Goal: Task Accomplishment & Management: Use online tool/utility

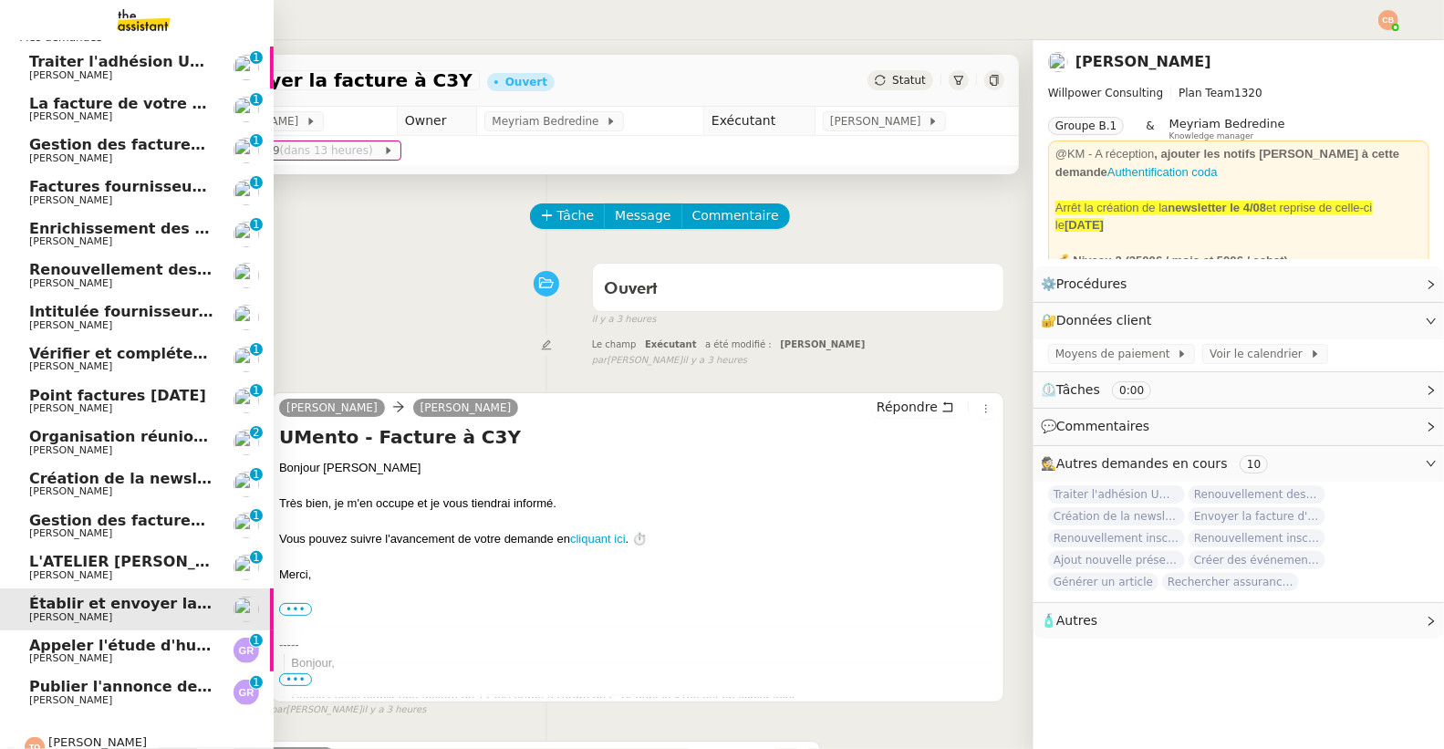
scroll to position [60, 0]
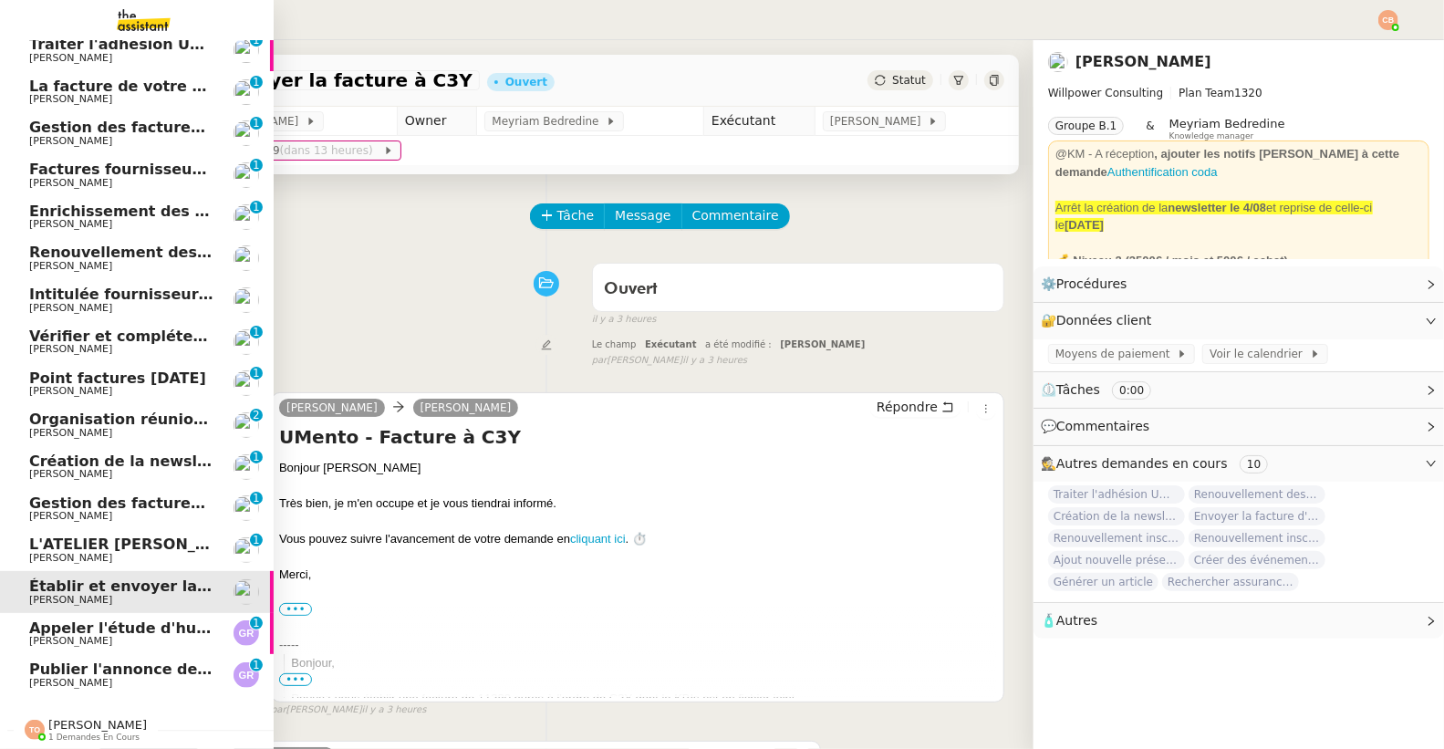
click at [72, 718] on span "[PERSON_NAME]" at bounding box center [97, 725] width 99 height 14
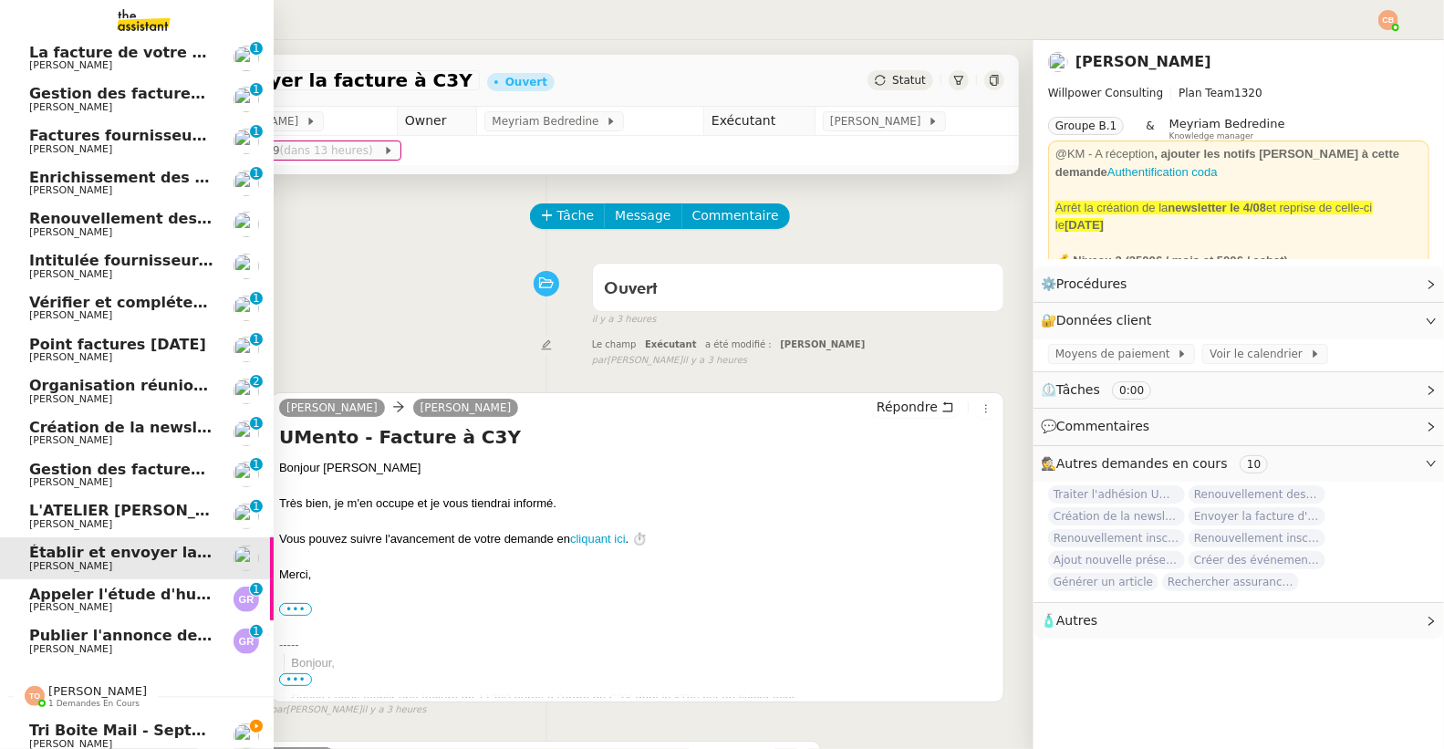
scroll to position [102, 0]
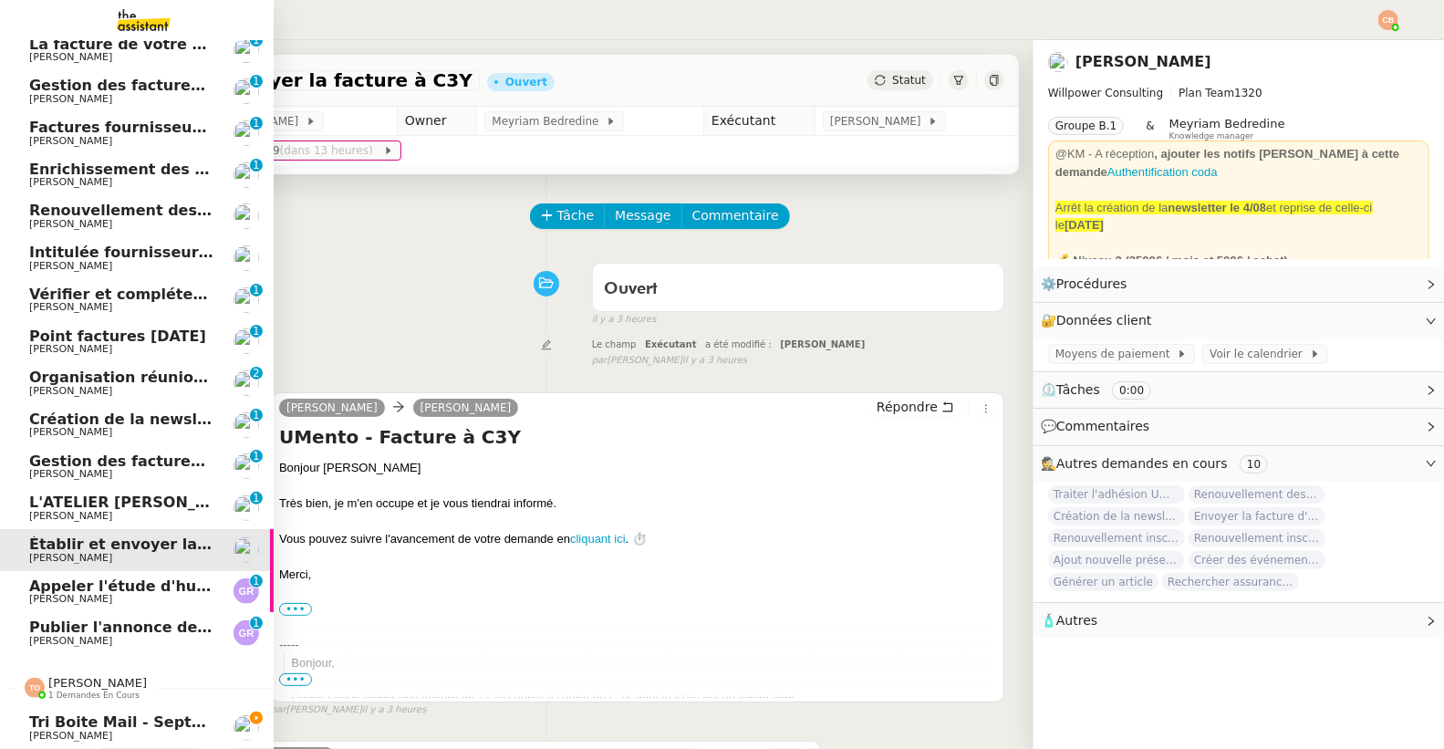
click at [73, 713] on span "Tri boite mail - septembre 2025" at bounding box center [159, 721] width 261 height 17
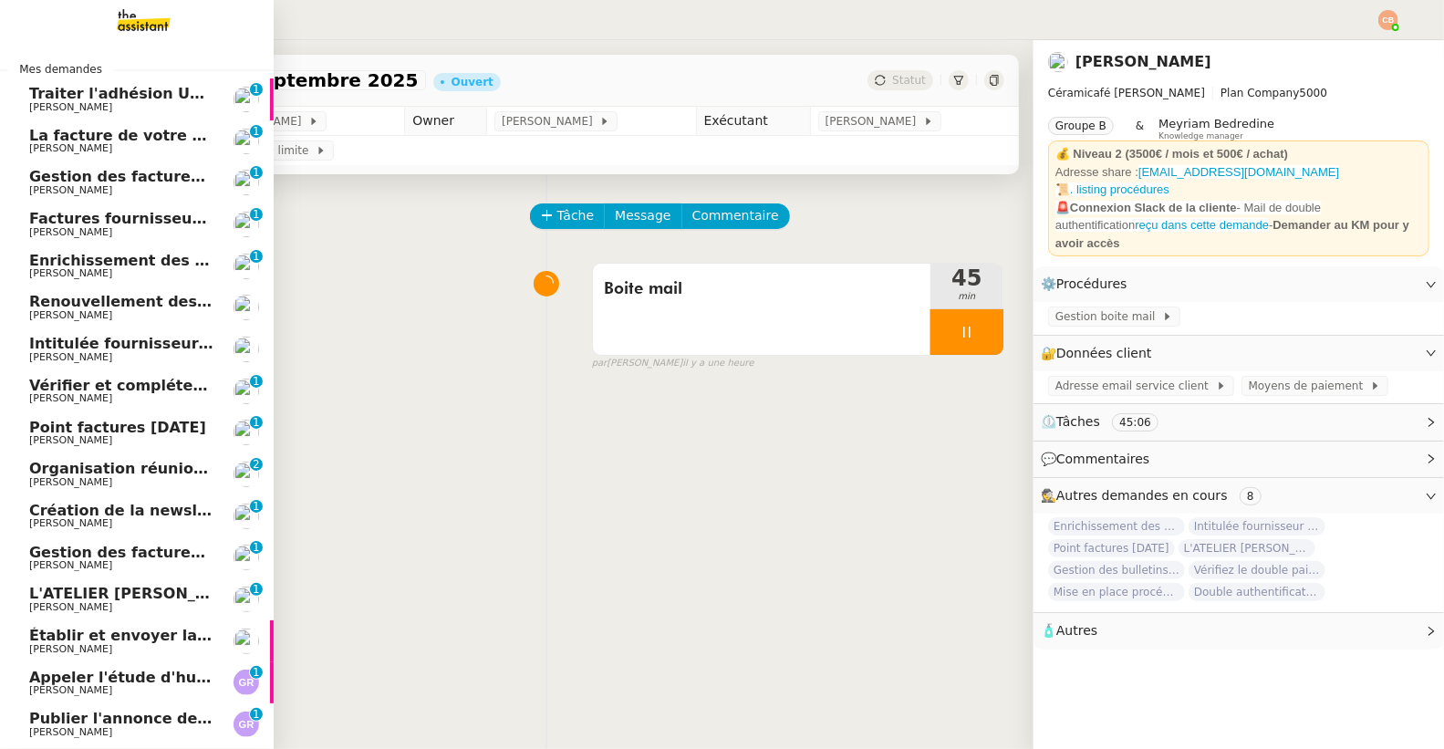
click at [66, 106] on span "[PERSON_NAME]" at bounding box center [70, 107] width 83 height 12
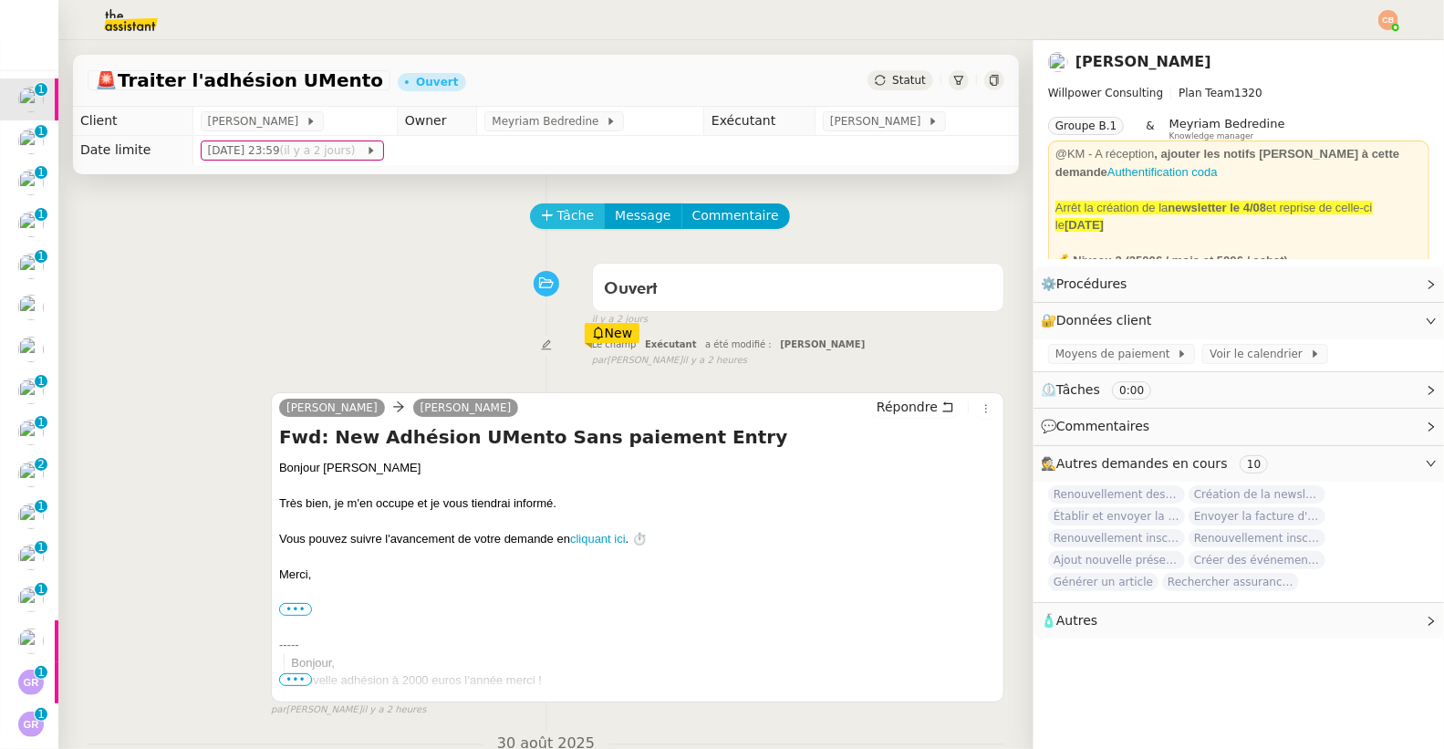
click at [557, 219] on span "Tâche" at bounding box center [575, 215] width 37 height 21
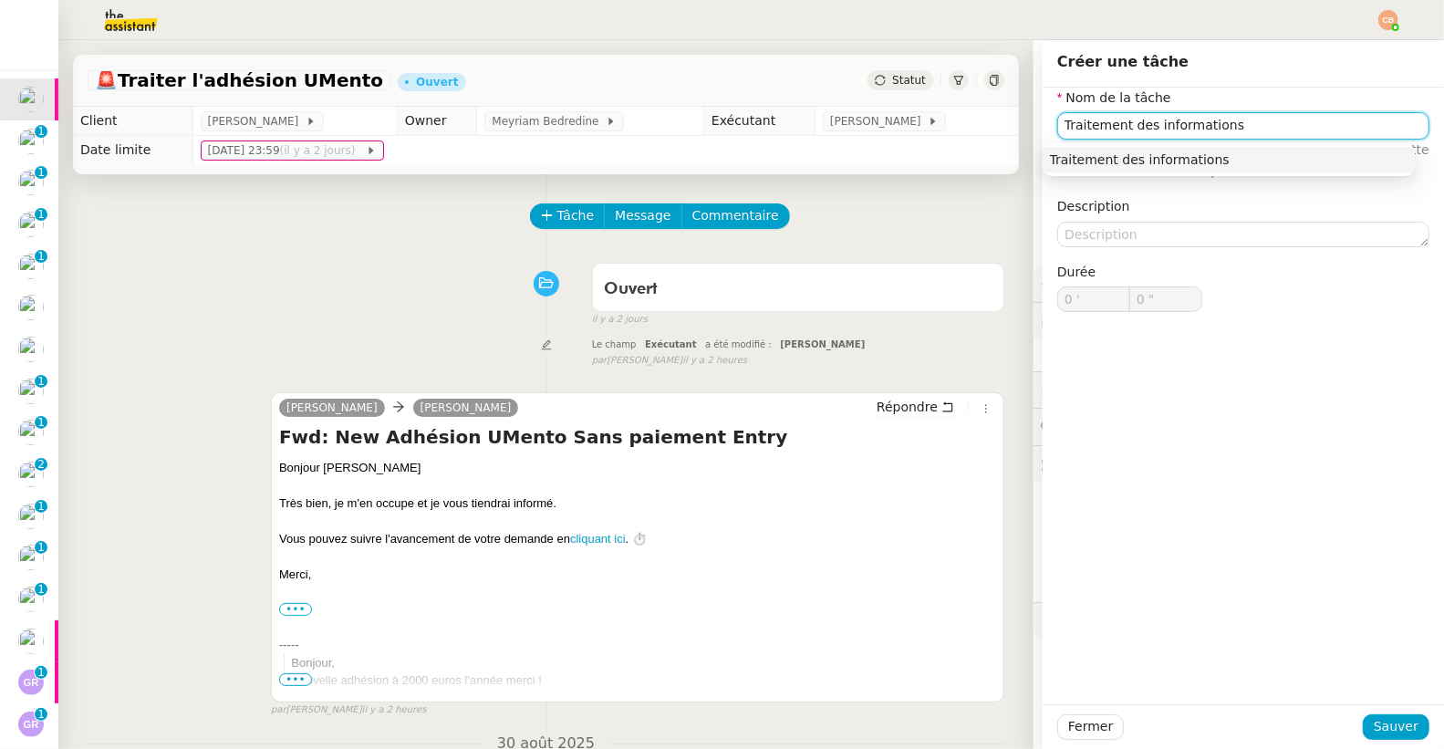
click at [1117, 158] on div "Traitement des informations" at bounding box center [1229, 159] width 358 height 16
type input "Traitement des informations"
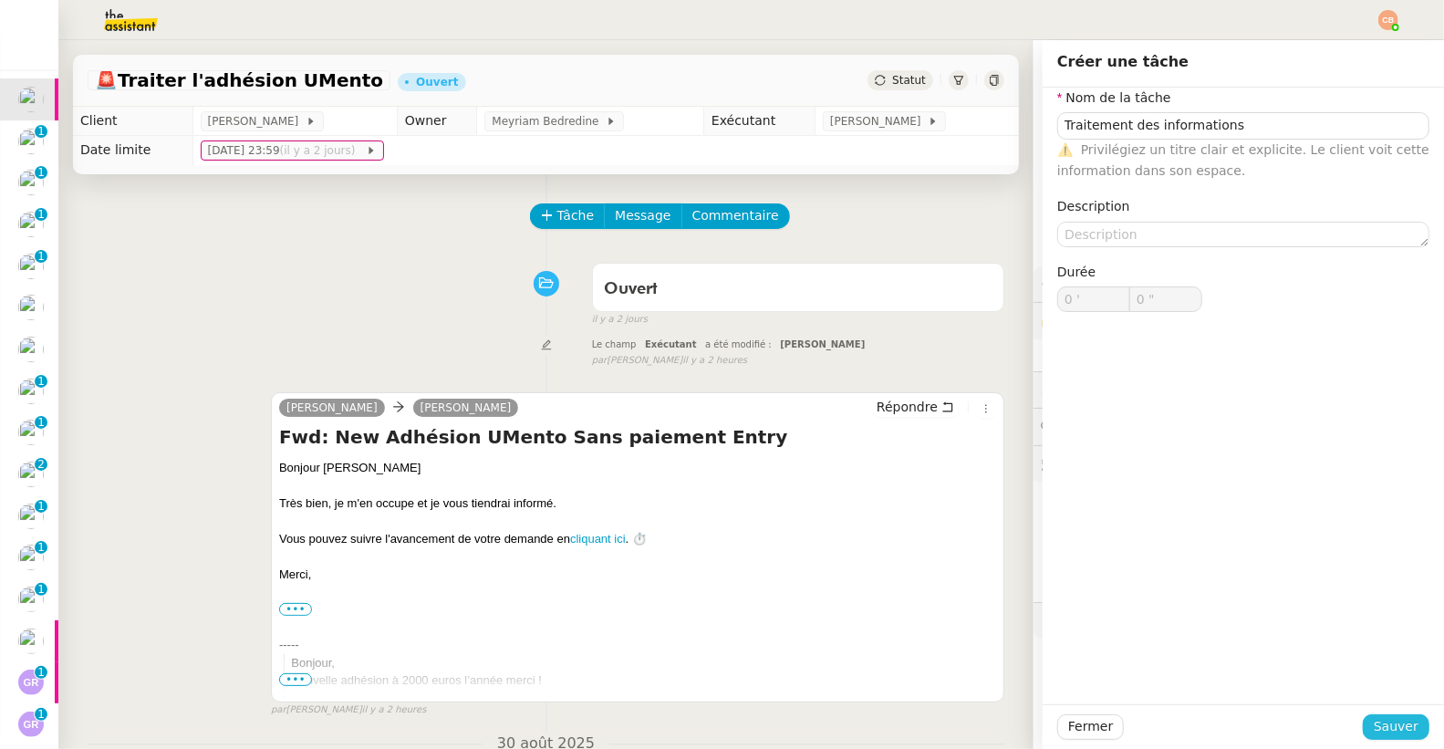
click at [1374, 728] on span "Sauver" at bounding box center [1396, 726] width 45 height 21
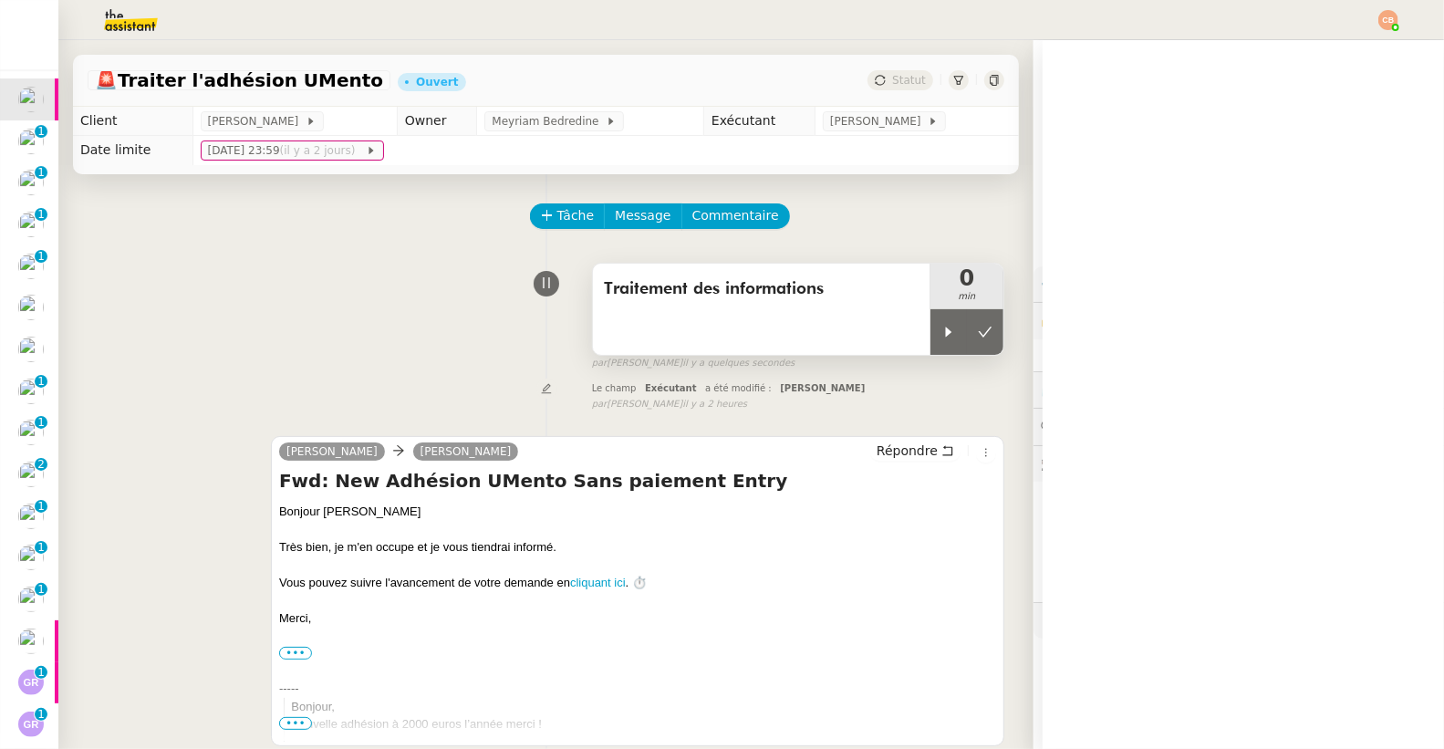
drag, startPoint x: 923, startPoint y: 337, endPoint x: 885, endPoint y: 351, distance: 41.0
click at [941, 337] on icon at bounding box center [948, 332] width 15 height 15
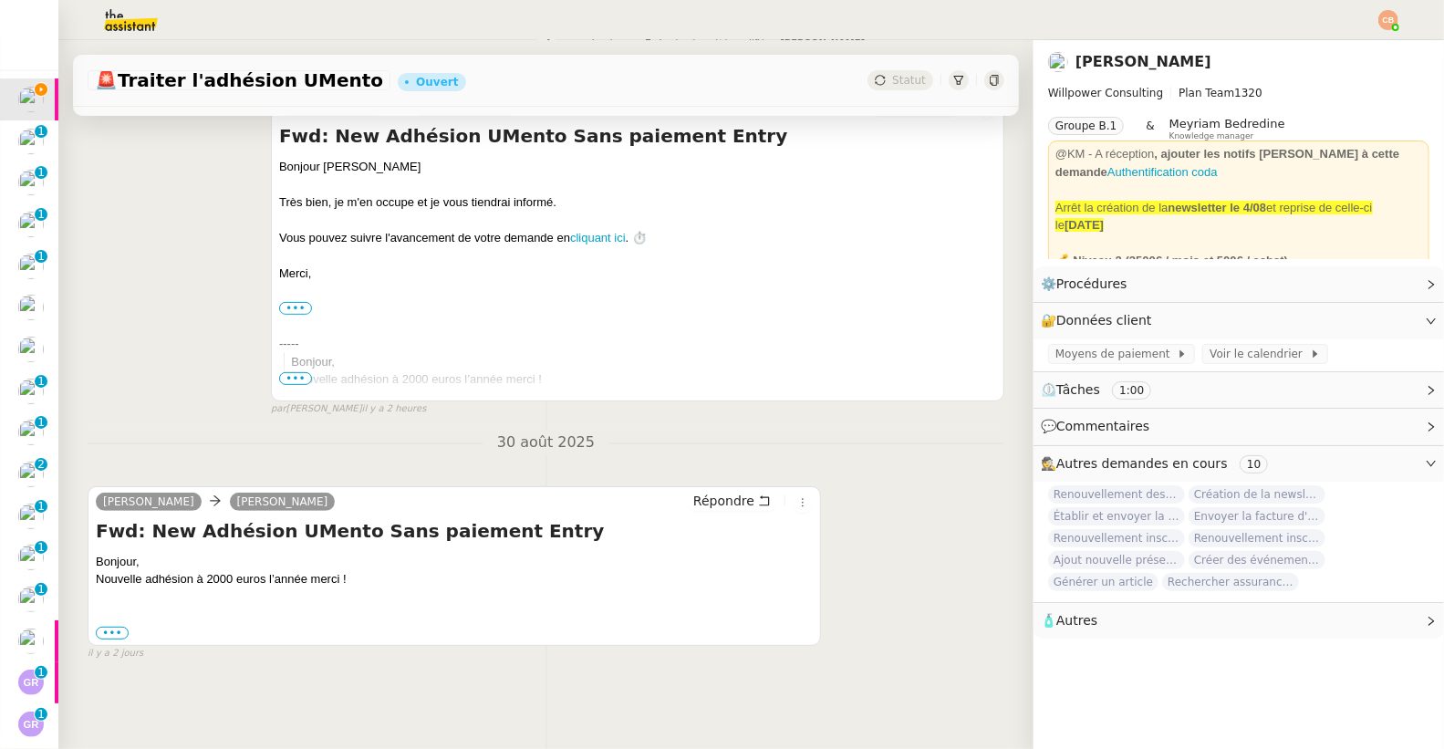
scroll to position [354, 0]
click at [124, 627] on label "•••" at bounding box center [112, 633] width 33 height 13
click at [0, 0] on input "•••" at bounding box center [0, 0] width 0 height 0
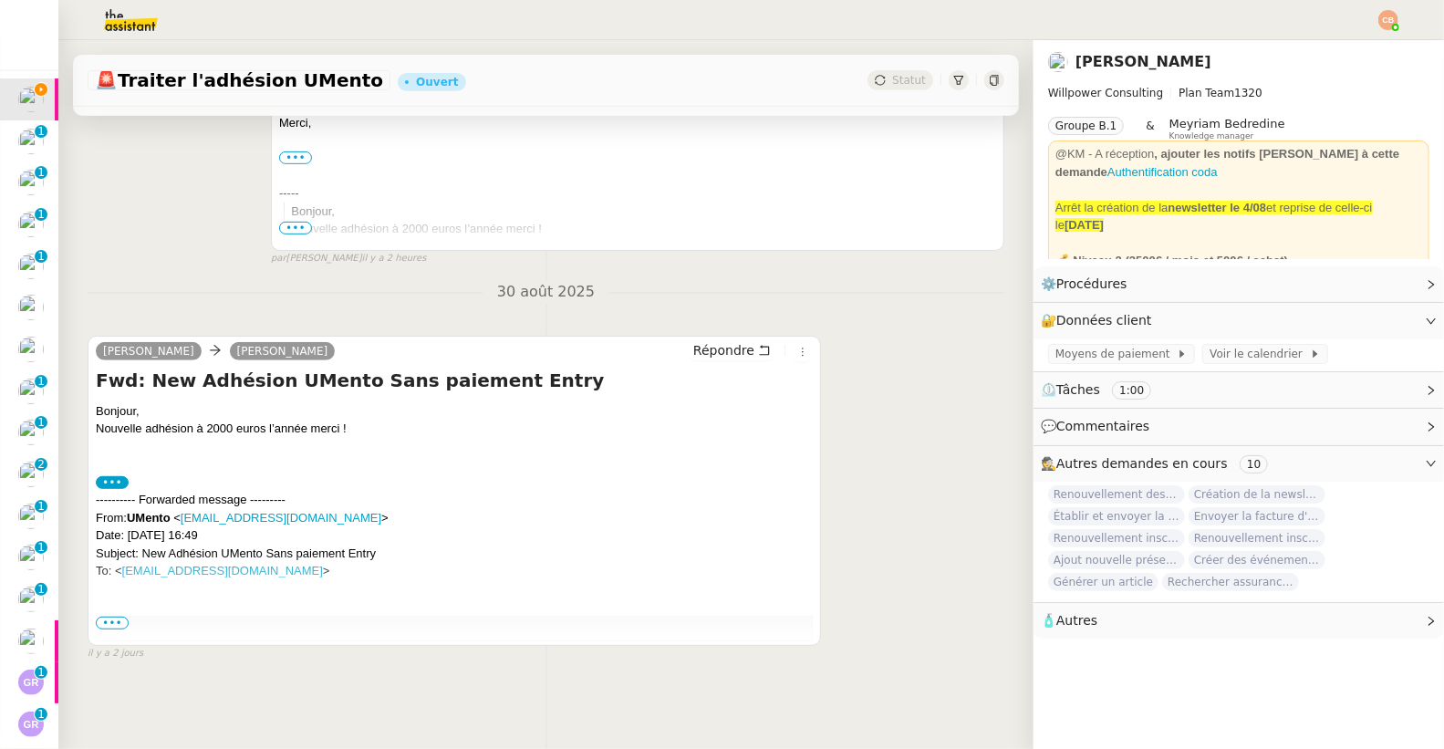
scroll to position [505, 0]
click at [114, 617] on span "•••" at bounding box center [112, 623] width 33 height 13
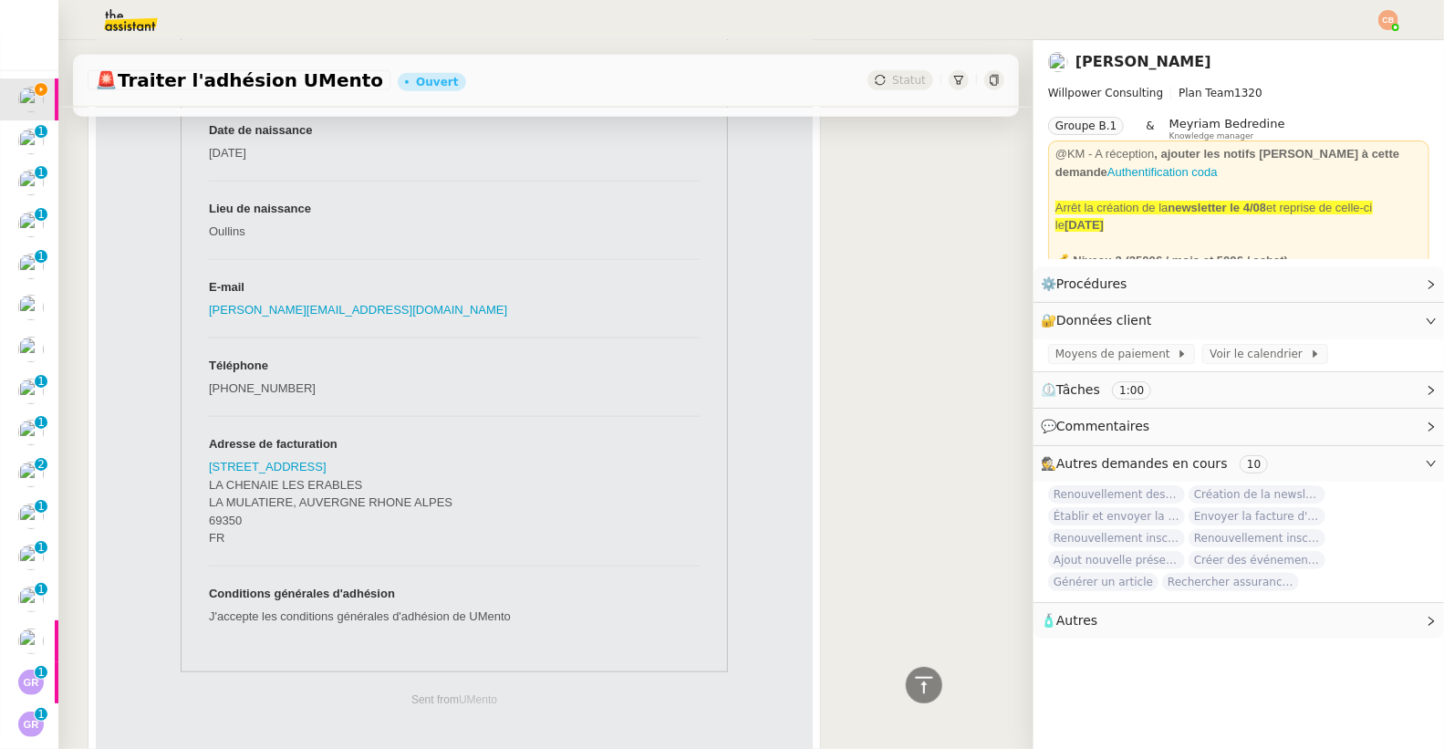
scroll to position [0, 0]
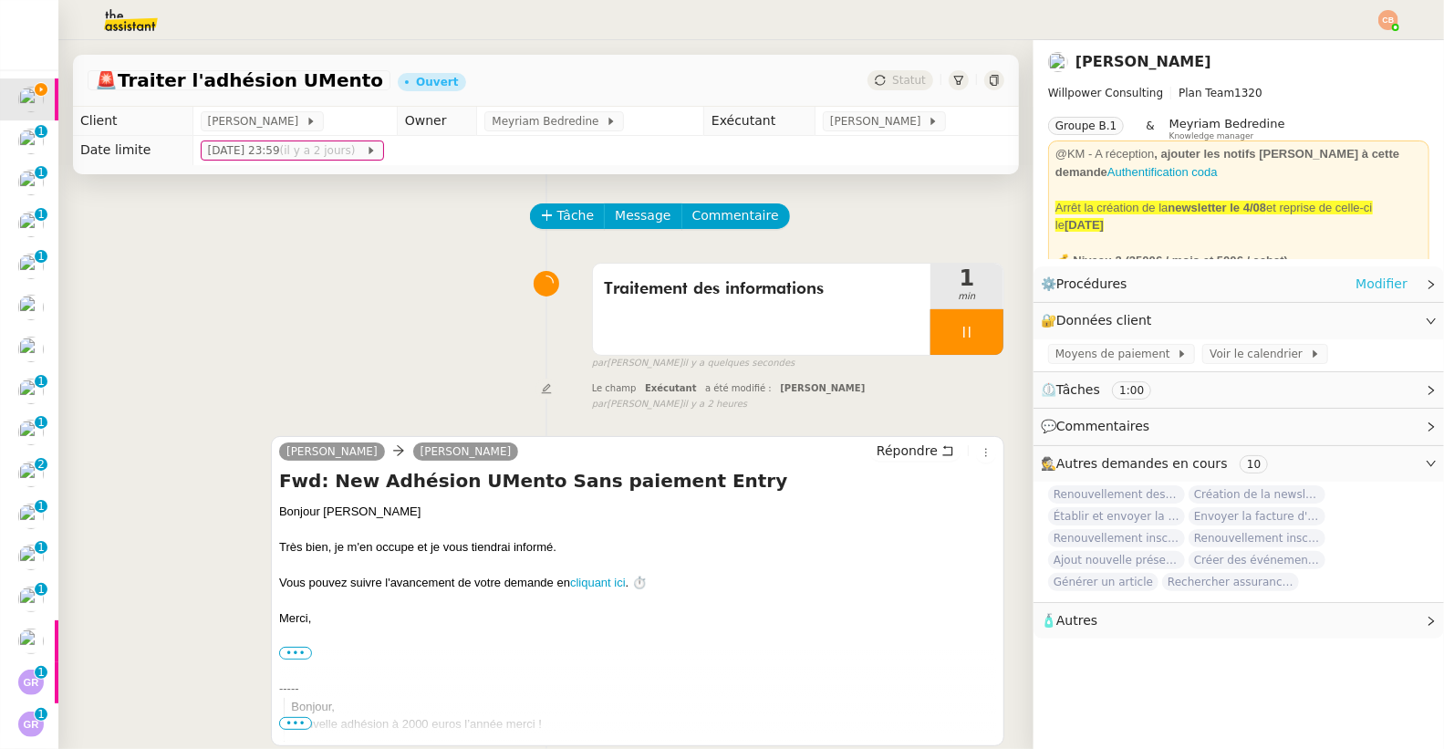
click at [1375, 285] on link "Modifier" at bounding box center [1381, 284] width 52 height 21
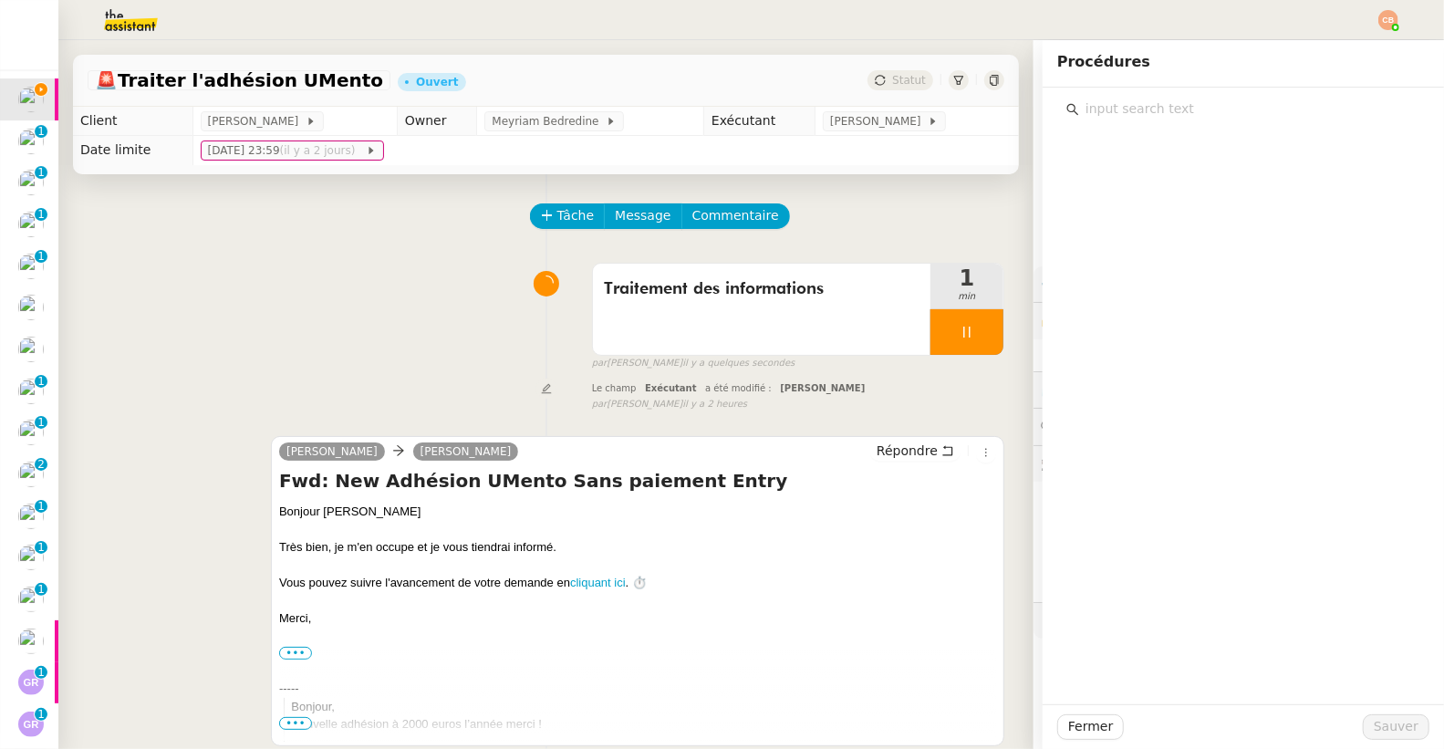
click at [1141, 114] on input "text" at bounding box center [1249, 109] width 341 height 25
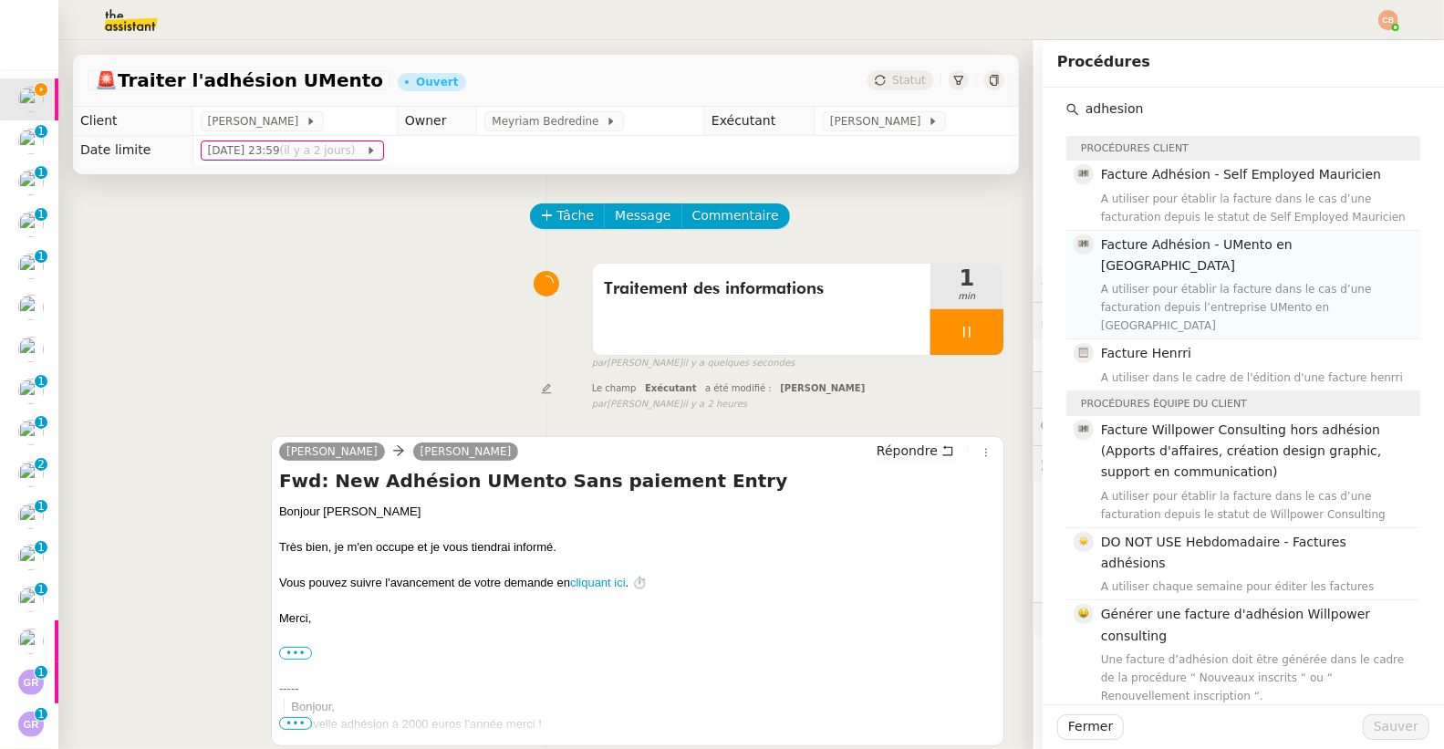
type input "adhesion"
click at [1167, 280] on div "A utiliser pour établir la facture dans le cas d’une facturation depuis l’entre…" at bounding box center [1255, 307] width 308 height 55
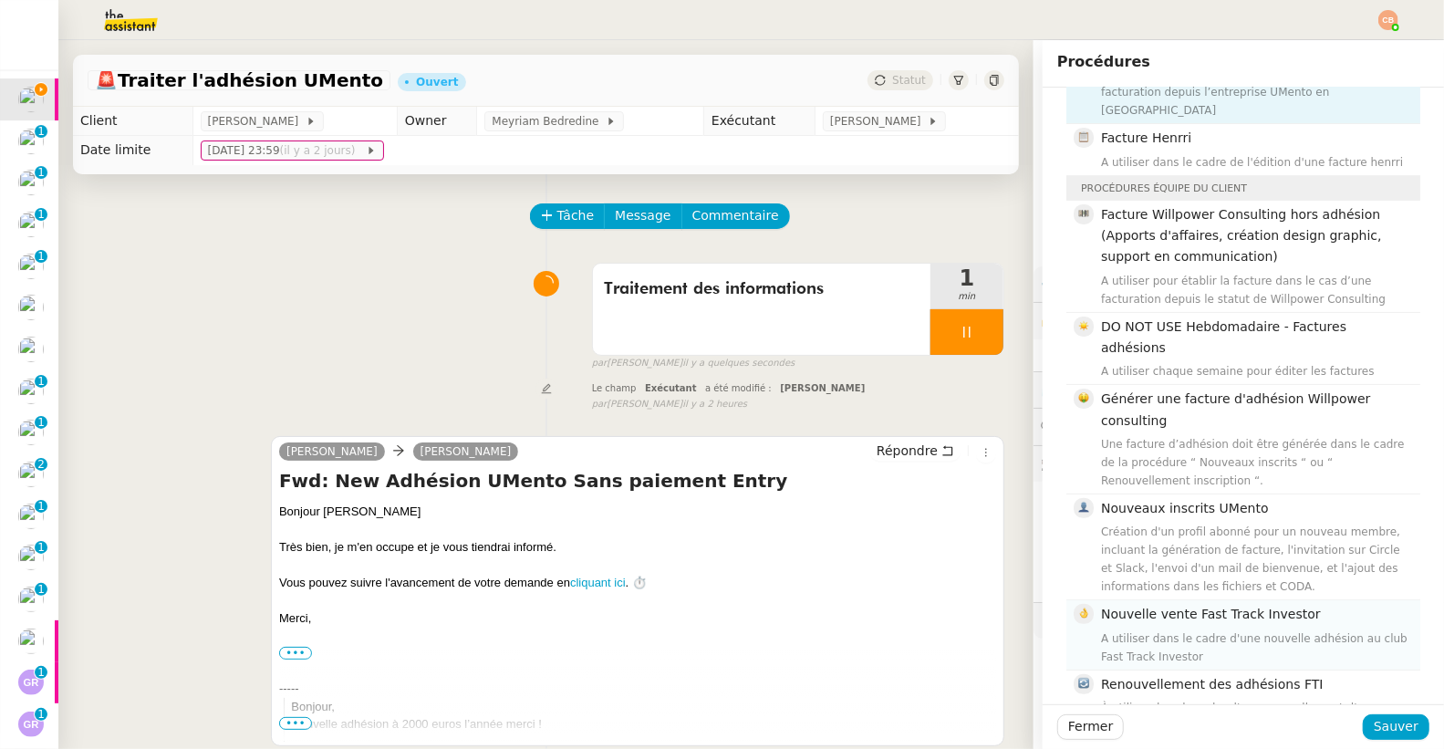
scroll to position [234, 0]
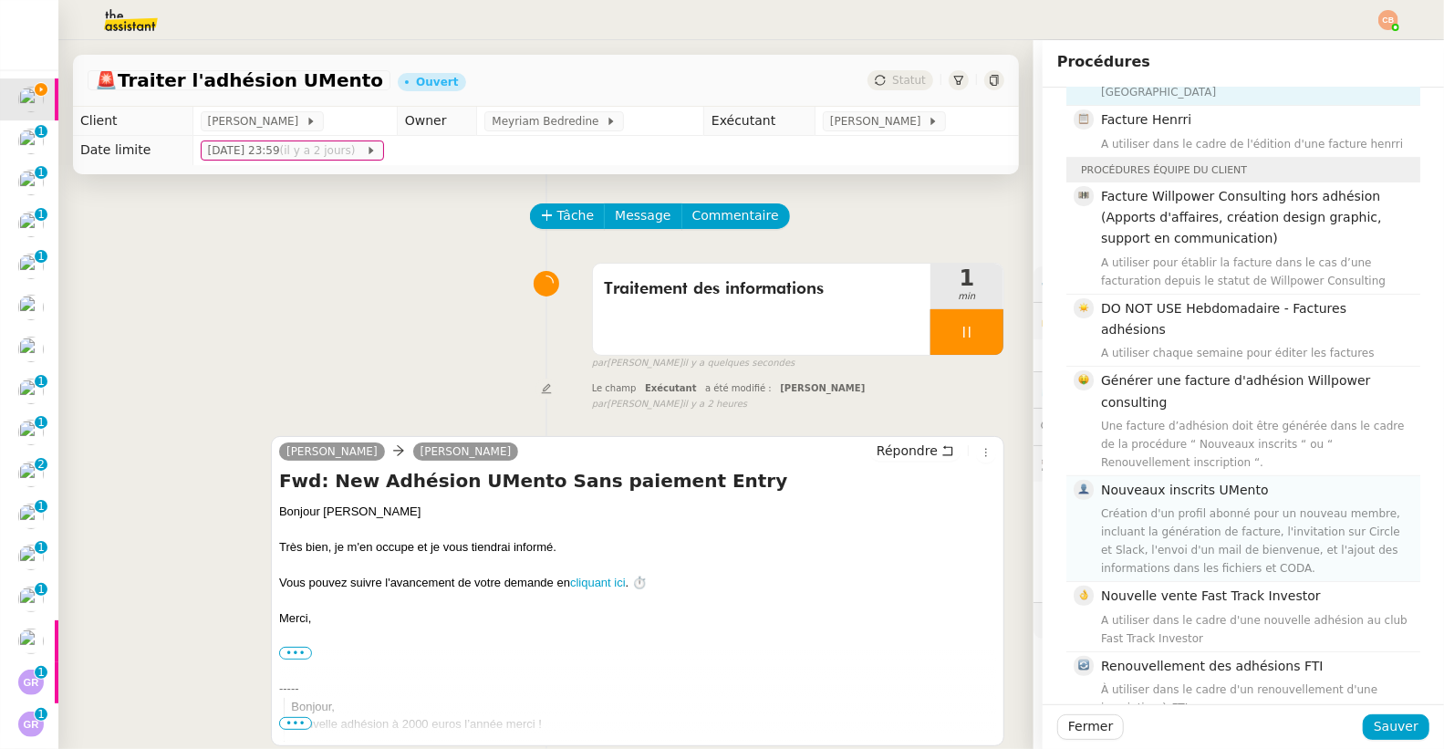
click at [1188, 504] on div "Création d'un profil abonné pour un nouveau membre, incluant la génération de f…" at bounding box center [1255, 540] width 308 height 73
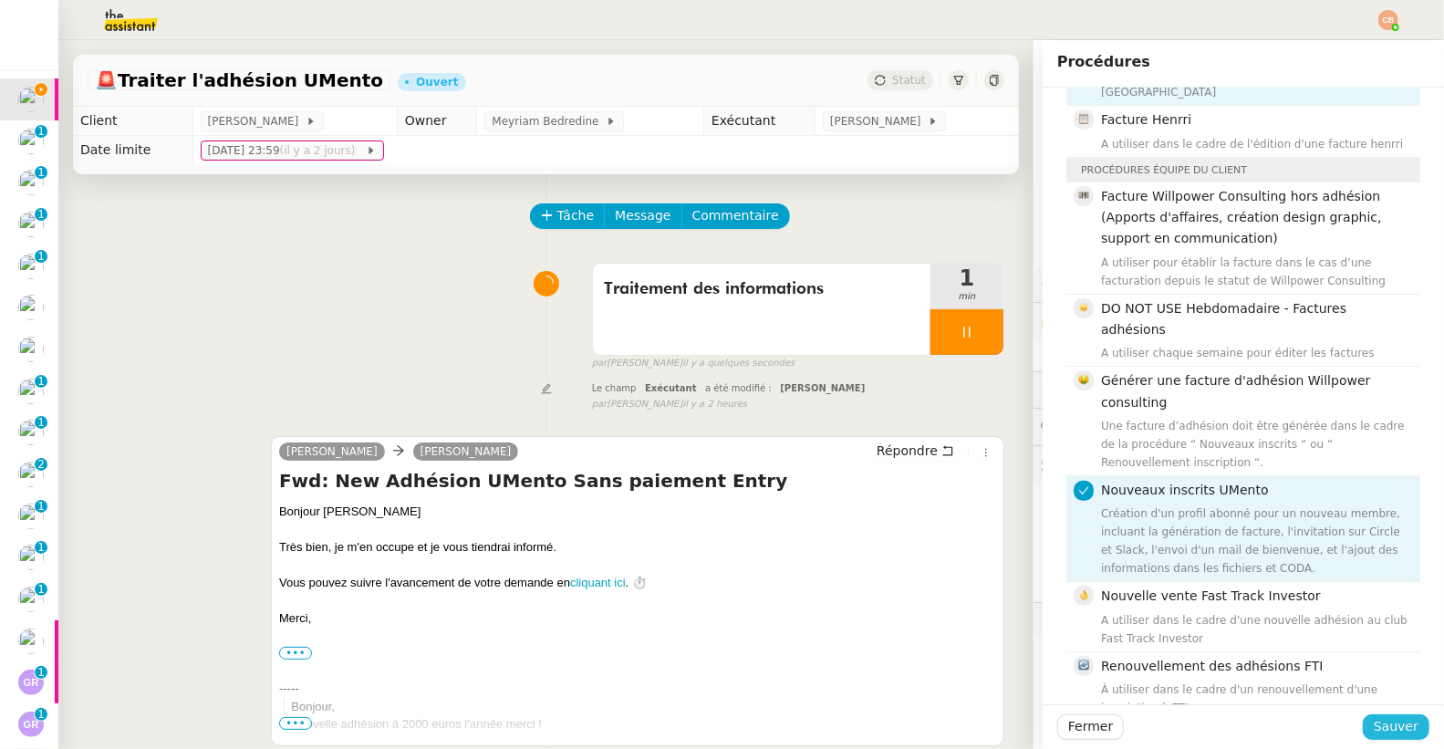
click at [1374, 732] on span "Sauver" at bounding box center [1396, 726] width 45 height 21
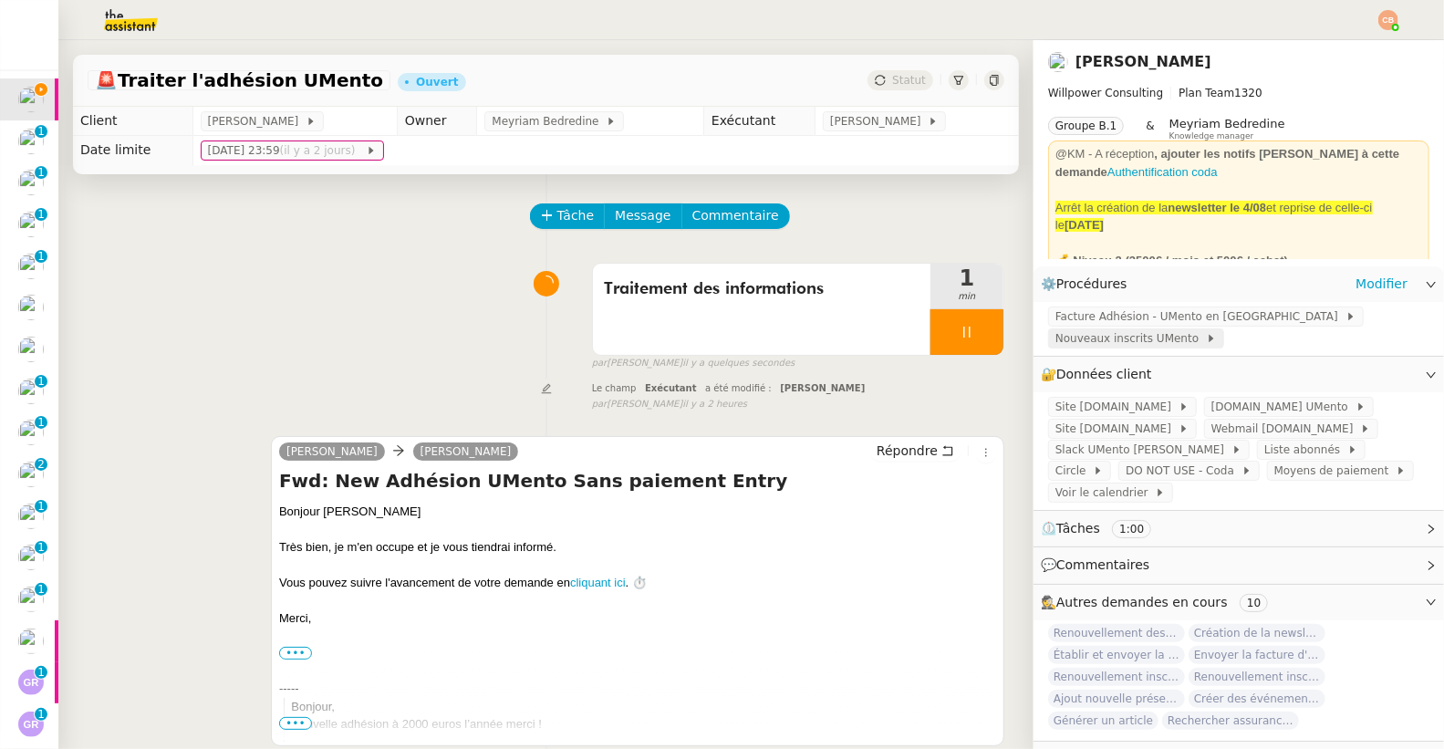
click at [1061, 340] on span "Nouveaux inscrits UMento" at bounding box center [1130, 338] width 150 height 18
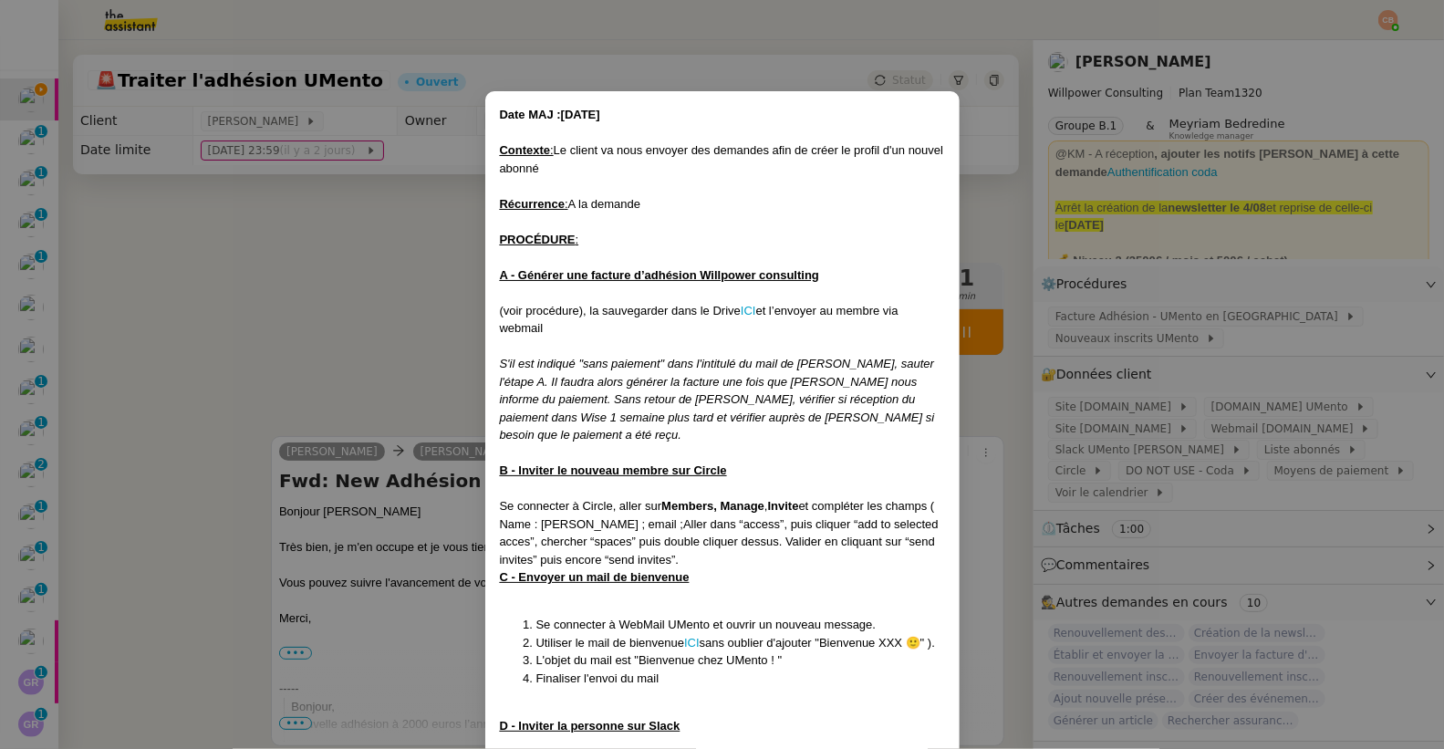
click at [317, 377] on nz-modal-container "Date MAJ :11/08/25 Contexte : Le client va nous envoyer des demandes afin de cr…" at bounding box center [722, 374] width 1444 height 749
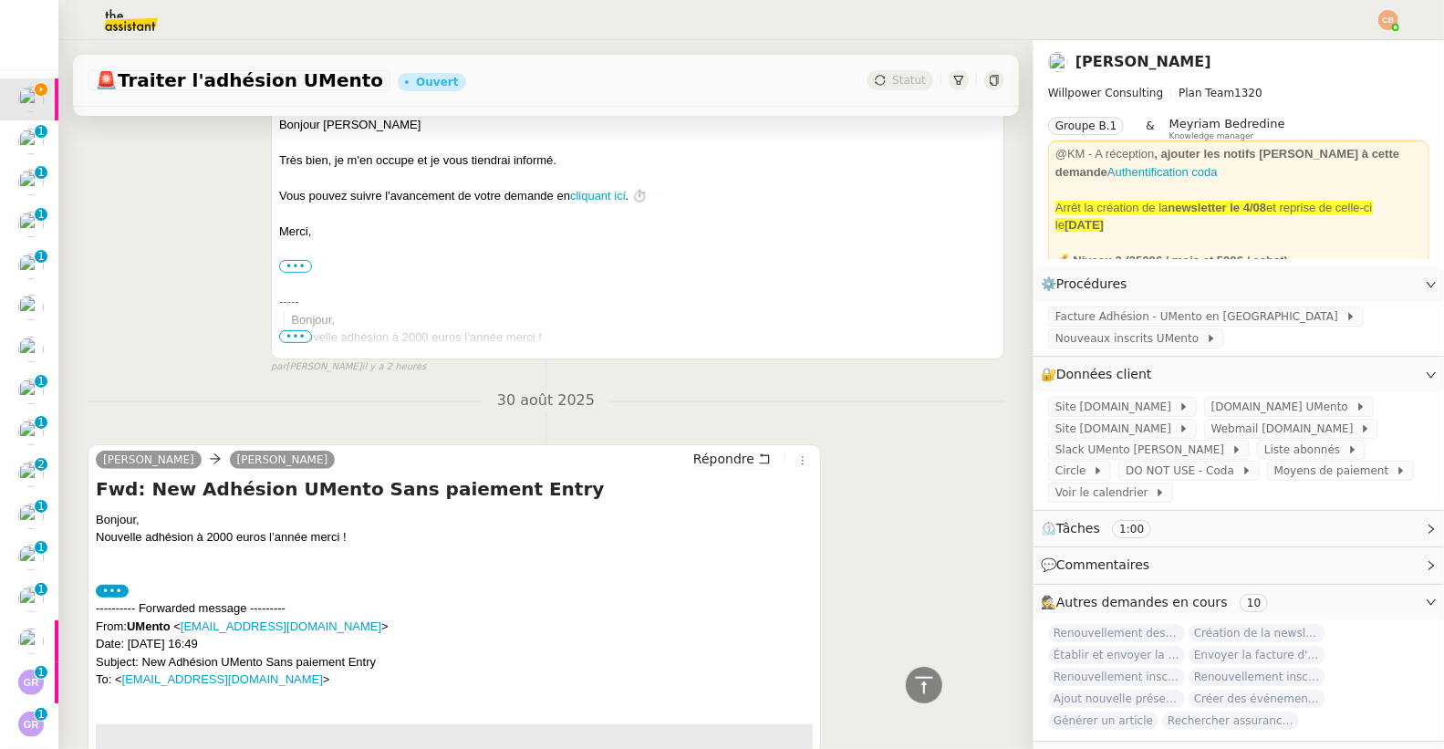
scroll to position [386, 0]
click at [1363, 285] on link "Modifier" at bounding box center [1381, 284] width 52 height 21
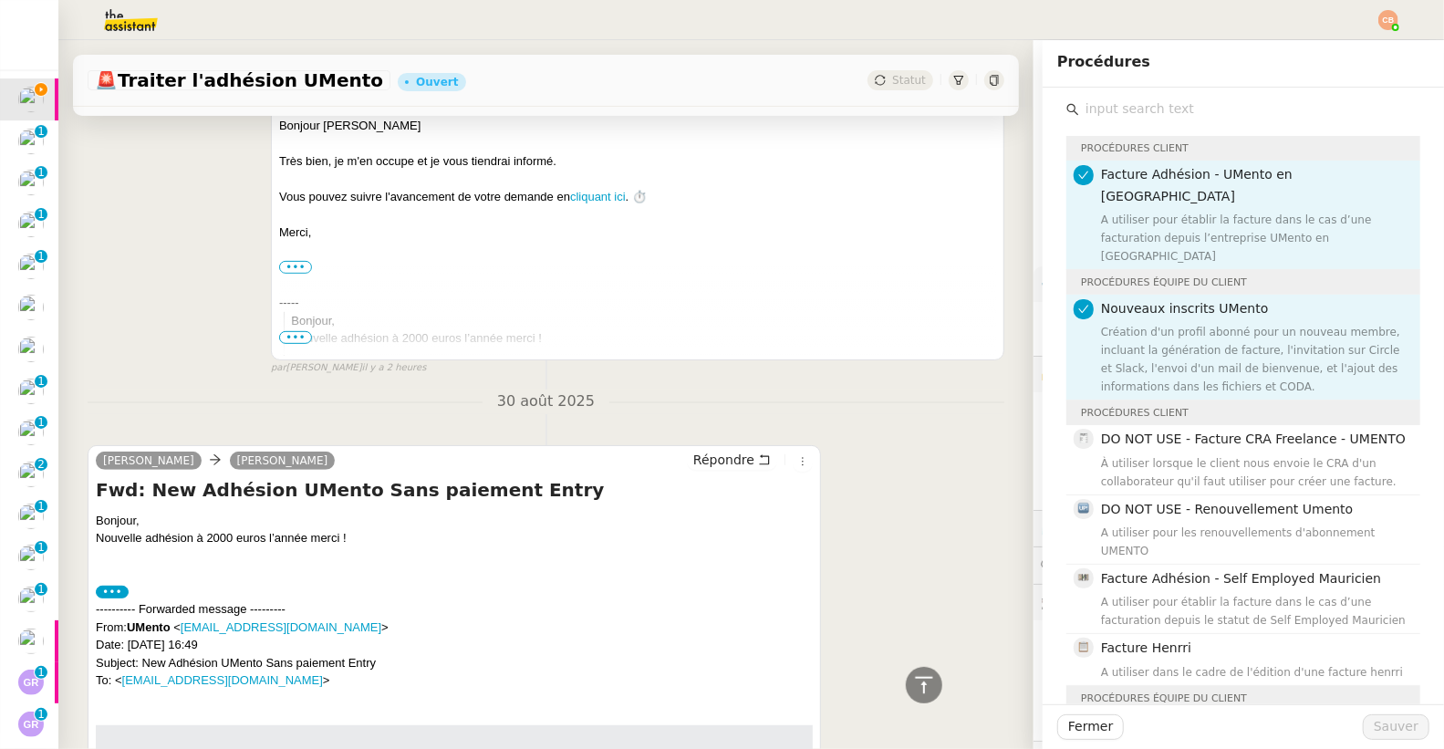
click at [1177, 105] on input "text" at bounding box center [1249, 109] width 341 height 25
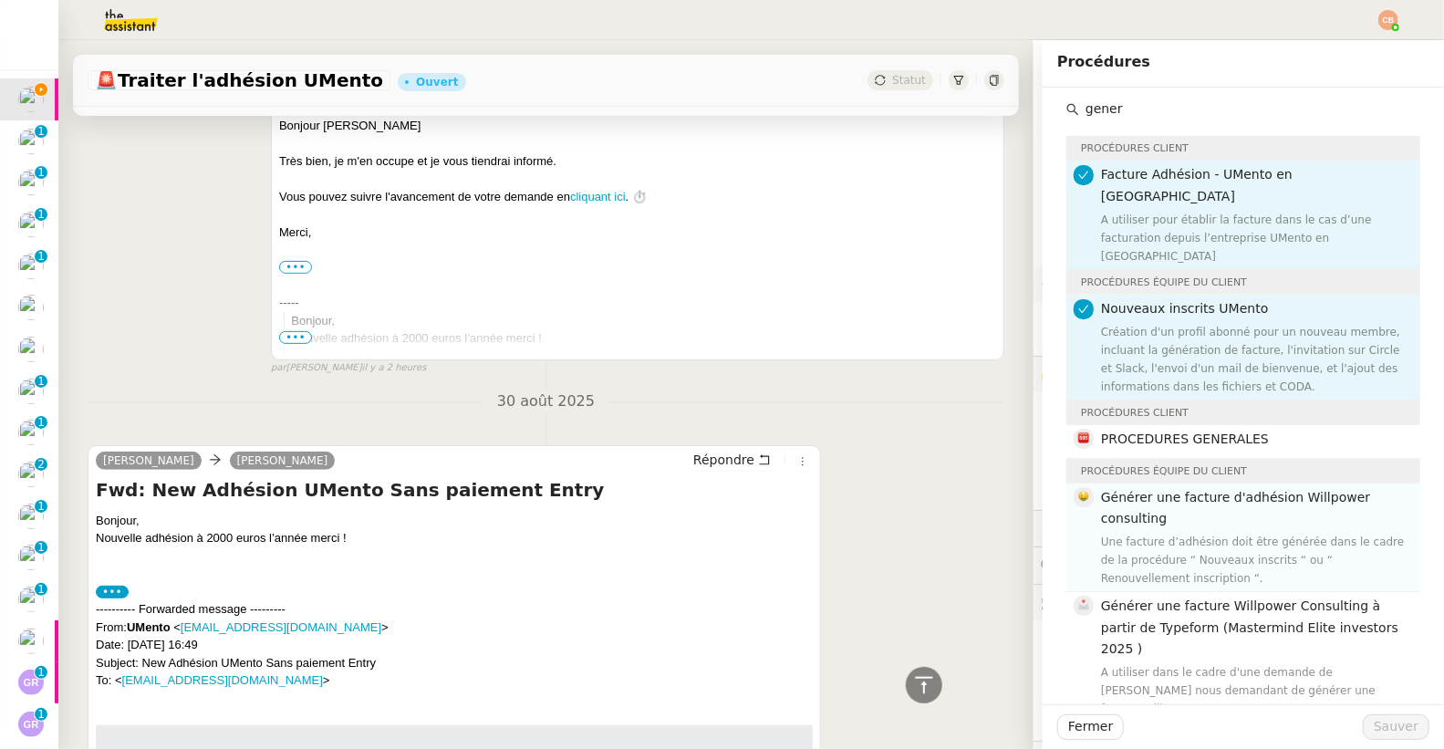
type input "gener"
click at [1187, 487] on h4 "Générer une facture d'adhésion Willpower consulting" at bounding box center [1255, 508] width 308 height 43
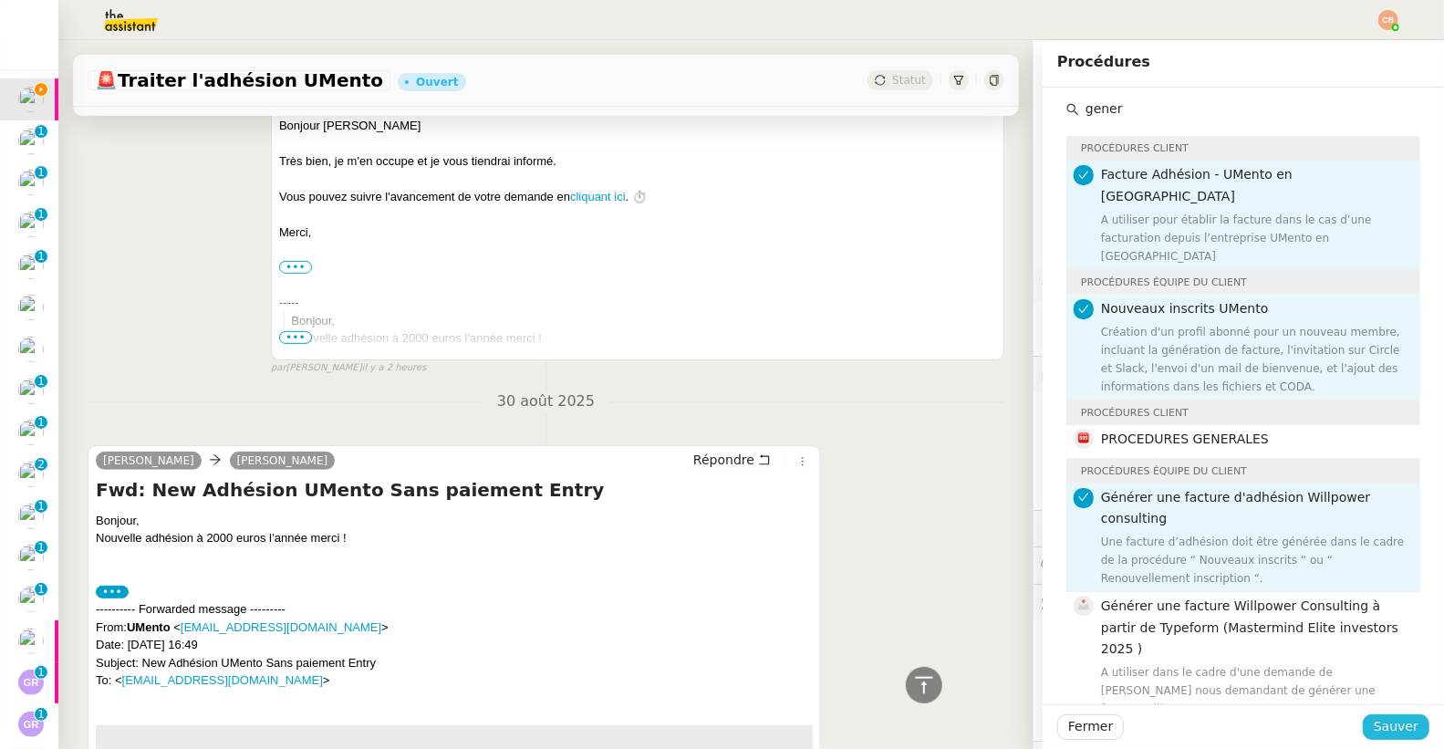
click at [1374, 728] on span "Sauver" at bounding box center [1396, 726] width 45 height 21
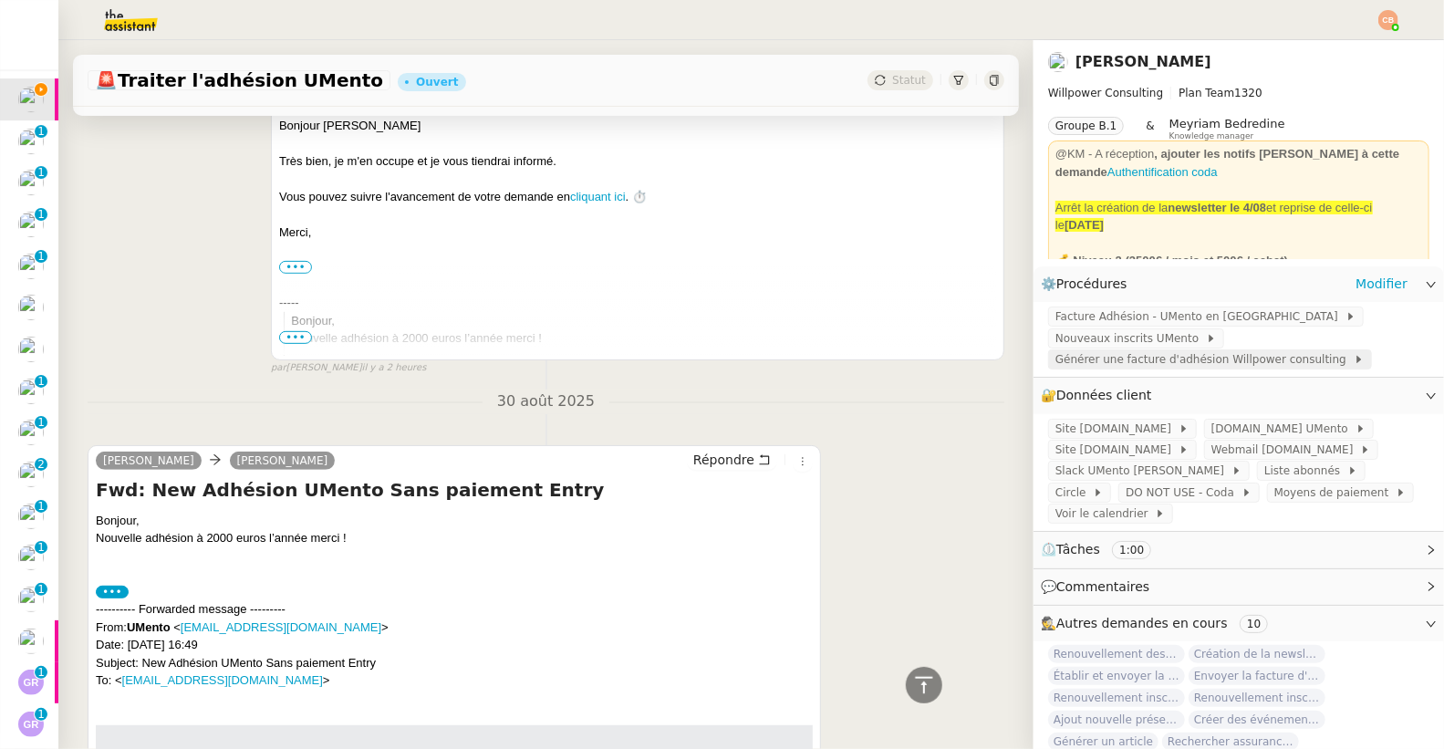
click at [1124, 352] on span "Générer une facture d'adhésion Willpower consulting" at bounding box center [1204, 359] width 298 height 18
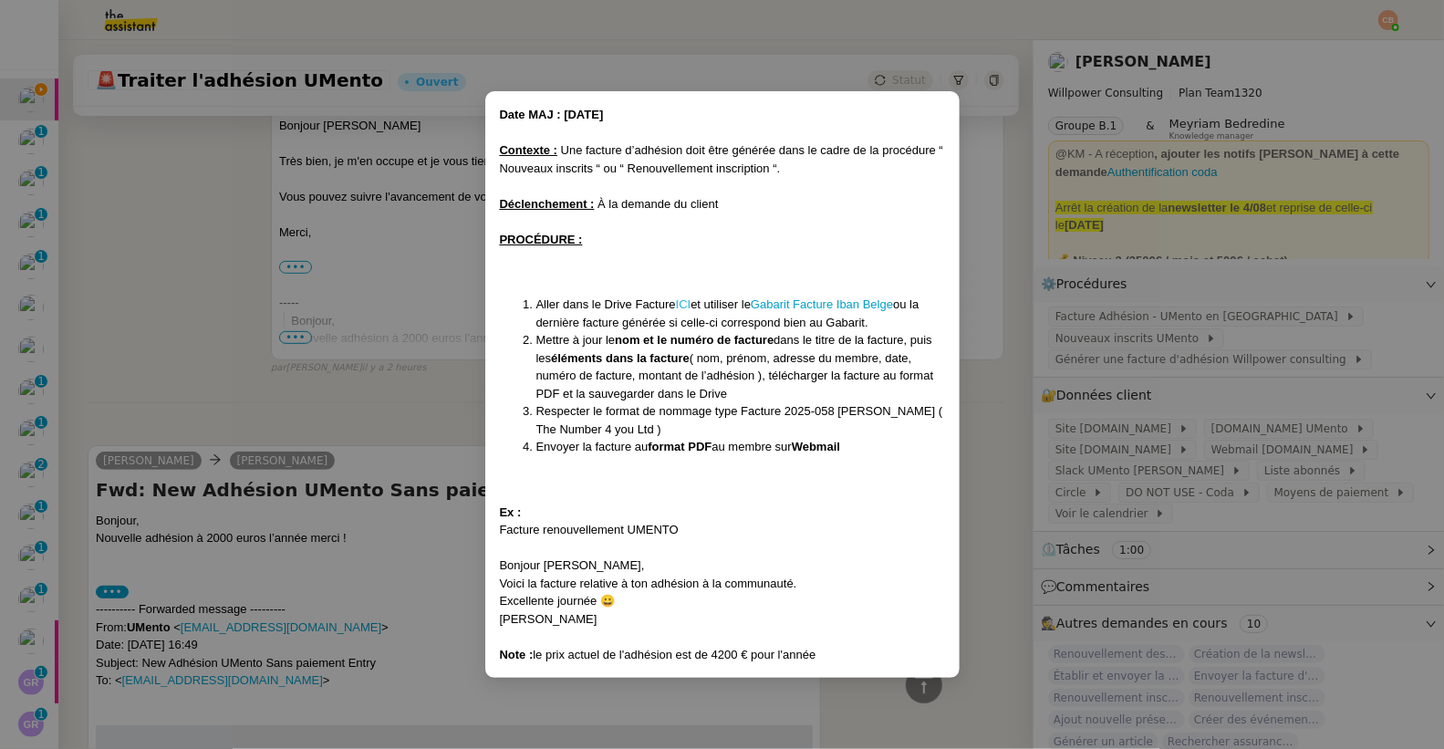
click at [684, 304] on link "ICI" at bounding box center [684, 304] width 16 height 14
click at [200, 342] on nz-modal-container "Date MAJ : 24/ 04/2025 Contexte : Une facture d’adhésion doit être générée dans…" at bounding box center [722, 374] width 1444 height 749
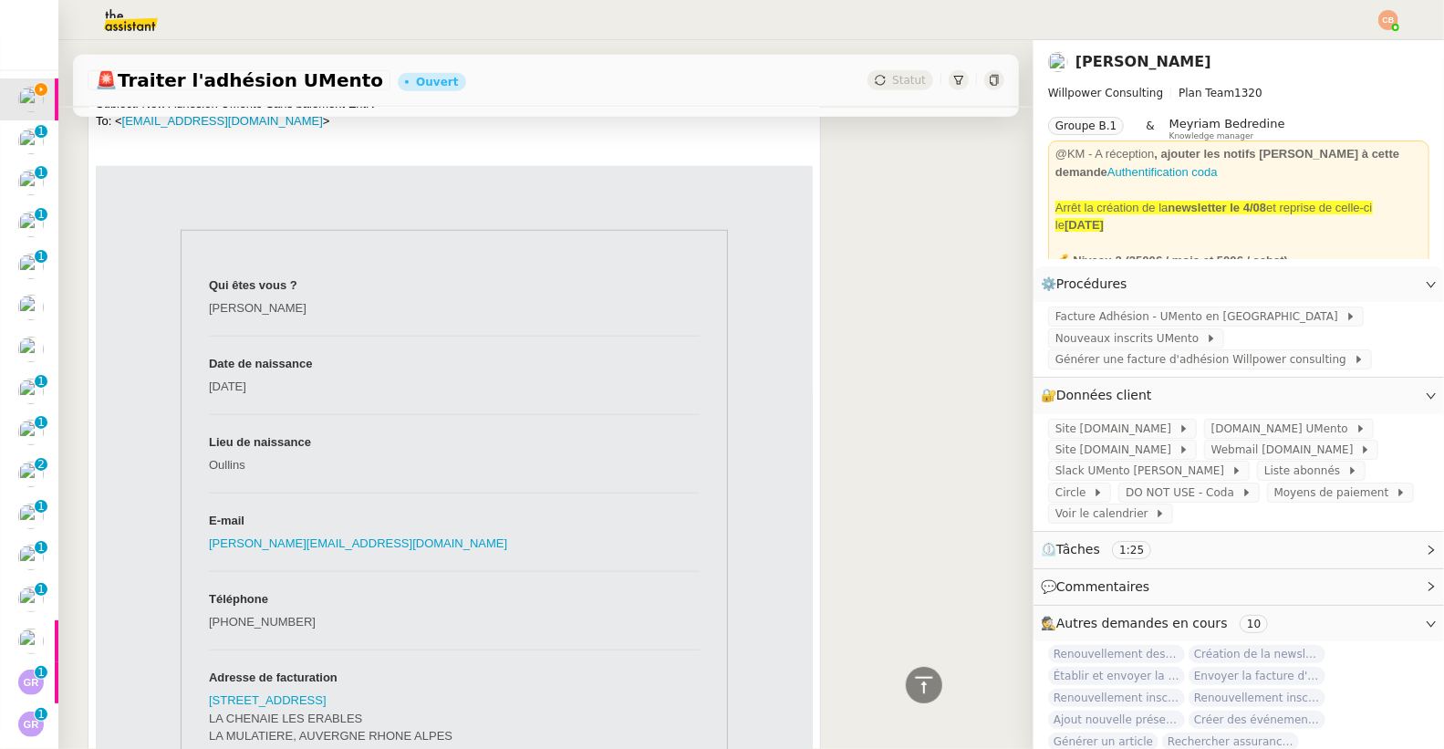
scroll to position [1013, 0]
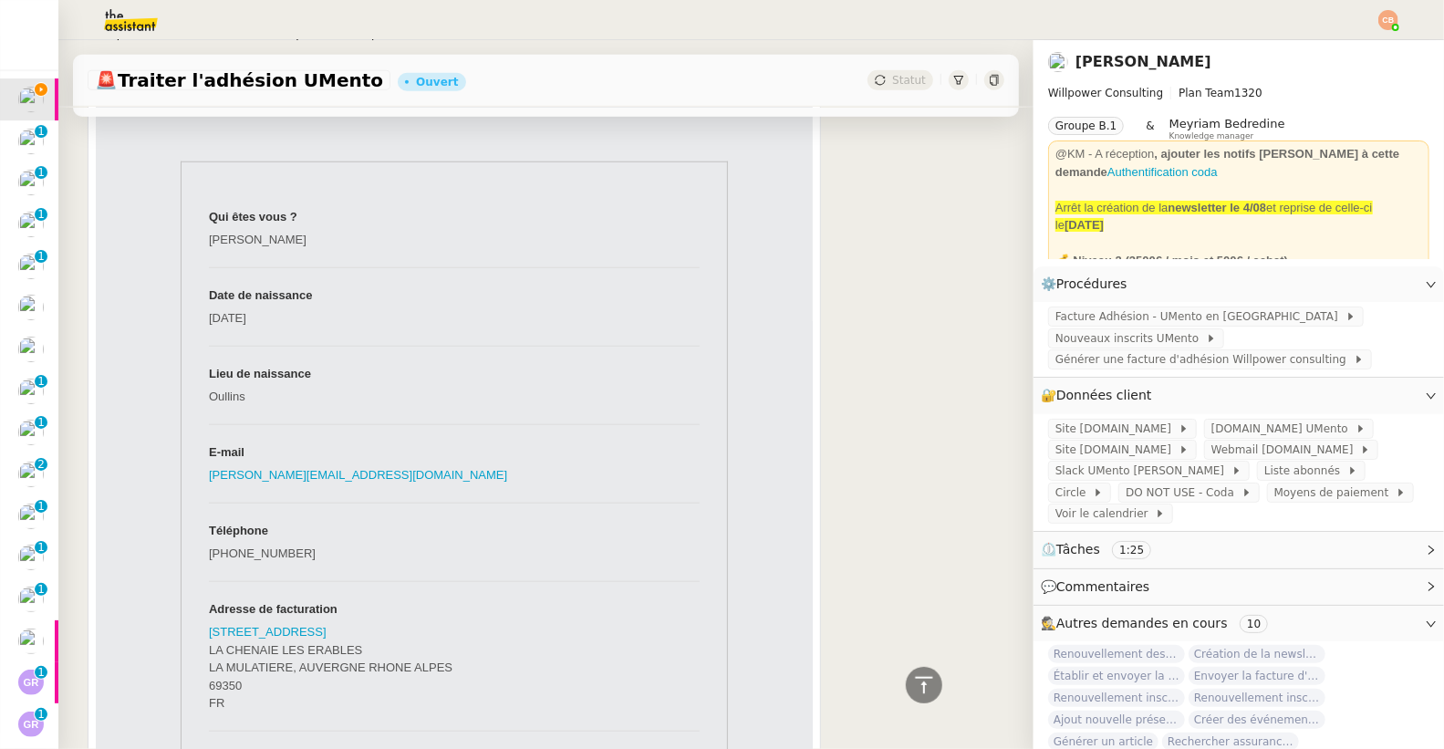
drag, startPoint x: 200, startPoint y: 257, endPoint x: 313, endPoint y: 253, distance: 113.2
click at [313, 253] on td "Bertrand Reynard" at bounding box center [454, 247] width 491 height 39
copy td "Bertrand Reynard"
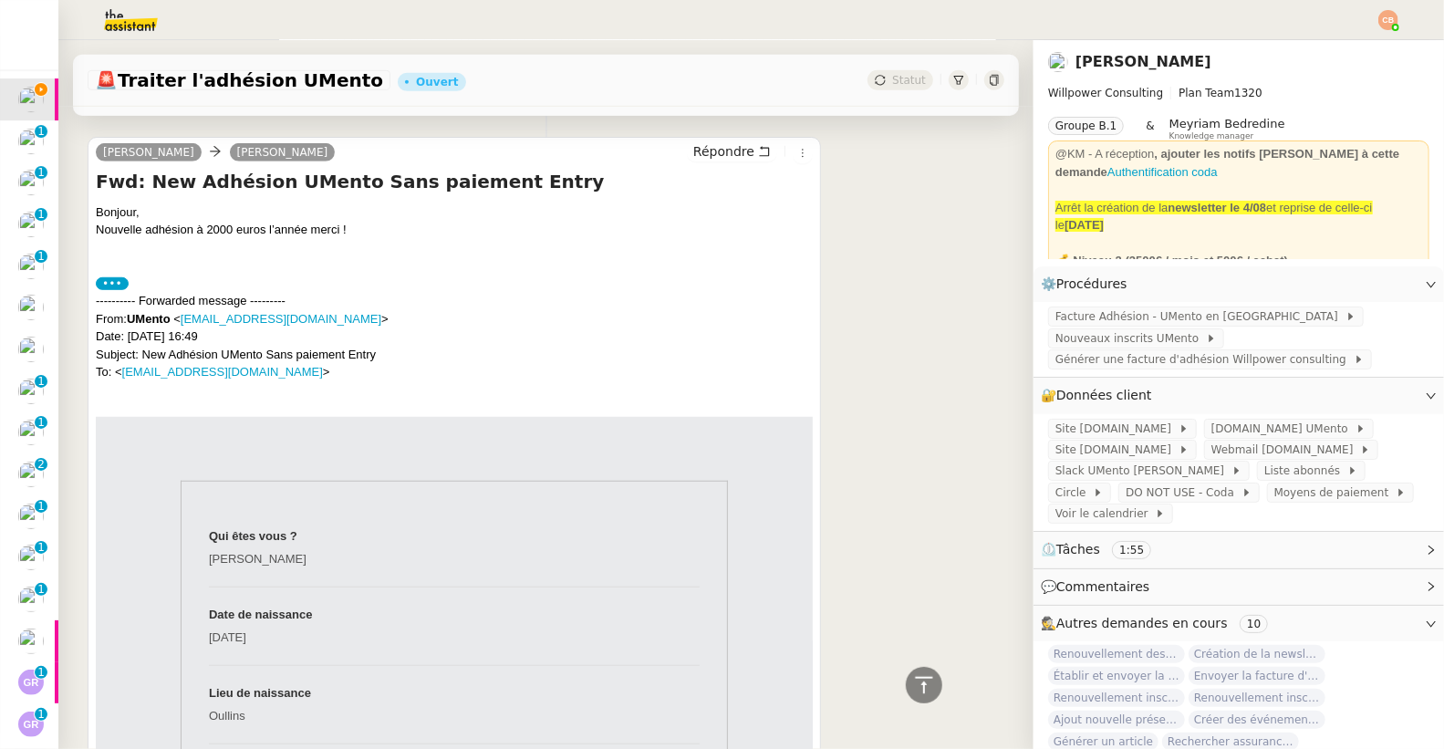
scroll to position [750, 0]
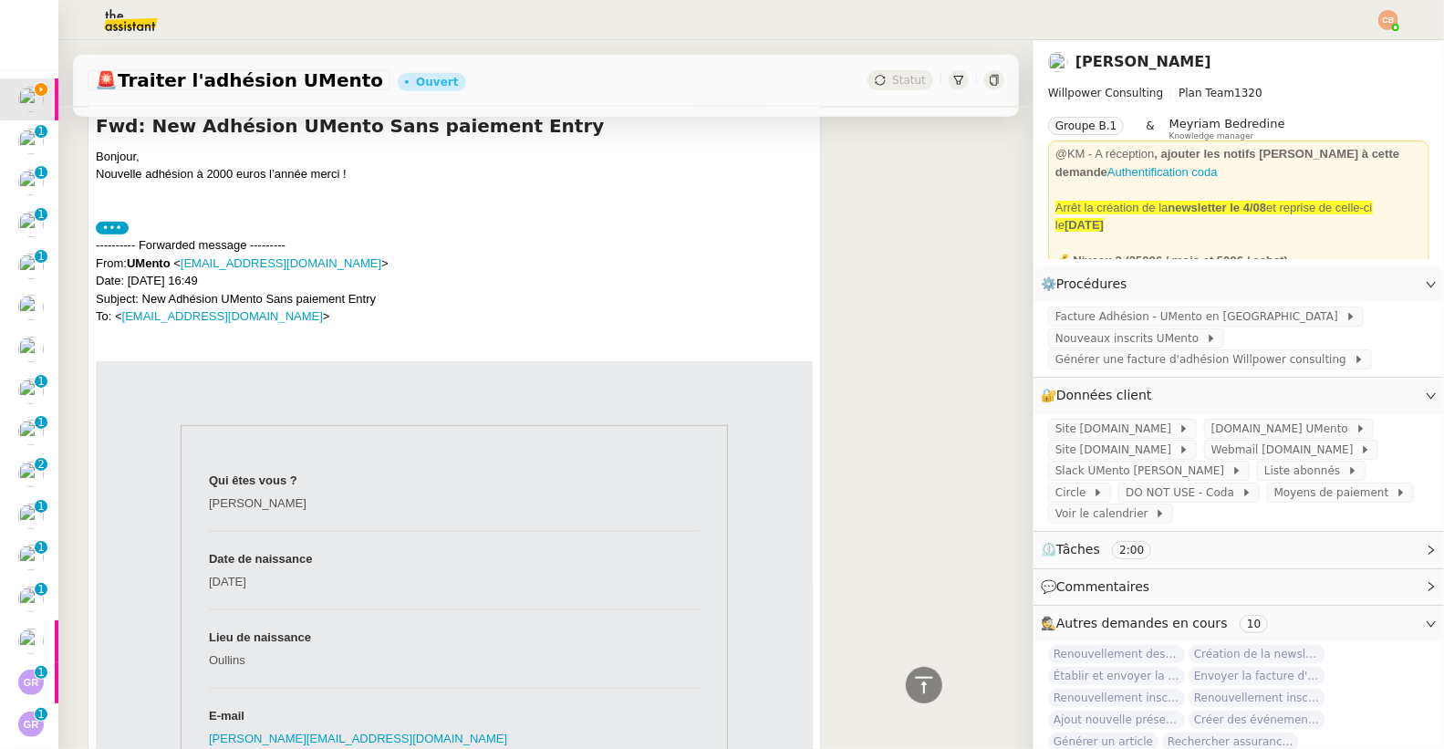
click at [209, 524] on td "Bertrand Reynard" at bounding box center [454, 511] width 491 height 39
drag, startPoint x: 199, startPoint y: 524, endPoint x: 317, endPoint y: 515, distance: 117.9
click at [317, 515] on td "Bertrand Reynard" at bounding box center [454, 511] width 491 height 39
copy td "Bertrand Reynard"
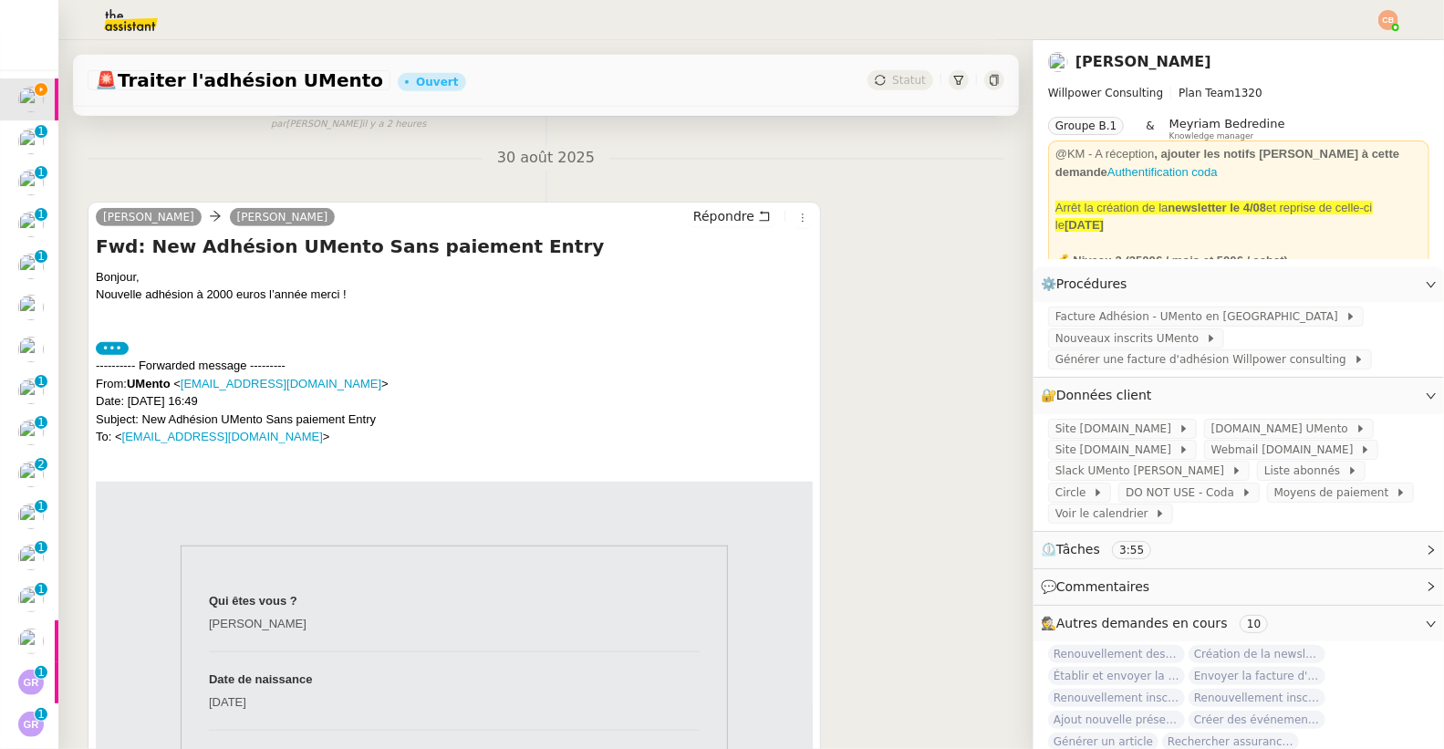
scroll to position [668, 0]
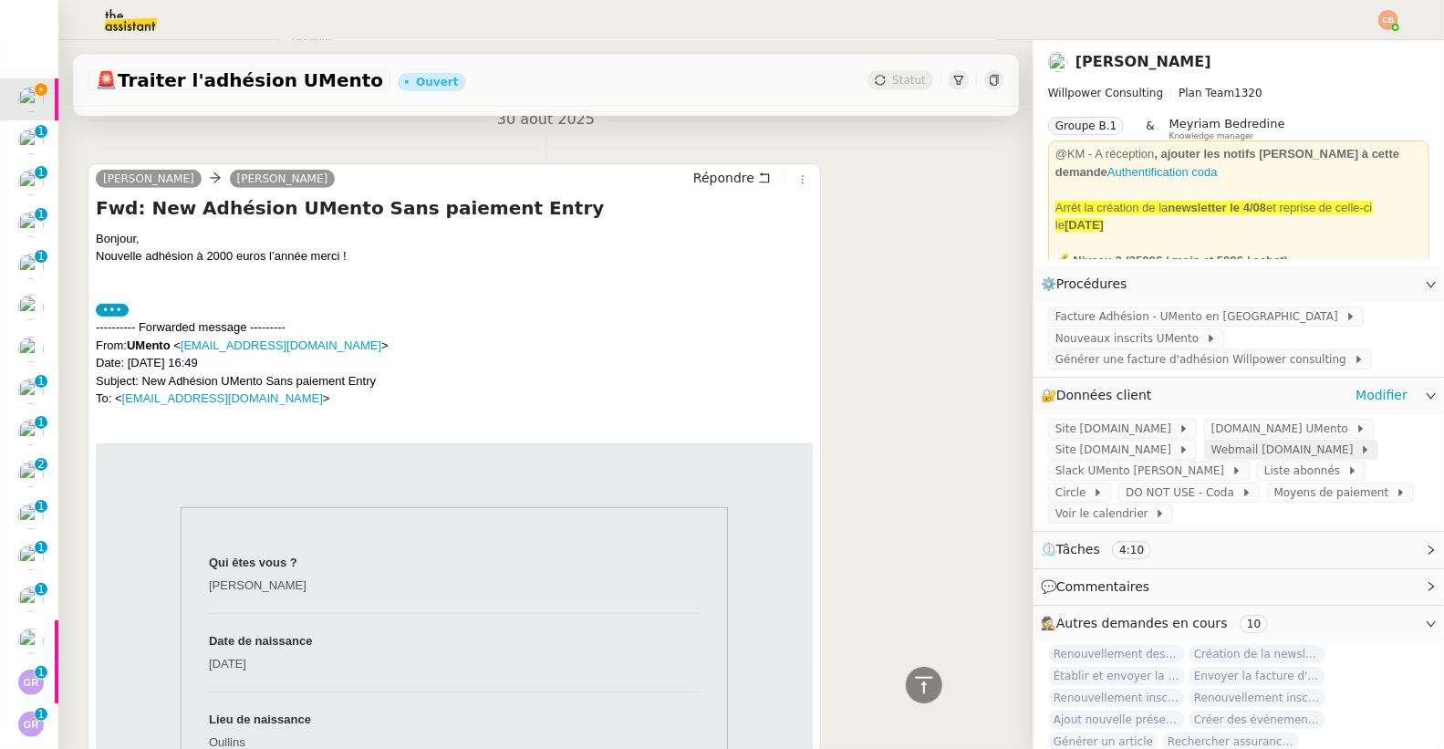
click at [1211, 441] on span "Webmail UMento.me" at bounding box center [1286, 450] width 150 height 18
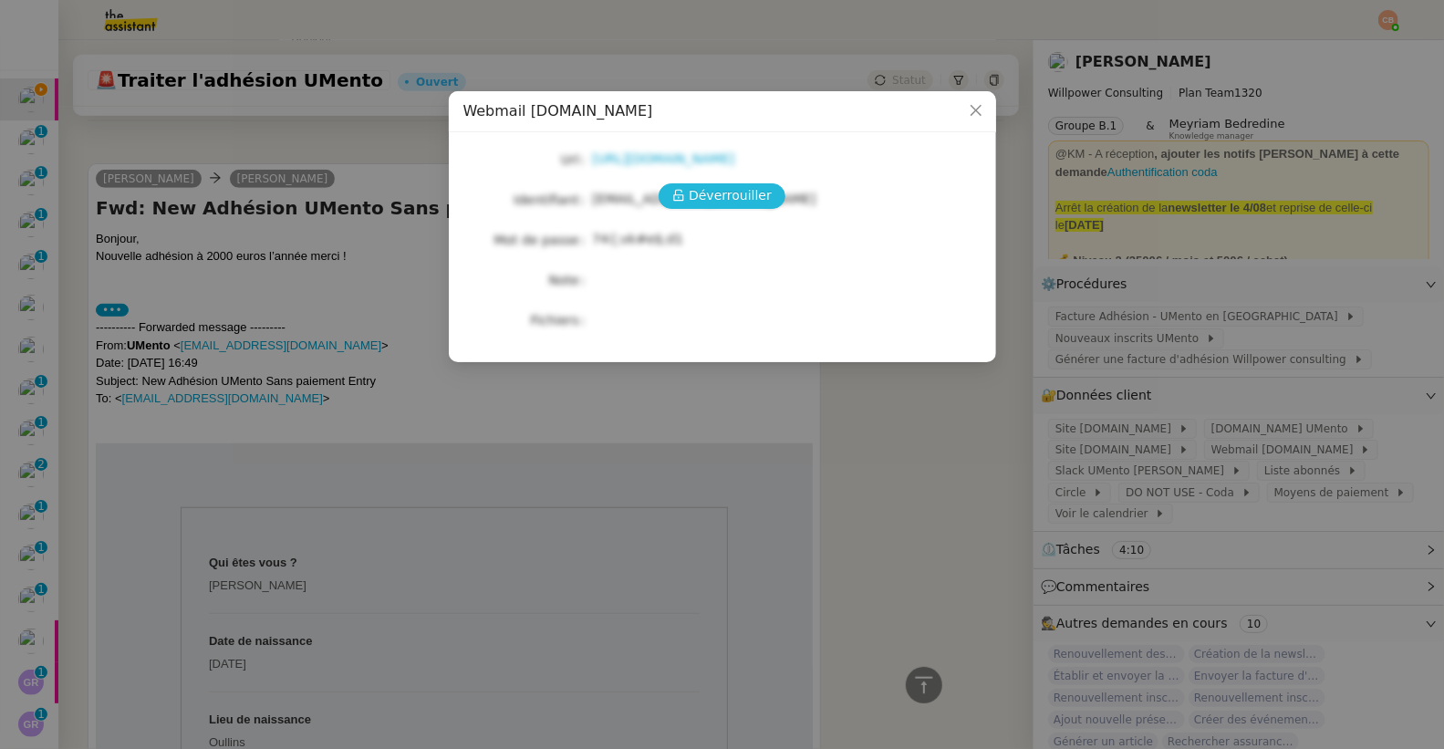
click at [743, 202] on span "Déverrouiller" at bounding box center [730, 195] width 83 height 21
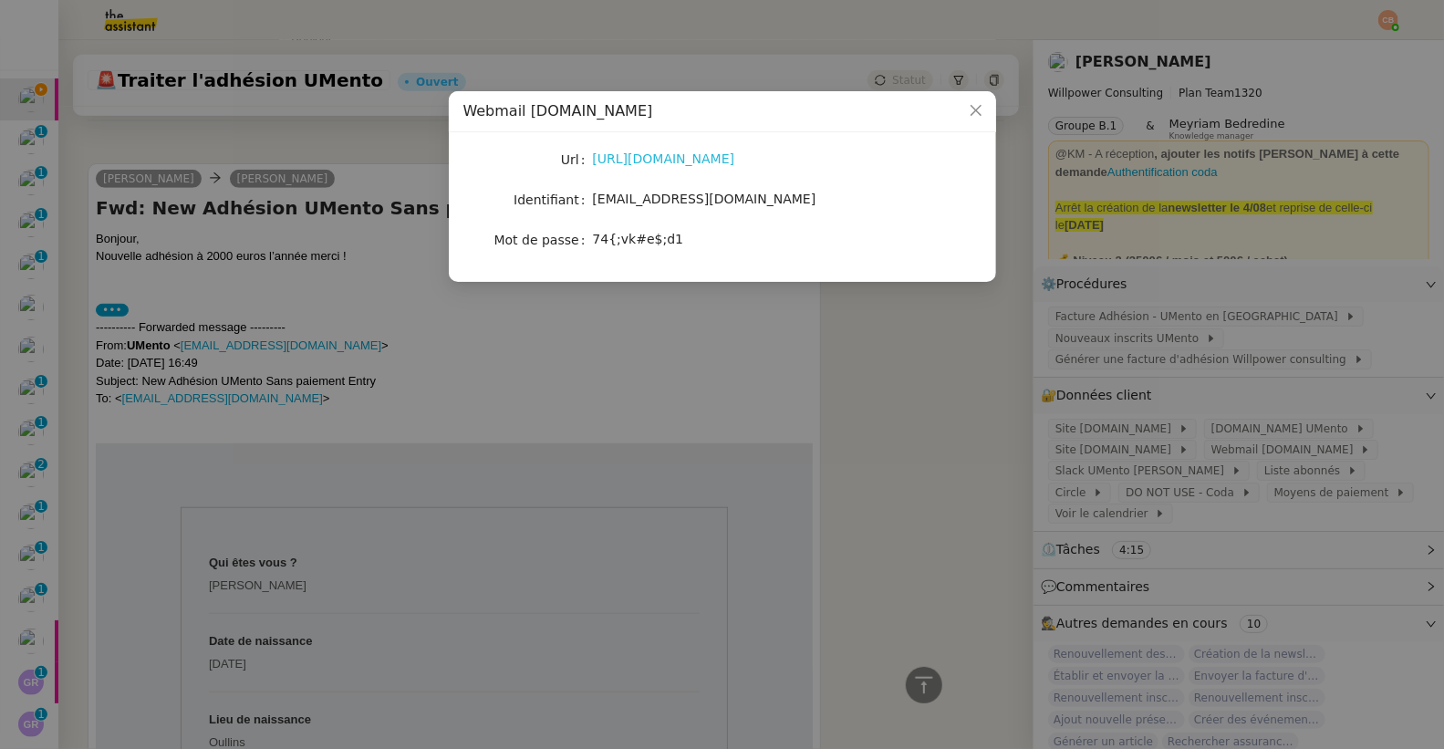
click at [679, 161] on link "https://webmail.umento.me/" at bounding box center [664, 158] width 142 height 15
drag, startPoint x: 592, startPoint y: 203, endPoint x: 757, endPoint y: 201, distance: 165.1
click at [757, 201] on div "theassistant@umento.me" at bounding box center [744, 199] width 302 height 21
copy span "theassistant@umento.me"
drag, startPoint x: 590, startPoint y: 239, endPoint x: 700, endPoint y: 236, distance: 109.5
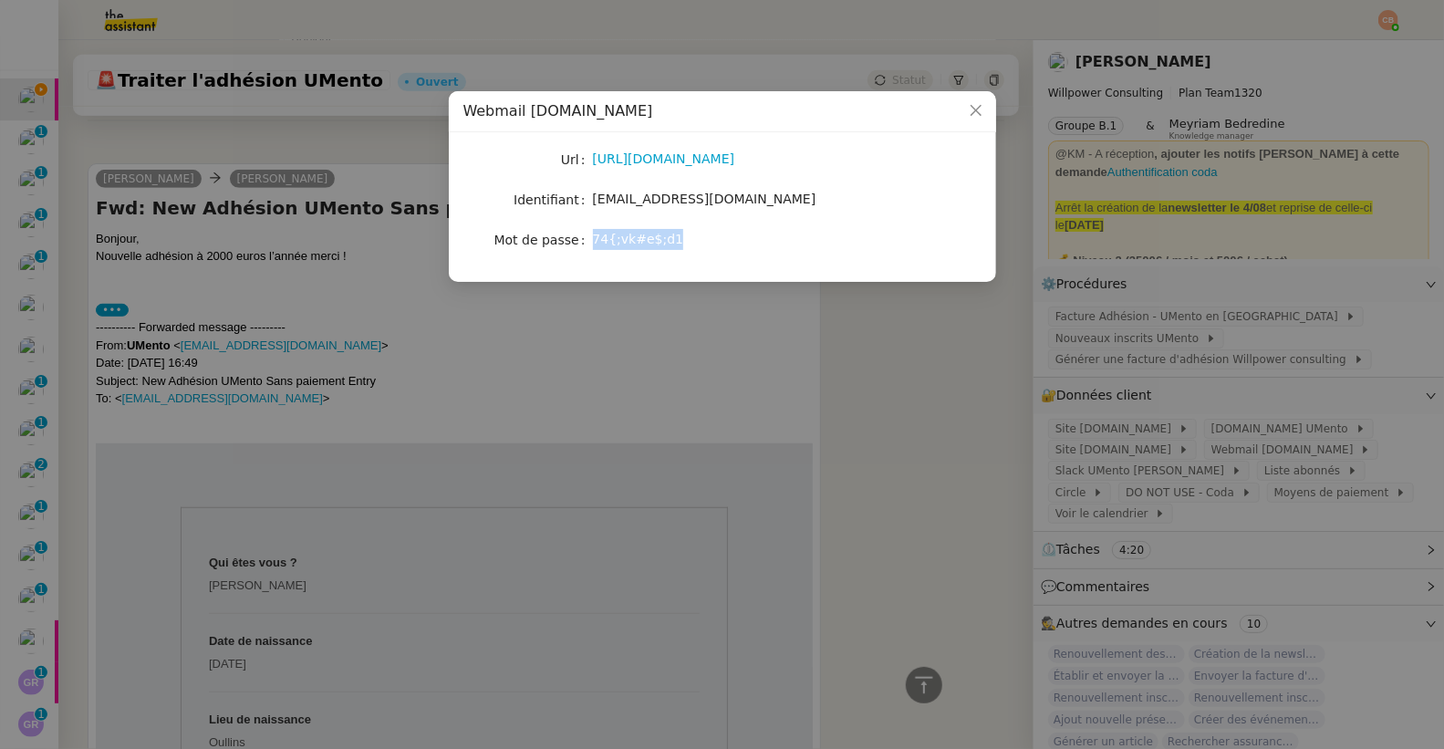
click at [700, 236] on nz-form-item "Mot de passe 74{;vk#e$;d1" at bounding box center [722, 240] width 518 height 26
copy nz-form-item "74{;vk#e$;d1"
click at [593, 217] on div "Url https://webmail.umento.me/ Identifiant theassistant@umento.me Mot de passe …" at bounding box center [722, 200] width 518 height 106
drag, startPoint x: 594, startPoint y: 240, endPoint x: 707, endPoint y: 241, distance: 113.1
click at [707, 241] on div "74{;vk#e$;d1" at bounding box center [744, 239] width 302 height 21
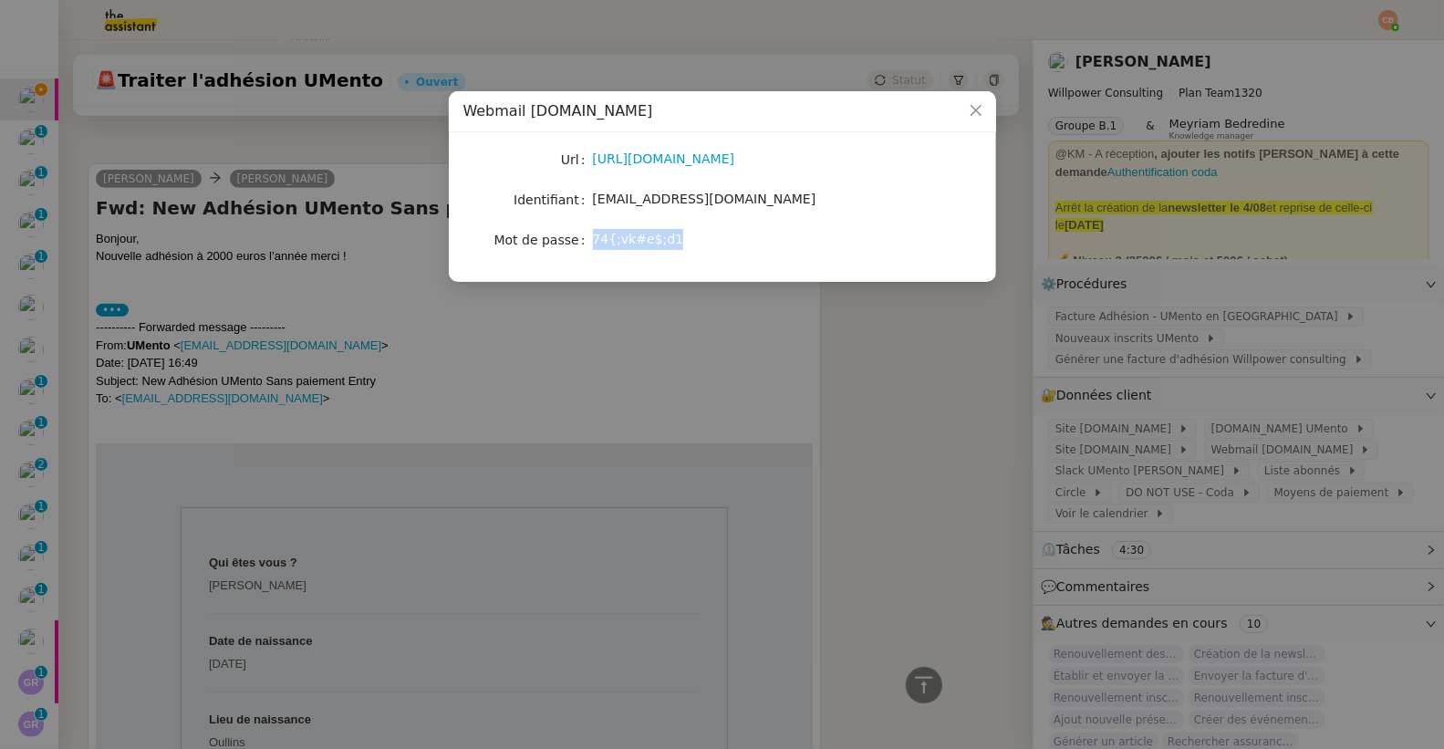
copy span "74{;vk#e$;d1"
click at [340, 215] on nz-modal-container "Webmail UMento.me Url https://webmail.umento.me/ Identifiant theassistant@ument…" at bounding box center [722, 374] width 1444 height 749
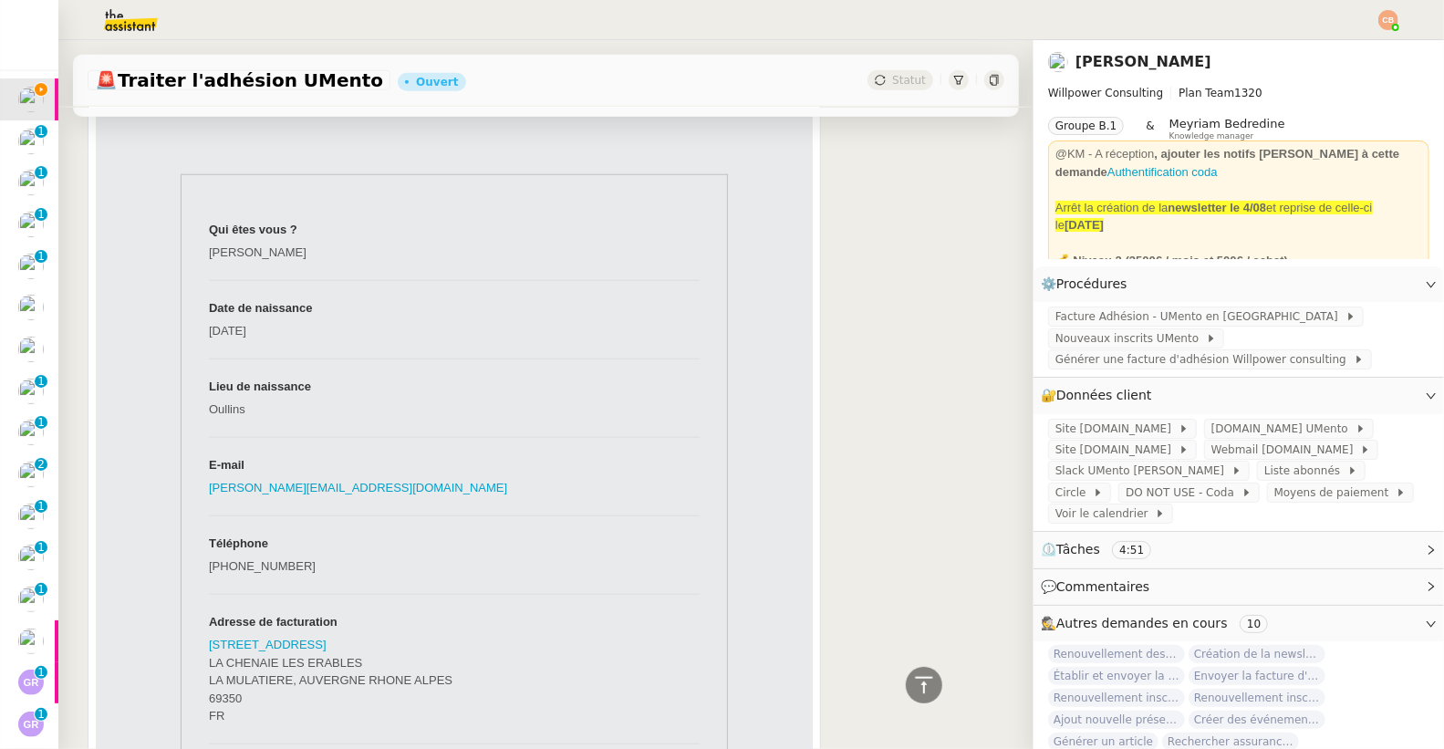
scroll to position [1022, 0]
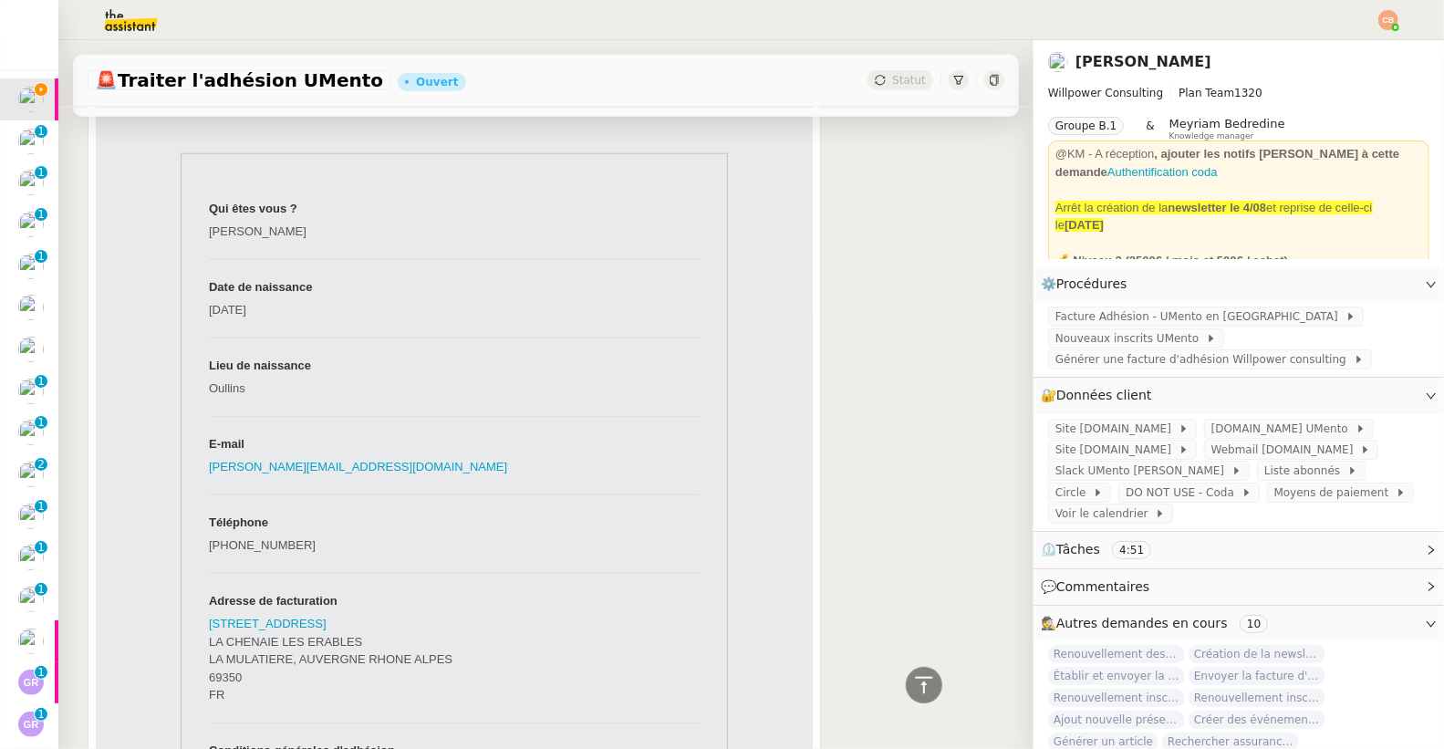
click at [389, 494] on td "bertrand.reynard@gmail.com" at bounding box center [454, 474] width 491 height 39
drag, startPoint x: 382, startPoint y: 491, endPoint x: 201, endPoint y: 487, distance: 181.5
click at [209, 487] on td "bertrand.reynard@gmail.com" at bounding box center [454, 474] width 491 height 39
copy link "bertrand.reynard@gmail.com"
click at [1071, 356] on span "Générer une facture d'adhésion Willpower consulting" at bounding box center [1204, 359] width 298 height 18
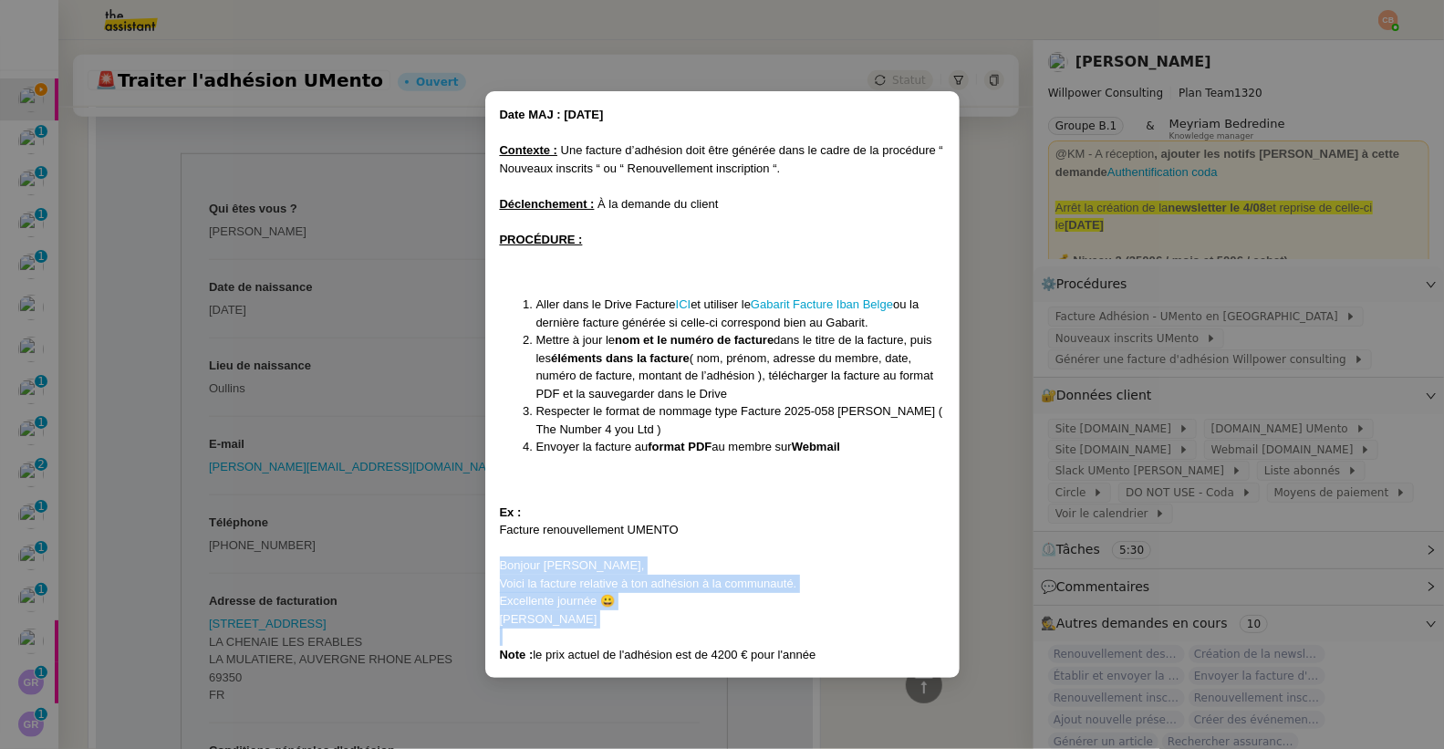
drag, startPoint x: 498, startPoint y: 565, endPoint x: 577, endPoint y: 634, distance: 105.4
click at [577, 634] on div "Date MAJ : 24/ 04/2025 Contexte : Une facture d’adhésion doit être générée dans…" at bounding box center [722, 384] width 445 height 557
copy div "Bonjour Damien, Voici la facture relative à ton adhésion à la communauté. Excel…"
click at [300, 183] on nz-modal-container "Date MAJ : 24/ 04/2025 Contexte : Une facture d’adhésion doit être générée dans…" at bounding box center [722, 374] width 1444 height 749
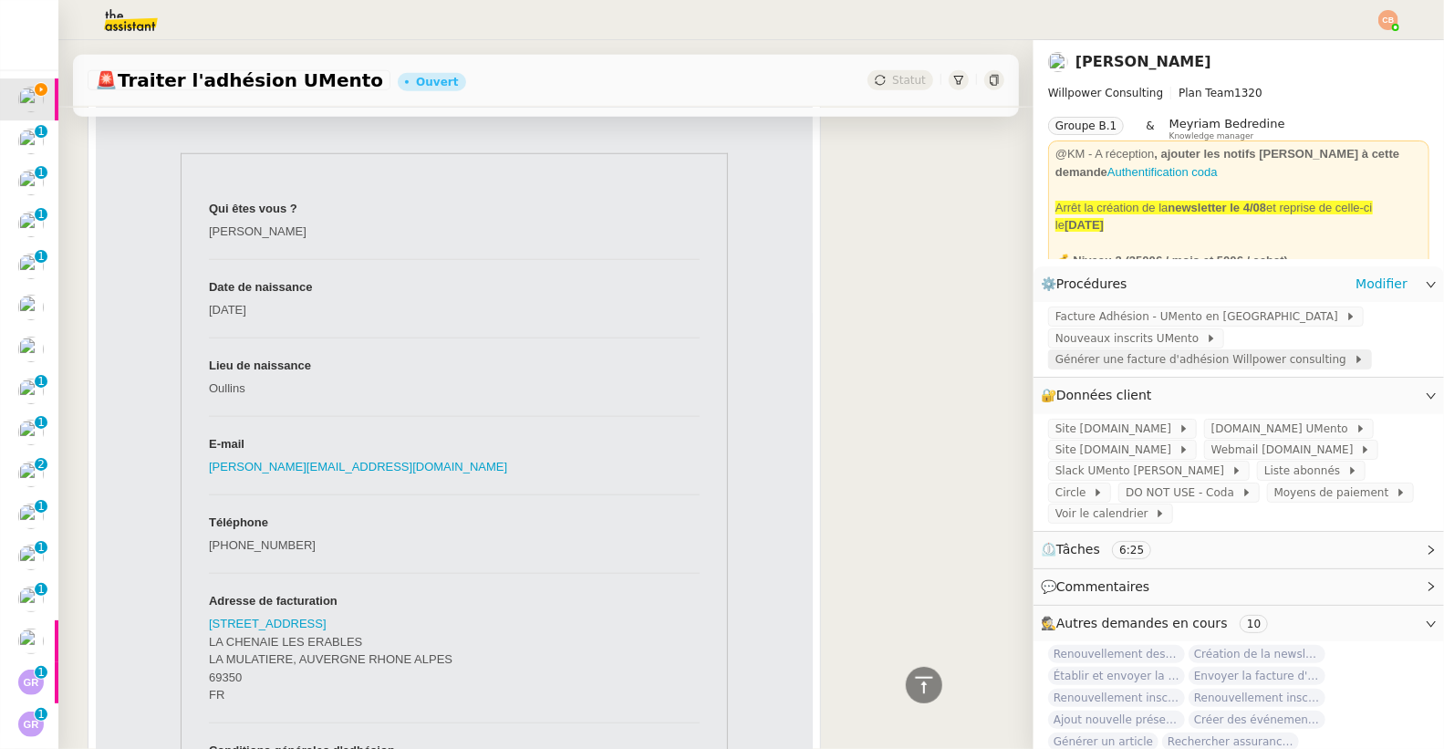
click at [1064, 358] on span "Générer une facture d'adhésion Willpower consulting" at bounding box center [1204, 359] width 298 height 18
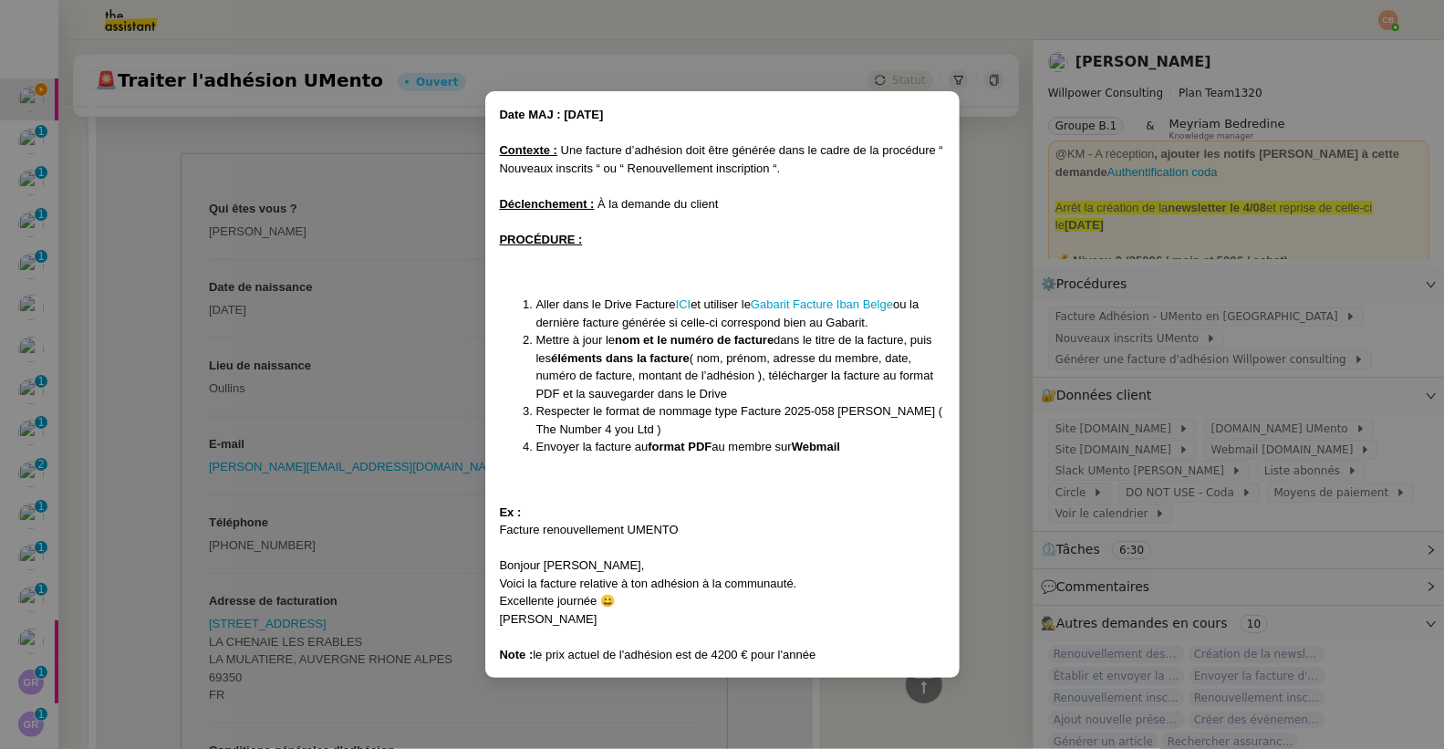
click at [365, 285] on nz-modal-container "Date MAJ : 24/ 04/2025 Contexte : Une facture d’adhésion doit être générée dans…" at bounding box center [722, 374] width 1444 height 749
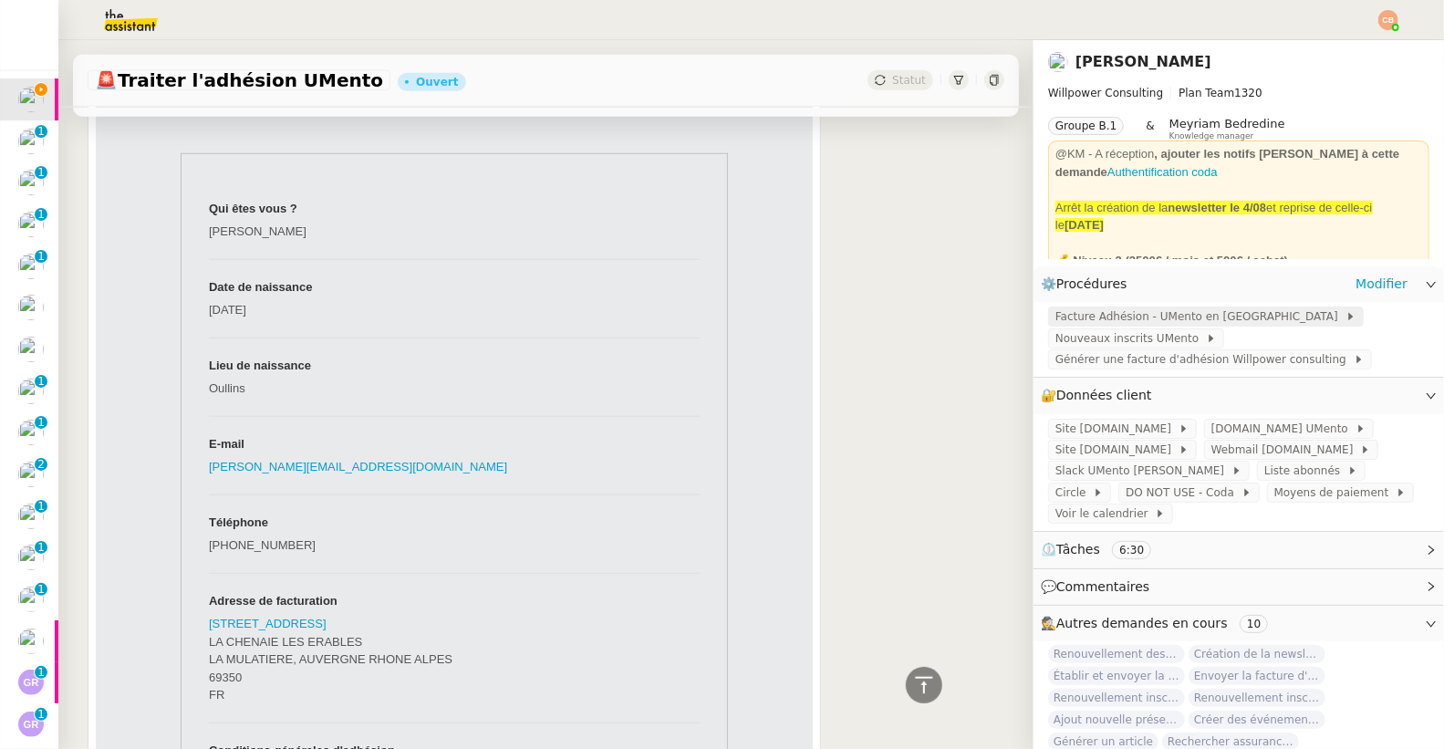
click at [1088, 322] on span "Facture Adhésion - UMento en France" at bounding box center [1200, 316] width 290 height 18
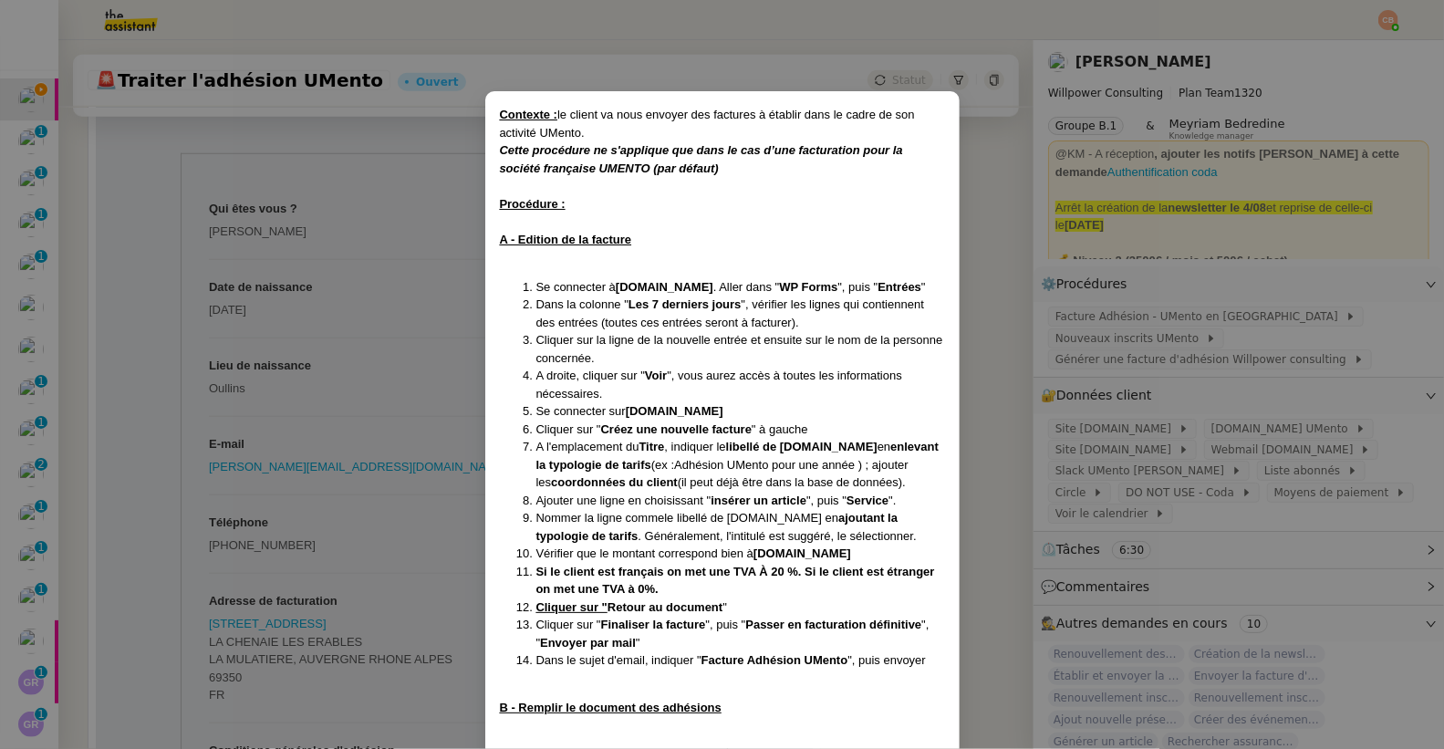
scroll to position [12, 0]
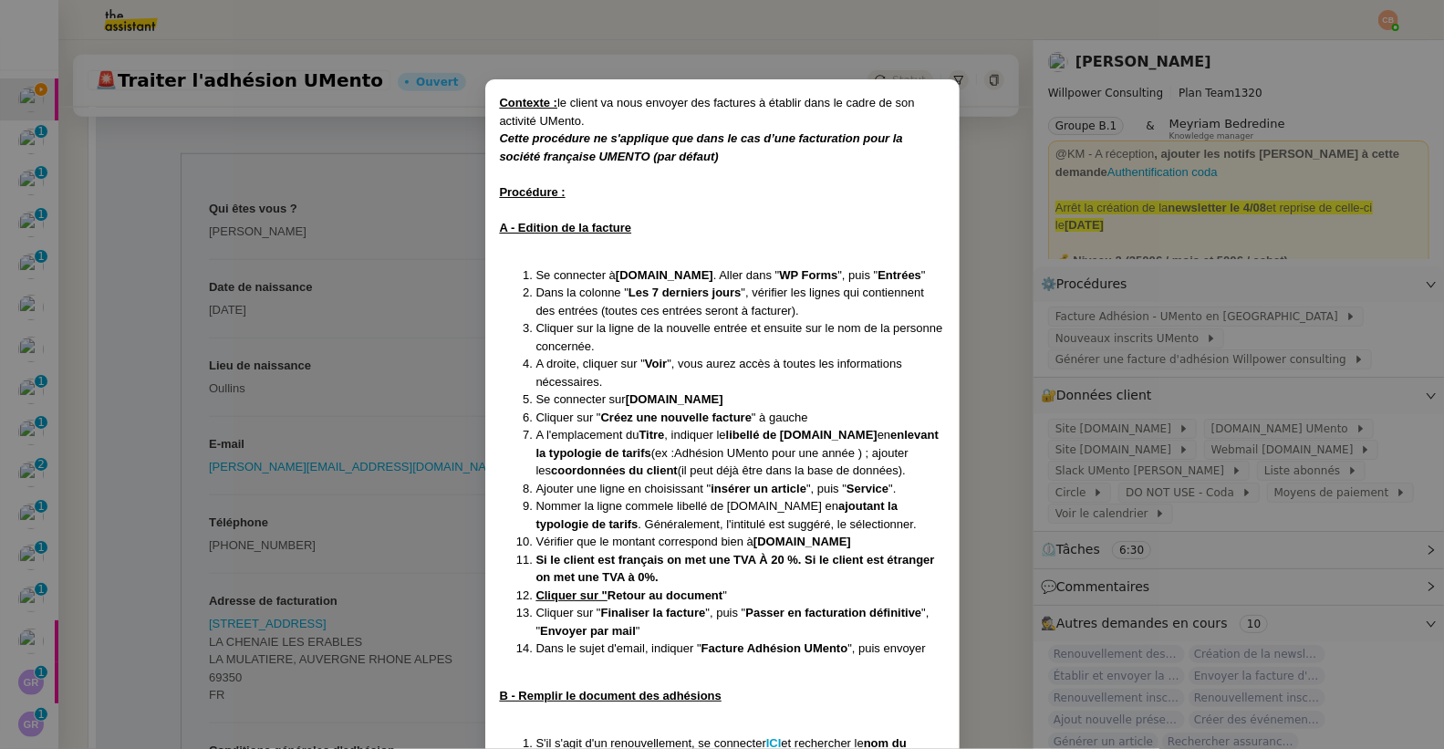
click at [1017, 347] on nz-modal-container "Contexte : le client va nous envoyer des factures à établir dans le cadre de so…" at bounding box center [722, 374] width 1444 height 749
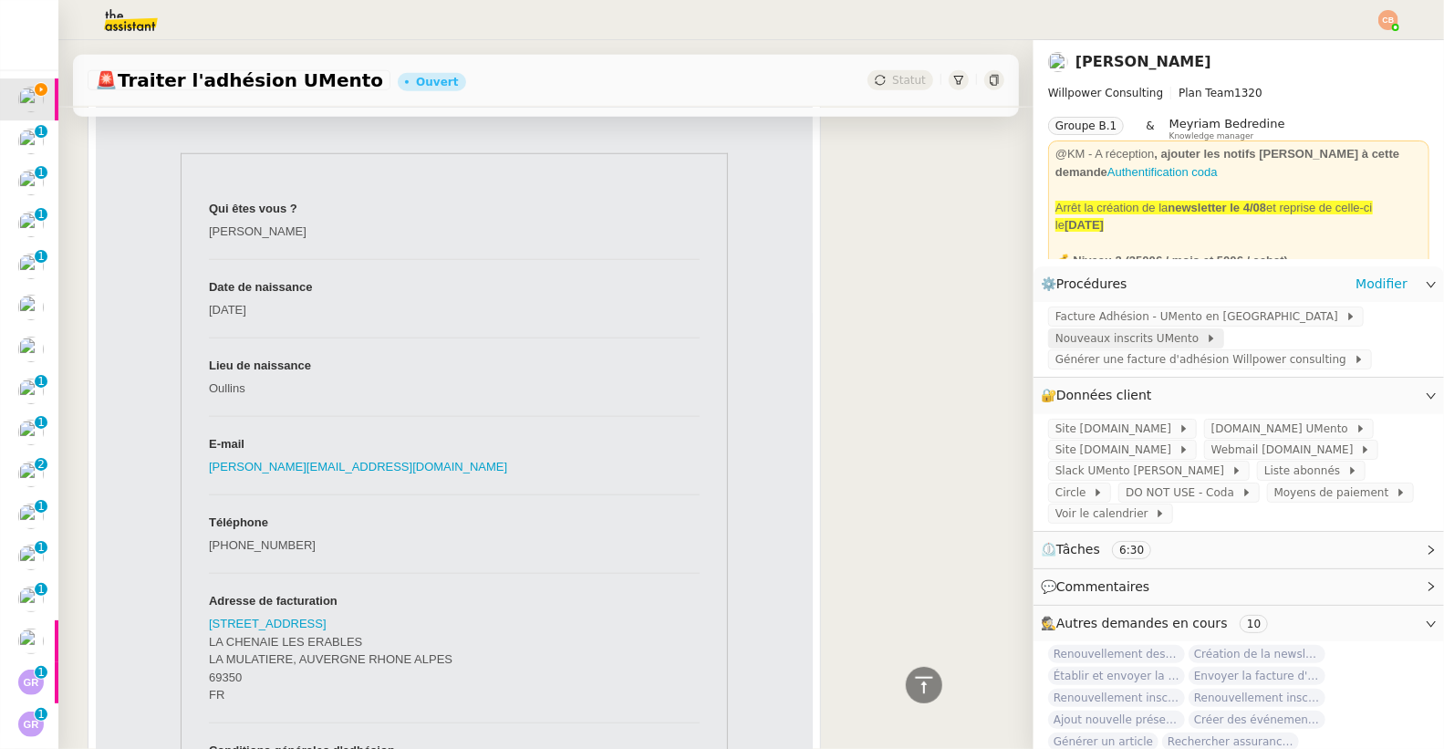
click at [1064, 341] on span "Nouveaux inscrits UMento" at bounding box center [1130, 338] width 150 height 18
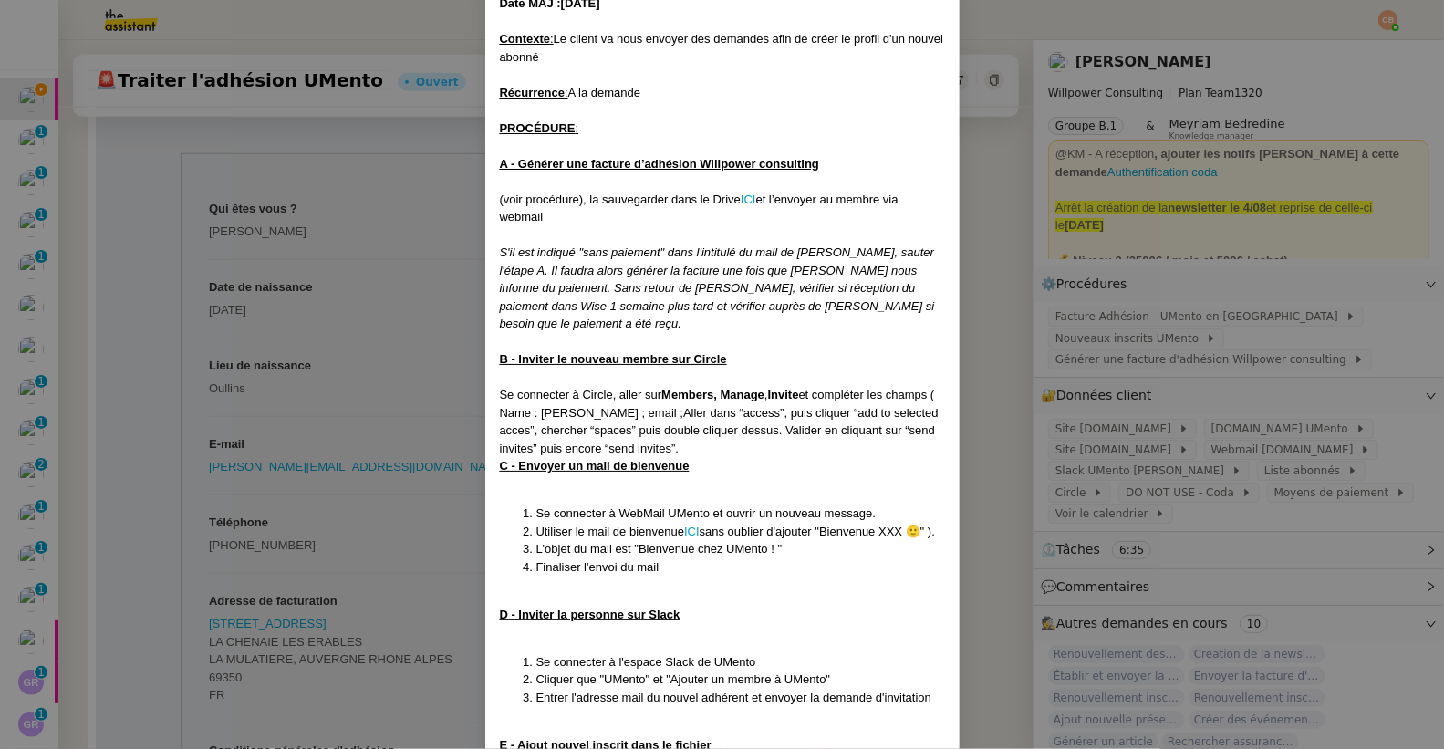
scroll to position [121, 0]
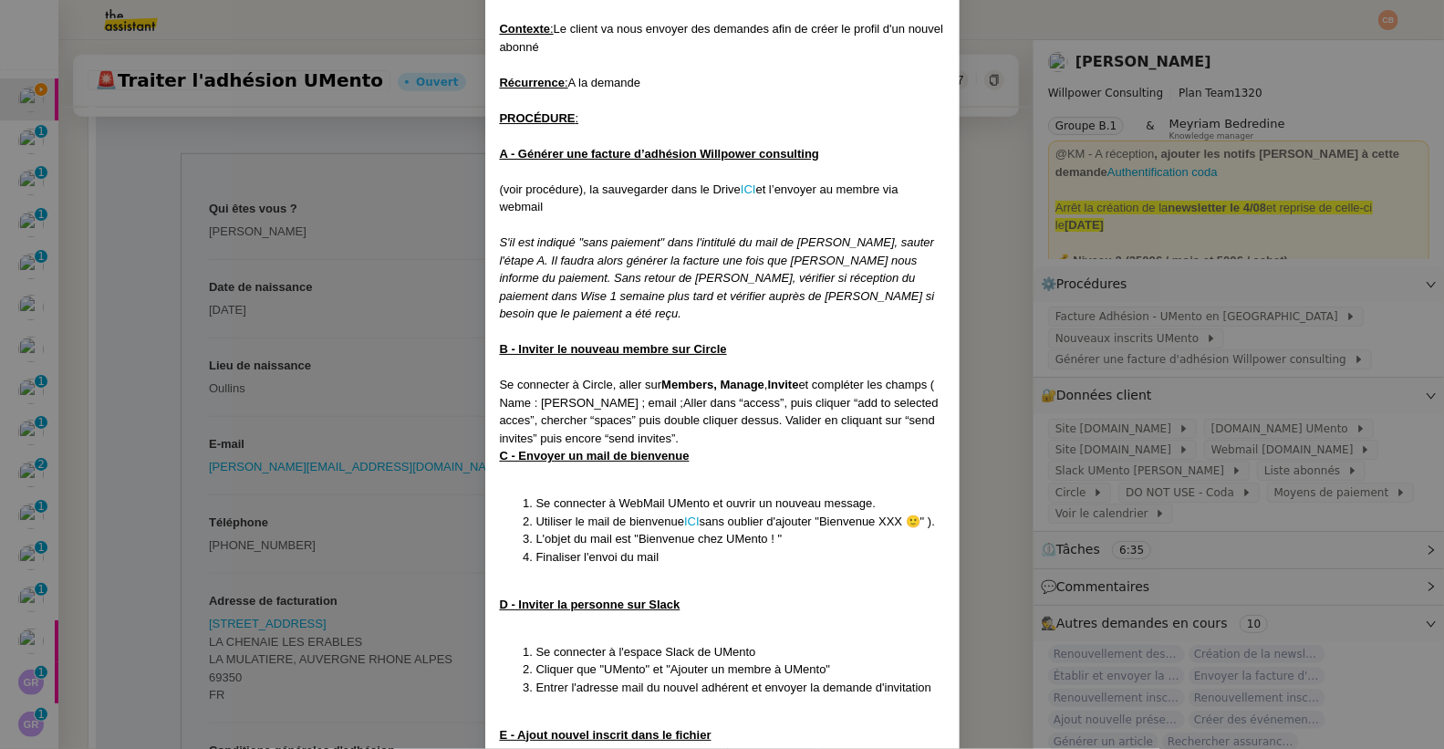
click at [435, 261] on nz-modal-container "Date MAJ :11/08/25 Contexte : Le client va nous envoyer des demandes afin de cr…" at bounding box center [722, 374] width 1444 height 749
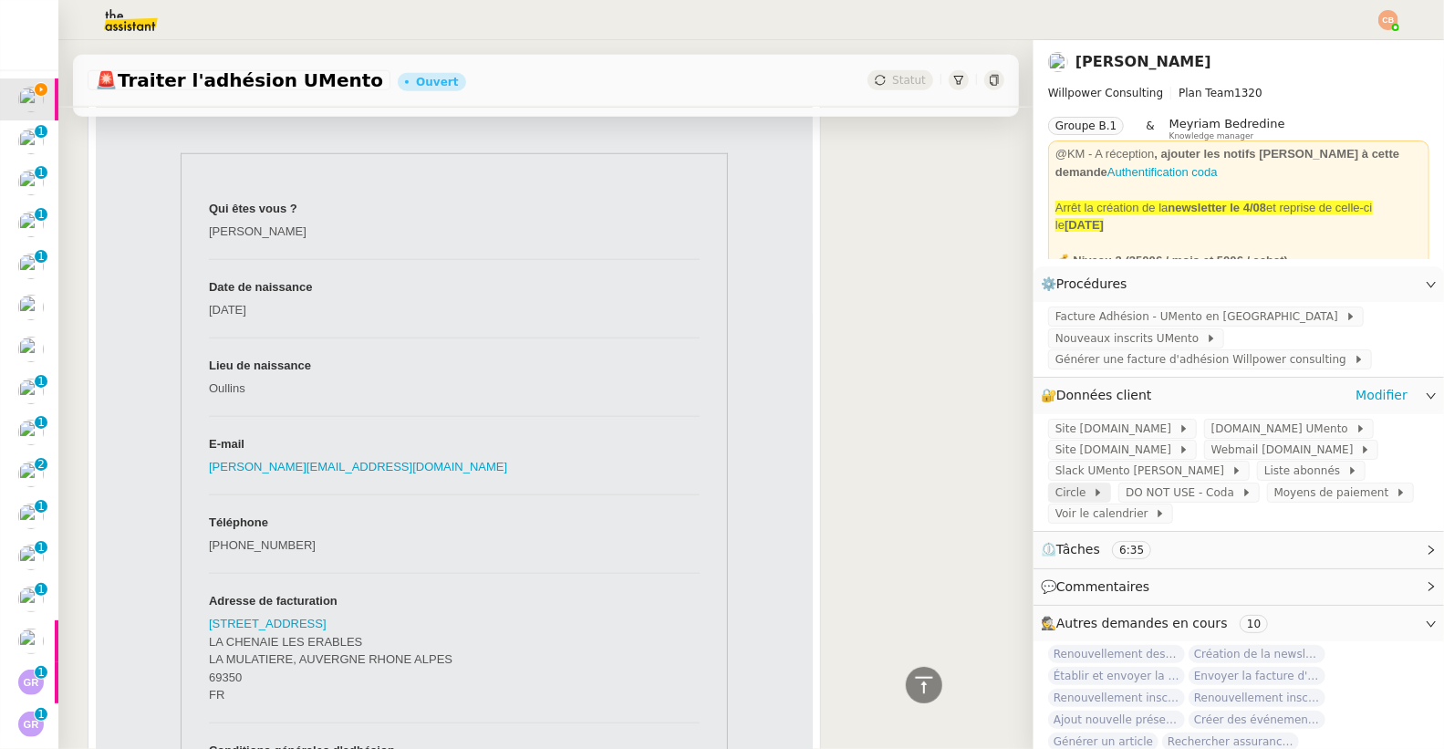
click at [1086, 487] on span at bounding box center [1089, 492] width 7 height 13
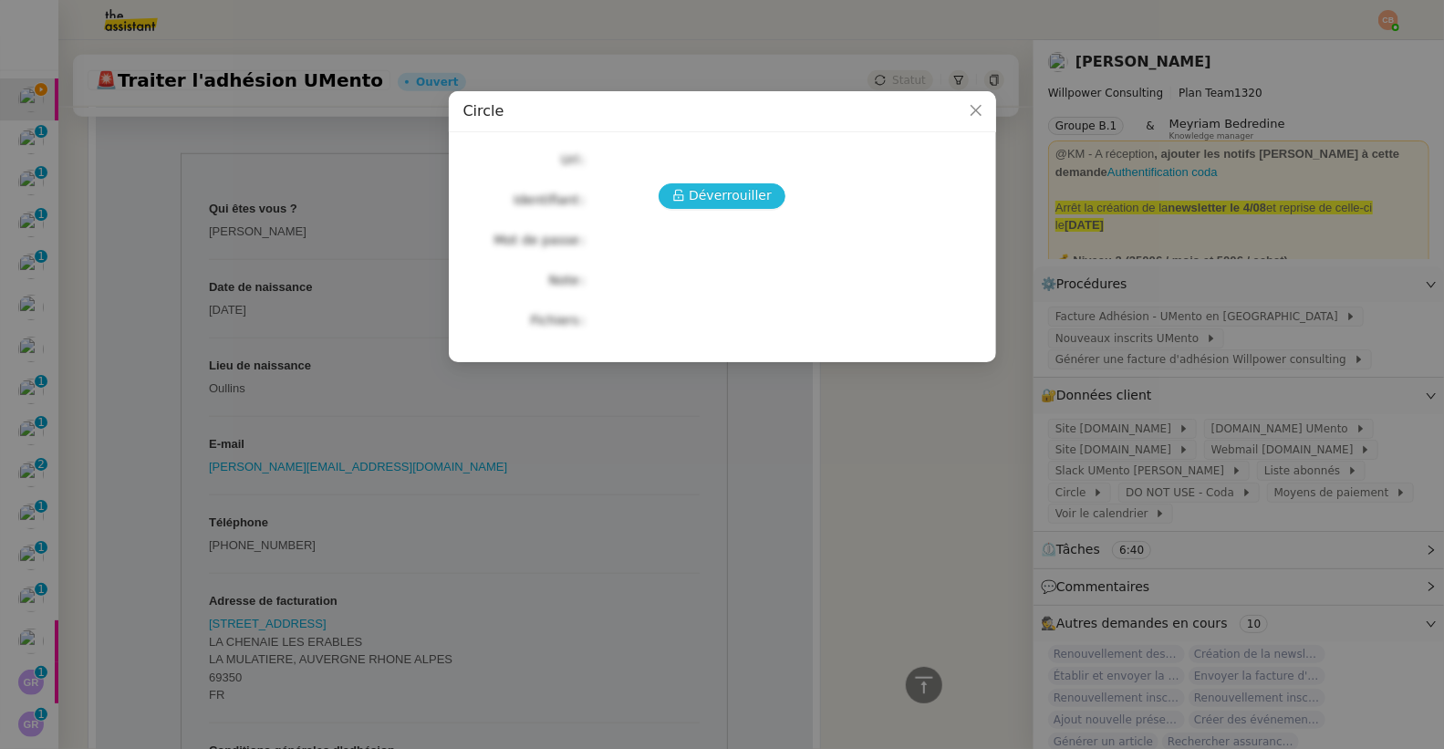
click at [758, 200] on span "Déverrouiller" at bounding box center [730, 195] width 83 height 21
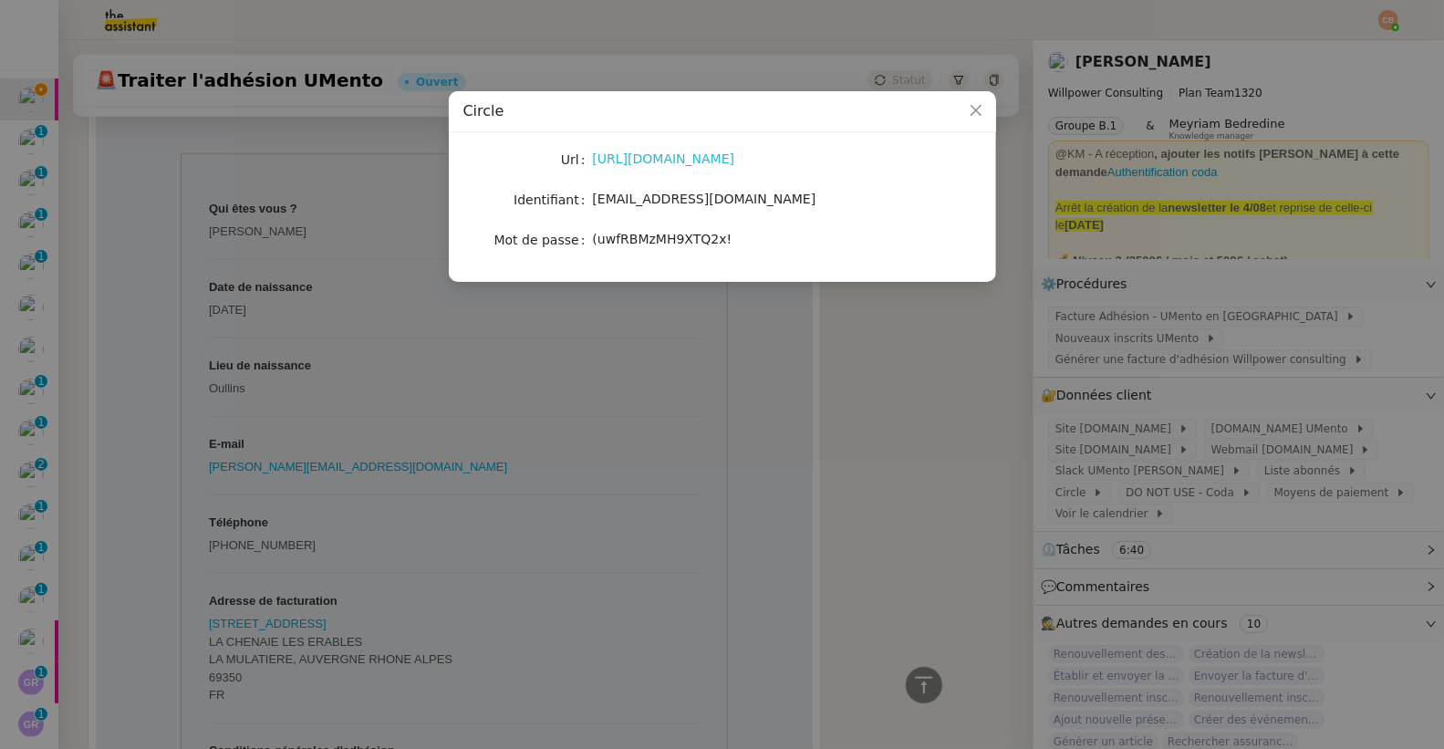
click at [683, 153] on link "https://umento.circle.so/home" at bounding box center [664, 158] width 142 height 15
click at [928, 401] on nz-modal-container "Circle Url https://umento.circle.so/home Identifiant theassistant@umento.me Mot…" at bounding box center [722, 374] width 1444 height 749
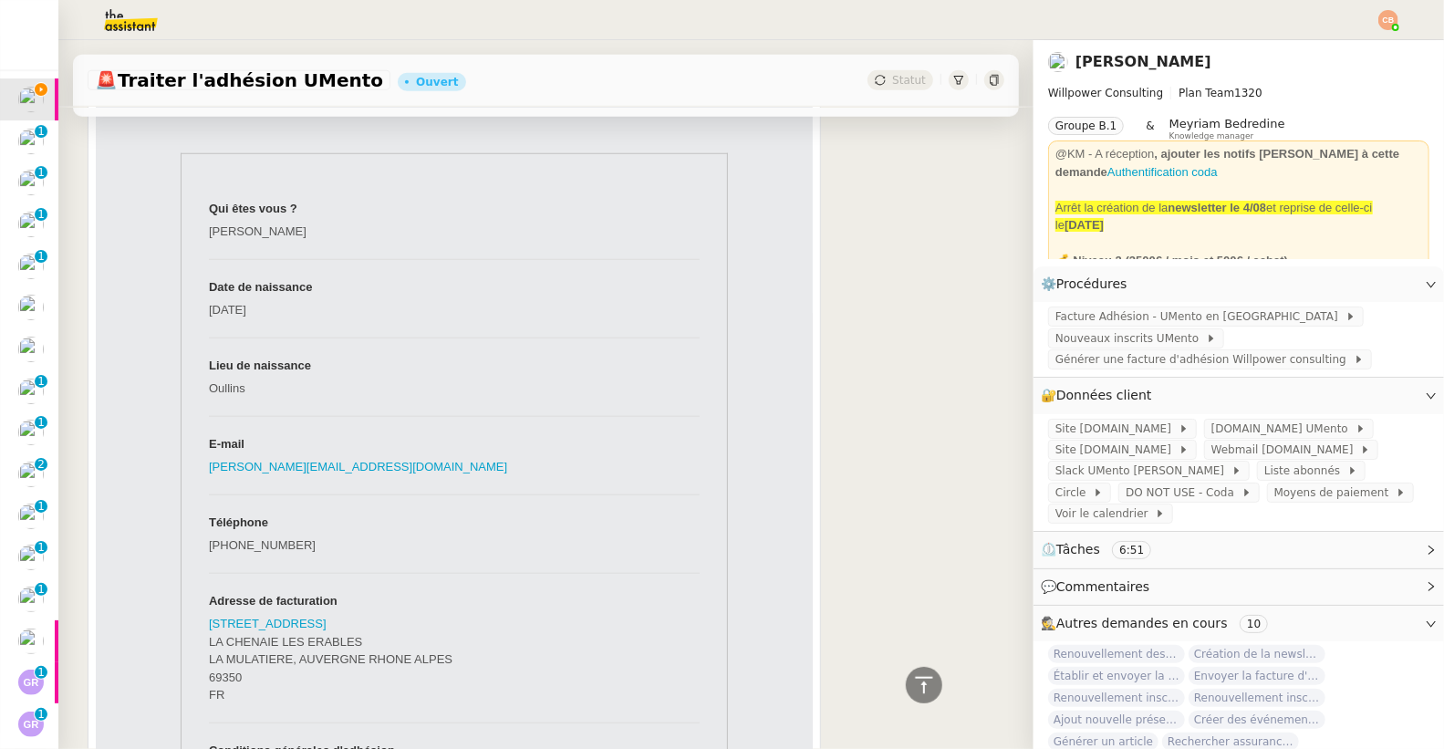
click at [928, 401] on nz-modal-container "Circle Url https://umento.circle.so/home Identifiant theassistant@umento.me Mot…" at bounding box center [722, 374] width 1444 height 749
click at [1087, 330] on span "Nouveaux inscrits UMento" at bounding box center [1130, 338] width 150 height 18
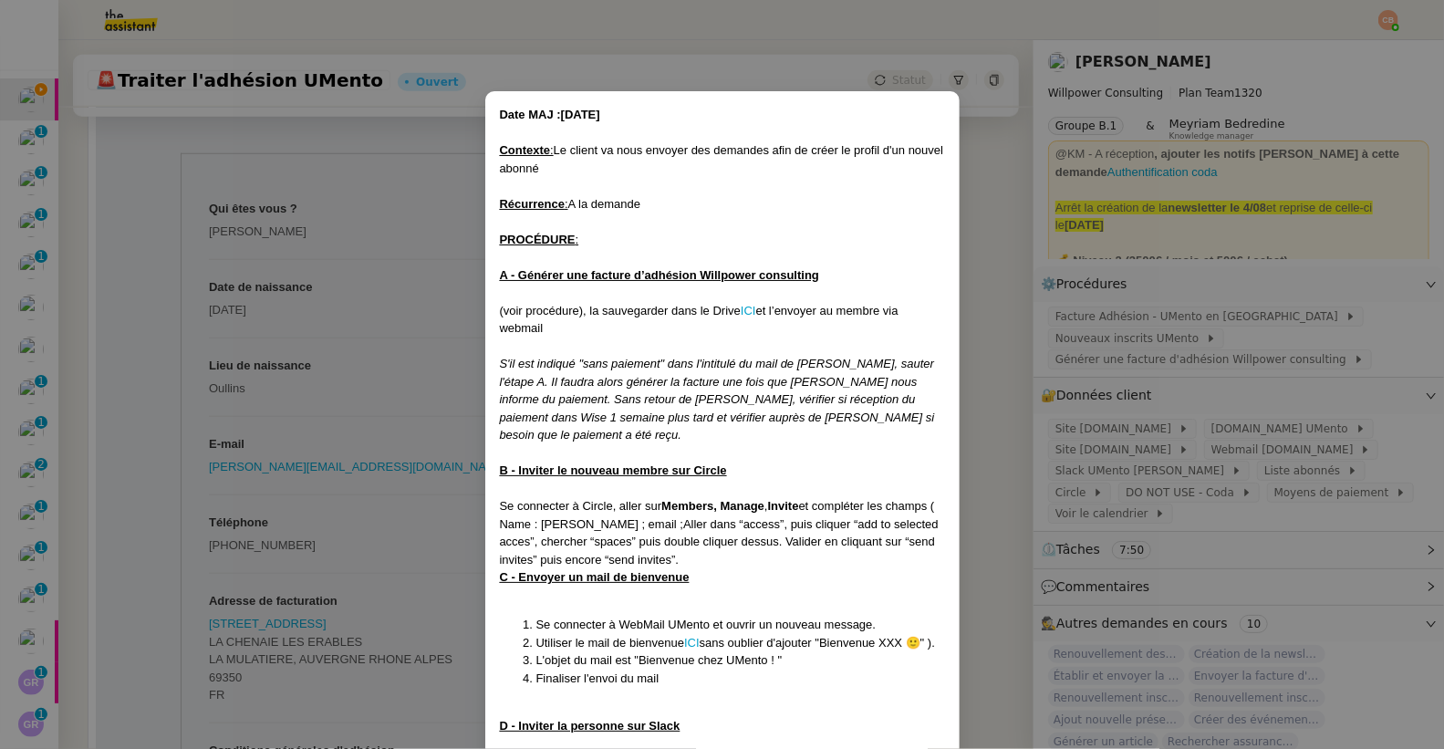
click at [396, 394] on nz-modal-container "Date MAJ :11/08/25 Contexte : Le client va nous envoyer des demandes afin de cr…" at bounding box center [722, 374] width 1444 height 749
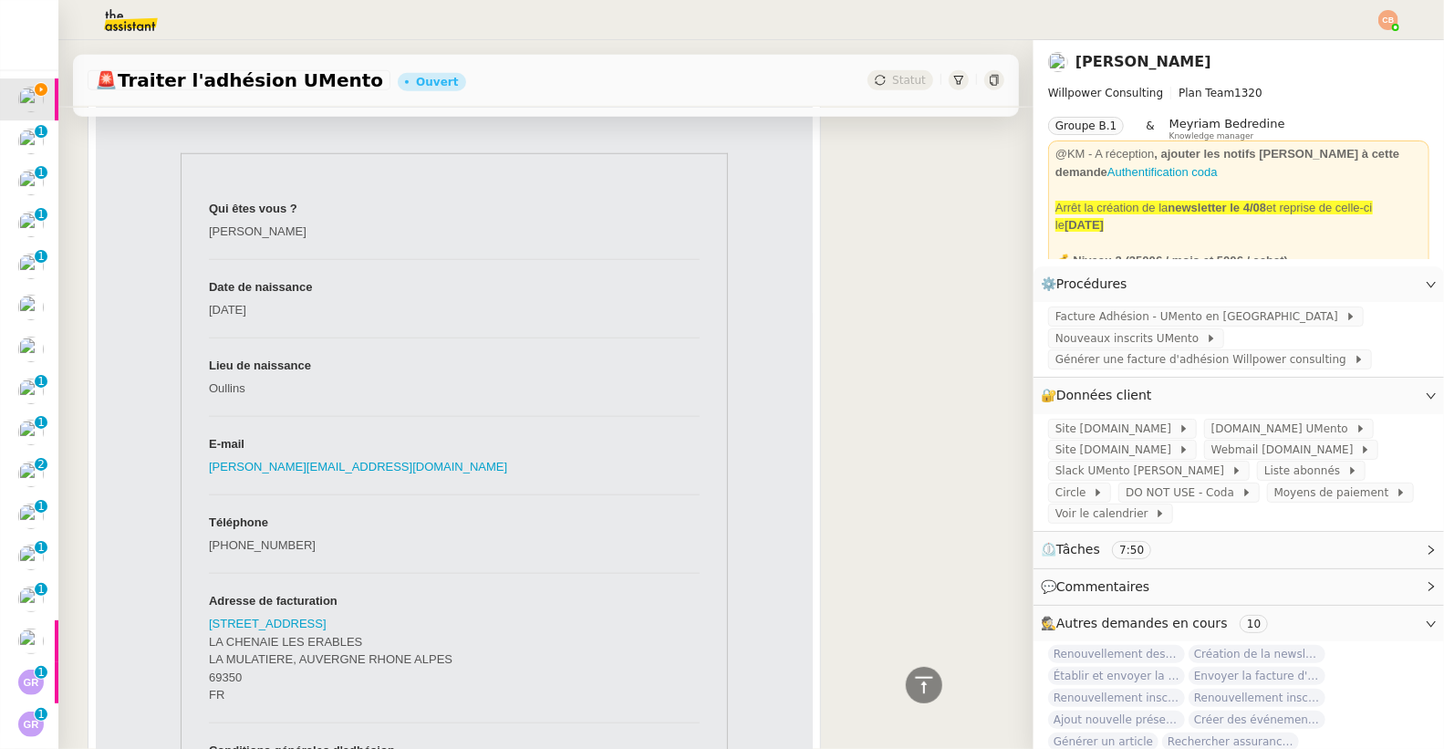
click at [396, 394] on nz-modal-container "Date MAJ :11/08/25 Contexte : Le client va nous envoyer des demandes afin de cr…" at bounding box center [722, 374] width 1444 height 749
click at [365, 483] on td "bertrand.reynard@gmail.com" at bounding box center [454, 474] width 491 height 39
drag, startPoint x: 376, startPoint y: 484, endPoint x: 299, endPoint y: 479, distance: 76.8
click at [268, 485] on td "bertrand.reynard@gmail.com" at bounding box center [454, 474] width 491 height 39
click at [401, 455] on td "E-mail" at bounding box center [454, 435] width 491 height 39
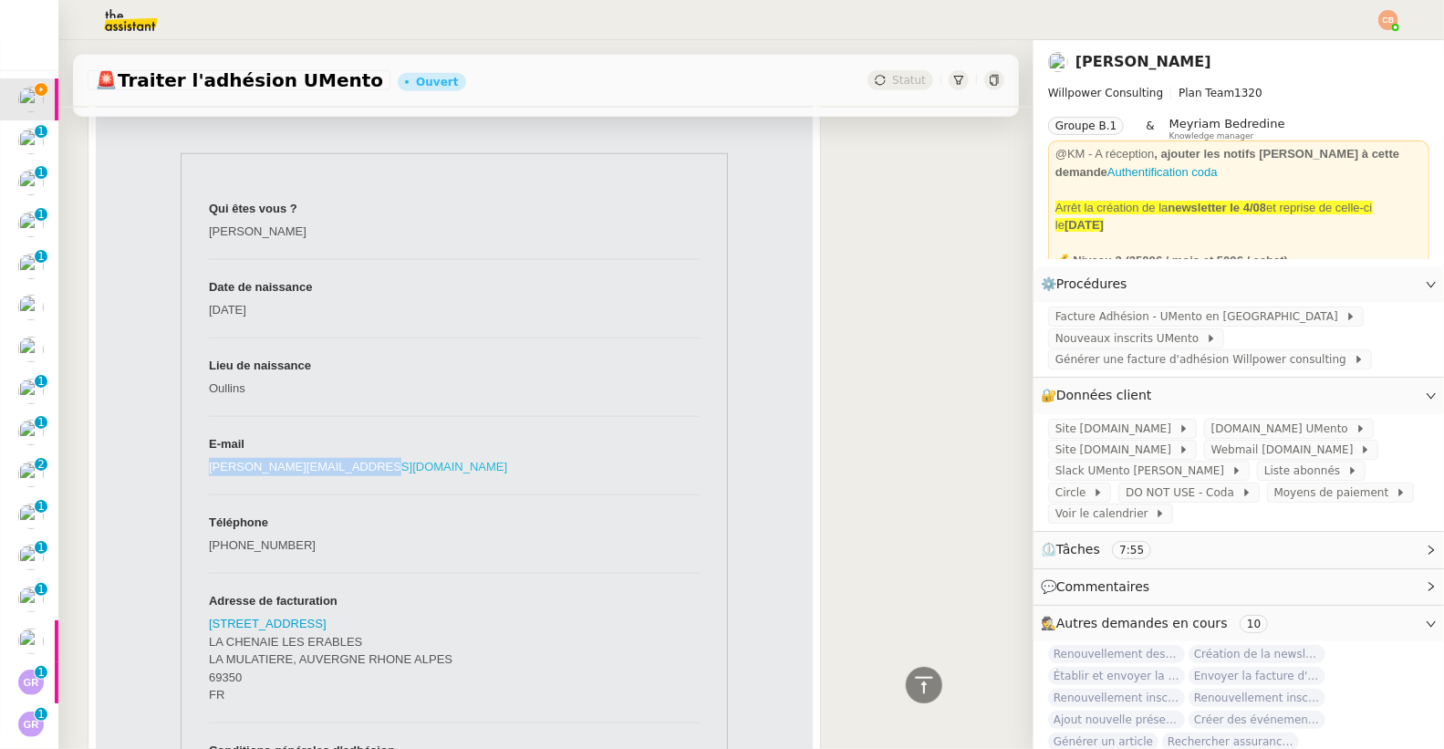
drag, startPoint x: 370, startPoint y: 486, endPoint x: 201, endPoint y: 485, distance: 169.7
click at [209, 485] on td "bertrand.reynard@gmail.com" at bounding box center [454, 474] width 491 height 39
copy link "bertrand.reynard@gmail.com"
click at [1060, 339] on span "Nouveaux inscrits UMento" at bounding box center [1130, 338] width 150 height 18
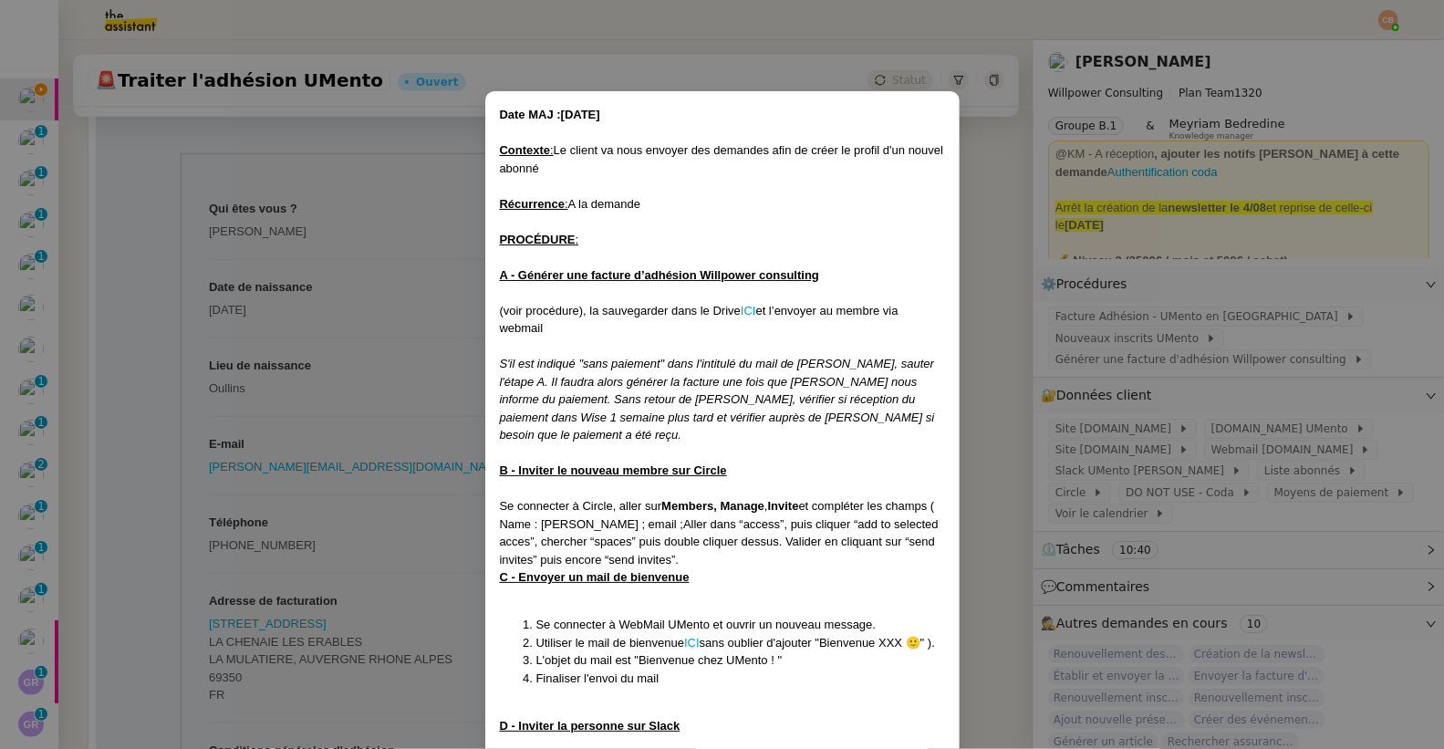
click at [382, 433] on nz-modal-container "Date MAJ :11/08/25 Contexte : Le client va nous envoyer des demandes afin de cr…" at bounding box center [722, 374] width 1444 height 749
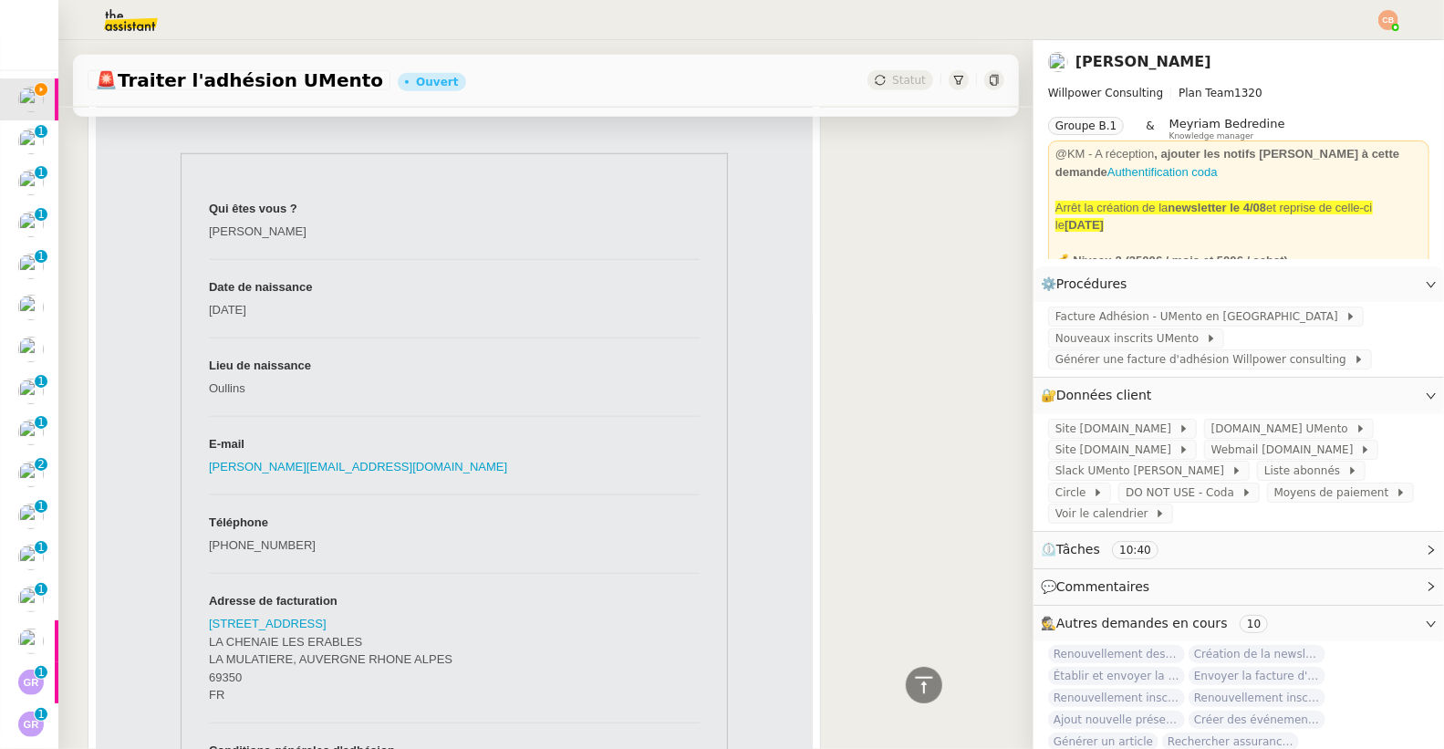
click at [360, 482] on td "bertrand.reynard@gmail.com" at bounding box center [454, 474] width 491 height 39
drag, startPoint x: 366, startPoint y: 482, endPoint x: 198, endPoint y: 489, distance: 168.0
click at [209, 489] on td "bertrand.reynard@gmail.com" at bounding box center [454, 474] width 491 height 39
copy link "bertrand.reynard@gmail.com"
click at [1062, 339] on span "Nouveaux inscrits UMento" at bounding box center [1130, 338] width 150 height 18
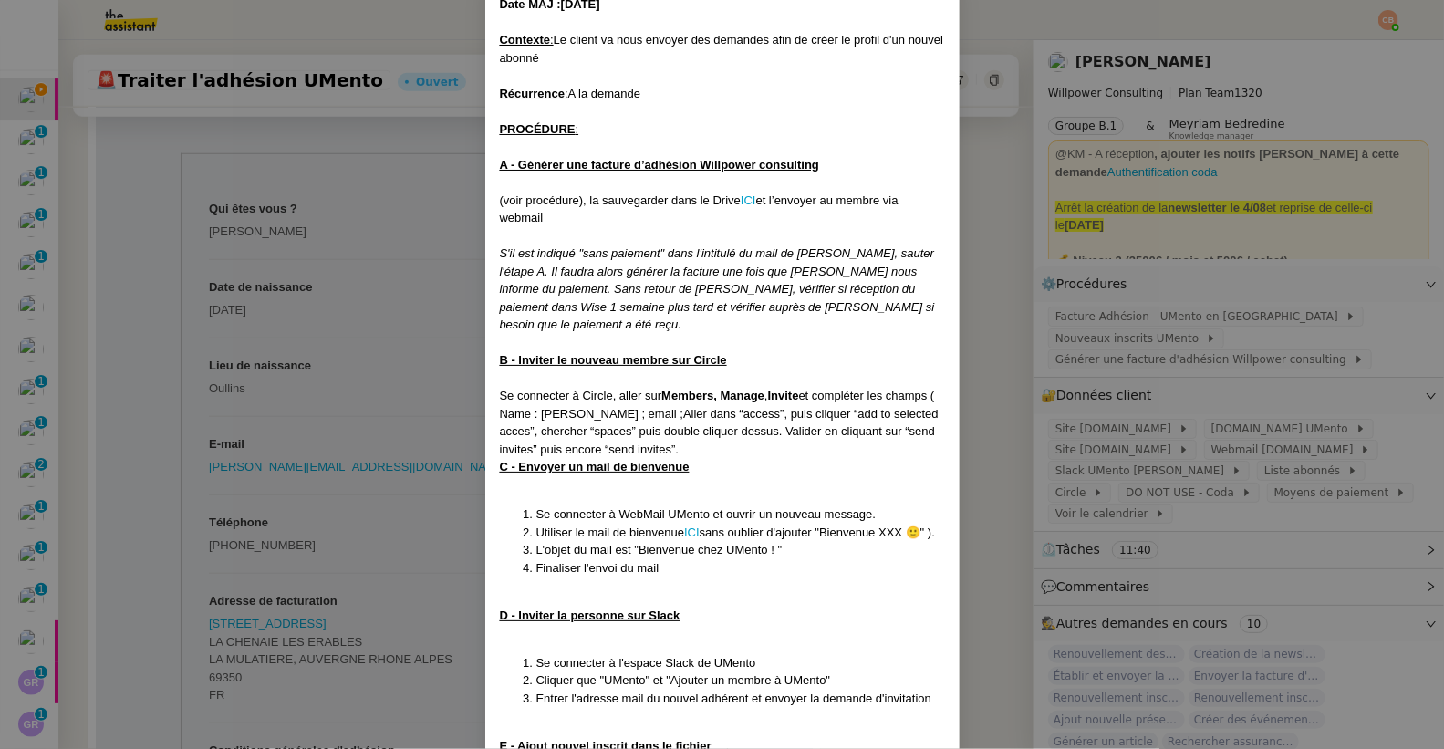
scroll to position [111, 0]
click at [690, 524] on link "ICI" at bounding box center [692, 531] width 16 height 14
click at [240, 253] on nz-modal-container "Date MAJ :11/08/25 Contexte : Le client va nous envoyer des demandes afin de cr…" at bounding box center [722, 374] width 1444 height 749
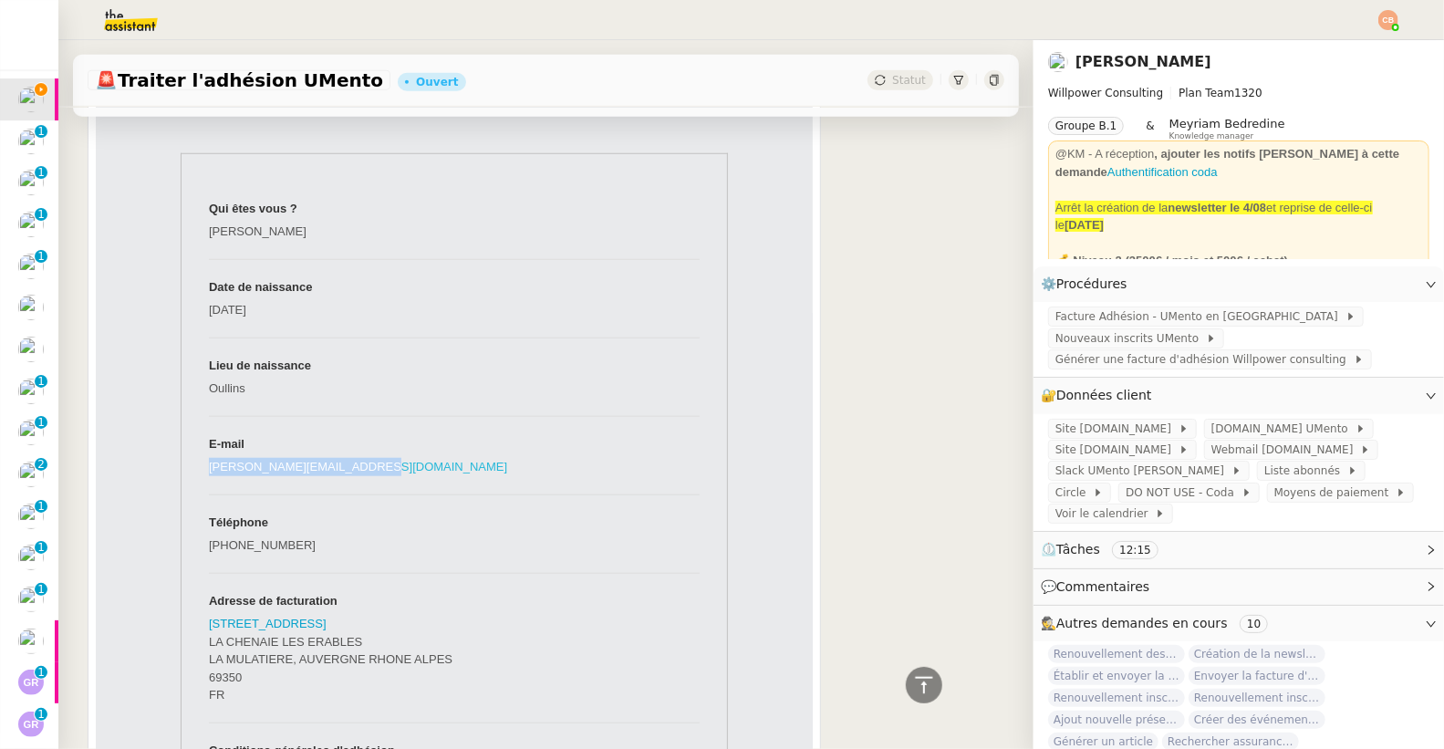
drag, startPoint x: 366, startPoint y: 490, endPoint x: 202, endPoint y: 485, distance: 164.2
click at [209, 485] on td "bertrand.reynard@gmail.com" at bounding box center [454, 474] width 491 height 39
copy link "bertrand.reynard@gmail.com"
click at [1067, 338] on span "Nouveaux inscrits UMento" at bounding box center [1130, 338] width 150 height 18
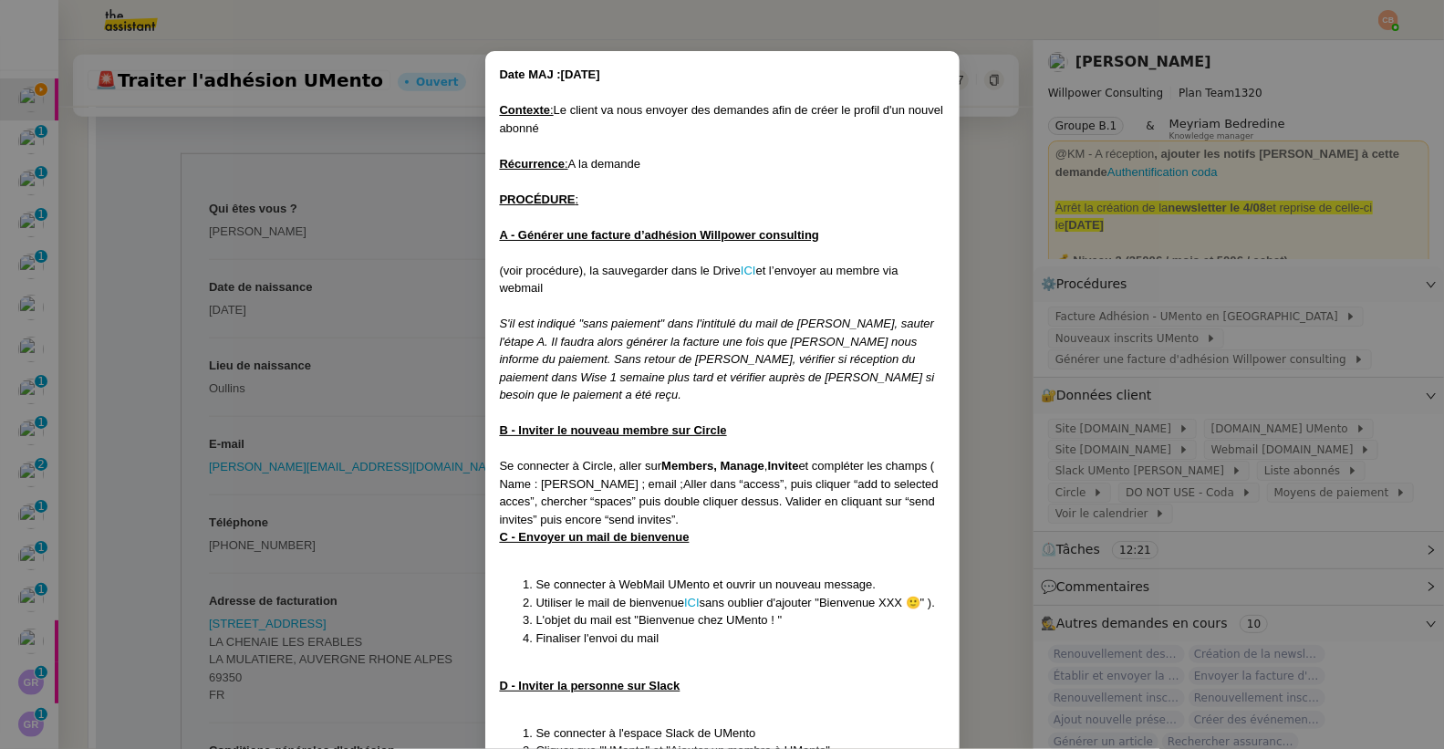
scroll to position [62, 0]
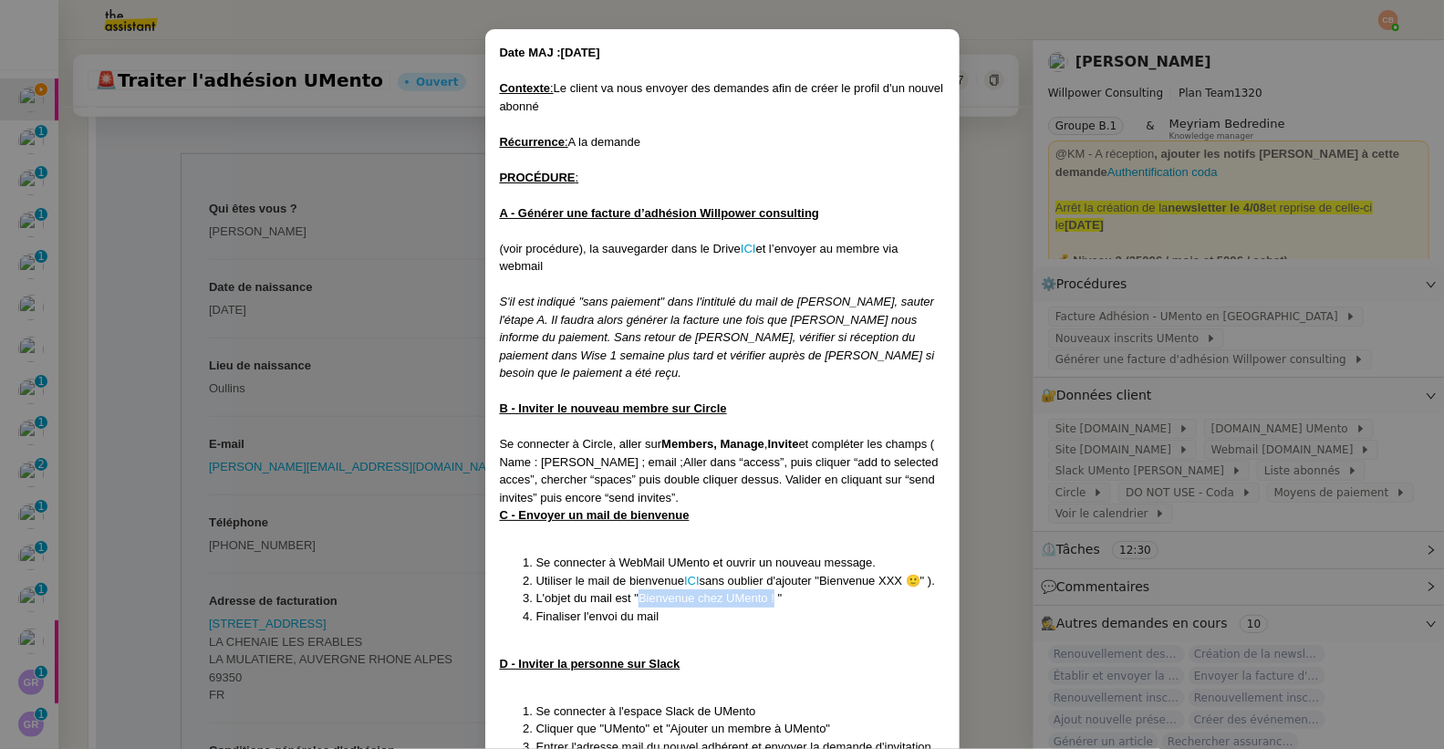
drag, startPoint x: 633, startPoint y: 599, endPoint x: 769, endPoint y: 597, distance: 135.9
click at [769, 597] on span "L'objet du mail est "Bienvenue chez UMento ! "" at bounding box center [659, 598] width 246 height 14
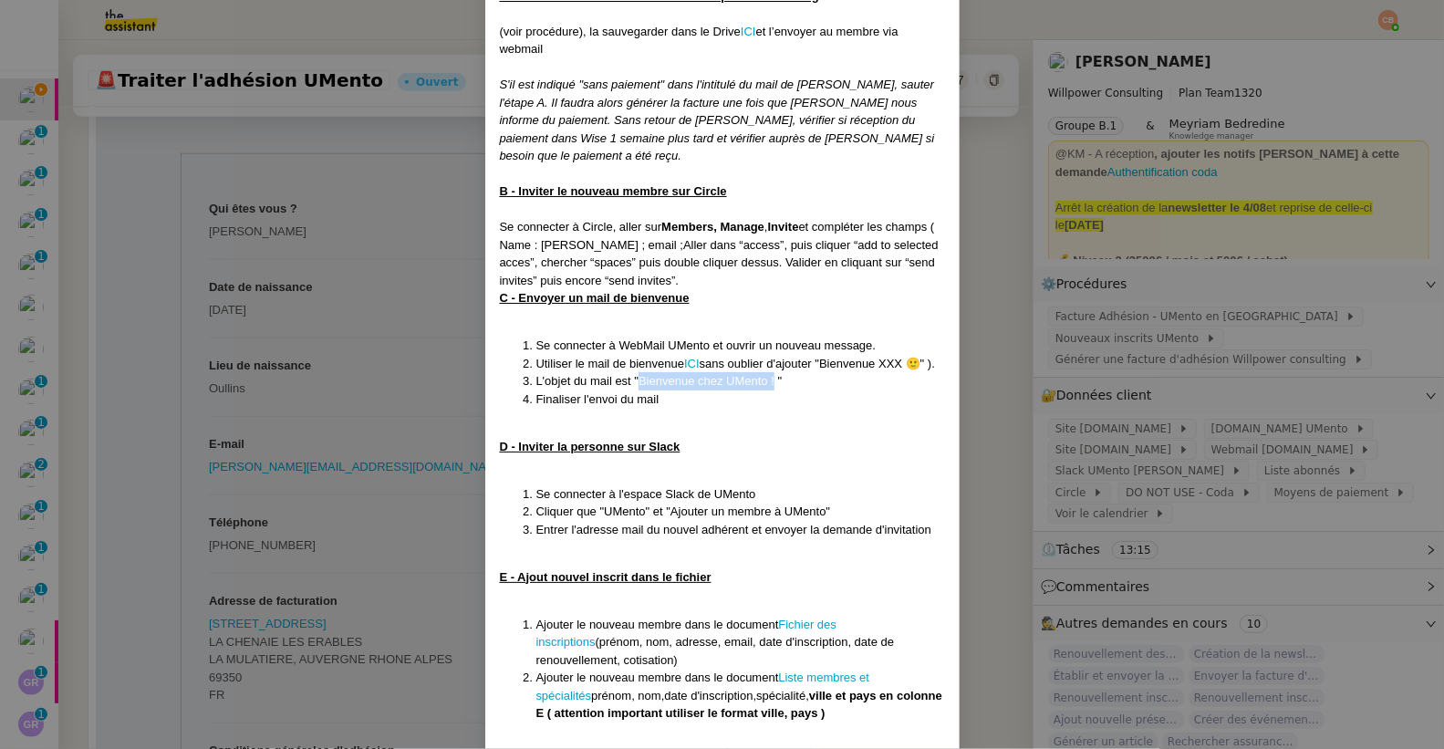
scroll to position [348, 0]
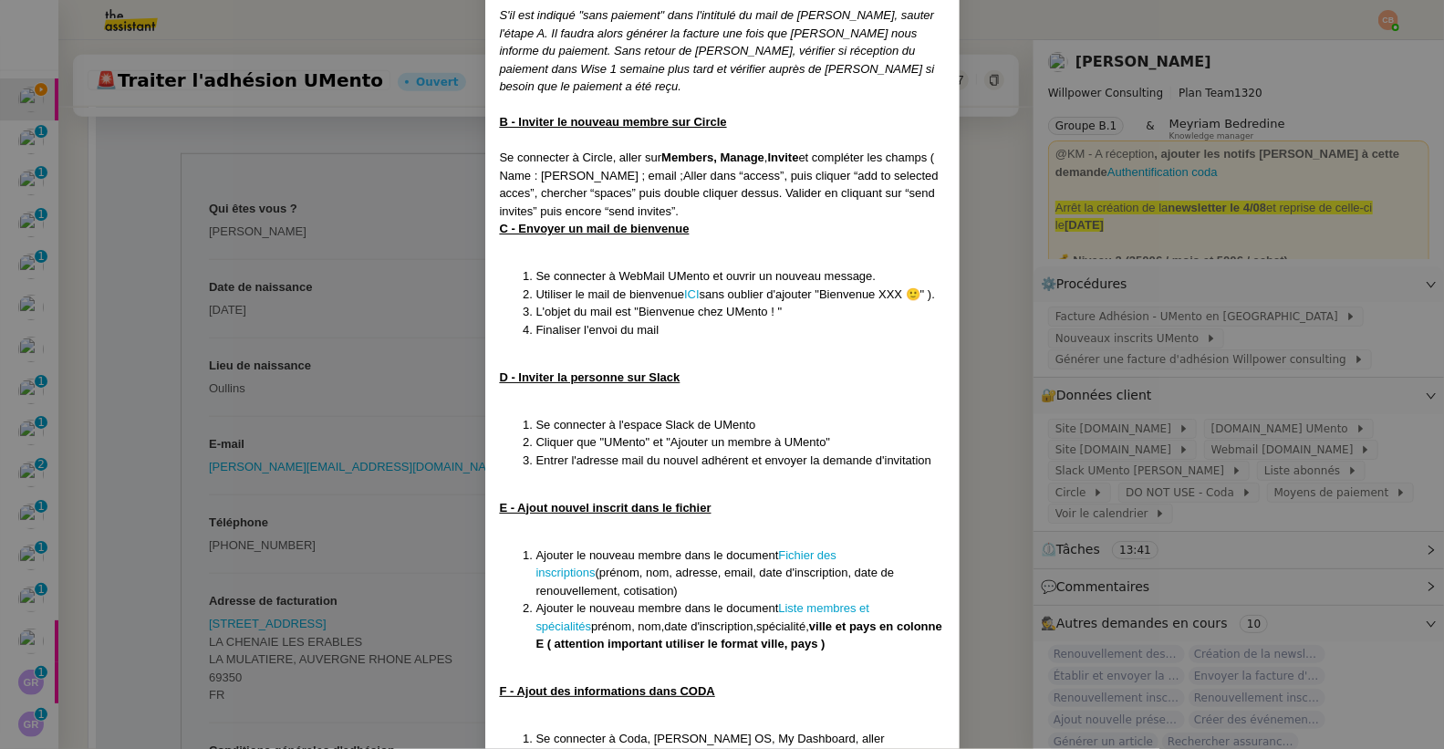
click at [337, 226] on nz-modal-container "Date MAJ :11/08/25 Contexte : Le client va nous envoyer des demandes afin de cr…" at bounding box center [722, 374] width 1444 height 749
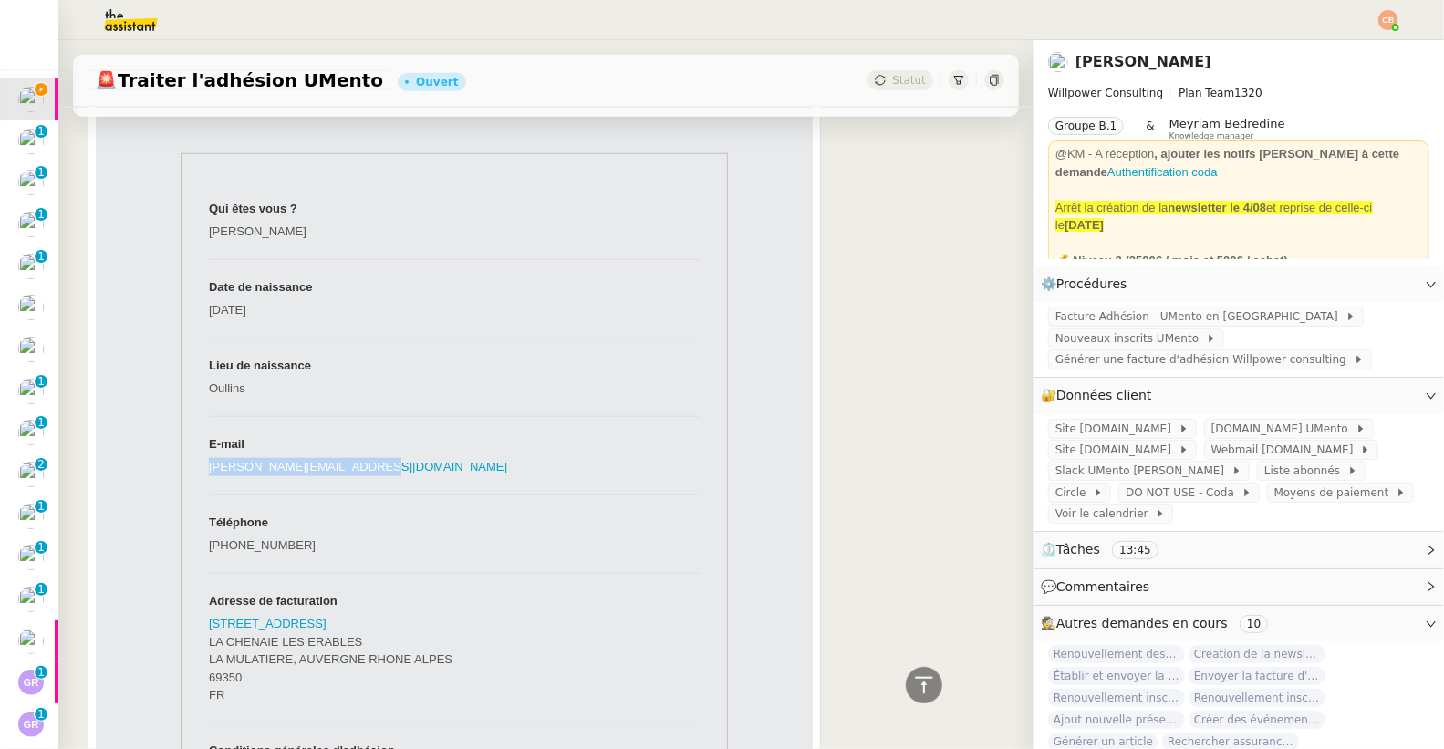
drag, startPoint x: 363, startPoint y: 485, endPoint x: 200, endPoint y: 491, distance: 163.4
click at [209, 491] on td "bertrand.reynard@gmail.com" at bounding box center [454, 474] width 491 height 39
click at [1103, 339] on span "Nouveaux inscrits UMento" at bounding box center [1130, 338] width 150 height 18
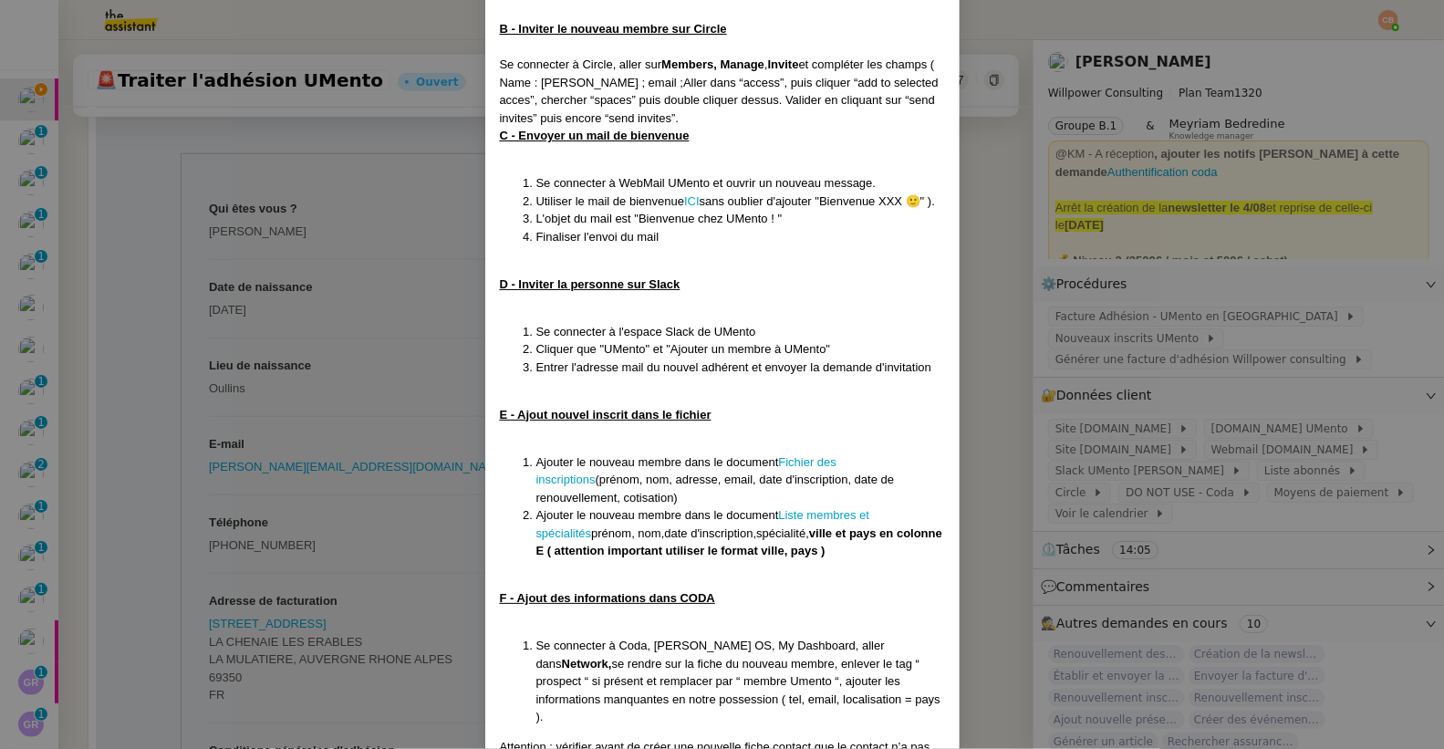
scroll to position [451, 0]
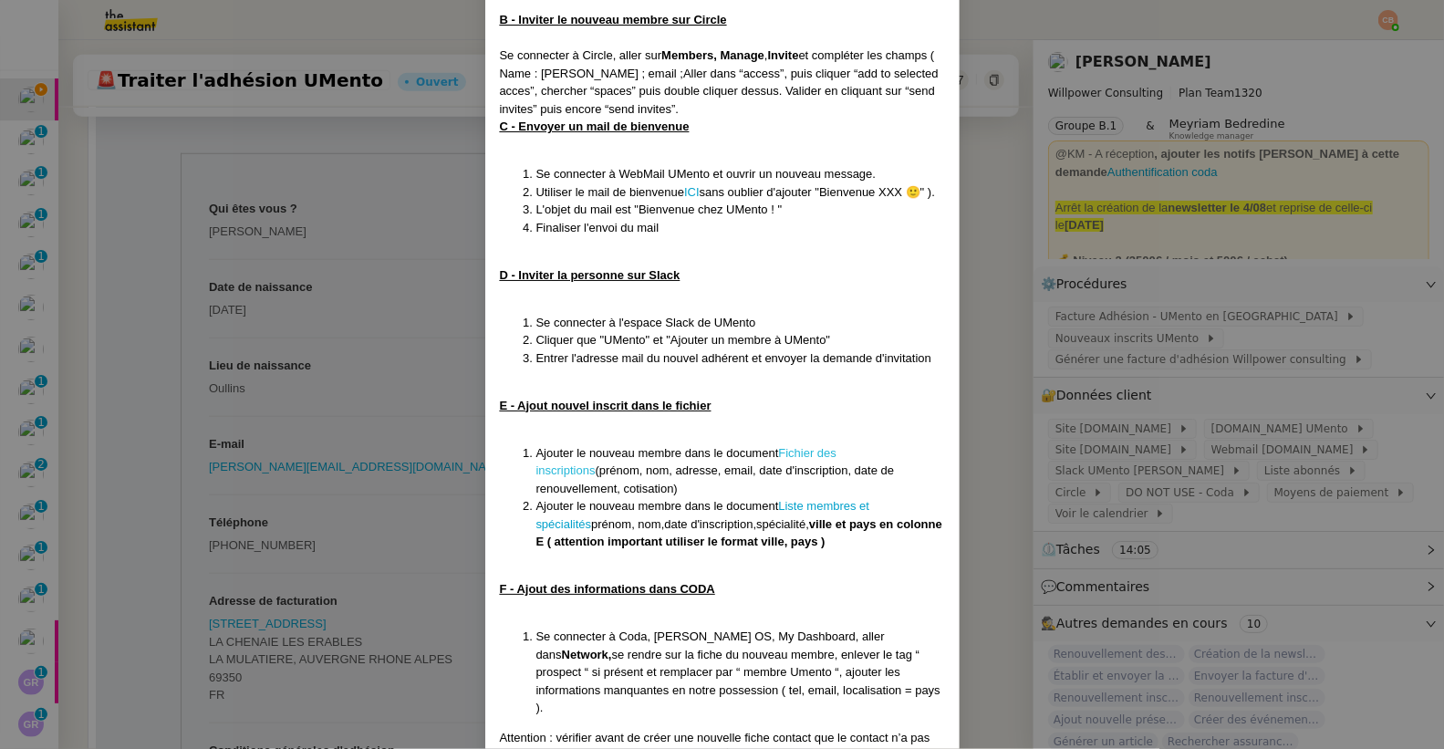
click at [800, 450] on link "Fichier des inscriptions" at bounding box center [686, 462] width 301 height 32
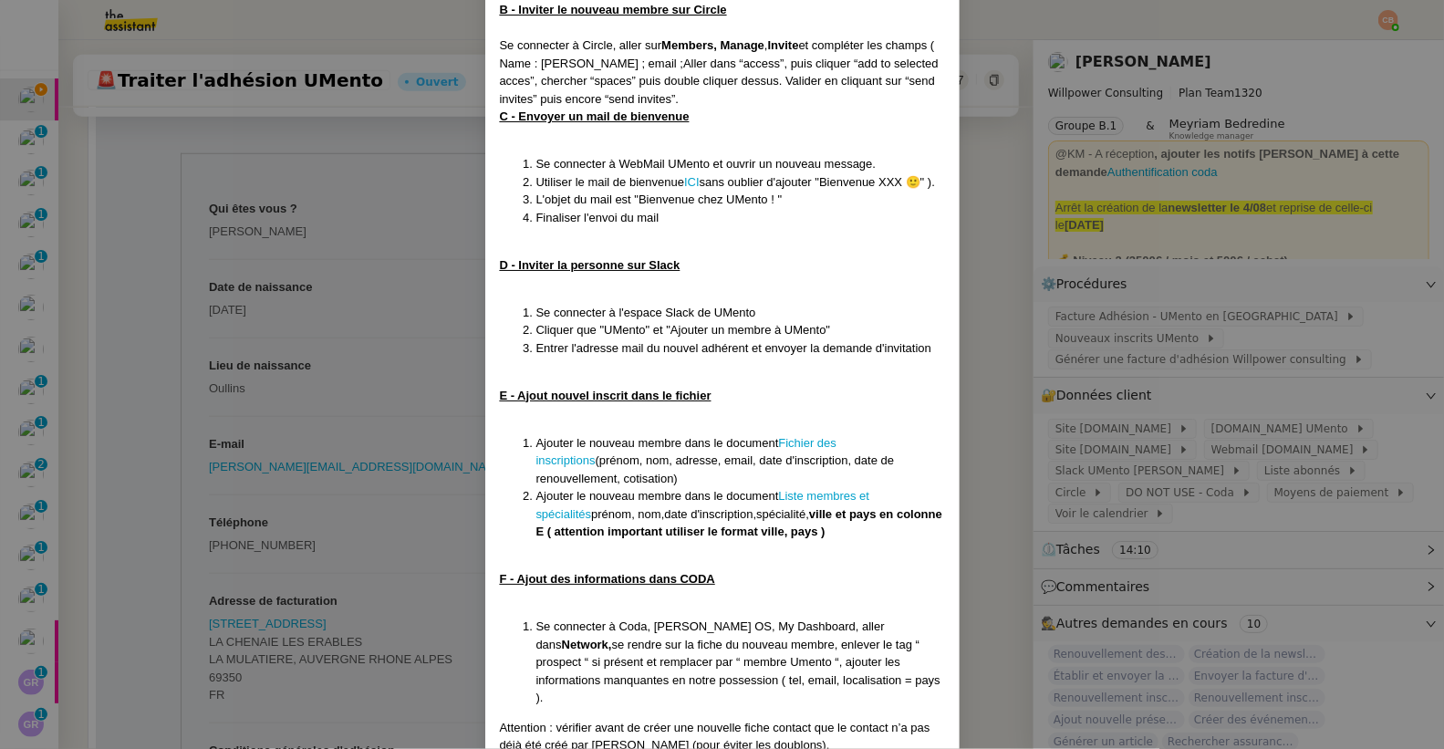
scroll to position [488, 0]
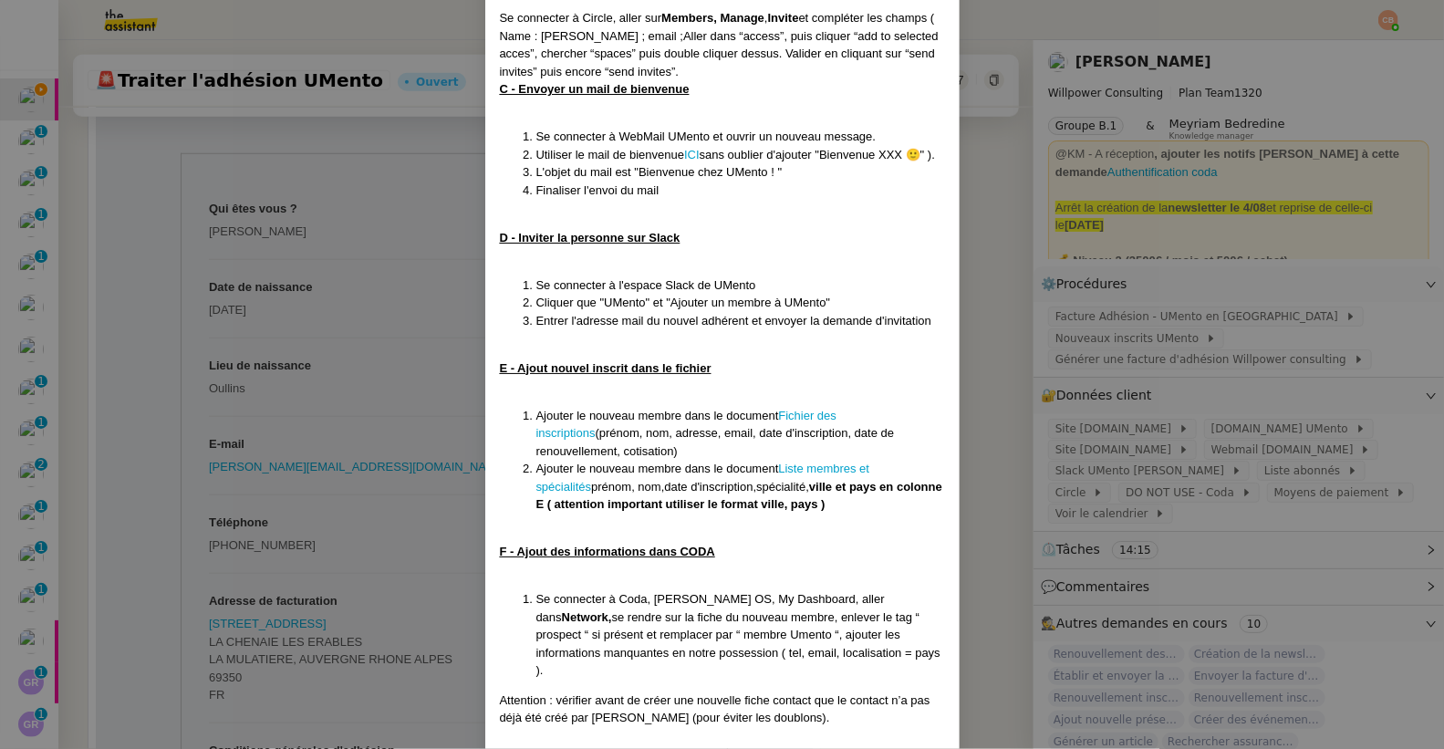
click at [335, 398] on nz-modal-container "Date MAJ :11/08/25 Contexte : Le client va nous envoyer des demandes afin de cr…" at bounding box center [722, 374] width 1444 height 749
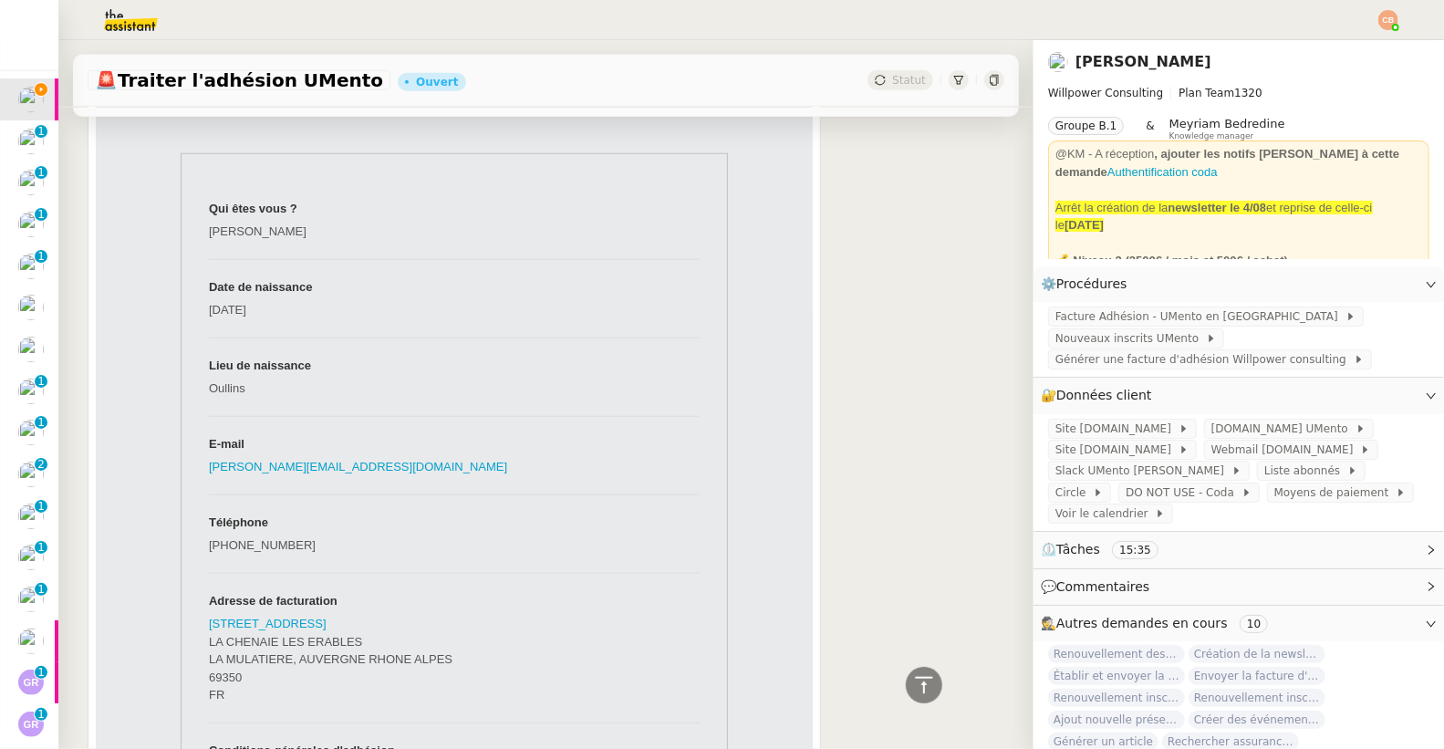
click at [396, 484] on td "bertrand.reynard@gmail.com" at bounding box center [454, 474] width 491 height 39
drag, startPoint x: 372, startPoint y: 487, endPoint x: 200, endPoint y: 487, distance: 172.4
click at [209, 487] on td "bertrand.reynard@gmail.com" at bounding box center [454, 474] width 491 height 39
drag, startPoint x: 376, startPoint y: 486, endPoint x: 199, endPoint y: 487, distance: 177.0
click at [209, 487] on td "bertrand.reynard@gmail.com" at bounding box center [454, 474] width 491 height 39
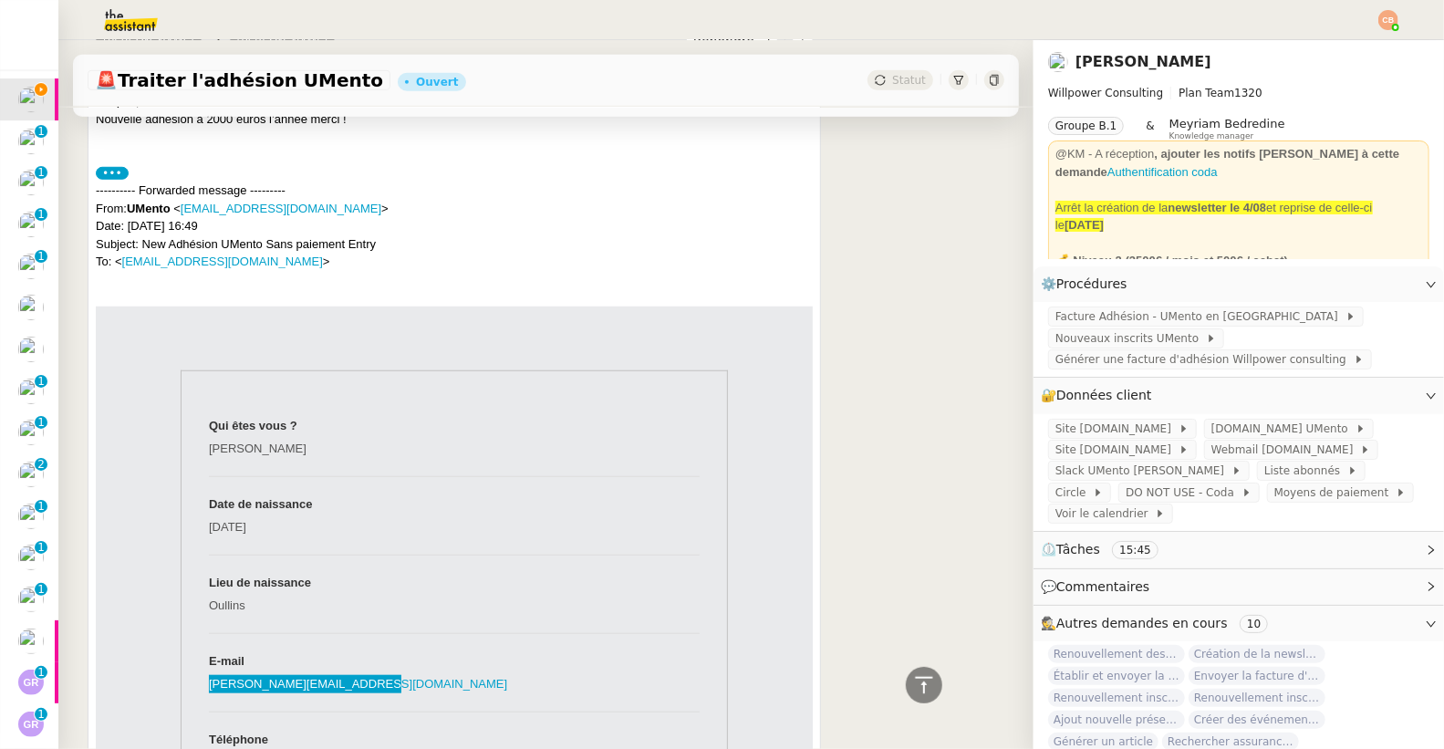
scroll to position [742, 0]
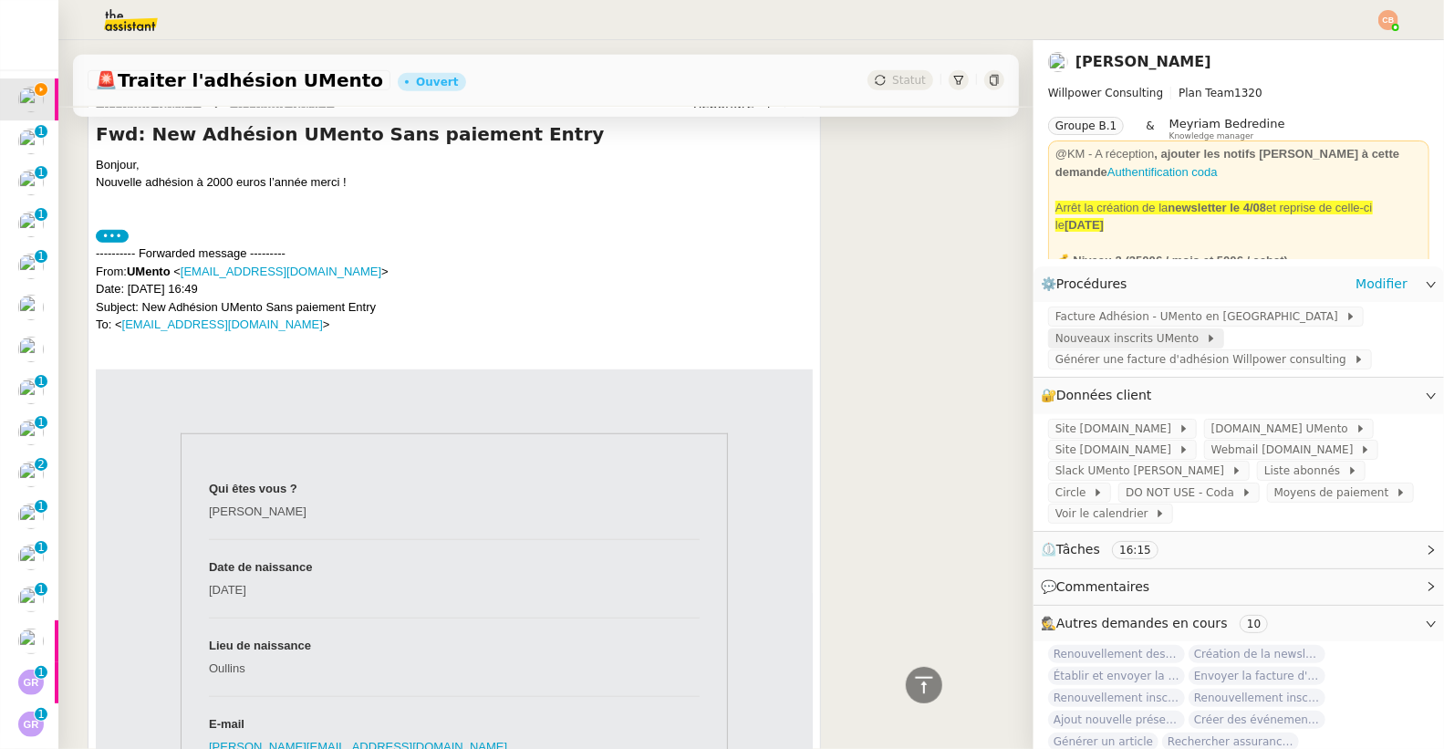
click at [1063, 337] on span "Nouveaux inscrits UMento" at bounding box center [1130, 338] width 150 height 18
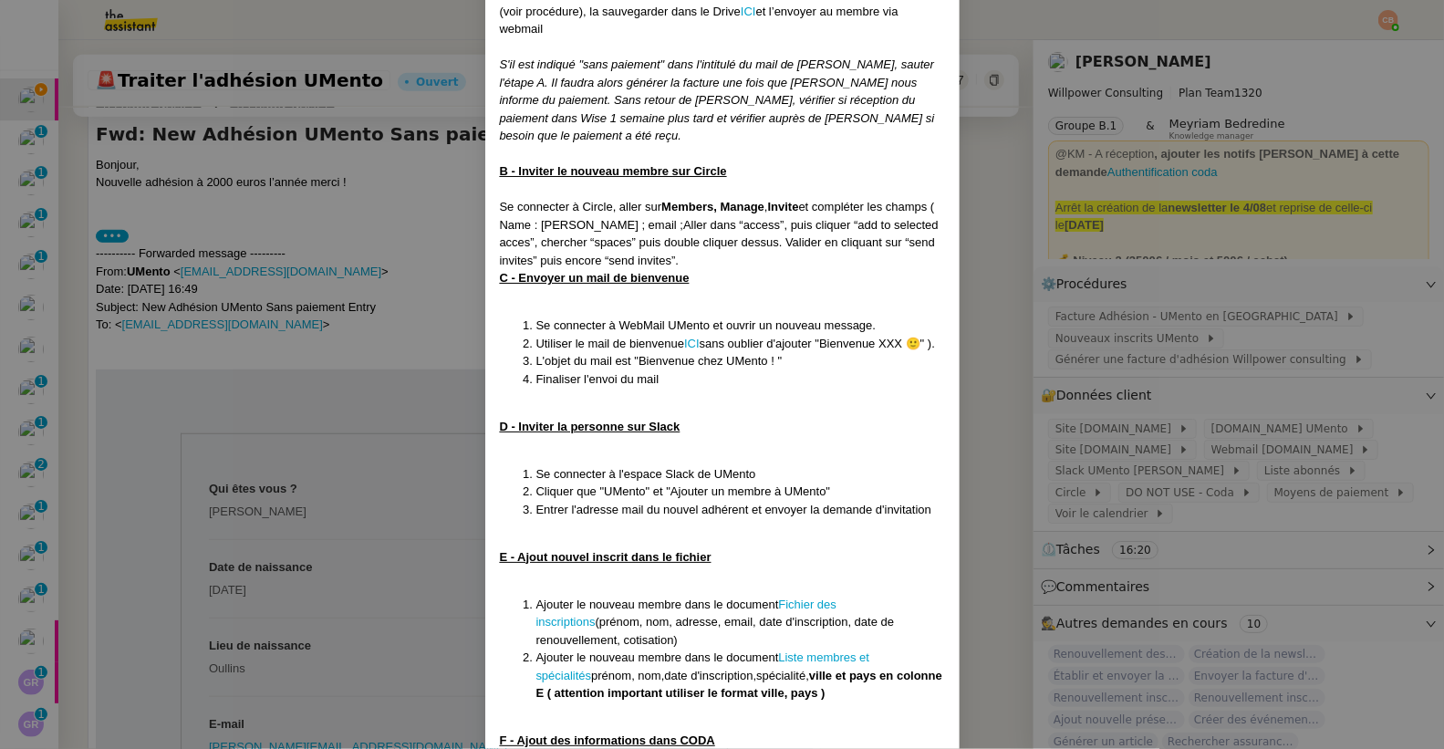
scroll to position [341, 0]
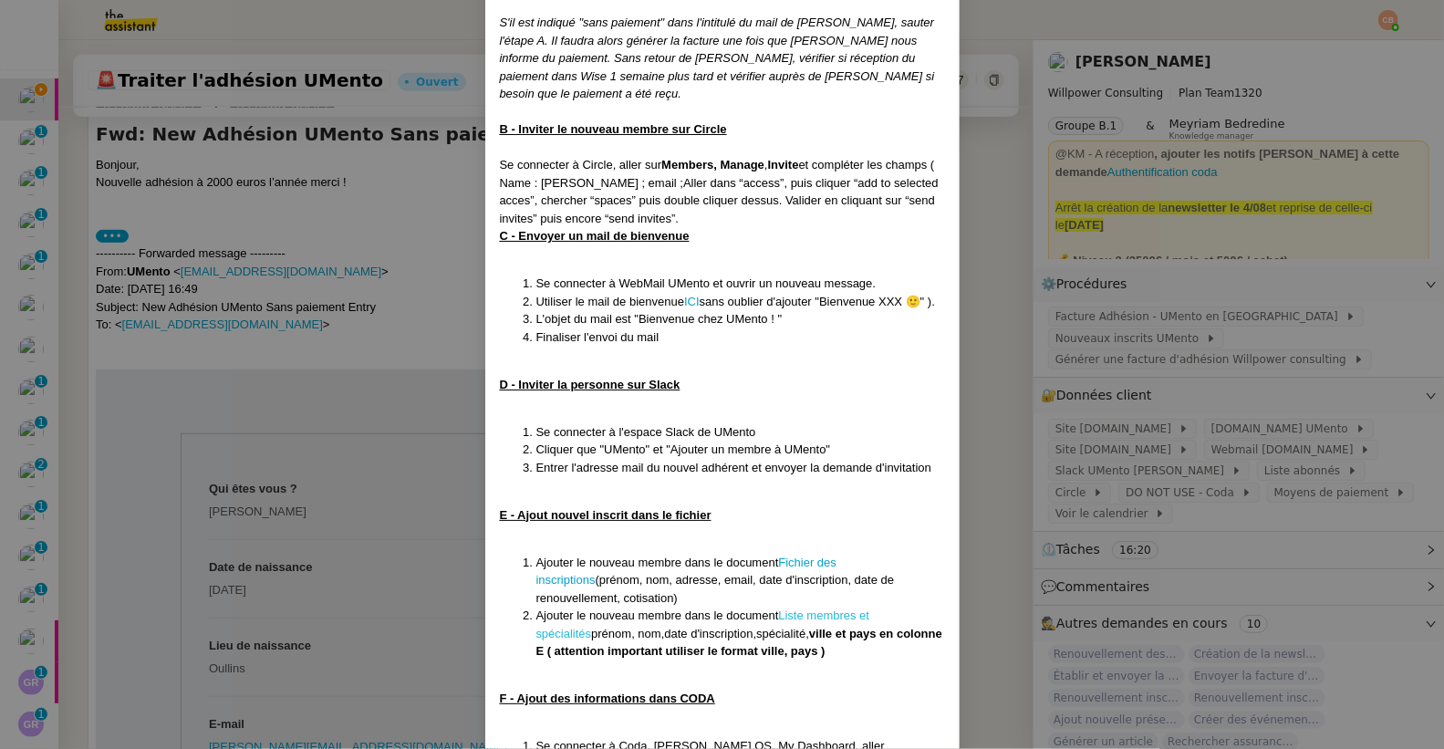
click at [794, 614] on link "Liste membres et spécialités" at bounding box center [703, 624] width 334 height 32
click at [379, 252] on nz-modal-container "Date MAJ :11/08/25 Contexte : Le client va nous envoyer des demandes afin de cr…" at bounding box center [722, 374] width 1444 height 749
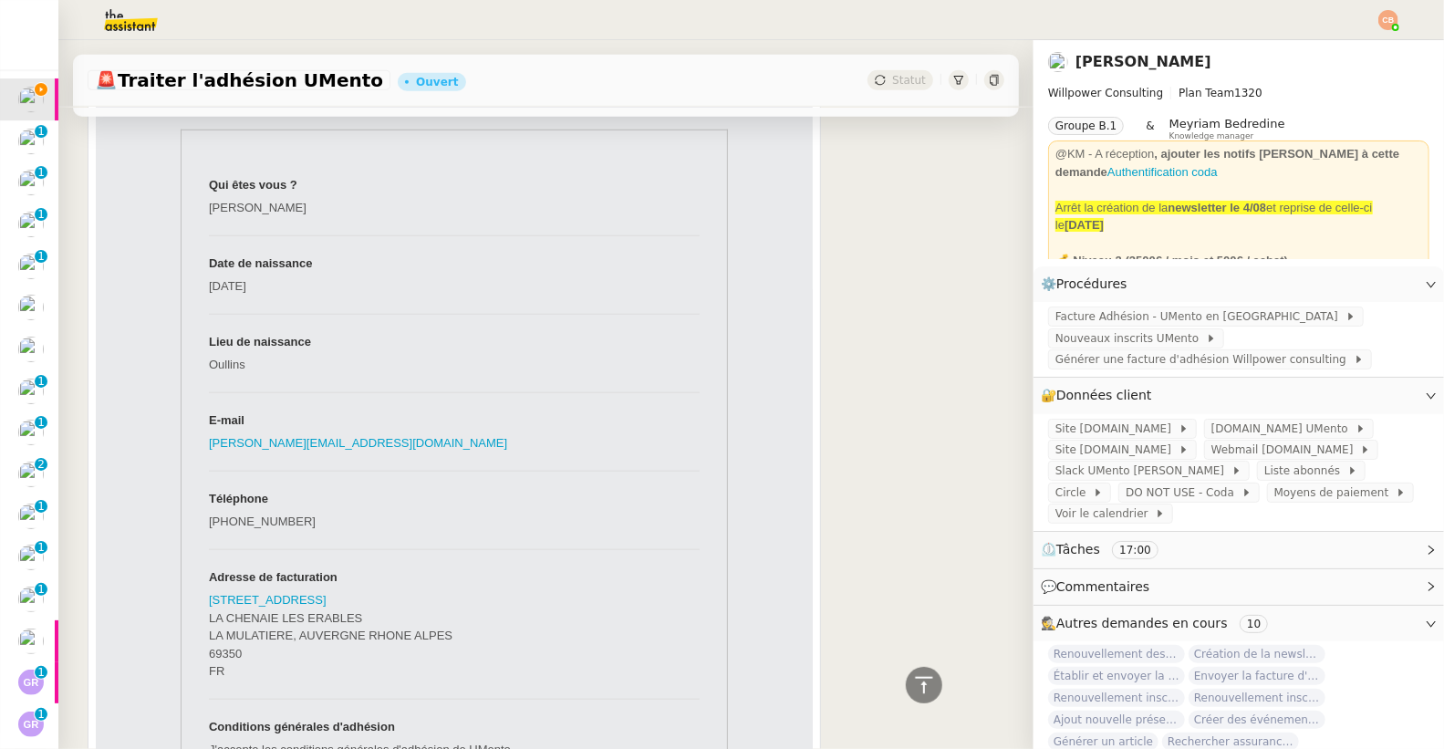
scroll to position [818, 0]
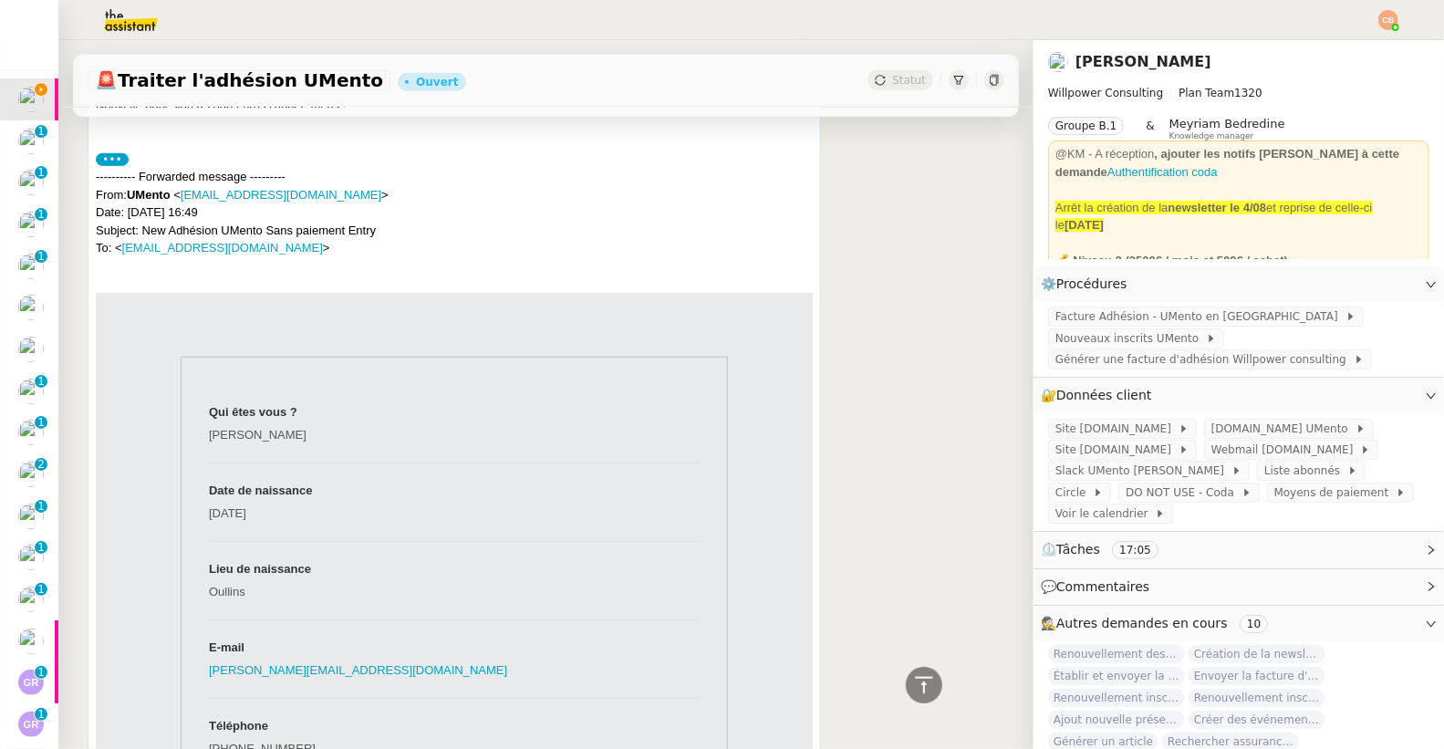
drag, startPoint x: 296, startPoint y: 453, endPoint x: 199, endPoint y: 454, distance: 96.7
click at [209, 454] on td "Bertrand Reynard" at bounding box center [454, 442] width 491 height 39
click at [338, 570] on td "Lieu de naissance" at bounding box center [454, 560] width 491 height 39
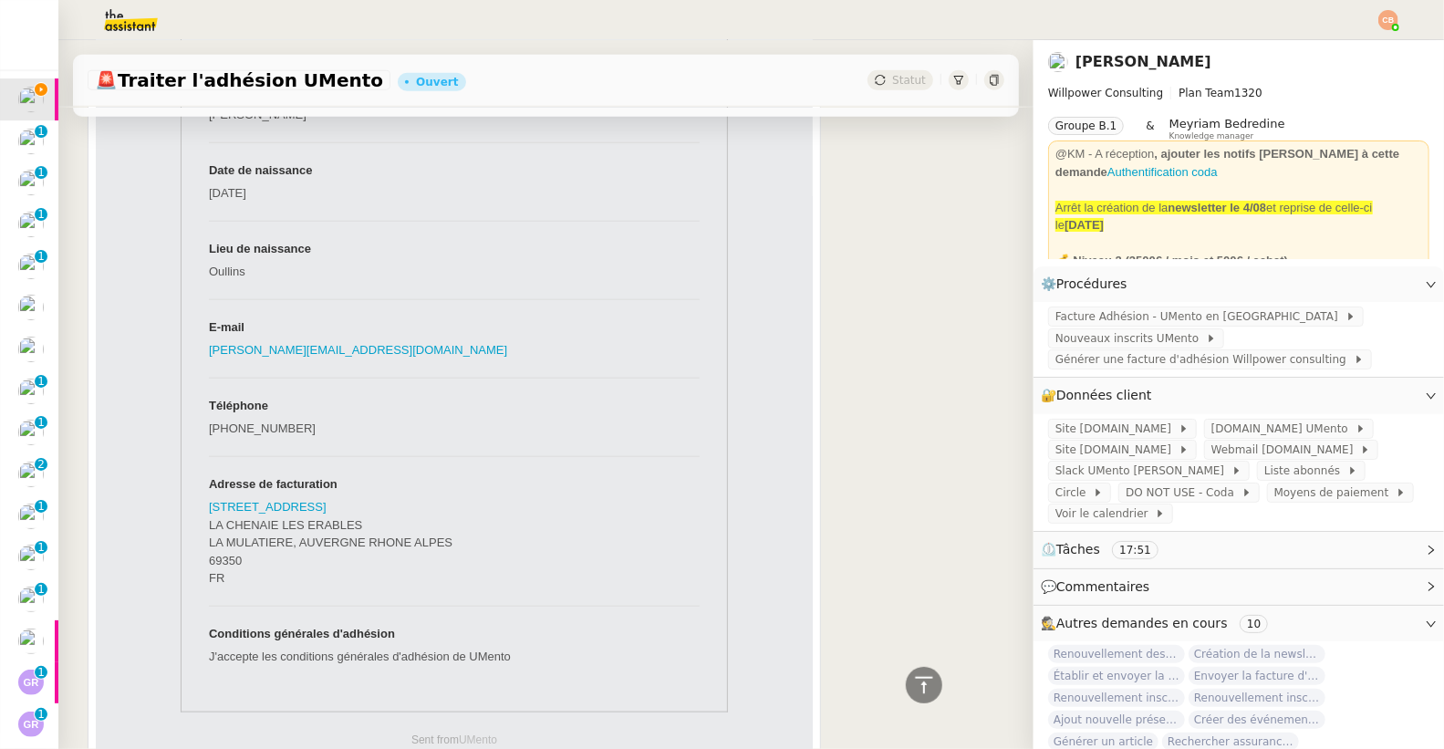
scroll to position [1141, 0]
click at [319, 580] on td "5 CHEMIN DE LA BASTERO LA CHENAIE LES ERABLES LA MULATIERE, AUVERGNE RHONE ALPE…" at bounding box center [454, 548] width 491 height 110
drag, startPoint x: 237, startPoint y: 577, endPoint x: 199, endPoint y: 579, distance: 38.4
click at [209, 579] on td "5 CHEMIN DE LA BASTERO LA CHENAIE LES ERABLES LA MULATIERE, AUVERGNE RHONE ALPE…" at bounding box center [454, 548] width 491 height 110
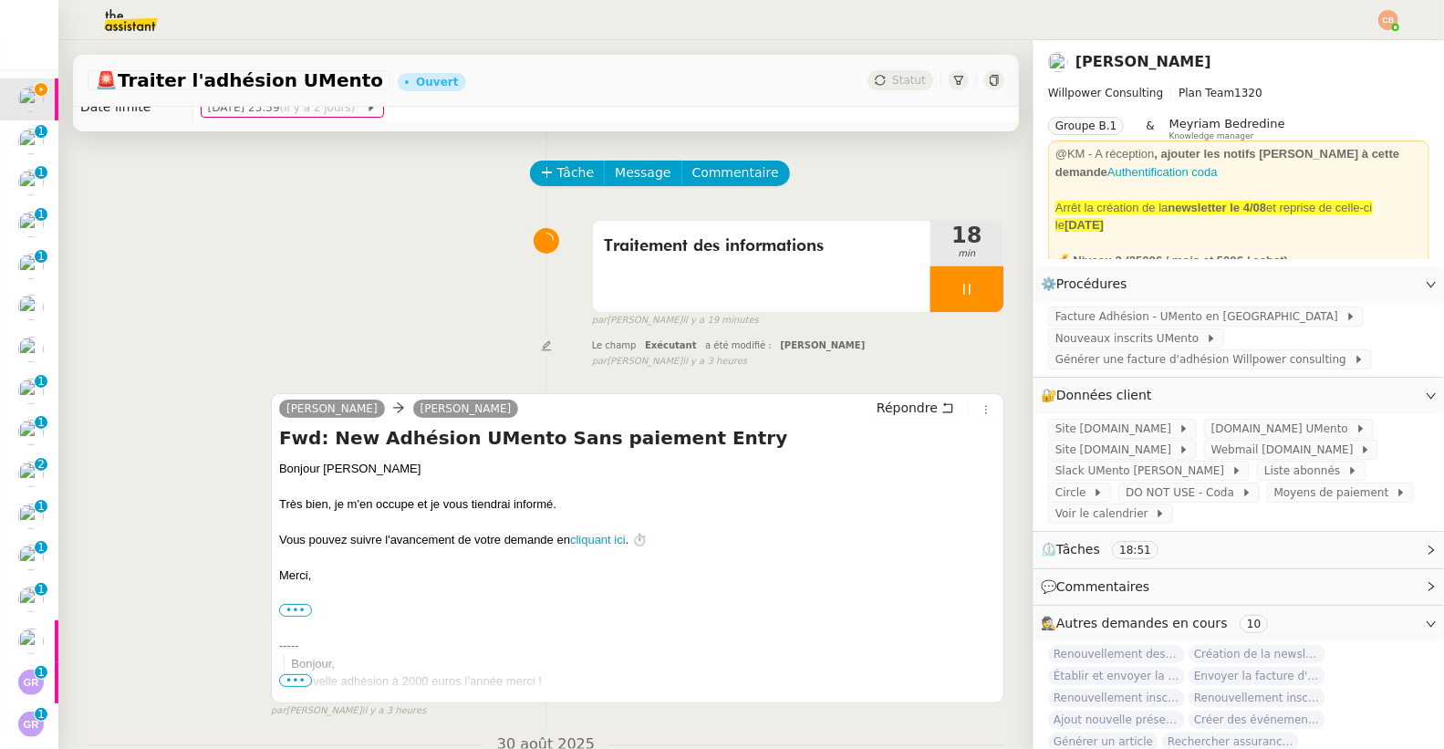
scroll to position [0, 0]
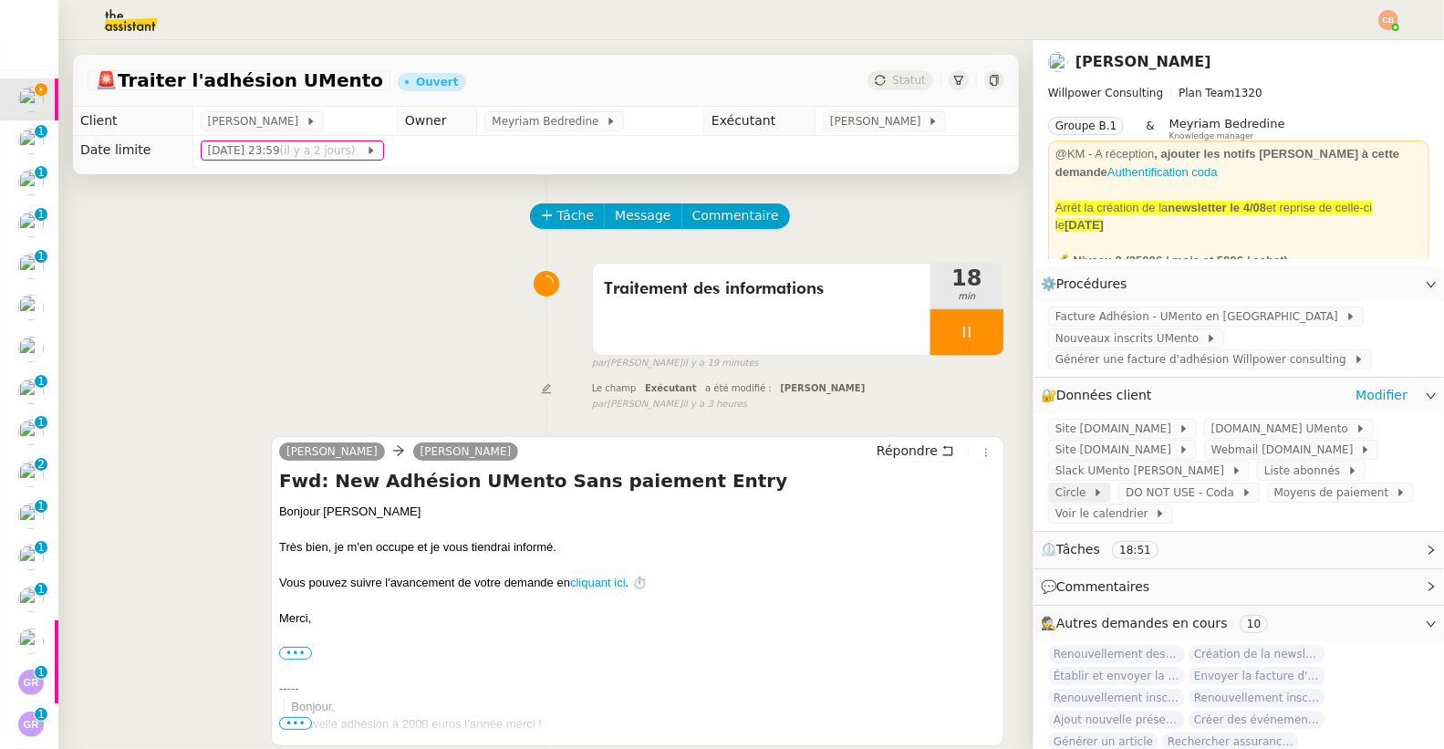
click at [1063, 488] on span "Circle" at bounding box center [1073, 492] width 37 height 18
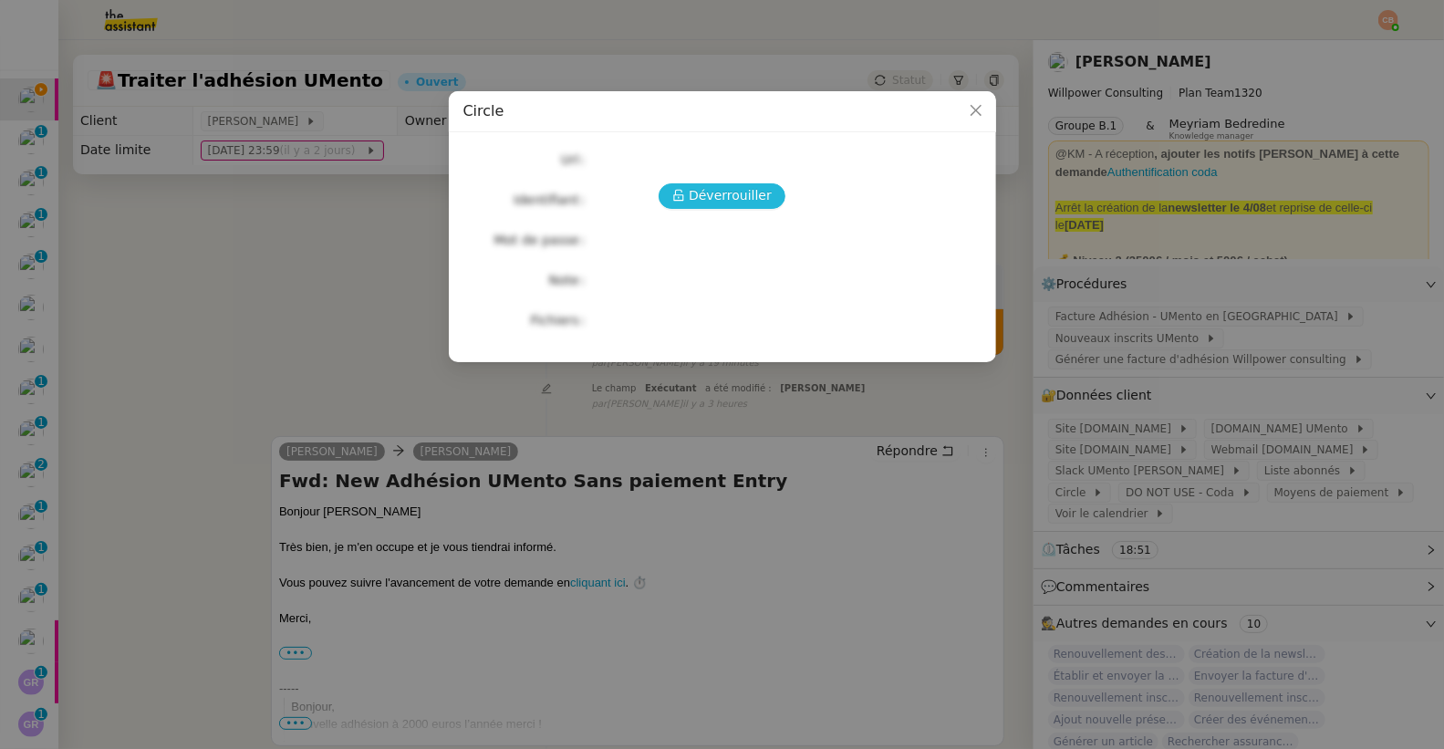
click at [723, 199] on span "Déverrouiller" at bounding box center [730, 195] width 83 height 21
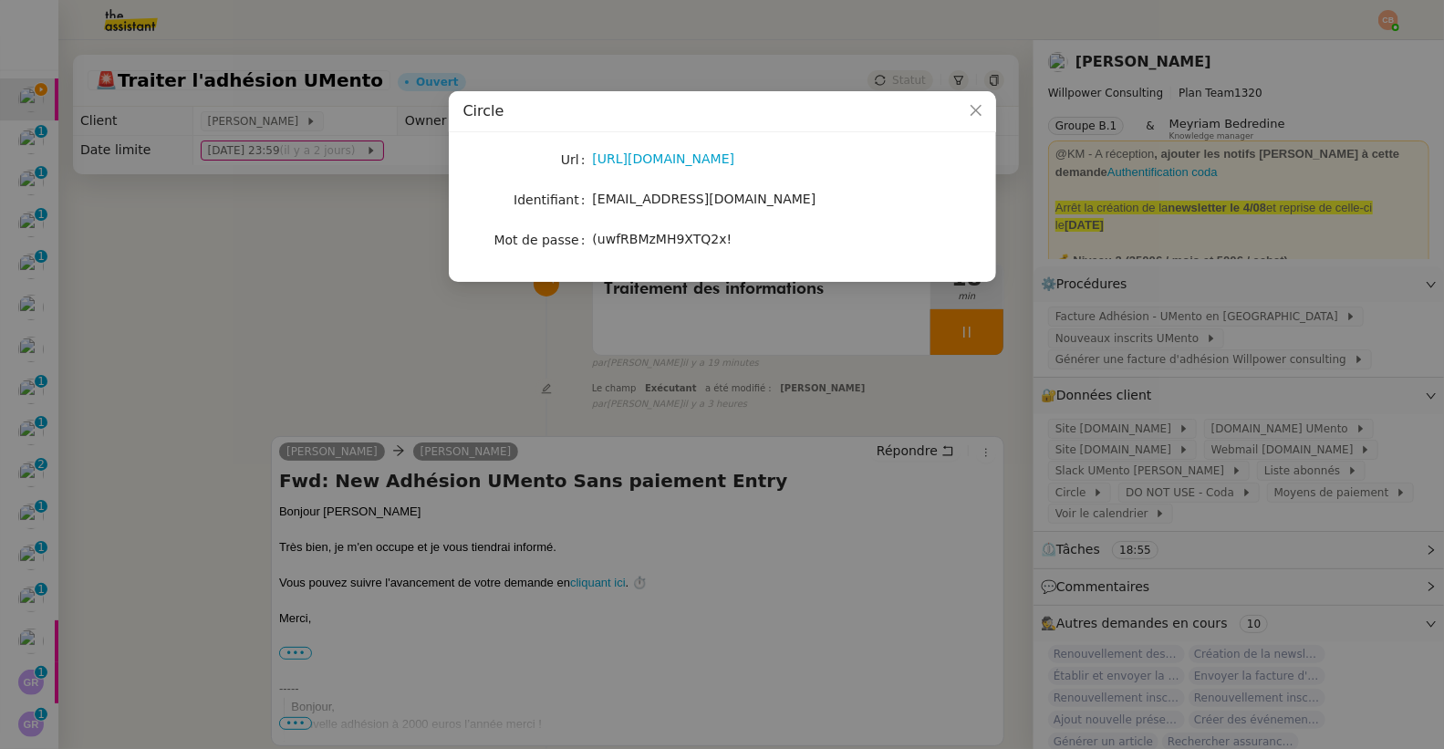
click at [375, 285] on nz-modal-container "Circle Url https://umento.circle.so/home Identifiant theassistant@umento.me Mot…" at bounding box center [722, 374] width 1444 height 749
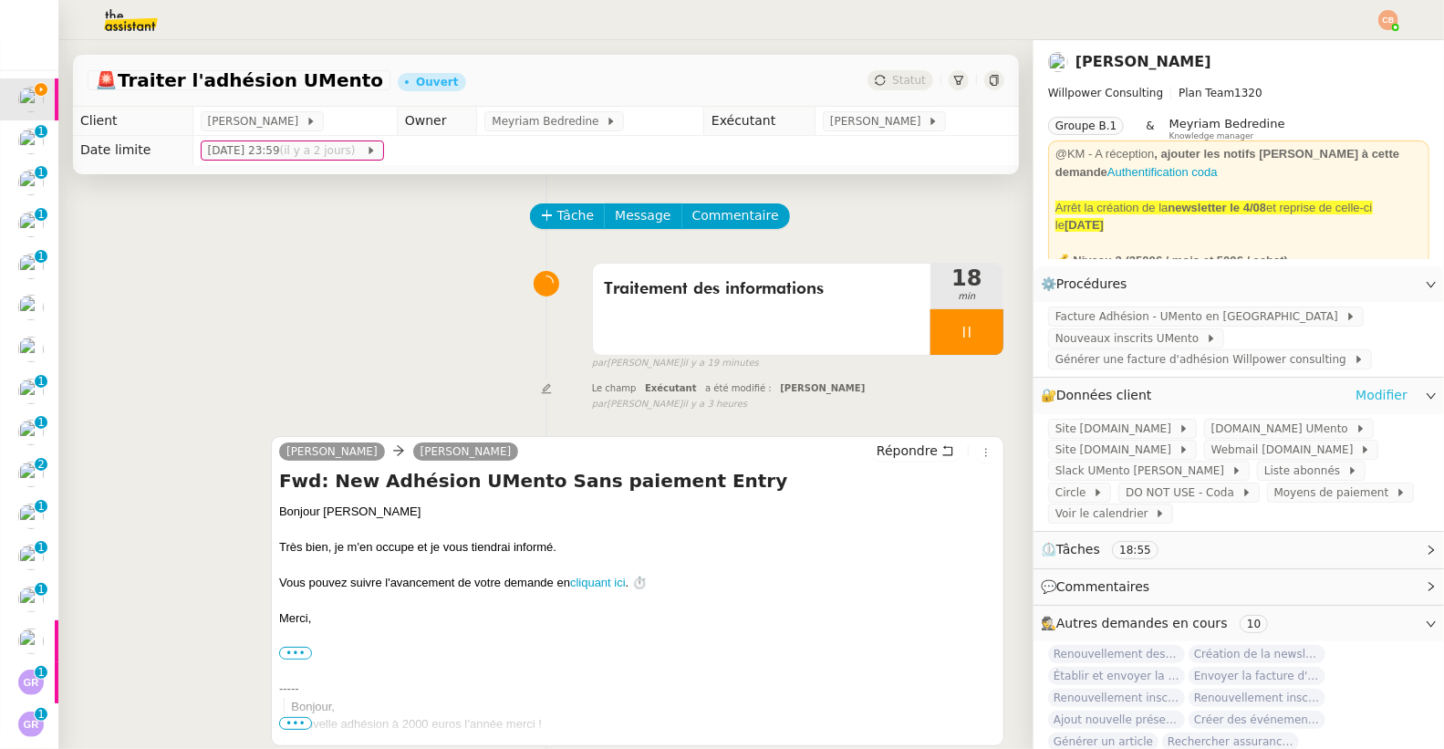
click at [1375, 393] on link "Modifier" at bounding box center [1381, 395] width 52 height 21
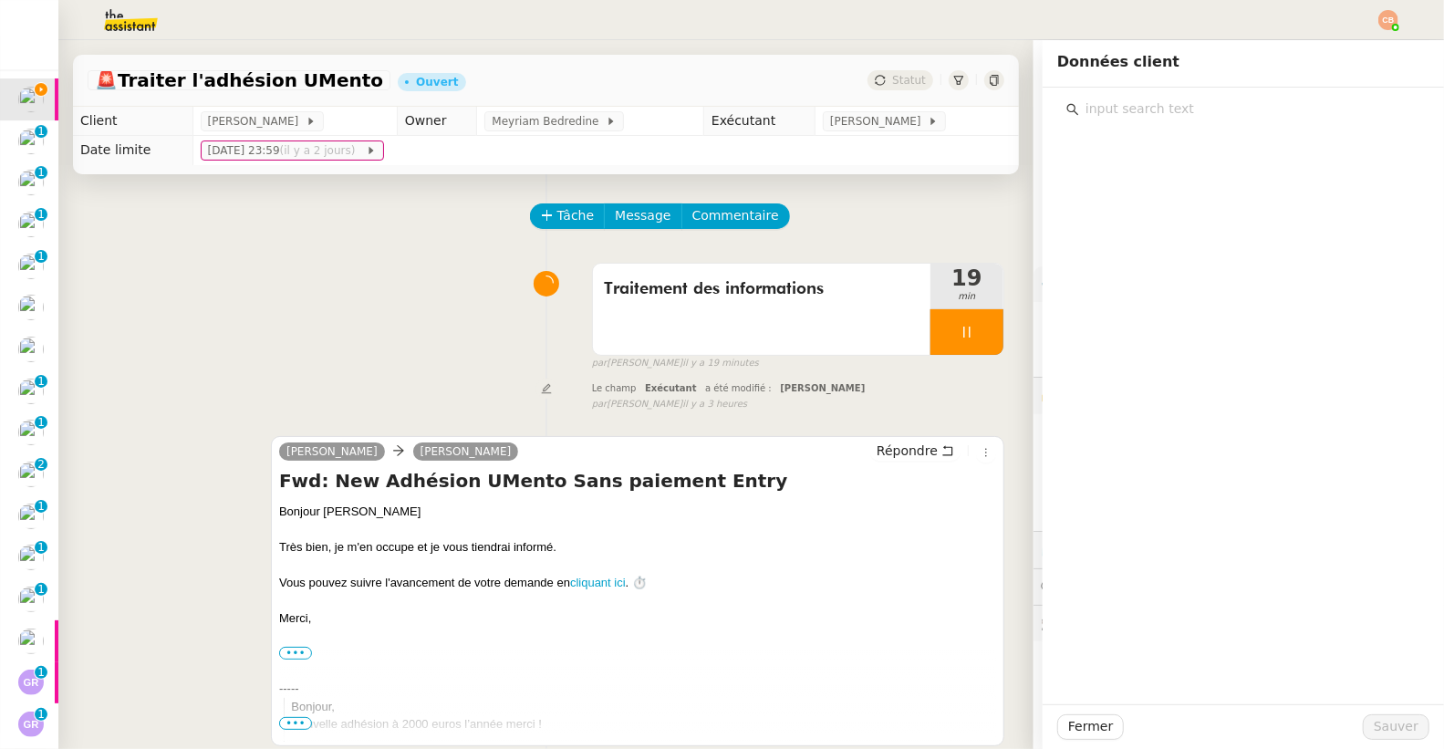
click at [1130, 106] on input "text" at bounding box center [1249, 109] width 341 height 25
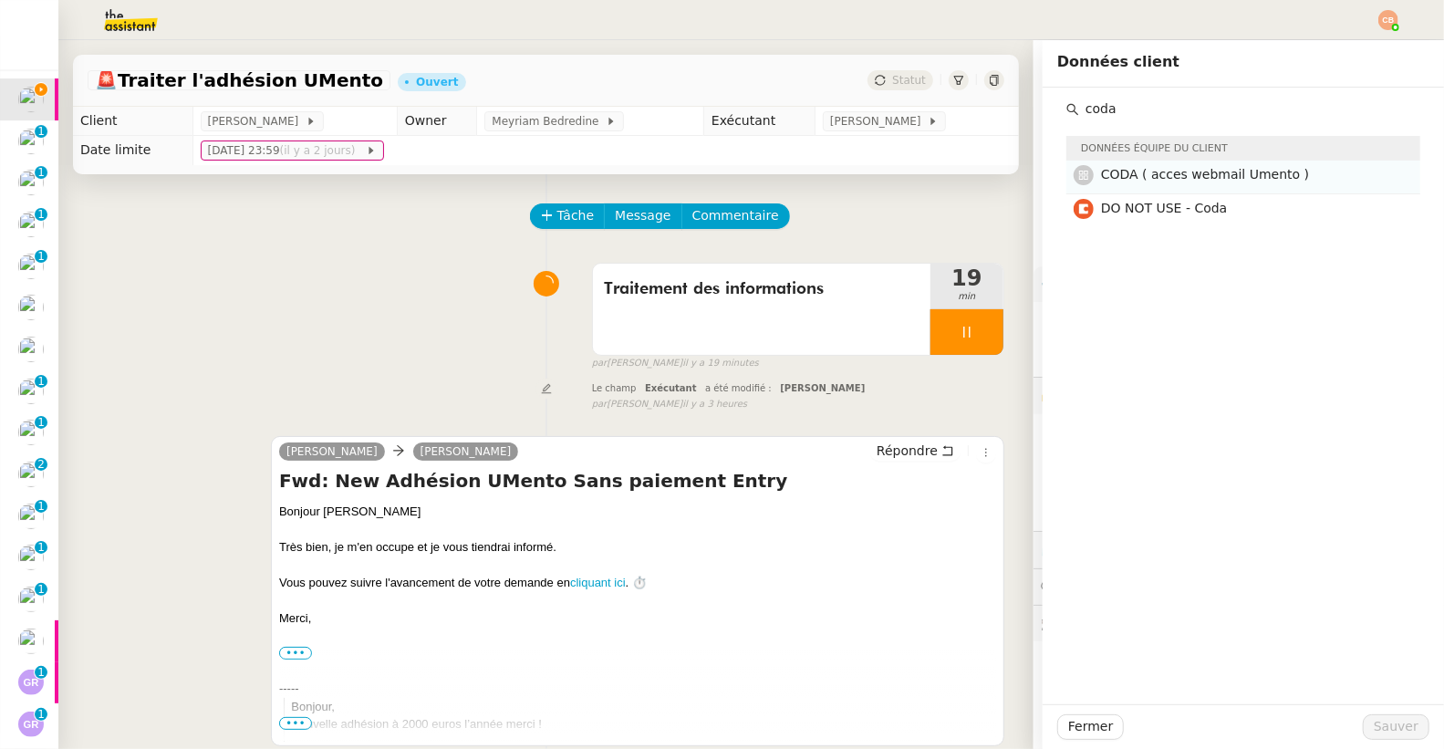
type input "coda"
click at [1109, 180] on span "CODA ( acces webmail Umento )" at bounding box center [1205, 174] width 208 height 15
click at [1377, 724] on span "Sauver" at bounding box center [1396, 726] width 45 height 21
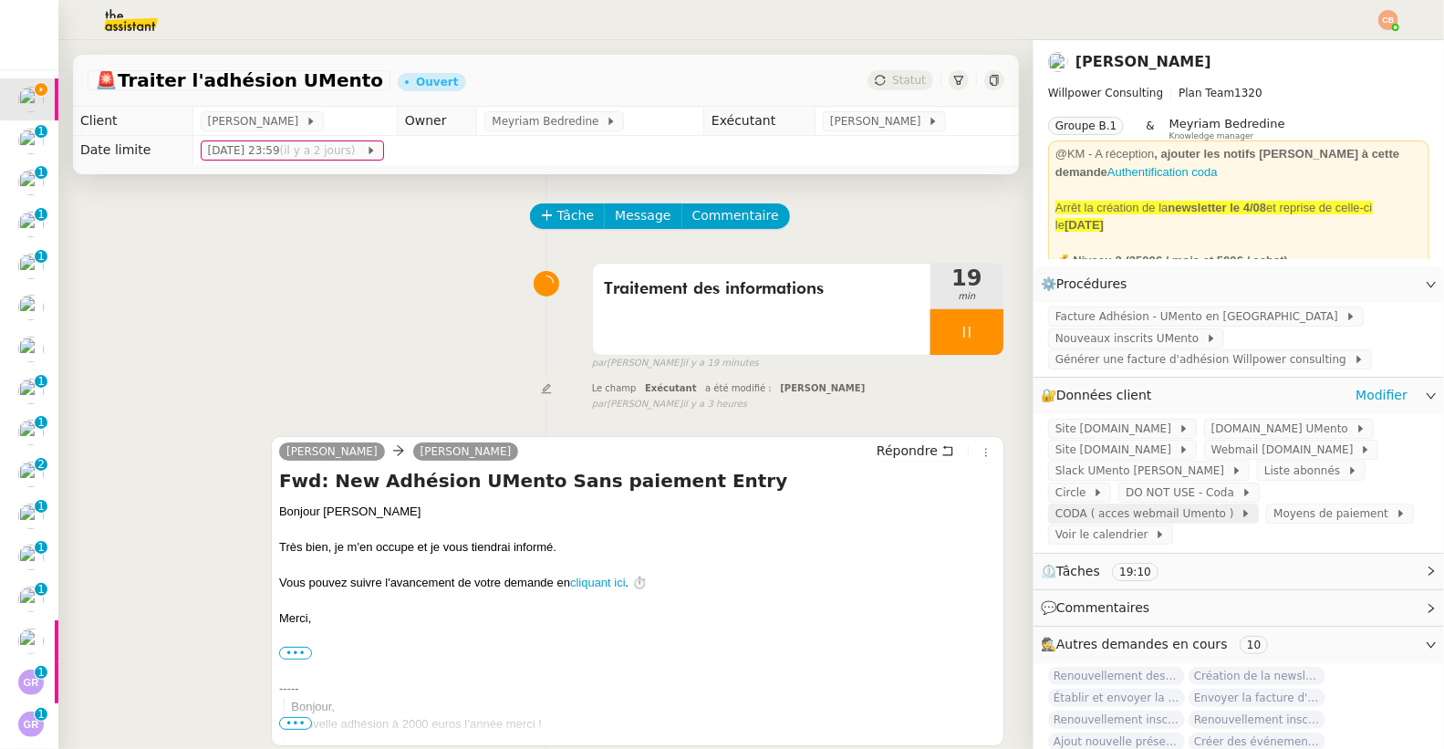
click at [1131, 506] on span "CODA ( acces webmail Umento )" at bounding box center [1147, 513] width 185 height 18
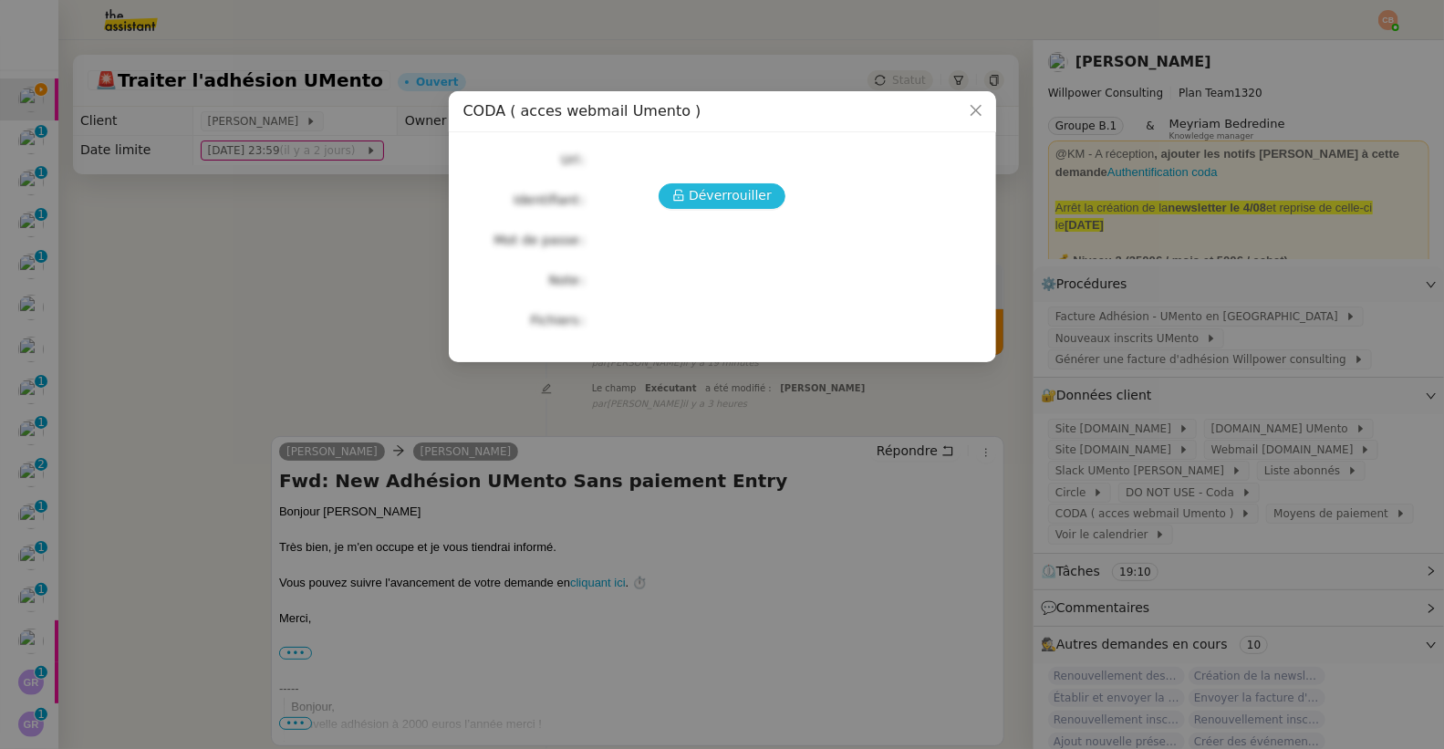
click at [743, 197] on span "Déverrouiller" at bounding box center [730, 195] width 83 height 21
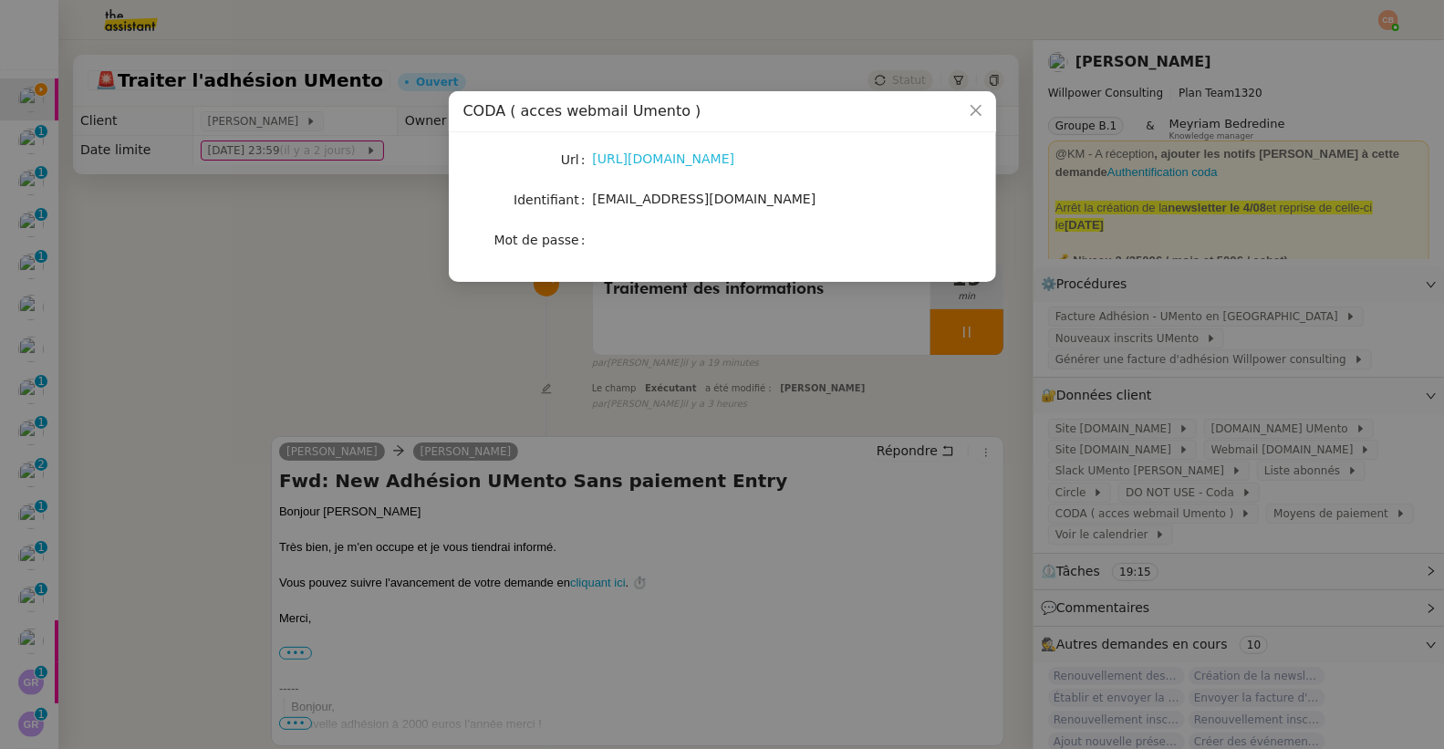
click at [712, 164] on link "https://coda.io/d/Cedrics-OS-Le-mien_d-rNO4Q9WnY" at bounding box center [664, 158] width 142 height 15
click at [279, 190] on nz-modal-container "CODA ( acces webmail Umento ) Url https://coda.io/d/Cedrics-OS-Le-mien_d-rNO4Q9…" at bounding box center [722, 374] width 1444 height 749
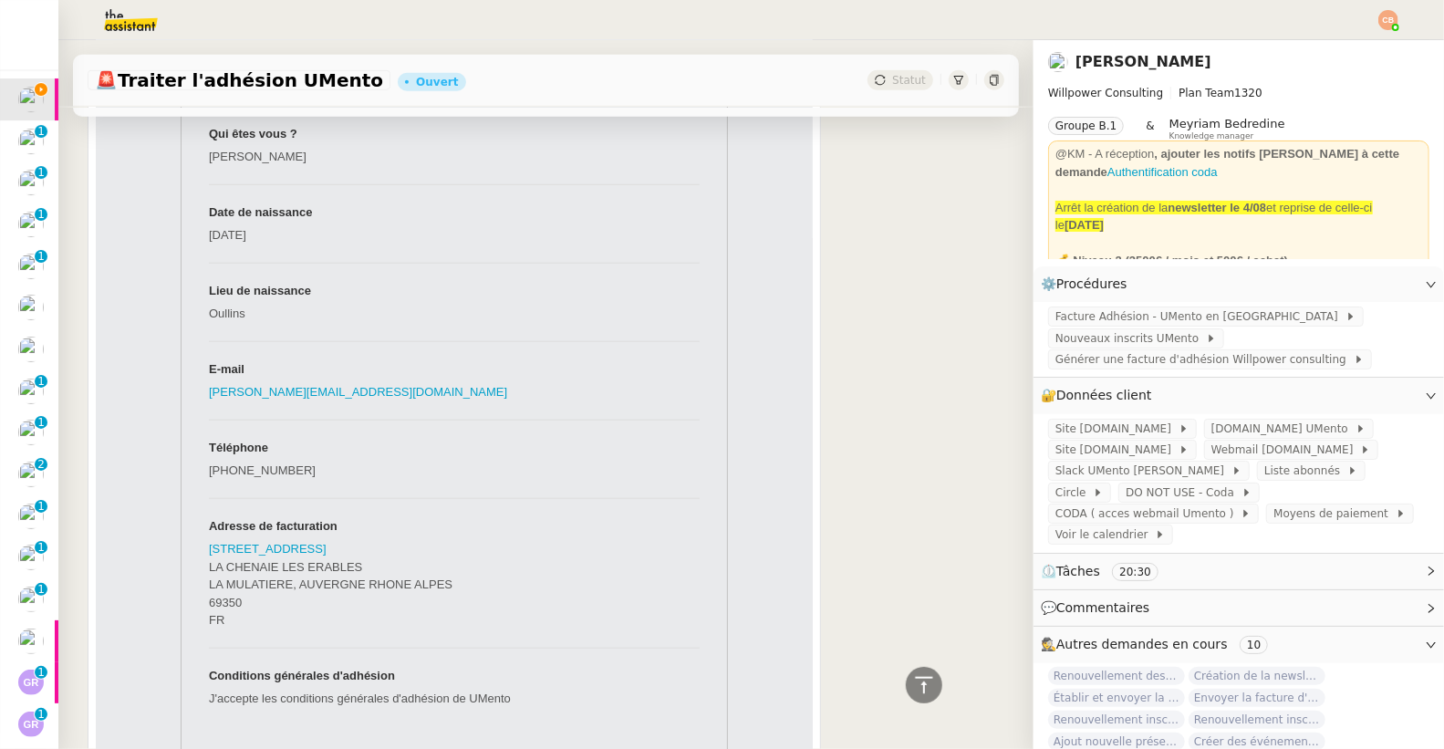
scroll to position [1337, 0]
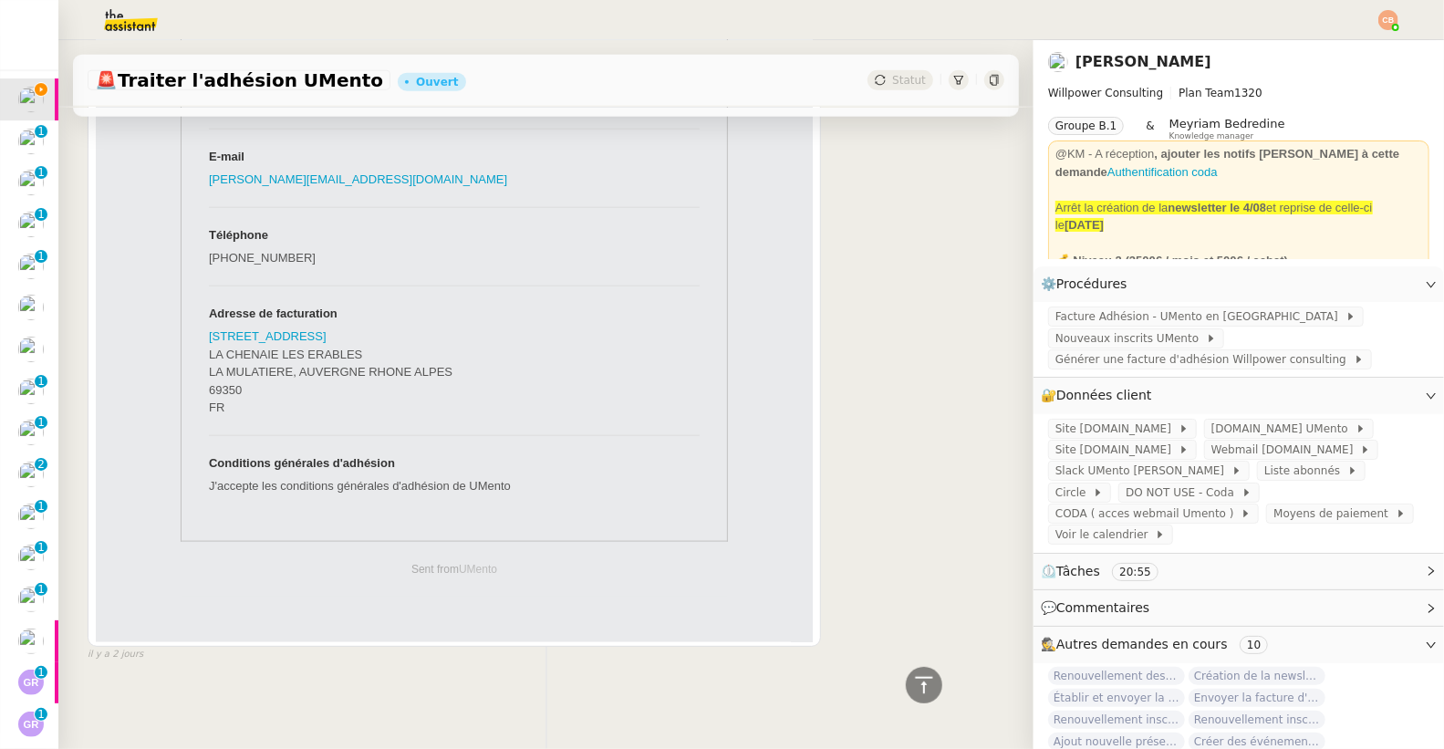
click at [250, 390] on td "5 CHEMIN DE LA BASTERO LA CHENAIE LES ERABLES LA MULATIERE, AUVERGNE RHONE ALPE…" at bounding box center [454, 380] width 491 height 110
drag, startPoint x: 242, startPoint y: 377, endPoint x: 198, endPoint y: 377, distance: 43.8
click at [209, 377] on td "5 CHEMIN DE LA BASTERO LA CHENAIE LES ERABLES LA MULATIERE, AUVERGNE RHONE ALPE…" at bounding box center [454, 380] width 491 height 110
click at [852, 418] on div "Cédric Tempestini Charles Répondre Fwd: New Adhésion UMento Sans paiement Entry…" at bounding box center [546, 84] width 917 height 1156
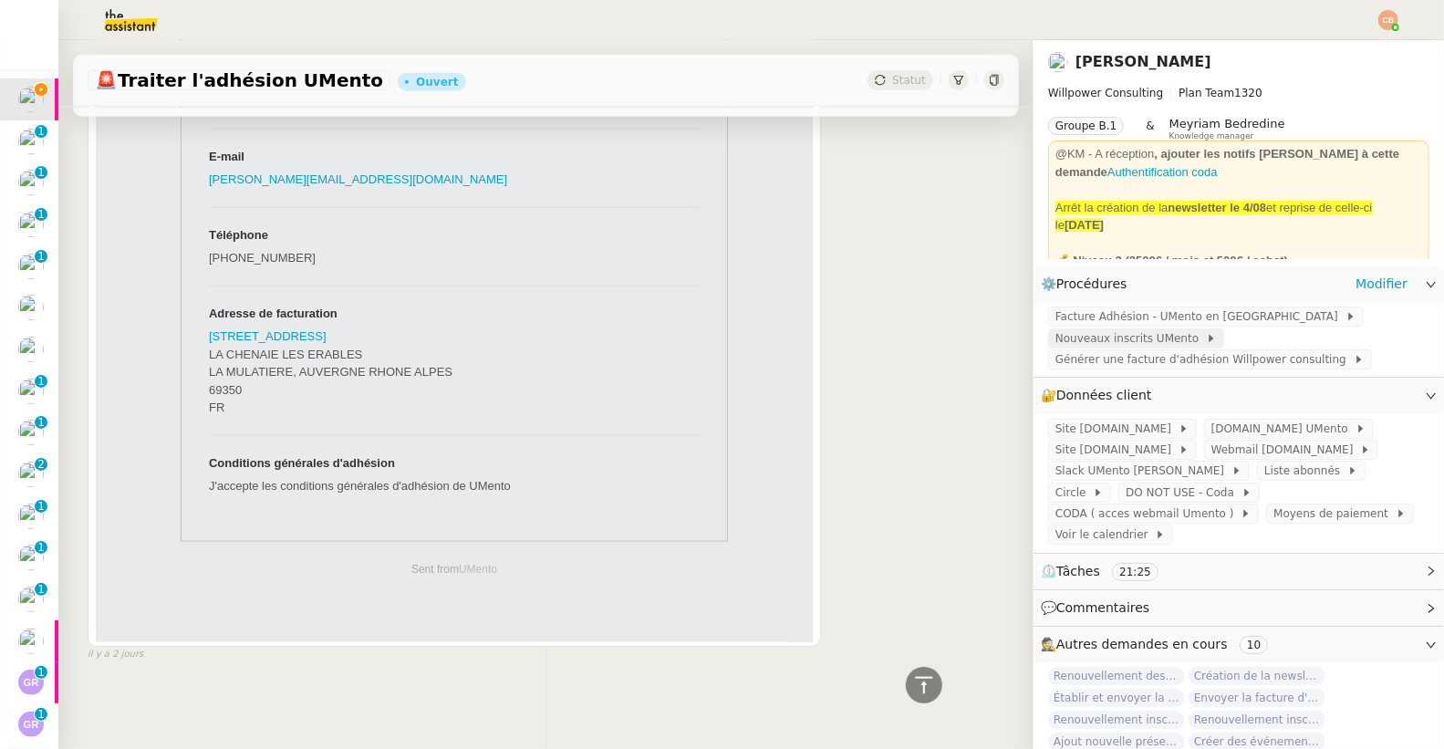
click at [1074, 340] on span "Nouveaux inscrits UMento" at bounding box center [1130, 338] width 150 height 18
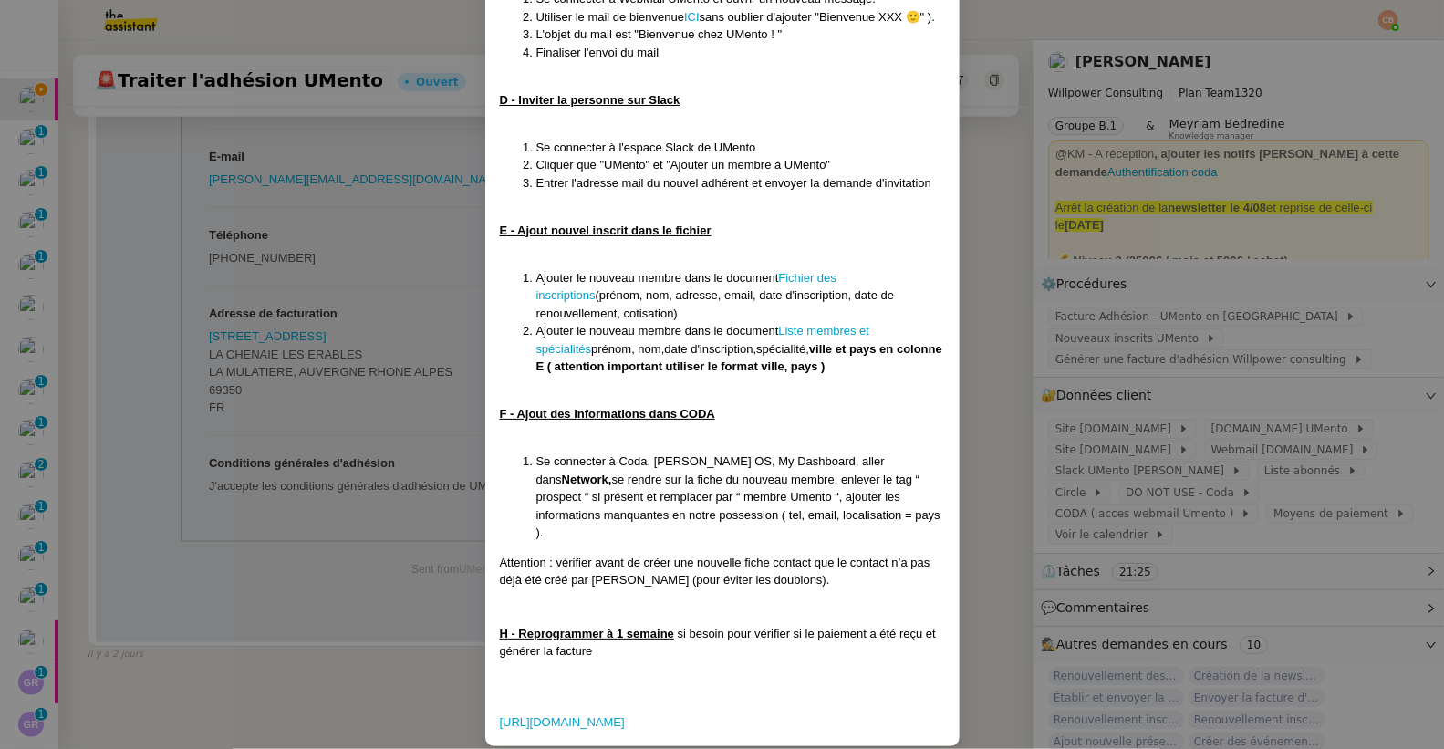
scroll to position [643, 0]
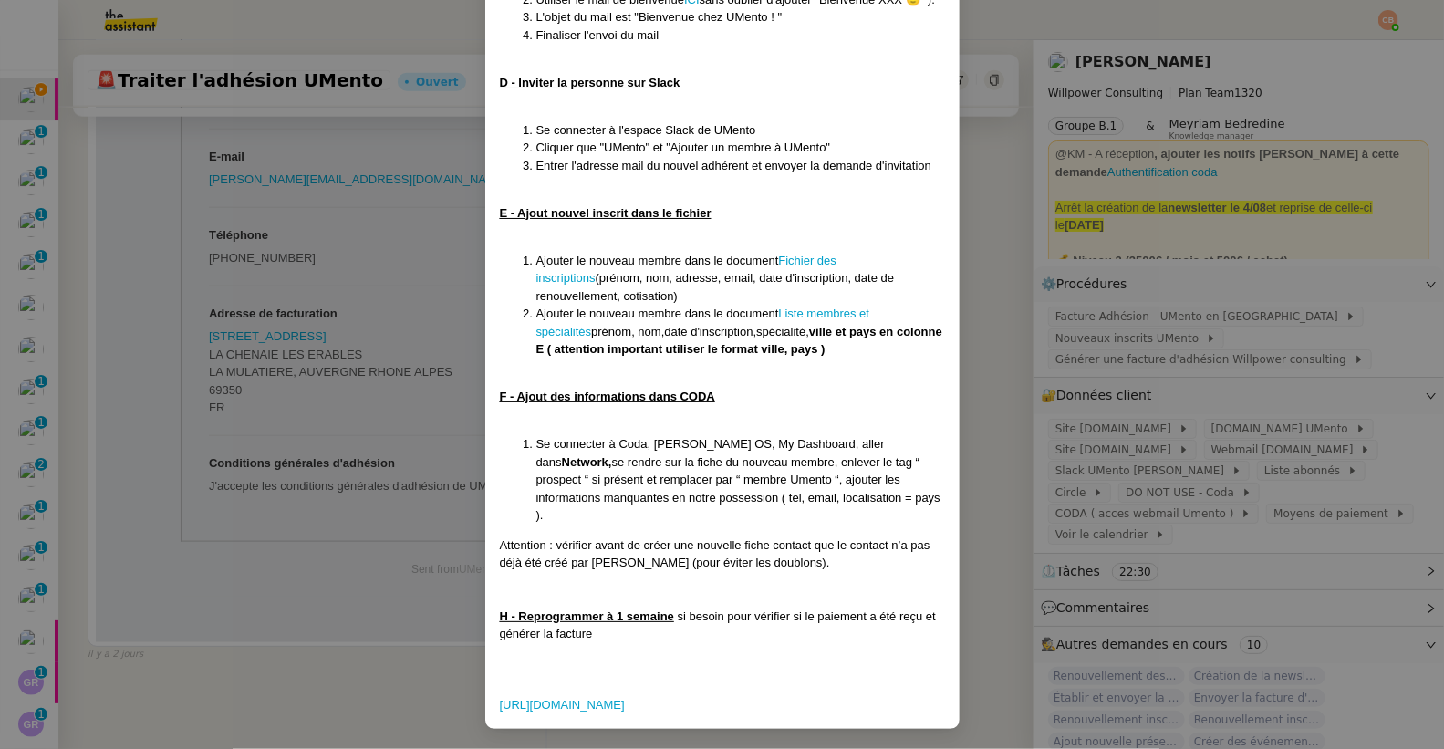
click at [421, 278] on nz-modal-container "Date MAJ :11/08/25 Contexte : Le client va nous envoyer des demandes afin de cr…" at bounding box center [722, 374] width 1444 height 749
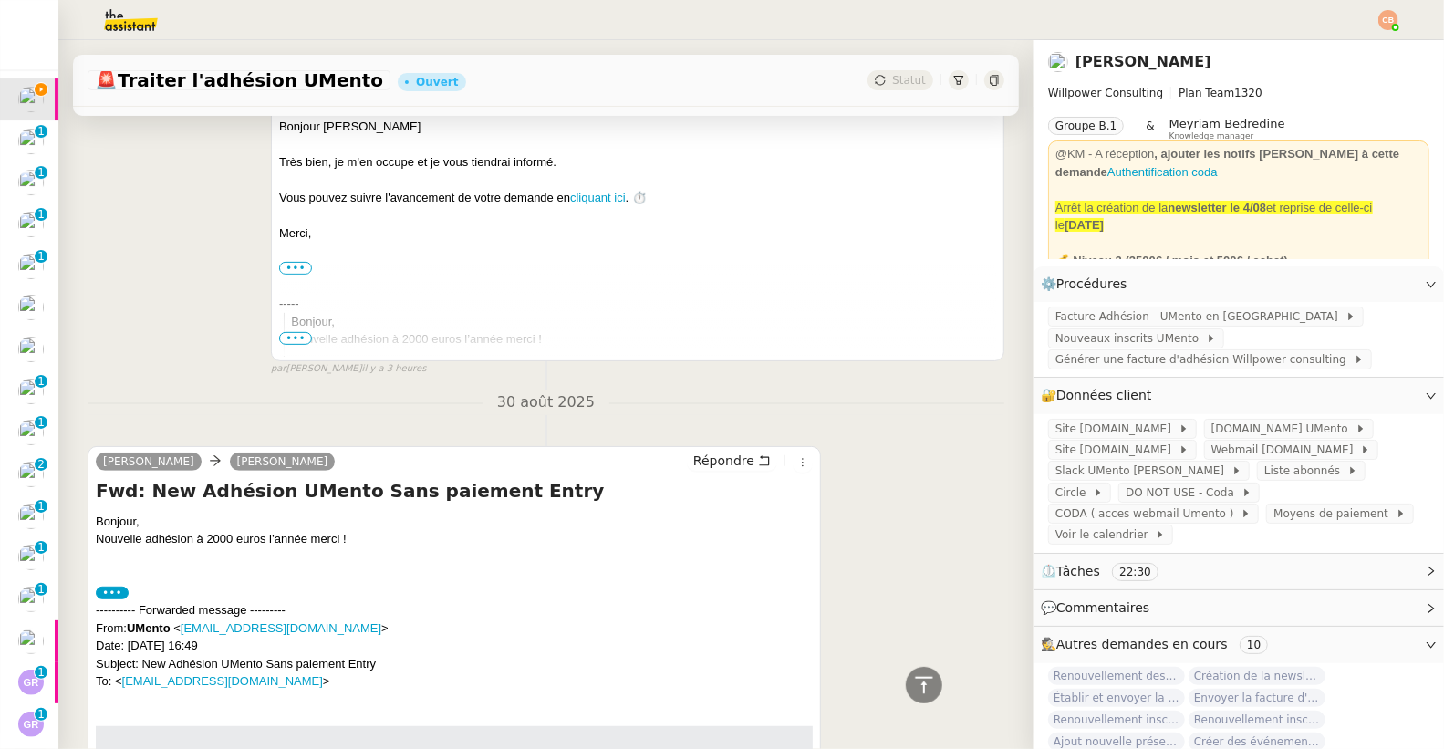
scroll to position [0, 0]
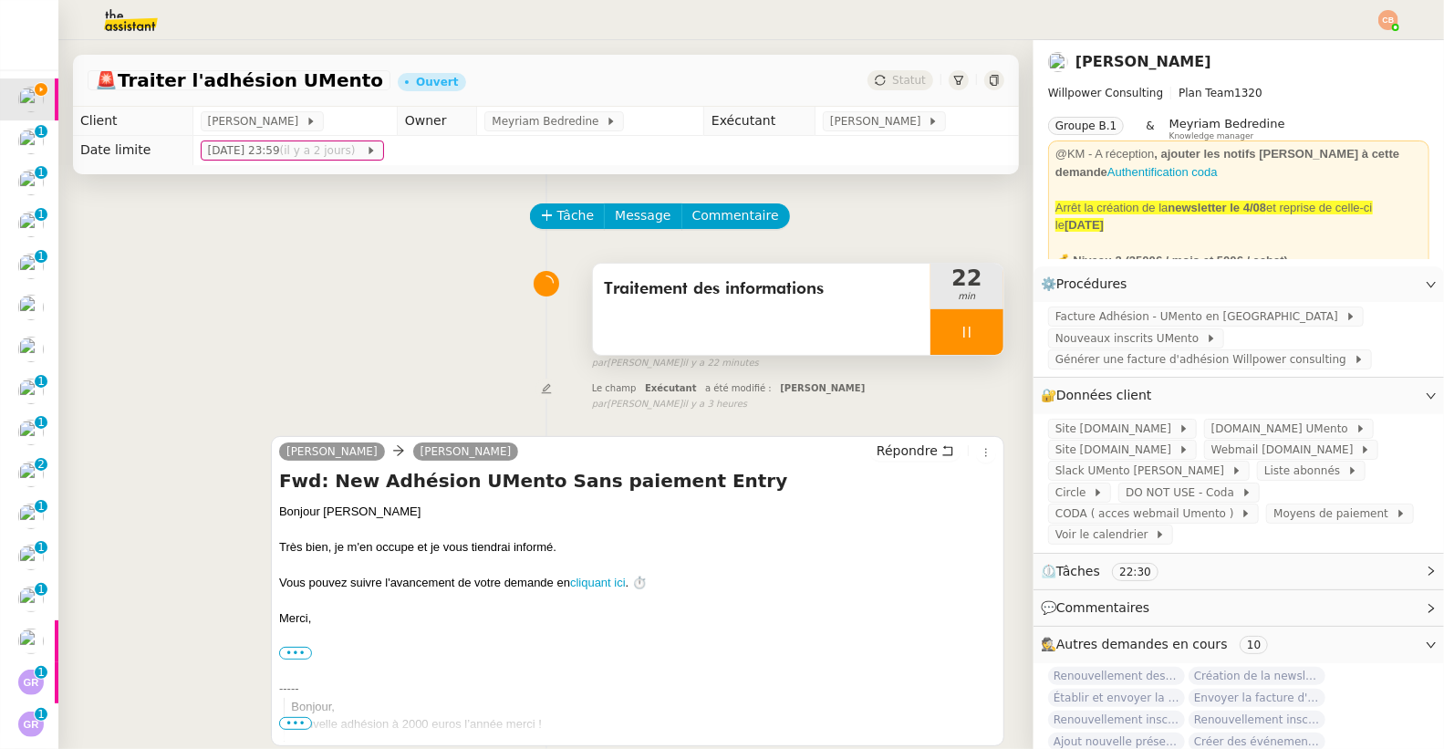
click at [930, 344] on div at bounding box center [966, 332] width 73 height 46
click at [1359, 390] on link "Modifier" at bounding box center [1381, 395] width 52 height 21
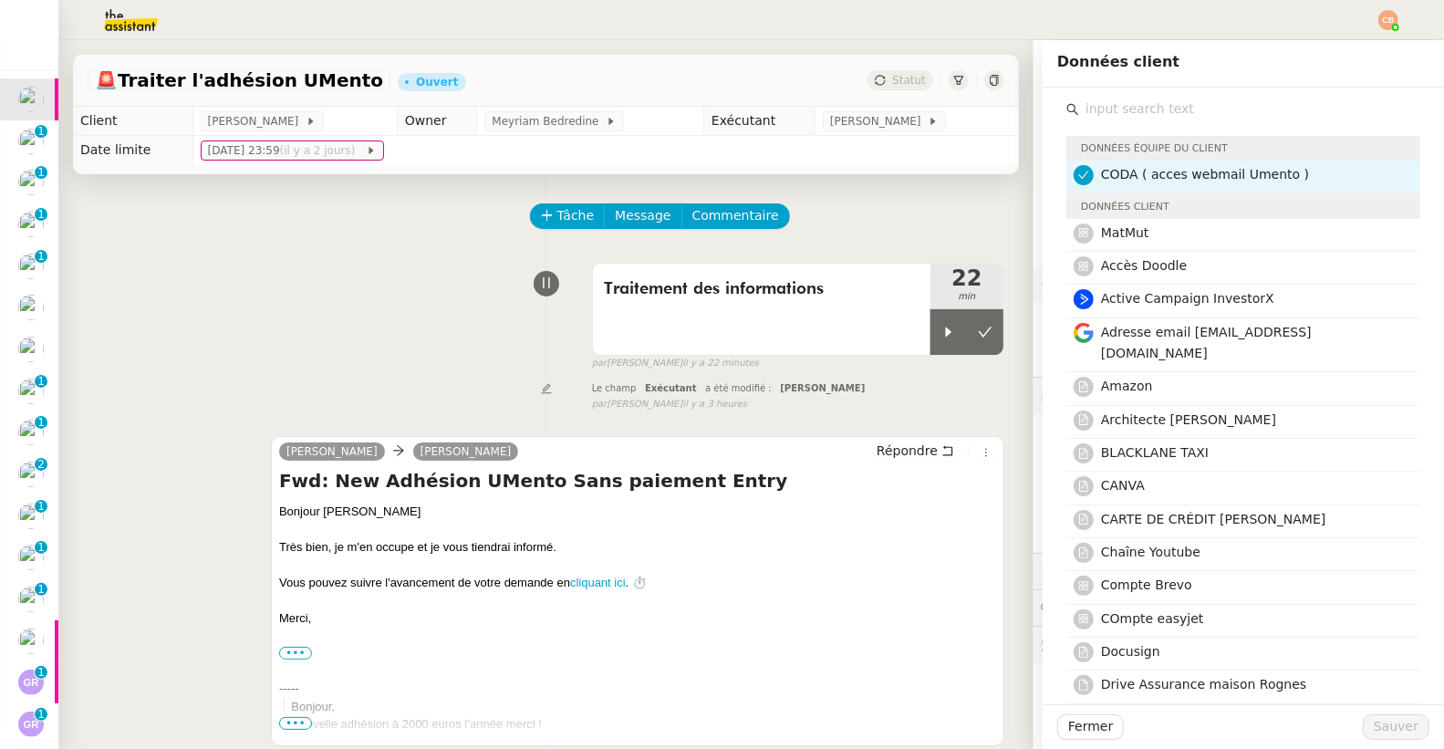
click at [1097, 111] on input "text" at bounding box center [1249, 109] width 341 height 25
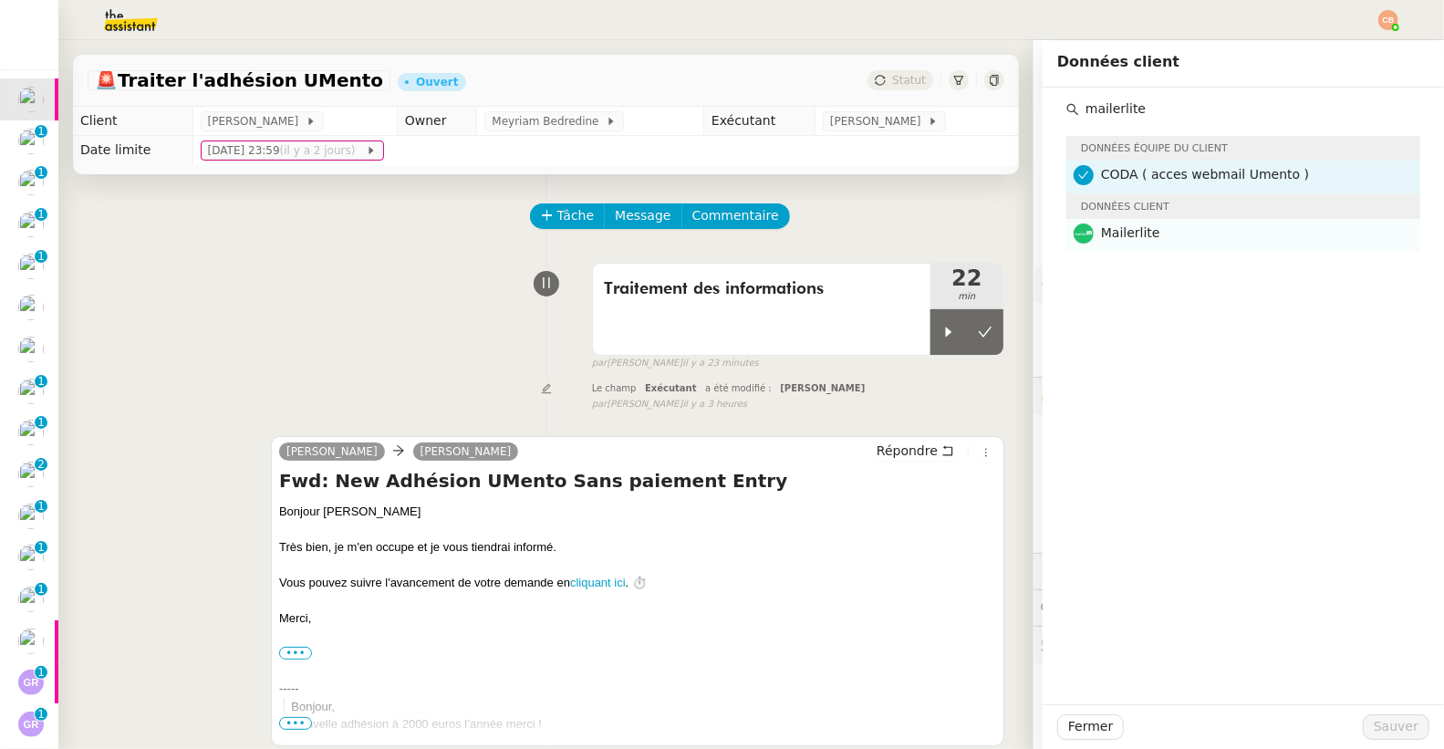
type input "mailerlite"
click at [1104, 228] on span "Mailerlite" at bounding box center [1130, 232] width 59 height 15
click at [1382, 731] on span "Sauver" at bounding box center [1396, 726] width 45 height 21
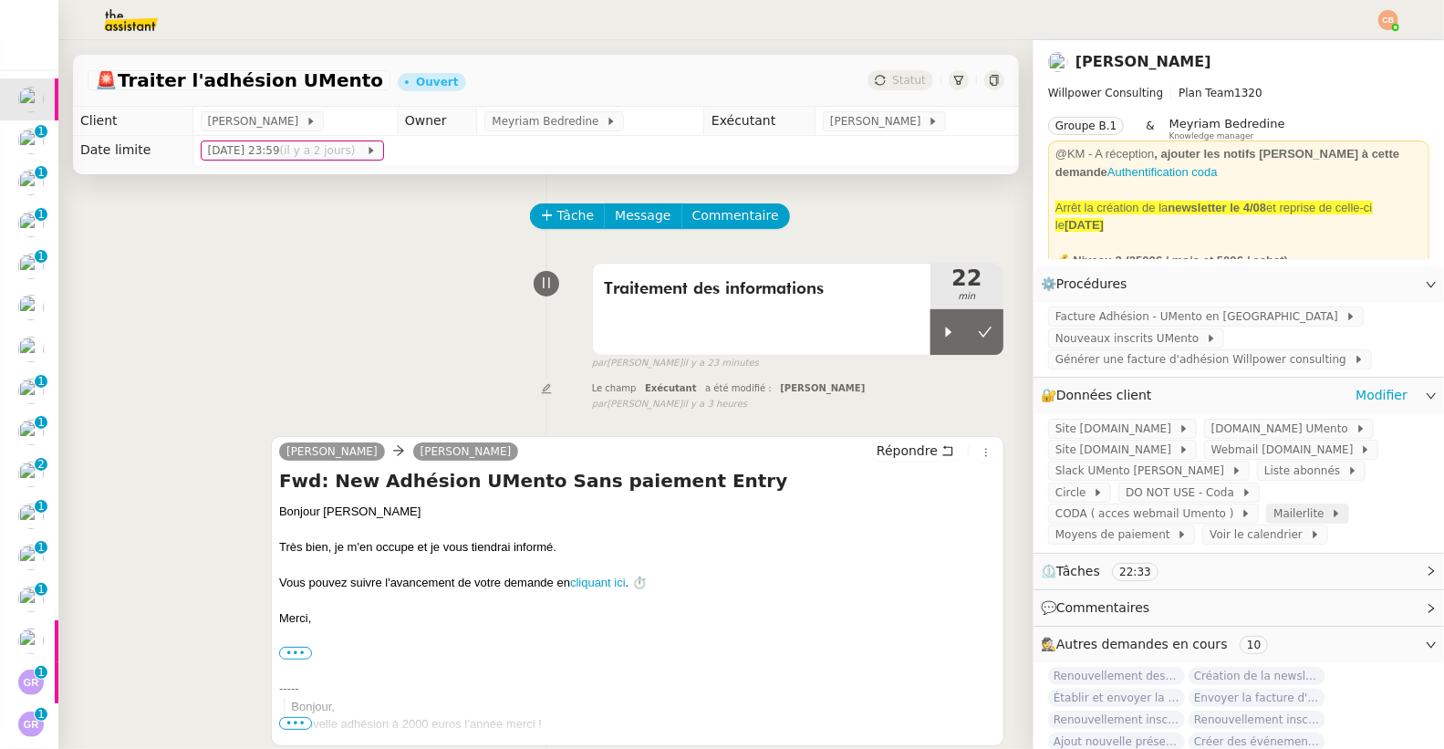
click at [1273, 516] on span "Mailerlite" at bounding box center [1301, 513] width 57 height 18
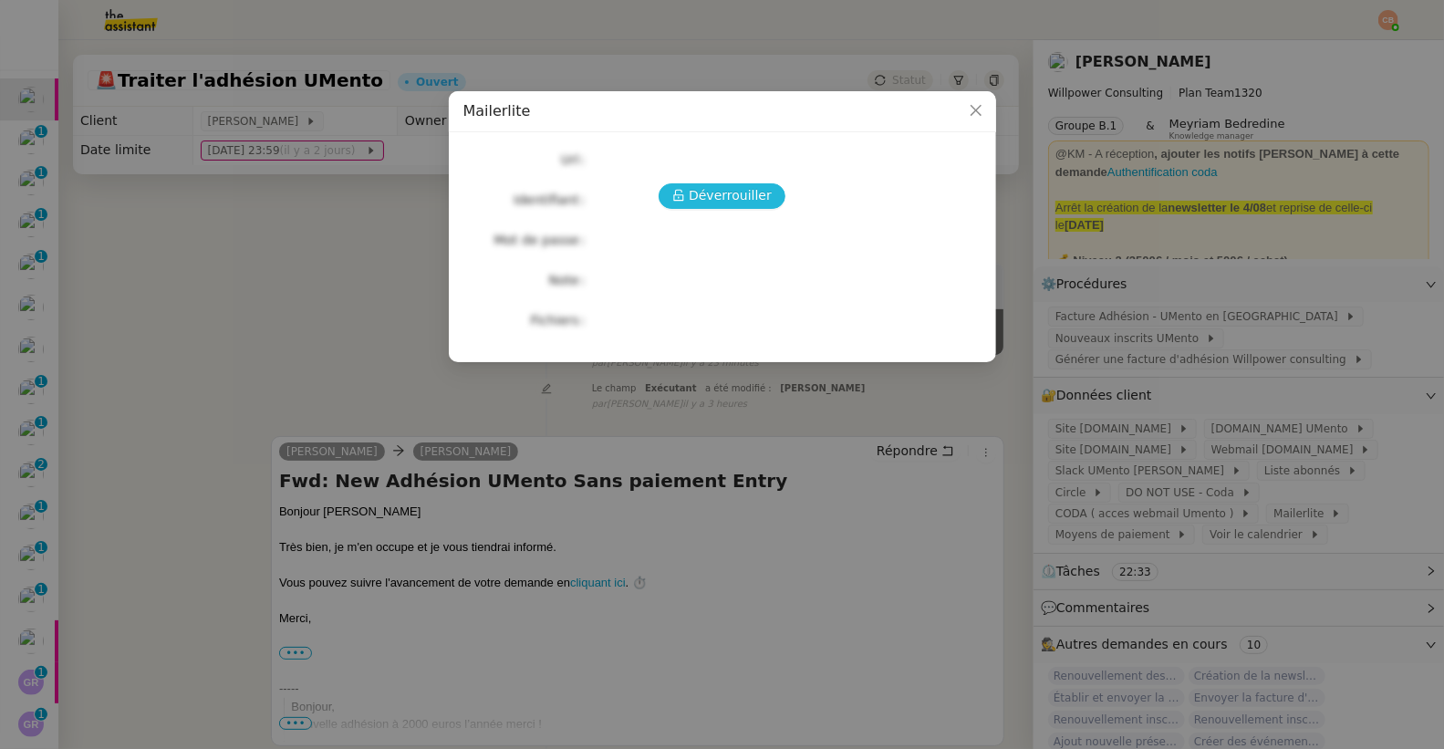
click at [721, 197] on span "Déverrouiller" at bounding box center [730, 195] width 83 height 21
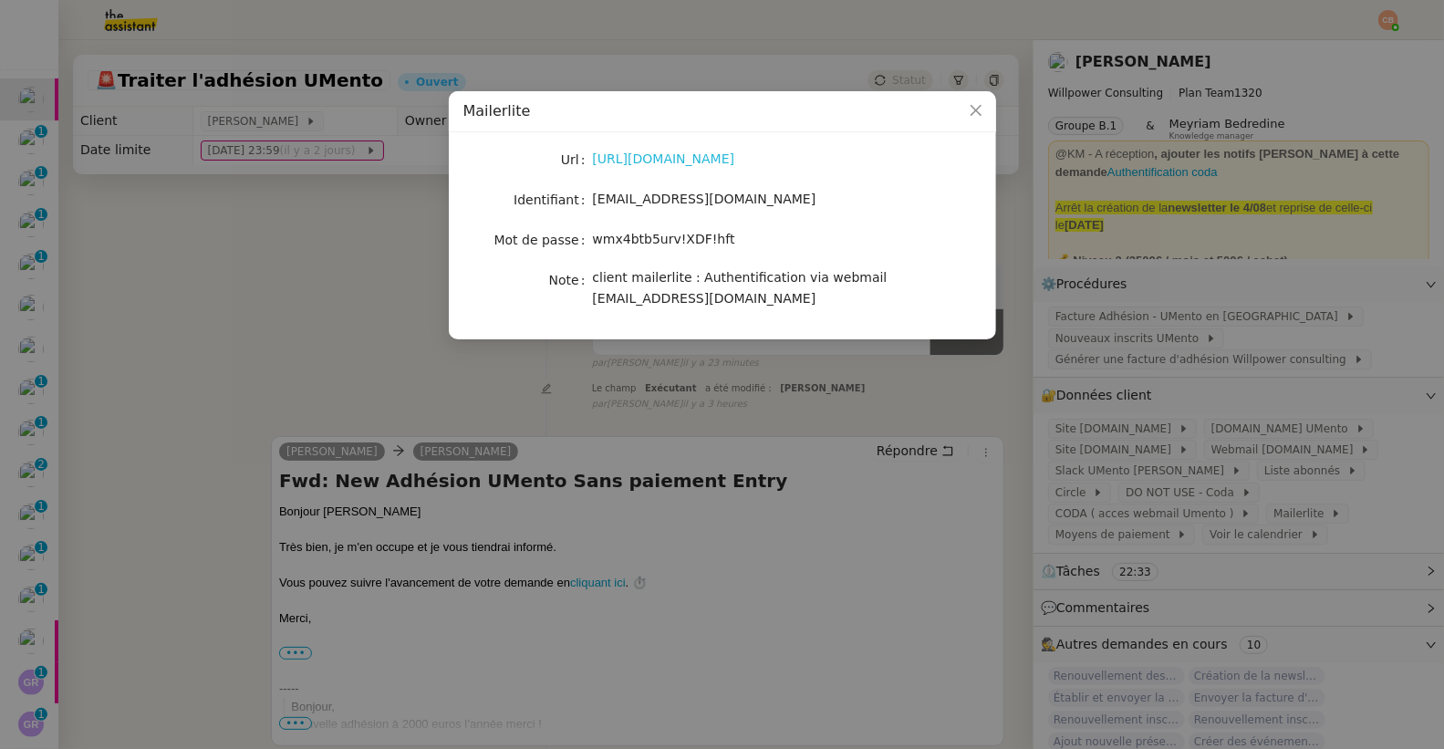
click at [627, 158] on link "https://dashboard.mailerlite.com/" at bounding box center [664, 158] width 142 height 15
drag, startPoint x: 595, startPoint y: 200, endPoint x: 743, endPoint y: 199, distance: 148.7
click at [743, 199] on div "theassistant@umento.me" at bounding box center [744, 199] width 302 height 21
drag, startPoint x: 593, startPoint y: 242, endPoint x: 741, endPoint y: 239, distance: 147.8
click at [741, 239] on div "wmx4btb5urv!XDF!hft" at bounding box center [744, 239] width 302 height 21
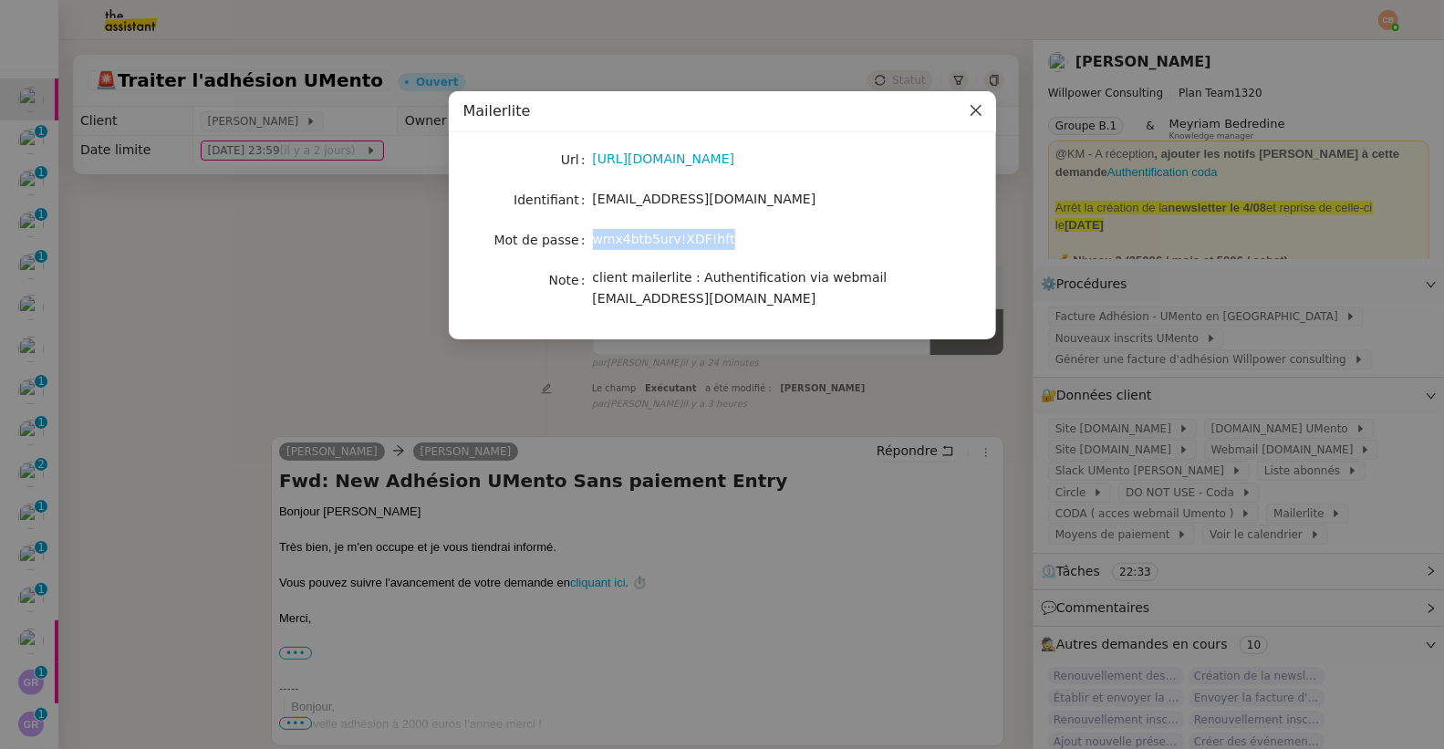
click at [966, 108] on span "Close" at bounding box center [976, 111] width 40 height 40
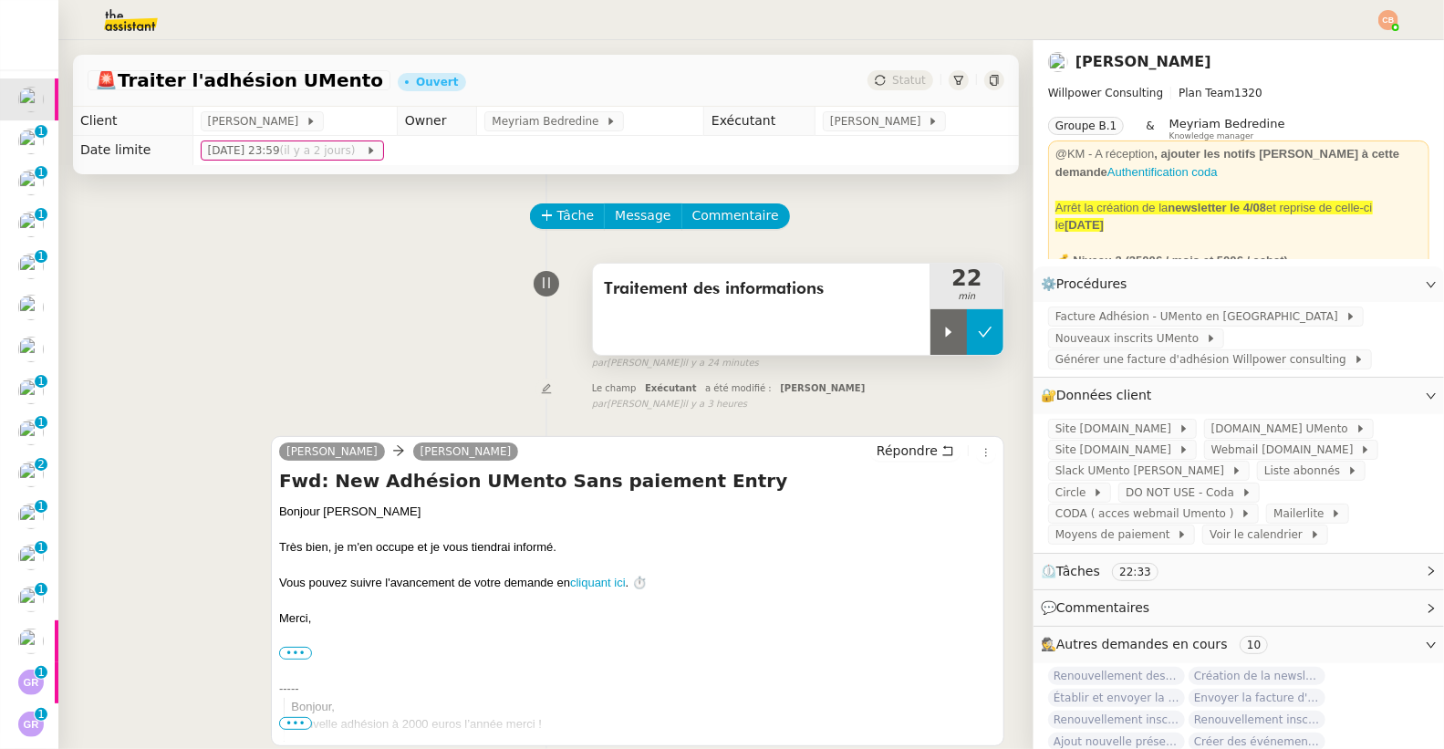
click at [978, 333] on icon at bounding box center [985, 332] width 15 height 15
click at [561, 210] on span "Tâche" at bounding box center [575, 215] width 37 height 21
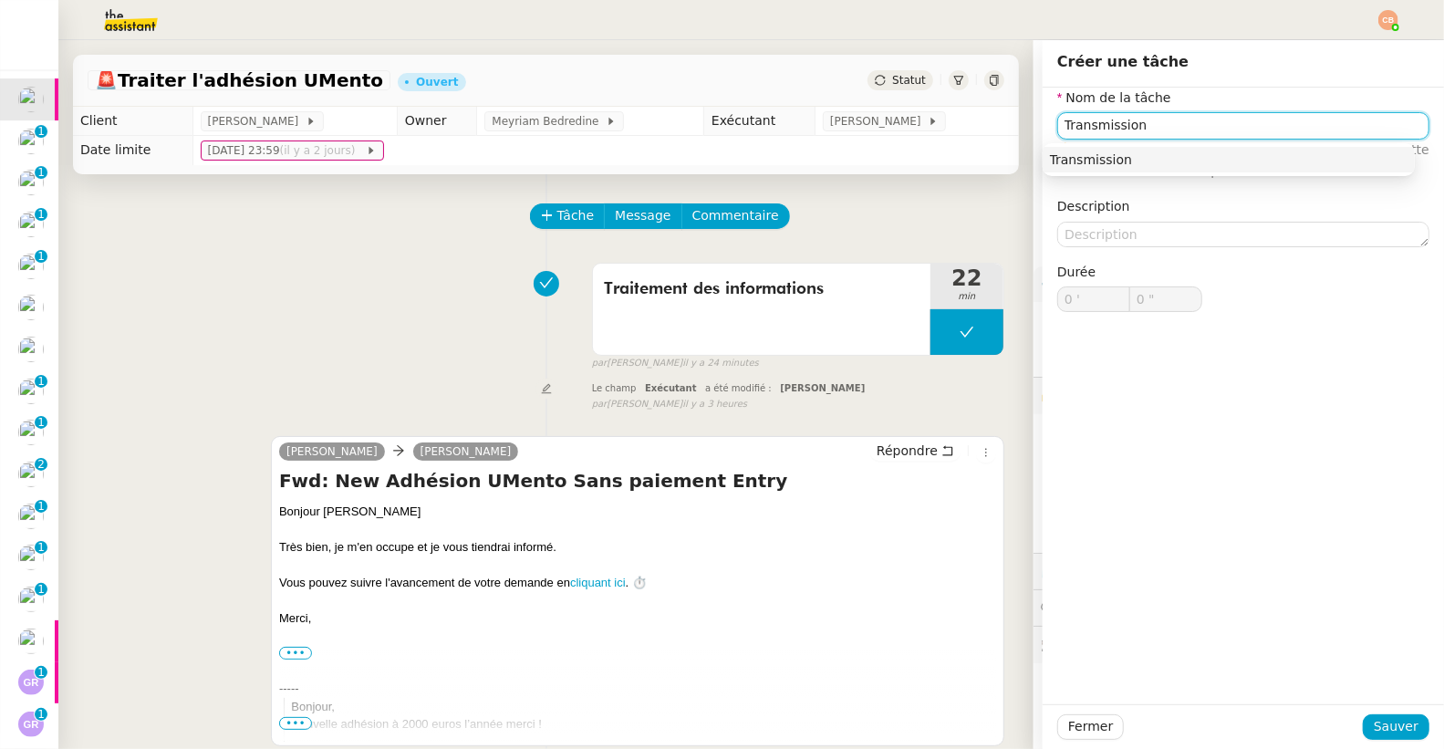
click at [1089, 154] on div "Transmission" at bounding box center [1229, 159] width 358 height 16
type input "Transmission"
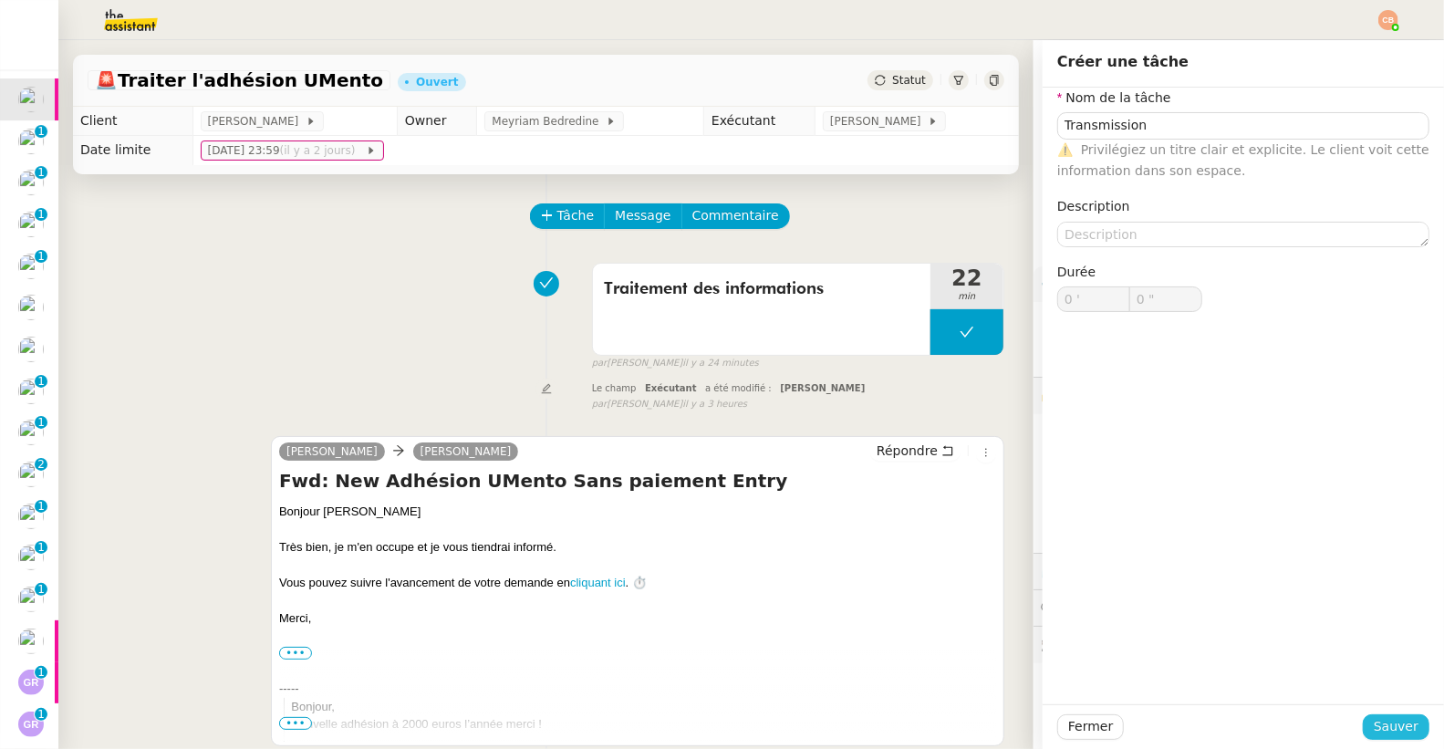
click at [1363, 719] on button "Sauver" at bounding box center [1396, 727] width 67 height 26
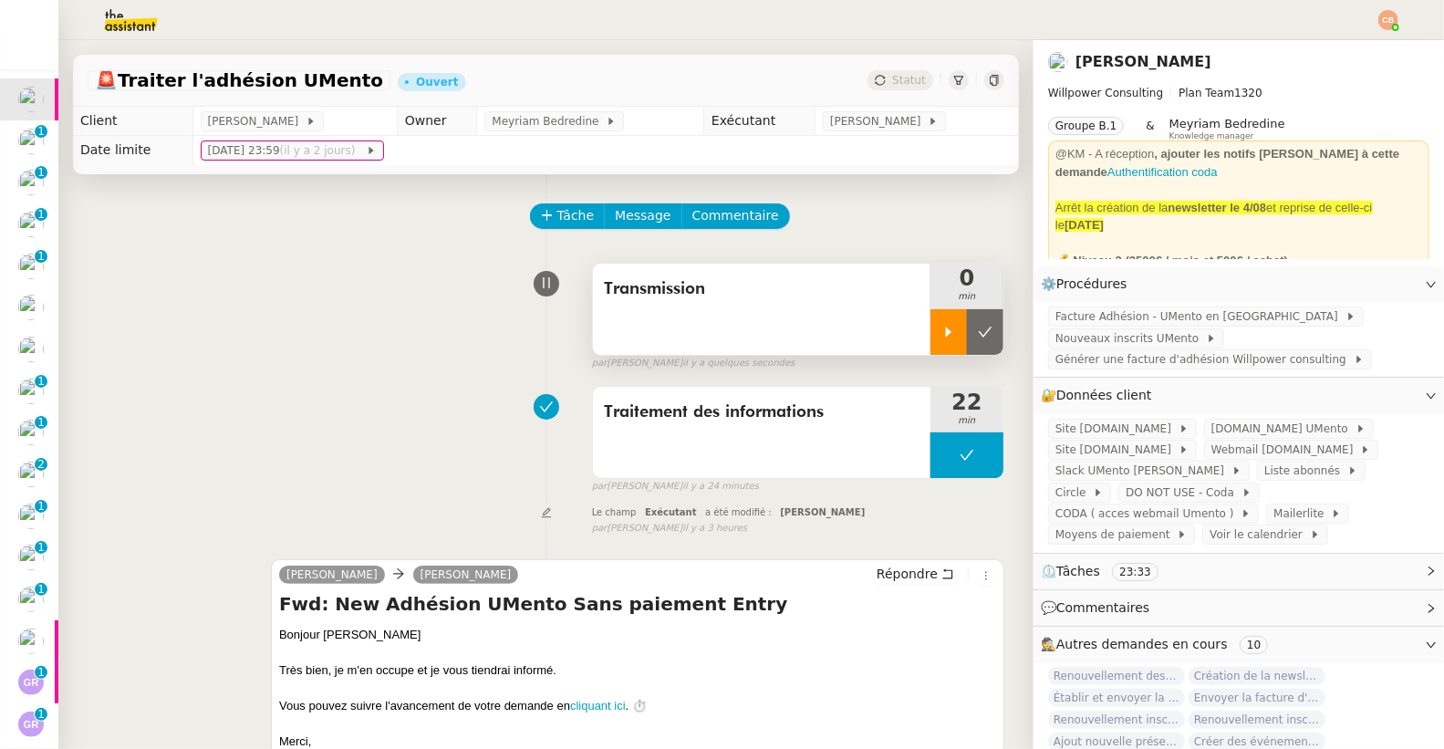
click at [930, 341] on div at bounding box center [948, 332] width 36 height 46
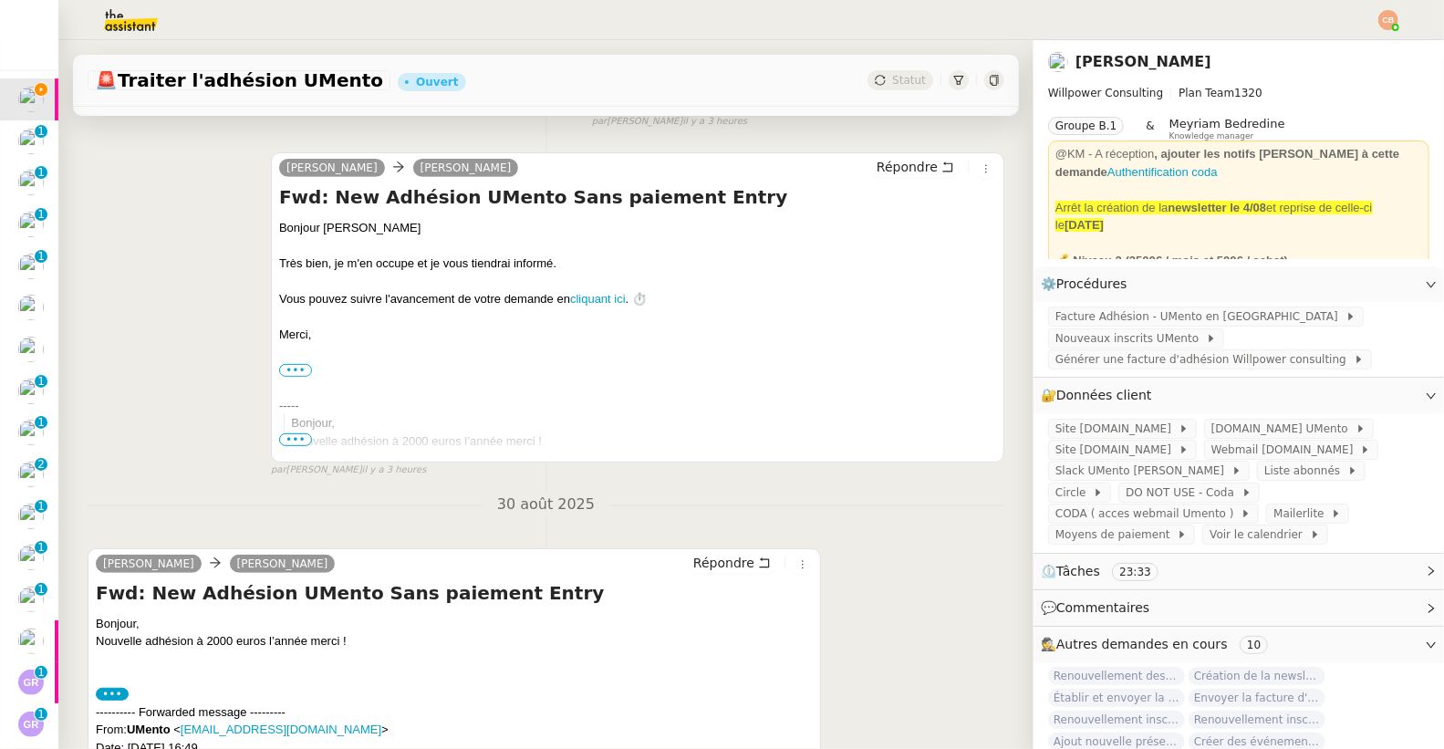
scroll to position [543, 0]
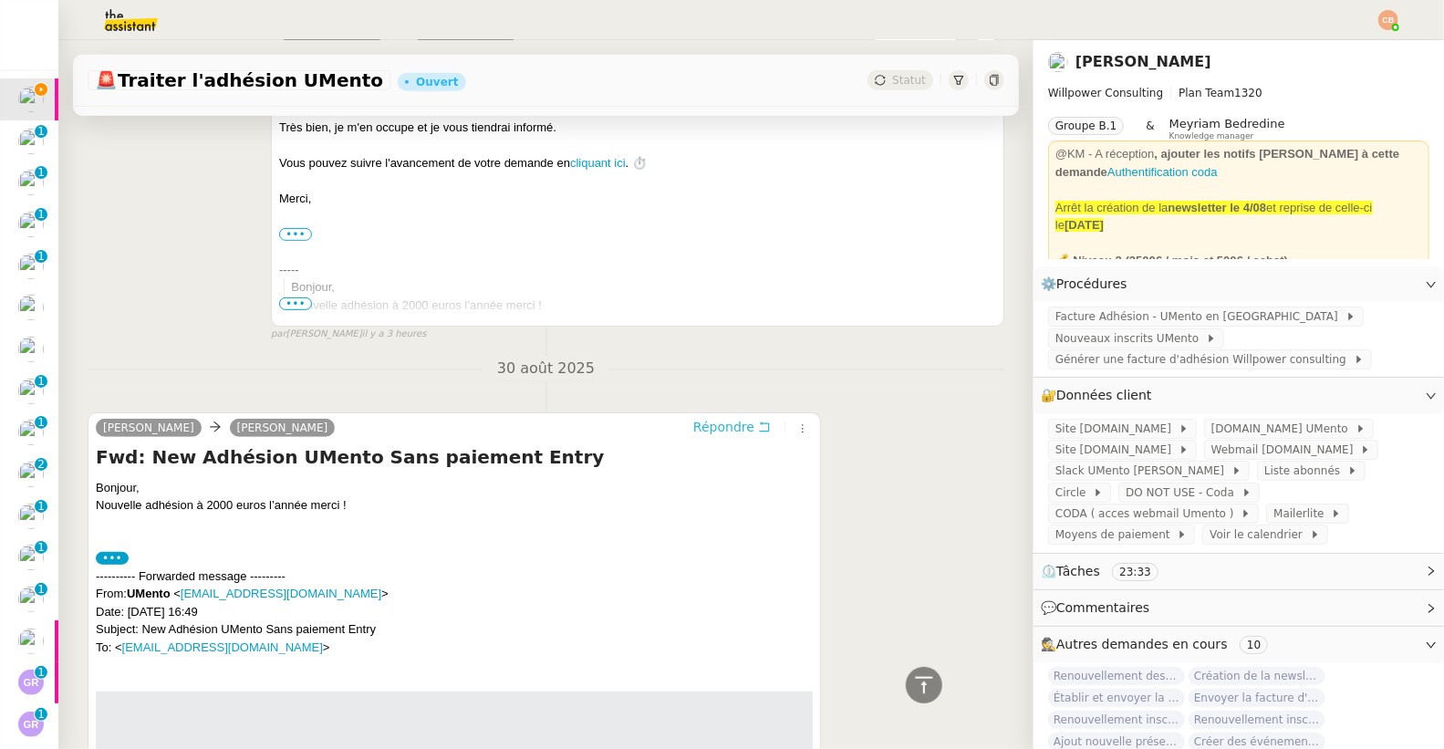
click at [694, 426] on span "Répondre" at bounding box center [723, 427] width 61 height 18
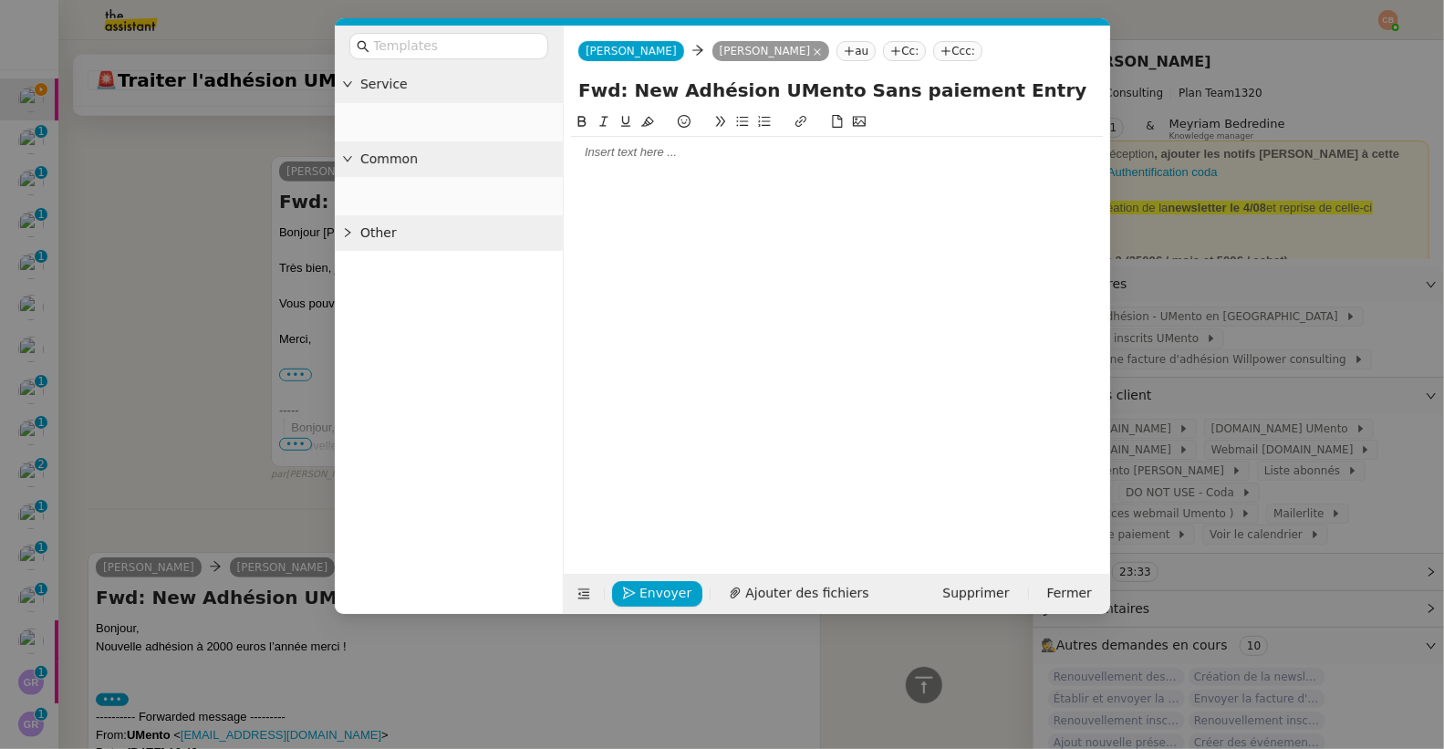
scroll to position [682, 0]
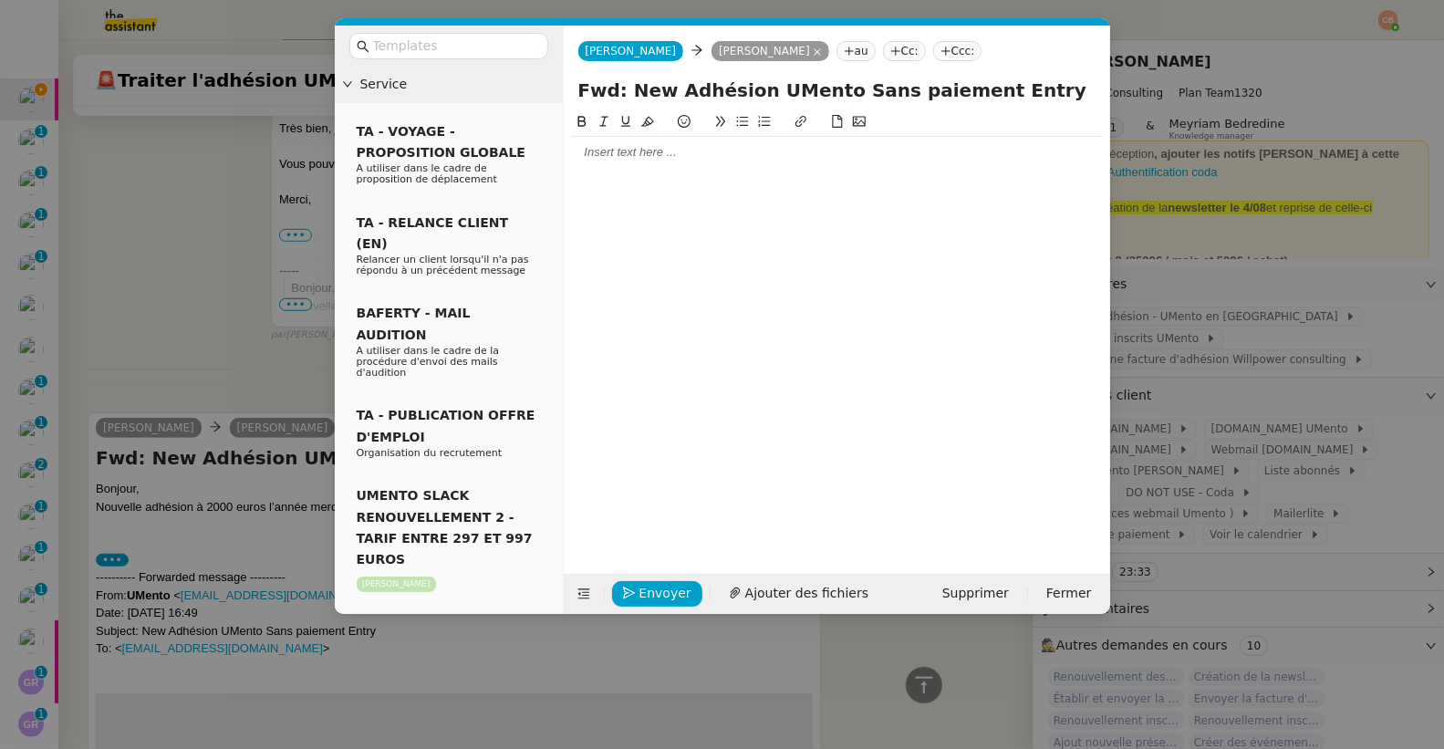
click at [592, 162] on div at bounding box center [837, 152] width 532 height 31
click at [201, 325] on nz-modal-container "Service TA - VOYAGE - PROPOSITION GLOBALE A utiliser dans le cadre de propositi…" at bounding box center [722, 374] width 1444 height 749
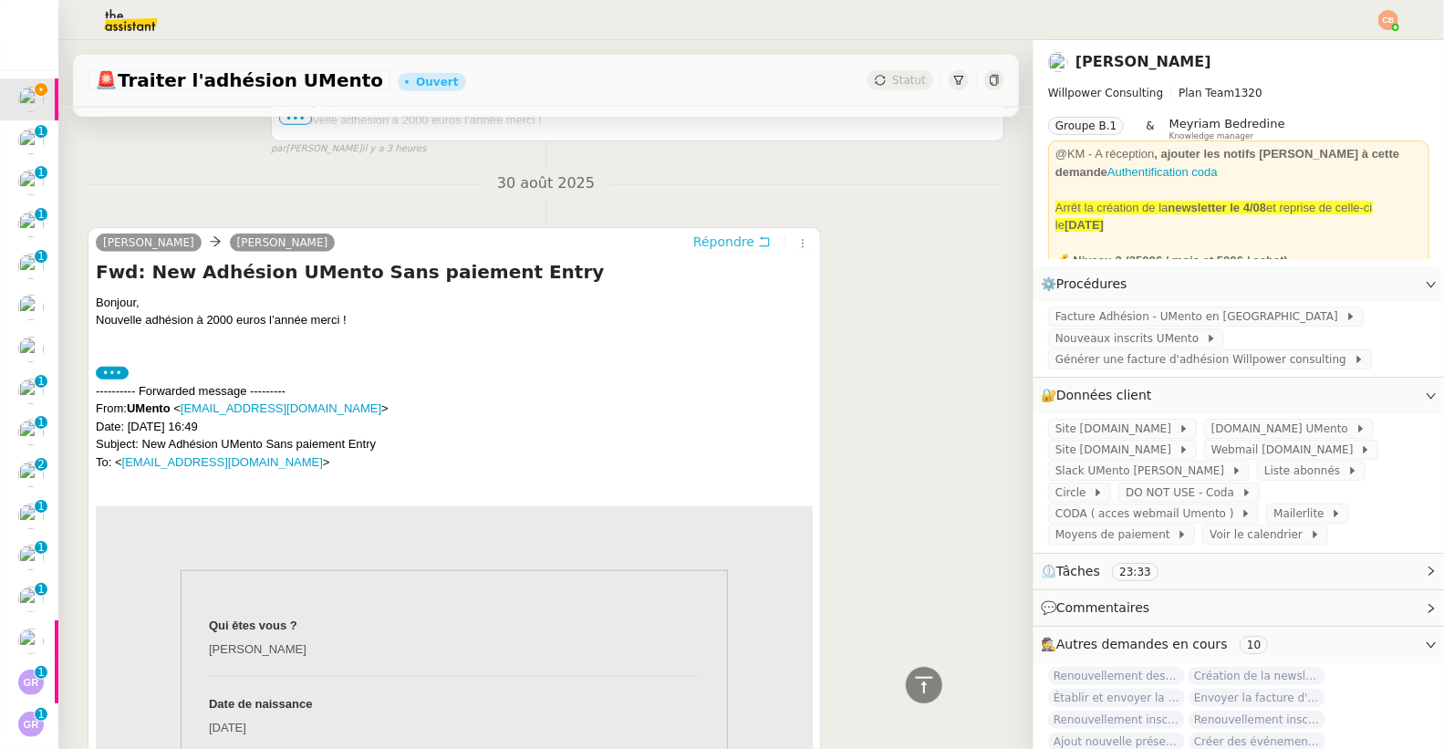
scroll to position [1019, 0]
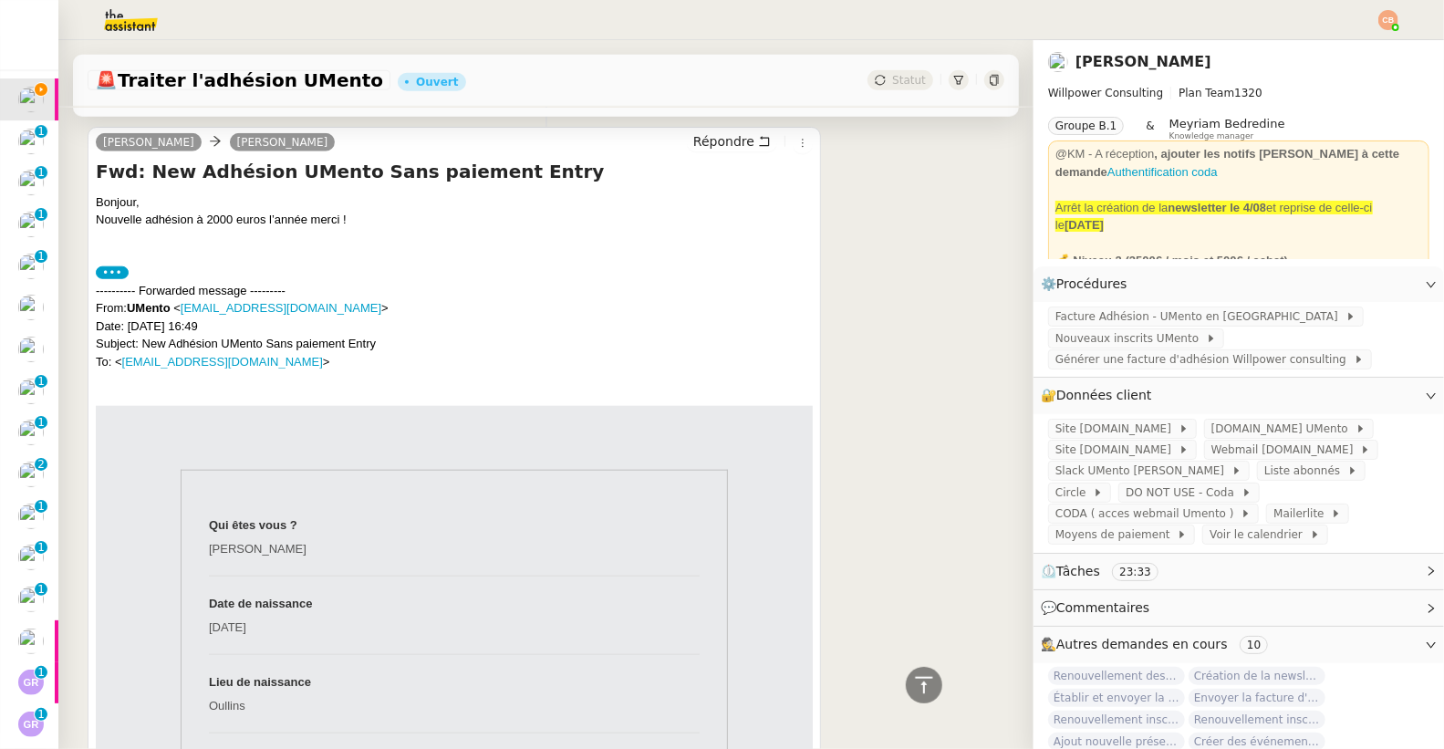
drag, startPoint x: 199, startPoint y: 567, endPoint x: 309, endPoint y: 566, distance: 110.4
click at [309, 566] on td "Bertrand Reynard" at bounding box center [454, 556] width 491 height 39
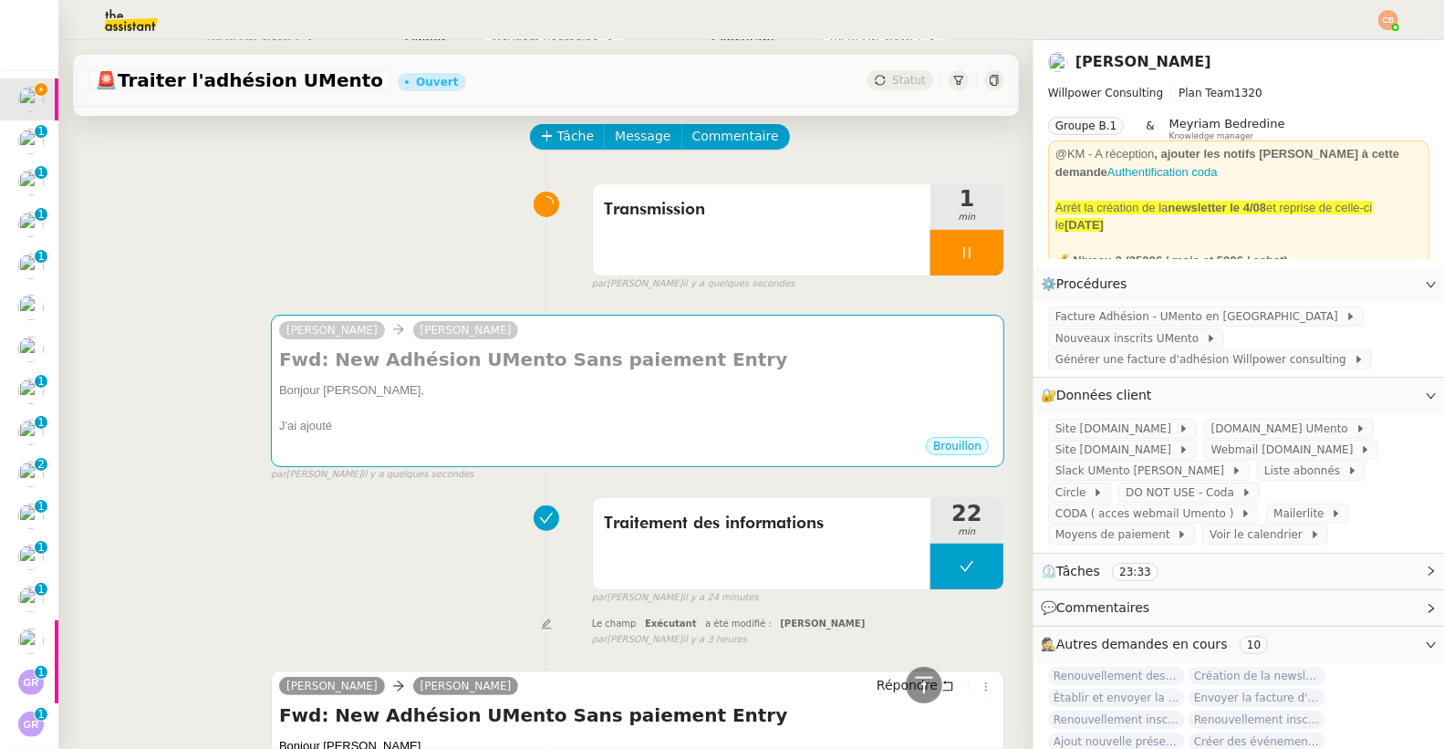
scroll to position [0, 0]
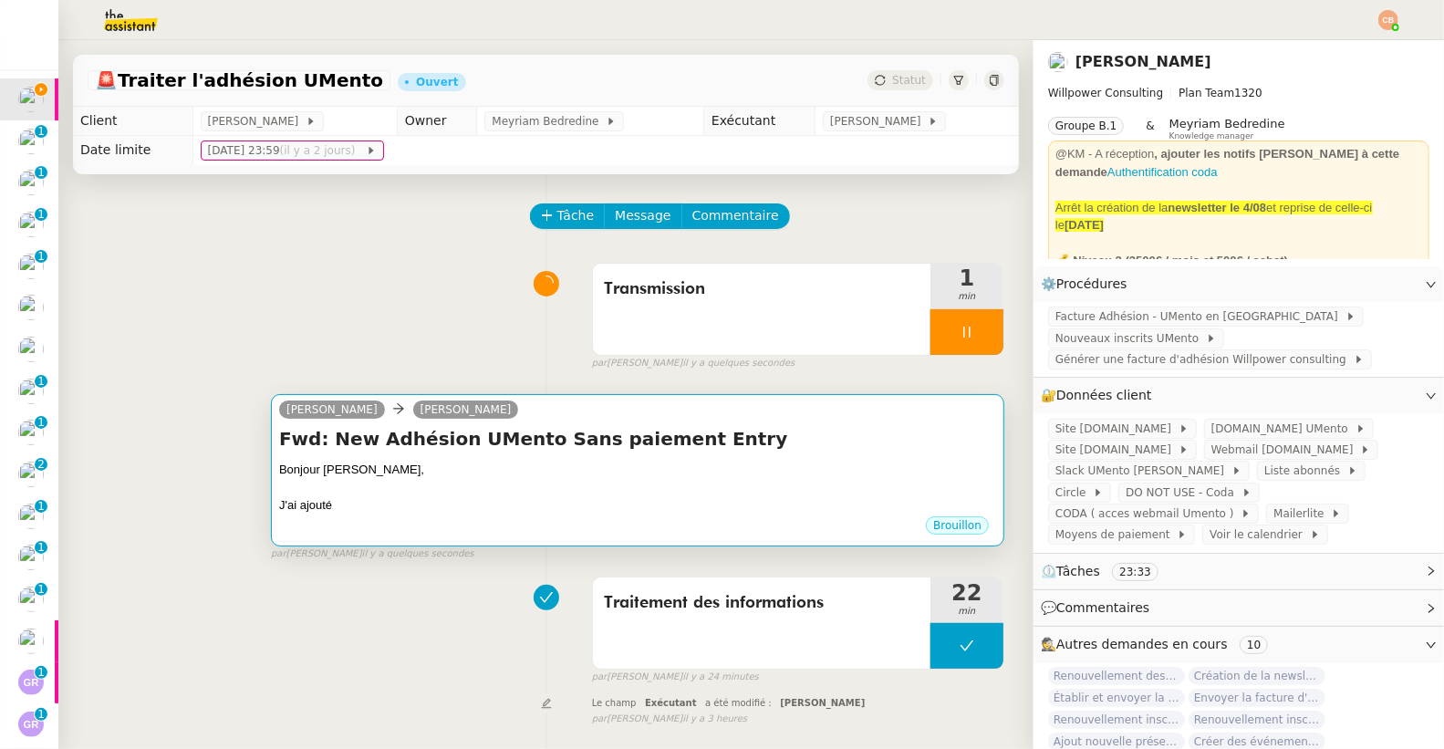
click at [421, 506] on div "J'ai ajouté" at bounding box center [637, 505] width 717 height 18
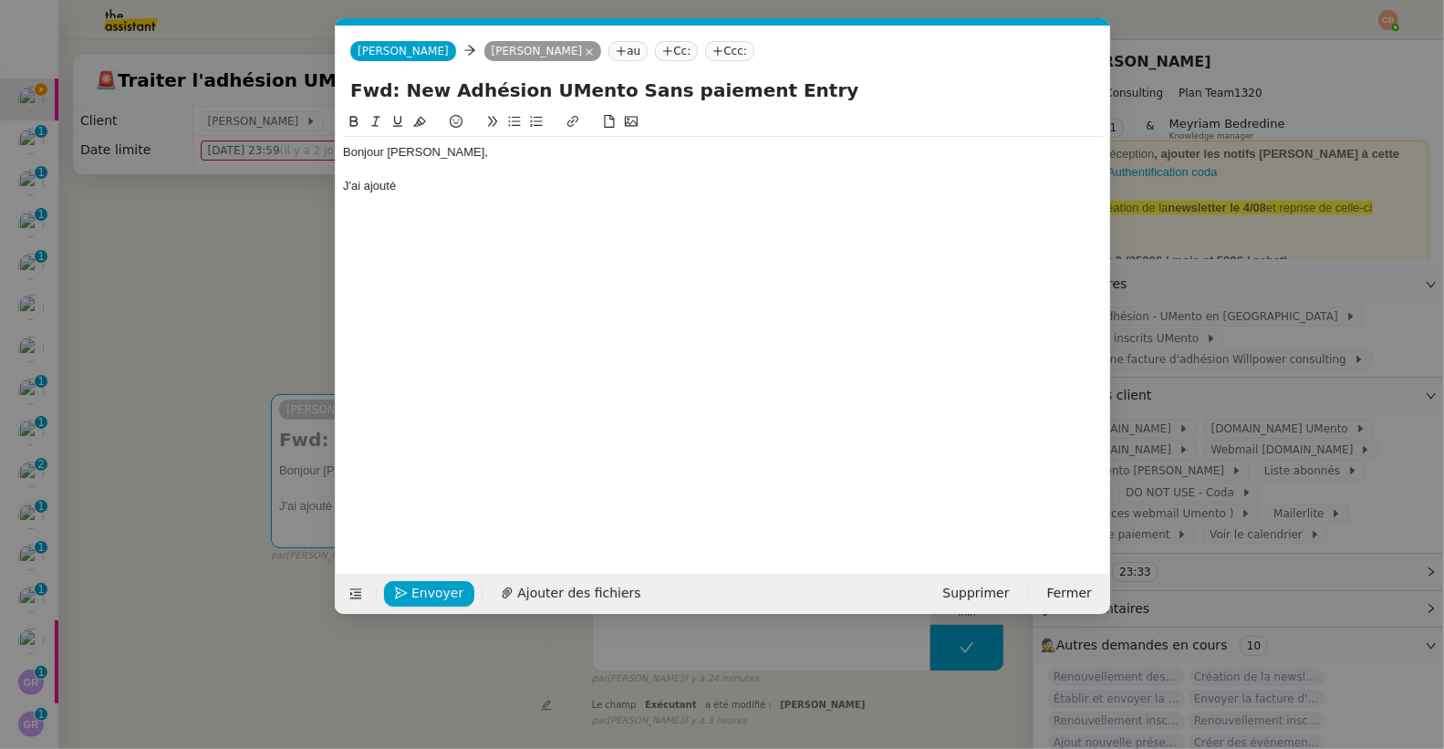
scroll to position [0, 38]
click at [407, 183] on div "J'ai ajouté" at bounding box center [723, 186] width 760 height 16
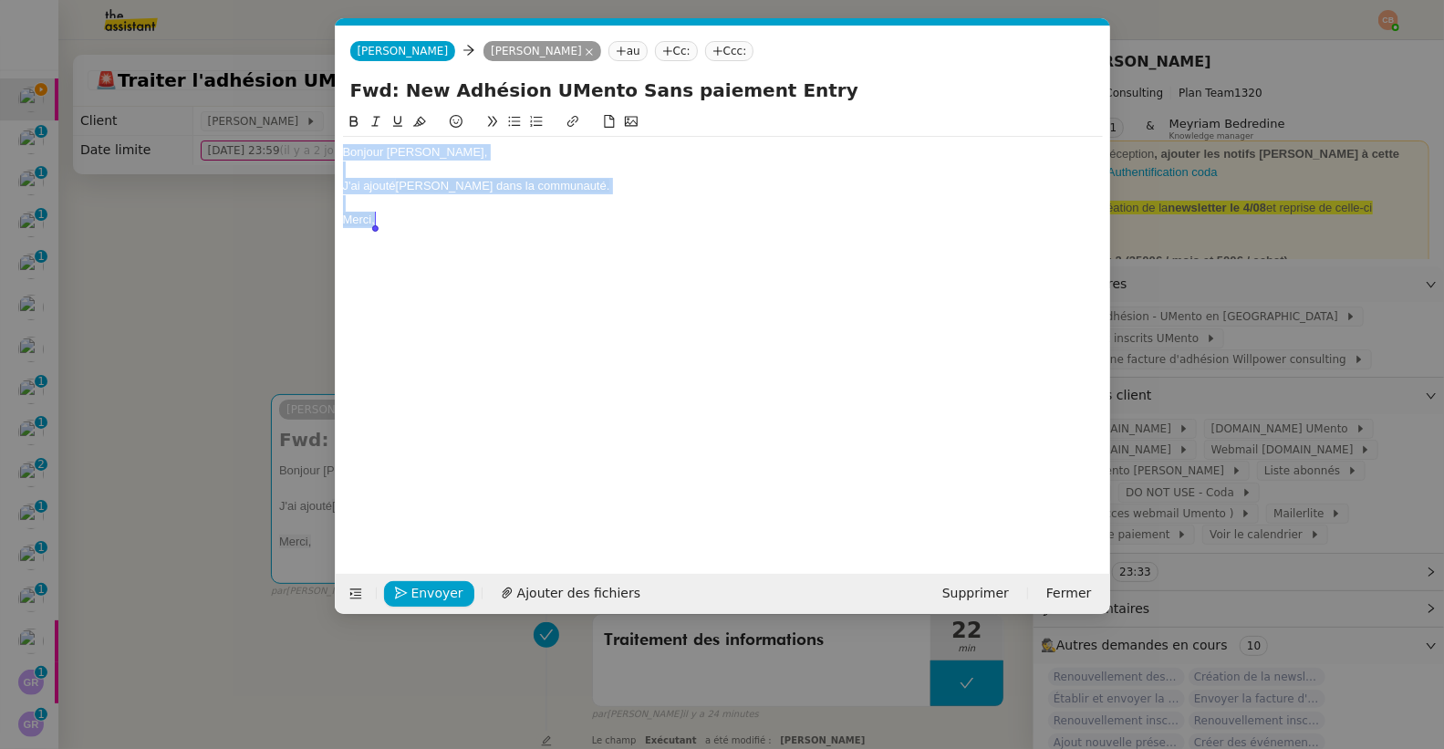
drag, startPoint x: 343, startPoint y: 155, endPoint x: 425, endPoint y: 265, distance: 136.8
click at [425, 265] on div "Bonjour Cédric, J'ai ajouté Bertrand Reynard dans la communauté. Merci," at bounding box center [723, 328] width 760 height 434
click at [261, 291] on nz-modal-container "Service TA - VOYAGE - PROPOSITION GLOBALE A utiliser dans le cadre de propositi…" at bounding box center [722, 374] width 1444 height 749
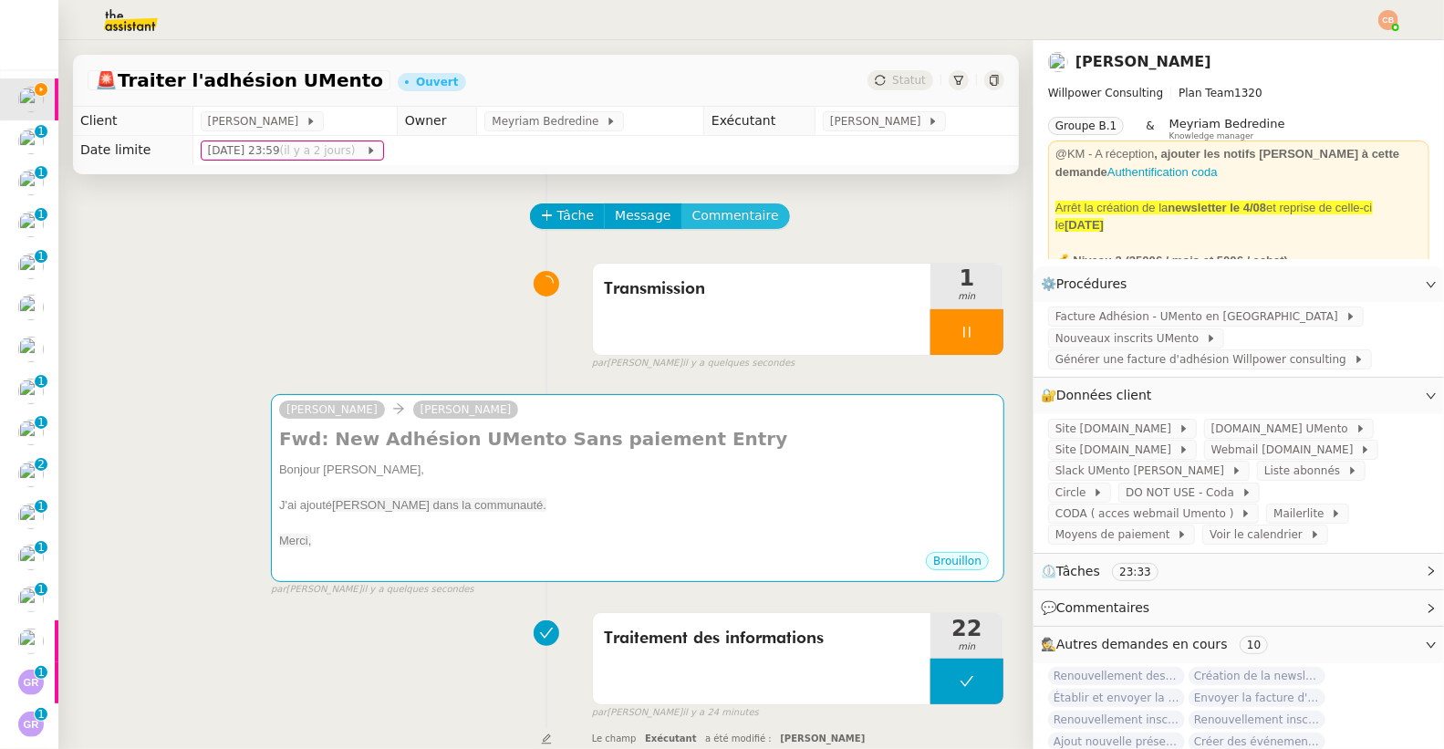
click at [732, 216] on span "Commentaire" at bounding box center [735, 215] width 87 height 21
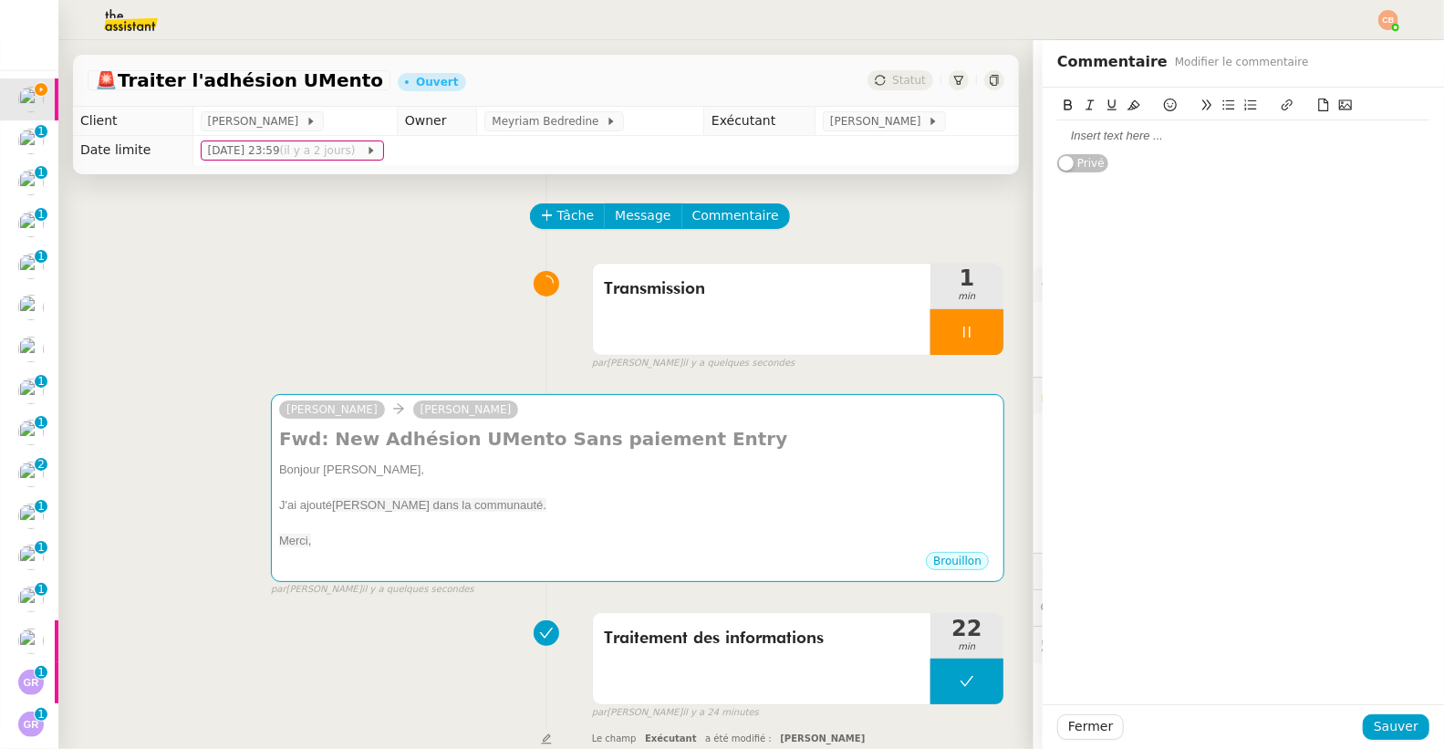
click at [1086, 133] on div at bounding box center [1243, 136] width 372 height 16
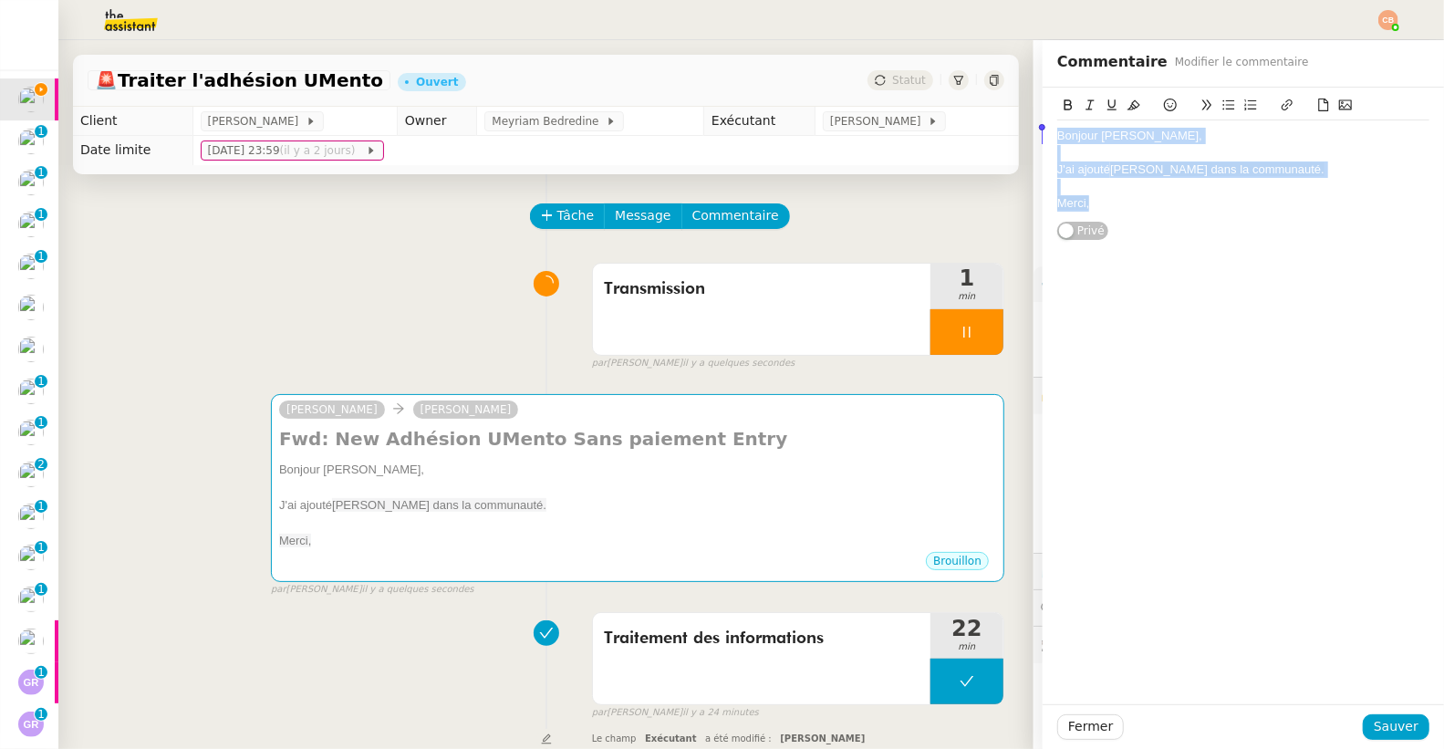
drag, startPoint x: 1075, startPoint y: 207, endPoint x: 1001, endPoint y: 128, distance: 108.4
click at [1001, 128] on app-ticket "🚨 Traiter l'adhésion UMento Ouvert Statut Client Cédric Tempestini Owner Meyria…" at bounding box center [750, 394] width 1385 height 709
click at [1127, 107] on icon at bounding box center [1133, 105] width 13 height 10
click at [1124, 188] on div at bounding box center [1243, 187] width 372 height 16
drag, startPoint x: 1111, startPoint y: 202, endPoint x: 987, endPoint y: 129, distance: 143.9
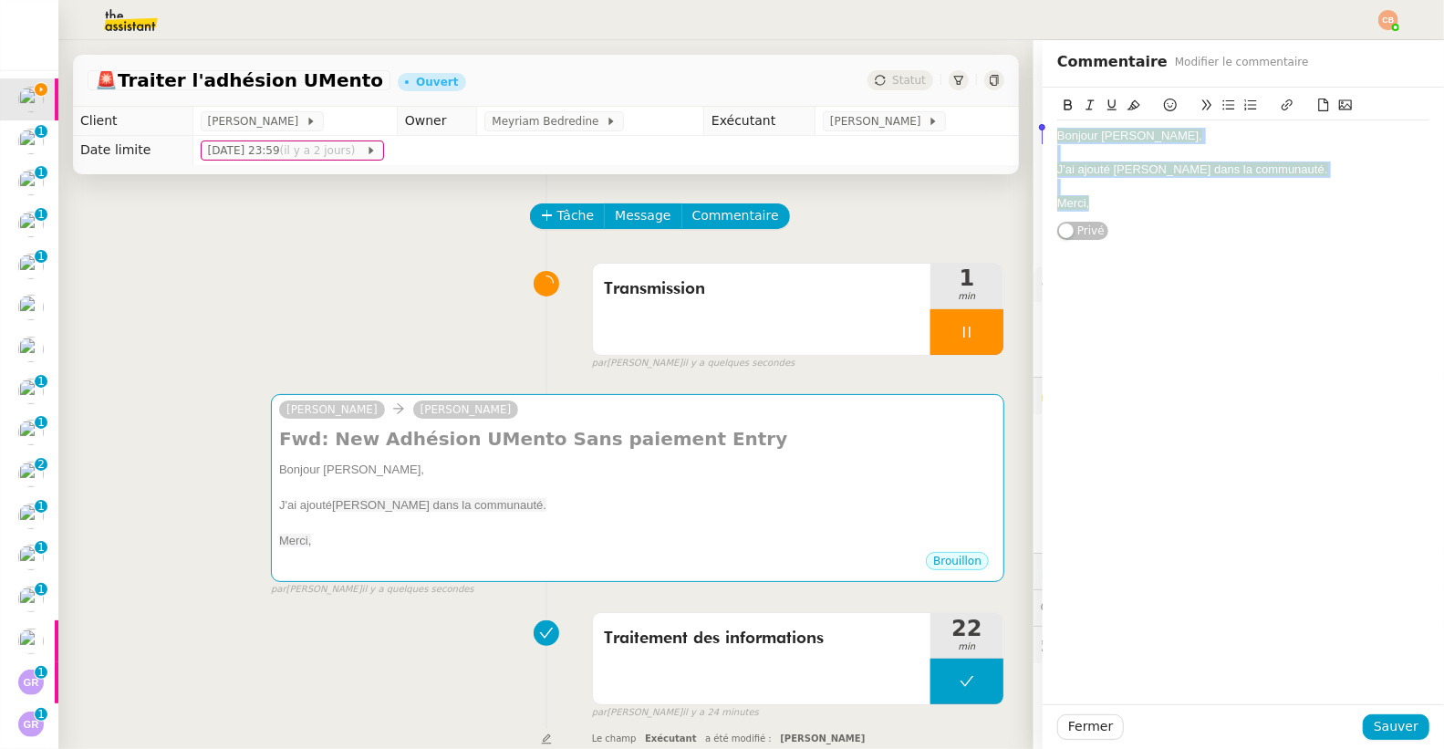
click at [987, 129] on app-ticket "🚨 Traiter l'adhésion UMento Ouvert Statut Client Cédric Tempestini Owner Meyria…" at bounding box center [750, 394] width 1385 height 709
drag, startPoint x: 1113, startPoint y: 103, endPoint x: 1113, endPoint y: 114, distance: 10.9
click at [1127, 102] on icon at bounding box center [1133, 105] width 13 height 13
click at [1111, 169] on div "J'ai ajouté Bertrand Reynard dans la communauté." at bounding box center [1243, 169] width 372 height 16
drag, startPoint x: 1041, startPoint y: 136, endPoint x: 1130, endPoint y: 152, distance: 90.9
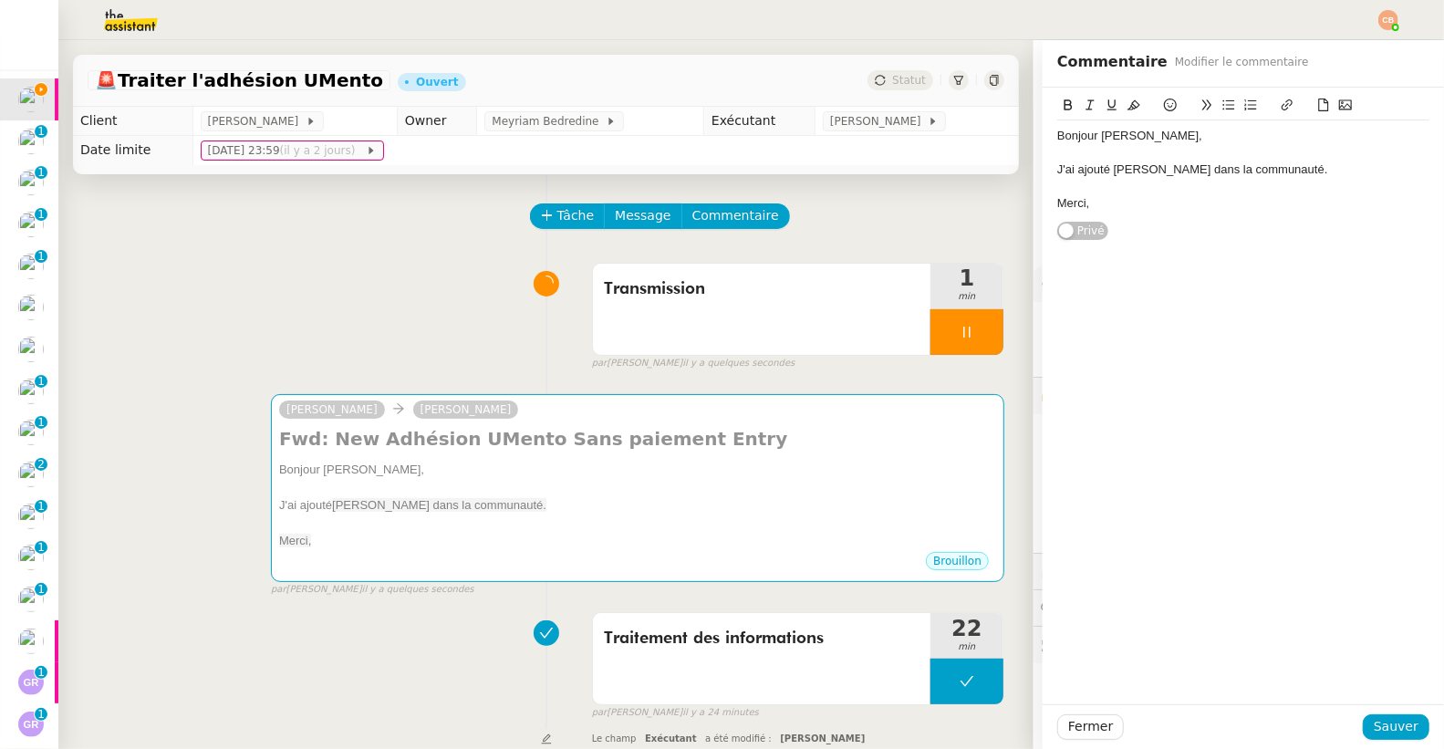
click at [1130, 152] on div "Bonjour Cédric, J'ai ajouté Bertrand Reynard dans la communauté. Merci, Privé" at bounding box center [1243, 164] width 401 height 153
drag, startPoint x: 1107, startPoint y: 205, endPoint x: 993, endPoint y: 119, distance: 143.2
click at [993, 119] on app-ticket "🚨 Traiter l'adhésion UMento Ouvert Statut Client Cédric Tempestini Owner Meyria…" at bounding box center [750, 394] width 1385 height 709
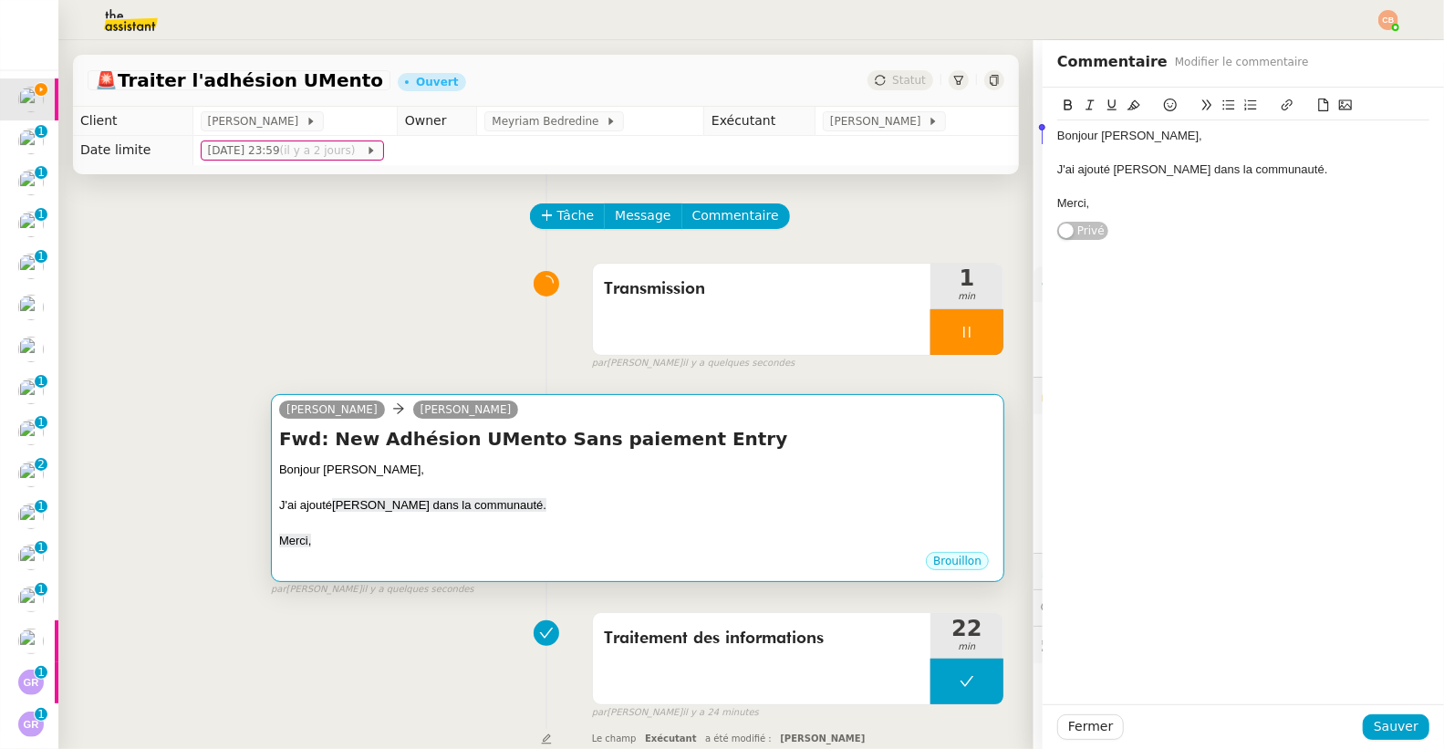
click at [631, 470] on div "Bonjour Cédric," at bounding box center [637, 470] width 717 height 18
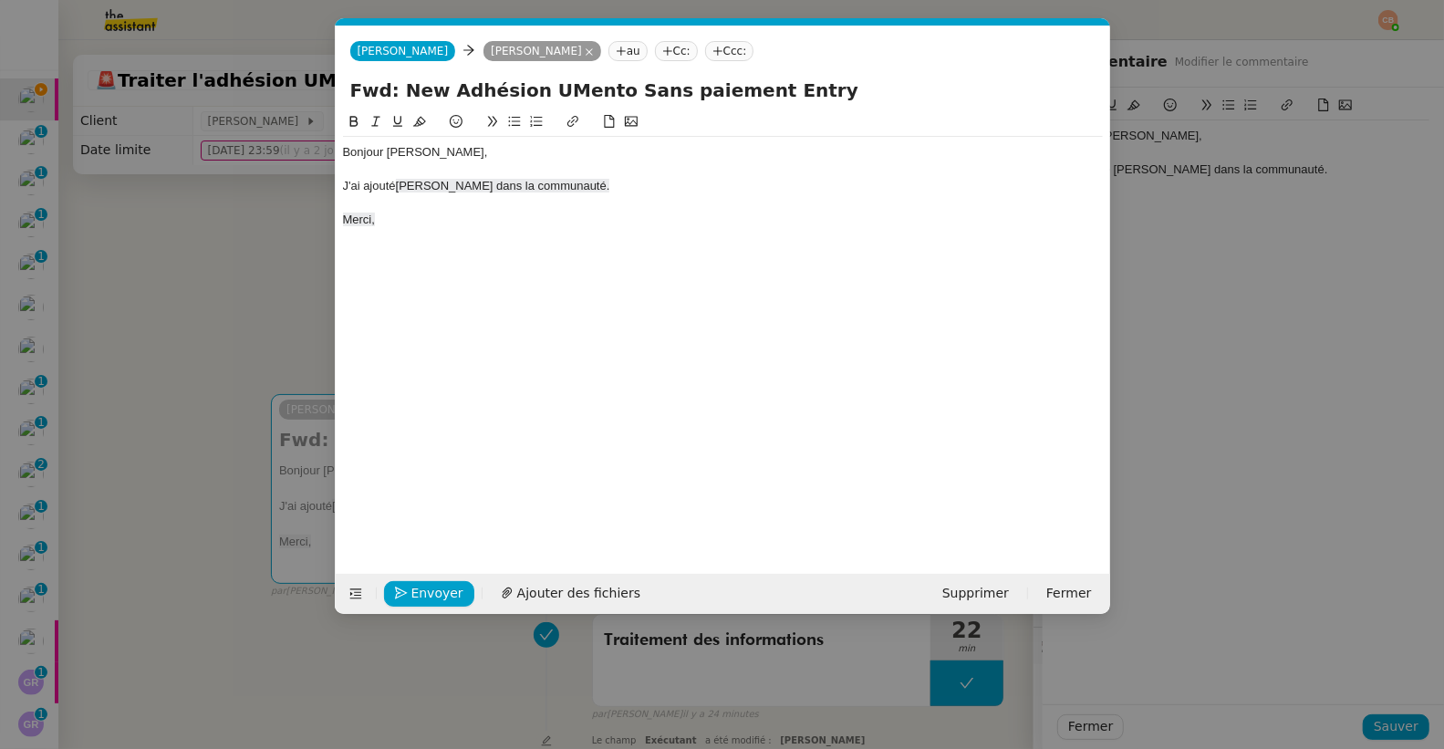
scroll to position [0, 38]
drag, startPoint x: 344, startPoint y: 154, endPoint x: 421, endPoint y: 279, distance: 147.1
click at [421, 279] on div "Bonjour Cédric, J'ai ajouté Bertrand Reynard dans la communauté. Merci," at bounding box center [723, 328] width 760 height 434
drag, startPoint x: 492, startPoint y: 186, endPoint x: 399, endPoint y: 187, distance: 93.0
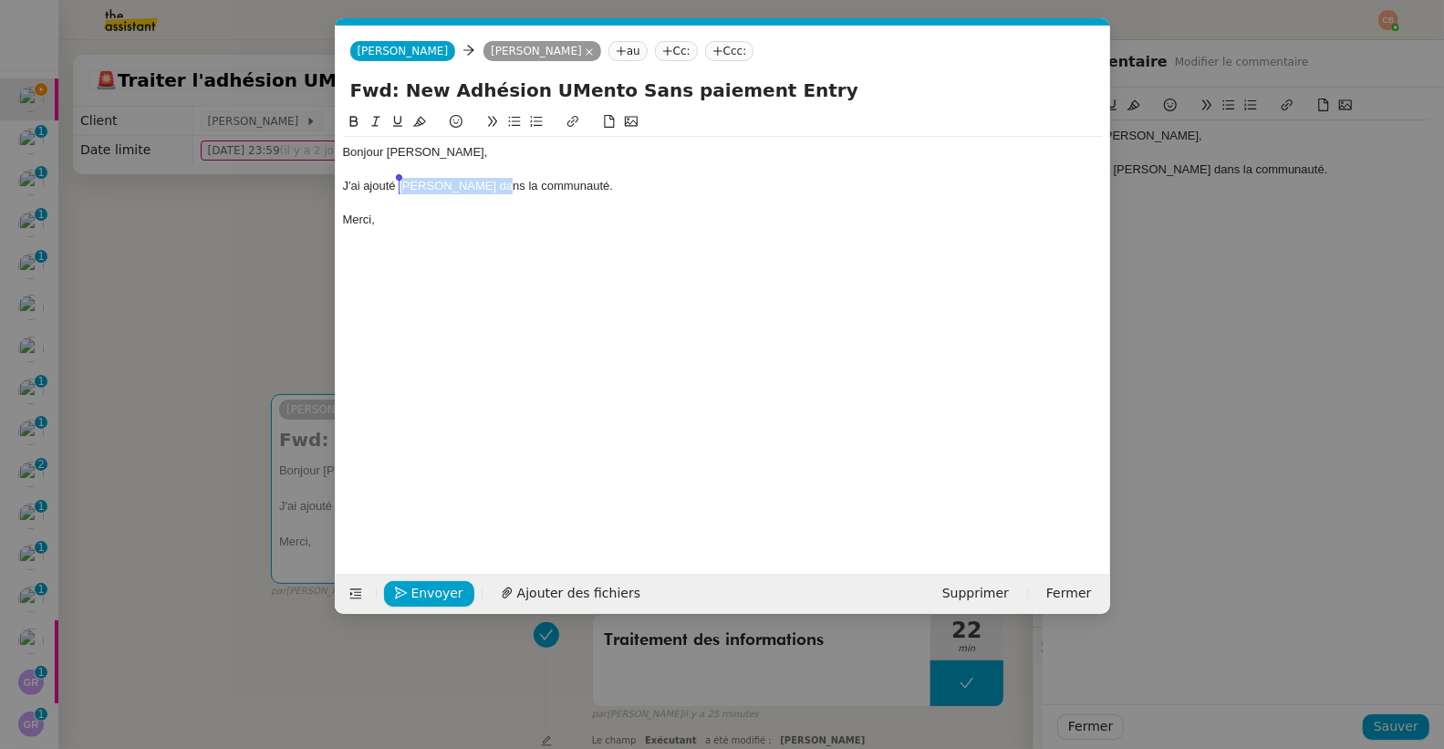
click at [399, 187] on div "J'ai ajouté Bertrand Reynard dans la communauté." at bounding box center [723, 186] width 760 height 16
click at [360, 124] on button at bounding box center [354, 121] width 22 height 21
click at [607, 148] on div "Bonjour Cédric," at bounding box center [723, 152] width 760 height 16
click at [440, 589] on span "Envoyer" at bounding box center [437, 593] width 52 height 21
click at [440, 590] on span "Confirmer l'envoi" at bounding box center [465, 593] width 109 height 21
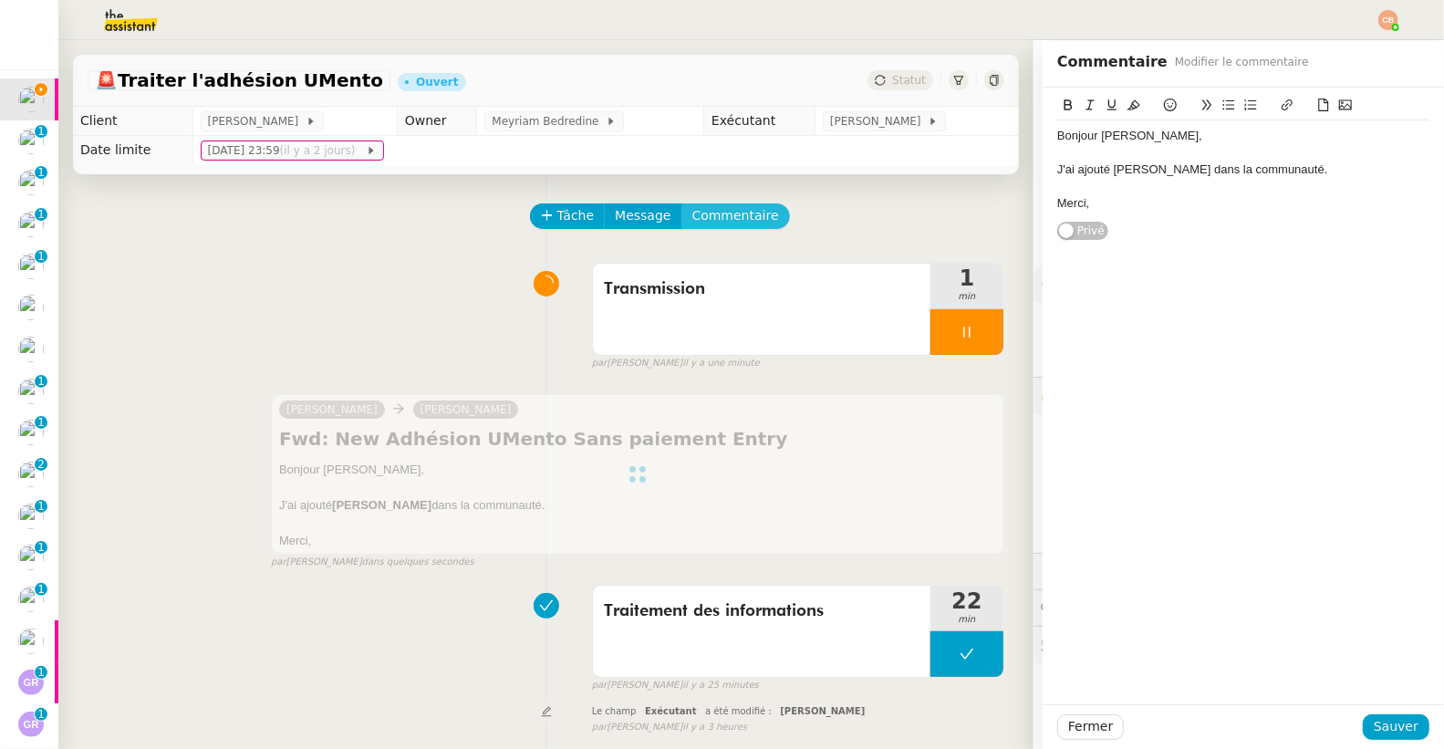
click at [721, 215] on span "Commentaire" at bounding box center [735, 215] width 87 height 21
click at [401, 293] on div "Transmission 1 min false par Coralie B. il y a une minute" at bounding box center [546, 312] width 917 height 117
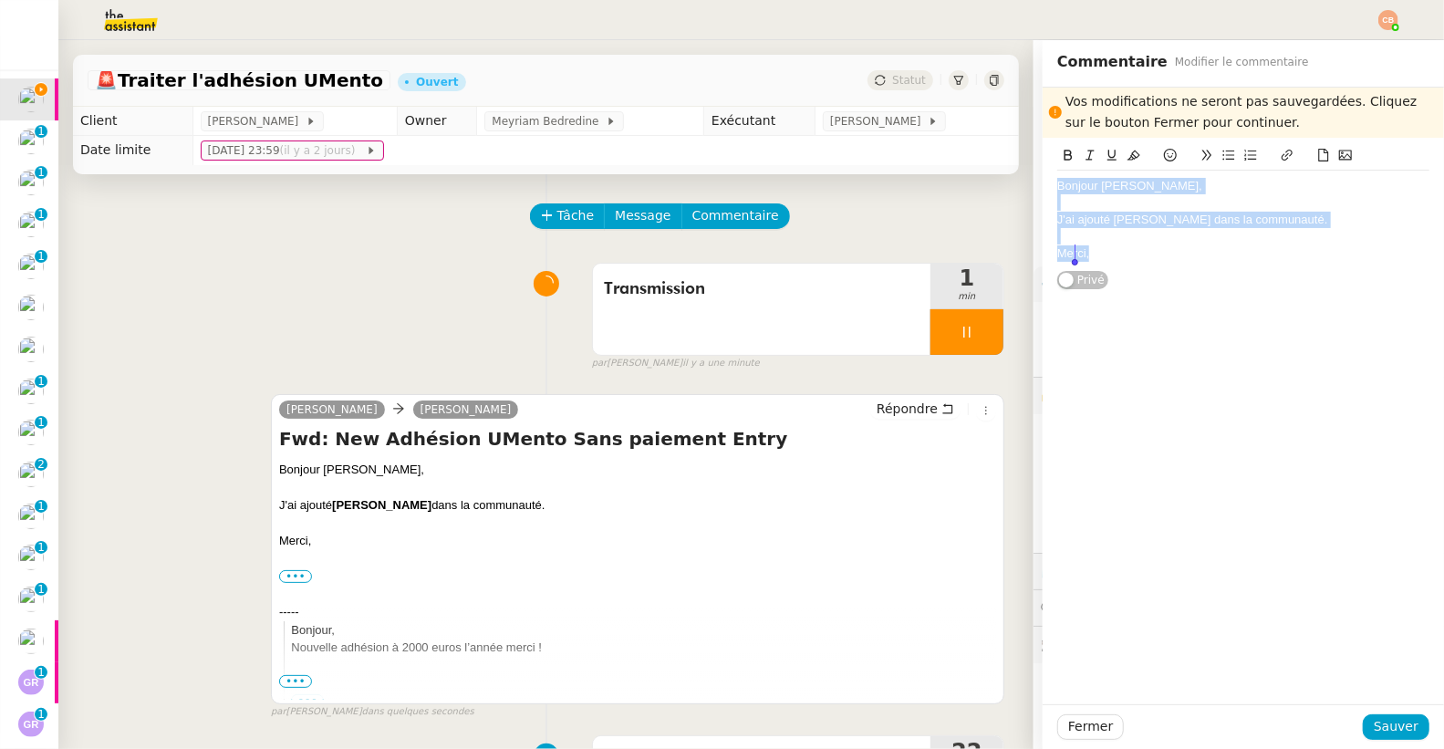
drag, startPoint x: 1043, startPoint y: 182, endPoint x: 1098, endPoint y: 292, distance: 123.2
click at [1098, 292] on div "Vos modifications ne seront pas sauvegardées. Cliquez sur le bouton Fermer pour…" at bounding box center [1243, 396] width 401 height 617
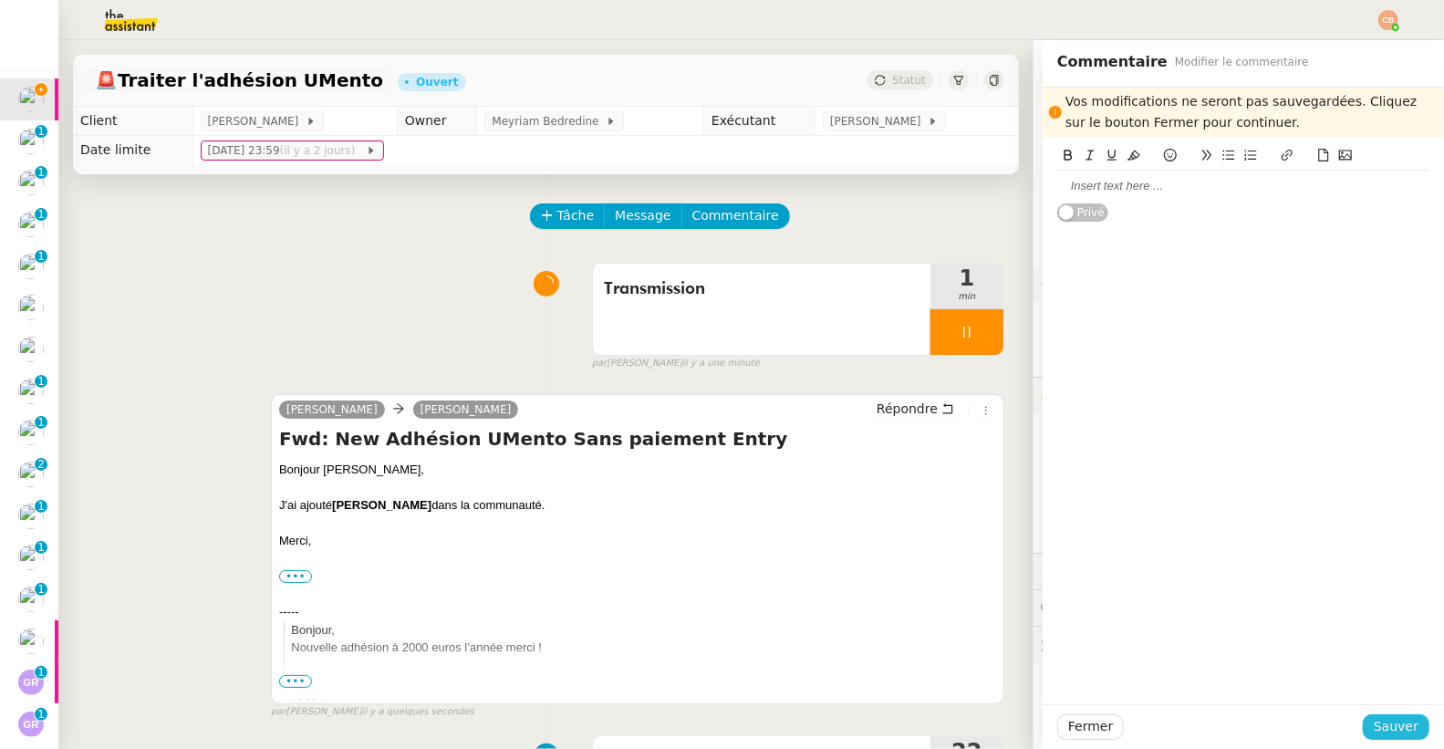
click at [1377, 722] on span "Sauver" at bounding box center [1396, 726] width 45 height 21
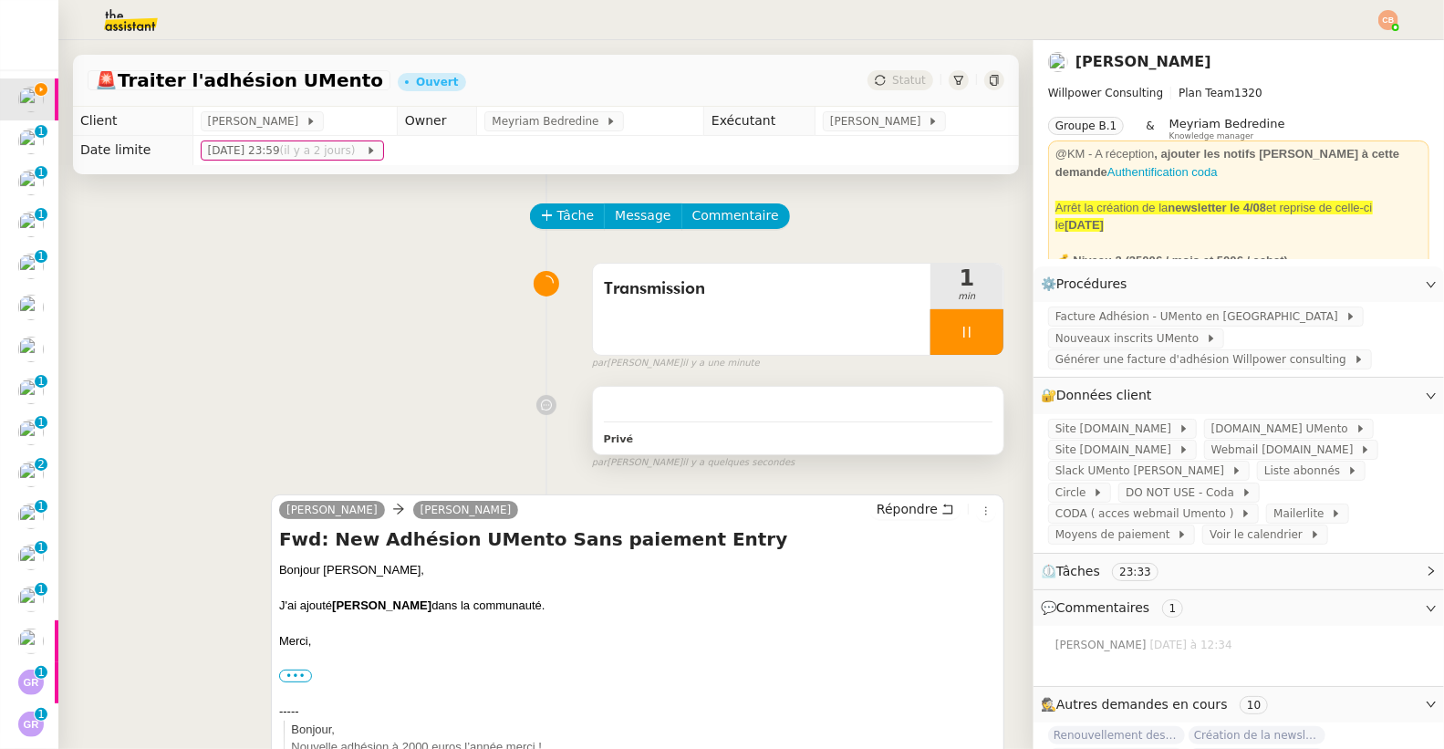
click at [702, 396] on div "Privé" at bounding box center [798, 420] width 410 height 67
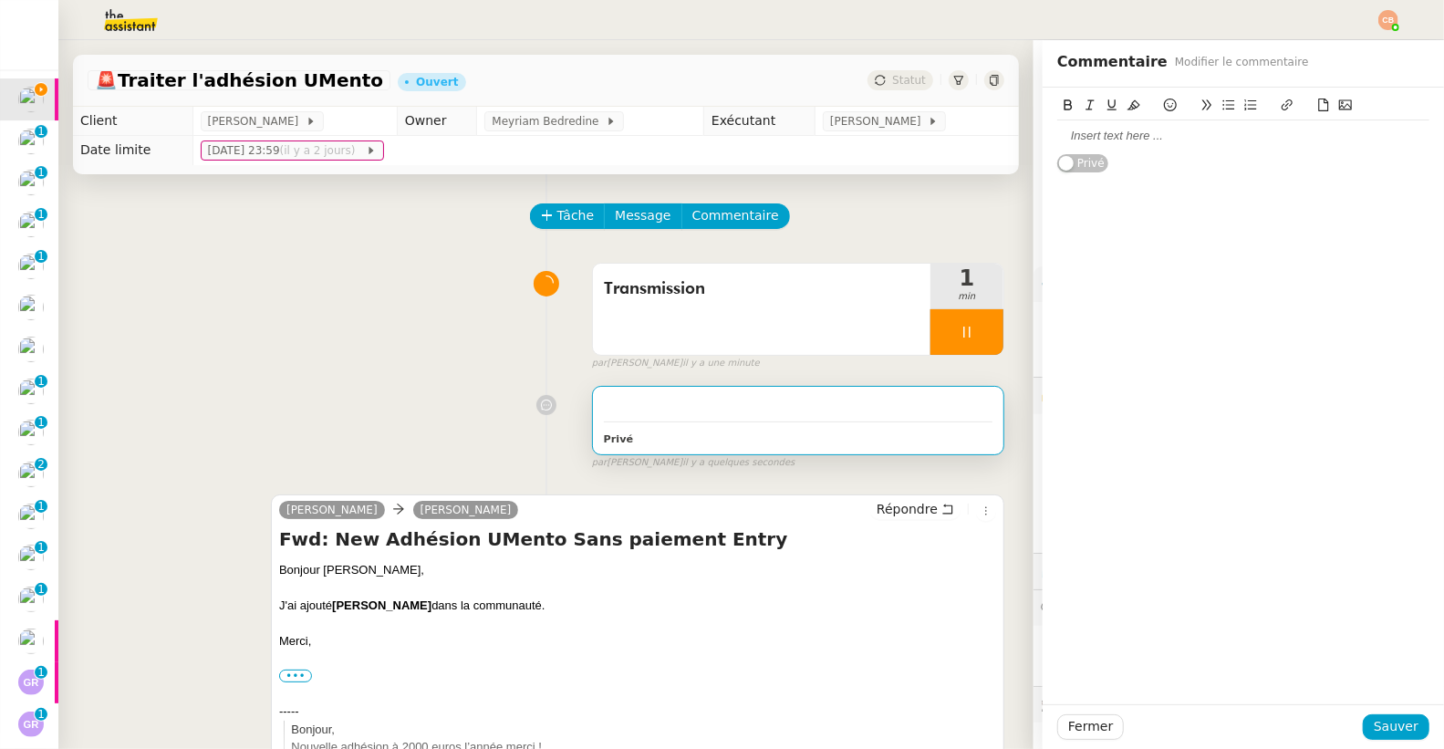
click at [1122, 140] on div at bounding box center [1243, 136] width 372 height 16
click at [1389, 734] on span "Sauver" at bounding box center [1396, 726] width 45 height 21
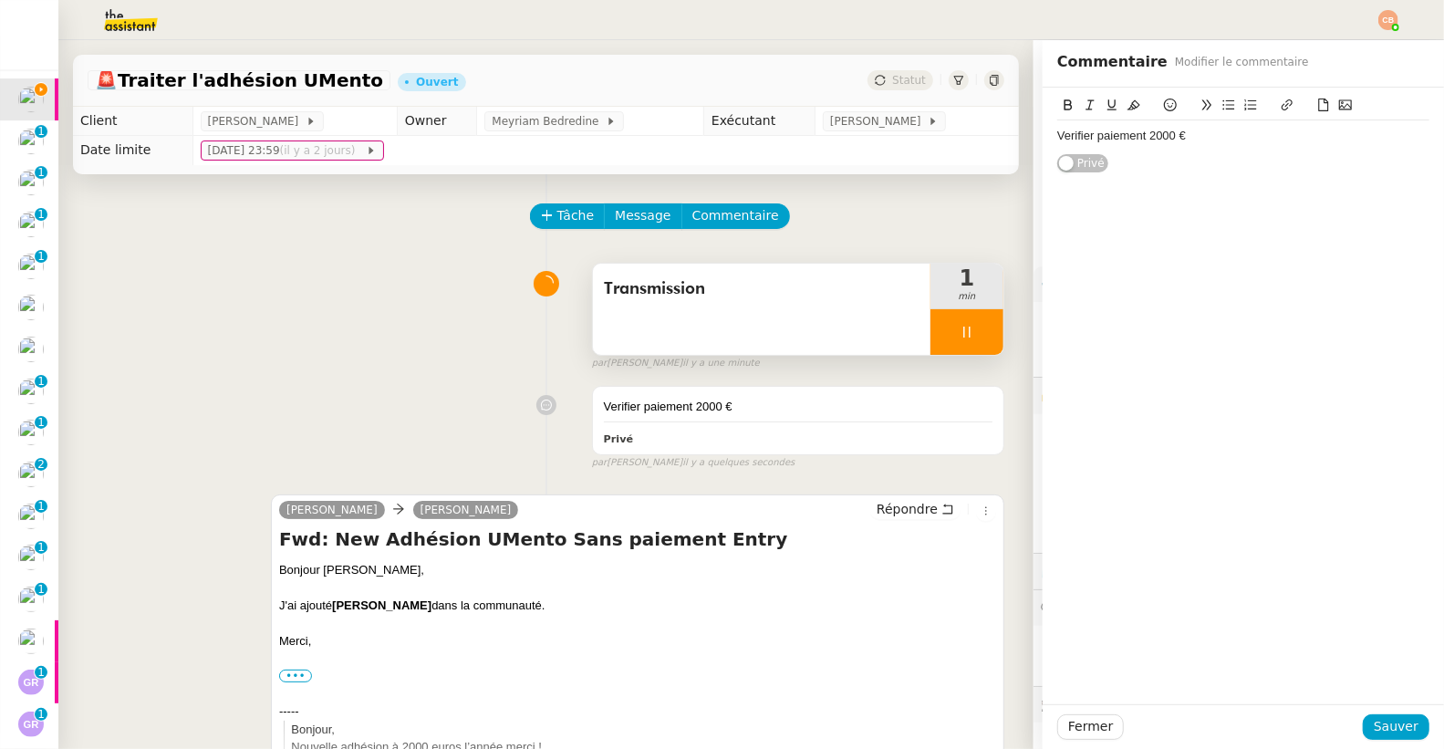
click at [954, 349] on div at bounding box center [966, 332] width 73 height 46
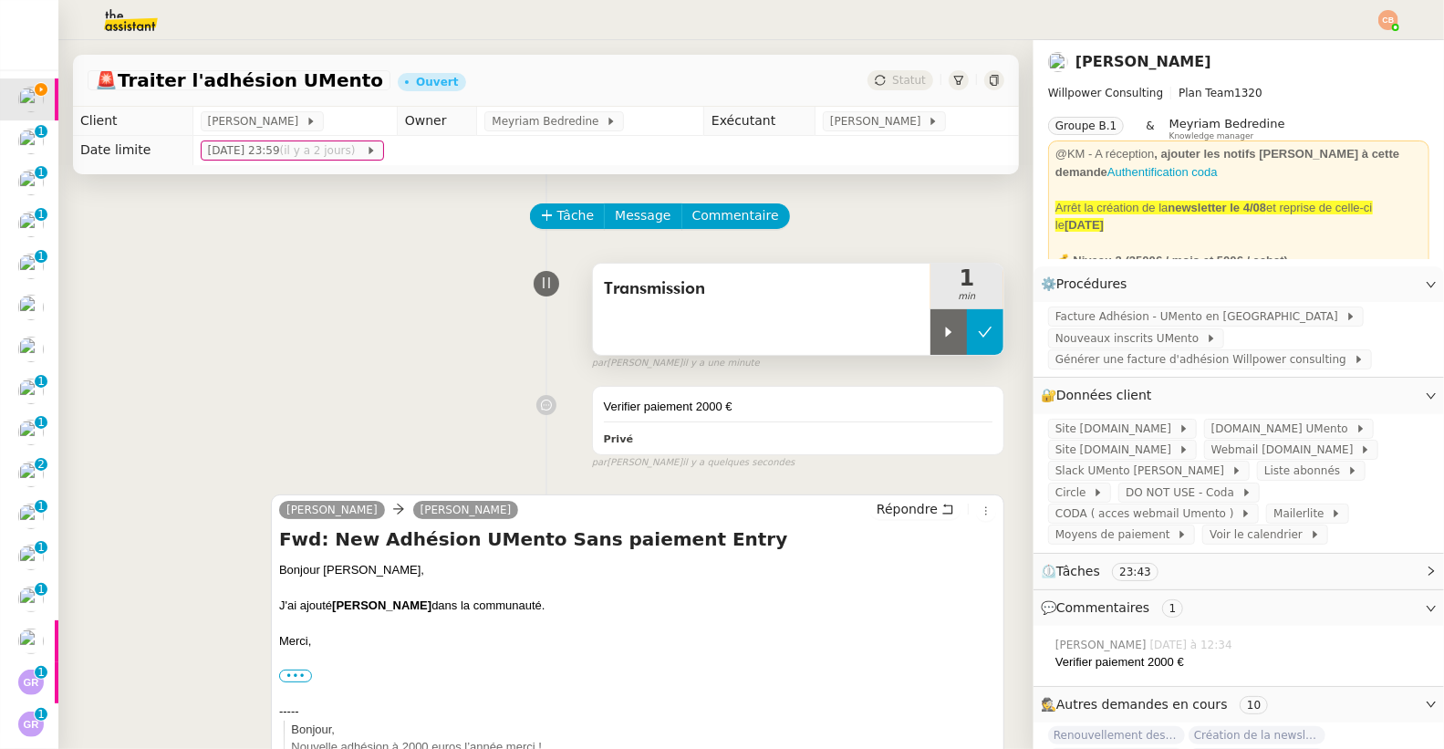
click at [978, 331] on icon at bounding box center [985, 332] width 15 height 15
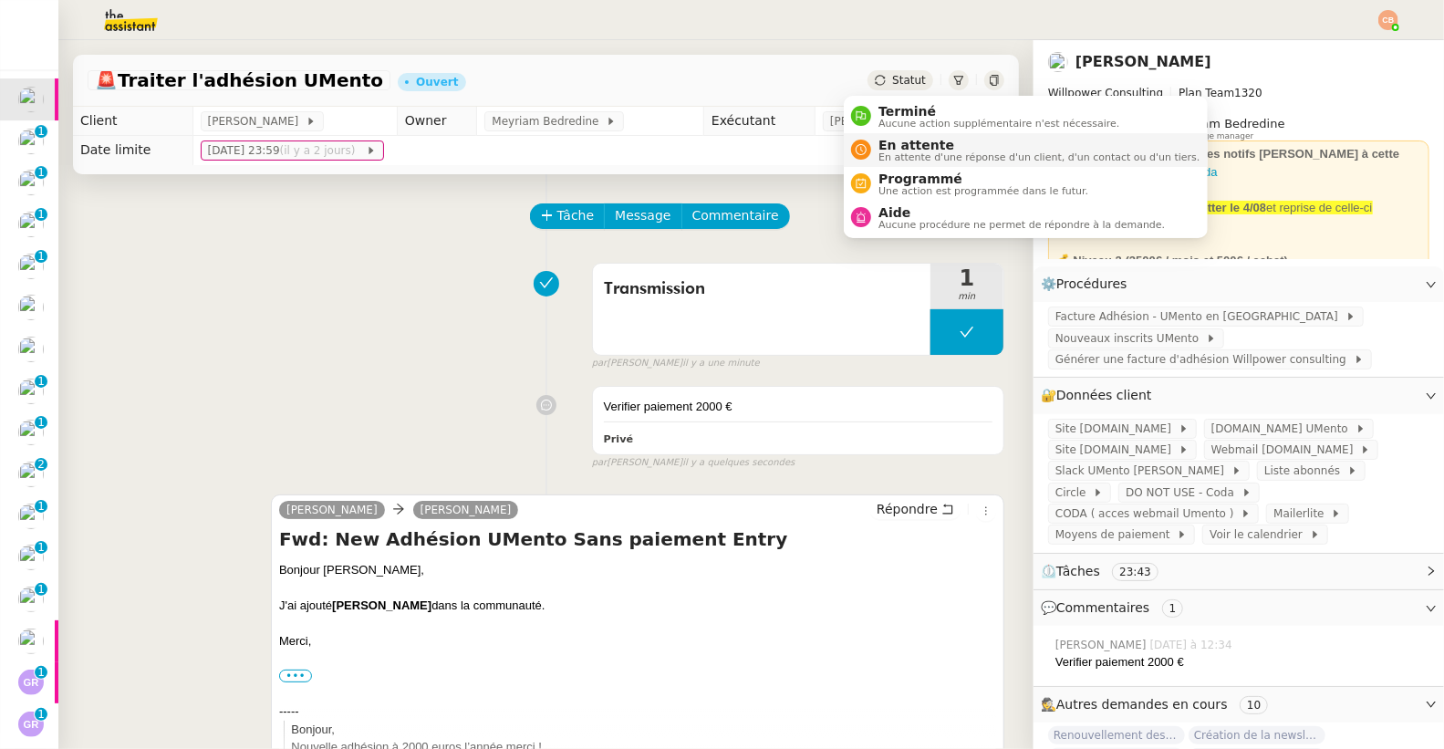
click at [879, 145] on span "En attente" at bounding box center [1038, 145] width 321 height 15
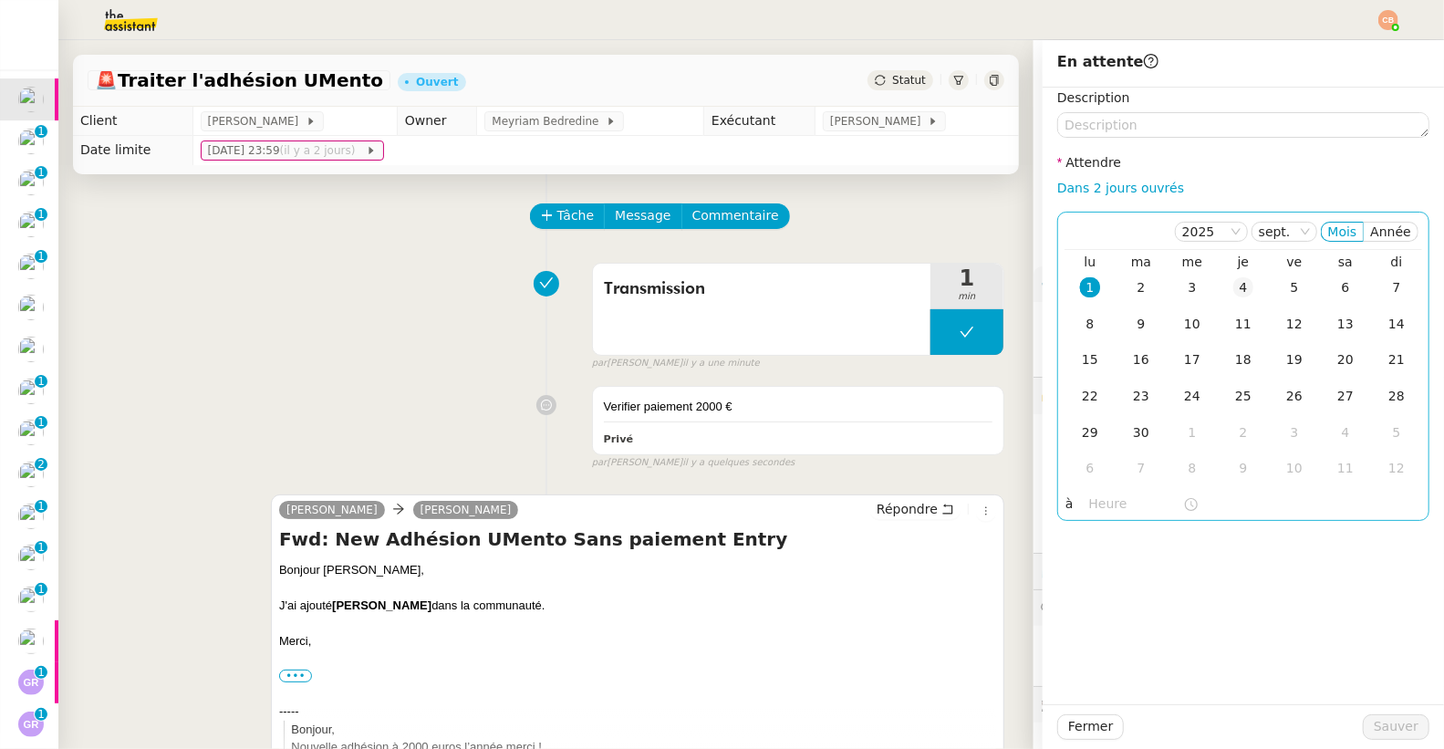
click at [1233, 285] on div "4" at bounding box center [1243, 287] width 20 height 20
click at [1089, 500] on input "text" at bounding box center [1136, 503] width 94 height 21
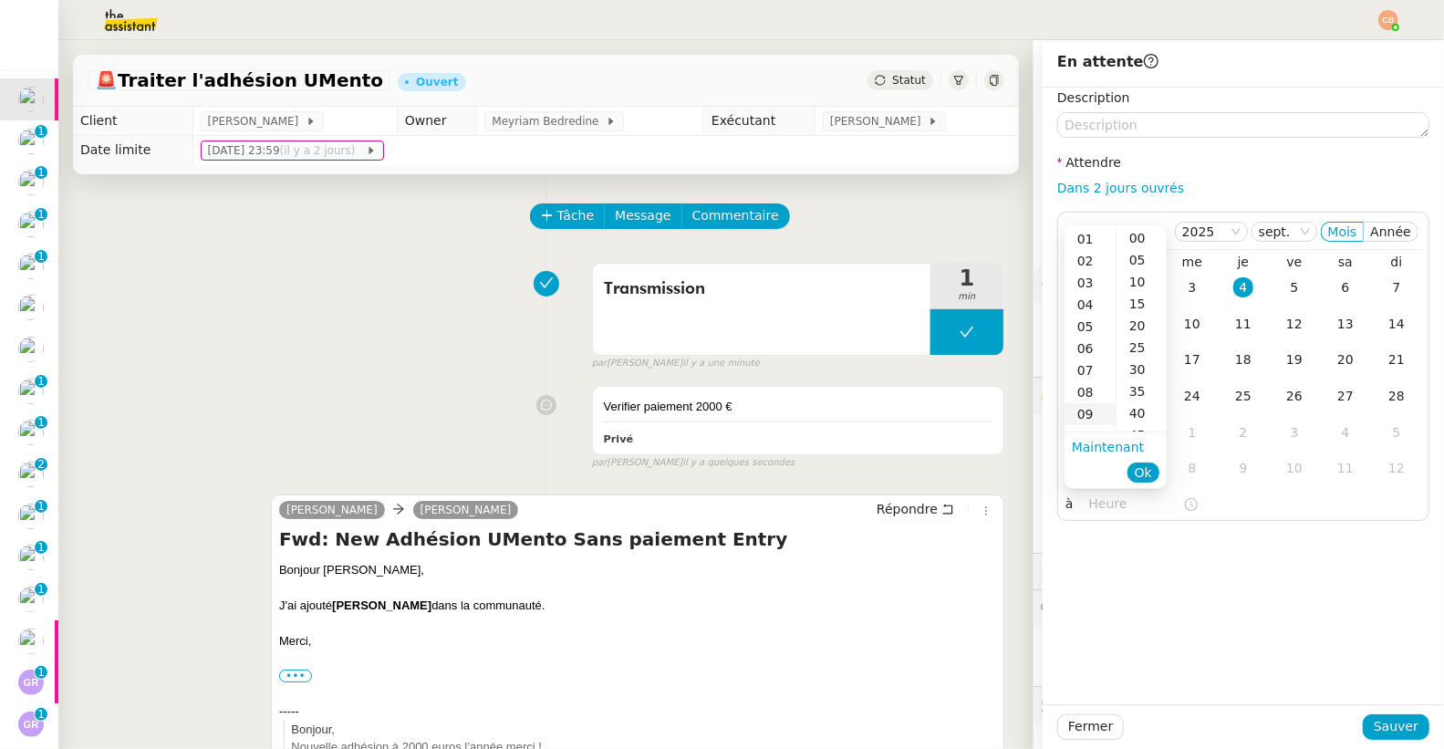
click at [1075, 408] on div "09" at bounding box center [1089, 414] width 51 height 22
click at [1136, 240] on div "00" at bounding box center [1141, 238] width 50 height 22
type input "09:00"
drag, startPoint x: 1182, startPoint y: 625, endPoint x: 1300, endPoint y: 680, distance: 130.2
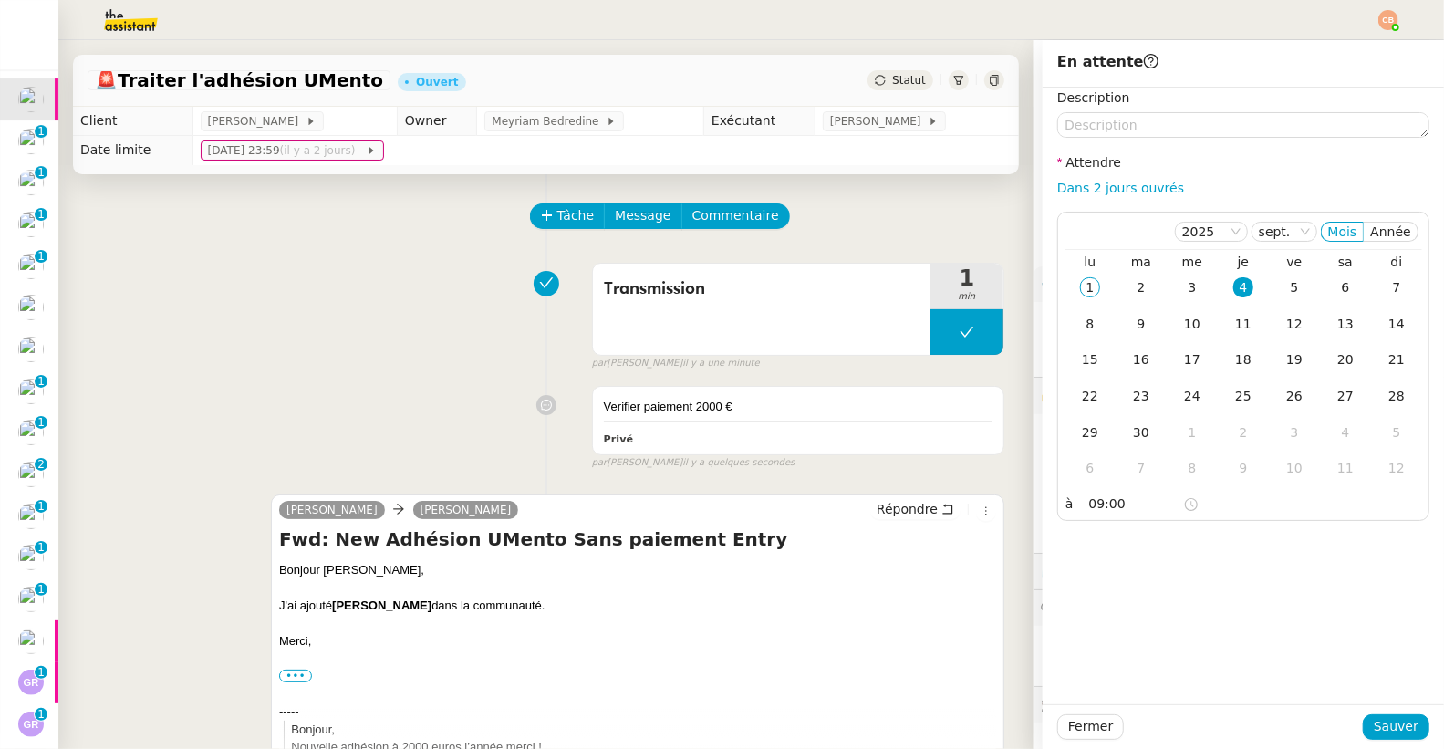
click at [1183, 626] on div "Description Attendre Dans 2 jours ouvrés [DATE] Mois Année lu ma me je ve sa di…" at bounding box center [1243, 396] width 401 height 617
click at [1374, 724] on span "Sauver" at bounding box center [1396, 726] width 45 height 21
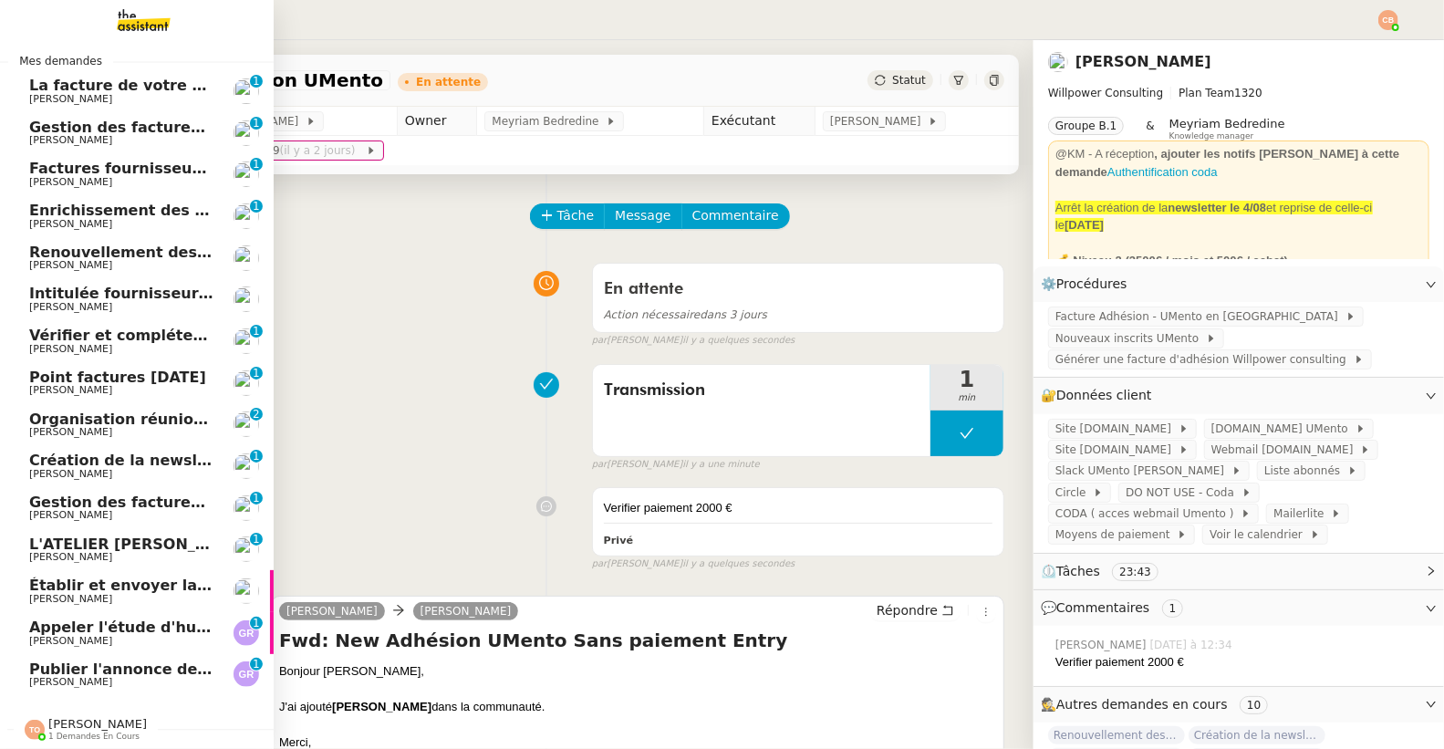
scroll to position [19, 0]
click at [128, 77] on span "La facture de votre commande UVWAAQ est disponible" at bounding box center [255, 85] width 452 height 17
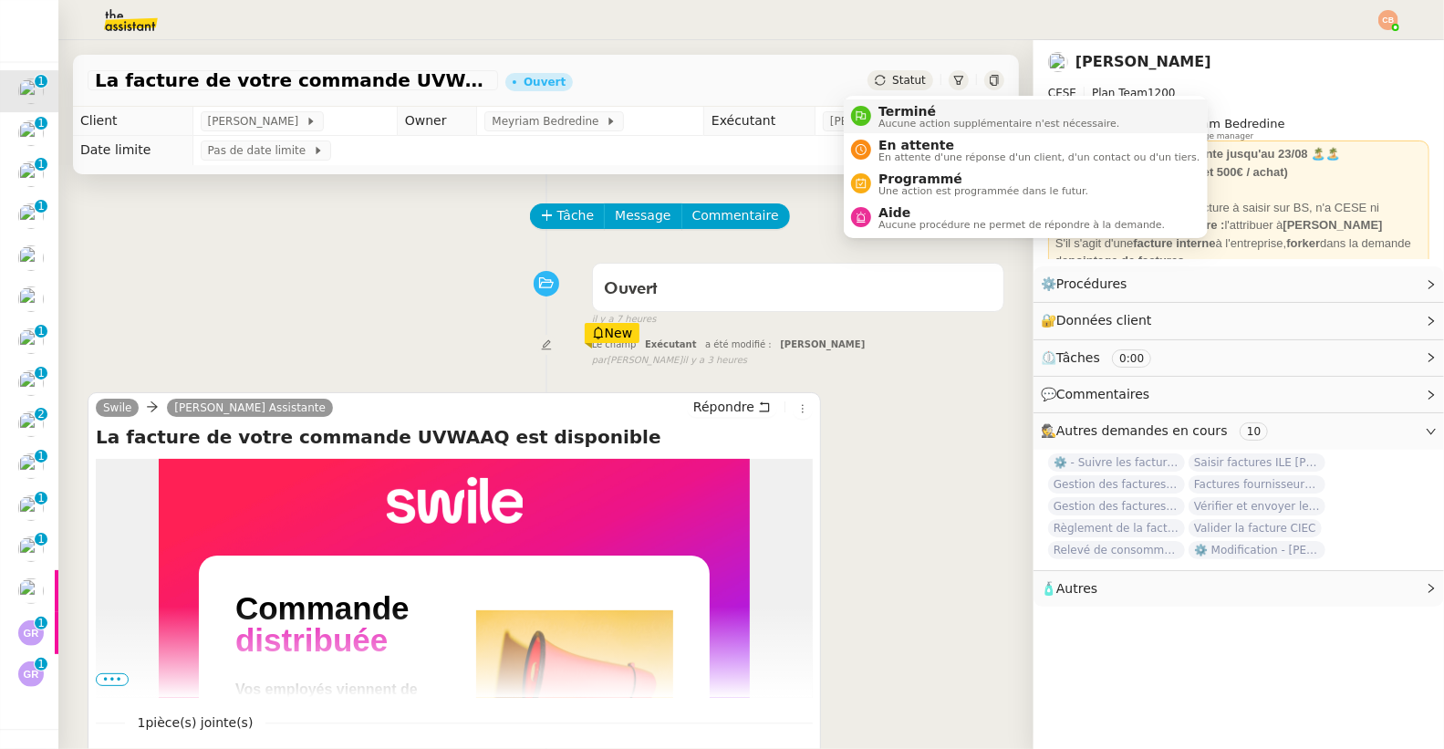
click at [889, 120] on span "Aucune action supplémentaire n'est nécessaire." at bounding box center [998, 124] width 241 height 10
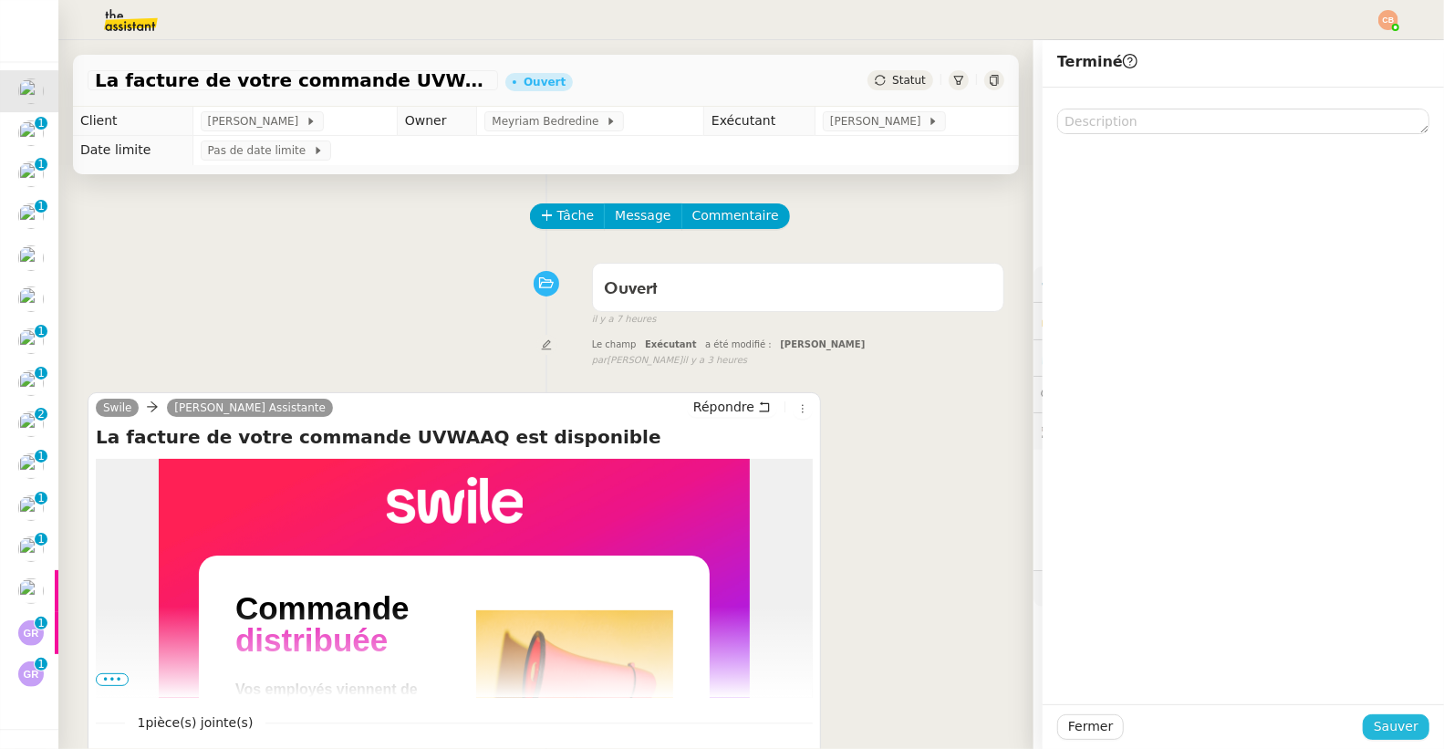
click at [1374, 720] on span "Sauver" at bounding box center [1396, 726] width 45 height 21
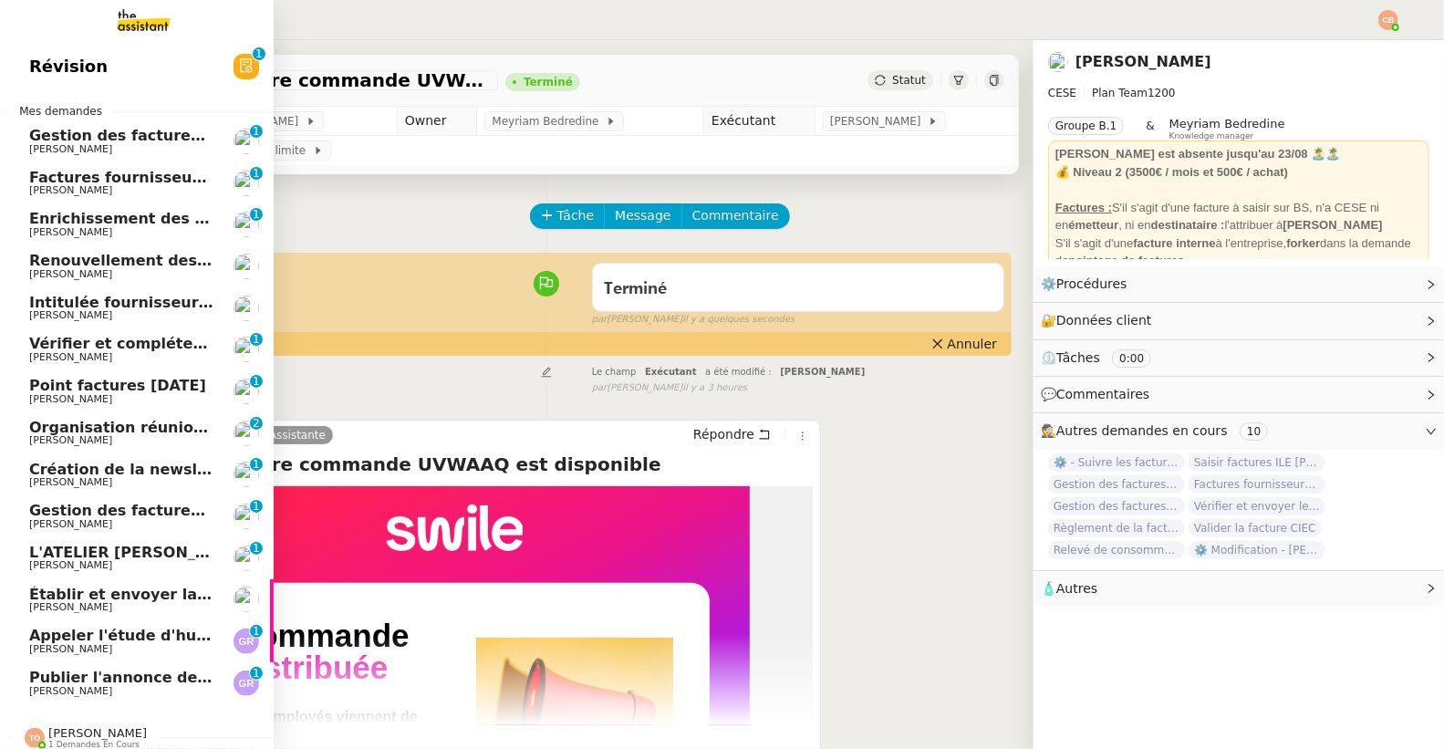
click at [88, 136] on span "Gestion des factures fournisseurs - 1 septembre 2025" at bounding box center [251, 135] width 444 height 17
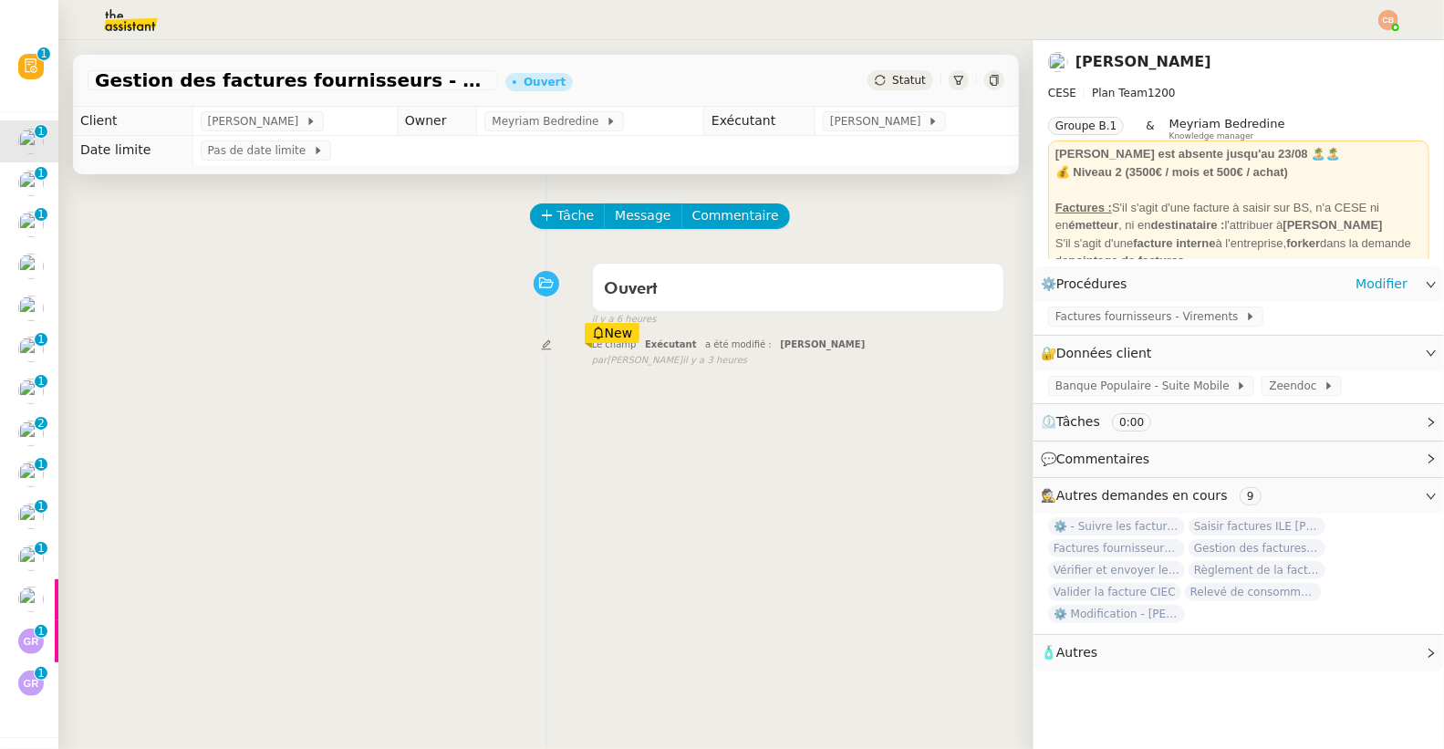
click at [1132, 327] on div "Factures fournisseurs - Virements" at bounding box center [1238, 318] width 410 height 32
click at [1128, 317] on span "Factures fournisseurs - Virements" at bounding box center [1150, 316] width 190 height 18
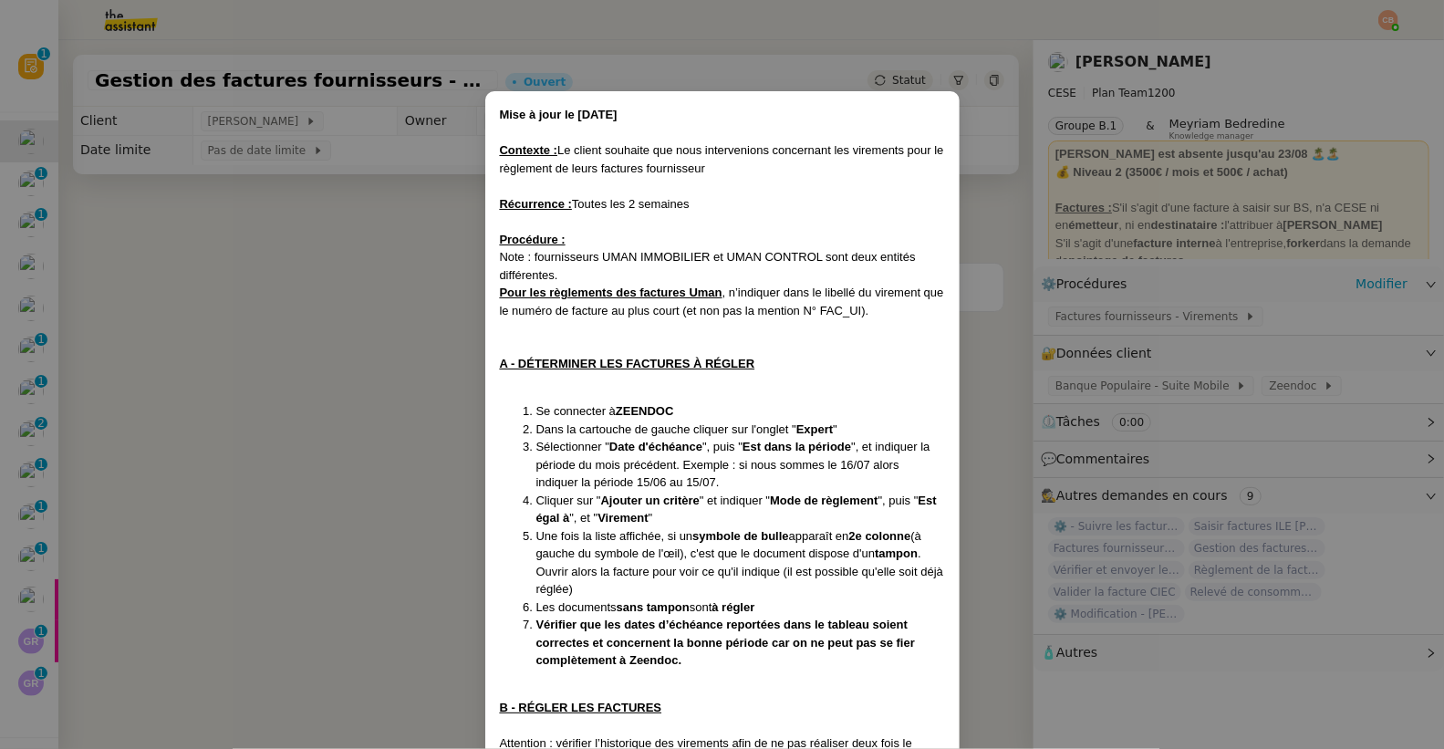
click at [225, 348] on nz-modal-container "Mise à jour le 19/05/2025 Contexte : Le client souhaite que nous intervenions c…" at bounding box center [722, 374] width 1444 height 749
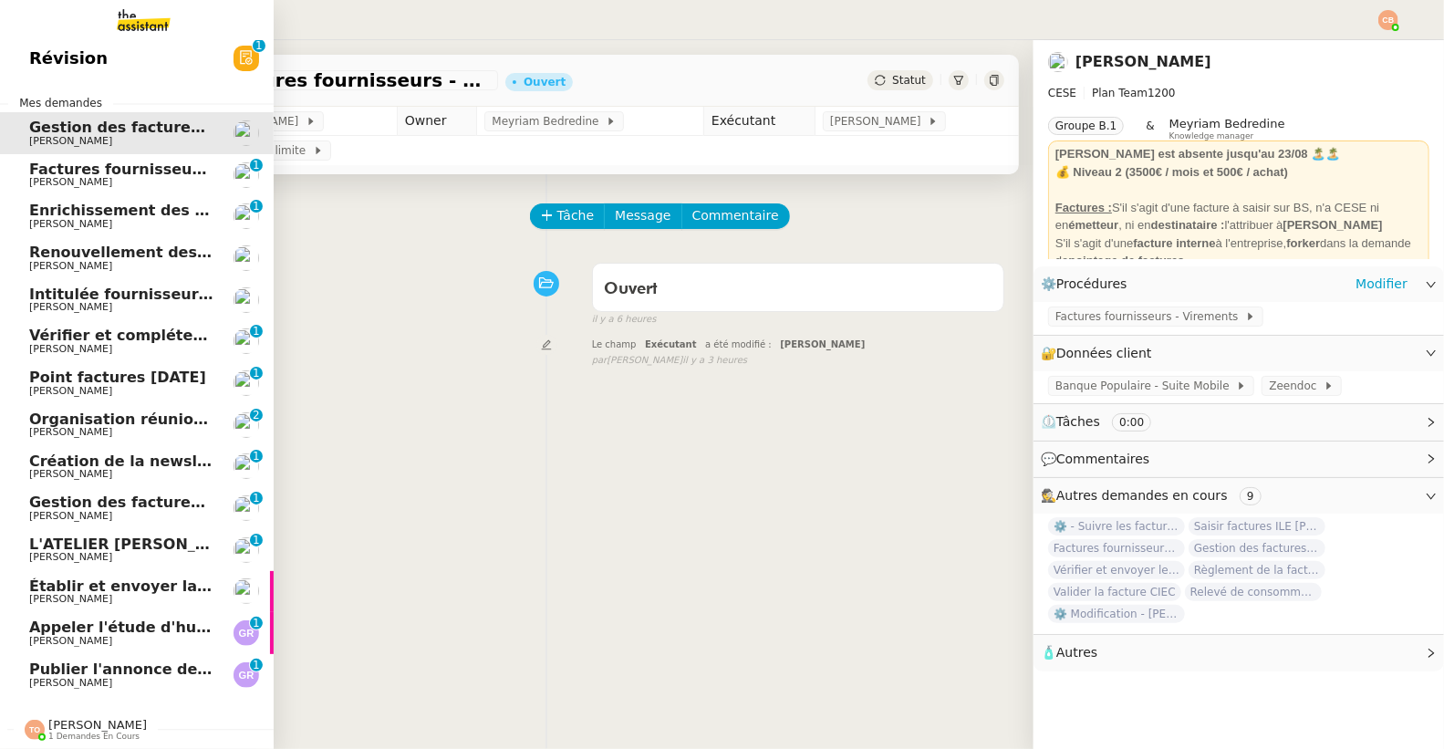
scroll to position [19, 0]
click at [104, 161] on span "Factures fournisseurs Prélèvement - septembre 2025" at bounding box center [248, 169] width 439 height 17
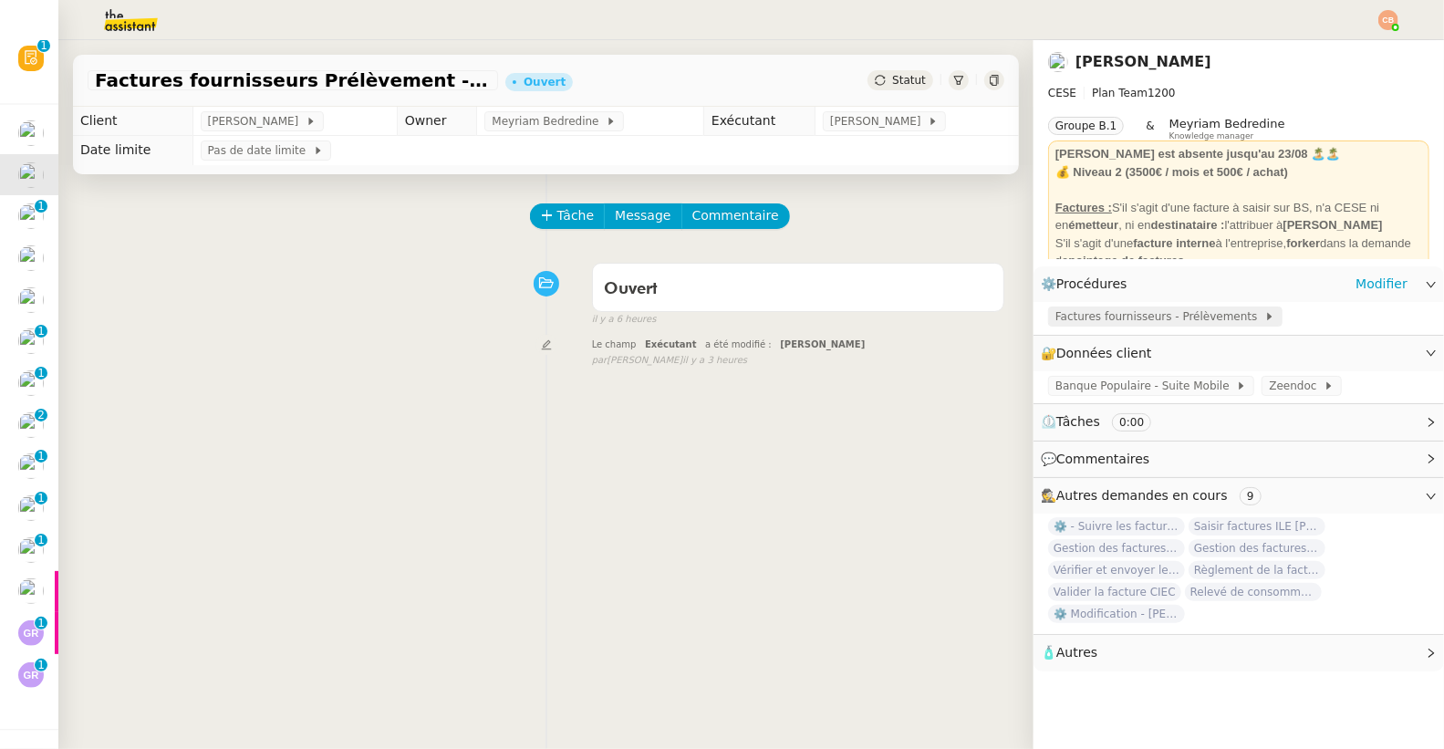
click at [1055, 321] on span "Factures fournisseurs - Prélèvements" at bounding box center [1159, 316] width 209 height 18
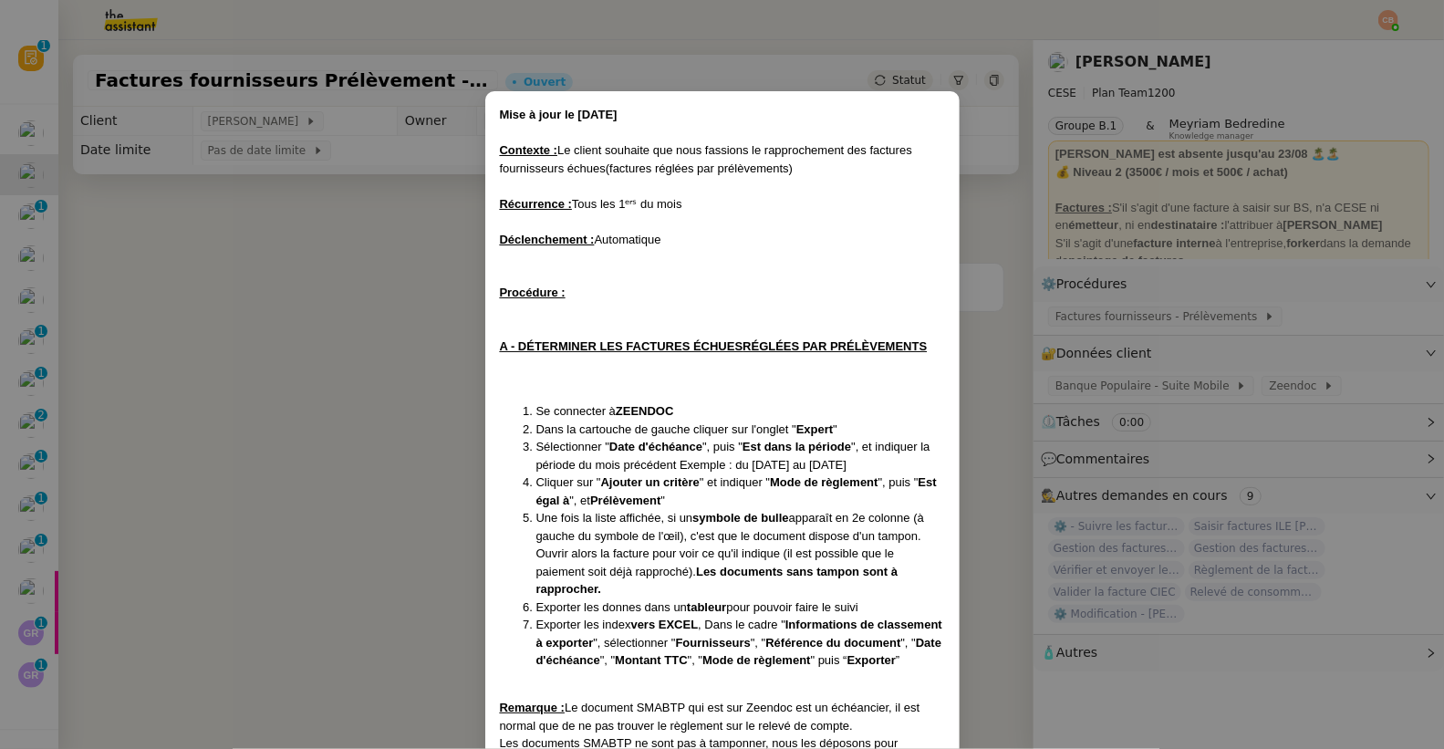
click at [309, 342] on nz-modal-container "Mise à jour le 15/12/2023 Contexte : Le client souhaite que nous fassions le ra…" at bounding box center [722, 374] width 1444 height 749
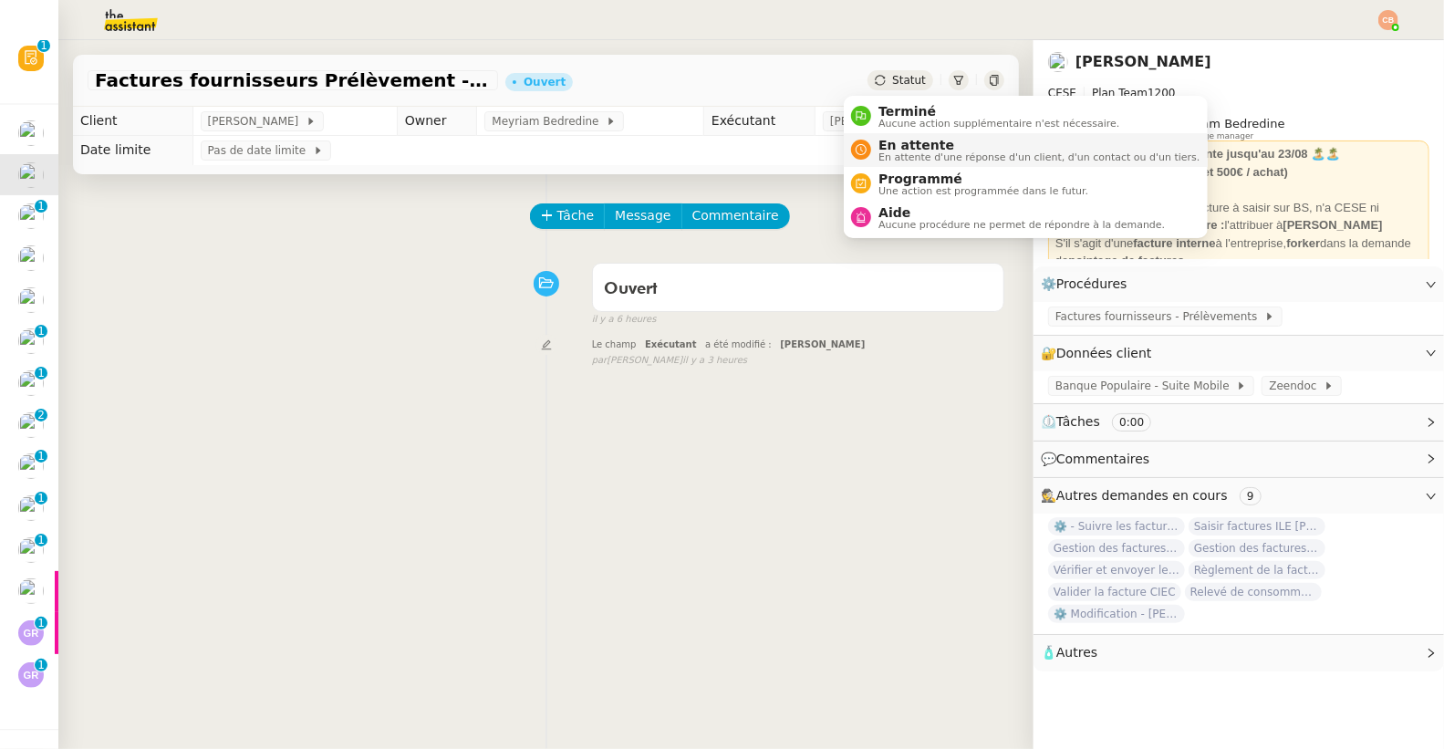
click at [885, 145] on span "En attente" at bounding box center [1038, 145] width 321 height 15
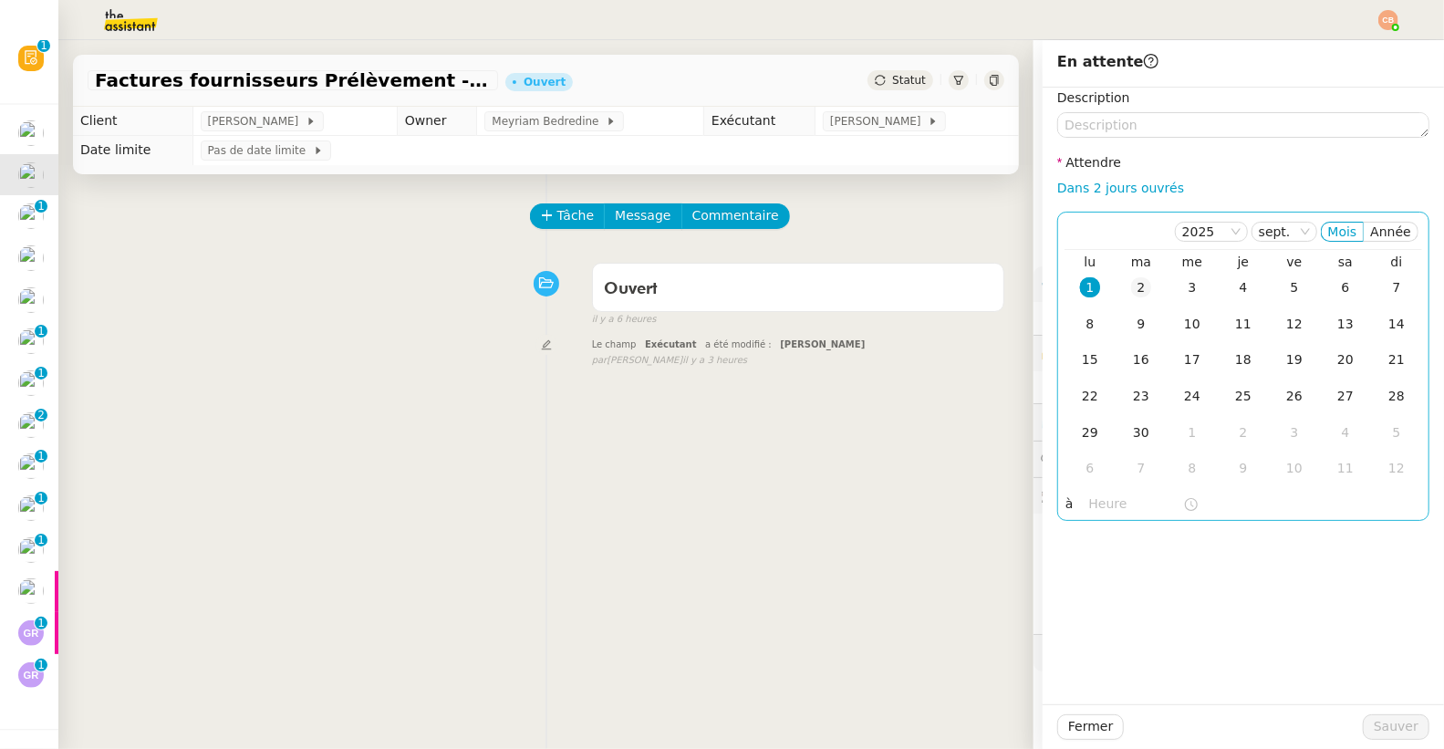
click at [1131, 294] on div "2" at bounding box center [1141, 287] width 20 height 20
click at [1098, 510] on input "text" at bounding box center [1136, 503] width 94 height 21
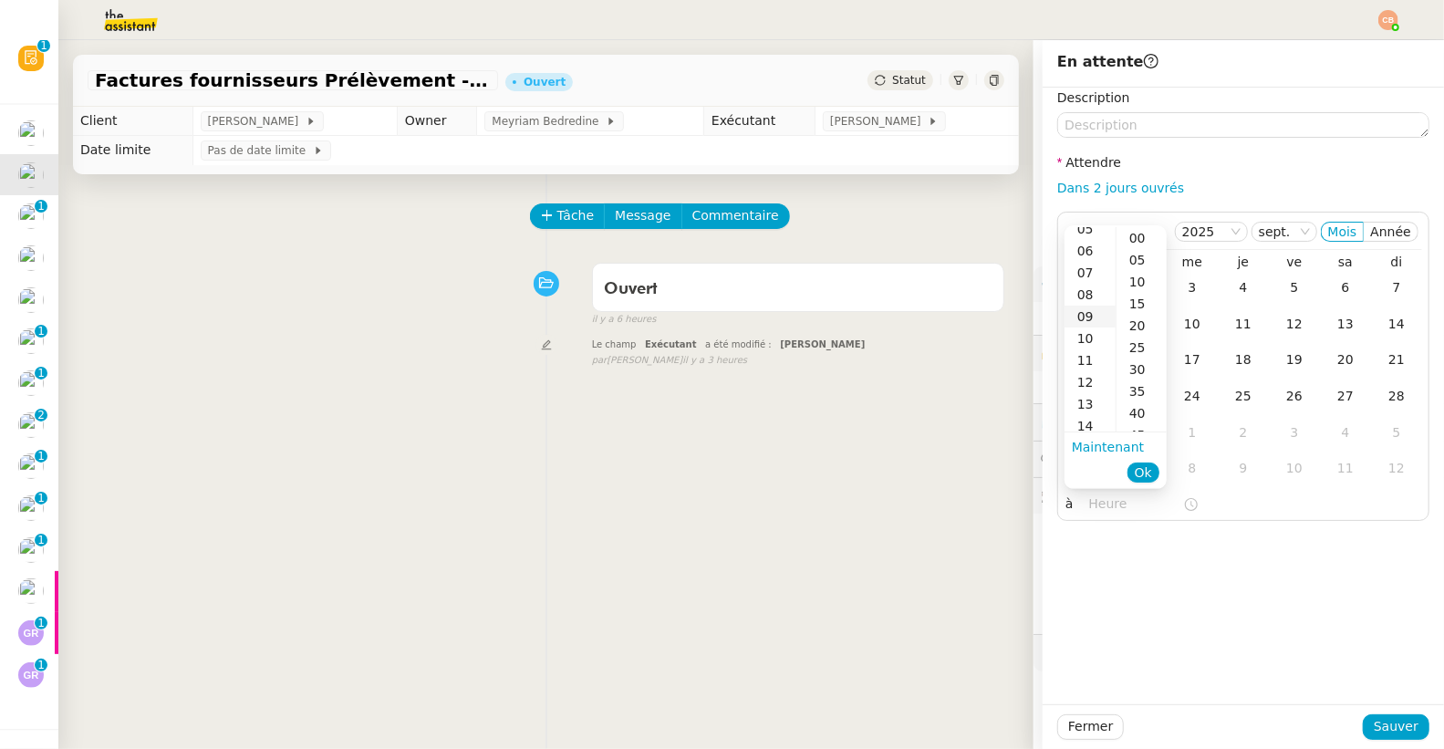
click at [1085, 315] on div "09" at bounding box center [1089, 317] width 51 height 22
click at [1140, 238] on div "00" at bounding box center [1141, 238] width 50 height 22
type input "09:00"
click at [1211, 568] on div "Description Attendre Dans 2 jours ouvrés [DATE] Mois Année lu ma me je ve sa di…" at bounding box center [1243, 396] width 401 height 617
click at [1374, 726] on span "Sauver" at bounding box center [1396, 726] width 45 height 21
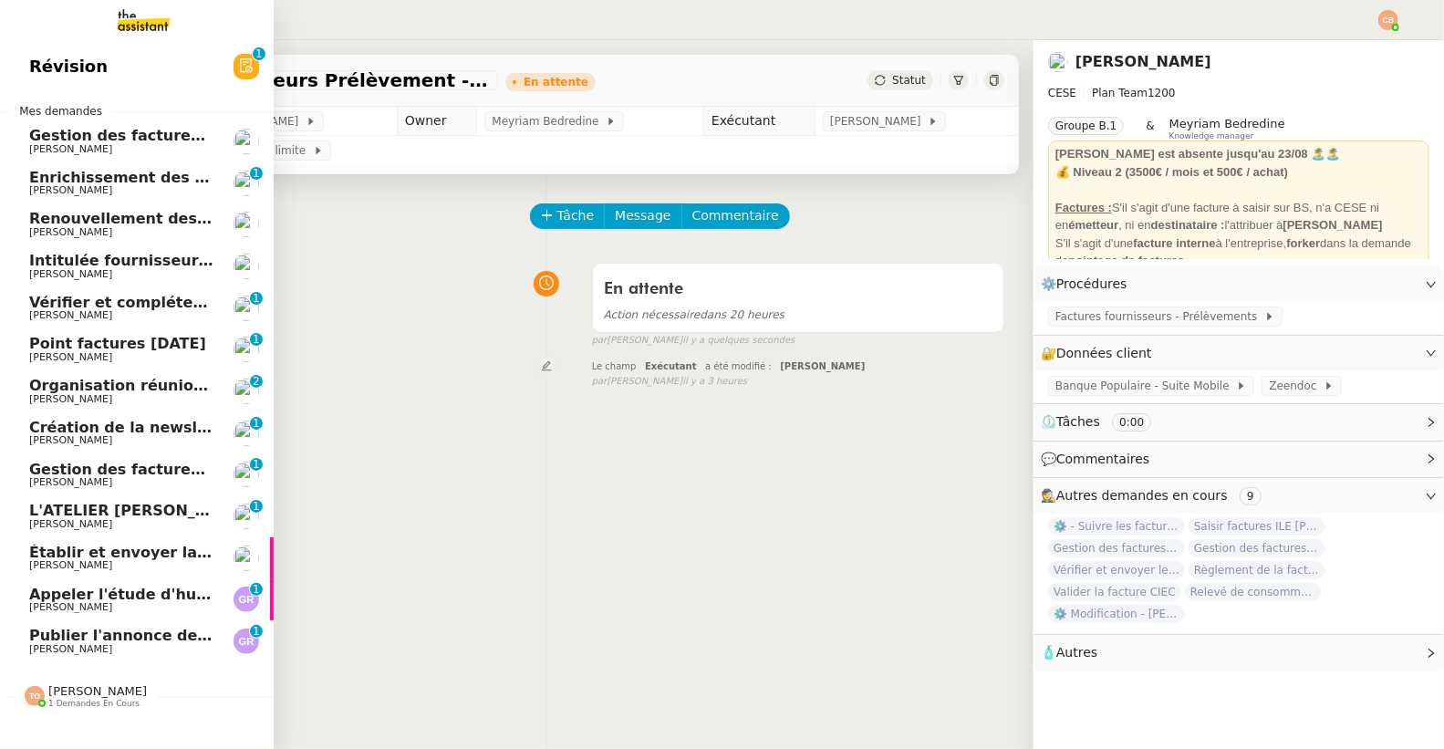
click at [51, 177] on span "Enrichissement des connaissances - 1 septembre 2025" at bounding box center [254, 177] width 451 height 17
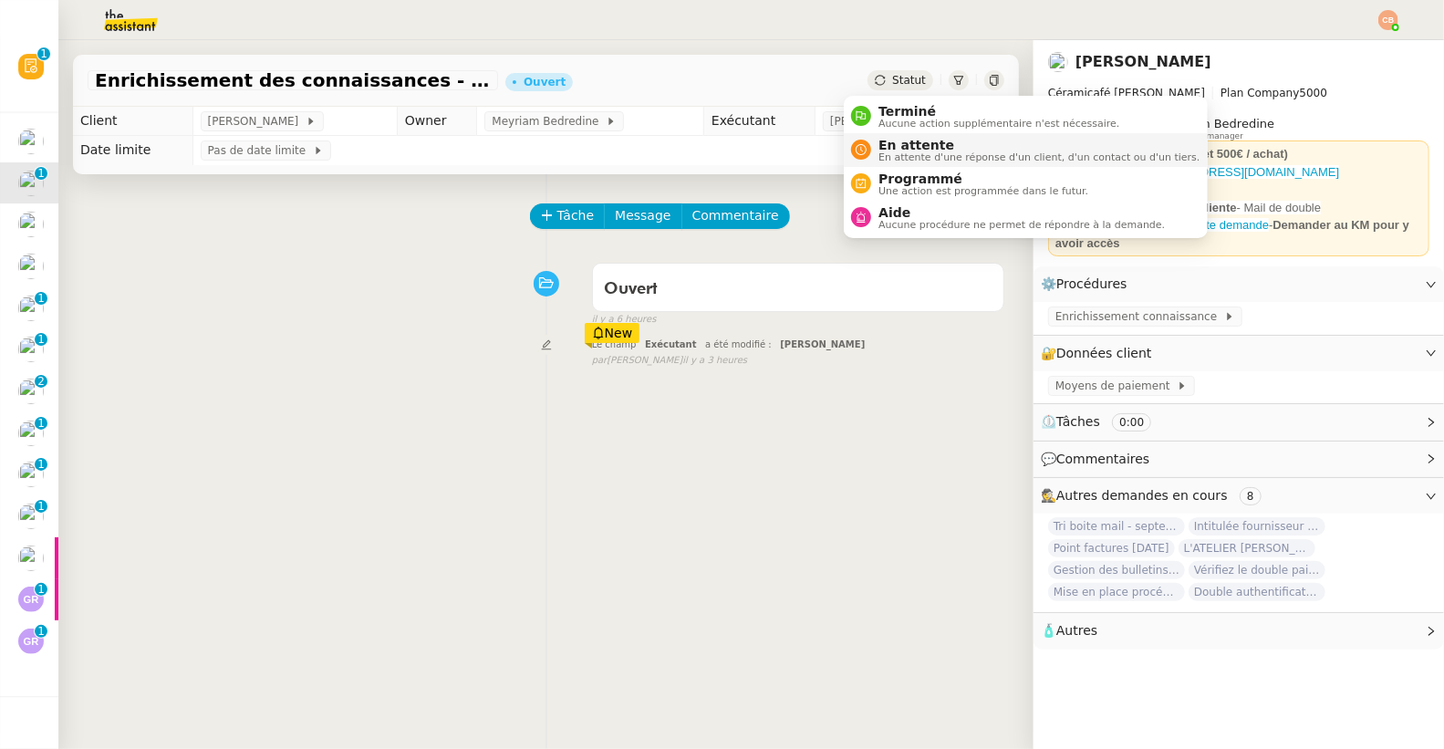
click at [892, 152] on span "En attente d'une réponse d'un client, d'un contact ou d'un tiers." at bounding box center [1038, 157] width 321 height 10
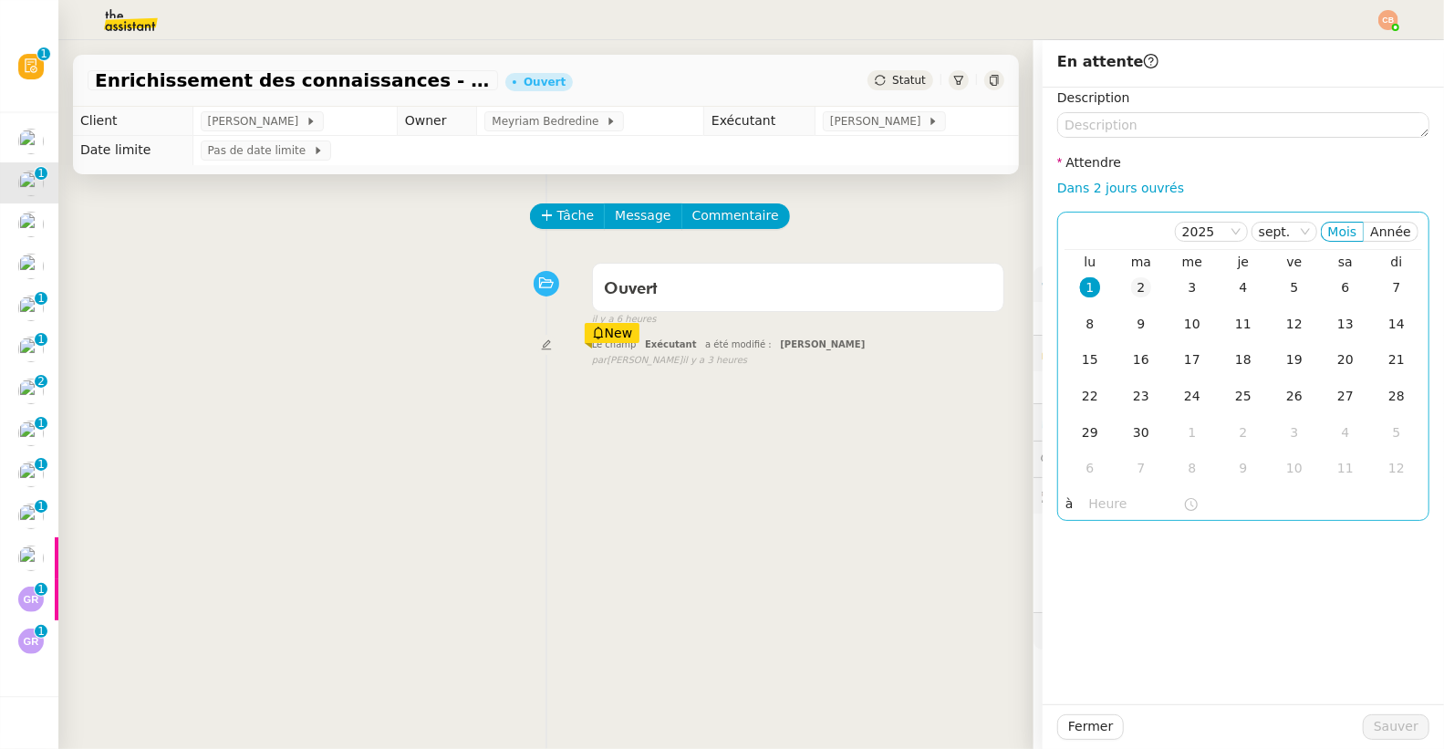
click at [1131, 290] on div "2" at bounding box center [1141, 287] width 20 height 20
click at [1082, 516] on nz-time-picker at bounding box center [1143, 505] width 123 height 26
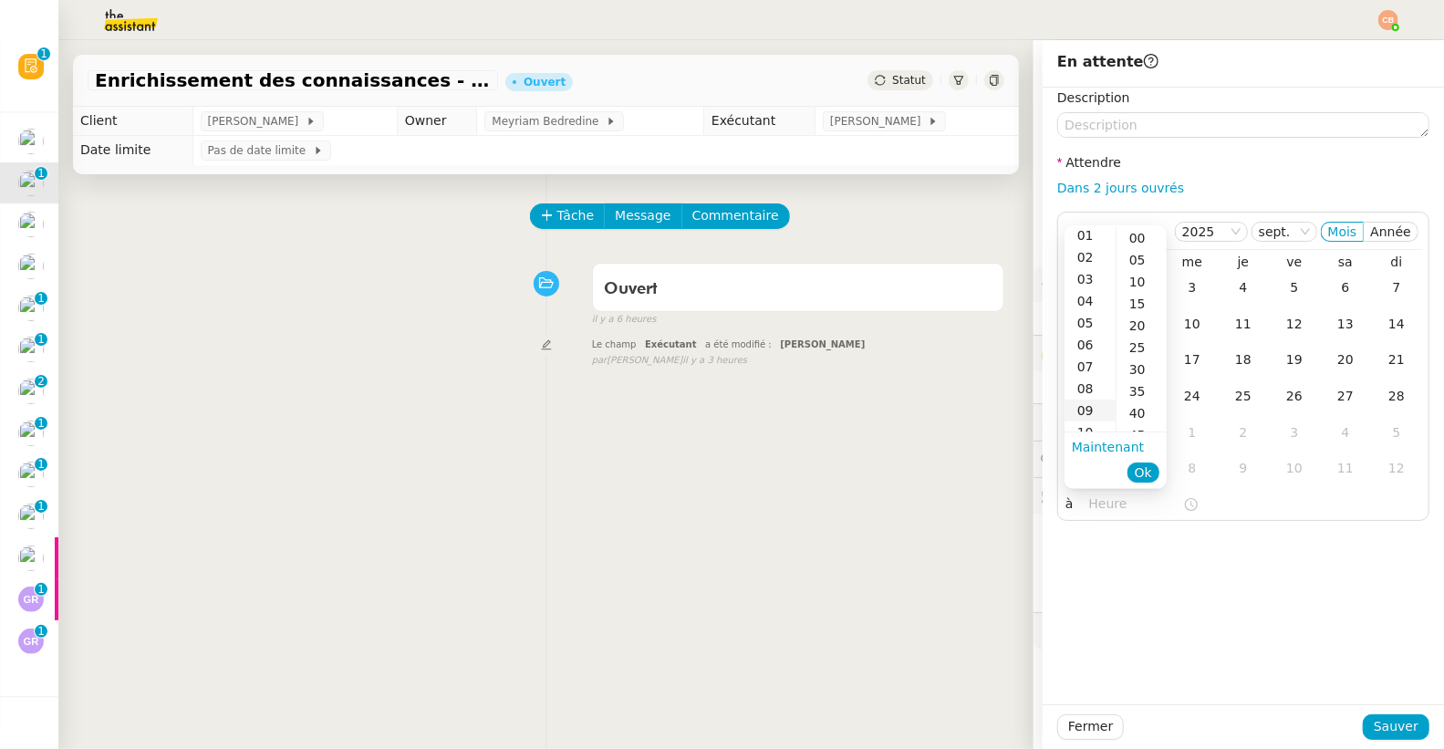
click at [1087, 400] on div "09" at bounding box center [1089, 411] width 51 height 22
click at [1135, 236] on div "00" at bounding box center [1141, 238] width 50 height 22
type input "09:00"
drag, startPoint x: 1210, startPoint y: 525, endPoint x: 1241, endPoint y: 606, distance: 86.0
click at [1211, 529] on div "Description Attendre Dans 2 jours ouvrés [DATE] Mois Année lu ma me je ve sa di…" at bounding box center [1243, 396] width 401 height 617
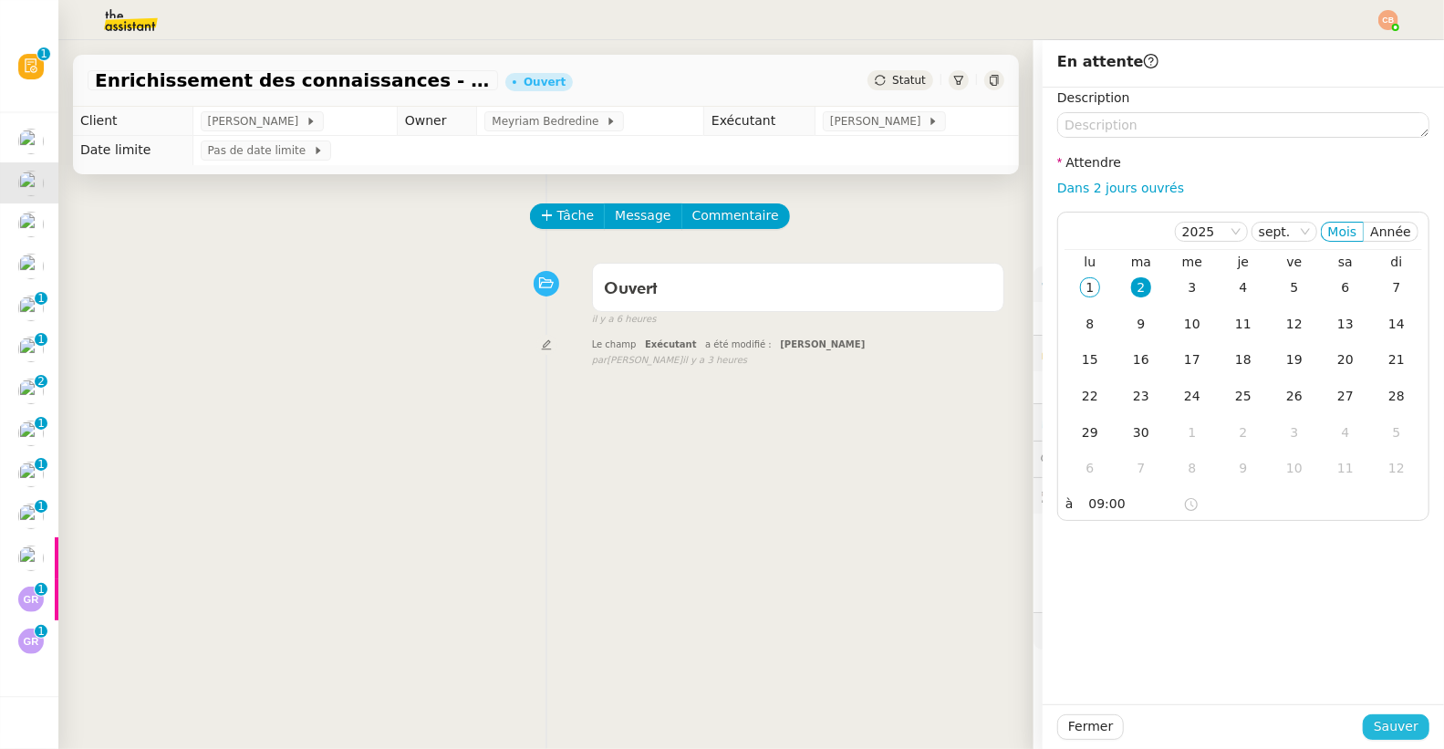
drag, startPoint x: 1360, startPoint y: 721, endPoint x: 1158, endPoint y: 612, distance: 229.4
click at [1344, 708] on div "Fermer Sauver" at bounding box center [1243, 726] width 401 height 45
click at [1385, 722] on span "Sauver" at bounding box center [1396, 726] width 45 height 21
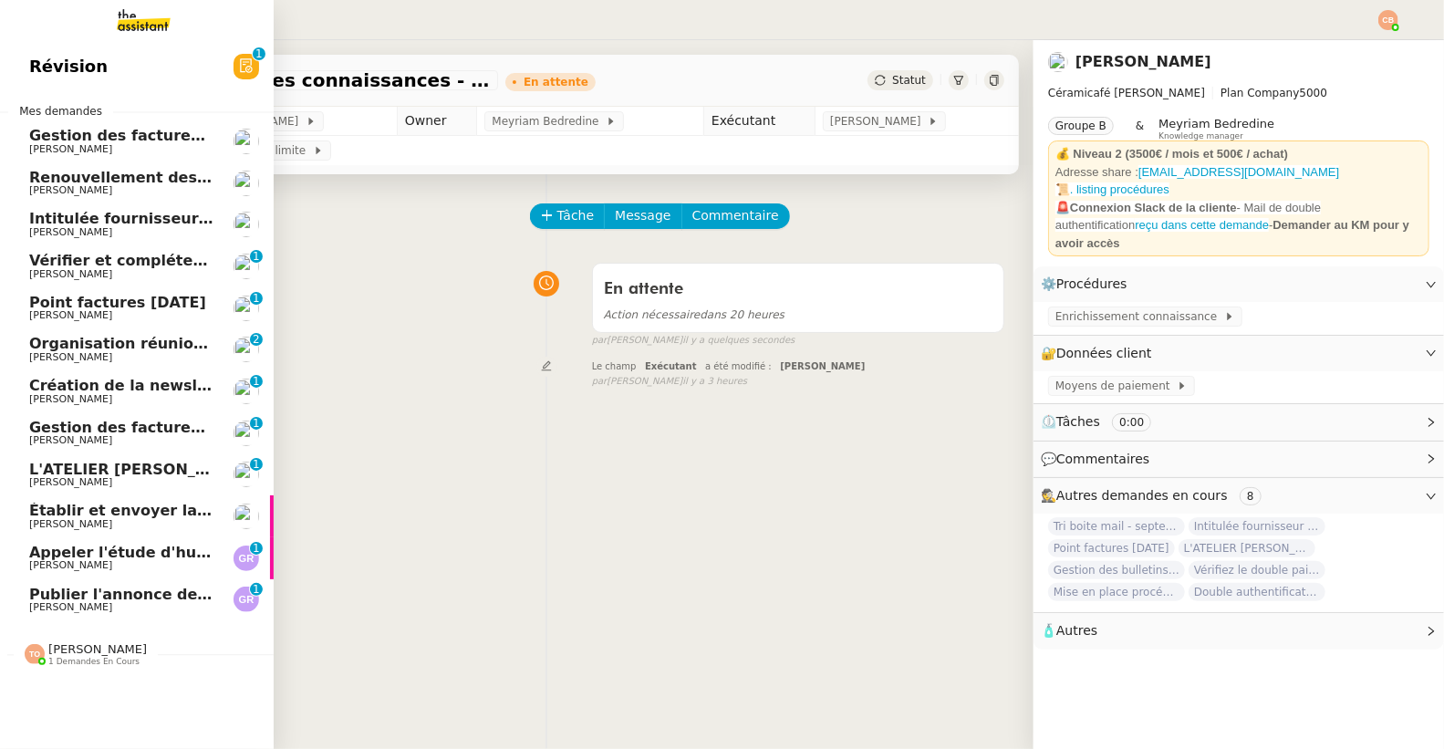
click at [71, 187] on span "[PERSON_NAME]" at bounding box center [70, 190] width 83 height 12
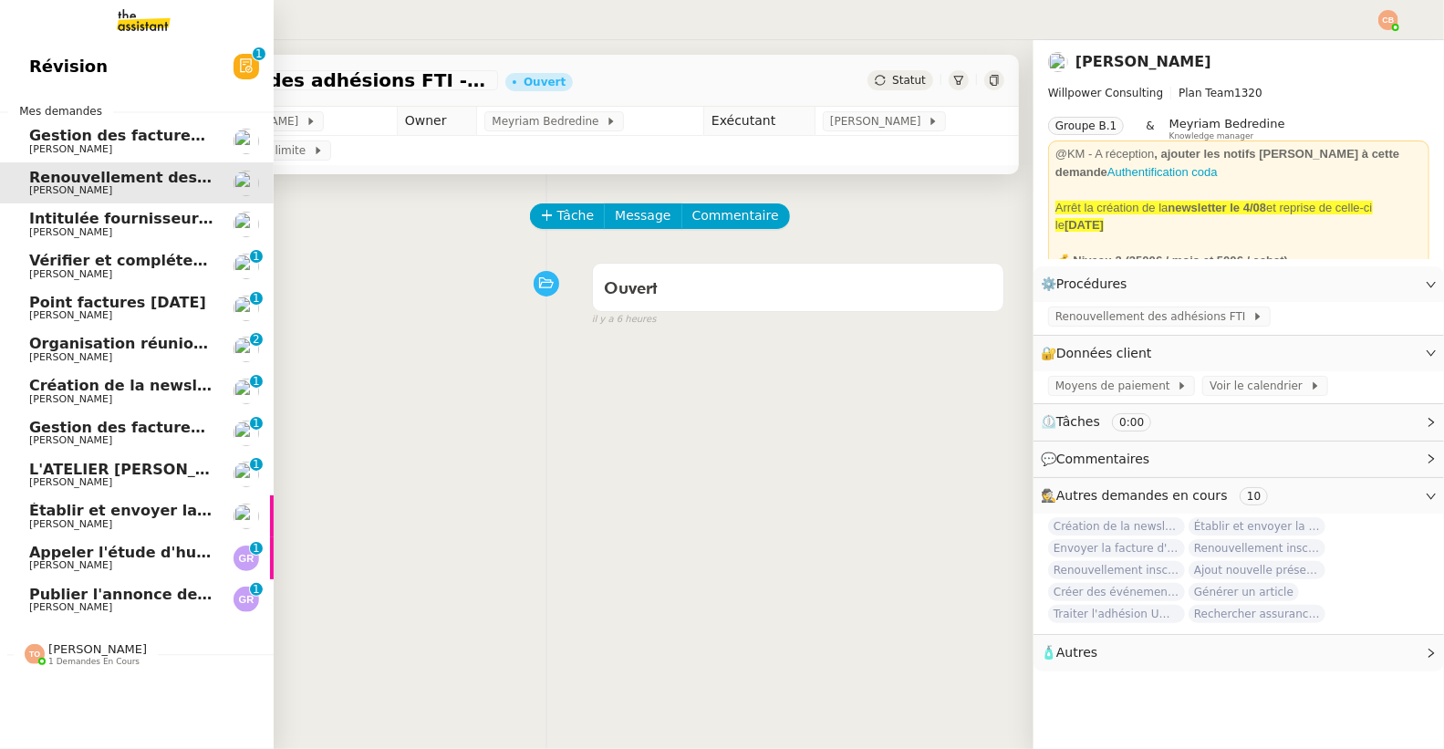
click at [72, 218] on span "Intitulée fournisseur Céramiques [PERSON_NAME]" at bounding box center [235, 218] width 412 height 17
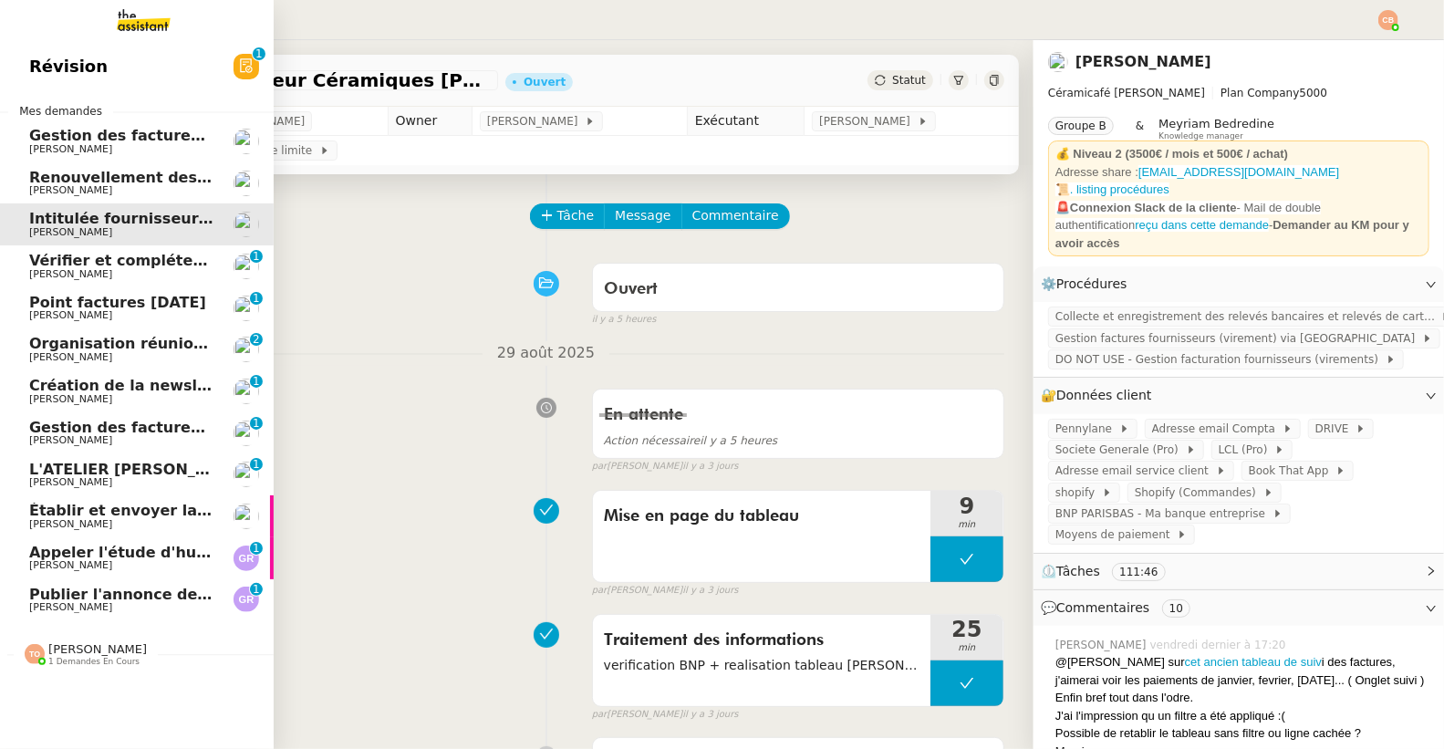
click at [71, 262] on span "Vérifier et compléter les feuilles de temps" at bounding box center [202, 260] width 347 height 17
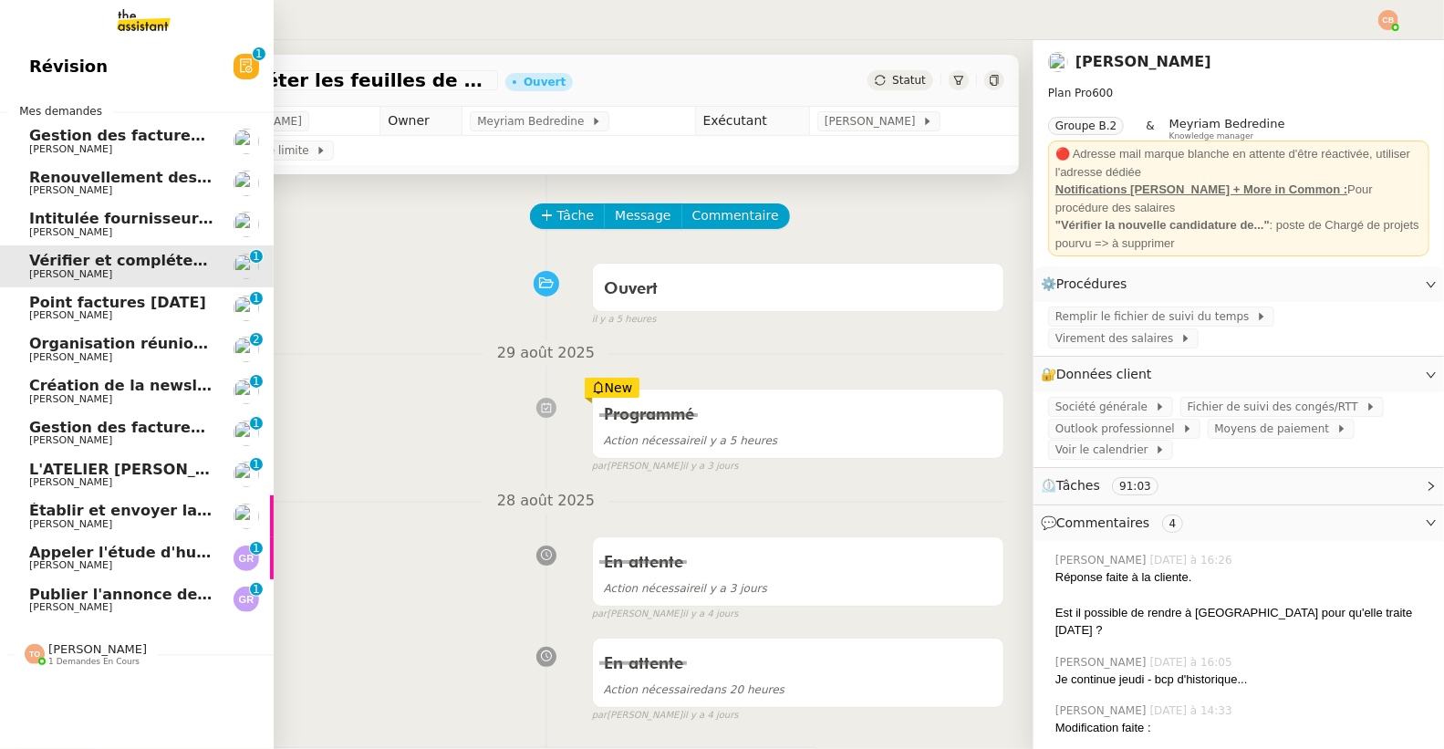
click at [67, 439] on span "[PERSON_NAME]" at bounding box center [70, 440] width 83 height 12
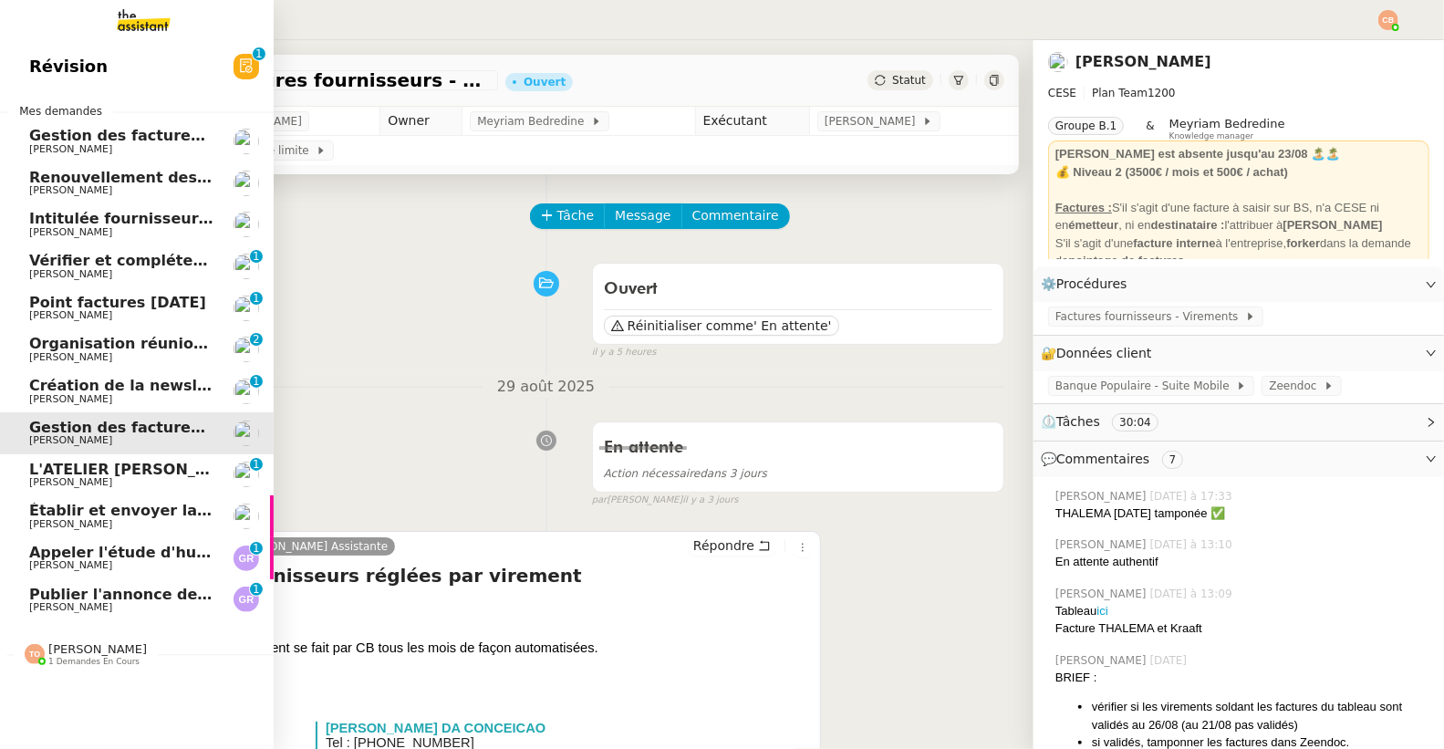
click at [63, 483] on span "[PERSON_NAME]" at bounding box center [70, 482] width 83 height 12
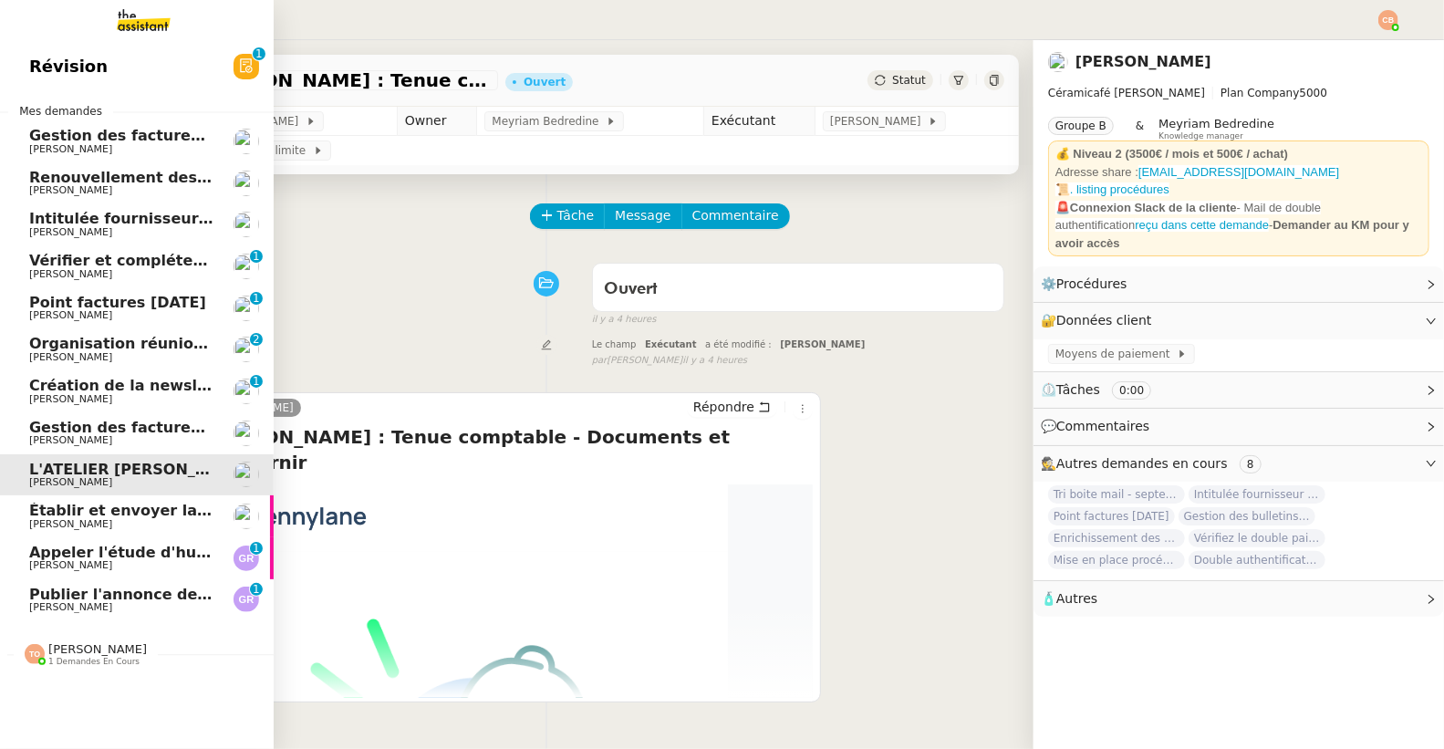
click at [57, 520] on span "[PERSON_NAME]" at bounding box center [70, 524] width 83 height 12
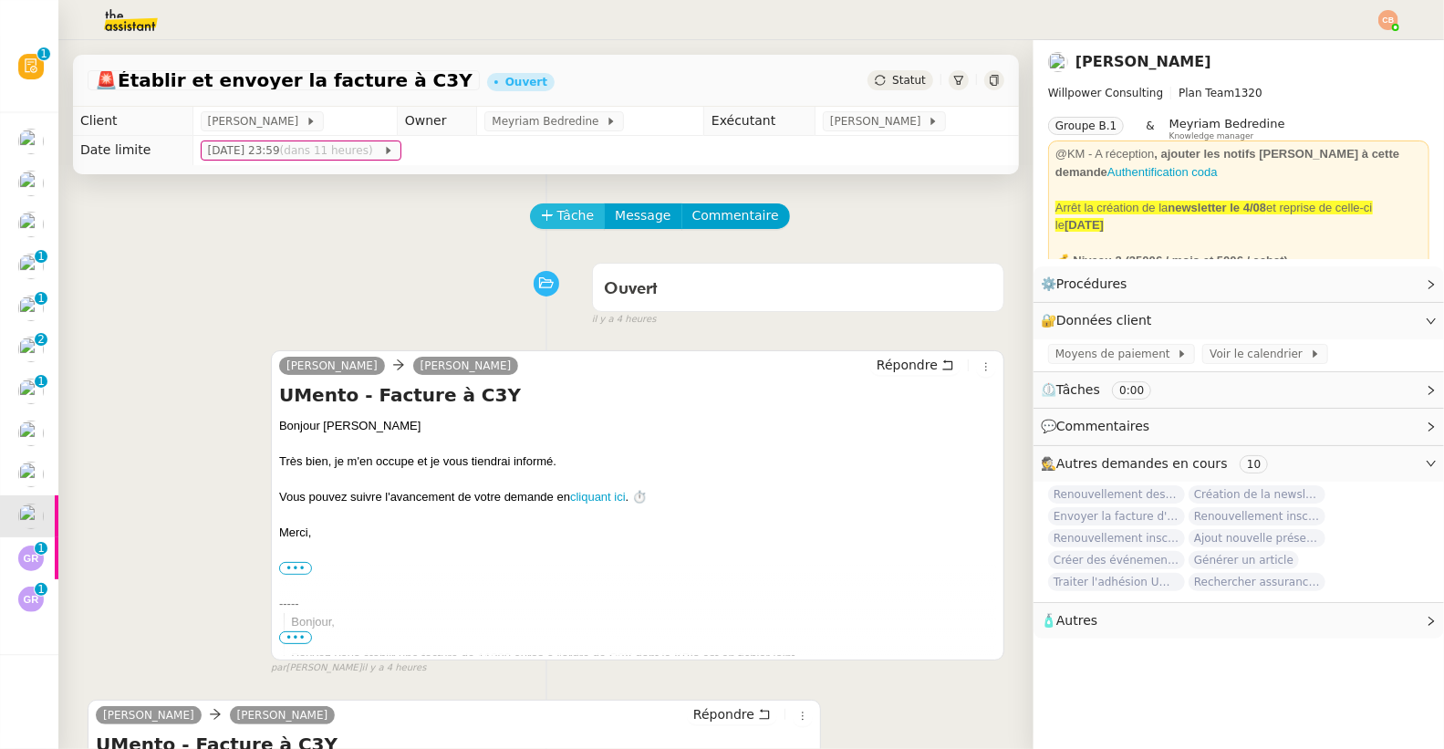
click at [567, 224] on span "Tâche" at bounding box center [575, 215] width 37 height 21
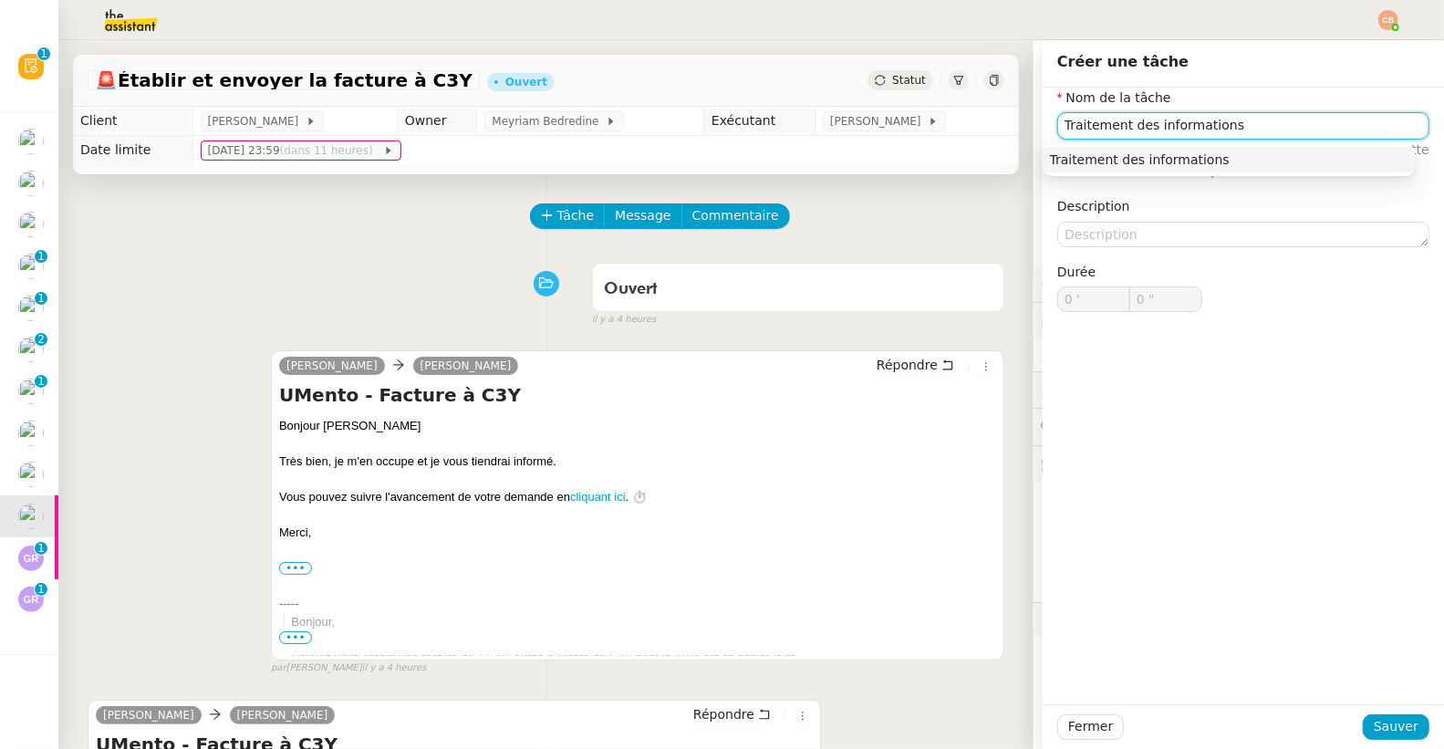
click at [1084, 155] on div "Traitement des informations" at bounding box center [1229, 159] width 358 height 16
type input "Traitement des informations"
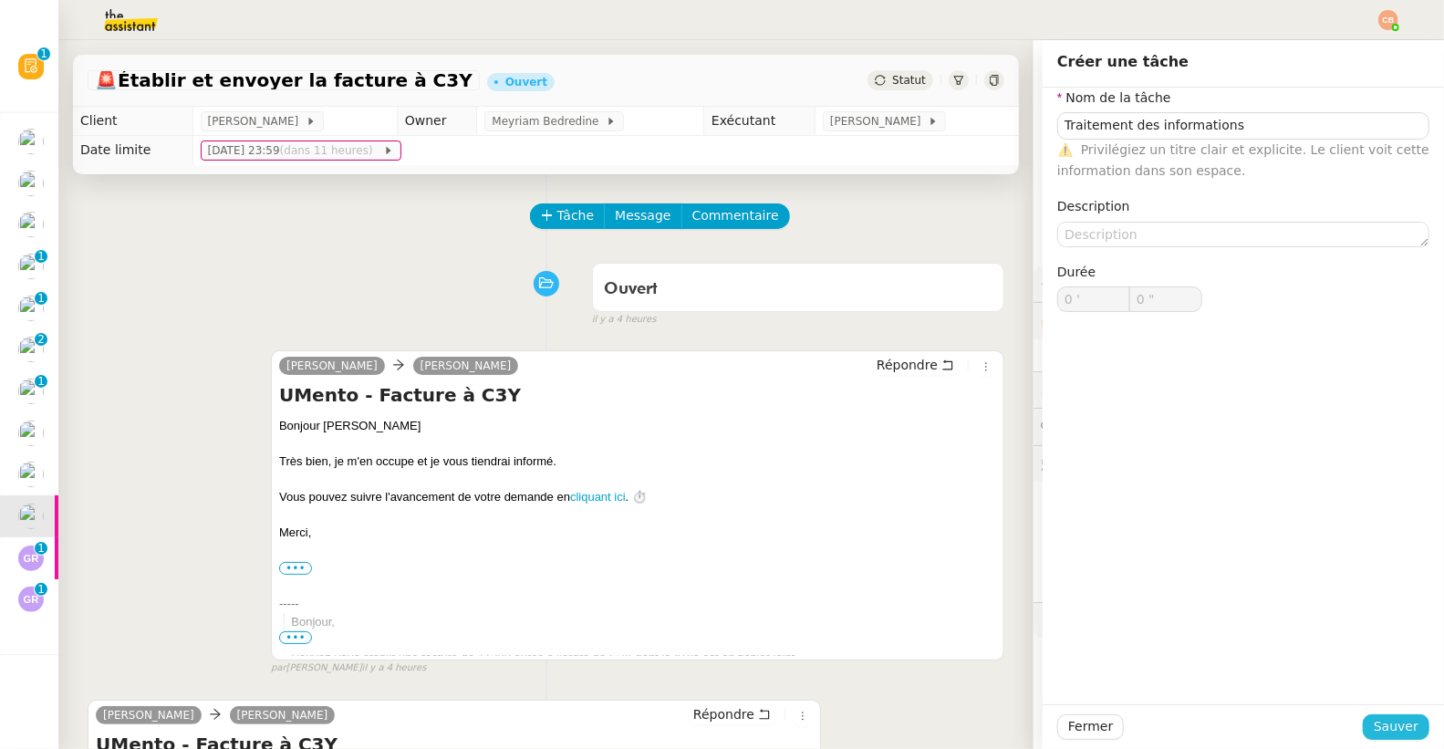
click at [1405, 724] on button "Sauver" at bounding box center [1396, 727] width 67 height 26
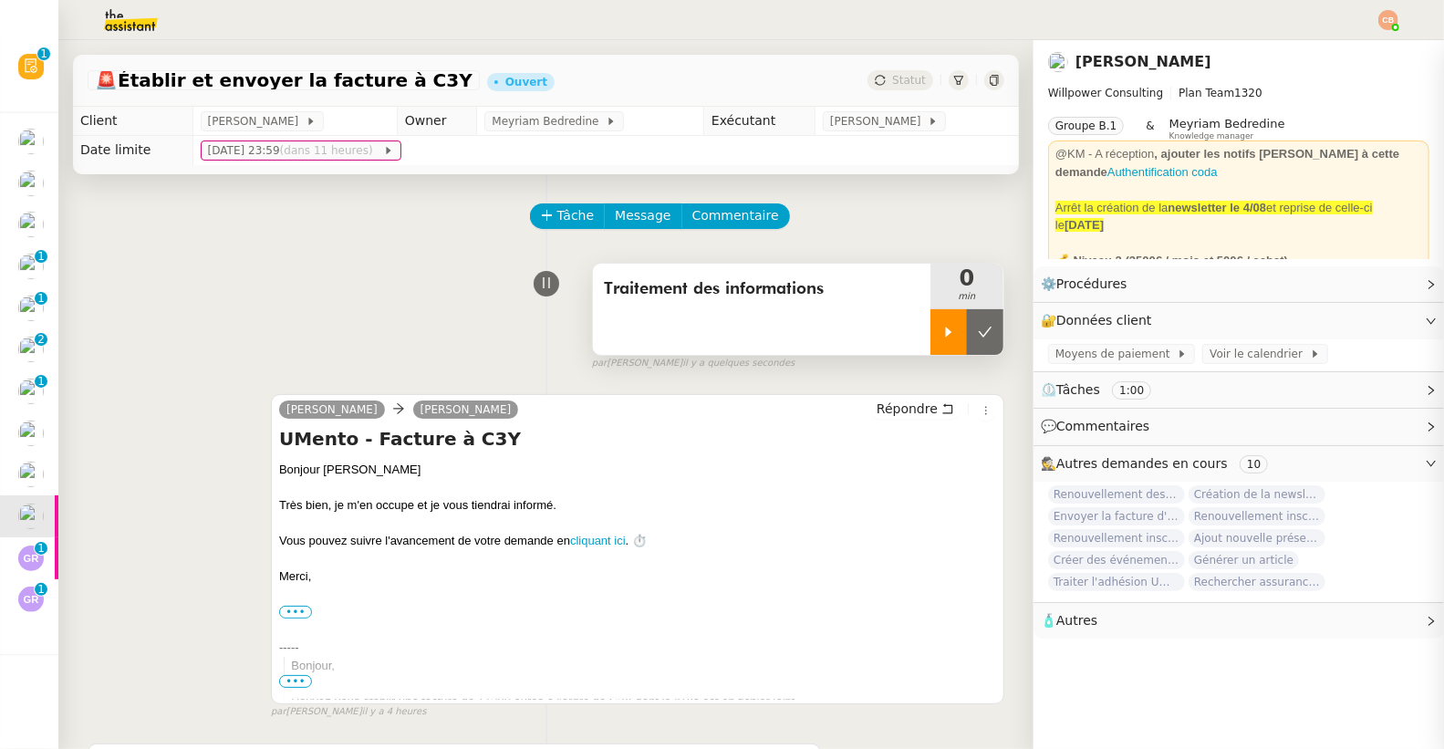
click at [930, 345] on div at bounding box center [948, 332] width 36 height 46
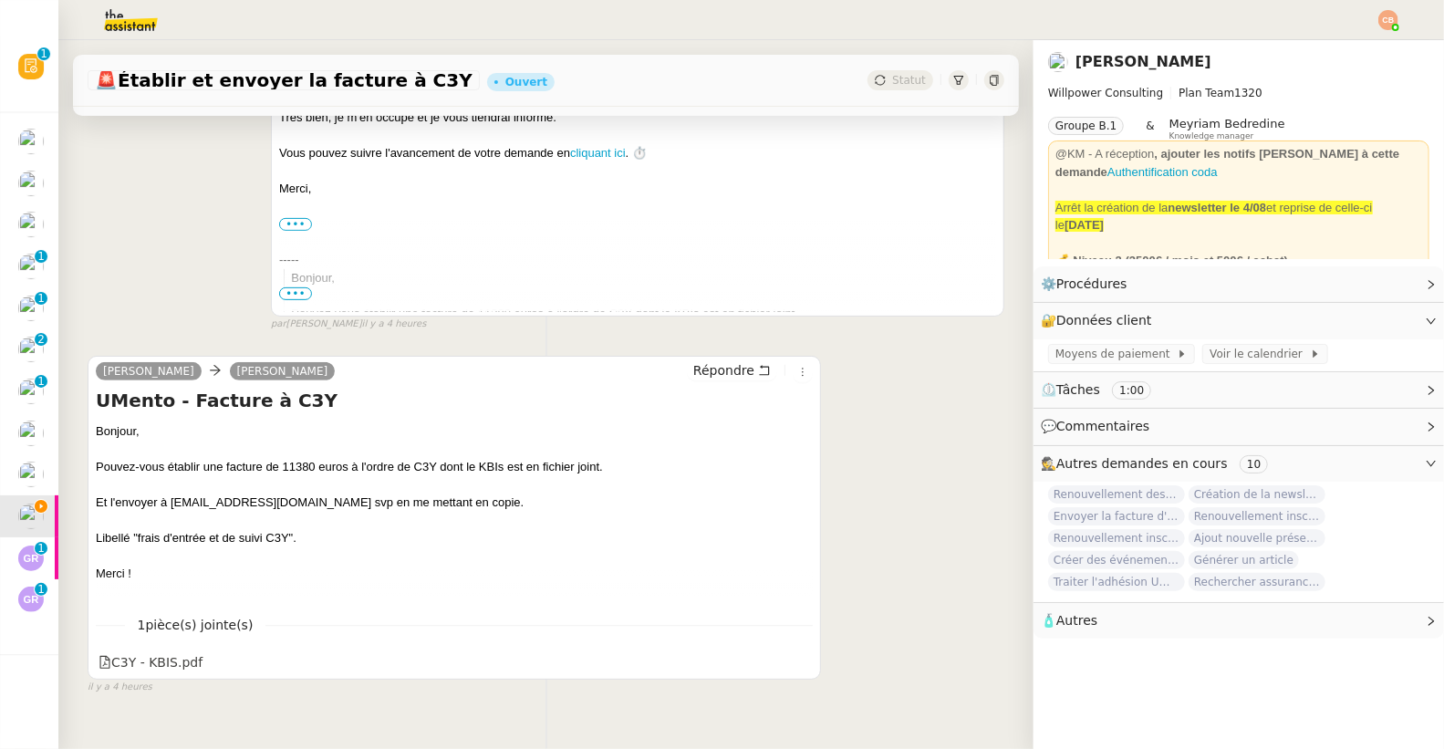
scroll to position [431, 0]
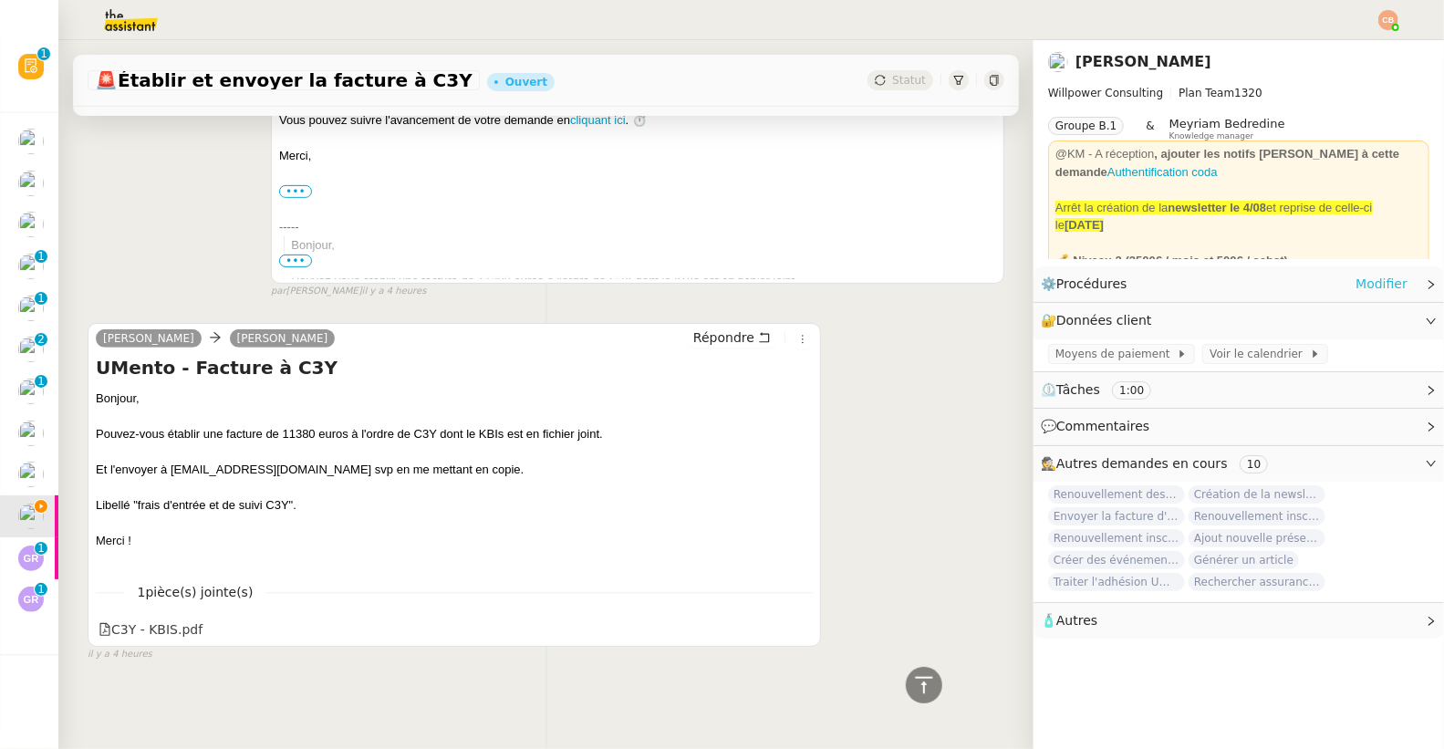
click at [1380, 283] on link "Modifier" at bounding box center [1381, 284] width 52 height 21
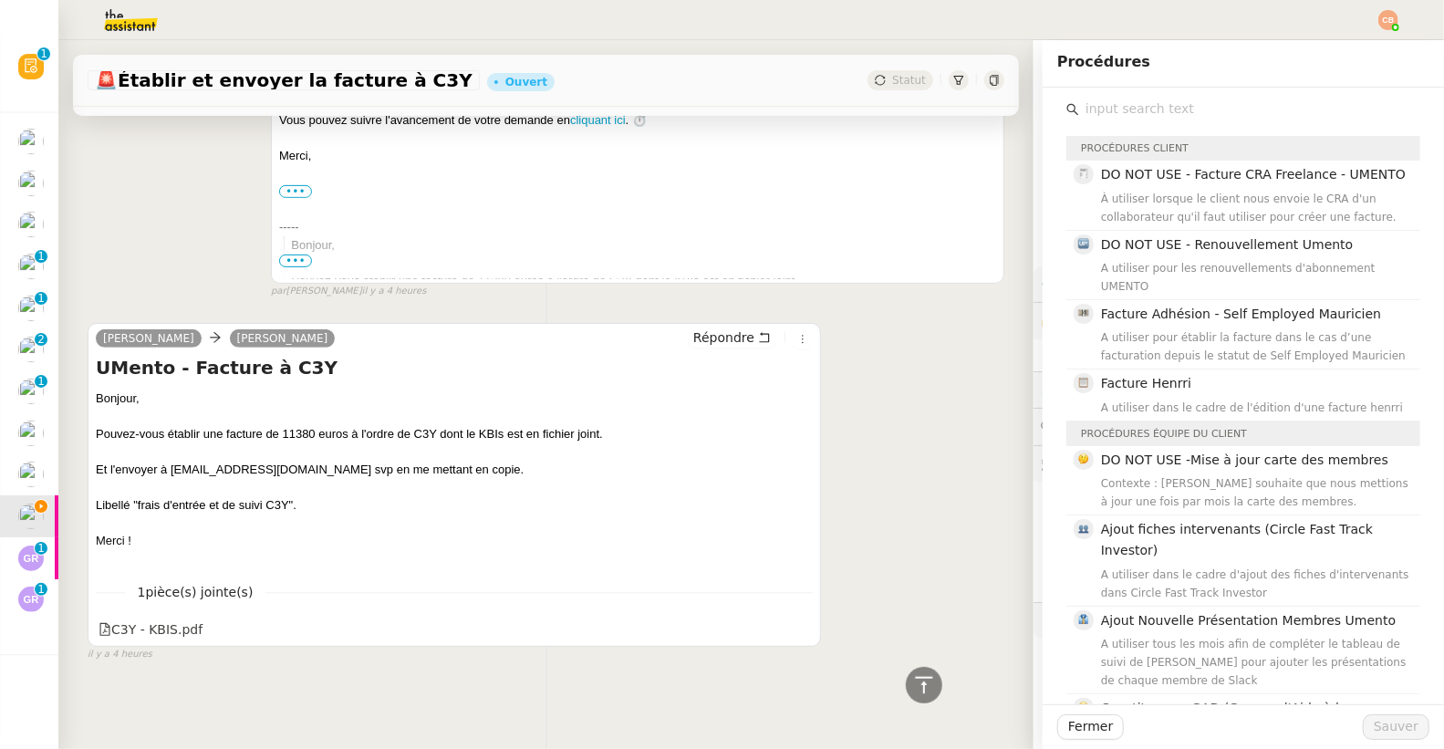
click at [1144, 111] on input "text" at bounding box center [1249, 109] width 341 height 25
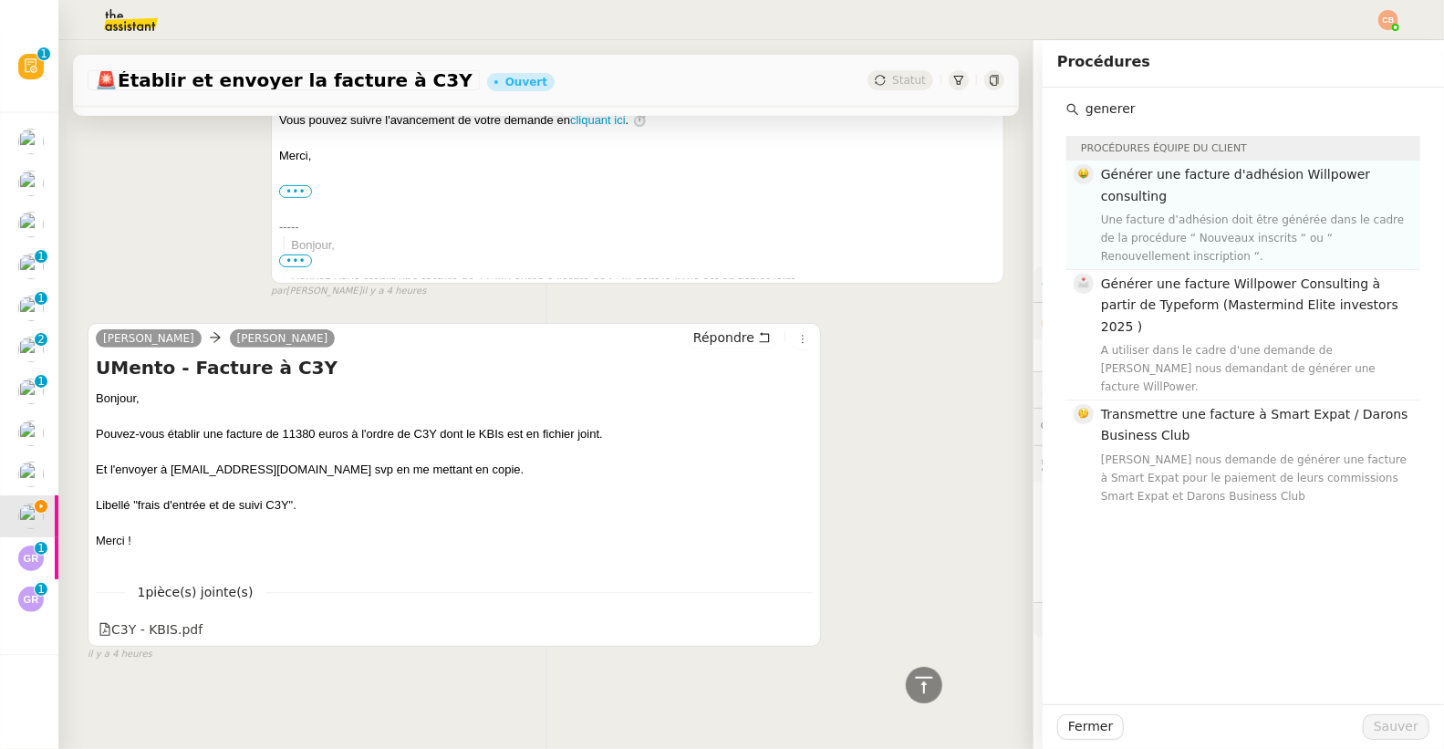
type input "generer"
click at [1156, 187] on h4 "Générer une facture d'adhésion Willpower consulting" at bounding box center [1255, 185] width 308 height 43
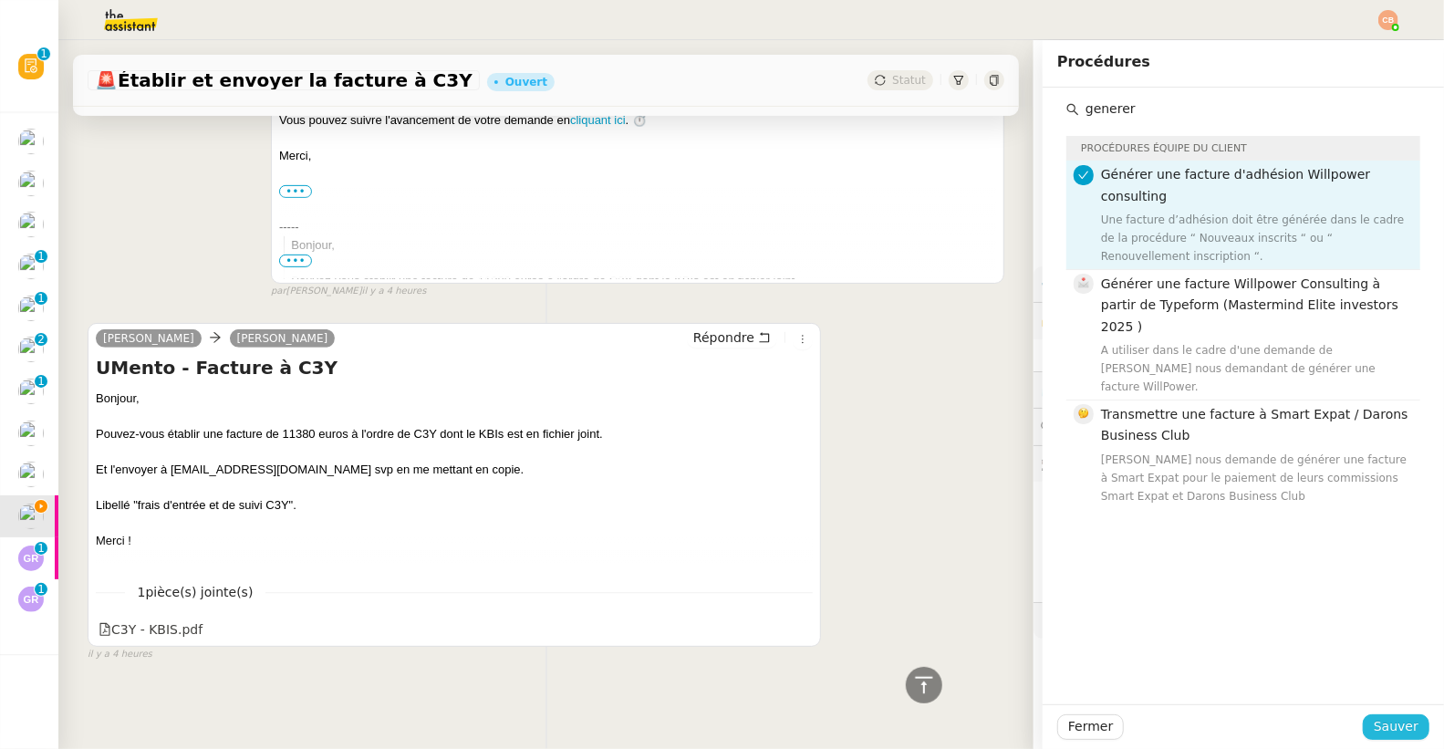
click at [1375, 722] on span "Sauver" at bounding box center [1396, 726] width 45 height 21
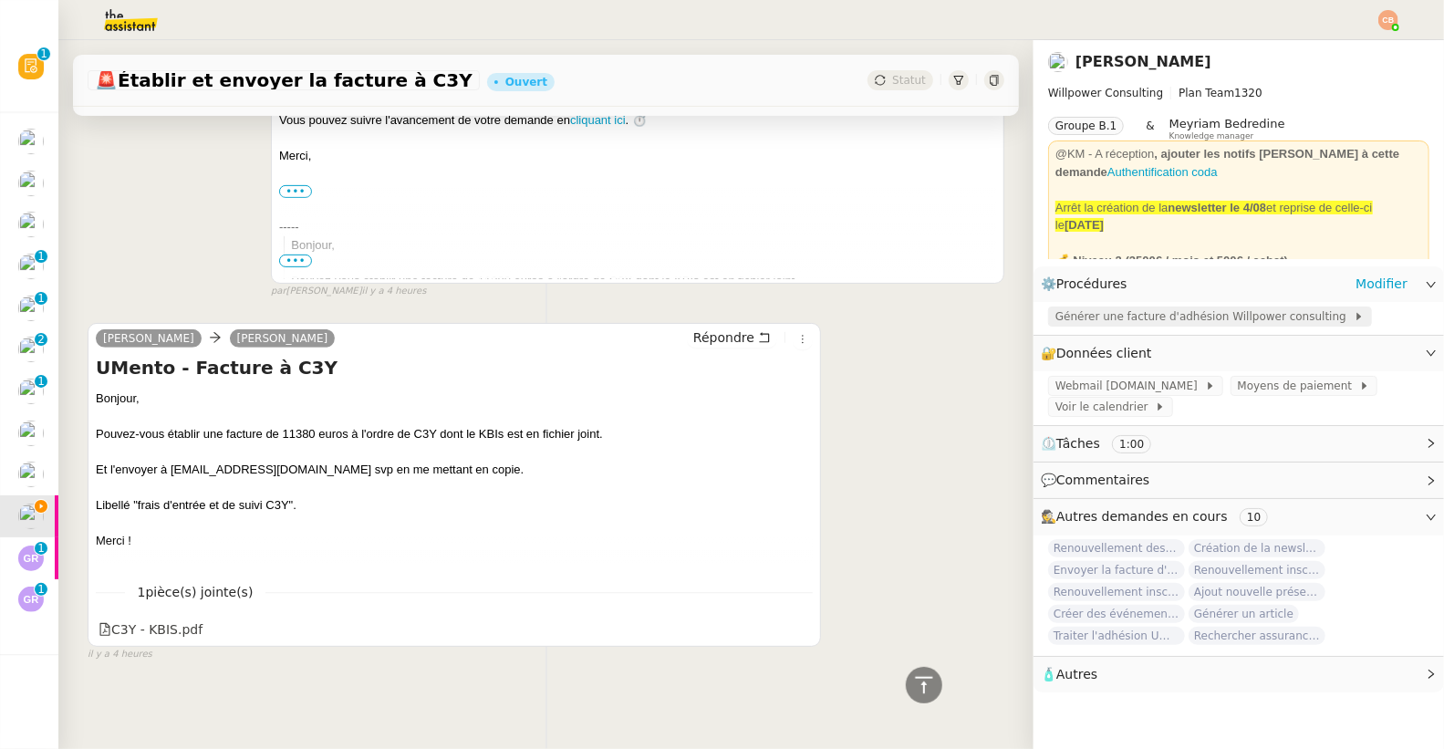
click at [1119, 320] on span "Générer une facture d'adhésion Willpower consulting" at bounding box center [1204, 316] width 298 height 18
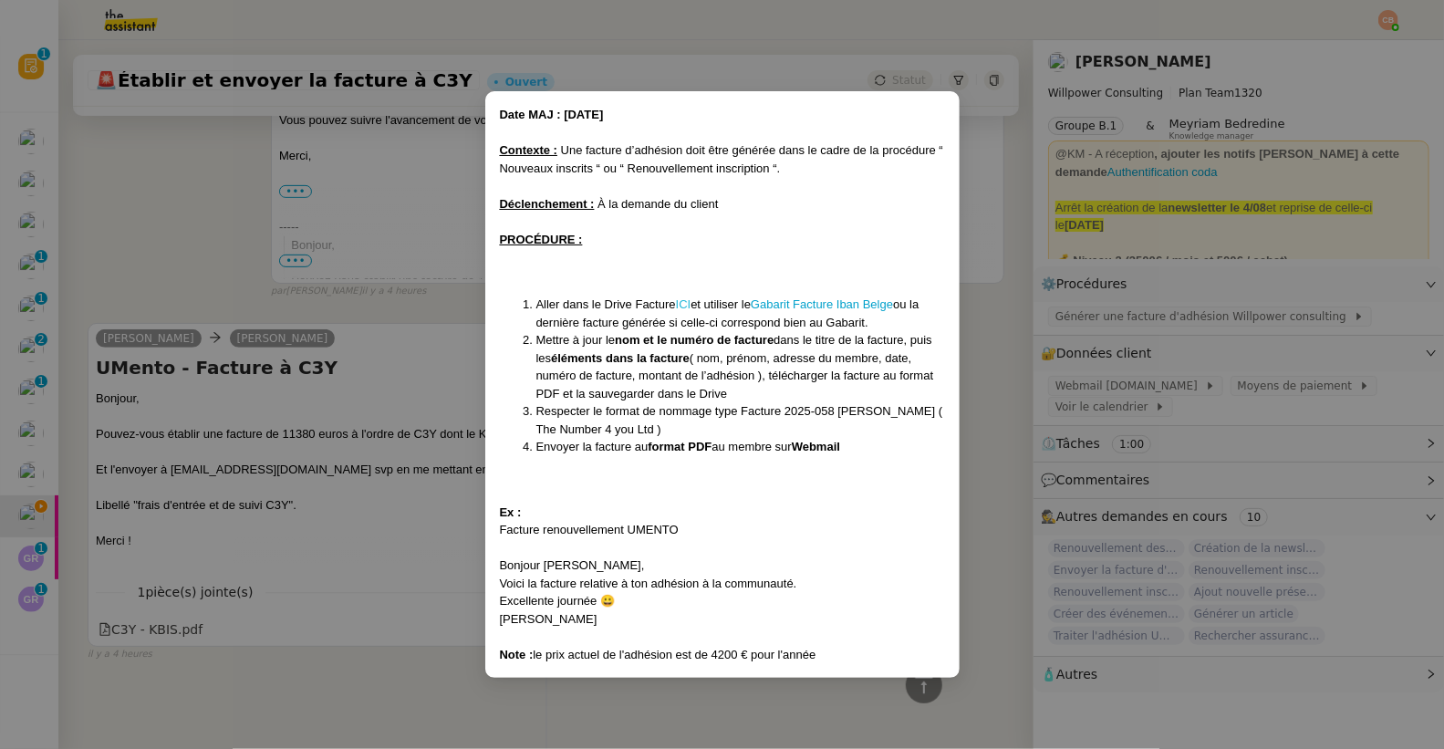
click at [686, 306] on link "ICI" at bounding box center [684, 304] width 16 height 14
click at [175, 257] on nz-modal-container "Date MAJ : 24/ 04/2025 Contexte : Une facture d’adhésion doit être générée dans…" at bounding box center [722, 374] width 1444 height 749
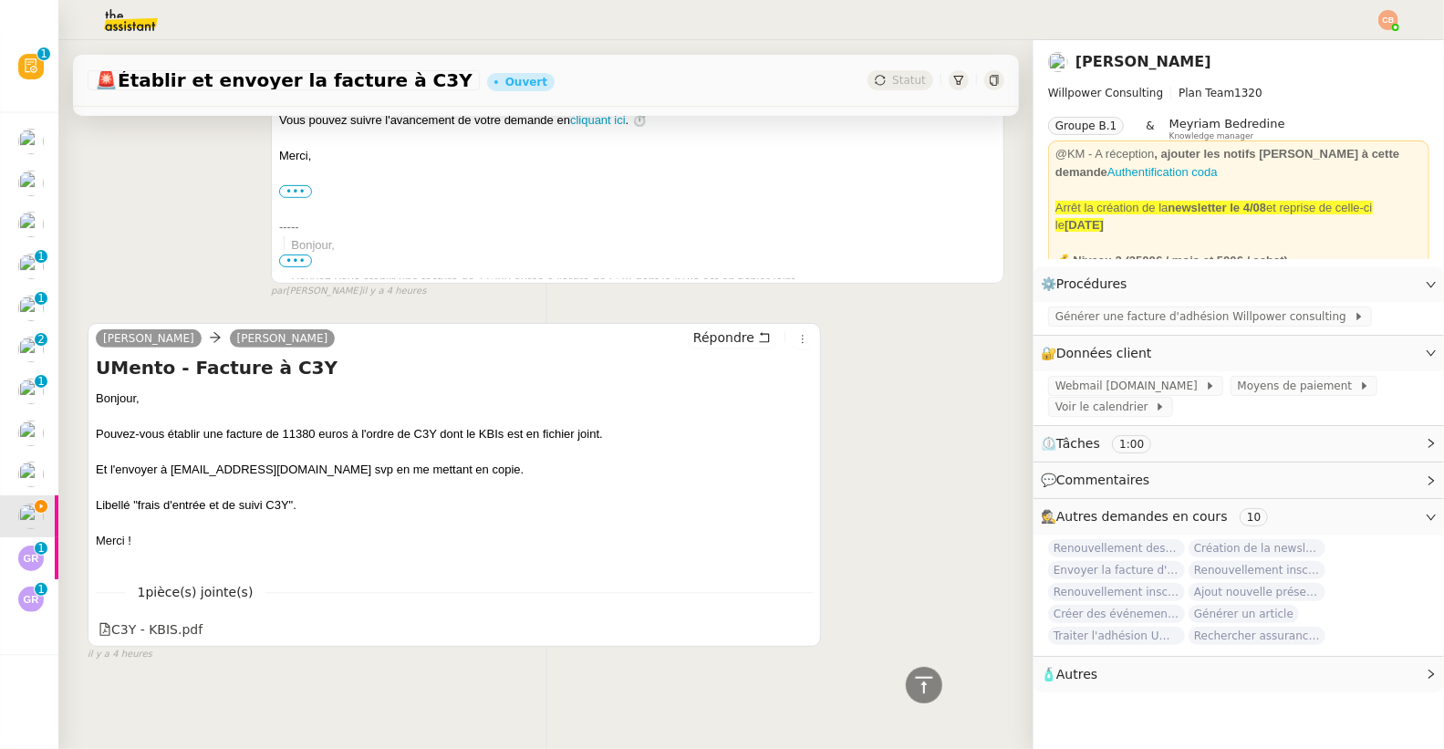
click at [175, 257] on nz-modal-container "Date MAJ : 24/ 04/2025 Contexte : Une facture d’adhésion doit être générée dans…" at bounding box center [722, 374] width 1444 height 749
drag, startPoint x: 412, startPoint y: 424, endPoint x: 434, endPoint y: 424, distance: 21.9
click at [434, 425] on div "Pouvez-vous établir une facture de 11380 euros à l'ordre de C3Y dont le KBIs es…" at bounding box center [454, 434] width 717 height 18
click at [1371, 287] on link "Modifier" at bounding box center [1381, 284] width 52 height 21
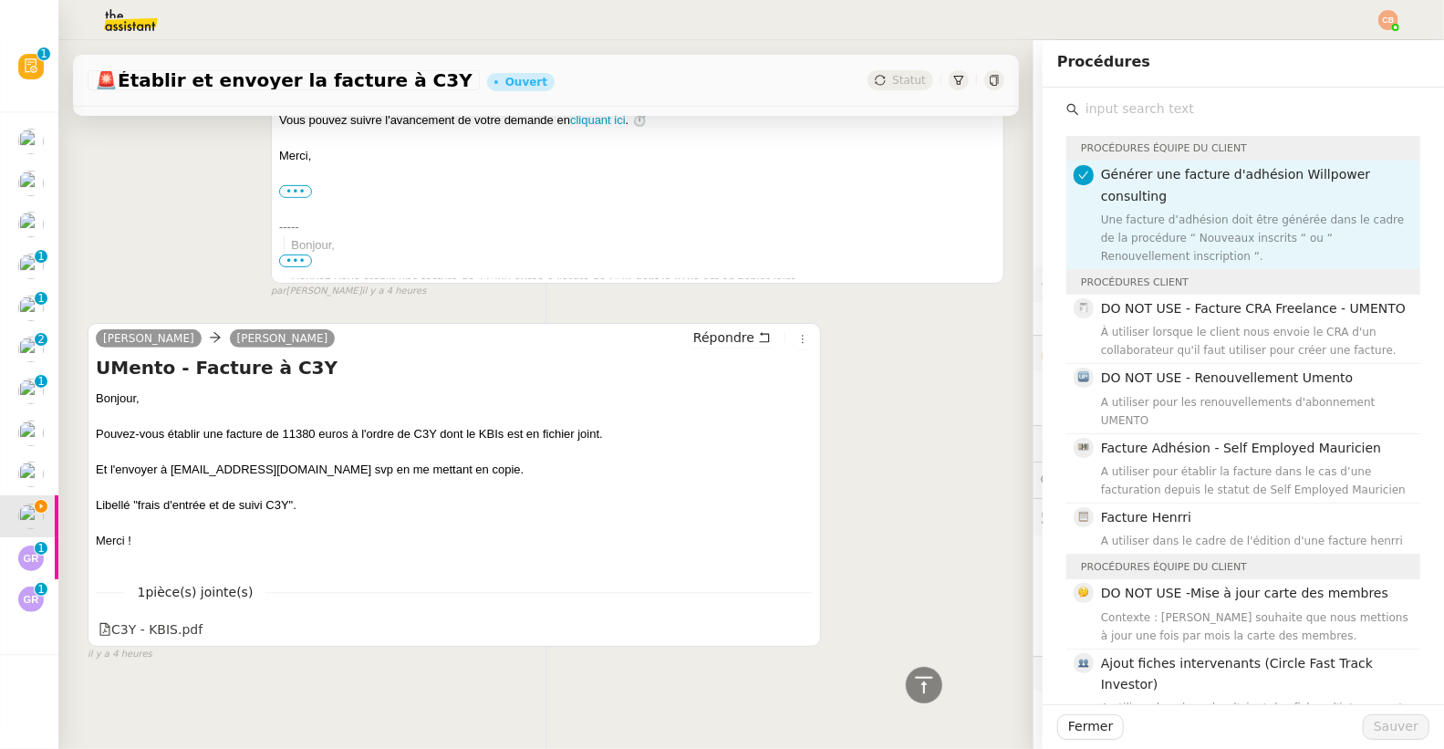
click at [1102, 111] on input "text" at bounding box center [1249, 109] width 341 height 25
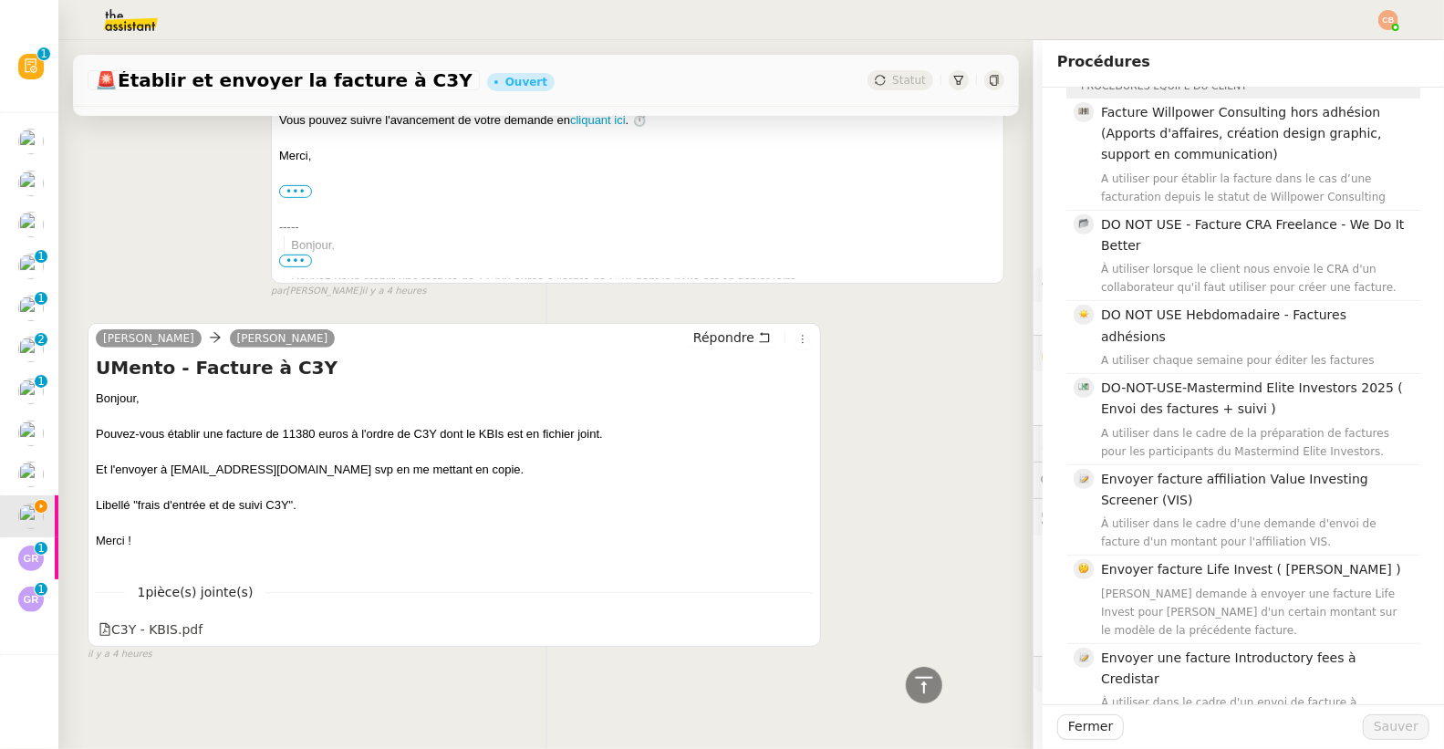
scroll to position [548, 0]
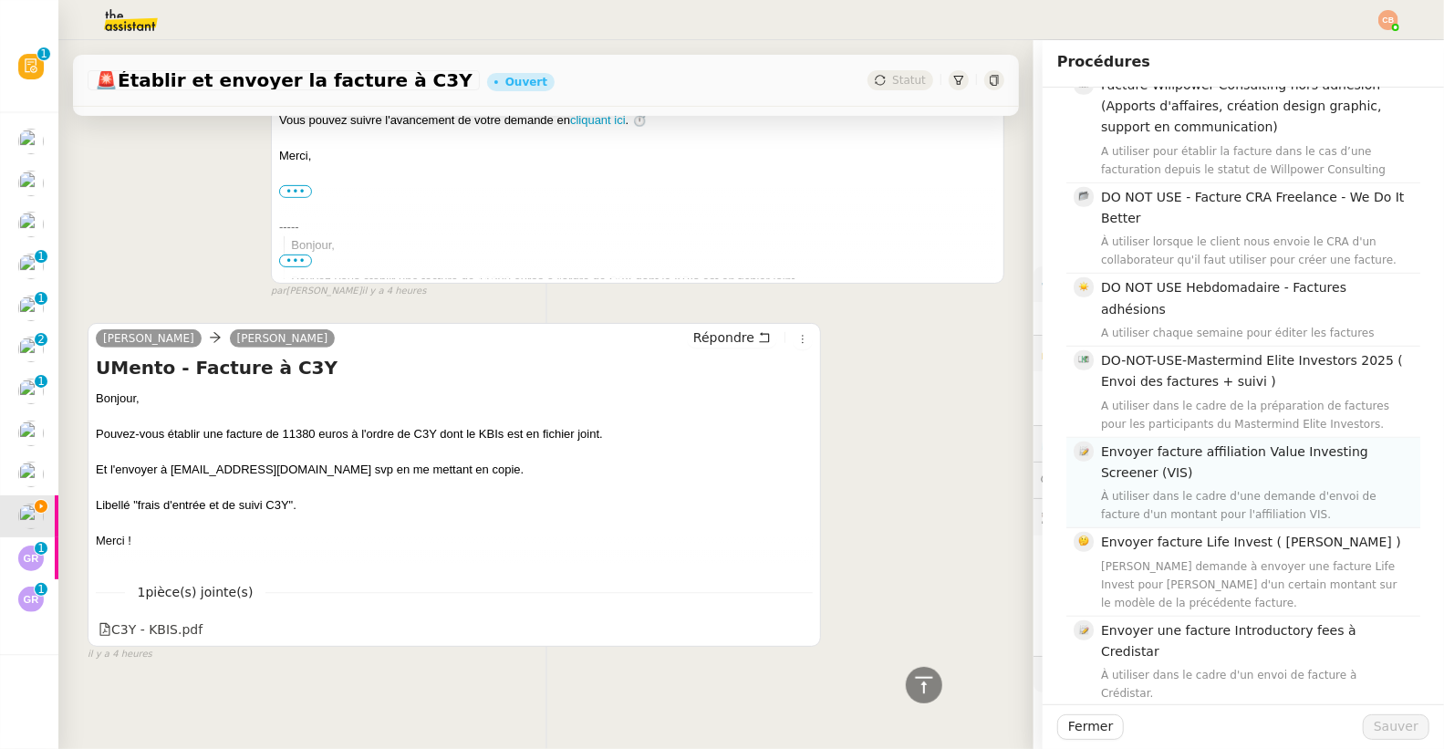
type input "facture"
click at [1179, 487] on div "À utiliser dans le cadre d'une demande d'envoi de facture d'un montant pour l'a…" at bounding box center [1255, 505] width 308 height 36
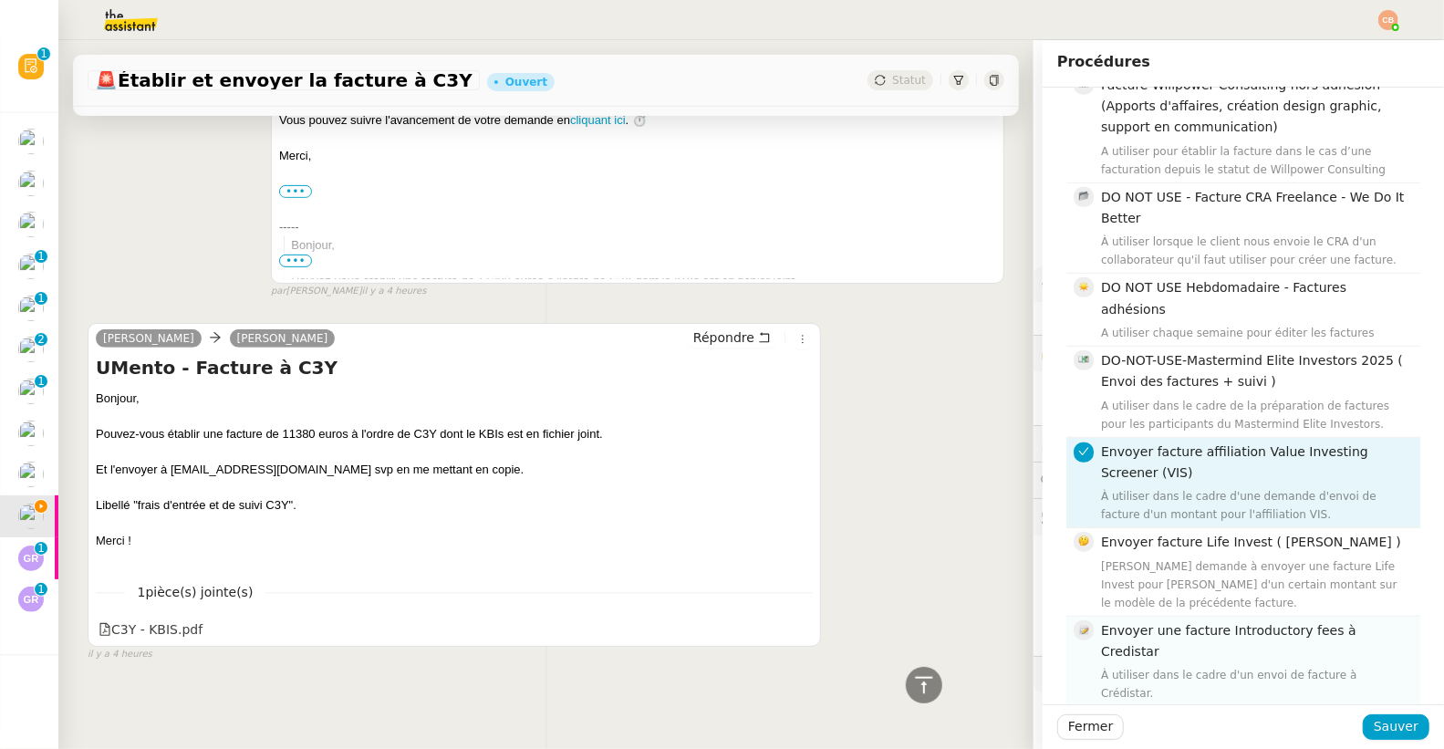
click at [1260, 623] on span "Envoyer une facture Introductory fees à Credistar" at bounding box center [1228, 641] width 255 height 36
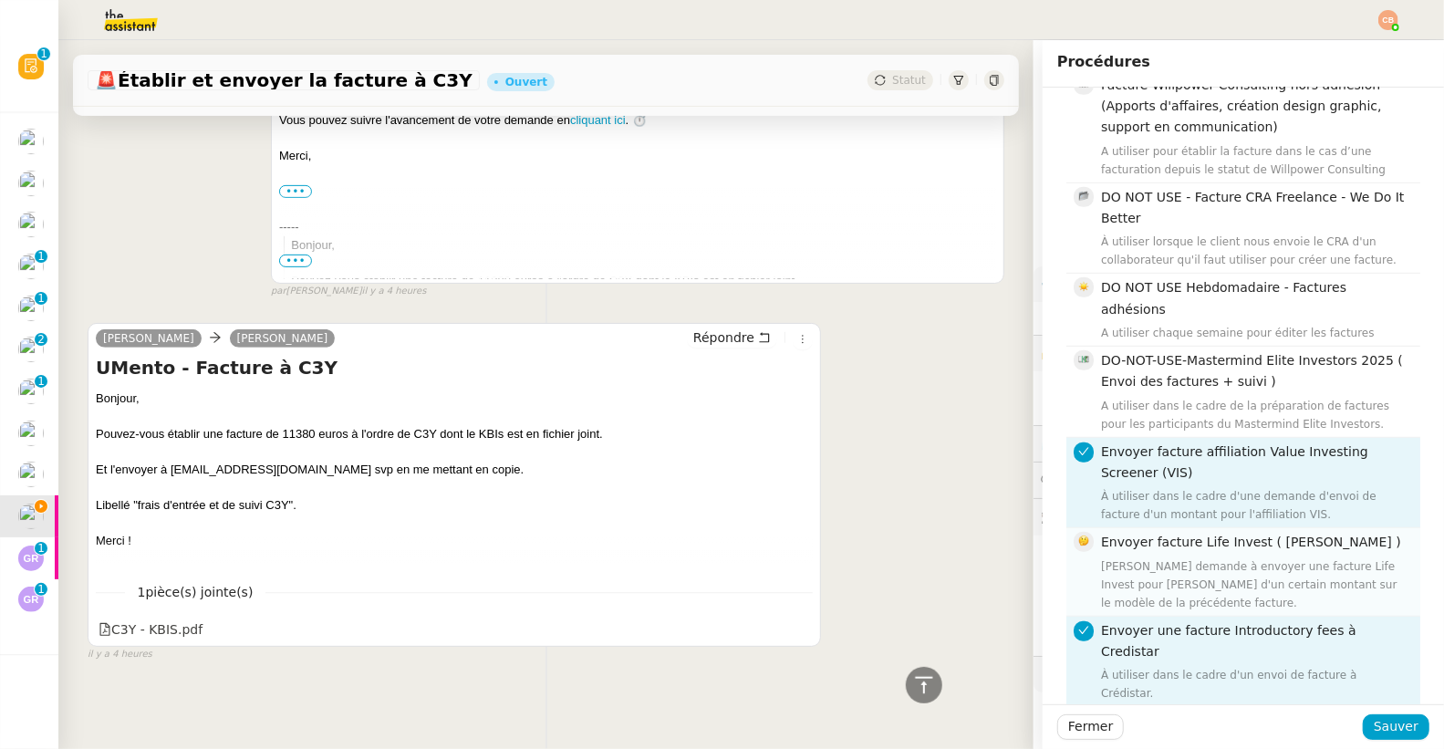
click at [1244, 557] on div "Cédric demande à envoyer une facture Life Invest pour Romain Armato d'un certai…" at bounding box center [1255, 584] width 308 height 55
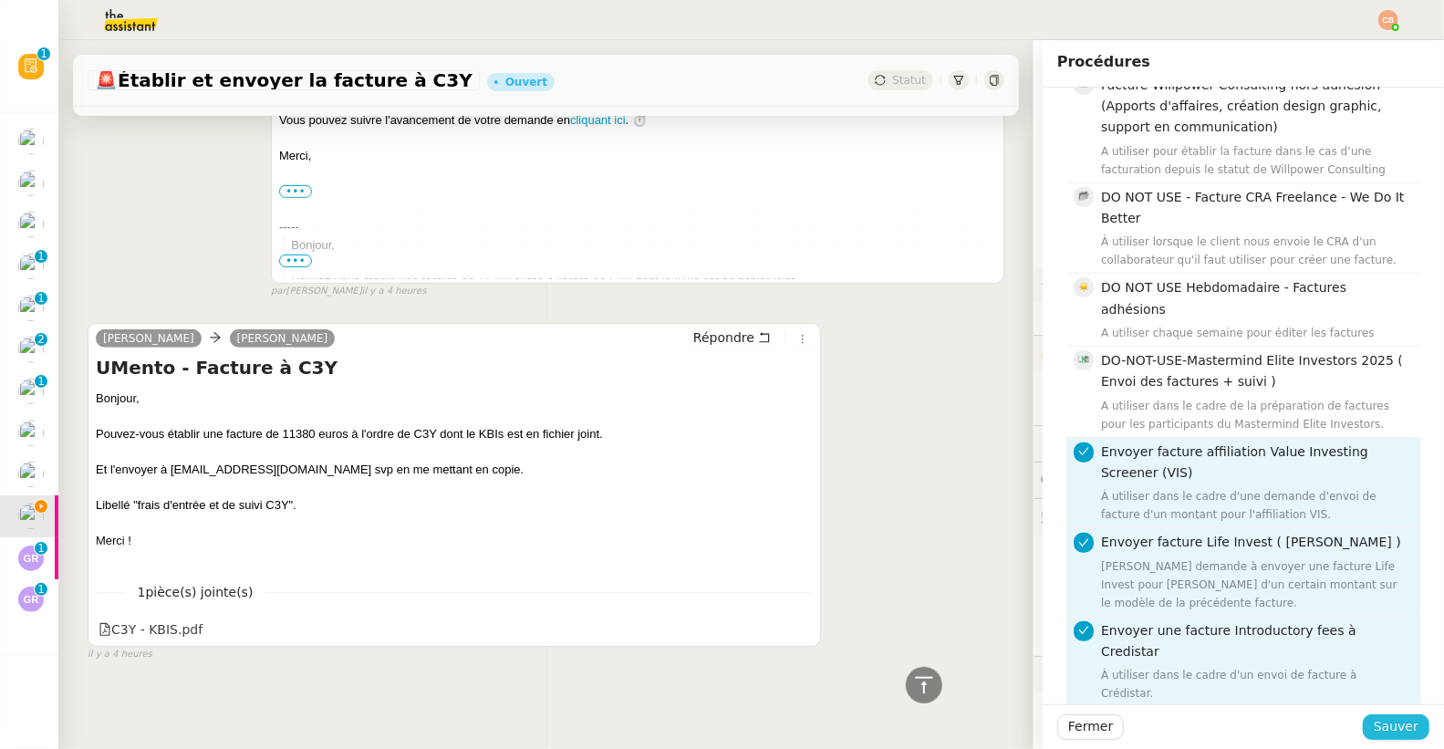
click at [1386, 724] on span "Sauver" at bounding box center [1396, 726] width 45 height 21
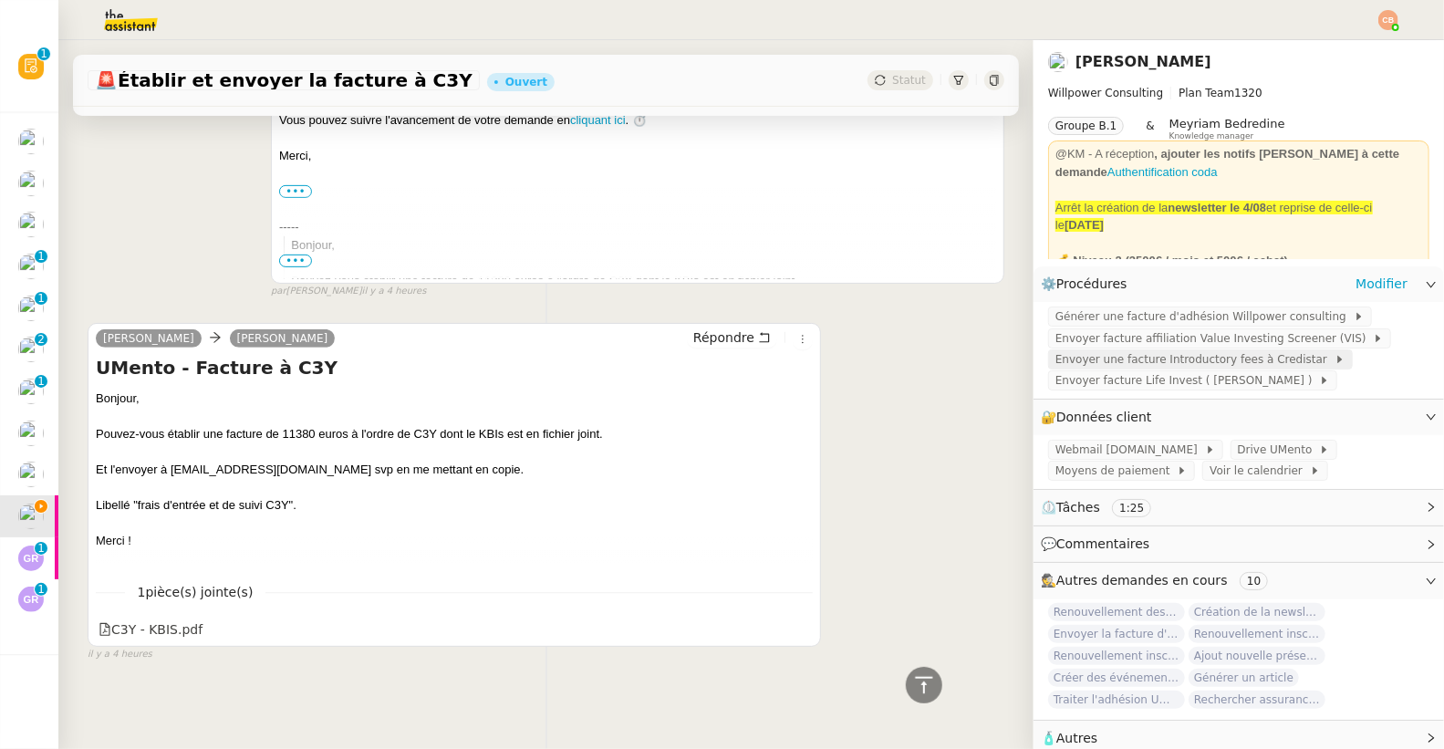
click at [1127, 358] on span "Envoyer une facture Introductory fees à Credistar" at bounding box center [1194, 359] width 279 height 18
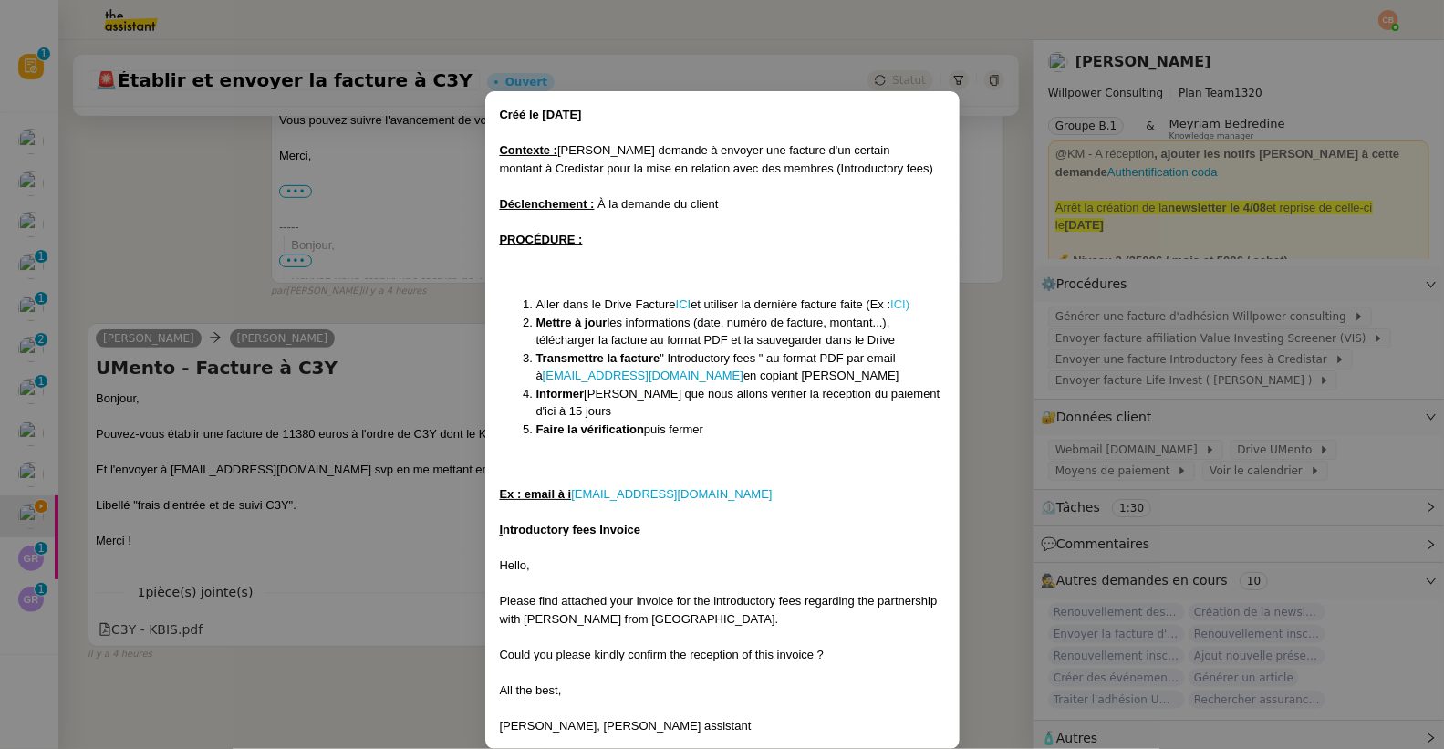
click at [905, 303] on link "ICI)" at bounding box center [899, 304] width 19 height 14
click at [192, 223] on nz-modal-container "Créé le 16/12/24 Contexte : Cédric demande à envoyer une facture d'un certain m…" at bounding box center [722, 374] width 1444 height 749
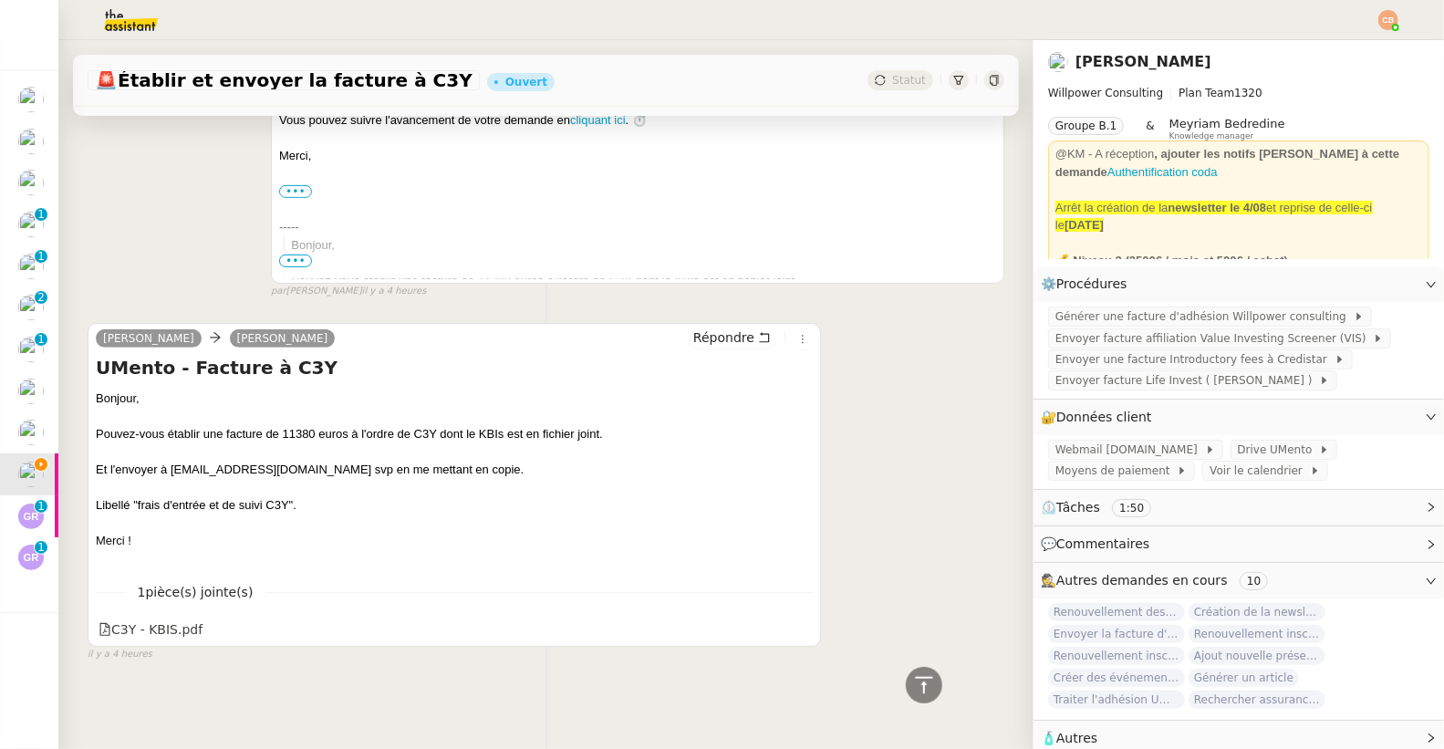
click at [192, 223] on nz-modal-container "Créé le 16/12/24 Contexte : Cédric demande à envoyer une facture d'un certain m…" at bounding box center [722, 374] width 1444 height 749
drag, startPoint x: 415, startPoint y: 424, endPoint x: 437, endPoint y: 421, distance: 22.1
click at [437, 425] on div "Pouvez-vous établir une facture de 11380 euros à l'ordre de C3Y dont le KBIs es…" at bounding box center [454, 434] width 717 height 18
click at [150, 619] on div "C3Y - KBIS.pdf" at bounding box center [151, 629] width 104 height 21
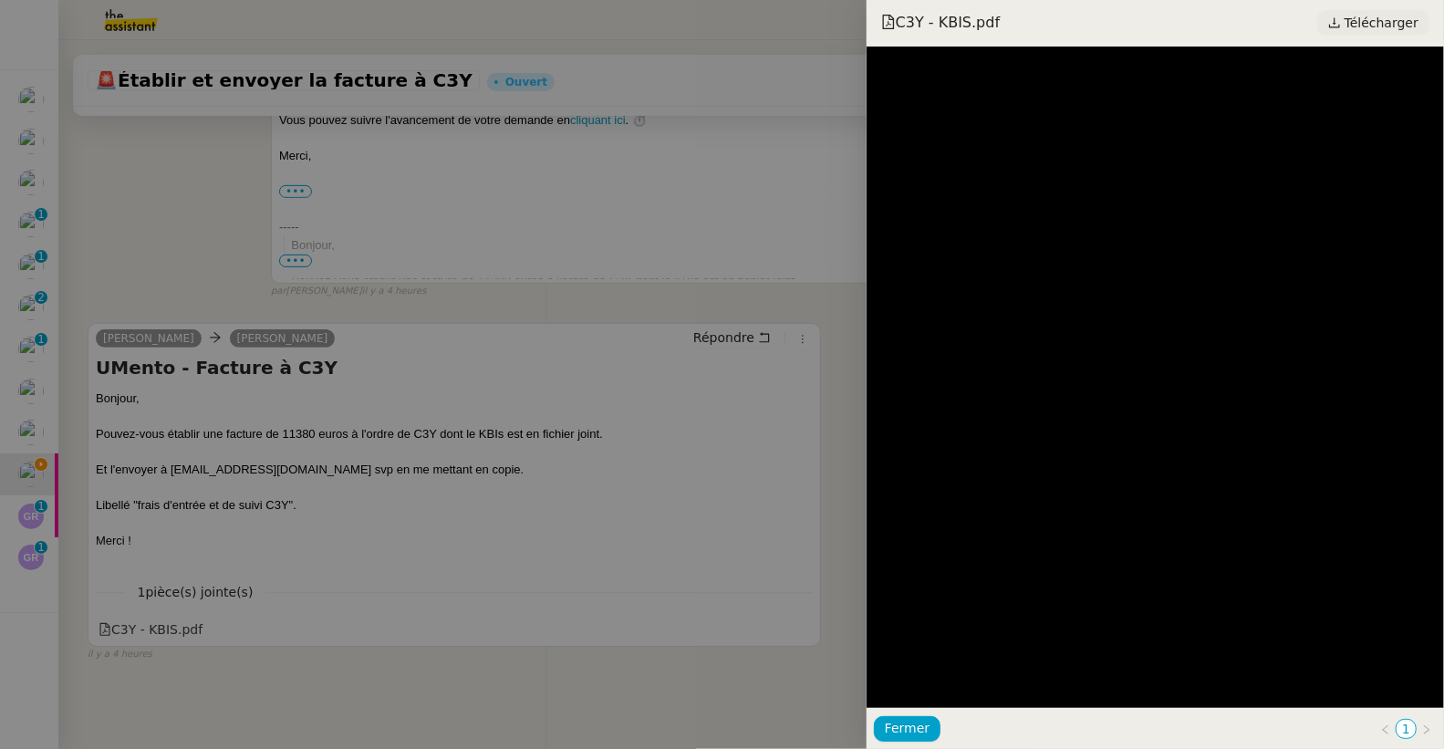
click at [1378, 26] on span "Télécharger" at bounding box center [1381, 23] width 74 height 24
click at [419, 316] on div at bounding box center [722, 374] width 1444 height 749
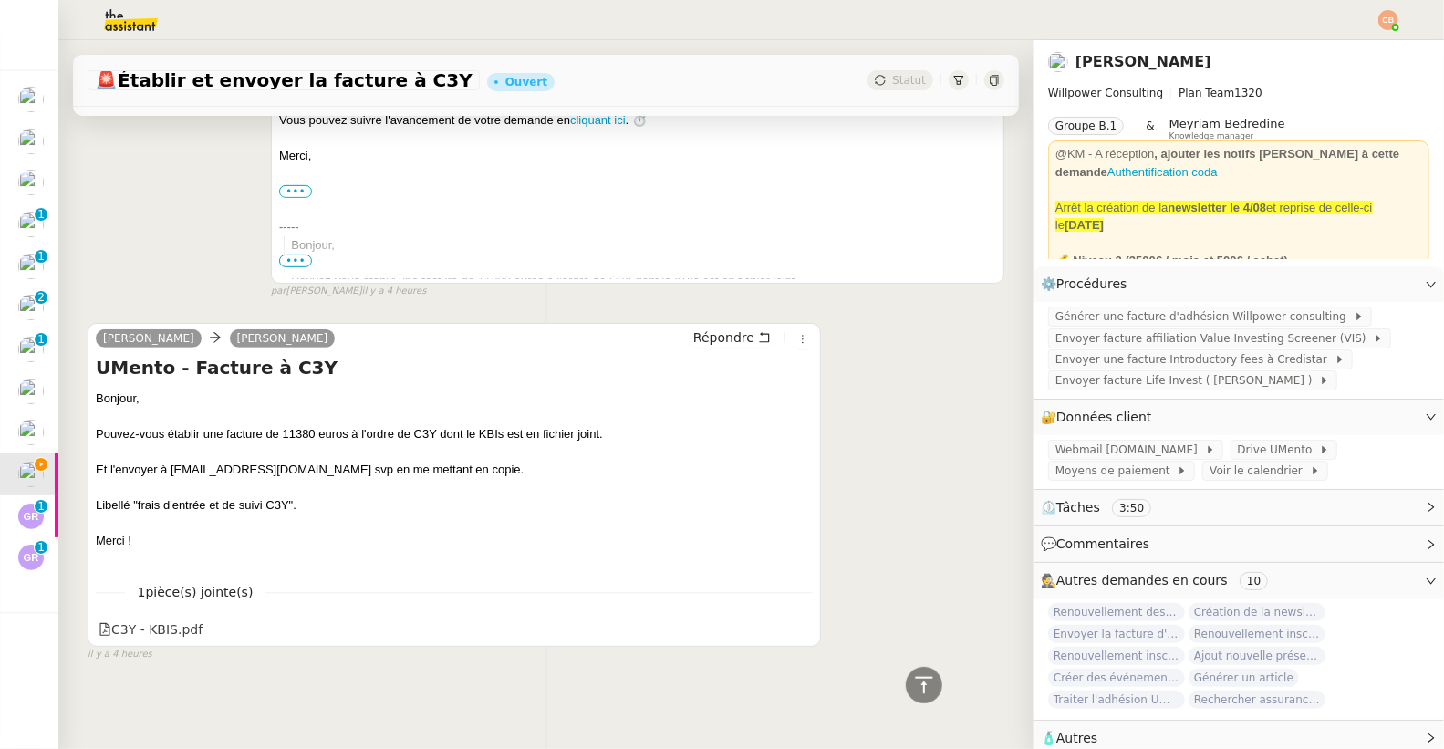
drag, startPoint x: 250, startPoint y: 456, endPoint x: 194, endPoint y: 485, distance: 62.8
click at [249, 461] on div "Et l'envoyer à bonjour@overlord.fund svp en me mettant en copie." at bounding box center [454, 470] width 717 height 18
drag, startPoint x: 137, startPoint y: 493, endPoint x: 287, endPoint y: 493, distance: 150.5
click at [287, 496] on div "Libellé "frais d'entrée et de suivi C3Y"." at bounding box center [454, 505] width 717 height 18
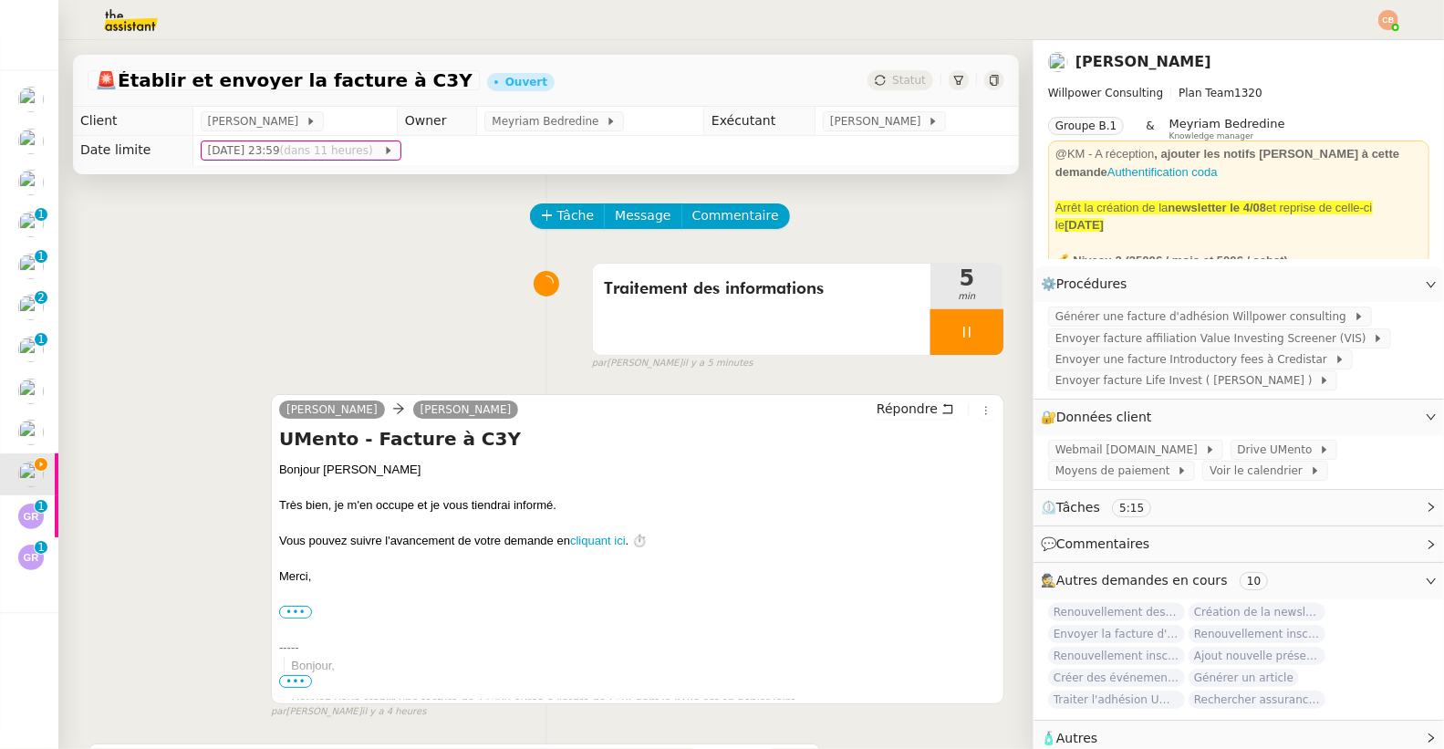
scroll to position [431, 0]
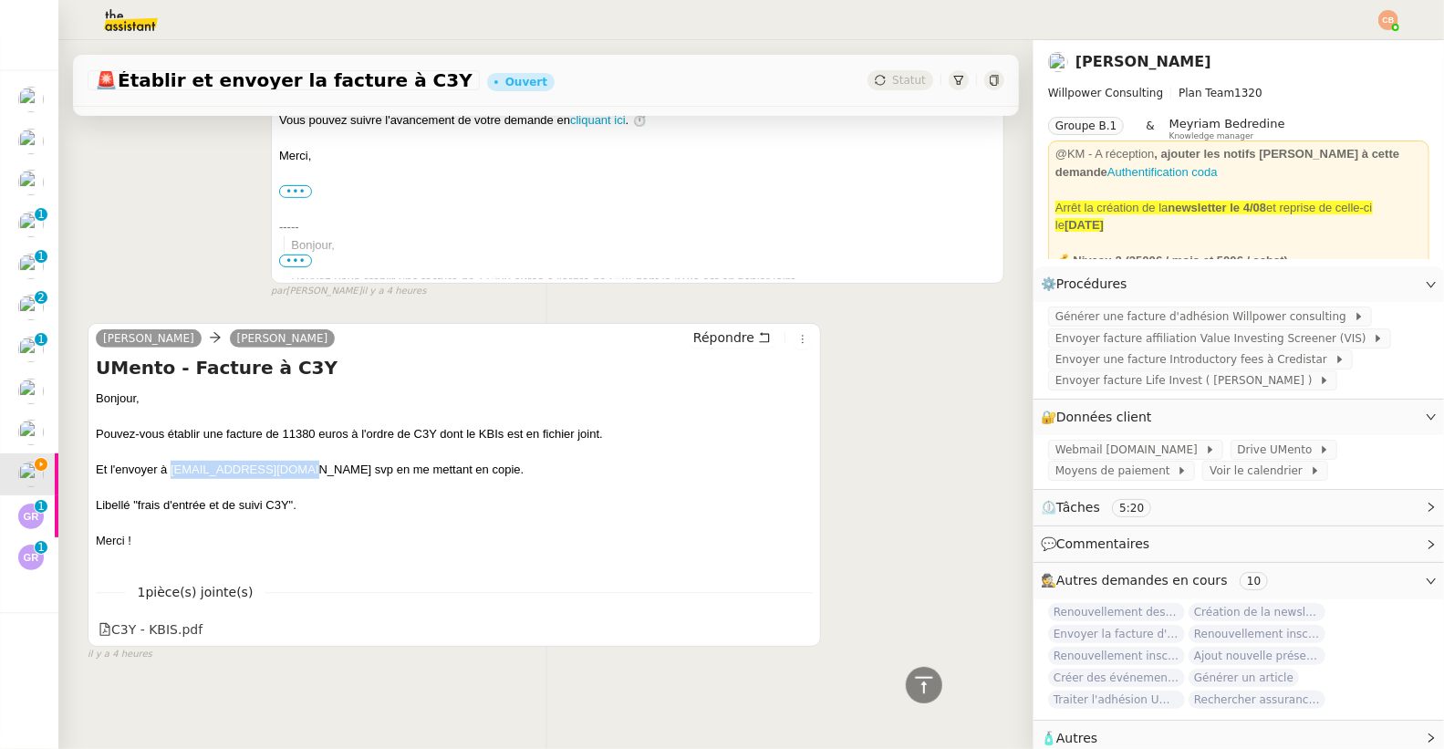
drag, startPoint x: 169, startPoint y: 461, endPoint x: 289, endPoint y: 461, distance: 120.4
click at [289, 461] on div "Et l'envoyer à bonjour@overlord.fund svp en me mettant en copie." at bounding box center [454, 470] width 717 height 18
click at [1132, 350] on span "Envoyer une facture Introductory fees à Credistar" at bounding box center [1194, 359] width 279 height 18
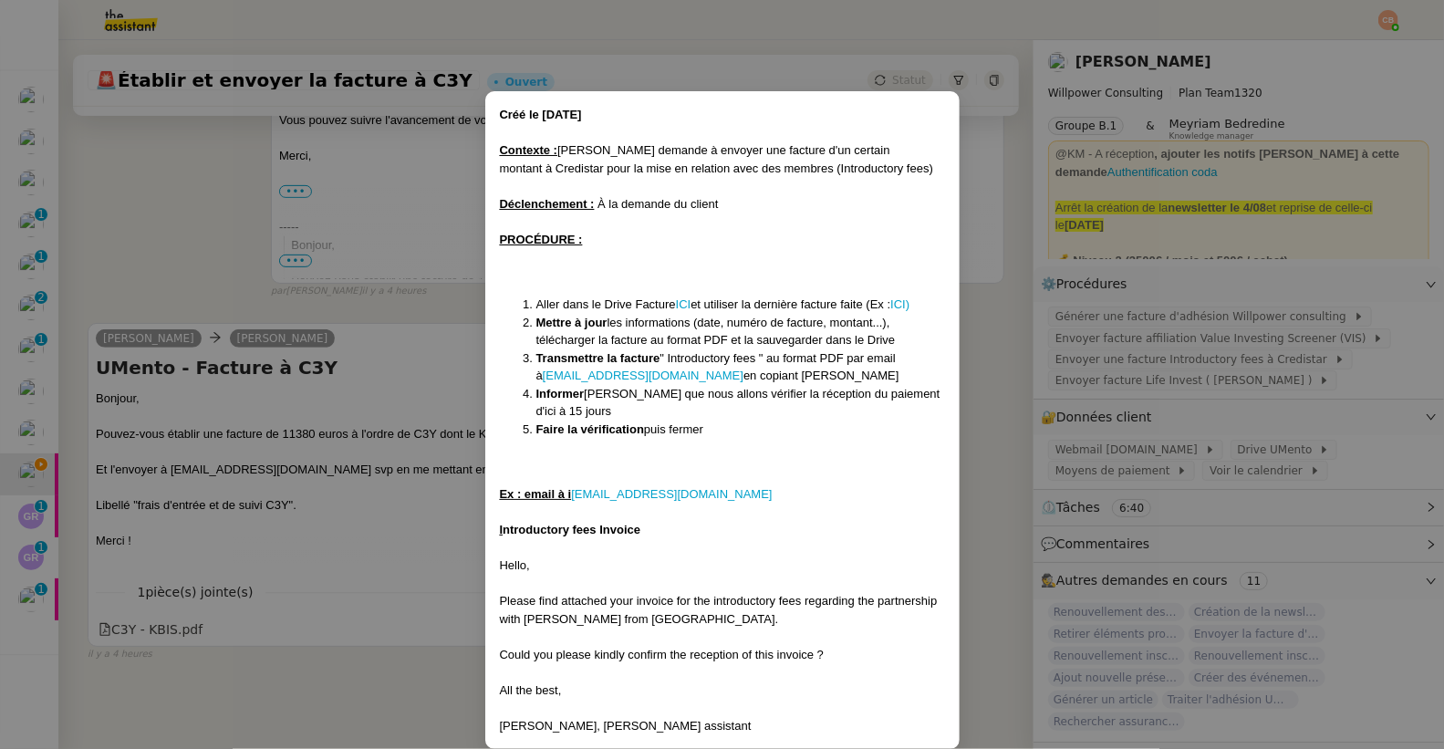
click at [1006, 352] on nz-modal-container "Créé le 16/12/24 Contexte : Cédric demande à envoyer une facture d'un certain m…" at bounding box center [722, 374] width 1444 height 749
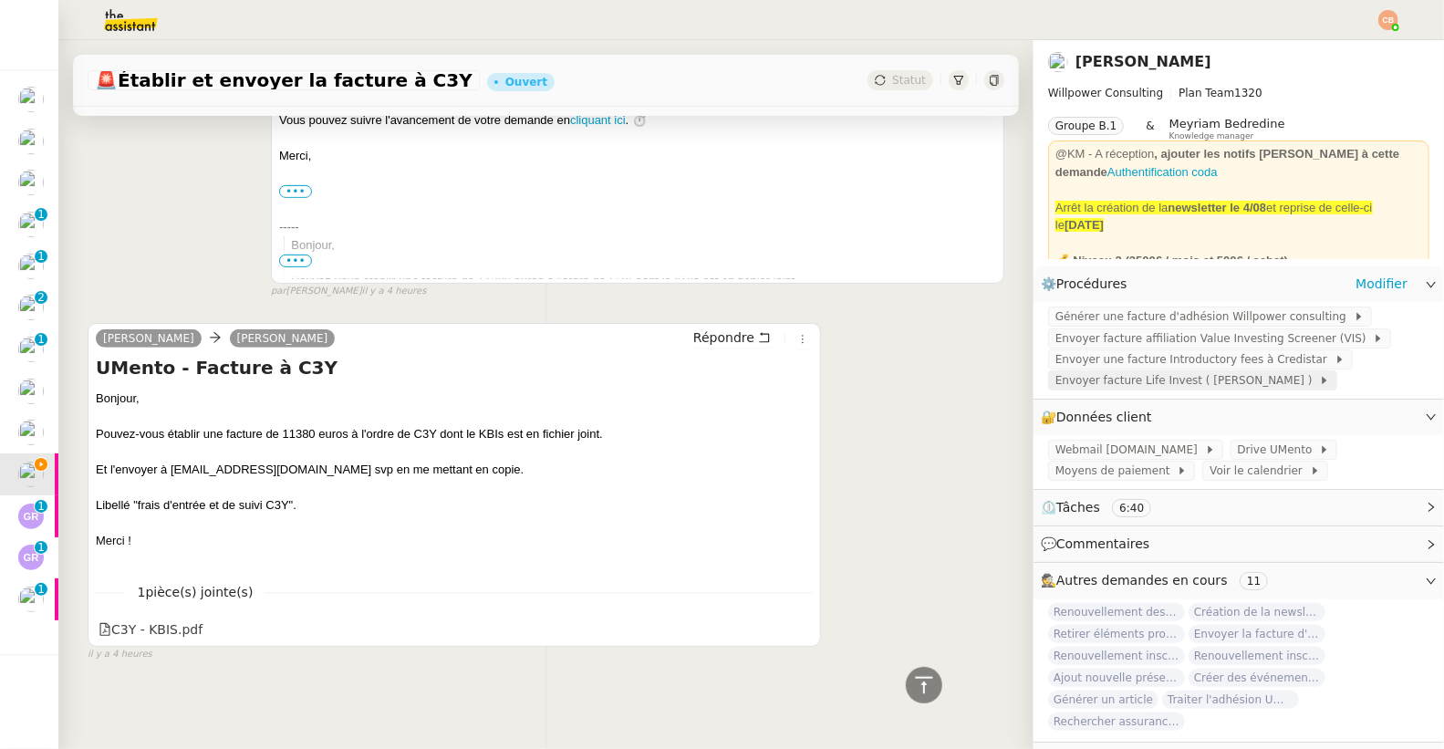
click at [1117, 379] on span "Envoyer facture Life Invest ( Romain Armato )" at bounding box center [1187, 380] width 264 height 18
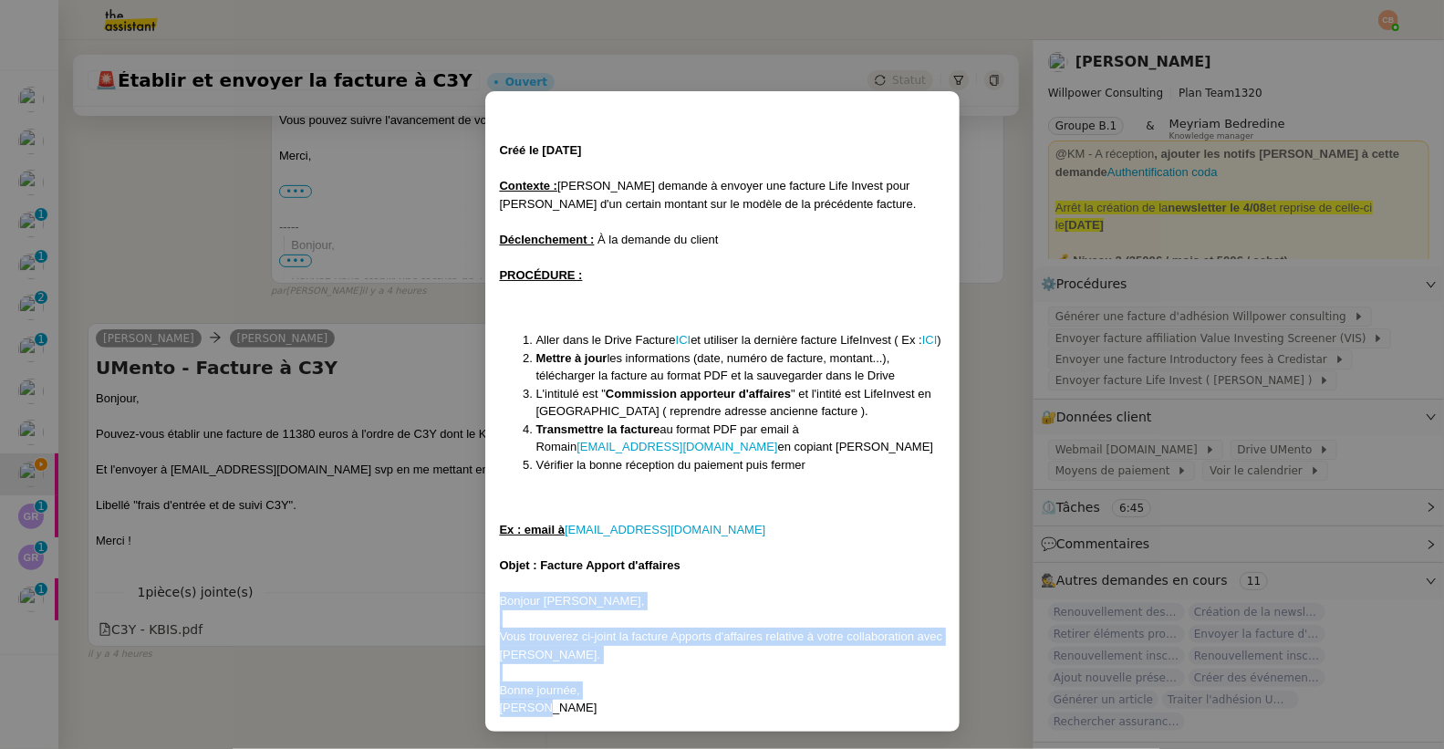
drag, startPoint x: 503, startPoint y: 622, endPoint x: 571, endPoint y: 724, distance: 122.9
click at [571, 717] on div "Créé le 3/07/25 Contexte : Cédric demande à envoyer une facture Life Invest pou…" at bounding box center [722, 411] width 445 height 611
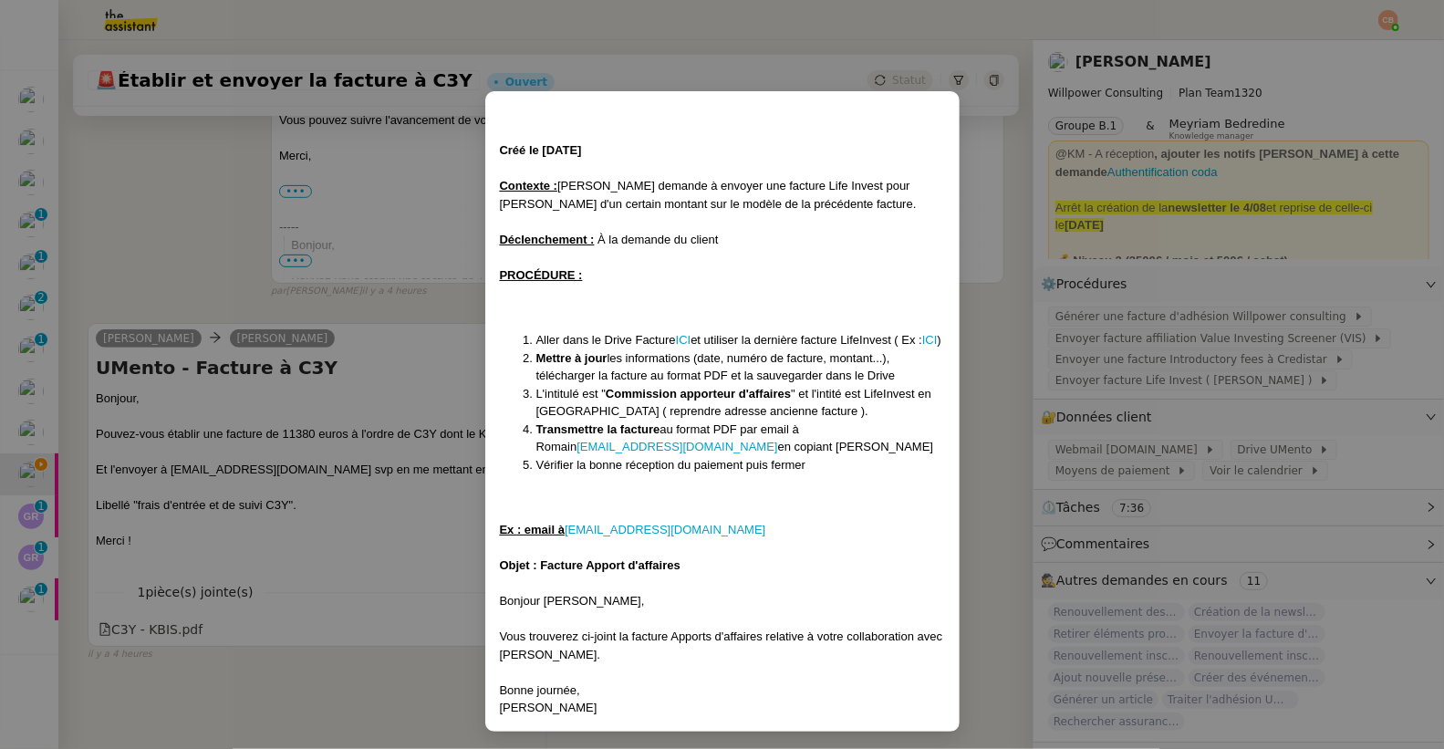
click at [213, 150] on nz-modal-container "Créé le 3/07/25 Contexte : Cédric demande à envoyer une facture Life Invest pou…" at bounding box center [722, 374] width 1444 height 749
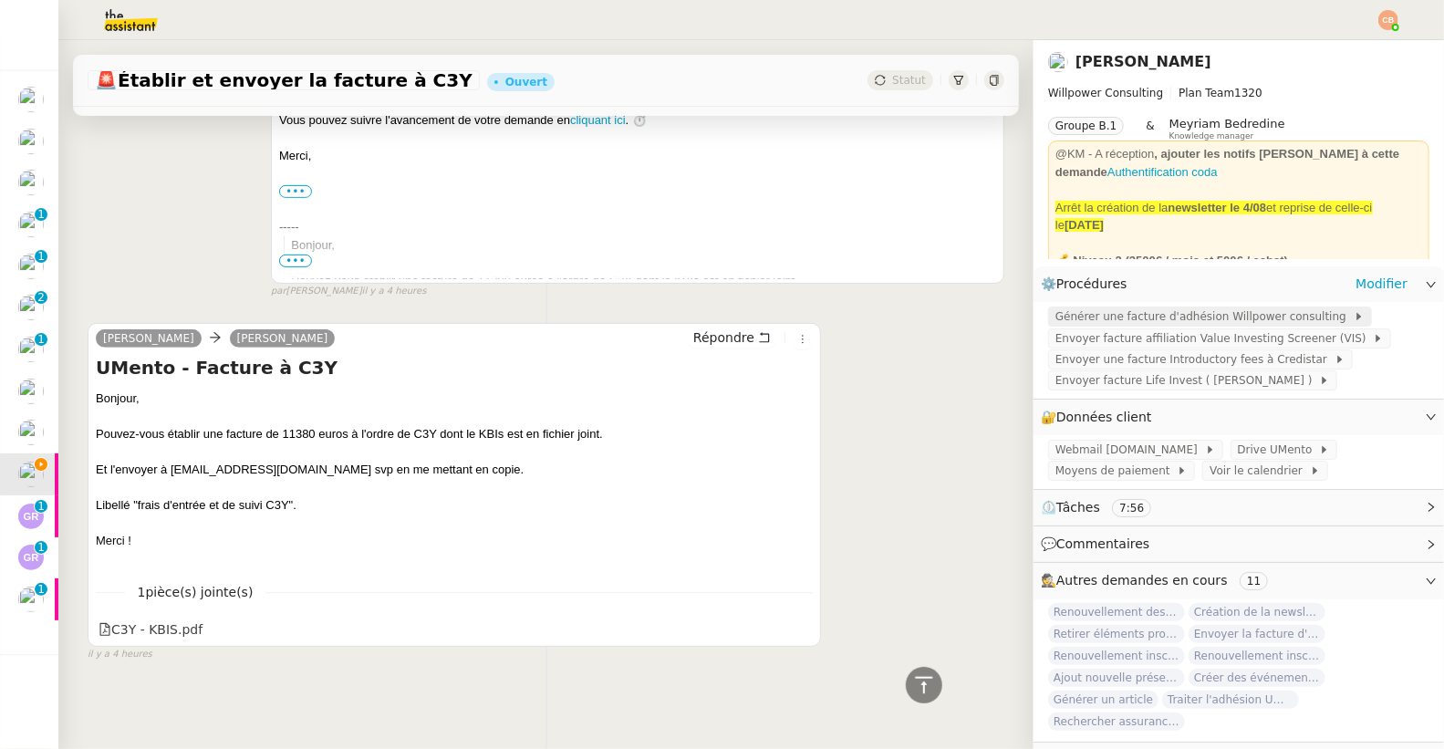
click at [1085, 317] on span "Générer une facture d'adhésion Willpower consulting" at bounding box center [1204, 316] width 298 height 18
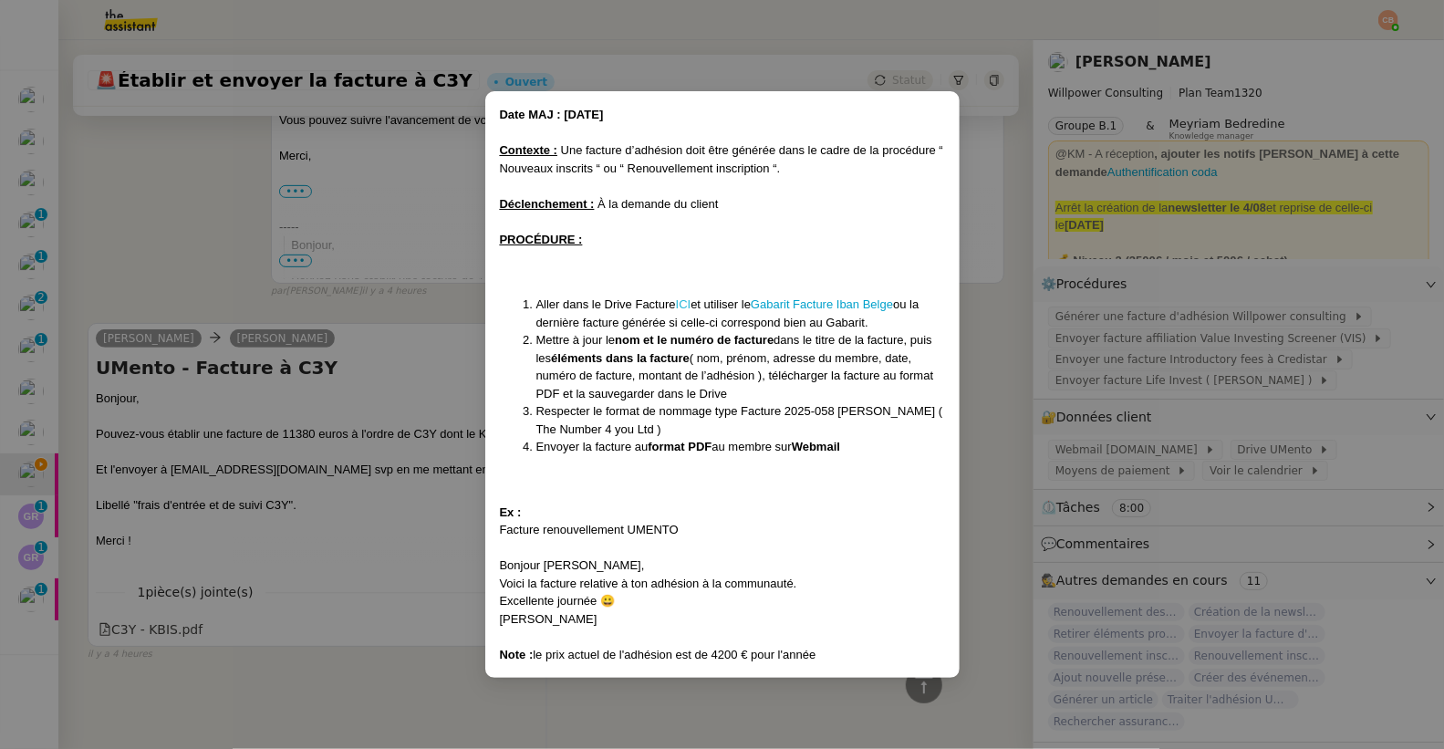
click at [687, 304] on link "ICI" at bounding box center [684, 304] width 16 height 14
click at [180, 245] on nz-modal-container "Date MAJ : 24/ 04/2025 Contexte : Une facture d’adhésion doit être générée dans…" at bounding box center [722, 374] width 1444 height 749
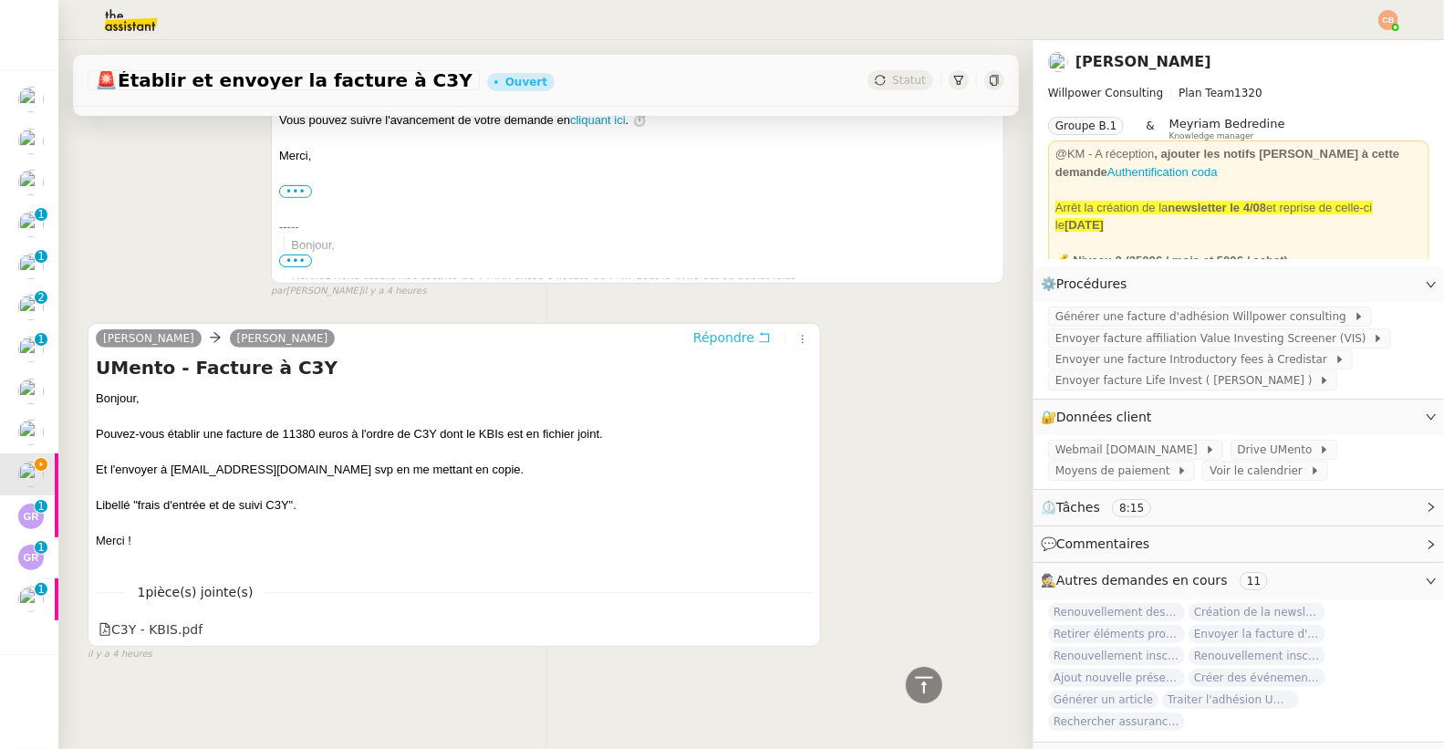
click at [703, 328] on span "Répondre" at bounding box center [723, 337] width 61 height 18
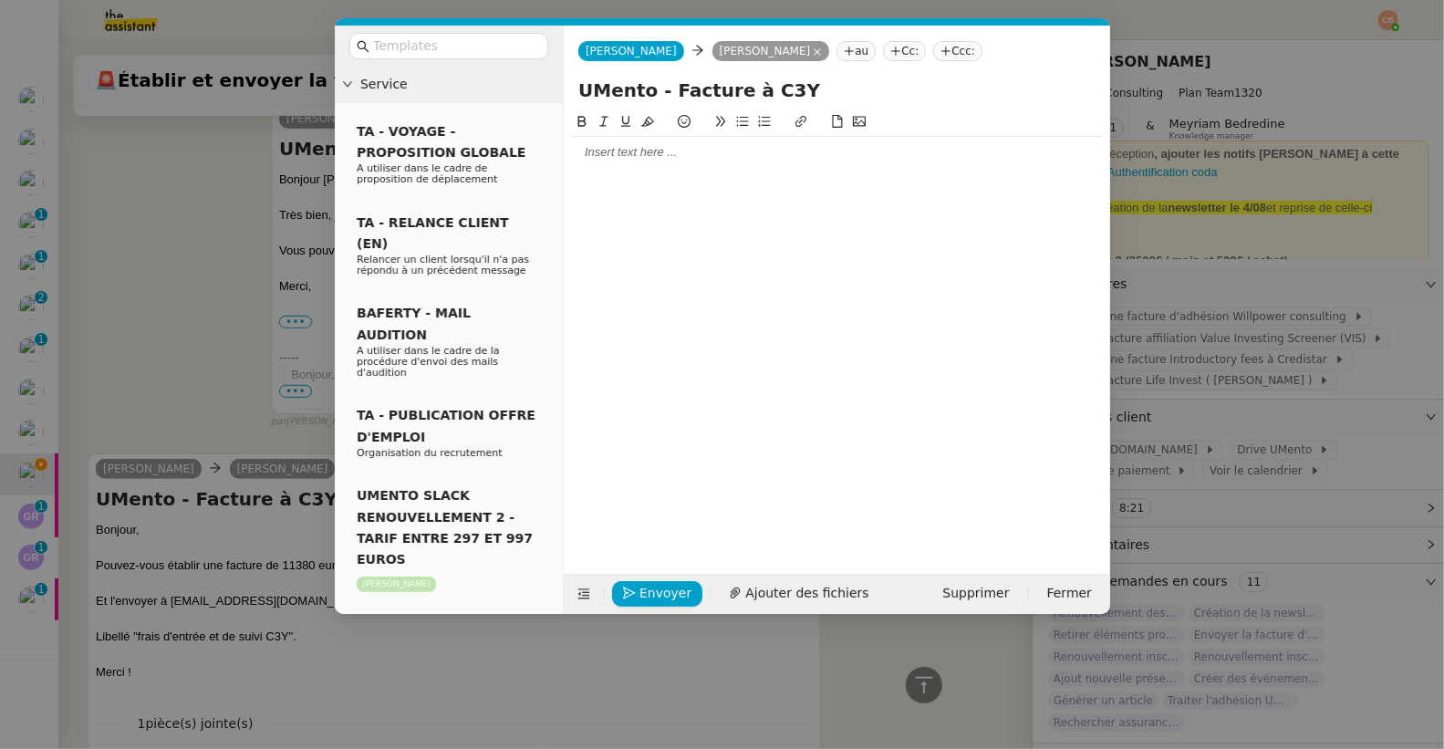
scroll to position [571, 0]
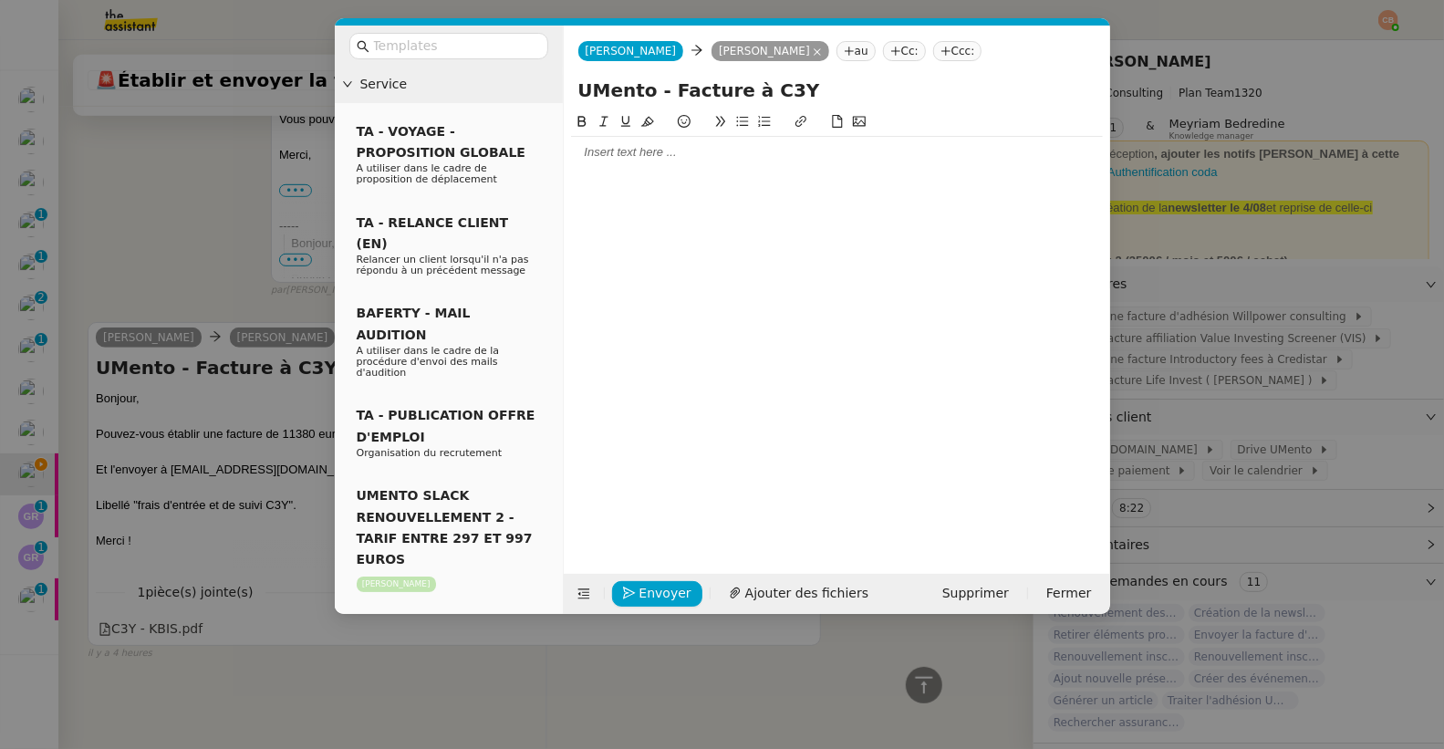
click at [601, 148] on div at bounding box center [837, 152] width 532 height 16
click at [757, 600] on span "Ajouter des fichiers" at bounding box center [806, 593] width 123 height 21
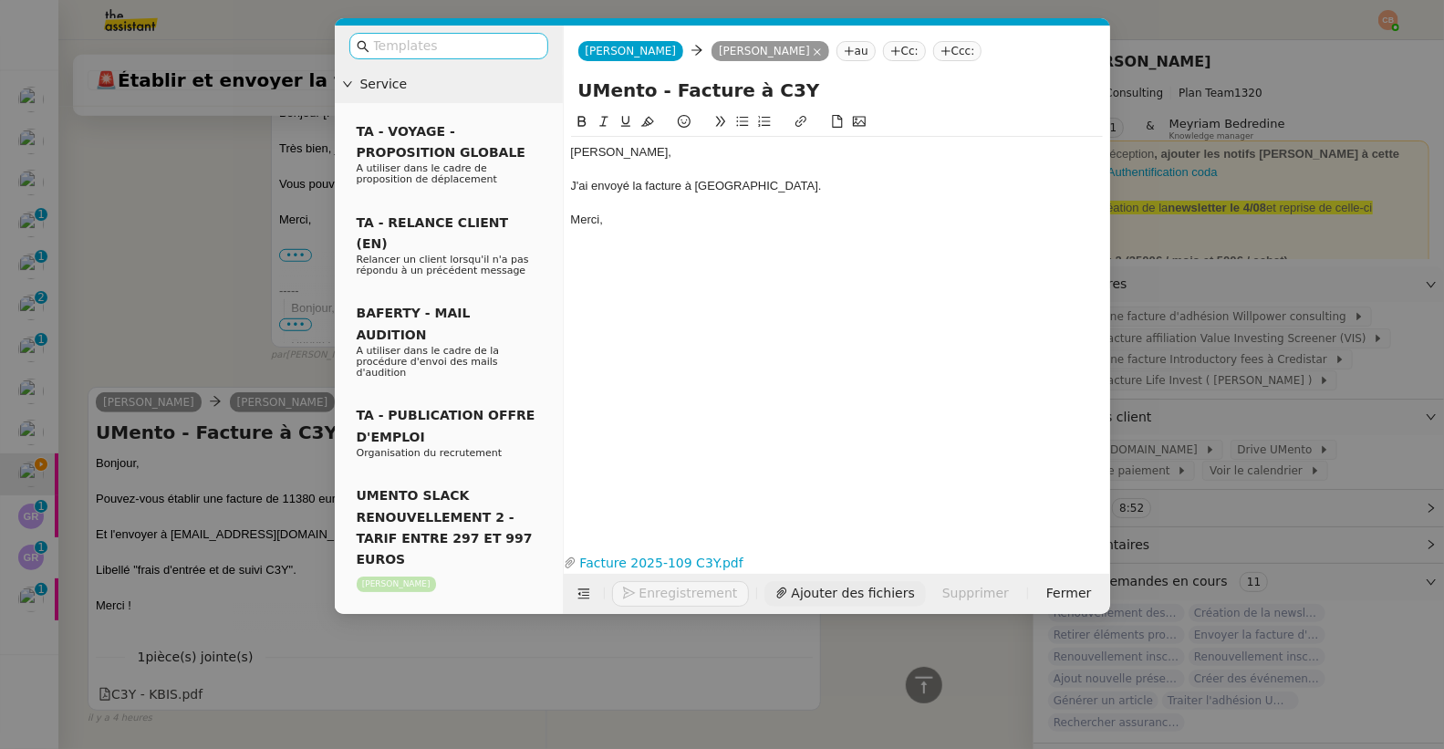
scroll to position [735, 0]
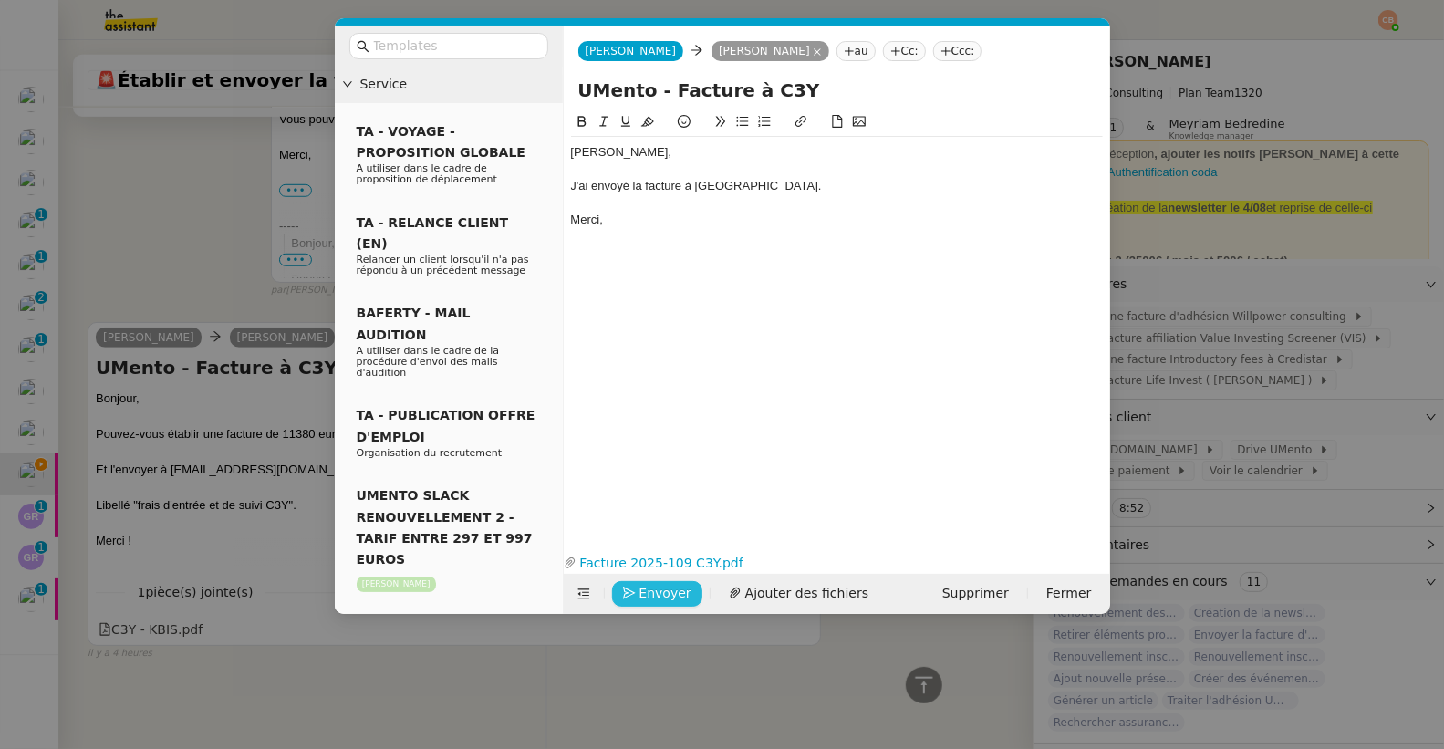
click at [644, 594] on span "Envoyer" at bounding box center [665, 593] width 52 height 21
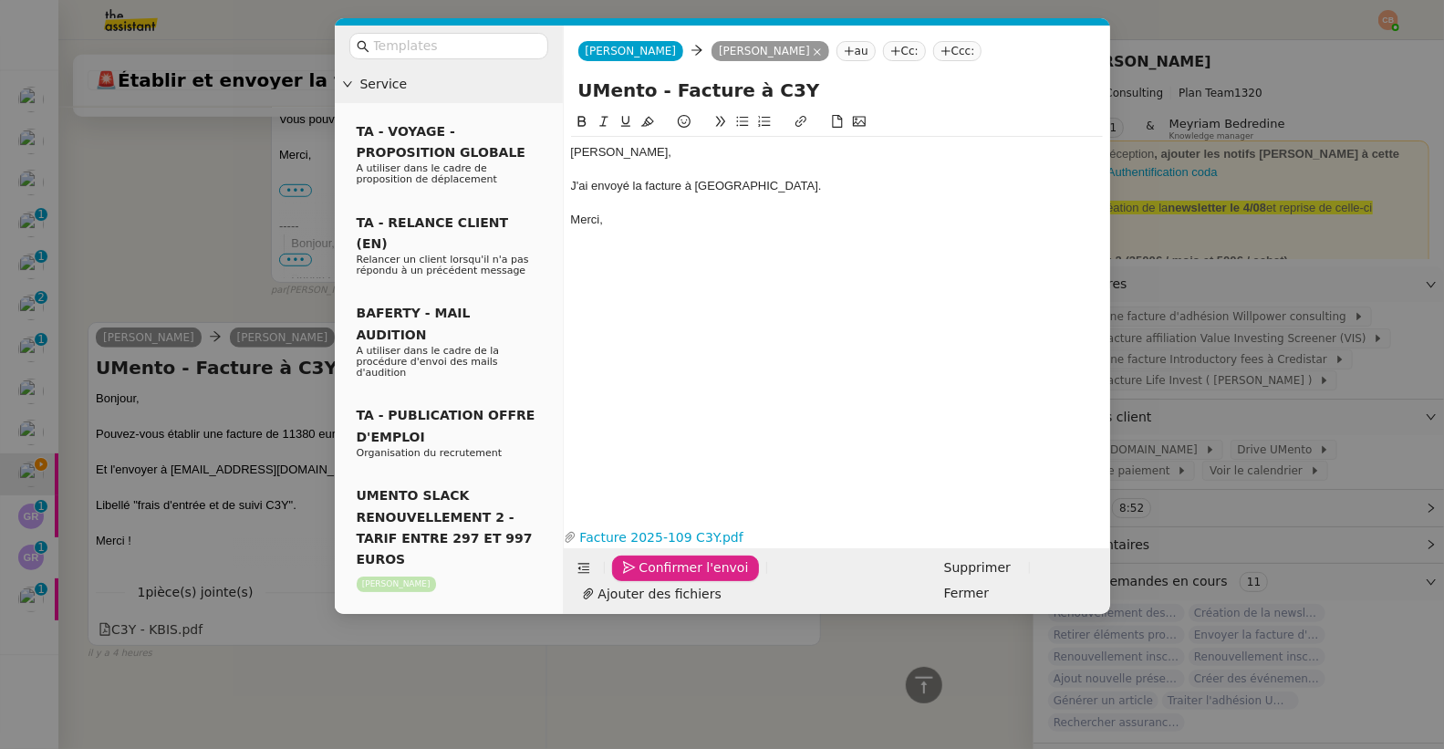
click at [644, 578] on span "Confirmer l'envoi" at bounding box center [693, 567] width 109 height 21
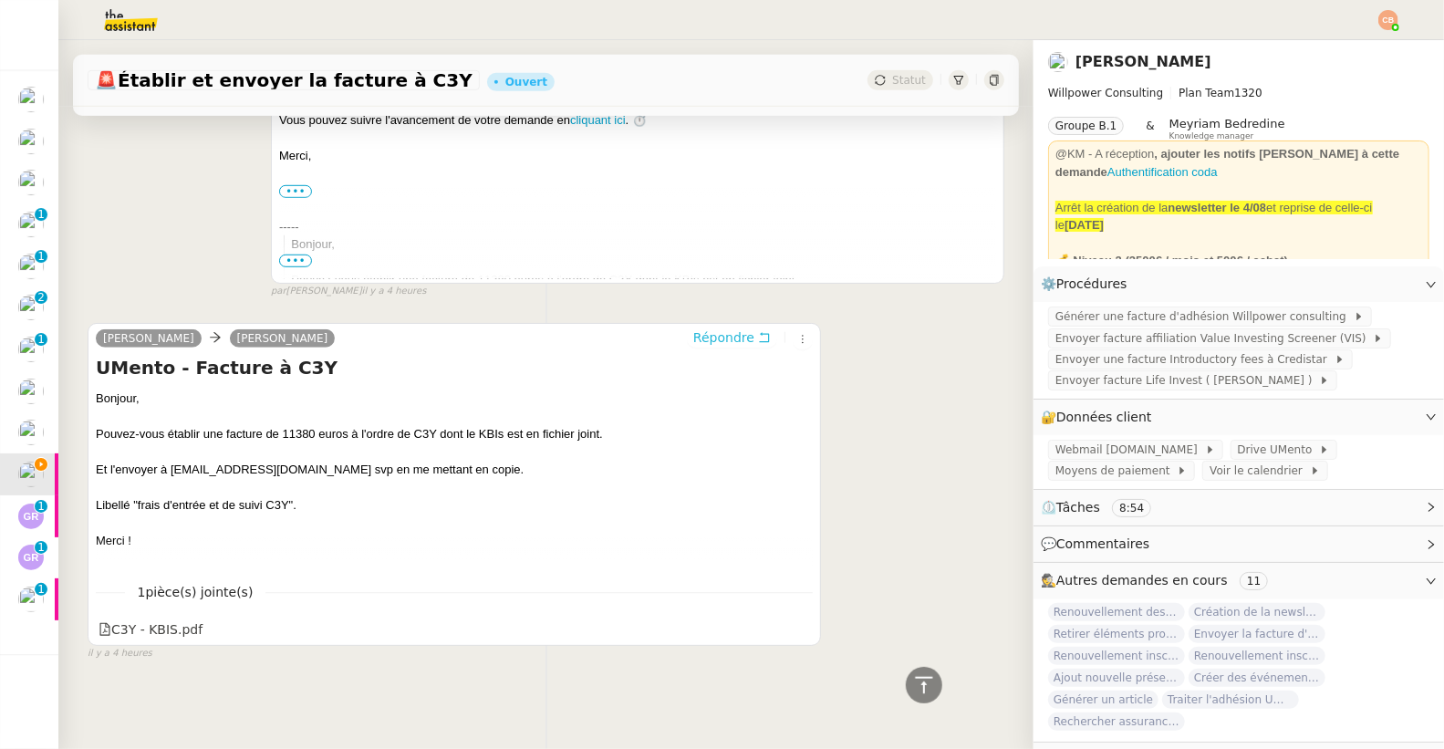
scroll to position [0, 0]
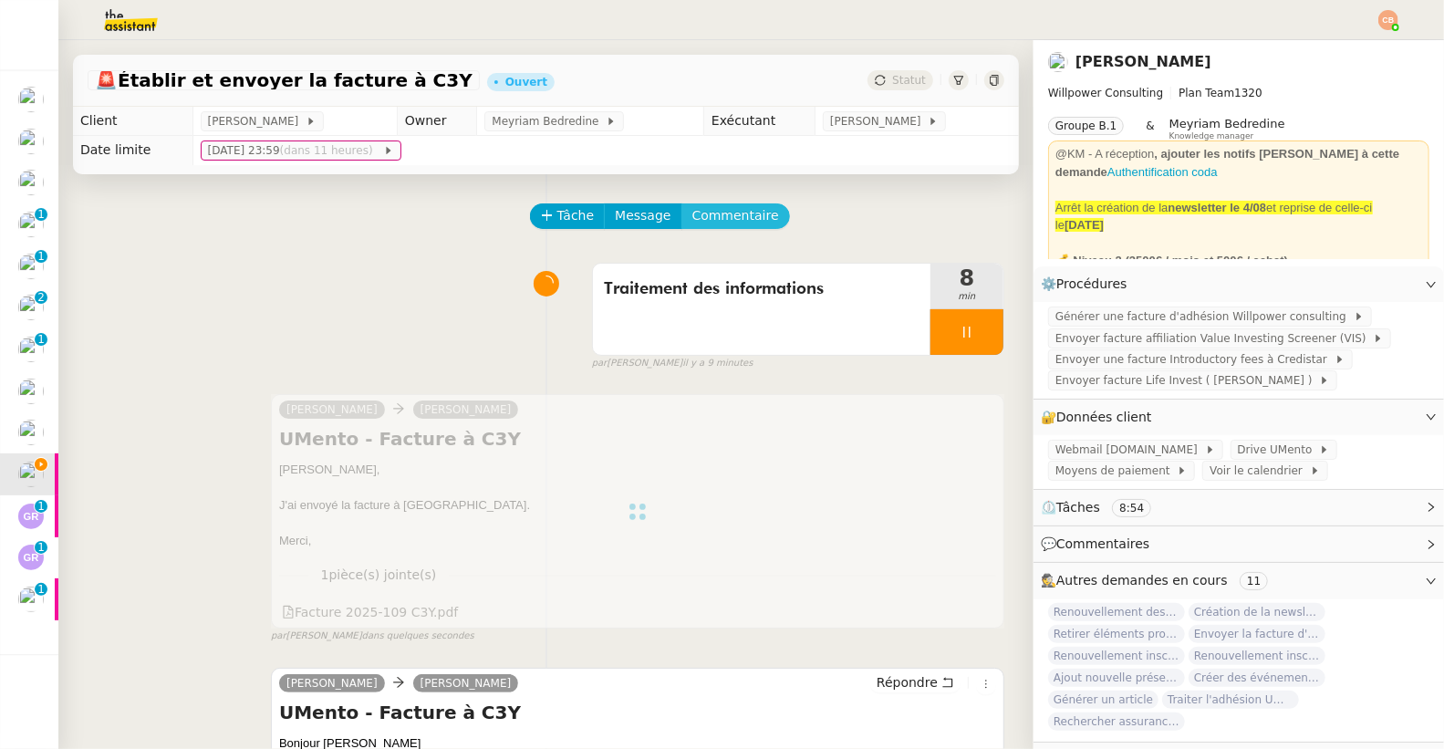
click at [705, 218] on span "Commentaire" at bounding box center [735, 215] width 87 height 21
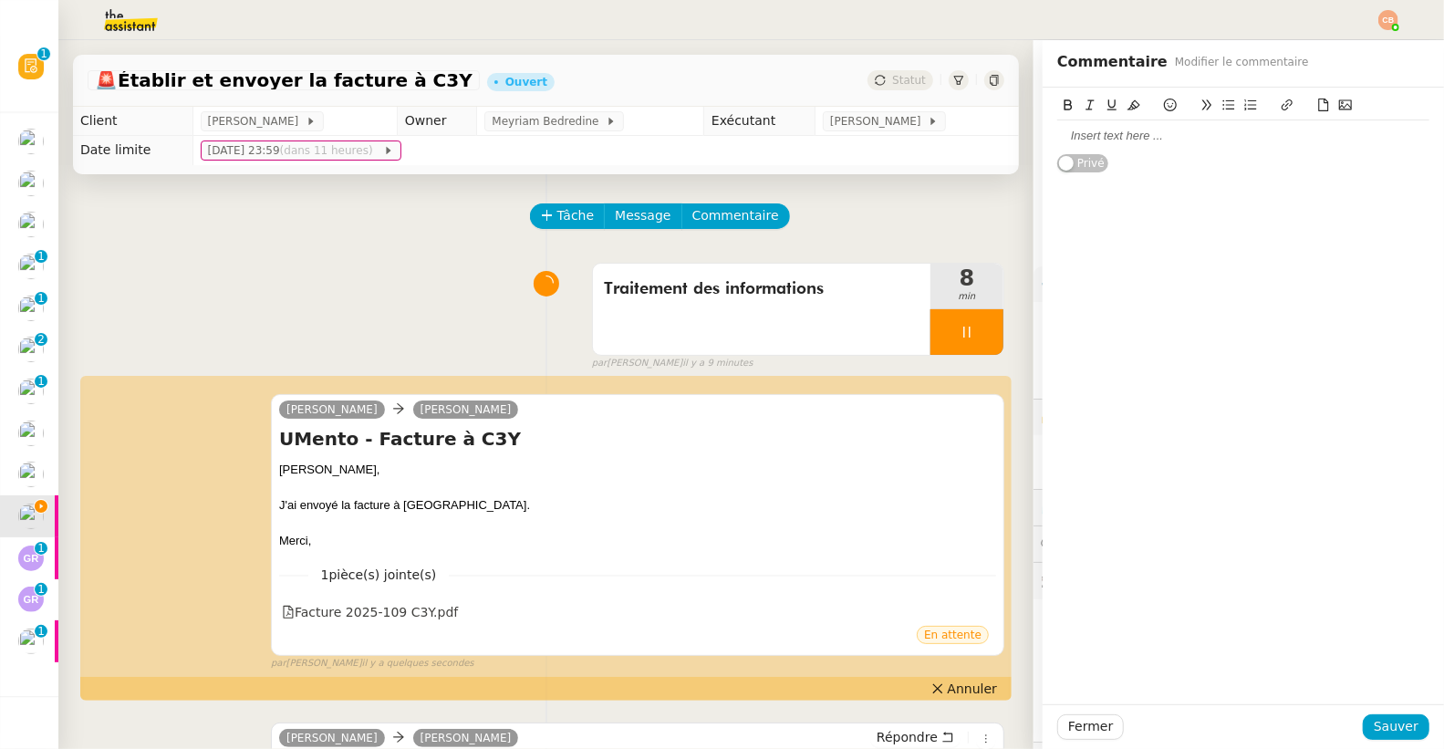
click at [1083, 142] on div at bounding box center [1243, 136] width 372 height 16
click at [1404, 724] on button "Sauver" at bounding box center [1396, 727] width 67 height 26
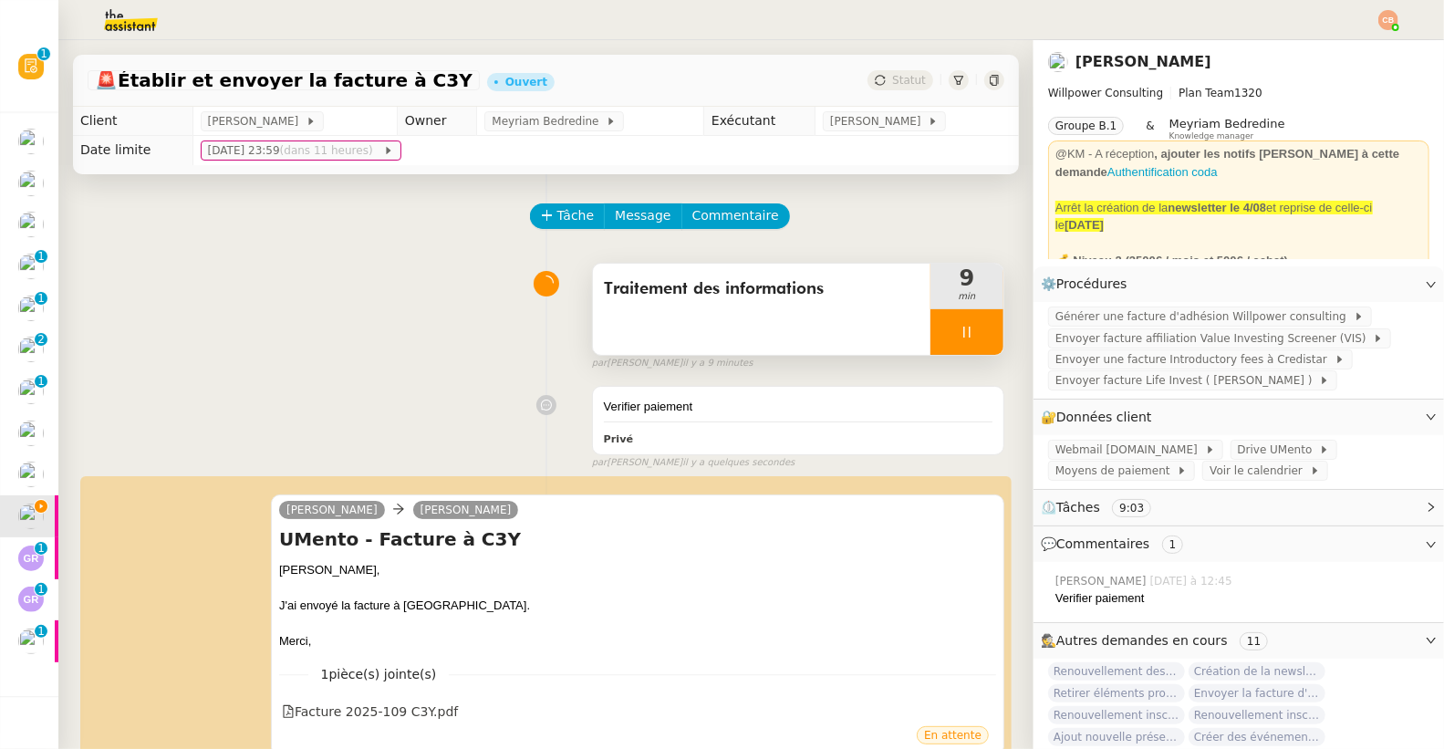
click at [931, 326] on div at bounding box center [966, 332] width 73 height 46
click at [978, 328] on icon at bounding box center [985, 332] width 15 height 15
click at [786, 317] on div "Traitement des informations" at bounding box center [761, 309] width 337 height 91
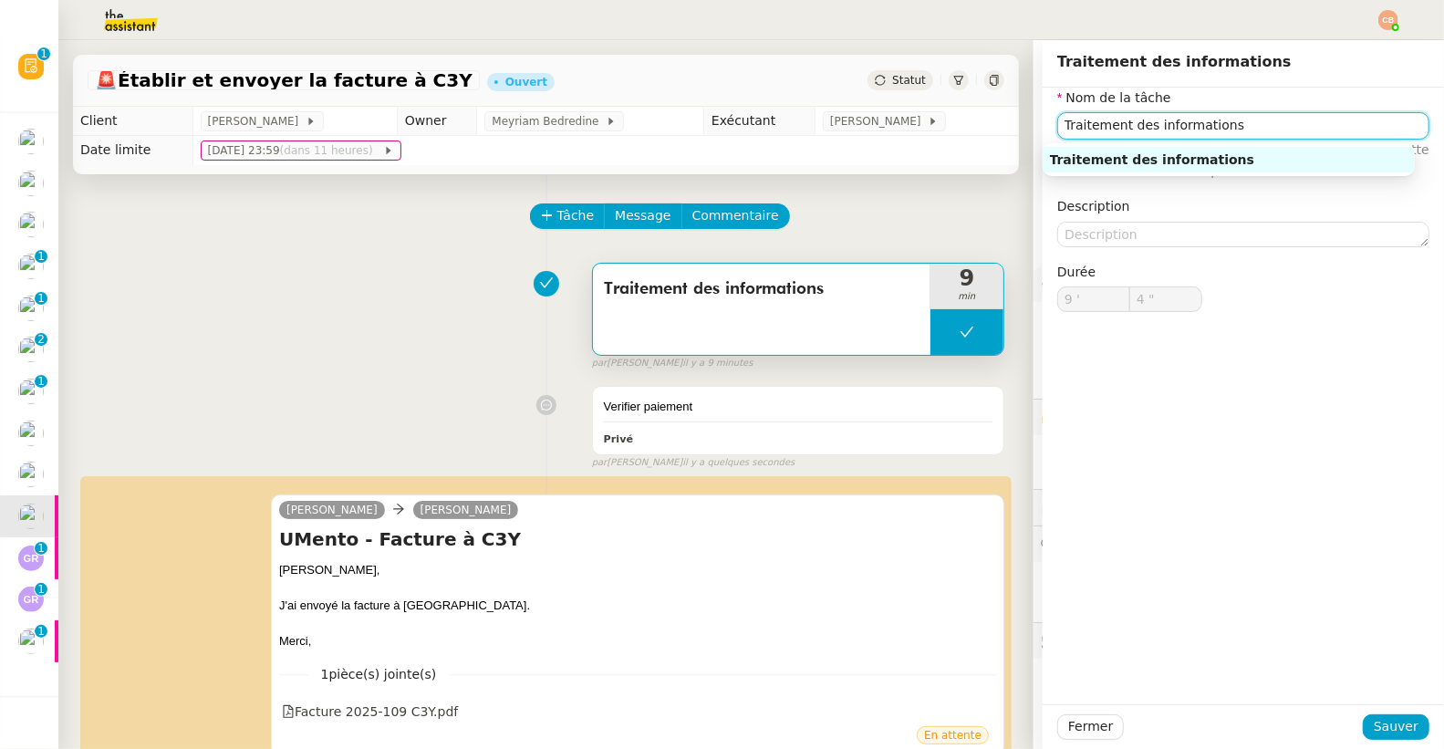
drag, startPoint x: 1155, startPoint y: 121, endPoint x: 1053, endPoint y: 114, distance: 102.4
click at [1057, 114] on input "Traitement des informations" at bounding box center [1243, 125] width 372 height 26
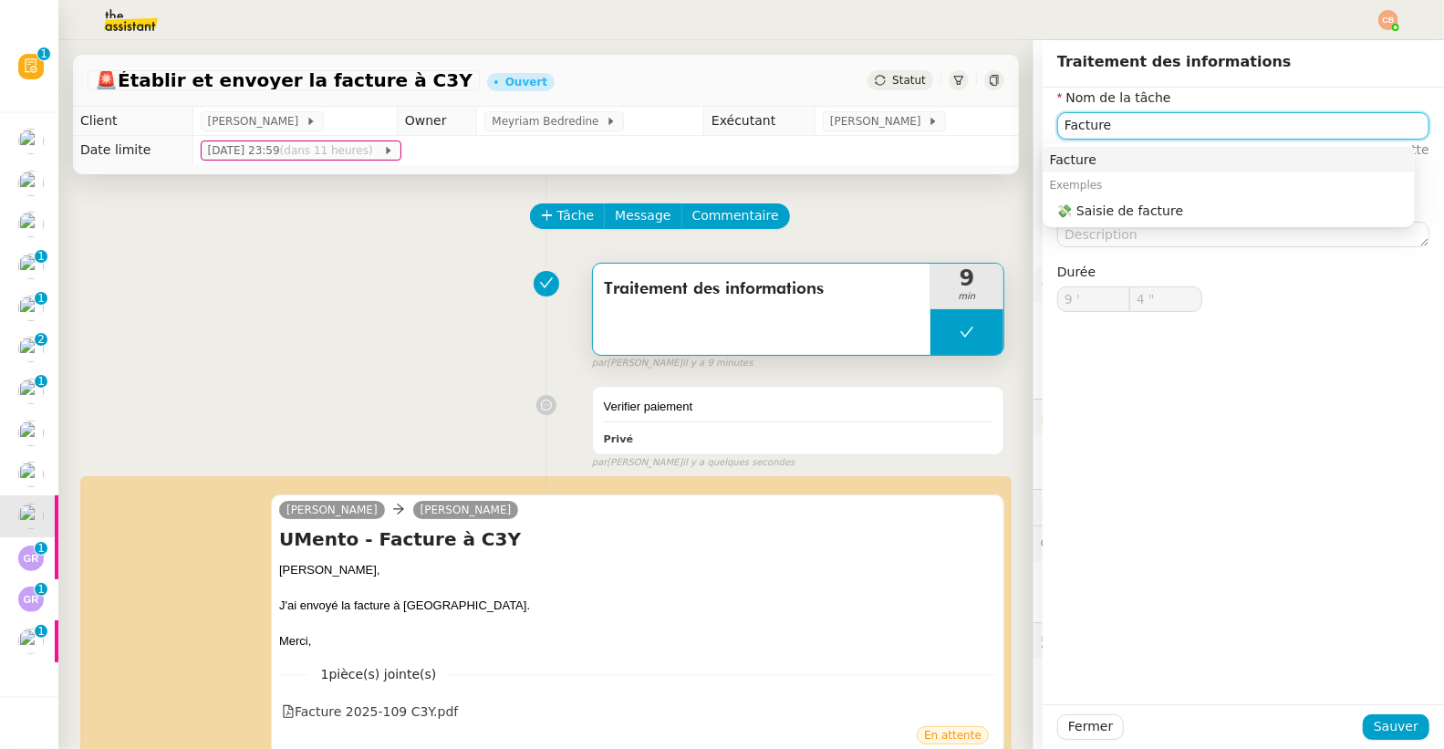
click at [1068, 157] on div "Facture" at bounding box center [1229, 159] width 358 height 16
type input "Facture"
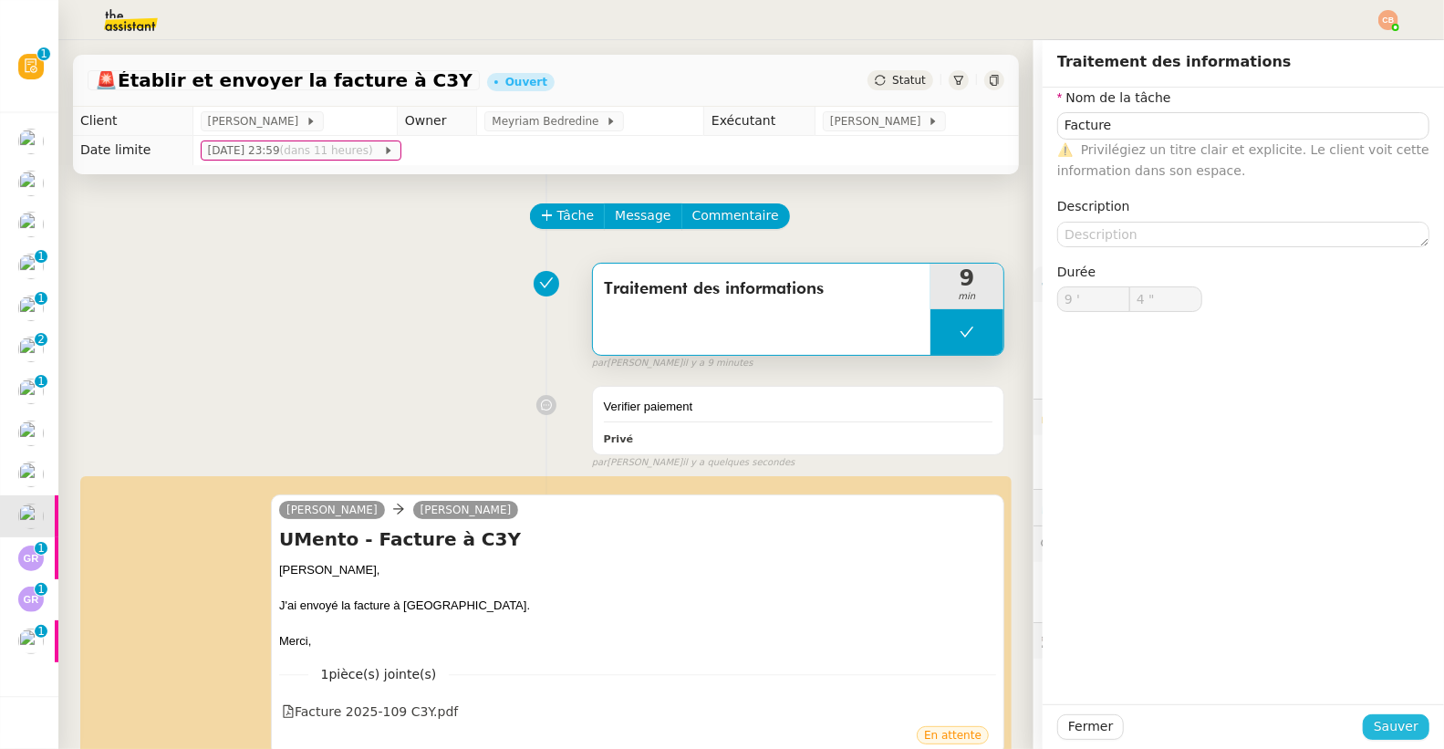
click at [1378, 718] on span "Sauver" at bounding box center [1396, 726] width 45 height 21
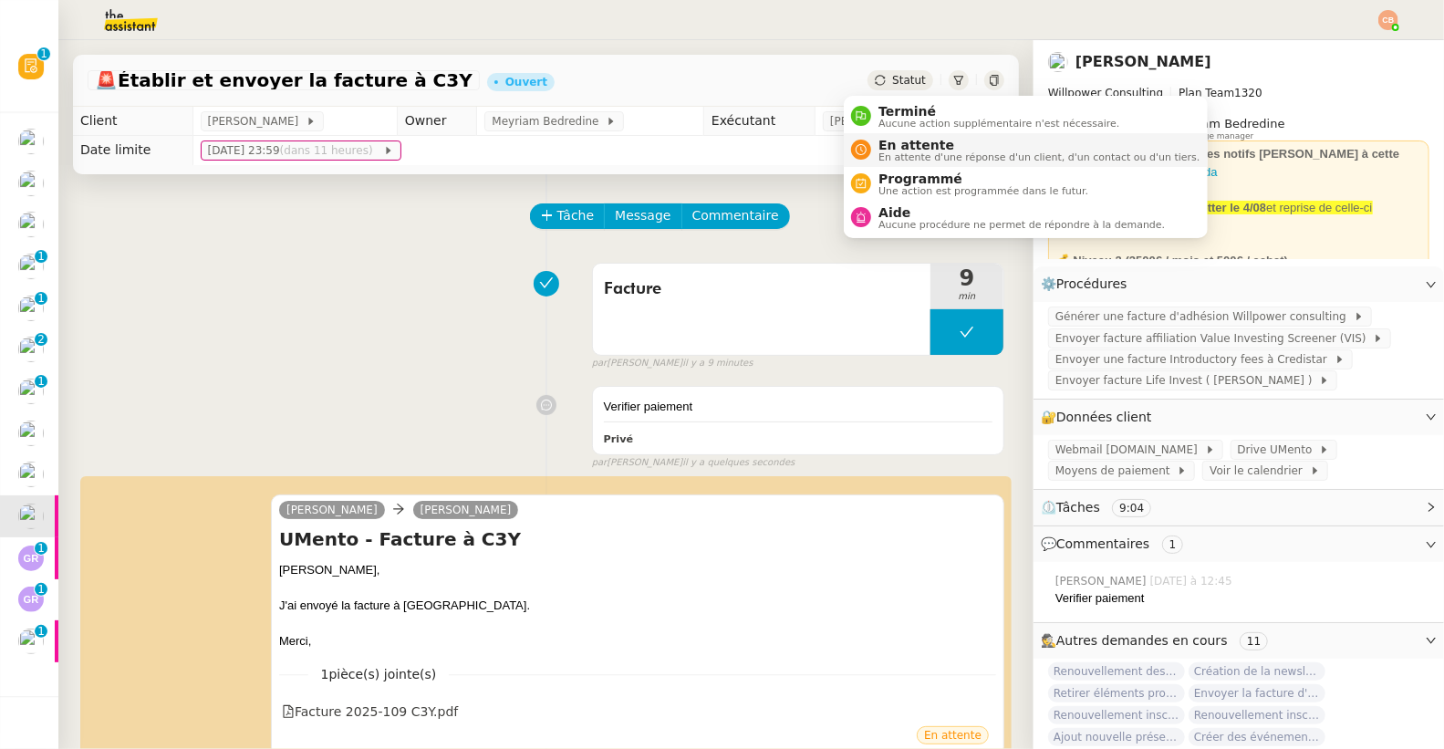
click at [898, 159] on span "En attente d'une réponse d'un client, d'un contact ou d'un tiers." at bounding box center [1038, 157] width 321 height 10
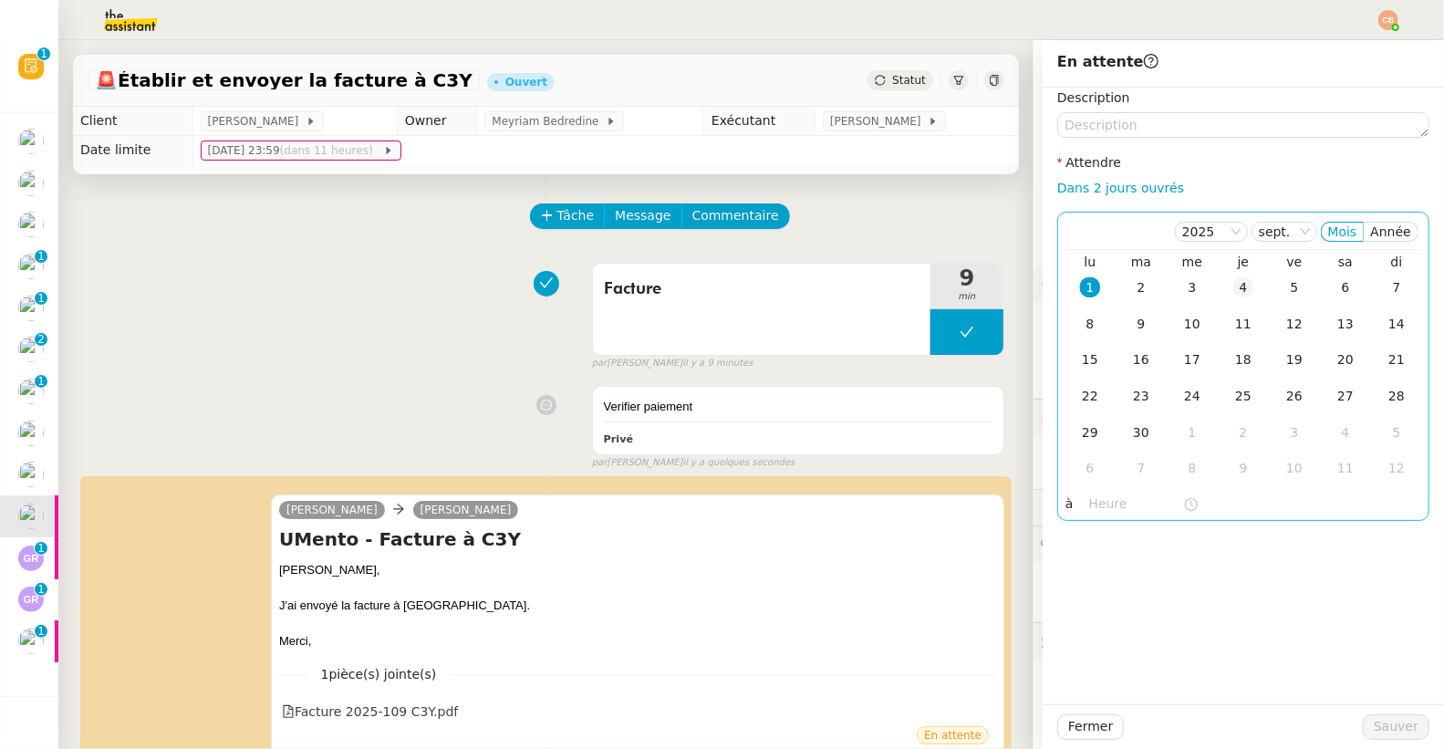
click at [1234, 290] on div "4" at bounding box center [1243, 287] width 20 height 20
click at [1102, 493] on input "text" at bounding box center [1136, 503] width 94 height 21
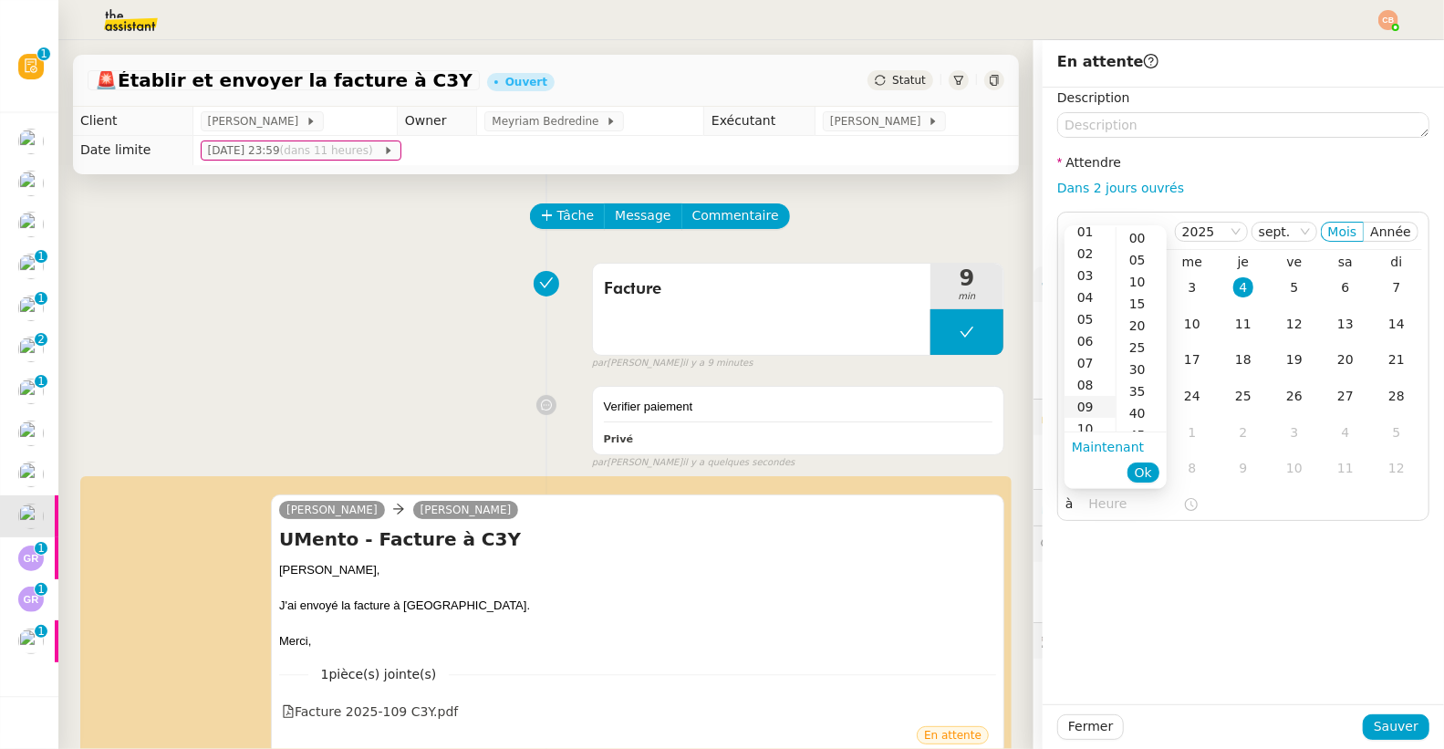
click at [1078, 410] on div "09" at bounding box center [1089, 407] width 51 height 22
click at [1141, 239] on div "00" at bounding box center [1141, 238] width 50 height 22
type input "09:00"
click at [1217, 609] on div "Description Attendre Dans 2 jours ouvrés [DATE] Mois Année lu ma me je ve sa di…" at bounding box center [1243, 396] width 401 height 617
click at [1385, 725] on span "Sauver" at bounding box center [1396, 726] width 45 height 21
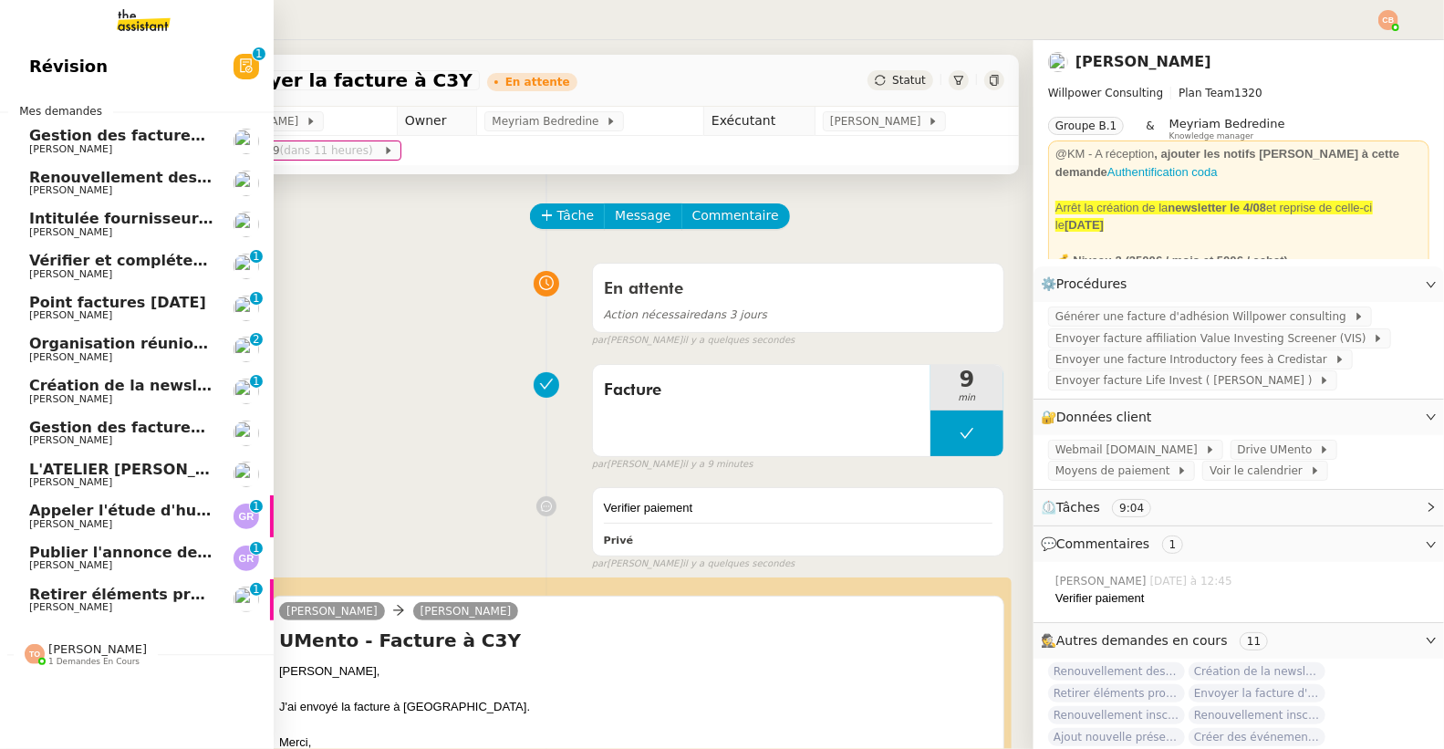
click at [92, 602] on span "[PERSON_NAME]" at bounding box center [70, 607] width 83 height 12
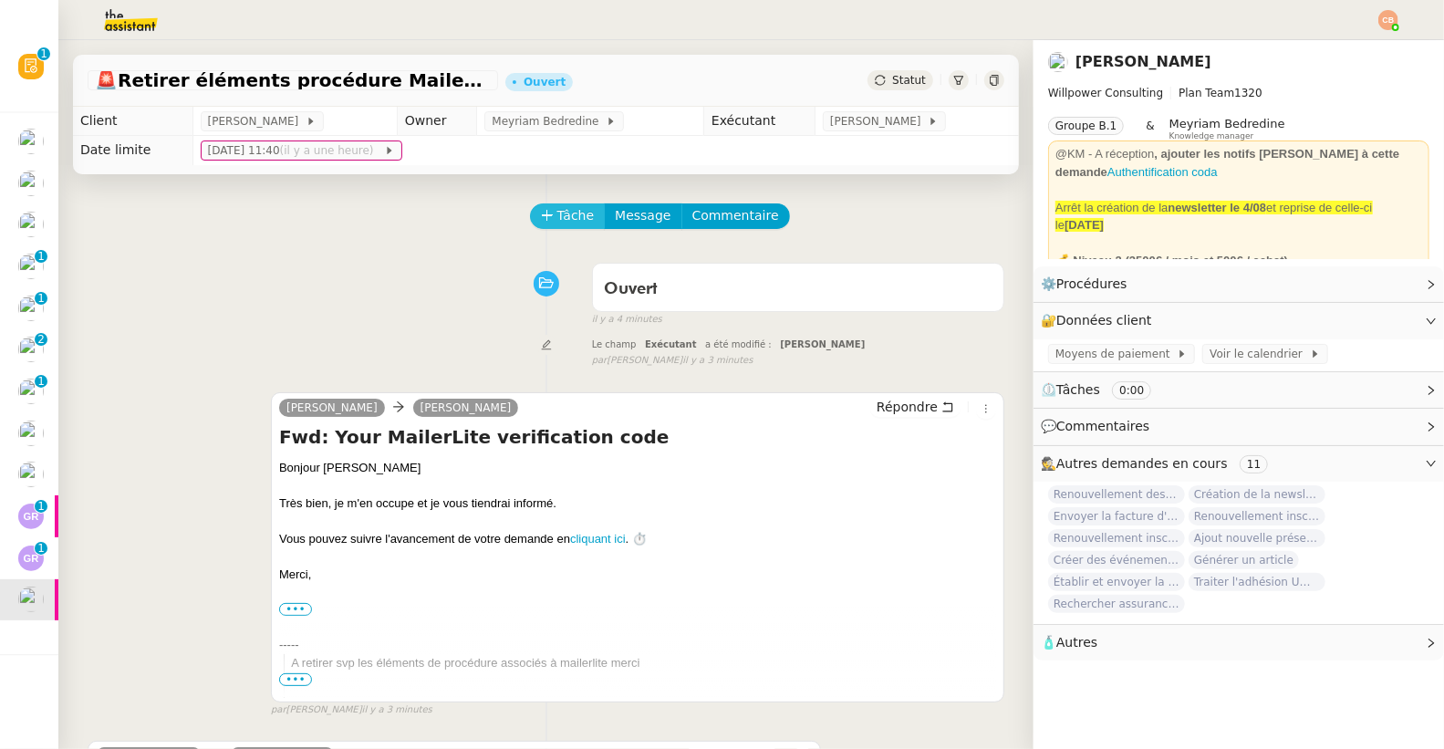
click at [557, 214] on span "Tâche" at bounding box center [575, 215] width 37 height 21
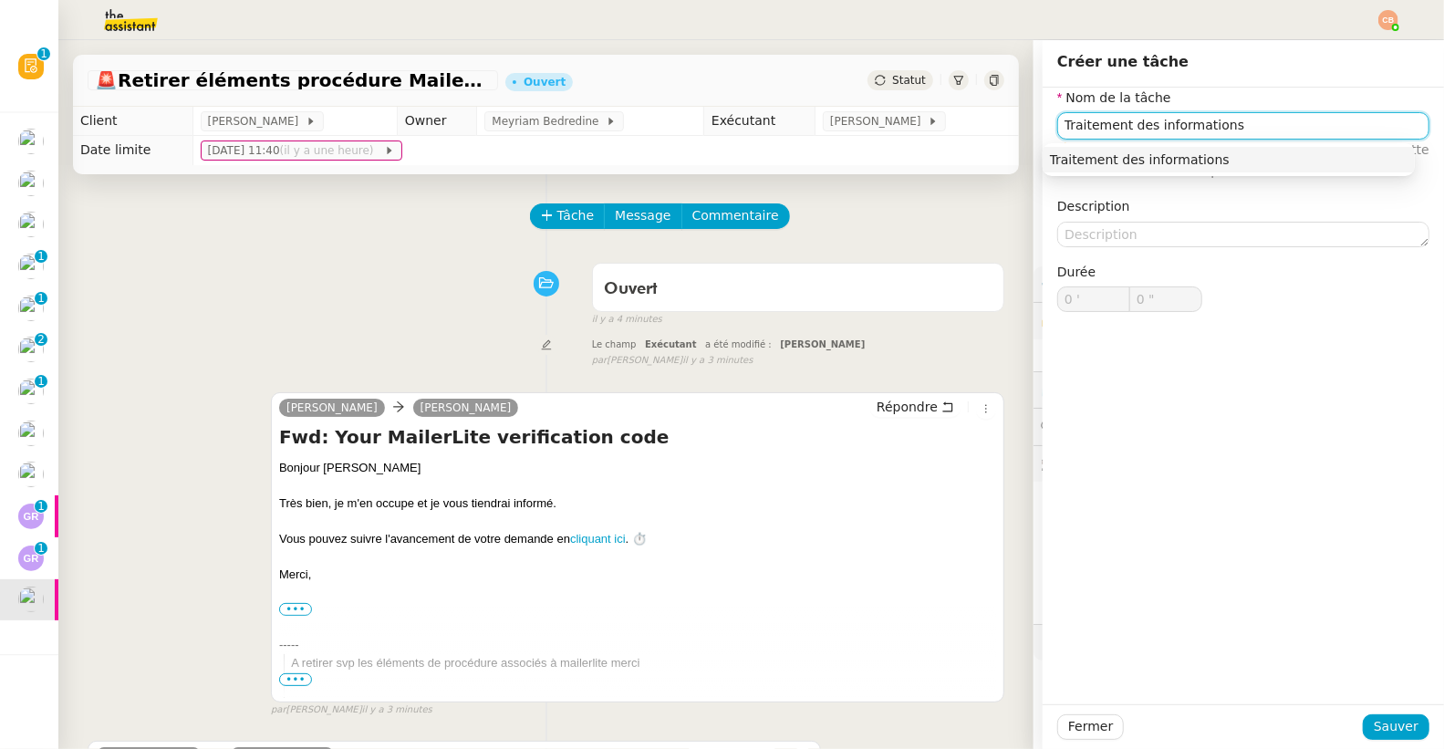
click at [1085, 160] on div "Traitement des informations" at bounding box center [1229, 159] width 358 height 16
type input "Traitement des informations"
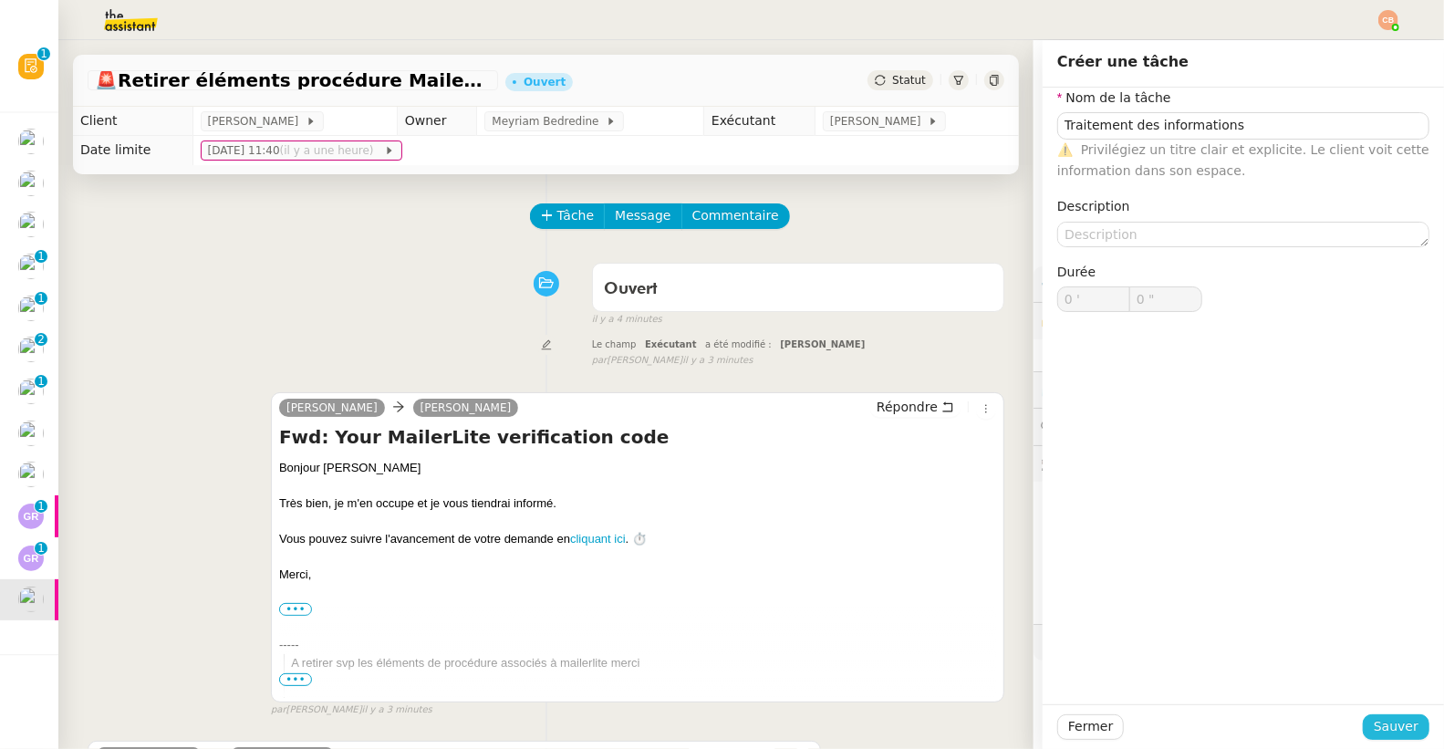
click at [1374, 722] on span "Sauver" at bounding box center [1396, 726] width 45 height 21
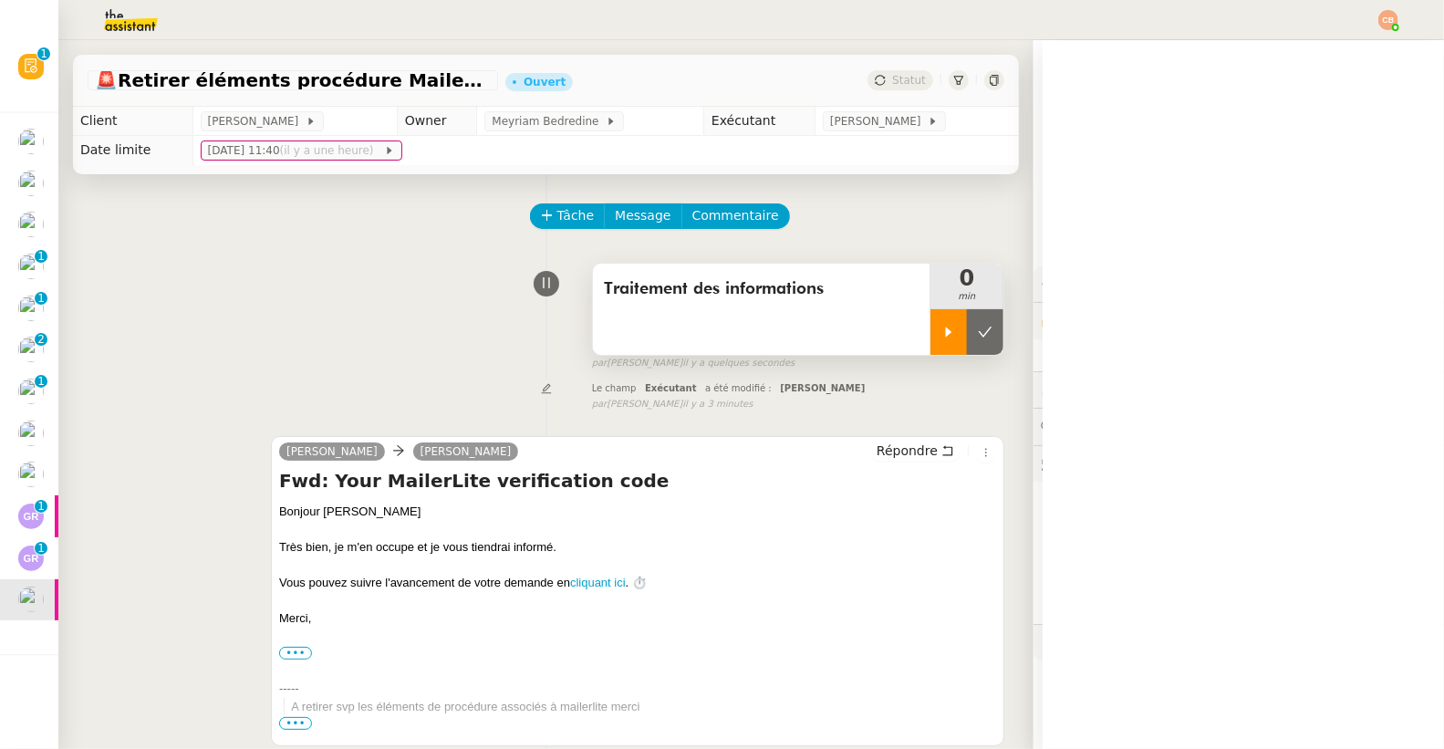
click at [930, 318] on div at bounding box center [948, 332] width 36 height 46
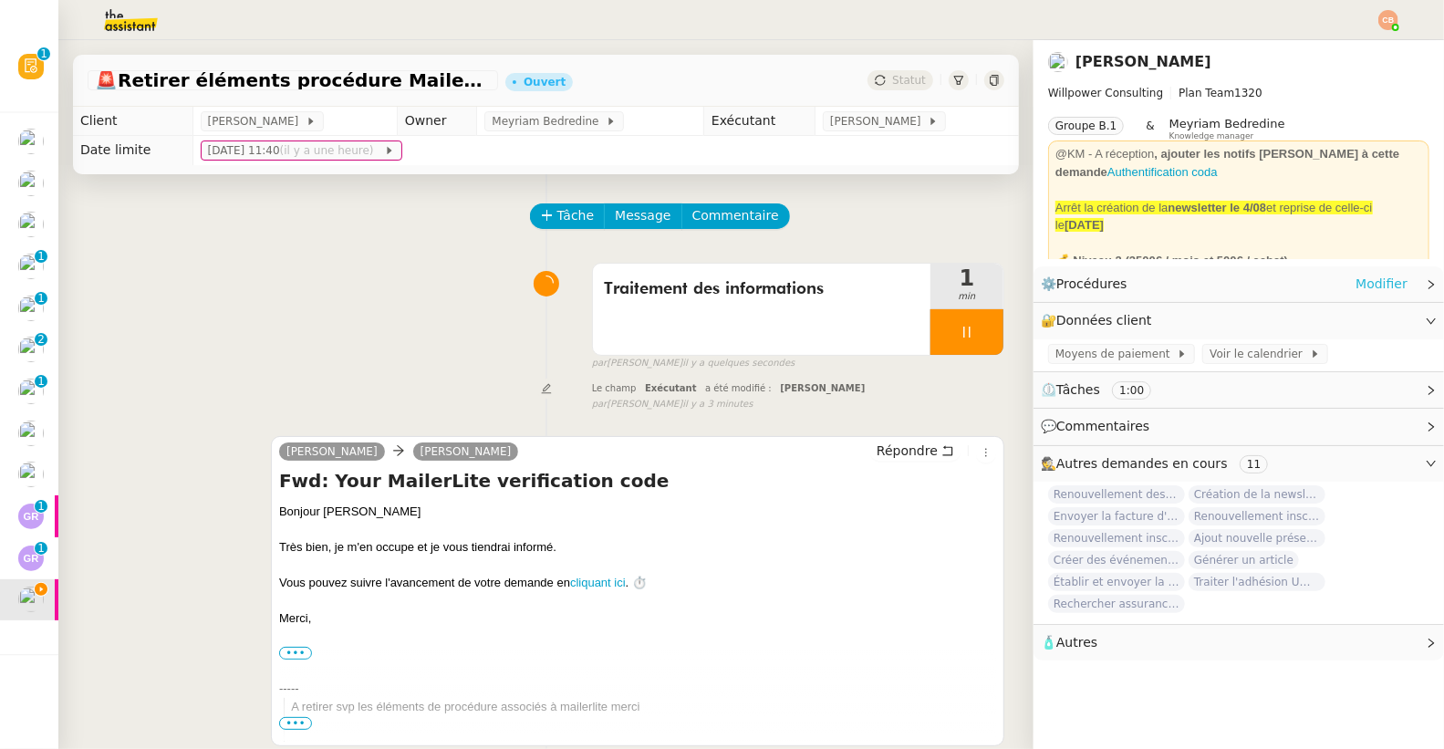
click at [1357, 283] on link "Modifier" at bounding box center [1381, 284] width 52 height 21
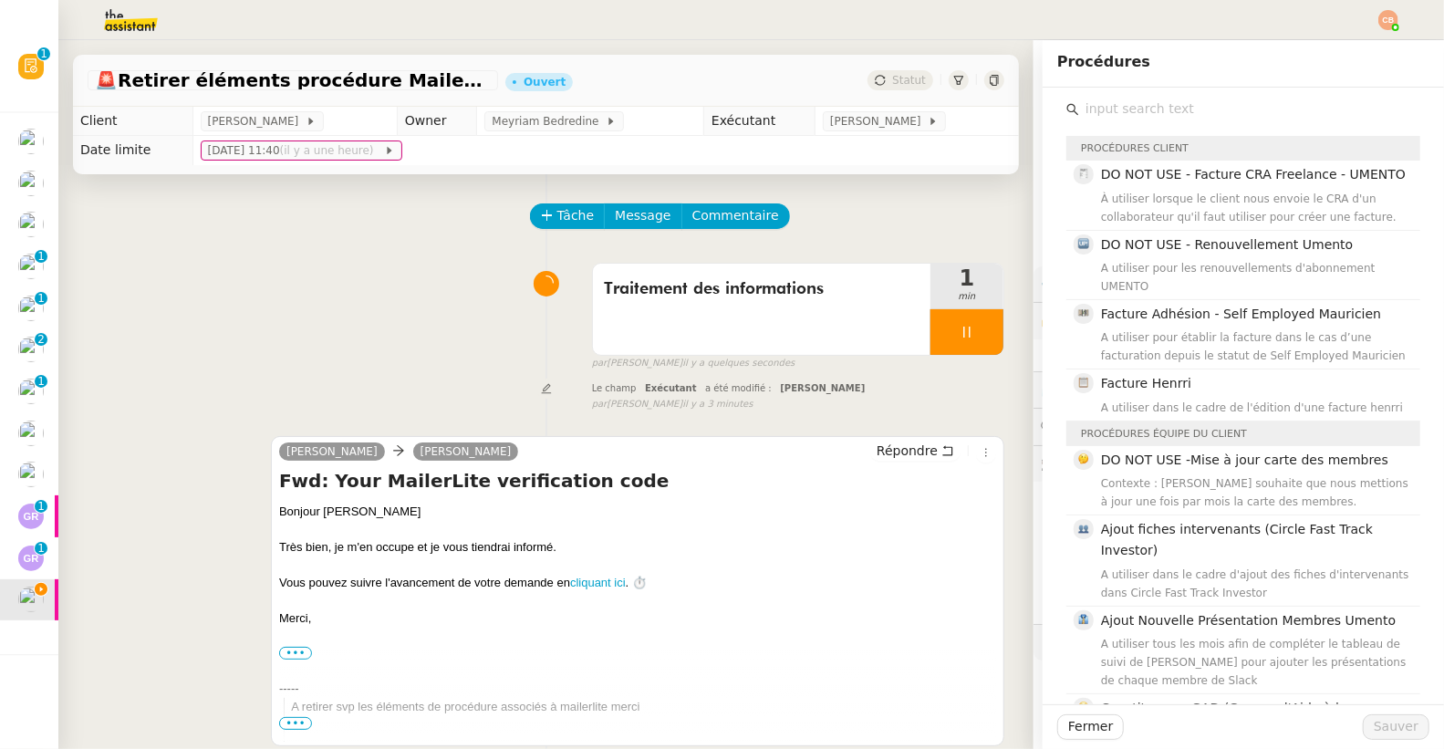
click at [1136, 98] on input "text" at bounding box center [1249, 109] width 341 height 25
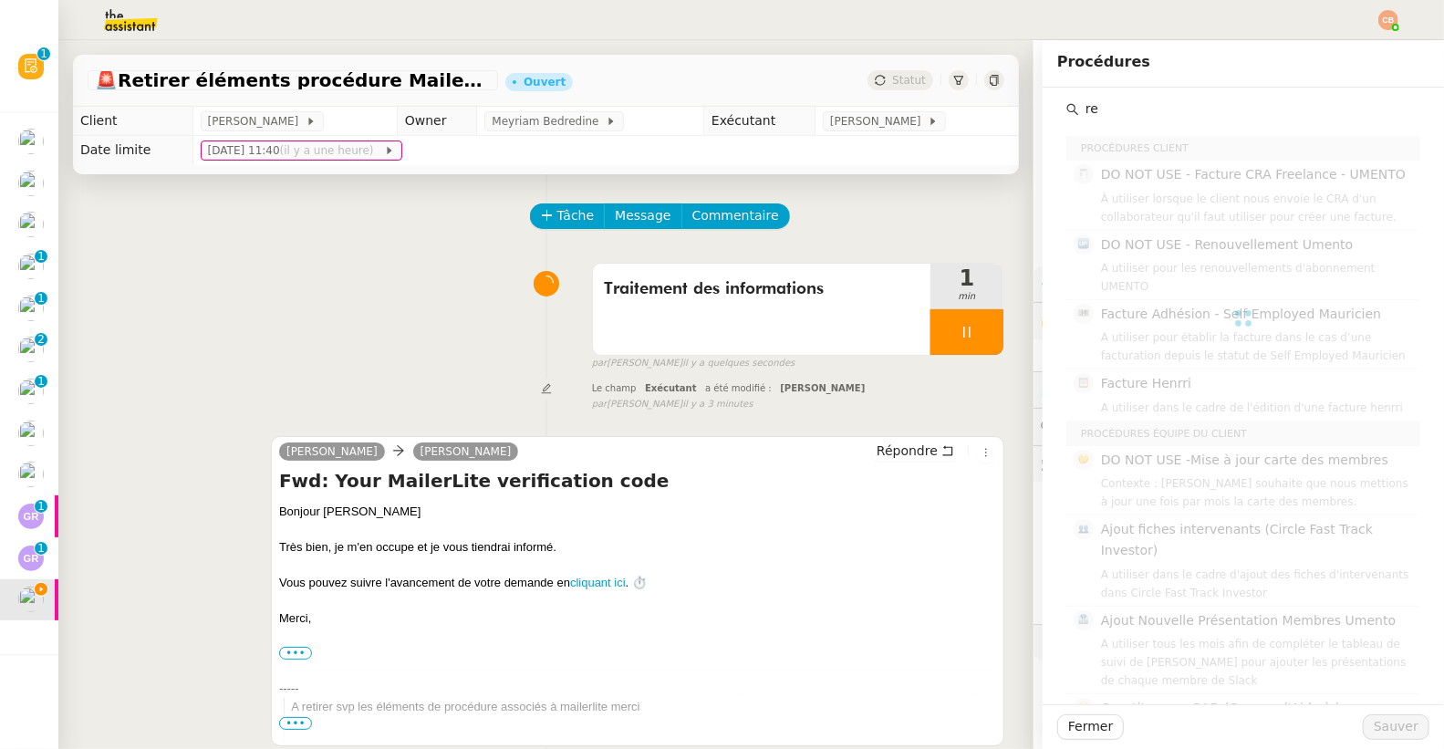
type input "r"
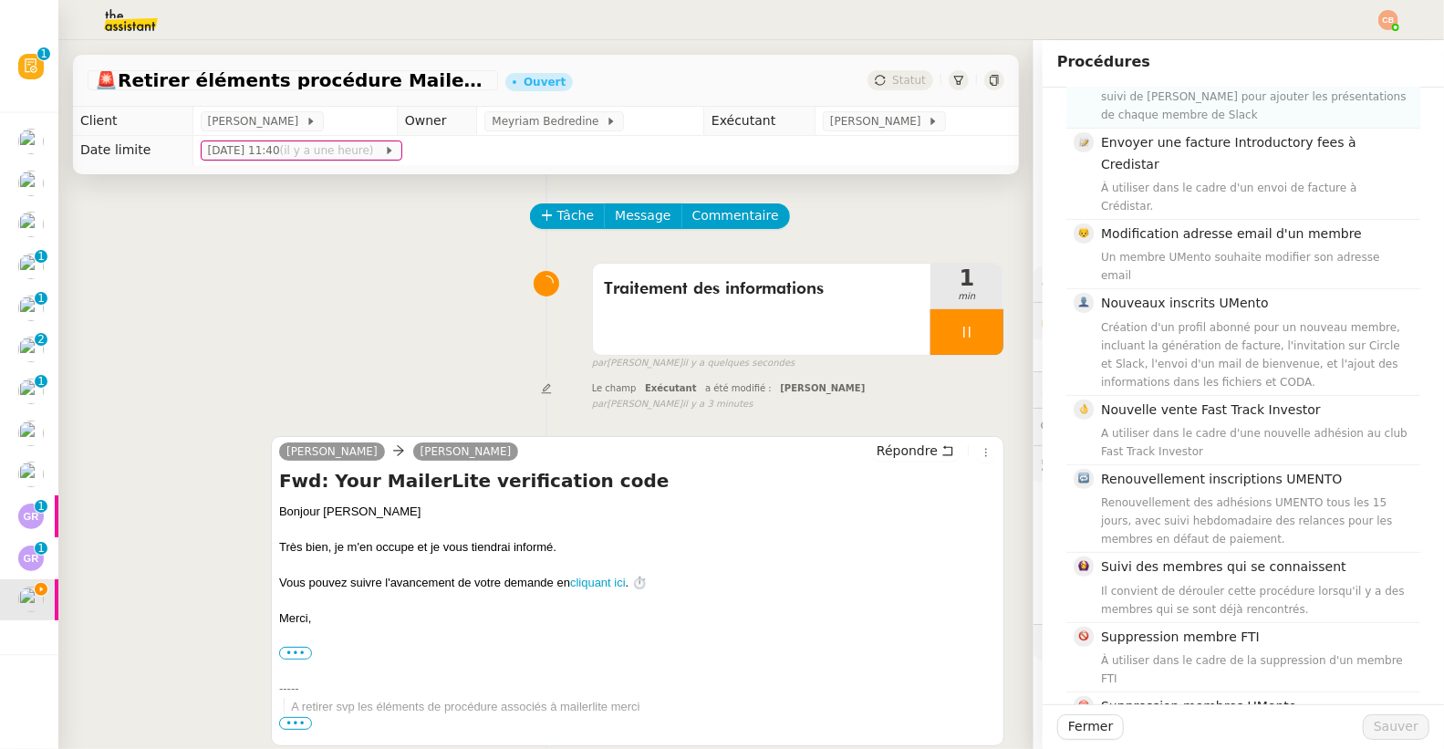
scroll to position [251, 0]
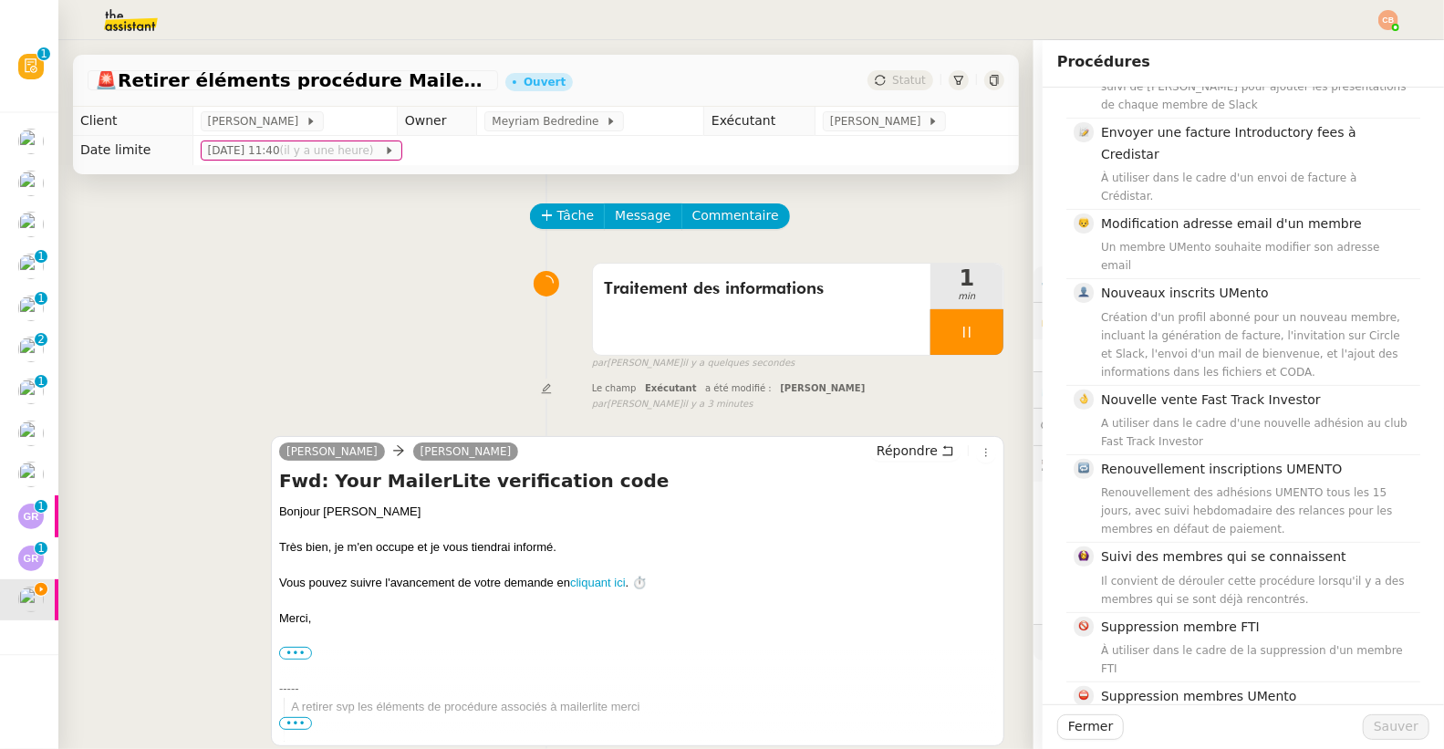
type input "membre"
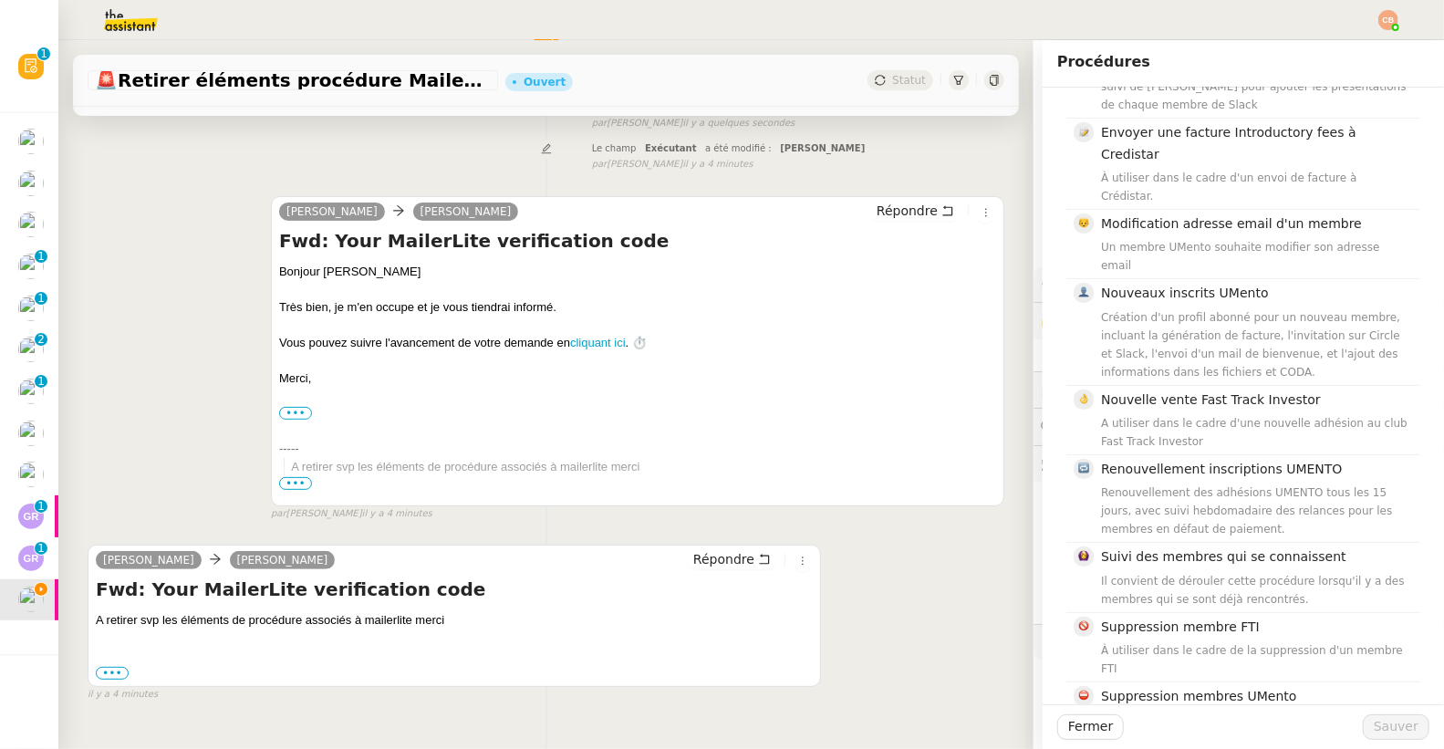
scroll to position [290, 0]
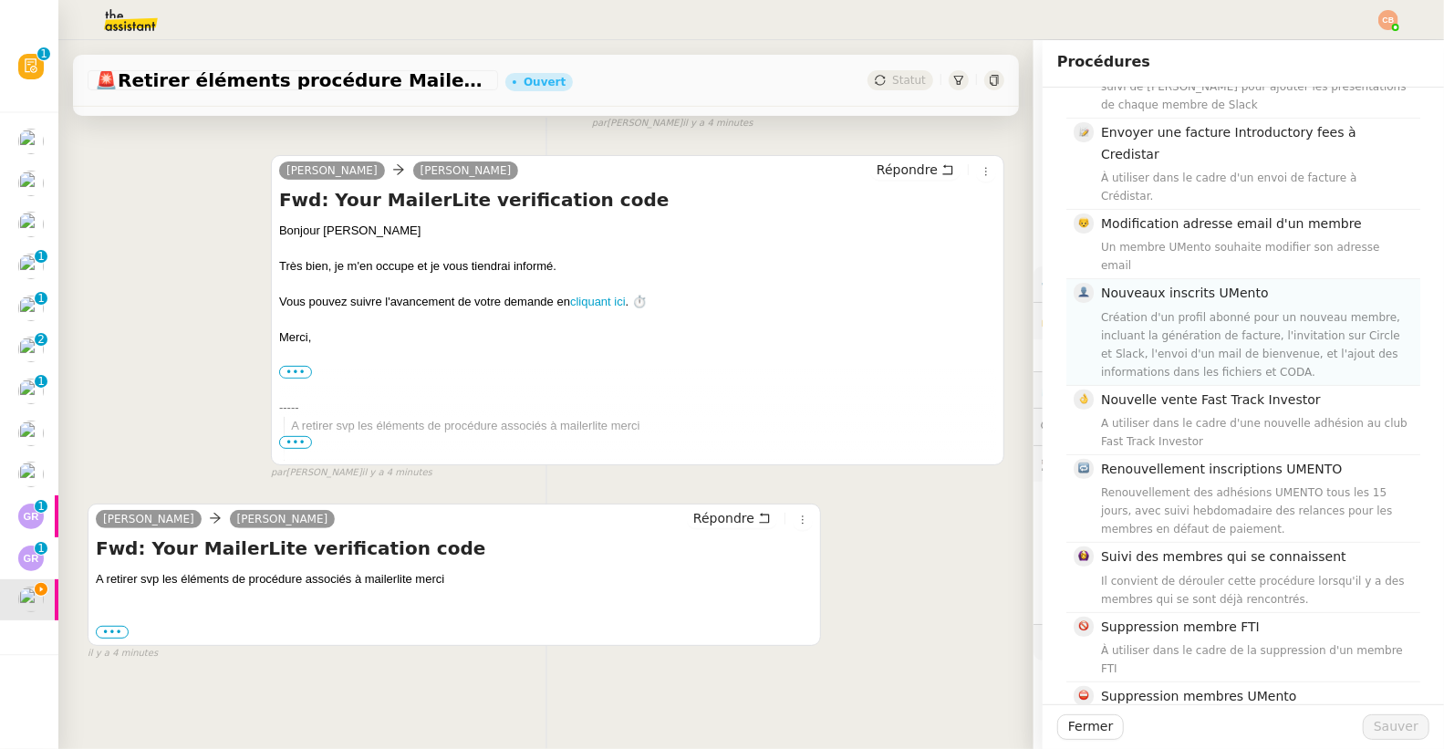
click at [1101, 308] on div "Création d'un profil abonné pour un nouveau membre, incluant la génération de f…" at bounding box center [1255, 344] width 308 height 73
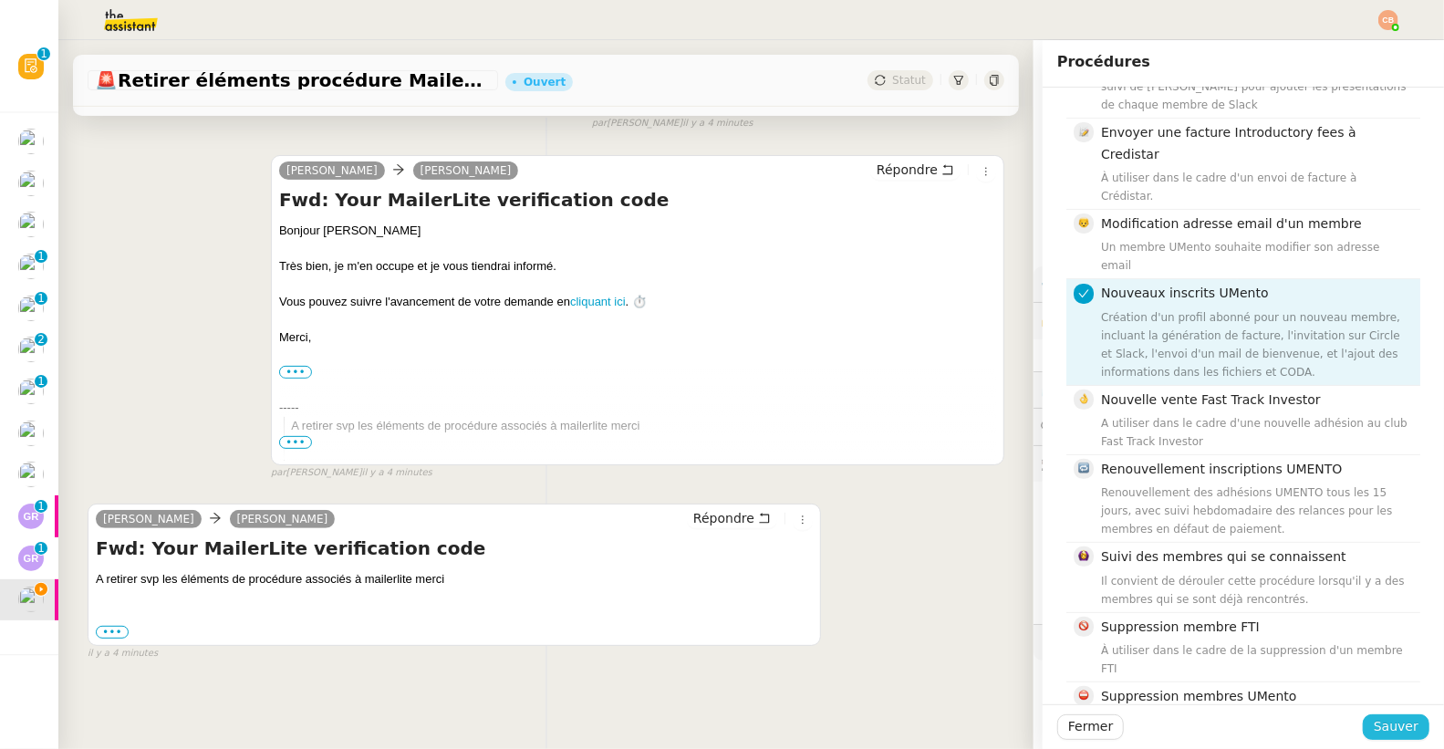
click at [1376, 726] on span "Sauver" at bounding box center [1396, 726] width 45 height 21
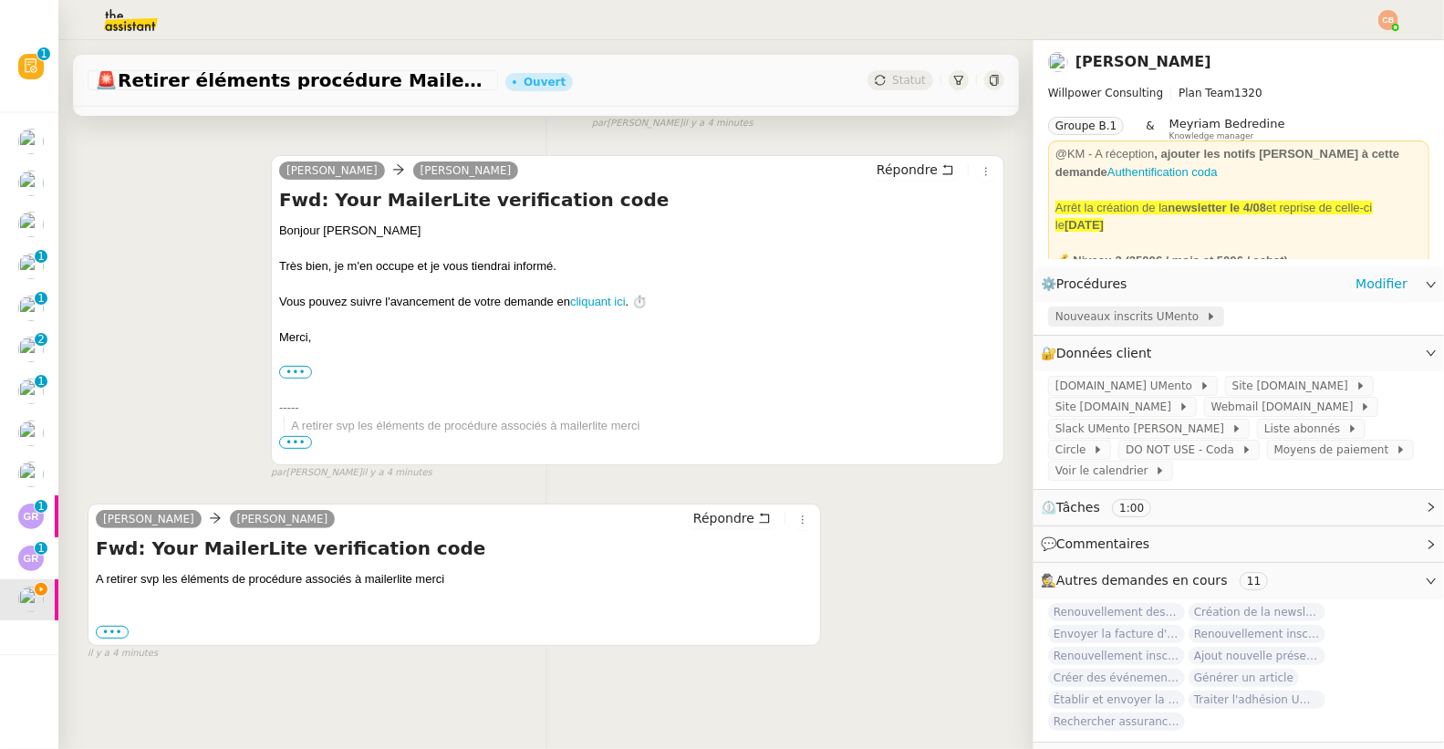
click at [1104, 314] on span "Nouveaux inscrits UMento" at bounding box center [1130, 316] width 150 height 18
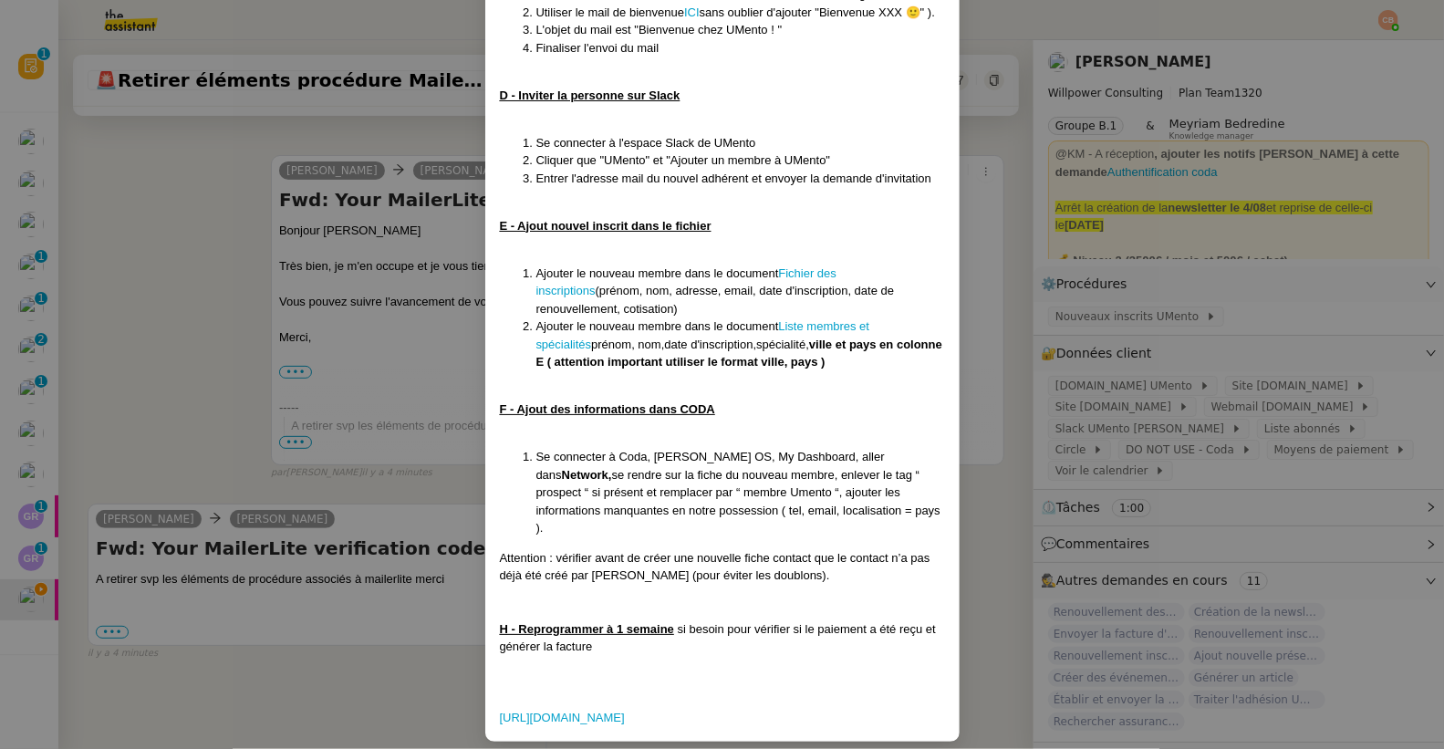
scroll to position [643, 0]
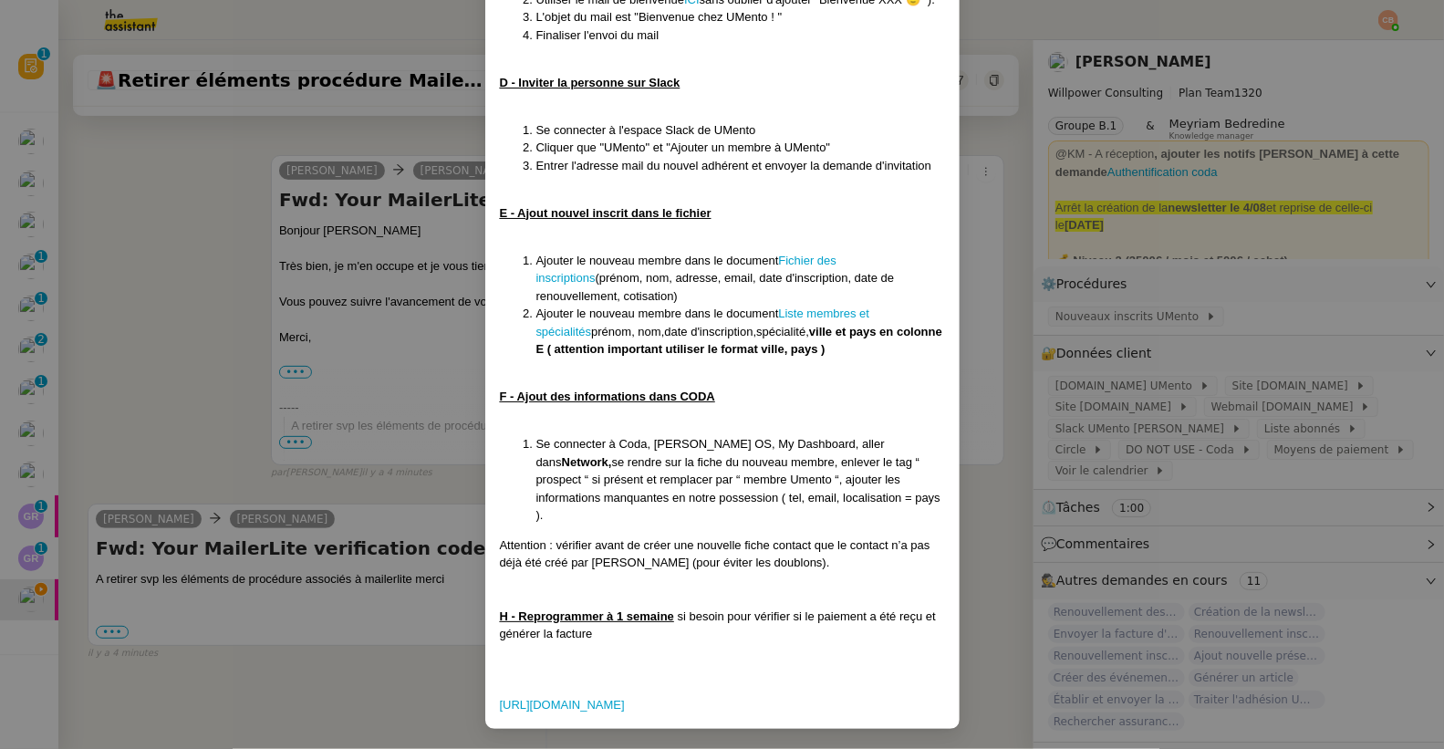
click at [174, 442] on nz-modal-container "Date MAJ :11/08/25 Contexte : Le client va nous envoyer des demandes afin de cr…" at bounding box center [722, 374] width 1444 height 749
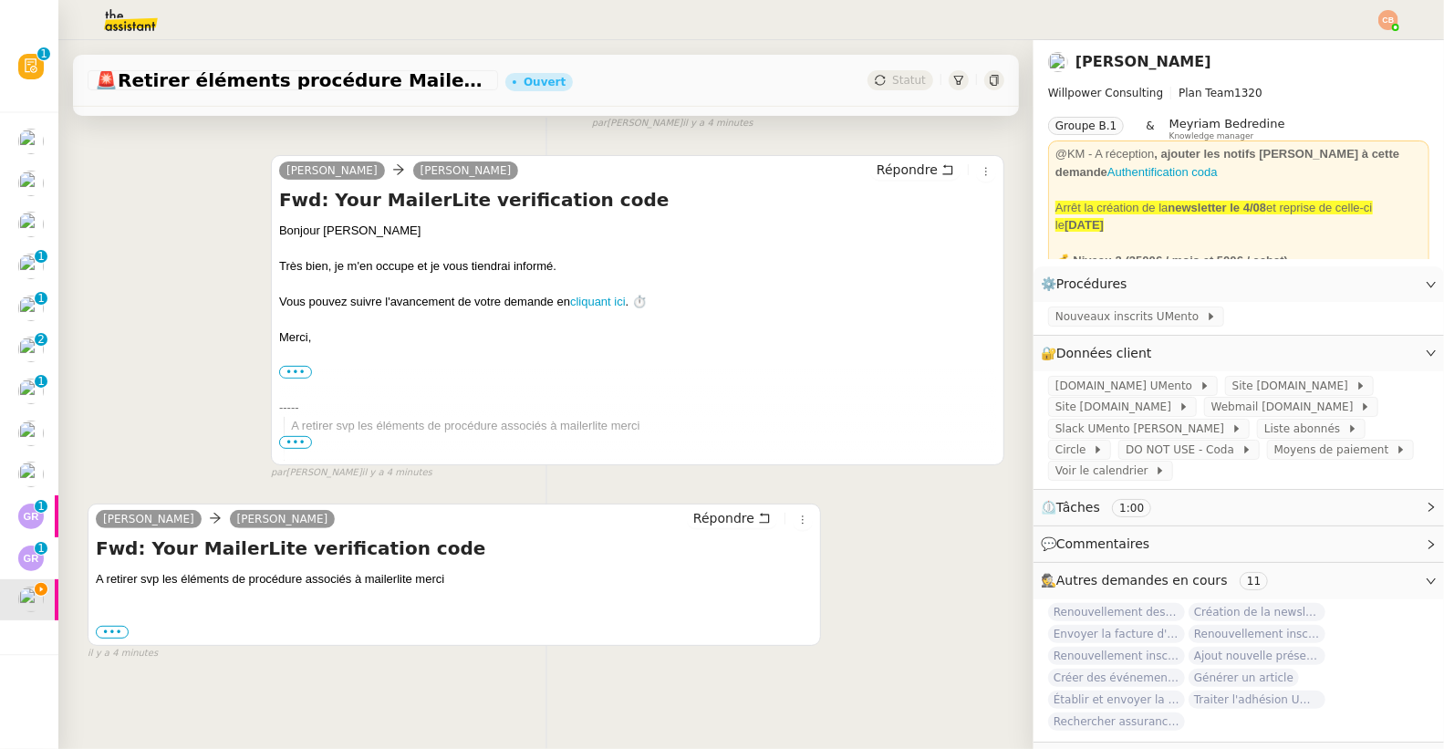
scroll to position [552, 0]
click at [701, 509] on span "Répondre" at bounding box center [723, 518] width 61 height 18
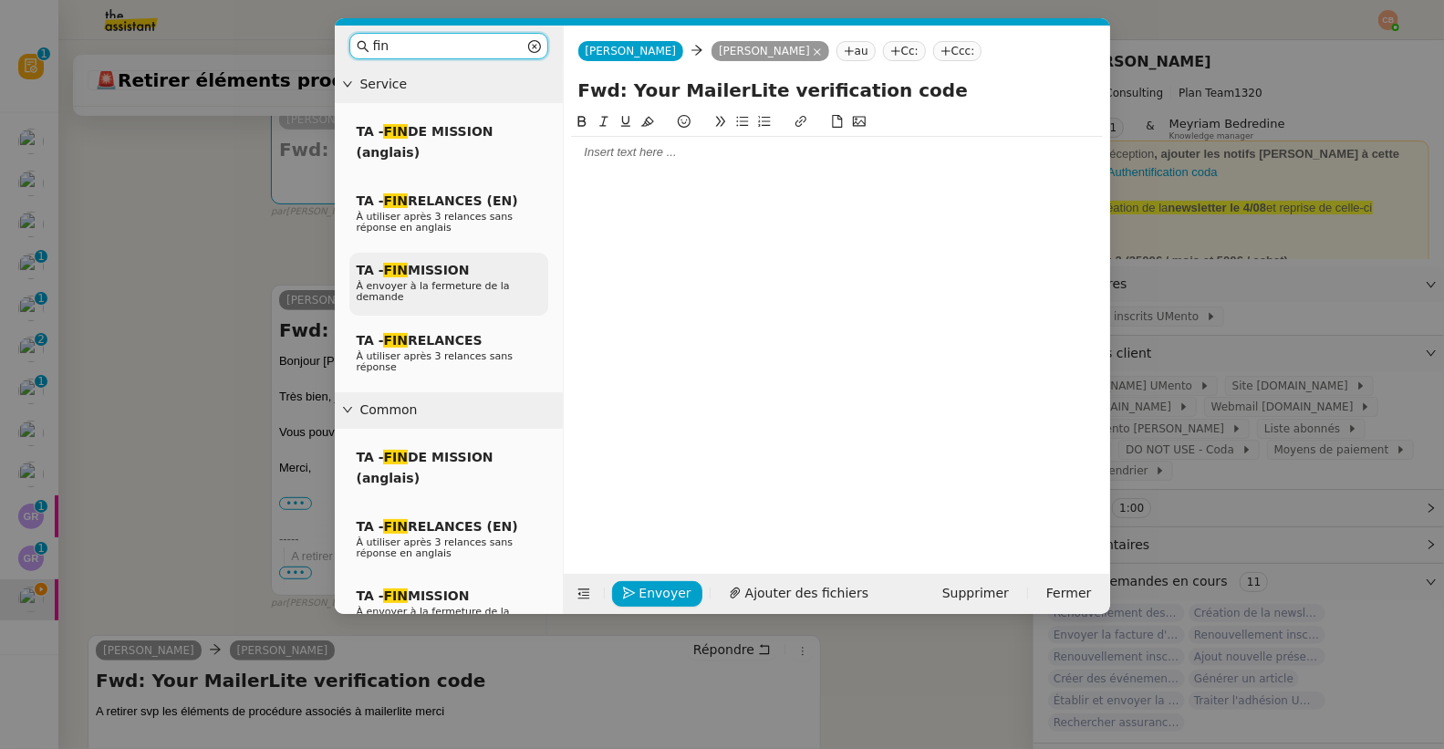
type input "fin"
click at [453, 254] on div "TA - FIN MISSION À envoyer à la fermeture de la demande" at bounding box center [448, 284] width 199 height 63
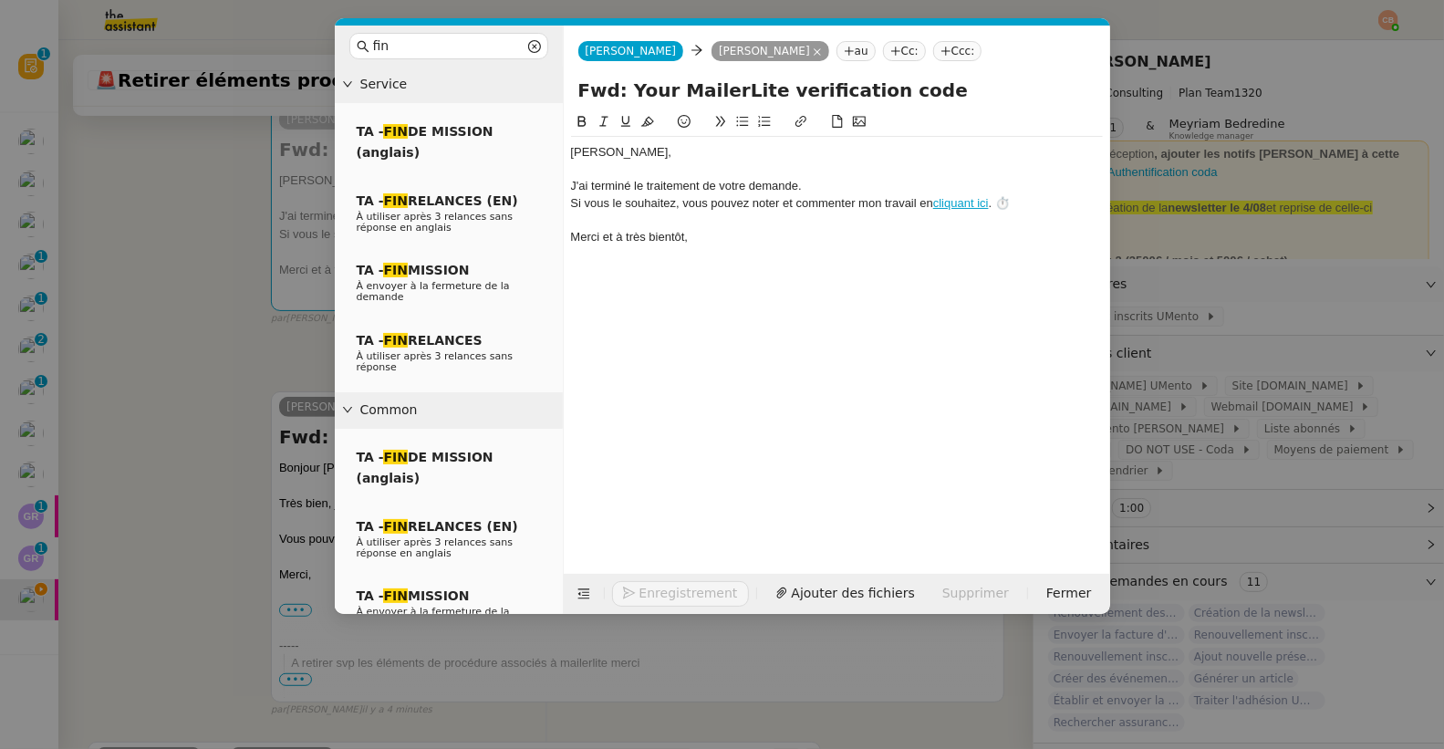
click at [856, 179] on div "J'ai terminé le traitement de votre demande." at bounding box center [837, 186] width 532 height 16
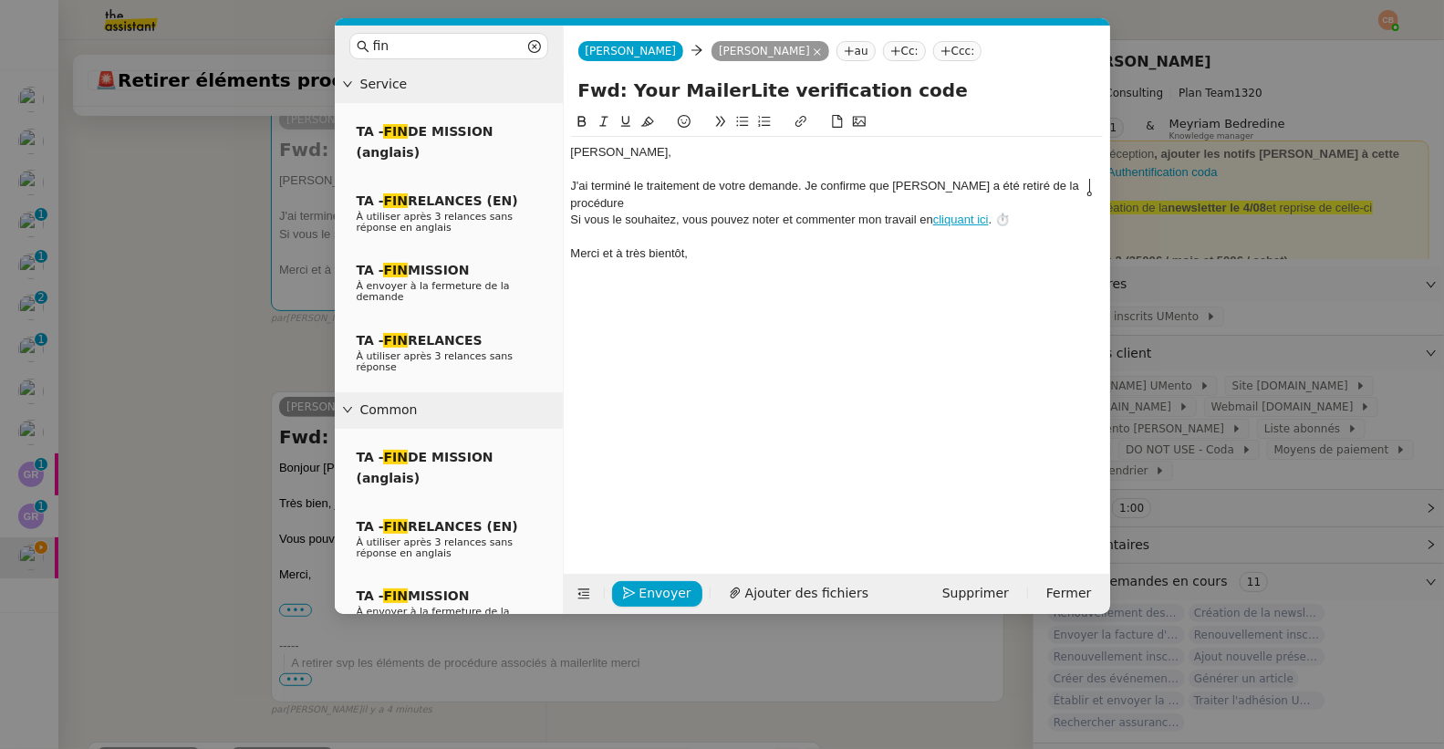
click at [128, 285] on nz-modal-container "fin Service TA - FIN DE MISSION (anglais) TA - FIN RELANCES (EN) À utiliser apr…" at bounding box center [722, 374] width 1444 height 749
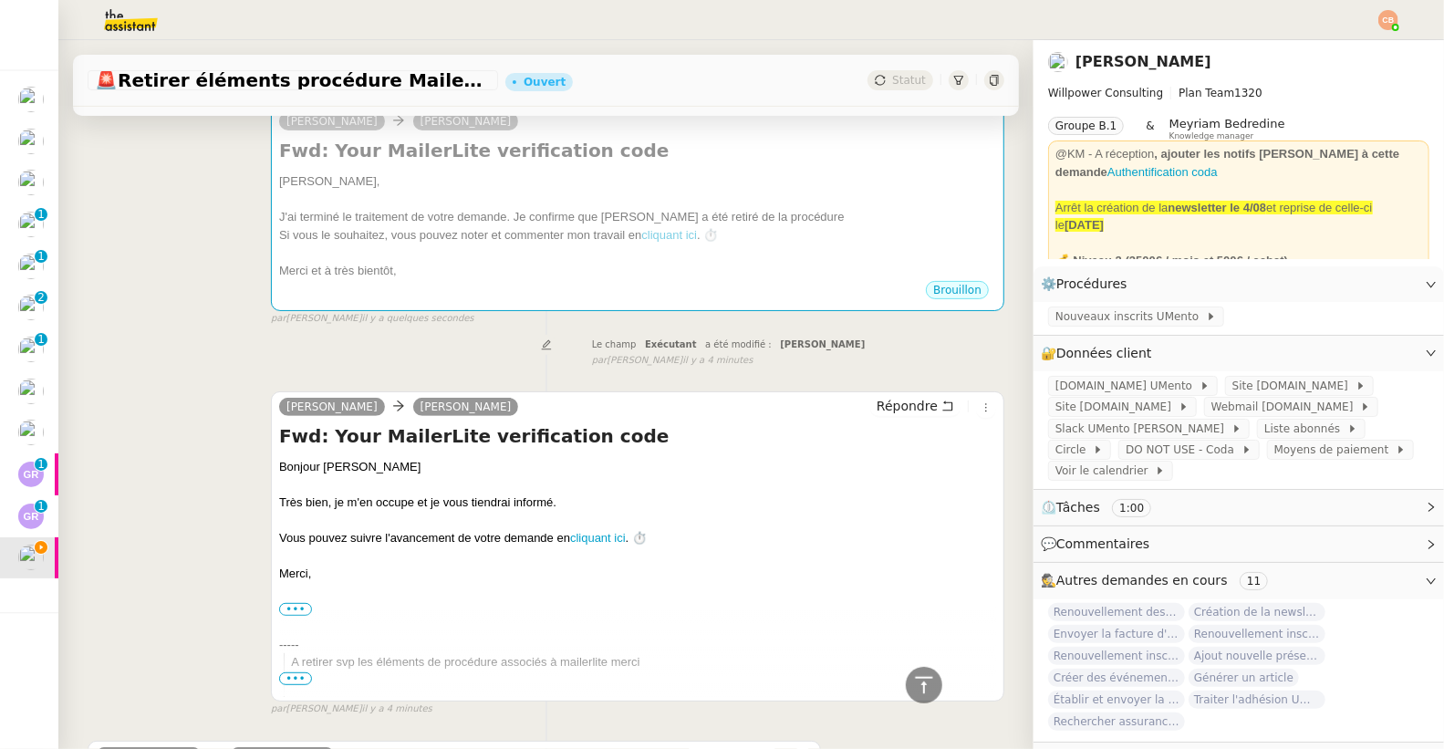
scroll to position [0, 0]
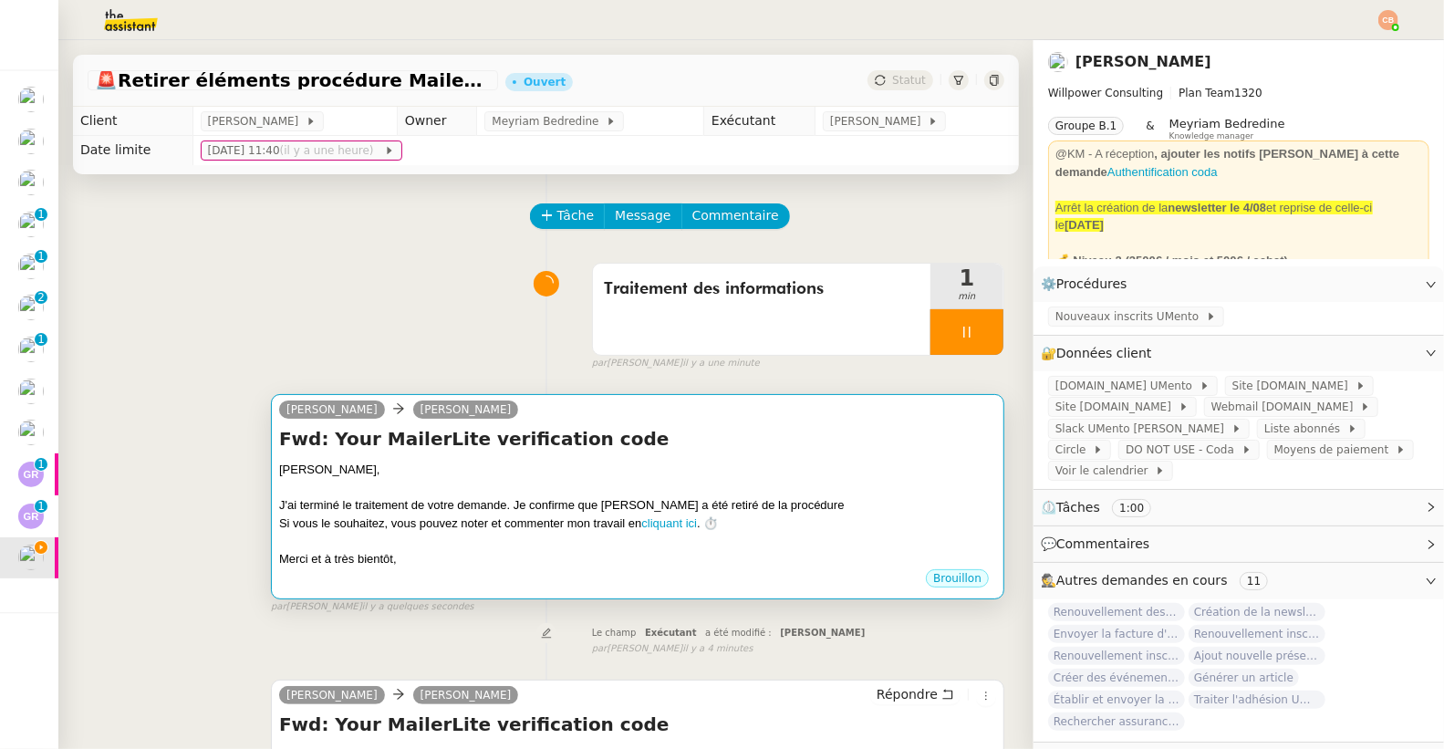
click at [659, 451] on h4 "Fwd: Your MailerLite verification code" at bounding box center [637, 439] width 717 height 26
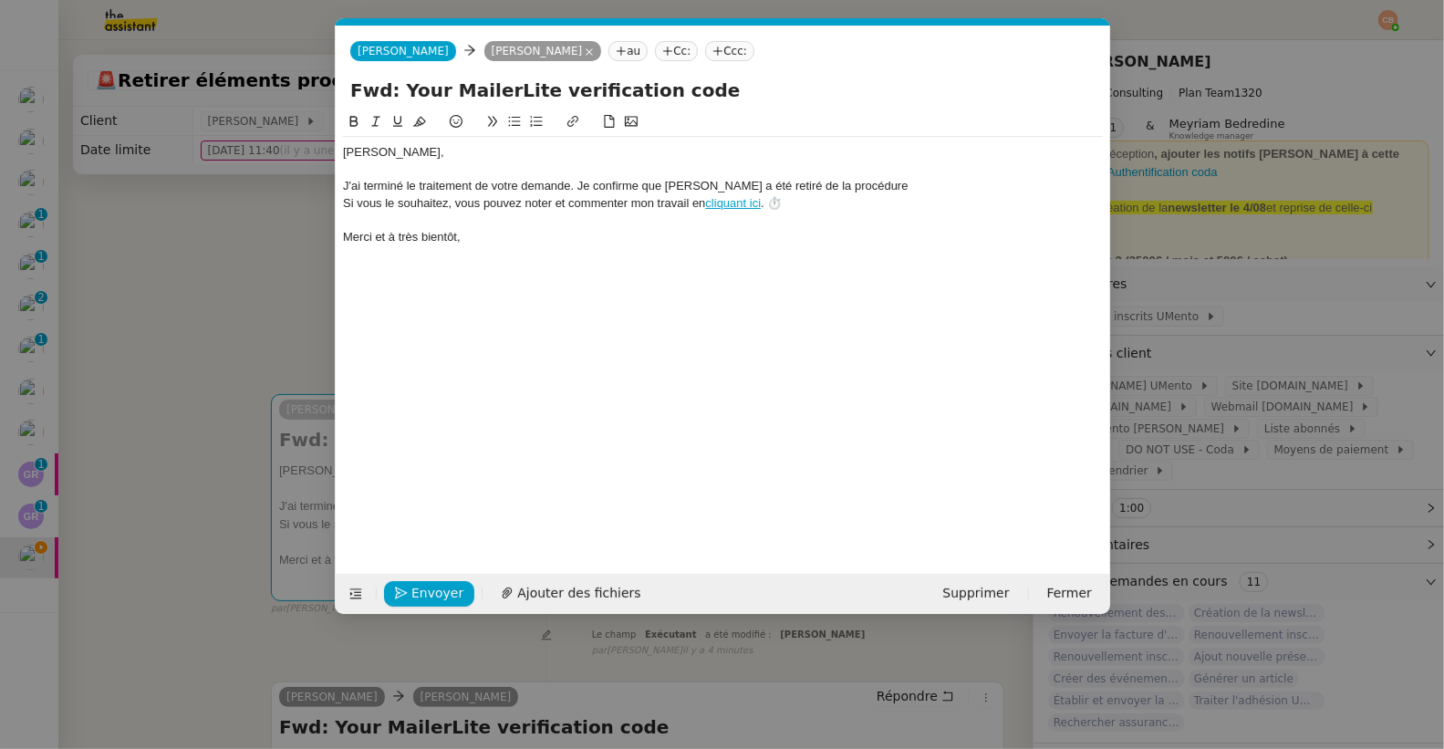
scroll to position [0, 52]
click at [879, 195] on div "Si vous le souhaitez, vous pouvez noter et commenter mon travail en cliquant ic…" at bounding box center [723, 203] width 760 height 16
click at [880, 186] on div "J'ai terminé le traitement de votre demande. Je confirme que Mailerlite a été r…" at bounding box center [723, 186] width 760 height 16
click at [162, 244] on nz-modal-container "fin Service TA - FIN DE MISSION (anglais) TA - FIN RELANCES (EN) À utiliser apr…" at bounding box center [722, 374] width 1444 height 749
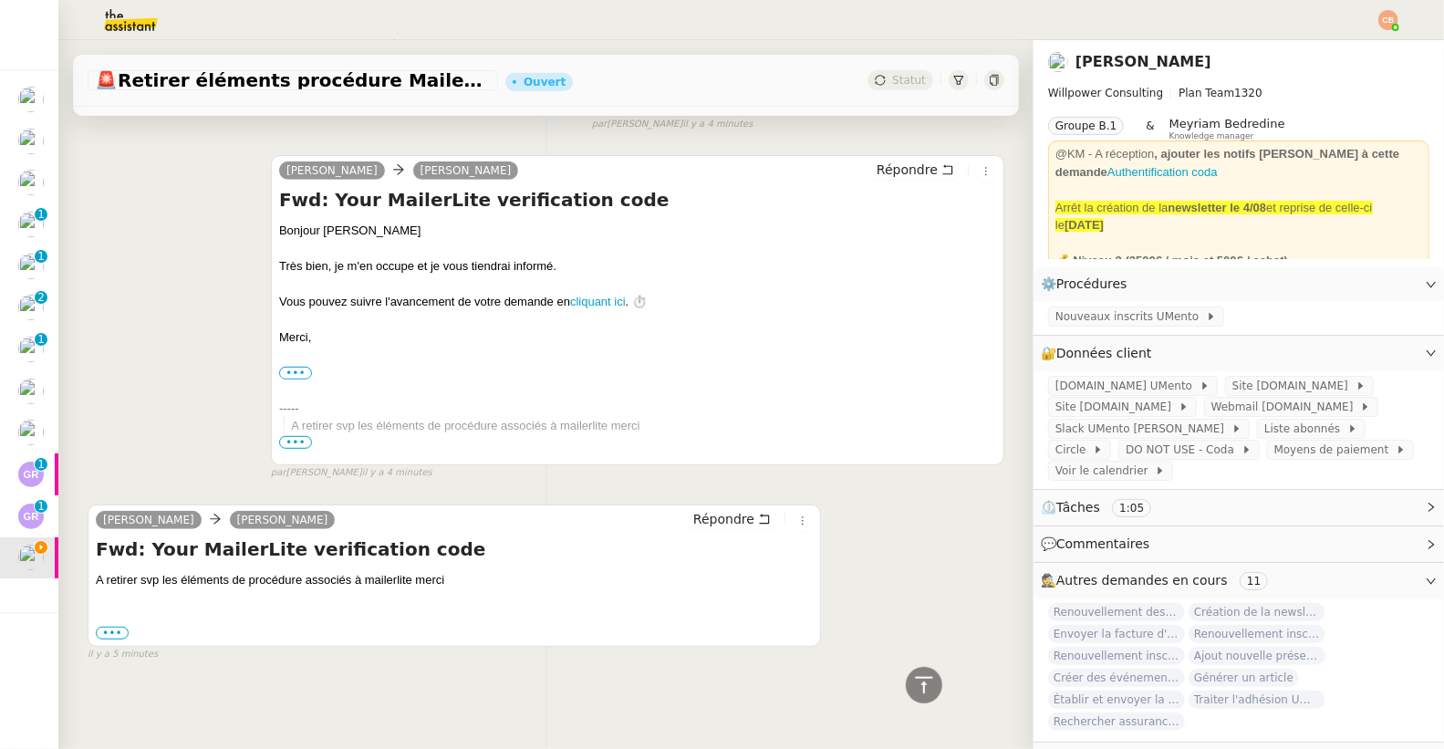
scroll to position [0, 0]
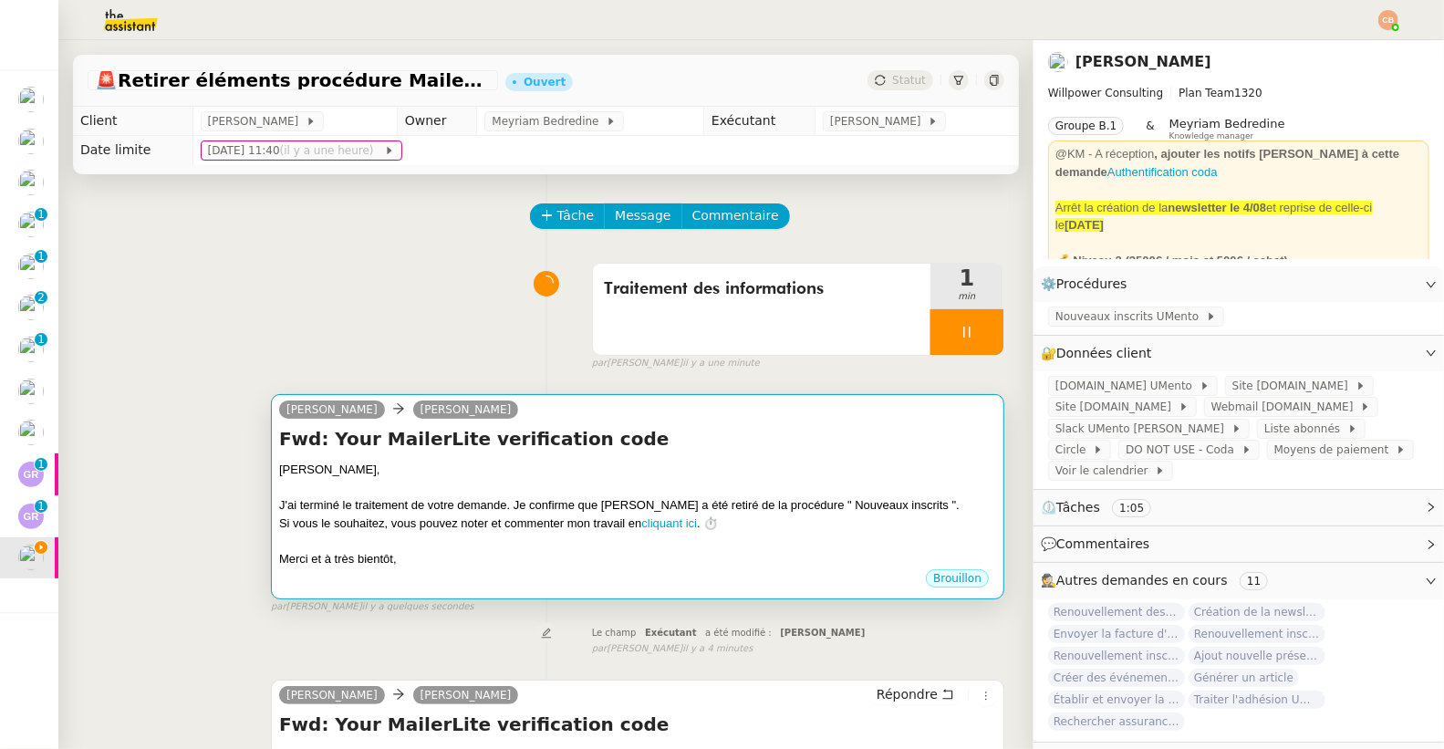
click at [792, 431] on h4 "Fwd: Your MailerLite verification code" at bounding box center [637, 439] width 717 height 26
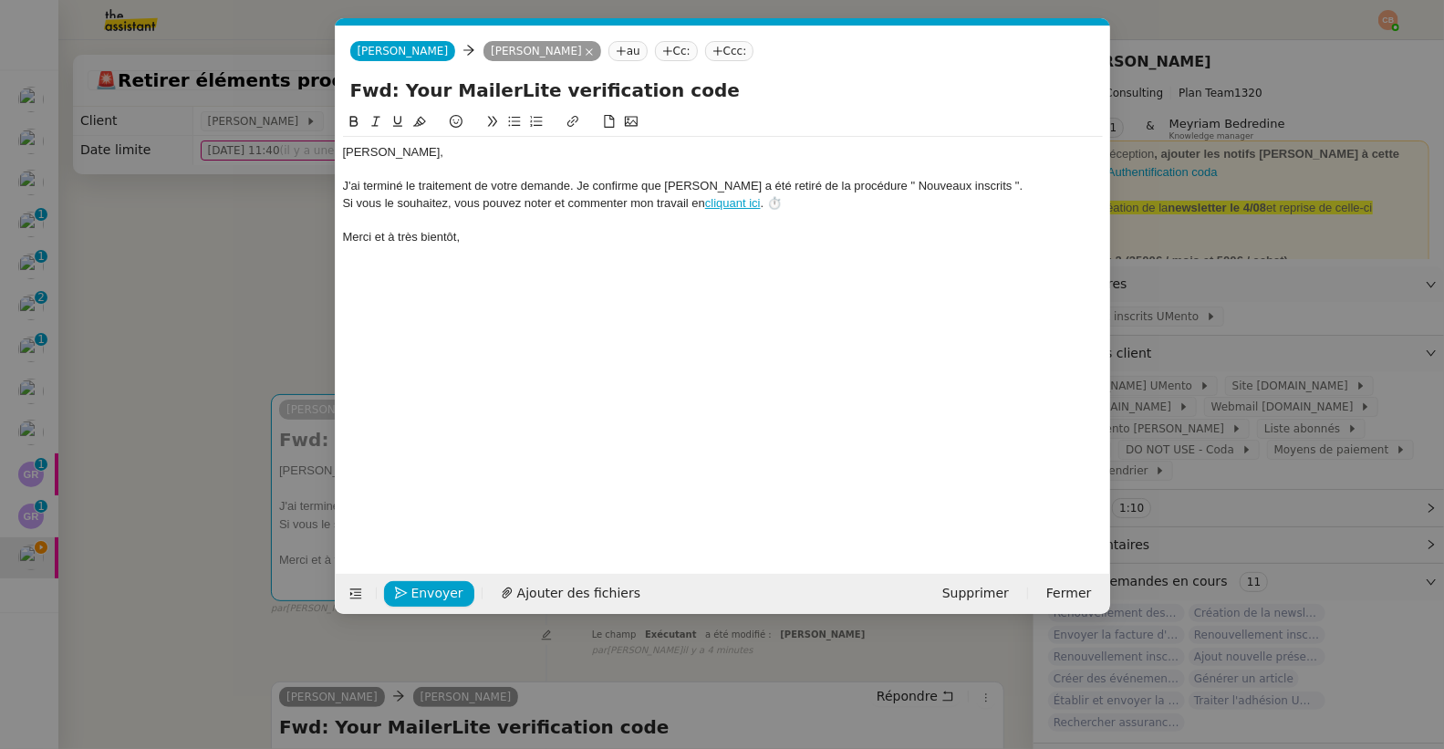
scroll to position [0, 52]
click at [960, 182] on div "J'ai terminé le traitement de votre demande. Je confirme que Mailerlite a été r…" at bounding box center [723, 186] width 760 height 16
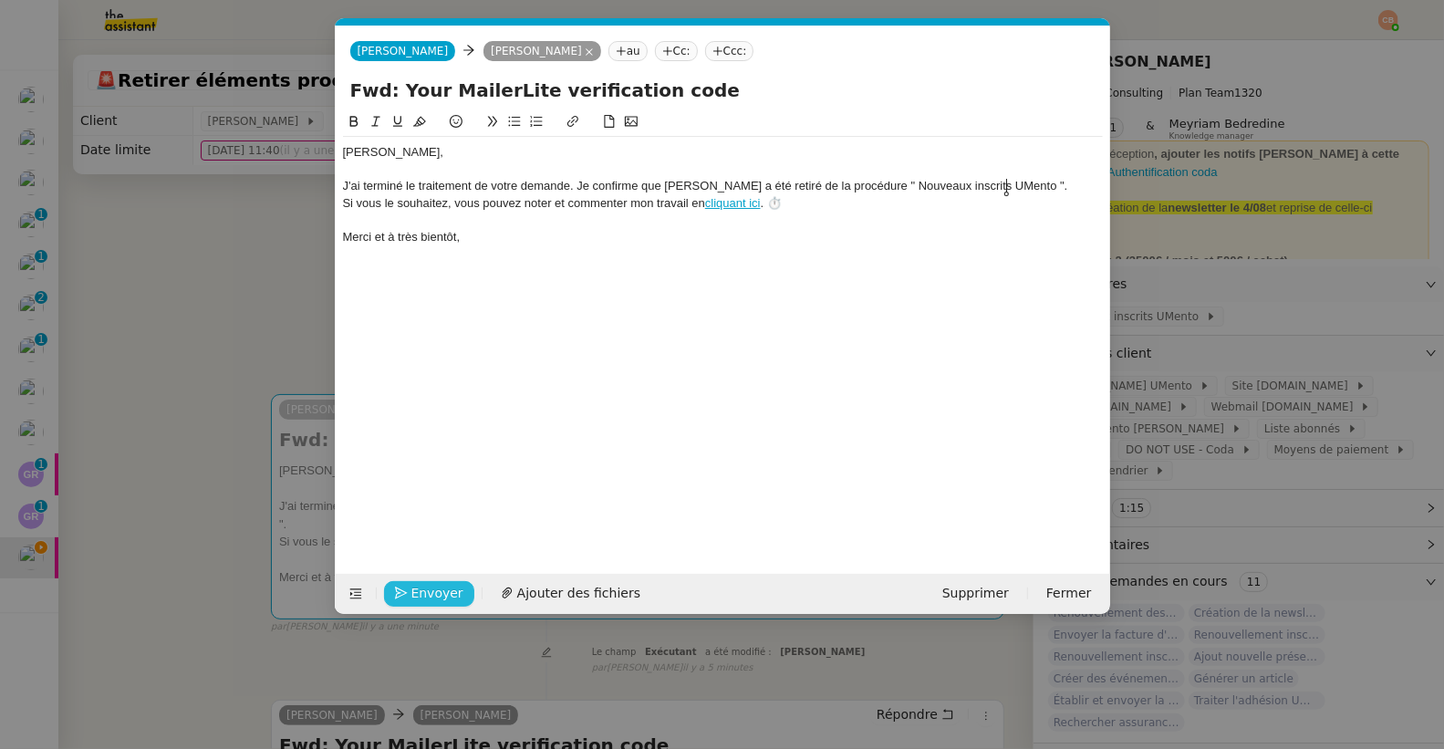
click at [445, 597] on span "Envoyer" at bounding box center [437, 593] width 52 height 21
click at [445, 597] on span "Confirmer l'envoi" at bounding box center [465, 593] width 109 height 21
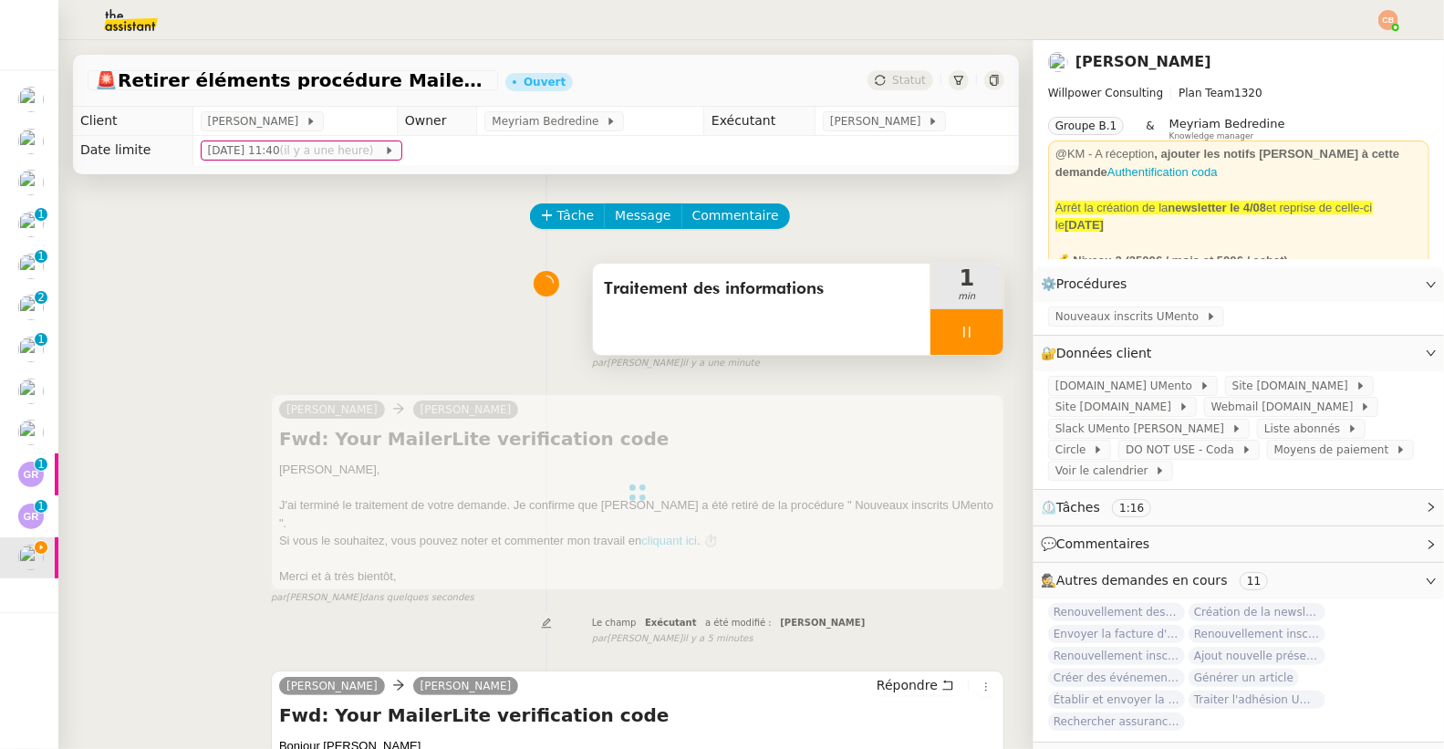
click at [944, 346] on div at bounding box center [966, 332] width 73 height 46
click at [967, 339] on button at bounding box center [985, 332] width 36 height 46
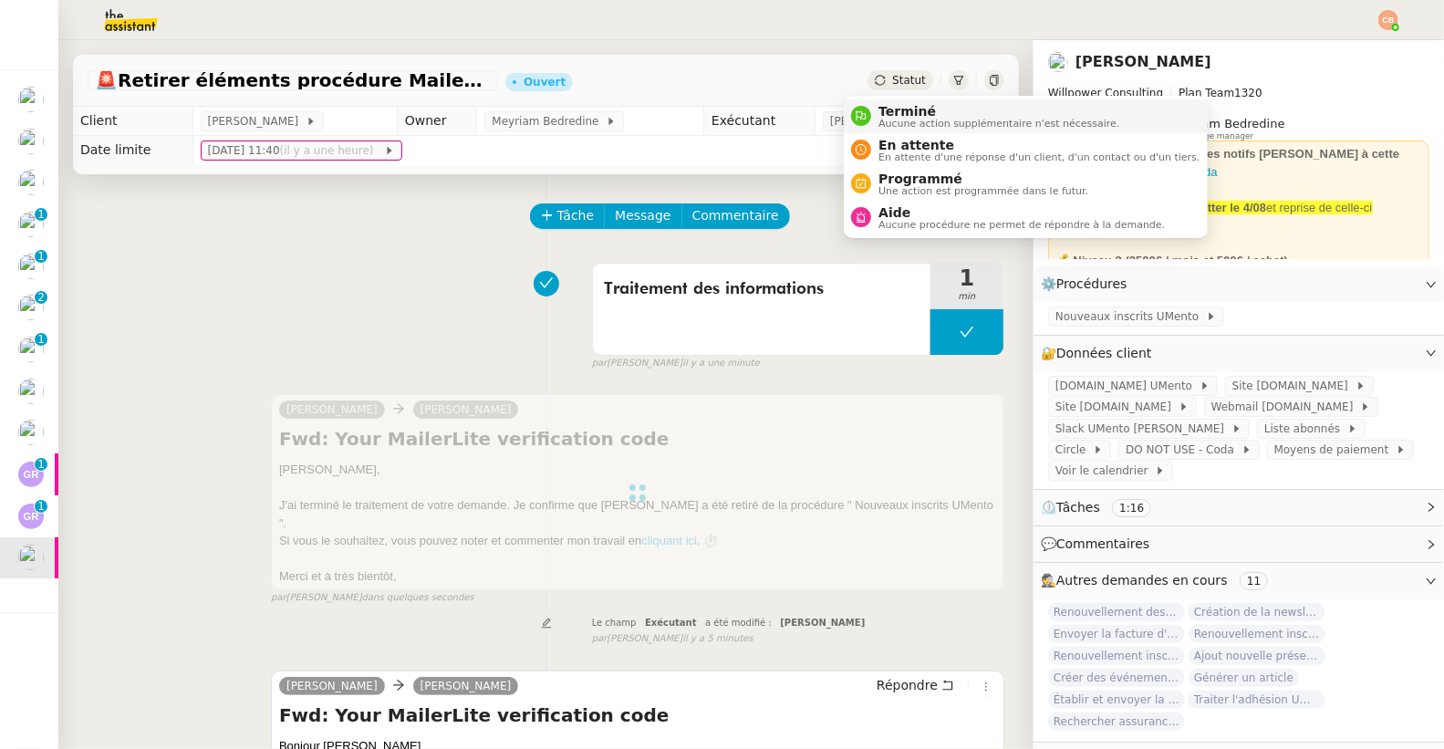
click at [894, 122] on span "Aucune action supplémentaire n'est nécessaire." at bounding box center [998, 124] width 241 height 10
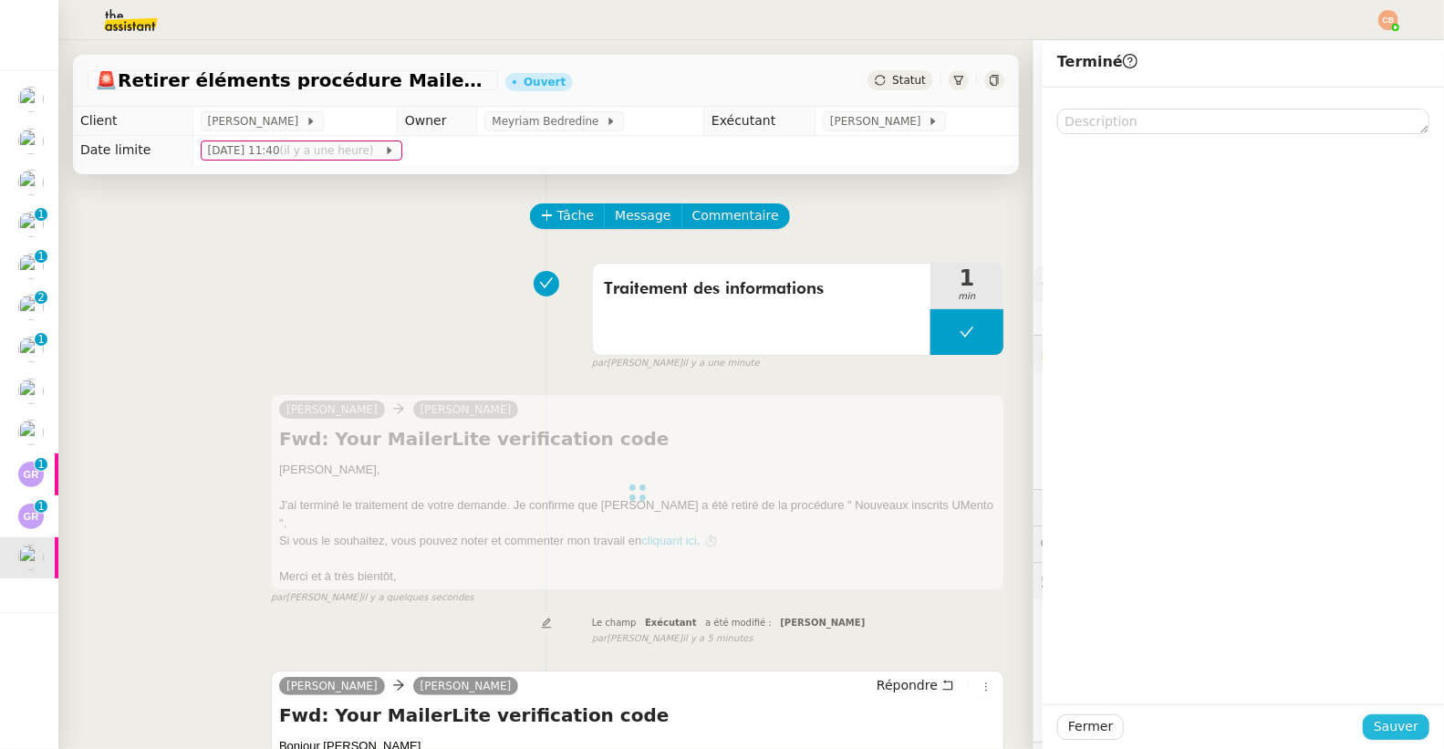
click at [1363, 724] on button "Sauver" at bounding box center [1396, 727] width 67 height 26
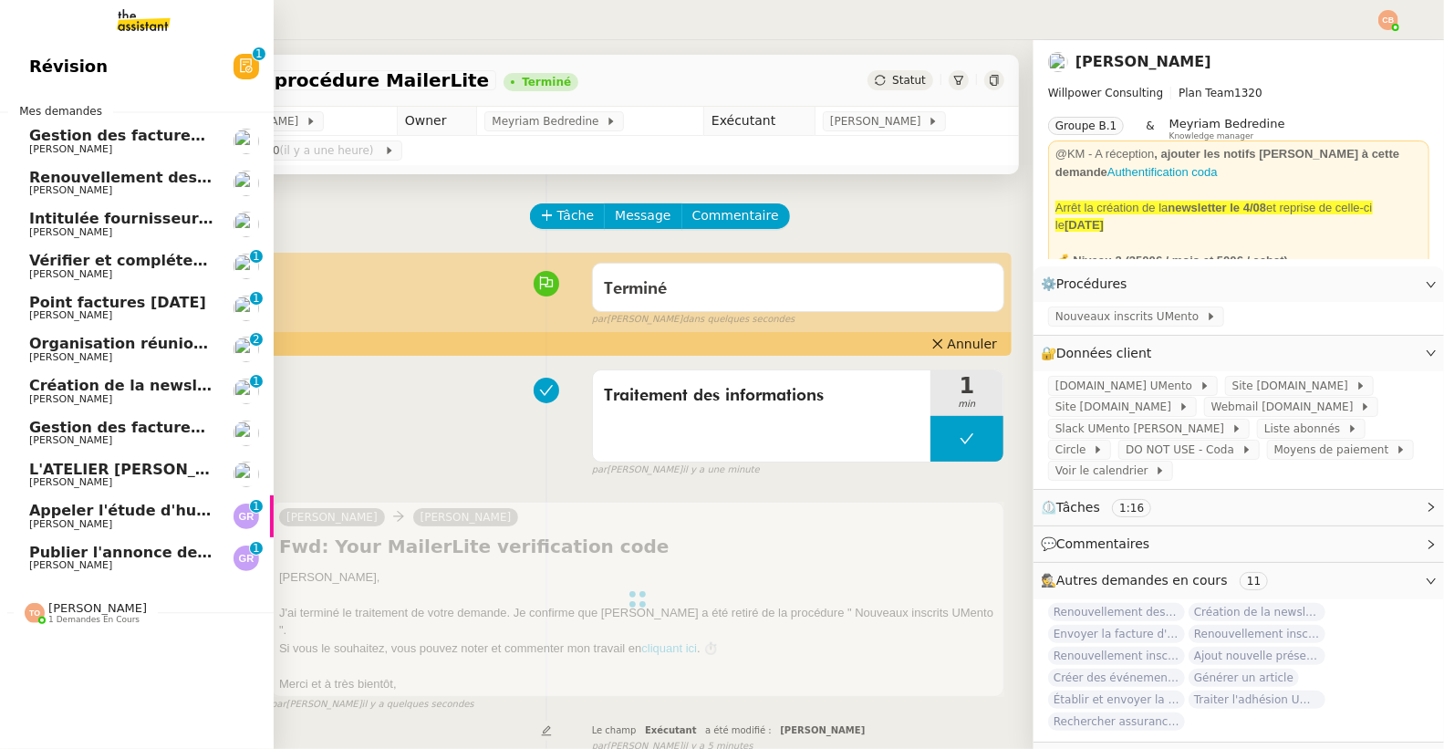
click at [72, 552] on span "Publier l'annonce de recrutement" at bounding box center [167, 552] width 276 height 17
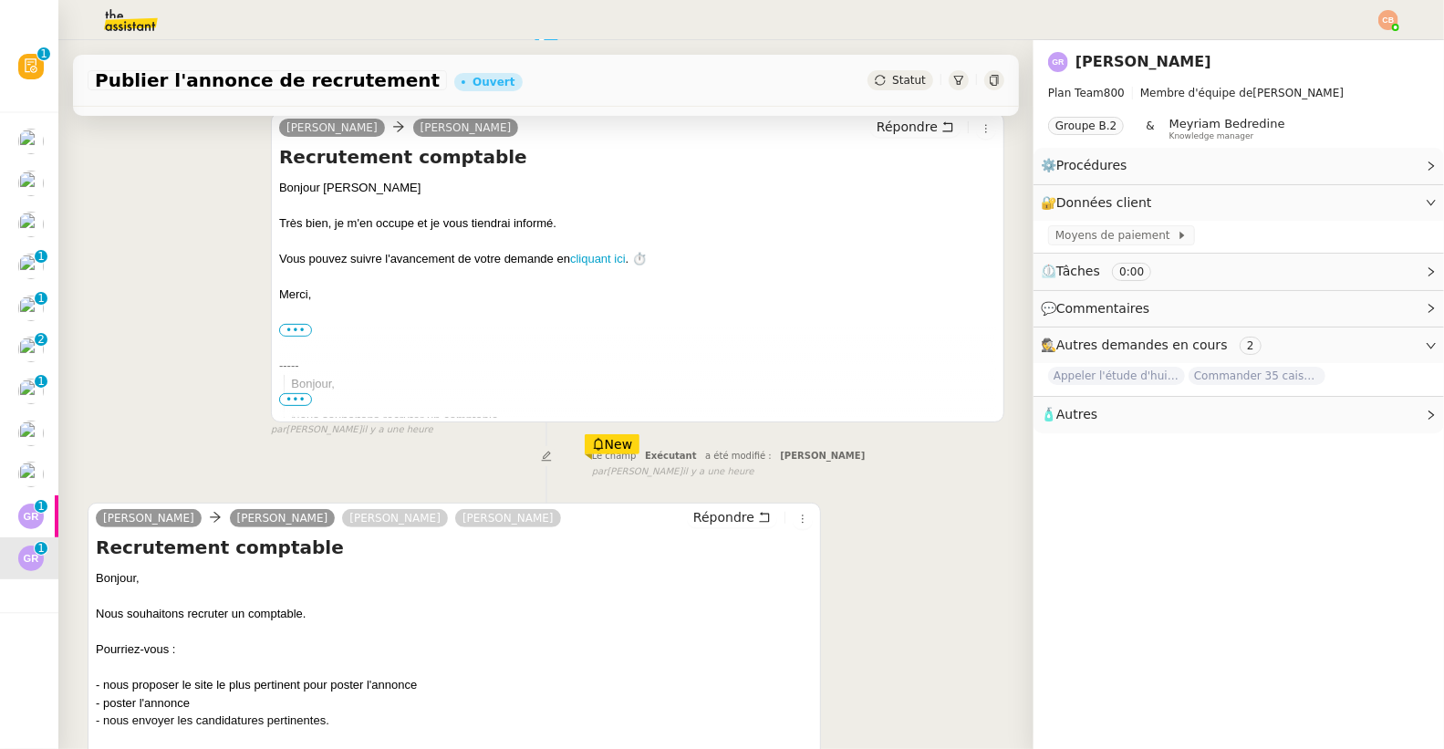
scroll to position [415, 0]
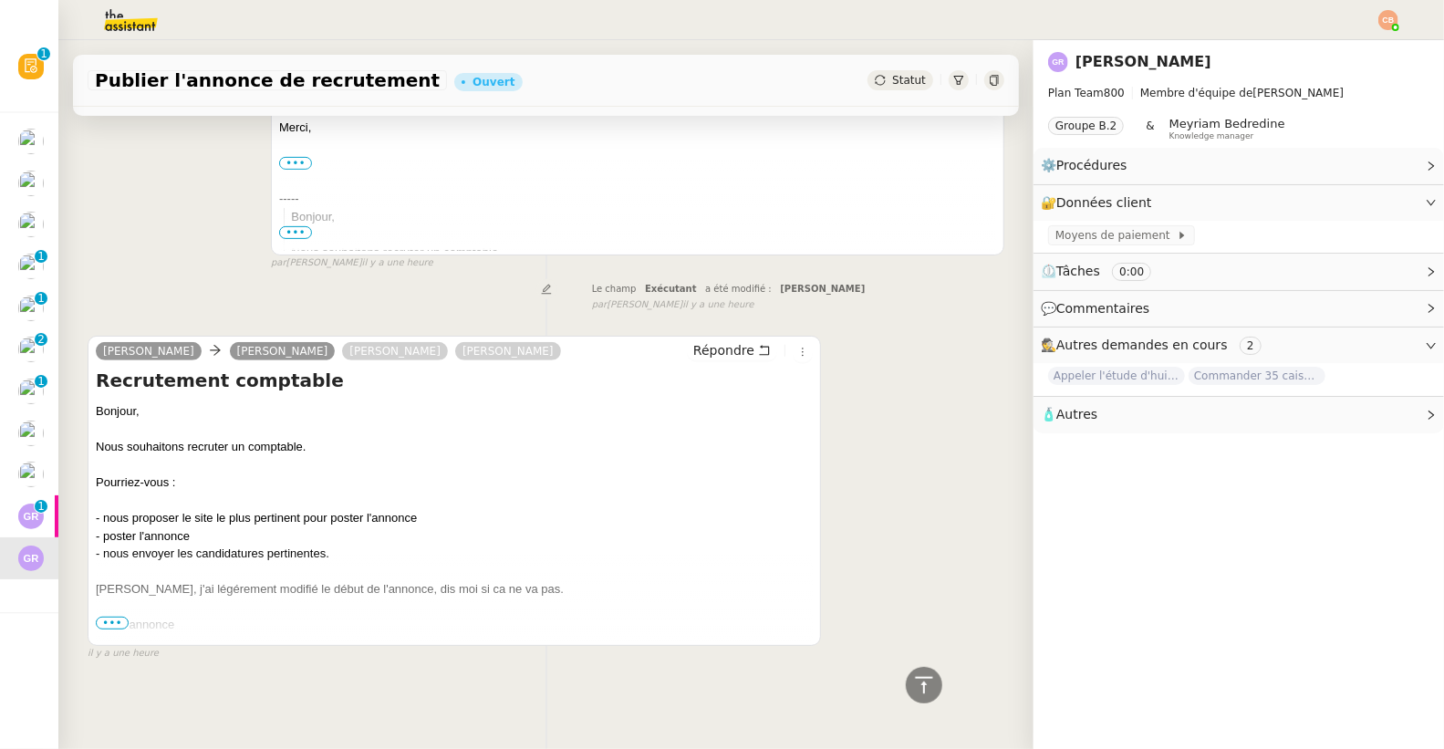
click at [116, 617] on span "•••" at bounding box center [112, 623] width 33 height 13
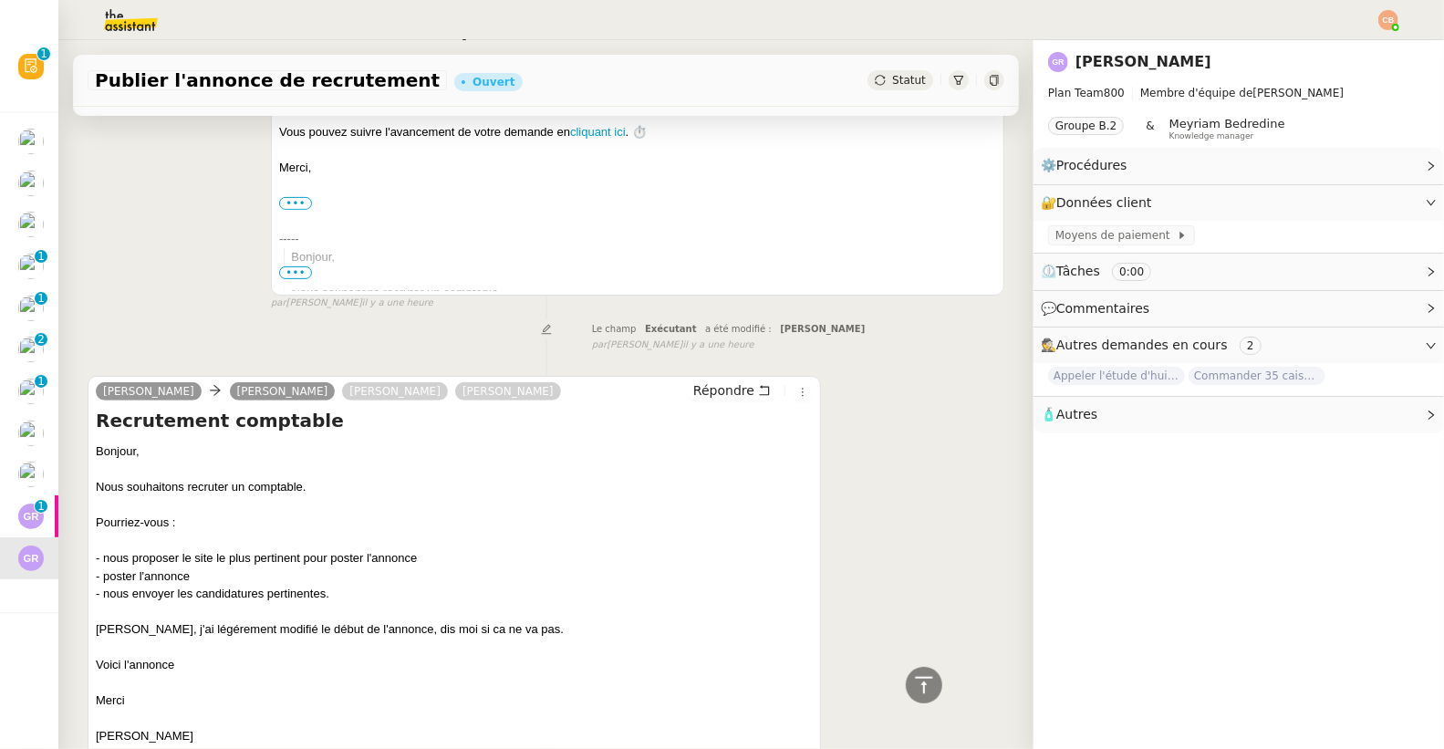
scroll to position [0, 0]
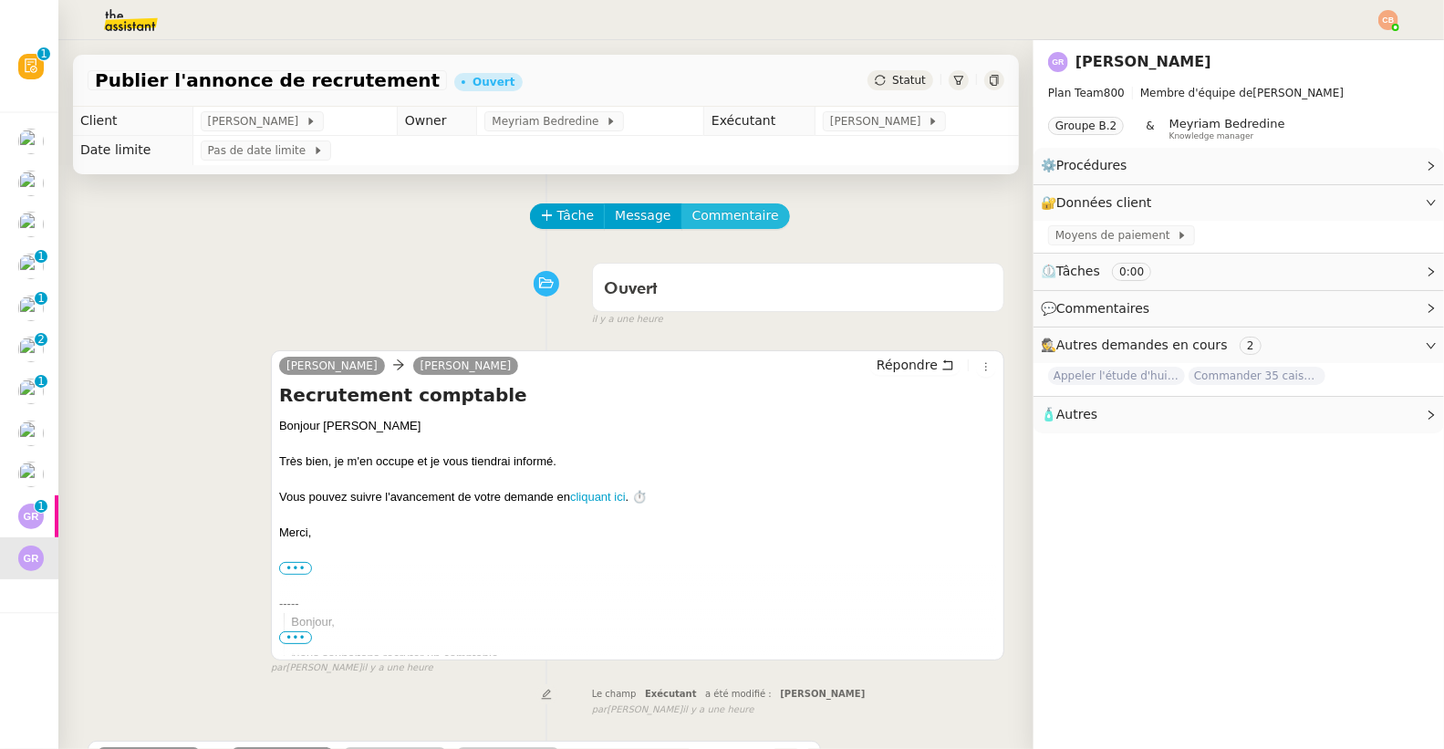
click at [712, 213] on span "Commentaire" at bounding box center [735, 215] width 87 height 21
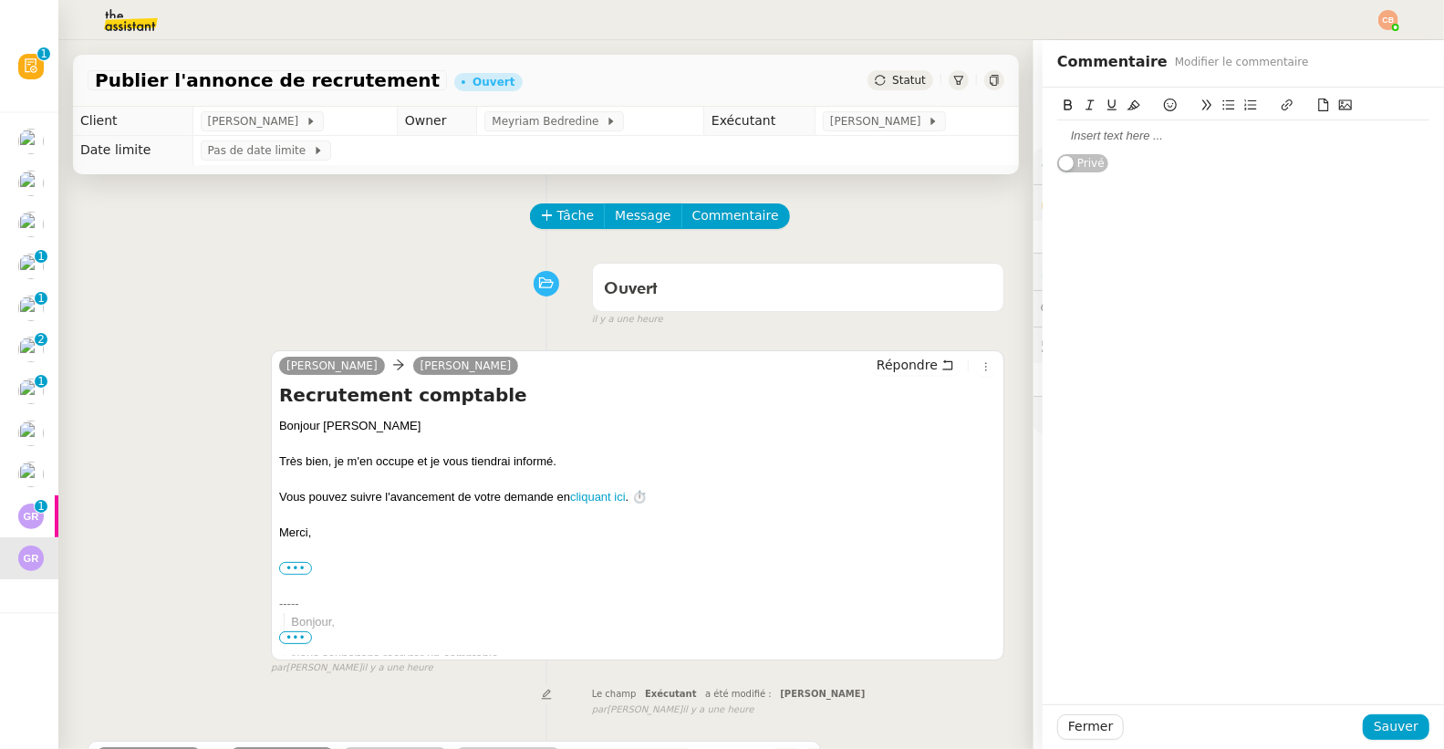
click at [1076, 145] on div at bounding box center [1243, 135] width 372 height 31
click at [1387, 726] on span "Sauver" at bounding box center [1396, 726] width 45 height 21
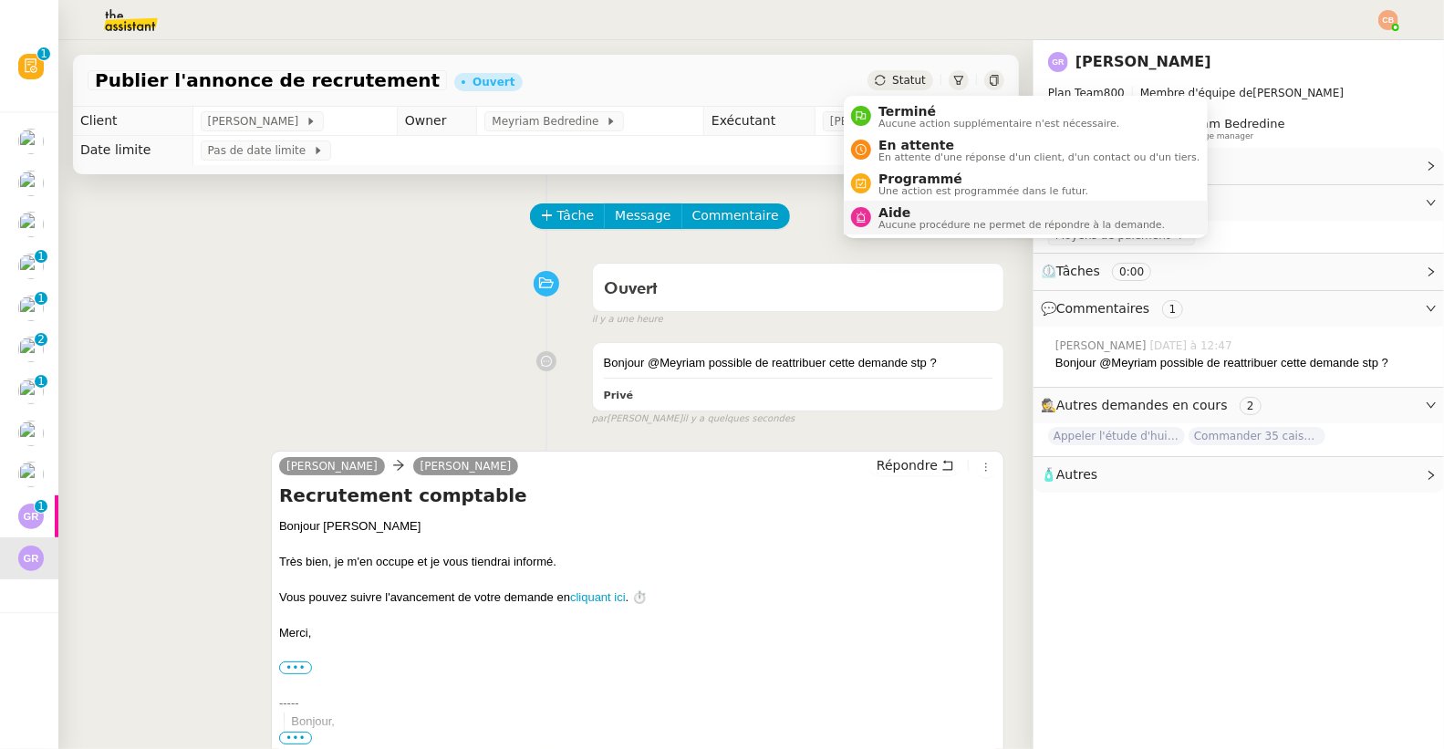
click at [900, 226] on span "Aucune procédure ne permet de répondre à la demande." at bounding box center [1021, 225] width 286 height 10
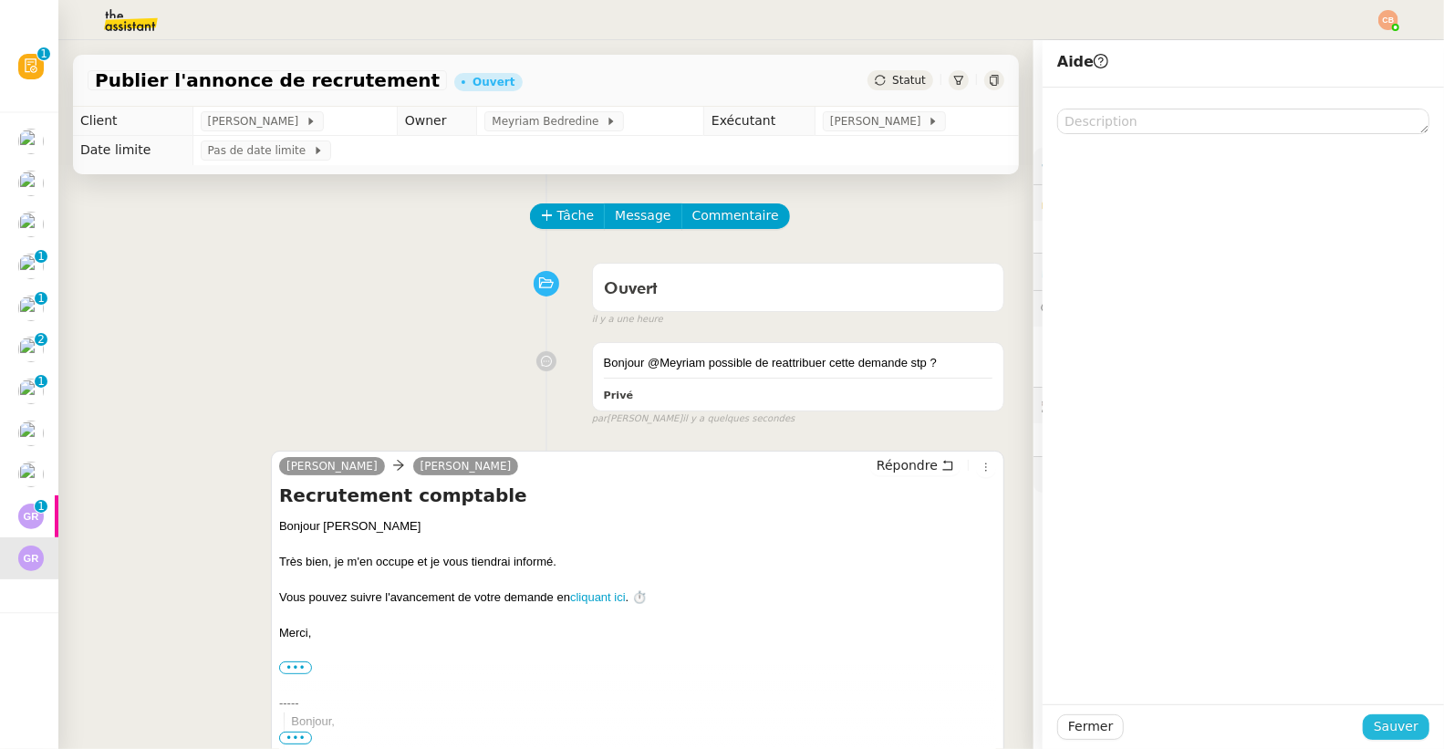
click at [1384, 733] on span "Sauver" at bounding box center [1396, 726] width 45 height 21
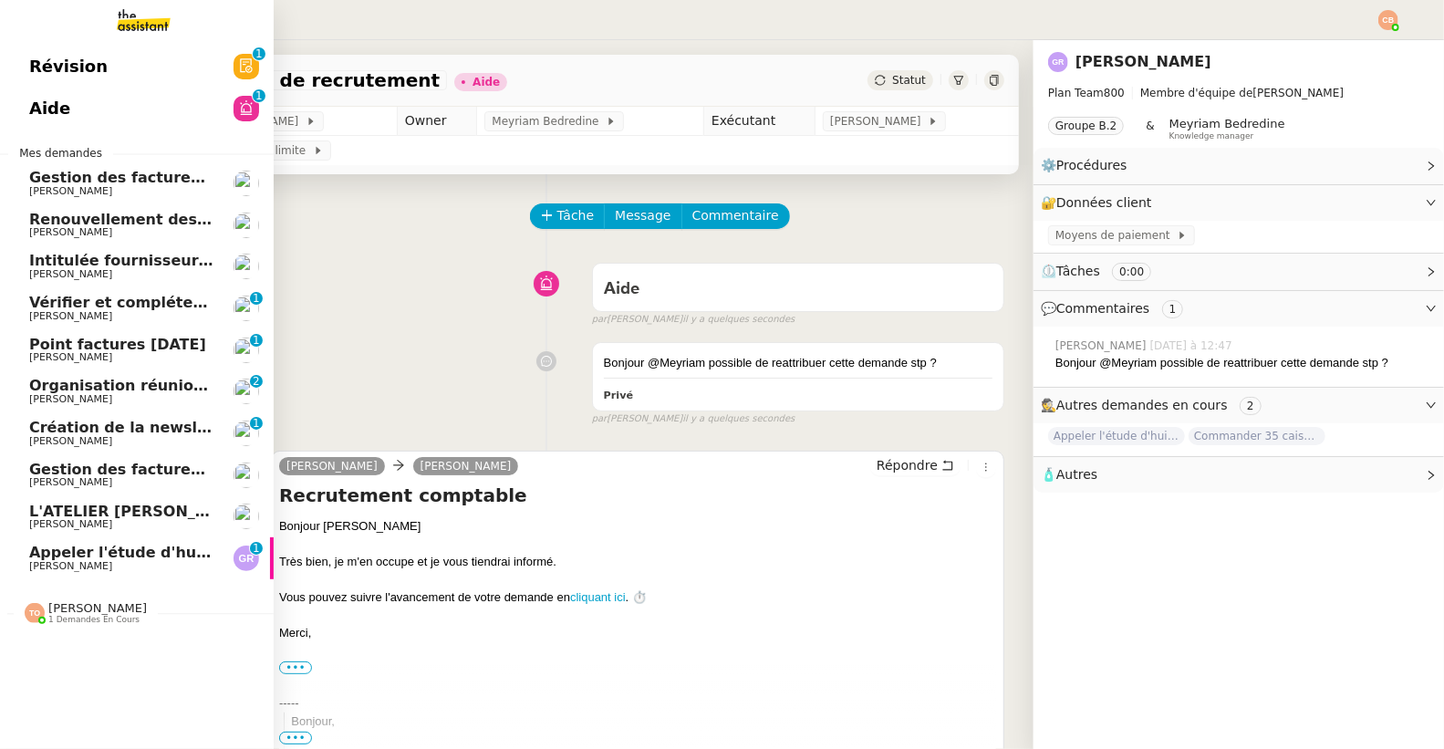
click at [63, 562] on span "[PERSON_NAME]" at bounding box center [70, 566] width 83 height 12
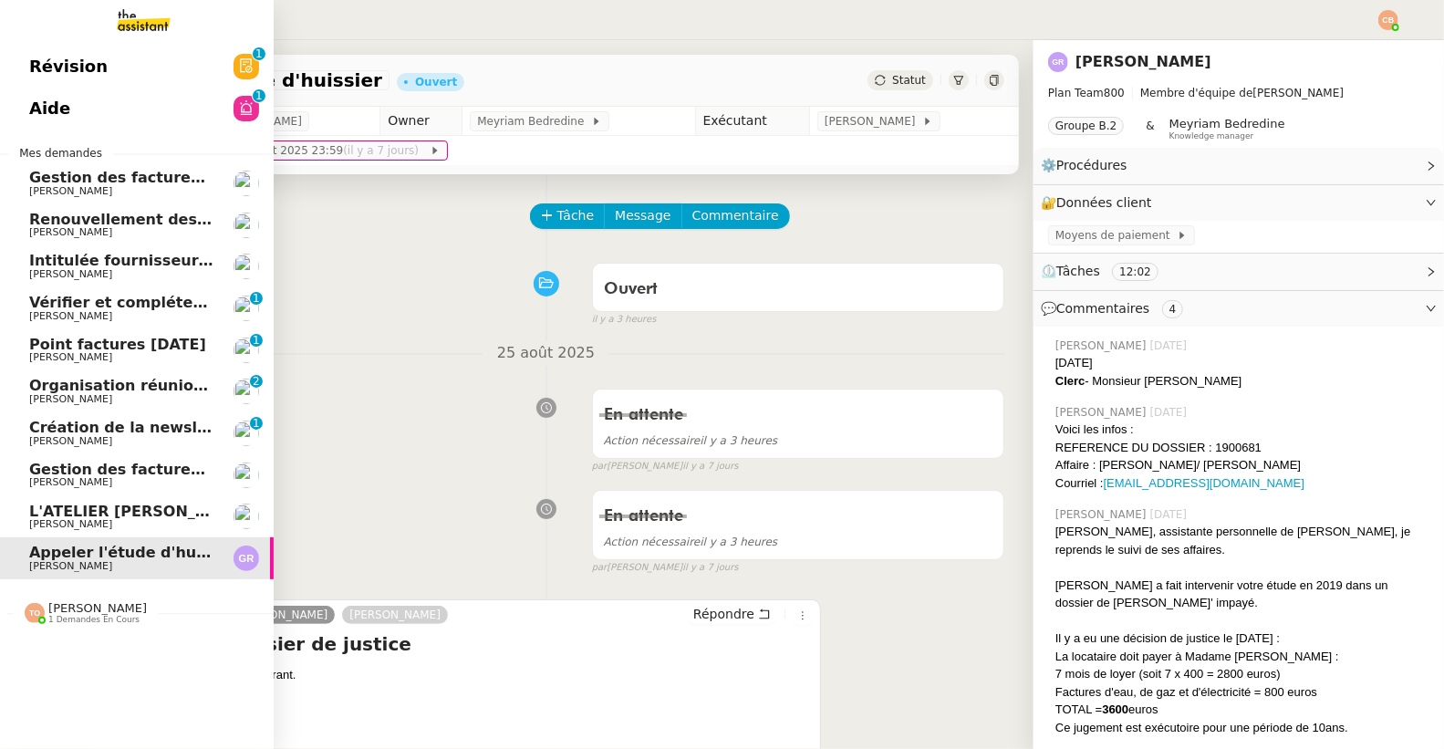
click at [39, 518] on span "[PERSON_NAME]" at bounding box center [70, 524] width 83 height 12
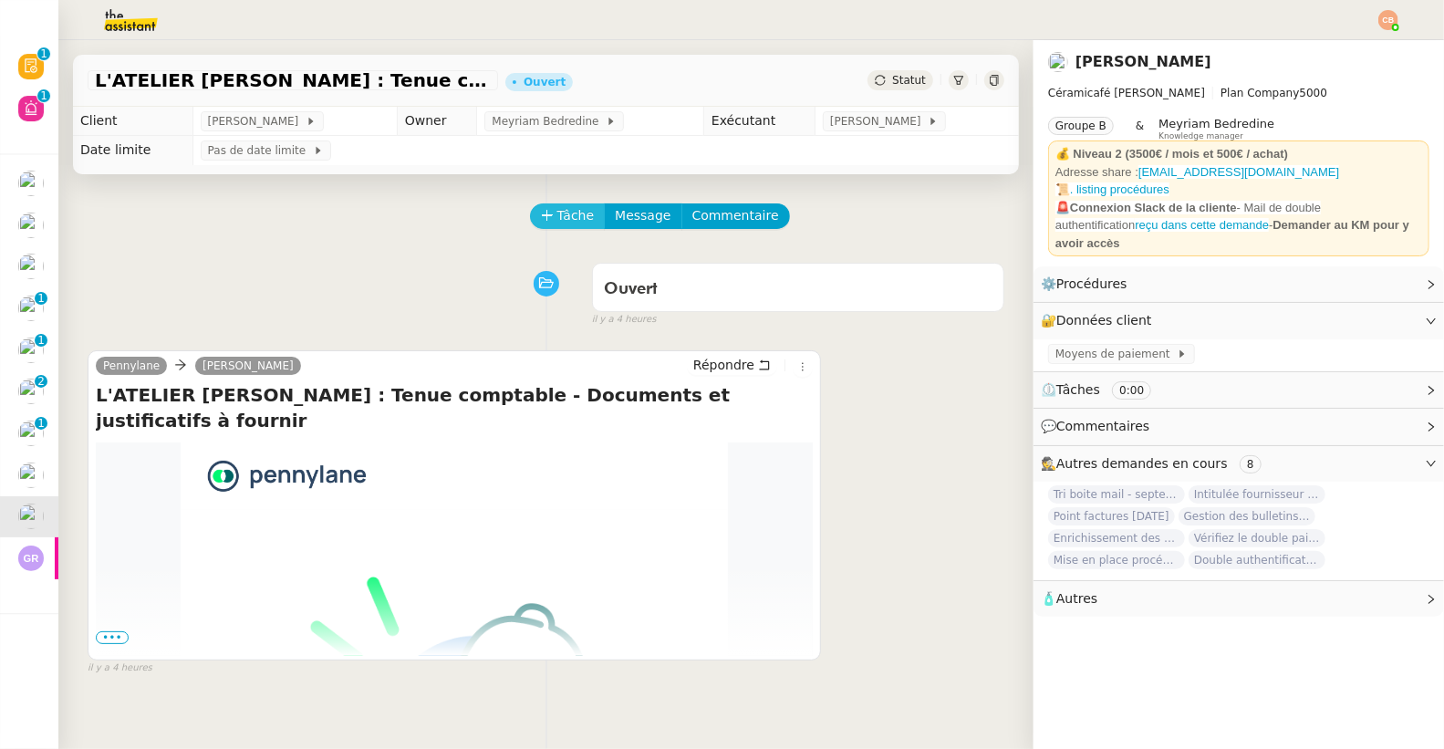
click at [557, 223] on span "Tâche" at bounding box center [575, 215] width 37 height 21
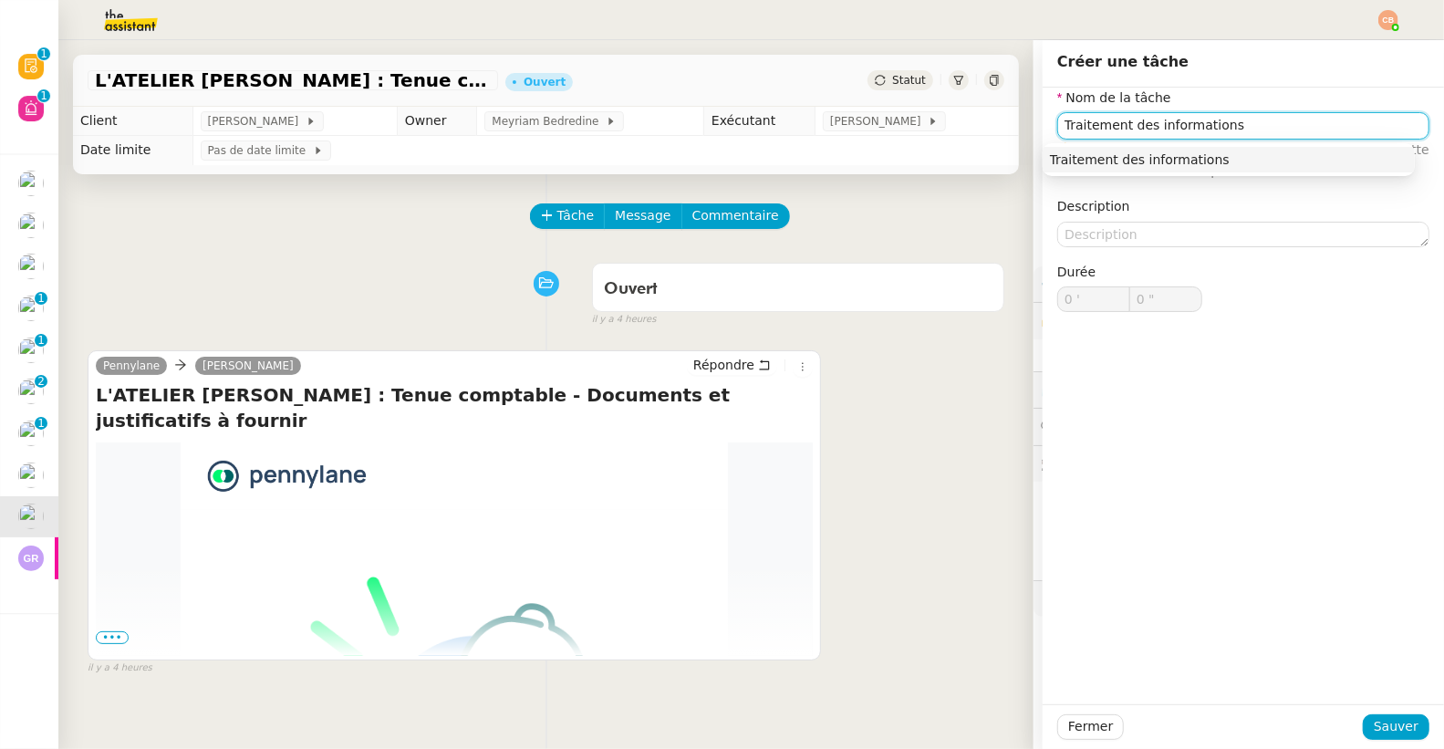
click at [1082, 164] on div "Traitement des informations" at bounding box center [1229, 159] width 358 height 16
type input "Traitement des informations"
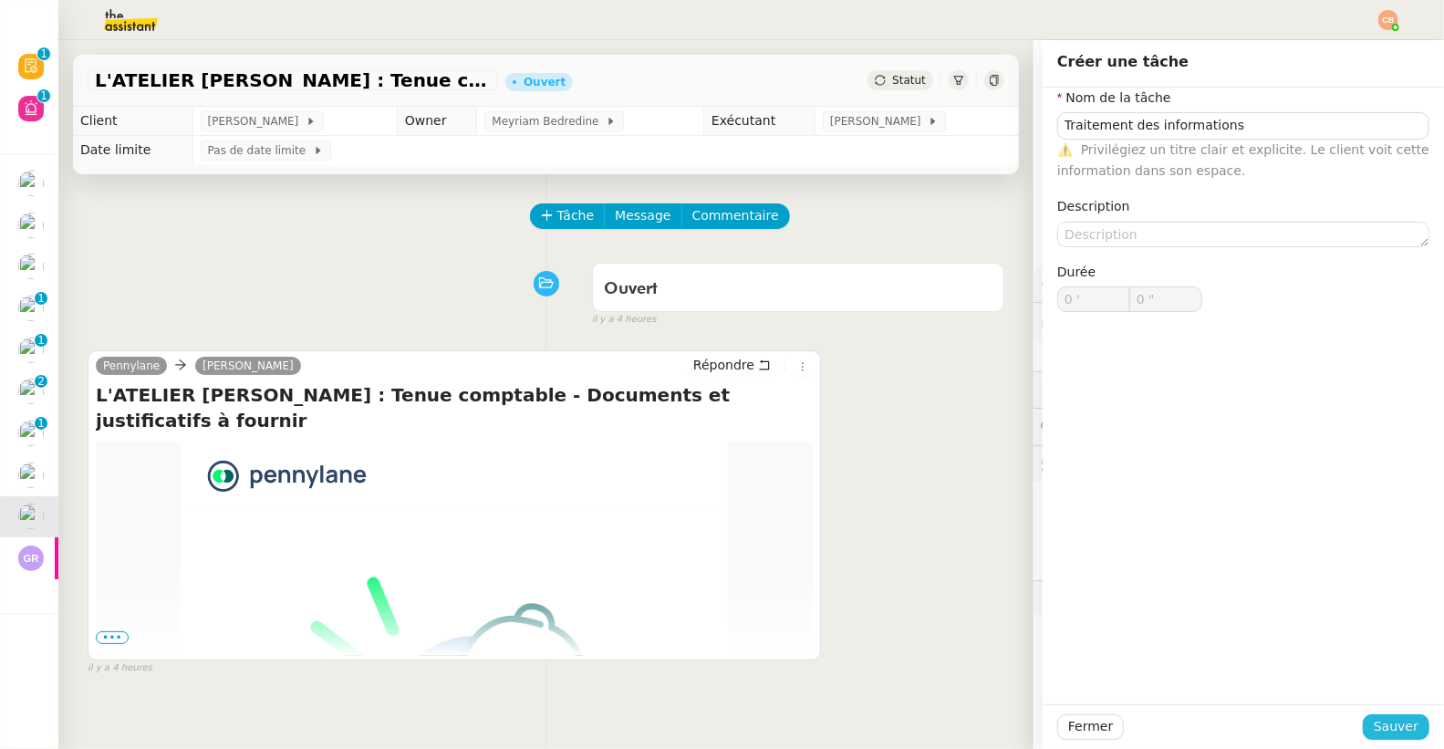
click at [1374, 726] on span "Sauver" at bounding box center [1396, 726] width 45 height 21
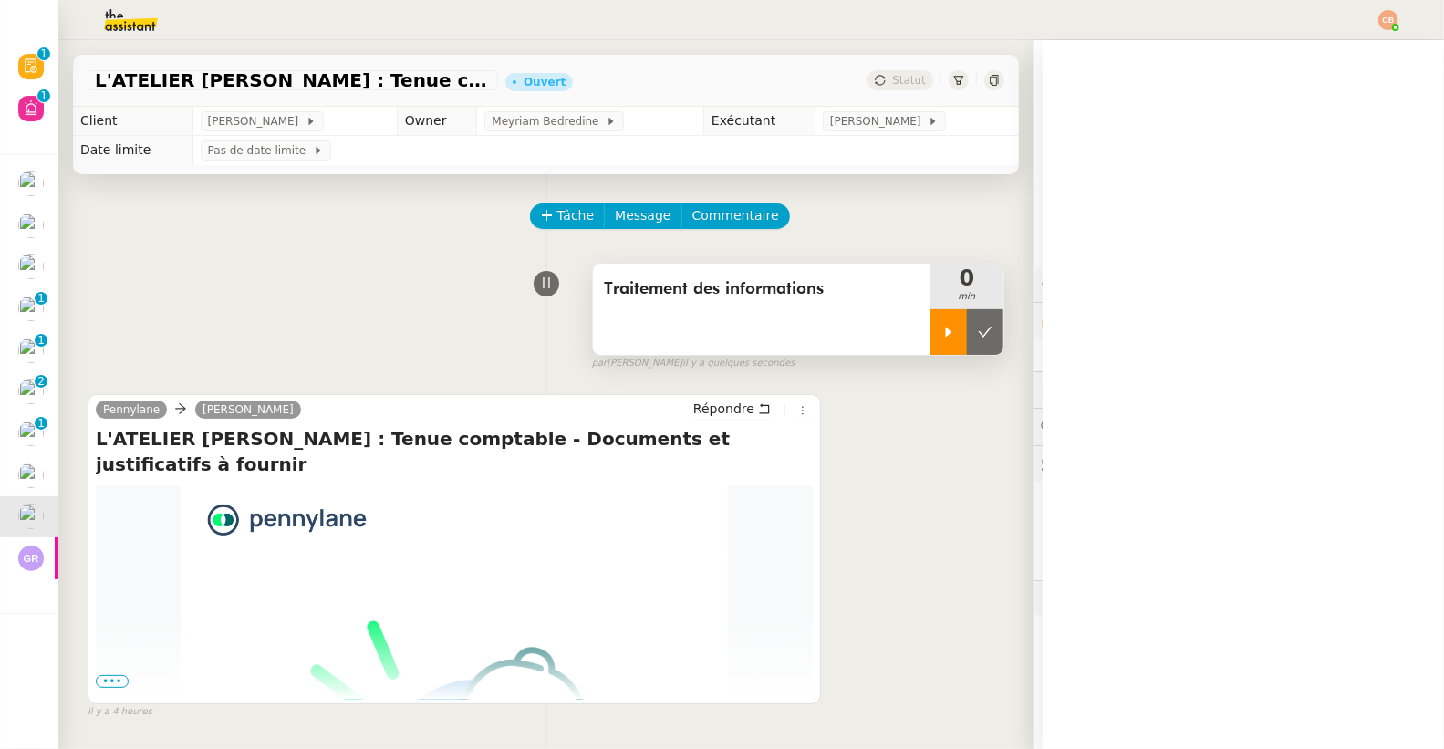
click at [941, 334] on icon at bounding box center [948, 332] width 15 height 15
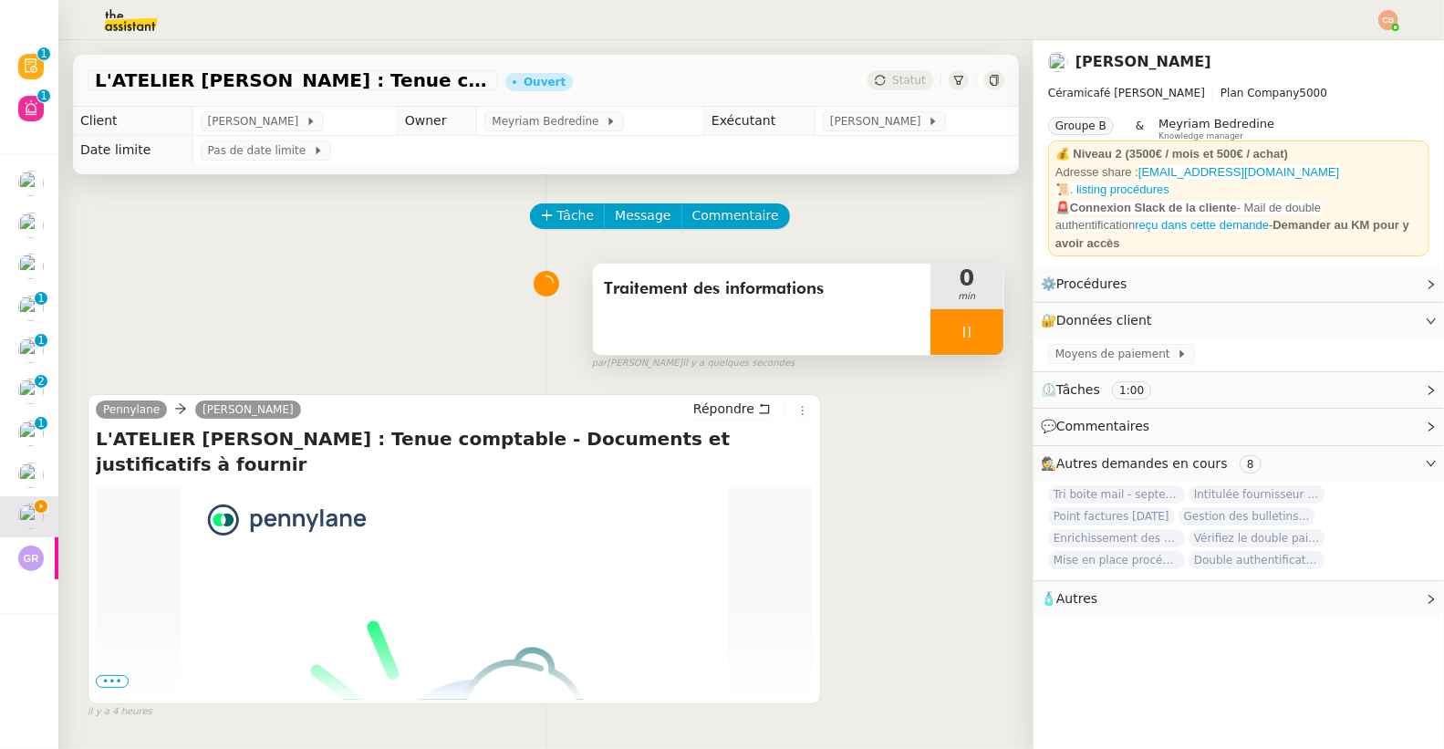
click at [122, 677] on span "•••" at bounding box center [112, 681] width 33 height 13
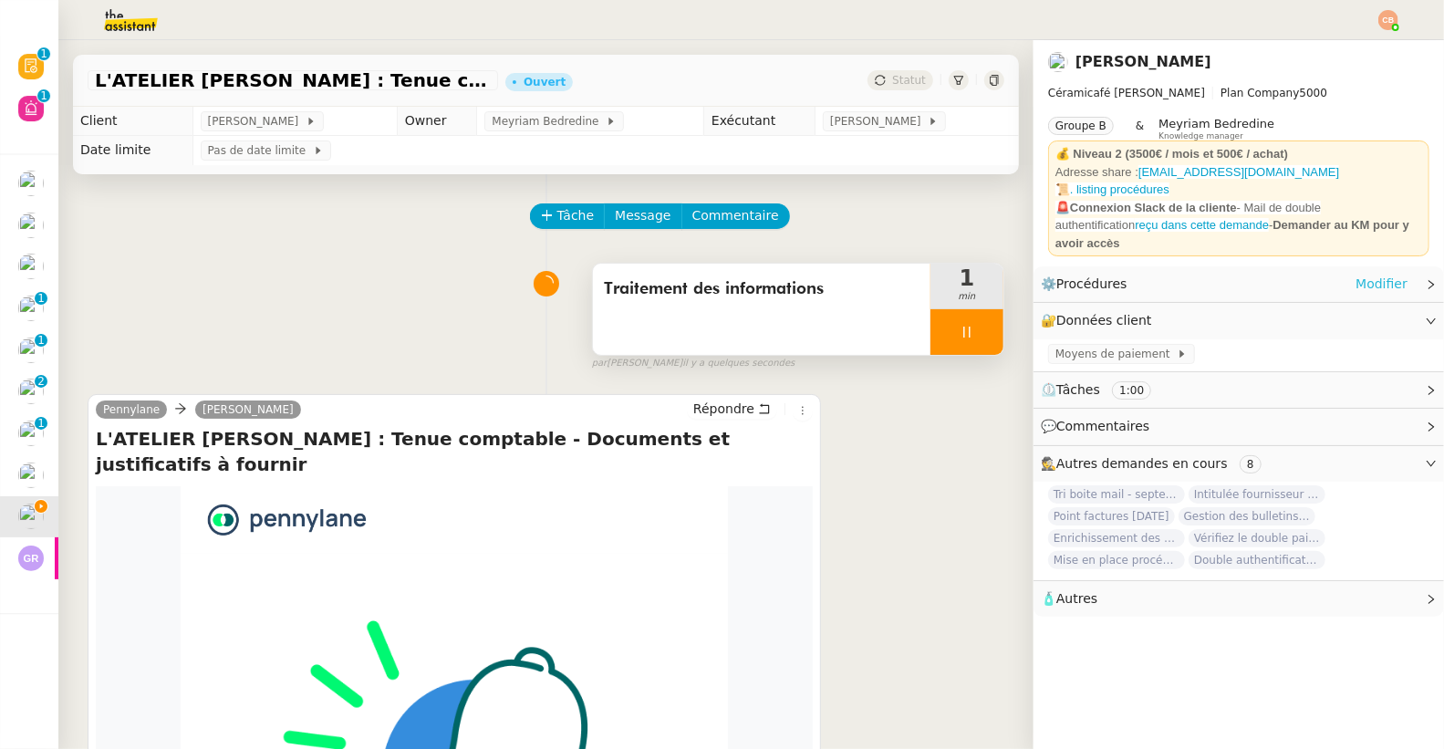
click at [1385, 274] on link "Modifier" at bounding box center [1381, 284] width 52 height 21
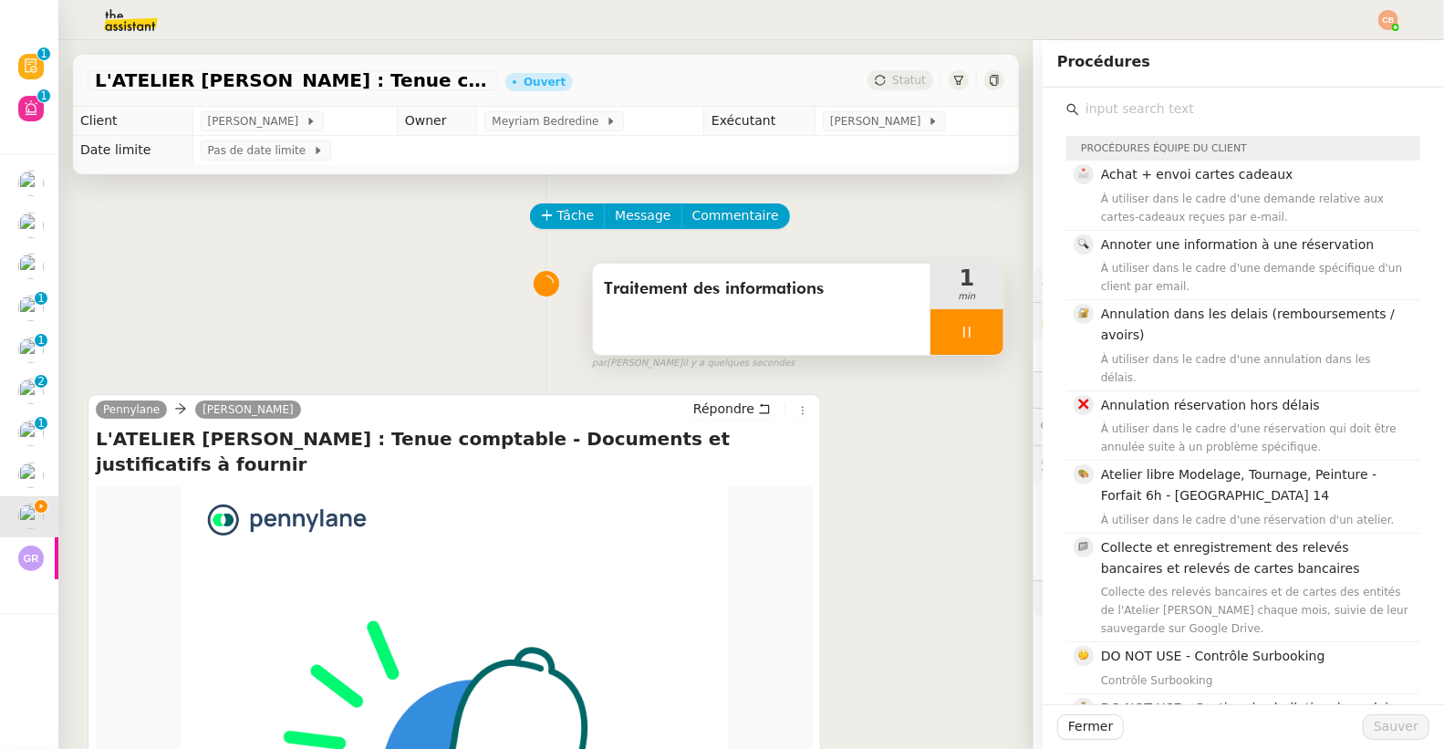
click at [1166, 107] on input "text" at bounding box center [1249, 109] width 341 height 25
type input "p"
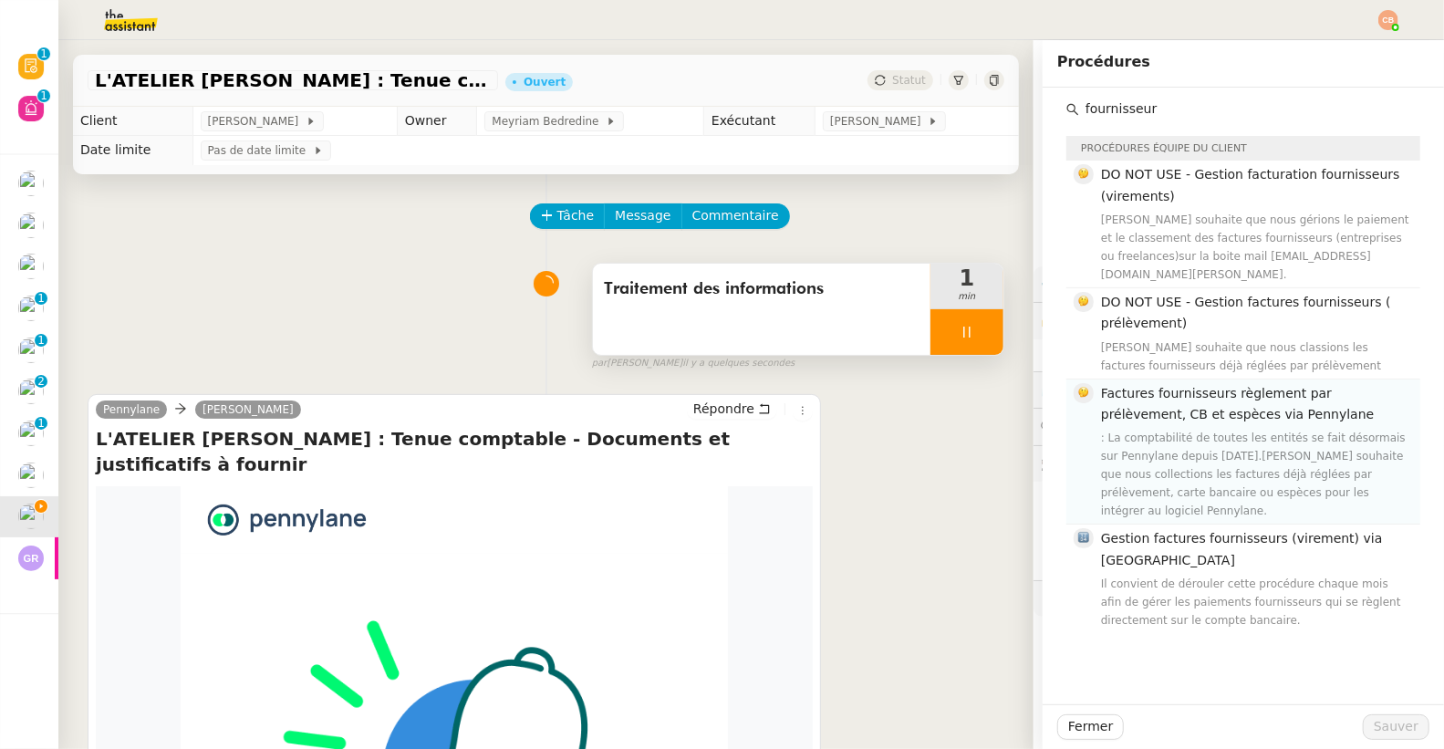
type input "fournisseur"
click at [1185, 420] on span "Factures fournisseurs règlement par prélèvement, CB et espèces via Pennylane" at bounding box center [1237, 404] width 273 height 36
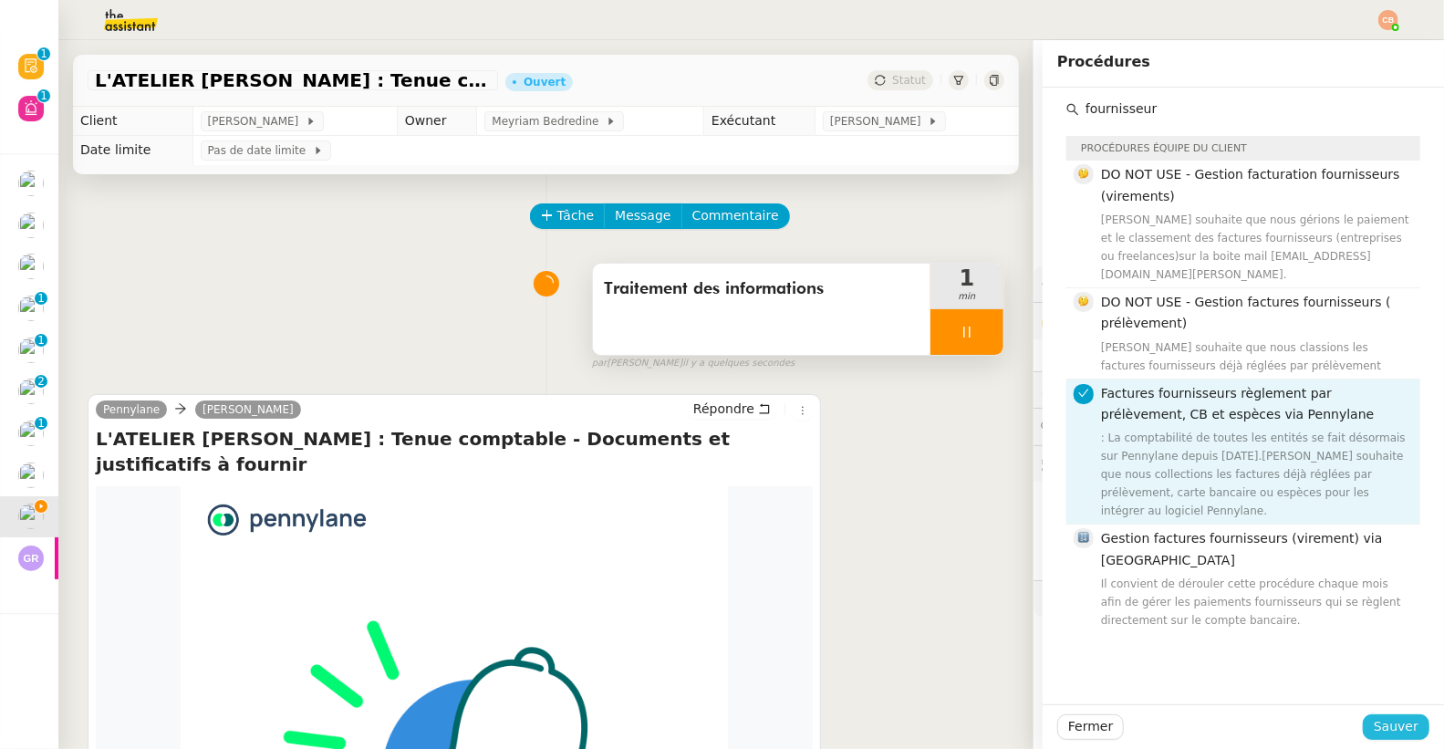
click at [1389, 725] on span "Sauver" at bounding box center [1396, 726] width 45 height 21
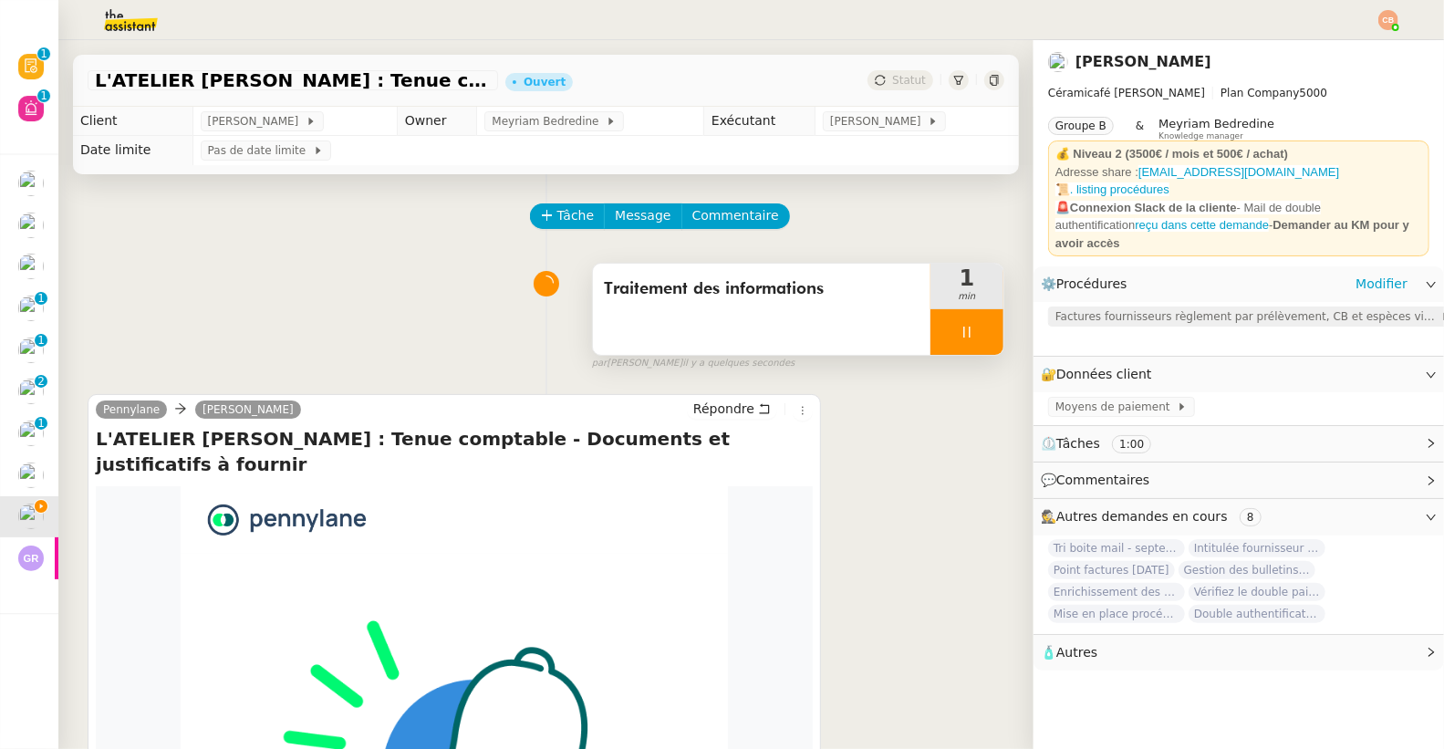
click at [1105, 307] on span "Factures fournisseurs règlement par prélèvement, CB et espèces via Pennylane" at bounding box center [1247, 316] width 385 height 18
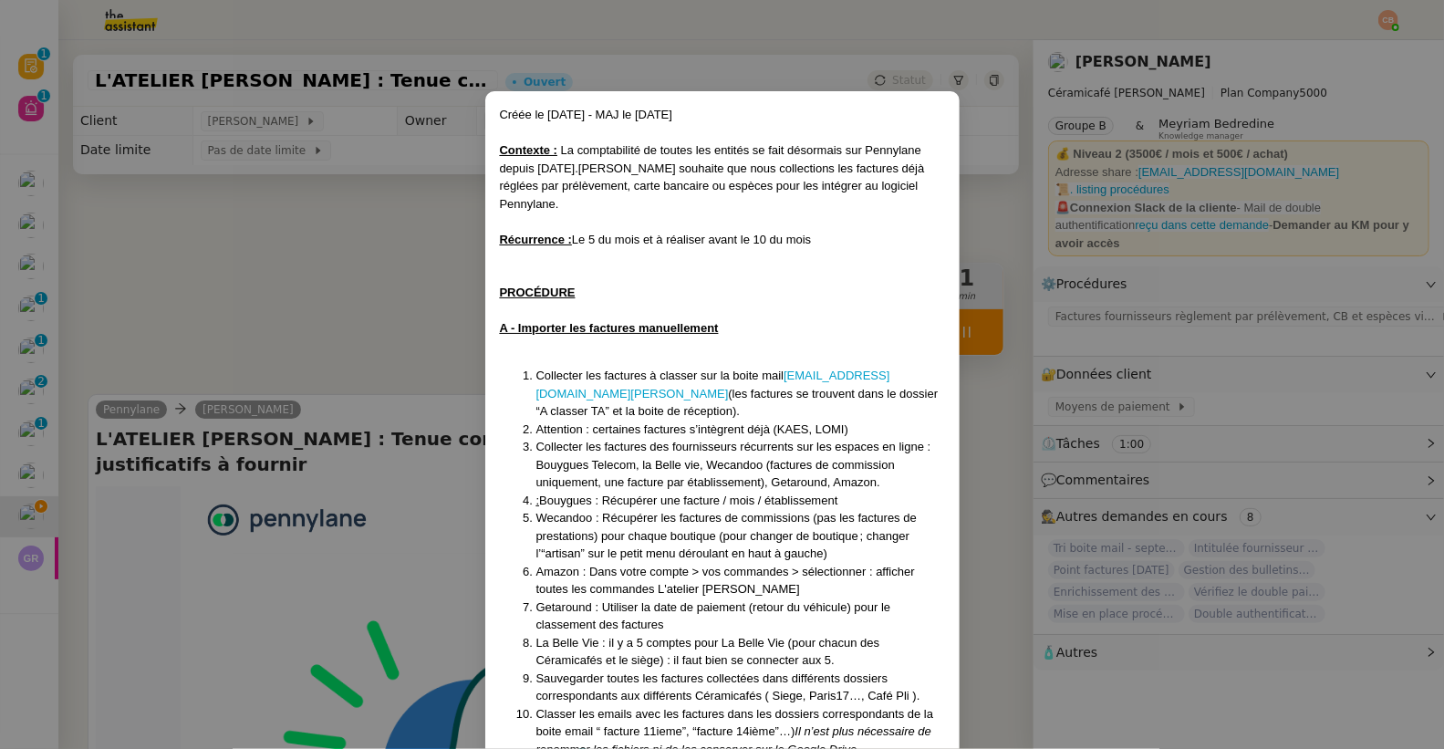
click at [432, 268] on nz-modal-container "Créée le 22/07/2025 - MAJ le 28/07/25 Contexte : La comptabilité de toutes les …" at bounding box center [722, 374] width 1444 height 749
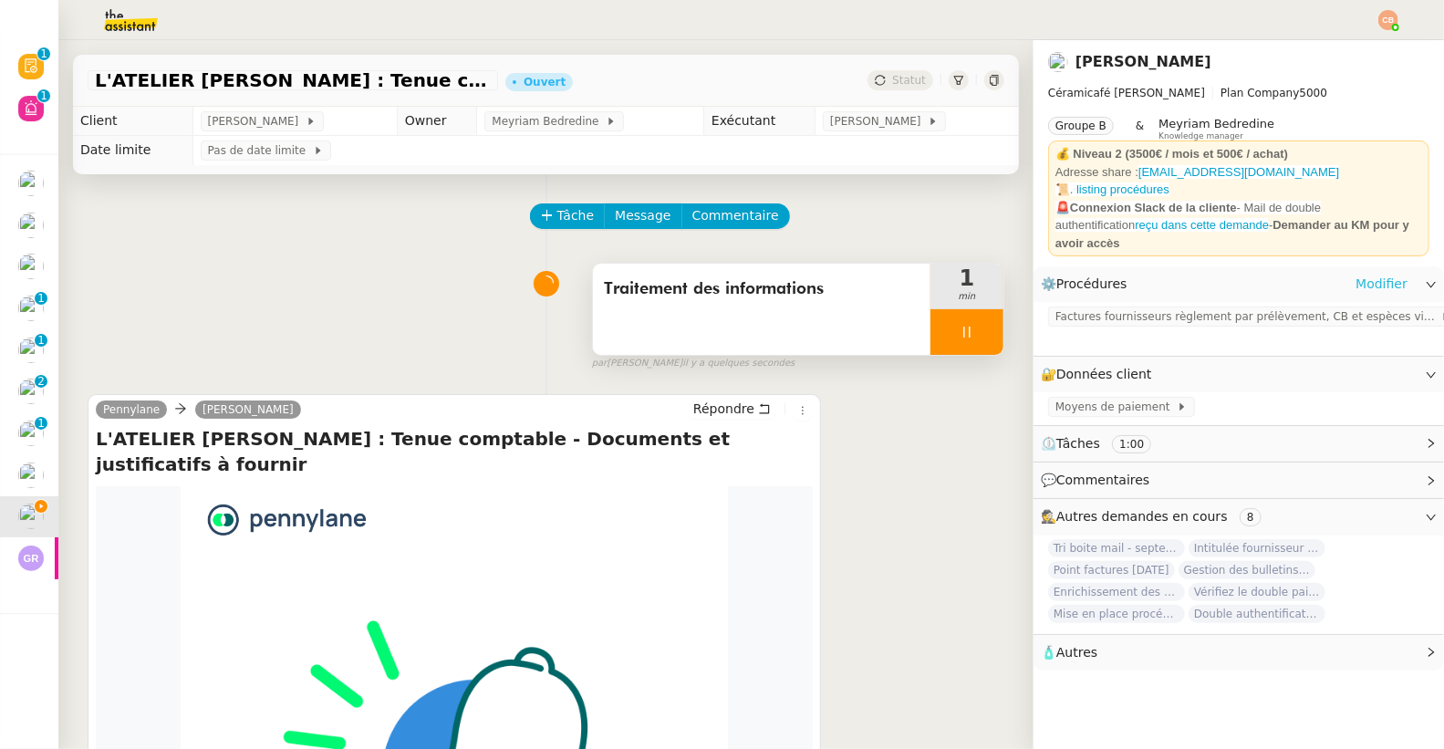
click at [1356, 274] on link "Modifier" at bounding box center [1381, 284] width 52 height 21
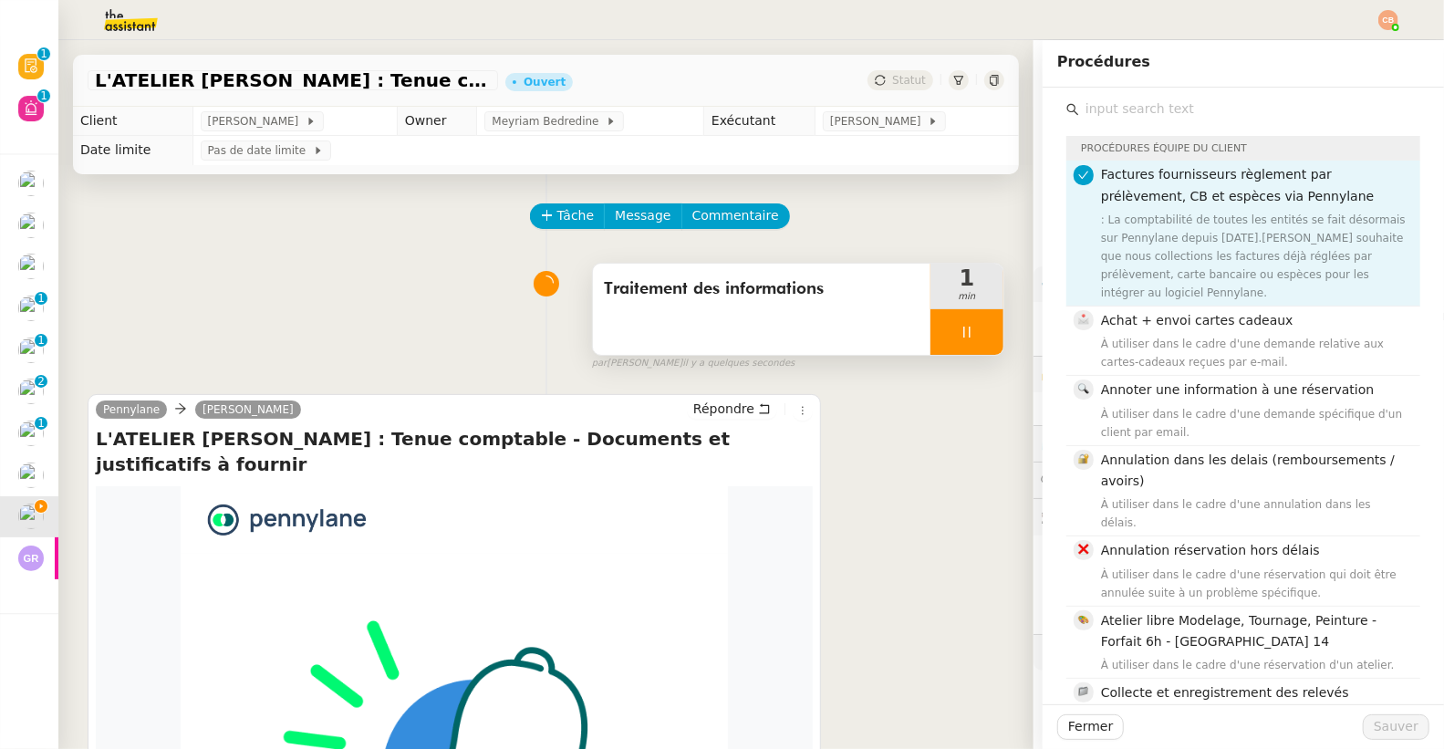
click at [1134, 115] on input "text" at bounding box center [1249, 109] width 341 height 25
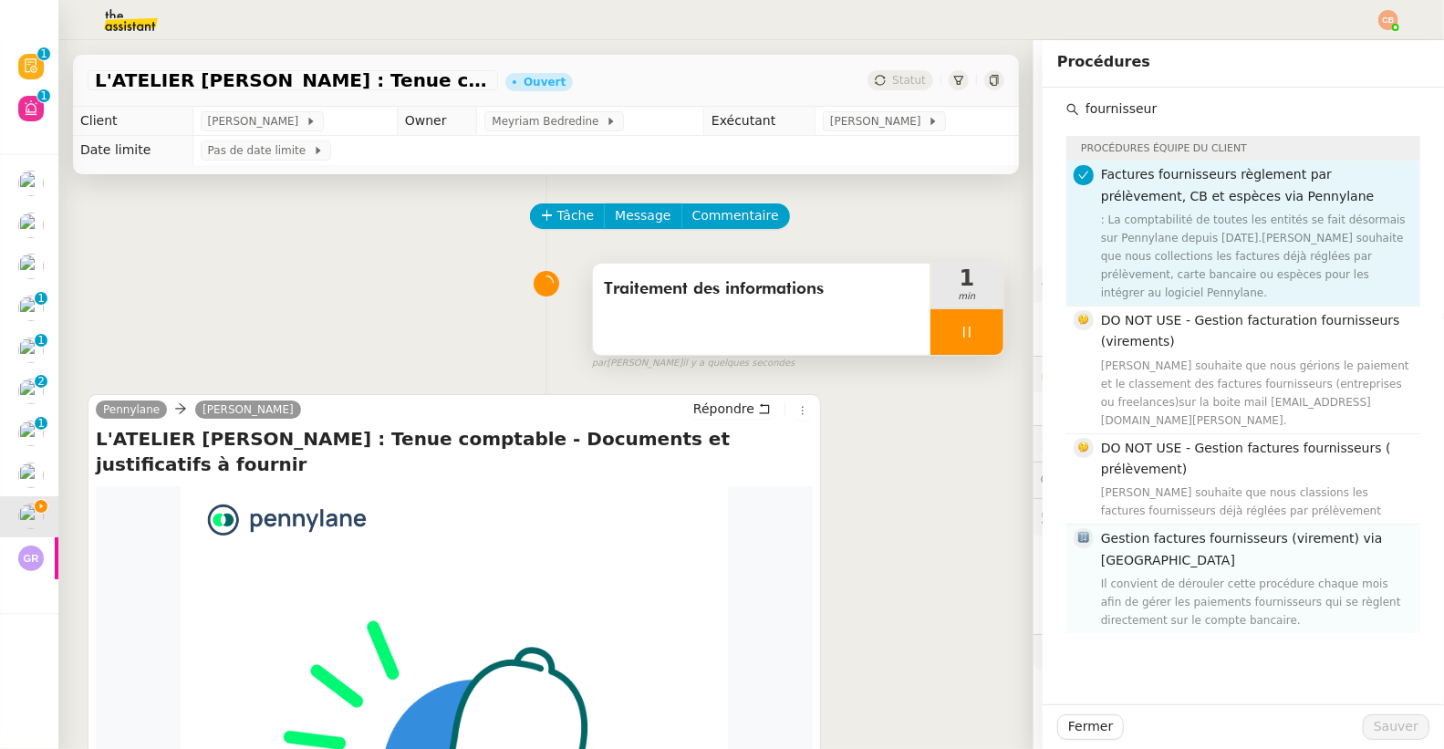
type input "fournisseur"
click at [1166, 541] on span "Gestion factures fournisseurs (virement) via Pennylane" at bounding box center [1242, 549] width 282 height 36
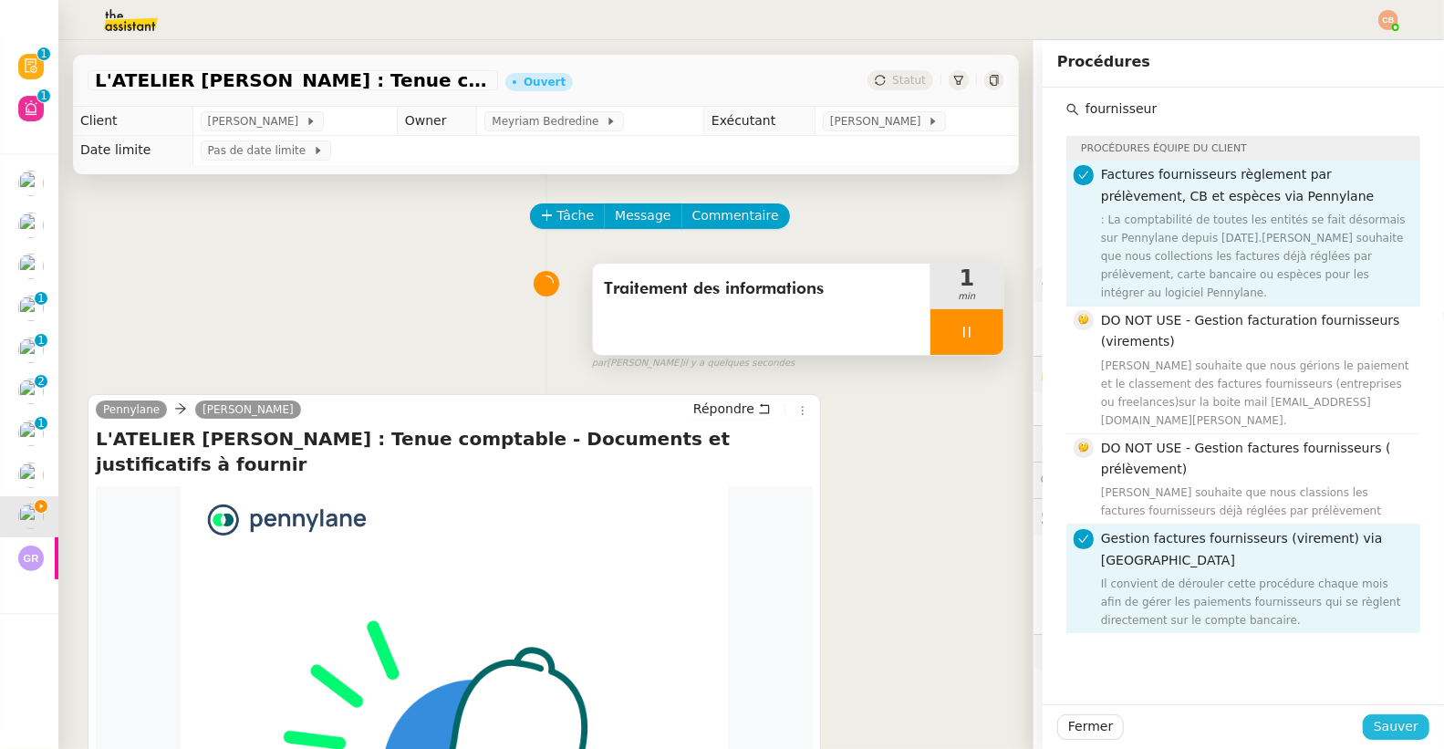
click at [1377, 729] on span "Sauver" at bounding box center [1396, 726] width 45 height 21
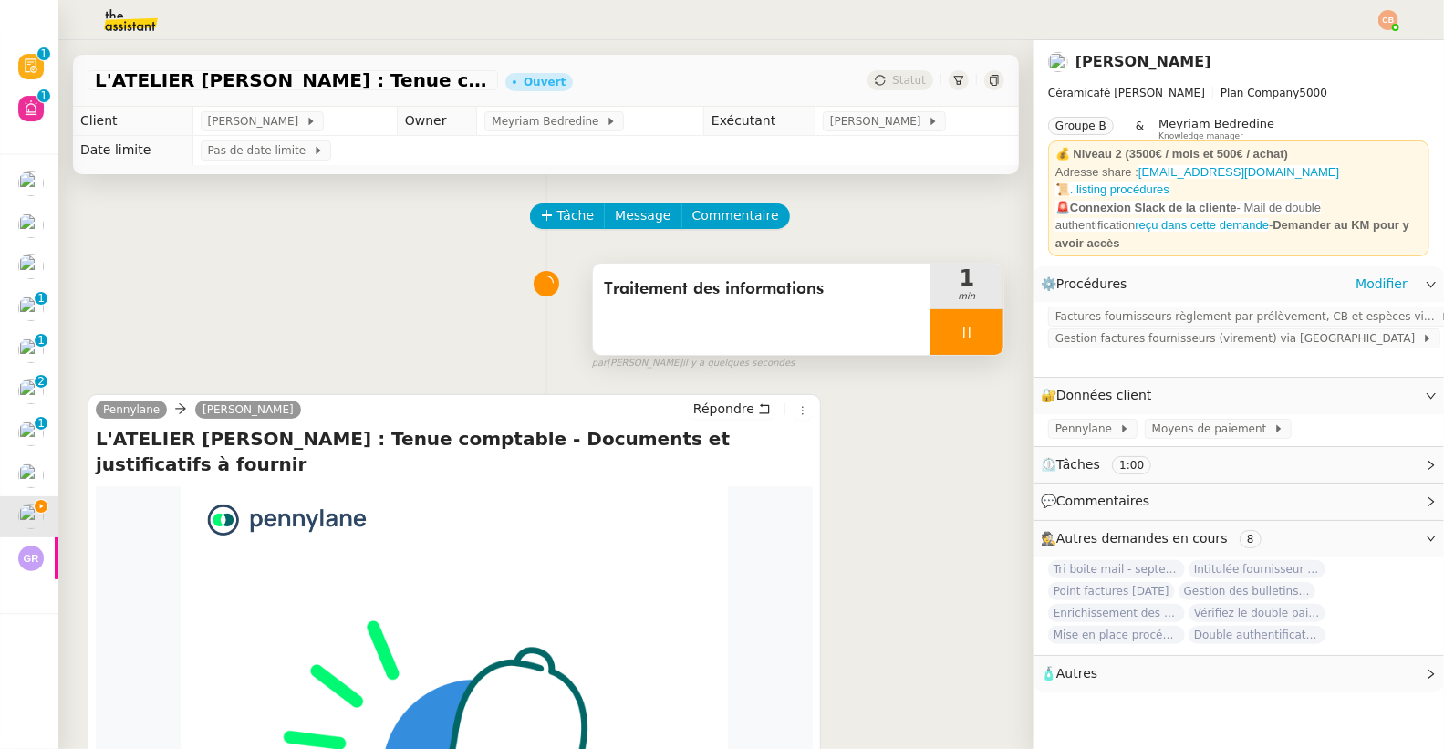
click at [1103, 337] on div "Factures fournisseurs règlement par prélèvement, CB et espèces via Pennylane Ge…" at bounding box center [1238, 339] width 410 height 75
click at [1103, 332] on span "Gestion factures fournisseurs (virement) via Pennylane" at bounding box center [1238, 338] width 367 height 18
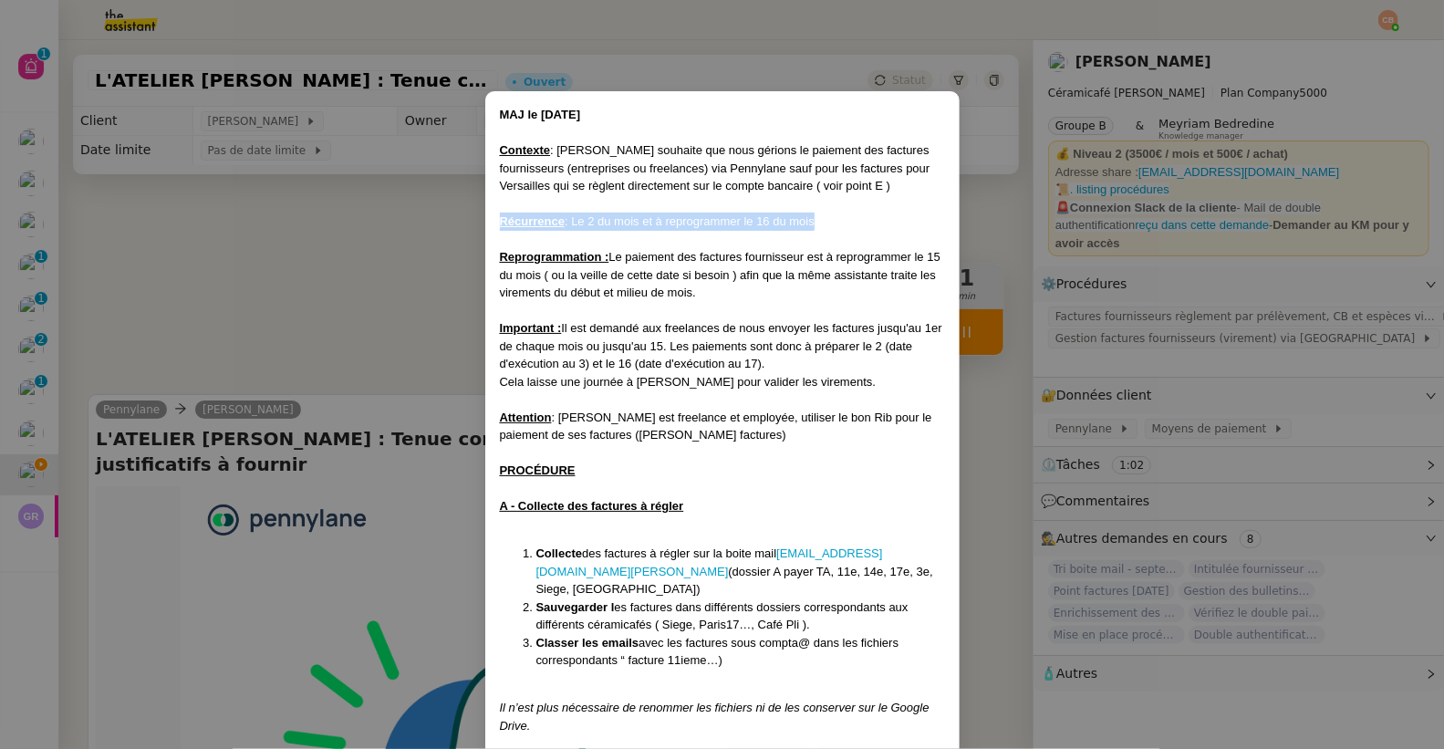
drag, startPoint x: 501, startPoint y: 221, endPoint x: 827, endPoint y: 229, distance: 326.6
click at [363, 279] on nz-modal-container "MAJ le 22/07/2025 Contexte : Geneviève souhaite que nous gérions le paiement de…" at bounding box center [722, 374] width 1444 height 749
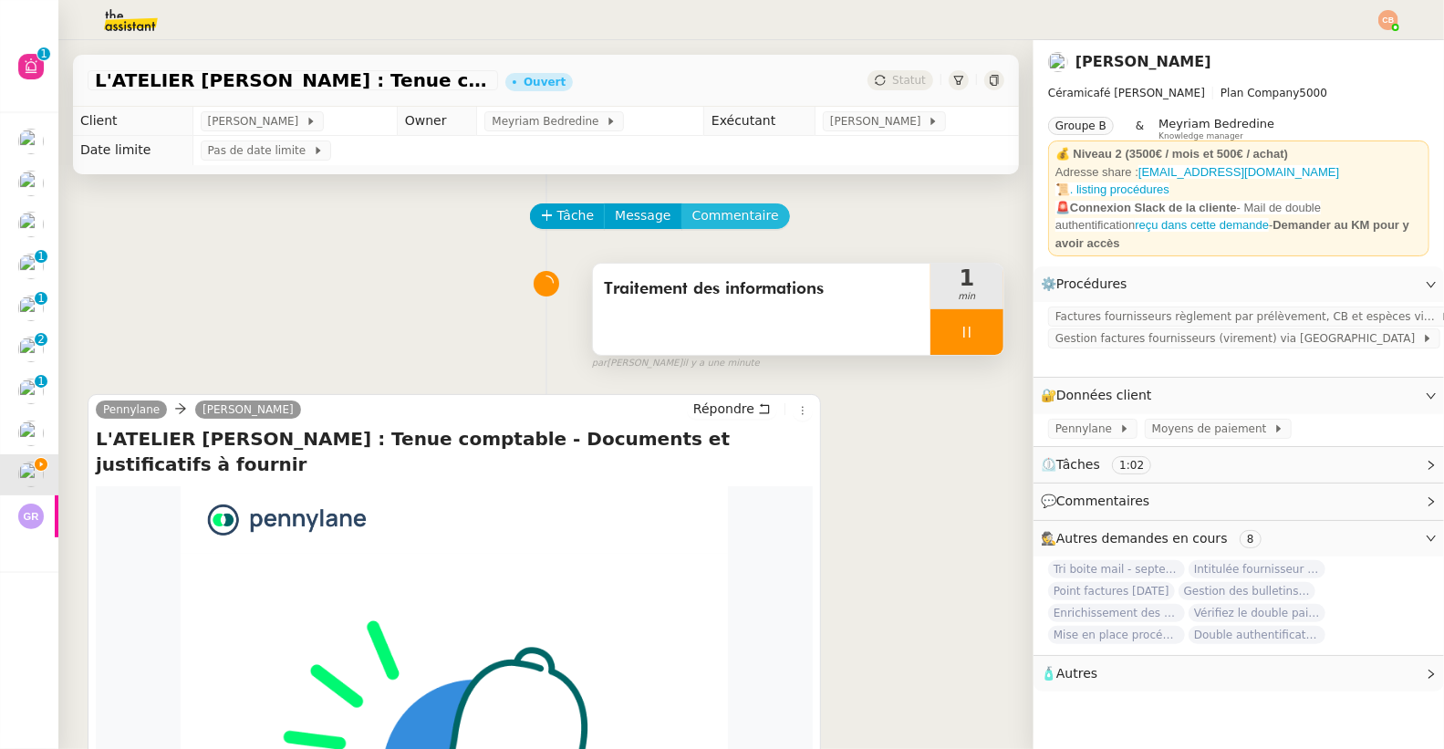
click at [742, 206] on span "Commentaire" at bounding box center [735, 215] width 87 height 21
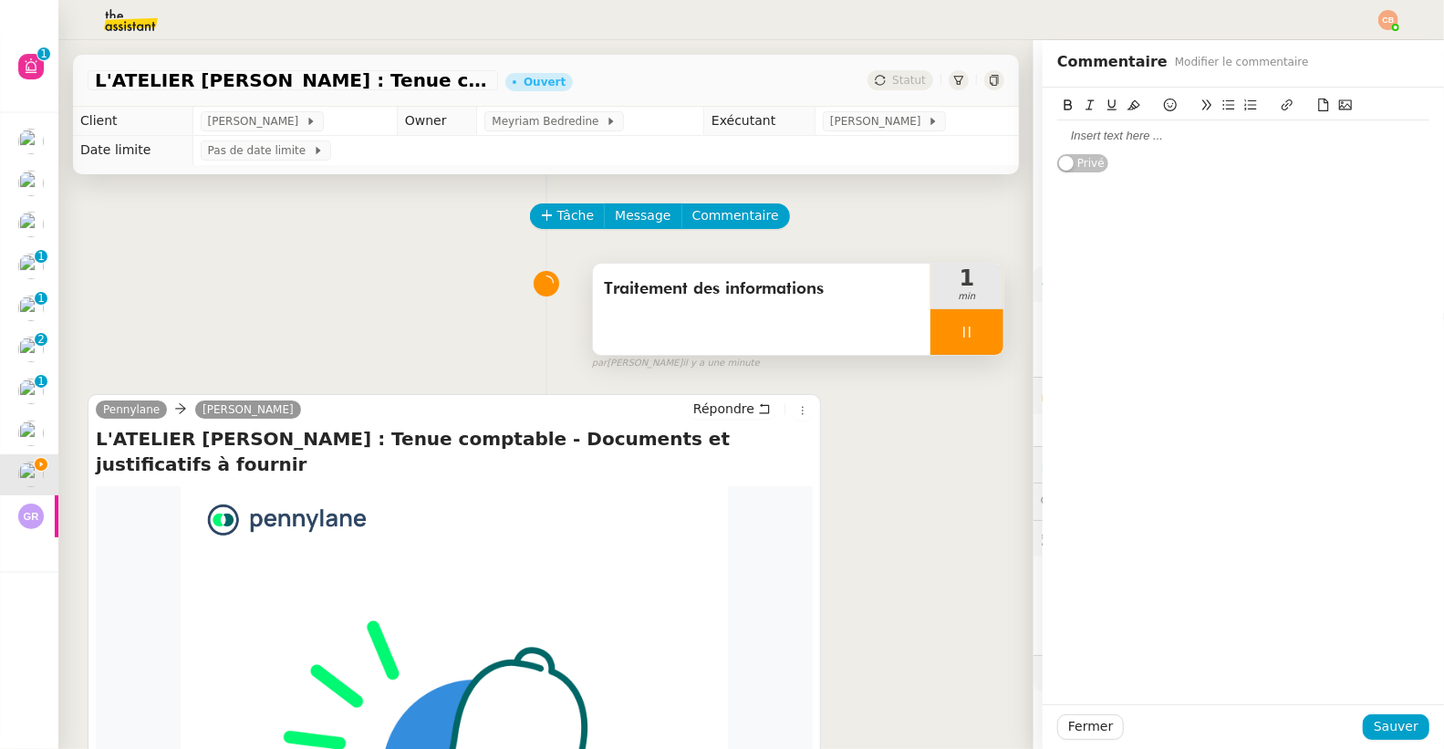
click at [1096, 141] on div at bounding box center [1243, 136] width 372 height 16
click at [1396, 732] on span "Sauver" at bounding box center [1396, 726] width 45 height 21
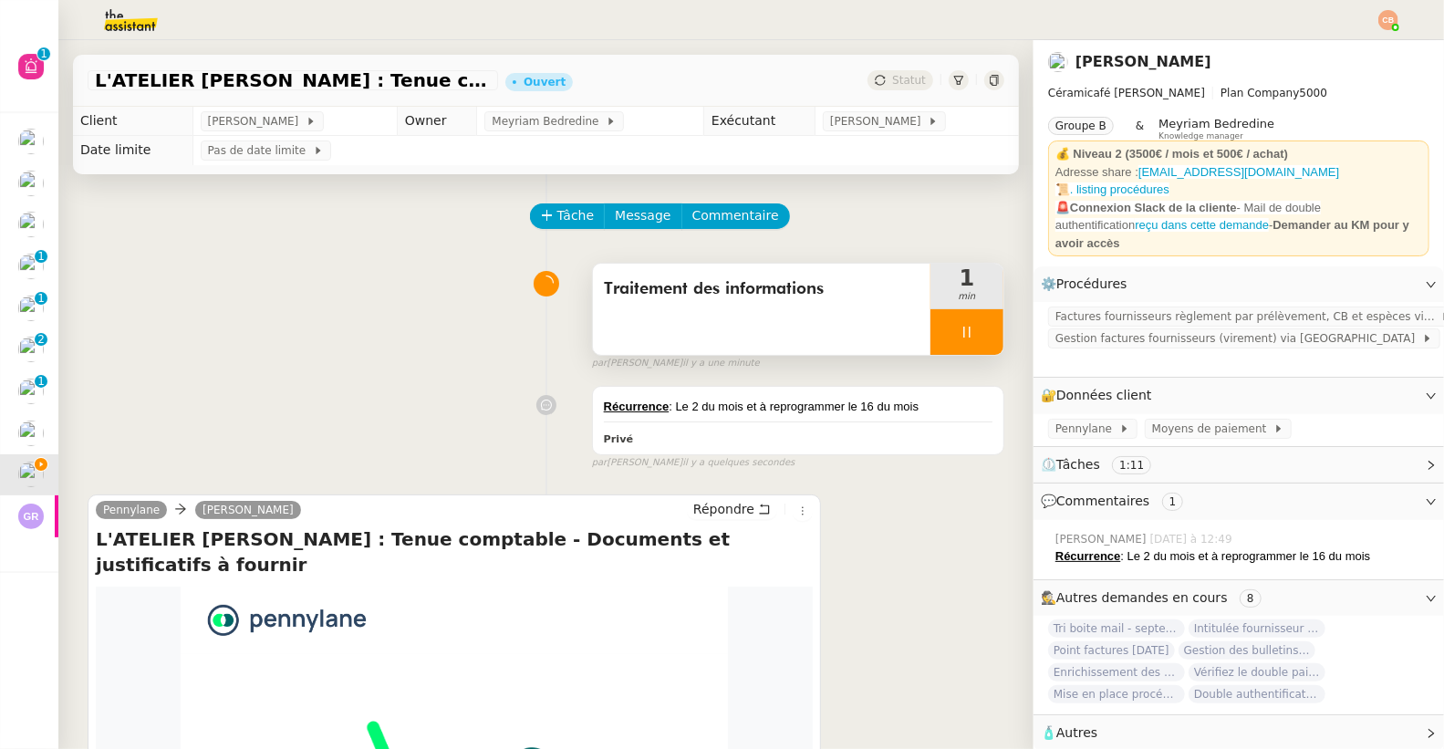
click at [966, 346] on div at bounding box center [966, 332] width 73 height 46
drag, startPoint x: 966, startPoint y: 336, endPoint x: 959, endPoint y: 277, distance: 58.8
click at [967, 336] on button at bounding box center [985, 332] width 36 height 46
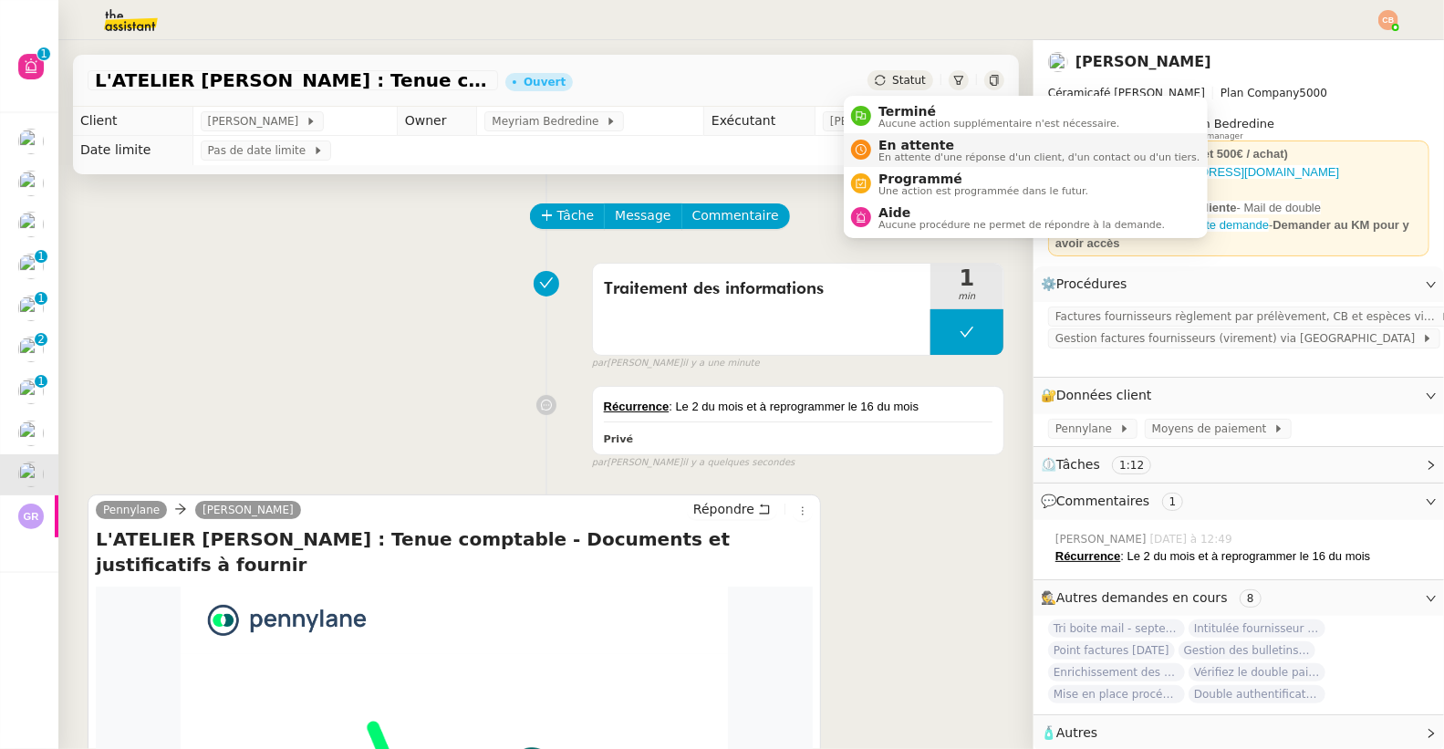
click at [885, 143] on span "En attente" at bounding box center [1038, 145] width 321 height 15
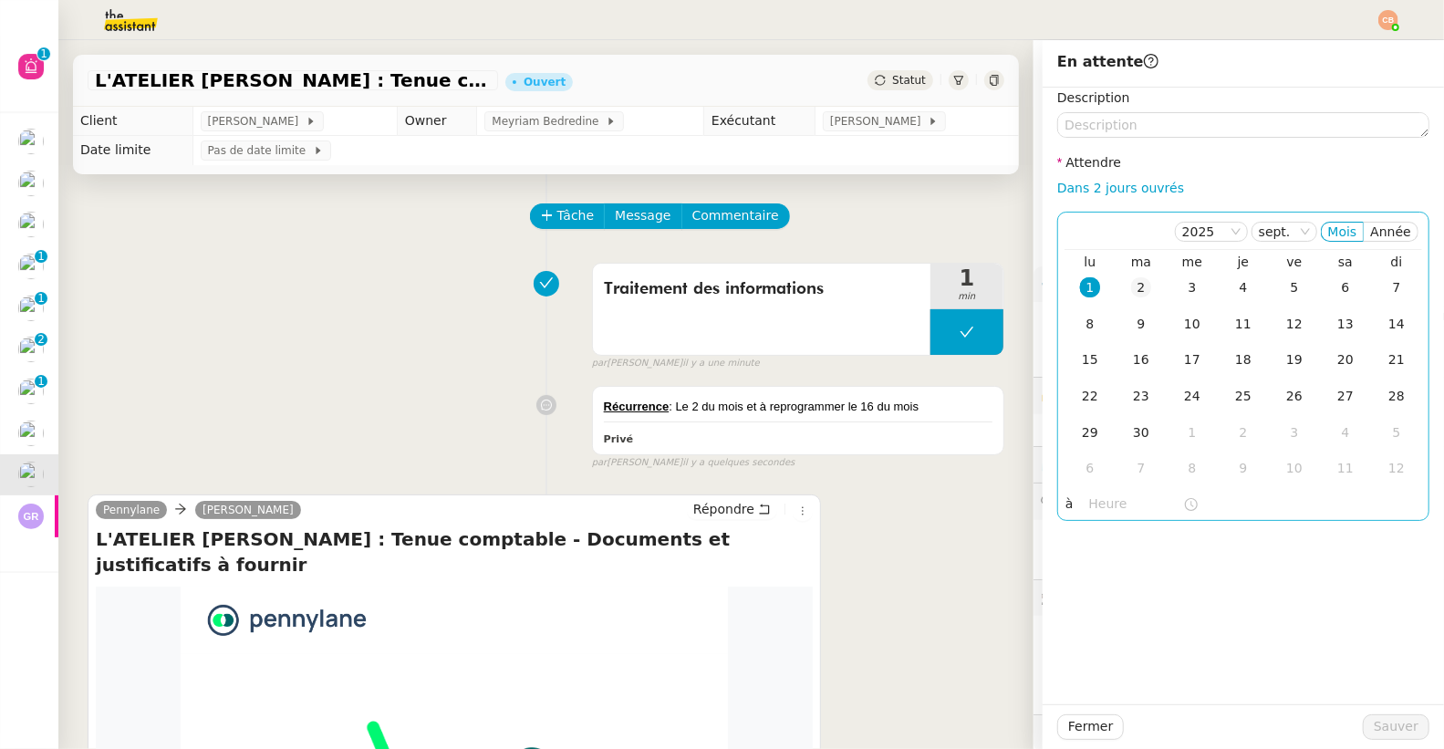
click at [1131, 285] on div "2" at bounding box center [1141, 287] width 20 height 20
click at [1091, 515] on nz-time-picker at bounding box center [1143, 505] width 123 height 26
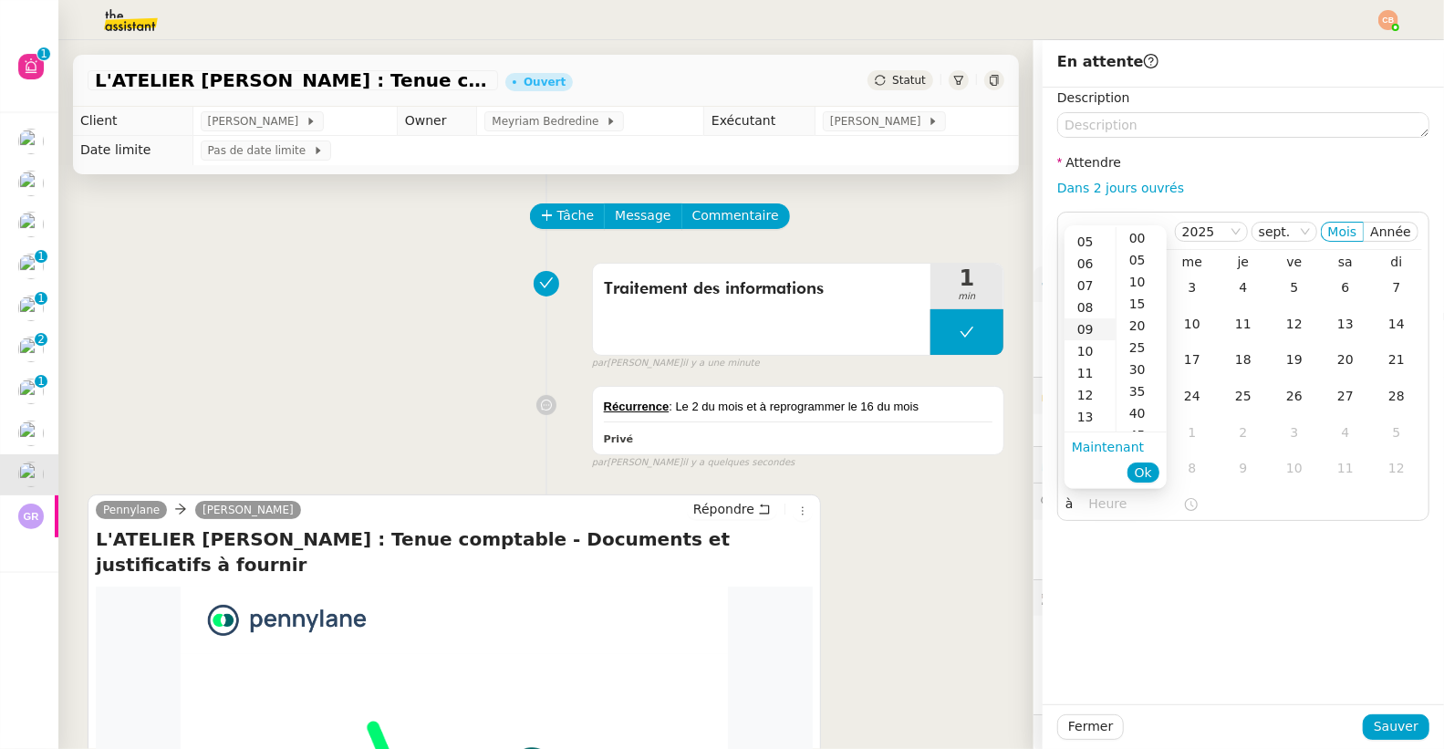
click at [1086, 322] on div "09" at bounding box center [1089, 329] width 51 height 22
click at [1136, 233] on div "00" at bounding box center [1141, 238] width 50 height 22
type input "09:00"
drag, startPoint x: 1256, startPoint y: 592, endPoint x: 1290, endPoint y: 643, distance: 61.2
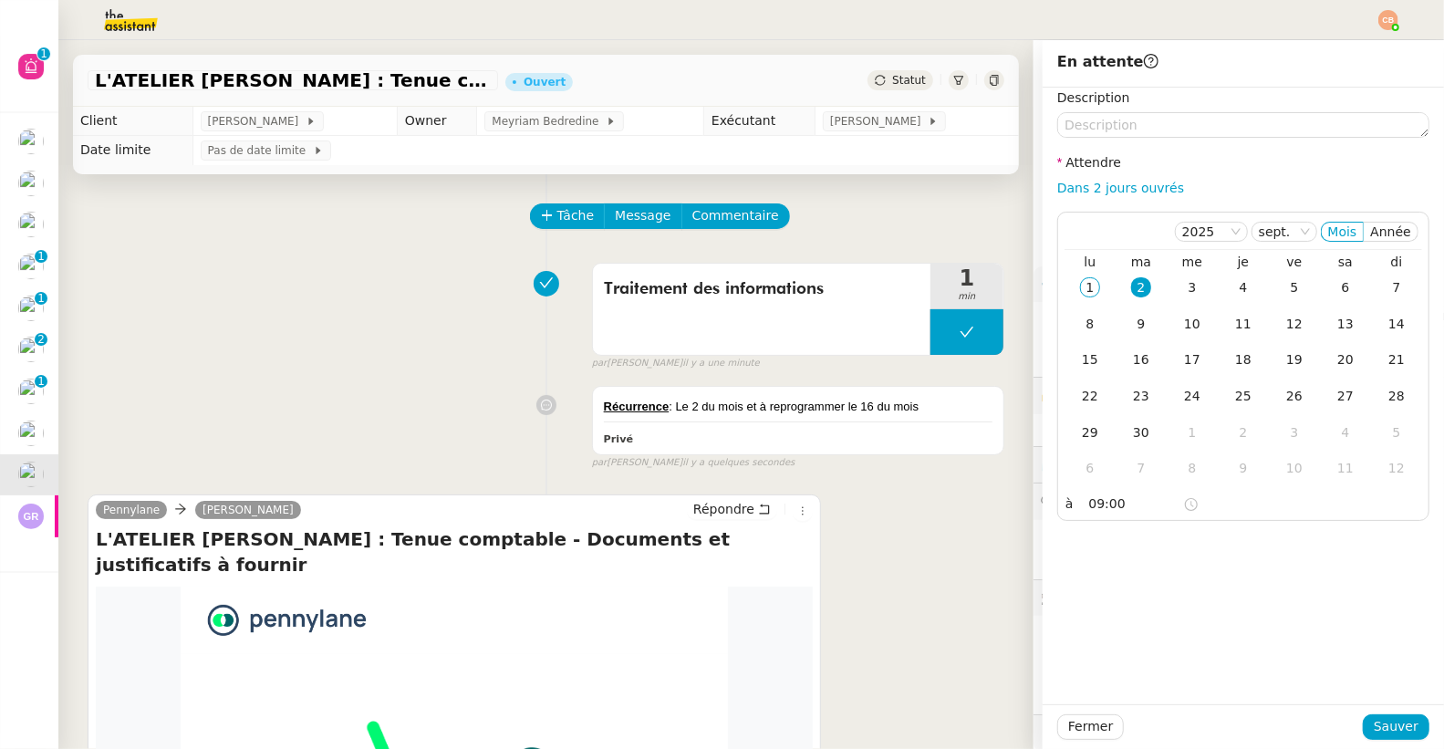
click at [1256, 594] on div "Description Attendre Dans 2 jours ouvrés [DATE] Mois Année lu ma me je ve sa di…" at bounding box center [1243, 396] width 401 height 617
click at [1374, 718] on span "Sauver" at bounding box center [1396, 726] width 45 height 21
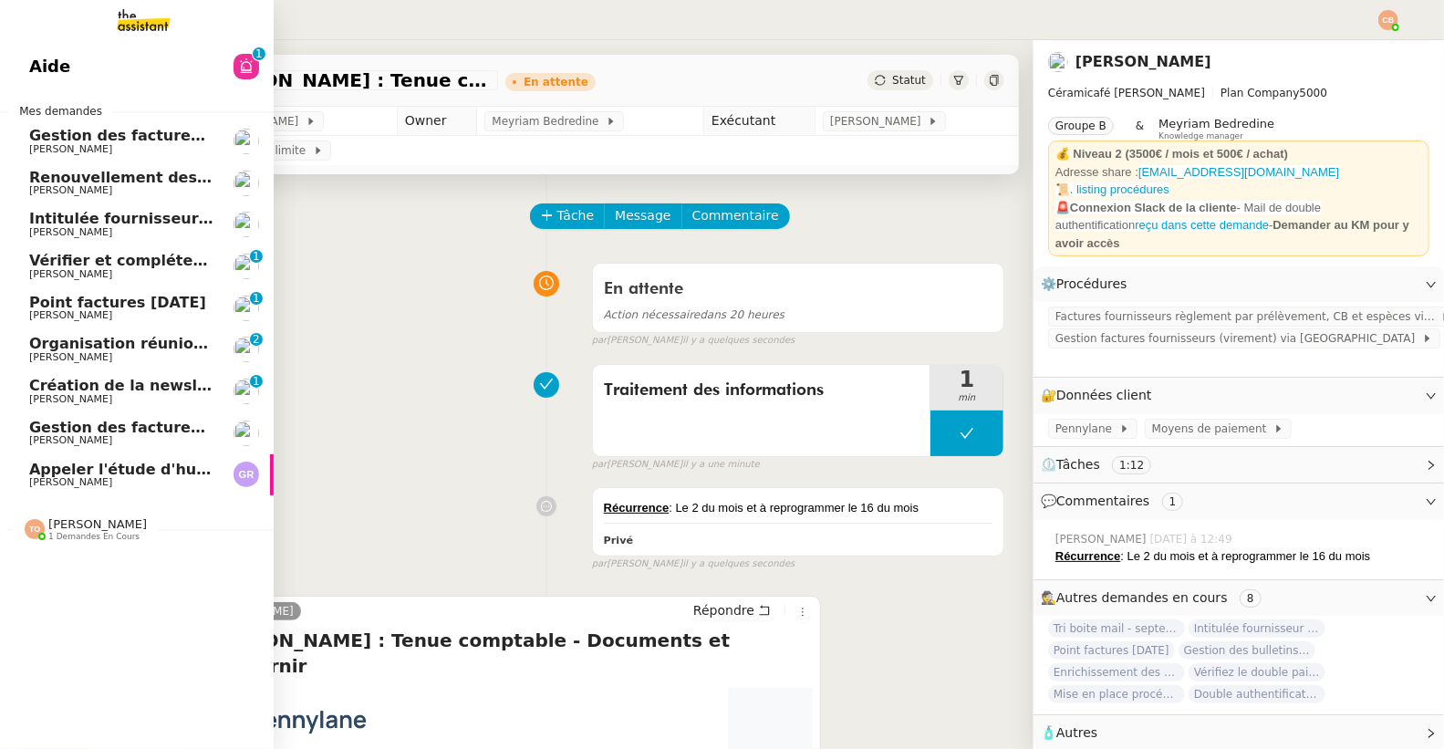
click at [77, 429] on span "Gestion des factures fournisseurs - 1 août 2025" at bounding box center [225, 427] width 392 height 17
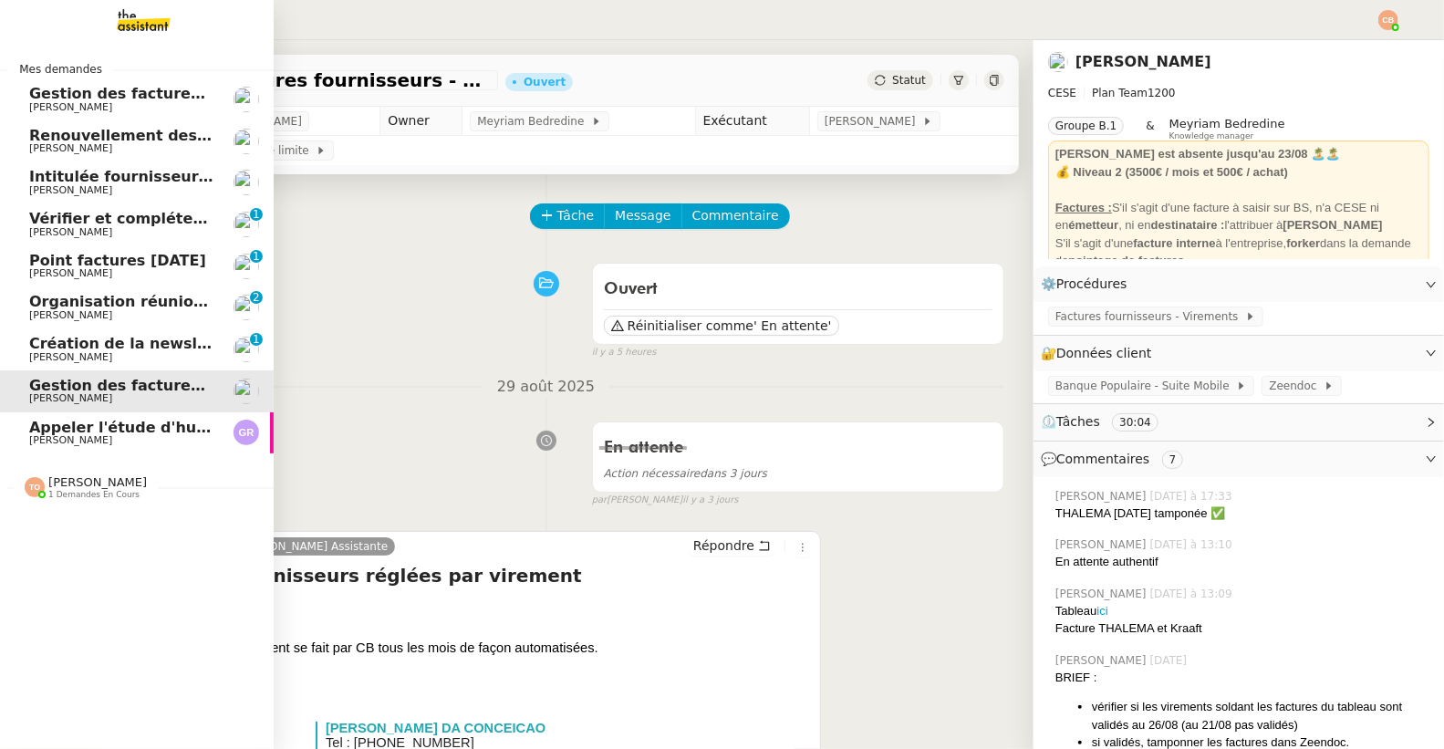
click at [100, 350] on span "Création de la newsletter UMento - Circle - juillet 2025" at bounding box center [254, 343] width 450 height 17
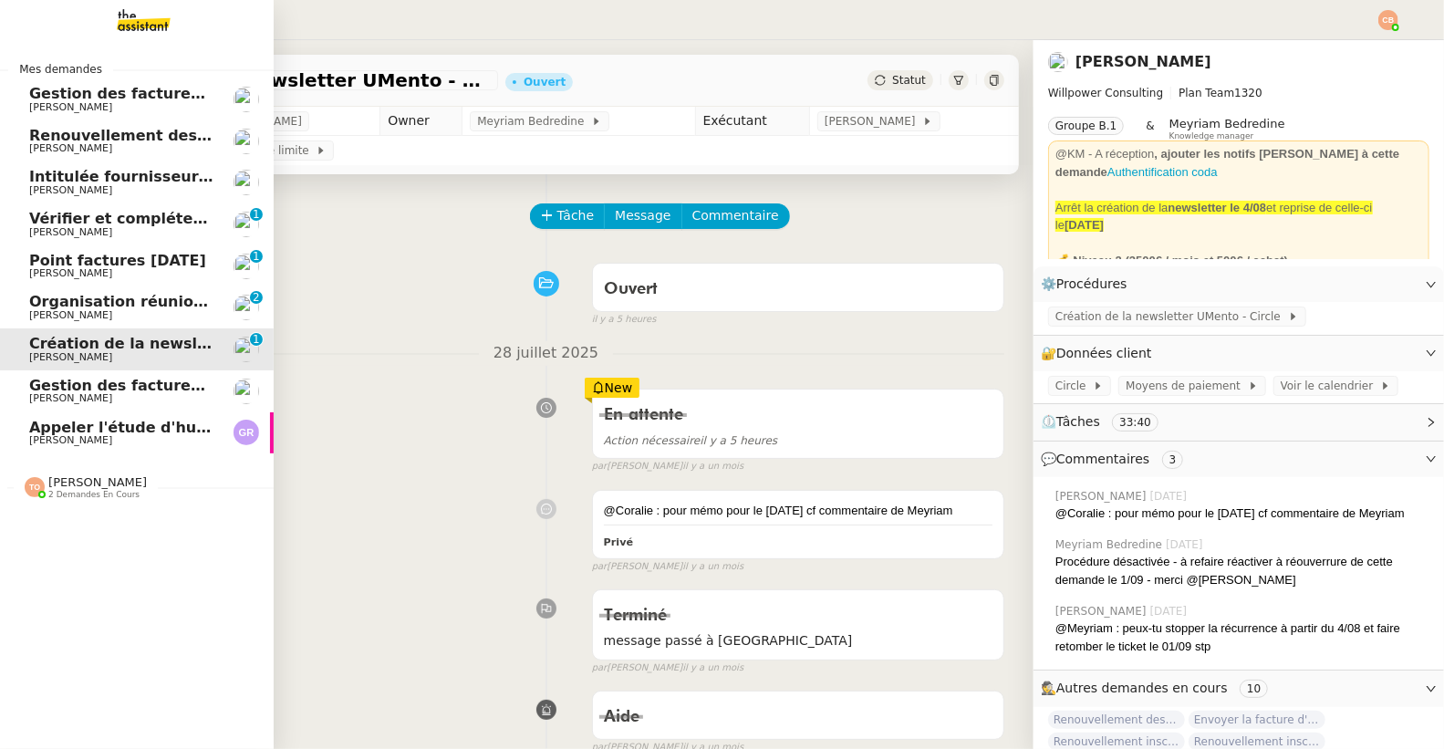
click at [111, 298] on span "Organisation réunion comptable" at bounding box center [162, 301] width 266 height 17
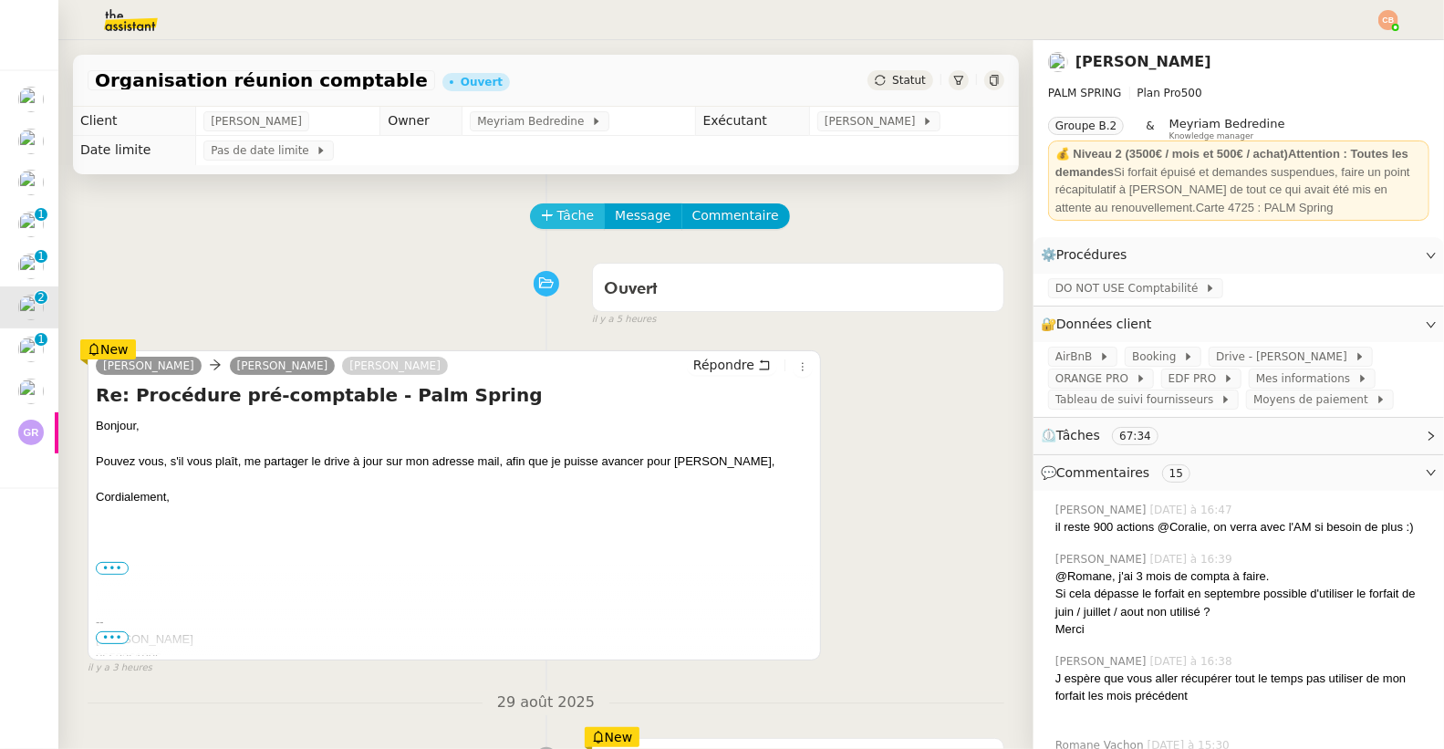
click at [557, 216] on span "Tâche" at bounding box center [575, 215] width 37 height 21
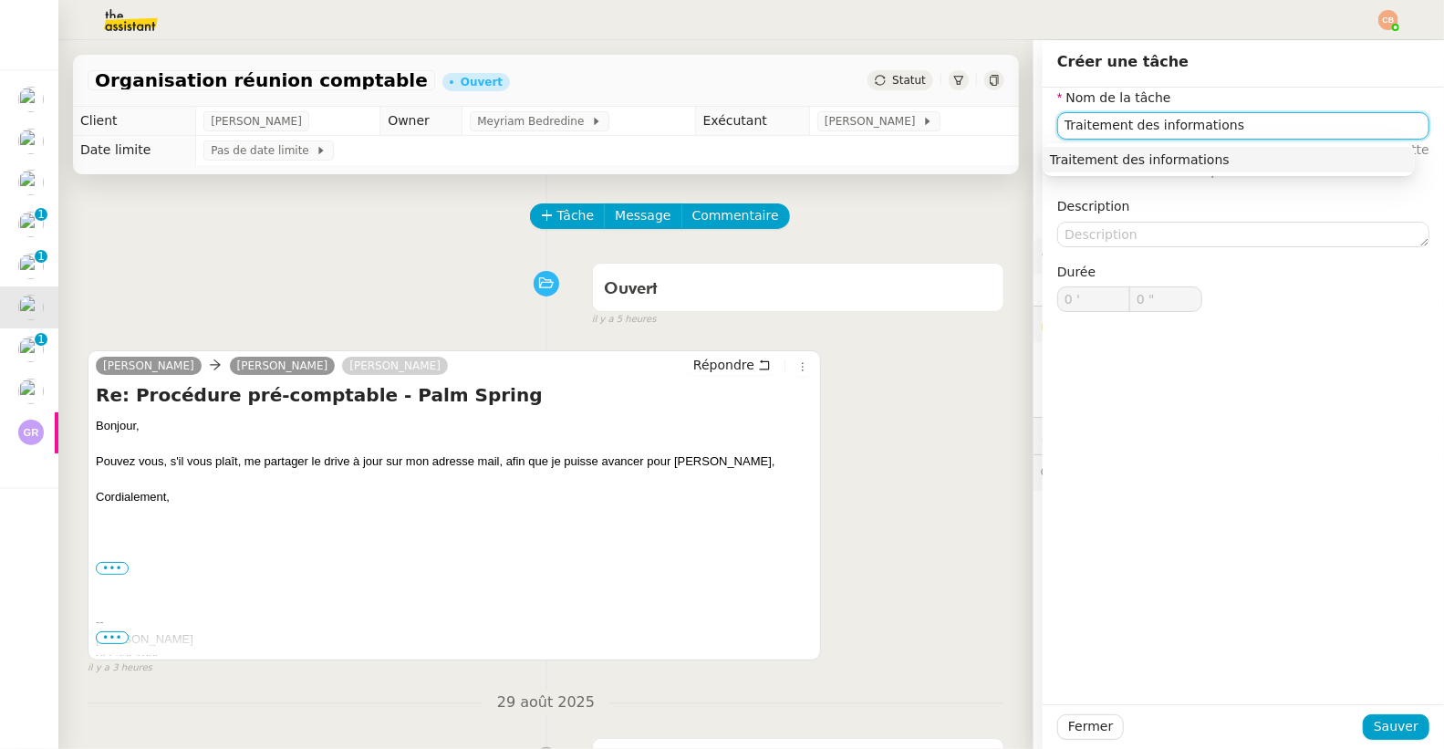
click at [1185, 156] on div "Traitement des informations" at bounding box center [1229, 159] width 358 height 16
type input "Traitement des informations"
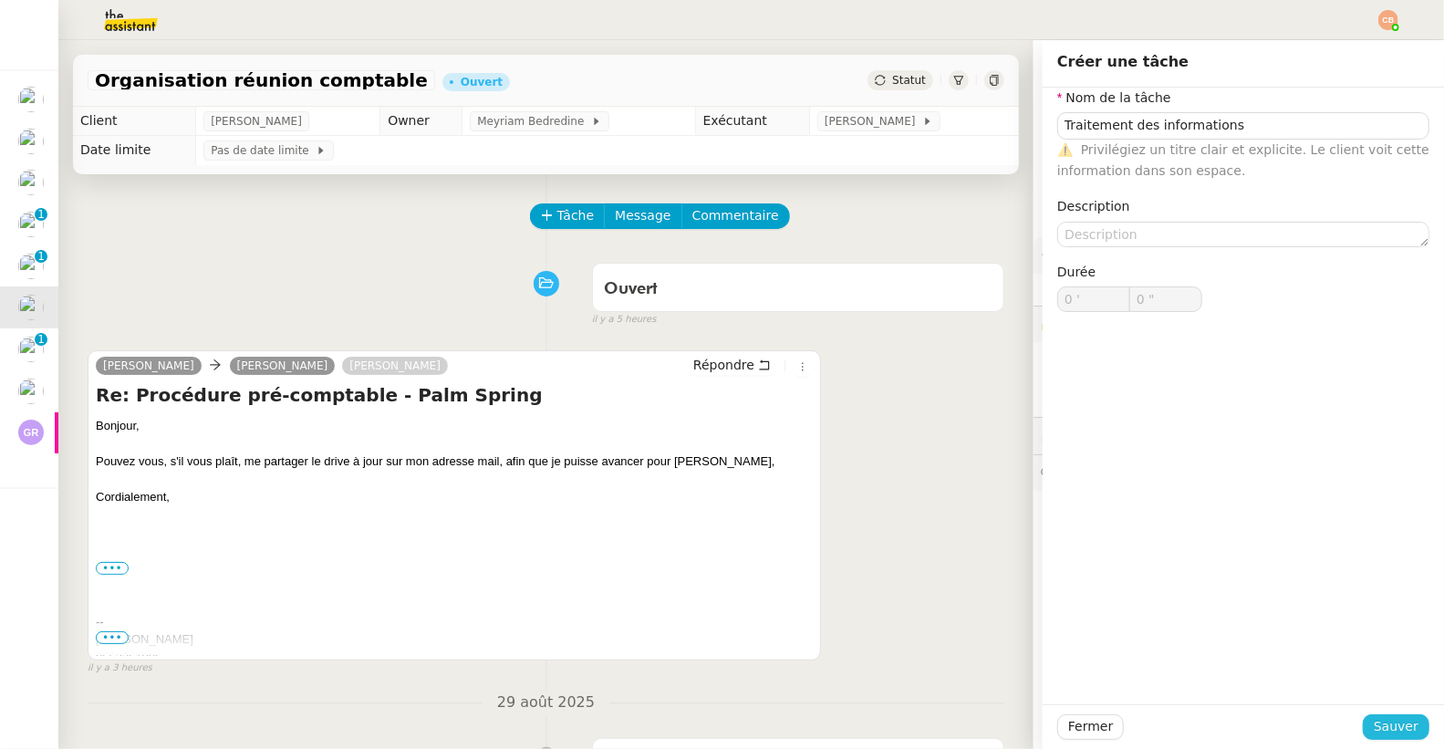
click at [1375, 723] on span "Sauver" at bounding box center [1396, 726] width 45 height 21
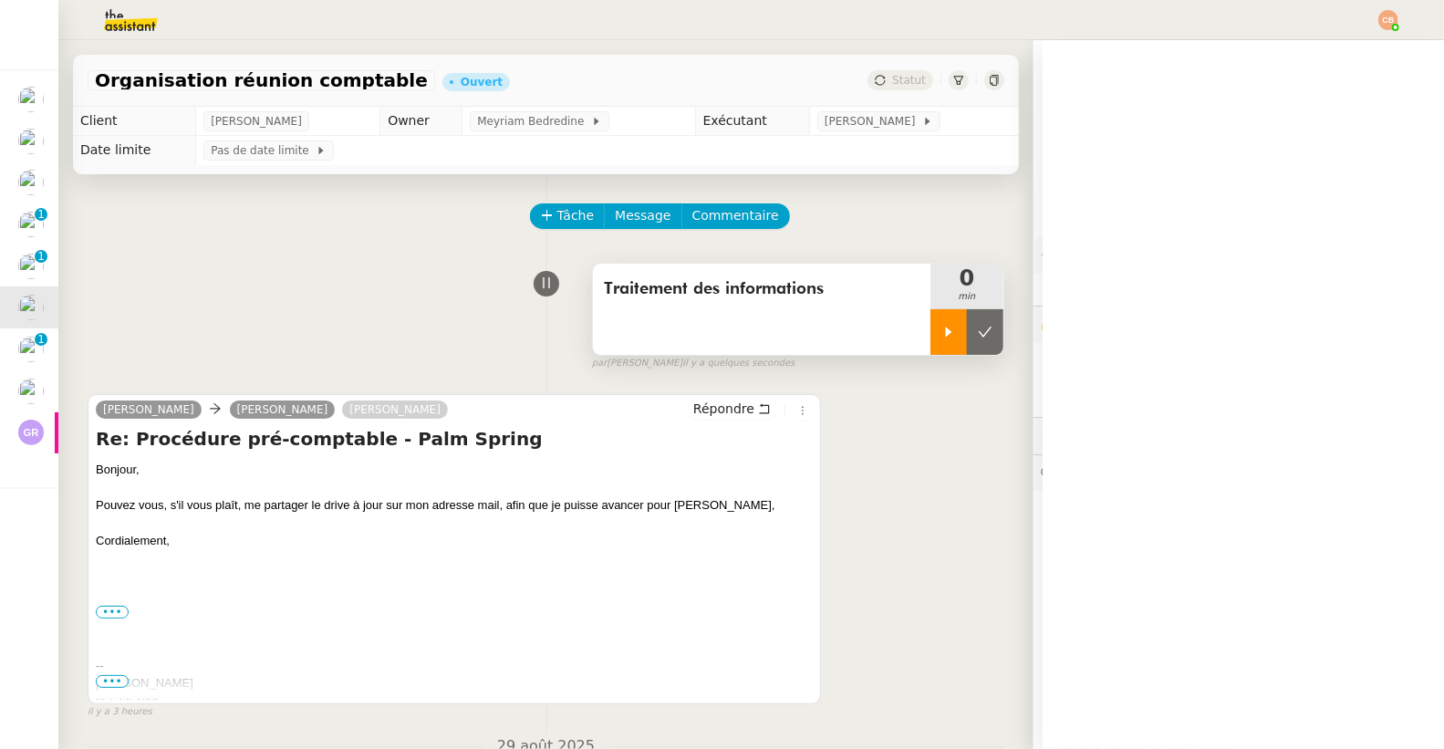
click at [930, 340] on div at bounding box center [948, 332] width 36 height 46
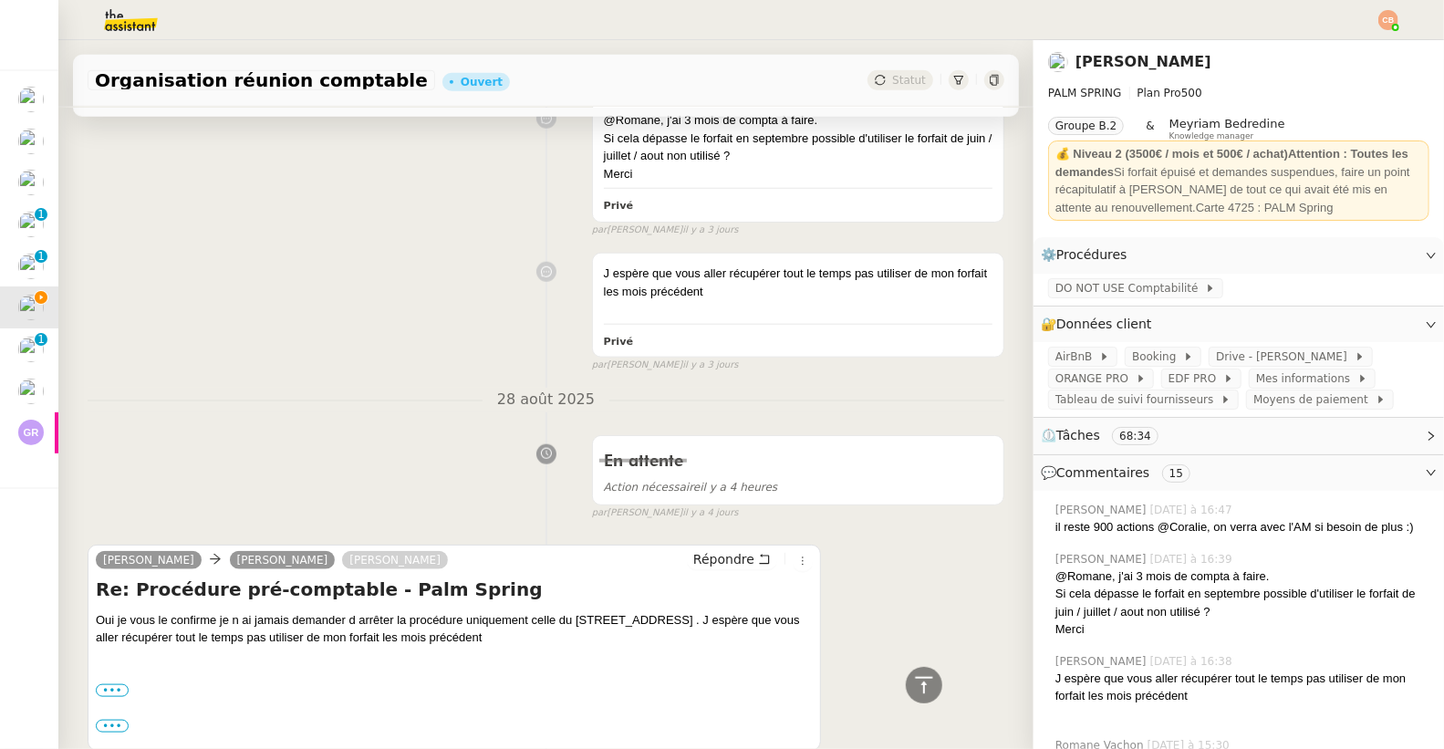
scroll to position [1282, 0]
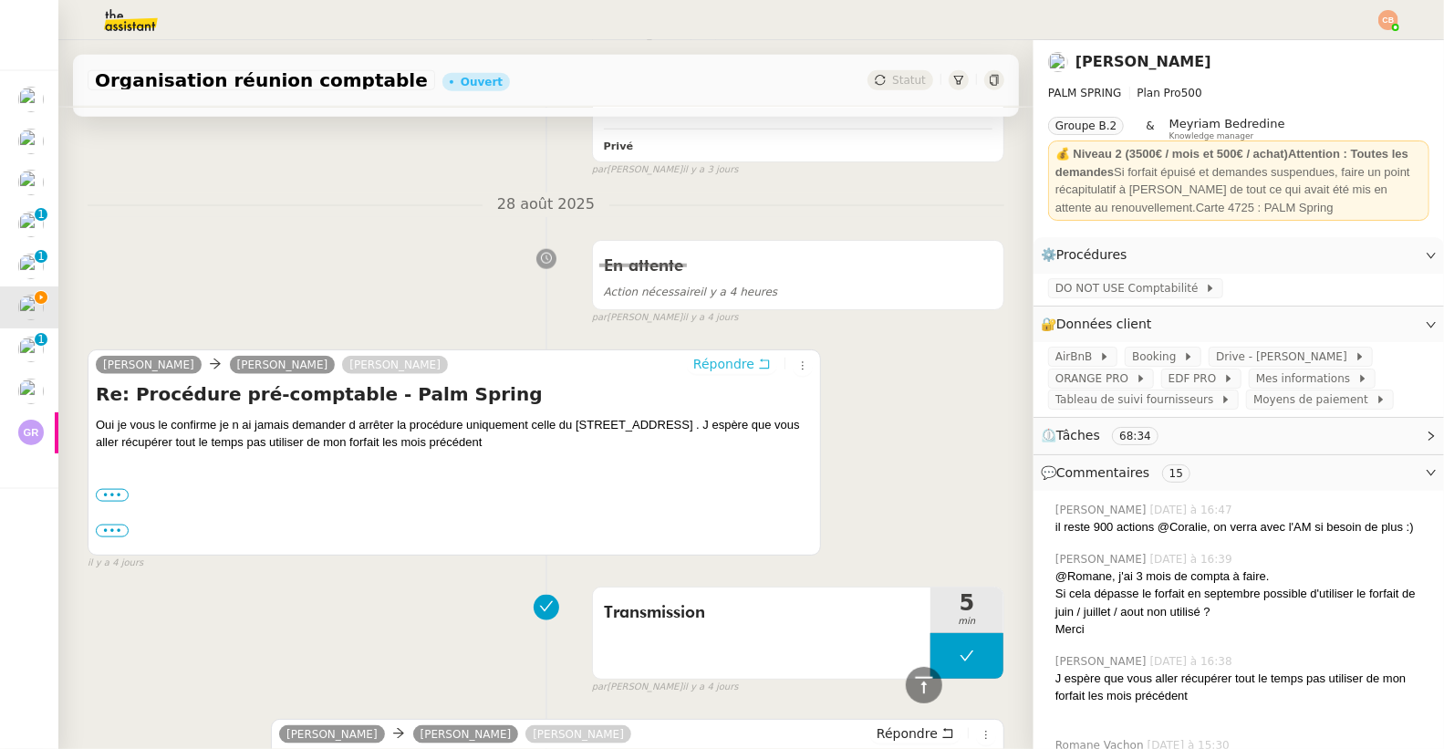
click at [693, 363] on span "Répondre" at bounding box center [723, 364] width 61 height 18
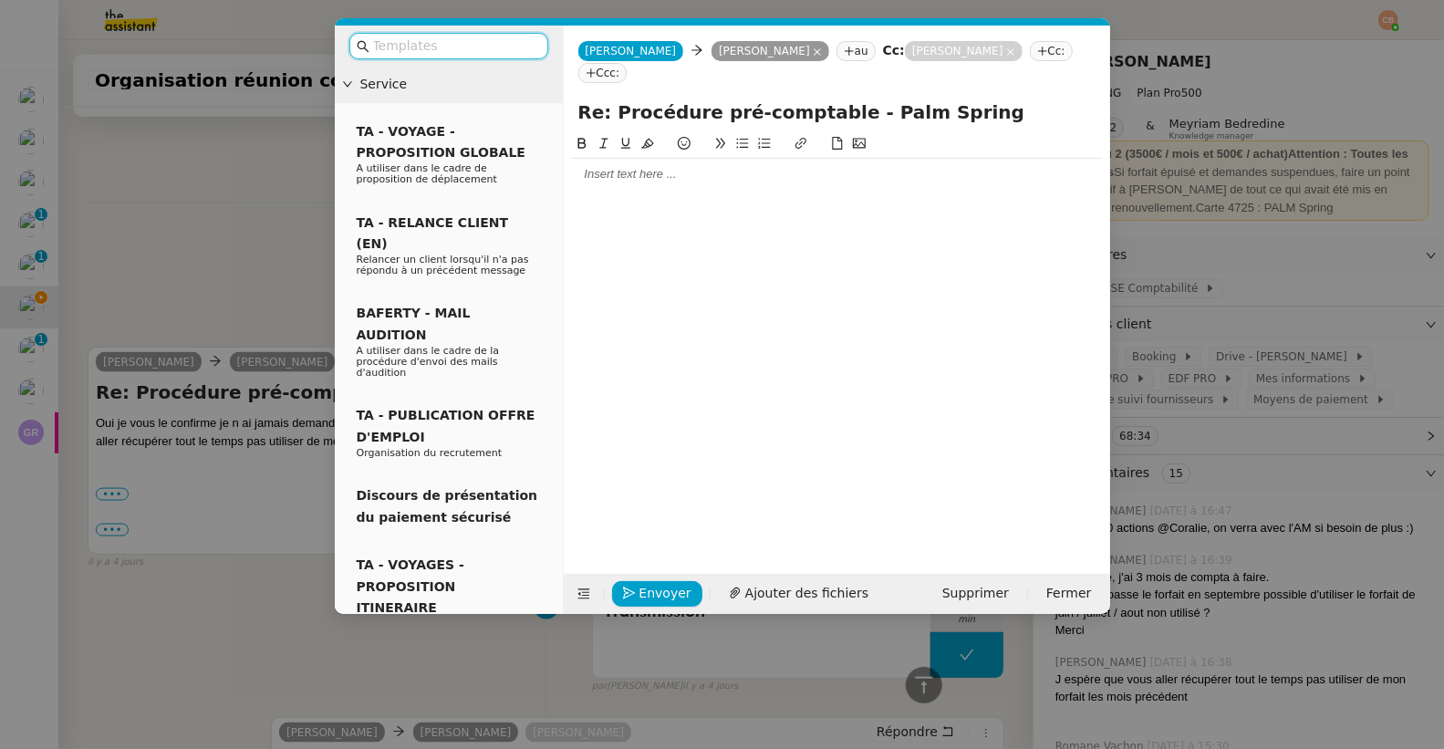
scroll to position [1424, 0]
click at [607, 166] on div at bounding box center [837, 174] width 532 height 16
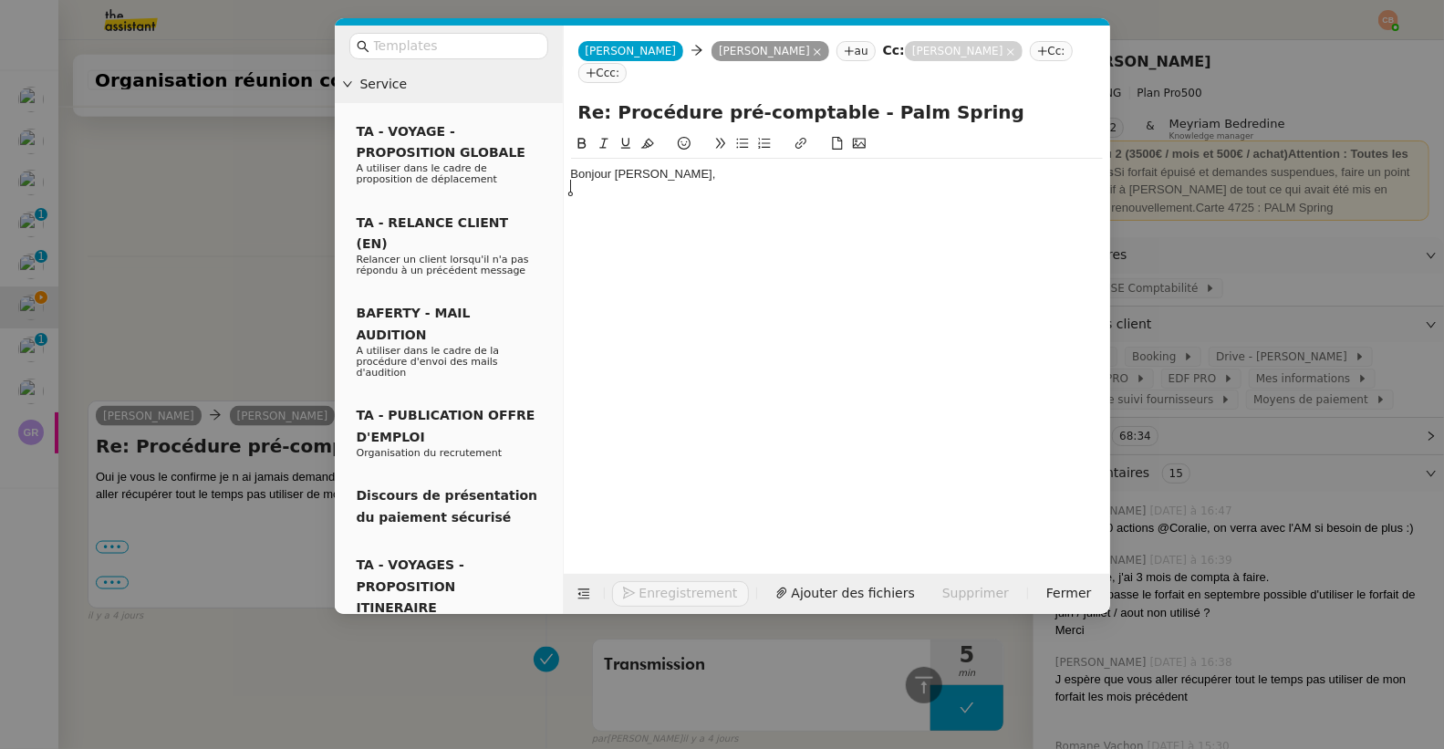
scroll to position [1476, 0]
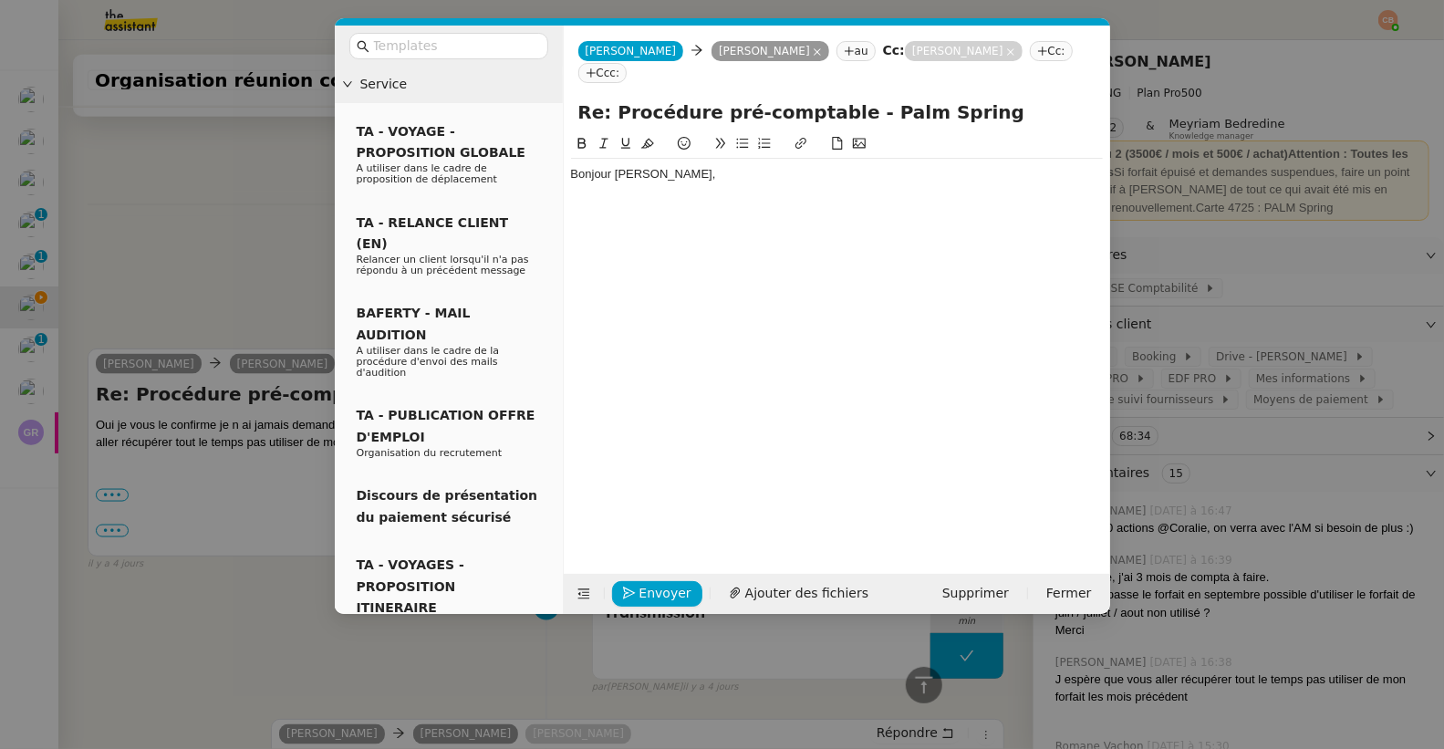
click at [191, 174] on nz-modal-container "Service TA - VOYAGE - PROPOSITION GLOBALE A utiliser dans le cadre de propositi…" at bounding box center [722, 374] width 1444 height 749
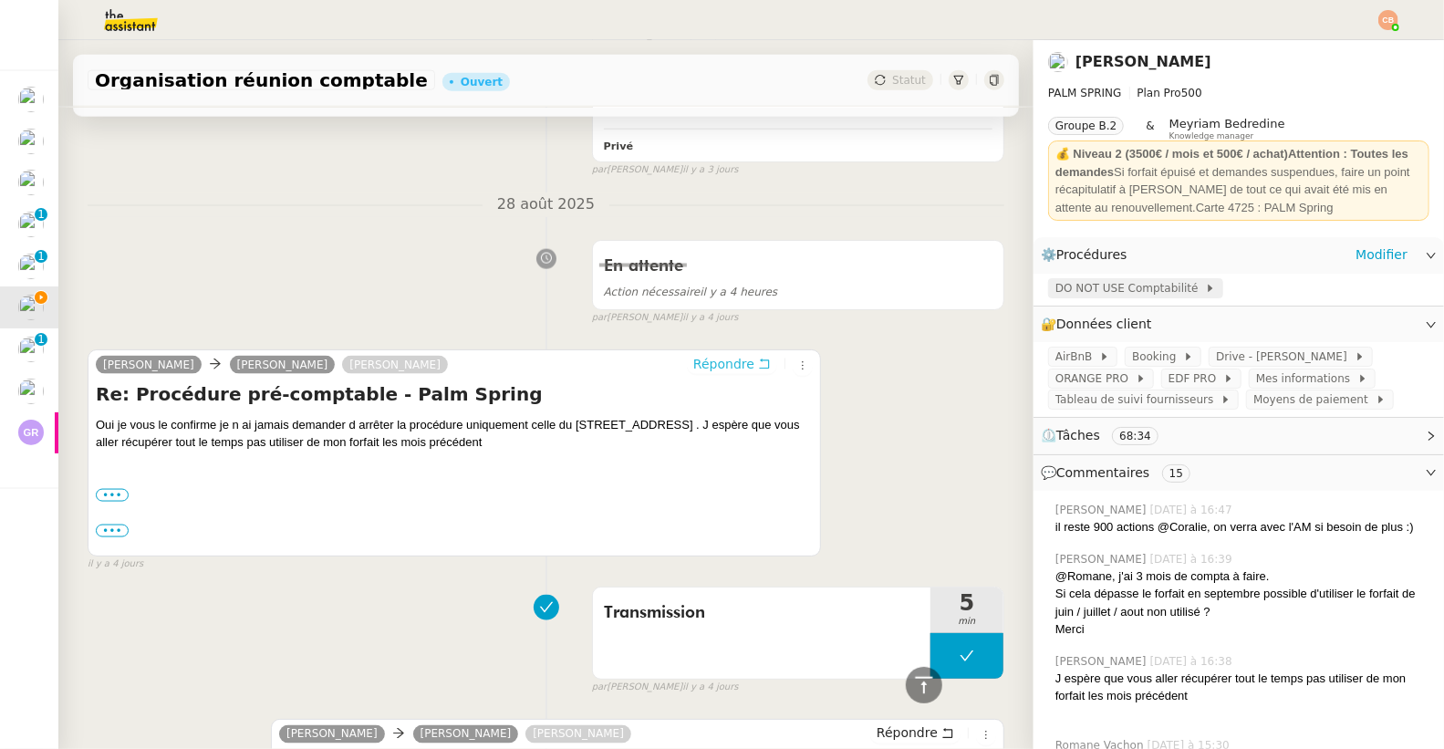
scroll to position [1471, 0]
click at [1084, 291] on span "DO NOT USE Comptabilité" at bounding box center [1130, 288] width 150 height 18
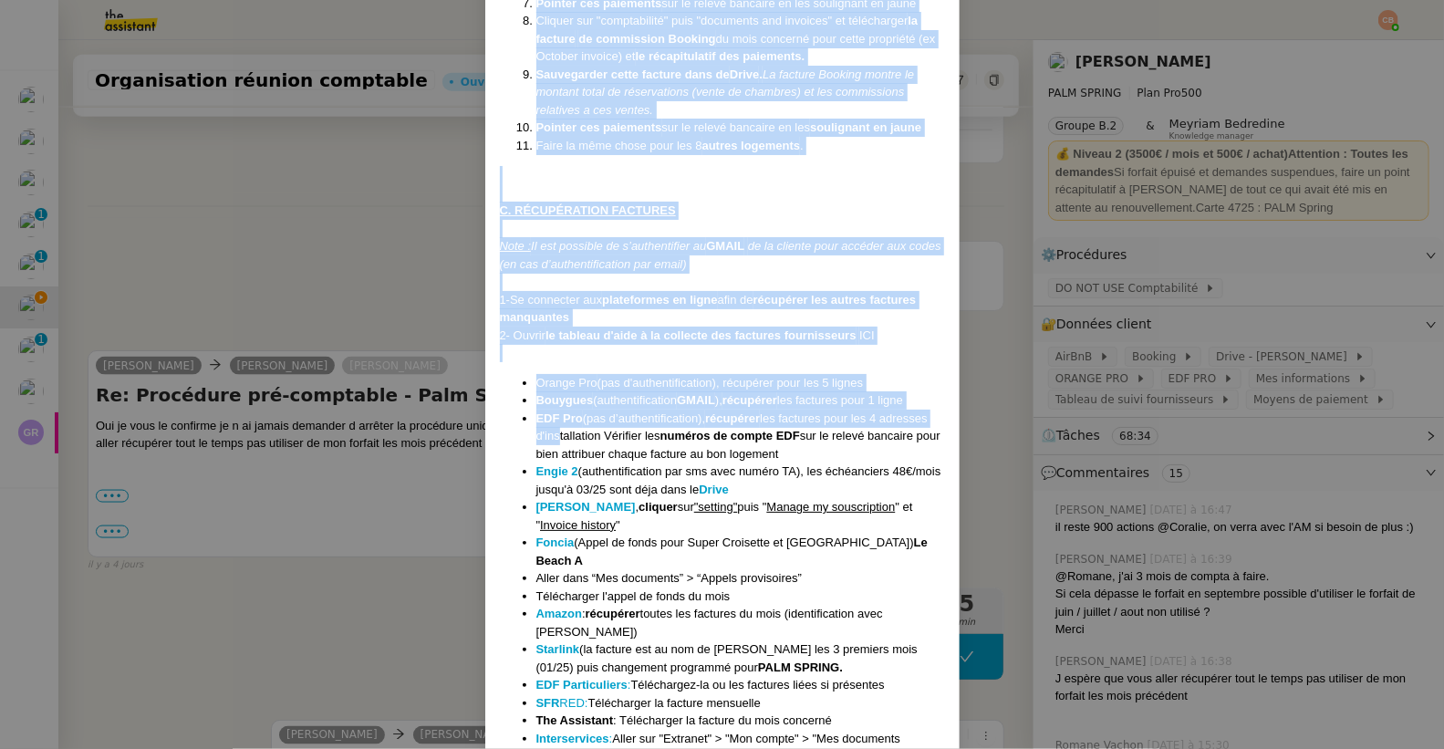
scroll to position [2238, 0]
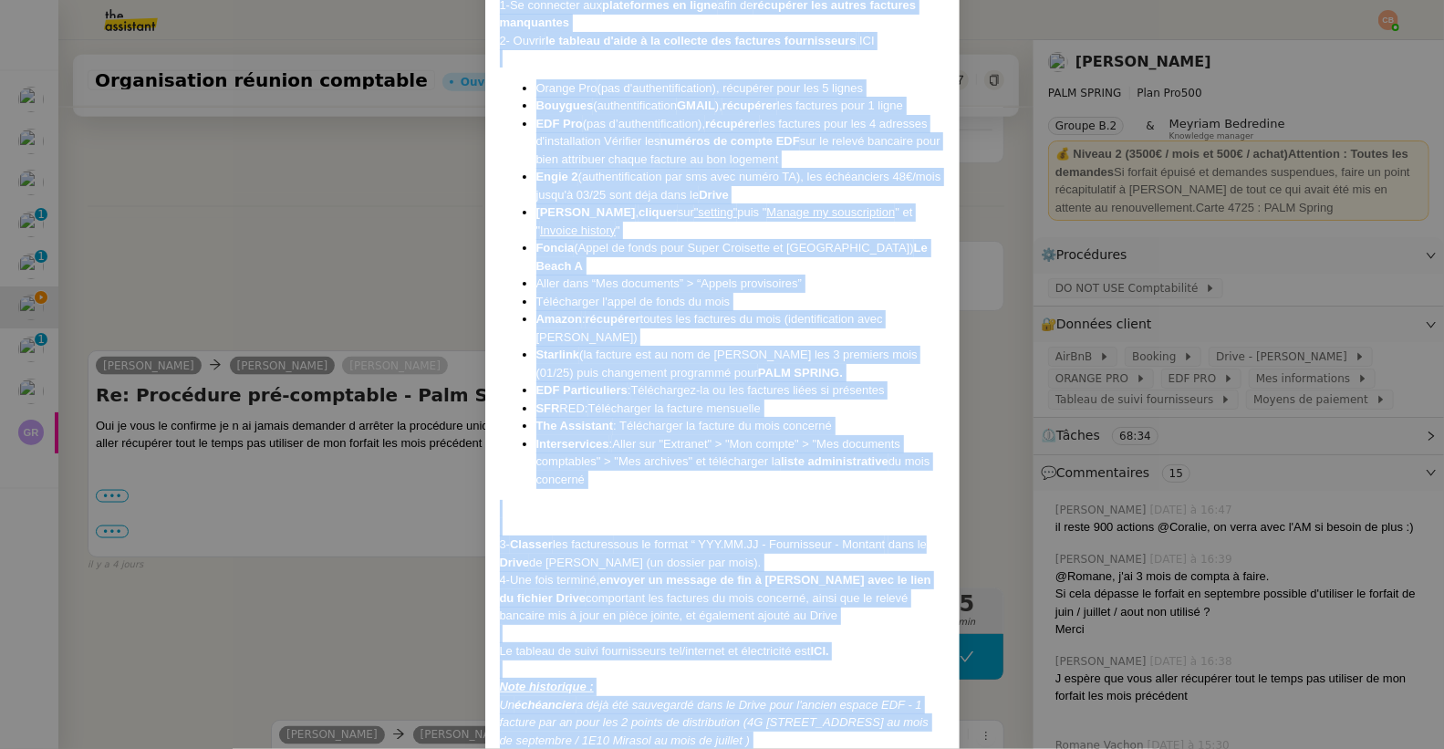
drag, startPoint x: 501, startPoint y: 112, endPoint x: 857, endPoint y: 708, distance: 694.2
click at [378, 254] on nz-modal-container "Mise à jour le 19/06/25 Mise en DO NOT USE LE 11/07/25 ici Contexte : Cindy sou…" at bounding box center [722, 374] width 1444 height 749
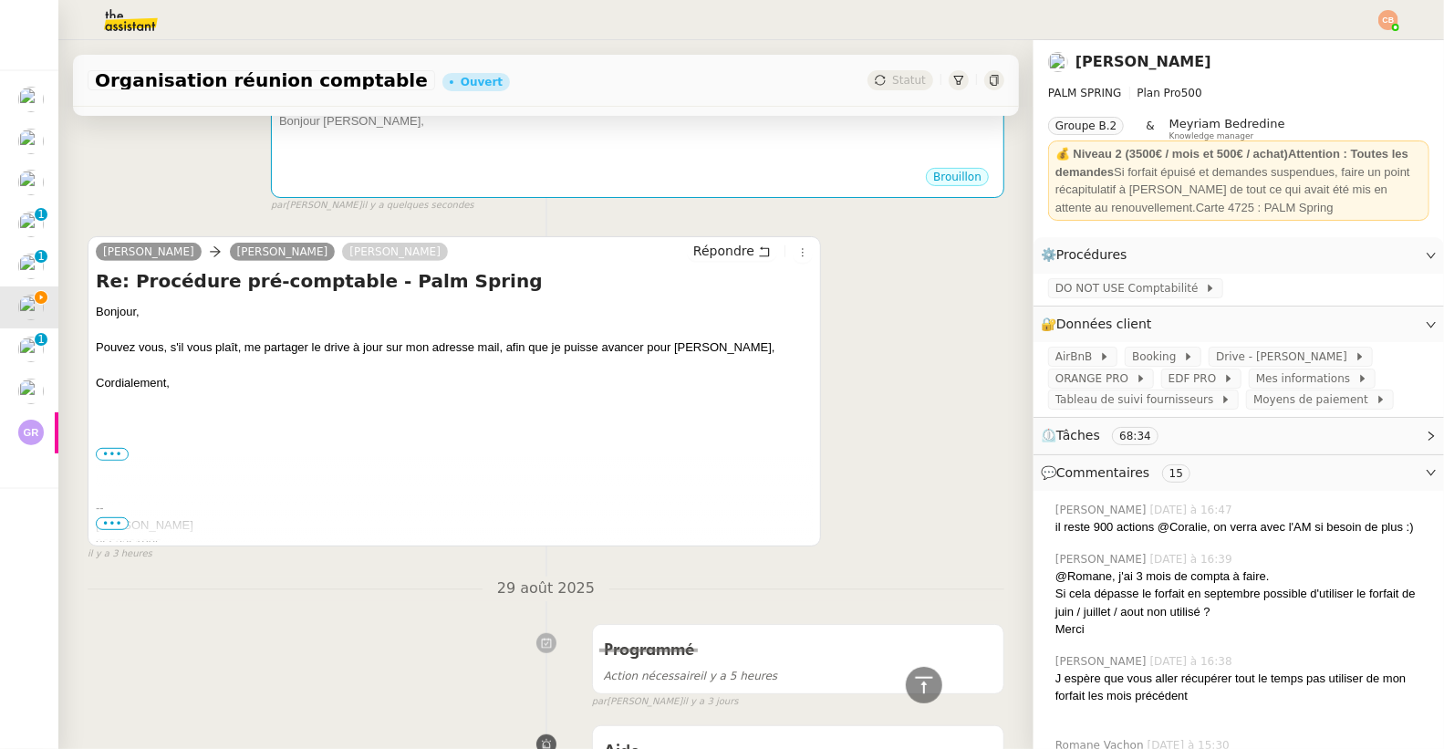
scroll to position [0, 0]
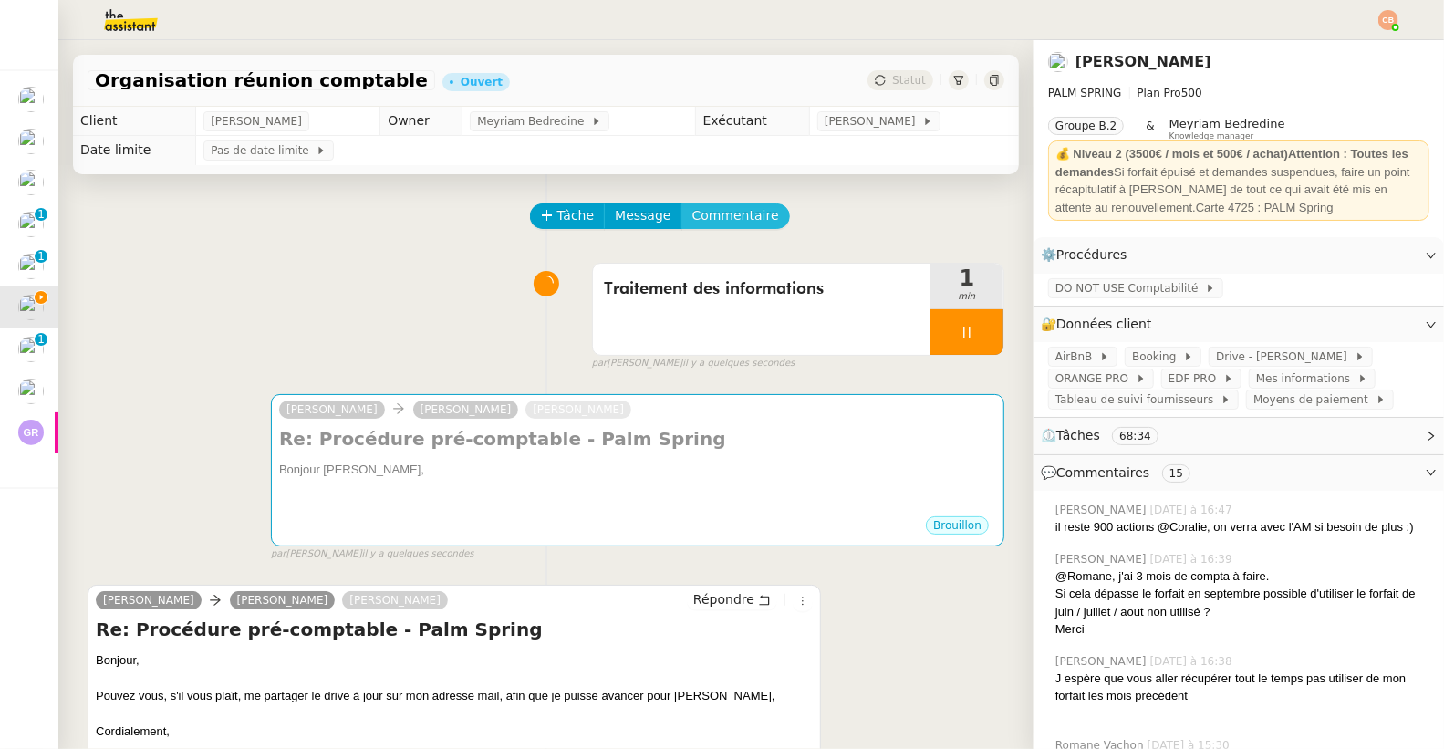
click at [692, 222] on span "Commentaire" at bounding box center [735, 215] width 87 height 21
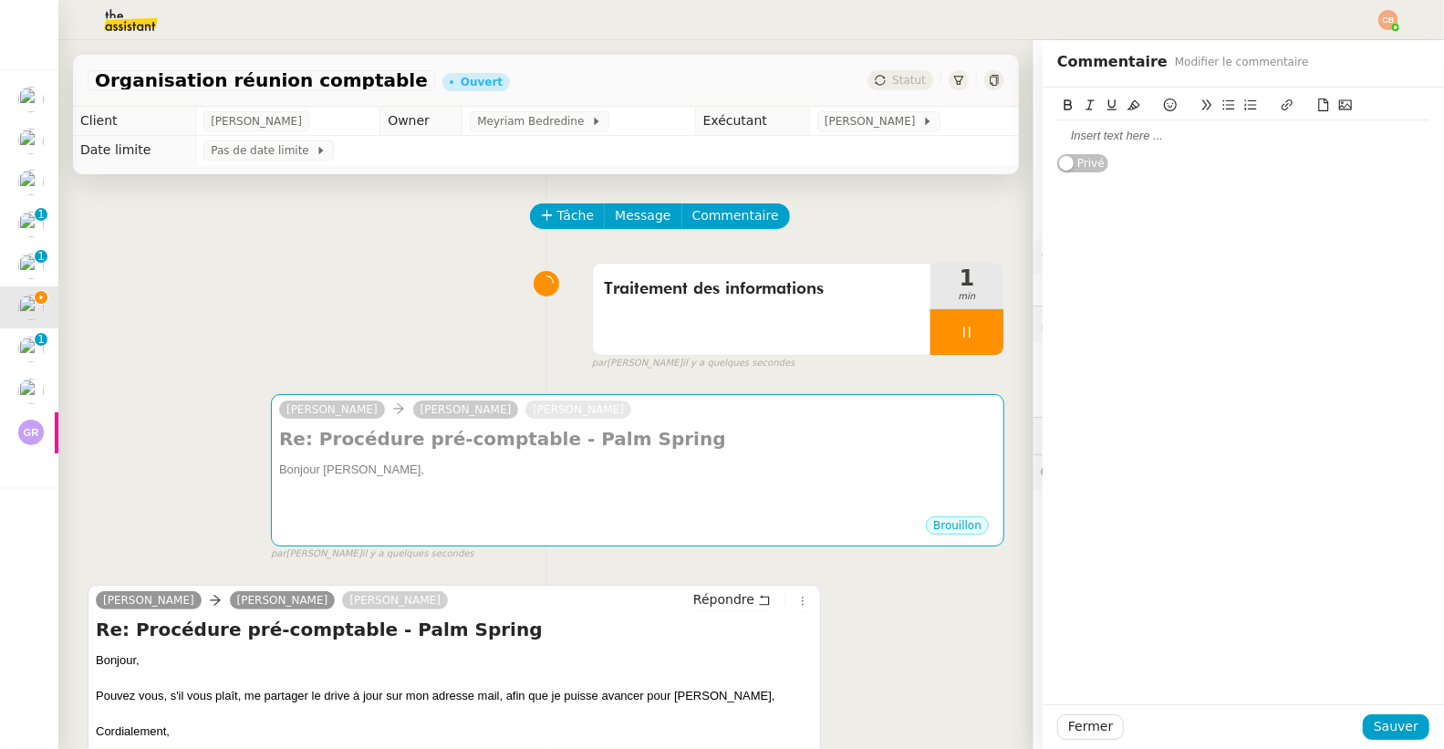
click at [1057, 141] on div at bounding box center [1243, 136] width 372 height 16
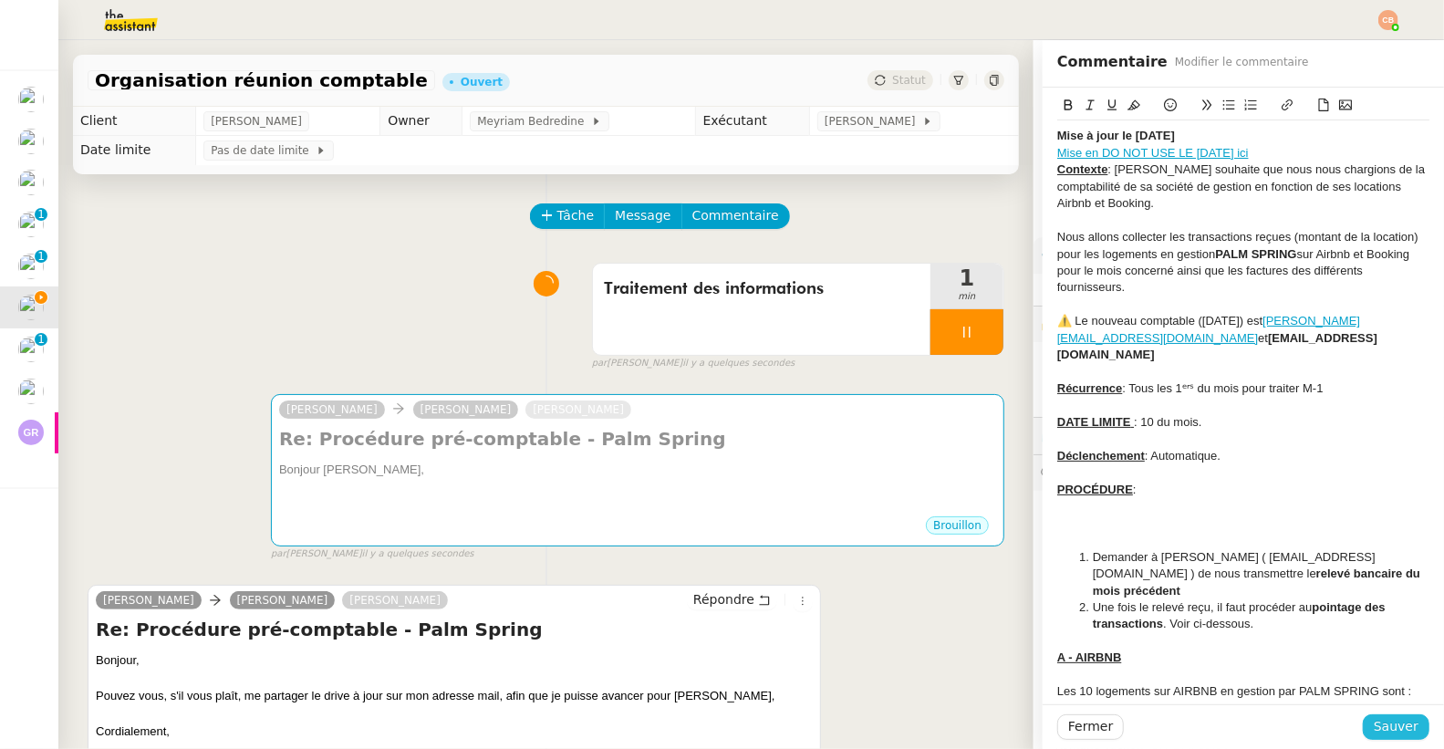
click at [1363, 724] on button "Sauver" at bounding box center [1396, 727] width 67 height 26
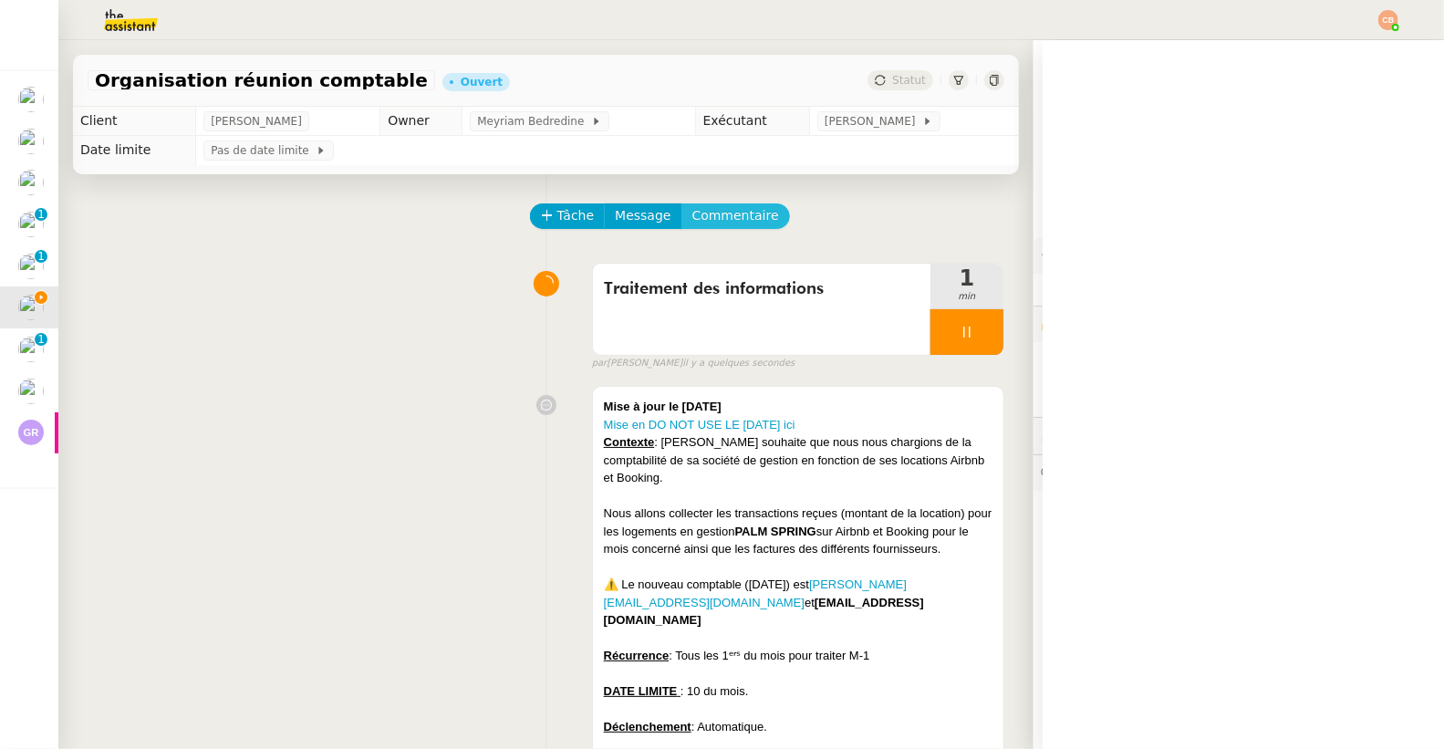
click at [725, 225] on span "Commentaire" at bounding box center [735, 215] width 87 height 21
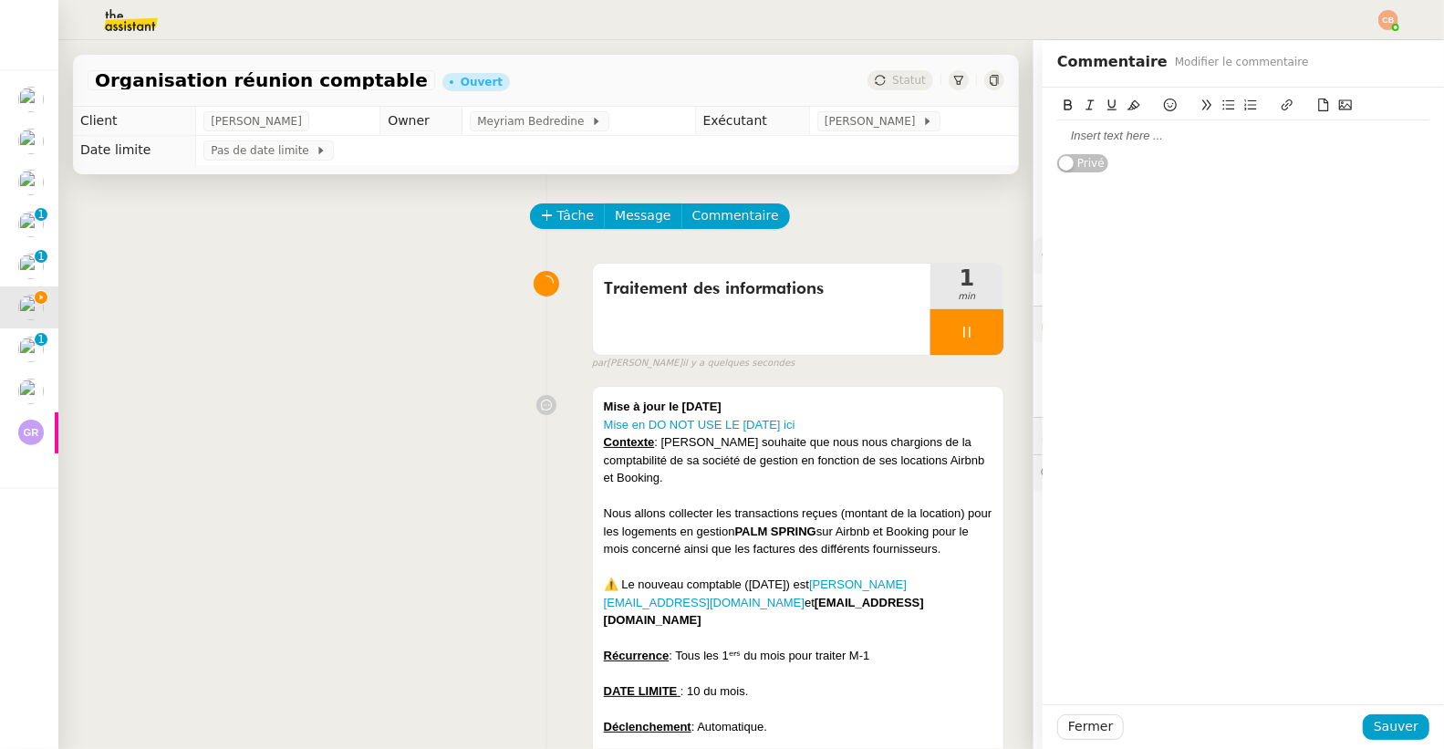
click at [1074, 144] on div at bounding box center [1243, 136] width 372 height 16
click at [1159, 110] on button at bounding box center [1170, 105] width 22 height 21
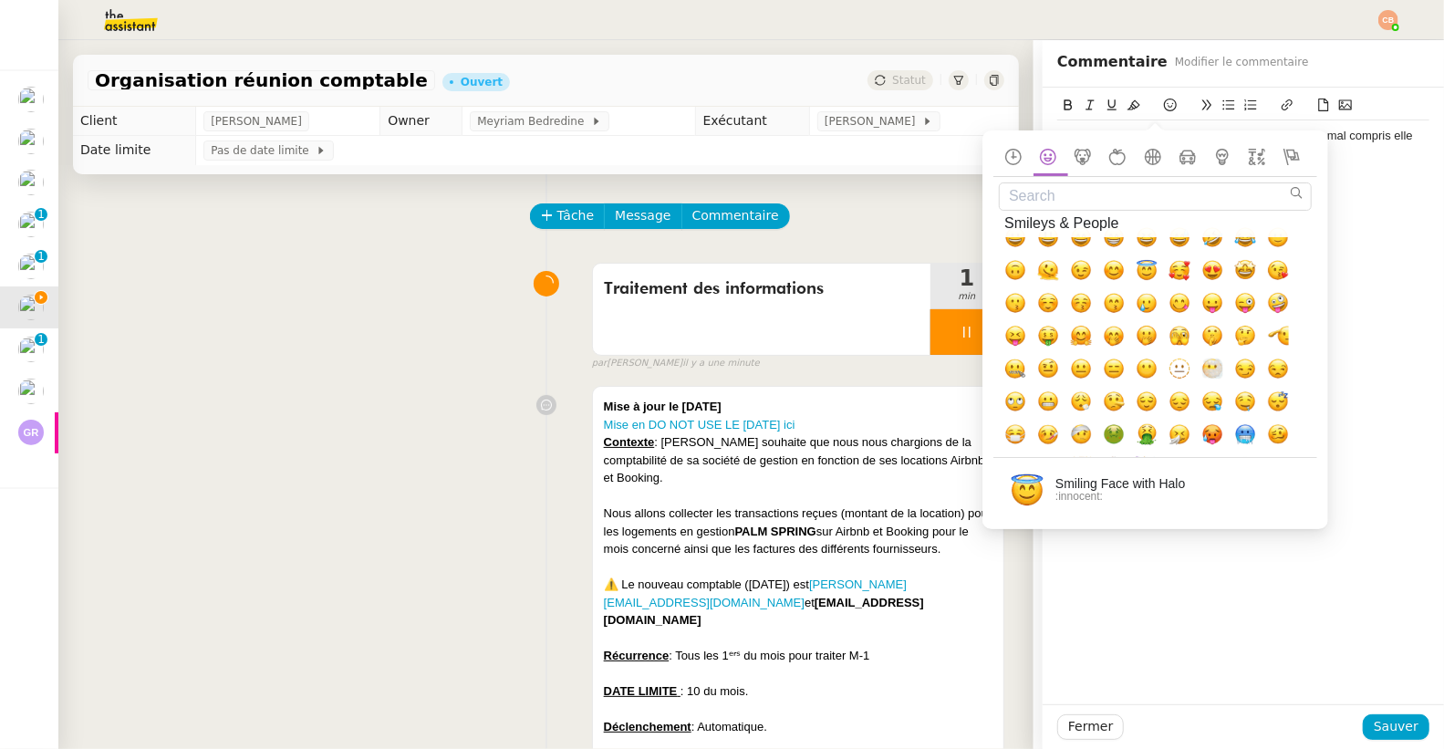
scroll to position [142, 0]
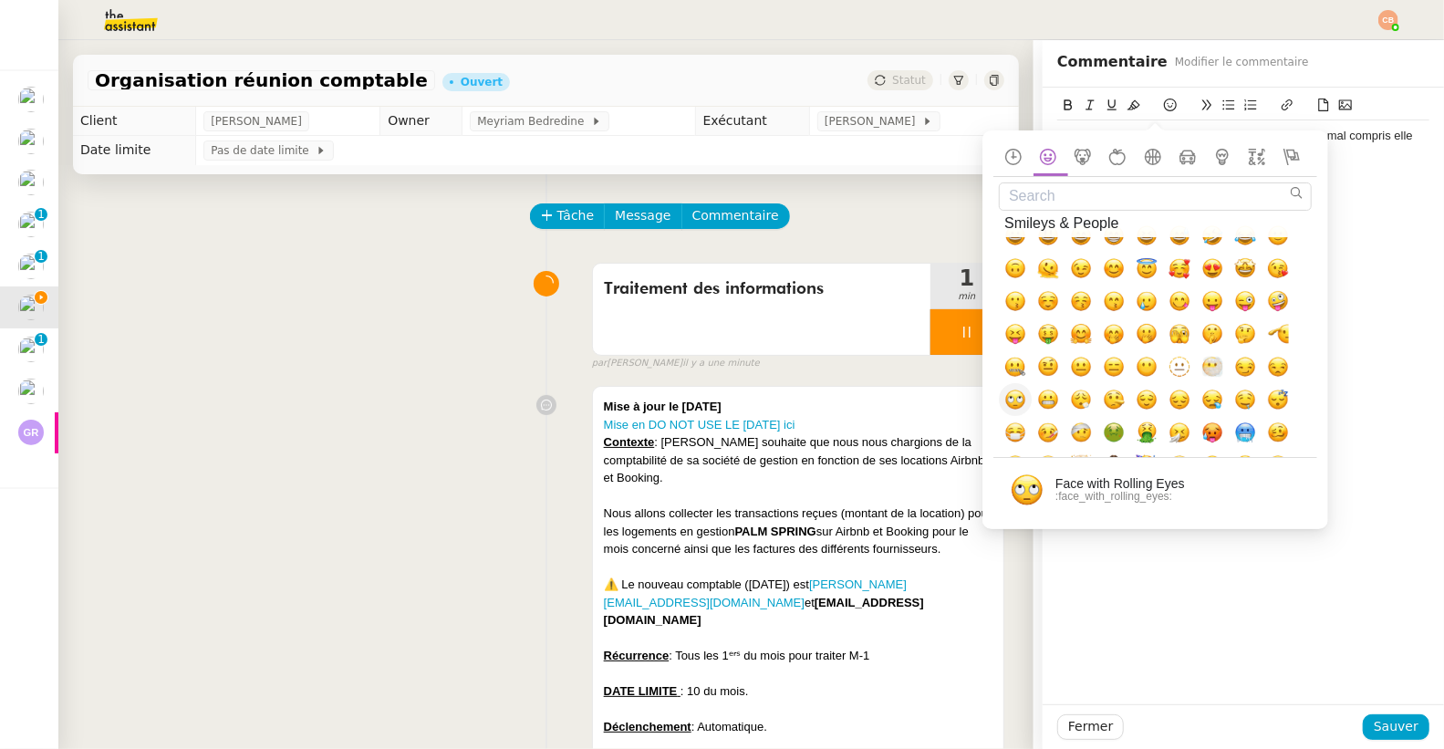
click at [1014, 393] on span "🙄, face_with_rolling_eyes" at bounding box center [1015, 400] width 22 height 22
click at [1326, 266] on div "Search Search Results No Emoji Found Frequently Used Smileys & People Animals &…" at bounding box center [1155, 329] width 346 height 399
click at [1356, 254] on div "@Meyriam d'après Cindy nous avions mal compris elle souhaitait maintenir la pro…" at bounding box center [1243, 396] width 401 height 617
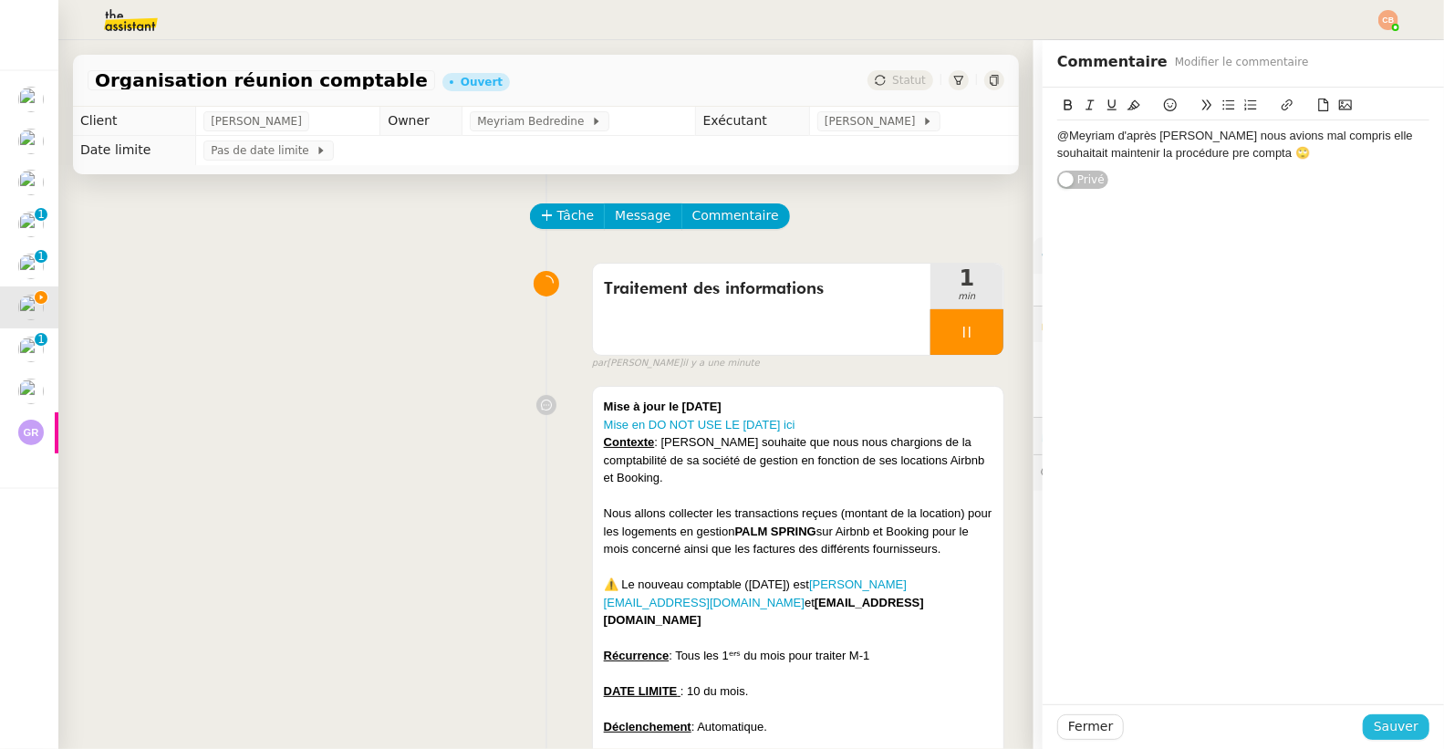
click at [1390, 724] on span "Sauver" at bounding box center [1396, 726] width 45 height 21
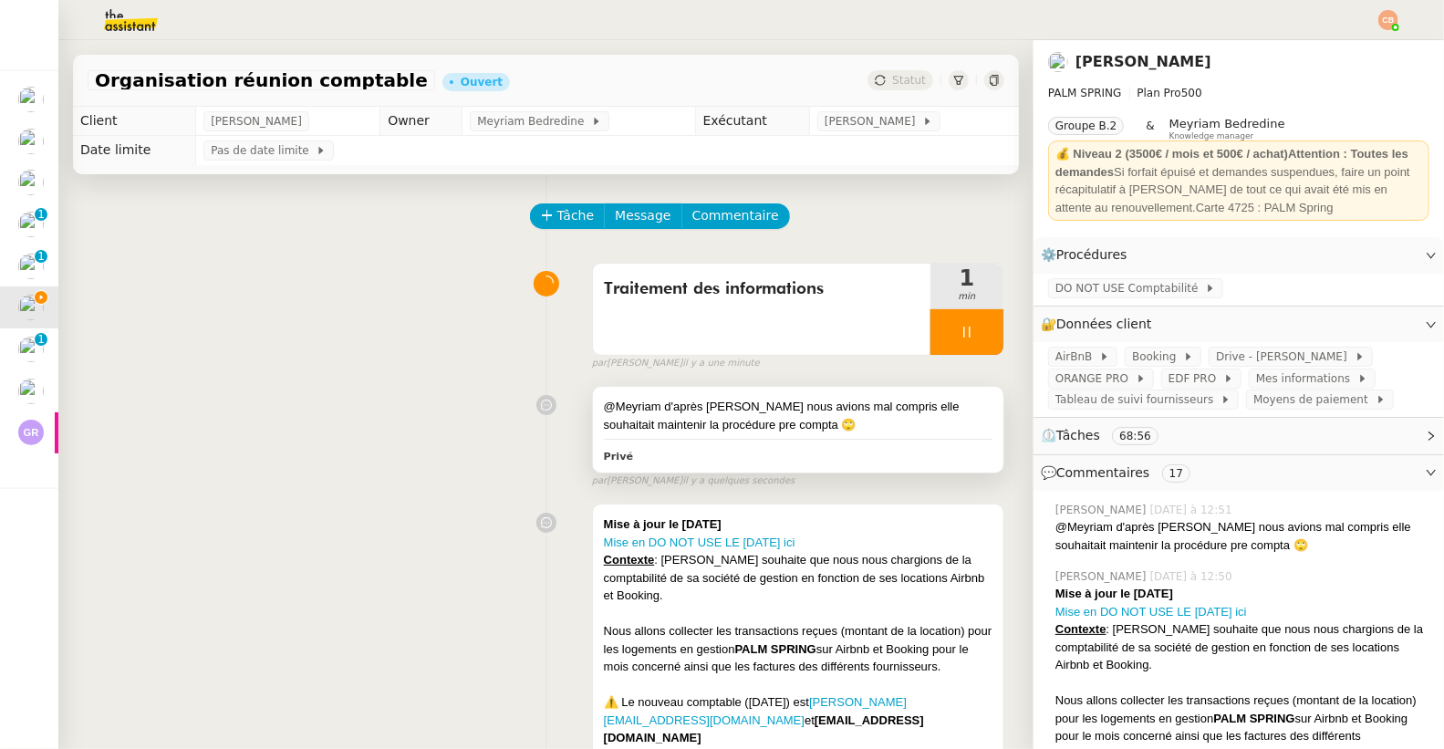
click at [822, 432] on div "@Meyriam d'après Cindy nous avions mal compris elle souhaitait maintenir la pro…" at bounding box center [798, 416] width 389 height 36
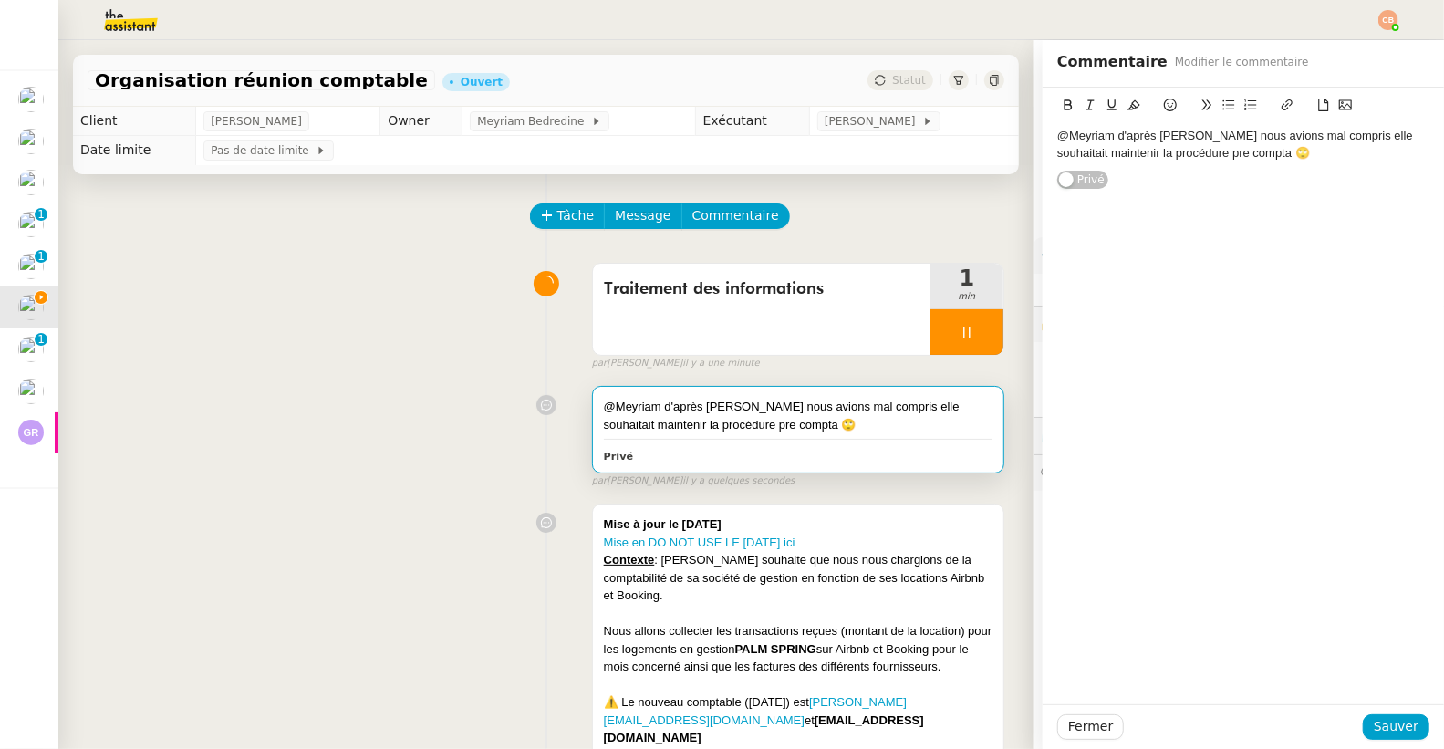
click at [1288, 159] on div "@Meyriam d'après Cindy nous avions mal compris elle souhaitait maintenir la pro…" at bounding box center [1243, 145] width 372 height 34
drag, startPoint x: 1086, startPoint y: 184, endPoint x: 1210, endPoint y: 195, distance: 124.5
click at [1210, 195] on div "@Meyriam d'après Cindy nous avions mal compris elle souhaitait maintenir la pro…" at bounding box center [1243, 161] width 372 height 82
click at [1398, 731] on span "Sauver" at bounding box center [1396, 726] width 45 height 21
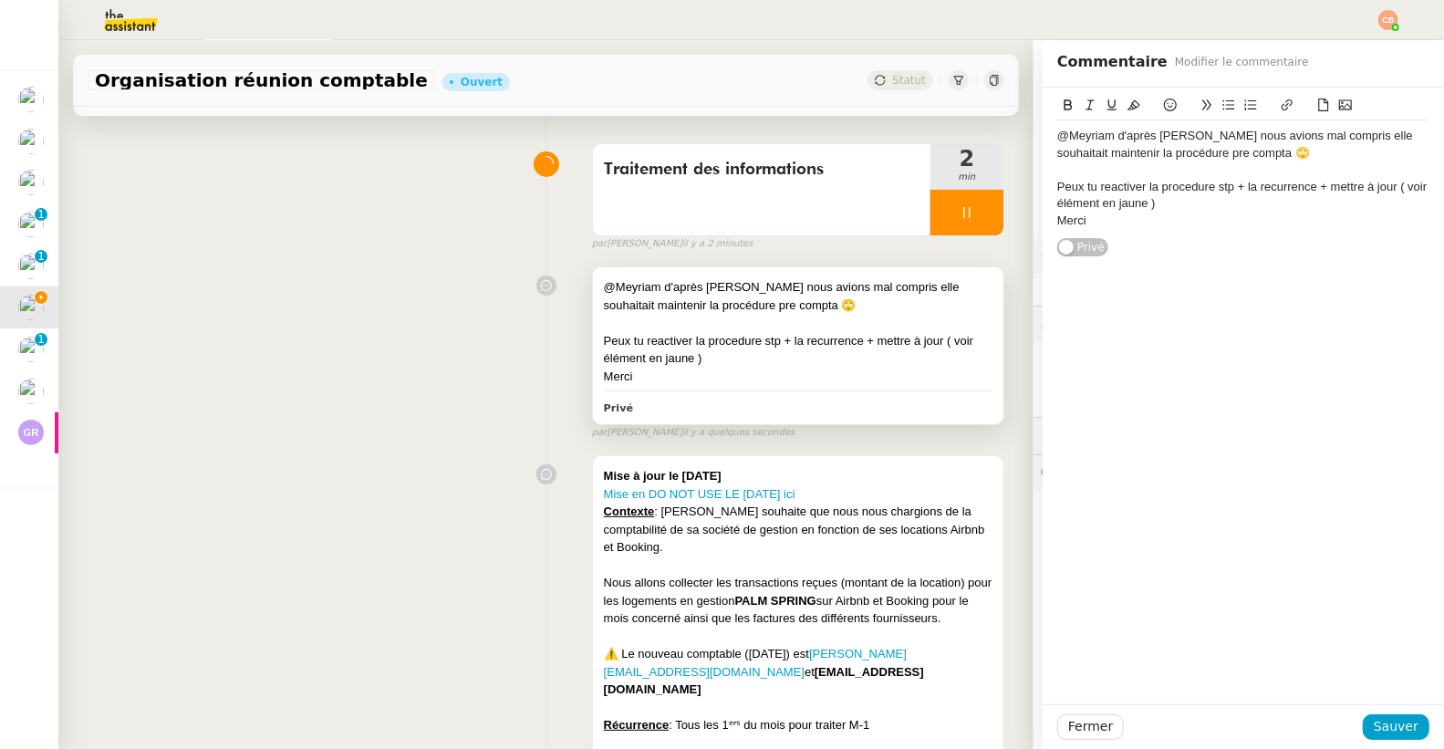
scroll to position [128, 0]
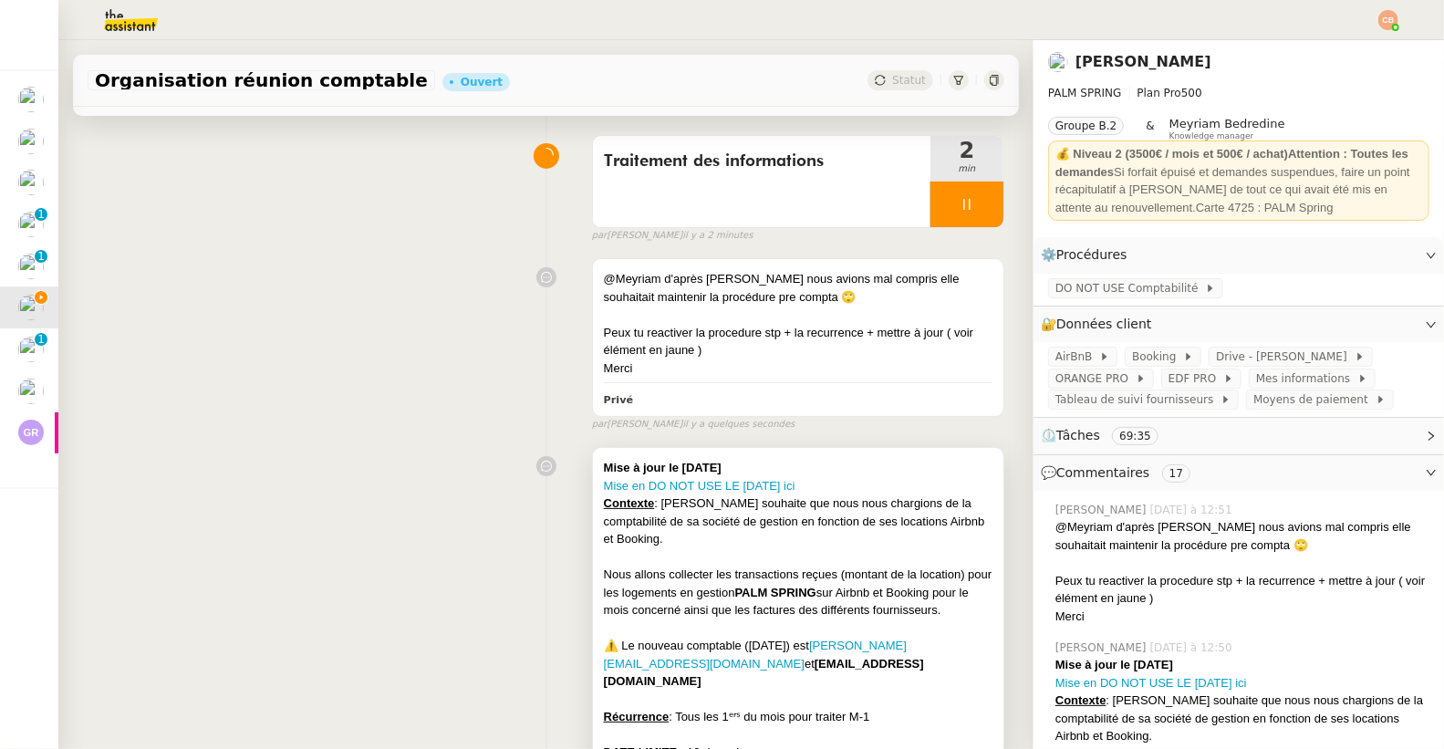
click at [740, 461] on div "Mise à jour le 19/06/25" at bounding box center [798, 468] width 389 height 18
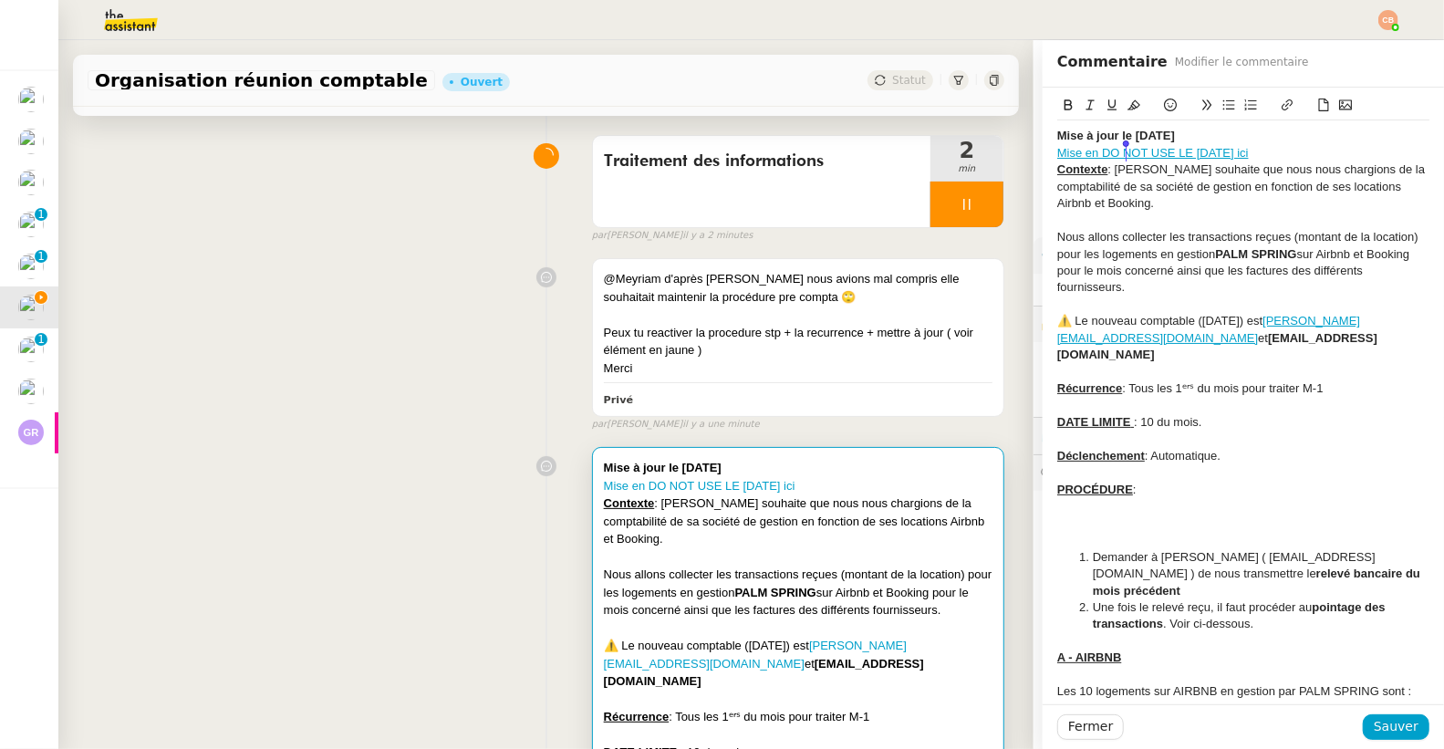
drag, startPoint x: 1255, startPoint y: 153, endPoint x: 1125, endPoint y: 152, distance: 130.4
click at [1125, 152] on div "Mise en DO NOT USE LE 11/07/25 ici" at bounding box center [1243, 153] width 372 height 16
click at [1186, 151] on link "Mise en DO NOT USE LE 11/07/25 ici" at bounding box center [1153, 153] width 192 height 14
click at [1143, 180] on link "https://dashboard.theassistant.com/ticket/kMHTf9yFQb7uFZH1m1EJ" at bounding box center [1110, 186] width 125 height 24
click at [860, 302] on div "@Meyriam d'après Cindy nous avions mal compris elle souhaitait maintenir la pro…" at bounding box center [798, 288] width 389 height 36
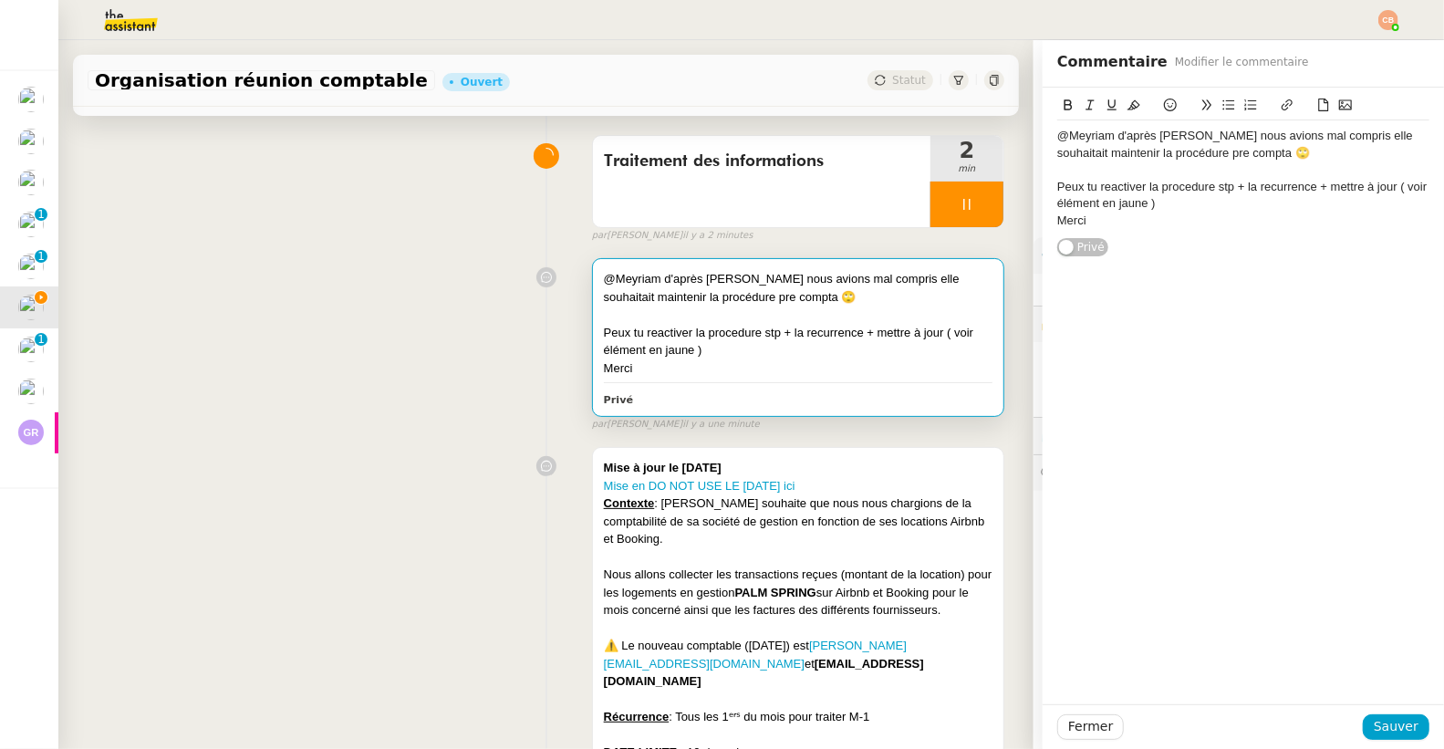
click at [1281, 153] on div "@Meyriam d'après Cindy nous avions mal compris elle souhaitait maintenir la pro…" at bounding box center [1243, 145] width 372 height 34
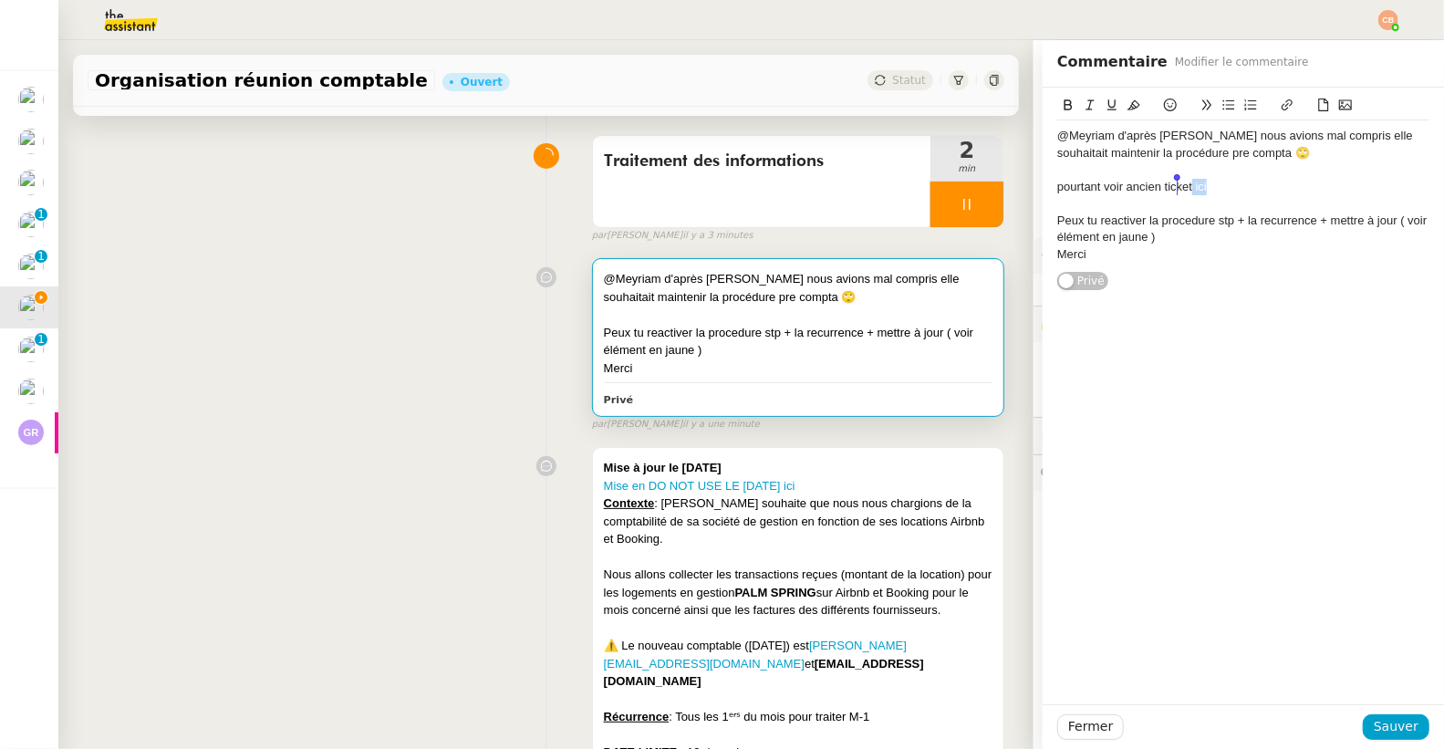
drag, startPoint x: 1198, startPoint y: 189, endPoint x: 1178, endPoint y: 190, distance: 19.2
click at [1178, 190] on div "pourtant voir ancien ticket ici" at bounding box center [1243, 187] width 372 height 16
click at [1281, 103] on icon at bounding box center [1287, 105] width 13 height 13
type input "ici"
paste input "https://dashboard.theassistant.com/ticket/kMHTf9yFQb7uFZH1m1EJ/info/general"
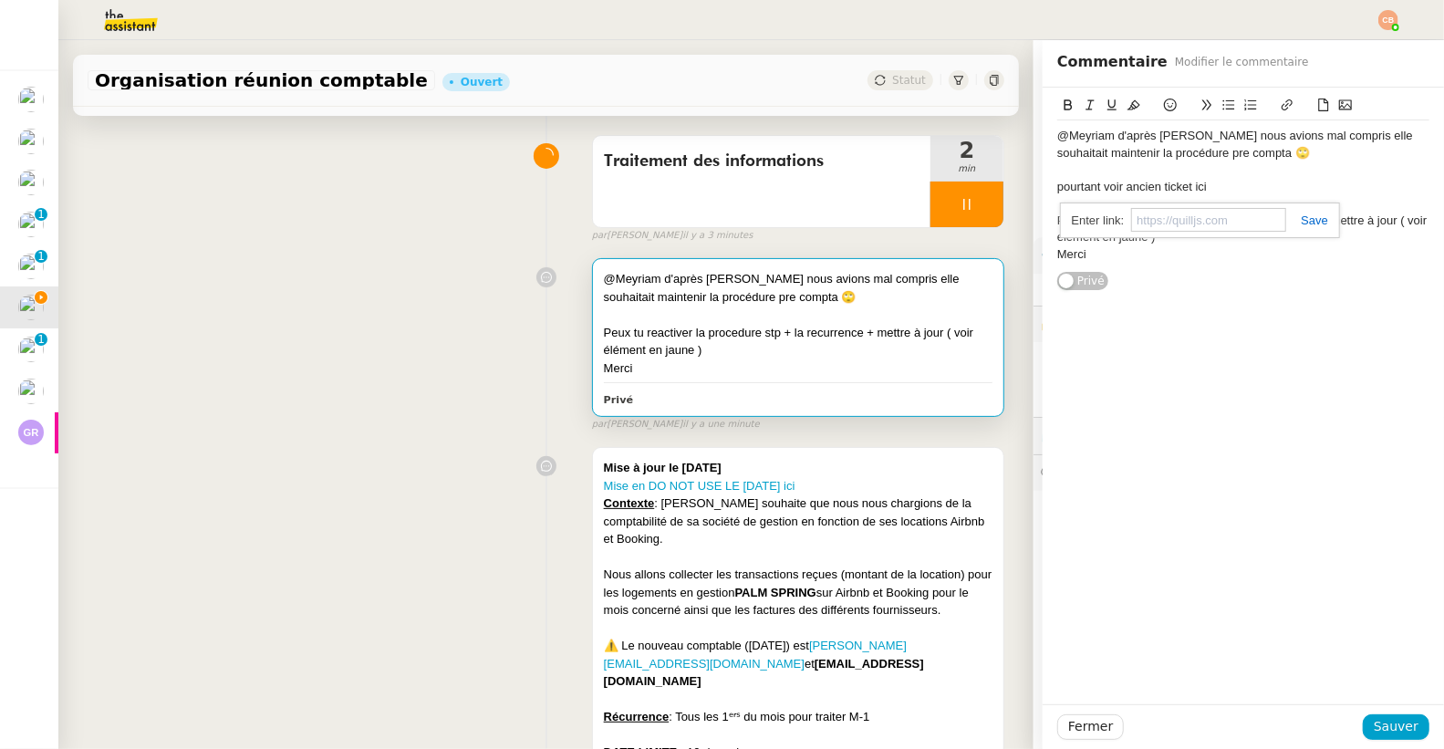
type input "https://dashboard.theassistant.com/ticket/kMHTf9yFQb7uFZH1m1EJ/info/general"
click at [1243, 215] on div "Peux tu reactiver la procedure stp + la recurrence + mettre à jour ( voir éléme…" at bounding box center [1243, 230] width 372 height 34
click at [1380, 718] on span "Sauver" at bounding box center [1396, 726] width 45 height 21
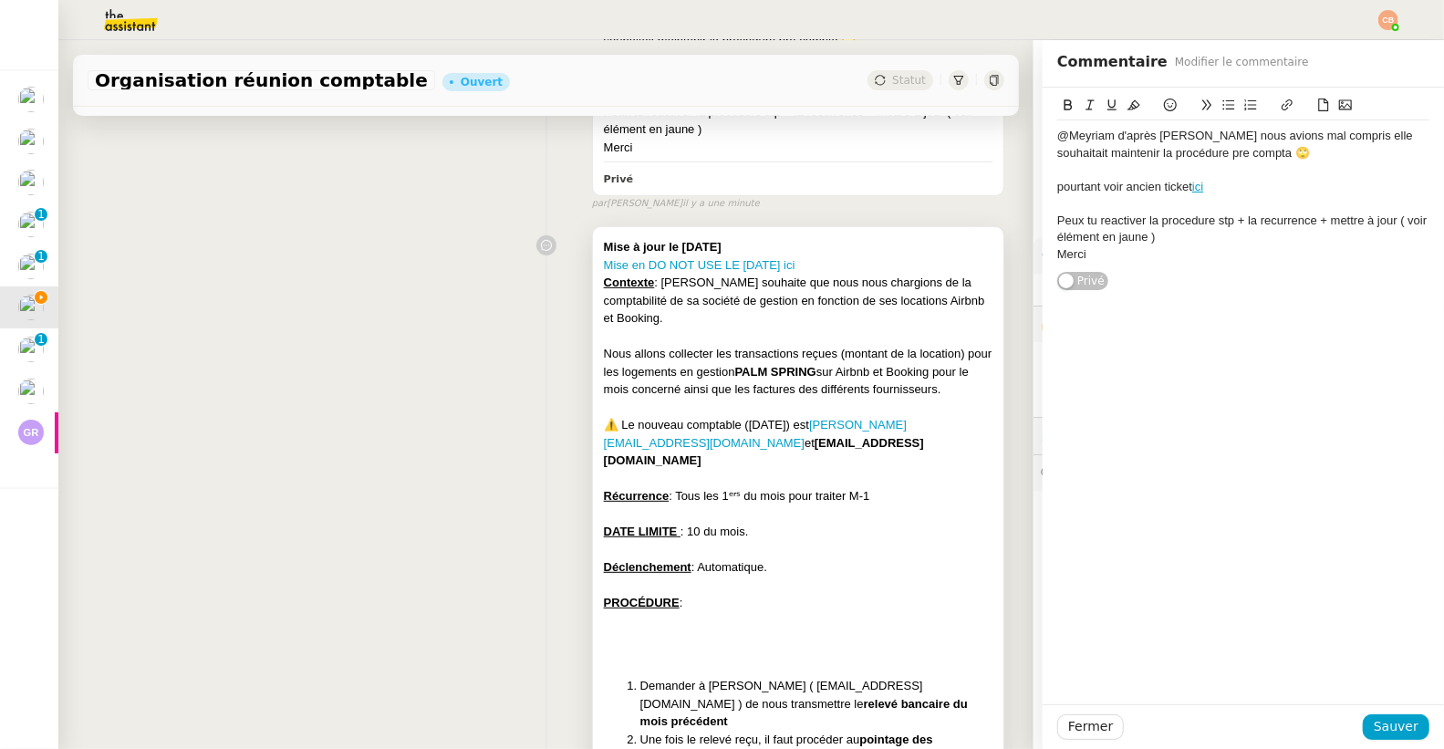
scroll to position [436, 0]
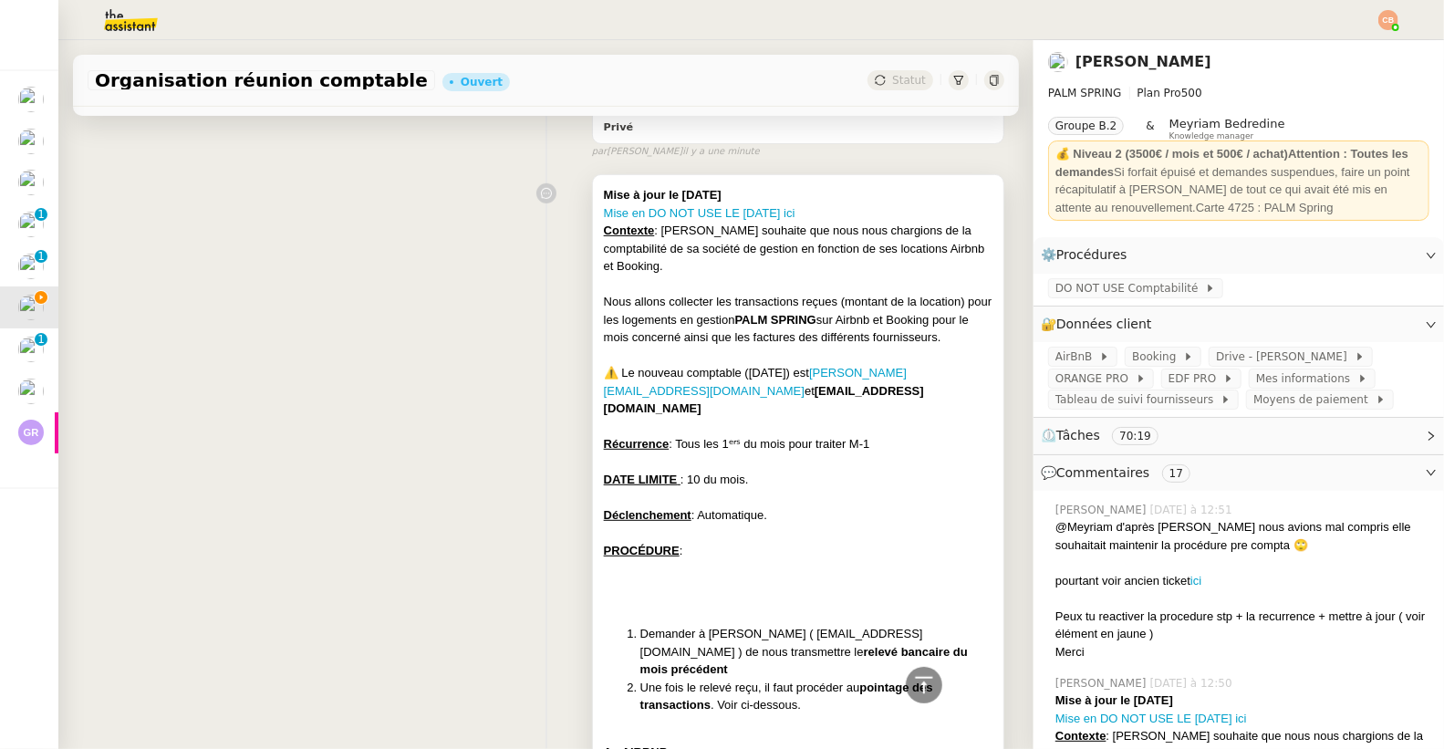
click at [840, 212] on div "Mise en DO NOT USE LE 11/07/25 ici" at bounding box center [798, 213] width 389 height 18
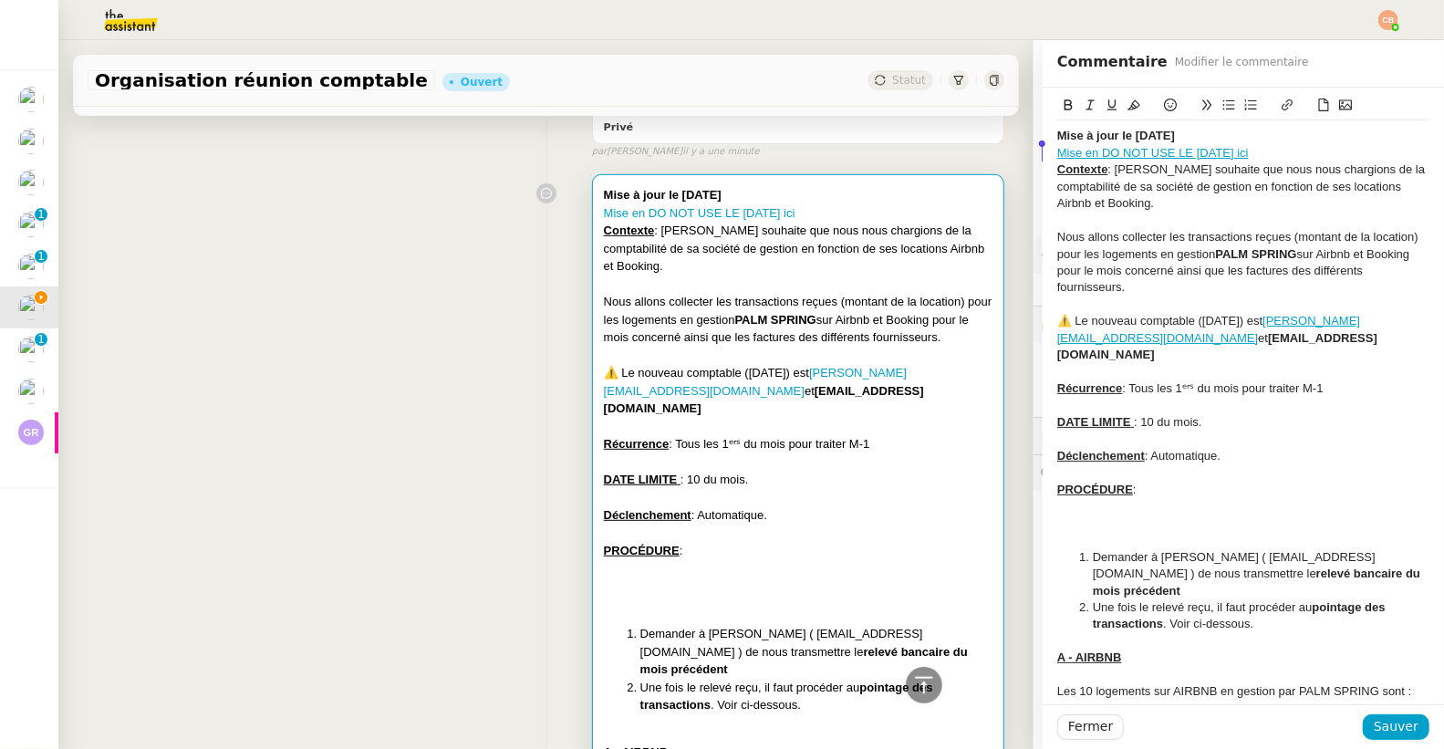
drag, startPoint x: 1269, startPoint y: 158, endPoint x: 1012, endPoint y: 149, distance: 256.5
click at [1012, 149] on app-ticket "Organisation réunion comptable Ouvert Statut Client Cindy Mouly-Guez Owner Meyr…" at bounding box center [750, 394] width 1385 height 709
click at [1130, 135] on strong "Mise à jour le 19/06/25" at bounding box center [1116, 136] width 118 height 14
click at [1148, 132] on strong "Mise à jour le 01/06/25" at bounding box center [1116, 136] width 118 height 14
drag, startPoint x: 1178, startPoint y: 136, endPoint x: 1019, endPoint y: 123, distance: 160.1
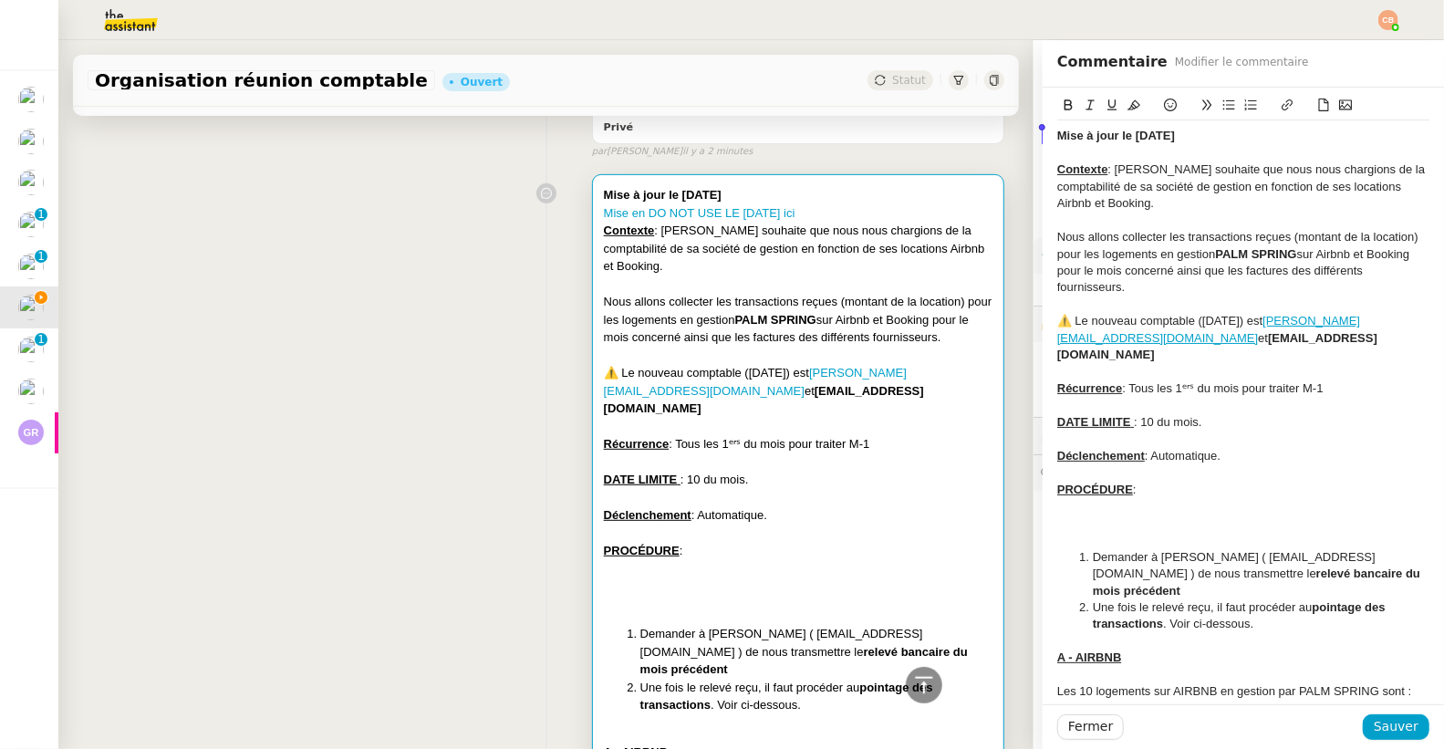
click at [1019, 123] on app-ticket "Organisation réunion comptable Ouvert Statut Client Cindy Mouly-Guez Owner Meyr…" at bounding box center [750, 394] width 1385 height 709
click at [1127, 106] on icon at bounding box center [1133, 105] width 13 height 10
click at [1211, 155] on div at bounding box center [1243, 153] width 372 height 16
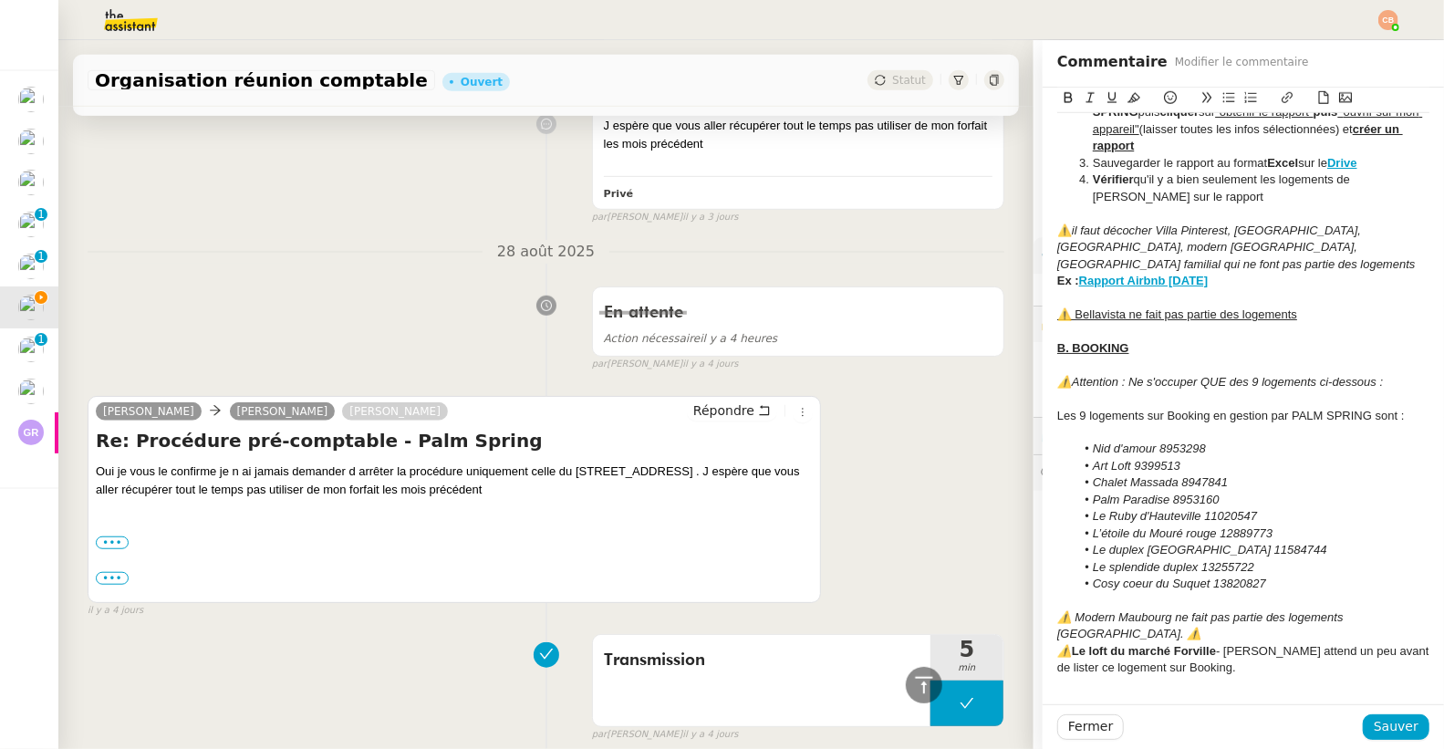
scroll to position [1129, 0]
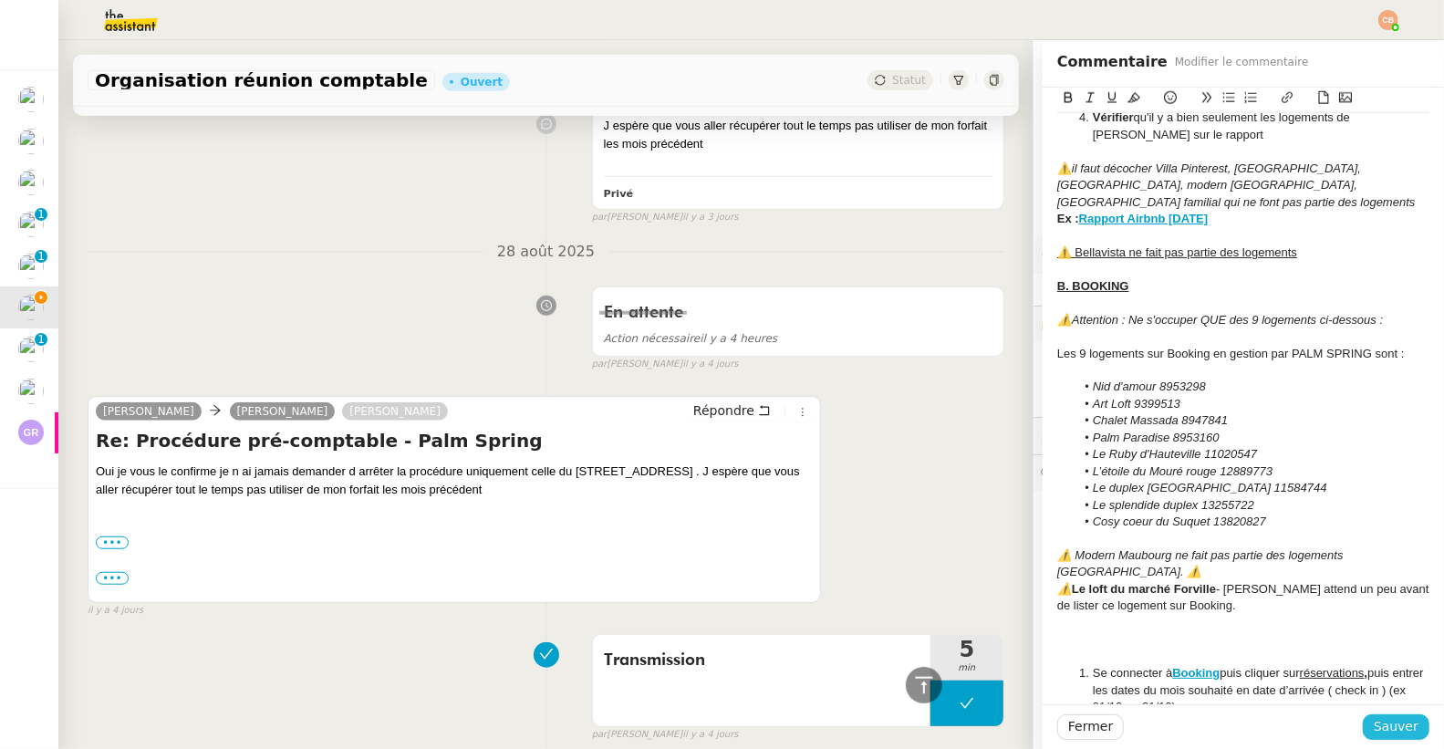
click at [1377, 730] on span "Sauver" at bounding box center [1396, 726] width 45 height 21
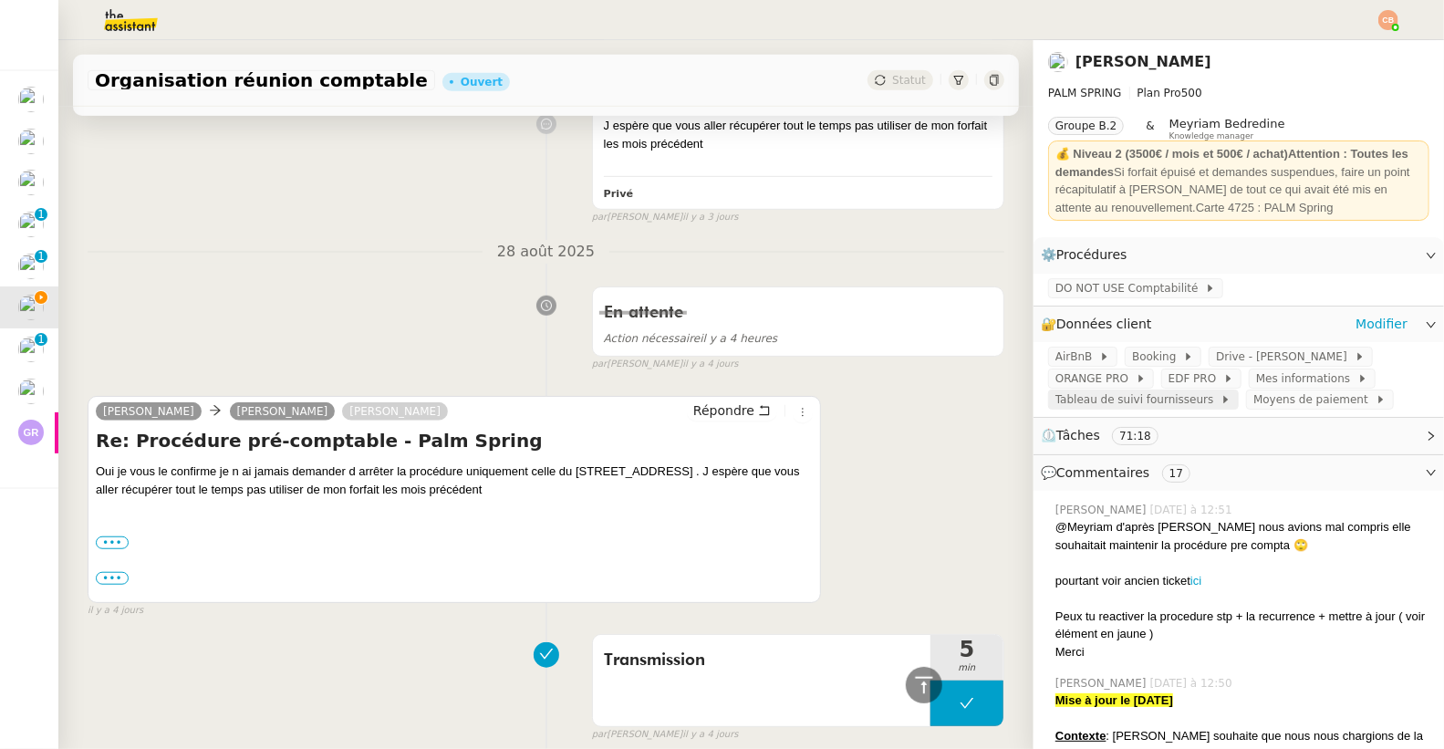
click at [1166, 391] on span "Tableau de suivi fournisseurs" at bounding box center [1137, 399] width 165 height 18
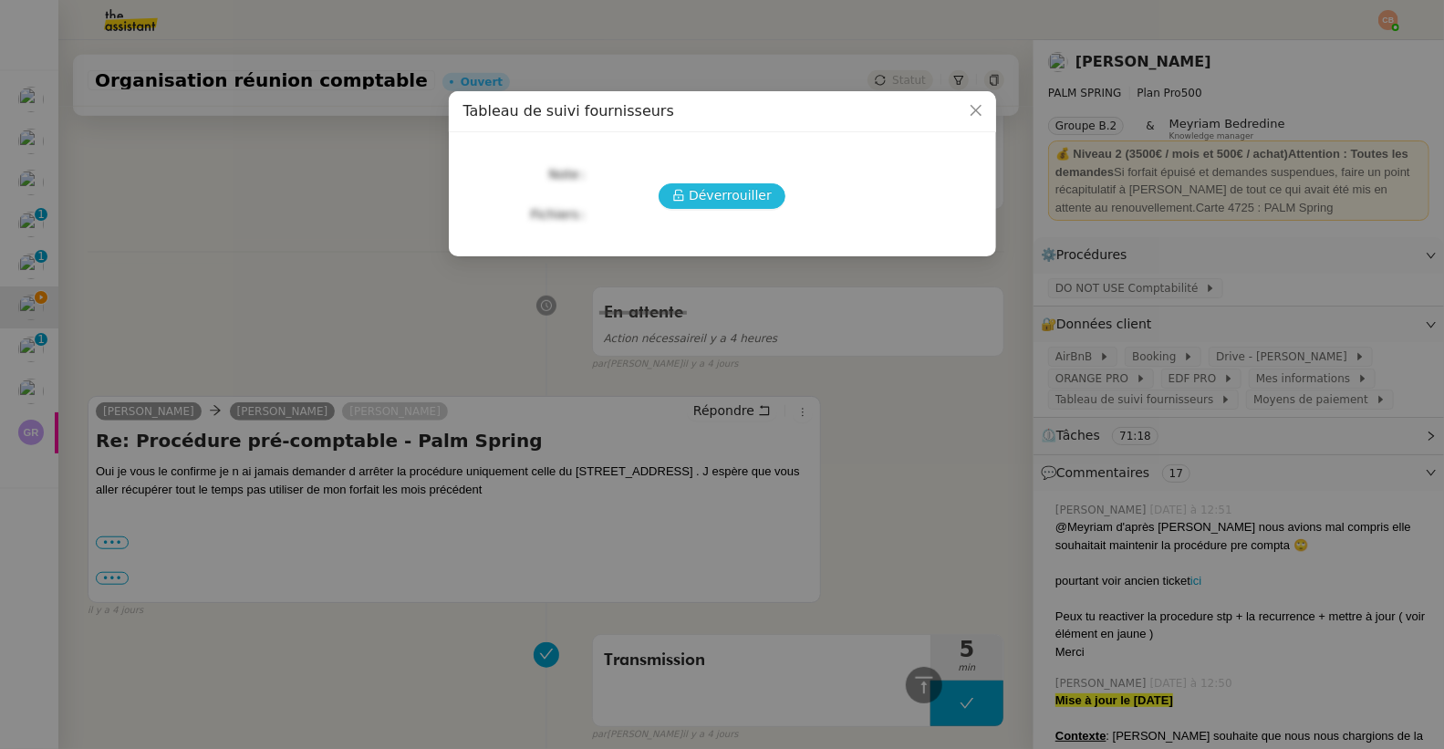
click at [705, 196] on span "Déverrouiller" at bounding box center [730, 195] width 83 height 21
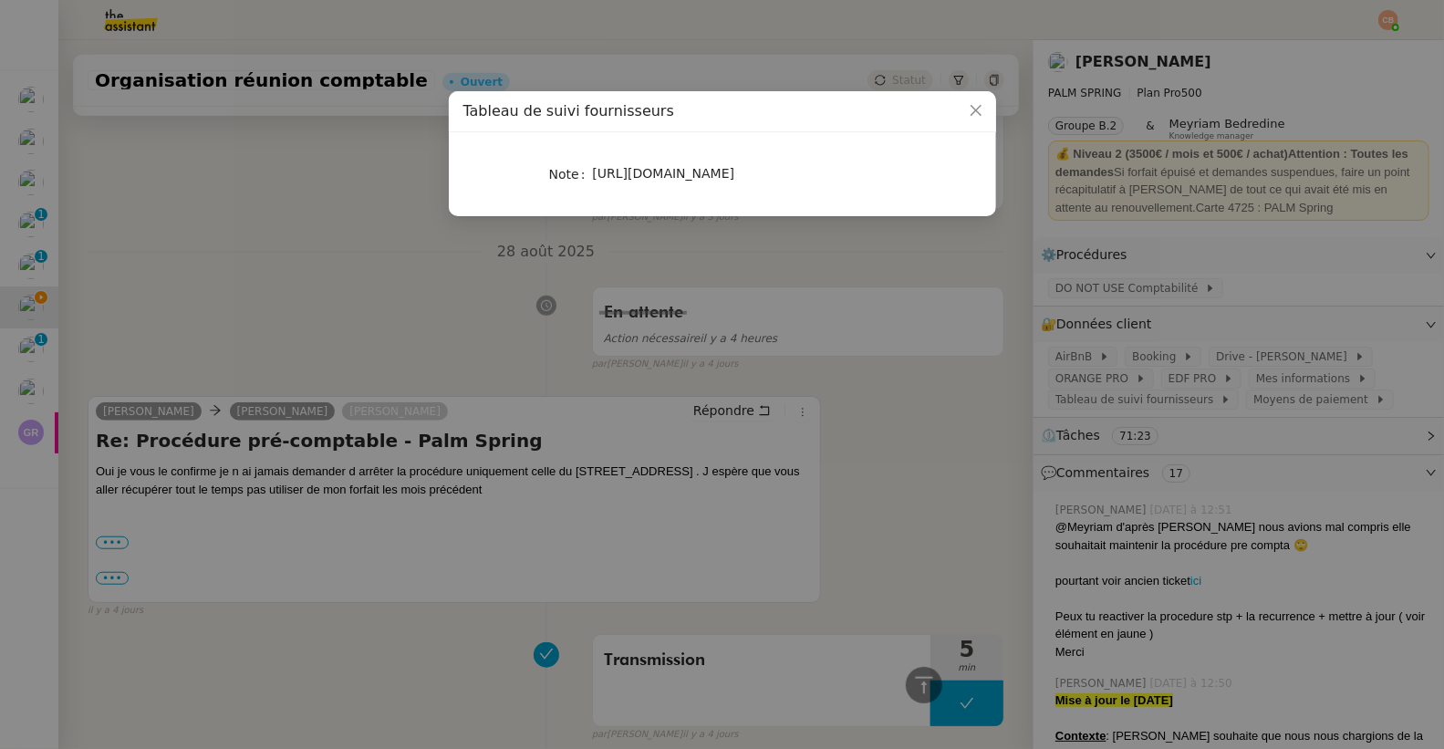
drag, startPoint x: 602, startPoint y: 175, endPoint x: 804, endPoint y: 222, distance: 207.8
click at [804, 184] on div "https://docs.google.com/spreadsheets/d/12s6bbg1WS6G3nu1lARm7ugmP2sSEbvEIW_wijsS…" at bounding box center [744, 173] width 302 height 21
click at [470, 343] on nz-modal-container "Tableau de suivi fournisseurs Note https://docs.google.com/spreadsheets/d/12s6b…" at bounding box center [722, 374] width 1444 height 749
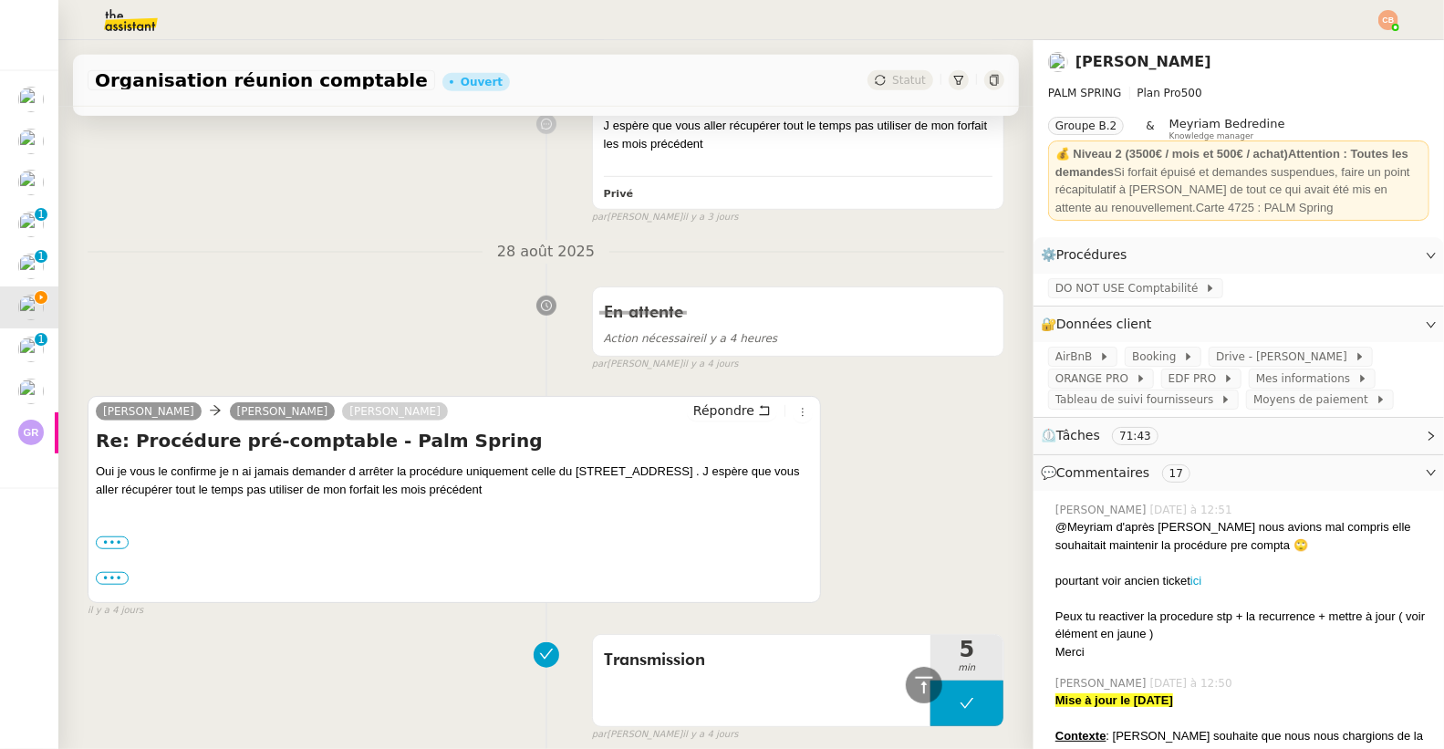
click at [470, 343] on nz-modal-container "Tableau de suivi fournisseurs Note https://docs.google.com/spreadsheets/d/12s6b…" at bounding box center [722, 374] width 1444 height 749
click at [1068, 357] on span "AirBnB" at bounding box center [1077, 357] width 44 height 18
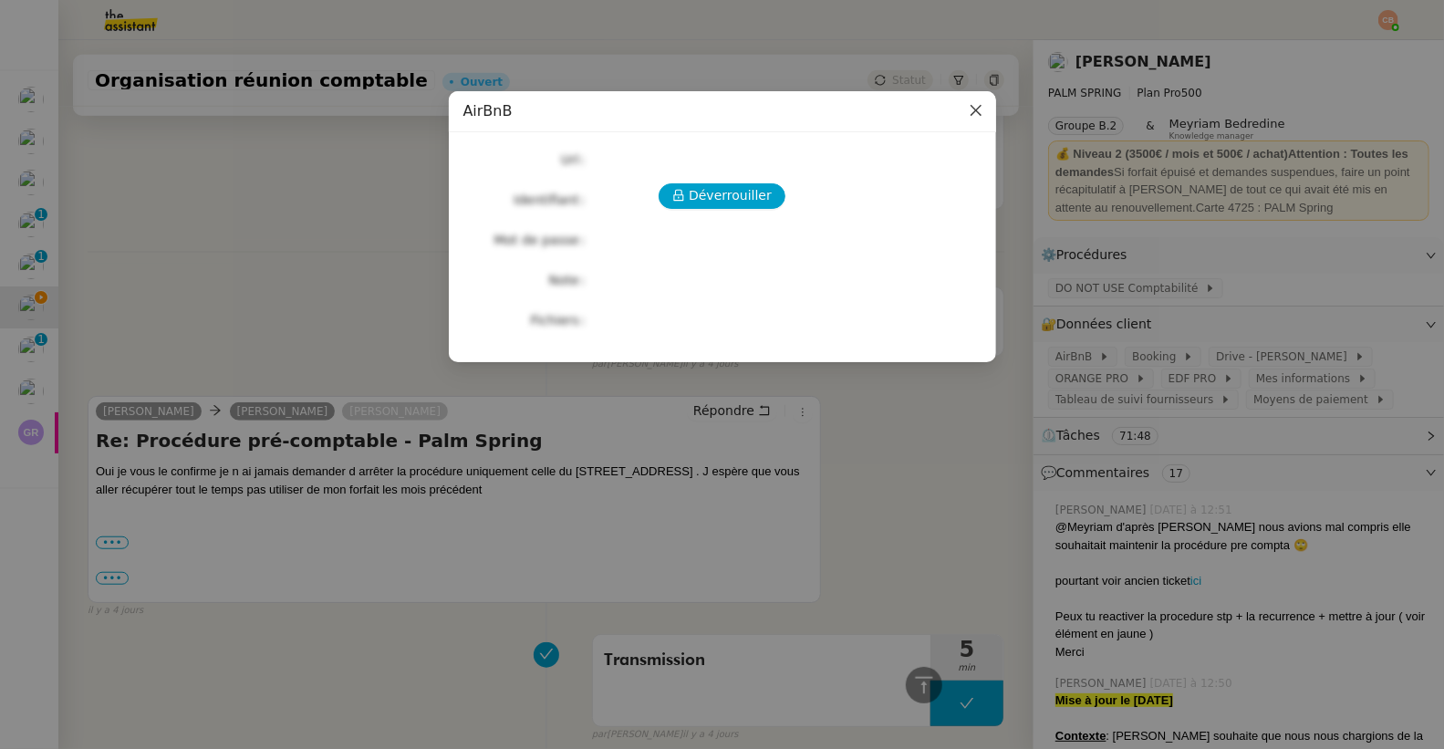
click at [974, 107] on icon "Close" at bounding box center [976, 110] width 15 height 15
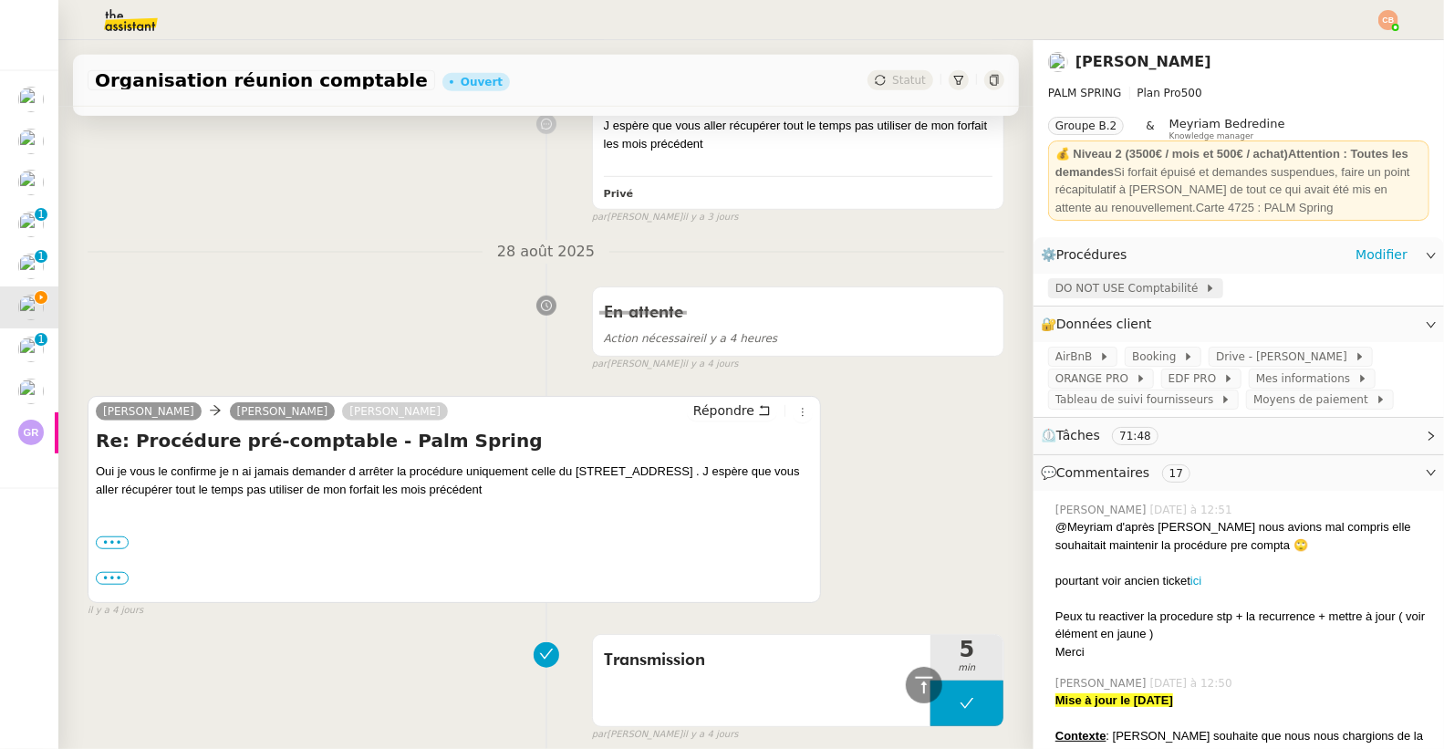
click at [1105, 296] on span "DO NOT USE Comptabilité" at bounding box center [1130, 288] width 150 height 18
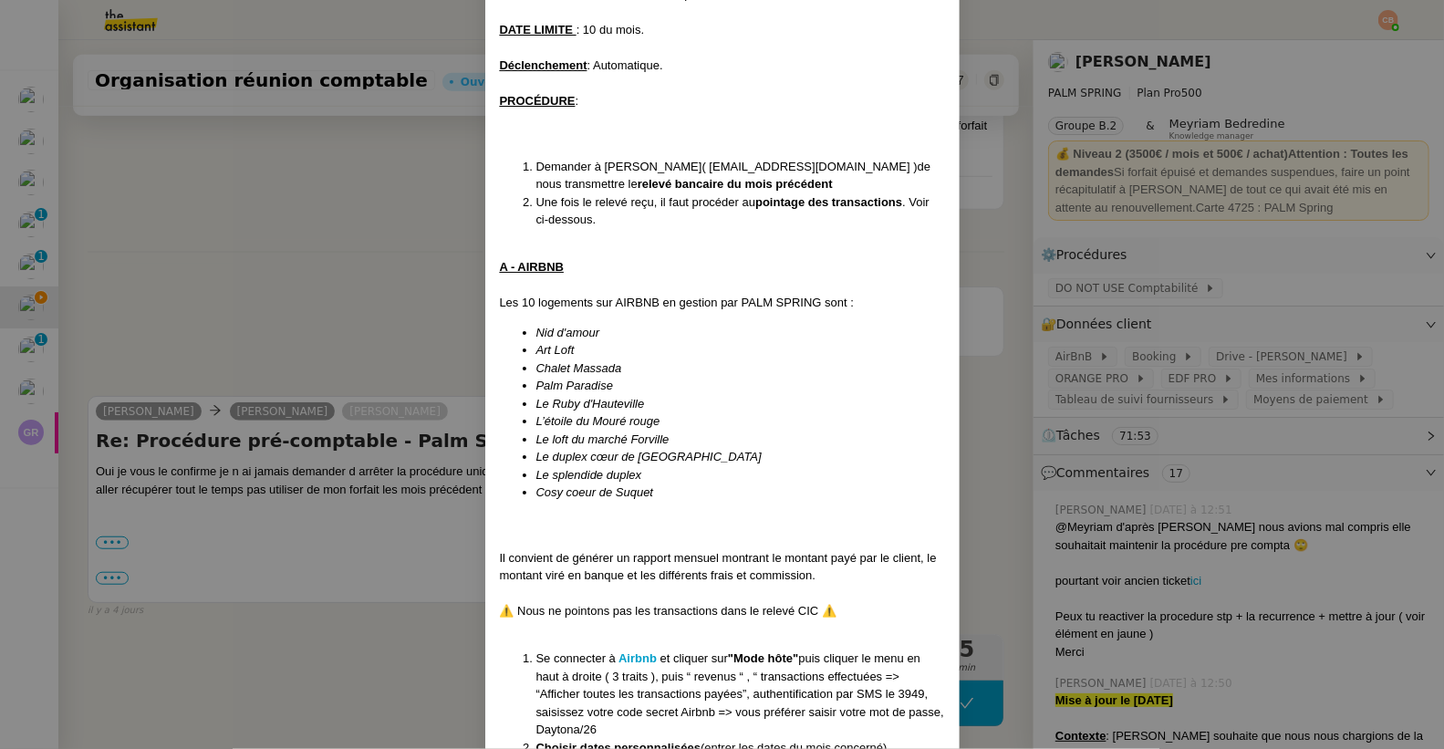
scroll to position [336, 0]
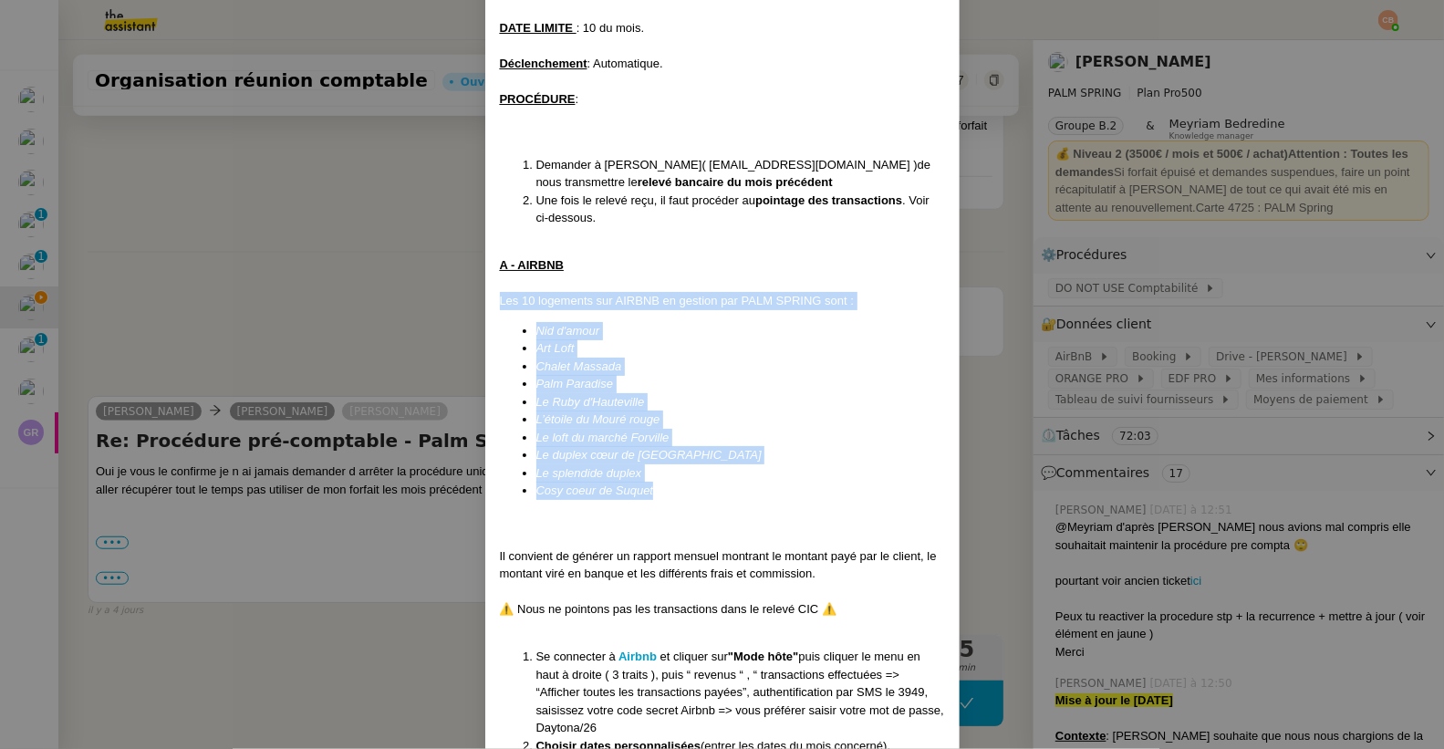
drag, startPoint x: 493, startPoint y: 301, endPoint x: 664, endPoint y: 496, distance: 259.2
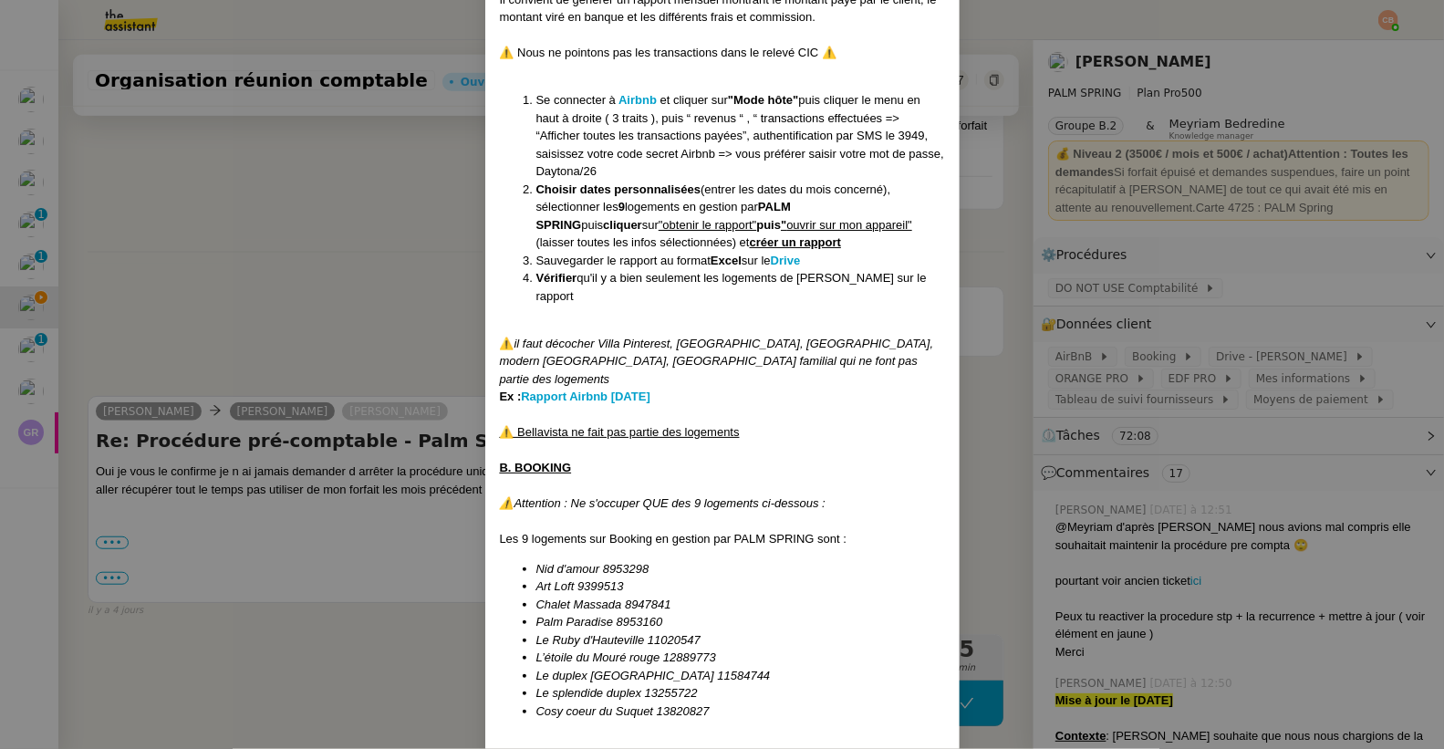
scroll to position [899, 0]
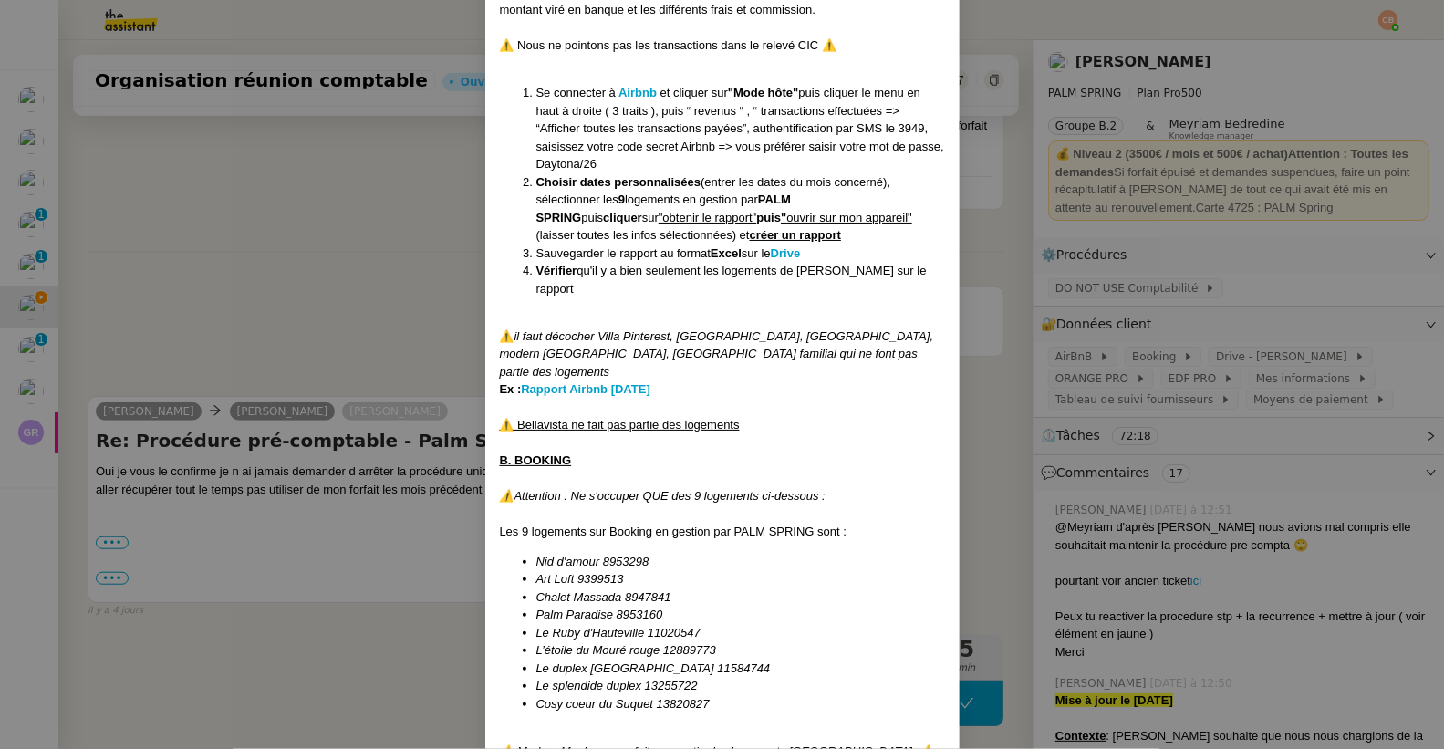
click at [263, 336] on nz-modal-container "Mise à jour le 19/06/25 Mise en DO NOT USE LE 11/07/25 ici Contexte : Cindy sou…" at bounding box center [722, 374] width 1444 height 749
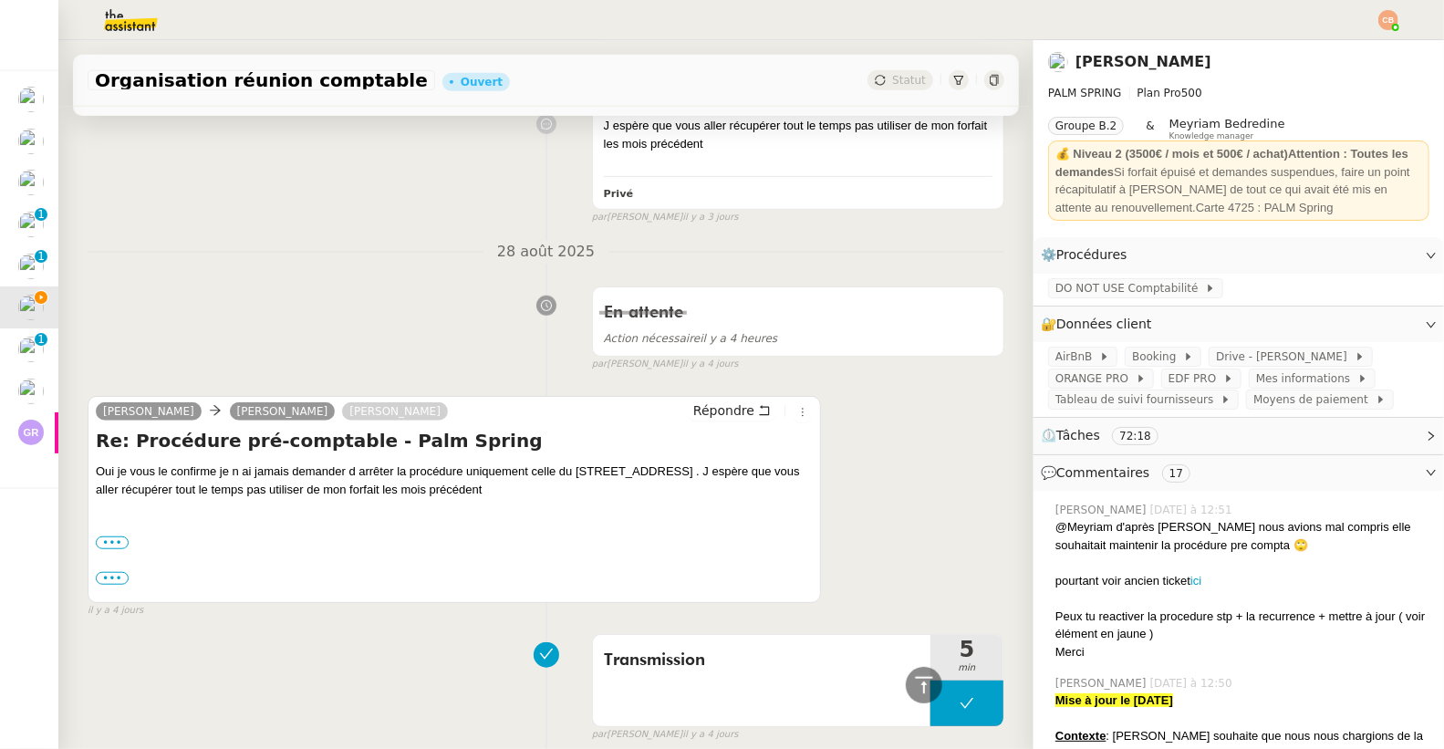
click at [263, 336] on nz-modal-container "Mise à jour le 19/06/25 Mise en DO NOT USE LE 11/07/25 ici Contexte : Cindy sou…" at bounding box center [722, 374] width 1444 height 749
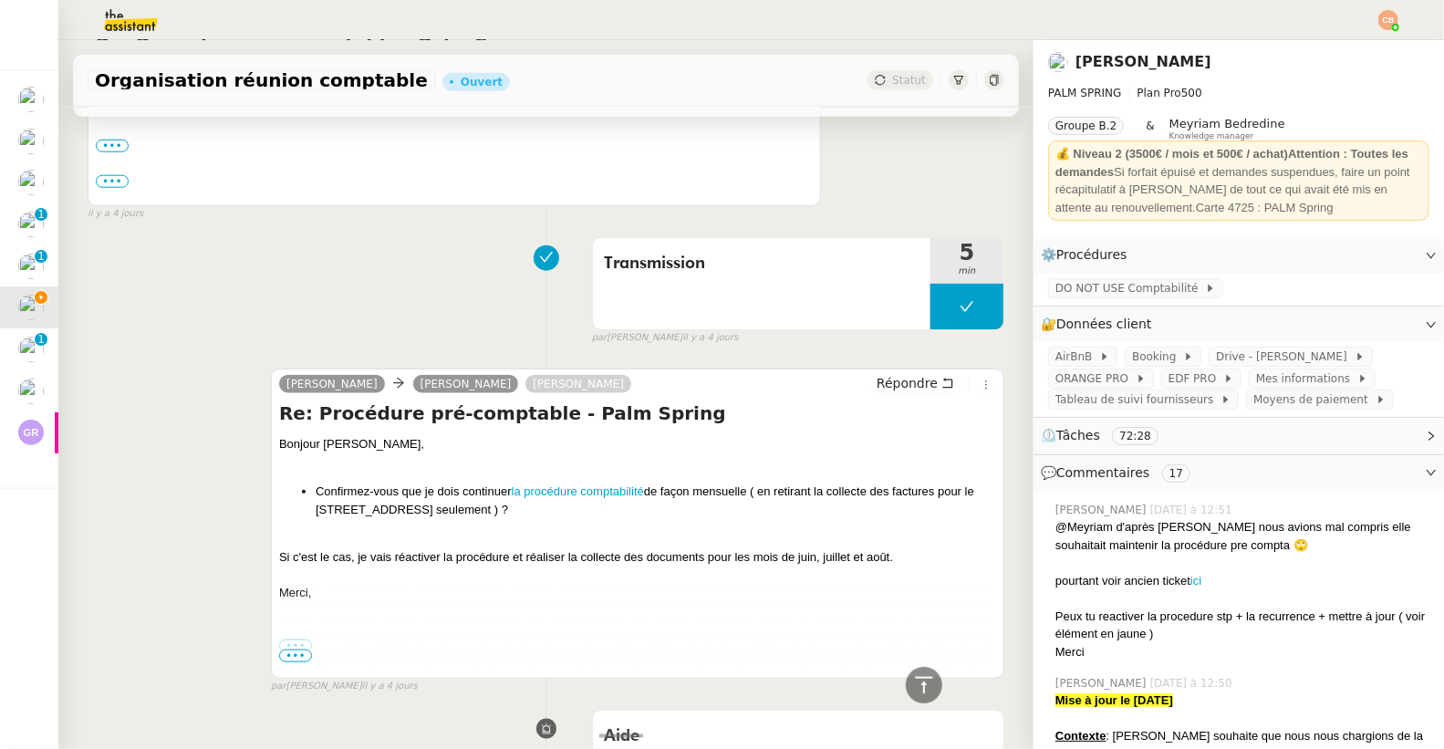
scroll to position [5044, 0]
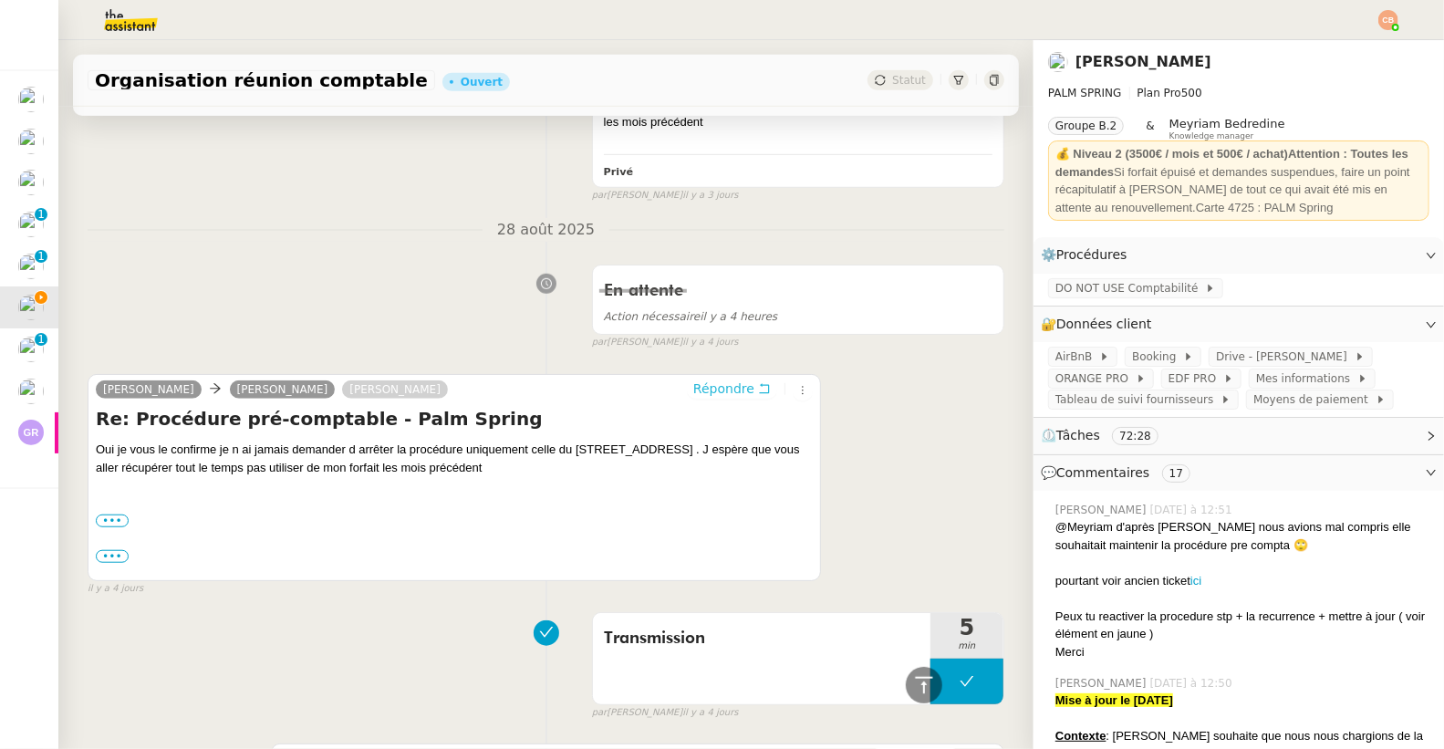
click at [693, 398] on span "Répondre" at bounding box center [723, 388] width 61 height 18
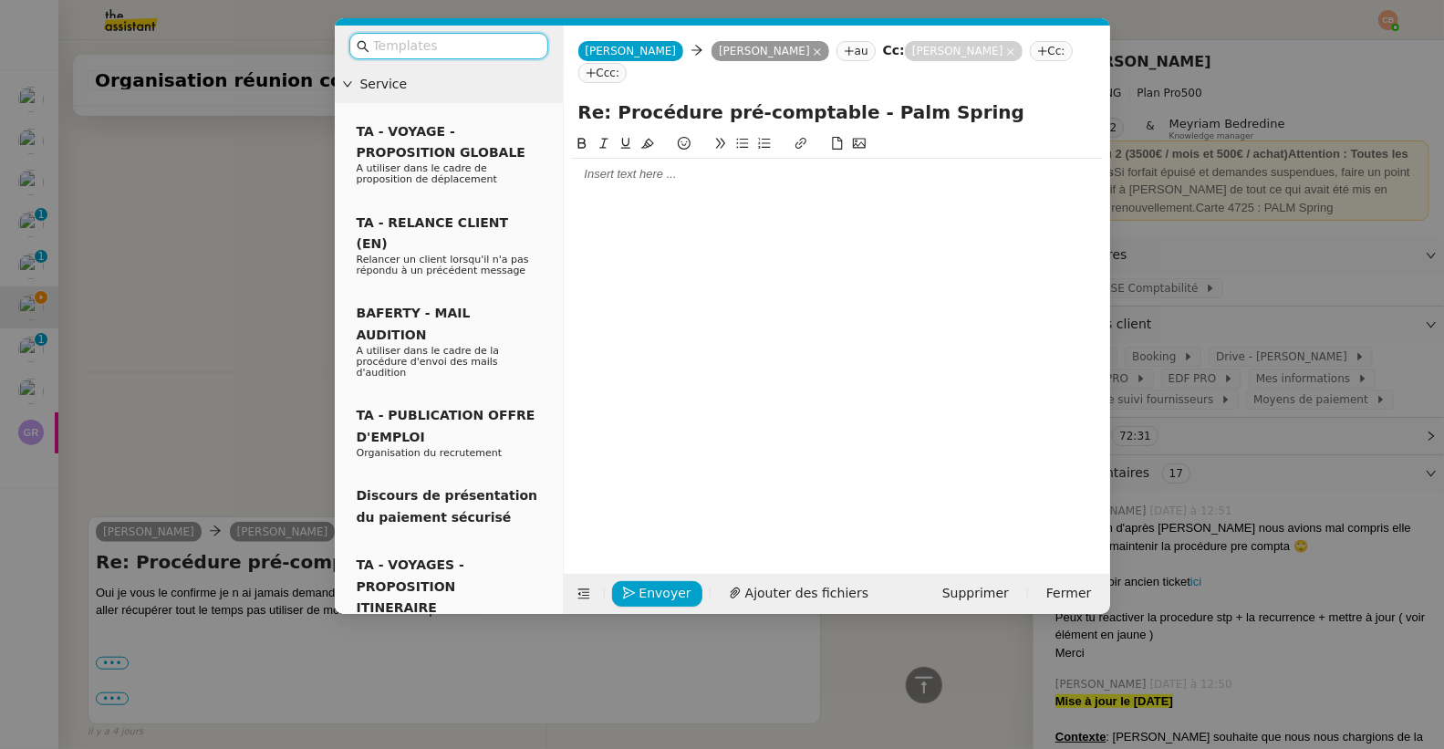
scroll to position [5187, 0]
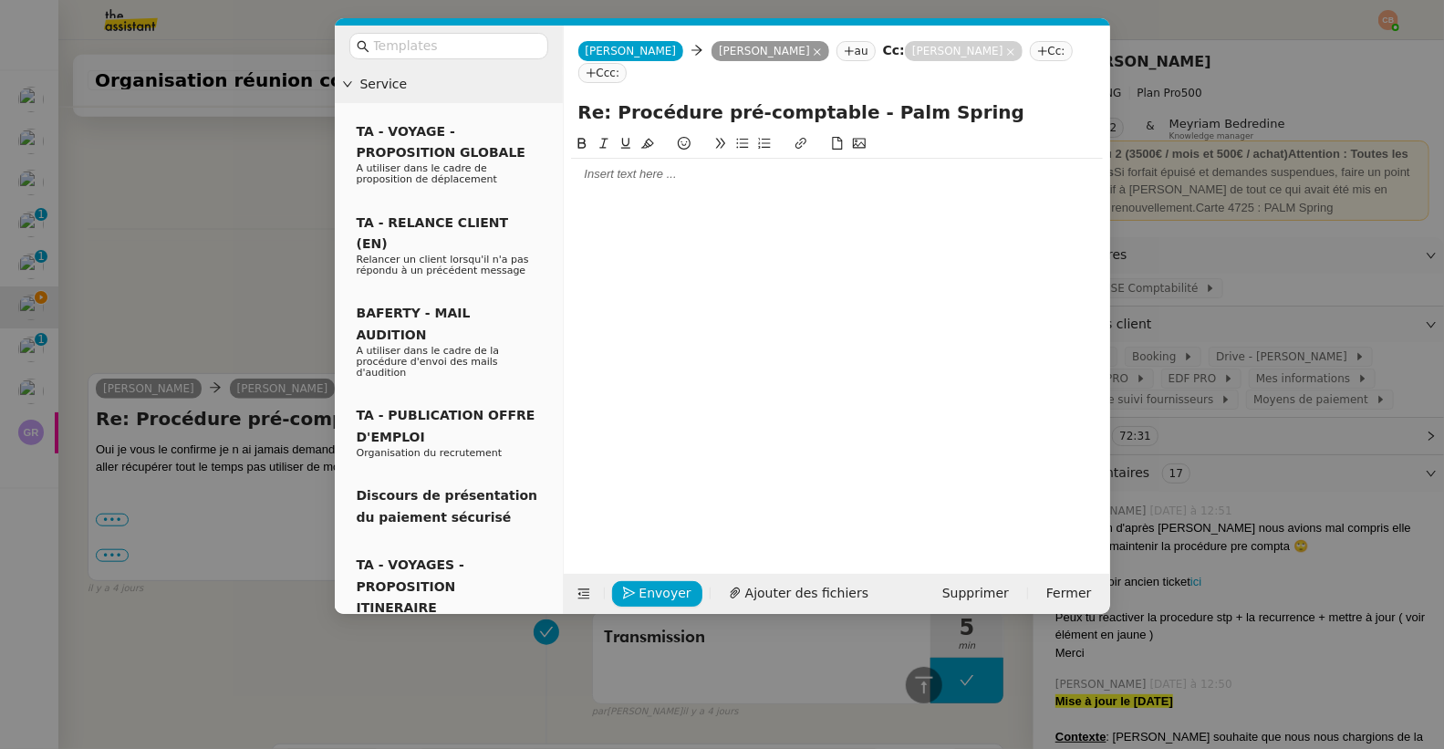
click at [629, 166] on div at bounding box center [837, 174] width 532 height 16
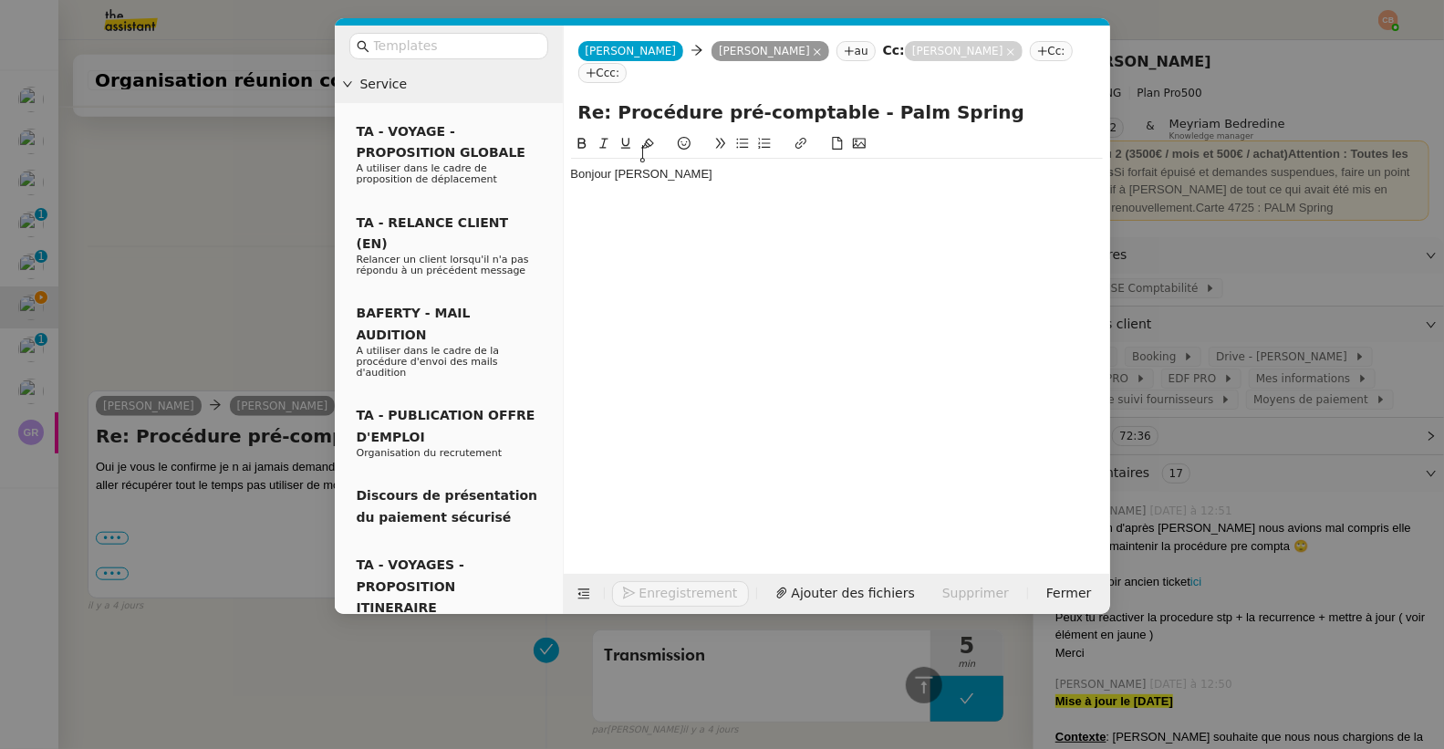
scroll to position [5205, 0]
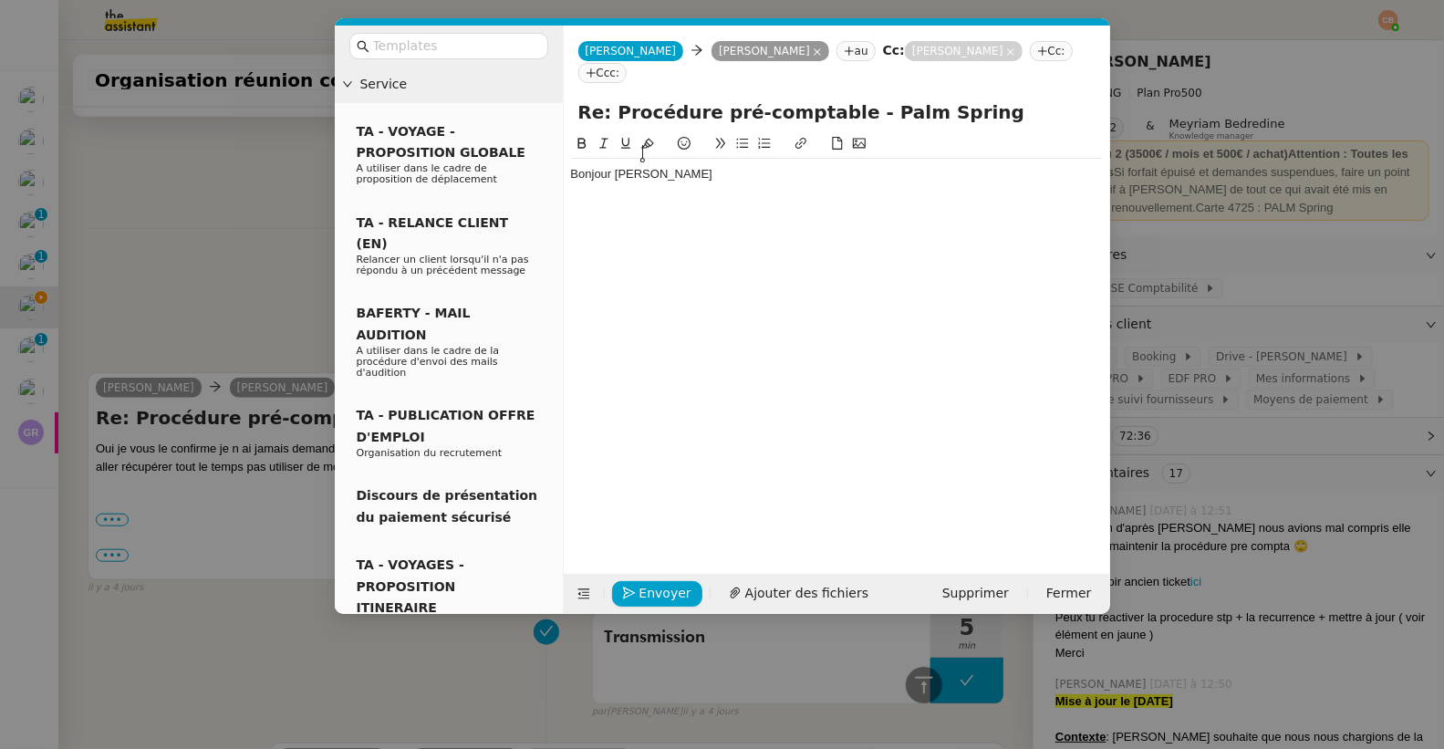
click at [618, 166] on div "Bonjour cindy" at bounding box center [837, 174] width 532 height 16
click at [684, 166] on div "Bonjour Cindy" at bounding box center [837, 174] width 532 height 16
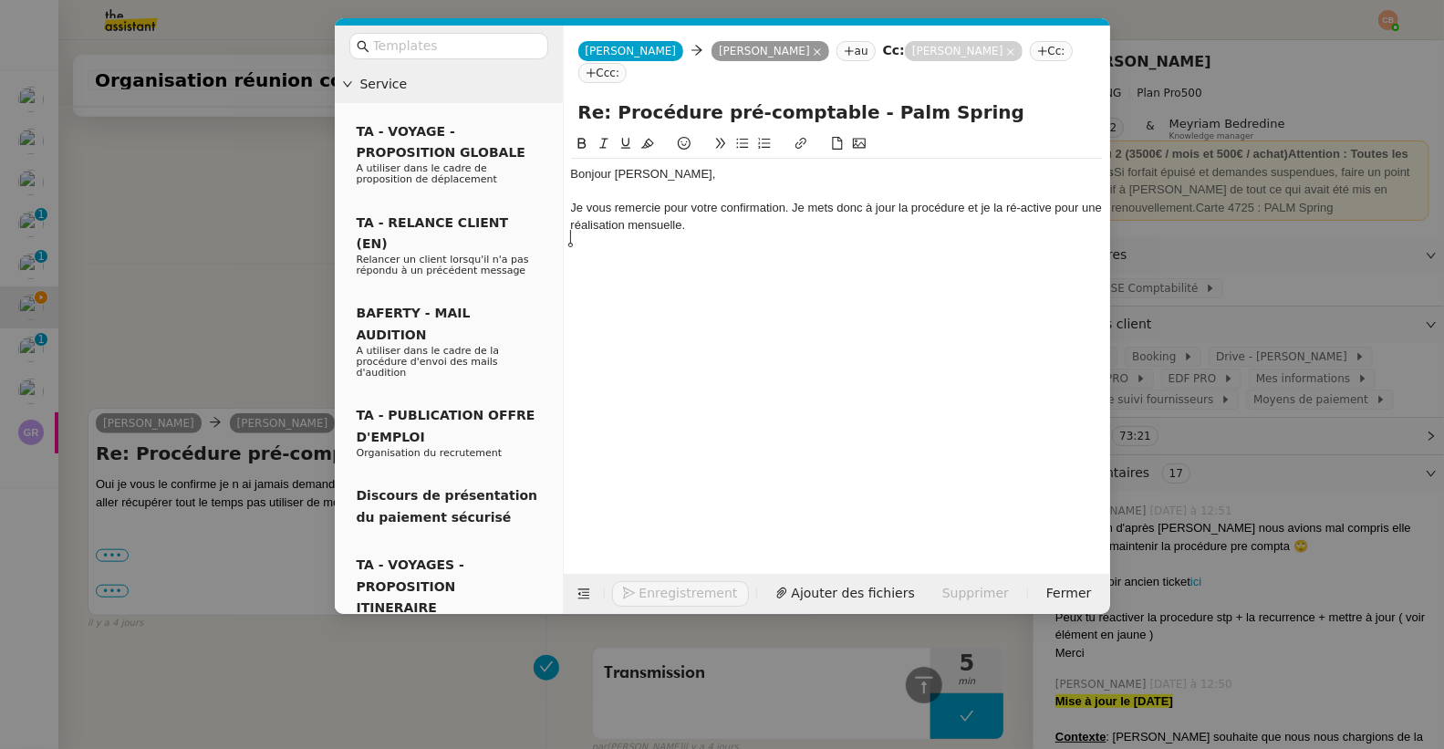
scroll to position [5277, 0]
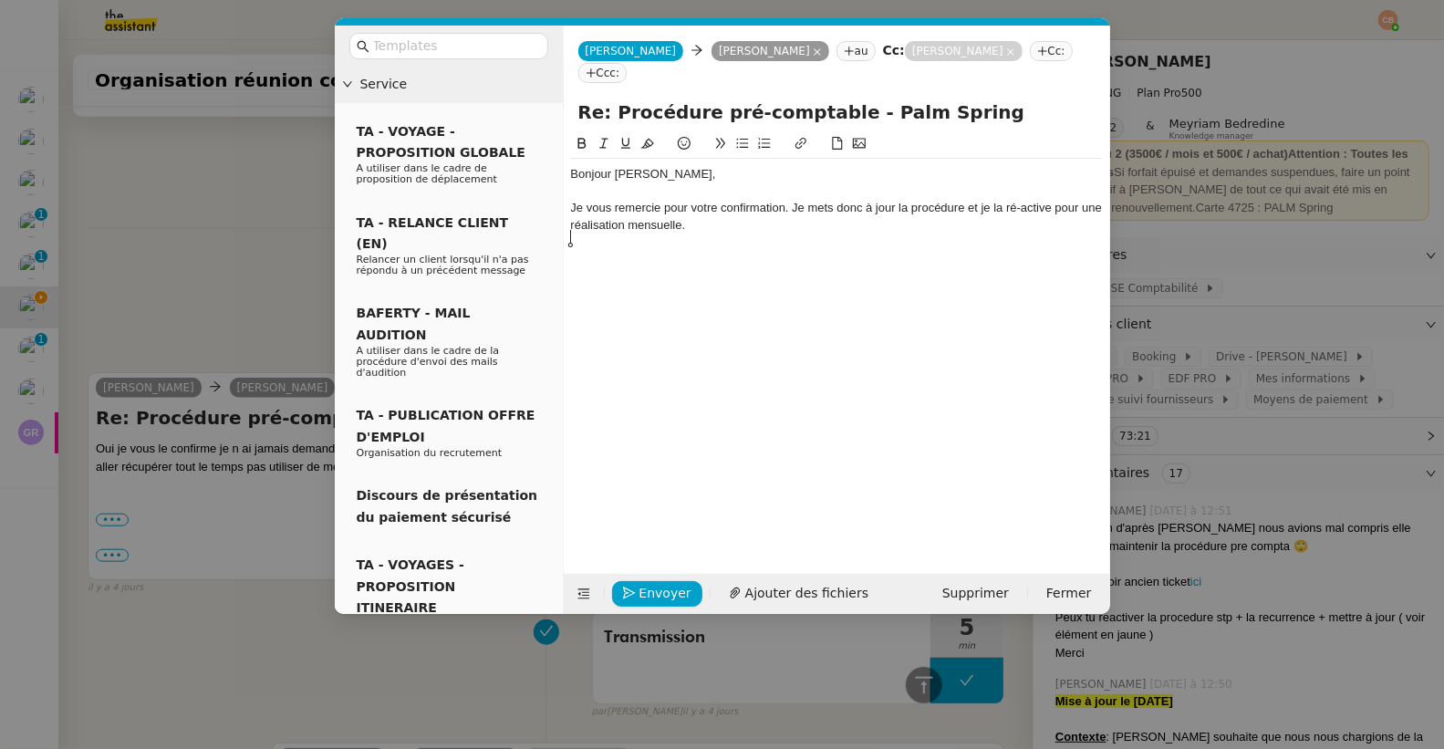
click at [739, 139] on icon at bounding box center [742, 144] width 12 height 10
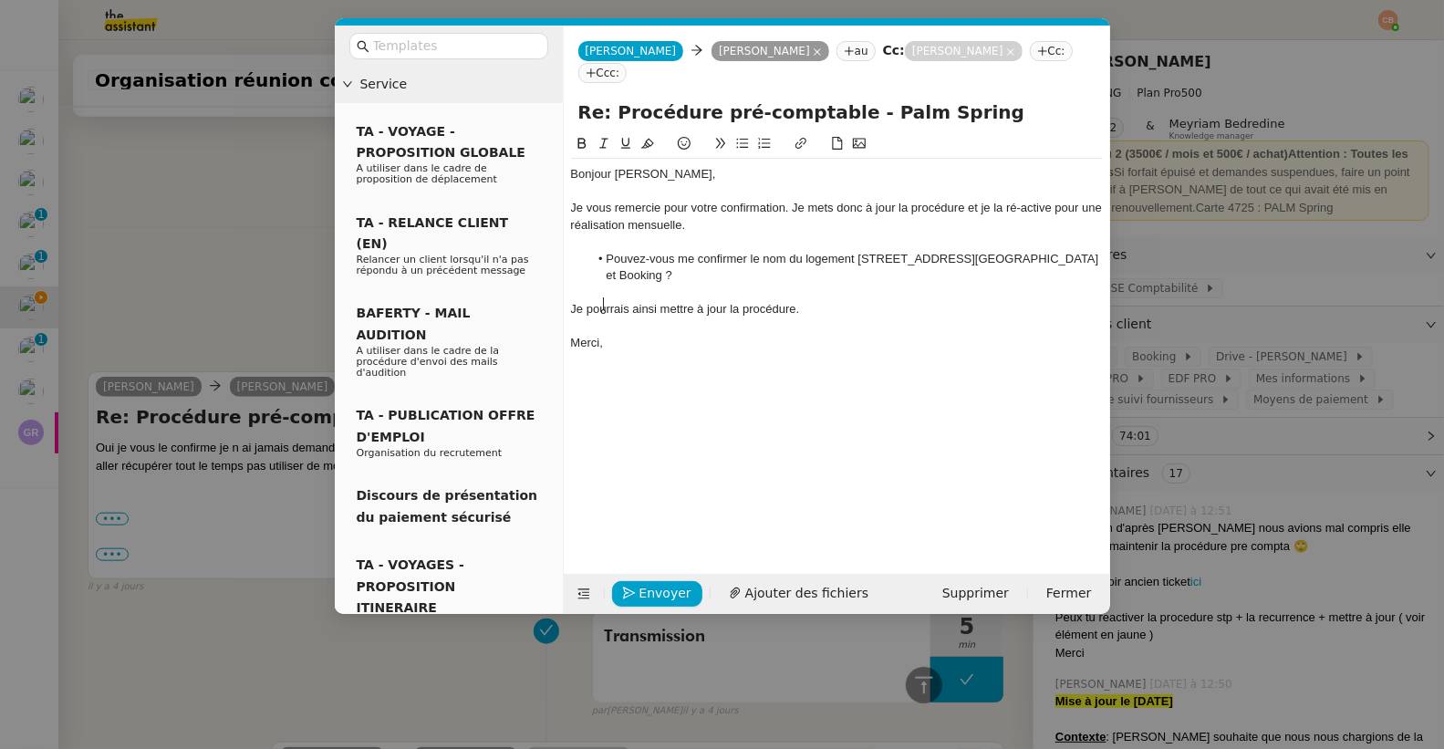
scroll to position [5372, 0]
drag, startPoint x: 793, startPoint y: 184, endPoint x: 1001, endPoint y: 187, distance: 208.9
click at [1001, 200] on div "Je vous remercie pour votre confirmation. Je mets donc à jour la procédure et j…" at bounding box center [837, 217] width 532 height 34
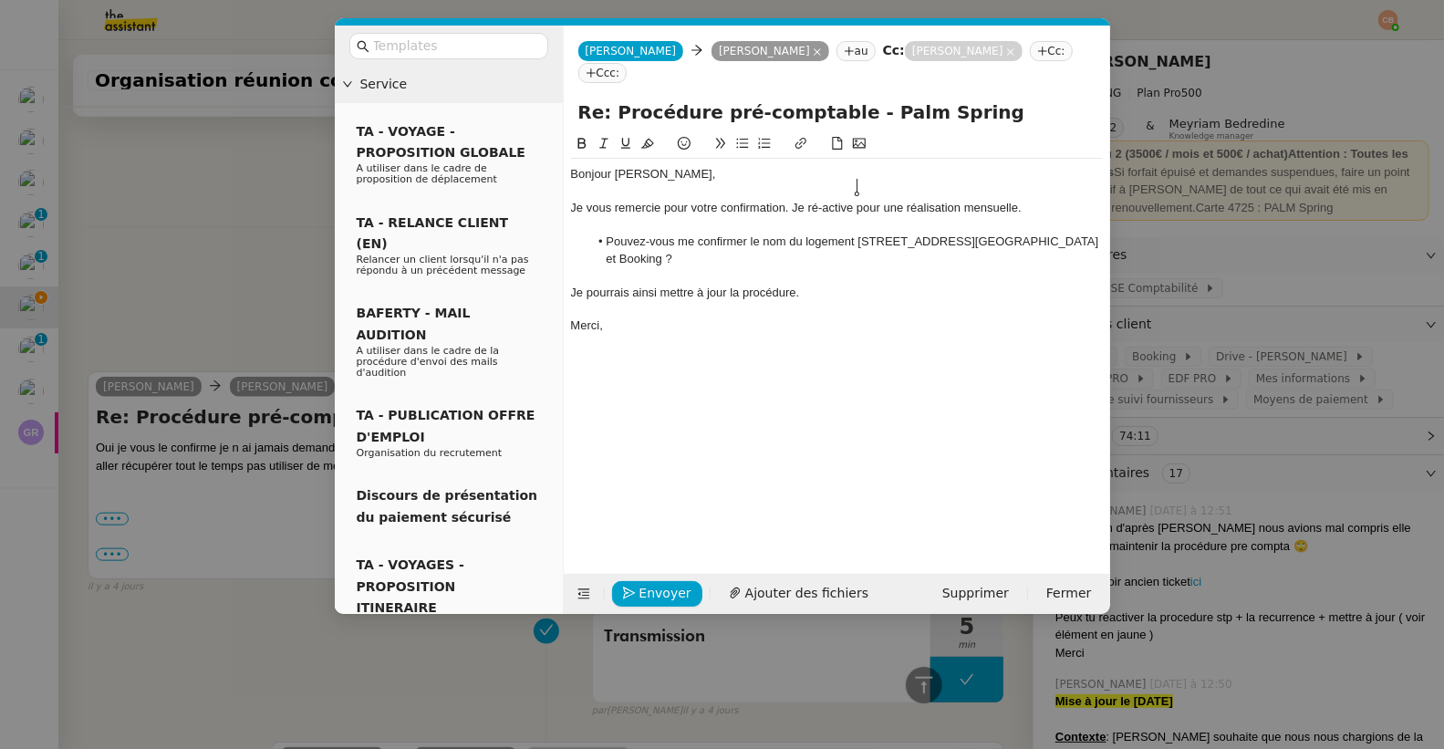
click at [856, 200] on div "Je vous remercie pour votre confirmation. Je ré-active pour une réalisation men…" at bounding box center [837, 208] width 532 height 16
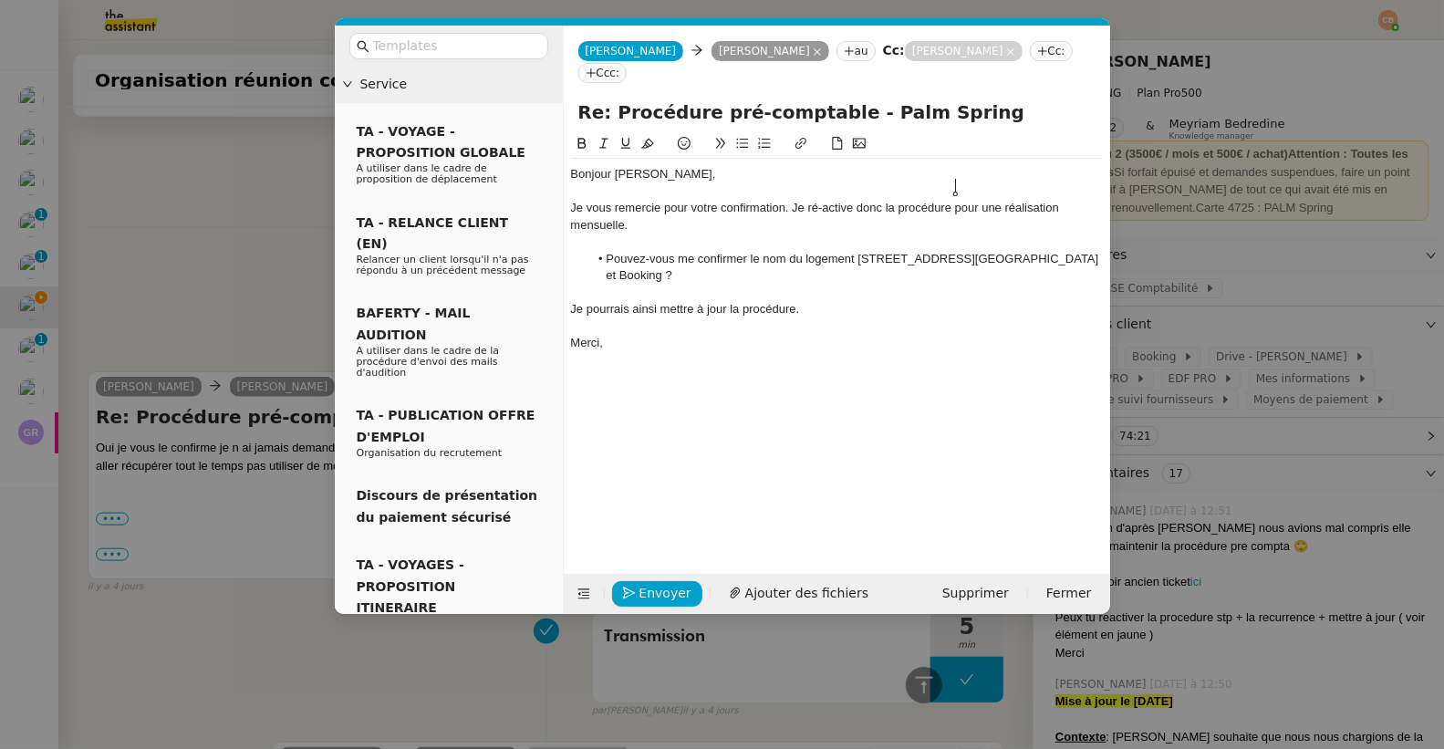
click at [830, 200] on div "Je vous remercie pour votre confirmation. Je ré-active donc la procédure pour u…" at bounding box center [837, 217] width 532 height 34
click at [848, 183] on div at bounding box center [837, 191] width 532 height 16
click at [830, 200] on div "Je vous remercie pour votre confirmation. Je ré-active donc la procédure pour u…" at bounding box center [837, 217] width 532 height 34
click at [0, 0] on lt-span "r éa ctive" at bounding box center [0, 0] width 0 height 0
click at [679, 200] on div "Je vous remercie pour votre confirmation. Je réactive donc la procédure pour un…" at bounding box center [837, 217] width 532 height 34
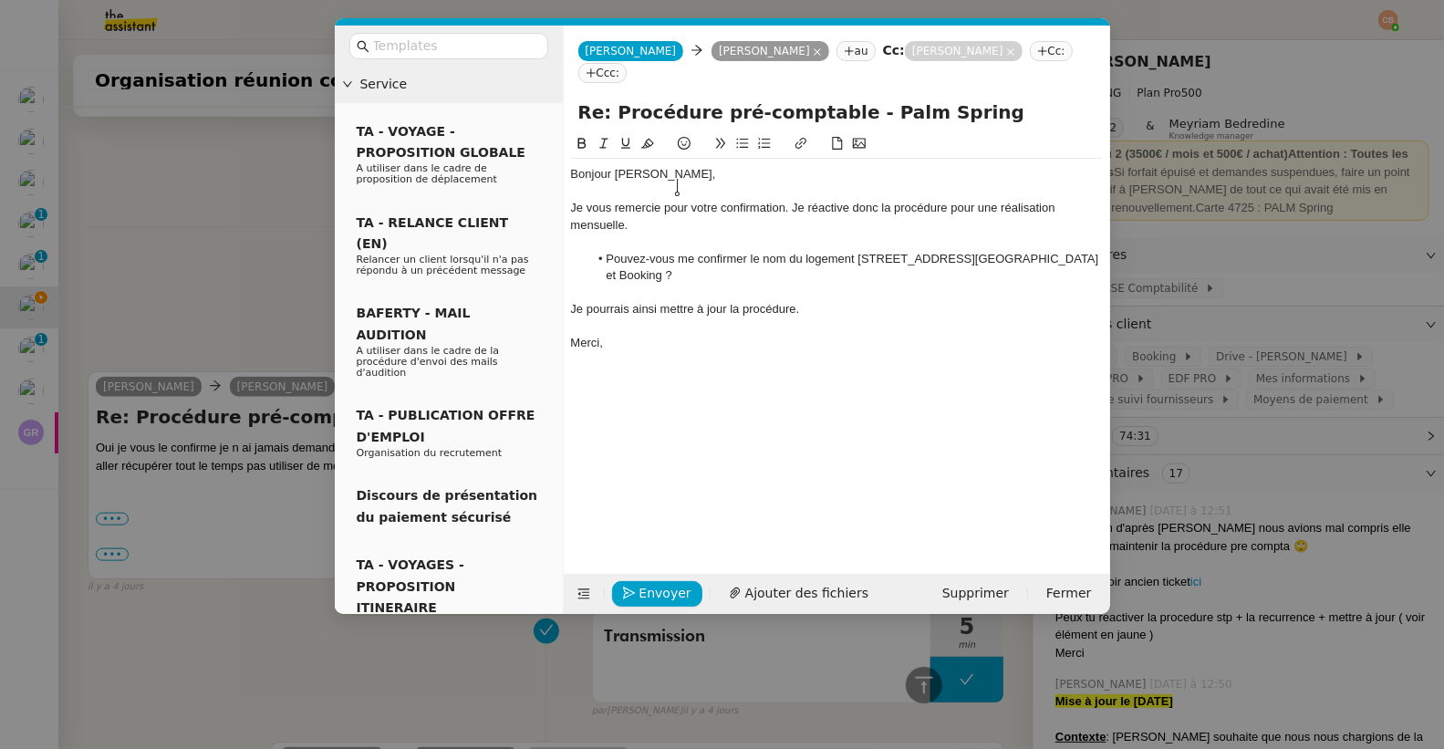
click at [659, 201] on div "Je vous remercie pour votre confirmation. Je réactive donc la procédure pour un…" at bounding box center [837, 217] width 532 height 34
click at [228, 209] on nz-modal-container "Service TA - VOYAGE - PROPOSITION GLOBALE A utiliser dans le cadre de propositi…" at bounding box center [722, 374] width 1444 height 749
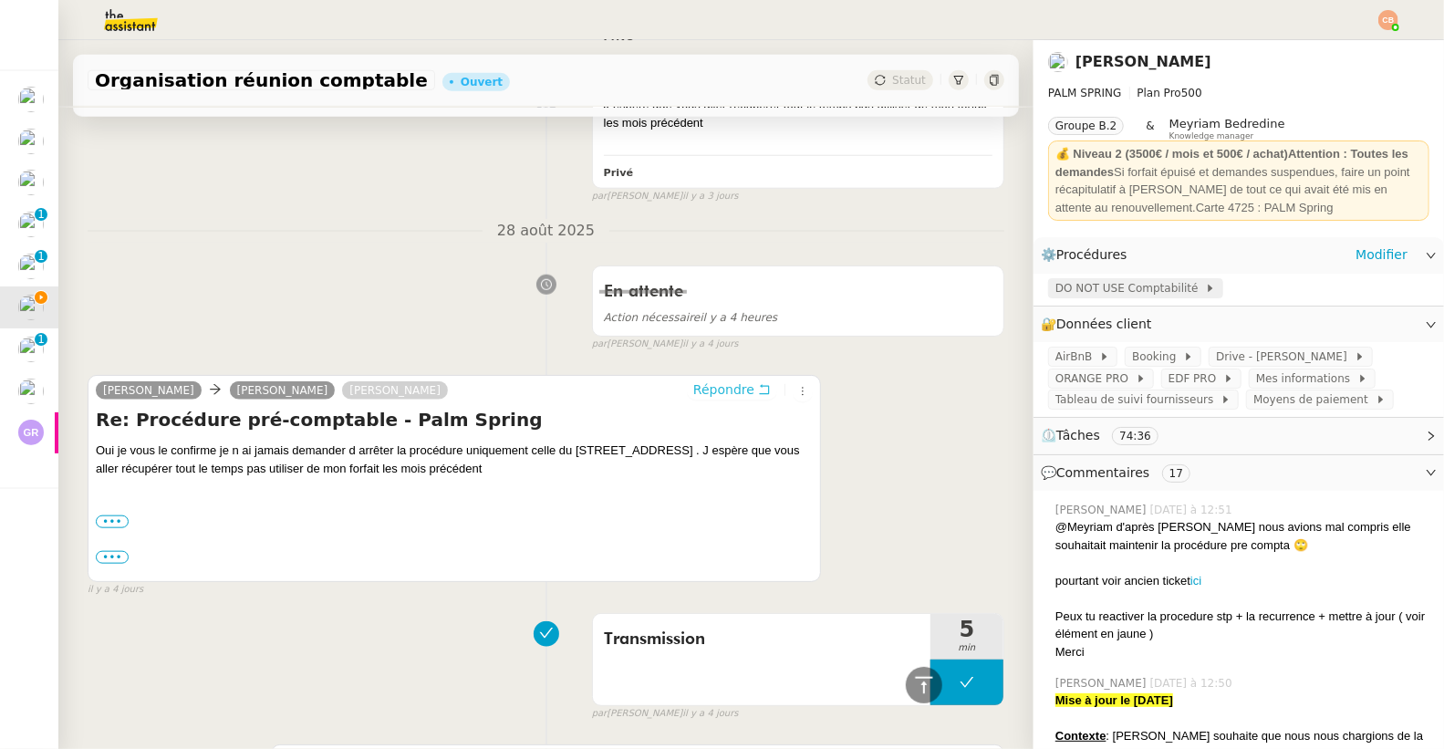
scroll to position [5363, 0]
click at [1119, 281] on span "DO NOT USE Comptabilité" at bounding box center [1130, 288] width 150 height 18
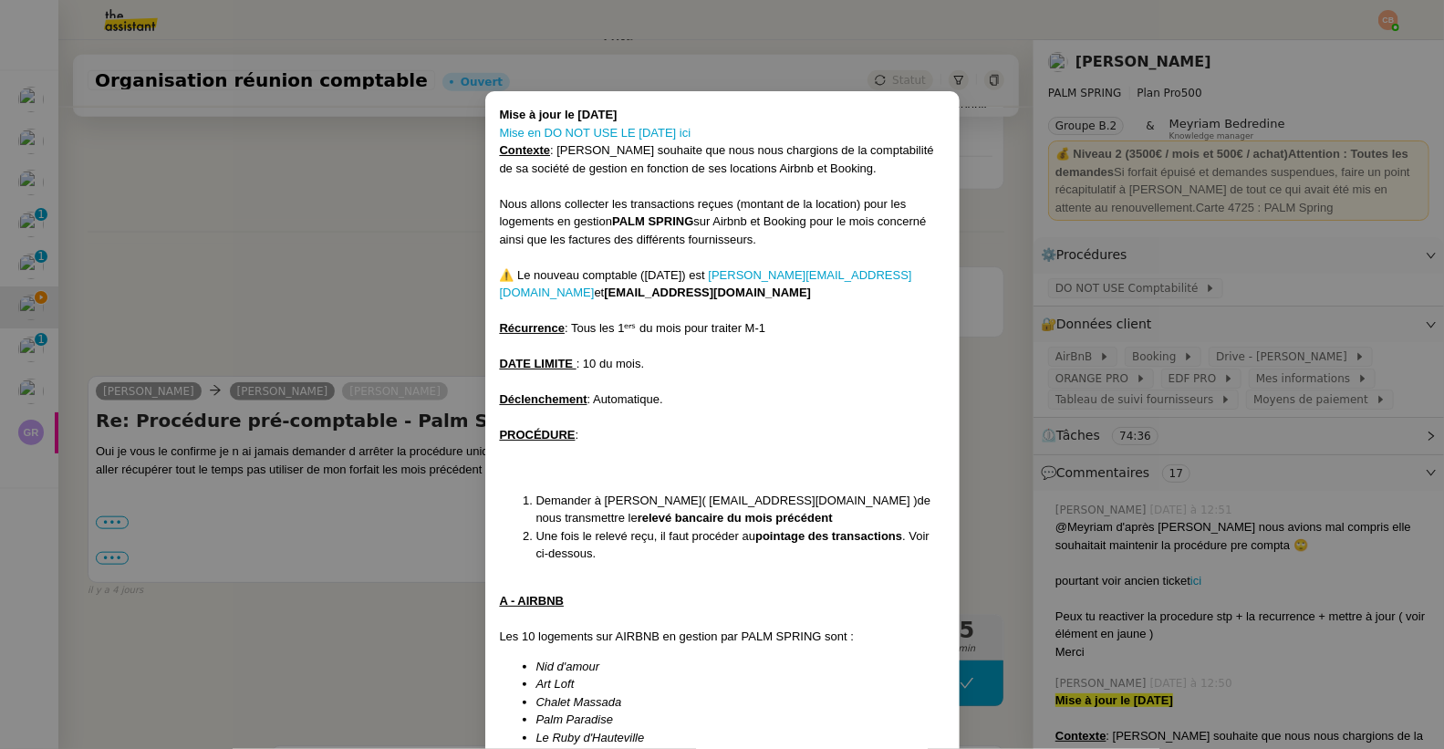
click at [343, 288] on nz-modal-container "Mise à jour le 19/06/25 Mise en DO NOT USE LE 11/07/25 ici Contexte : Cindy sou…" at bounding box center [722, 374] width 1444 height 749
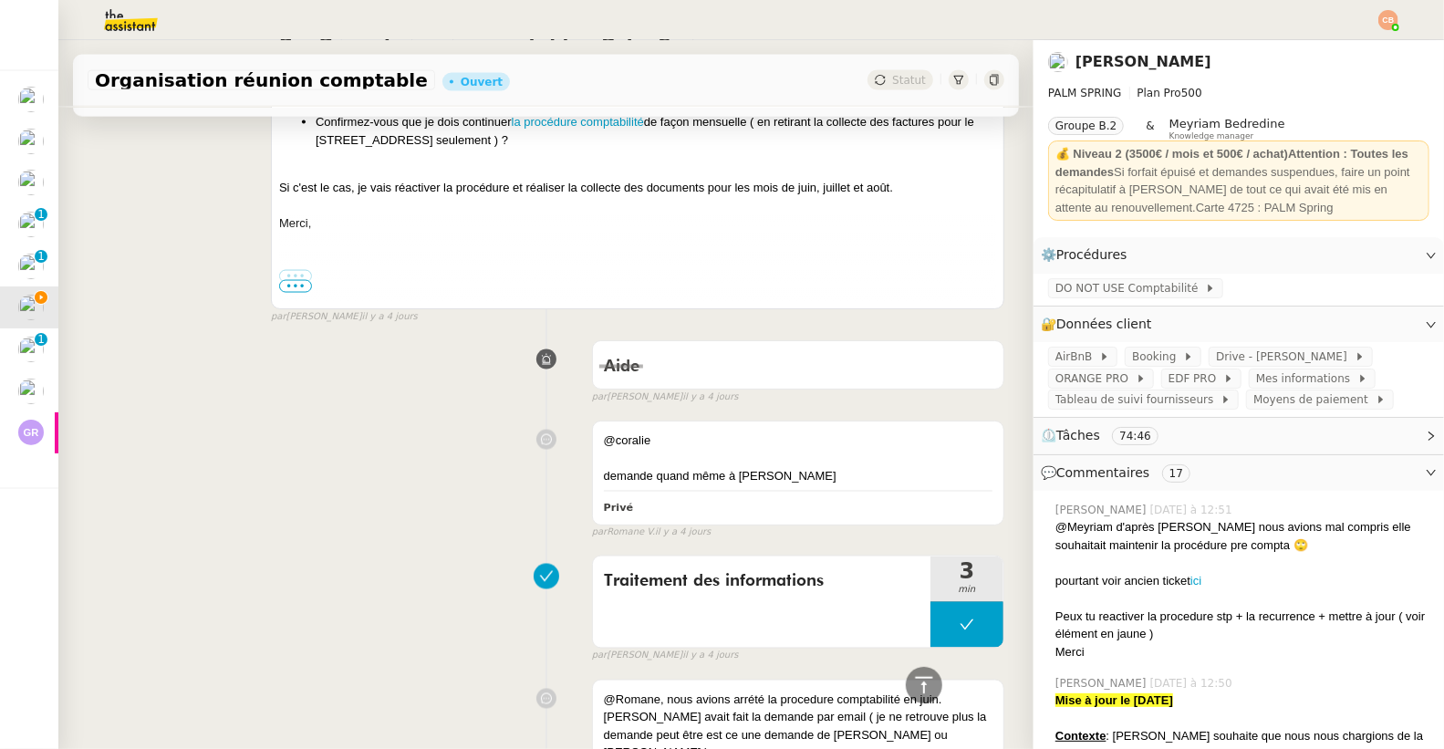
scroll to position [6040, 0]
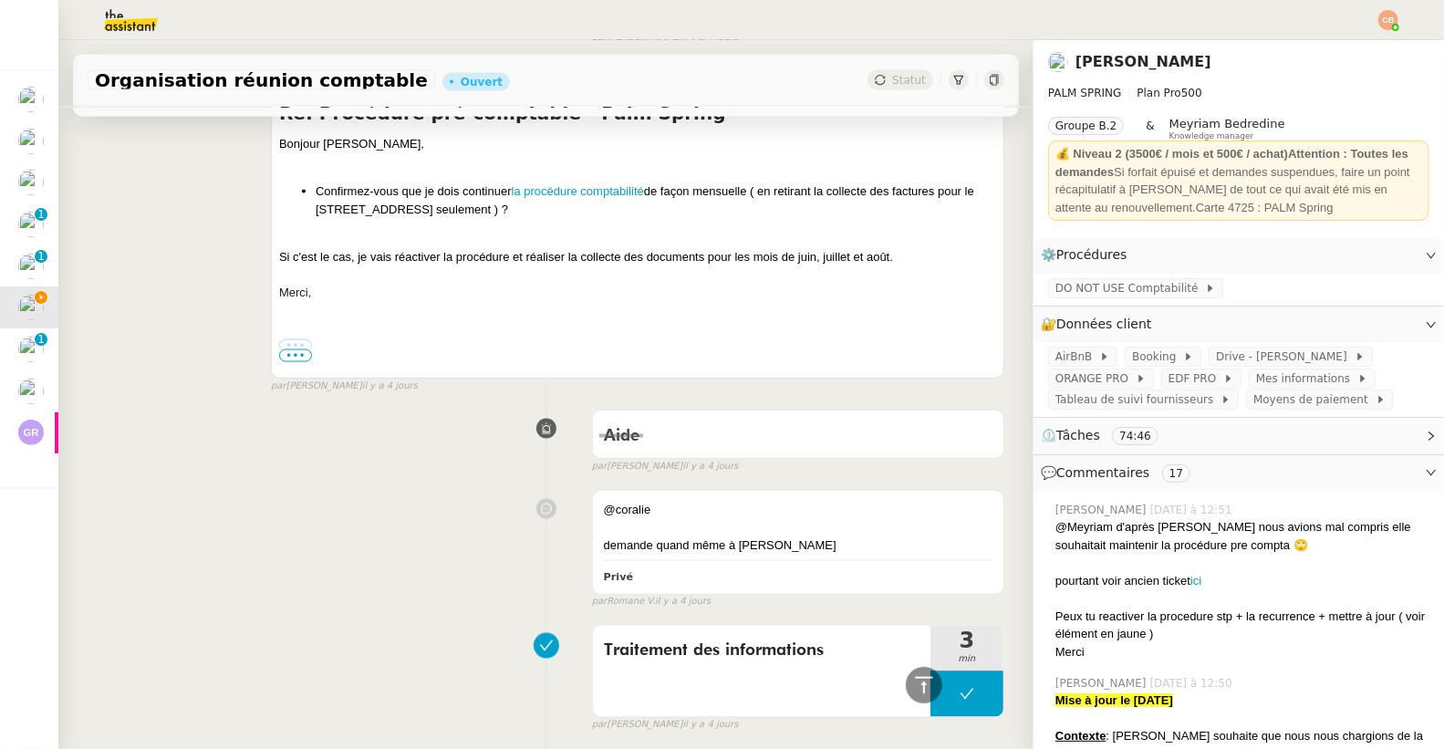
drag, startPoint x: 791, startPoint y: 288, endPoint x: 916, endPoint y: 293, distance: 125.0
click at [916, 266] on div "Si c'est le cas, je vais réactiver la procédure et réaliser la collecte des doc…" at bounding box center [637, 257] width 717 height 18
drag, startPoint x: 916, startPoint y: 293, endPoint x: 791, endPoint y: 288, distance: 125.0
click at [791, 266] on div "Si c'est le cas, je vais réactiver la procédure et réaliser la collecte des doc…" at bounding box center [637, 257] width 717 height 18
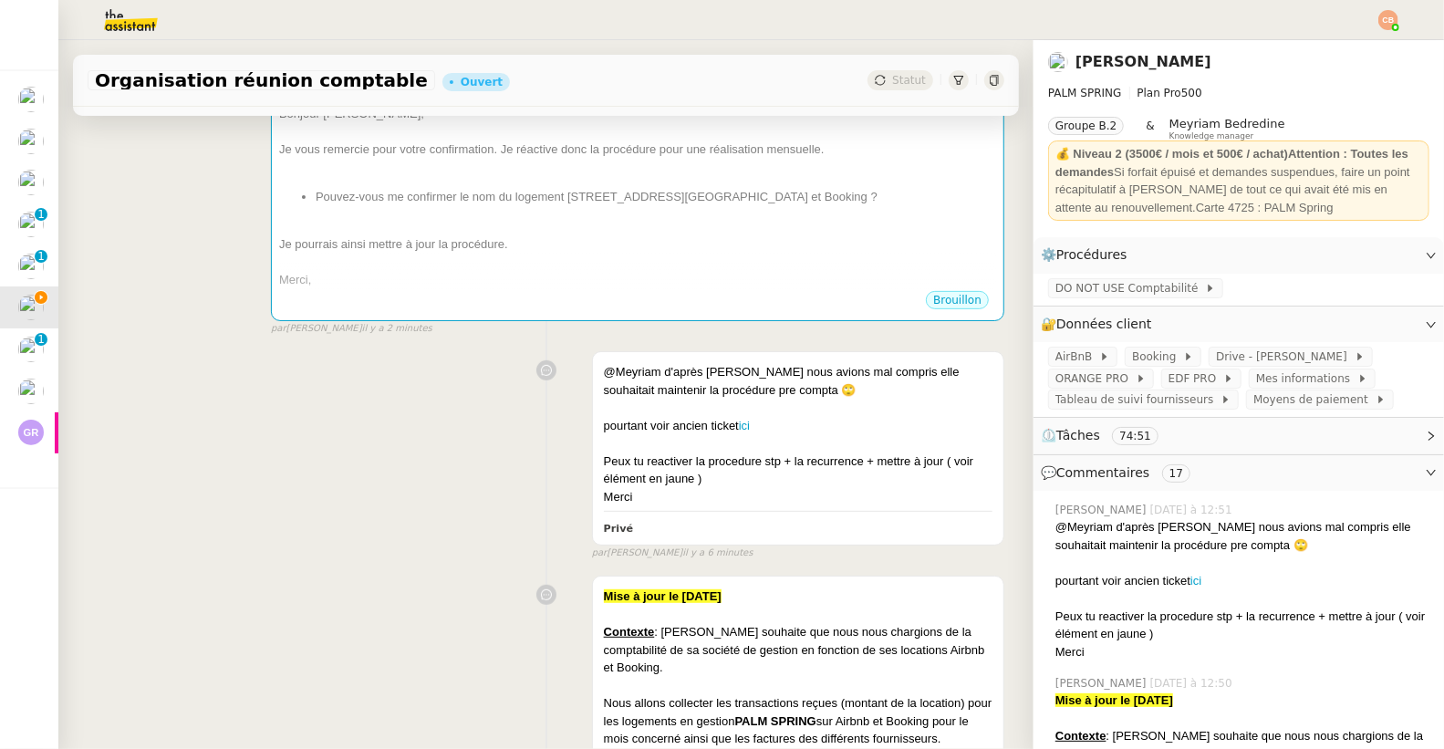
scroll to position [0, 0]
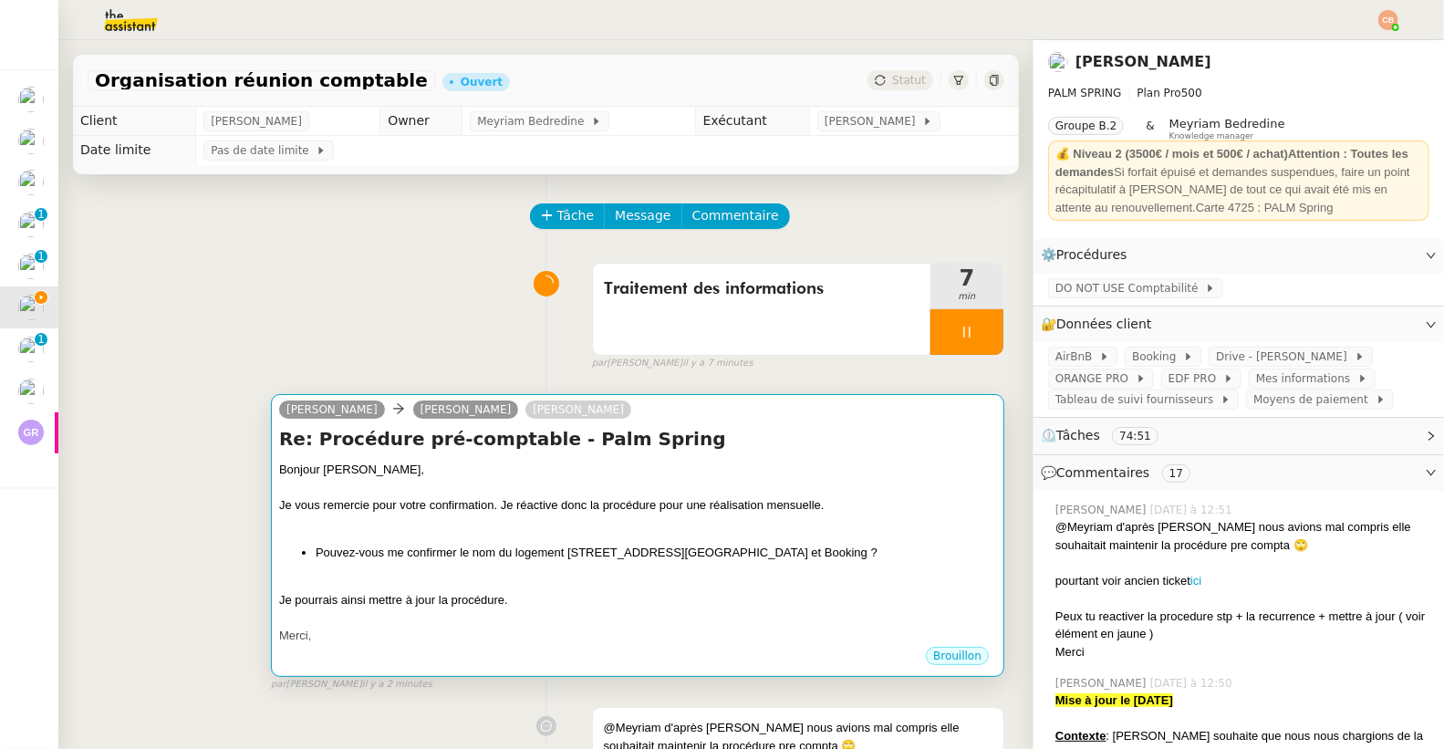
click at [648, 446] on h4 "Re: Procédure pré-comptable - Palm Spring" at bounding box center [637, 439] width 717 height 26
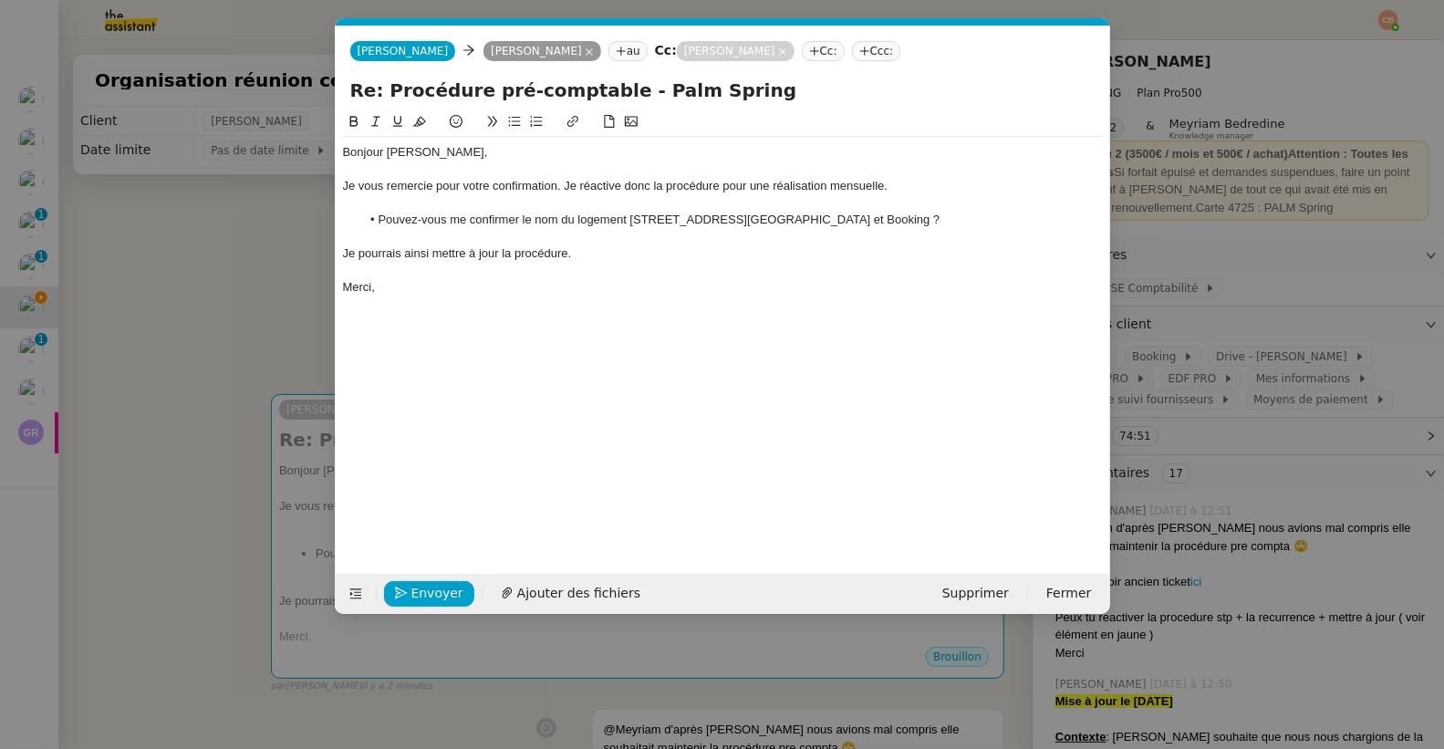
scroll to position [0, 38]
click at [915, 181] on div "Je vous remercie pour votre confirmation. Je réactive donc la procédure pour un…" at bounding box center [723, 186] width 760 height 16
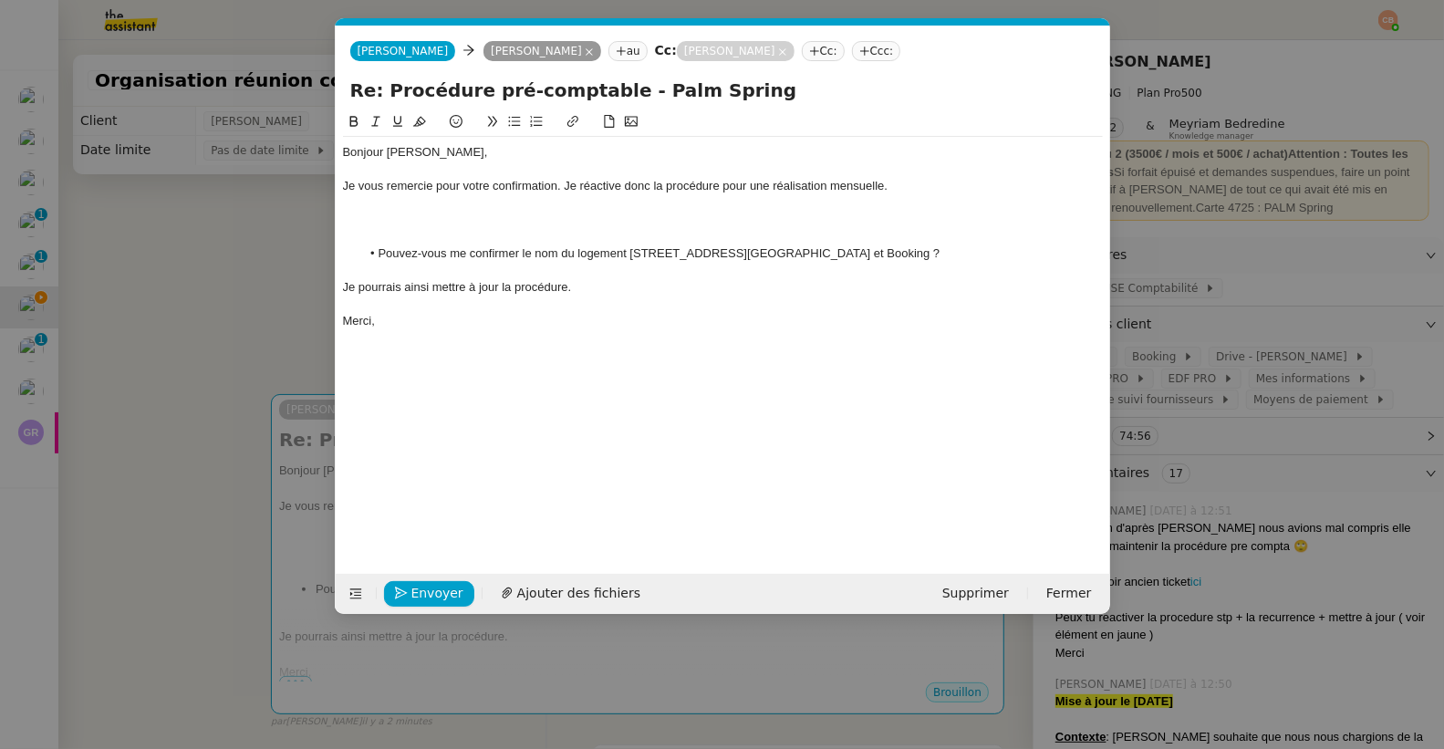
click at [508, 125] on icon at bounding box center [514, 122] width 12 height 10
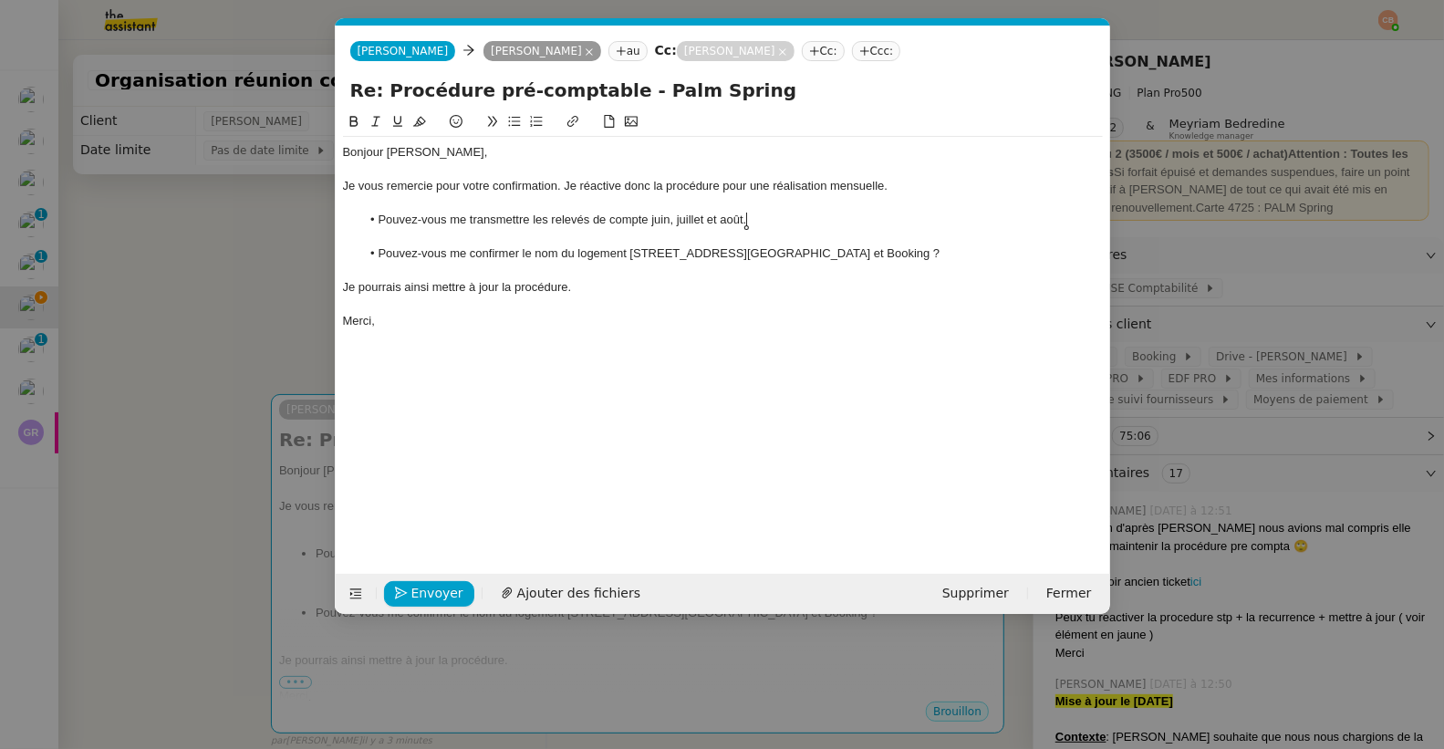
scroll to position [0, 0]
click at [649, 218] on li "Pouvez-vous me transmettre les relevés de compte juin, juillet et août." at bounding box center [731, 220] width 742 height 16
click at [880, 223] on li "Pouvez-vous me transmettre les relevés de compte pour les mois de juin, juillet…" at bounding box center [731, 220] width 742 height 16
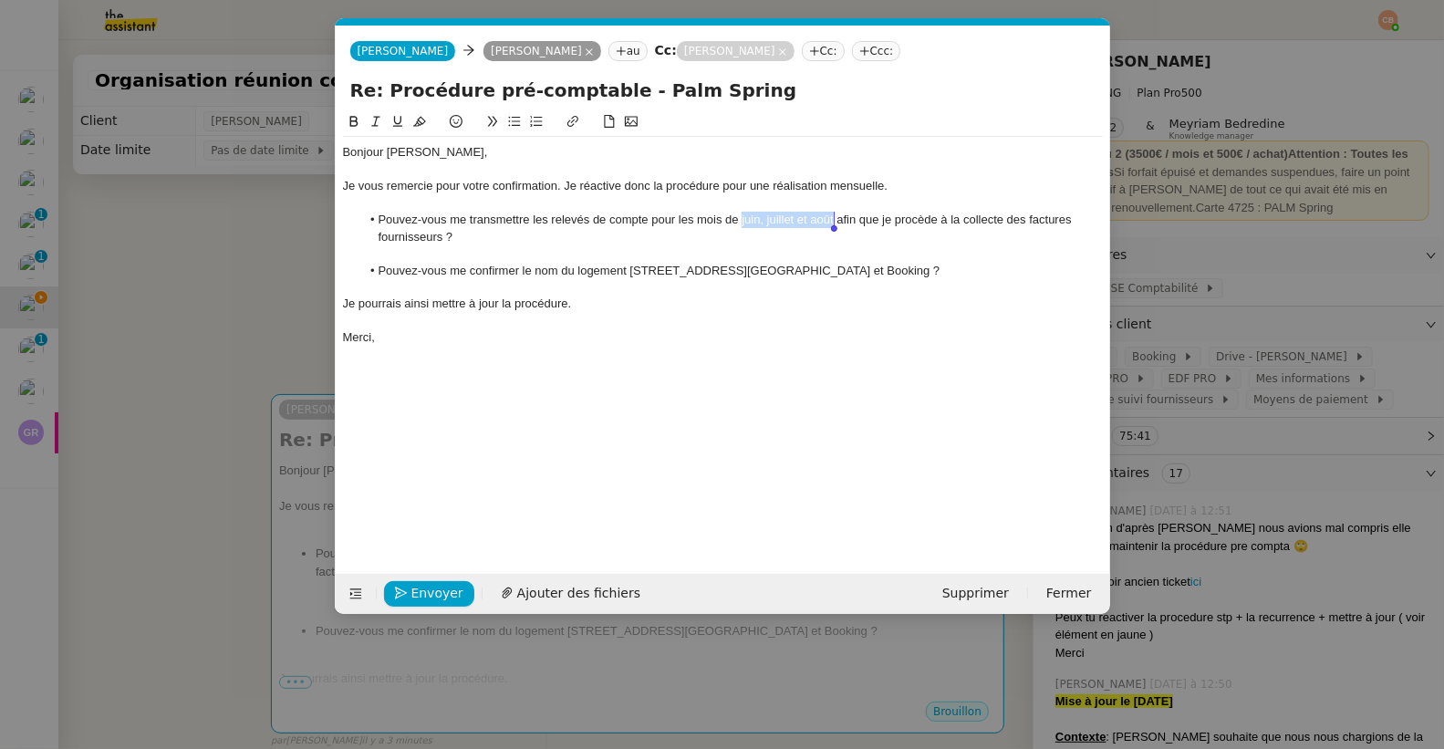
drag, startPoint x: 742, startPoint y: 219, endPoint x: 832, endPoint y: 221, distance: 90.3
click at [832, 221] on li "Pouvez-vous me transmettre les relevés de compte pour les mois de juin, juillet…" at bounding box center [731, 229] width 742 height 34
click at [350, 123] on icon at bounding box center [353, 121] width 8 height 11
click at [831, 181] on div "Je vous remercie pour votre confirmation. Je réactive donc la procédure pour un…" at bounding box center [723, 186] width 760 height 16
drag, startPoint x: 520, startPoint y: 272, endPoint x: 626, endPoint y: 269, distance: 105.8
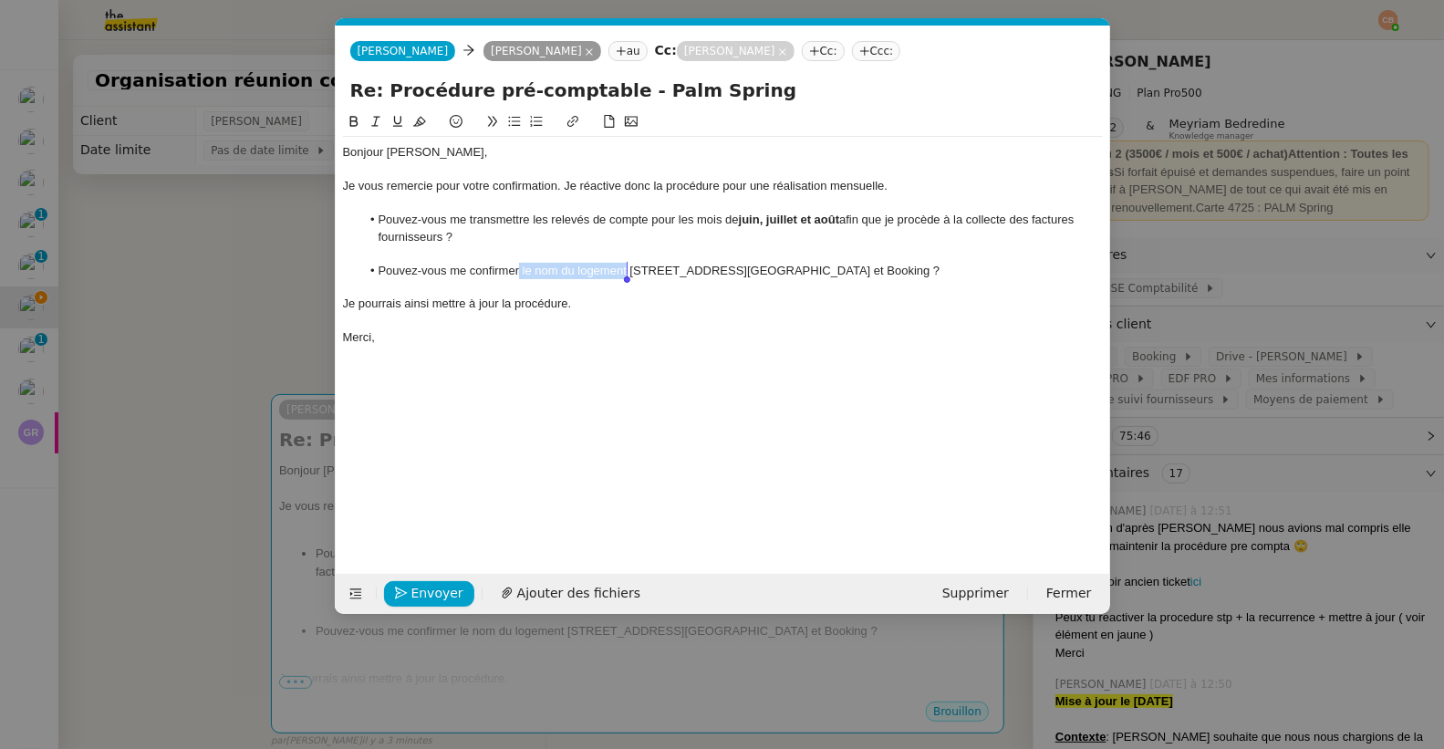
click at [626, 269] on li "Pouvez-vous me confirmer le nom du logement 32 rue Médéric sur Airbnb et Bookin…" at bounding box center [731, 271] width 742 height 16
click at [357, 122] on icon at bounding box center [353, 121] width 8 height 11
click at [607, 245] on div at bounding box center [723, 253] width 760 height 16
click at [638, 272] on li "Pouvez-vous me confirmer le nom du logement 32 rue Médéric sur Airbnb et Bookin…" at bounding box center [731, 271] width 742 height 16
click at [343, 309] on div "Je pourrais ainsi mettre à jour la procédure." at bounding box center [723, 304] width 760 height 16
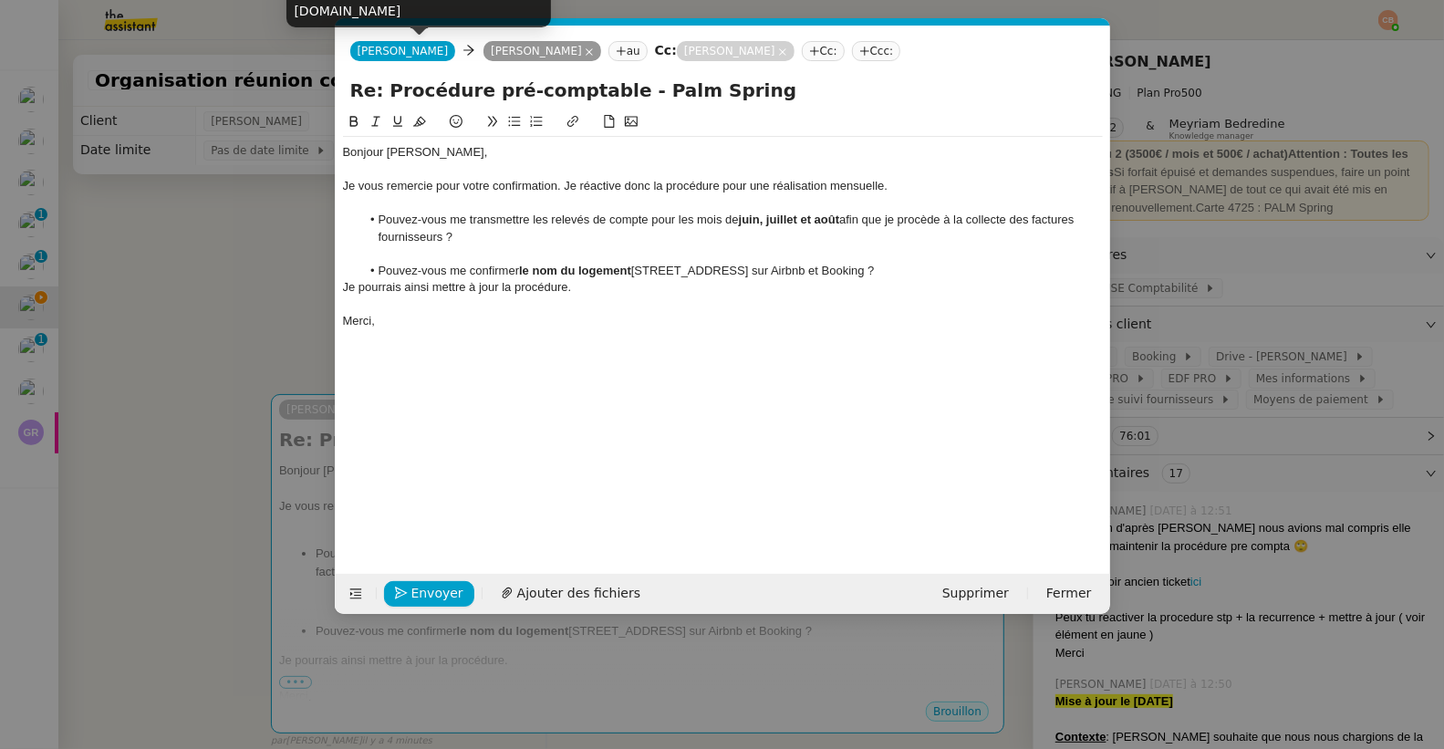
click at [230, 240] on nz-modal-container "Service TA - VOYAGE - PROPOSITION GLOBALE A utiliser dans le cadre de propositi…" at bounding box center [722, 374] width 1444 height 749
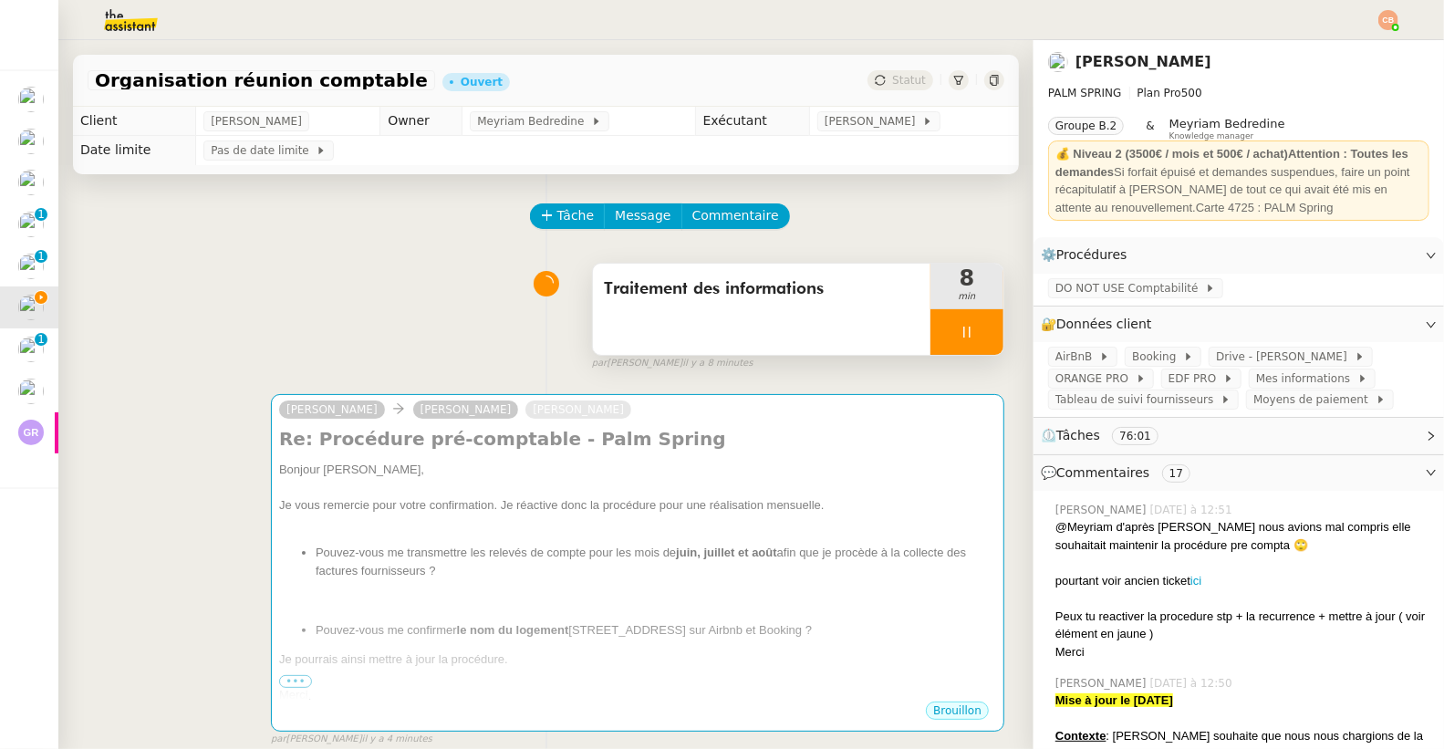
click at [955, 331] on div at bounding box center [966, 332] width 73 height 46
click at [978, 331] on icon at bounding box center [985, 332] width 15 height 15
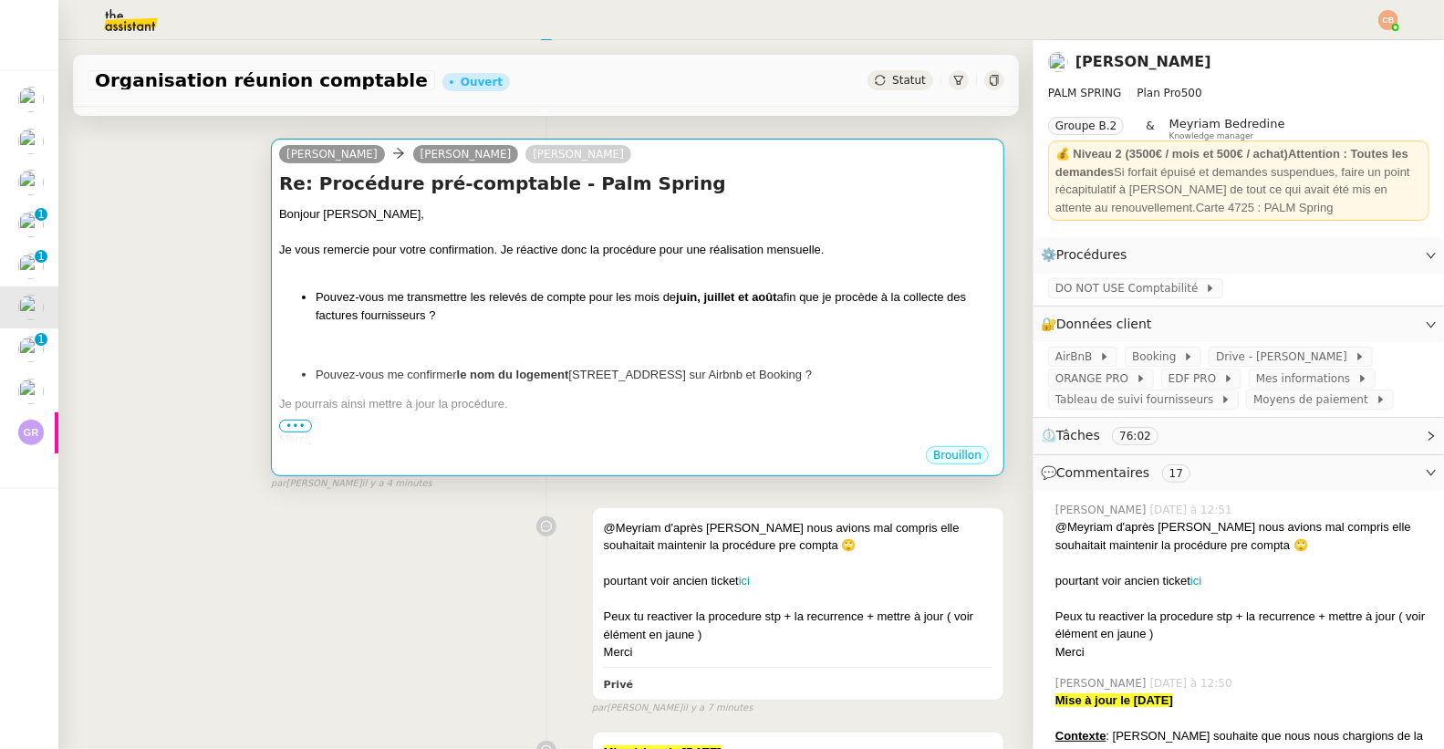
scroll to position [274, 0]
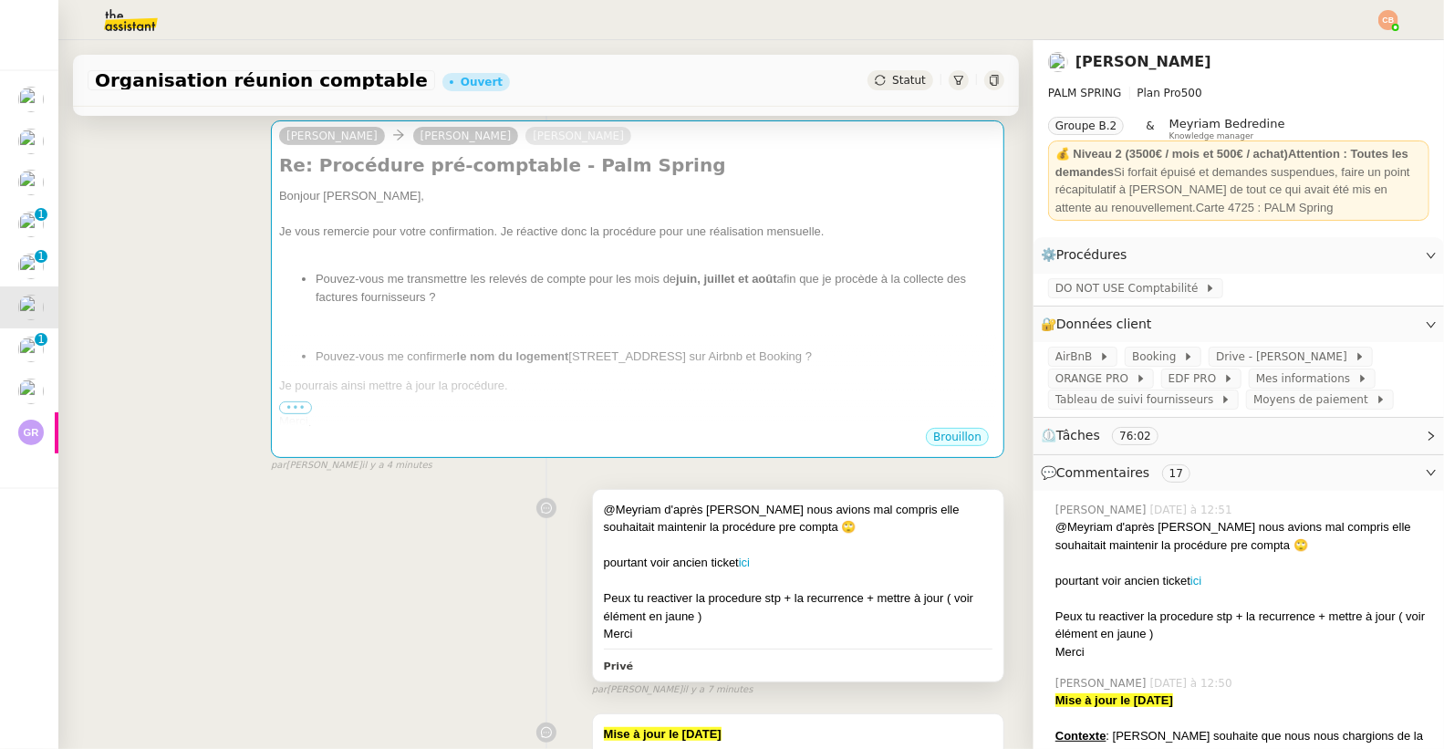
click at [867, 543] on div at bounding box center [798, 545] width 389 height 18
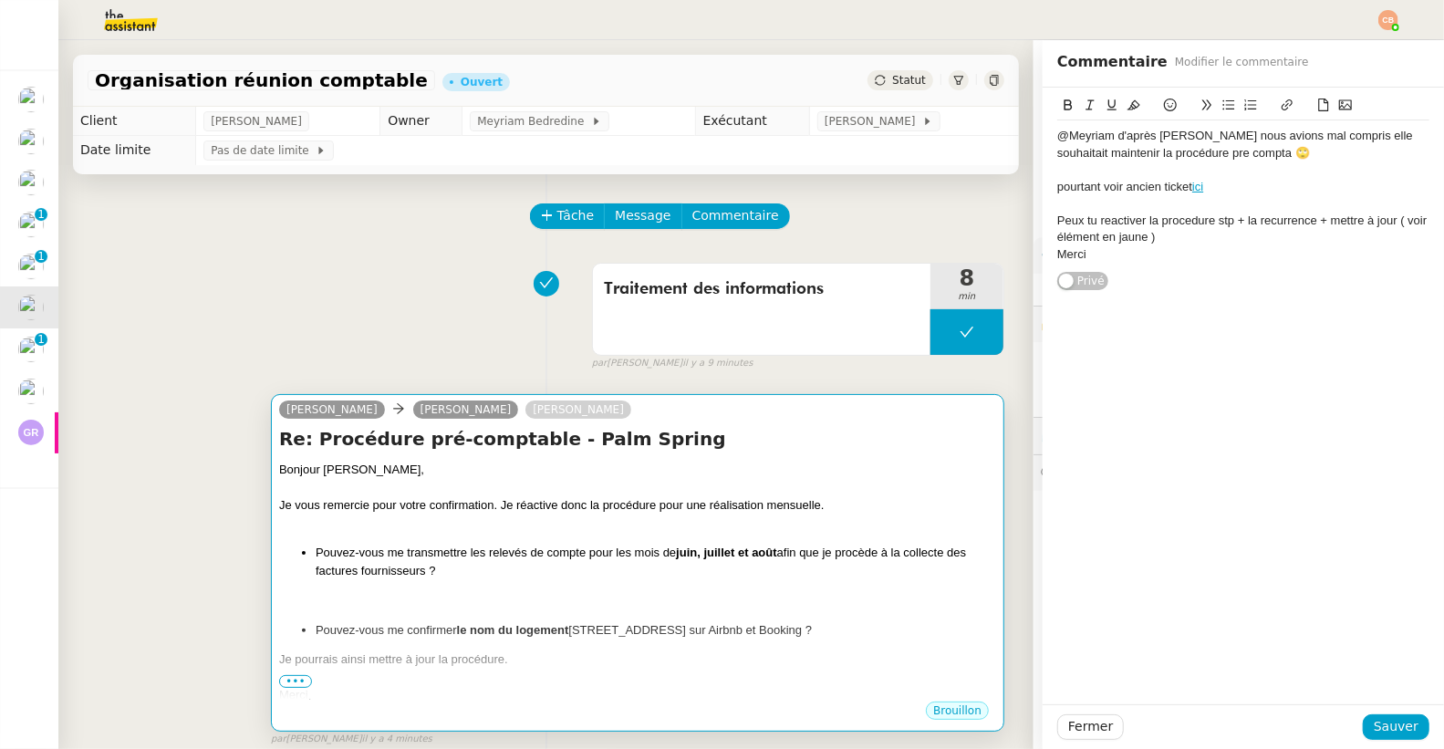
click at [692, 429] on h4 "Re: Procédure pré-comptable - Palm Spring" at bounding box center [637, 439] width 717 height 26
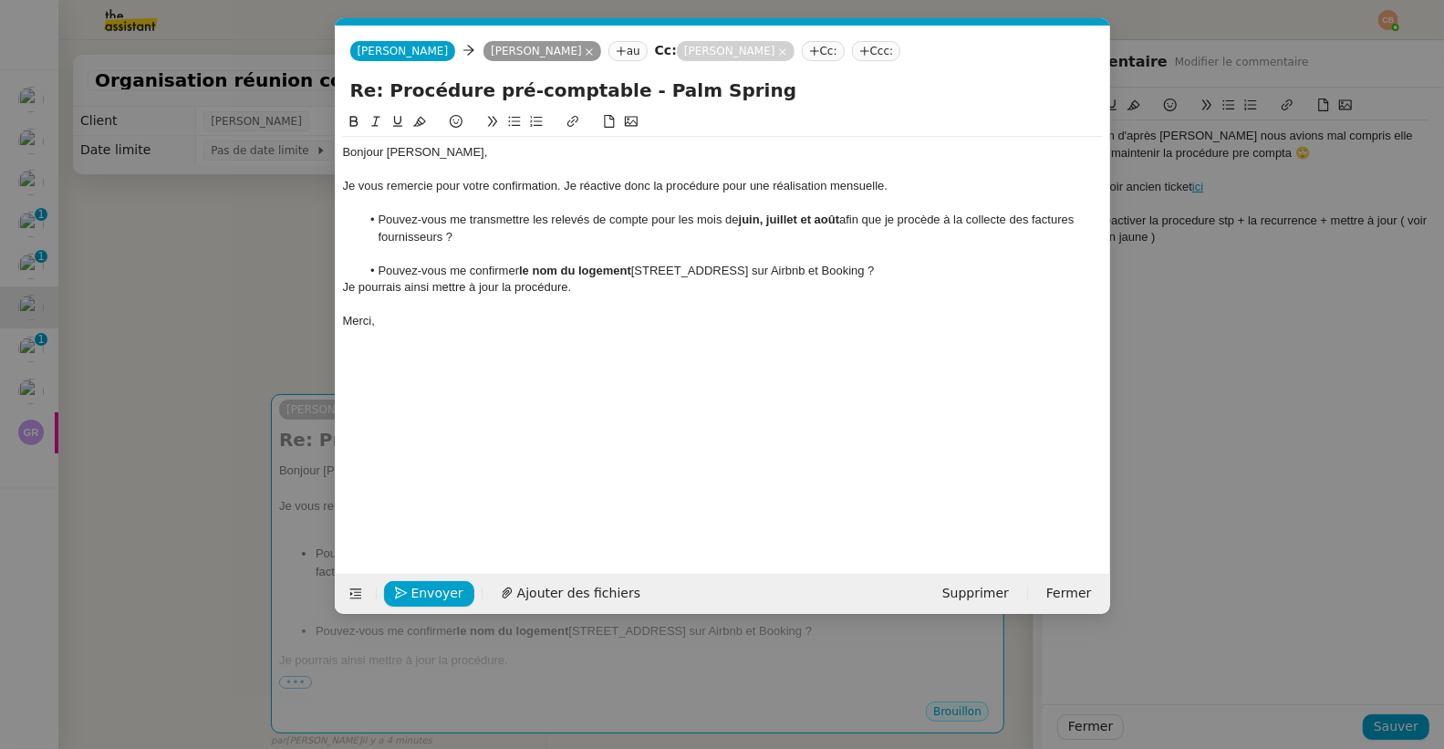
scroll to position [0, 38]
click at [406, 598] on icon "button" at bounding box center [401, 592] width 13 height 13
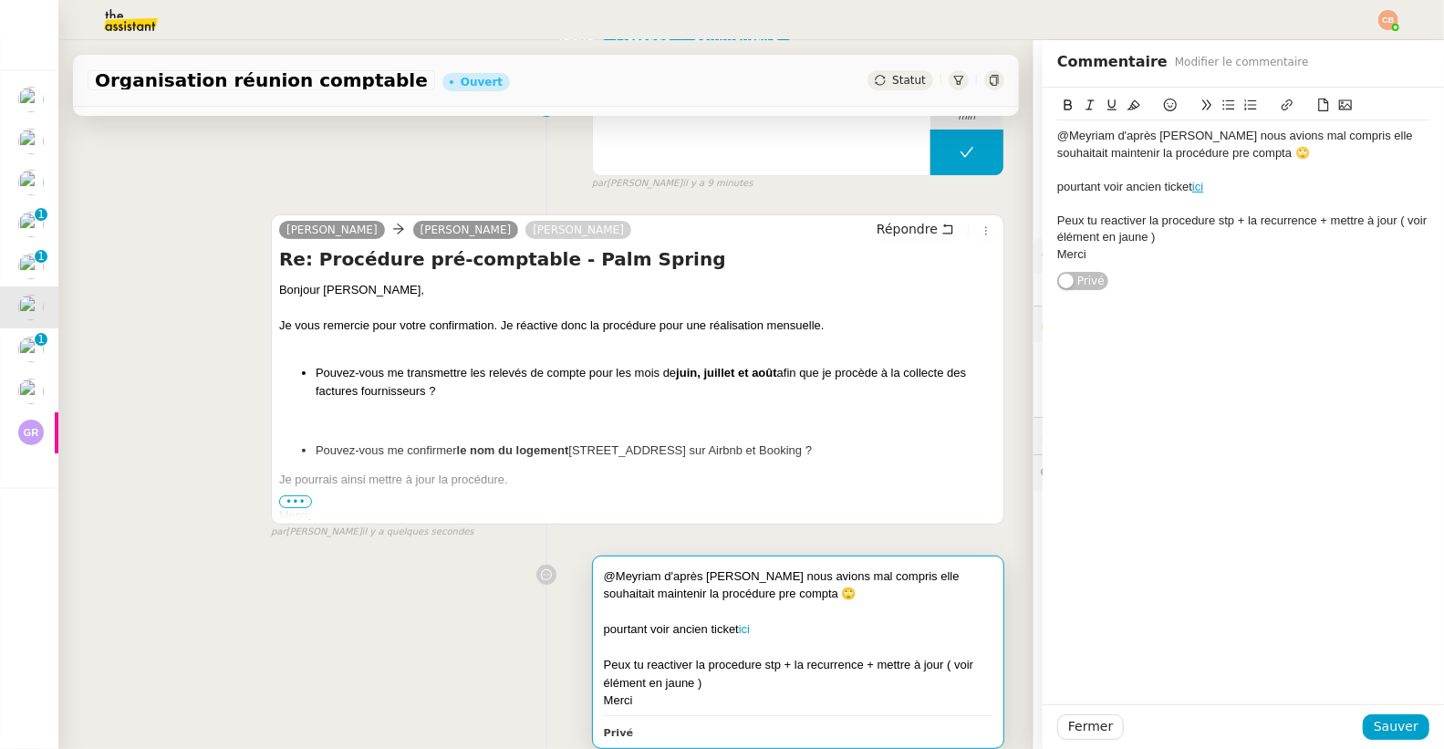
scroll to position [263, 0]
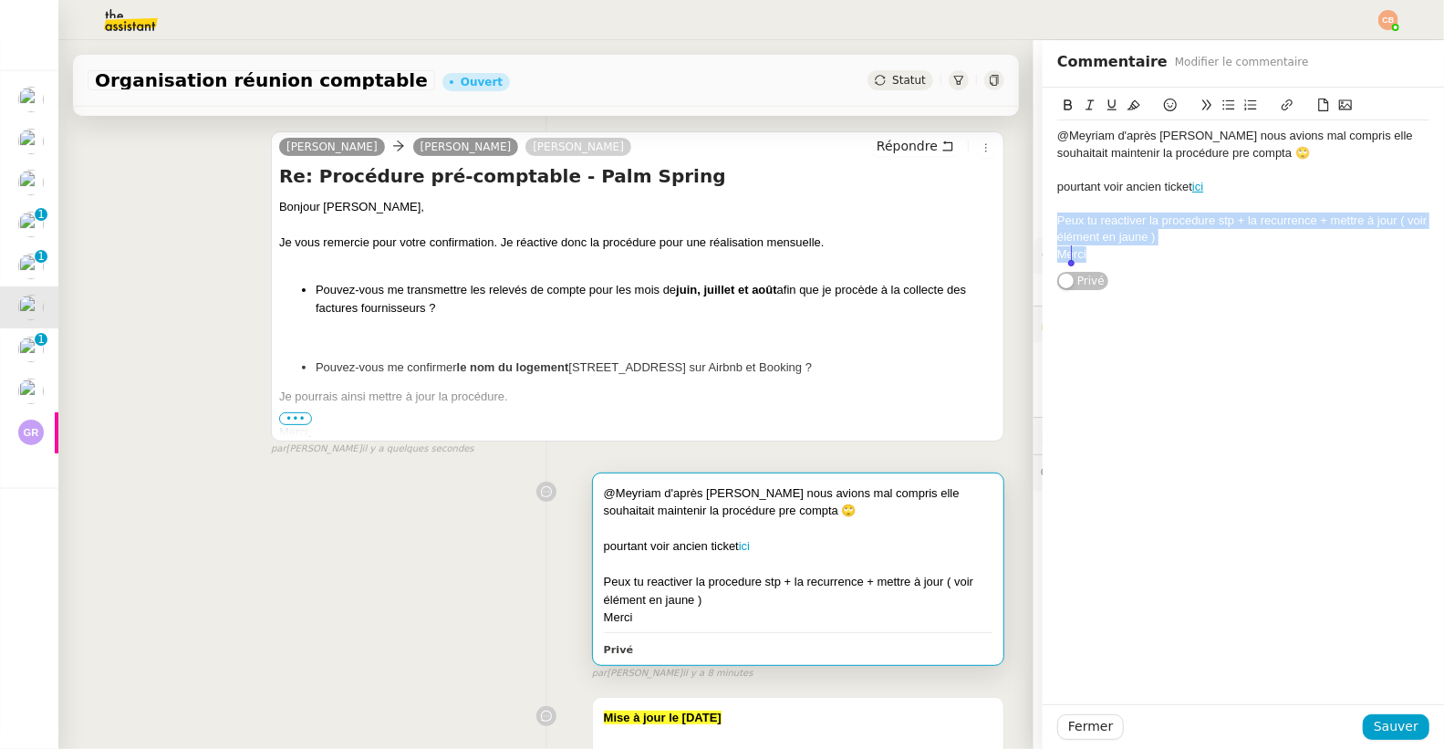
drag, startPoint x: 1043, startPoint y: 222, endPoint x: 1096, endPoint y: 276, distance: 76.8
click at [1096, 276] on div "@Meyriam d'après [PERSON_NAME] nous avions mal compris elle souhaitait mainteni…" at bounding box center [1243, 189] width 372 height 203
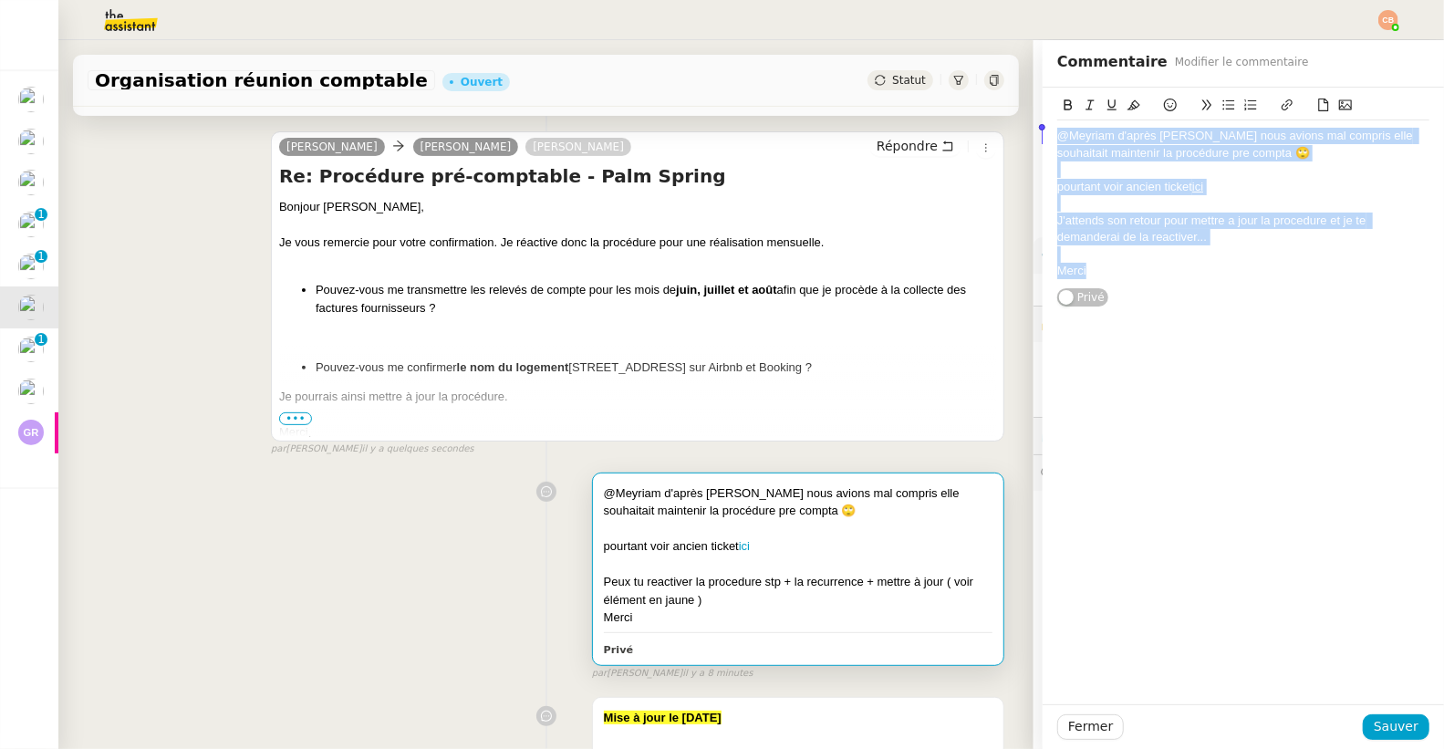
drag, startPoint x: 1096, startPoint y: 274, endPoint x: 1005, endPoint y: 124, distance: 175.2
click at [1005, 124] on app-ticket "Organisation réunion comptable Ouvert Statut Client Cindy Mouly-Guez Owner Meyr…" at bounding box center [750, 394] width 1385 height 709
copy div "@Meyriam d'après Cindy nous avions mal compris elle souhaitait maintenir la pro…"
click at [1374, 720] on span "Sauver" at bounding box center [1396, 726] width 45 height 21
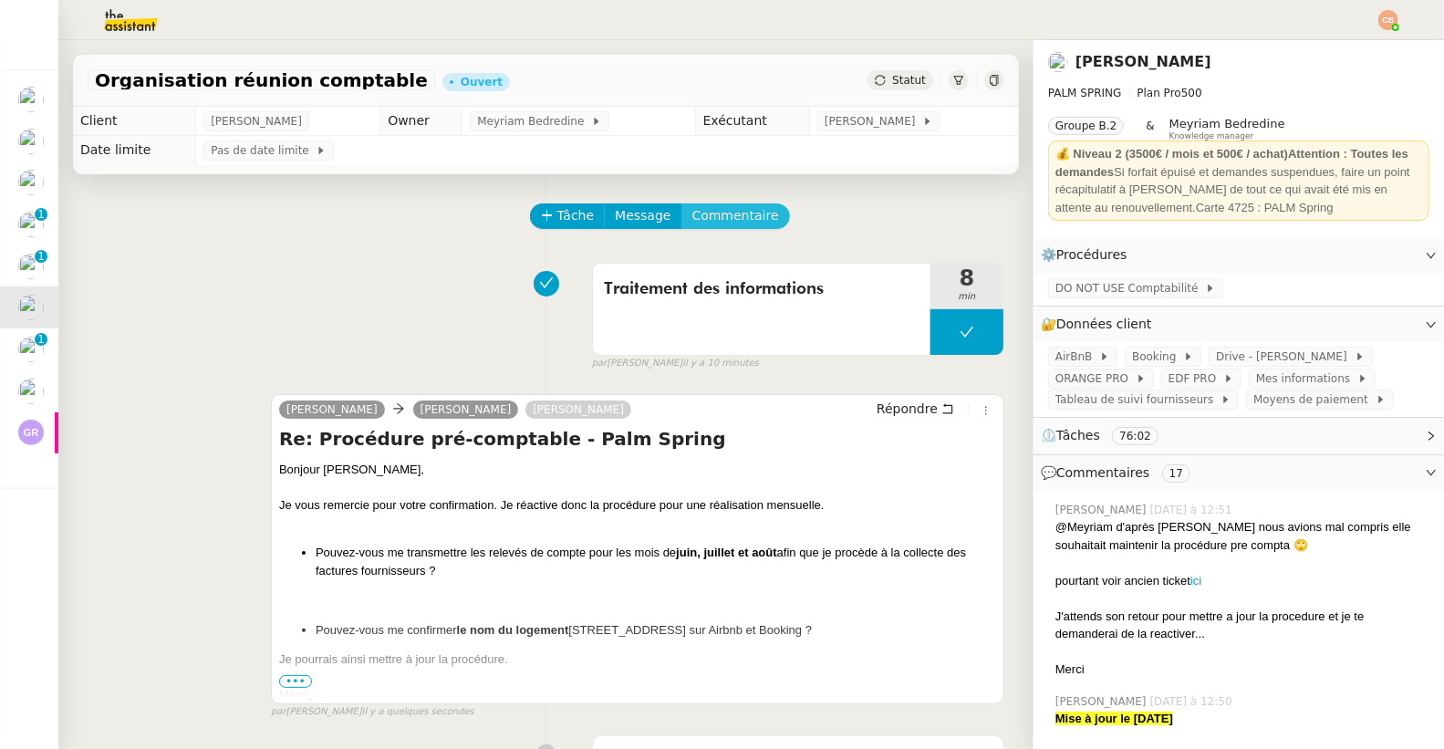
click at [733, 214] on span "Commentaire" at bounding box center [735, 215] width 87 height 21
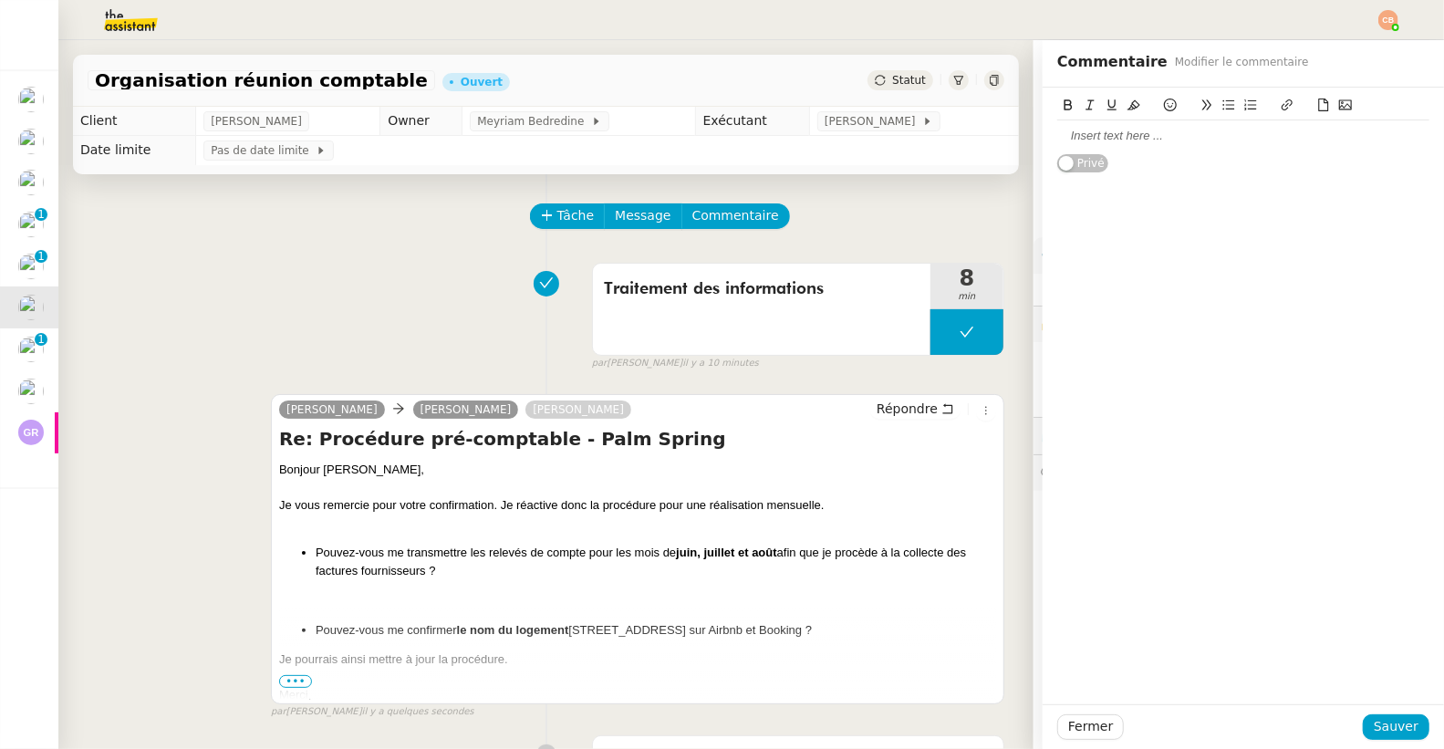
click at [1078, 145] on div at bounding box center [1243, 135] width 372 height 31
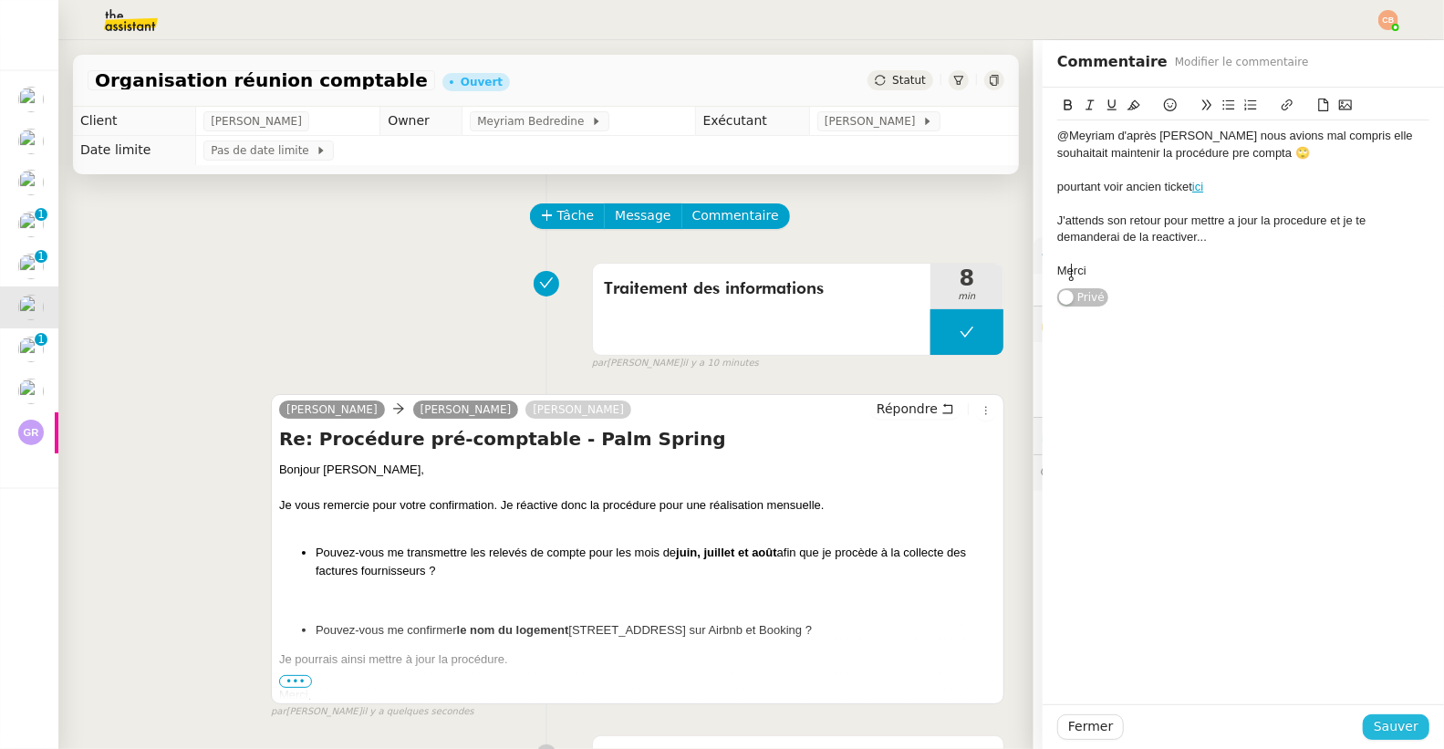
click at [1385, 725] on span "Sauver" at bounding box center [1396, 726] width 45 height 21
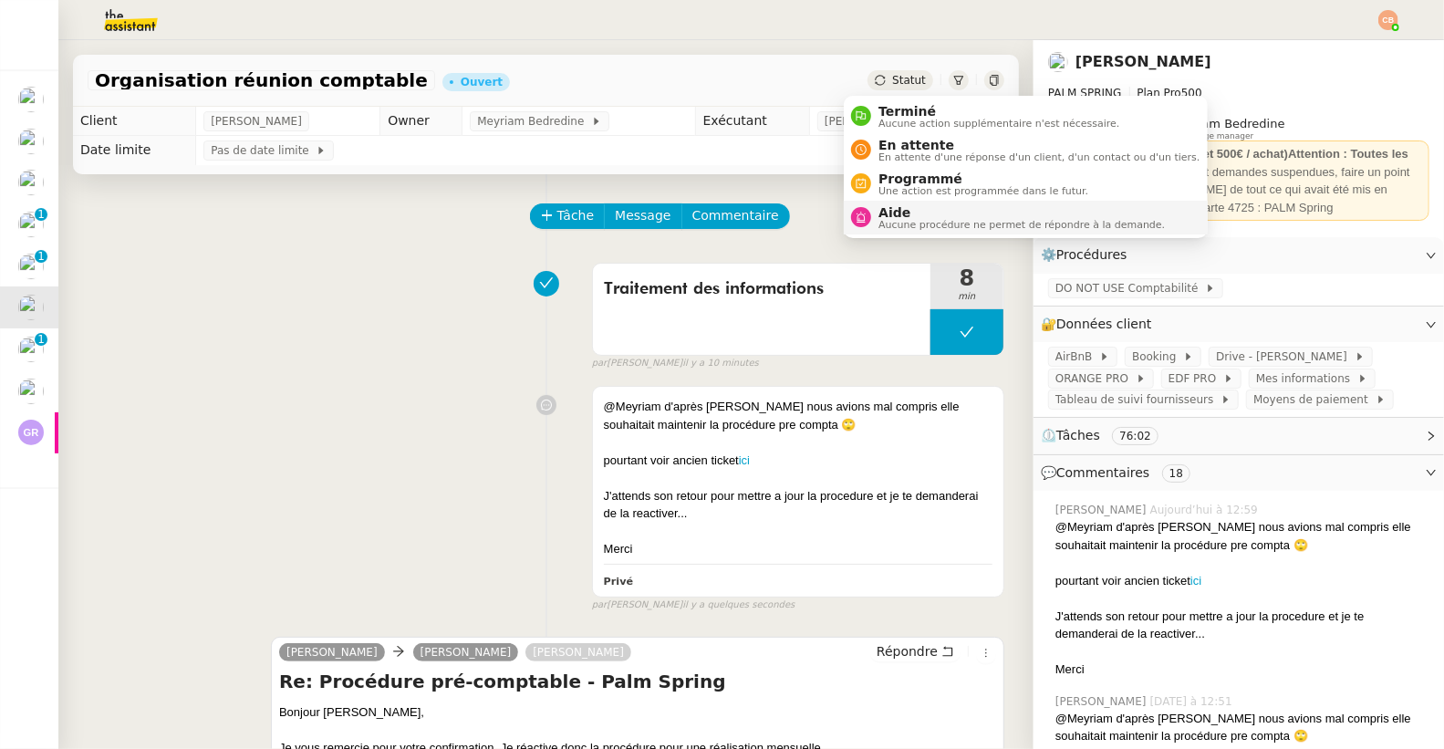
click at [894, 215] on span "Aide" at bounding box center [1021, 212] width 286 height 15
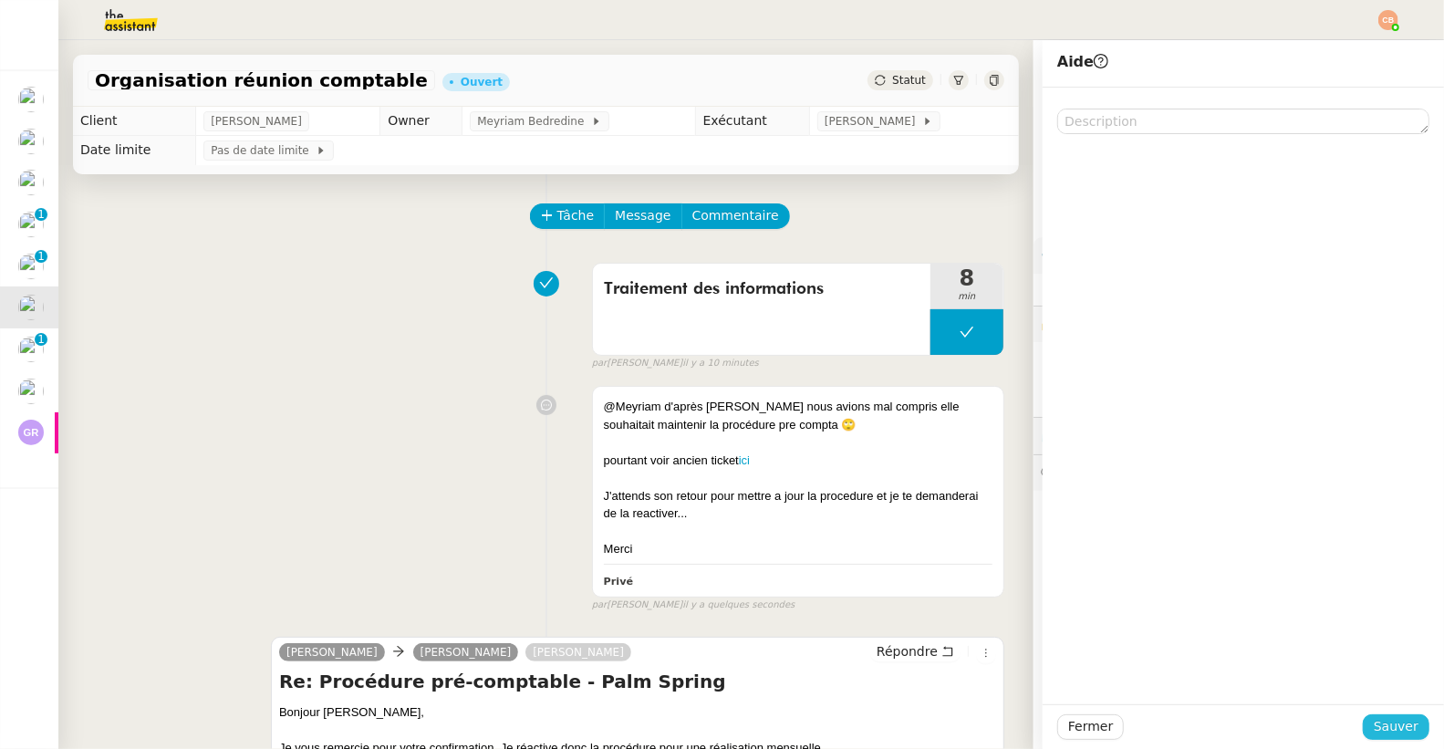
click at [1386, 729] on span "Sauver" at bounding box center [1396, 726] width 45 height 21
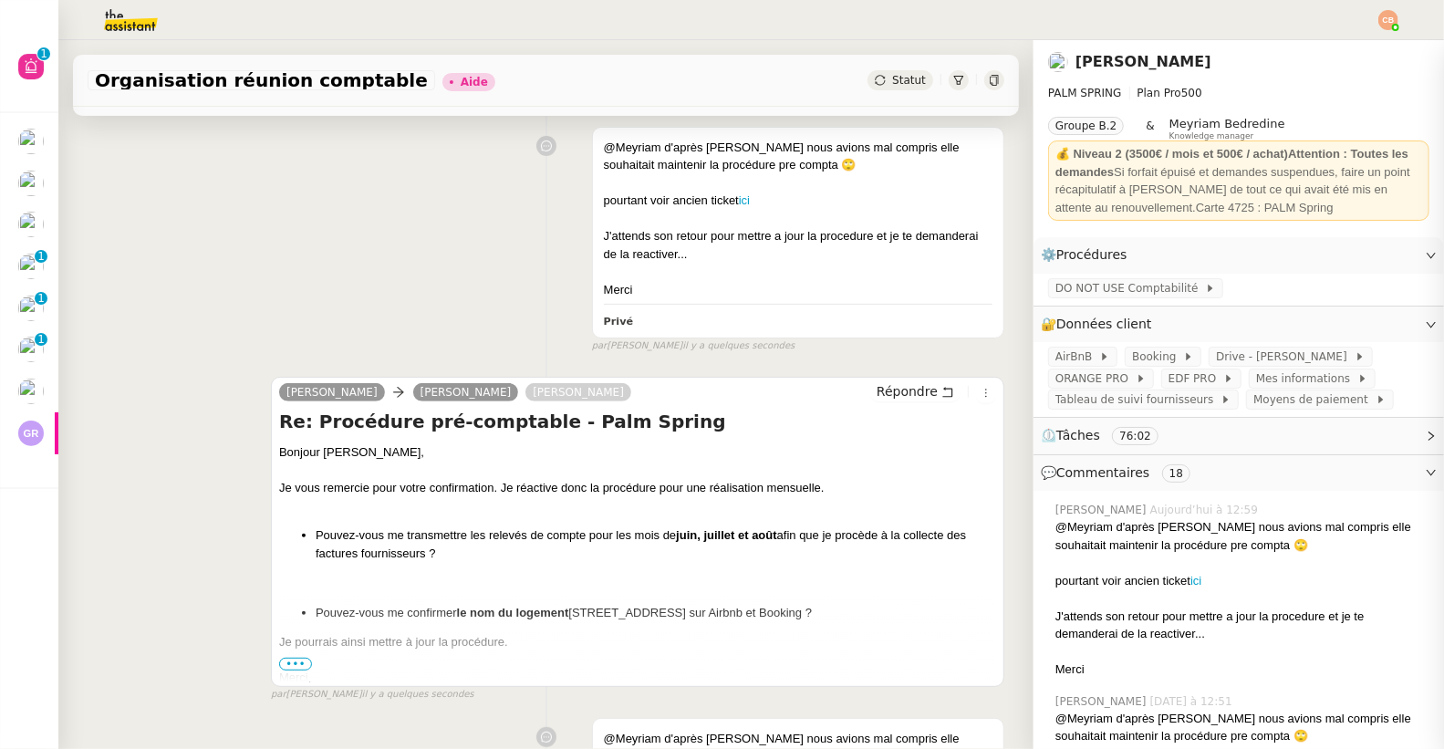
scroll to position [514, 0]
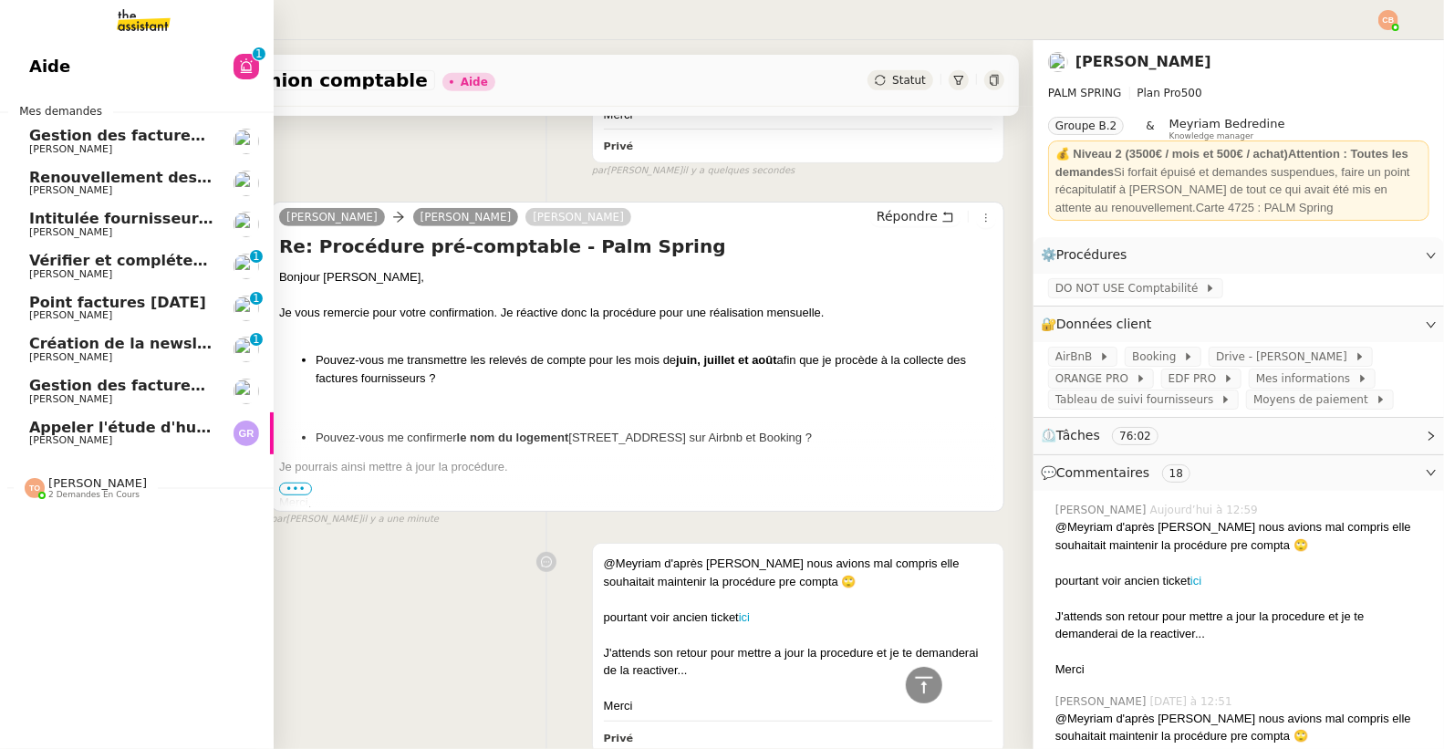
click at [51, 227] on span "[PERSON_NAME]" at bounding box center [70, 232] width 83 height 12
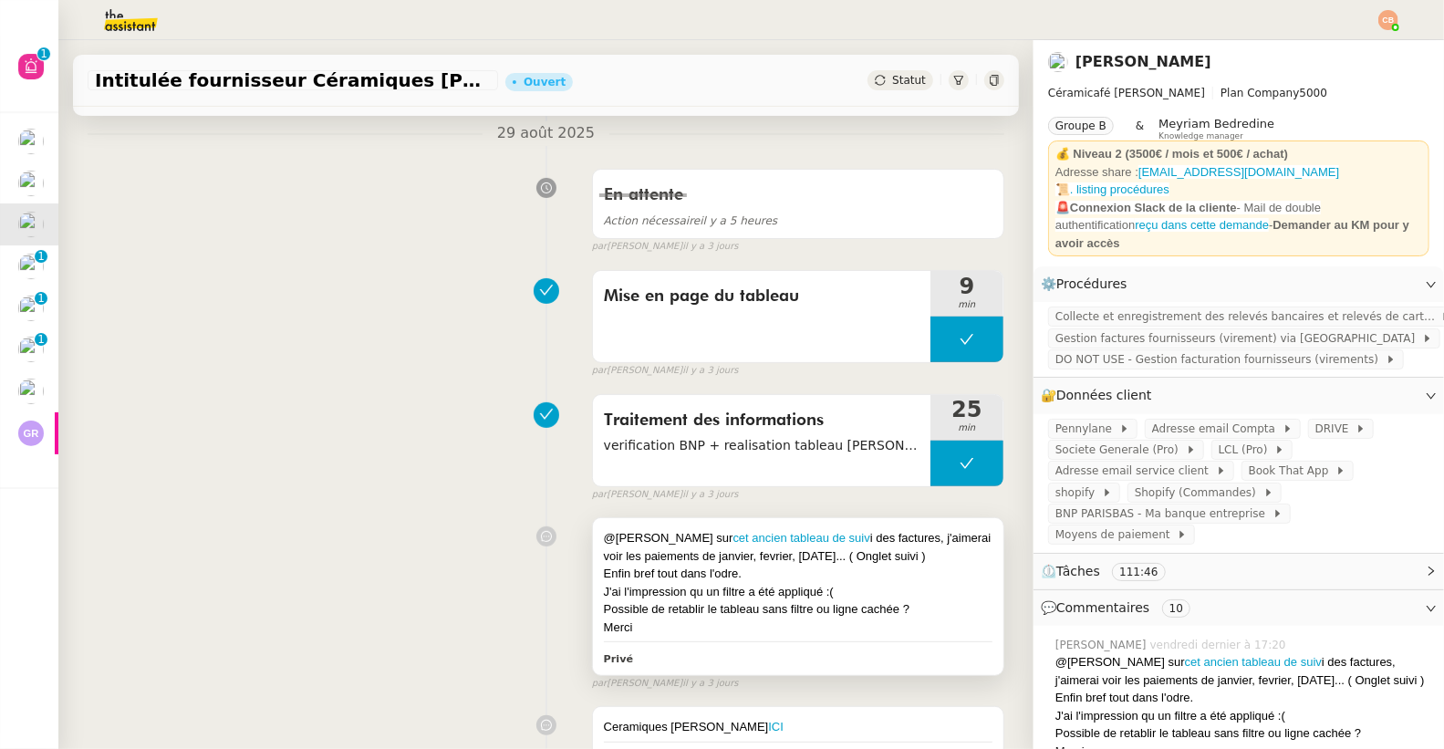
scroll to position [312, 0]
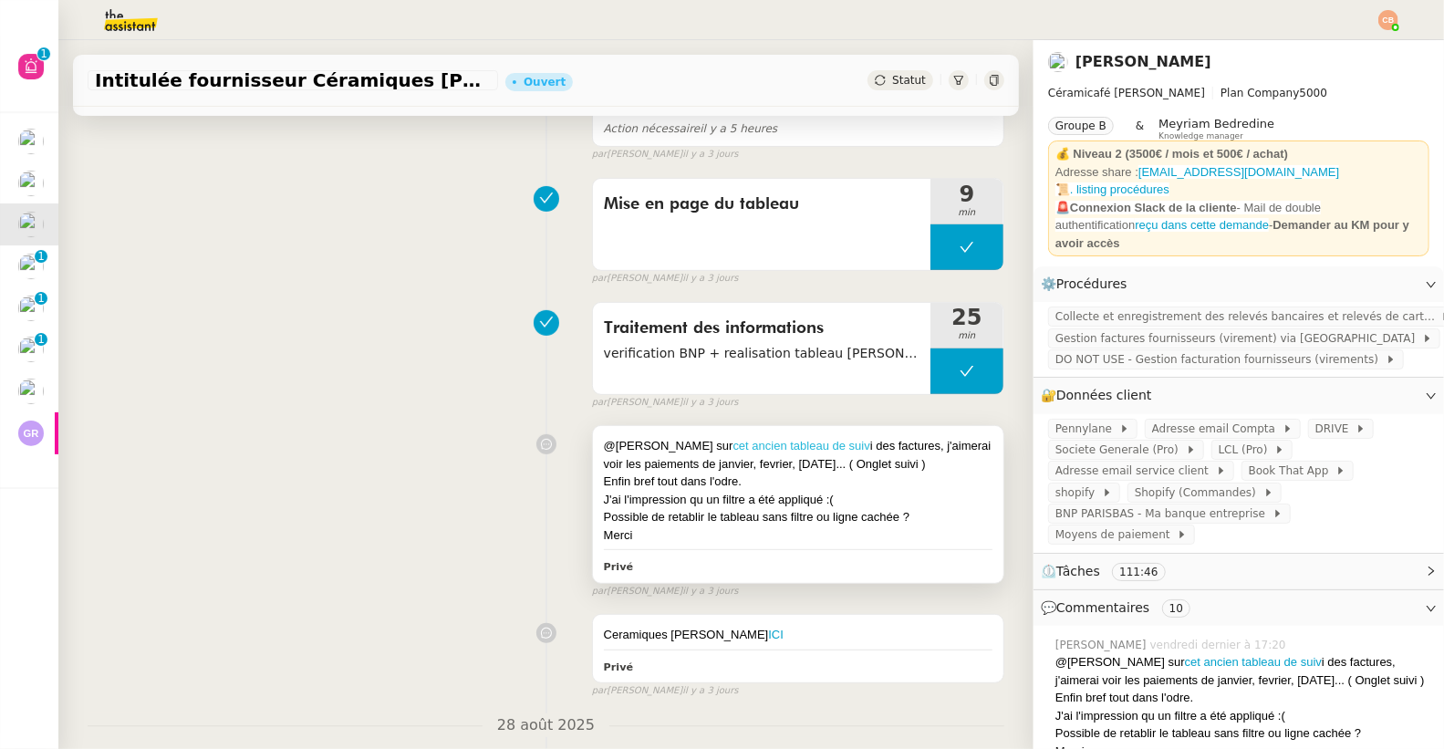
click at [733, 447] on link "cet ancien tableau de suiv" at bounding box center [801, 446] width 137 height 14
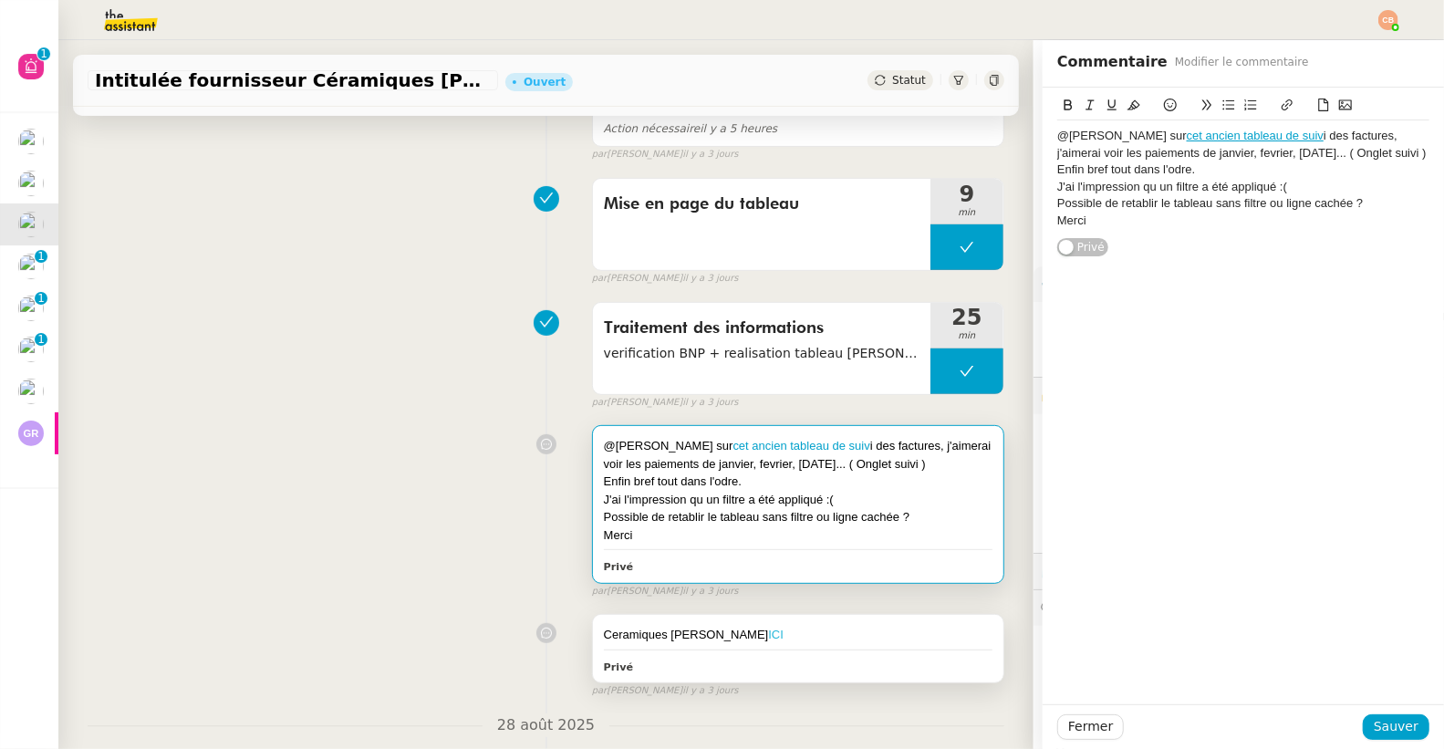
click at [768, 637] on link "ICI" at bounding box center [776, 635] width 16 height 14
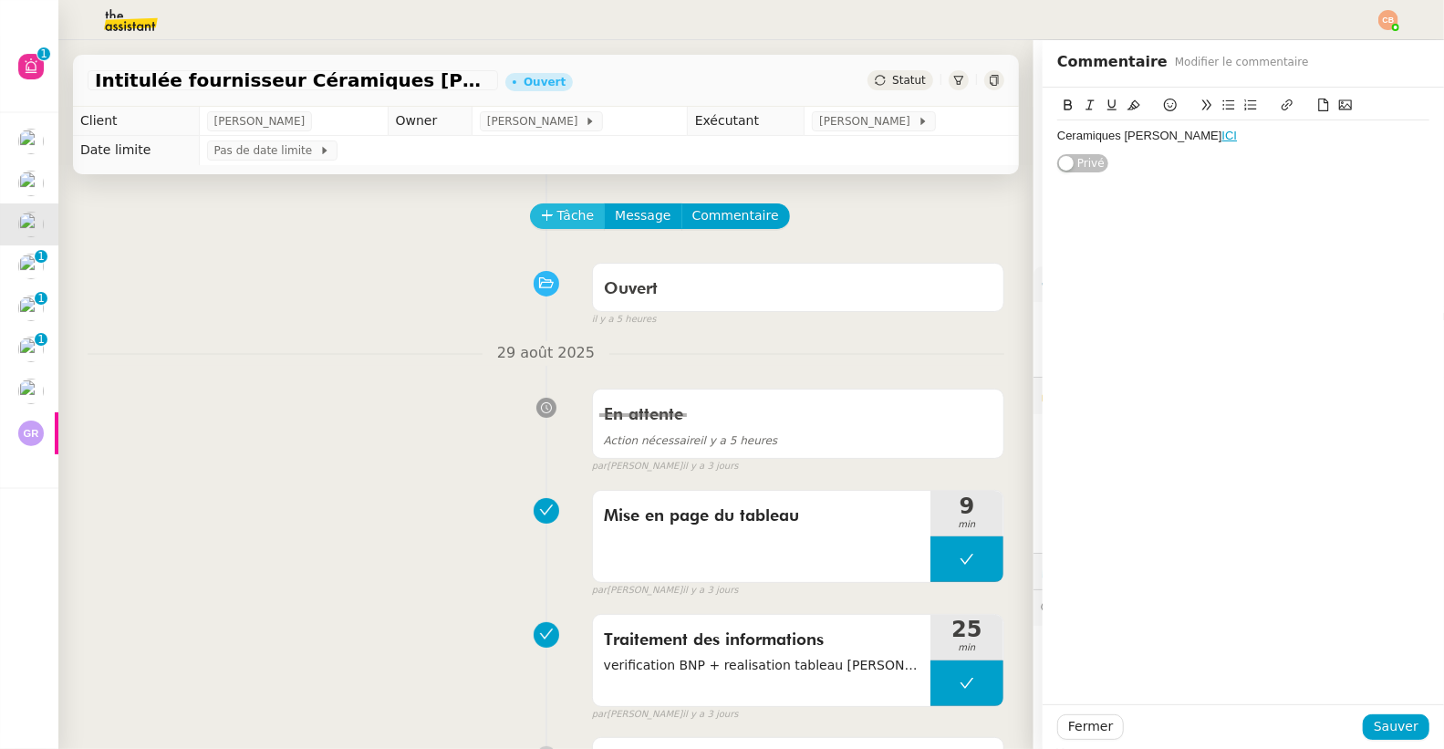
click at [566, 212] on span "Tâche" at bounding box center [575, 215] width 37 height 21
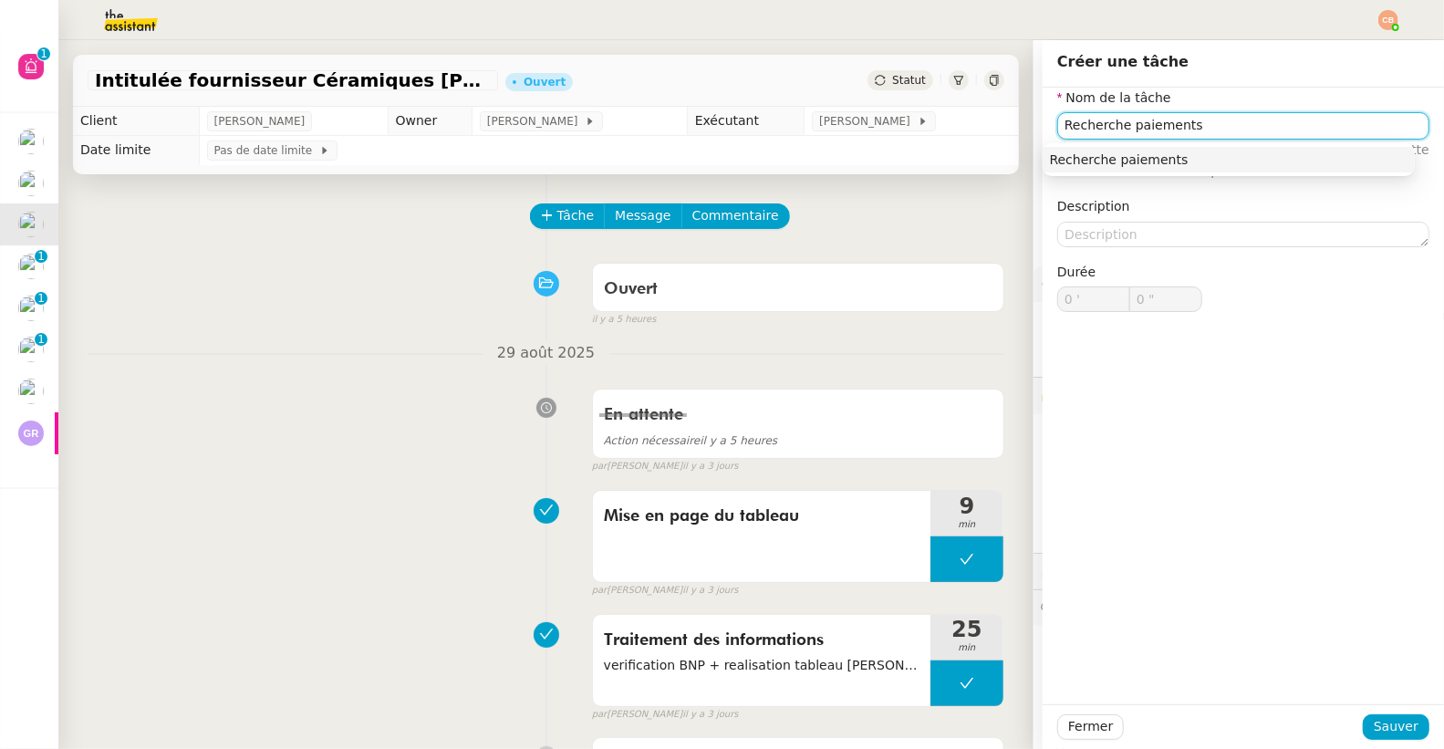
click at [1094, 160] on div "Recherche paiements" at bounding box center [1229, 159] width 358 height 16
type input "Recherche paiements"
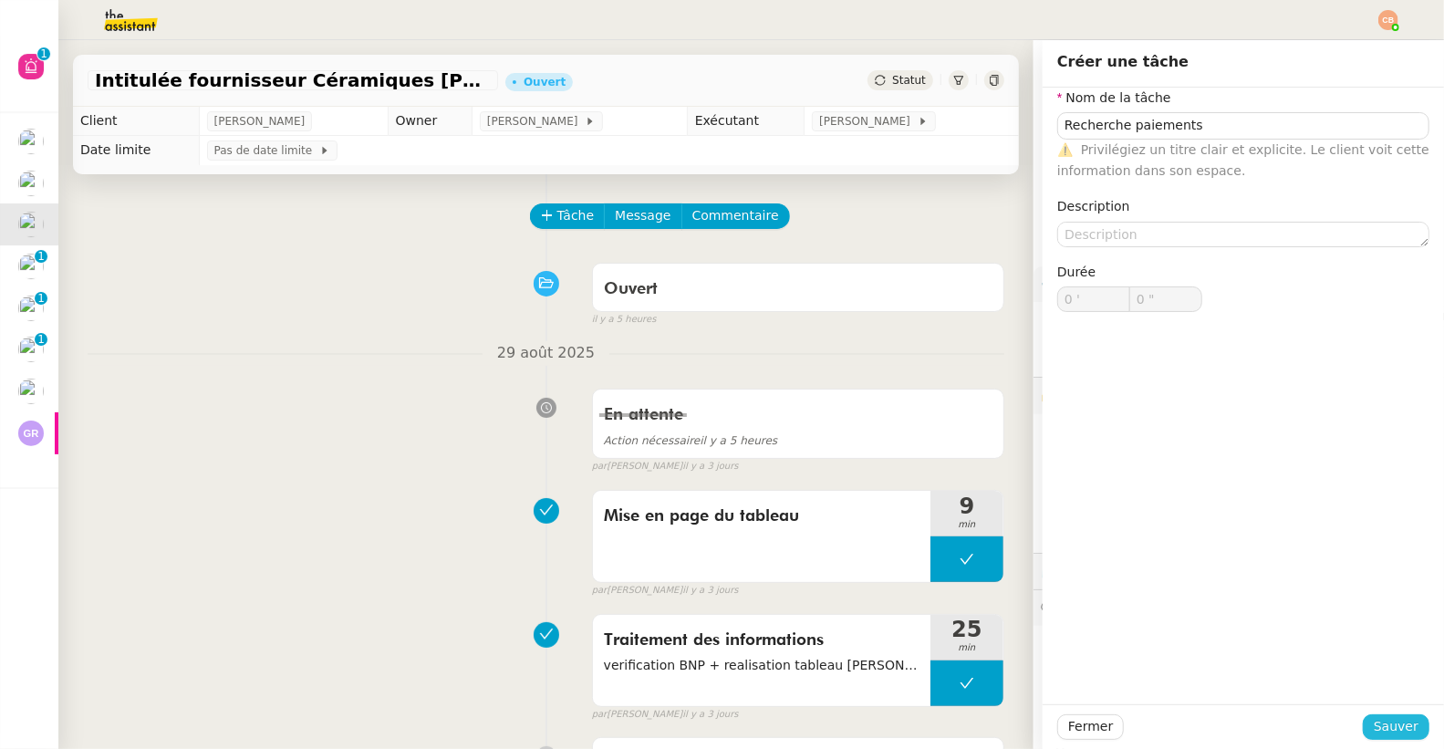
click at [1385, 730] on span "Sauver" at bounding box center [1396, 726] width 45 height 21
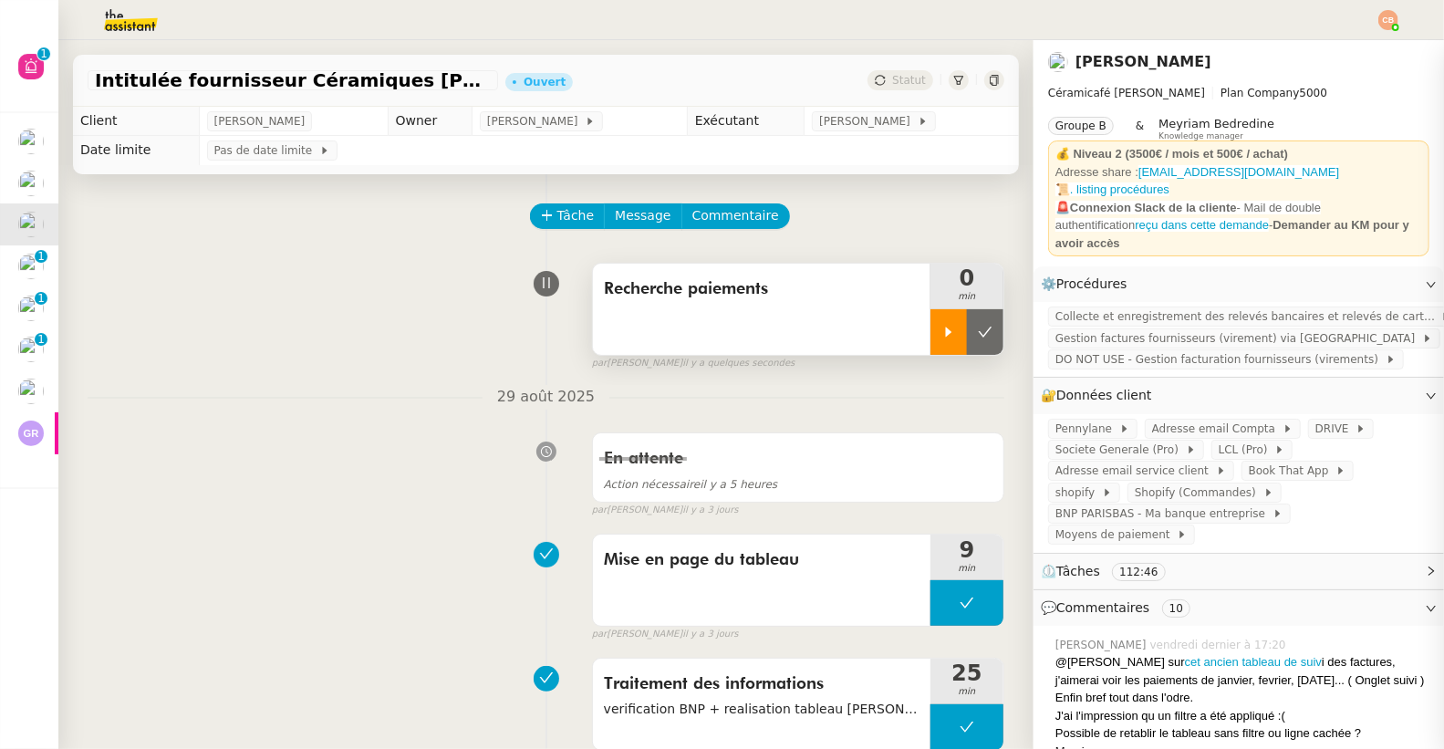
click at [946, 331] on icon at bounding box center [949, 332] width 6 height 10
click at [120, 10] on img at bounding box center [116, 20] width 141 height 40
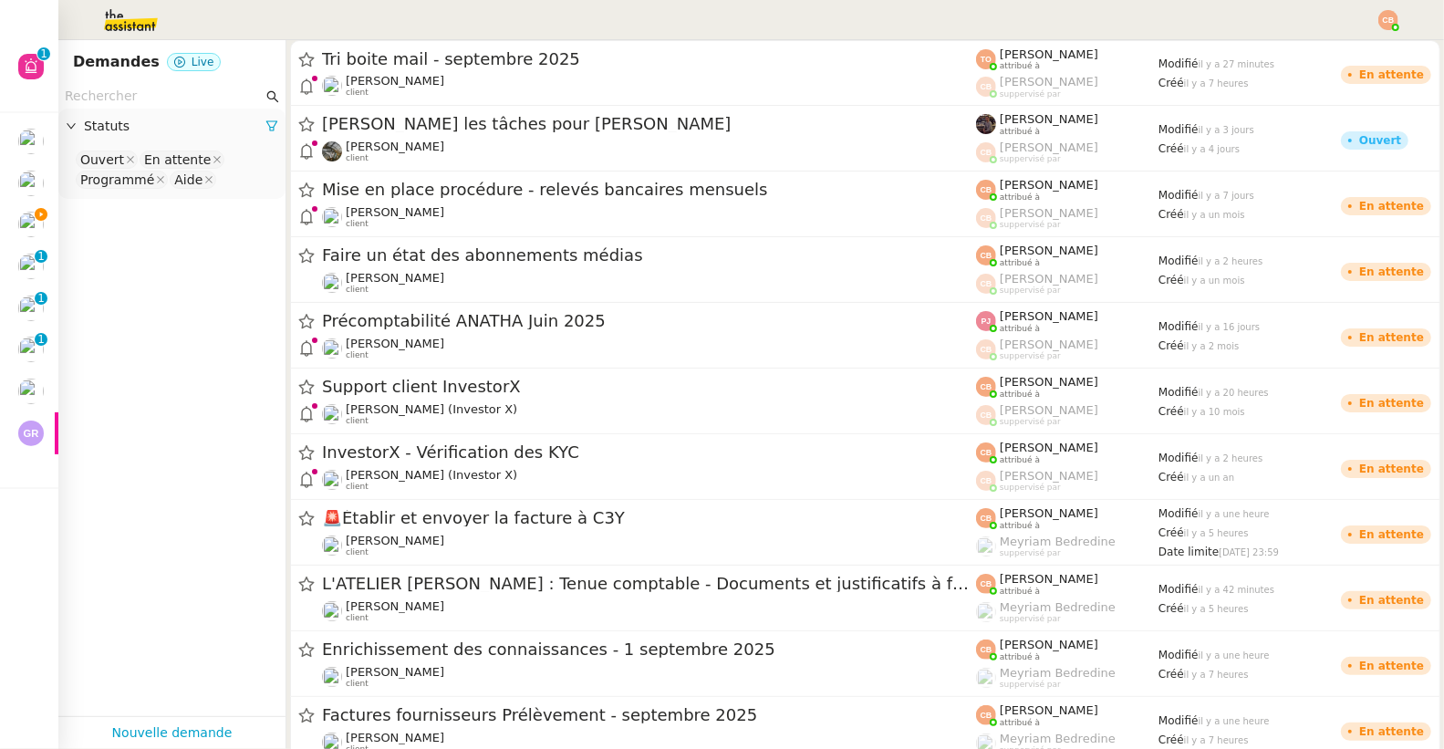
click at [124, 89] on input "text" at bounding box center [164, 96] width 198 height 21
paste input "Dominiques"
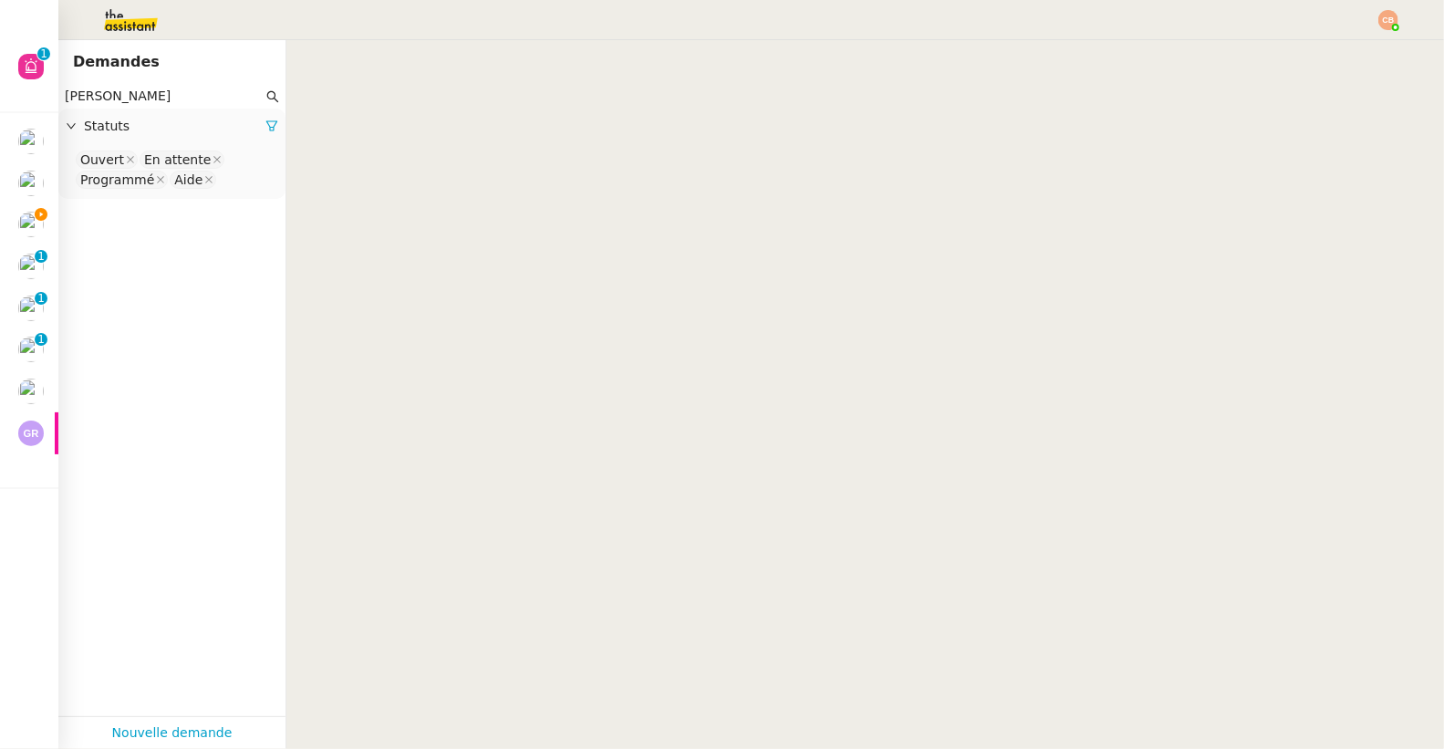
type input "Dominiques"
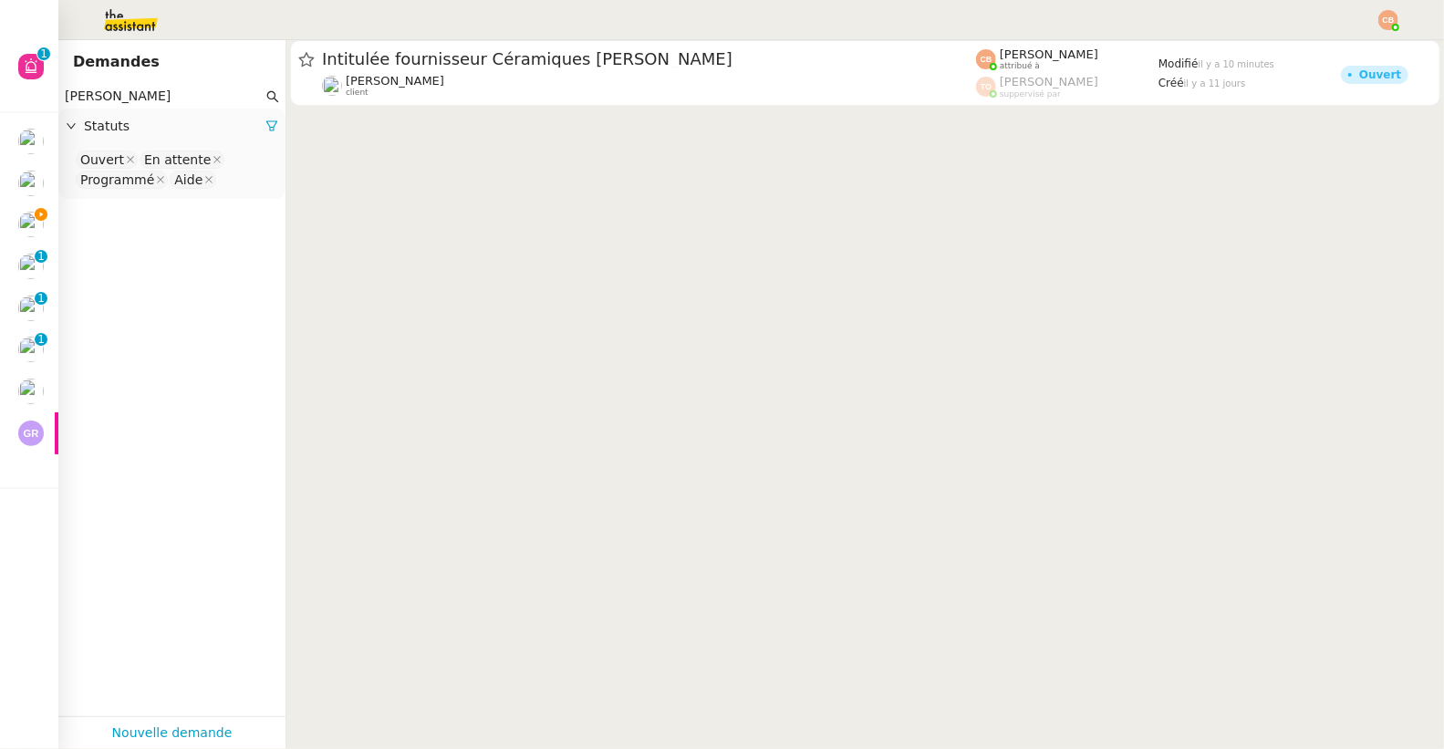
click at [229, 176] on nz-select-top-control "Ouvert En attente Programmé Aide" at bounding box center [172, 170] width 198 height 43
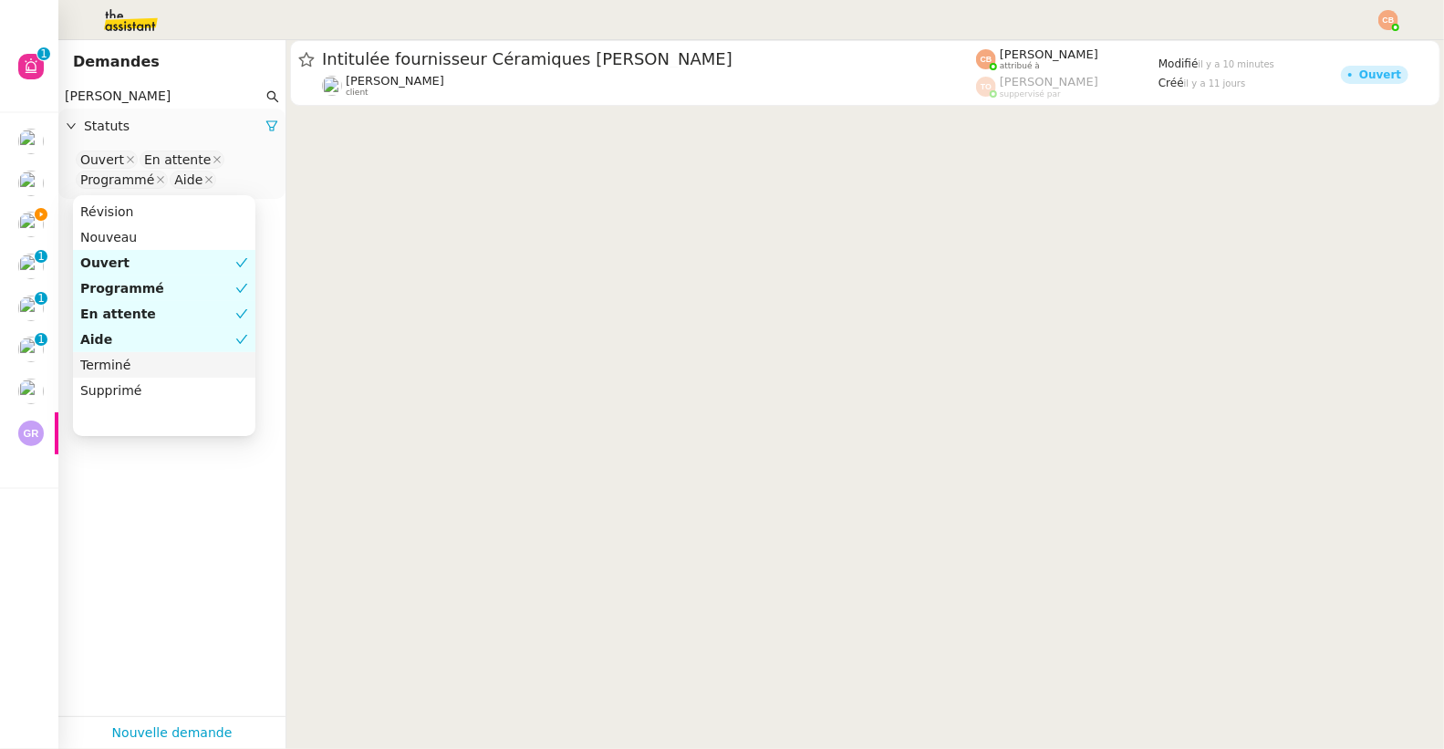
click at [112, 370] on div "Terminé" at bounding box center [164, 365] width 168 height 16
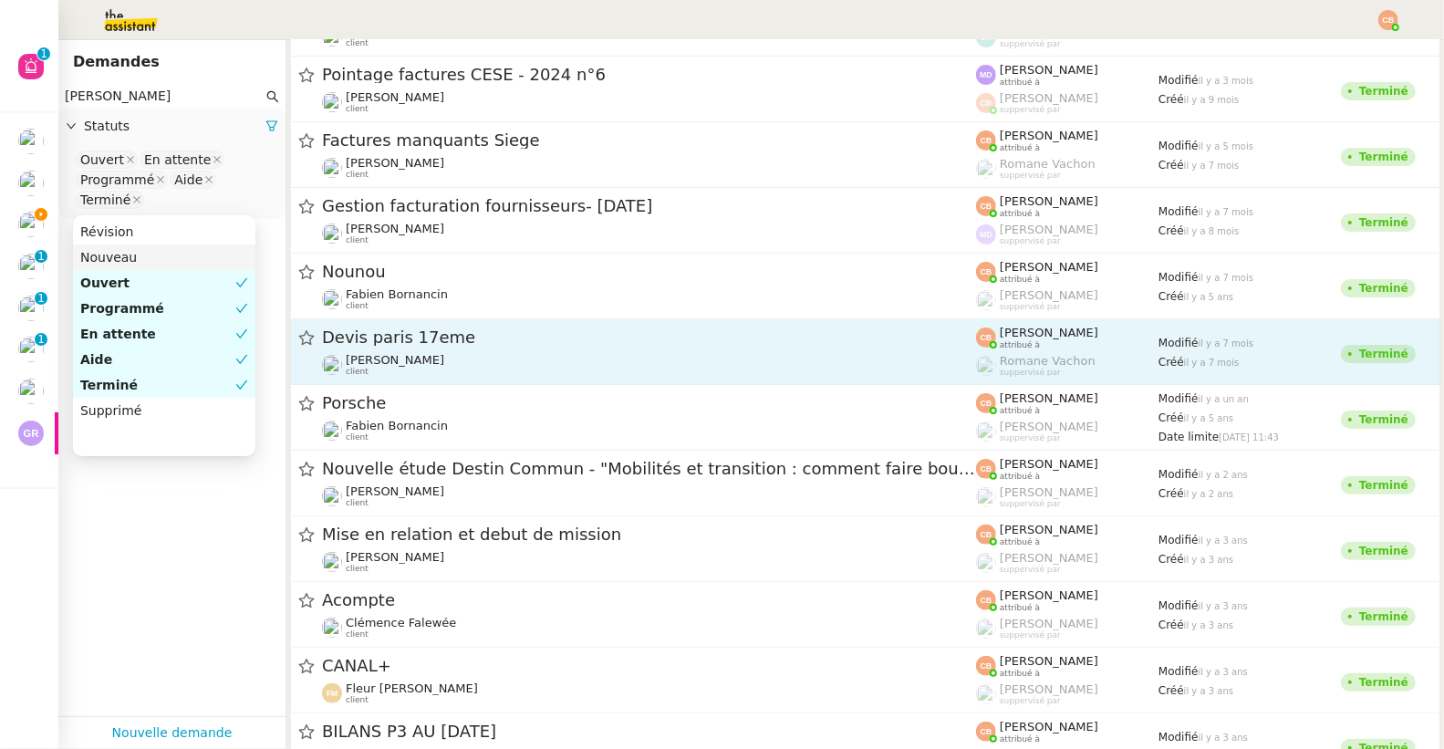
scroll to position [116, 0]
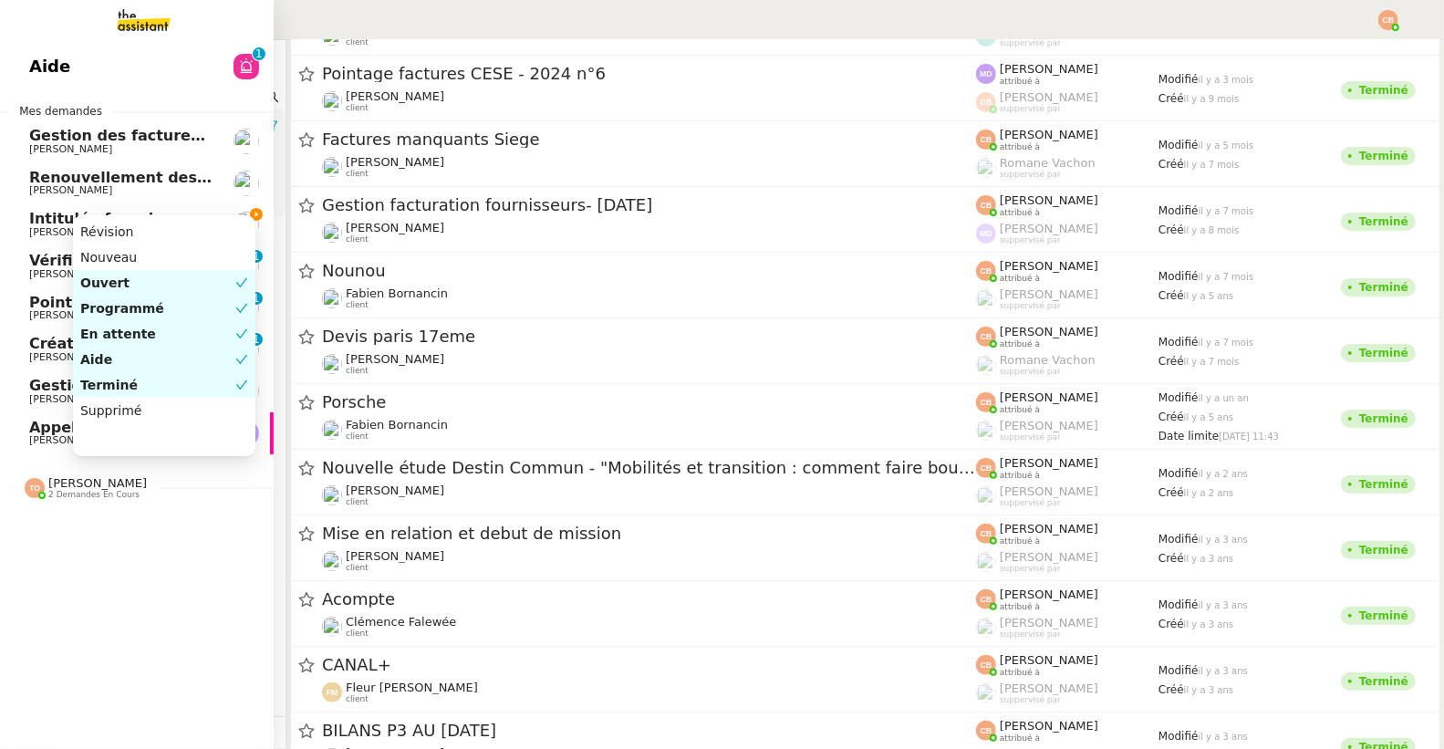
click at [44, 226] on span "[PERSON_NAME]" at bounding box center [70, 232] width 83 height 12
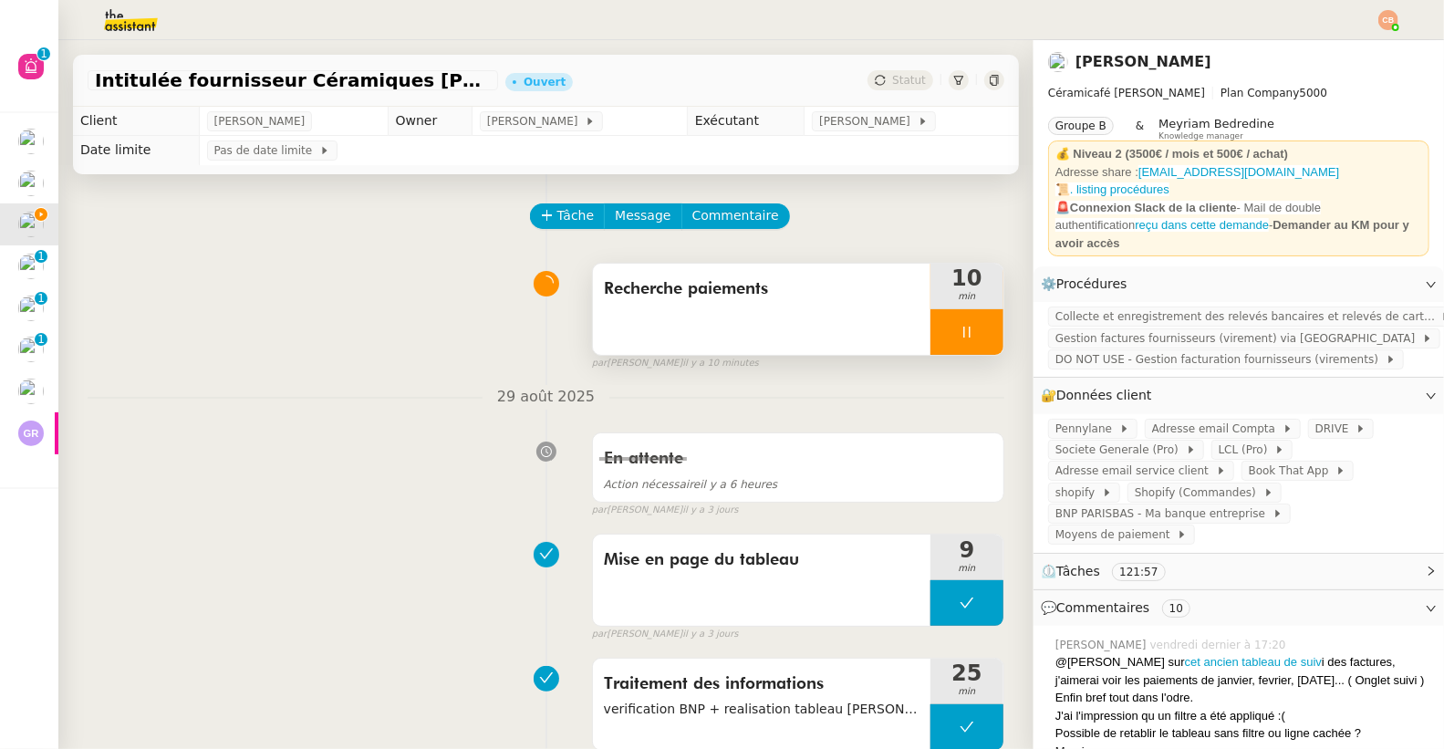
click at [980, 333] on div at bounding box center [966, 332] width 73 height 46
drag, startPoint x: 980, startPoint y: 333, endPoint x: 750, endPoint y: 260, distance: 241.2
click at [979, 333] on button at bounding box center [985, 332] width 36 height 46
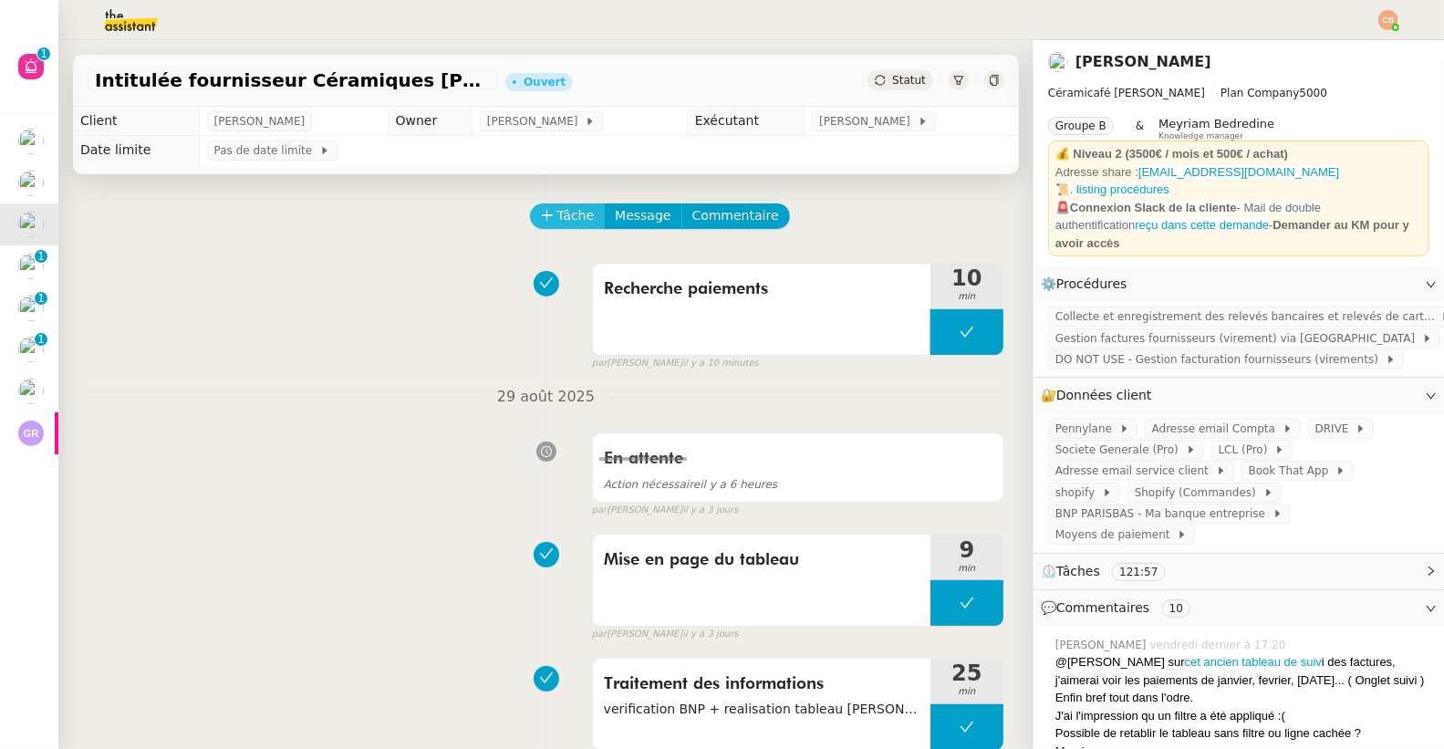
click at [559, 205] on span "Tâche" at bounding box center [575, 215] width 37 height 21
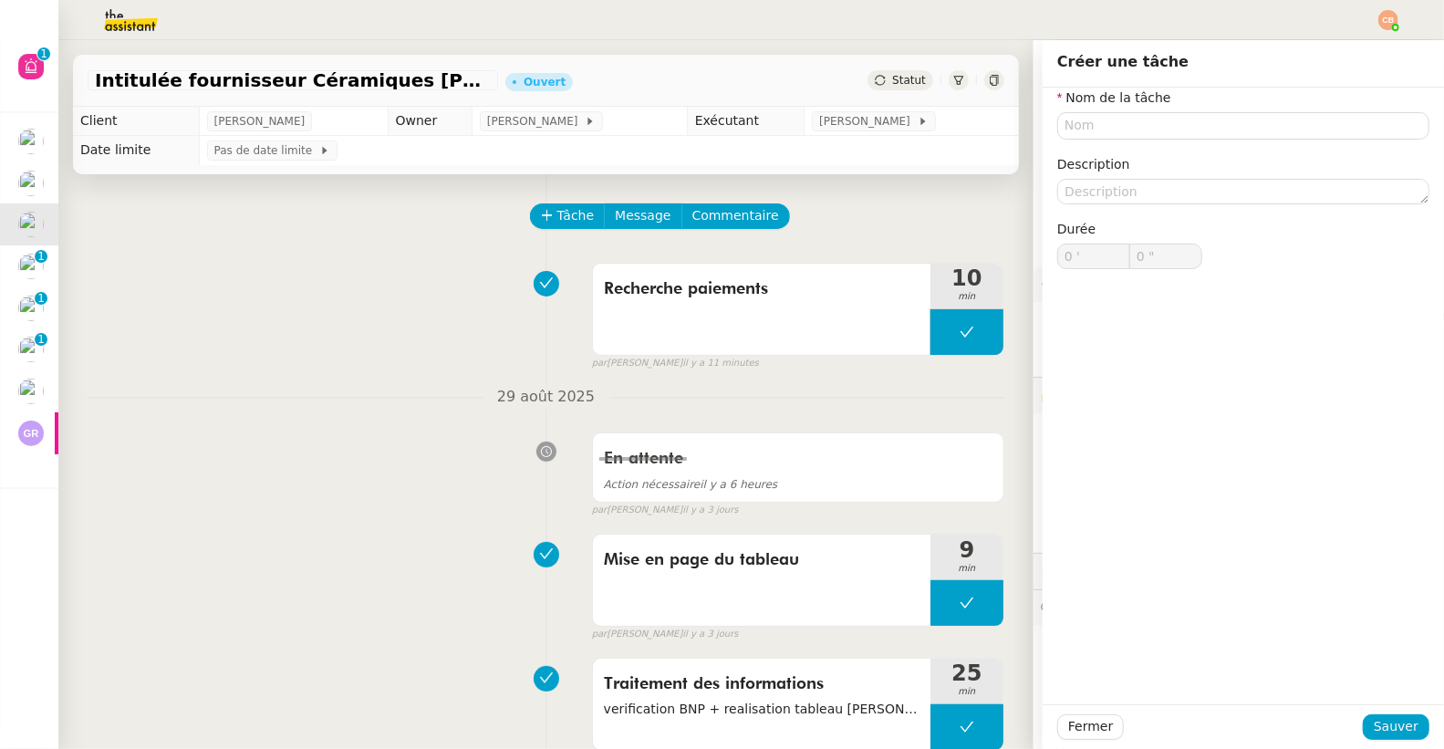
click at [381, 218] on div "Tâche Message Commentaire" at bounding box center [546, 225] width 917 height 44
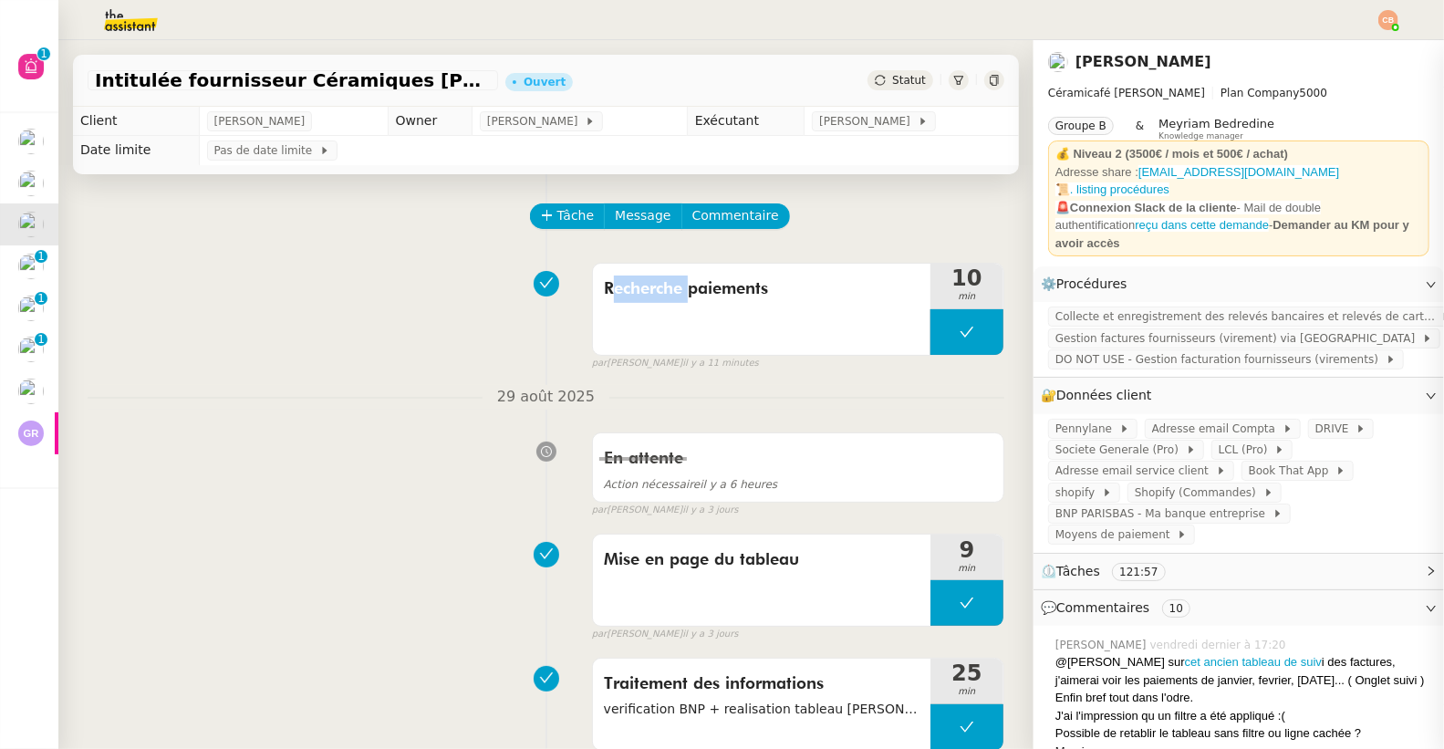
click at [381, 219] on div "Tâche Message Commentaire" at bounding box center [546, 225] width 917 height 44
click at [1349, 422] on span at bounding box center [1352, 428] width 7 height 13
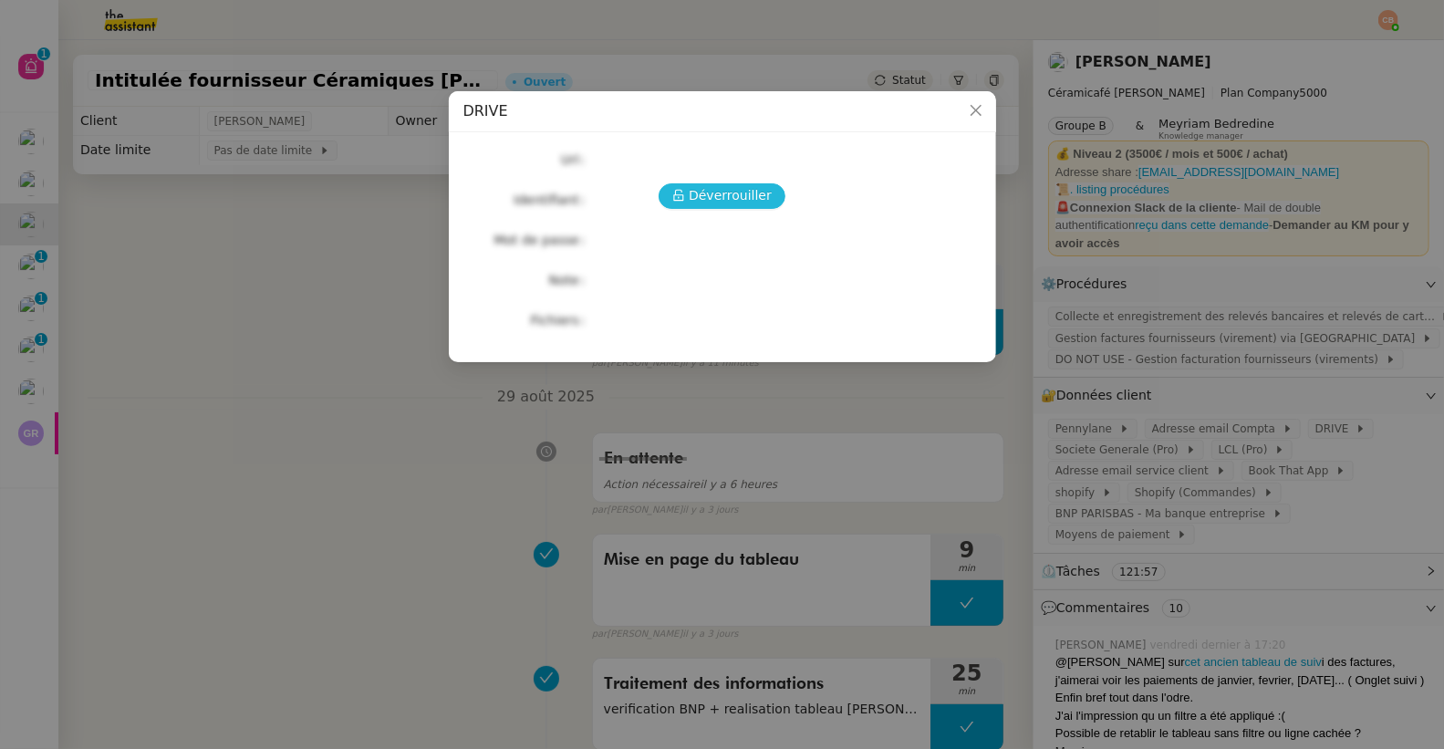
click at [706, 202] on span "Déverrouiller" at bounding box center [730, 195] width 83 height 21
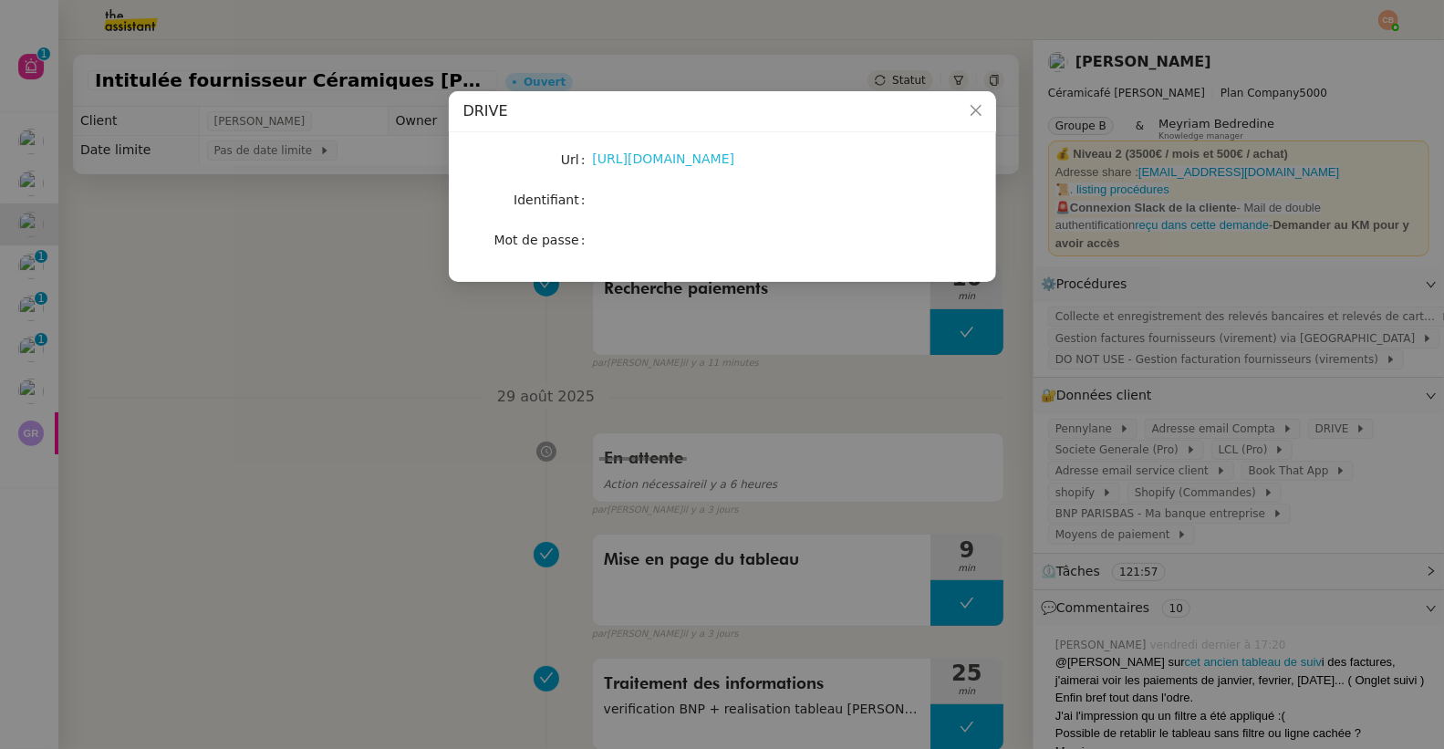
click at [690, 164] on link "https://drive.google.com/drive/folders/1wwaw22rN93X_2BtaQhWJdE3k_zKfqUV2" at bounding box center [664, 158] width 142 height 15
click at [330, 290] on nz-modal-container "DRIVE Url https://drive.google.com/drive/folders/1wwaw22rN93X_2BtaQhWJdE3k_zKfq…" at bounding box center [722, 374] width 1444 height 749
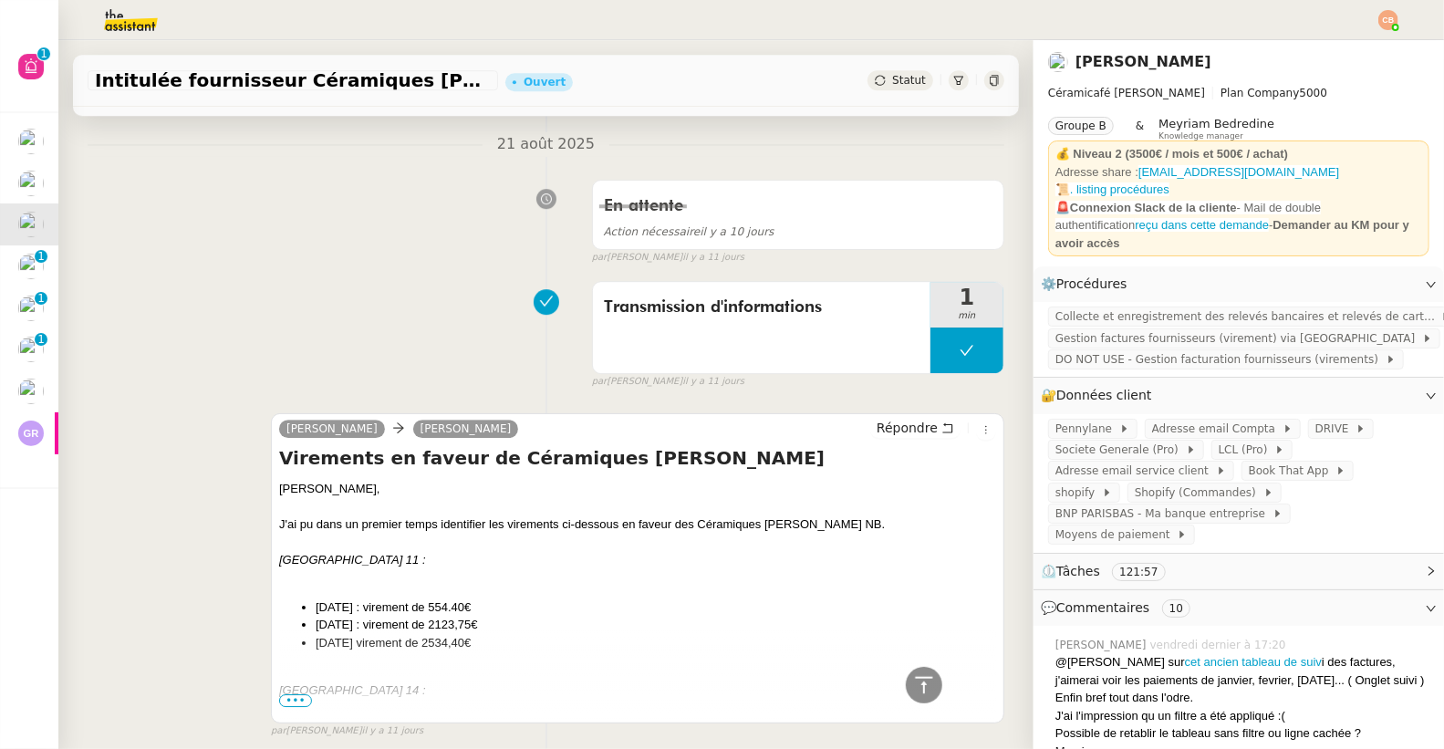
scroll to position [3424, 0]
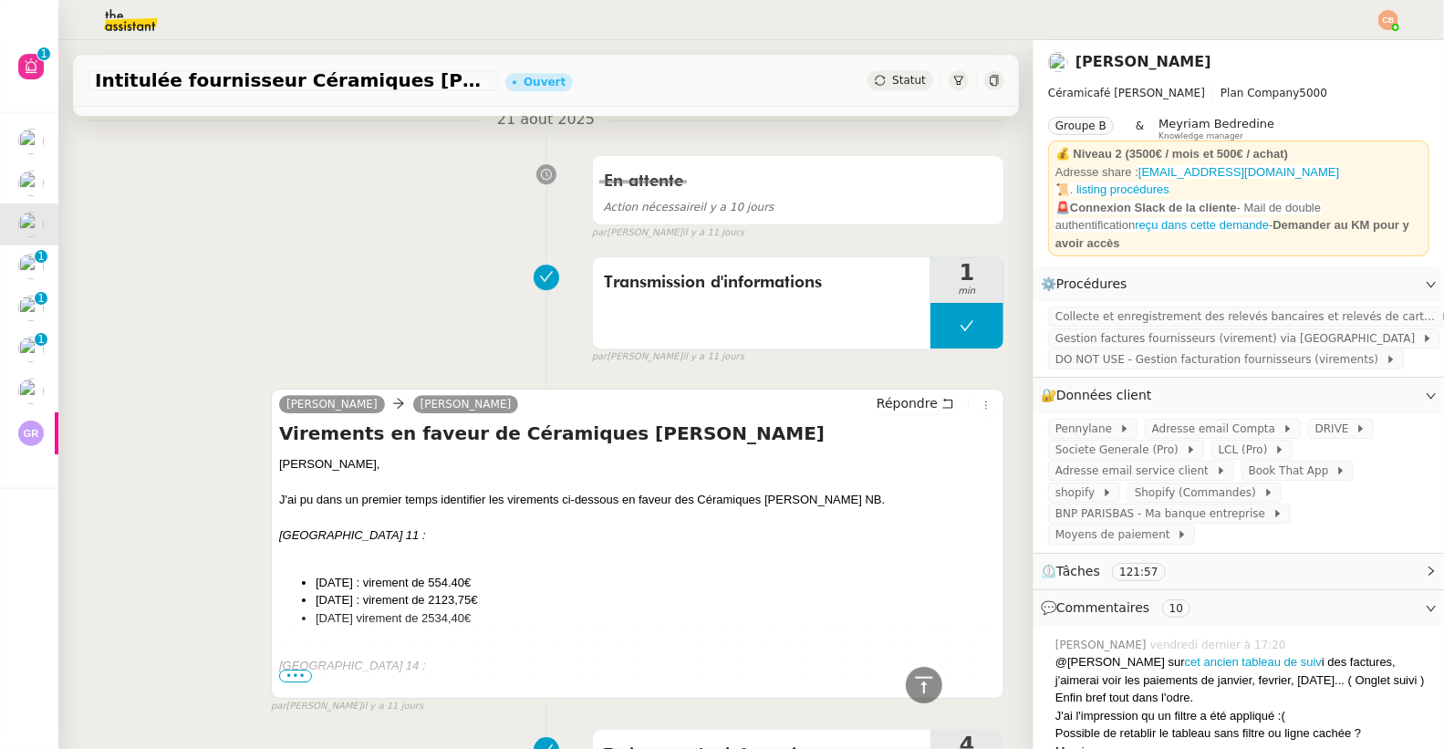
click at [293, 669] on span "•••" at bounding box center [295, 675] width 33 height 13
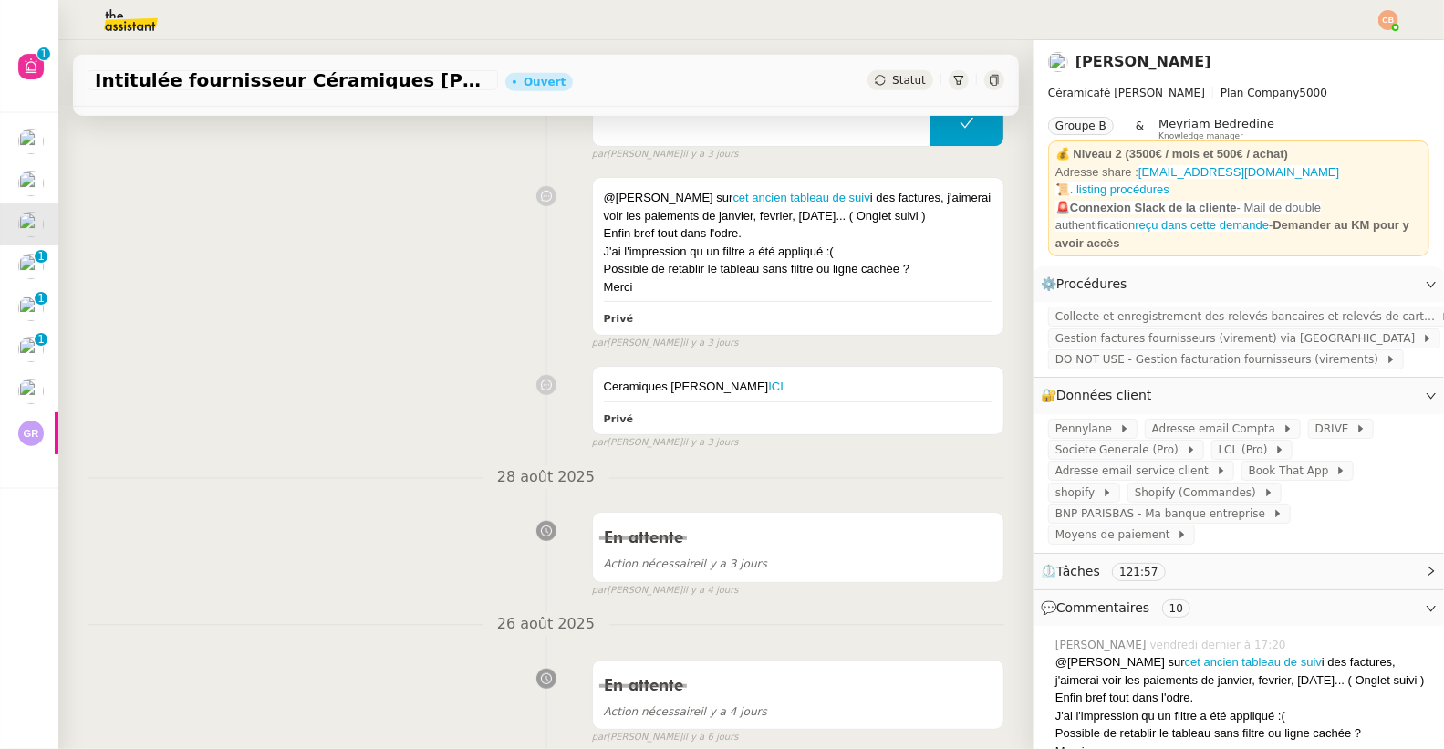
scroll to position [634, 0]
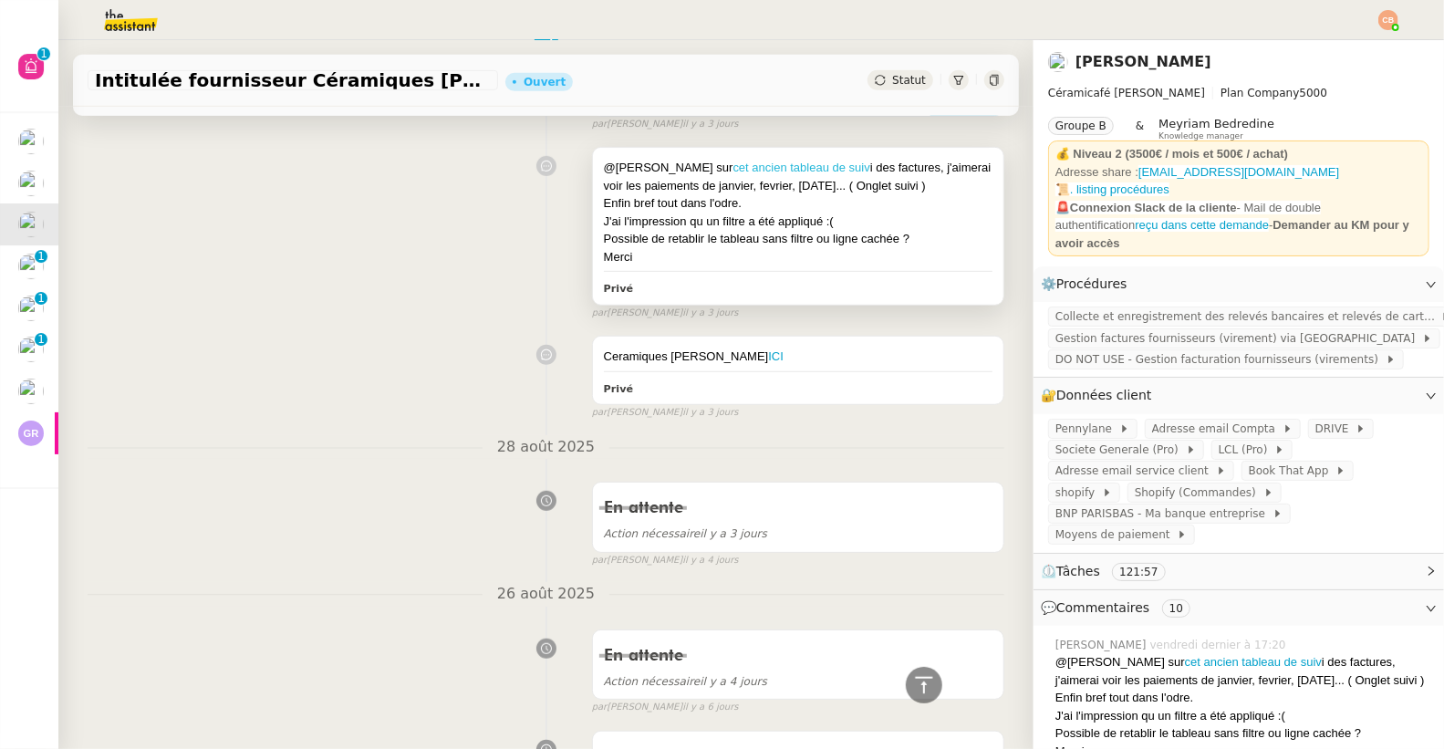
click at [733, 172] on link "cet ancien tableau de suiv" at bounding box center [801, 168] width 137 height 14
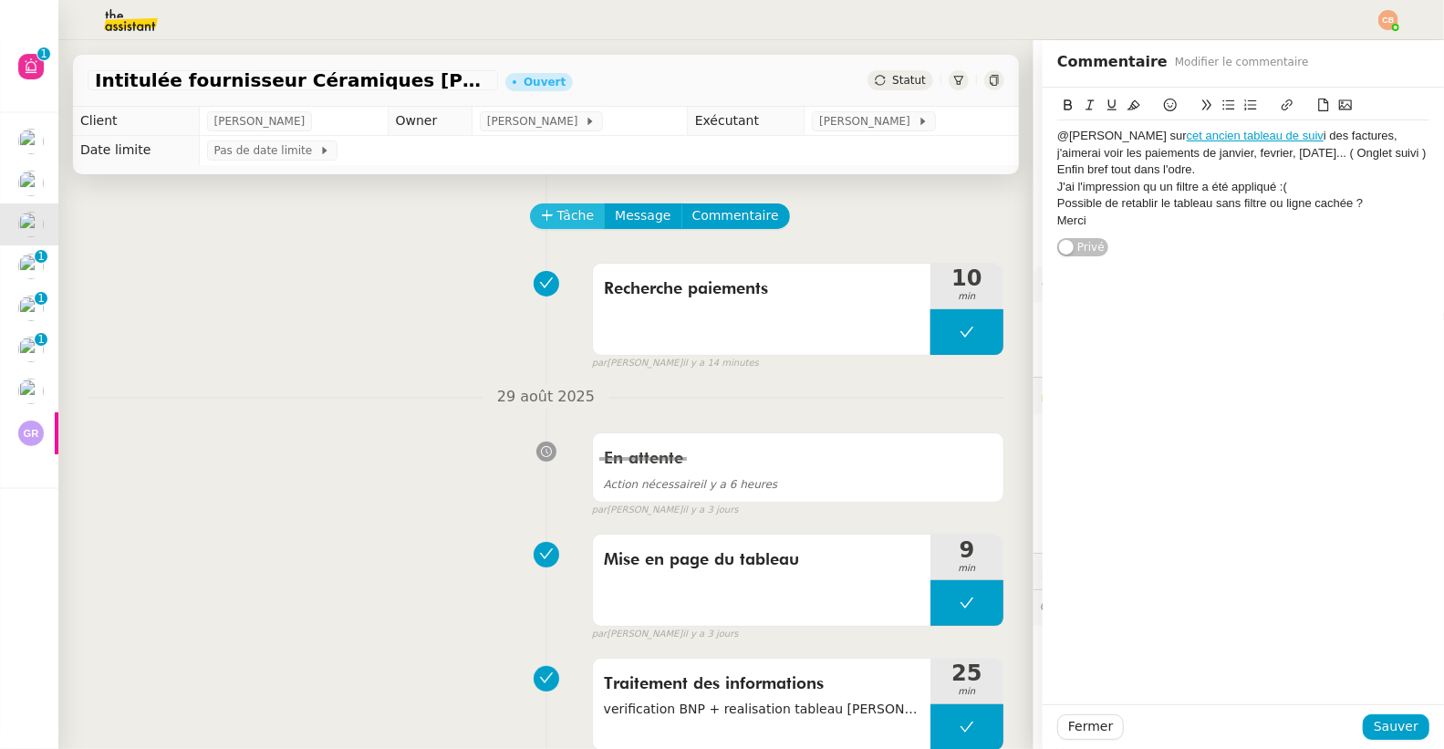
click at [541, 221] on icon at bounding box center [547, 215] width 13 height 13
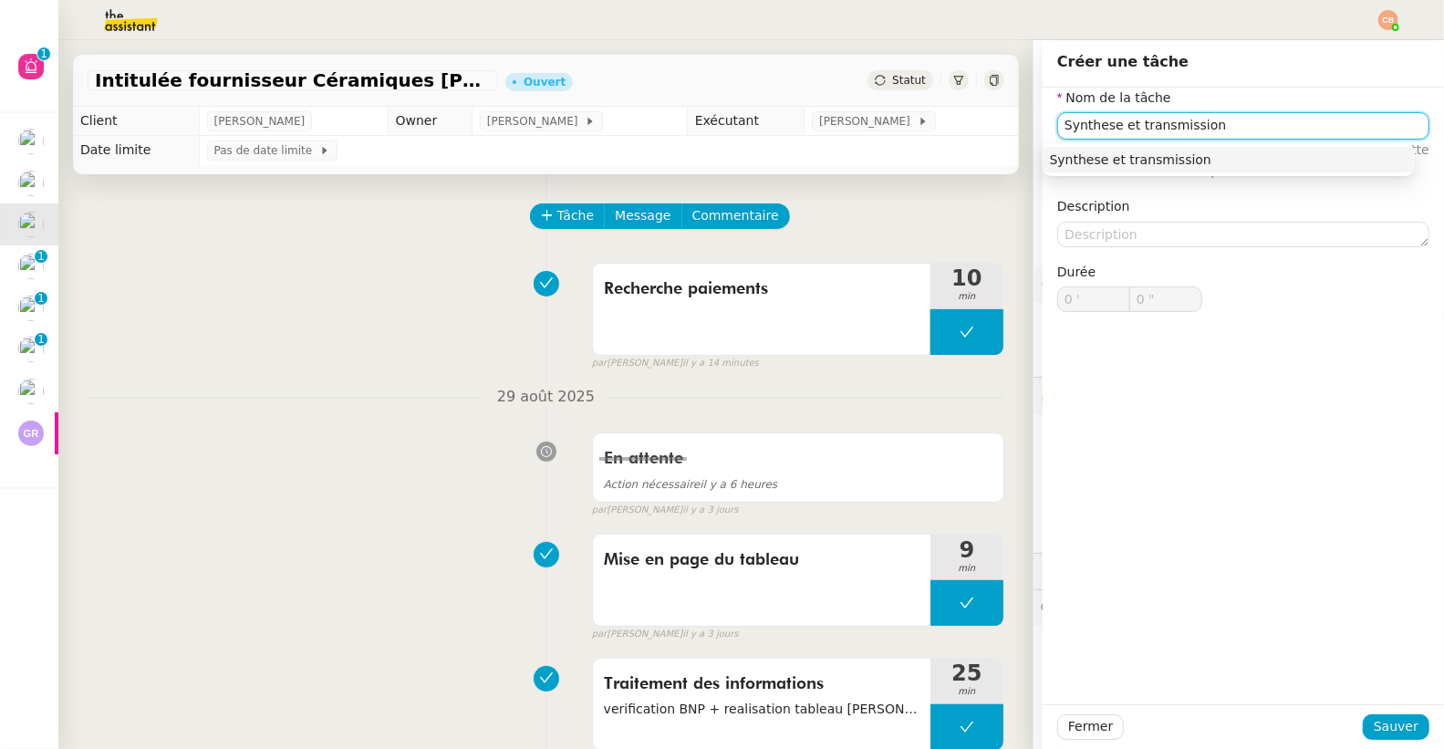
click at [1209, 151] on div "Synthese et transmission" at bounding box center [1229, 159] width 358 height 16
type input "Synthese et transmission"
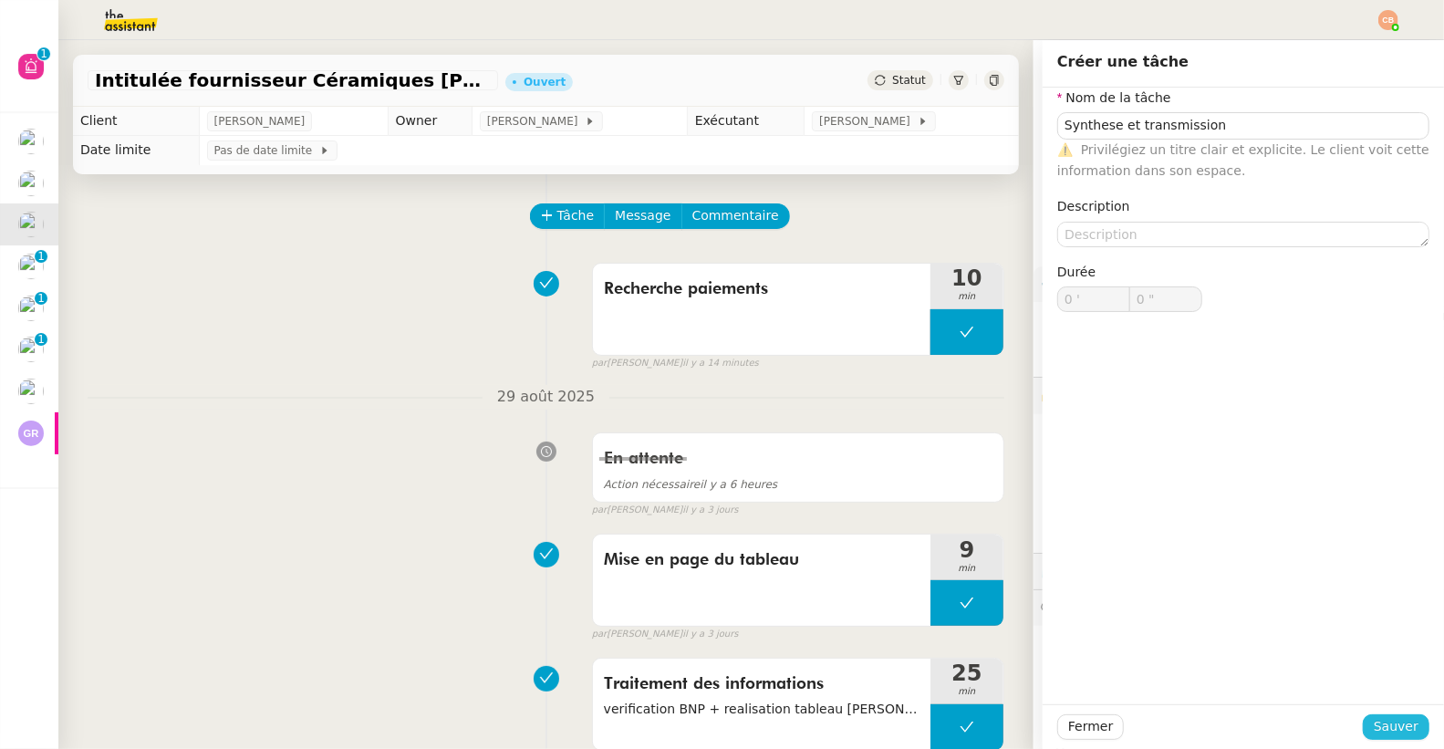
click at [1381, 738] on button "Sauver" at bounding box center [1396, 727] width 67 height 26
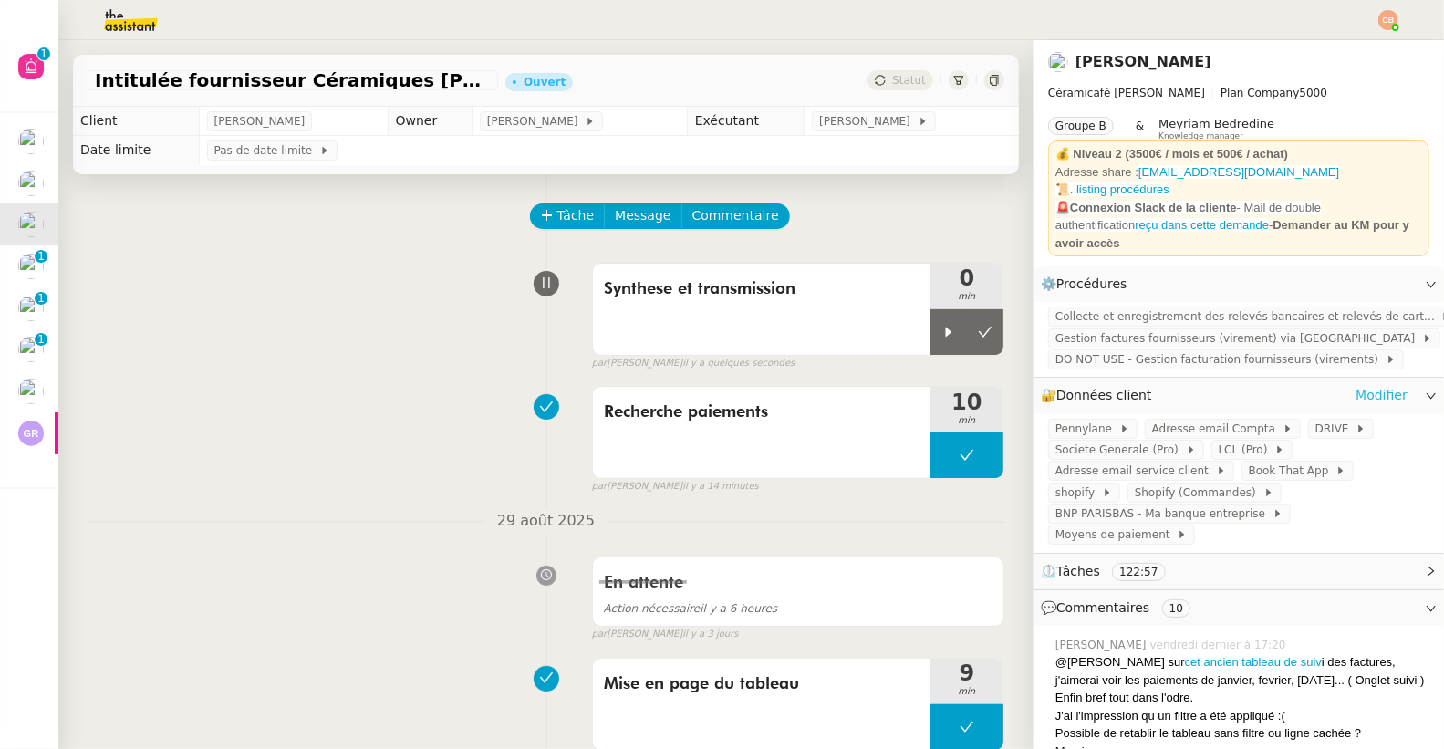
click at [1370, 385] on link "Modifier" at bounding box center [1381, 395] width 52 height 21
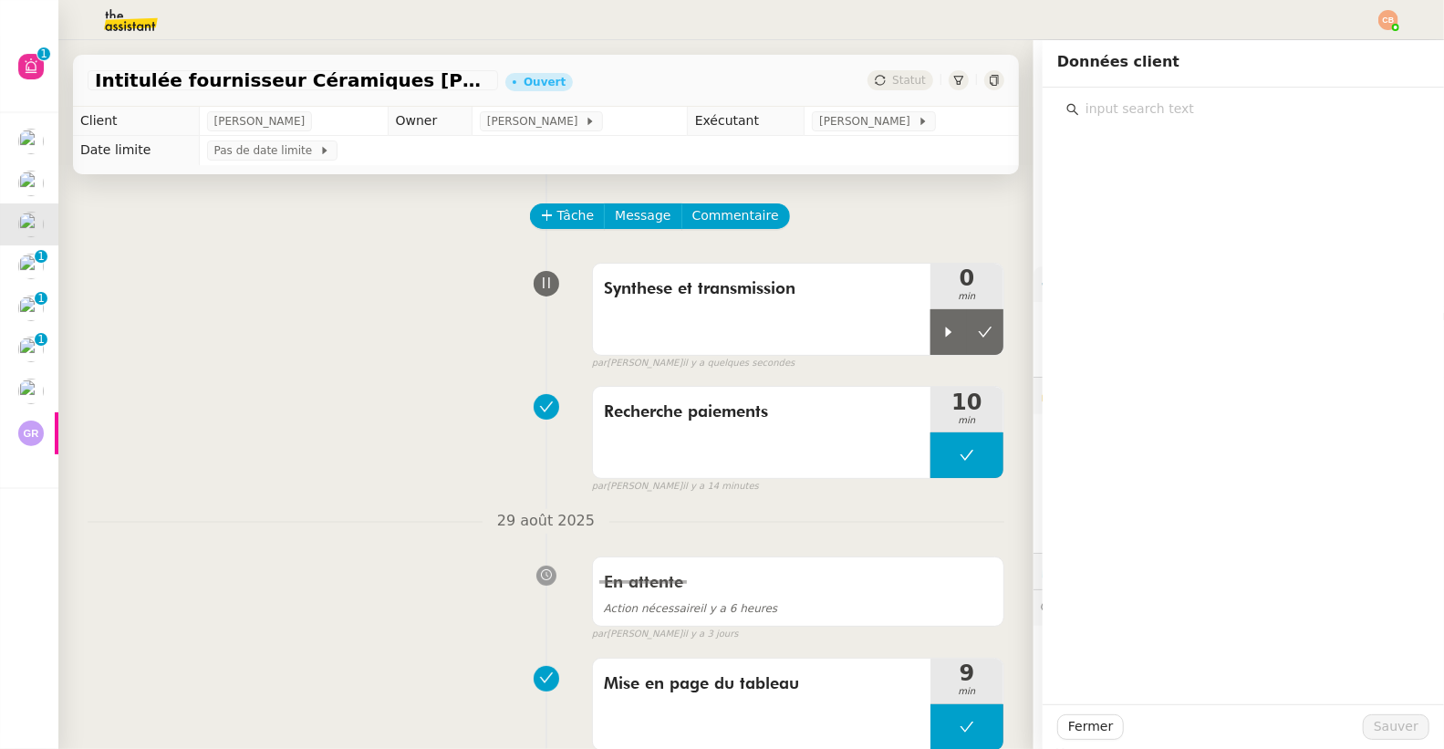
click at [1126, 112] on input "text" at bounding box center [1249, 109] width 341 height 25
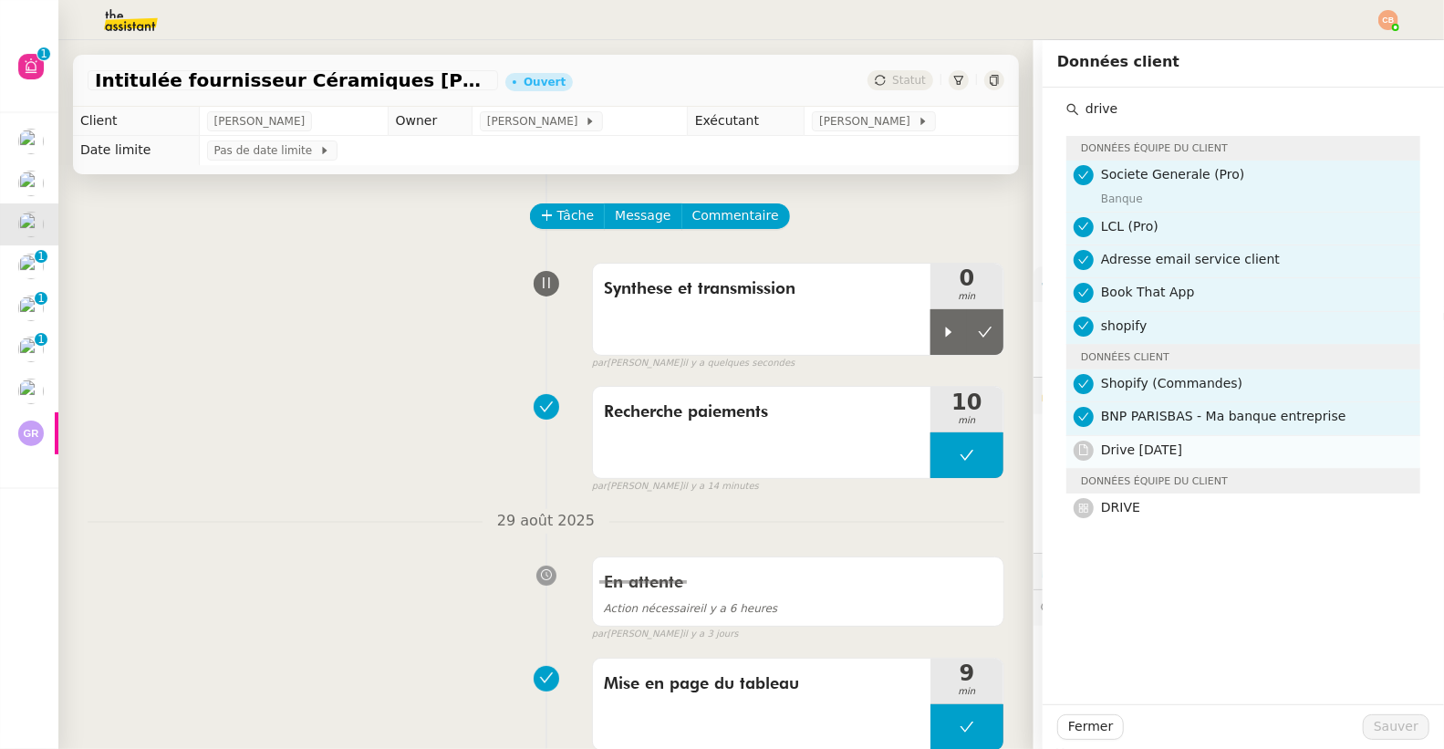
type input "drive"
click at [1101, 455] on span "Drive [DATE]" at bounding box center [1141, 449] width 81 height 15
click at [1101, 513] on span "DRIVE" at bounding box center [1120, 507] width 39 height 15
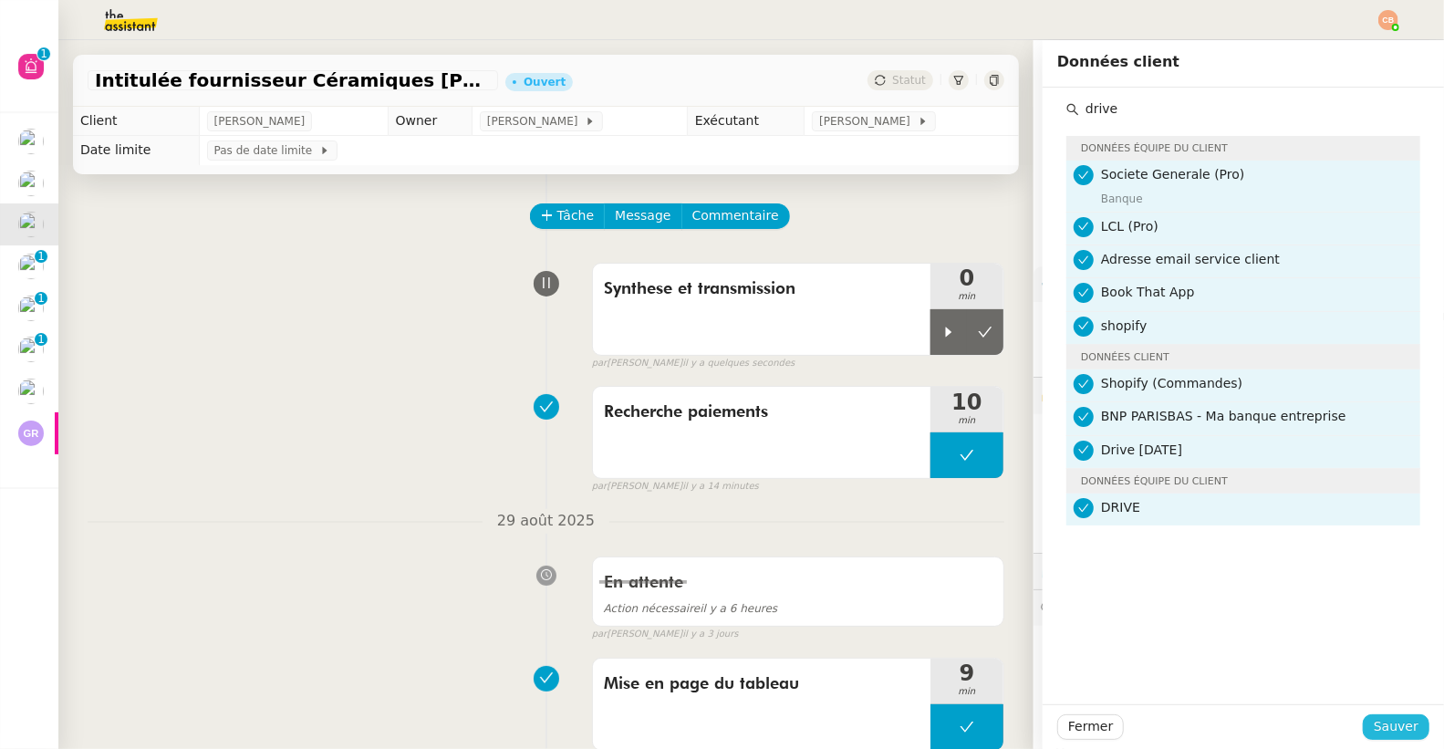
click at [1381, 723] on span "Sauver" at bounding box center [1396, 726] width 45 height 21
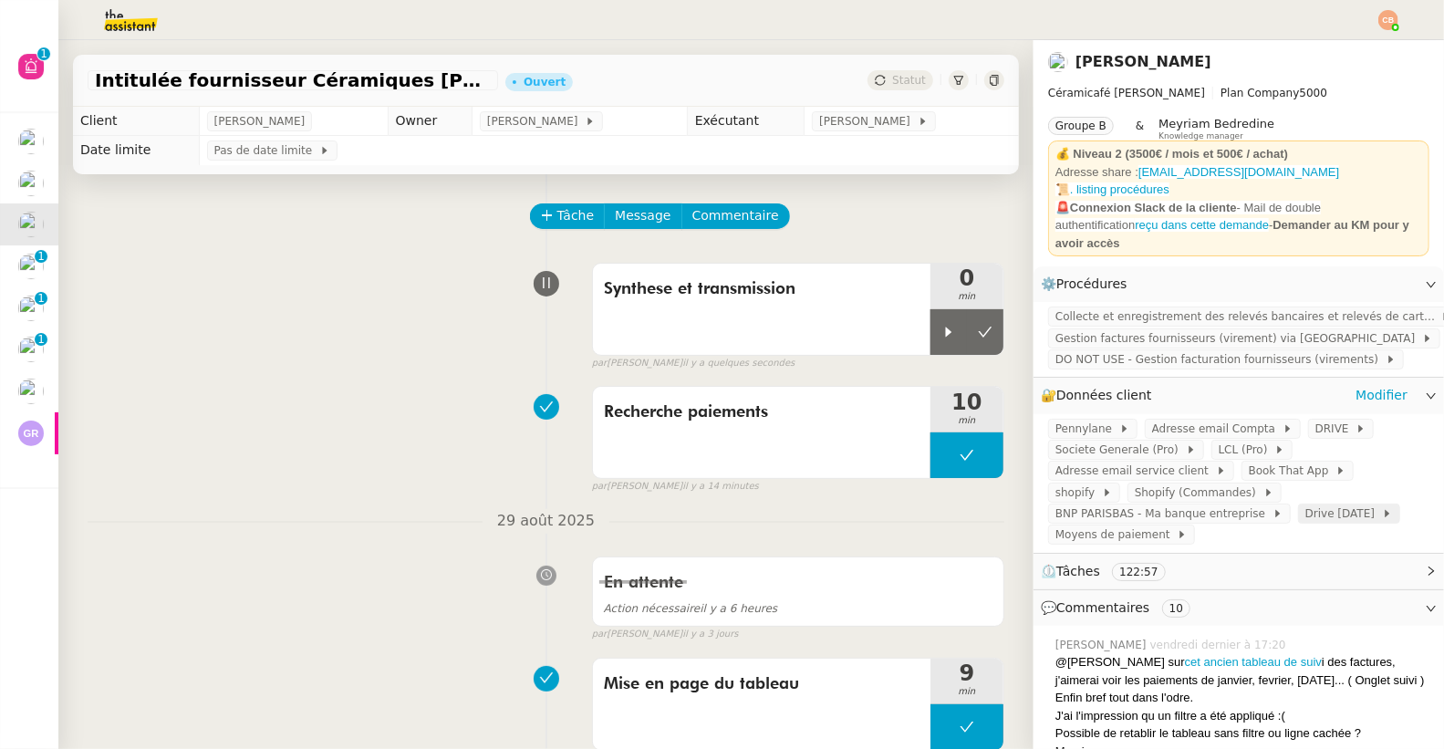
click at [1313, 504] on span "Drive [DATE]" at bounding box center [1343, 513] width 77 height 18
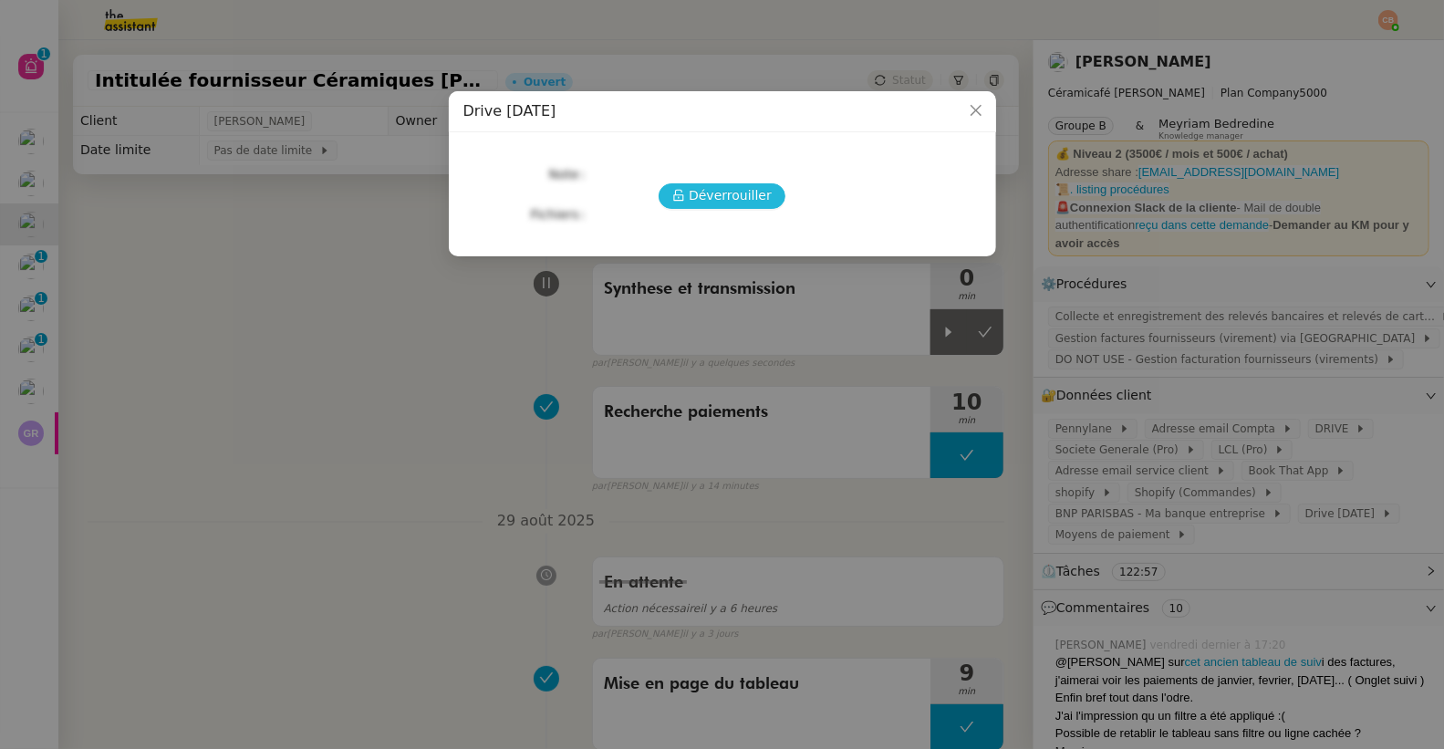
click at [724, 199] on span "Déverrouiller" at bounding box center [730, 195] width 83 height 21
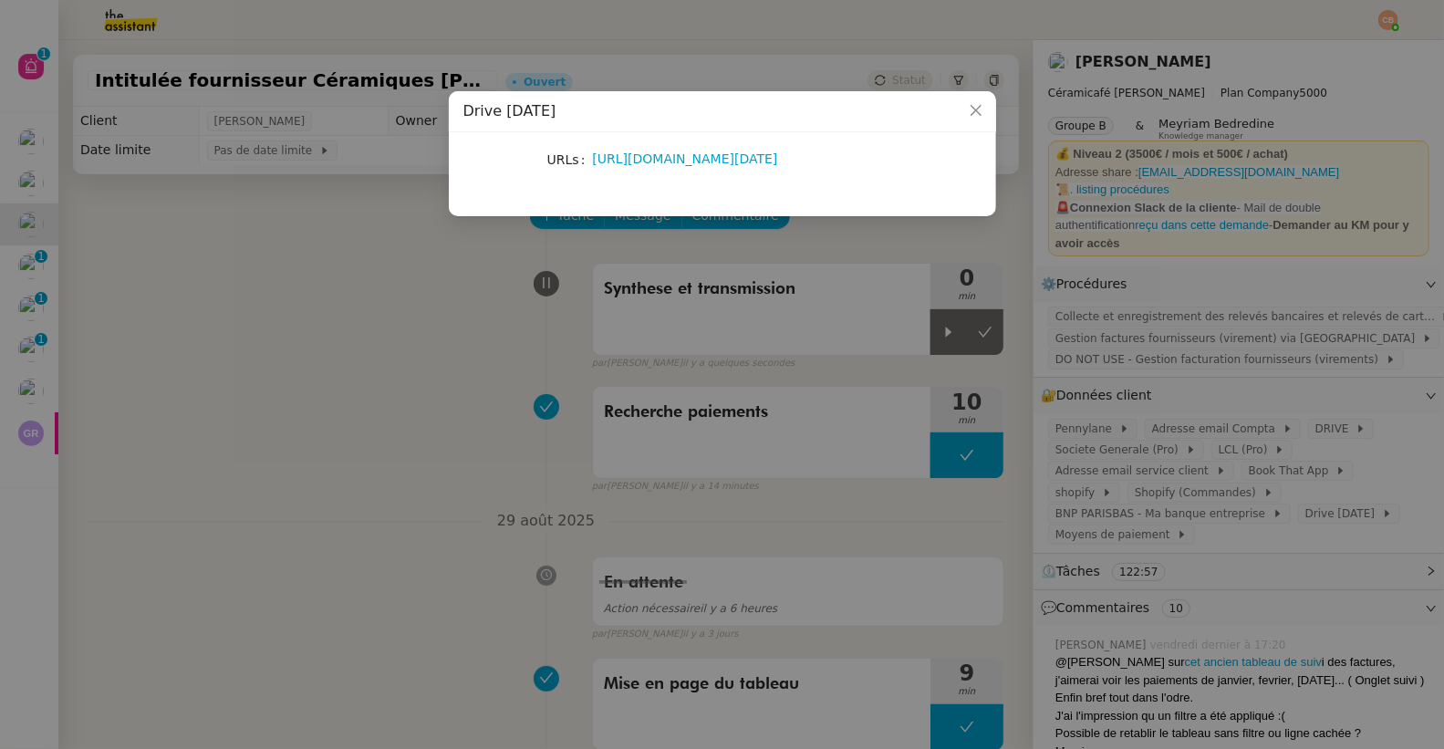
click at [706, 166] on div "https://drive.google.com/drive/search?q=2025.03.31" at bounding box center [744, 159] width 302 height 21
click at [704, 161] on link "https://drive.google.com/drive/search?q=2025.03.31" at bounding box center [685, 158] width 185 height 15
click at [348, 358] on nz-modal-container "Drive 2025.03.31 URLs https://drive.google.com/drive/search?q=2025.03.31" at bounding box center [722, 374] width 1444 height 749
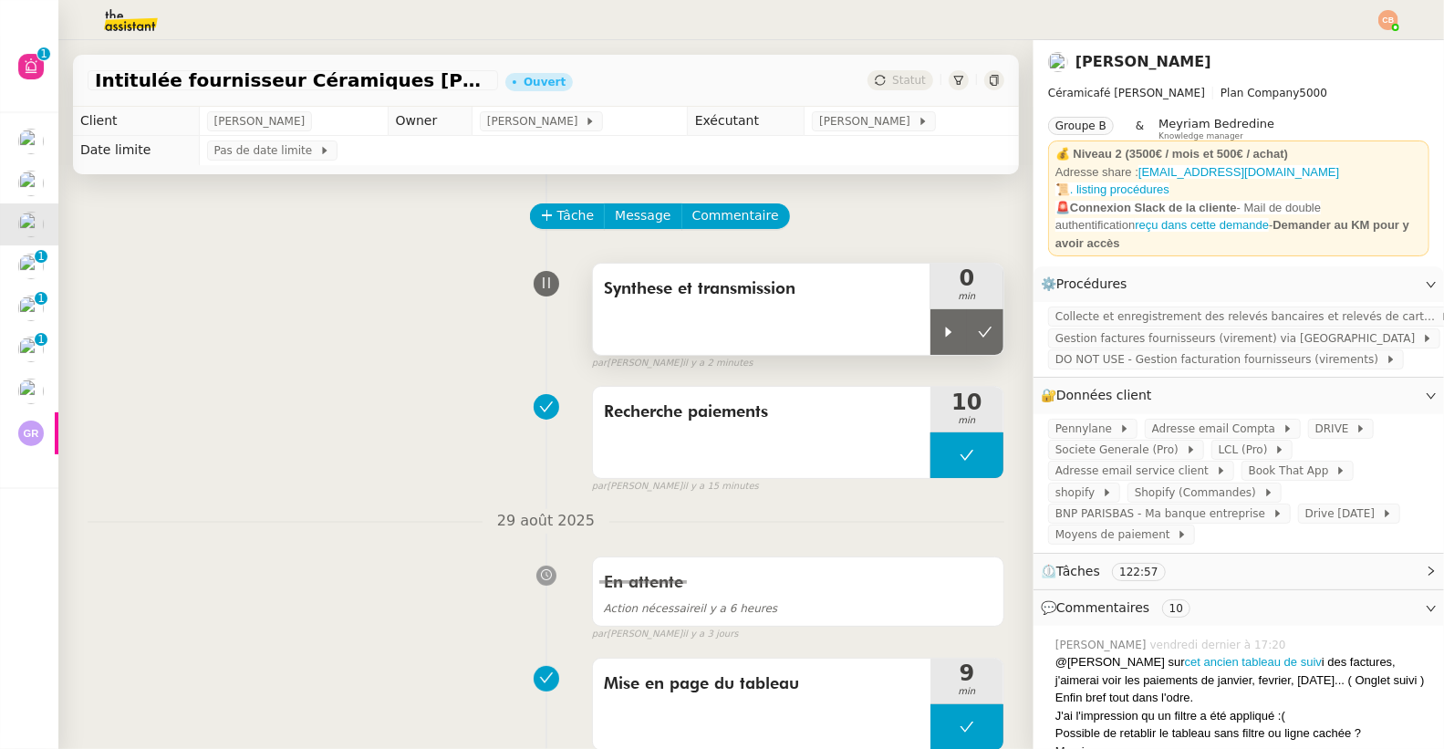
click at [930, 330] on div at bounding box center [948, 332] width 36 height 46
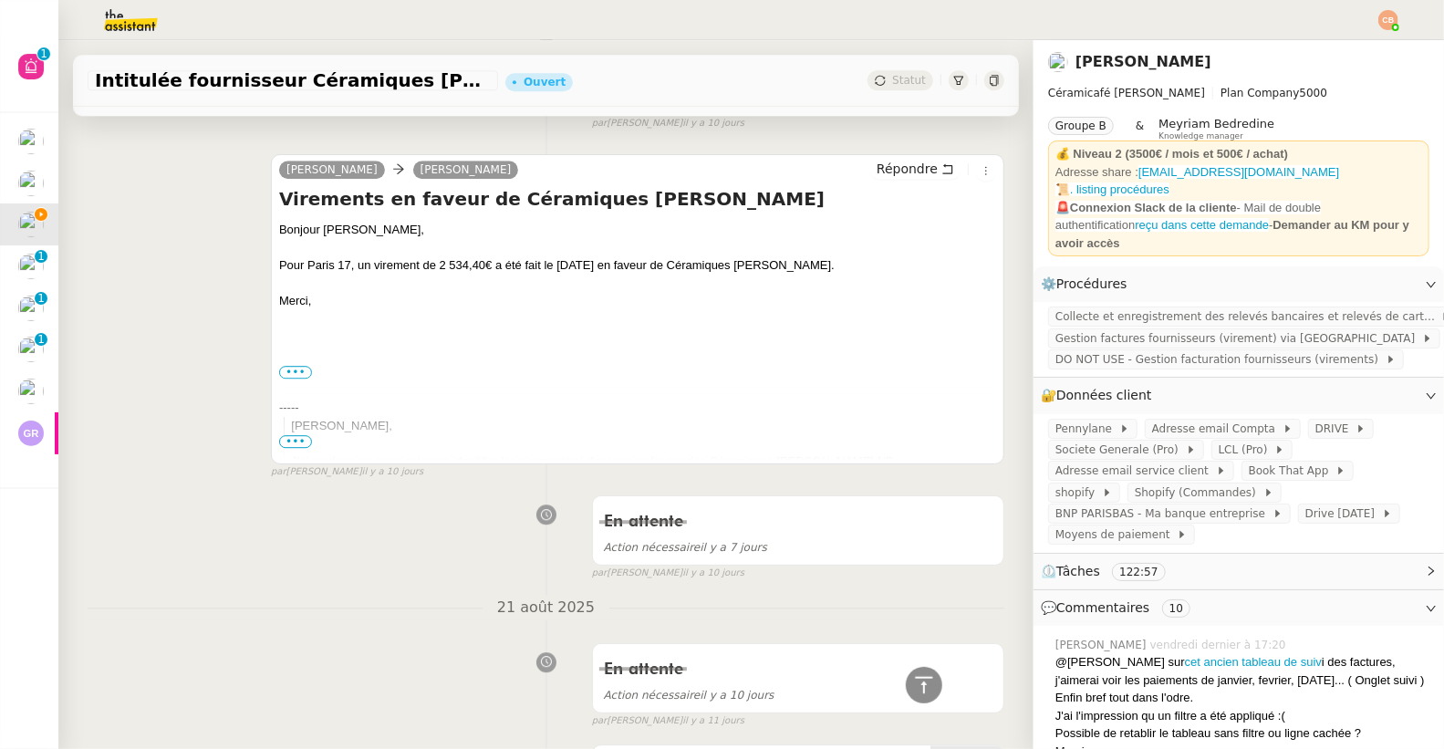
scroll to position [2961, 0]
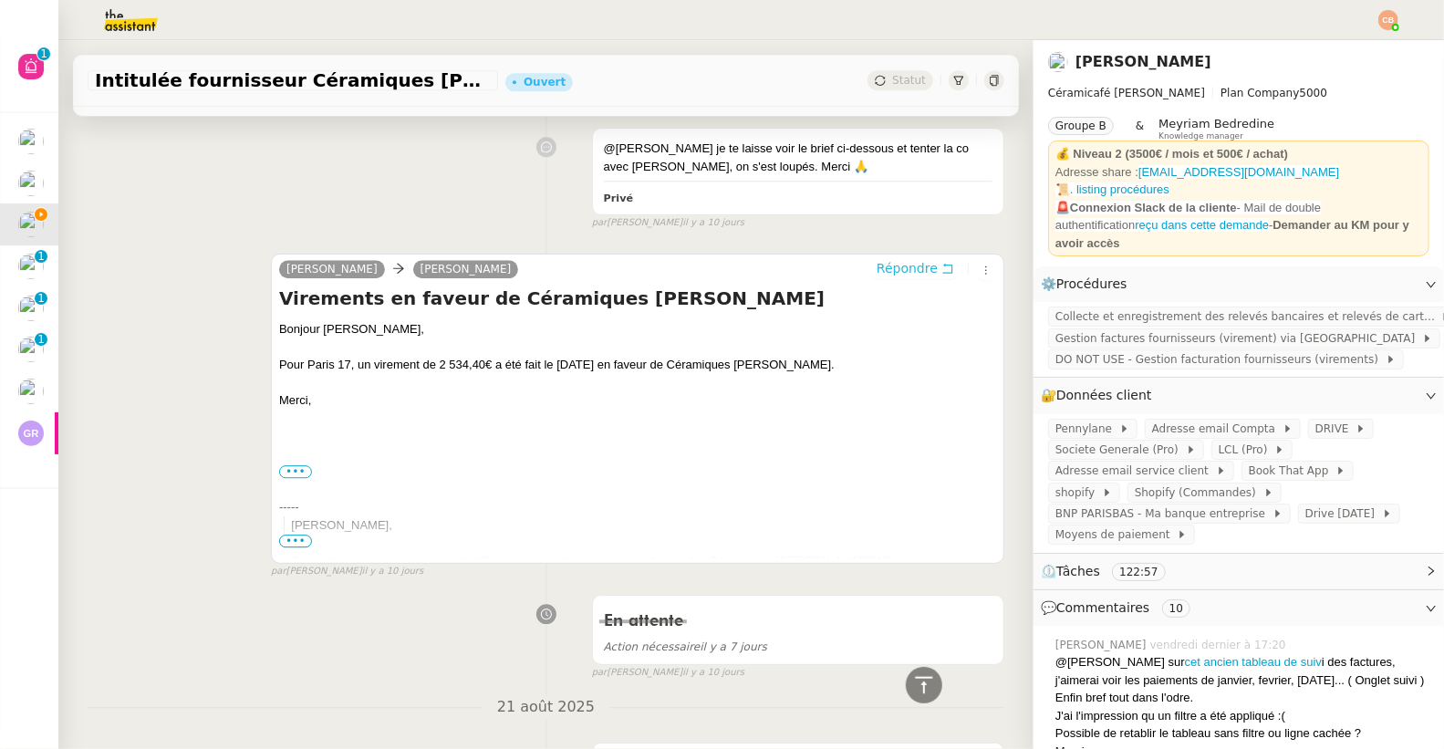
click at [879, 259] on span "Répondre" at bounding box center [907, 268] width 61 height 18
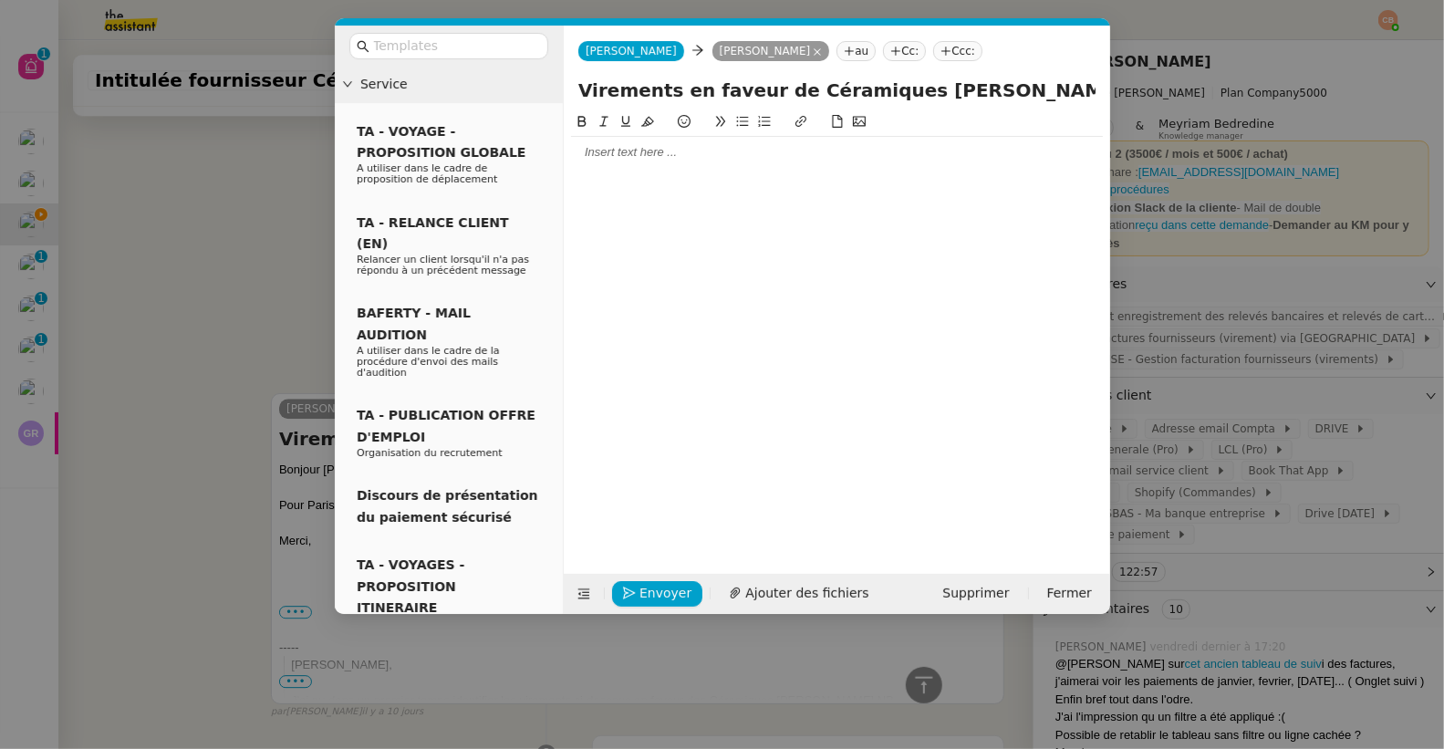
scroll to position [3101, 0]
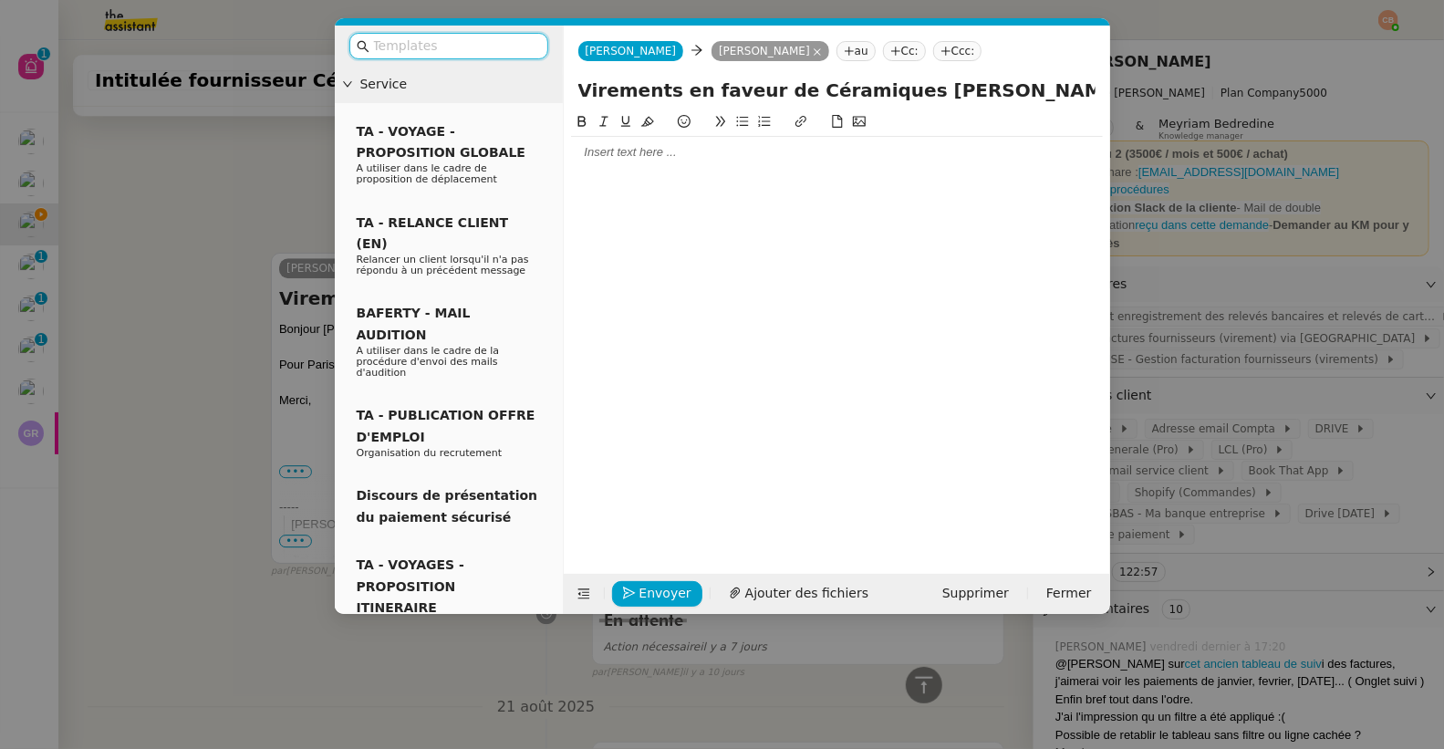
click at [613, 161] on div at bounding box center [837, 152] width 532 height 31
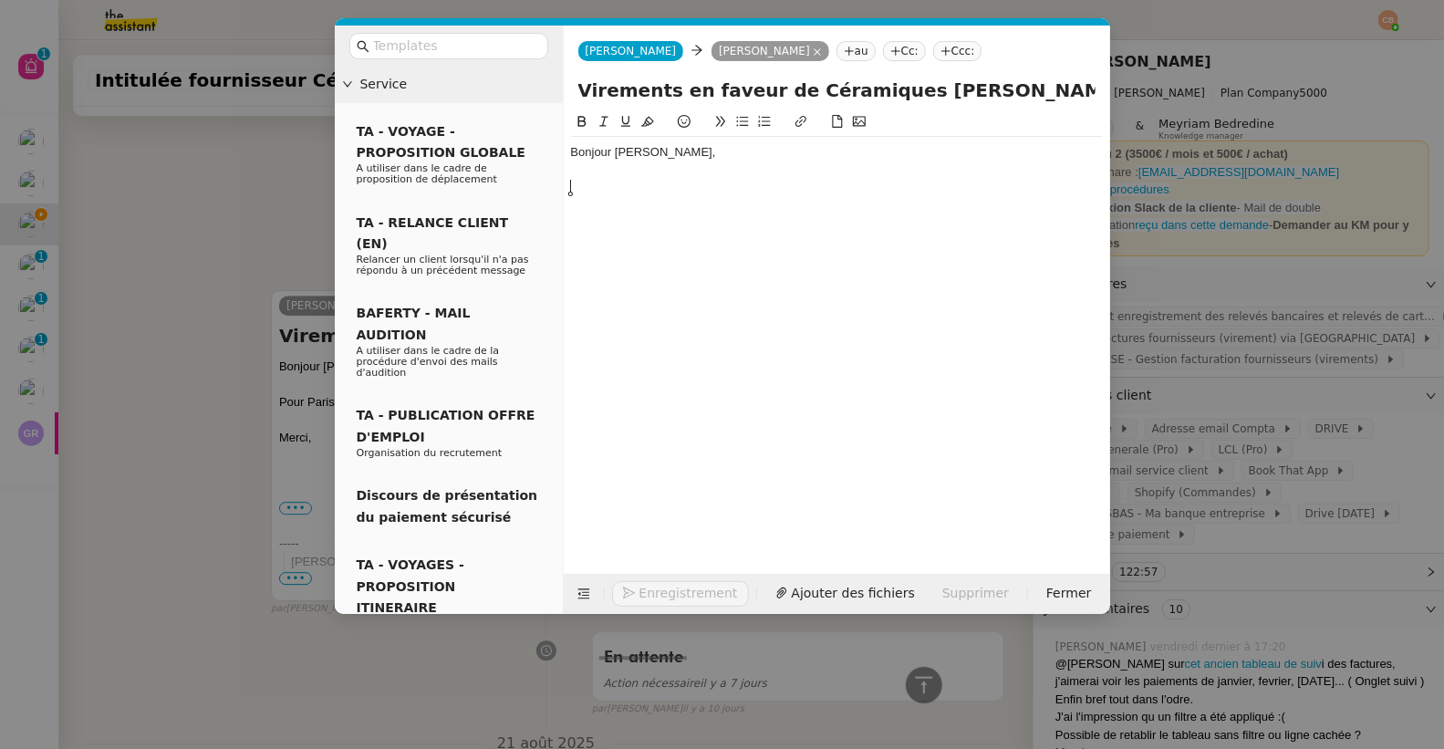
scroll to position [3154, 0]
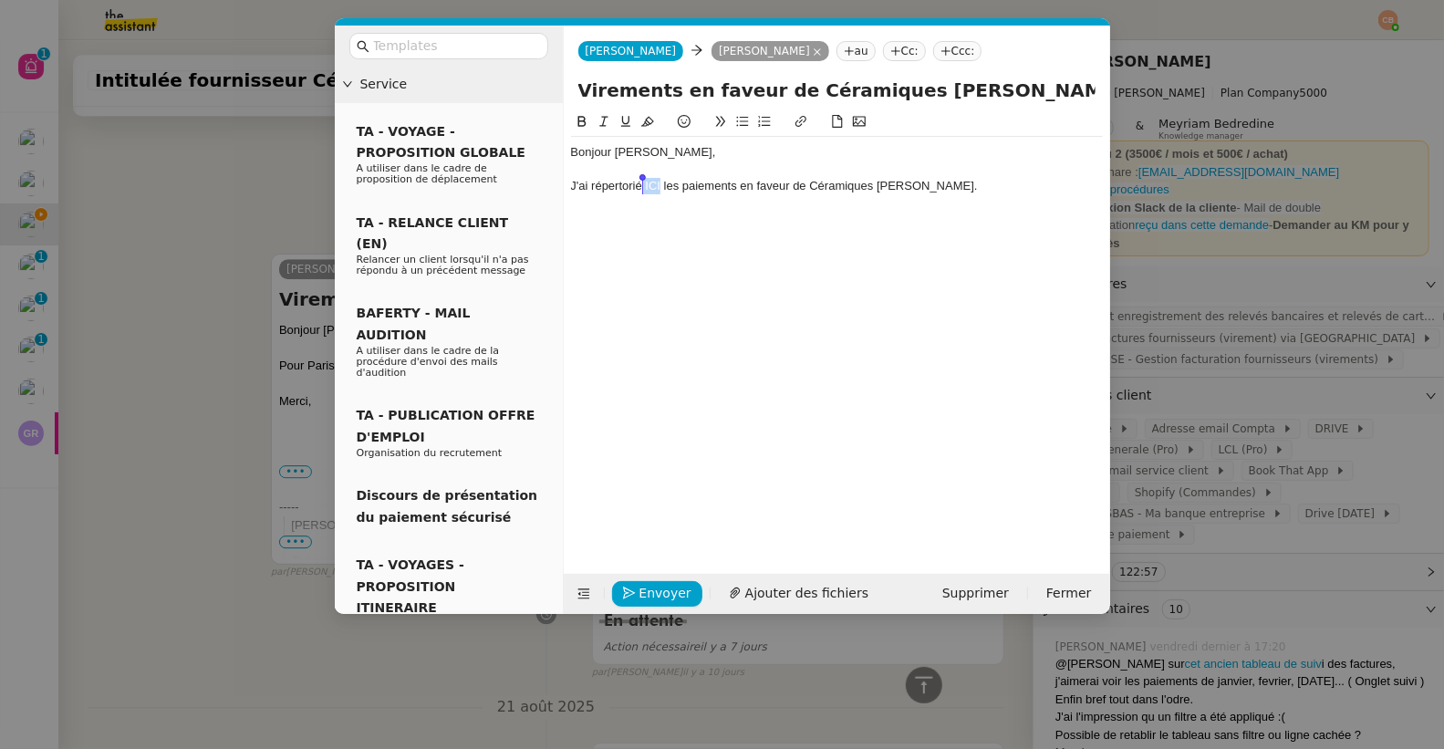
drag, startPoint x: 661, startPoint y: 188, endPoint x: 642, endPoint y: 184, distance: 19.5
click at [642, 184] on div "J'ai répertorié ICI les paiements en faveur de Céramiques Dominique." at bounding box center [837, 186] width 532 height 16
click at [804, 124] on icon at bounding box center [800, 121] width 13 height 13
type input "ICI"
paste input "https://docs.google.com/spreadsheets/d/1g5n9Vound9CmUv6qnPwiuJmZUl2U-Y6-aXvmPXS…"
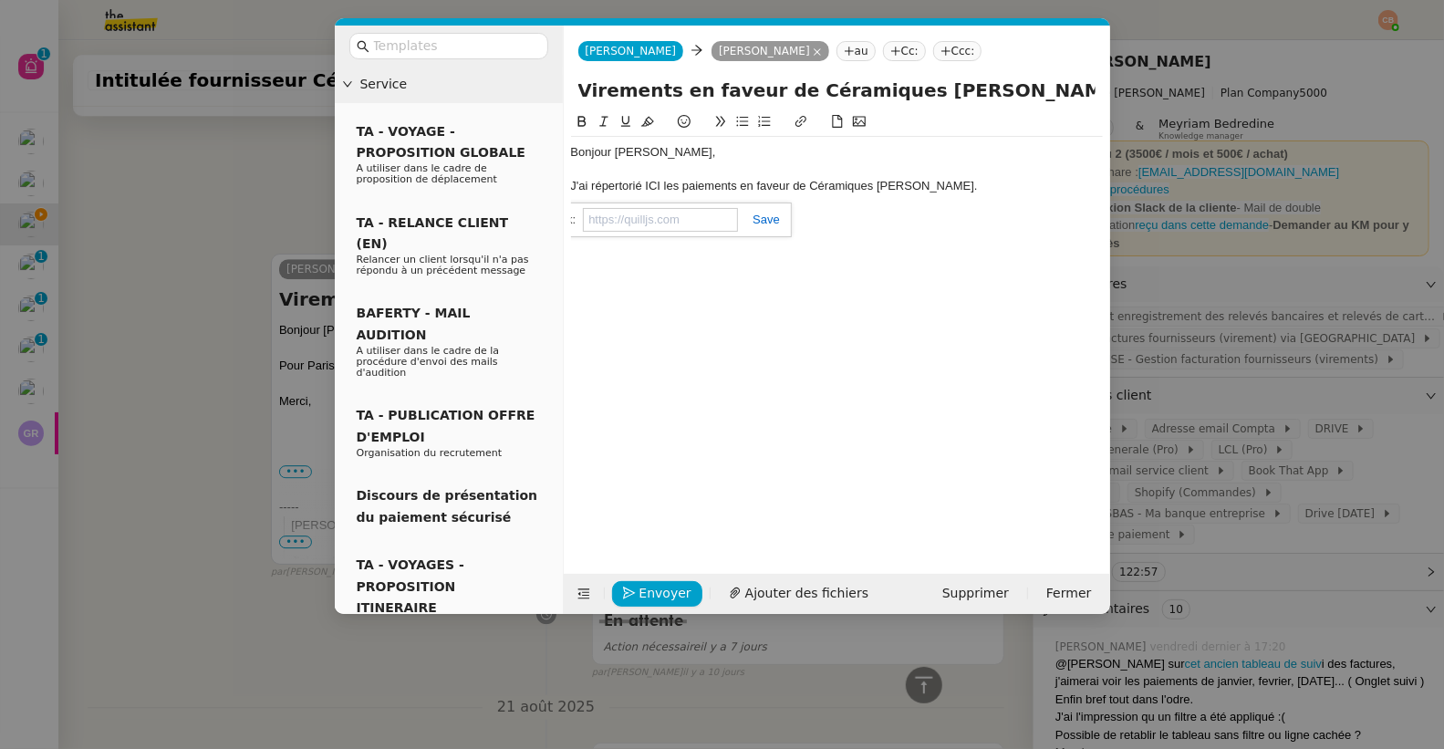
type input "https://docs.google.com/spreadsheets/d/1g5n9Vound9CmUv6qnPwiuJmZUl2U-Y6-aXvmPXS…"
click at [819, 246] on div "Bonjour Geneviève, J'ai répertorié ICI les paiements en faveur de Céramiques Do…" at bounding box center [837, 328] width 532 height 434
click at [959, 190] on div "J'ai répertorié ICI les paiements en faveur de Céramiques Dominique." at bounding box center [837, 186] width 532 height 16
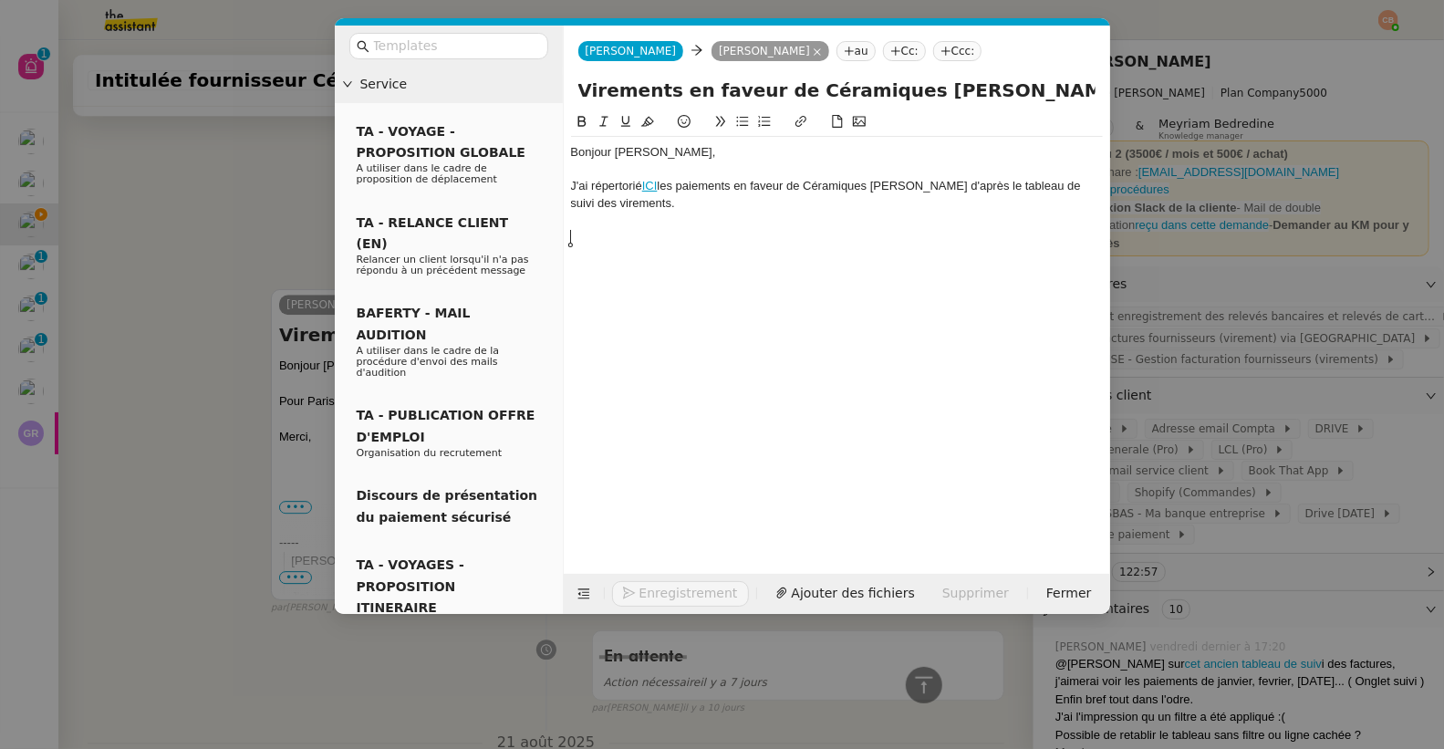
scroll to position [3190, 0]
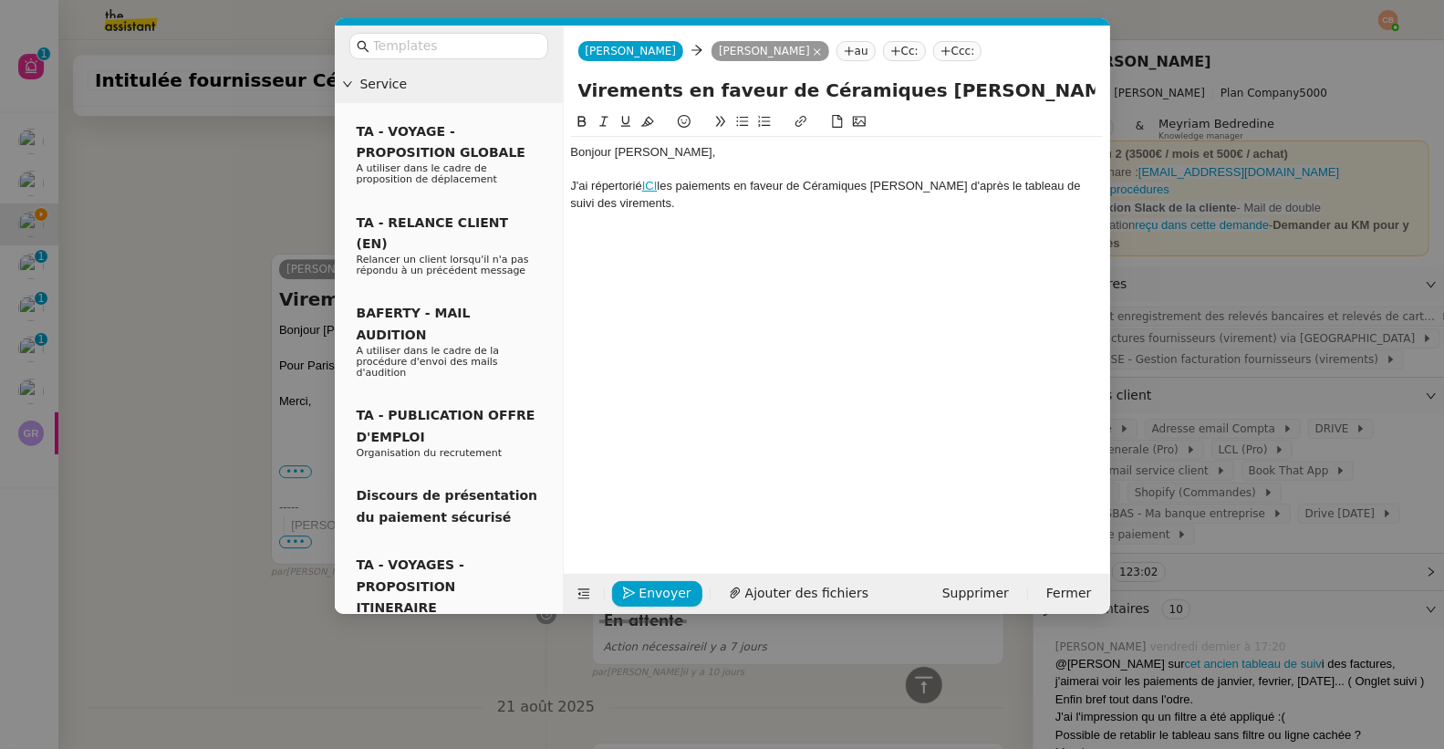
click at [736, 122] on icon at bounding box center [742, 121] width 13 height 13
click at [639, 589] on span "Envoyer" at bounding box center [665, 593] width 52 height 21
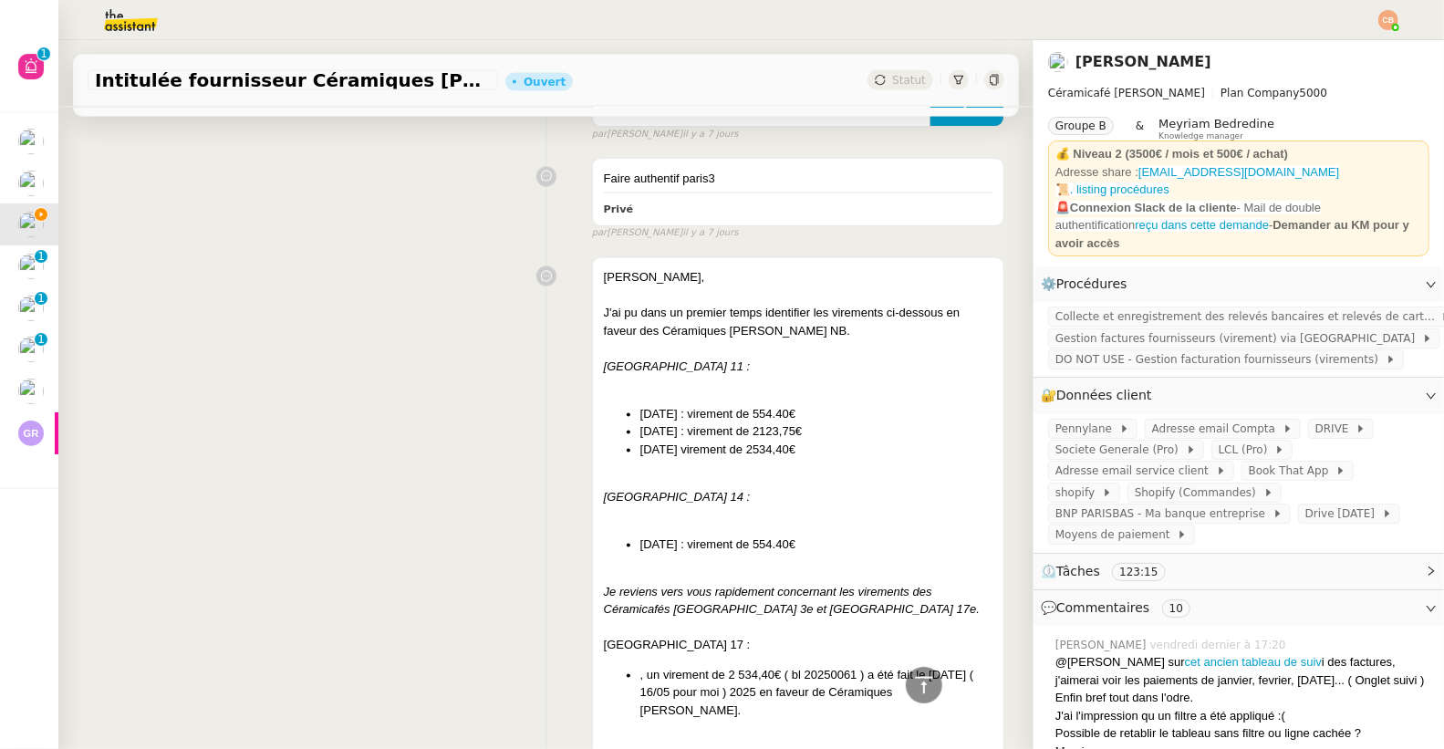
scroll to position [0, 0]
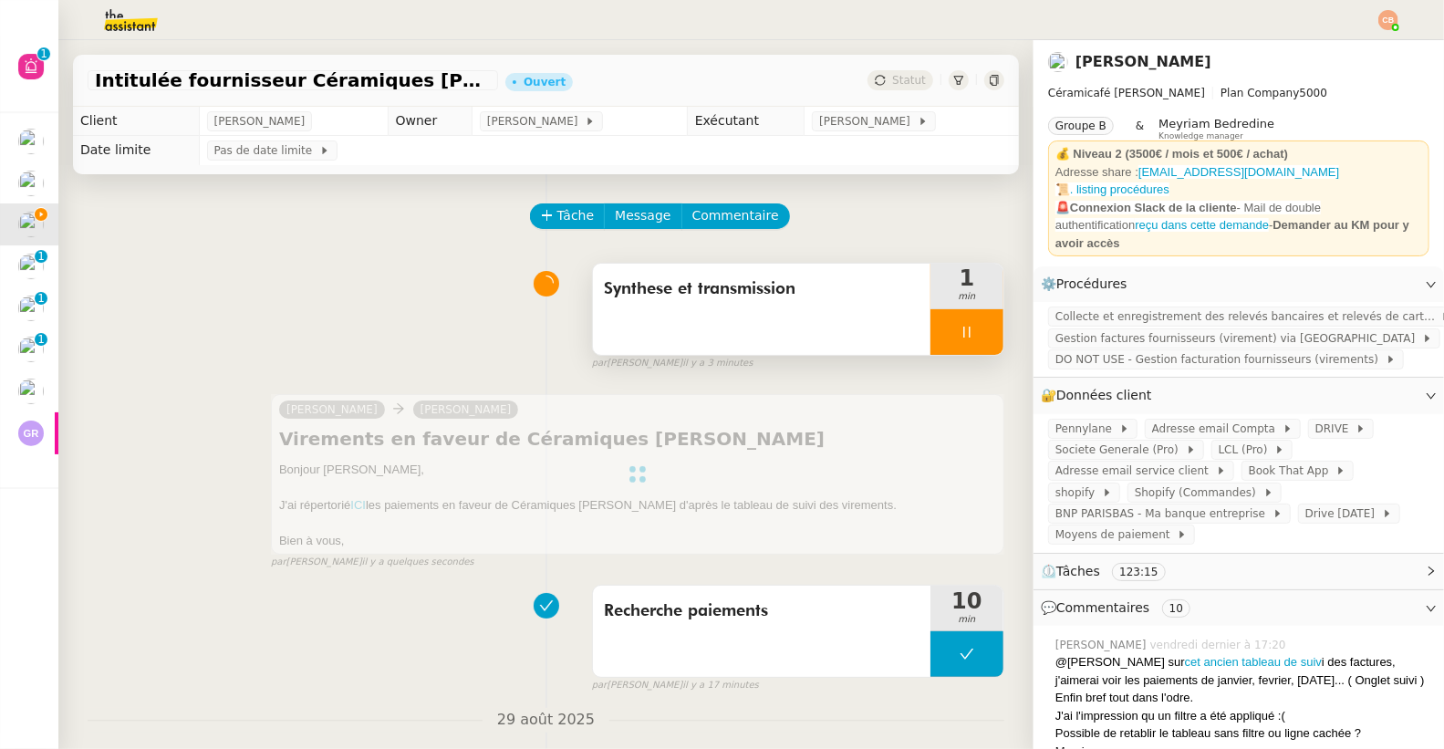
click at [956, 332] on div at bounding box center [966, 332] width 73 height 46
click at [978, 328] on icon at bounding box center [985, 332] width 15 height 15
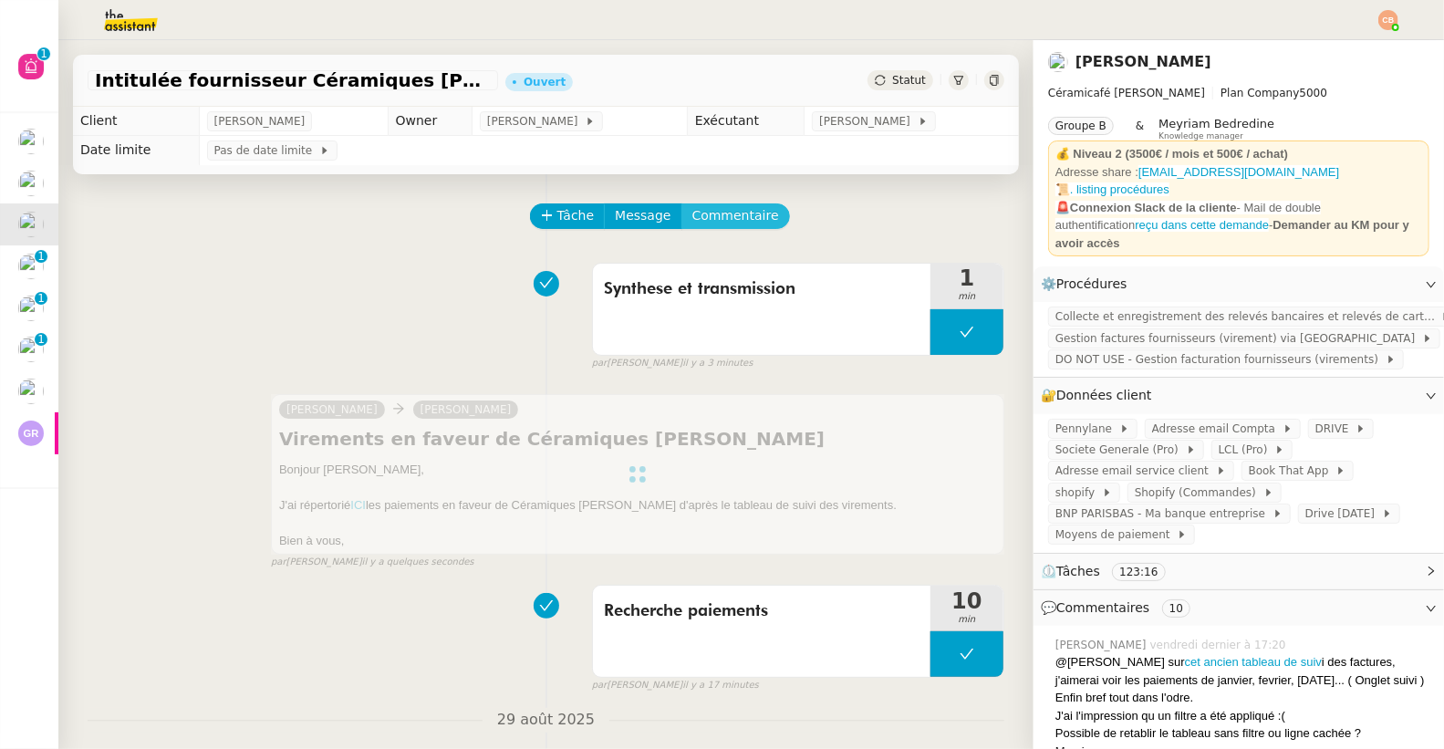
click at [738, 223] on span "Commentaire" at bounding box center [735, 215] width 87 height 21
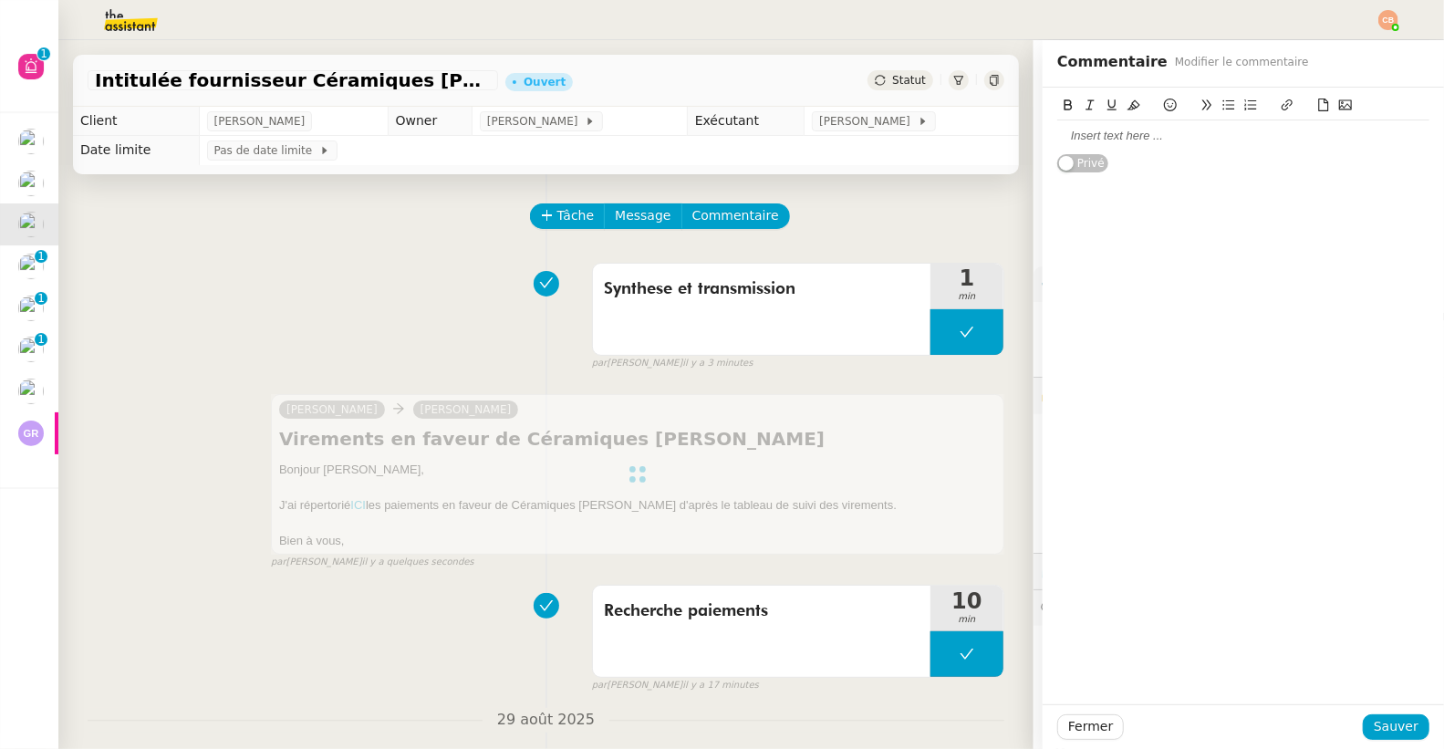
click at [1082, 137] on div at bounding box center [1243, 136] width 372 height 16
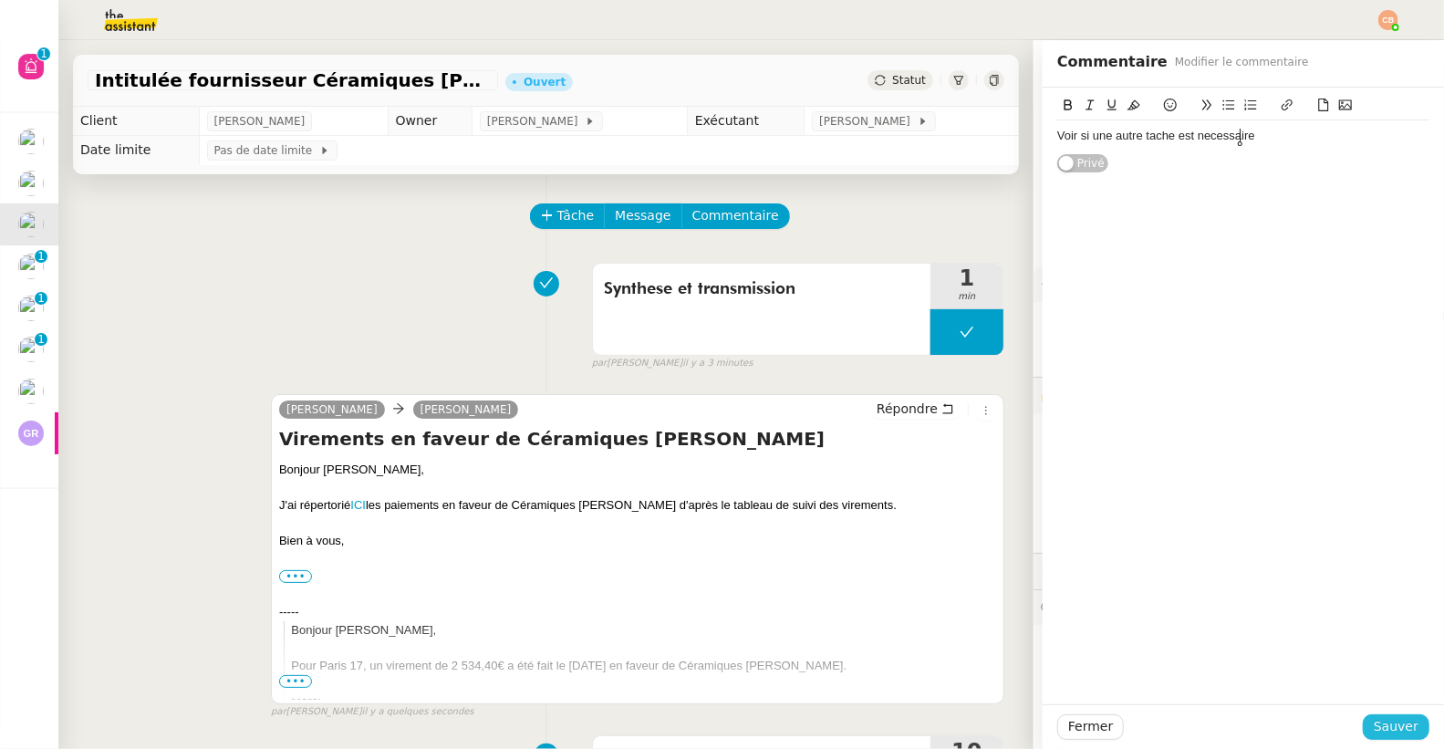
click at [1377, 731] on span "Sauver" at bounding box center [1396, 726] width 45 height 21
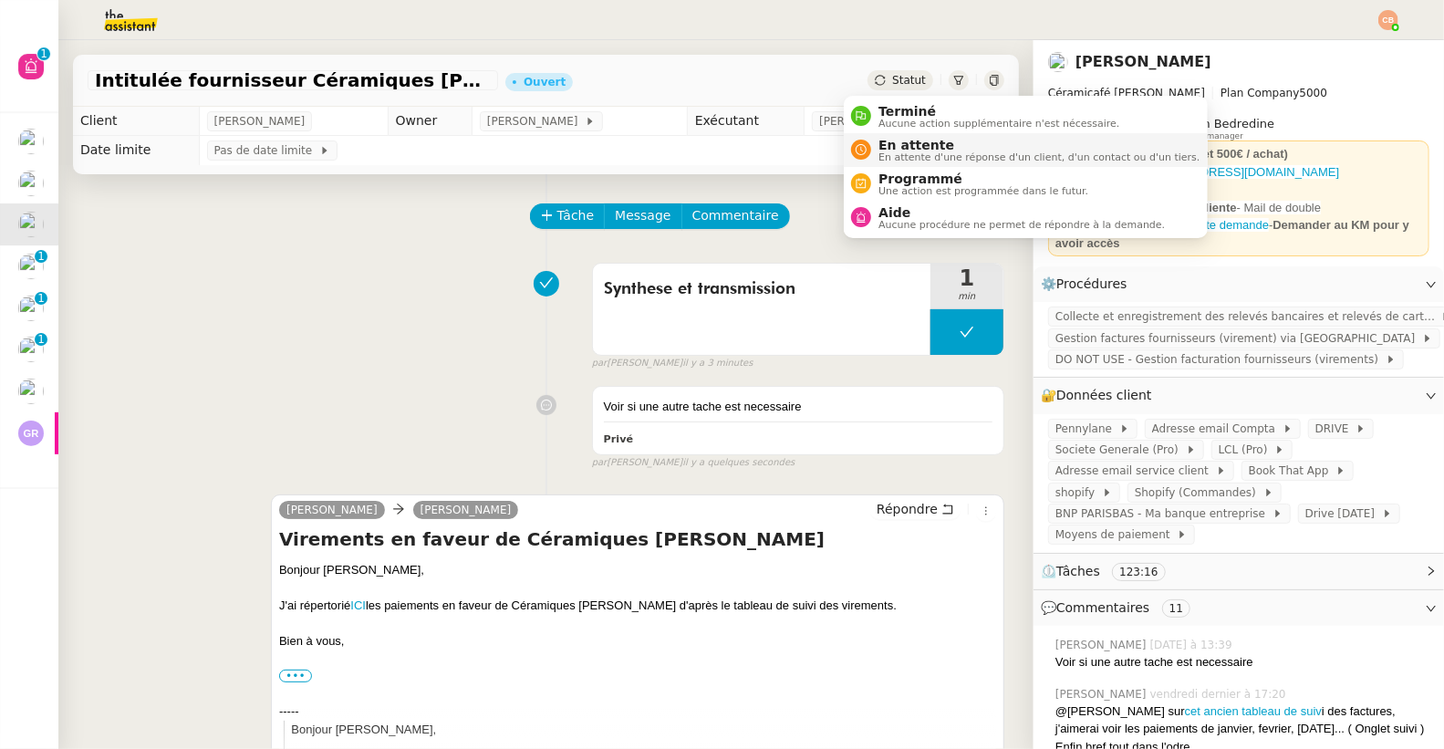
click at [897, 152] on span "En attente d'une réponse d'un client, d'un contact ou d'un tiers." at bounding box center [1038, 157] width 321 height 10
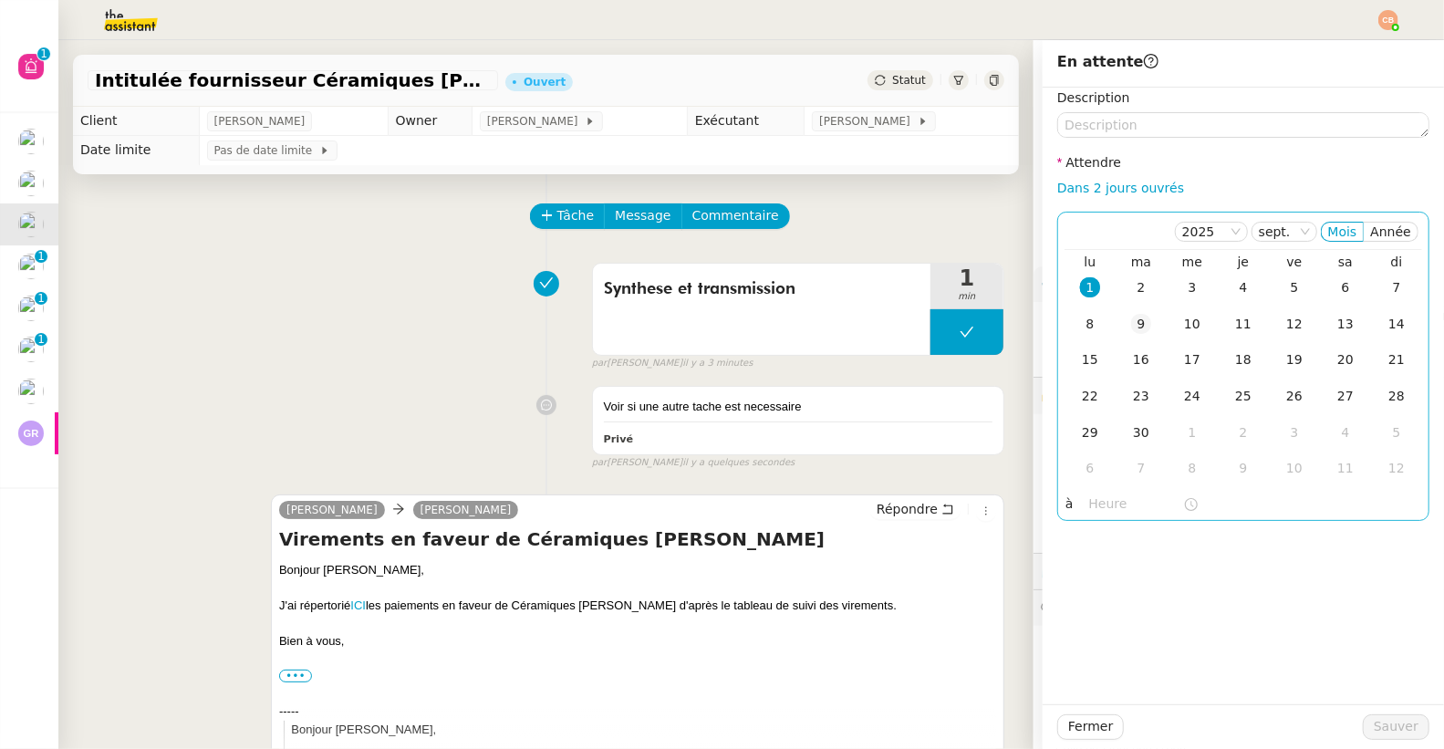
click at [1131, 323] on div "9" at bounding box center [1141, 324] width 20 height 20
click at [1089, 505] on input "text" at bounding box center [1136, 503] width 94 height 21
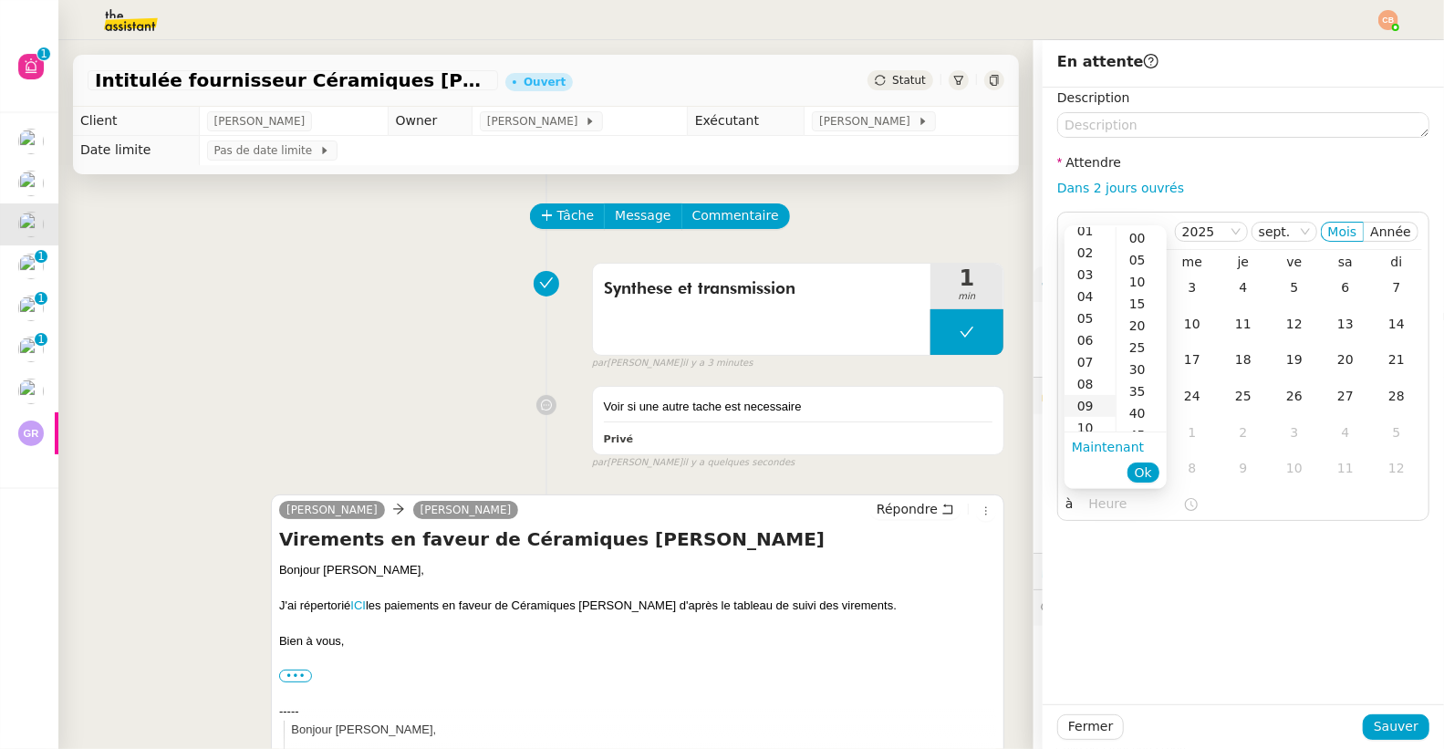
click at [1086, 401] on div "09" at bounding box center [1089, 406] width 51 height 22
click at [1142, 227] on div "00" at bounding box center [1141, 238] width 50 height 22
type input "09:00"
click at [1176, 572] on div "Description Attendre Dans 2 jours ouvrés [DATE] Mois Année lu ma me je ve sa di…" at bounding box center [1243, 396] width 401 height 617
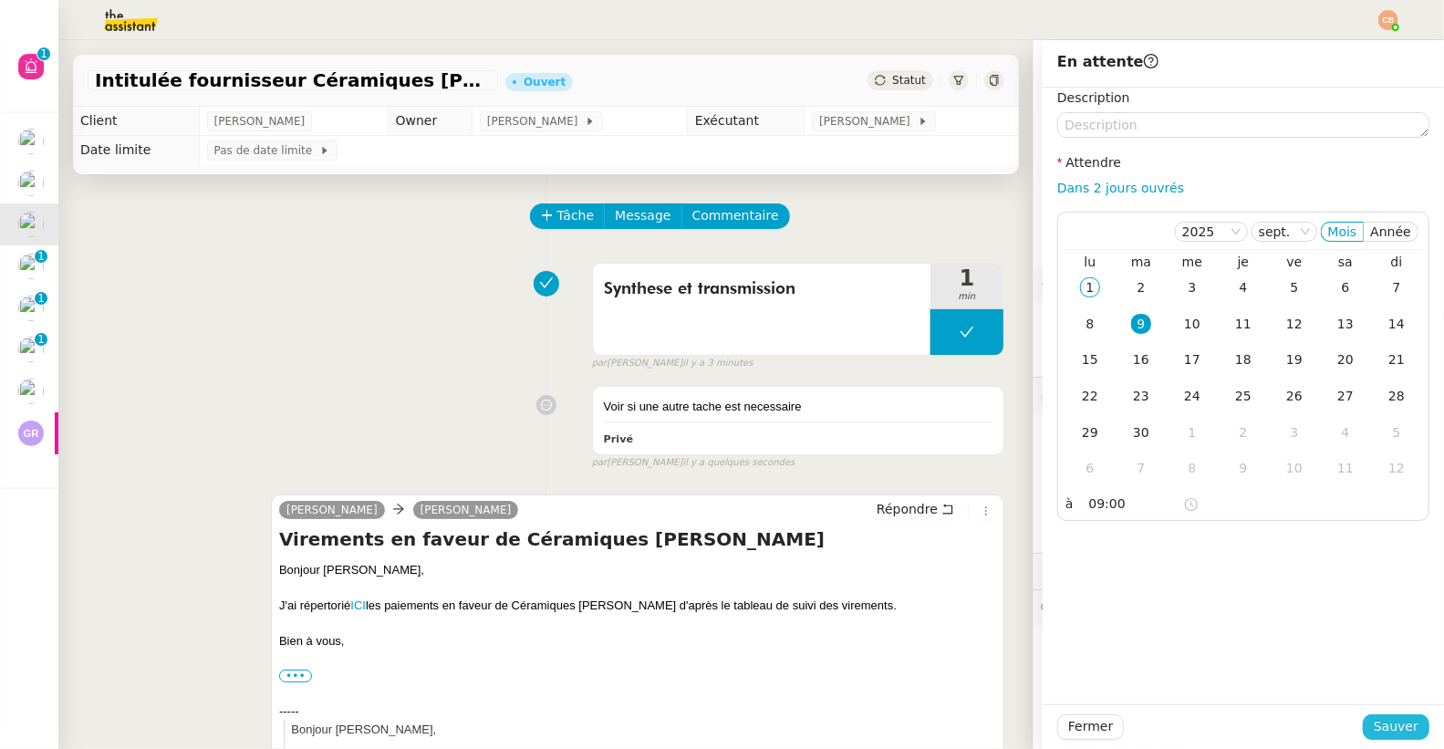
drag, startPoint x: 1375, startPoint y: 715, endPoint x: 1352, endPoint y: 718, distance: 23.9
click at [1375, 716] on button "Sauver" at bounding box center [1396, 727] width 67 height 26
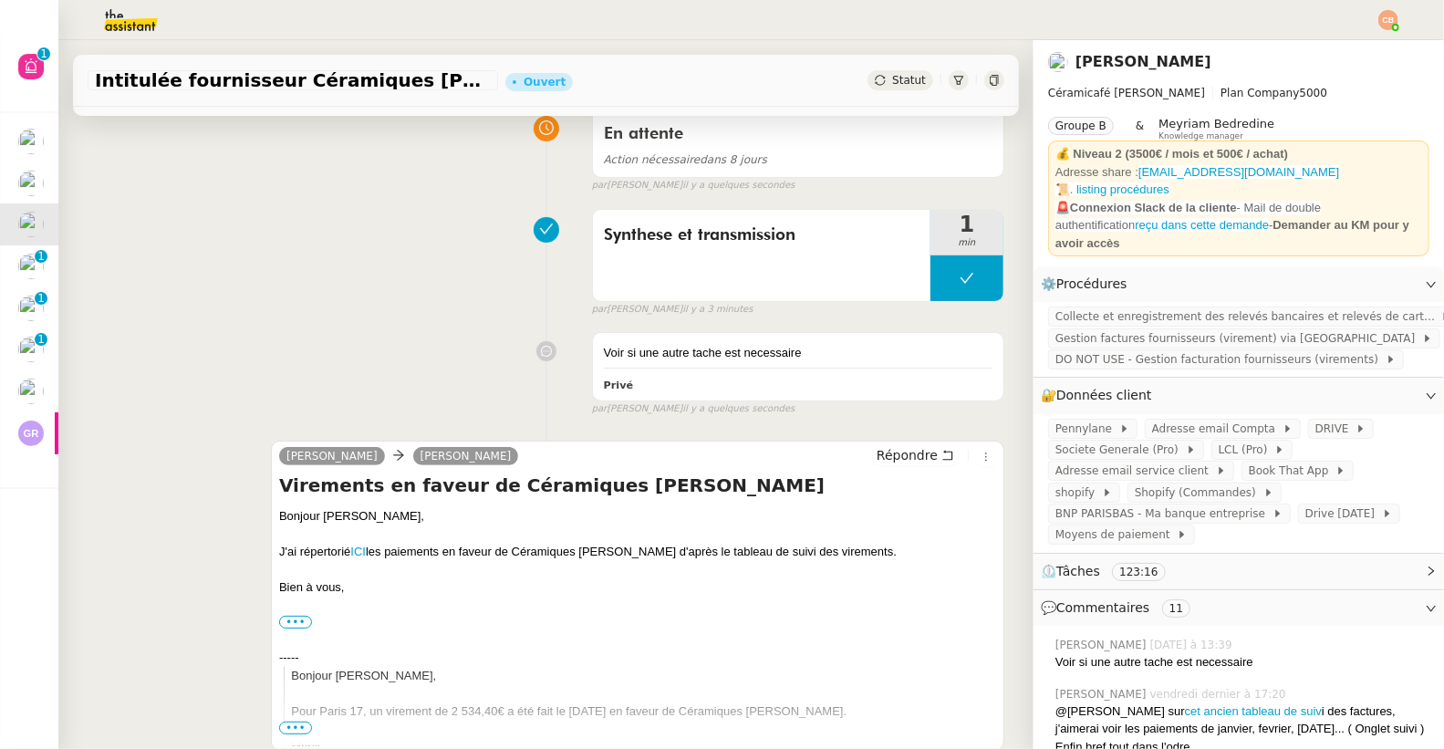
scroll to position [293, 0]
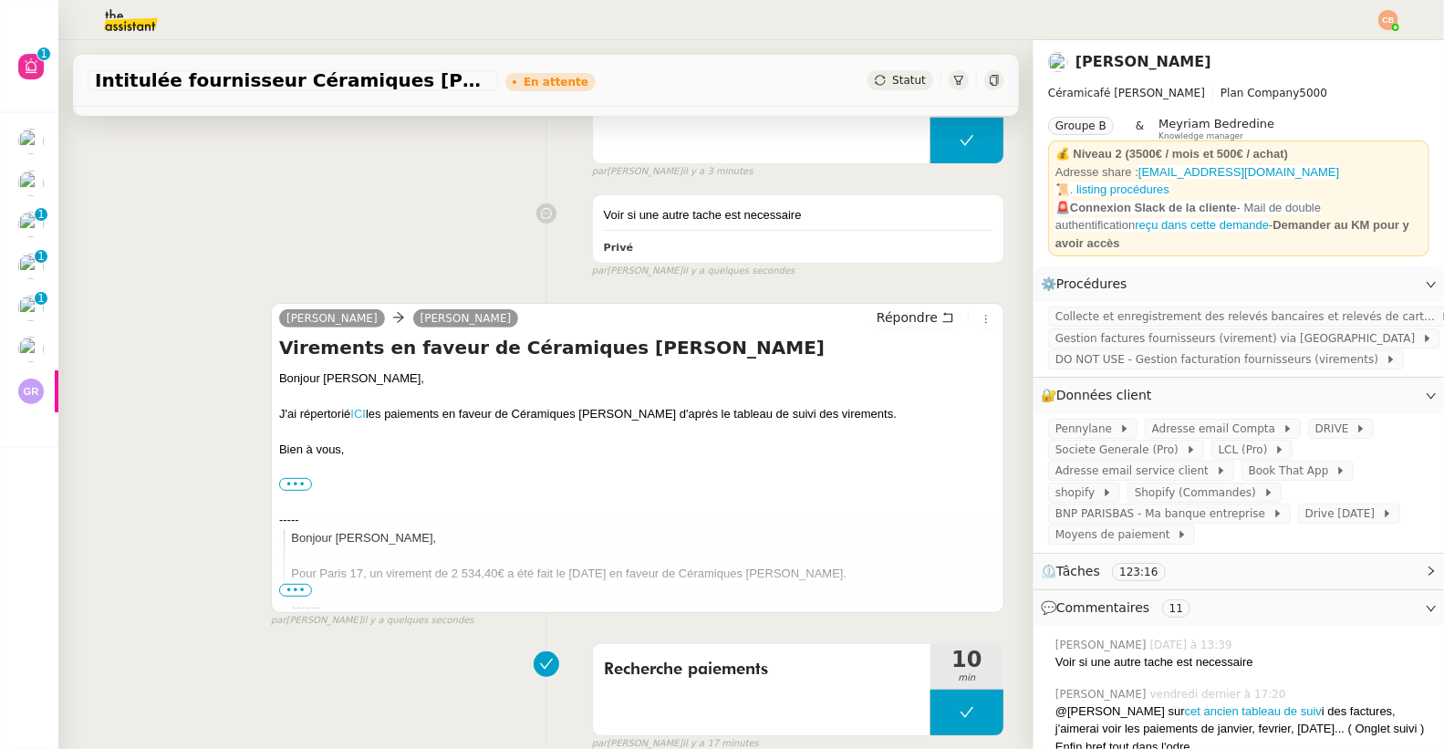
click at [357, 414] on link "ICI" at bounding box center [358, 414] width 16 height 14
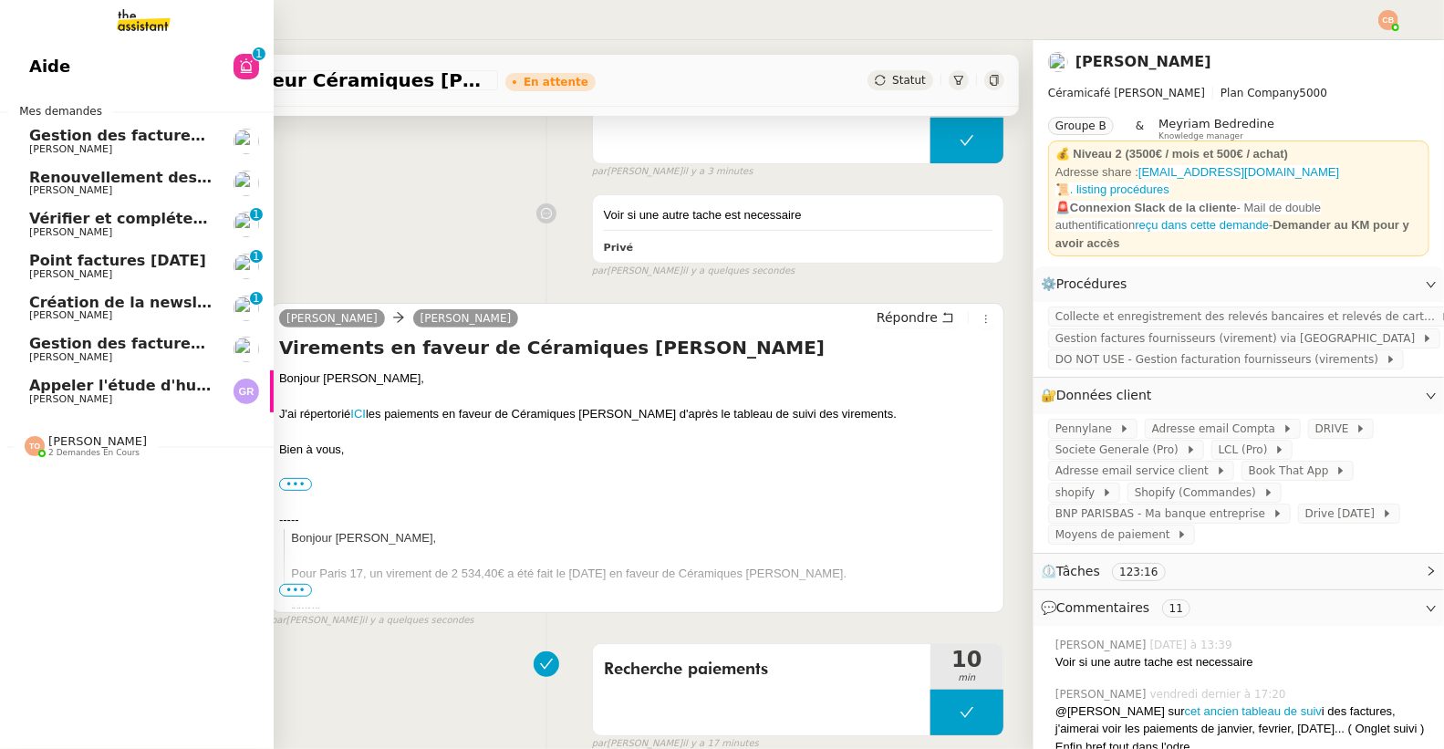
click at [84, 320] on span "[PERSON_NAME]" at bounding box center [70, 315] width 83 height 12
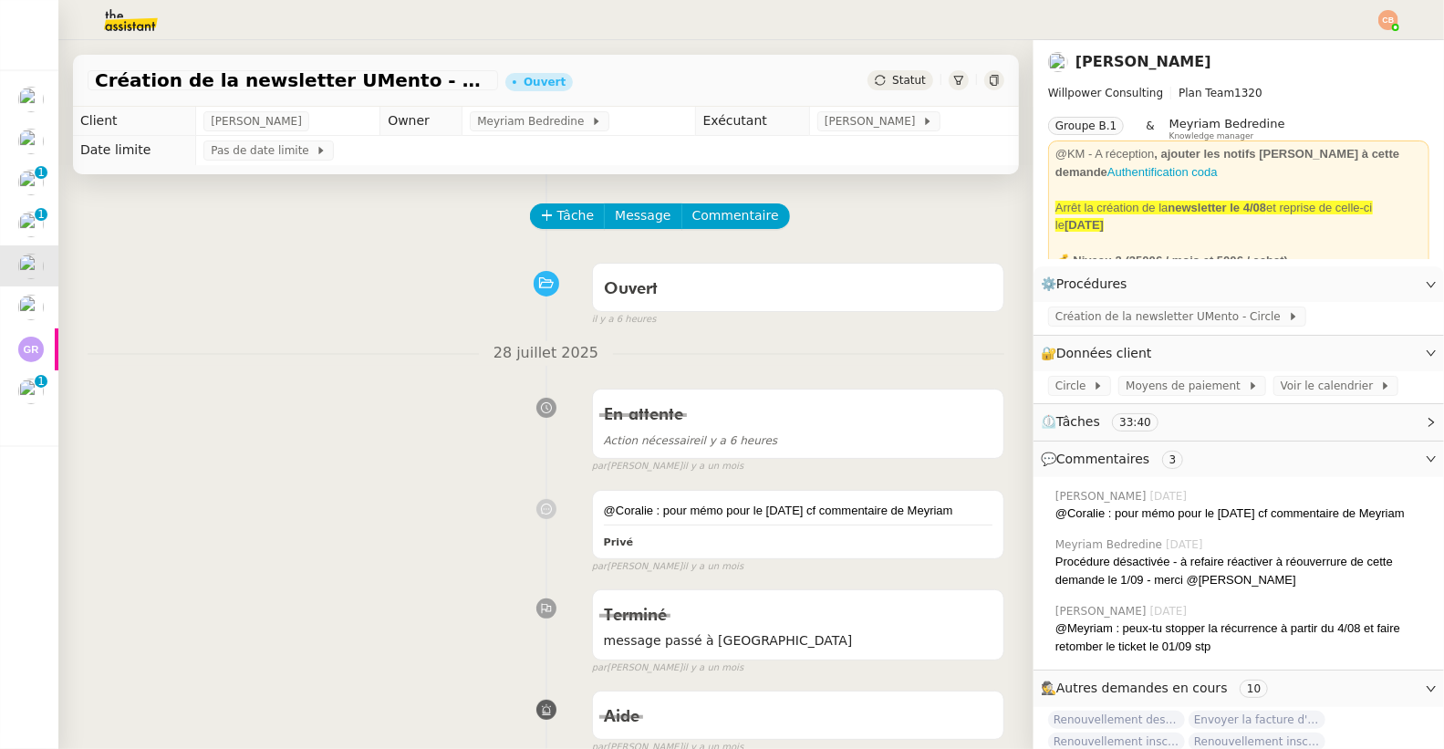
click at [198, 430] on div "En attente Action nécessaire il y a 6 heures false par Coralie B. il y a un mois" at bounding box center [546, 427] width 917 height 94
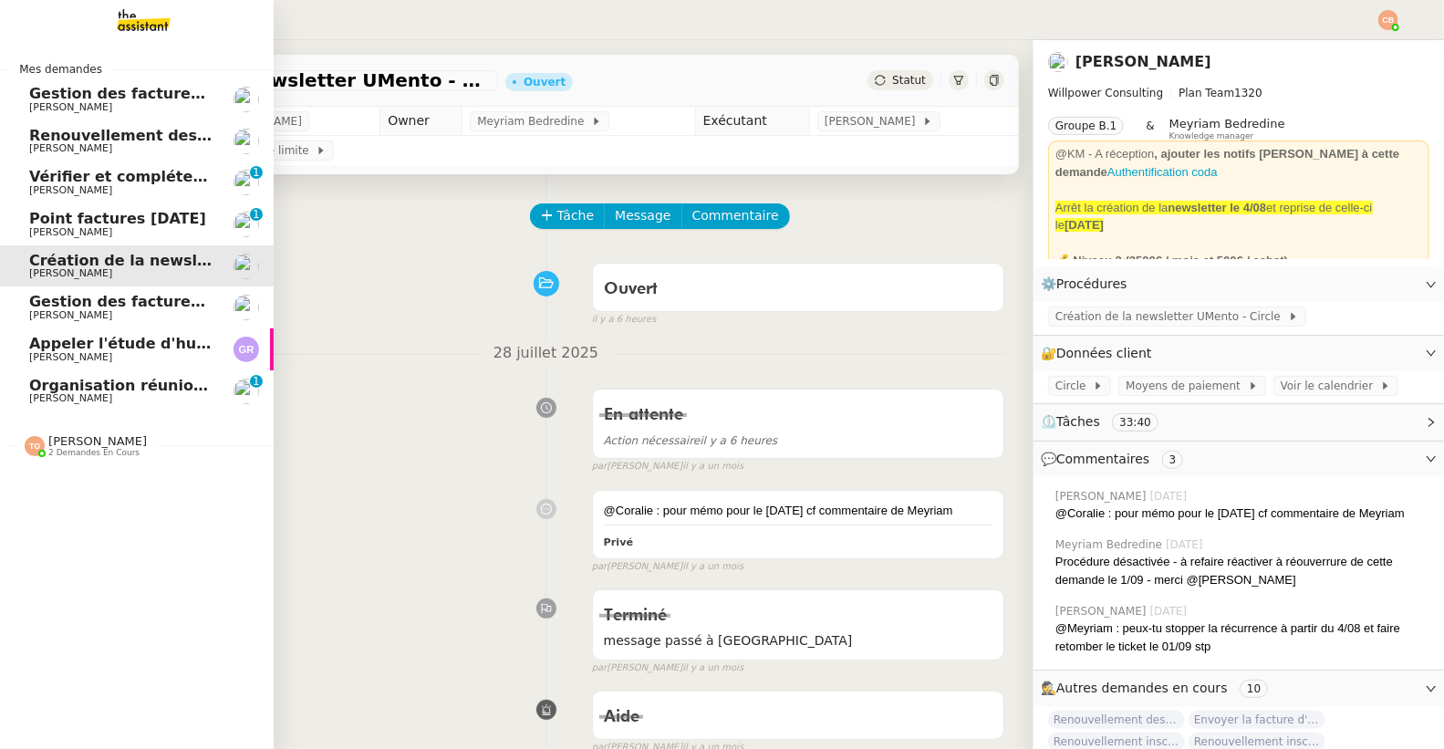
click at [30, 227] on span "[PERSON_NAME]" at bounding box center [70, 232] width 83 height 12
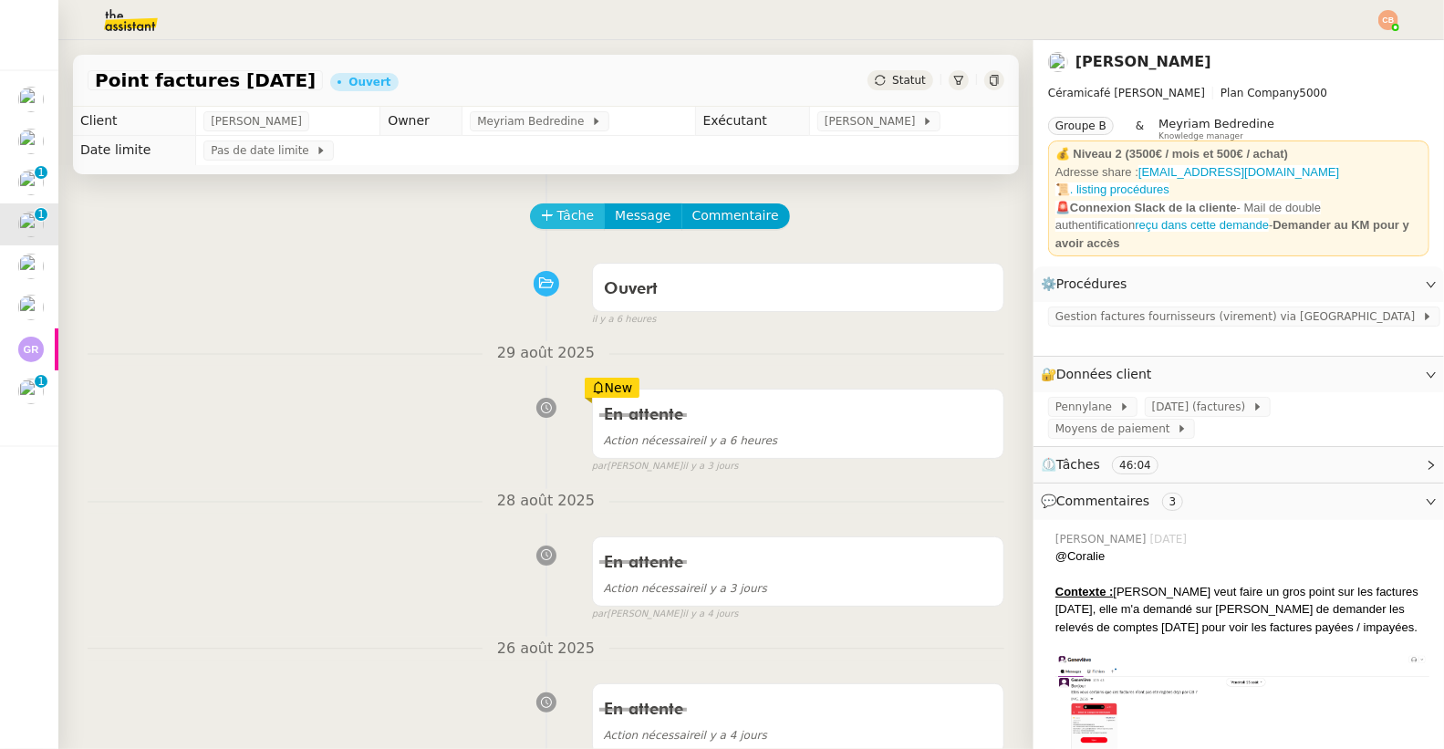
click at [557, 210] on span "Tâche" at bounding box center [575, 215] width 37 height 21
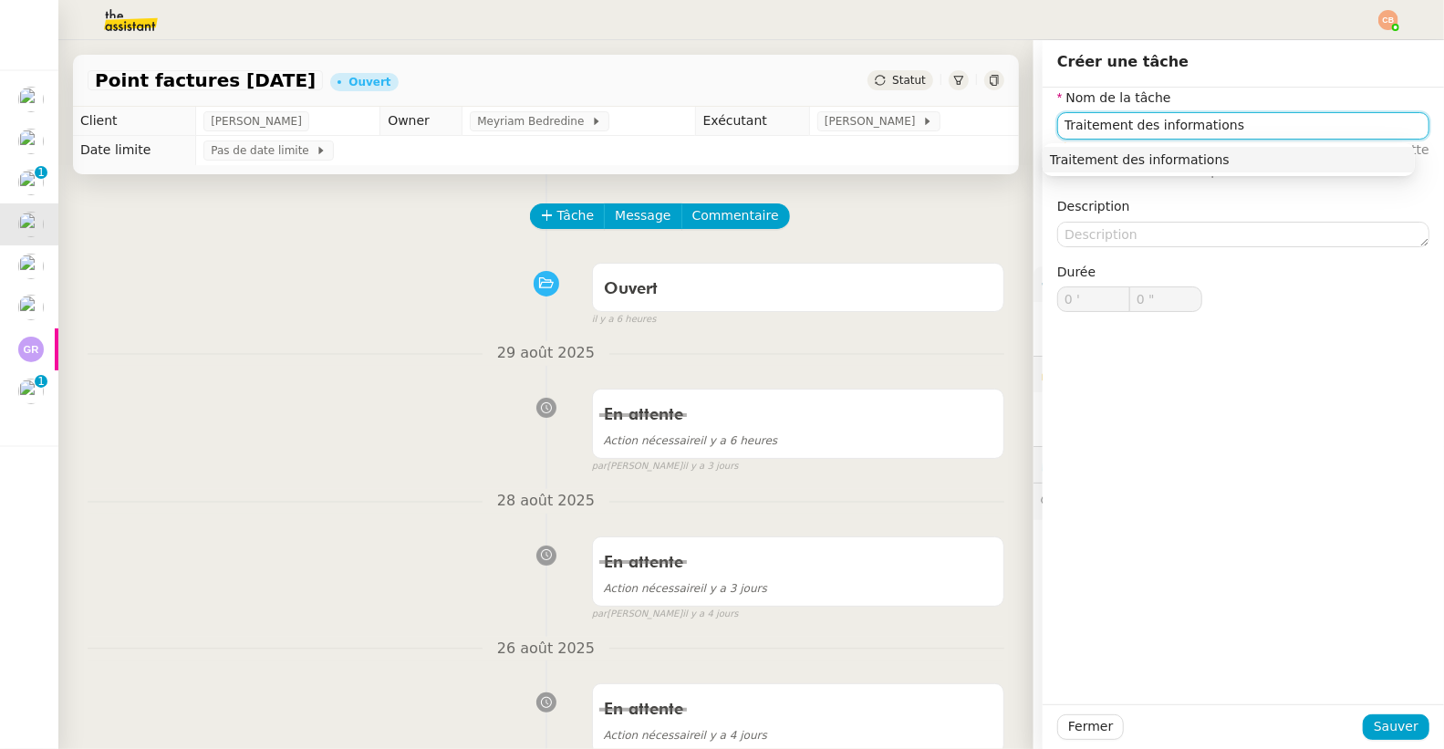
click at [1223, 169] on nz-auto-option "Traitement des informations" at bounding box center [1229, 160] width 372 height 26
type input "Traitement des informations"
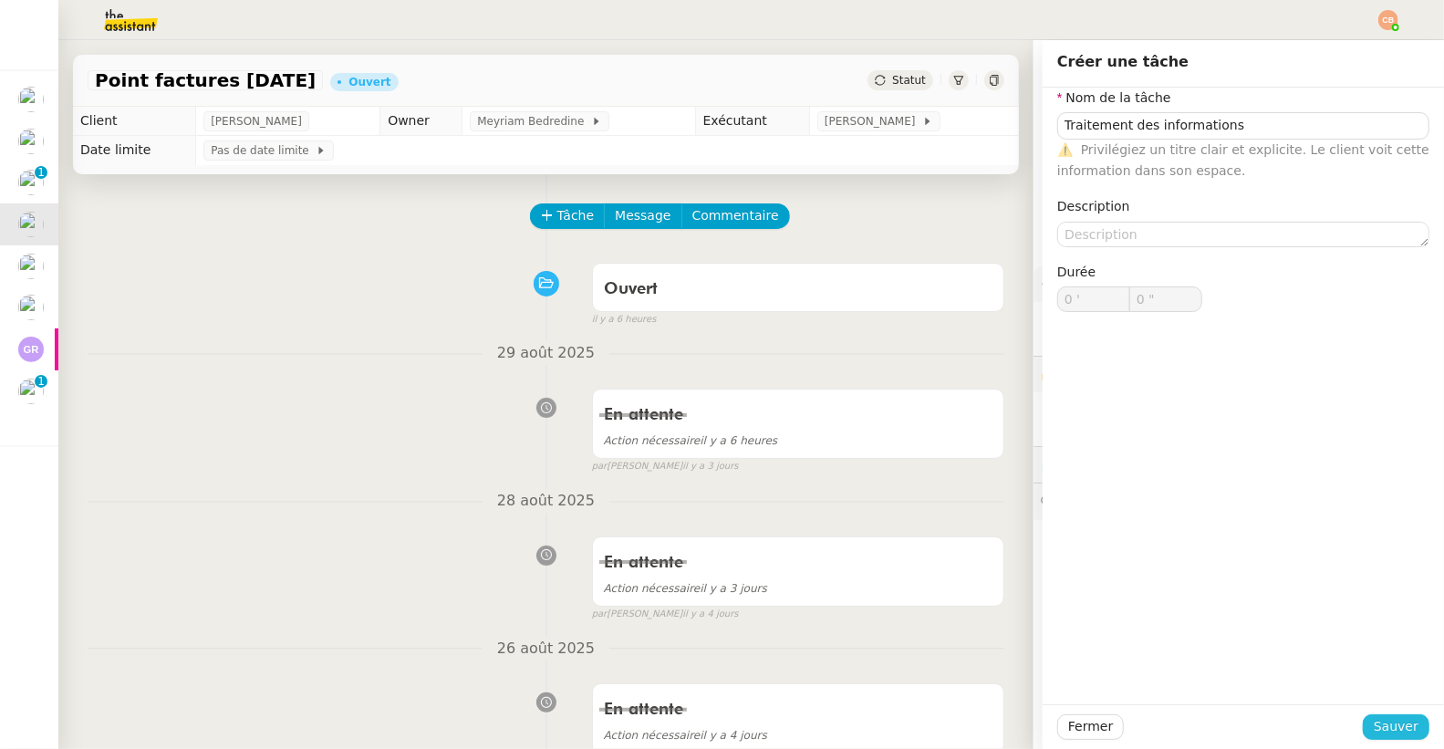
click at [1374, 728] on span "Sauver" at bounding box center [1396, 726] width 45 height 21
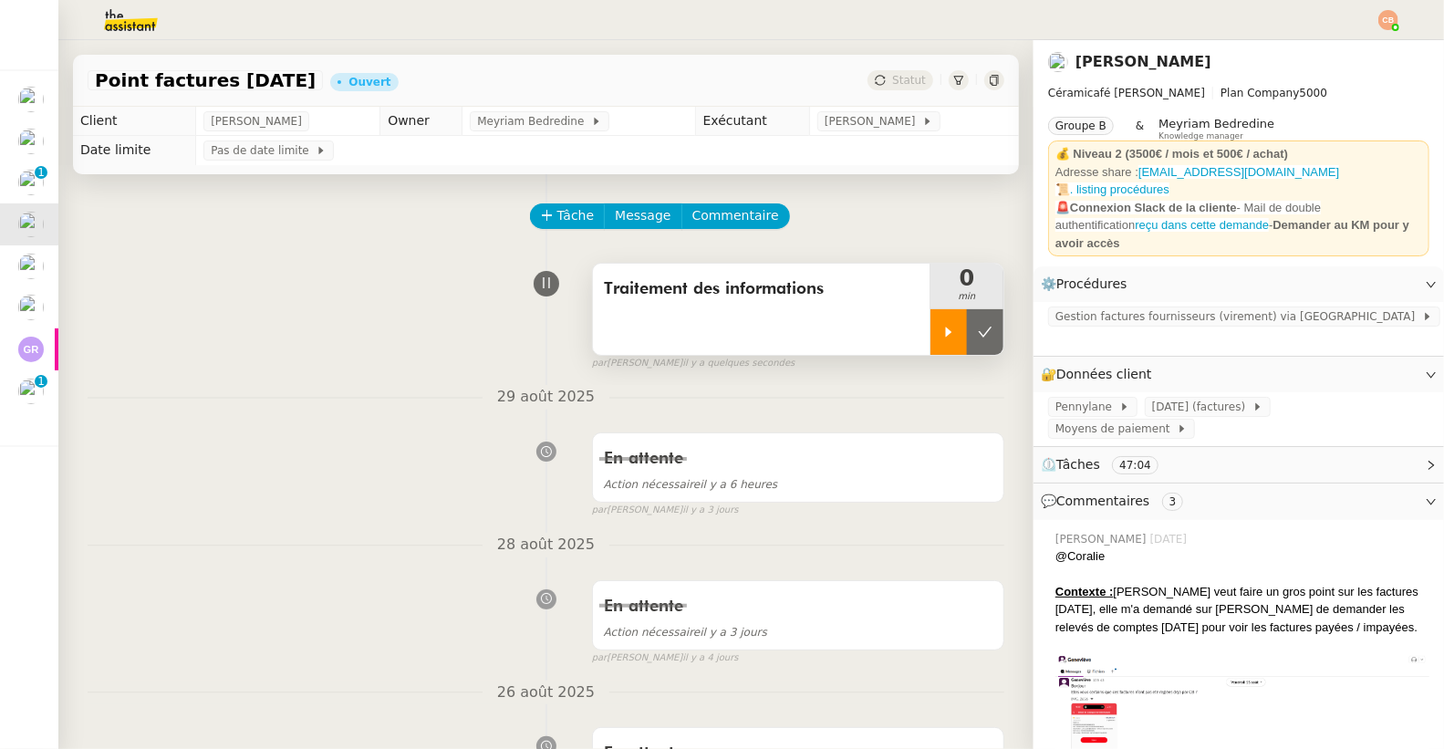
click at [930, 341] on div at bounding box center [948, 332] width 36 height 46
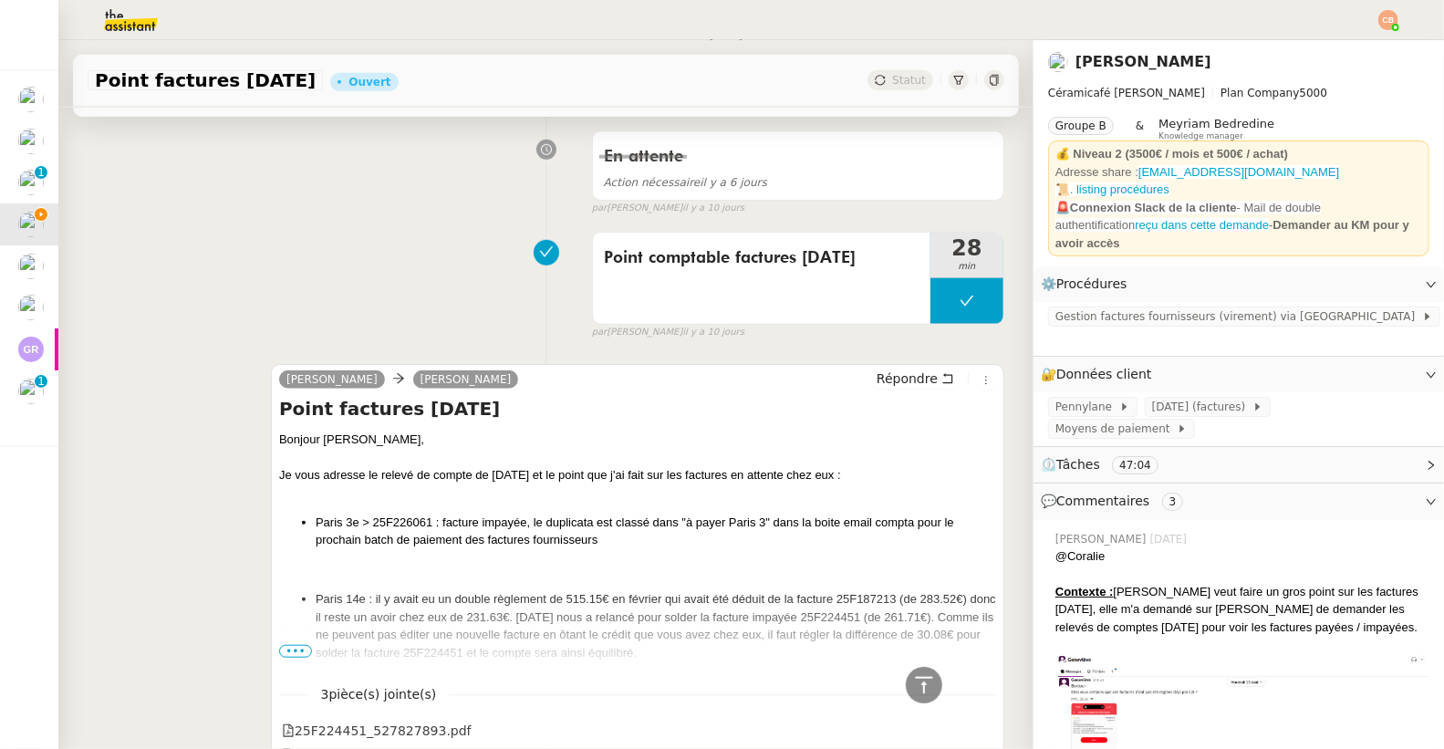
scroll to position [830, 0]
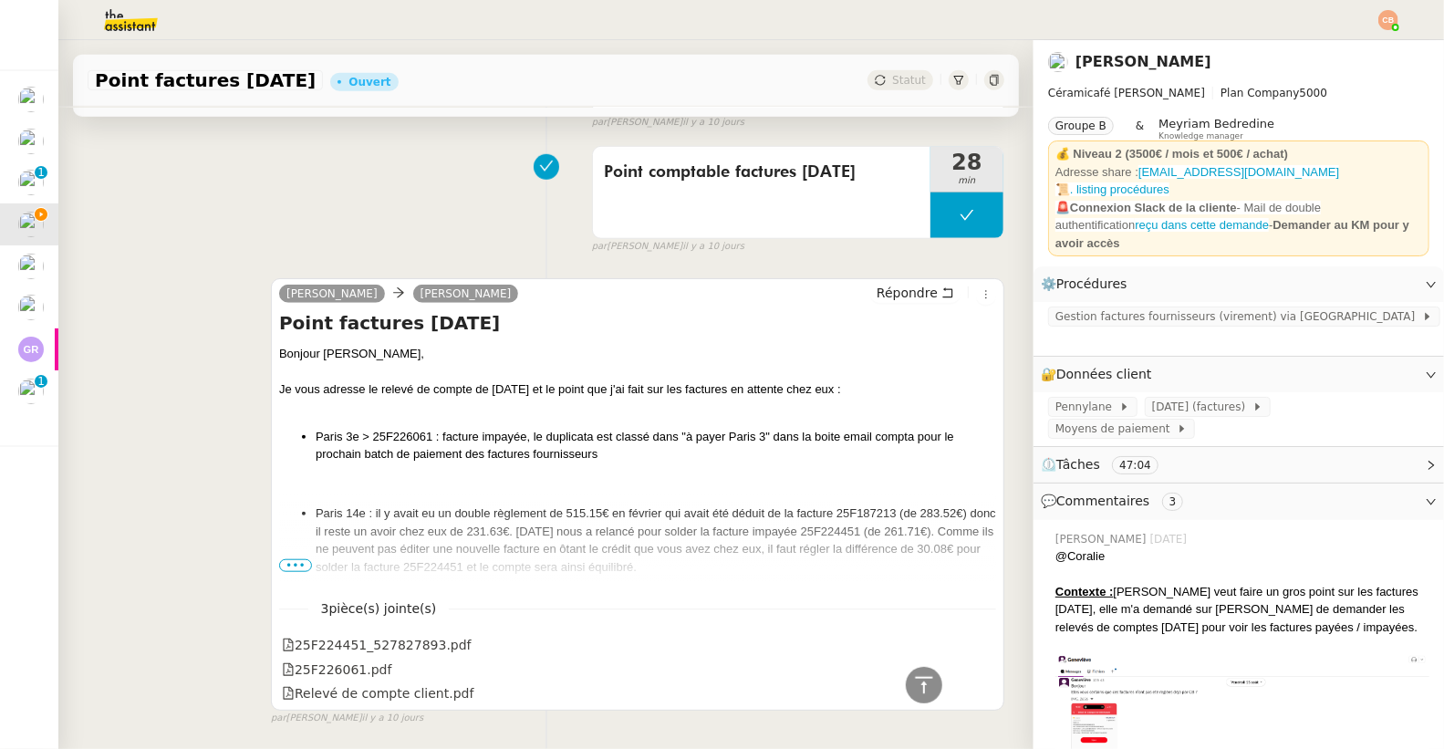
click at [285, 574] on ul "Paris 14e : il y avait eu un double règlement de 515.15€ en février qui avait é…" at bounding box center [637, 539] width 717 height 71
click at [285, 566] on span "•••" at bounding box center [295, 565] width 33 height 13
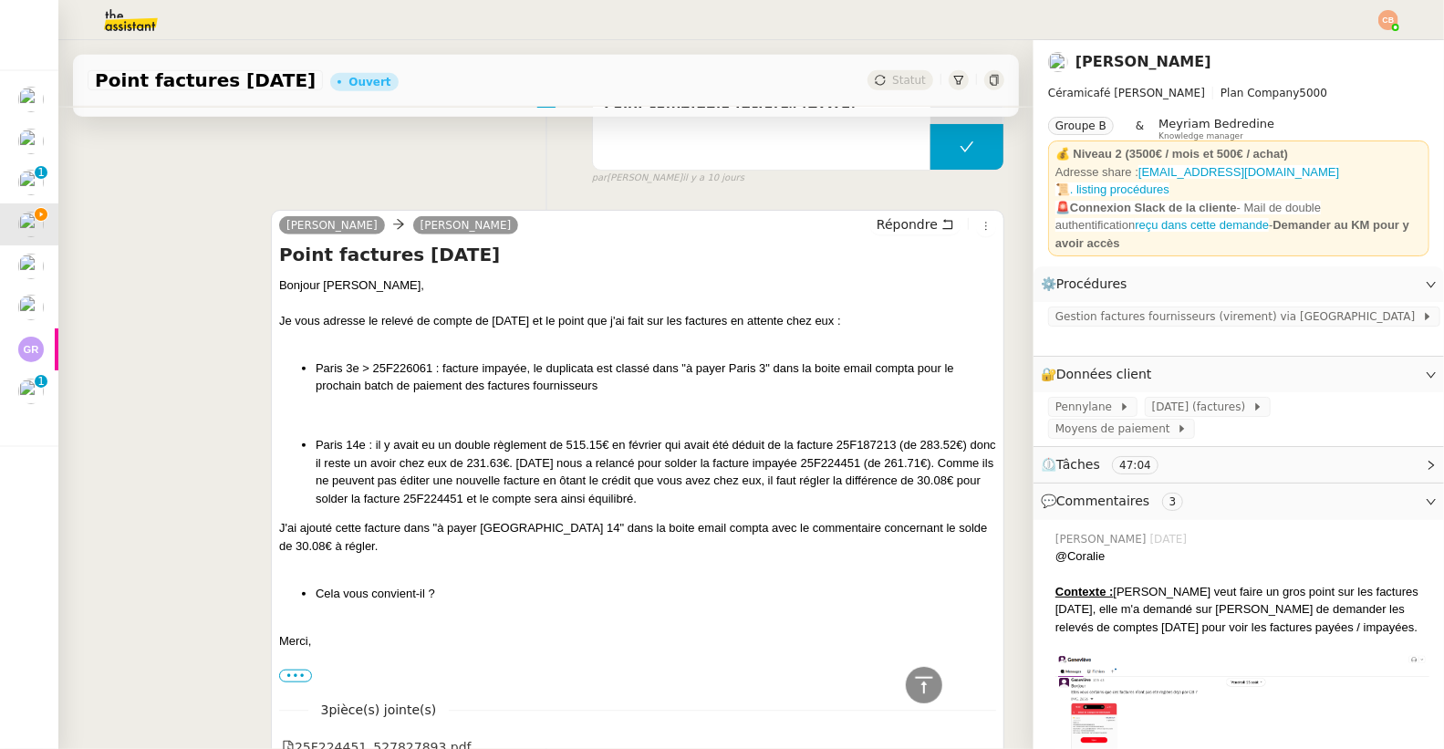
scroll to position [914, 0]
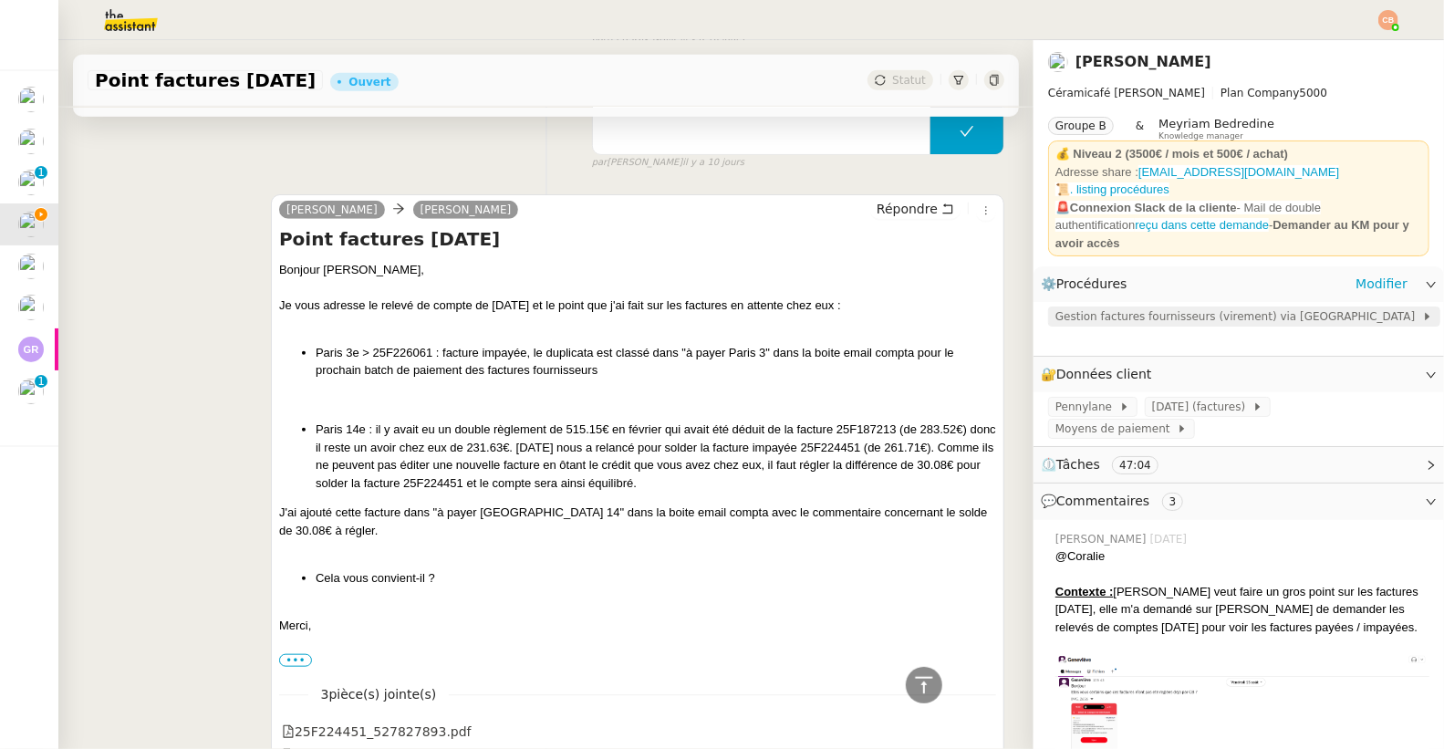
click at [1150, 312] on span "Gestion factures fournisseurs (virement) via Pennylane" at bounding box center [1238, 316] width 367 height 18
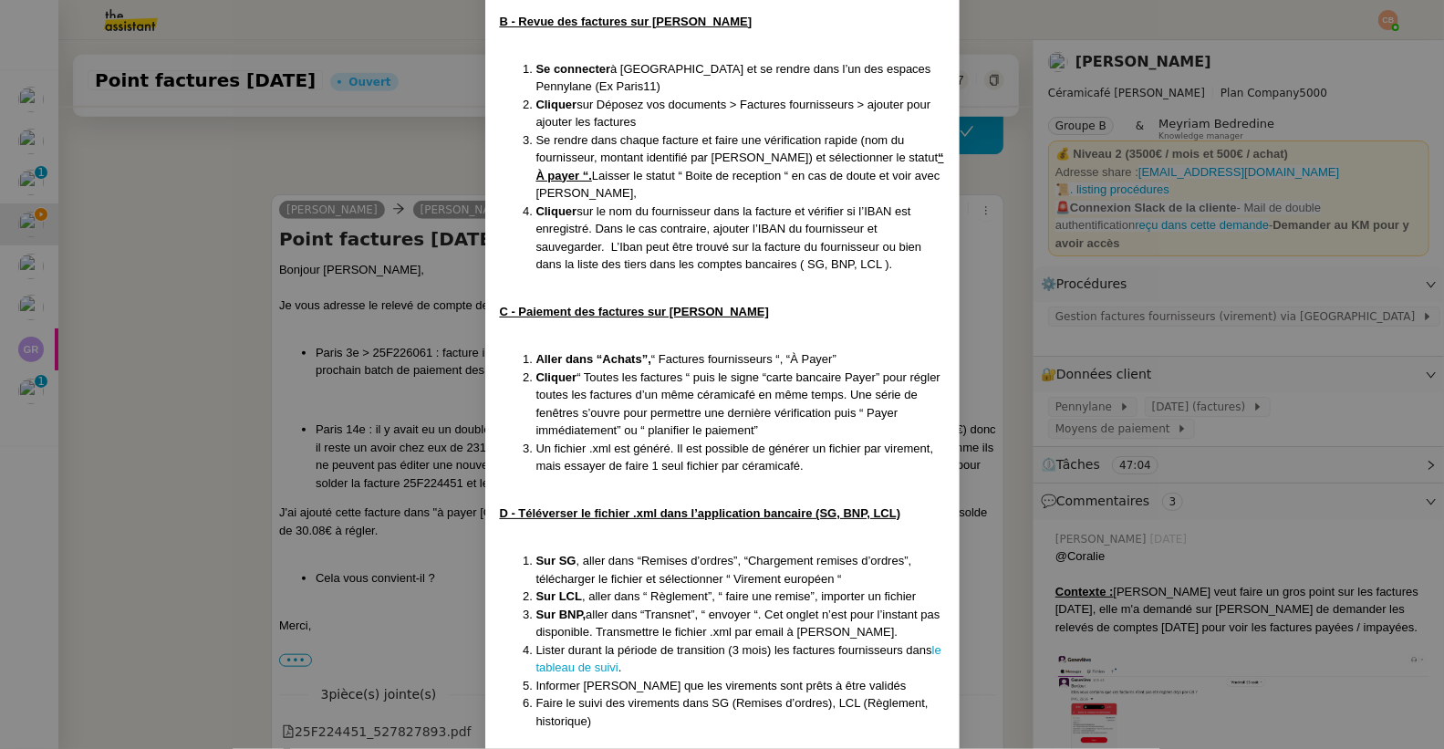
scroll to position [952, 0]
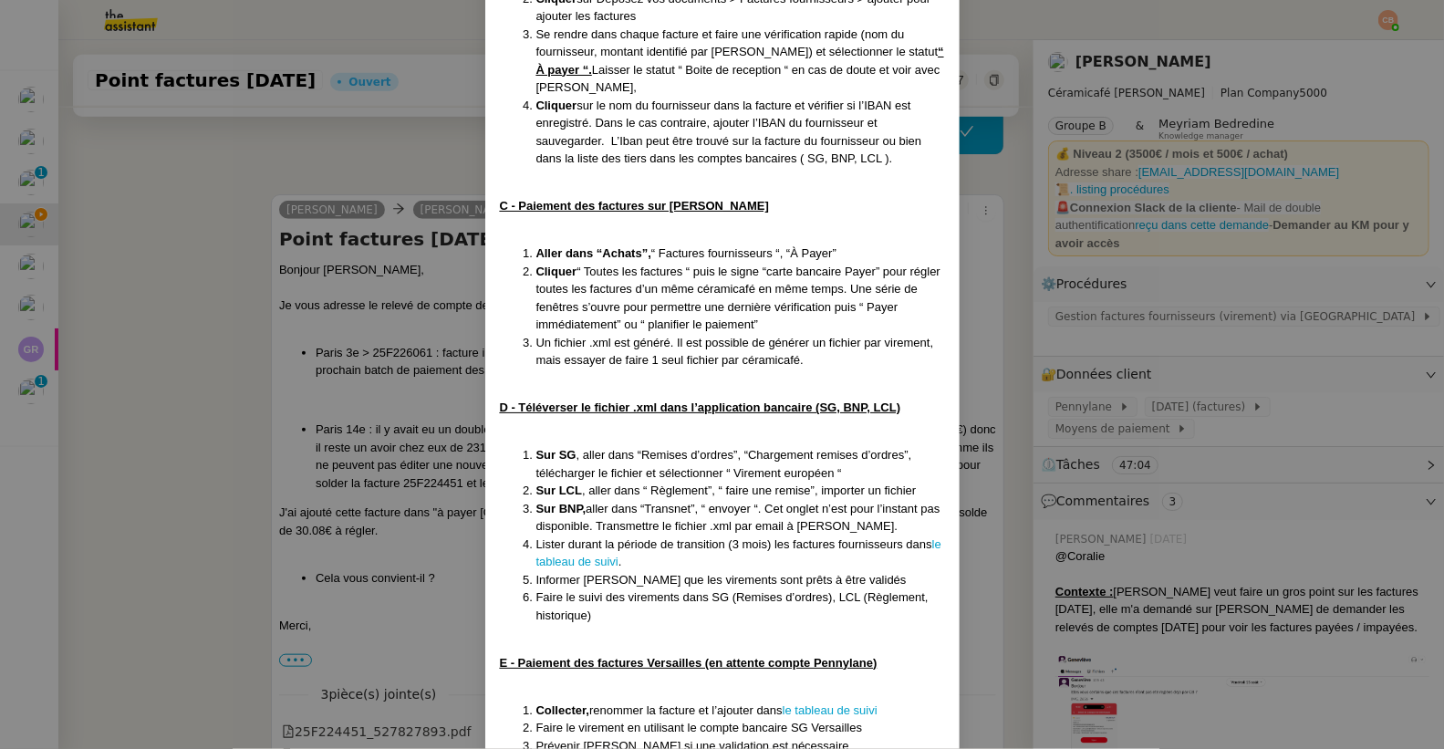
click at [372, 155] on nz-modal-container "MAJ le 22/07/2025 Contexte : Geneviève souhaite que nous gérions le paiement de…" at bounding box center [722, 374] width 1444 height 749
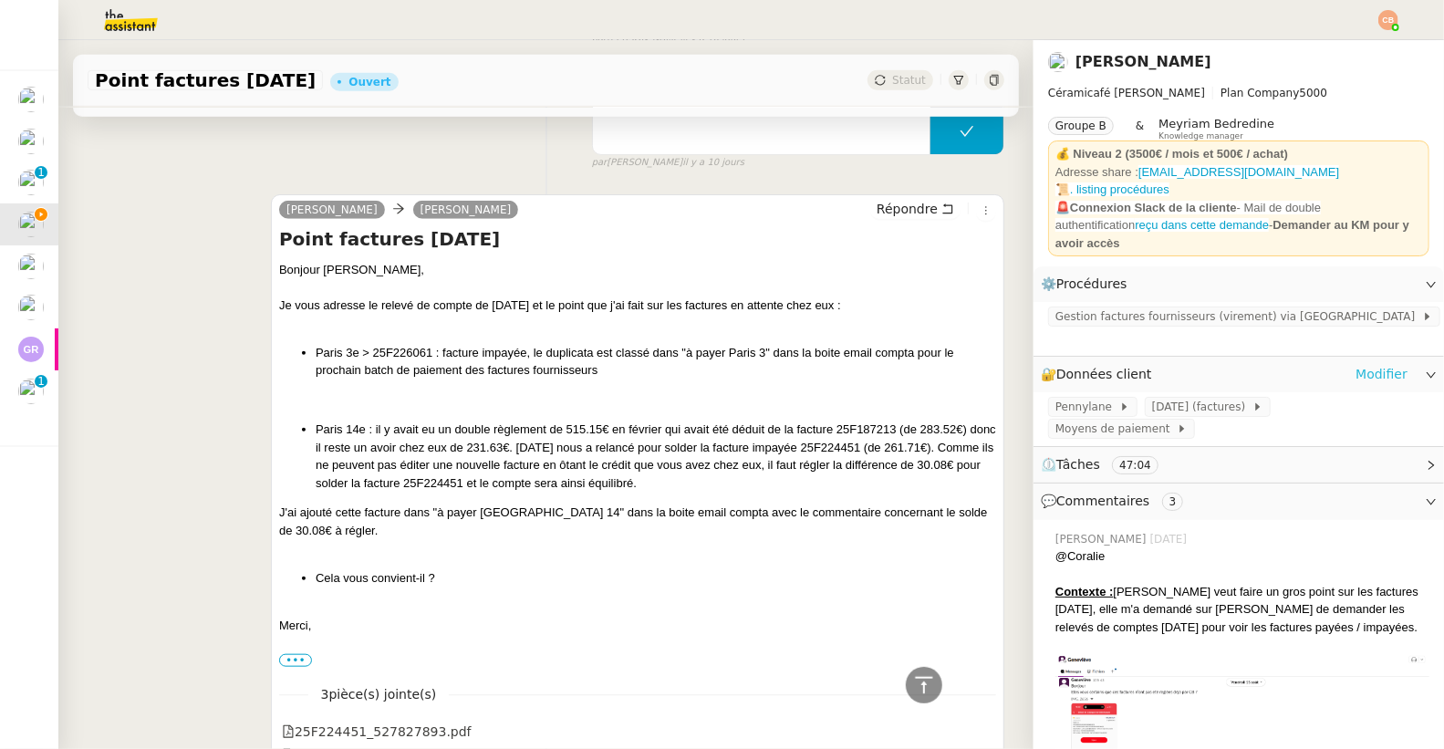
click at [1355, 364] on link "Modifier" at bounding box center [1381, 374] width 52 height 21
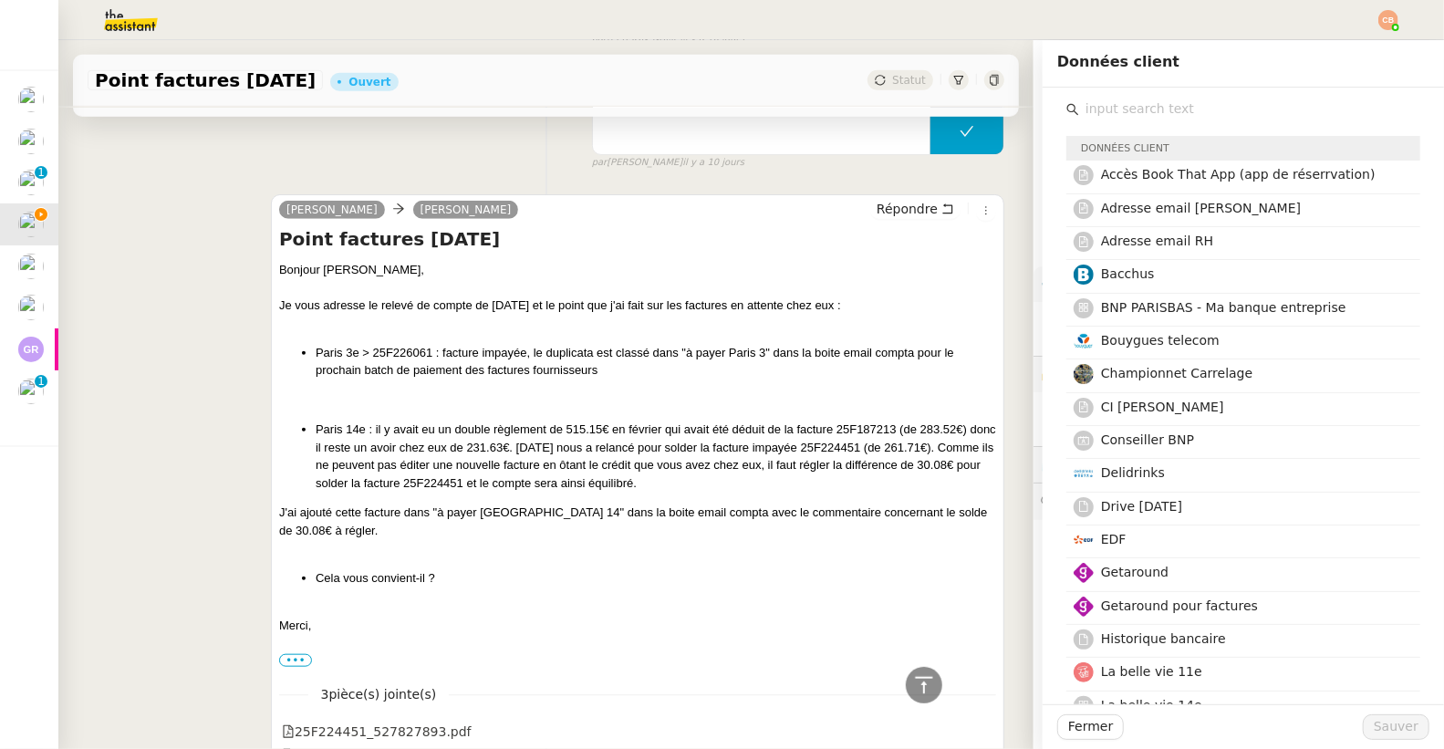
click at [1100, 108] on input "text" at bounding box center [1249, 109] width 341 height 25
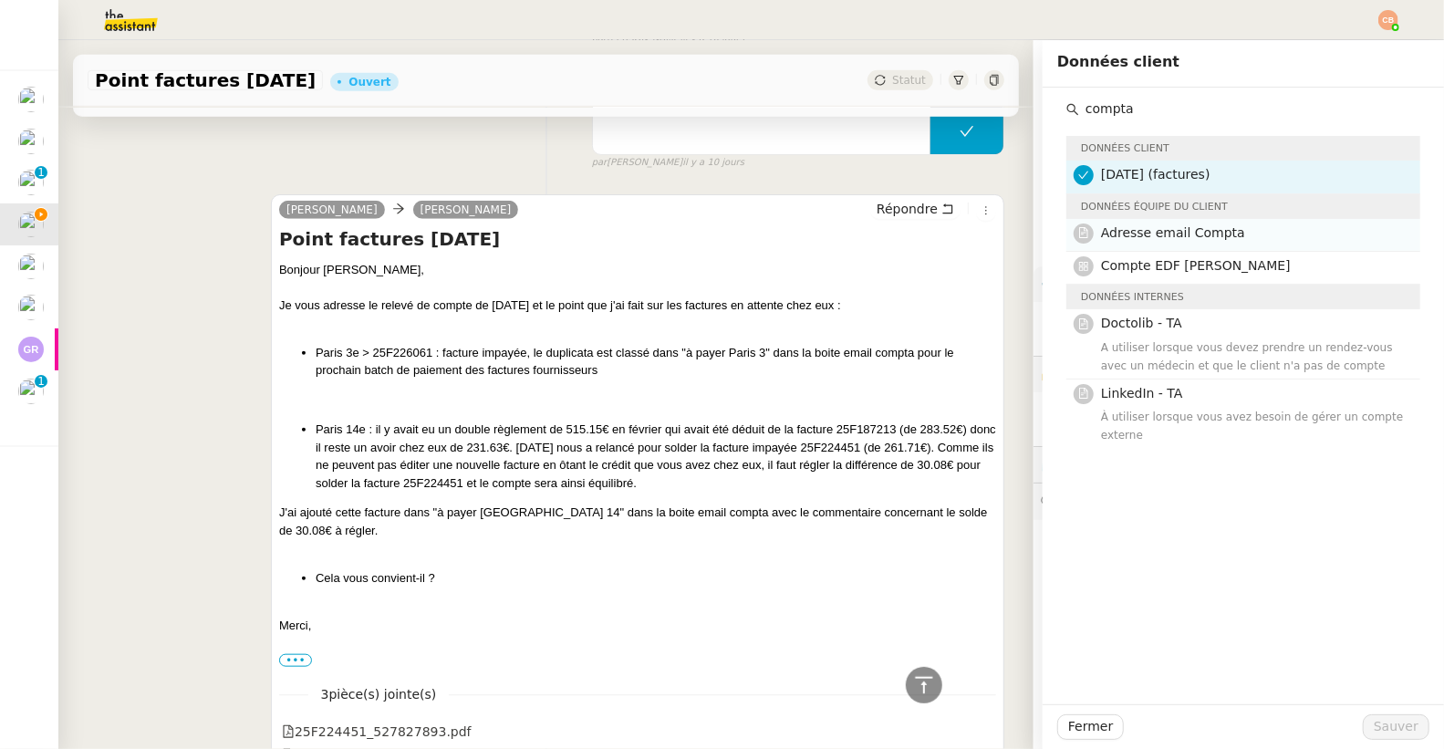
type input "compta"
click at [1101, 244] on div "Adresse email Compta" at bounding box center [1255, 235] width 308 height 25
click at [1374, 728] on span "Sauver" at bounding box center [1396, 726] width 45 height 21
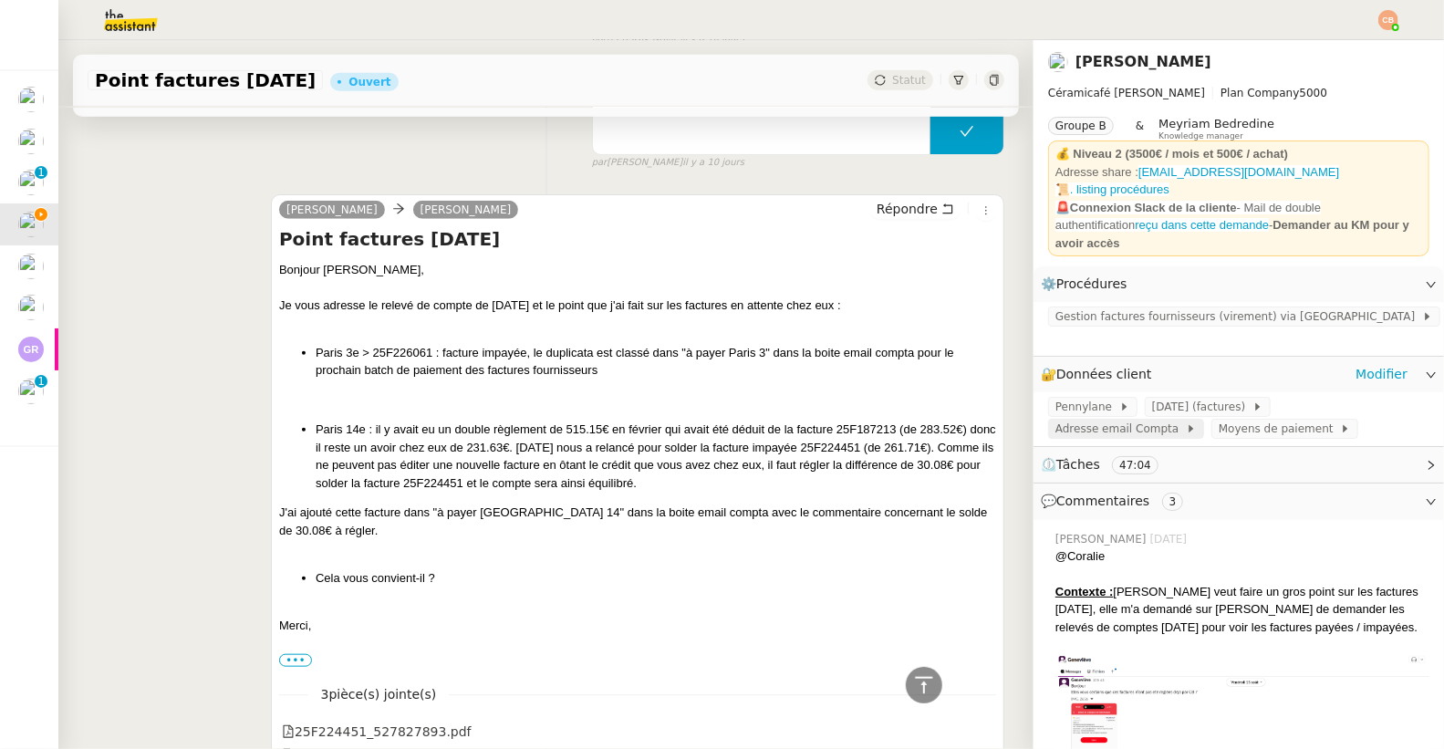
click at [1186, 420] on span "Adresse email Compta" at bounding box center [1120, 429] width 130 height 18
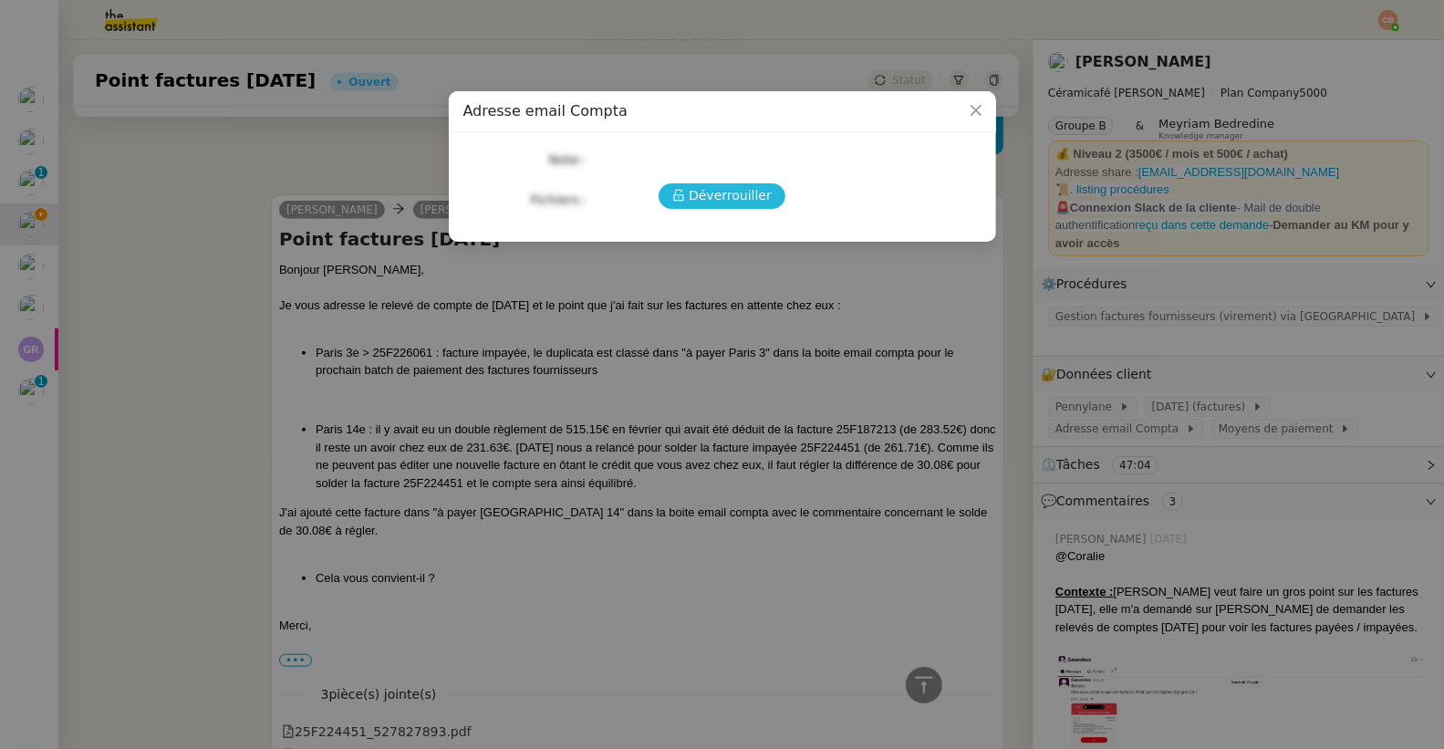
click at [736, 190] on span "Déverrouiller" at bounding box center [730, 195] width 83 height 21
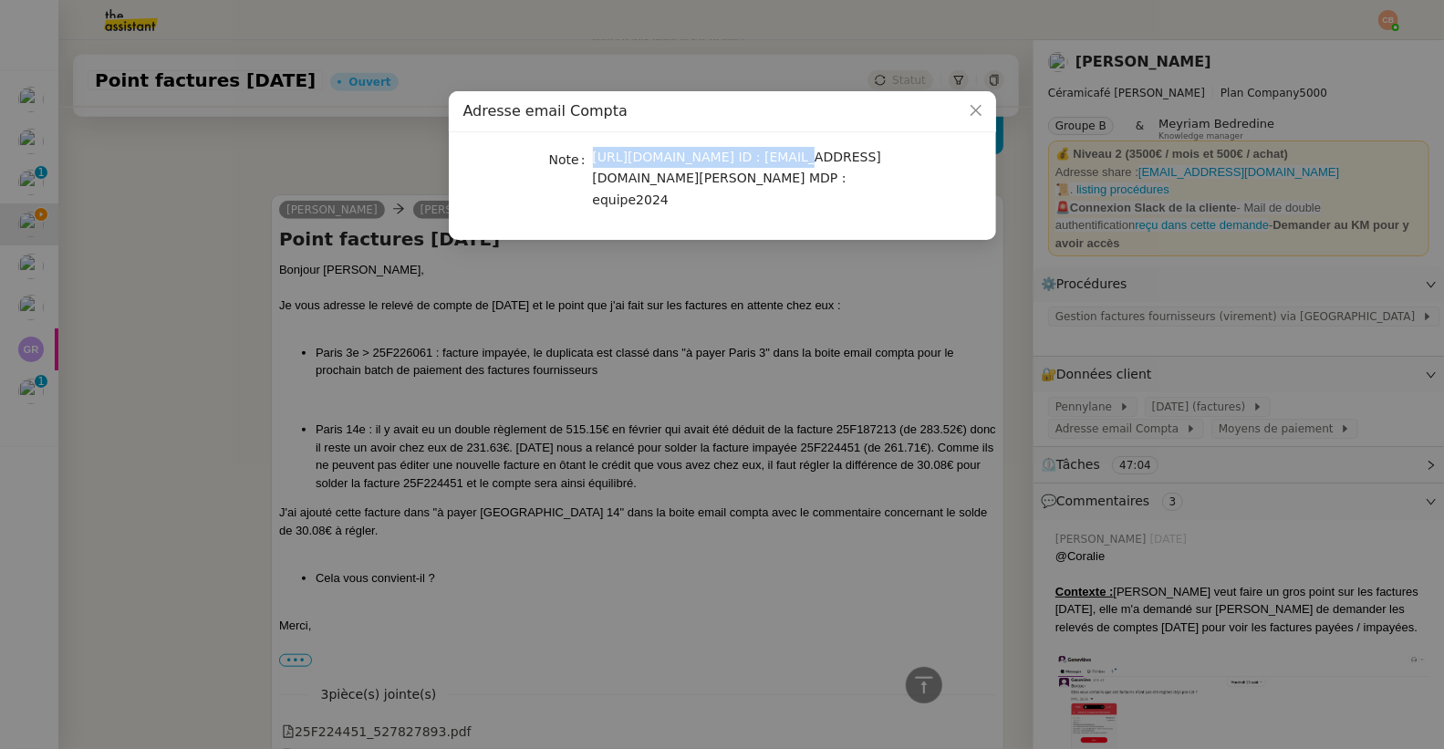
drag, startPoint x: 592, startPoint y: 158, endPoint x: 774, endPoint y: 162, distance: 182.5
click at [774, 162] on span "https://mail.ovh.net/roundcube ID : compta@ceramicafe-genevieve.fr MDP : equipe…" at bounding box center [737, 178] width 288 height 57
copy span "https://mail.ovh.net/roundcube"
drag, startPoint x: 594, startPoint y: 180, endPoint x: 797, endPoint y: 181, distance: 203.4
click at [797, 181] on span "https://mail.ovh.net/roundcube ID : compta@ceramicafe-genevieve.fr MDP : equipe…" at bounding box center [737, 178] width 288 height 57
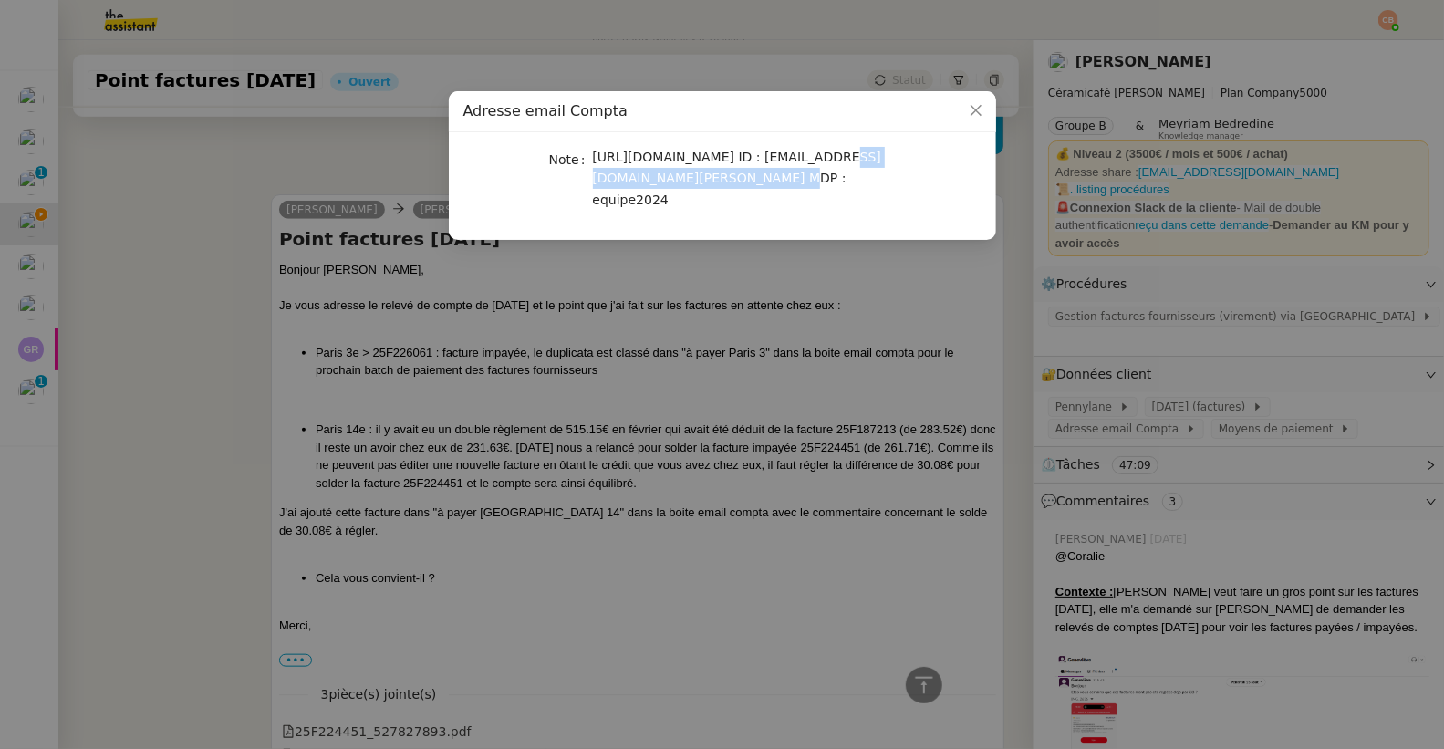
copy span "compta@ceramicafe-genevieve.fr"
drag, startPoint x: 594, startPoint y: 202, endPoint x: 698, endPoint y: 205, distance: 104.0
click at [698, 205] on div "https://mail.ovh.net/roundcube ID : compta@ceramicafe-genevieve.fr MDP : equipe…" at bounding box center [744, 179] width 302 height 64
copy span "equipe2024"
click at [239, 151] on nz-modal-container "Adresse email Compta Note https://mail.ovh.net/roundcube ID : compta@ceramicafe…" at bounding box center [722, 374] width 1444 height 749
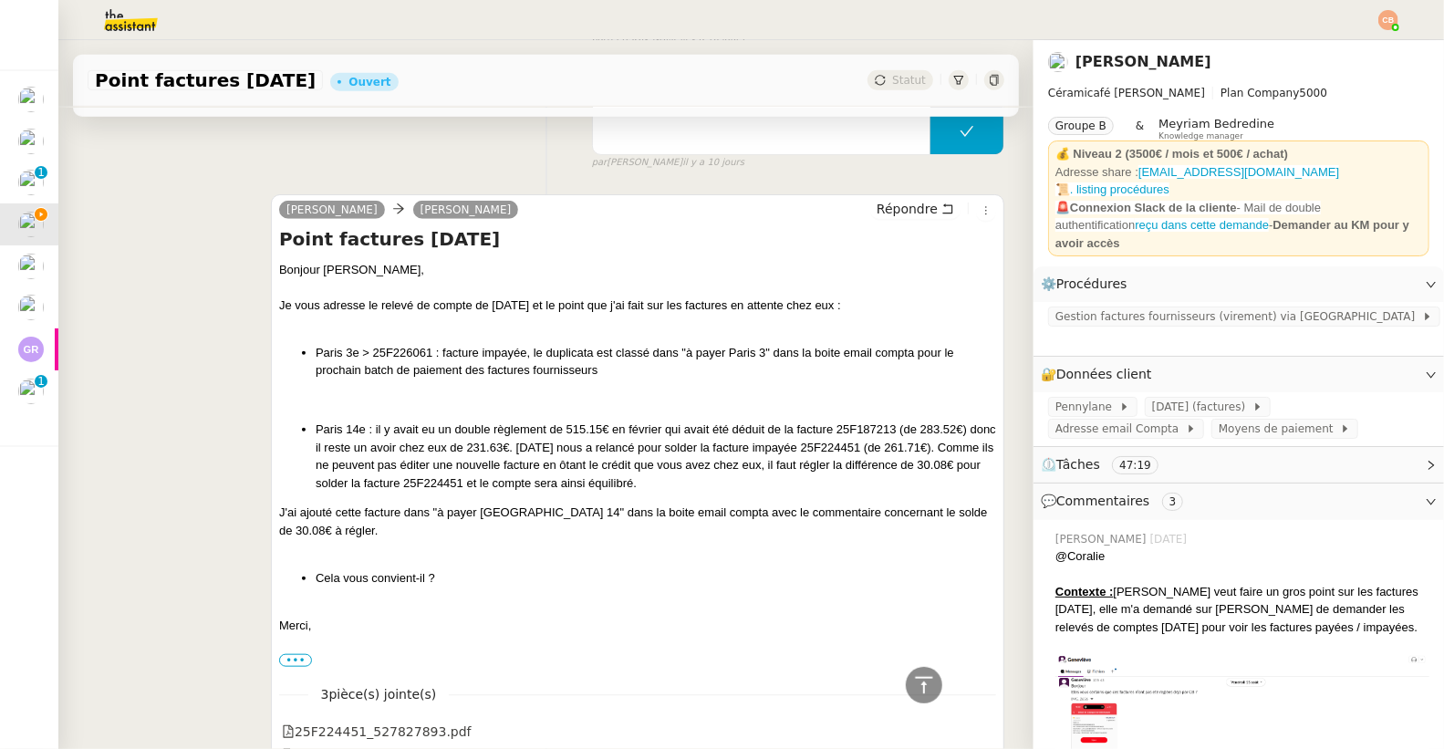
click at [239, 151] on nz-modal-container "Adresse email Compta Note https://mail.ovh.net/roundcube ID : compta@ceramicafe…" at bounding box center [722, 374] width 1444 height 749
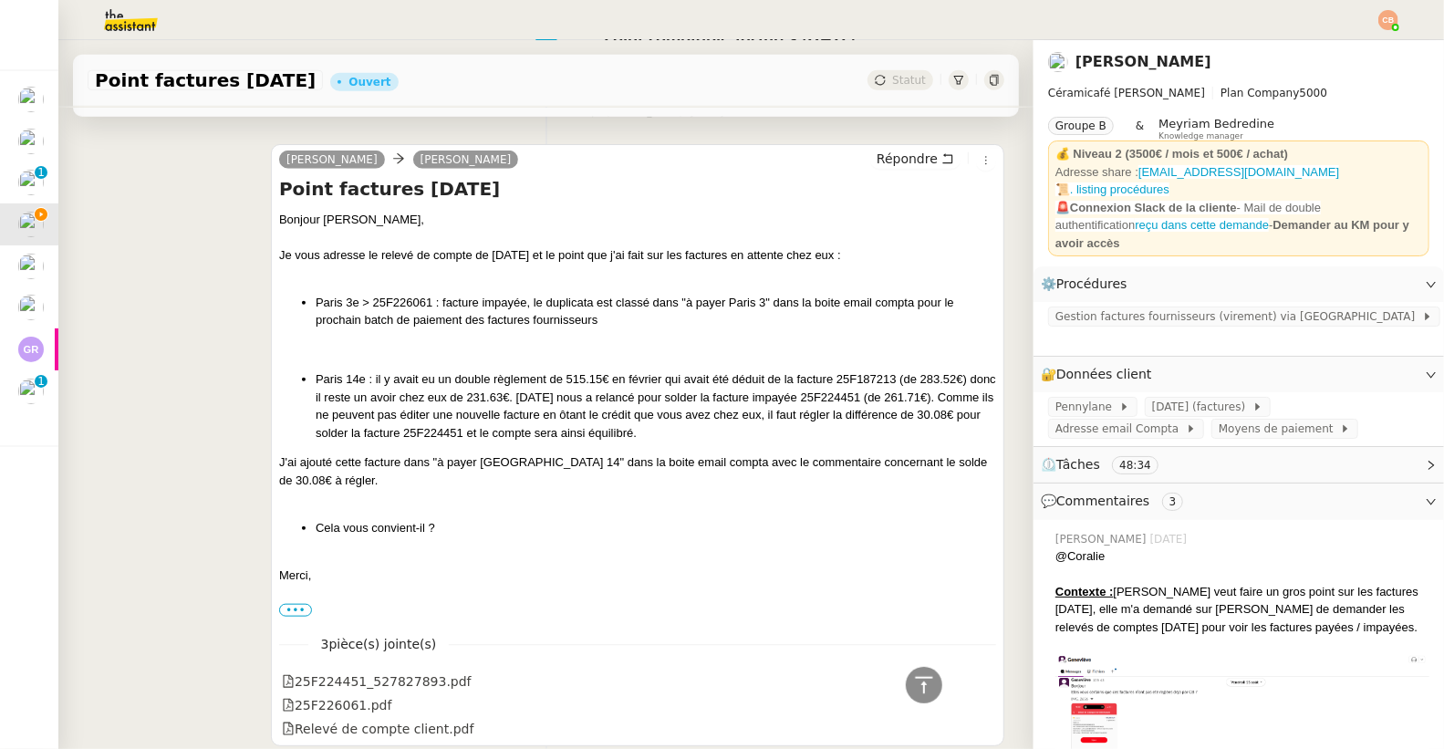
scroll to position [986, 0]
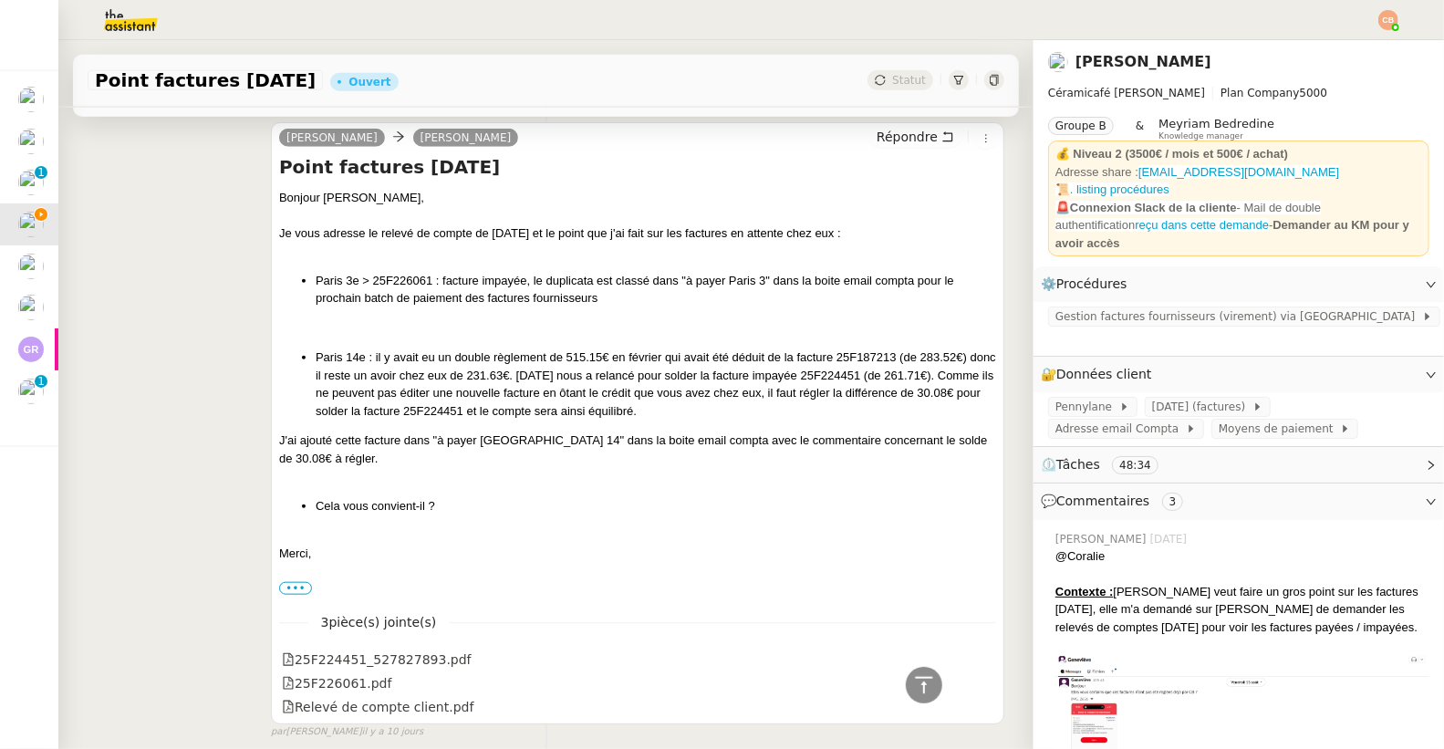
click at [279, 199] on div "Bonjour Geneviève," at bounding box center [637, 198] width 717 height 18
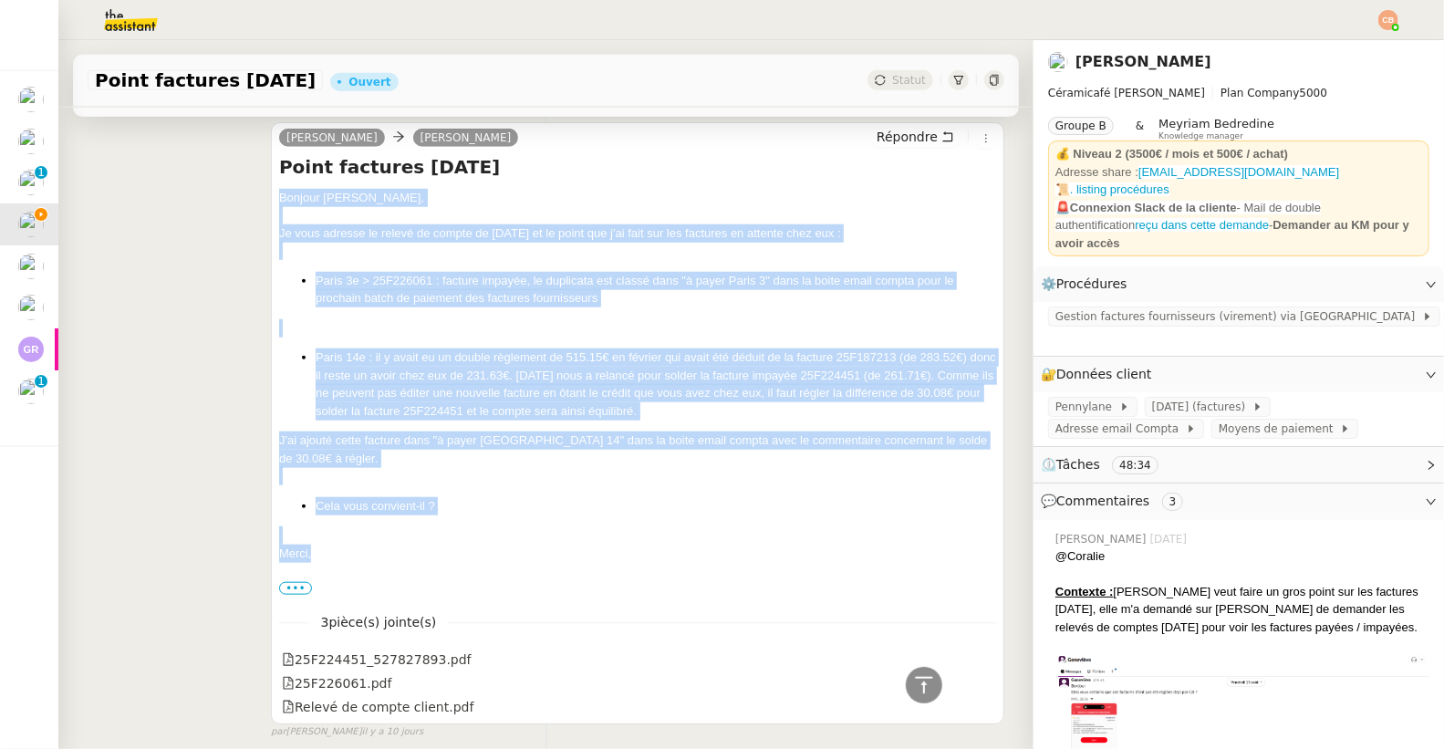
drag, startPoint x: 276, startPoint y: 199, endPoint x: 400, endPoint y: 552, distance: 373.8
click at [400, 552] on div "Bonjour Geneviève, Je vous adresse le relevé de compte de Raja et le point que …" at bounding box center [637, 393] width 717 height 409
copy div "Bonjour Geneviève, Je vous adresse le relevé de compte de Raja et le point que …"
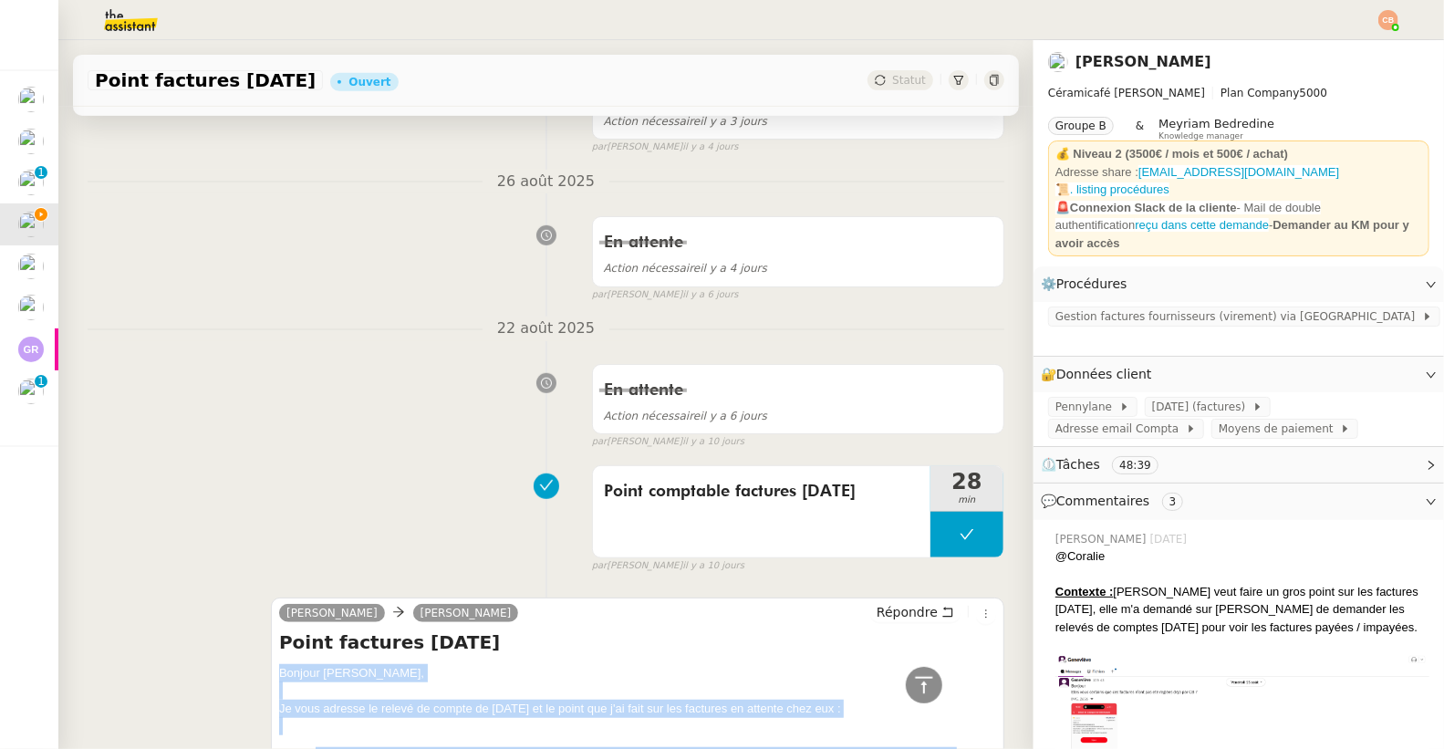
scroll to position [759, 0]
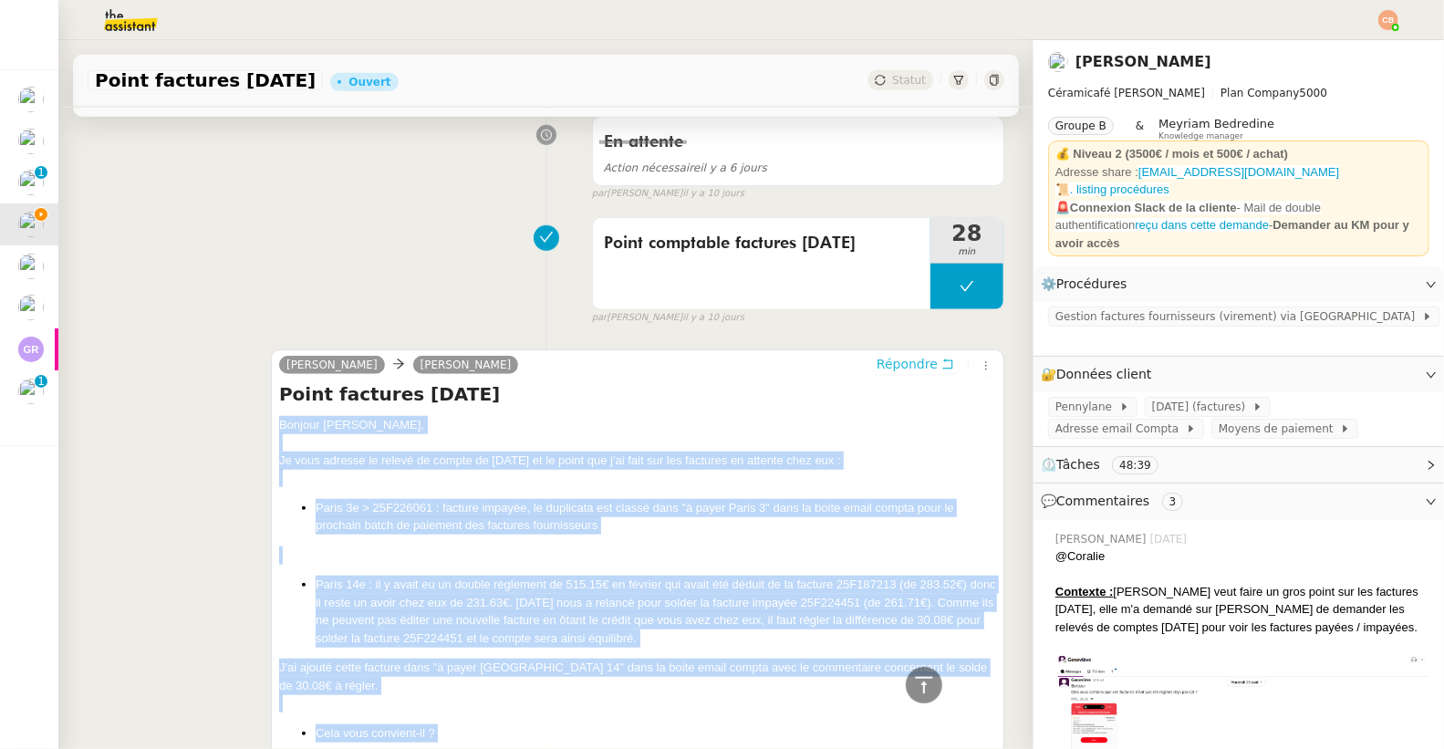
click at [882, 357] on span "Répondre" at bounding box center [907, 364] width 61 height 18
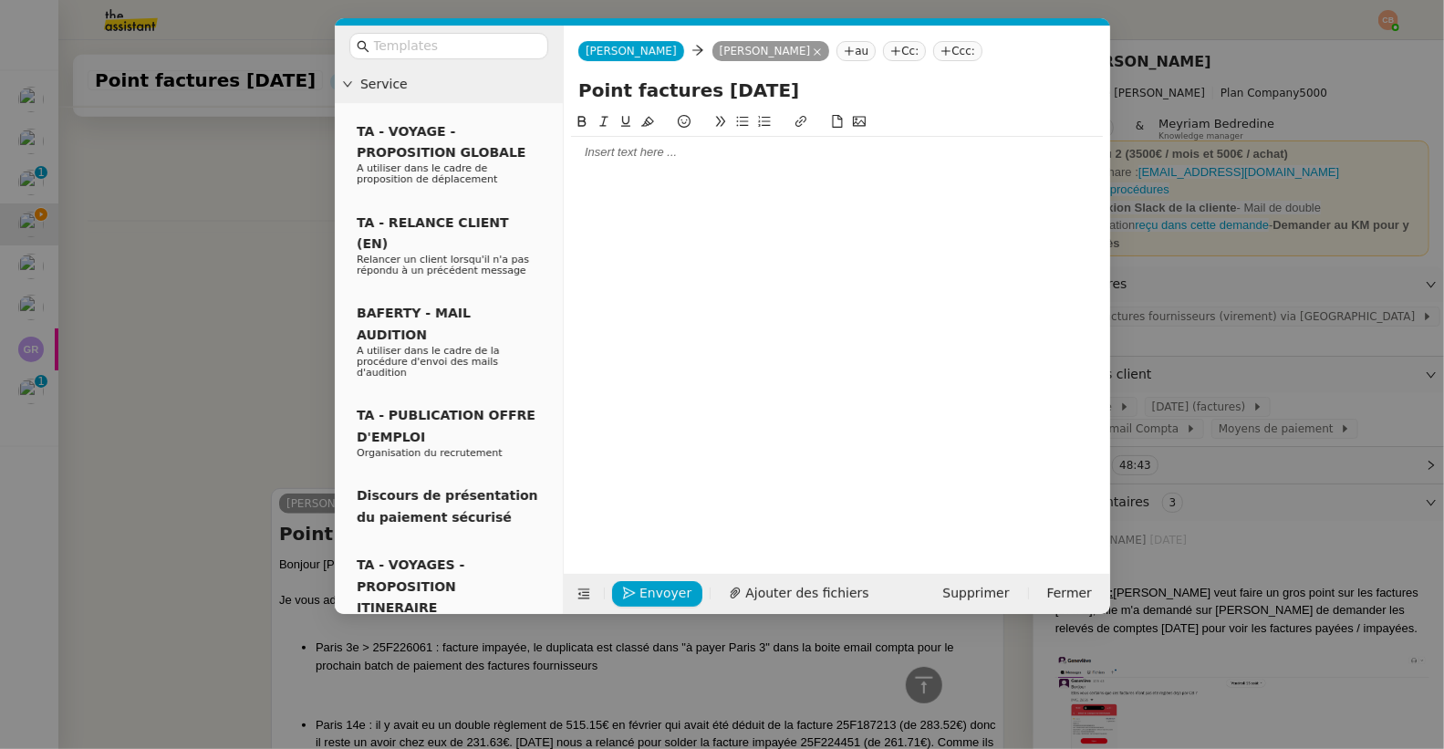
scroll to position [898, 0]
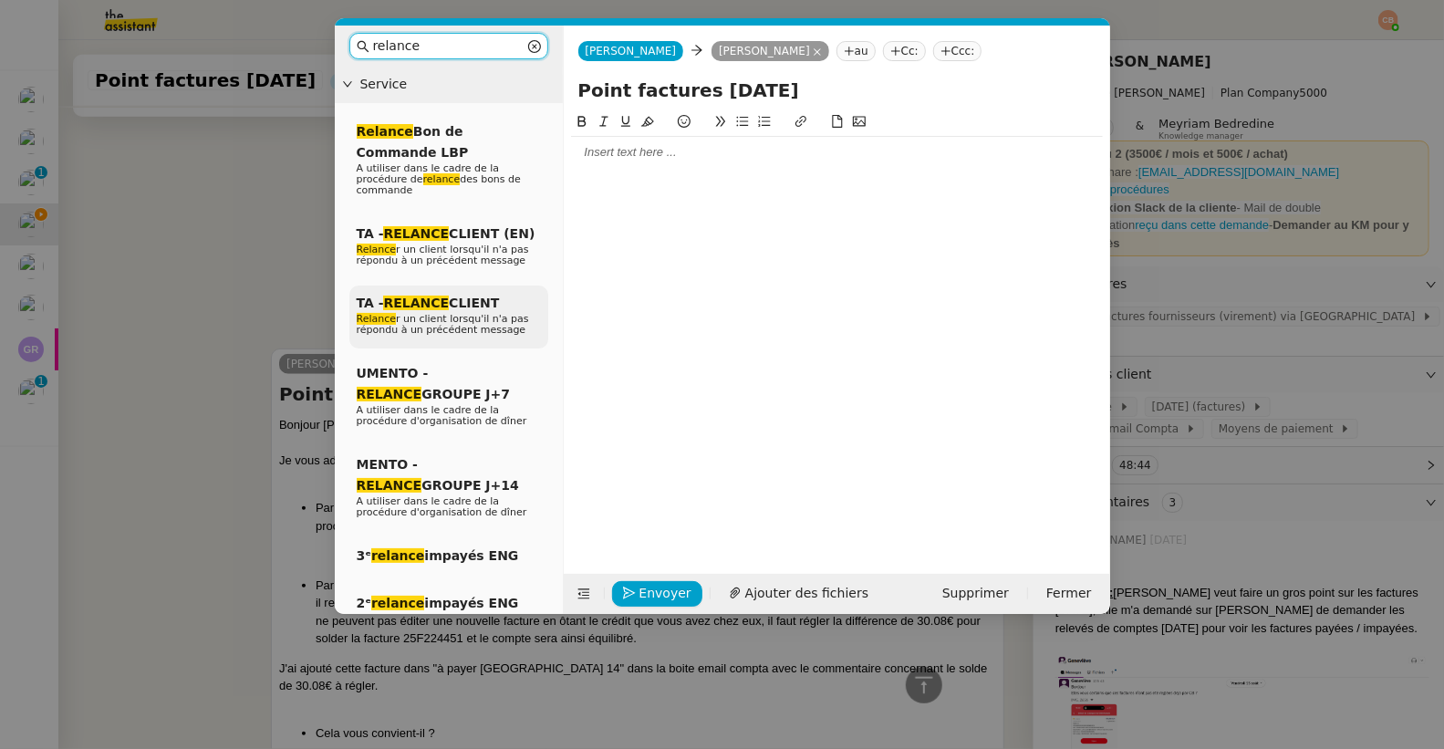
type input "relance"
click at [410, 296] on em "RELANCE" at bounding box center [416, 303] width 66 height 15
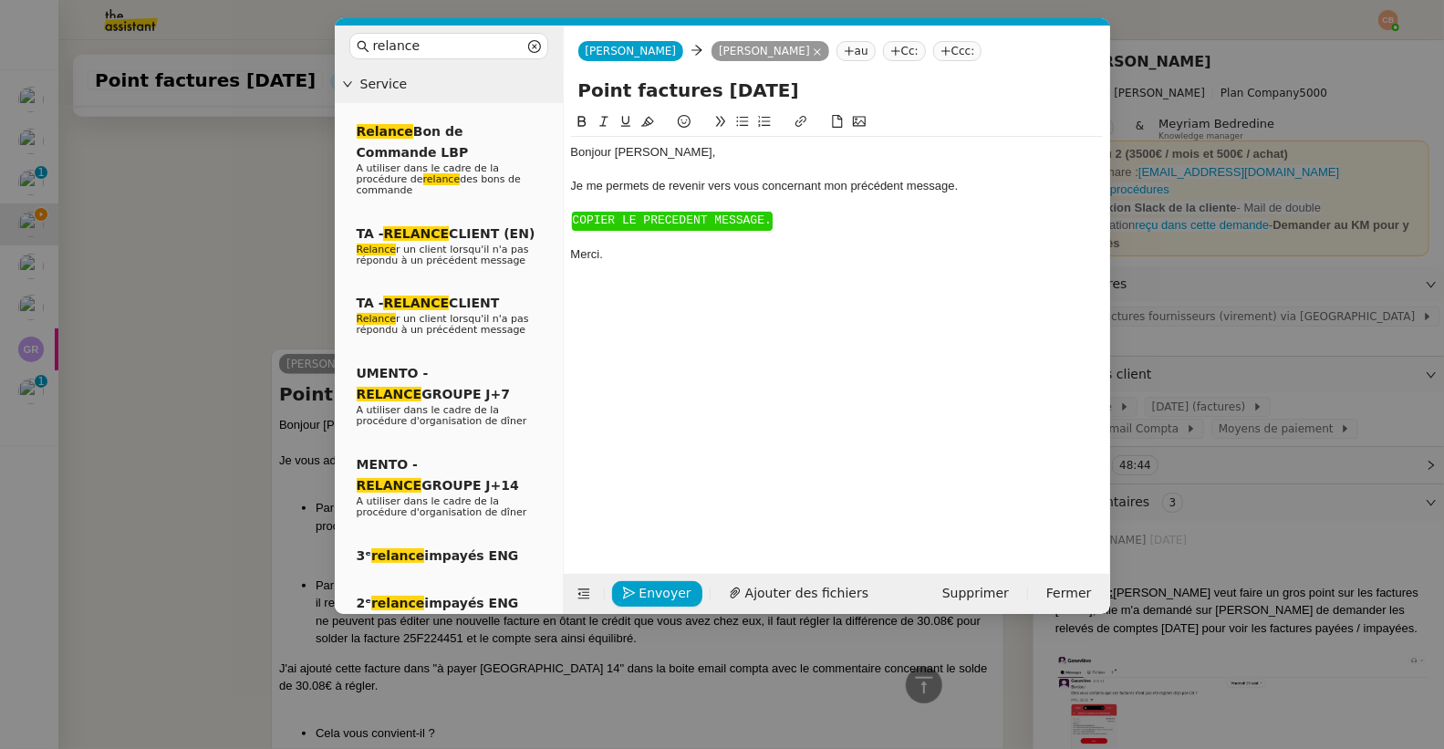
scroll to position [1023, 0]
drag, startPoint x: 791, startPoint y: 219, endPoint x: 568, endPoint y: 215, distance: 222.6
click at [568, 215] on nz-spin "Bonjour ﻿Genevieve﻿, Je me permets de revenir vers vous concernant mon précéden…" at bounding box center [837, 331] width 546 height 441
paste div
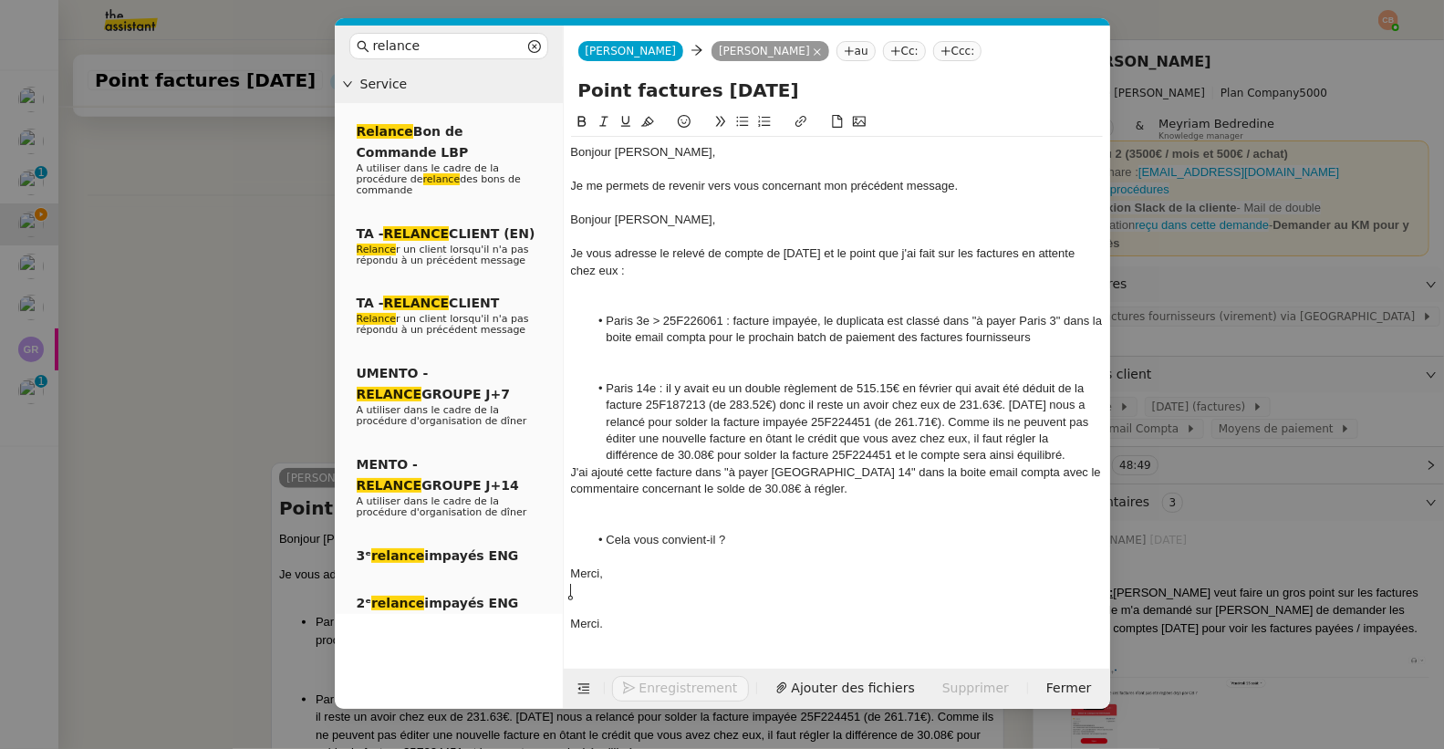
scroll to position [1137, 0]
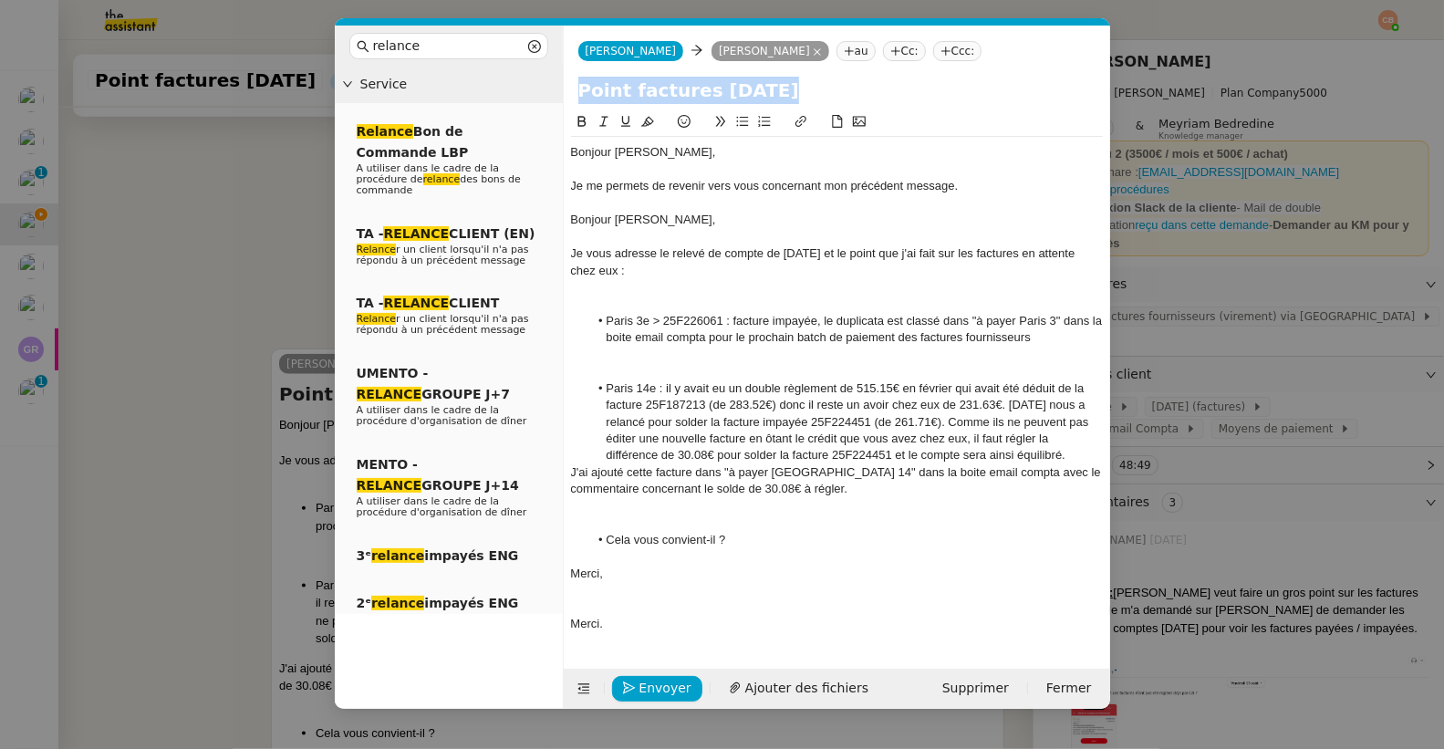
click at [570, 220] on nz-spin "Bonjour ﻿Genevieve﻿, Je me permets de revenir vers vous concernant mon précéden…" at bounding box center [837, 378] width 546 height 535
drag, startPoint x: 570, startPoint y: 220, endPoint x: 680, endPoint y: 221, distance: 109.5
click at [680, 221] on div "Bonjour Geneviève," at bounding box center [837, 220] width 532 height 16
drag, startPoint x: 680, startPoint y: 221, endPoint x: 565, endPoint y: 223, distance: 115.0
click at [565, 223] on nz-spin "Bonjour ﻿Genevieve﻿, Je me permets de revenir vers vous concernant mon précéden…" at bounding box center [837, 378] width 546 height 535
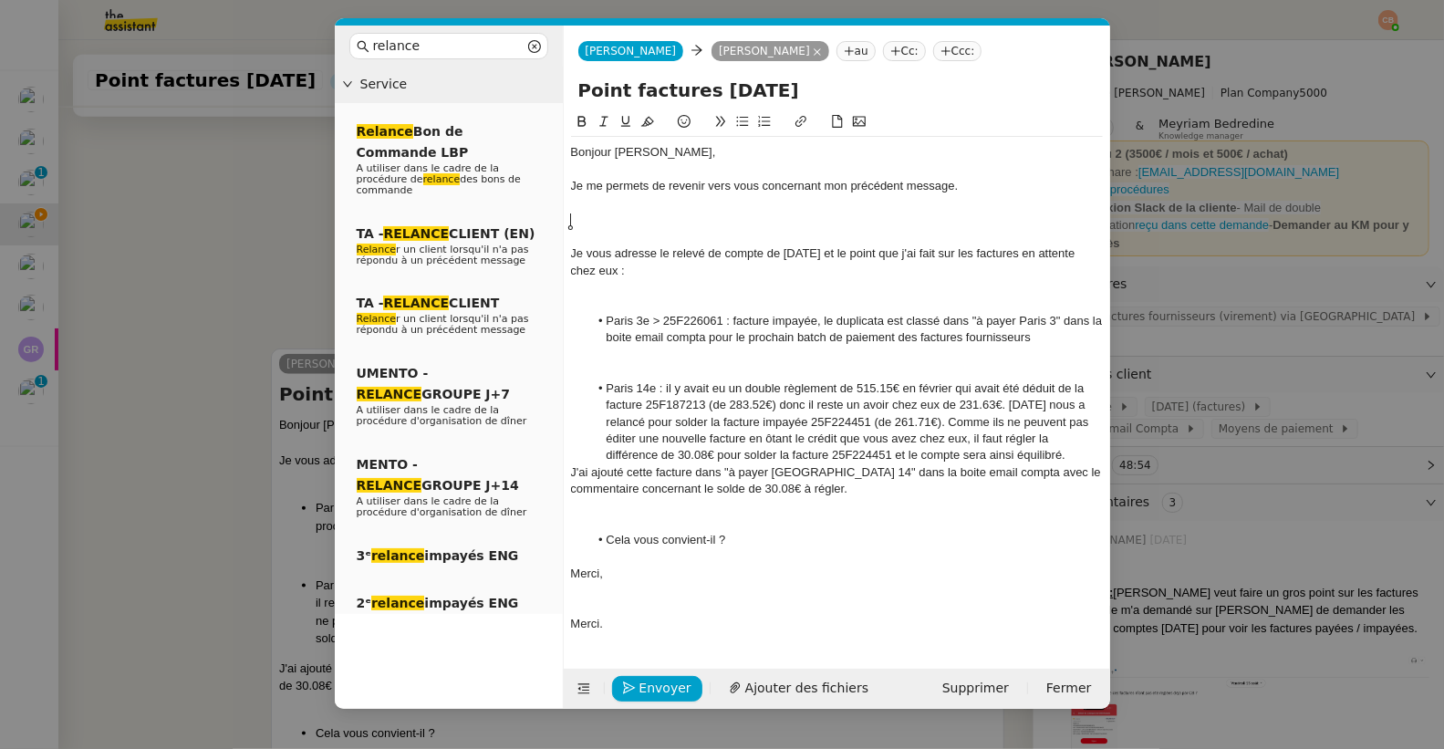
click at [576, 238] on div at bounding box center [837, 237] width 532 height 16
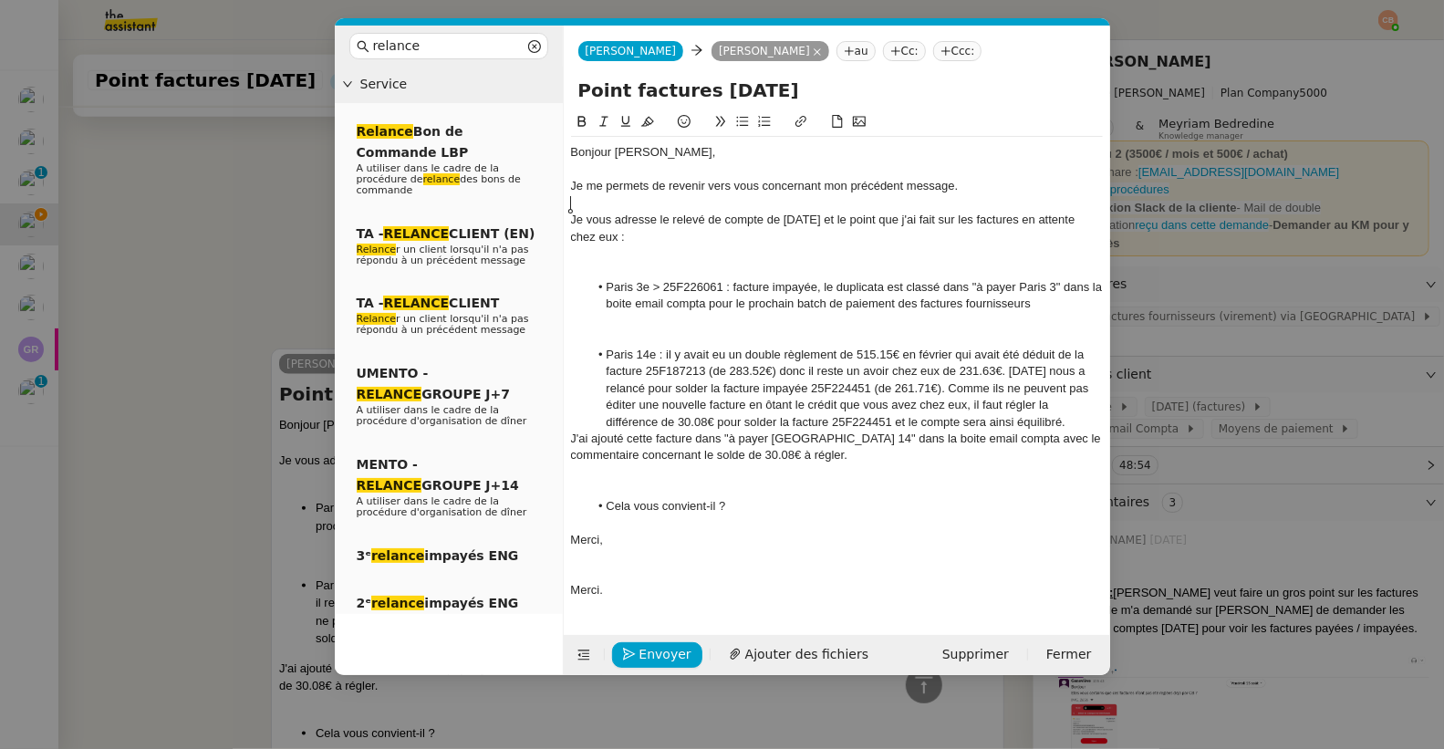
click at [596, 275] on div at bounding box center [837, 271] width 532 height 16
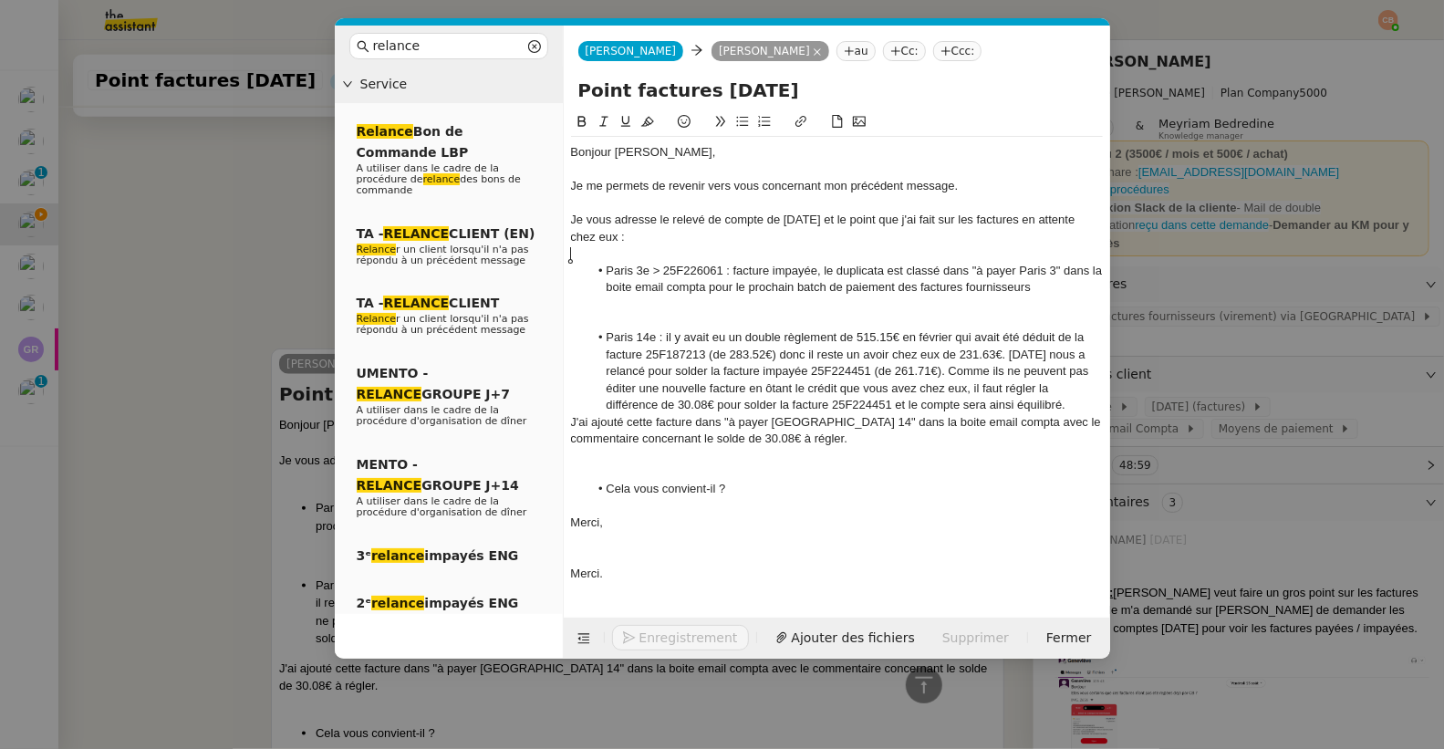
click at [615, 317] on div at bounding box center [837, 321] width 532 height 16
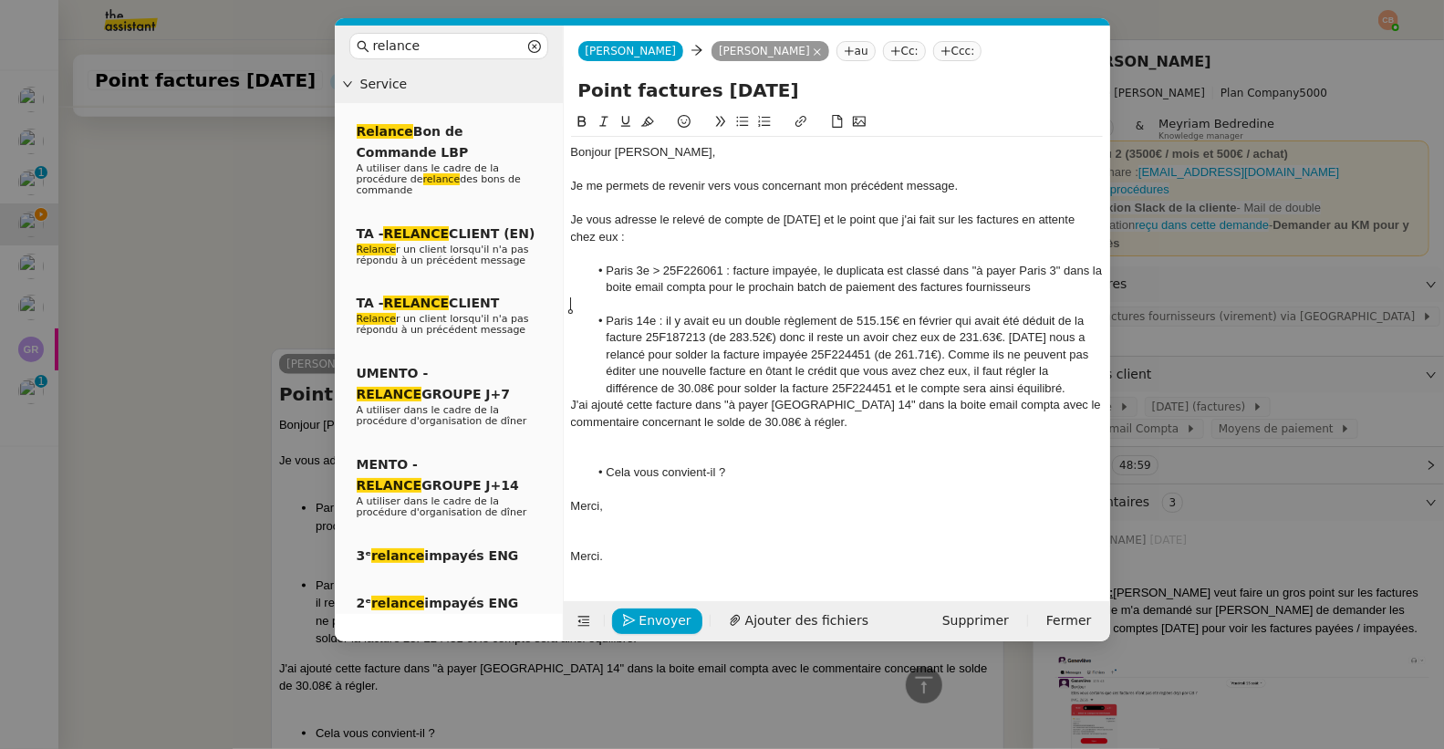
click at [582, 512] on div "Merci," at bounding box center [837, 506] width 532 height 16
drag, startPoint x: 584, startPoint y: 534, endPoint x: 664, endPoint y: 590, distance: 97.7
click at [664, 590] on form "Charlie Charlie Genevieve Landsmann au Cc: Ccc: Point factures RAJA Bonjour ﻿Ge…" at bounding box center [836, 334] width 547 height 616
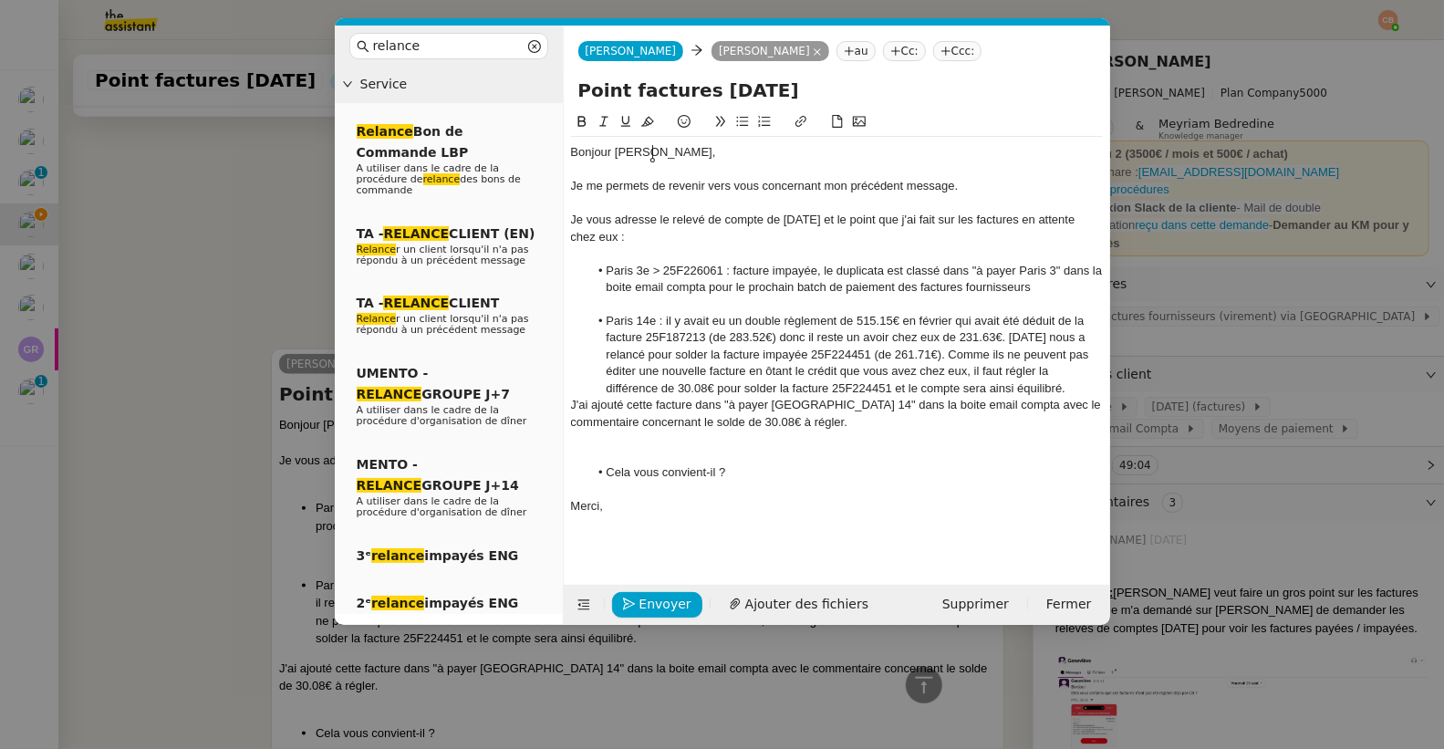
click at [652, 158] on div "Bonjour ﻿Genevieve﻿," at bounding box center [837, 152] width 532 height 16
click at [0, 0] on lt-span "Genevi è ve" at bounding box center [0, 0] width 0 height 0
click at [255, 274] on nz-modal-container "relance Service Relance Bon de Commande LBP A utiliser dans le cadre de la proc…" at bounding box center [722, 374] width 1444 height 749
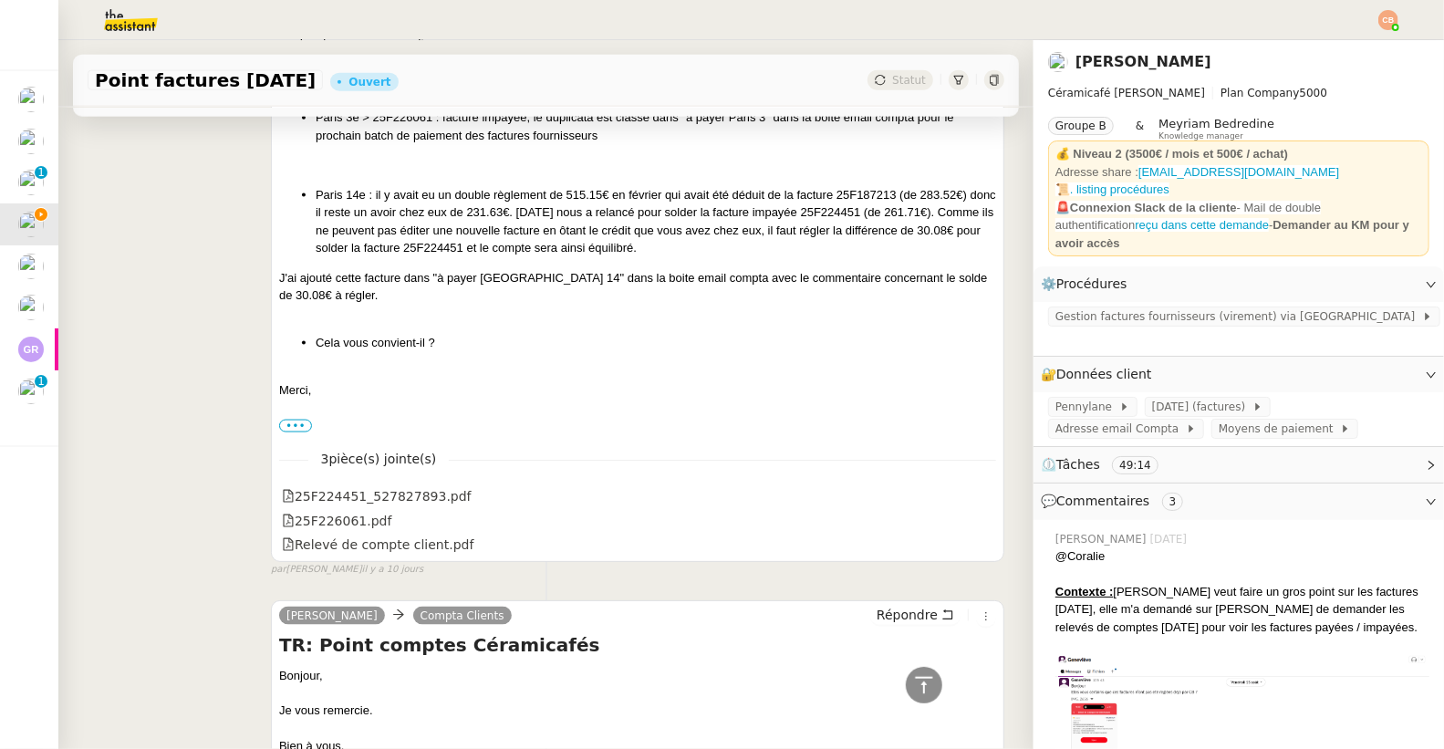
scroll to position [1633, 0]
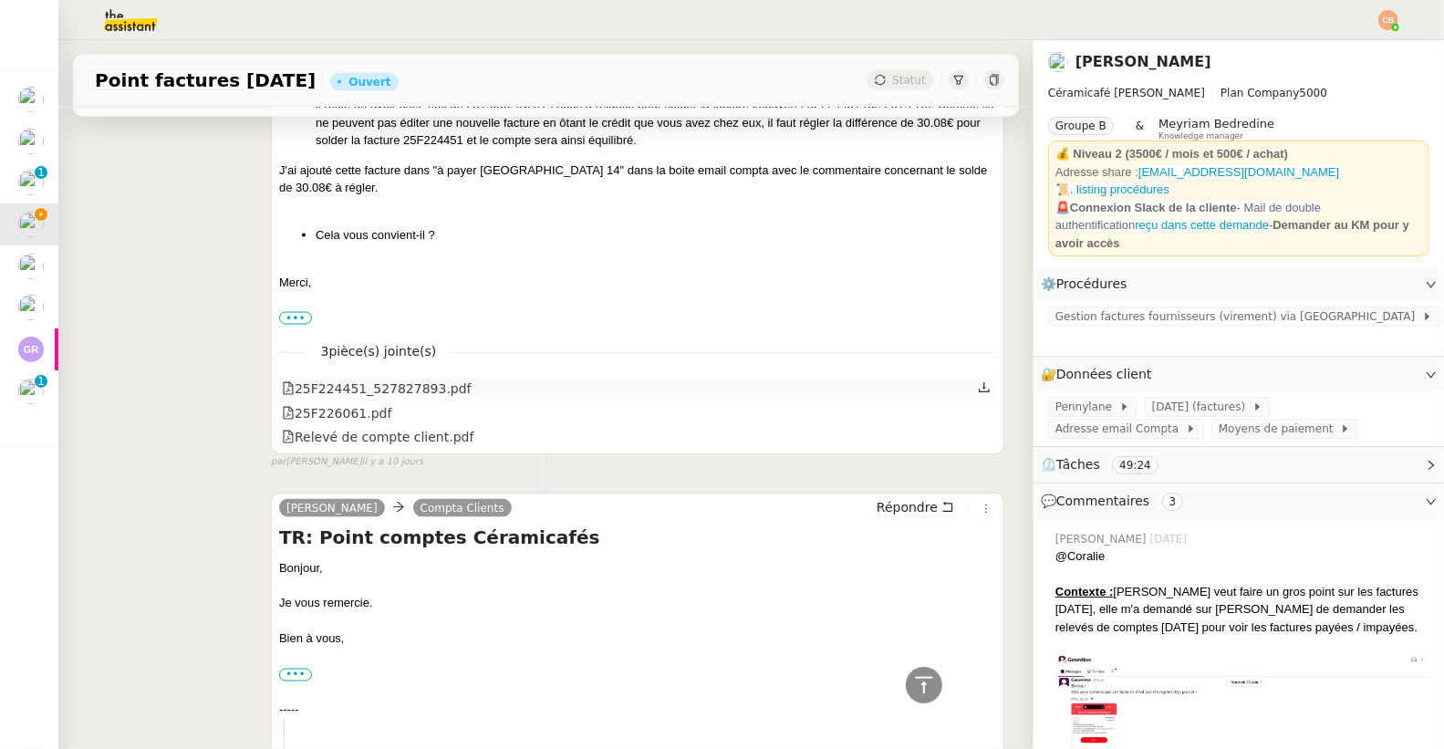
click at [410, 389] on div "25F224451_527827893.pdf" at bounding box center [377, 389] width 190 height 21
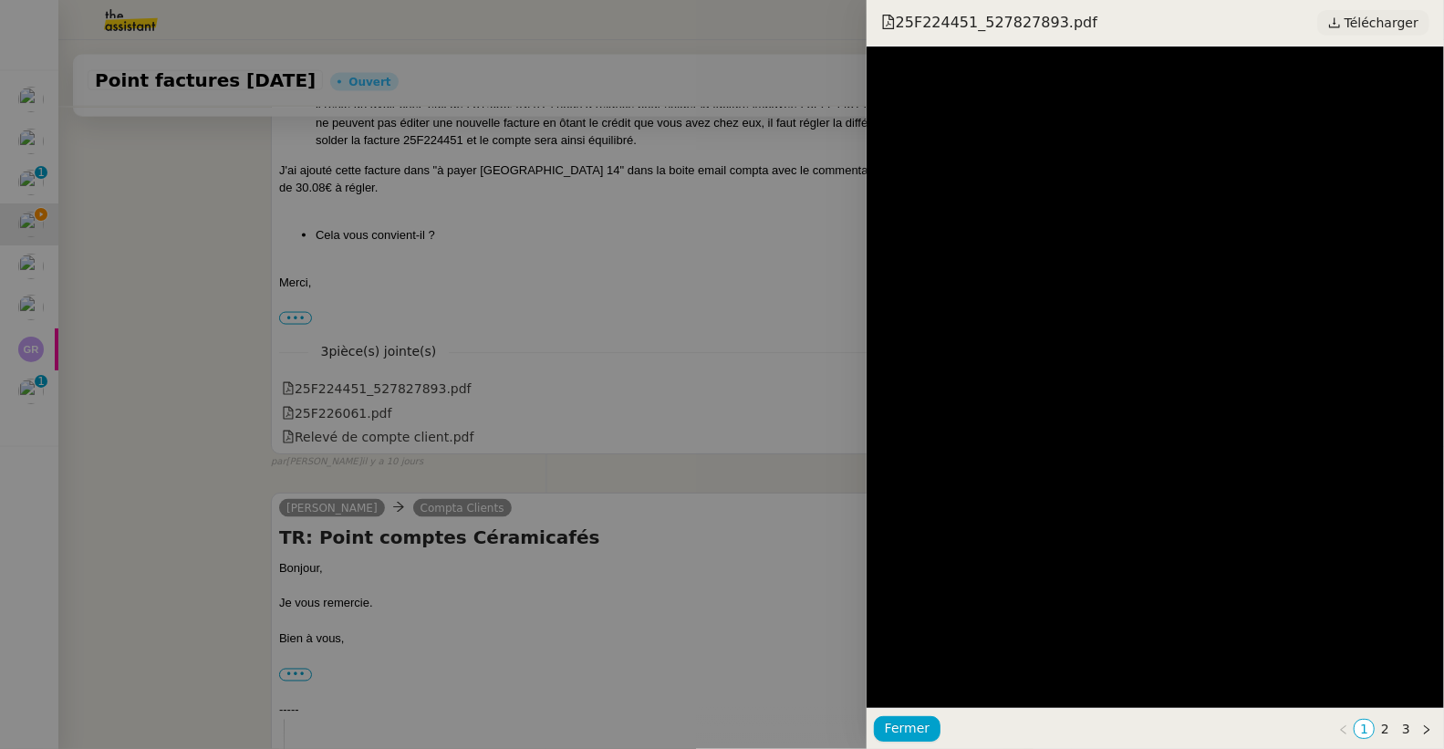
click at [1362, 34] on span "Télécharger" at bounding box center [1381, 23] width 74 height 24
click at [329, 407] on div at bounding box center [722, 374] width 1444 height 749
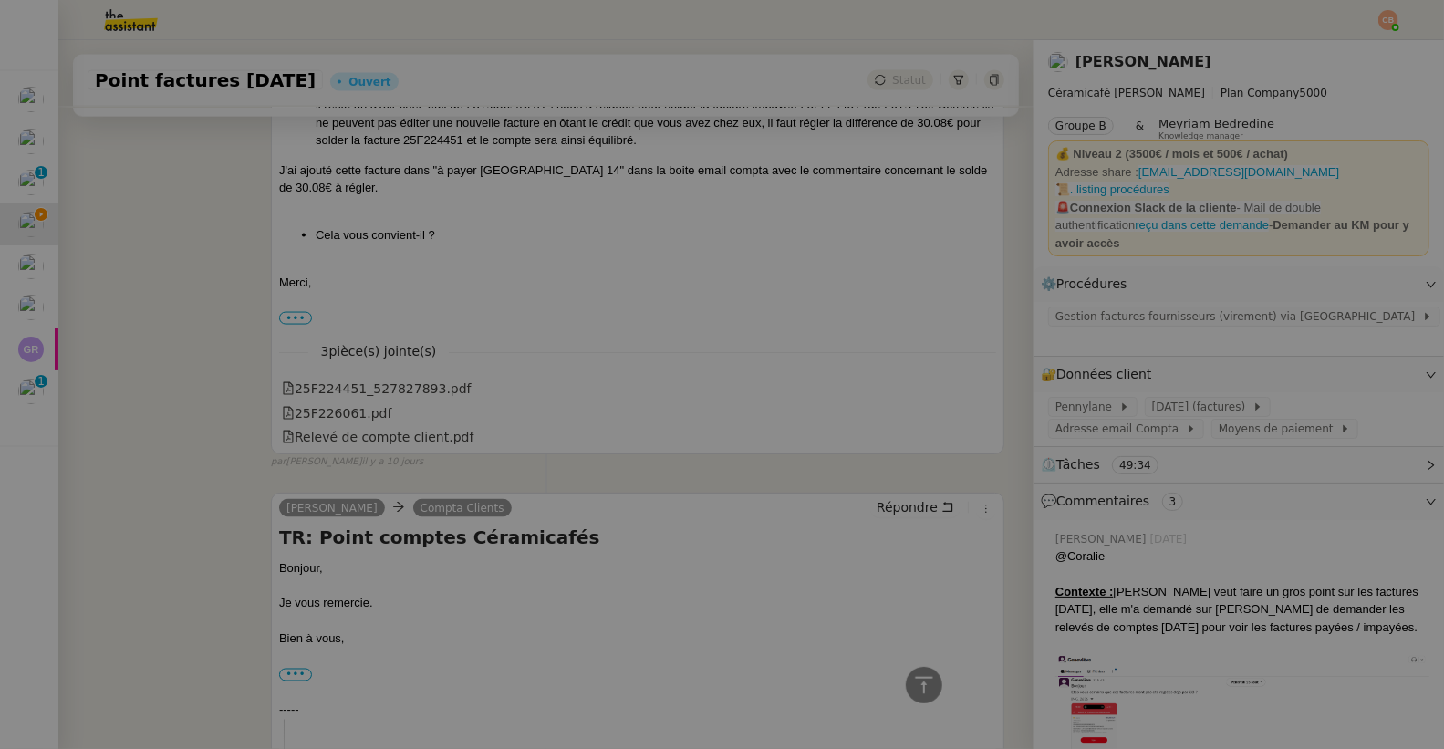
click at [331, 417] on div "25F226061.pdf" at bounding box center [336, 413] width 109 height 21
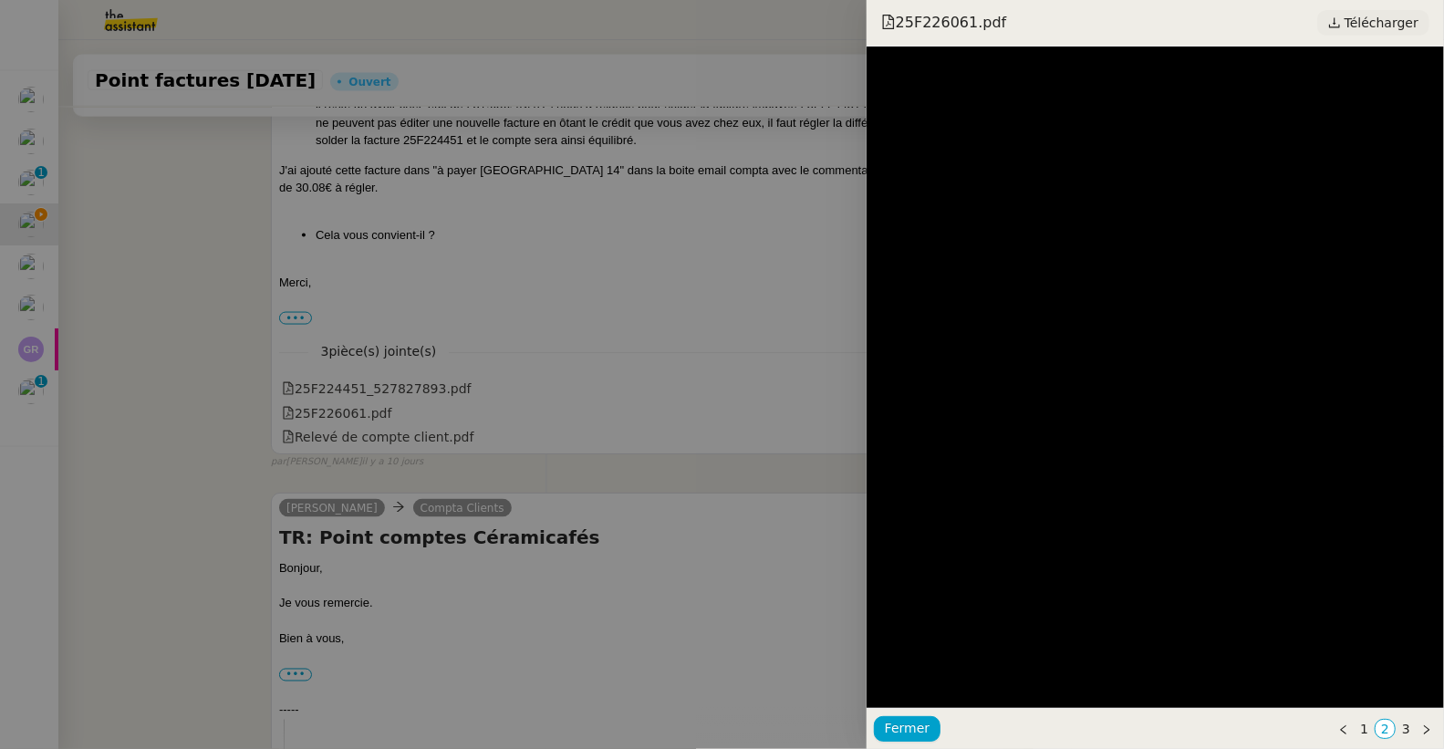
click at [1355, 26] on span "Télécharger" at bounding box center [1381, 23] width 74 height 24
click at [282, 379] on div at bounding box center [722, 374] width 1444 height 749
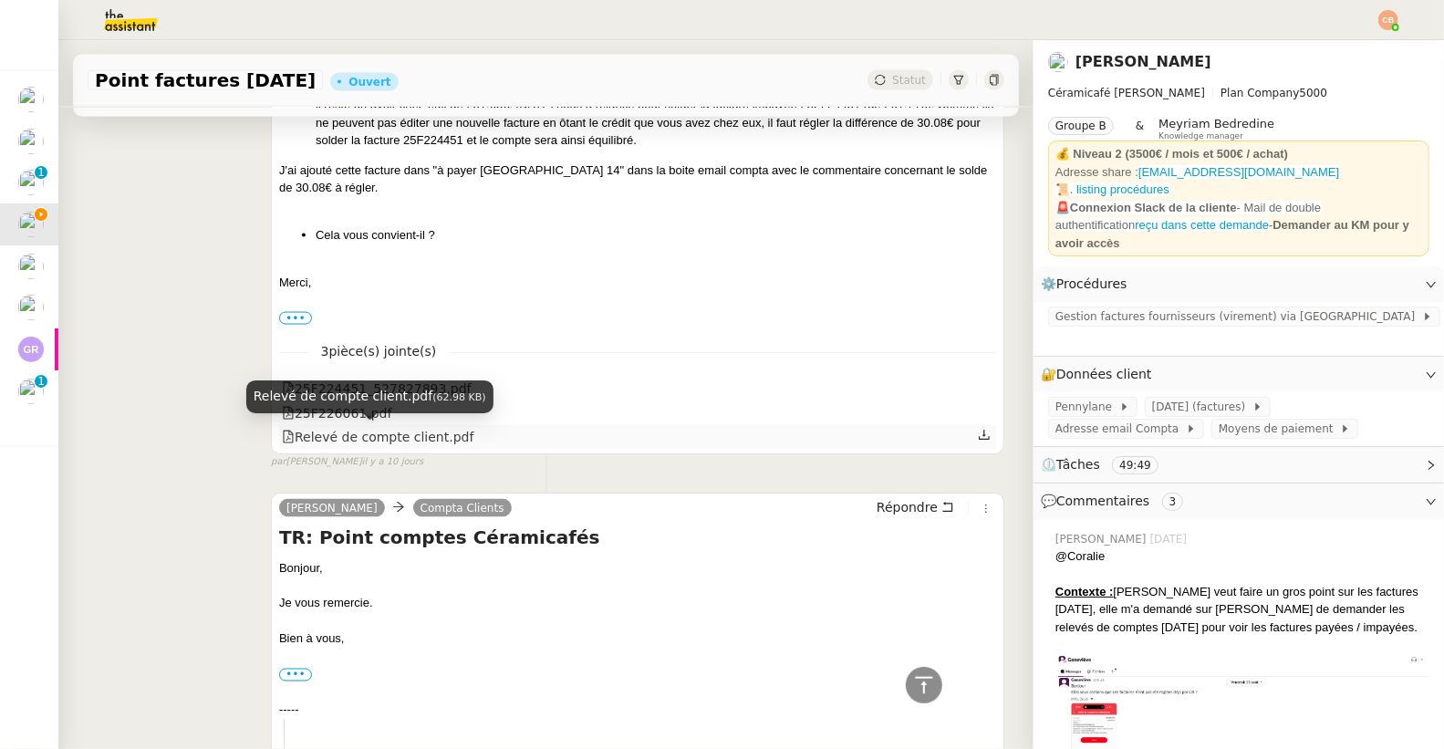
click at [329, 435] on div "Relevé de compte client.pdf" at bounding box center [378, 437] width 192 height 21
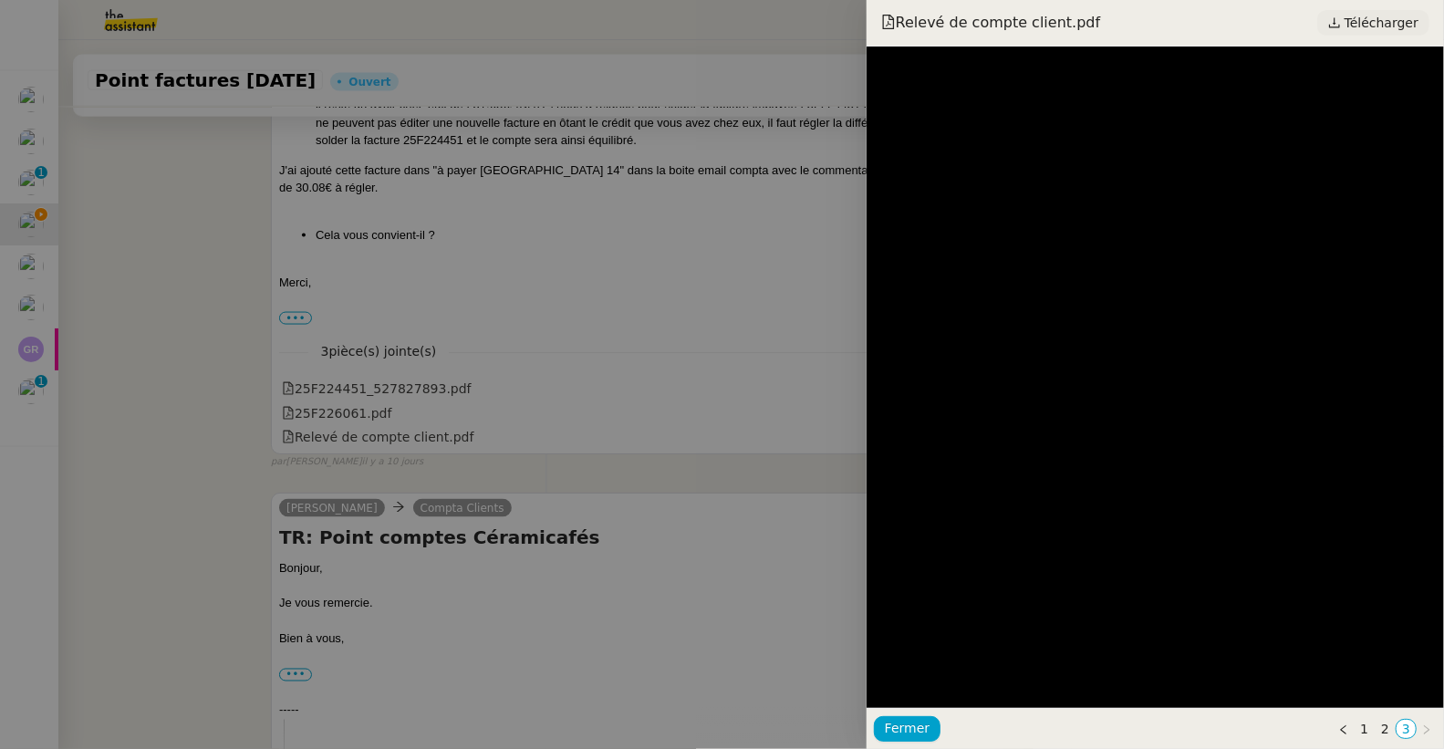
click at [1377, 23] on span "Télécharger" at bounding box center [1381, 23] width 74 height 24
click at [188, 319] on div at bounding box center [722, 374] width 1444 height 749
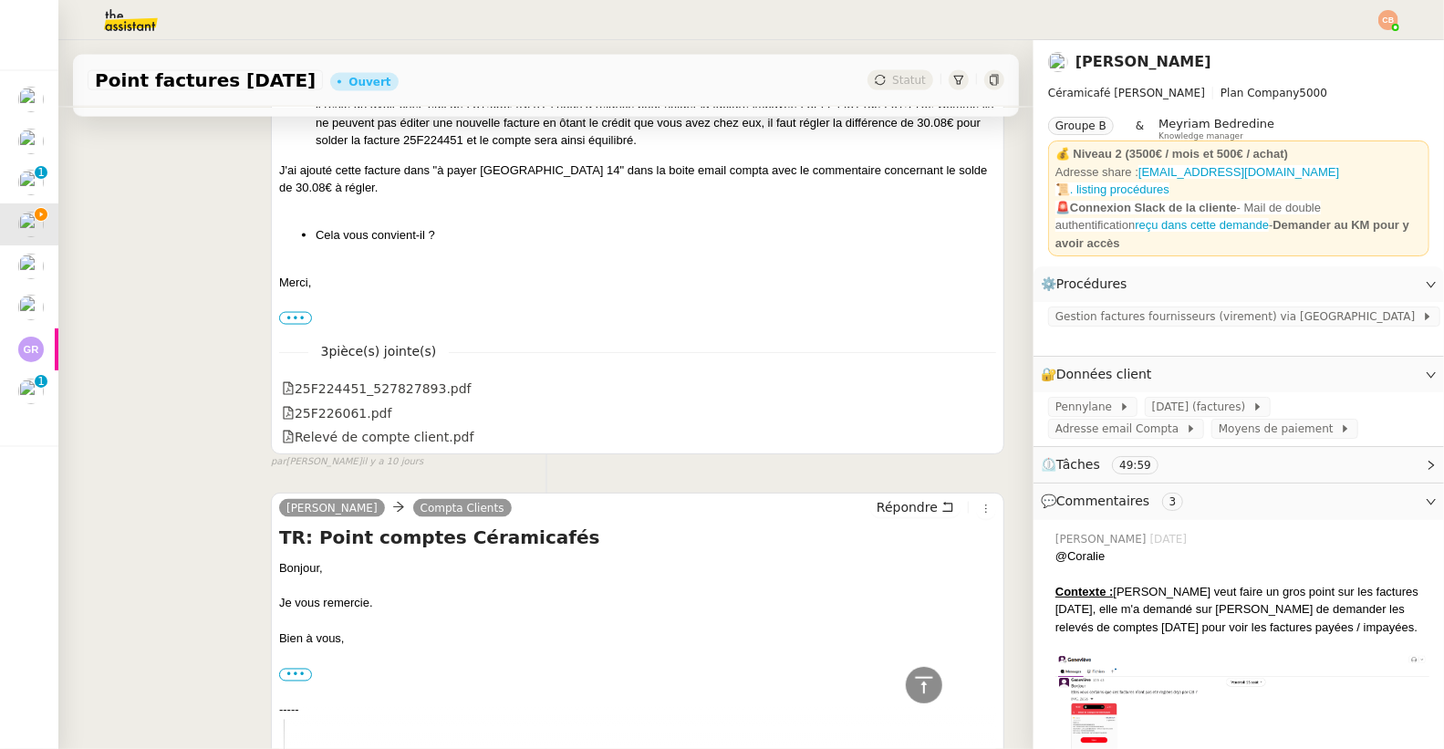
scroll to position [0, 0]
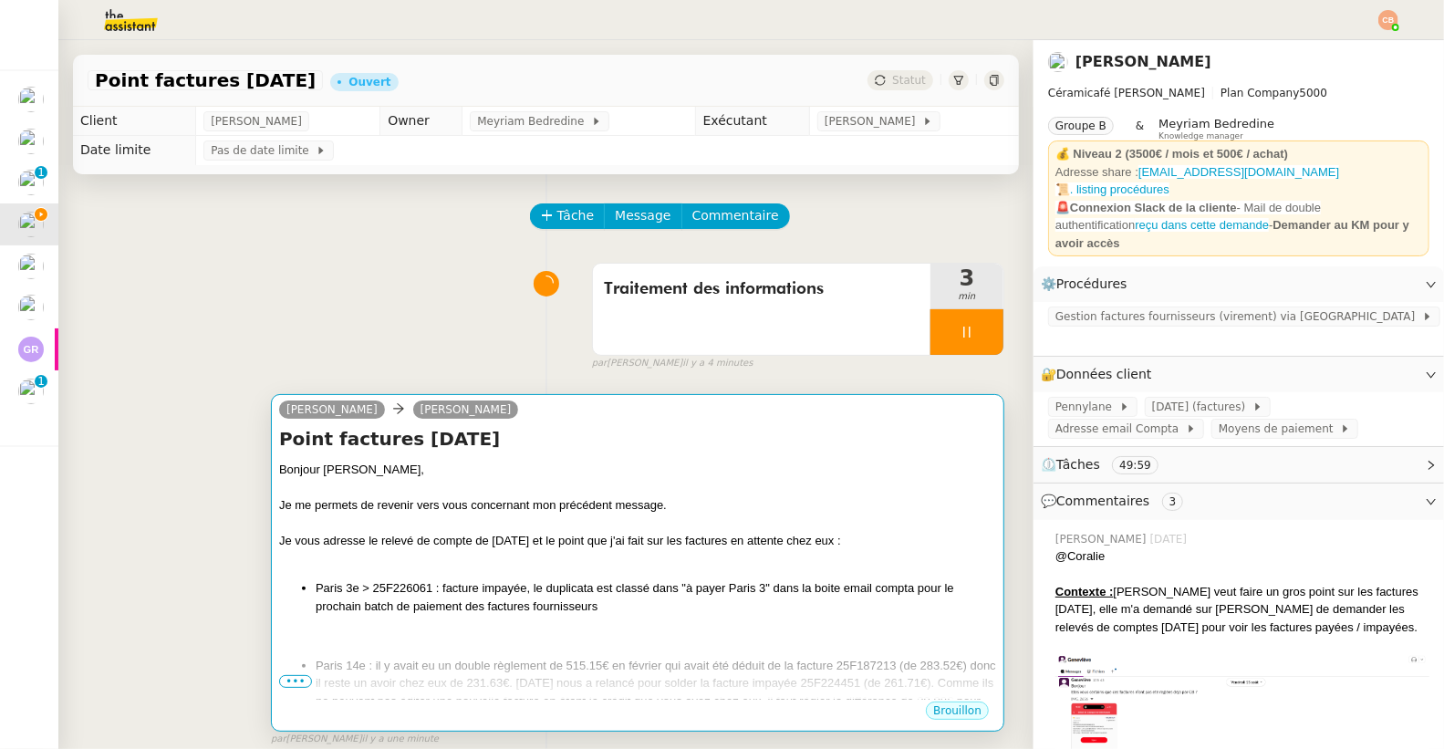
click at [638, 489] on div at bounding box center [637, 488] width 717 height 18
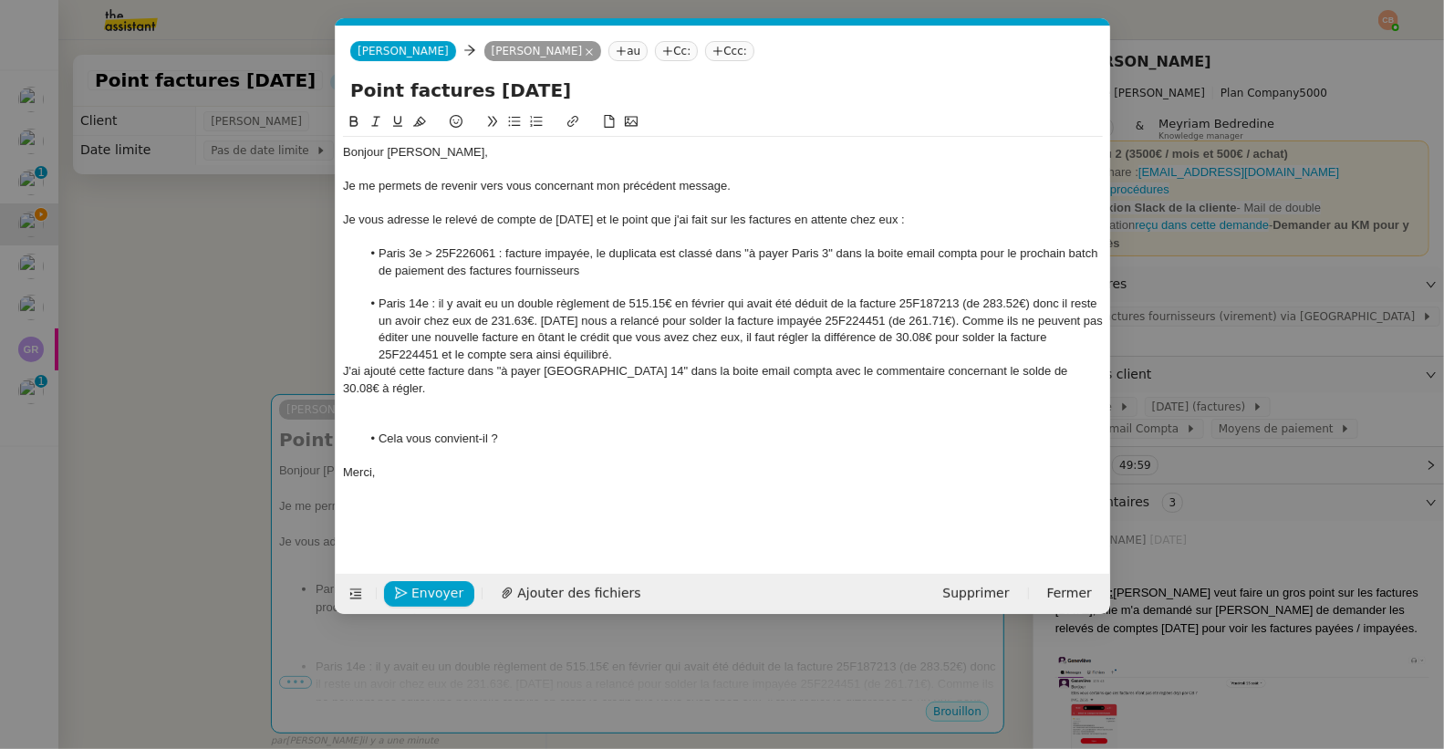
scroll to position [0, 80]
click at [182, 416] on nz-modal-container "relance Service Relance Bon de Commande LBP A utiliser dans le cadre de la proc…" at bounding box center [722, 374] width 1444 height 749
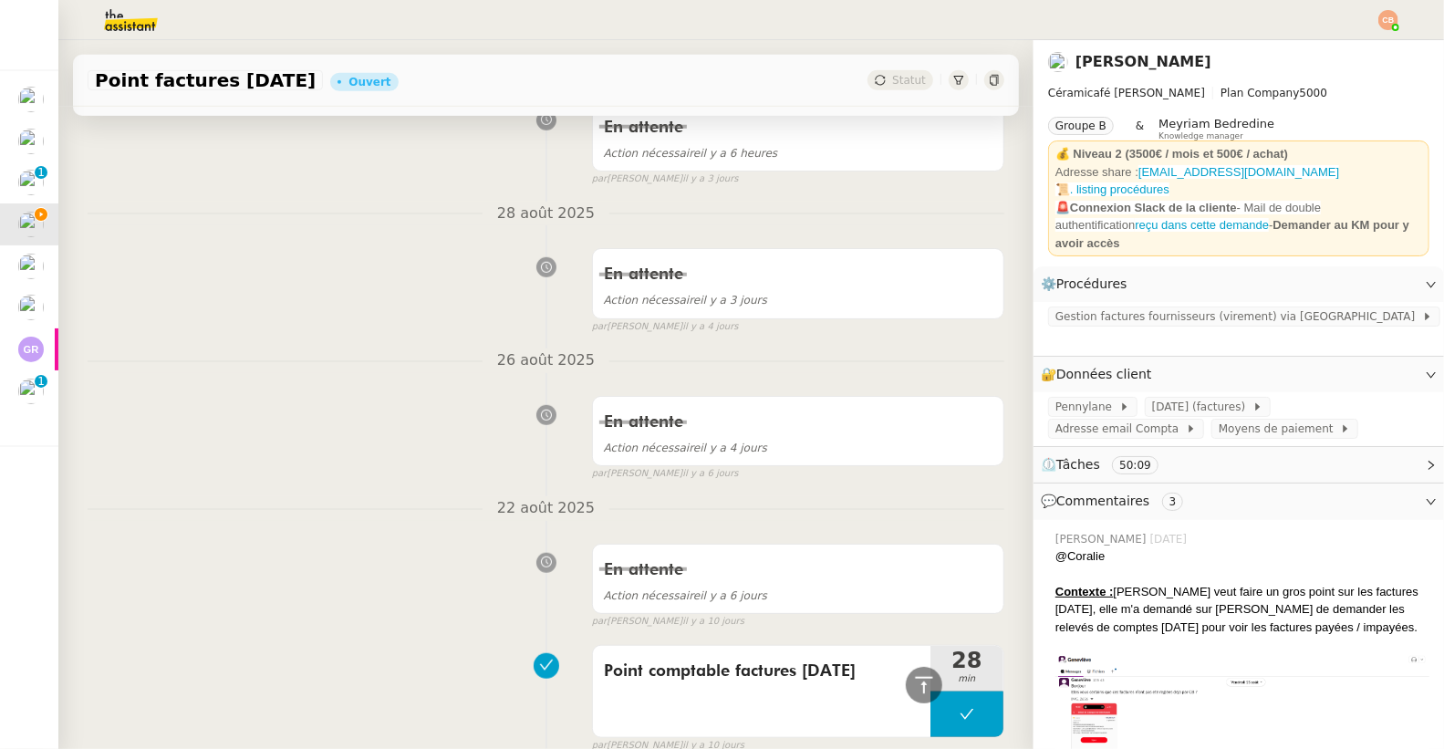
scroll to position [0, 0]
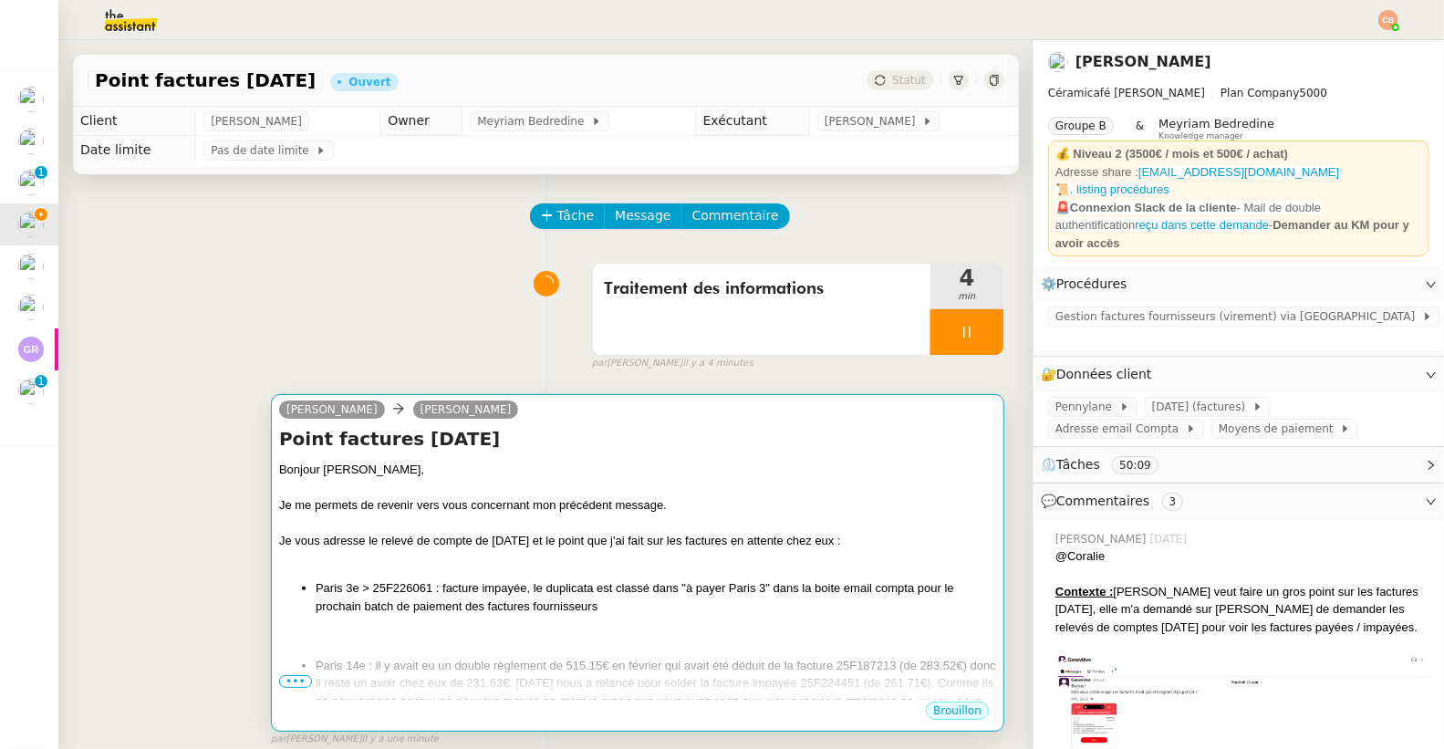
click at [506, 461] on div "Bonjour ﻿Geneviève﻿," at bounding box center [637, 470] width 717 height 18
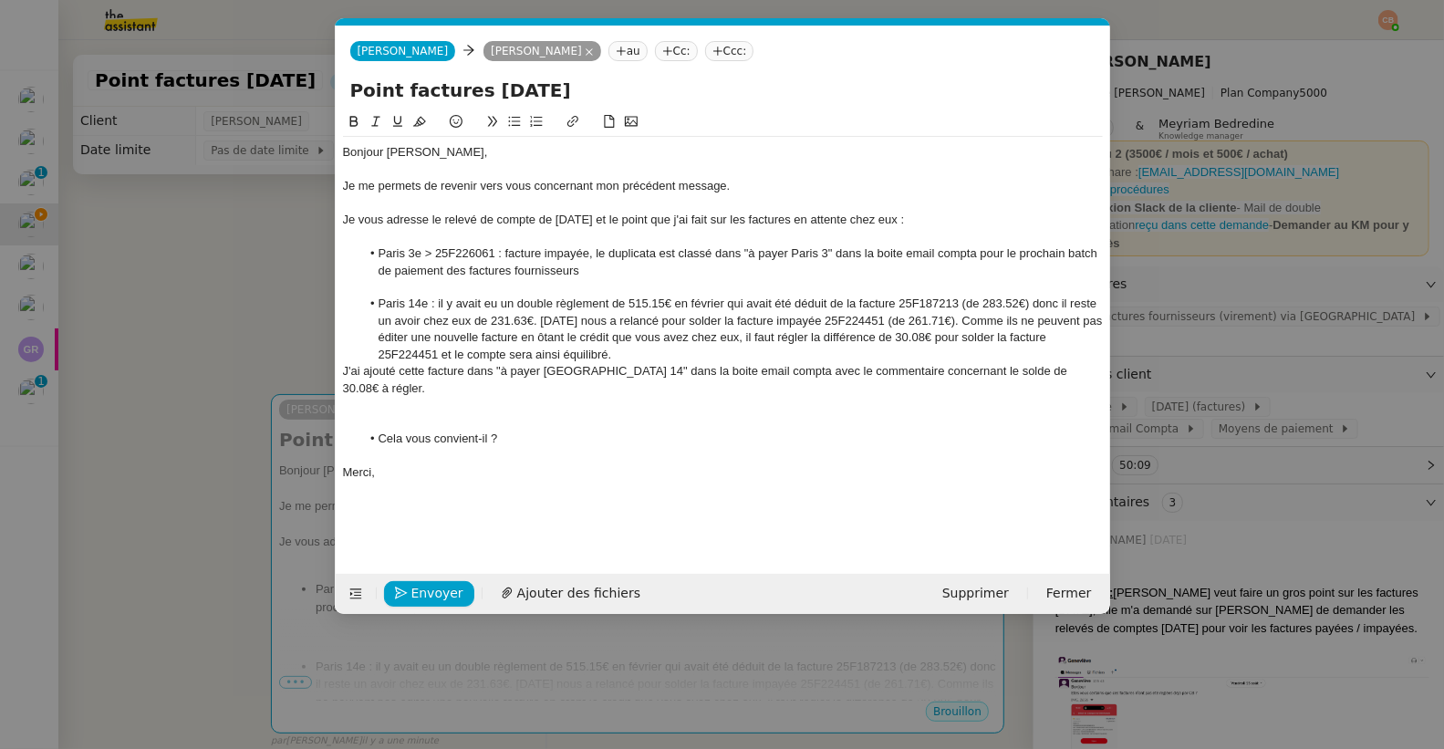
scroll to position [0, 80]
click at [575, 582] on button "Ajouter des fichiers" at bounding box center [570, 594] width 161 height 26
click at [546, 591] on span "Ajouter des fichiers" at bounding box center [578, 593] width 123 height 21
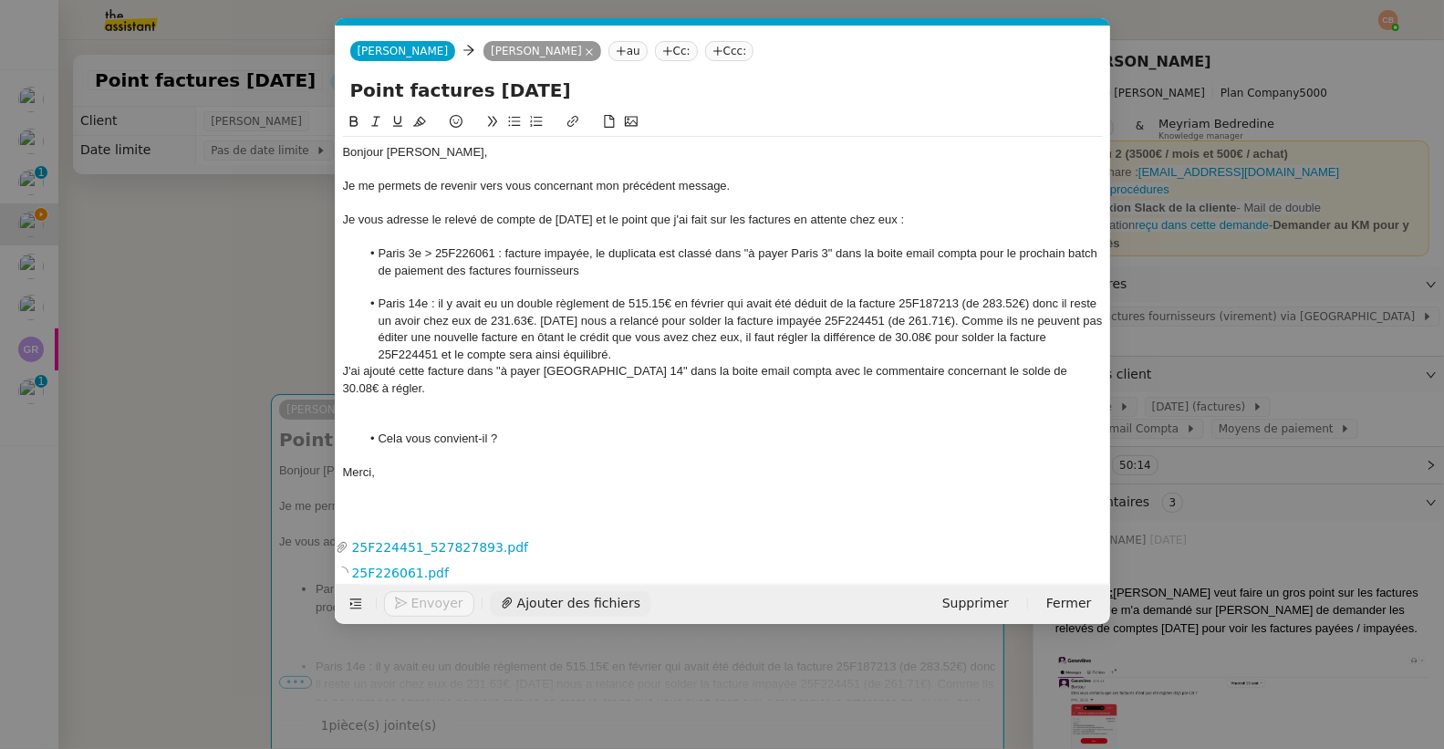
click at [555, 597] on span "Ajouter des fichiers" at bounding box center [578, 603] width 123 height 21
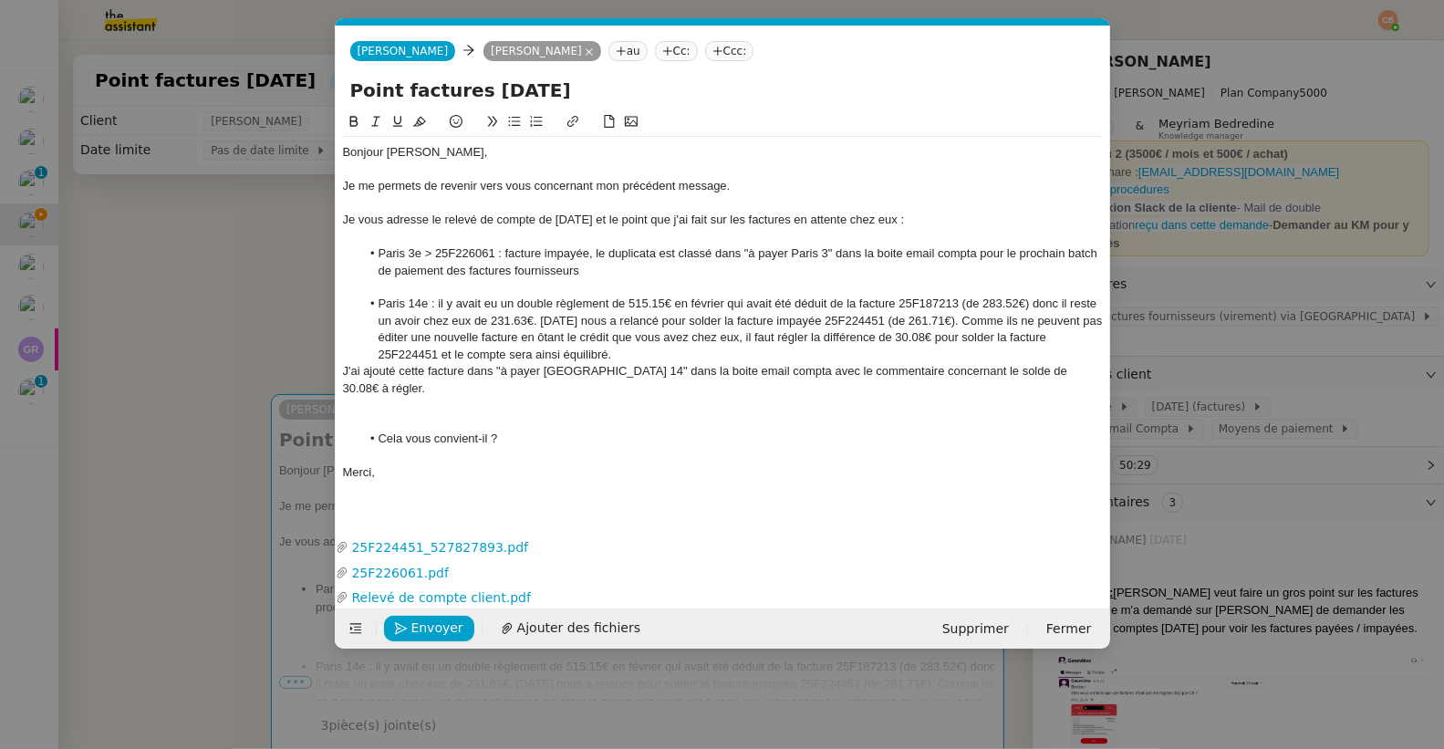
drag, startPoint x: 163, startPoint y: 303, endPoint x: 179, endPoint y: 335, distance: 35.5
click at [163, 303] on nz-modal-container "relance Service Relance Bon de Commande LBP A utiliser dans le cadre de la proc…" at bounding box center [722, 374] width 1444 height 749
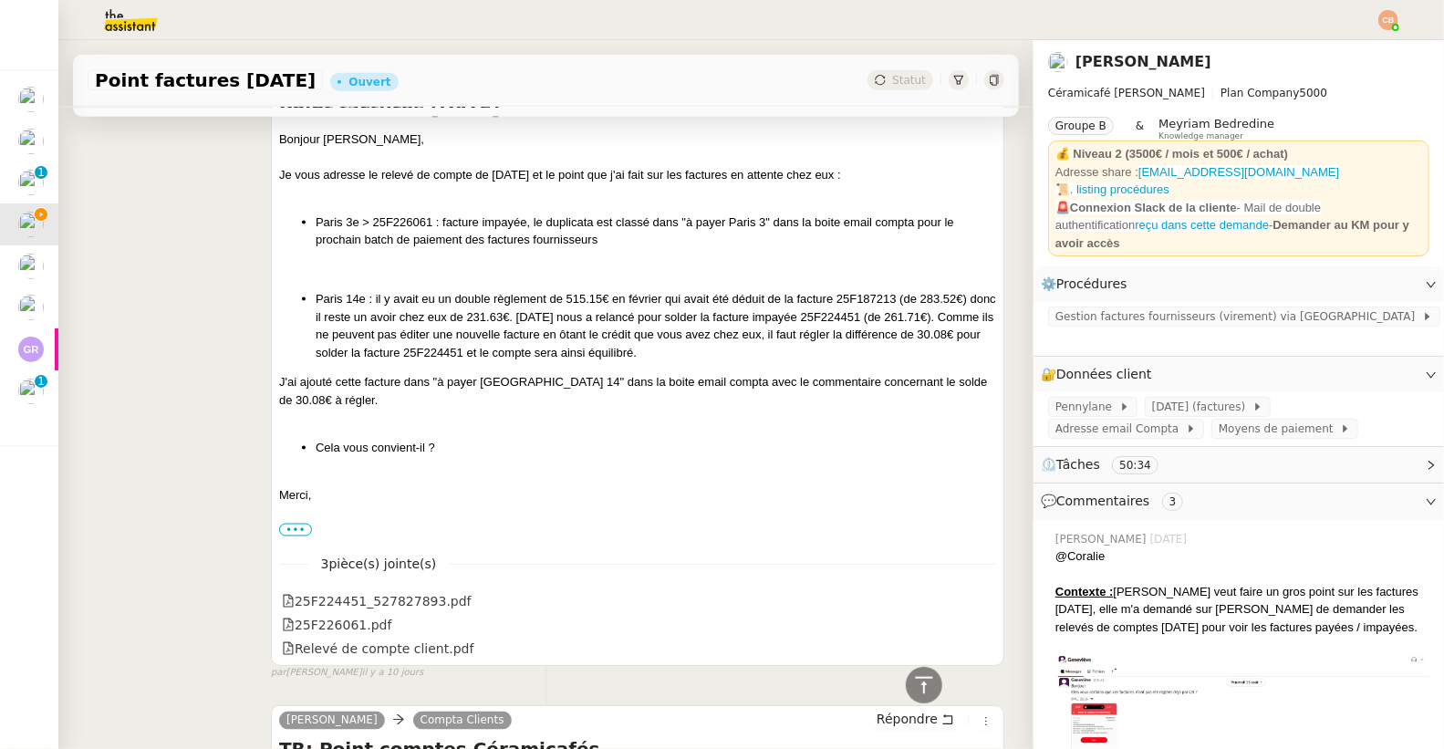
scroll to position [0, 0]
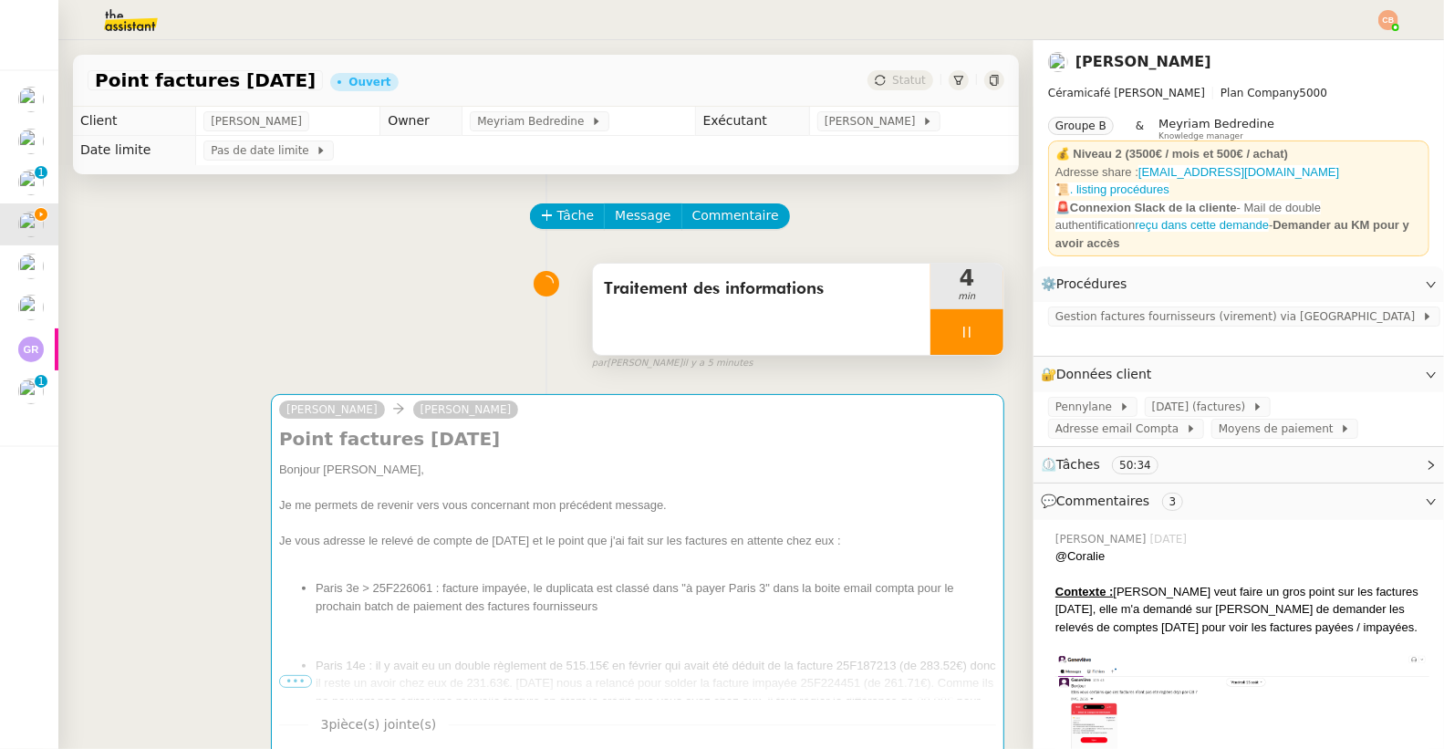
click at [964, 334] on div at bounding box center [966, 332] width 73 height 46
click at [978, 334] on icon at bounding box center [985, 332] width 15 height 15
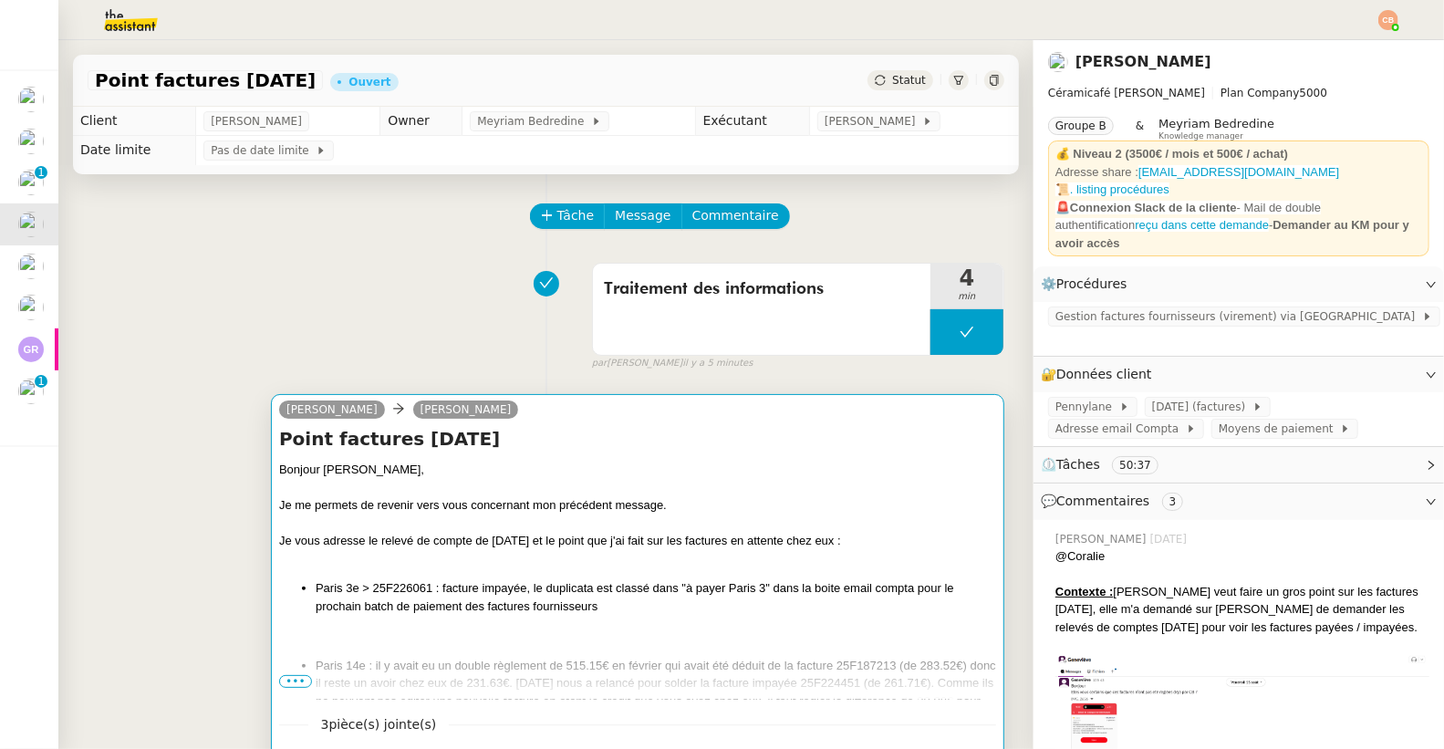
click at [864, 436] on h4 "Point factures RAJA" at bounding box center [637, 439] width 717 height 26
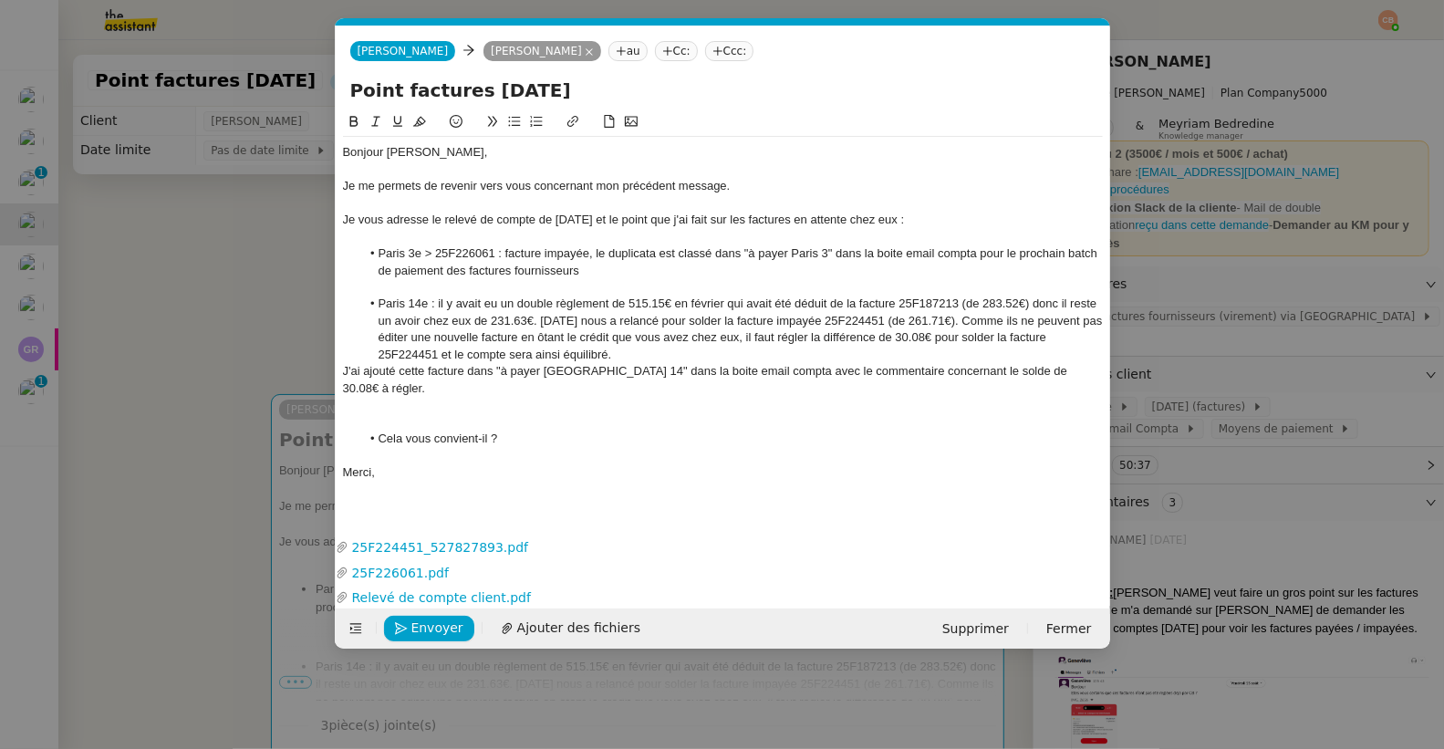
scroll to position [0, 80]
click at [415, 618] on span "Envoyer" at bounding box center [437, 628] width 52 height 21
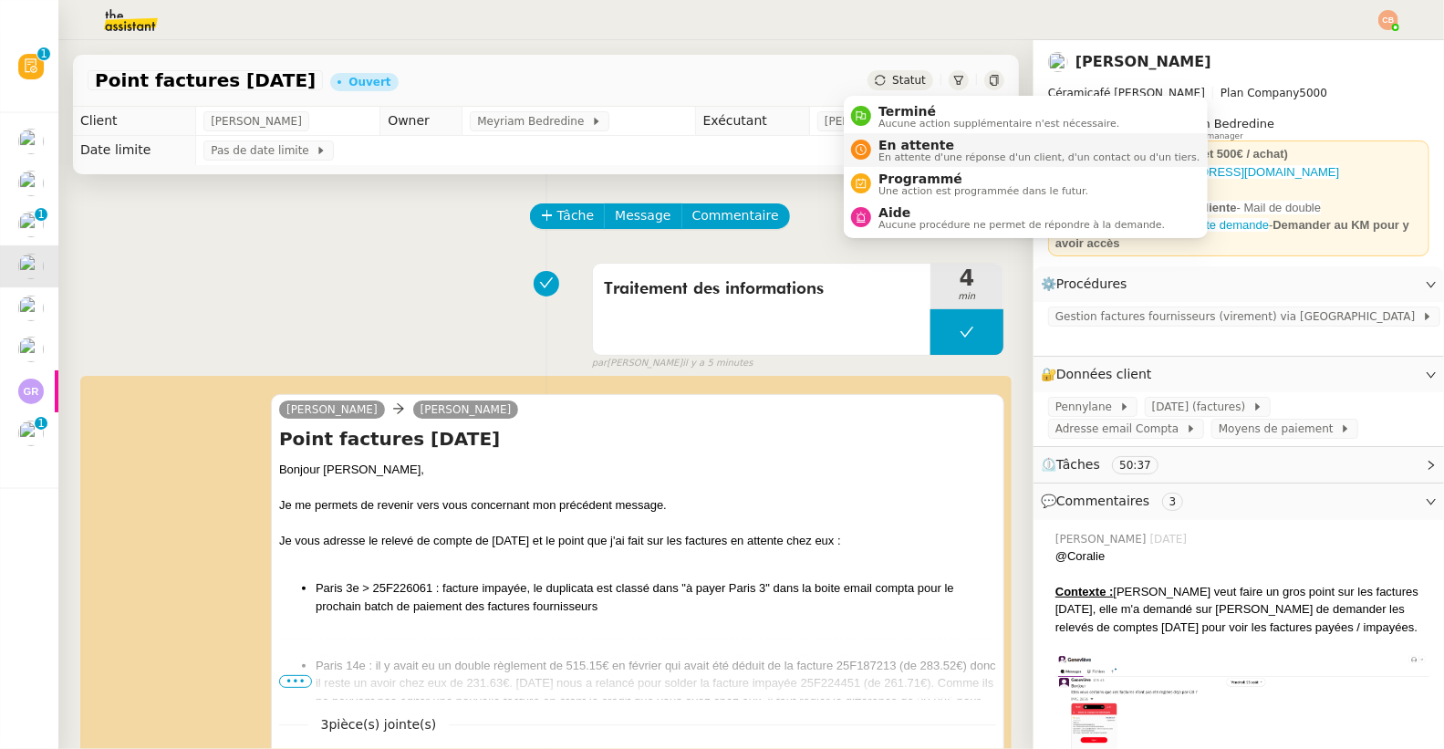
click at [871, 142] on div "En attente En attente d'une réponse d'un client, d'un contact ou d'un tiers." at bounding box center [1035, 150] width 328 height 25
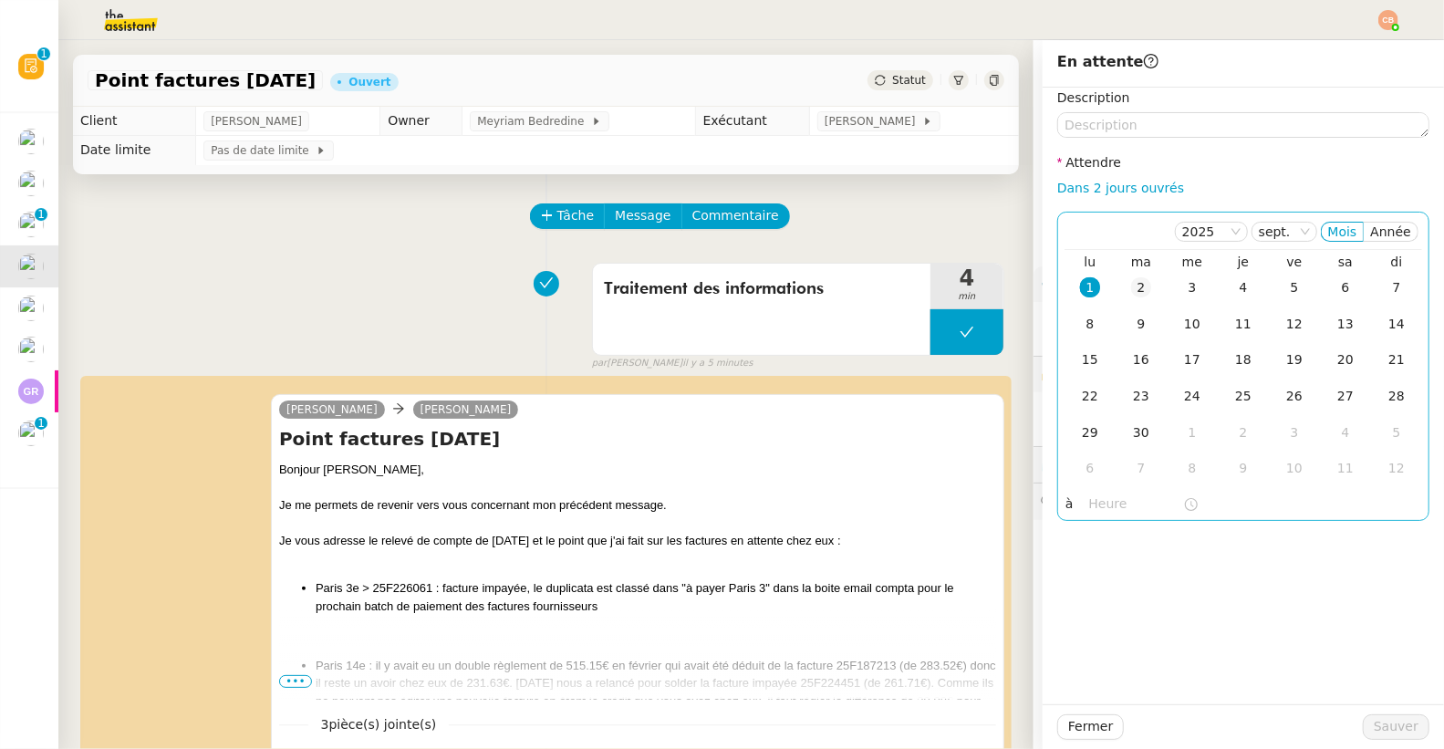
click at [1131, 283] on div "2" at bounding box center [1141, 287] width 20 height 20
click at [1101, 513] on input "text" at bounding box center [1136, 503] width 94 height 21
click at [919, 218] on div "Tâche Message Commentaire" at bounding box center [768, 225] width 473 height 44
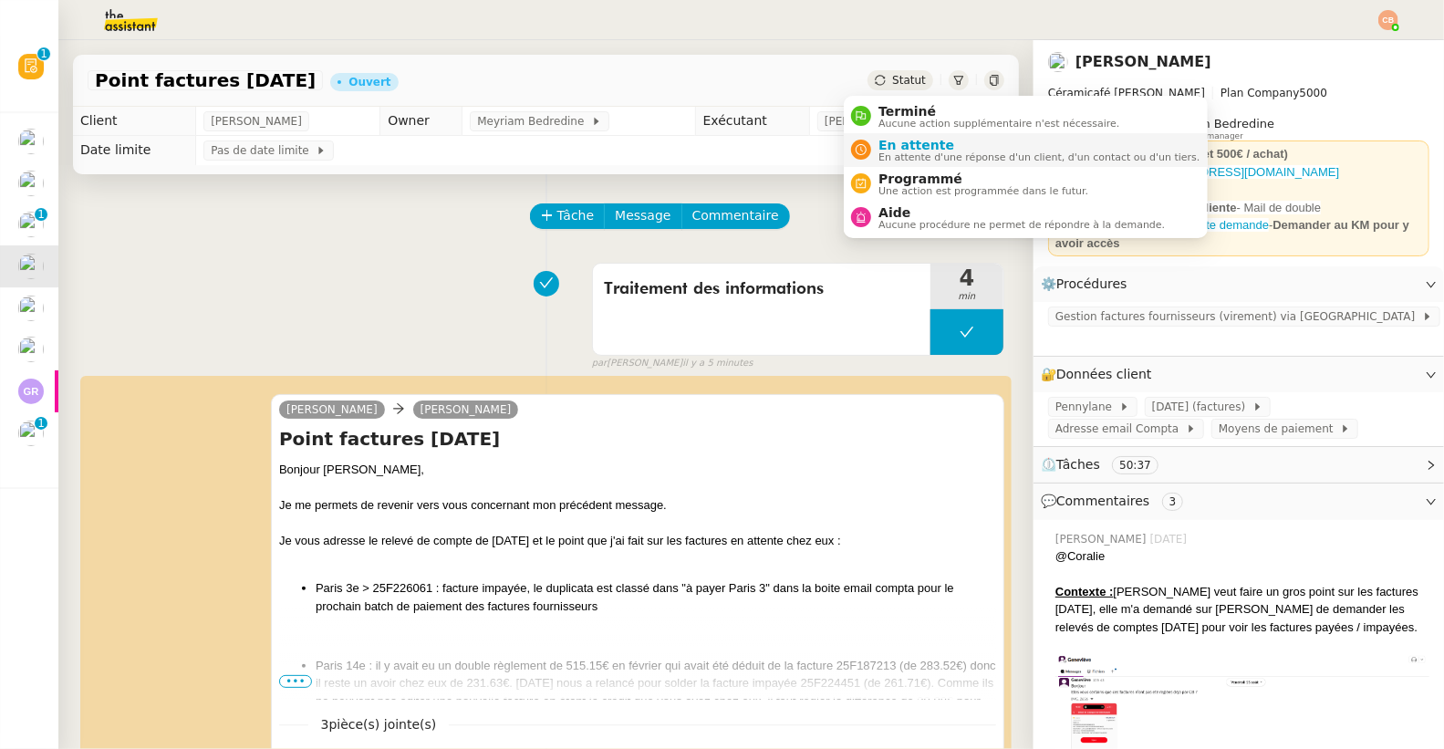
click at [887, 152] on span "En attente d'une réponse d'un client, d'un contact ou d'un tiers." at bounding box center [1038, 157] width 321 height 10
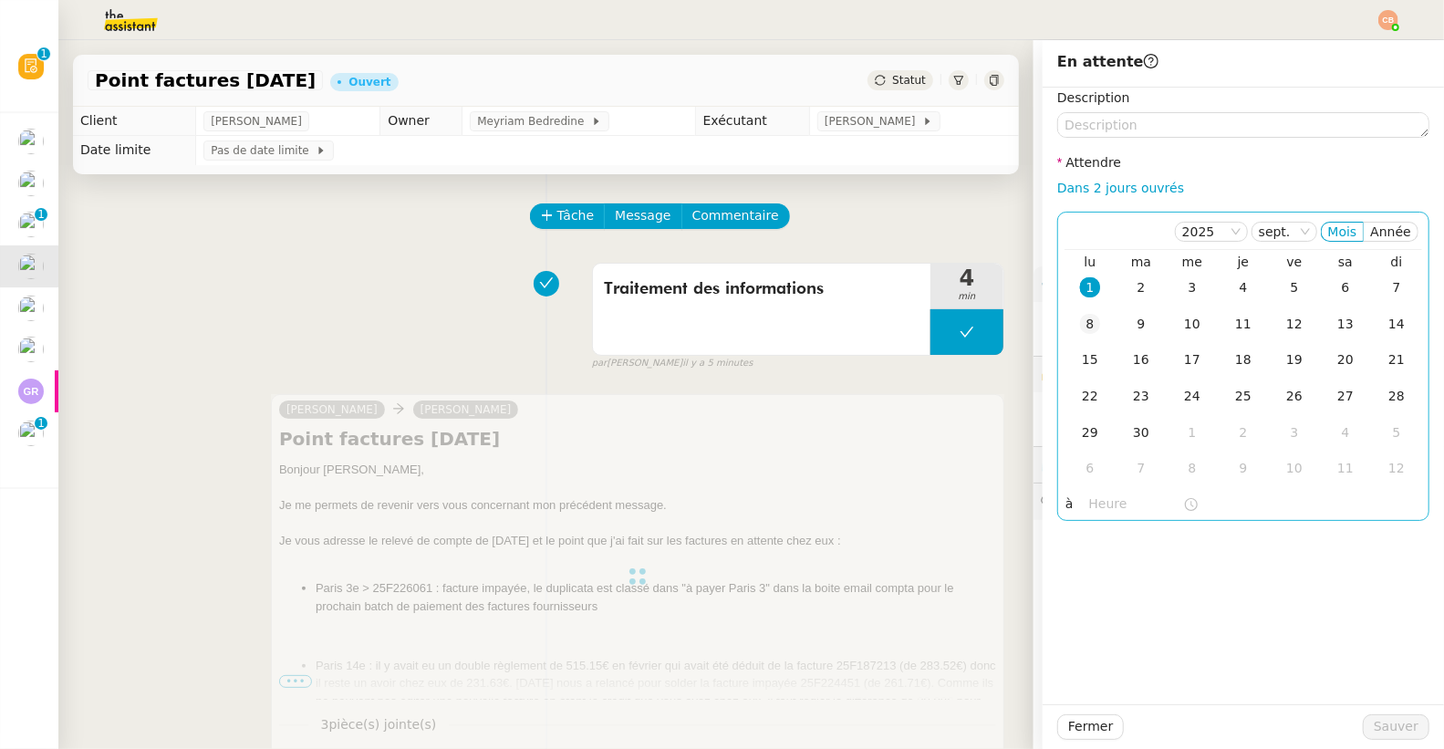
click at [1080, 323] on div "8" at bounding box center [1090, 324] width 20 height 20
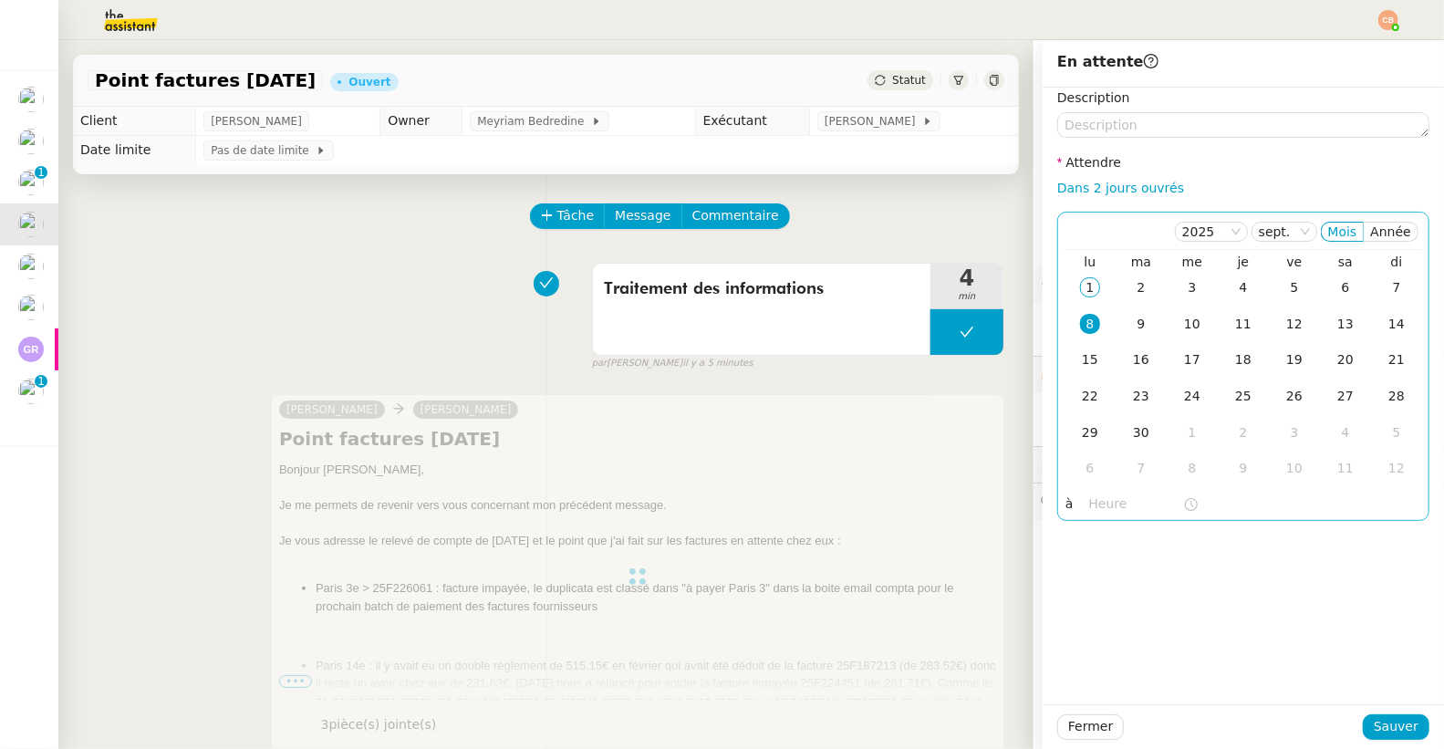
click at [1092, 507] on input "text" at bounding box center [1136, 503] width 94 height 21
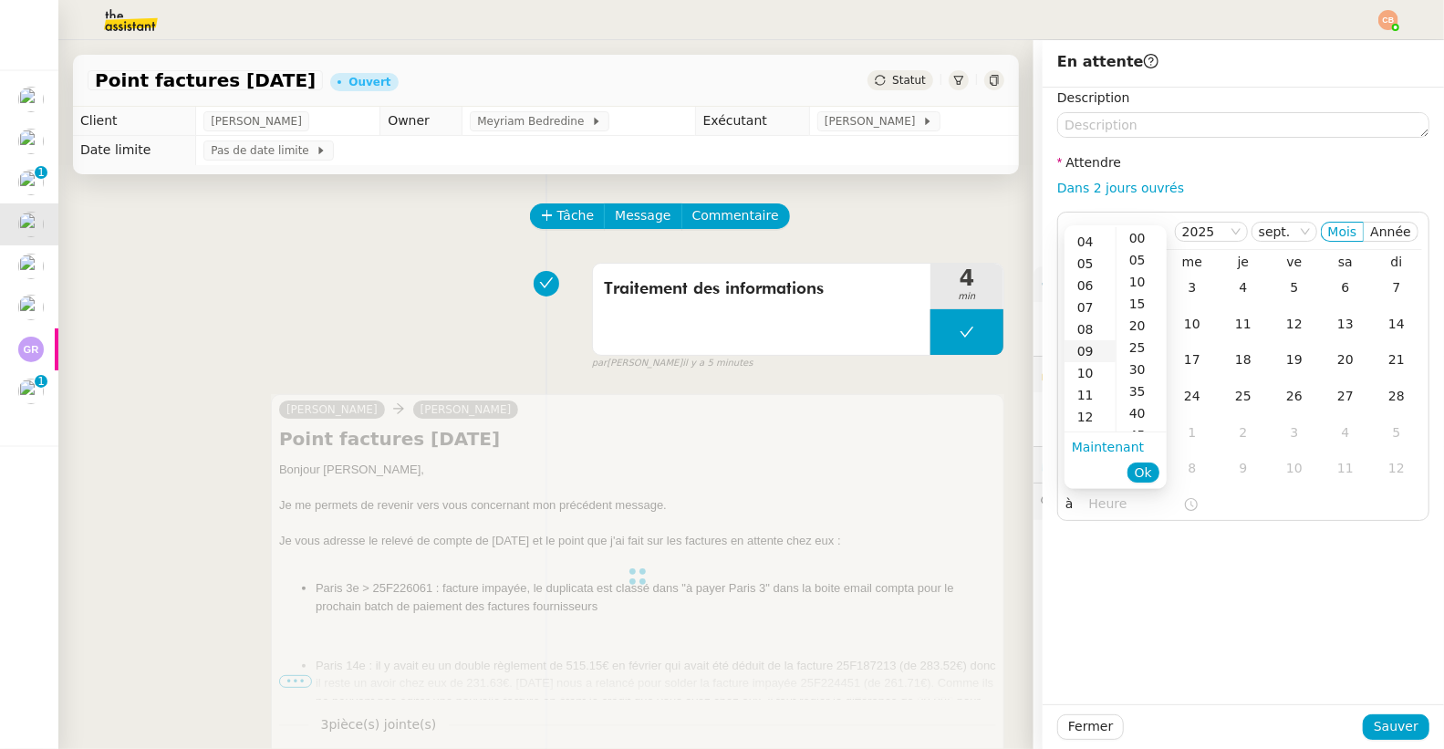
click at [1084, 348] on div "09" at bounding box center [1089, 351] width 51 height 22
click at [1135, 241] on div "00" at bounding box center [1141, 238] width 50 height 22
type input "09:00"
click at [1194, 611] on div "Description Attendre Dans 2 jours ouvrés [DATE] Mois Année lu ma me je ve sa di…" at bounding box center [1243, 396] width 401 height 617
click at [1374, 730] on span "Sauver" at bounding box center [1396, 726] width 45 height 21
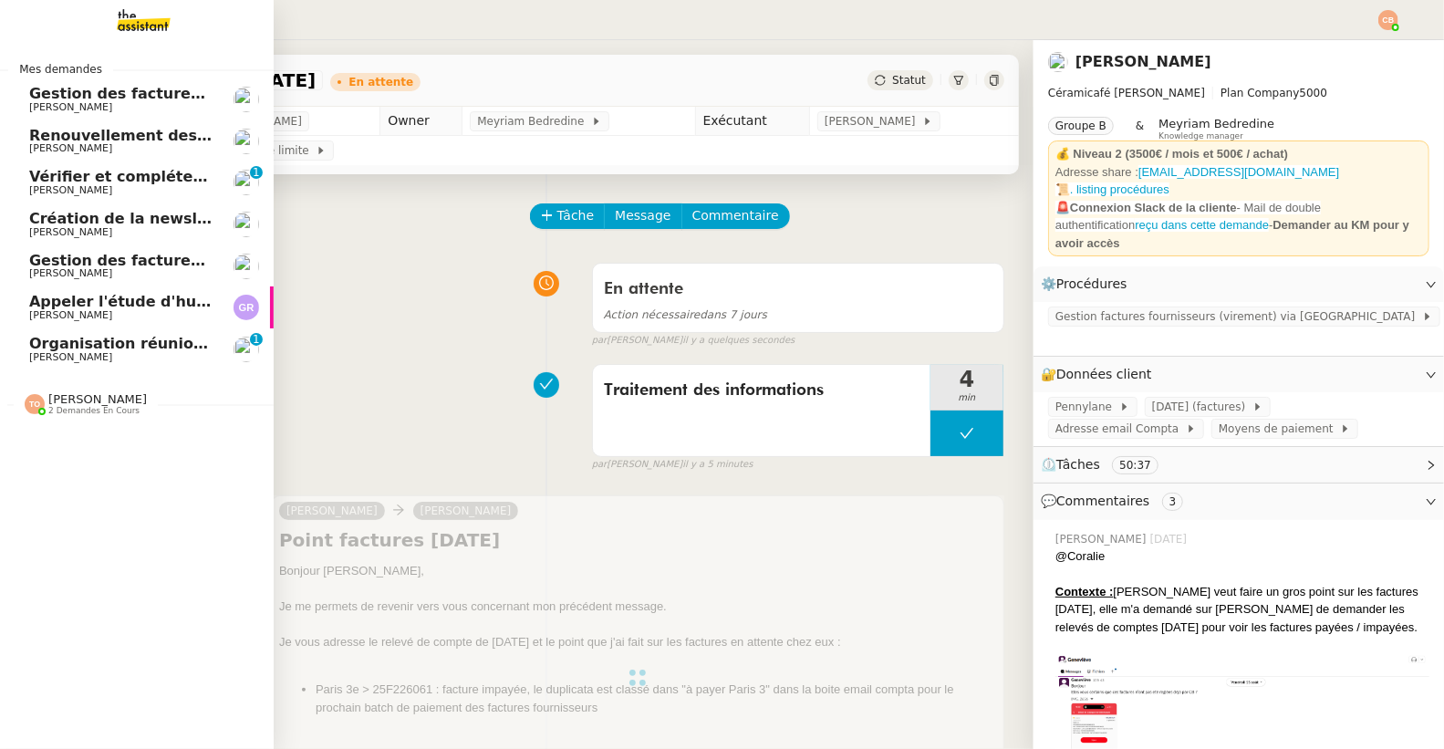
click at [79, 343] on span "Organisation réunion comptable" at bounding box center [162, 343] width 266 height 17
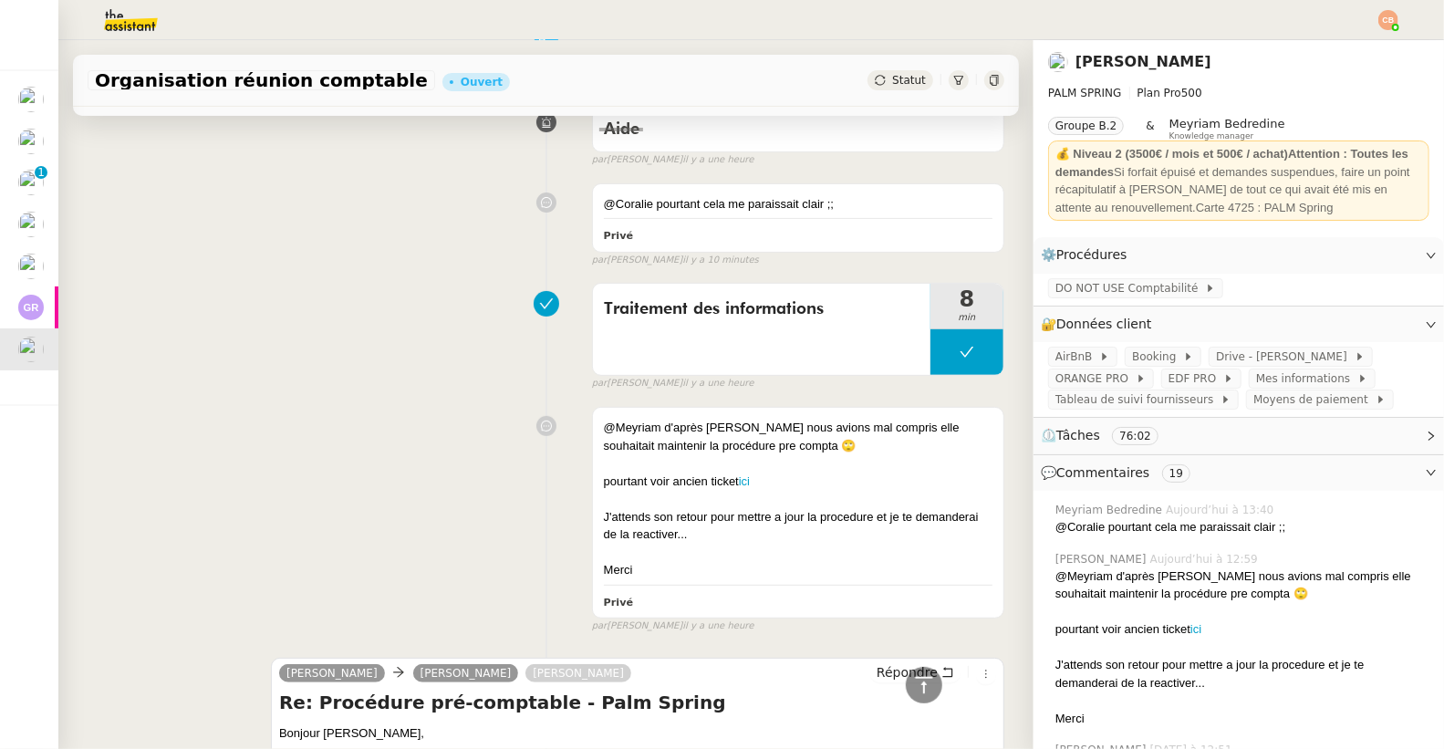
scroll to position [20, 0]
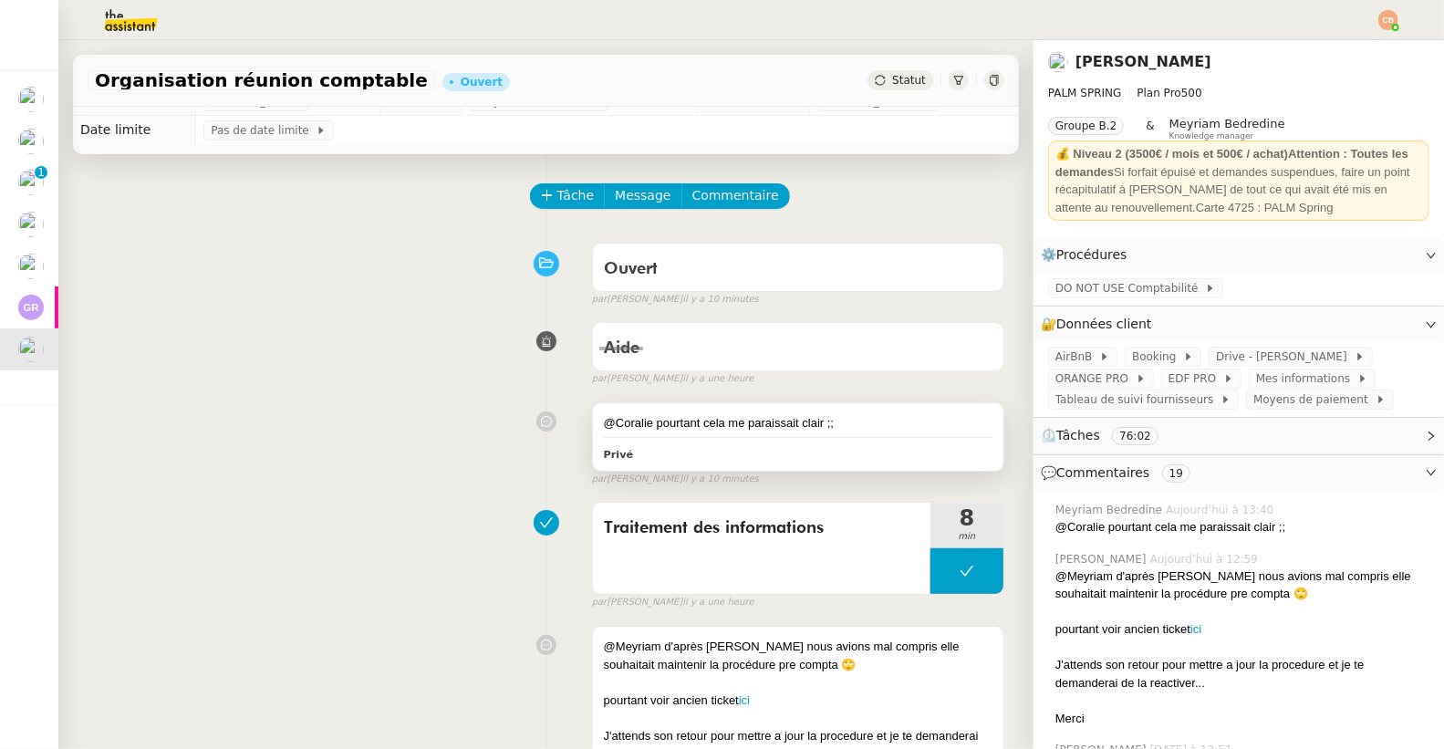
click at [845, 427] on div "@Coralie pourtant cela me paraissait clair ;;" at bounding box center [798, 423] width 389 height 18
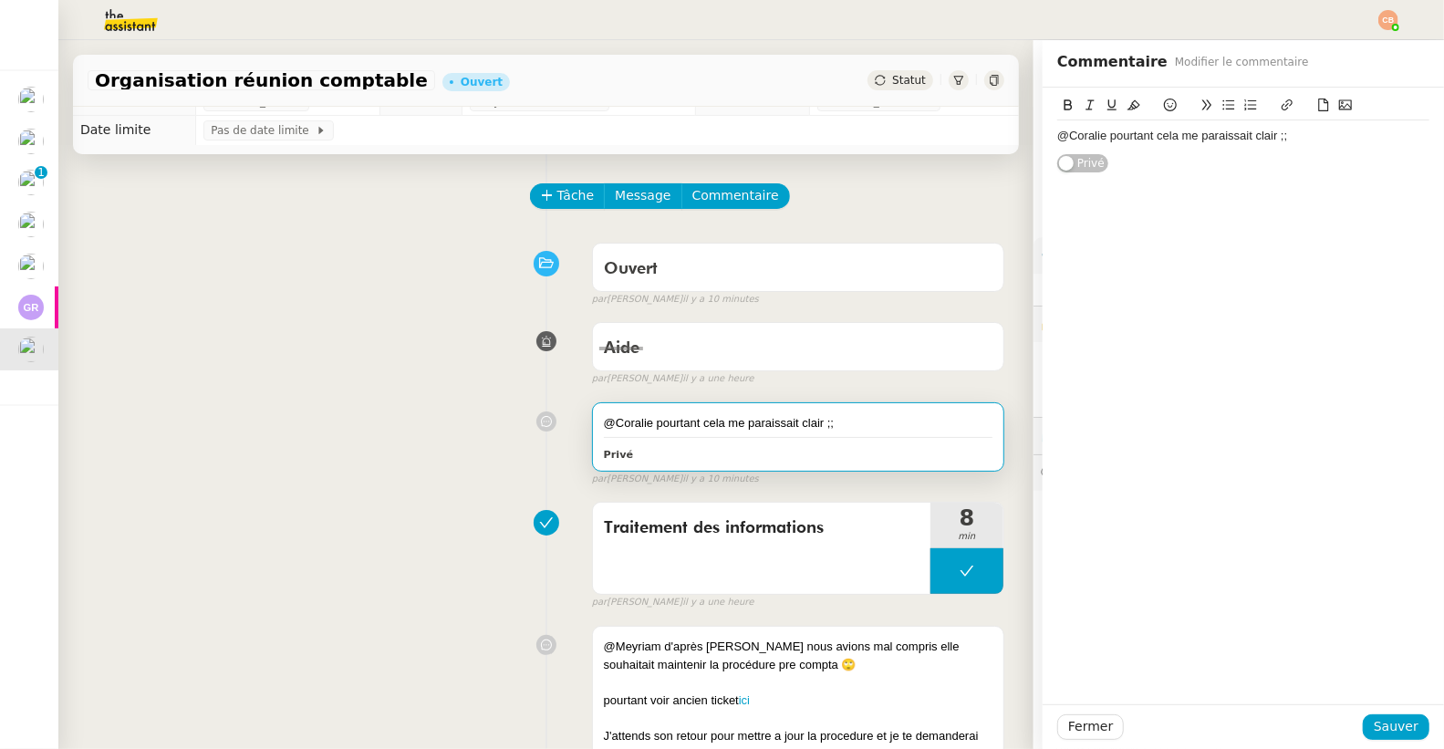
click at [1297, 129] on div "@Coralie pourtant cela me paraissait clair ;;" at bounding box center [1243, 136] width 372 height 16
click at [1363, 721] on button "Sauver" at bounding box center [1396, 727] width 67 height 26
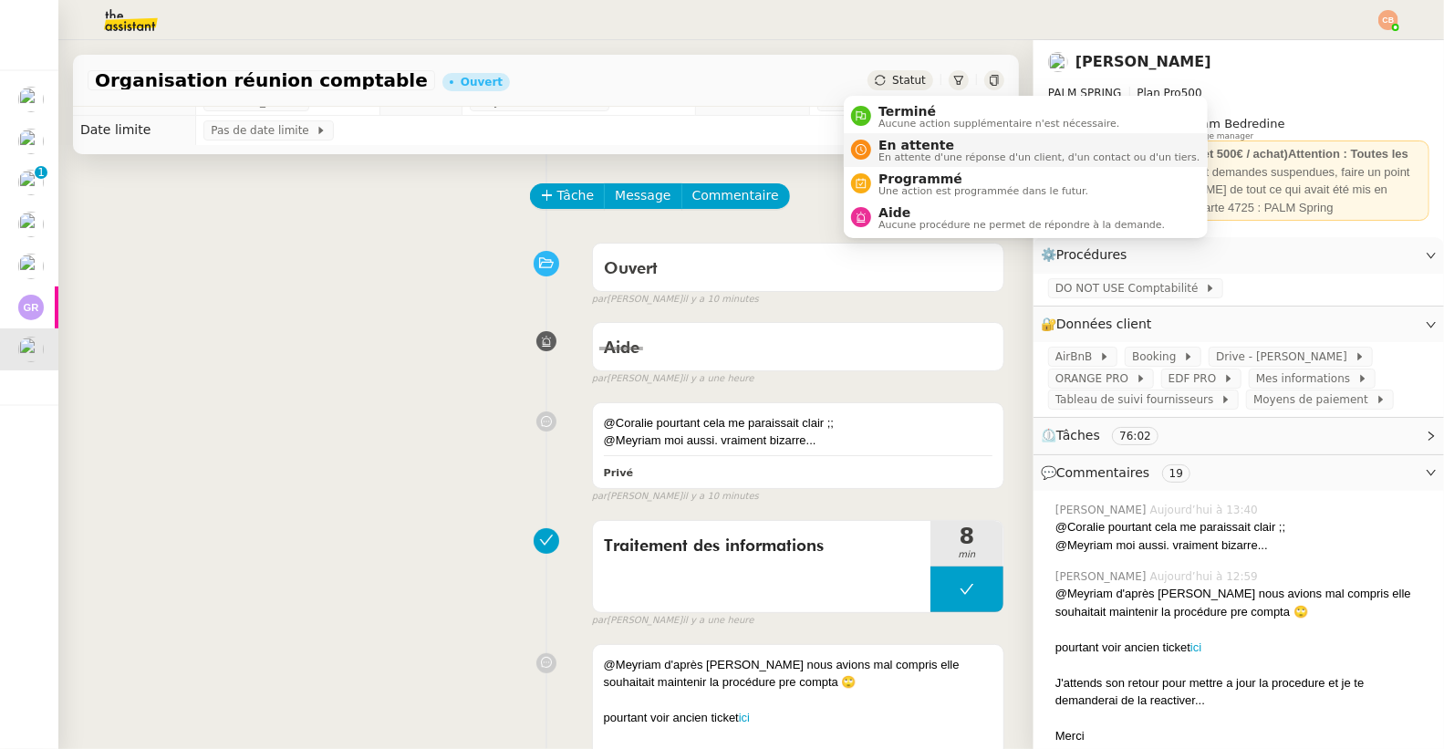
click at [888, 142] on span "En attente" at bounding box center [1038, 145] width 321 height 15
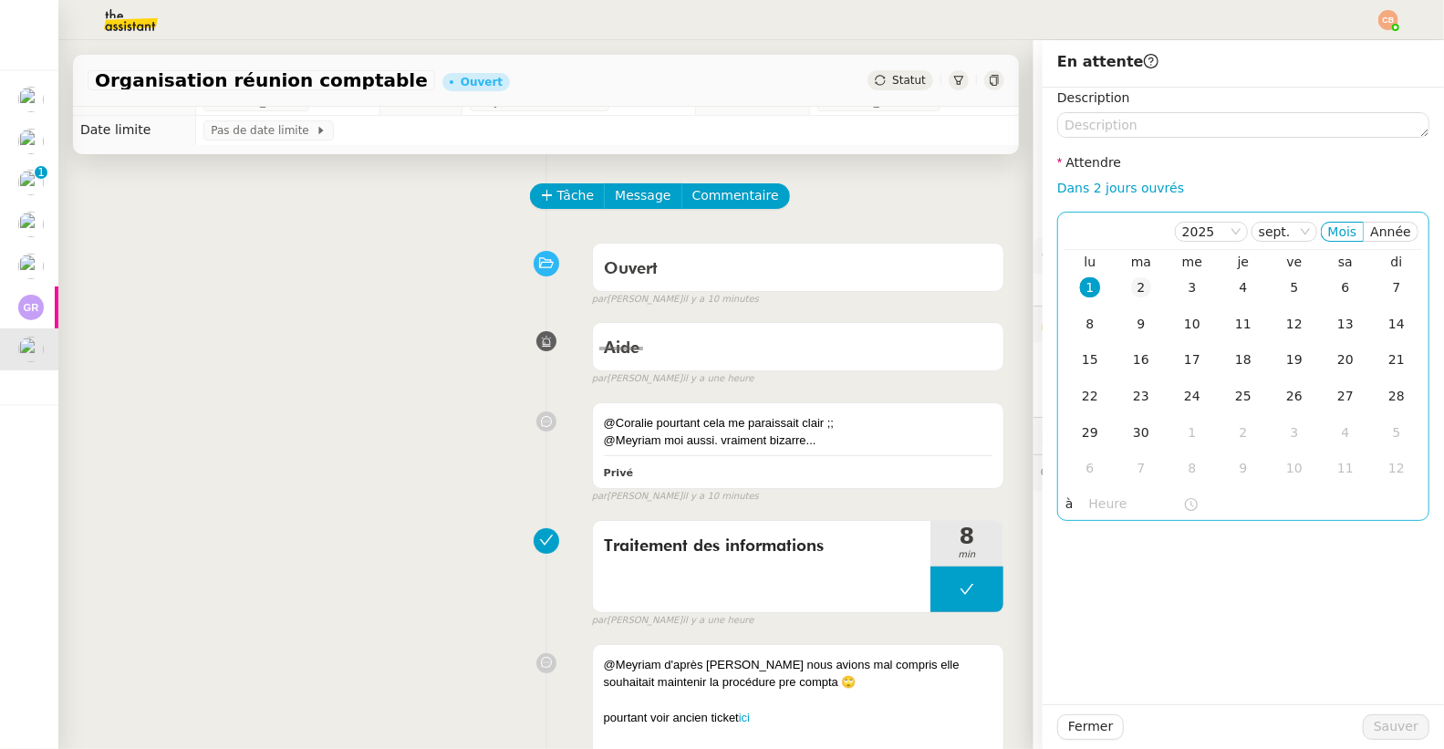
click at [1131, 291] on div "2" at bounding box center [1141, 287] width 20 height 20
click at [1103, 507] on input "text" at bounding box center [1136, 503] width 94 height 21
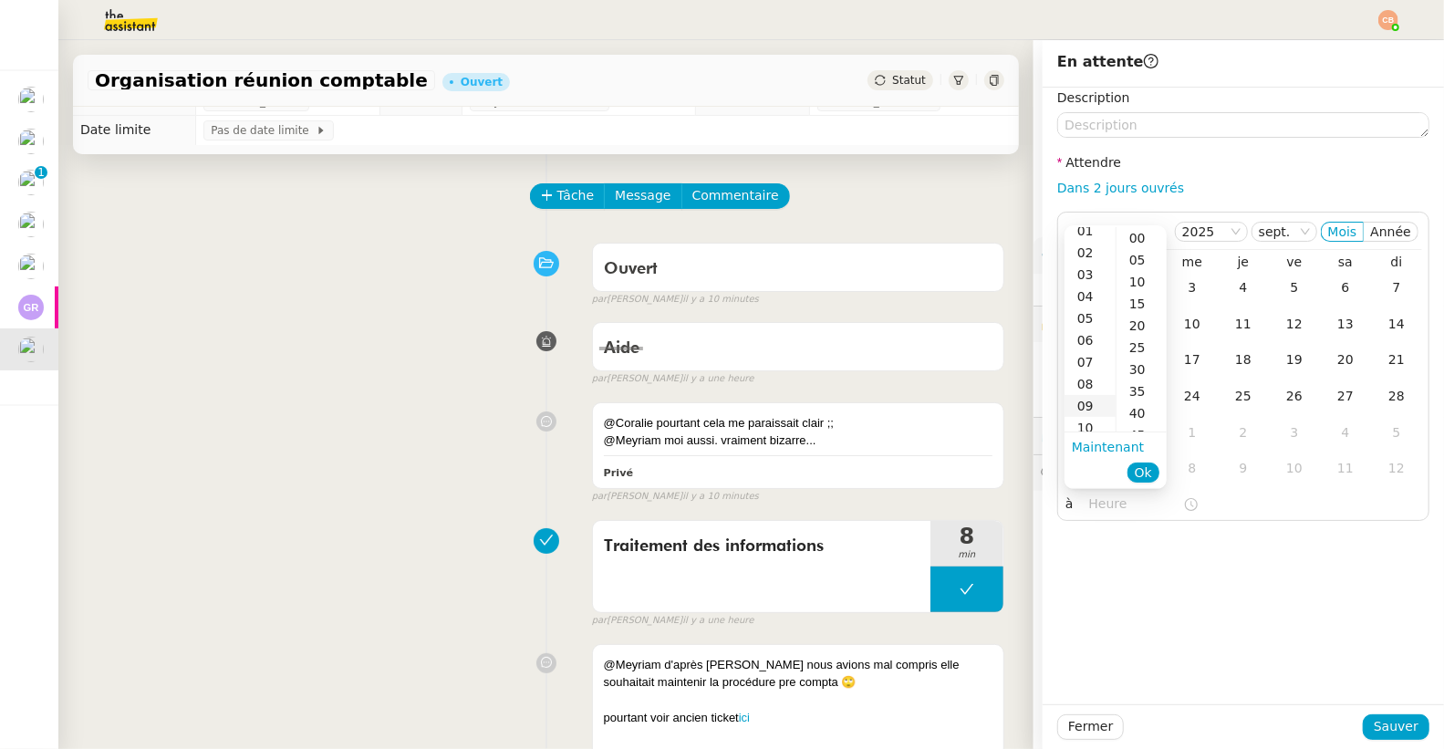
click at [1082, 404] on div "09" at bounding box center [1089, 406] width 51 height 22
click at [1133, 240] on div "00" at bounding box center [1141, 238] width 50 height 22
type input "09:00"
click at [1203, 570] on div "Description Attendre Dans 2 jours ouvrés 2025 sept. Mois Année lu ma me je ve s…" at bounding box center [1243, 396] width 401 height 617
drag, startPoint x: 1374, startPoint y: 722, endPoint x: 1001, endPoint y: 547, distance: 412.1
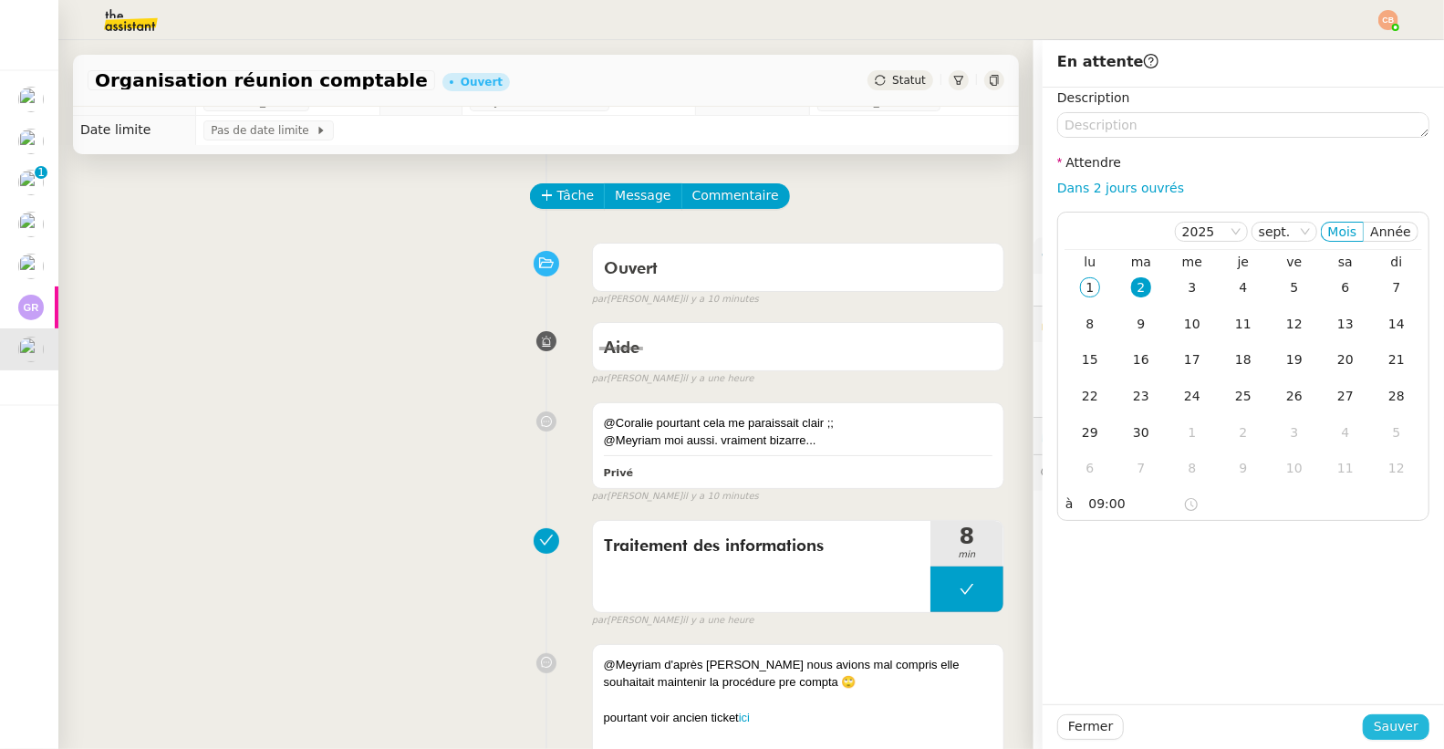
click at [1375, 722] on span "Sauver" at bounding box center [1396, 726] width 45 height 21
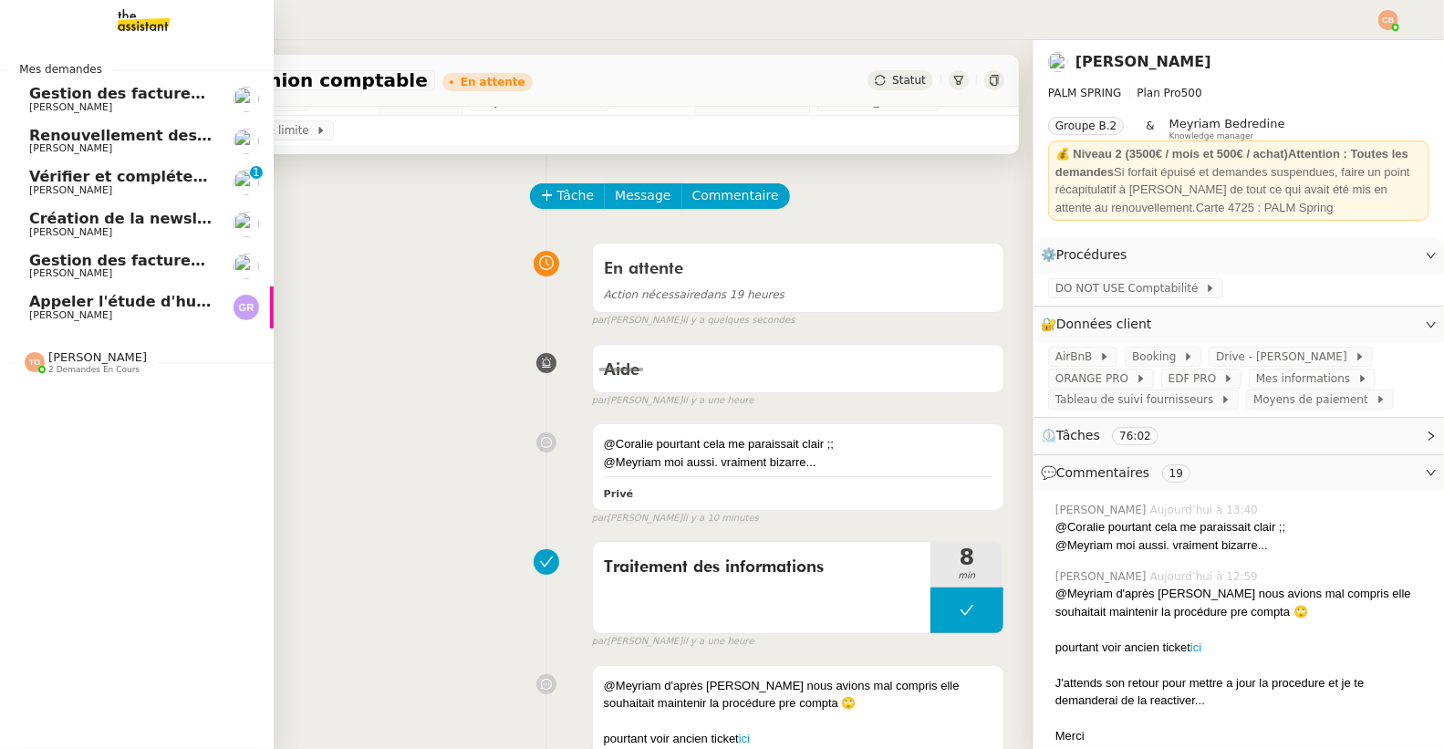
click at [52, 224] on span "Création de la newsletter UMento - Circle - juillet 2025" at bounding box center [254, 218] width 450 height 17
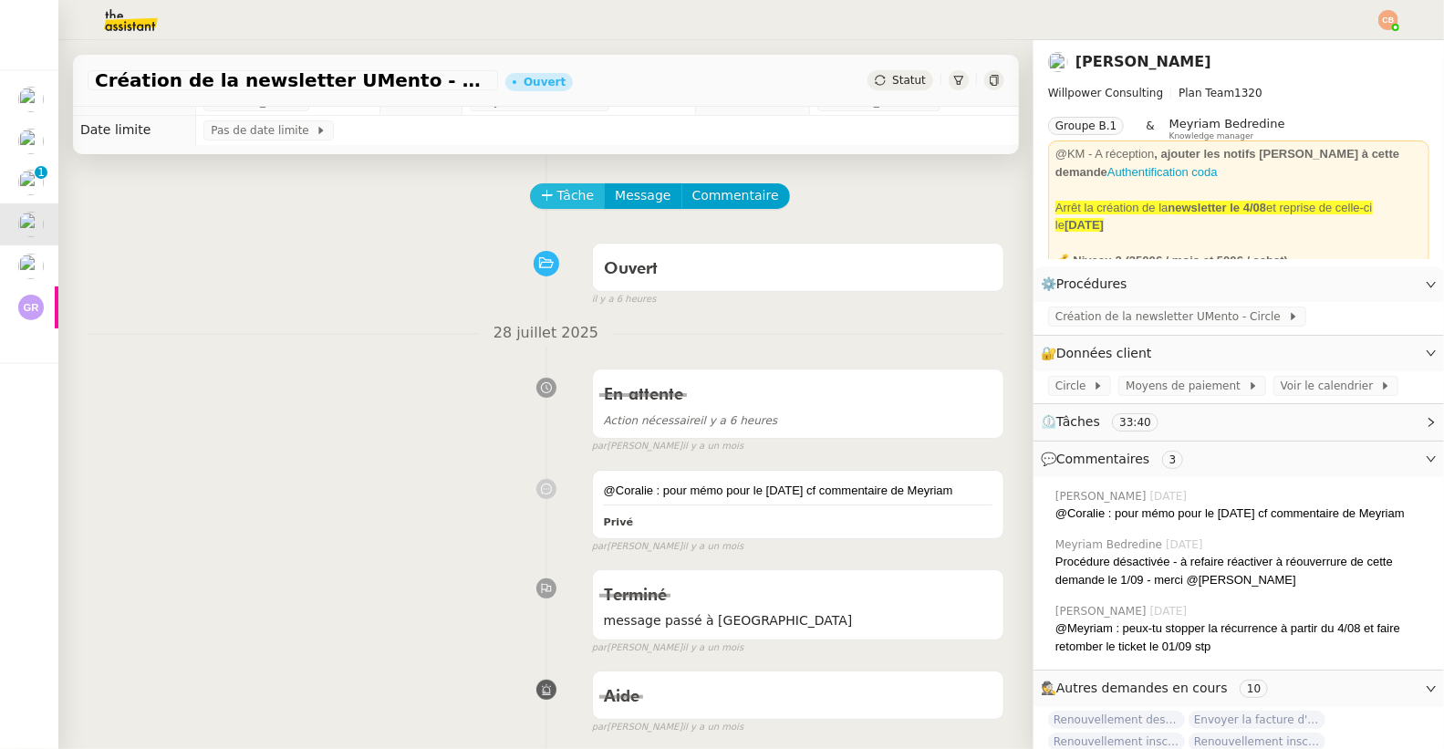
click at [557, 192] on span "Tâche" at bounding box center [575, 195] width 37 height 21
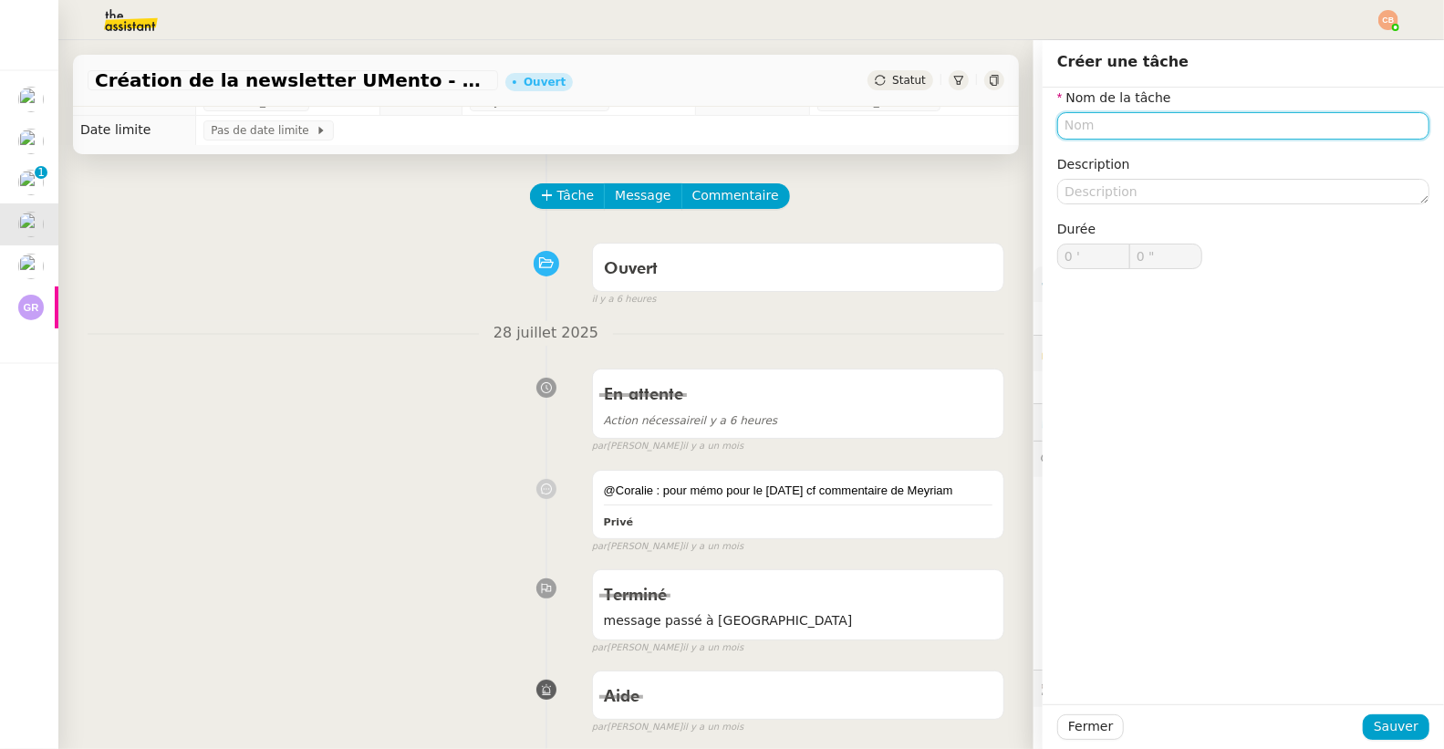
click at [1064, 133] on input "text" at bounding box center [1243, 125] width 372 height 26
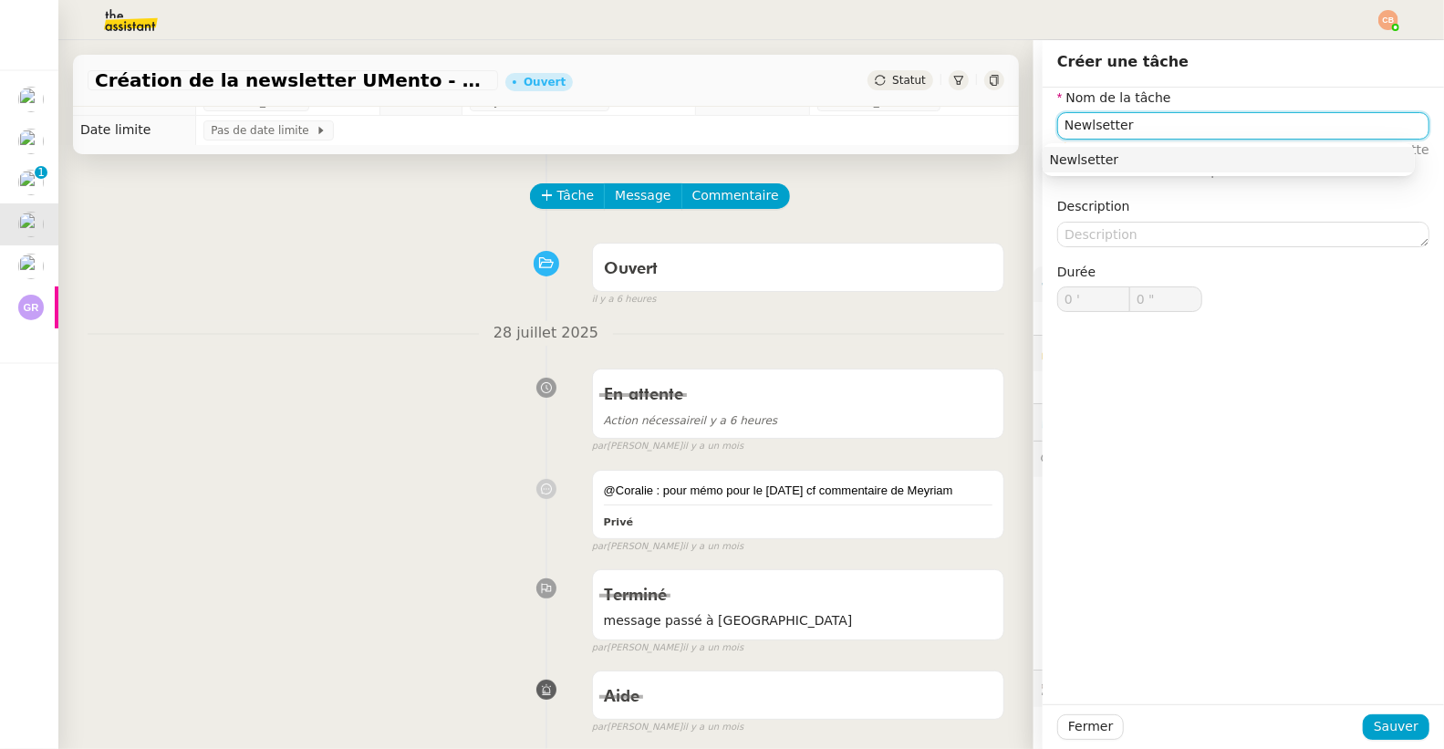
click at [1105, 151] on div "Newlsetter" at bounding box center [1229, 159] width 358 height 16
click at [1082, 130] on input "Newlsetter" at bounding box center [1243, 125] width 372 height 26
click at [1080, 126] on input "Newsetter" at bounding box center [1243, 125] width 372 height 26
click at [1088, 162] on div "Newsletter" at bounding box center [1229, 159] width 358 height 16
type input "Newsletter"
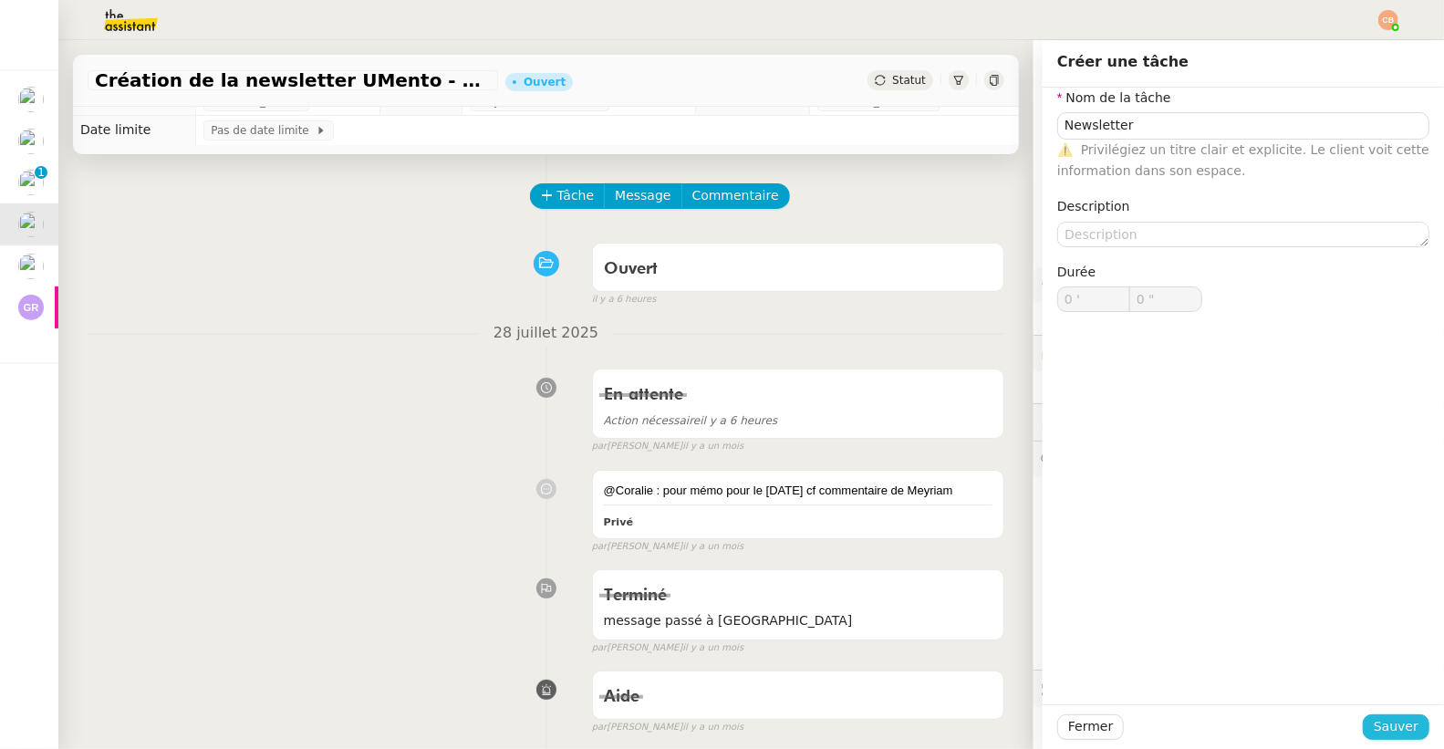
click at [1378, 732] on span "Sauver" at bounding box center [1396, 726] width 45 height 21
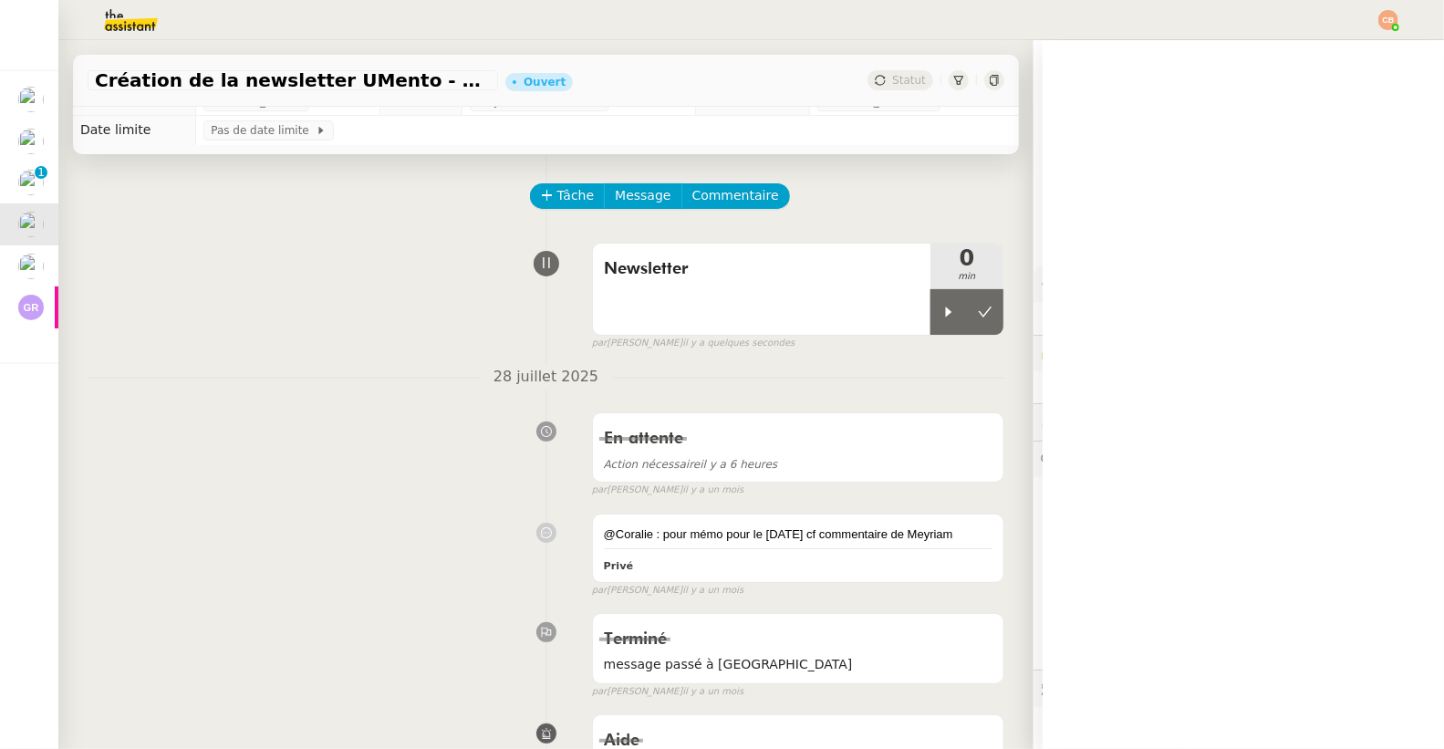
click at [1400, 23] on nz-header at bounding box center [722, 20] width 1444 height 40
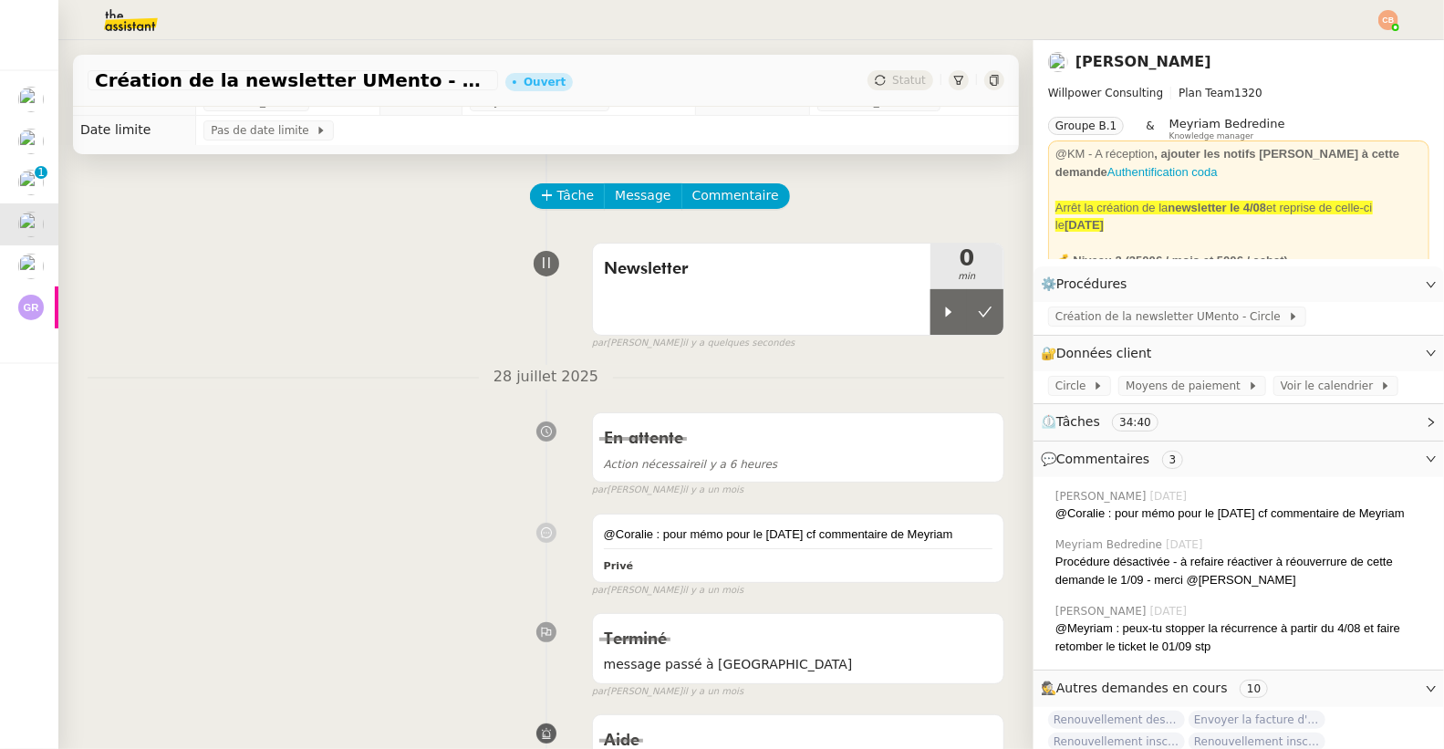
click at [1376, 26] on div at bounding box center [722, 20] width 1353 height 40
click at [1382, 20] on img at bounding box center [1388, 20] width 20 height 20
click at [1300, 48] on icon at bounding box center [1293, 53] width 13 height 12
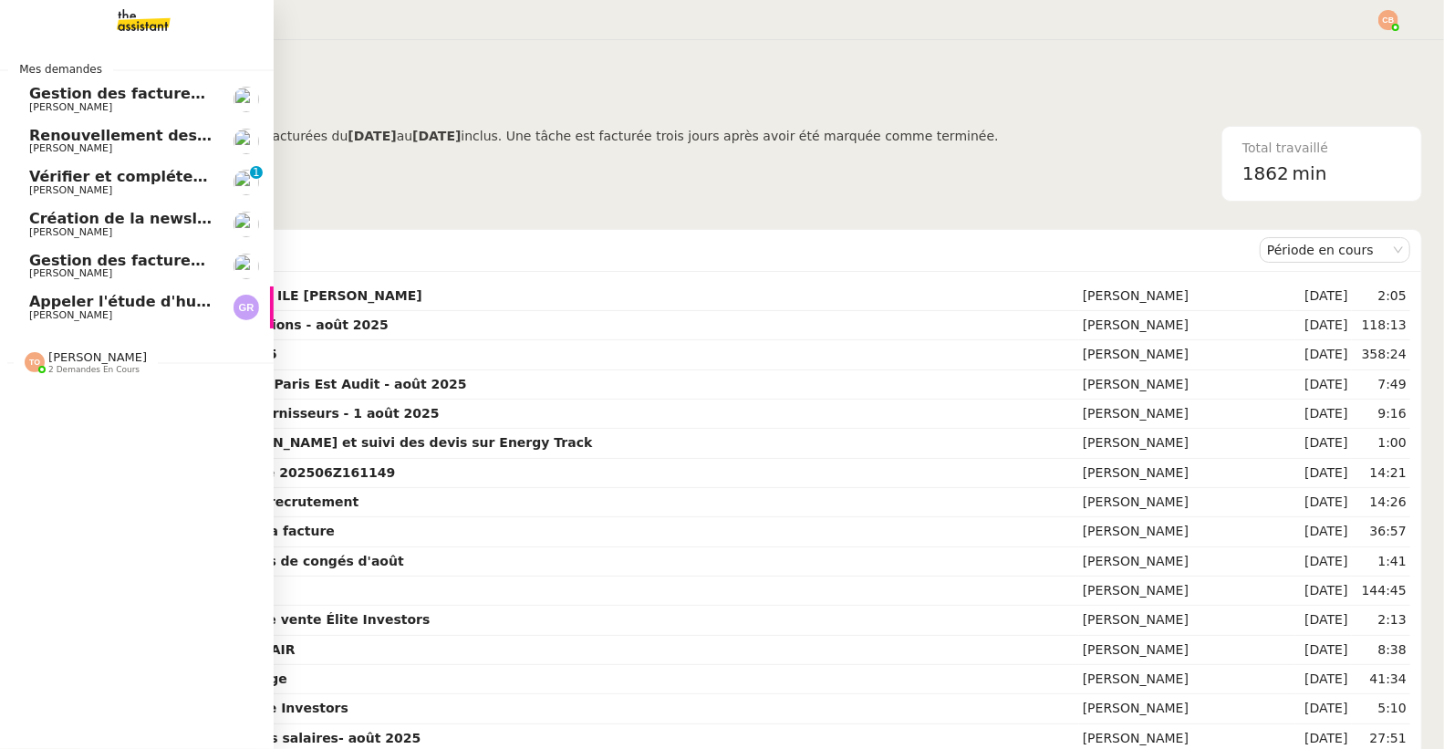
click at [51, 229] on span "[PERSON_NAME]" at bounding box center [70, 232] width 83 height 12
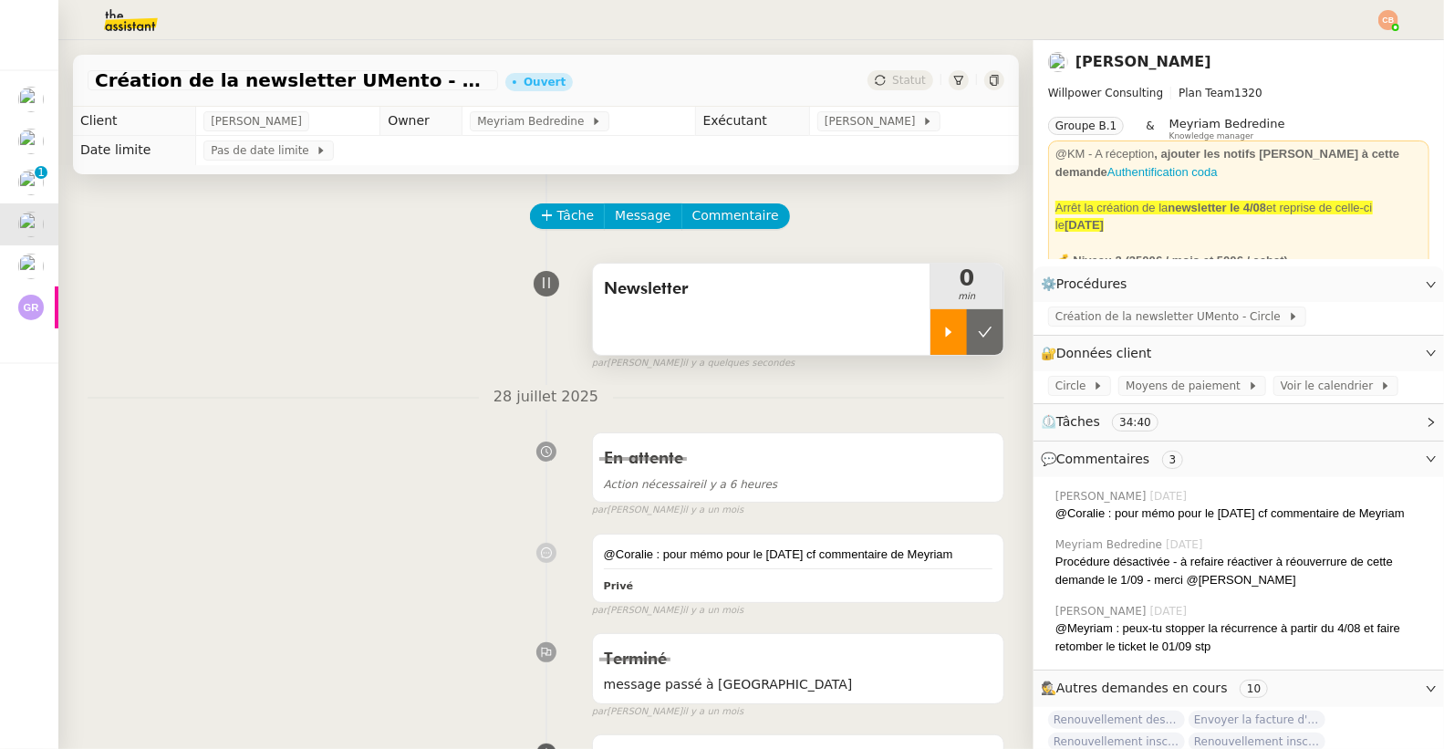
click at [930, 349] on div at bounding box center [948, 332] width 36 height 46
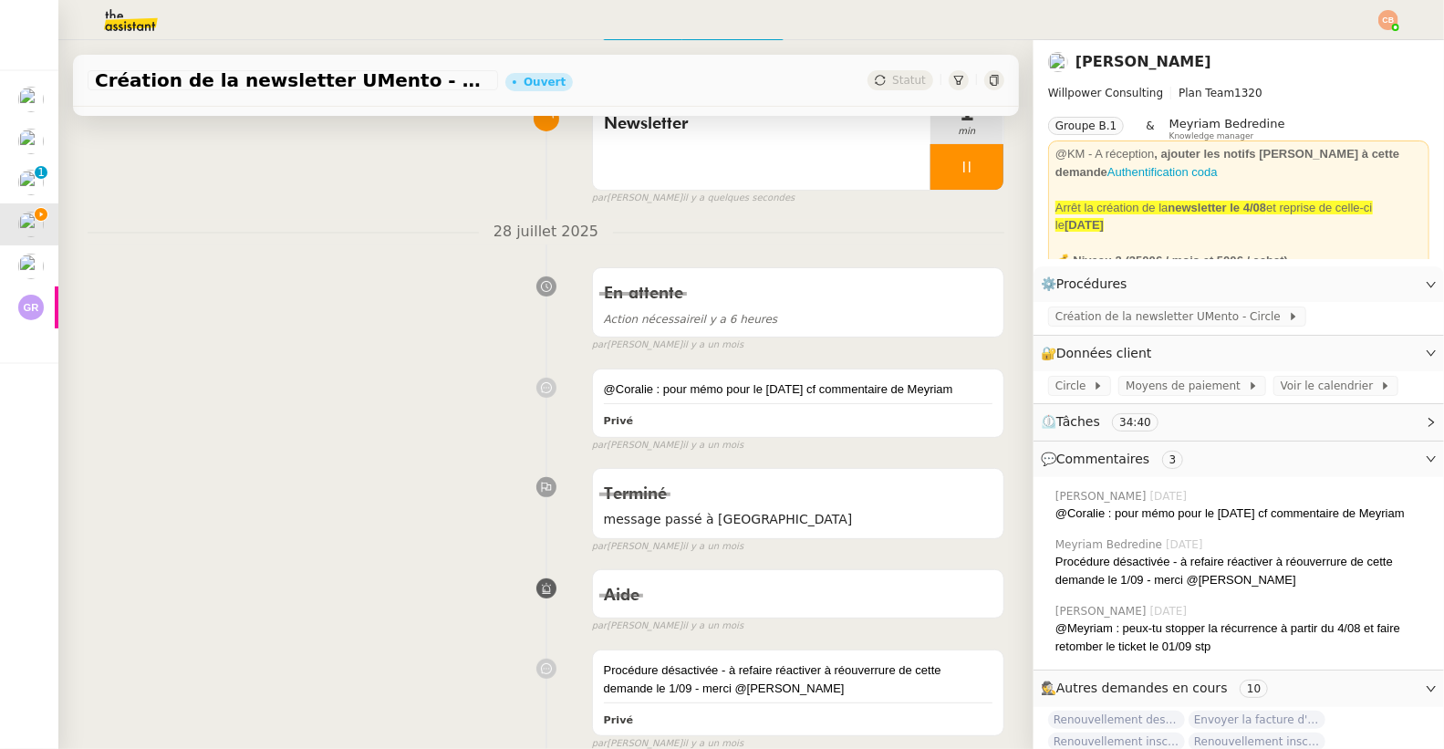
scroll to position [385, 0]
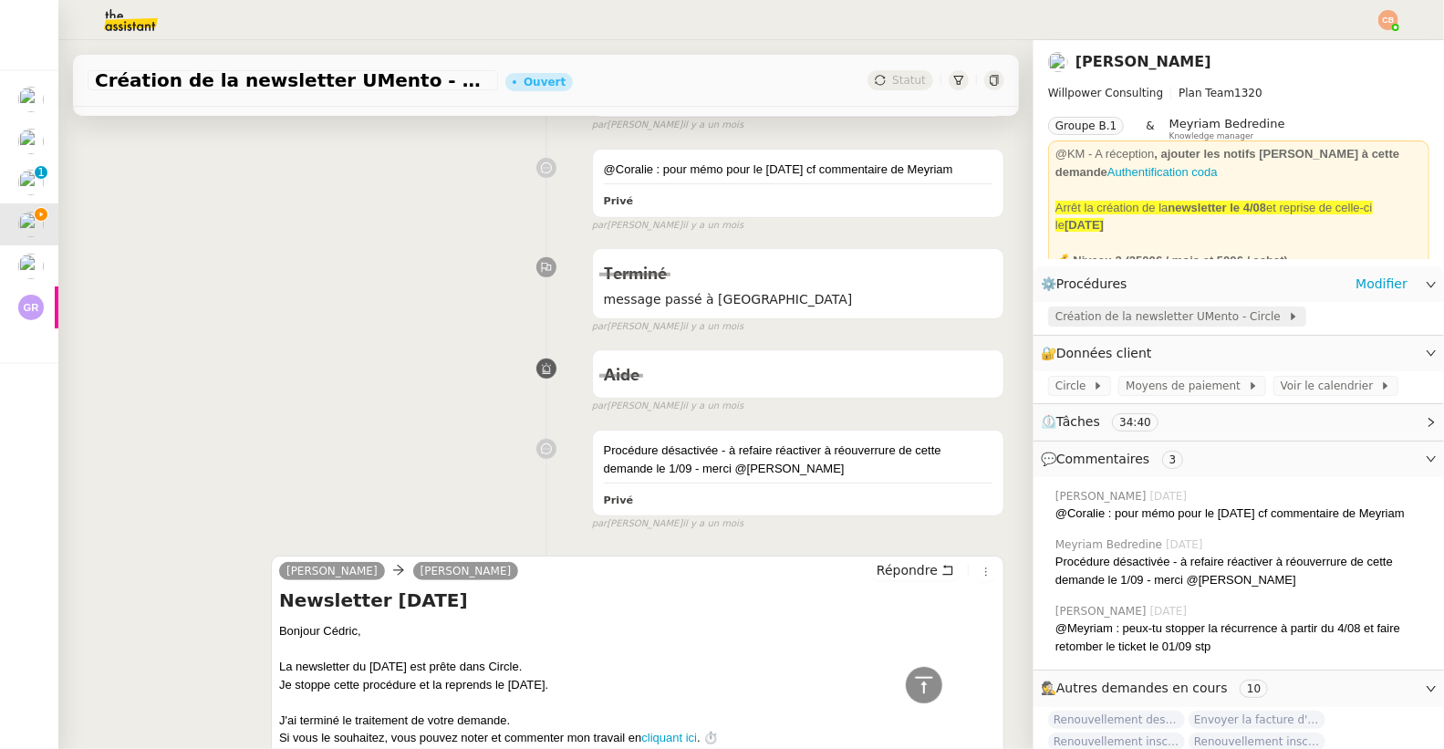
click at [1207, 315] on span "Création de la newsletter UMento - Circle" at bounding box center [1171, 316] width 233 height 18
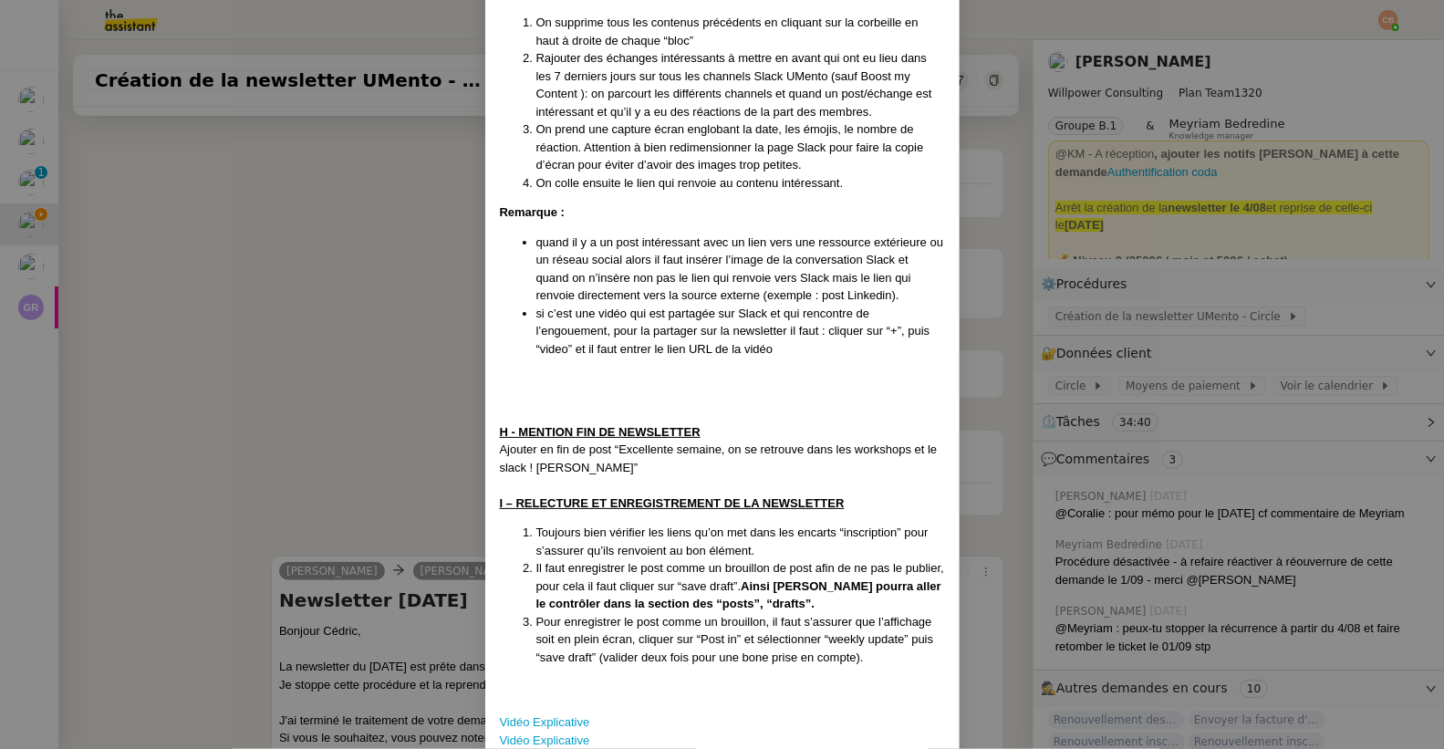
scroll to position [0, 0]
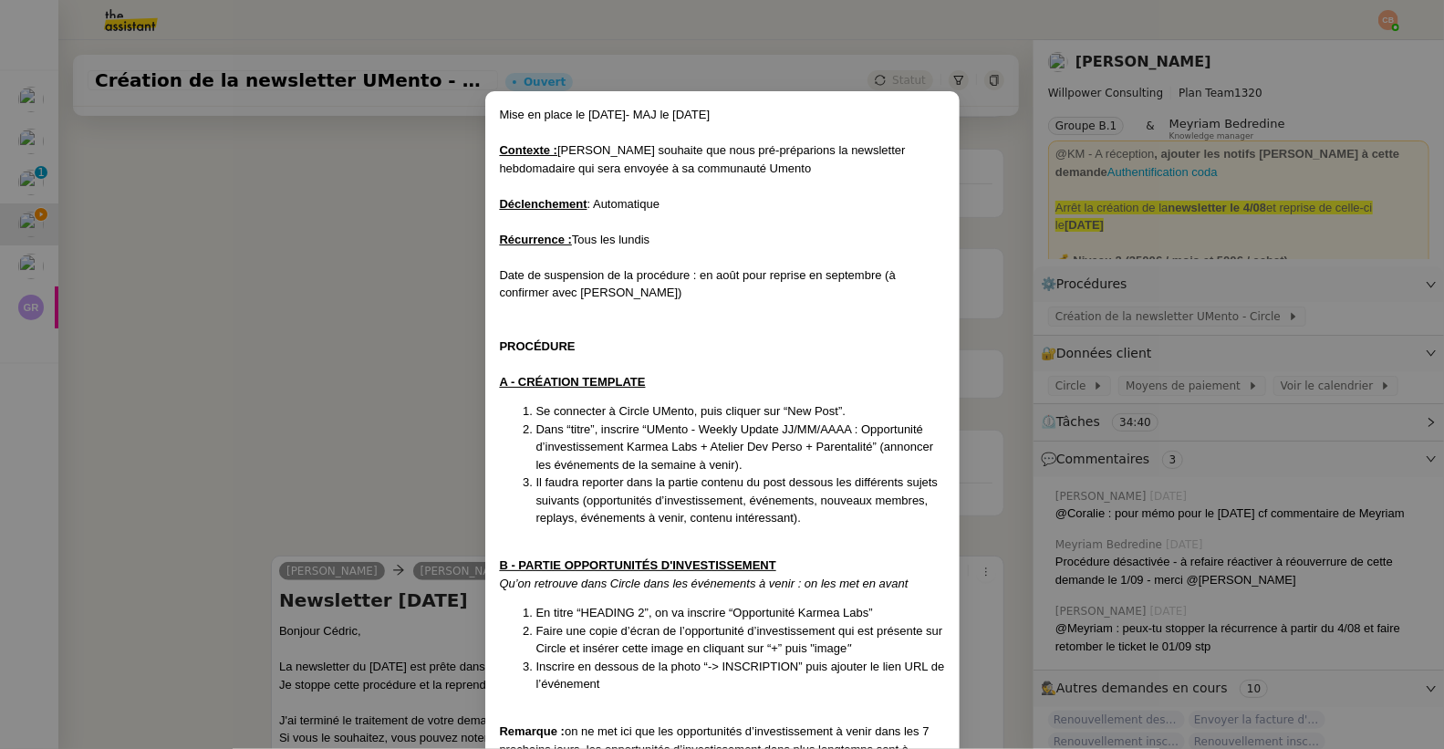
click at [415, 318] on nz-modal-container "Mise en place le 27/05/2025- MAJ le 2/06/25 Contexte : Cédric souhaite que nous…" at bounding box center [722, 374] width 1444 height 749
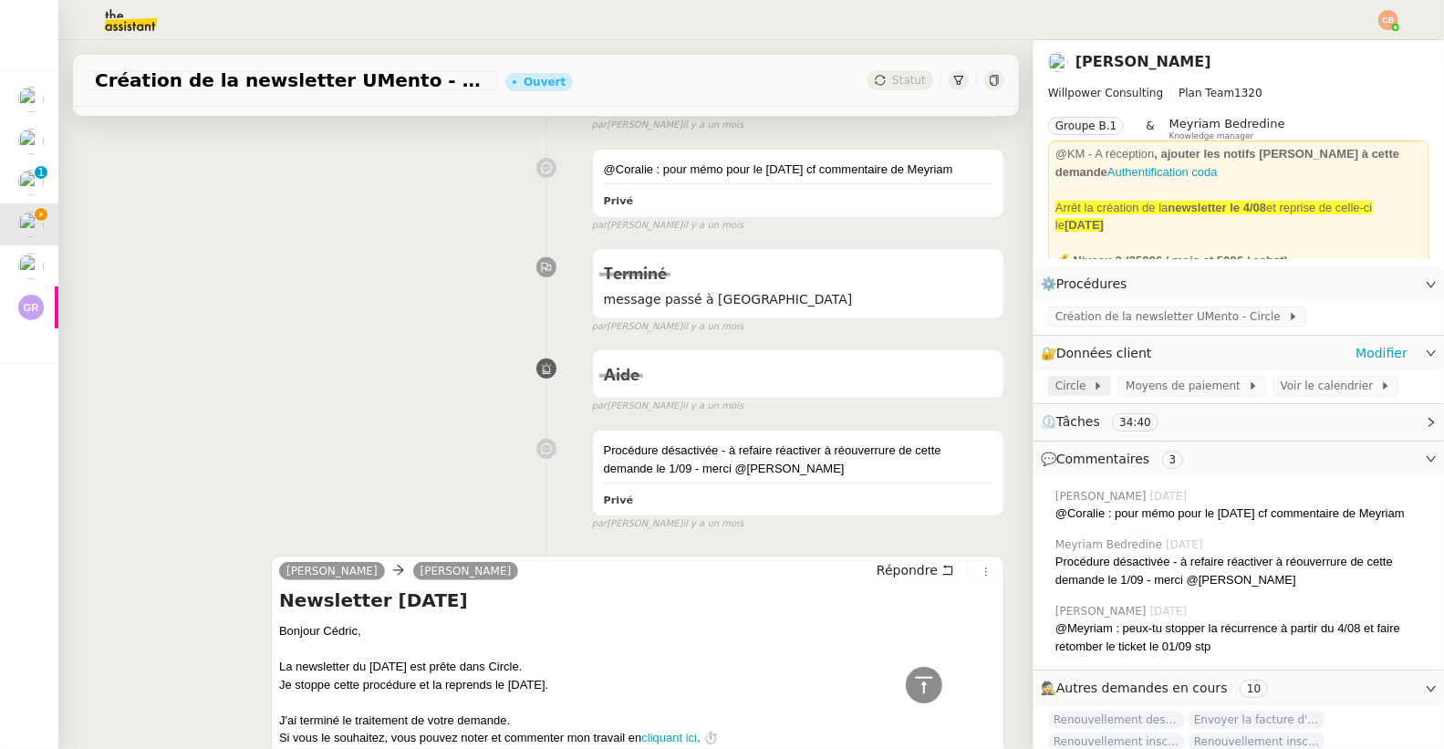
click at [1048, 377] on div "Circle" at bounding box center [1079, 386] width 63 height 20
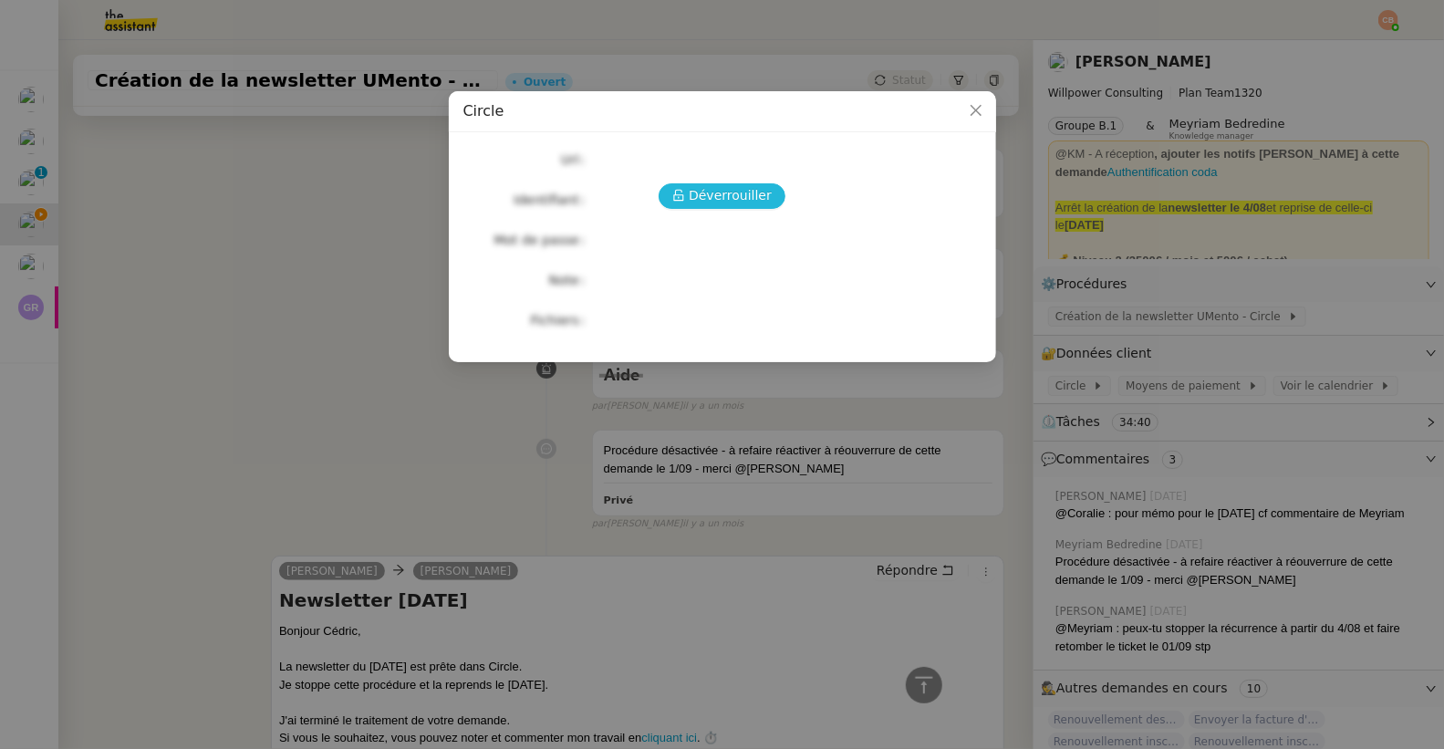
click at [742, 207] on button "Déverrouiller" at bounding box center [722, 196] width 127 height 26
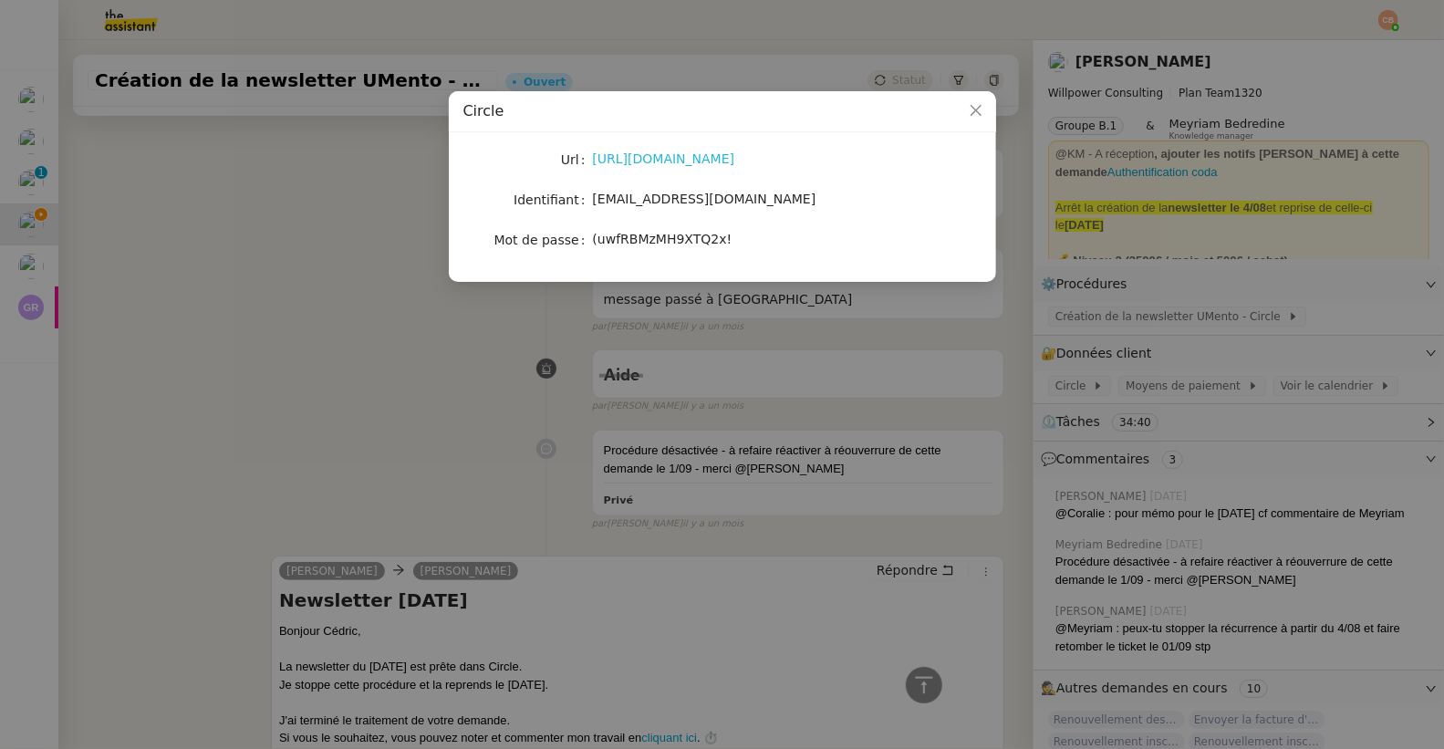
click at [679, 160] on link "https://umento.circle.so/home" at bounding box center [664, 158] width 142 height 15
click at [323, 171] on nz-modal-container "Circle Url https://umento.circle.so/home Identifiant theassistant@umento.me Mot…" at bounding box center [722, 374] width 1444 height 749
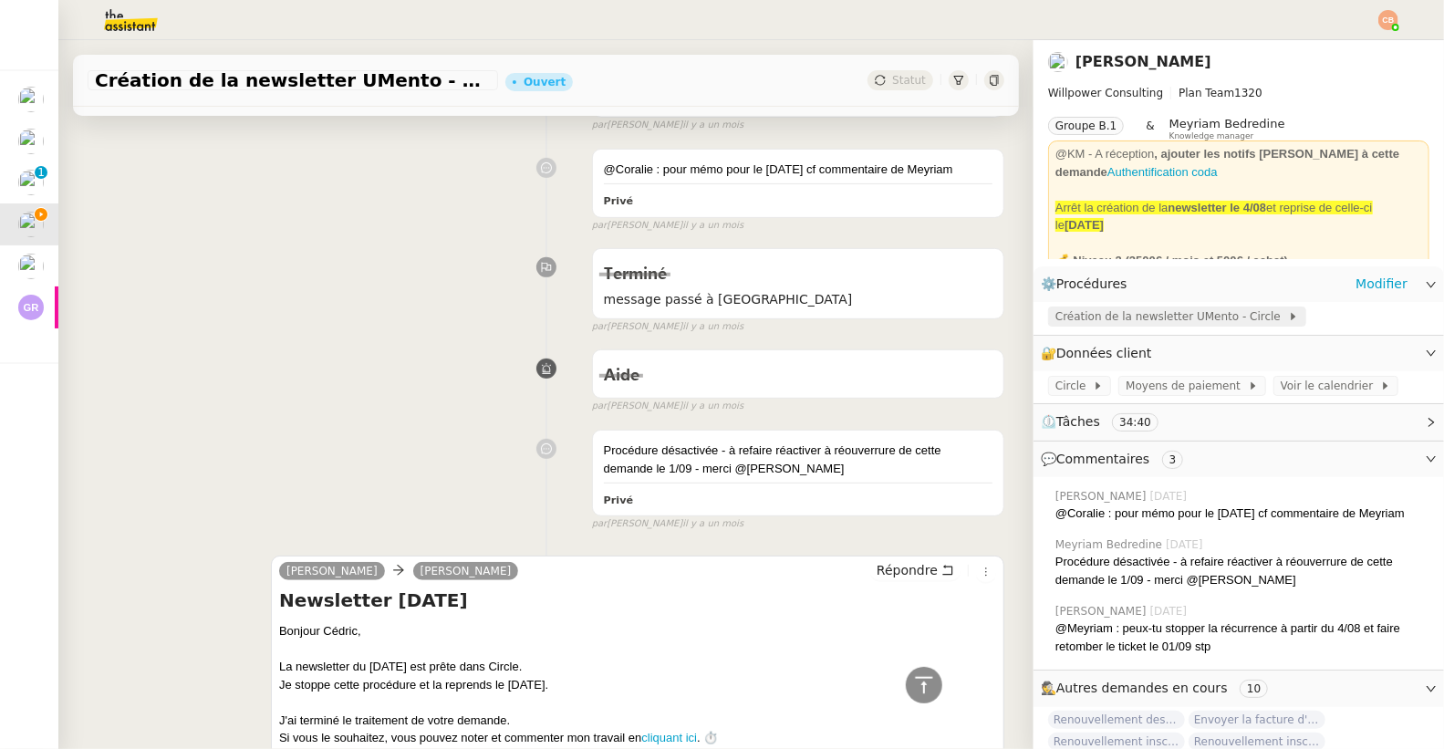
click at [1110, 307] on span "Création de la newsletter UMento - Circle" at bounding box center [1171, 316] width 233 height 18
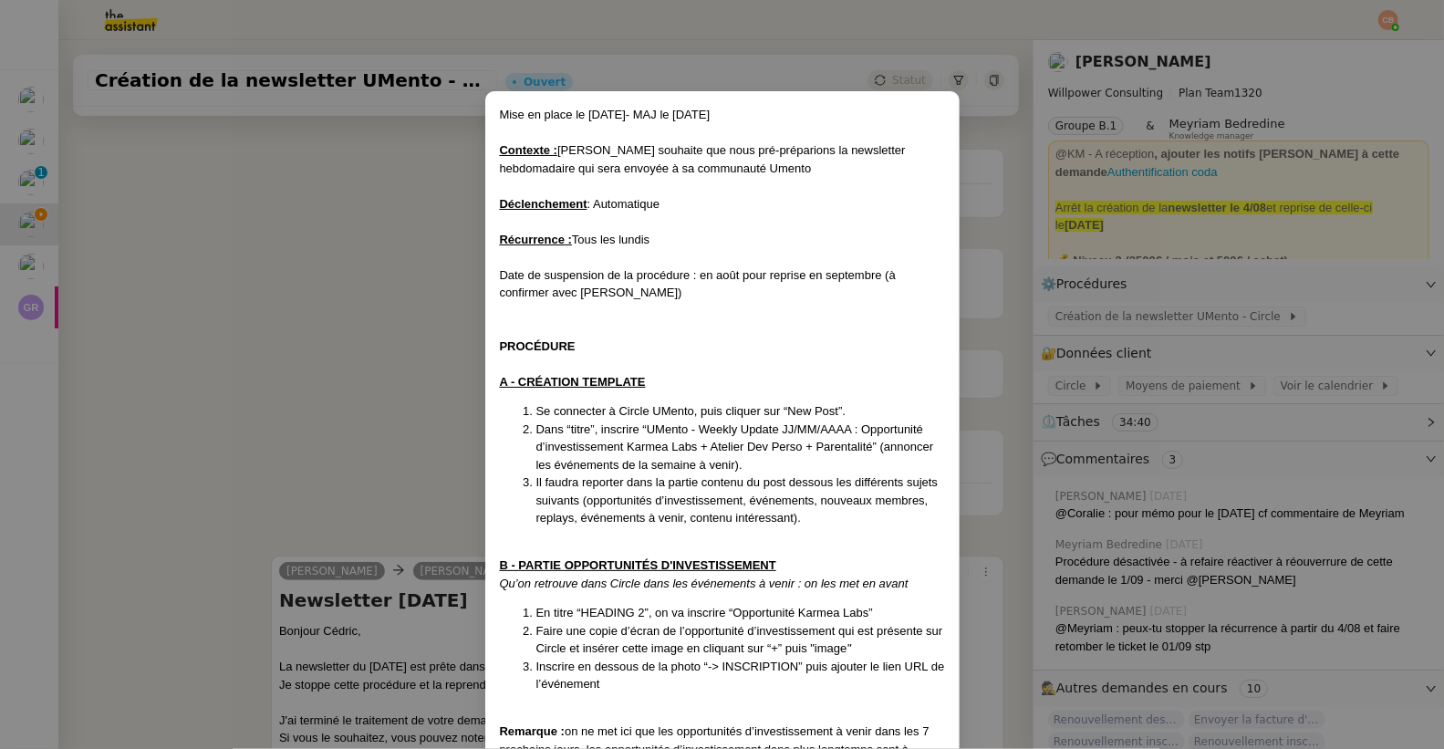
click at [302, 150] on nz-modal-container "Mise en place le 27/05/2025- MAJ le 2/06/25 Contexte : Cédric souhaite que nous…" at bounding box center [722, 374] width 1444 height 749
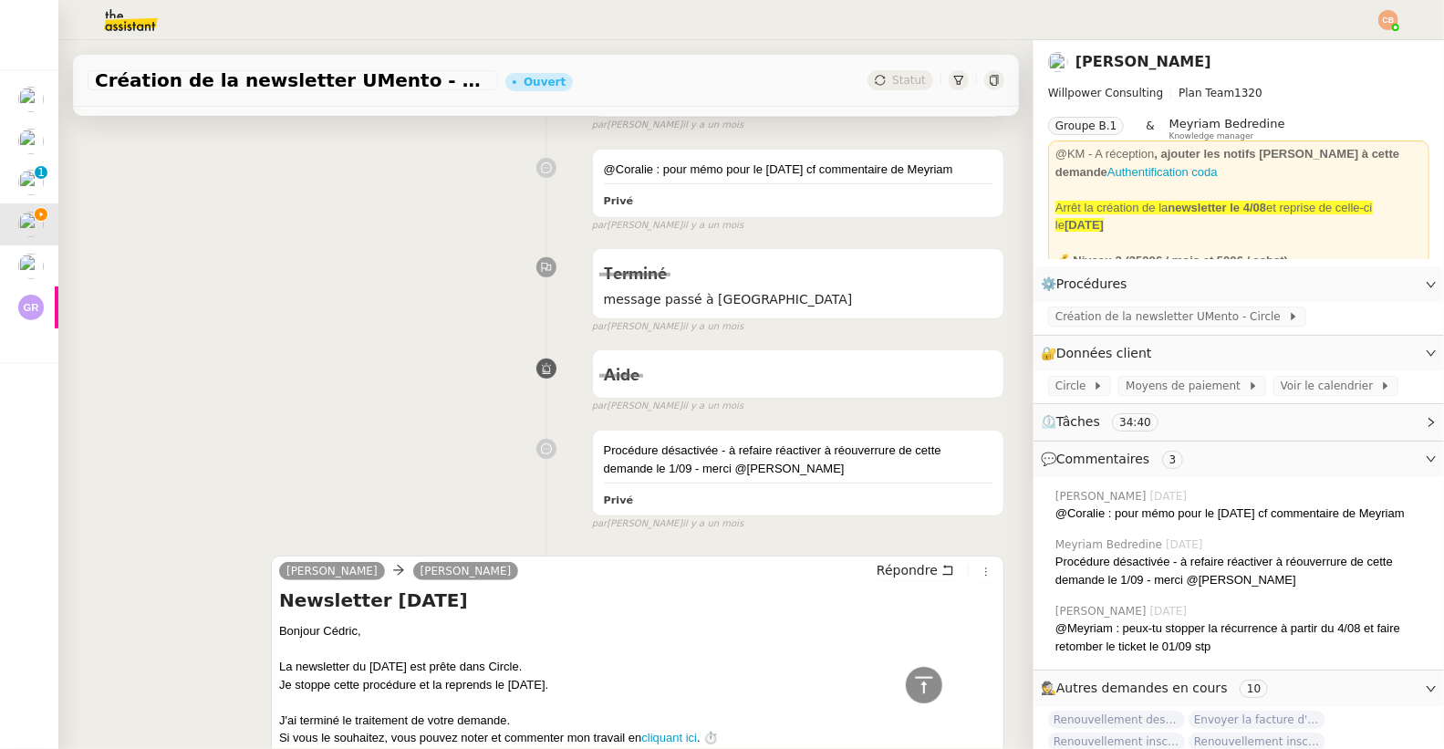
click at [302, 150] on nz-modal-container "Mise en place le 27/05/2025- MAJ le 2/06/25 Contexte : Cédric souhaite que nous…" at bounding box center [722, 374] width 1444 height 749
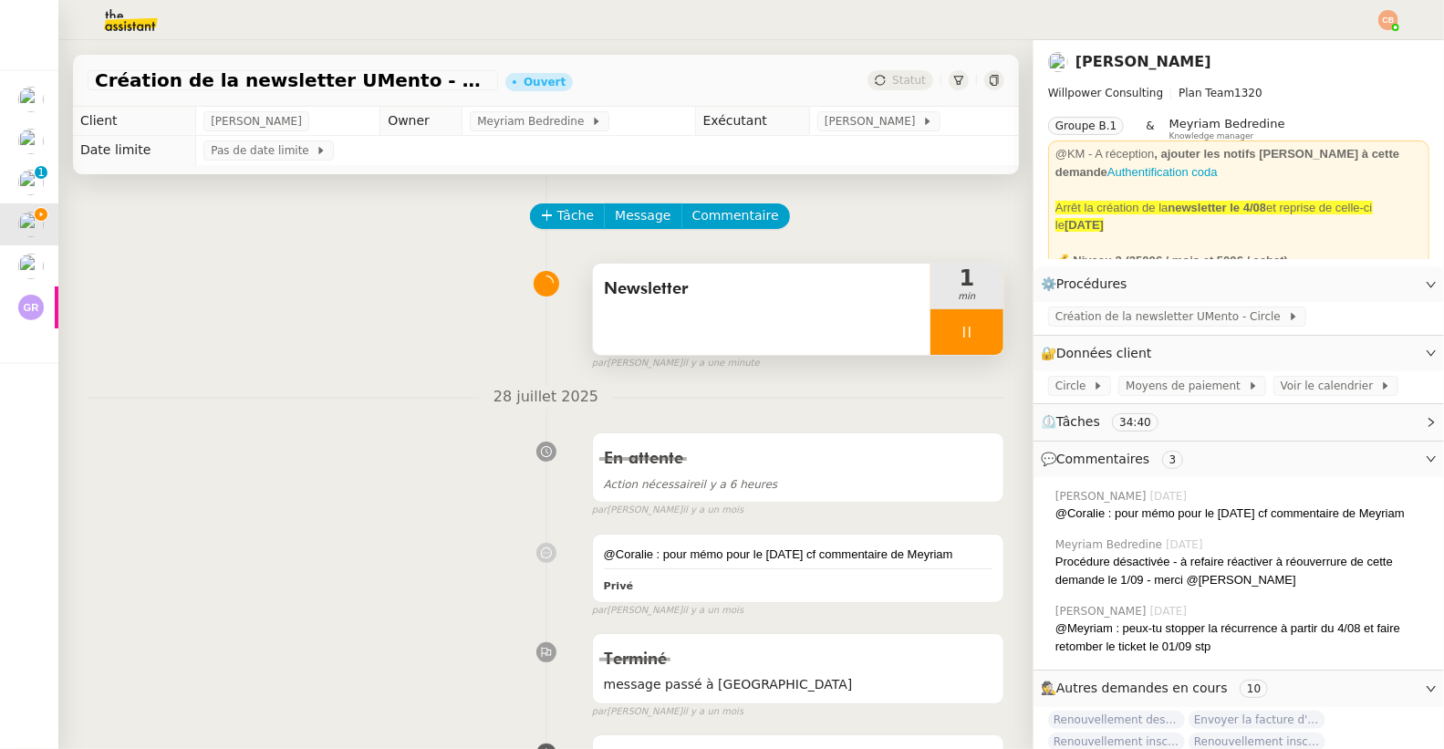
click at [933, 346] on div at bounding box center [966, 332] width 73 height 46
click at [941, 338] on icon at bounding box center [948, 332] width 15 height 15
click at [1061, 313] on span "Création de la newsletter UMento - Circle" at bounding box center [1171, 316] width 233 height 18
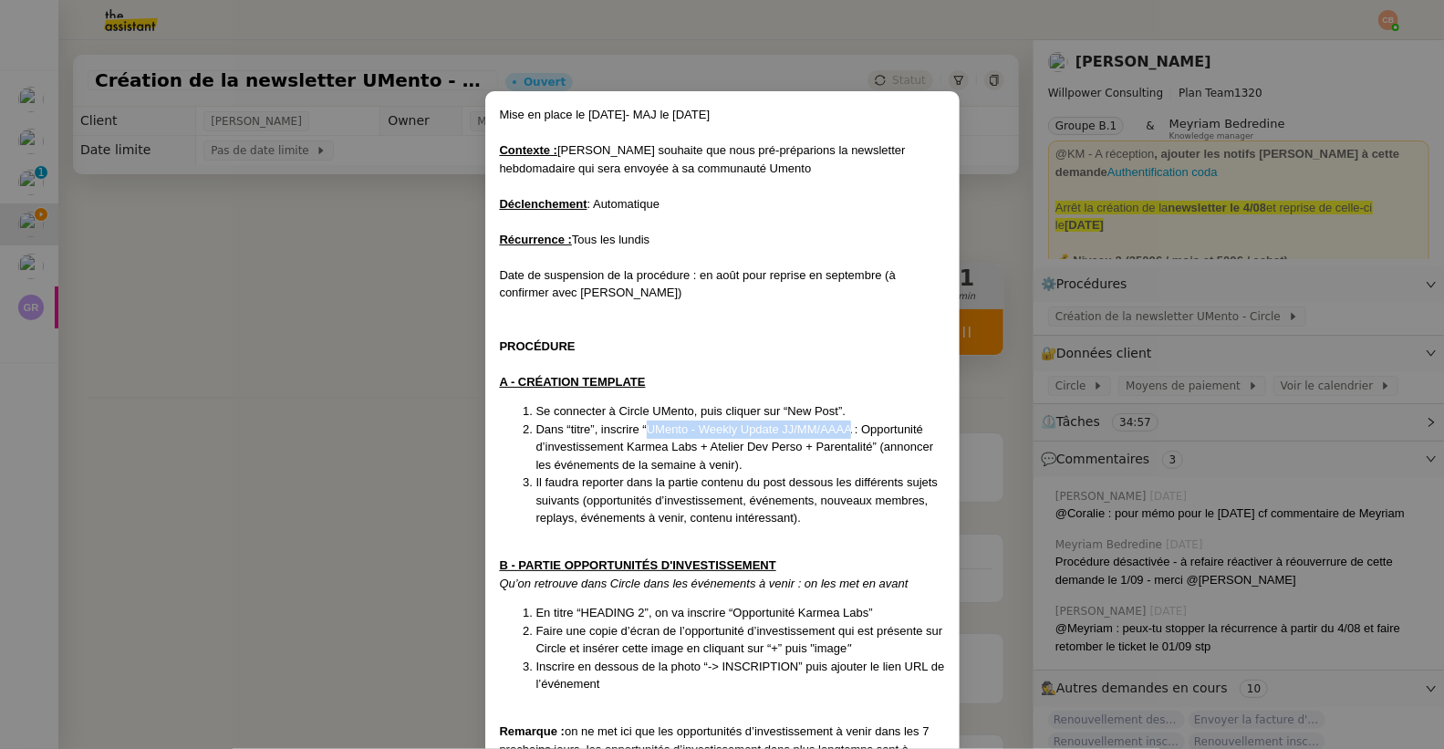
drag, startPoint x: 639, startPoint y: 427, endPoint x: 846, endPoint y: 429, distance: 206.1
click at [846, 429] on span "Dans “titre”, inscrire “UMento - Weekly Update JJ/MM/AAAA : Opportunité d’inves…" at bounding box center [735, 446] width 398 height 49
copy span "UMento - Weekly Update JJ/MM/AAAA"
click at [413, 394] on nz-modal-container "Mise en place le 27/05/2025- MAJ le 2/06/25 Contexte : Cédric souhaite que nous…" at bounding box center [722, 374] width 1444 height 749
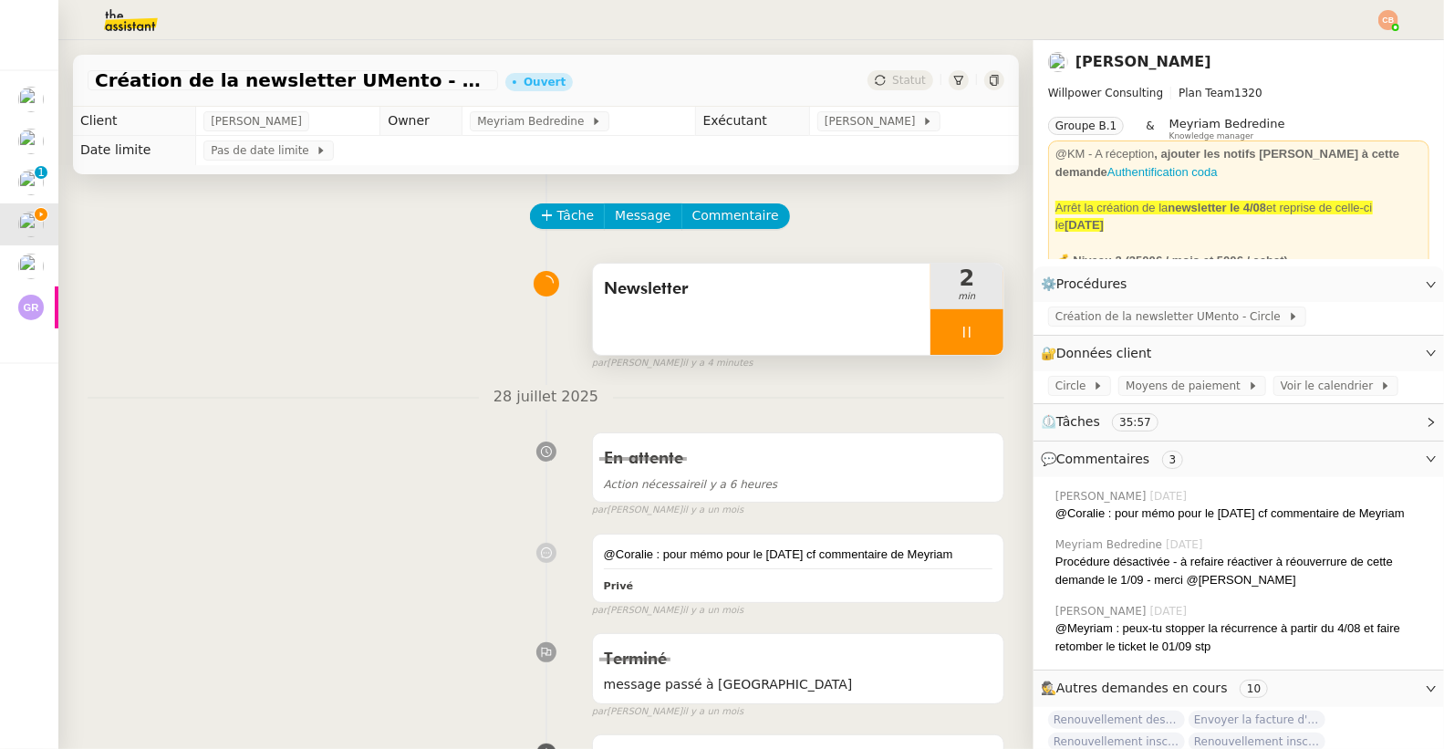
click at [413, 394] on nz-modal-container "Mise en place le 27/05/2025- MAJ le 2/06/25 Contexte : Cédric souhaite que nous…" at bounding box center [722, 374] width 1444 height 749
click at [1055, 389] on span "Circle" at bounding box center [1073, 386] width 37 height 18
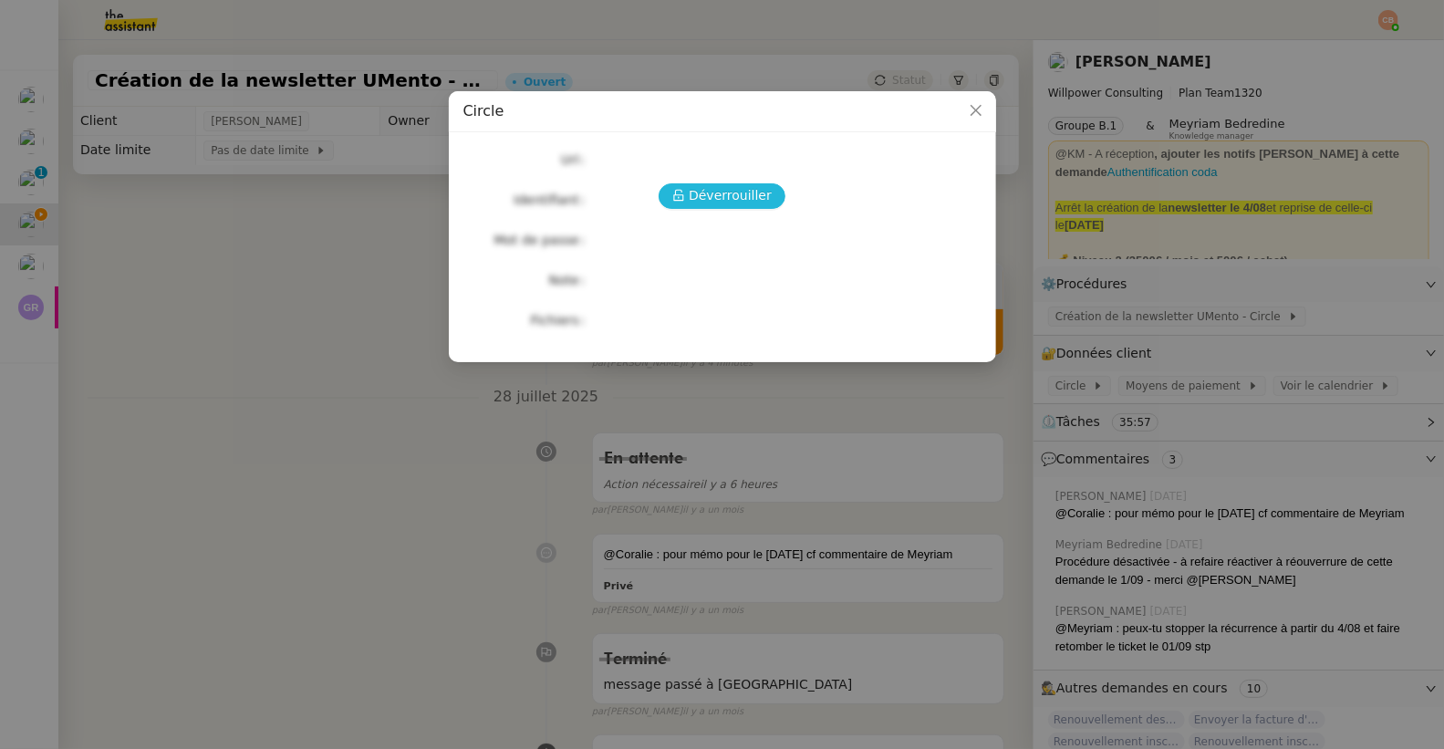
click at [756, 193] on span "Déverrouiller" at bounding box center [730, 195] width 83 height 21
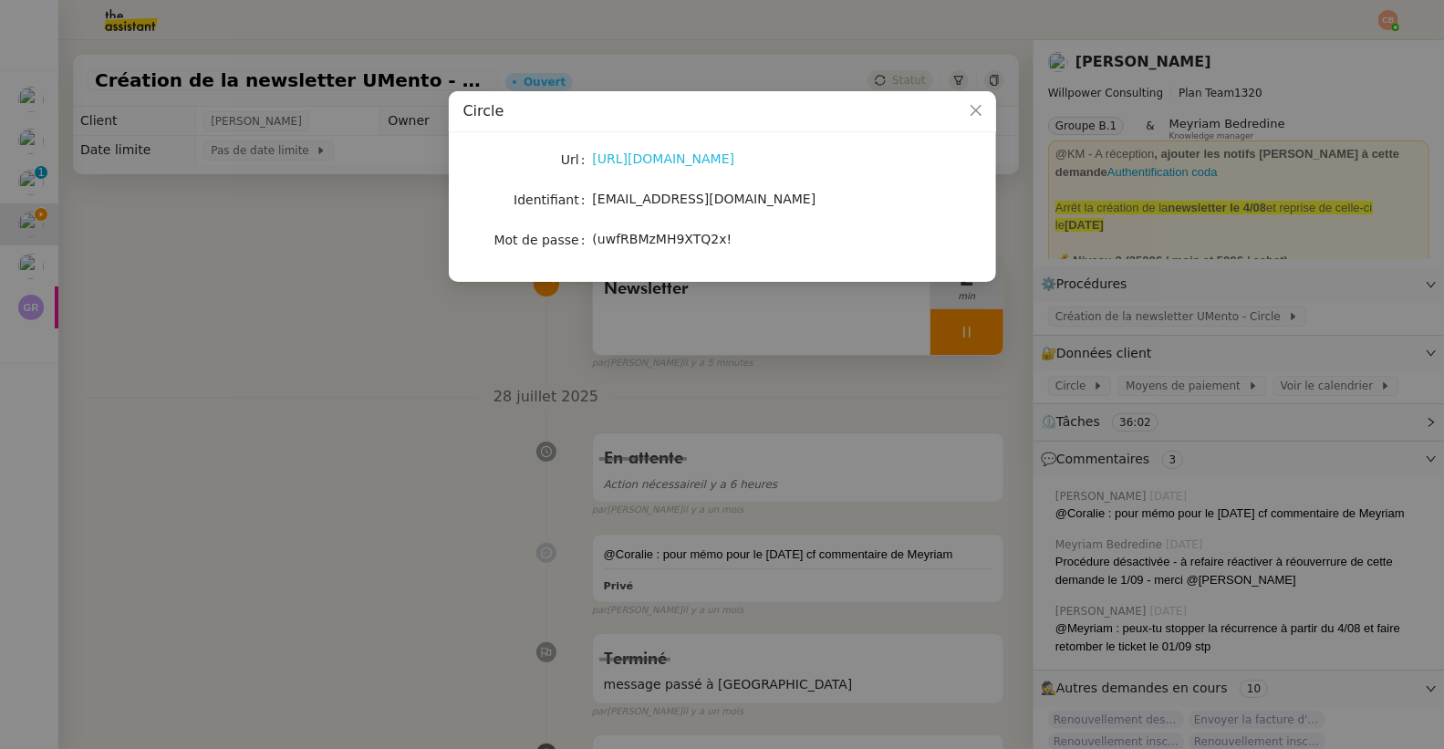
click at [656, 158] on link "https://umento.circle.so/home" at bounding box center [664, 158] width 142 height 15
click at [656, 161] on link "https://umento.circle.so/home" at bounding box center [664, 158] width 142 height 15
click at [417, 245] on nz-modal-container "Circle Url https://umento.circle.so/home Identifiant theassistant@umento.me Mot…" at bounding box center [722, 374] width 1444 height 749
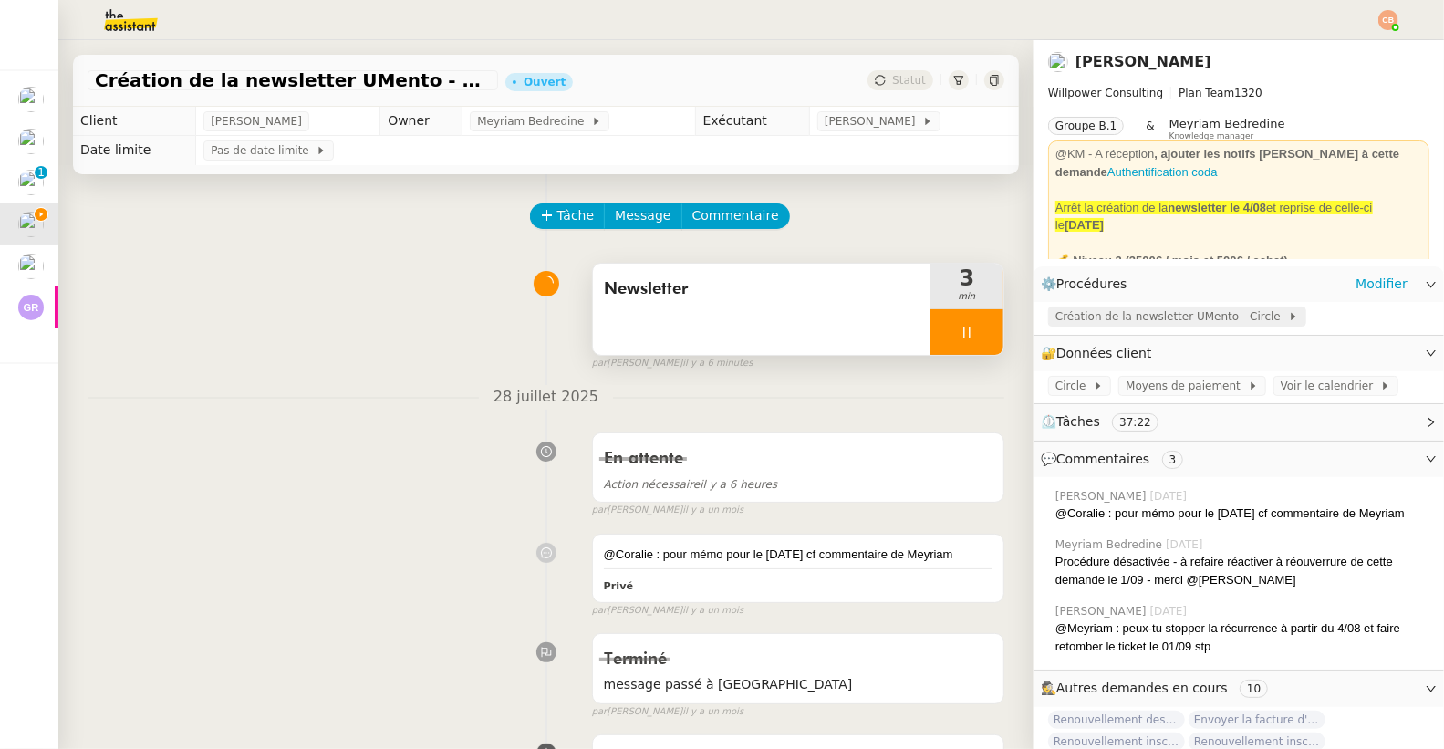
click at [1121, 319] on span "Création de la newsletter UMento - Circle" at bounding box center [1171, 316] width 233 height 18
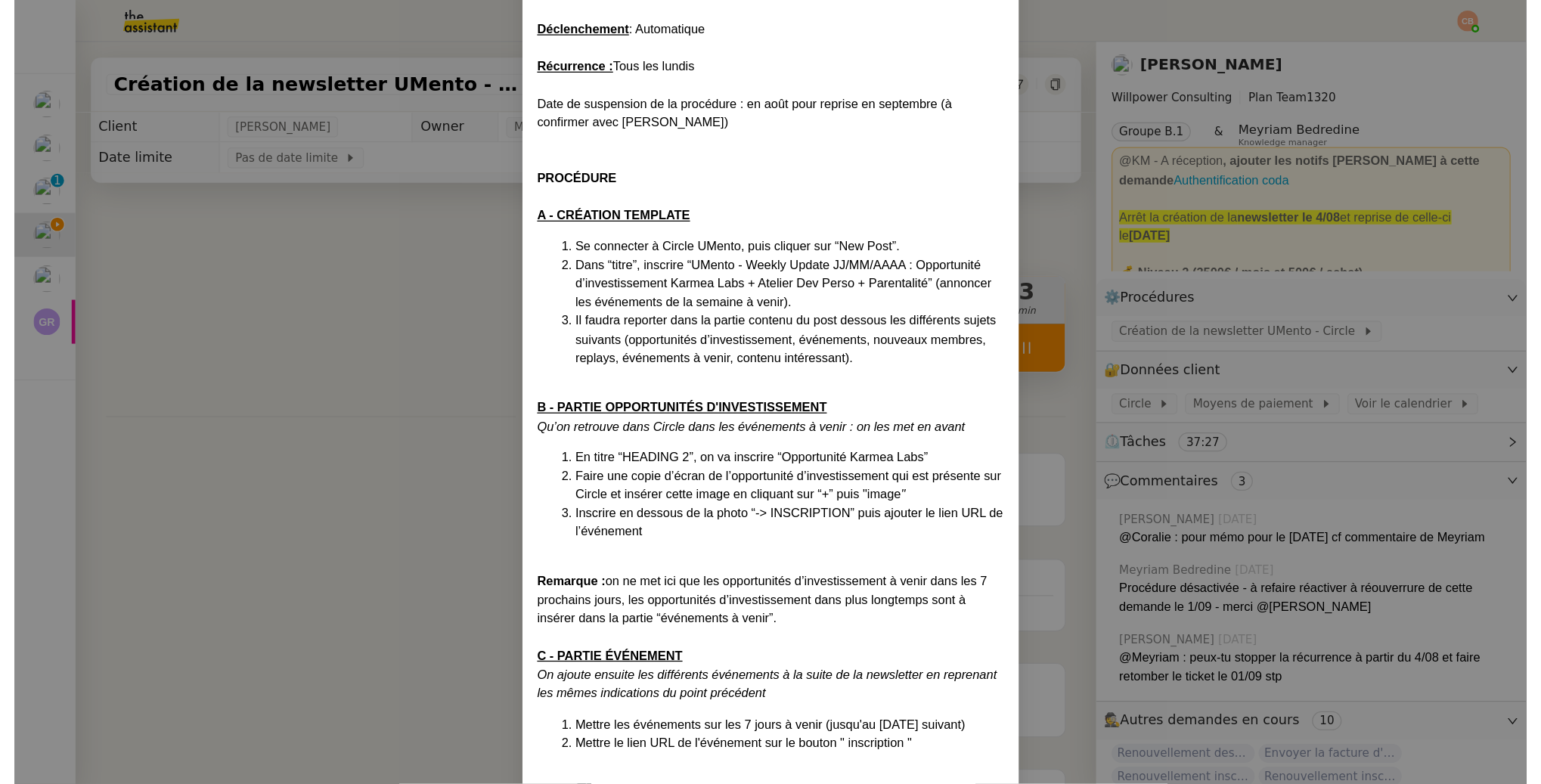
scroll to position [148, 0]
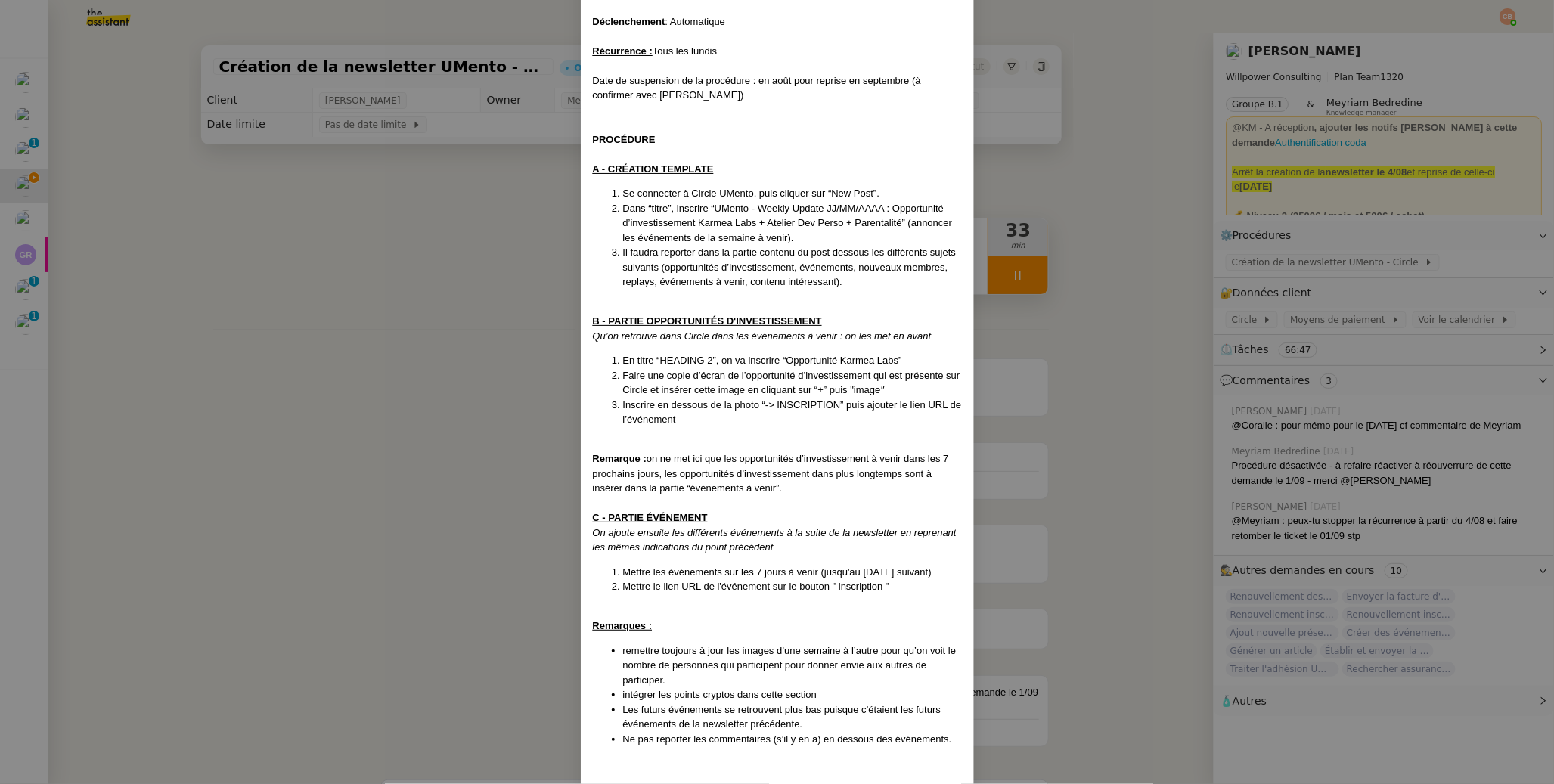
click at [392, 228] on nz-modal-container "Mise en place le 27/05/2025- MAJ le 2/06/25 Contexte : Cédric souhaite que nous…" at bounding box center [777, 392] width 1554 height 784
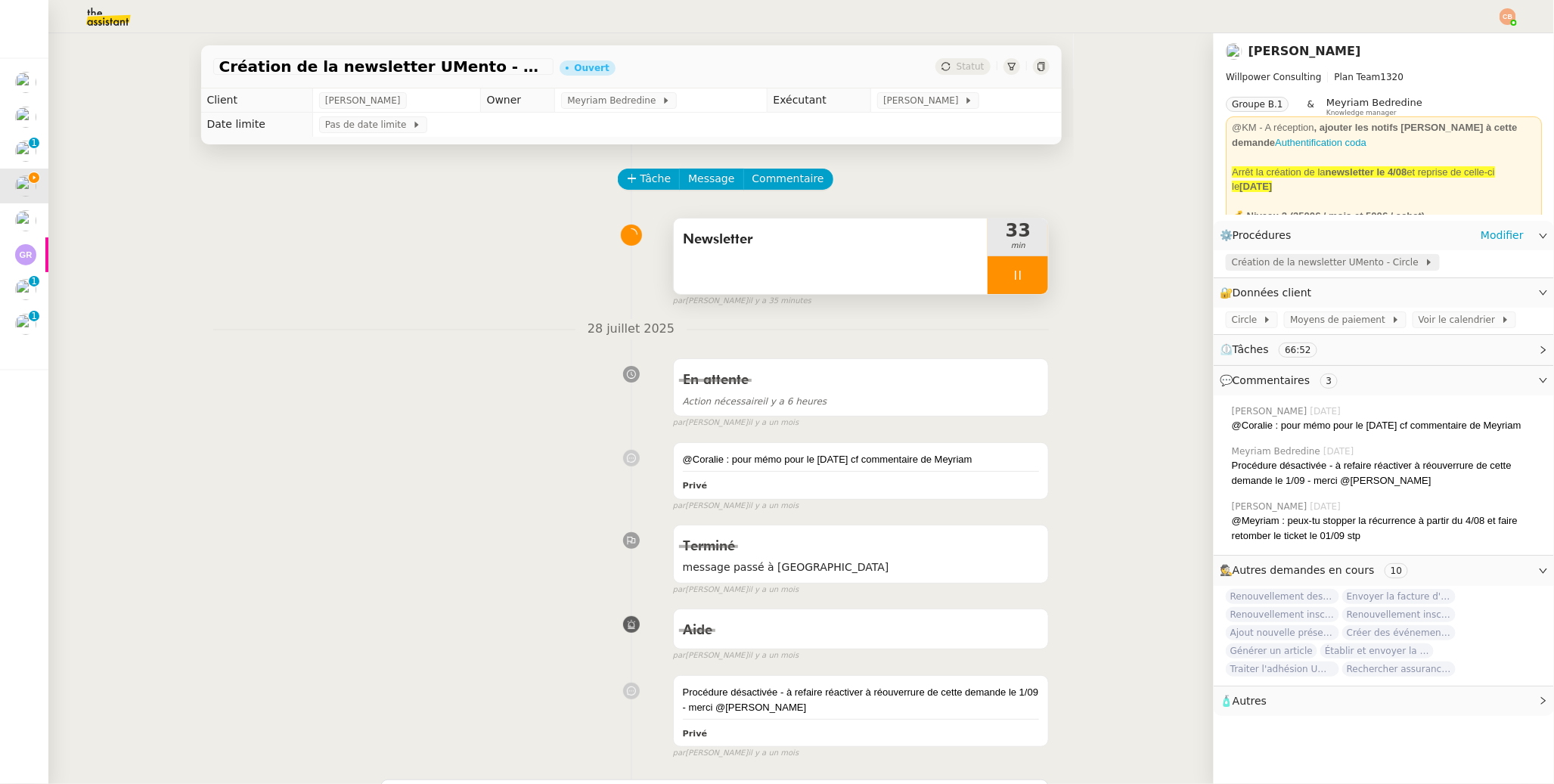
click at [1197, 259] on span "Création de la newsletter UMento - Circle" at bounding box center [1328, 262] width 193 height 15
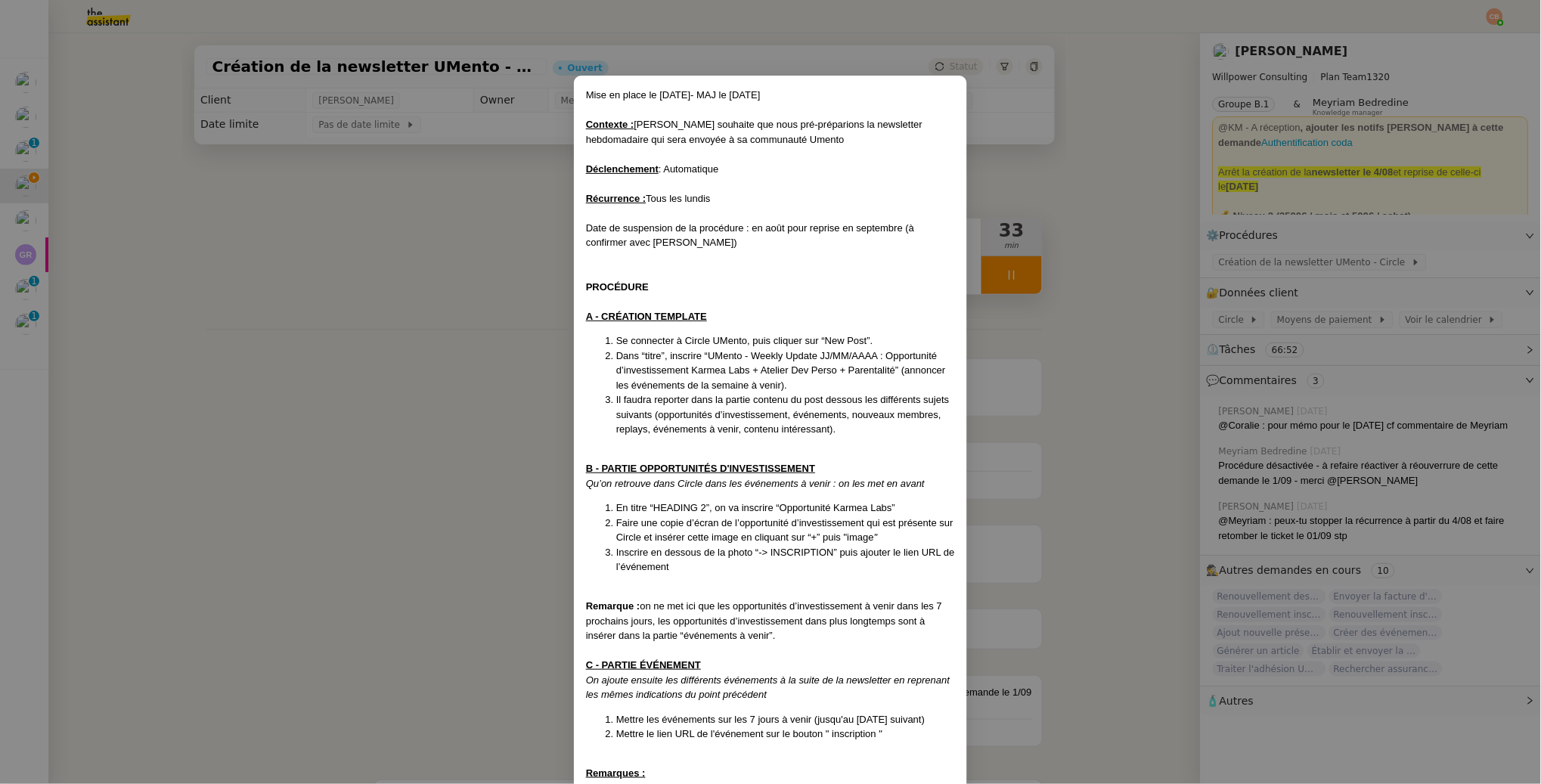
scroll to position [1652, 0]
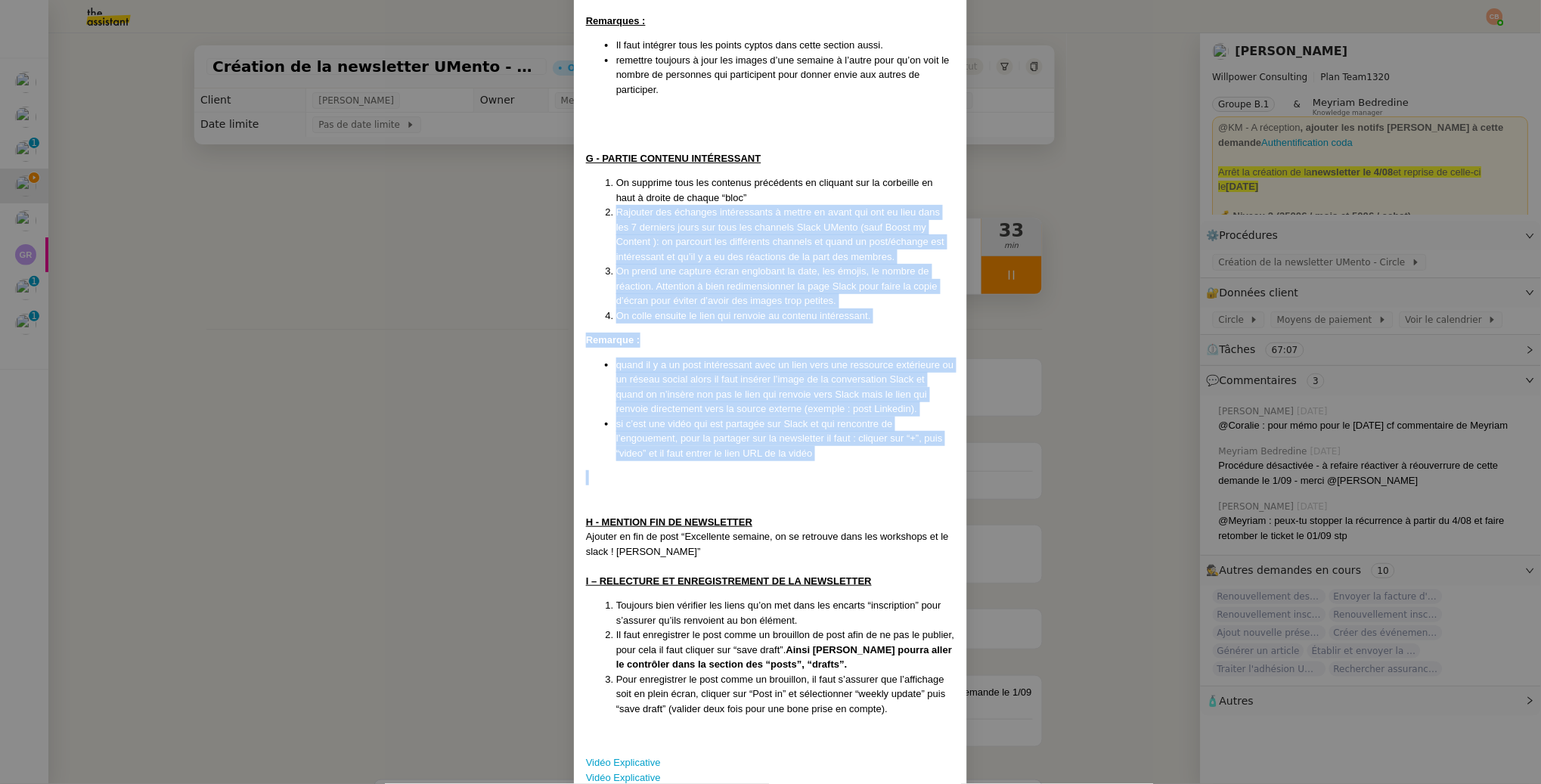
drag, startPoint x: 600, startPoint y: 179, endPoint x: 860, endPoint y: 433, distance: 363.5
copy div "Rajouter des échanges intéressants à mettre en avant qui ont eu lieu dans les 7…"
click at [378, 383] on nz-modal-container "Mise en place le 27/05/2025- MAJ le 2/06/25 Contexte : Cédric souhaite que nous…" at bounding box center [770, 392] width 1541 height 784
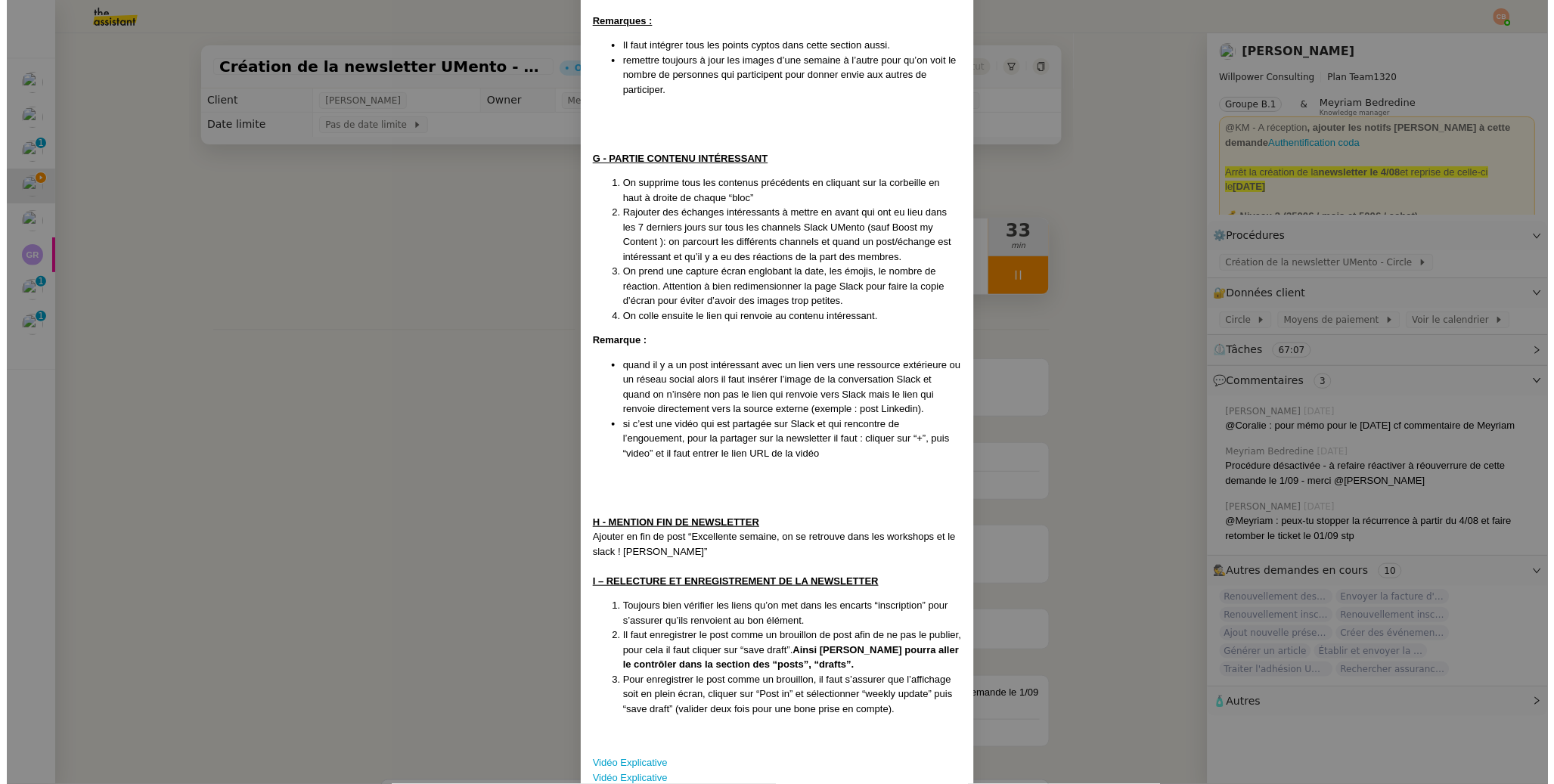
scroll to position [1576, 0]
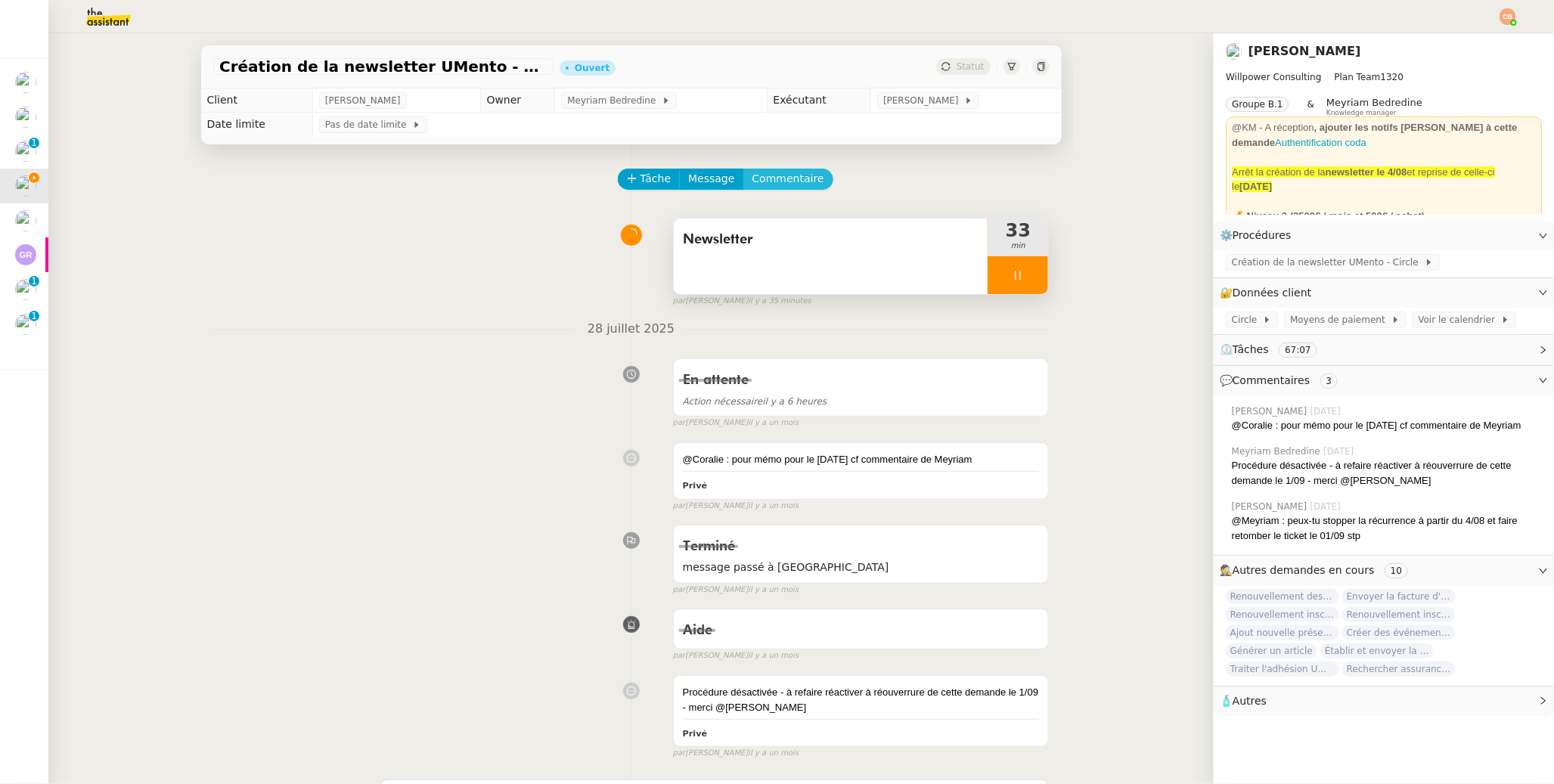
click at [795, 185] on span "Commentaire" at bounding box center [789, 178] width 72 height 17
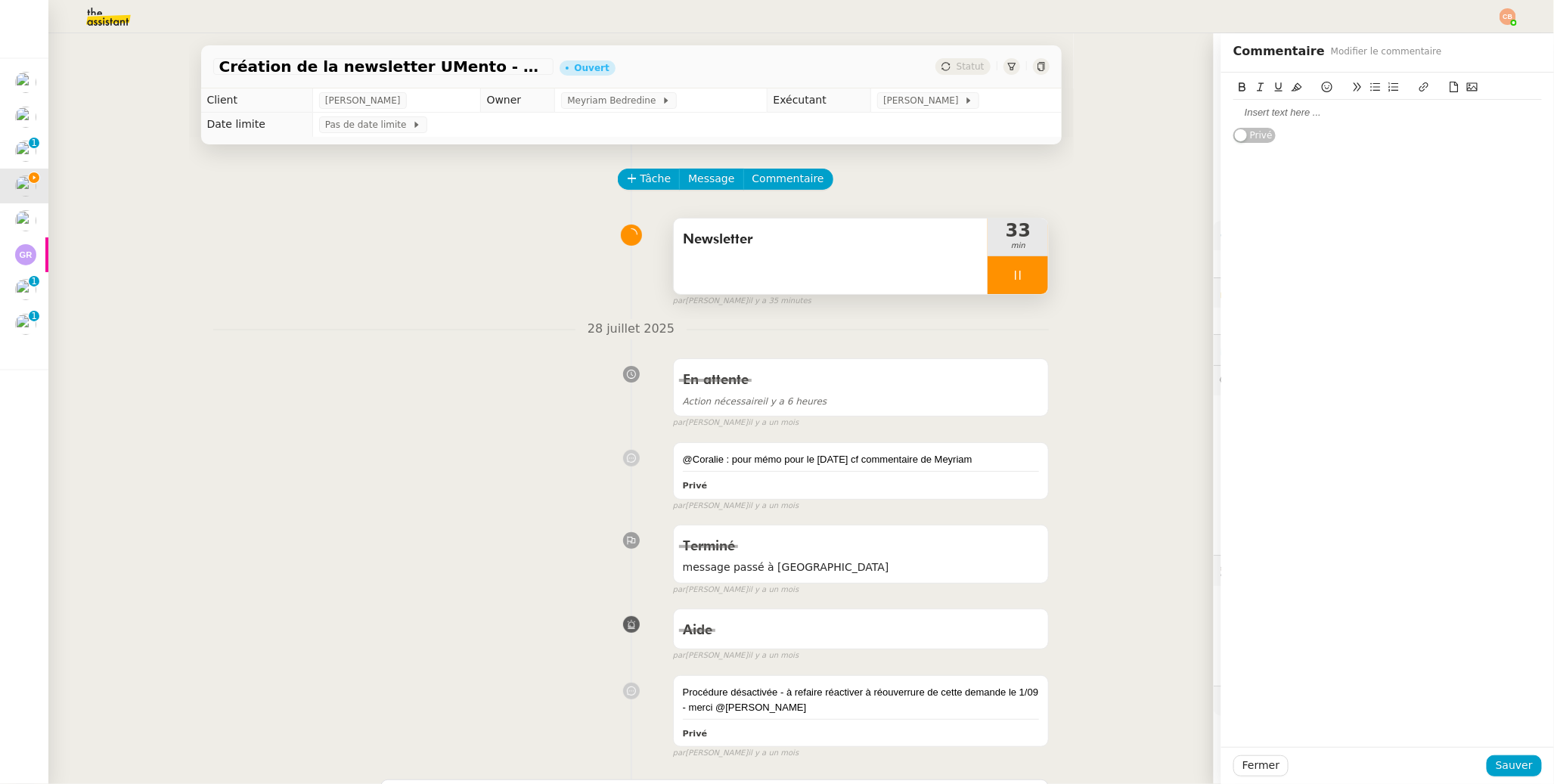
click at [1197, 115] on div at bounding box center [1388, 113] width 308 height 13
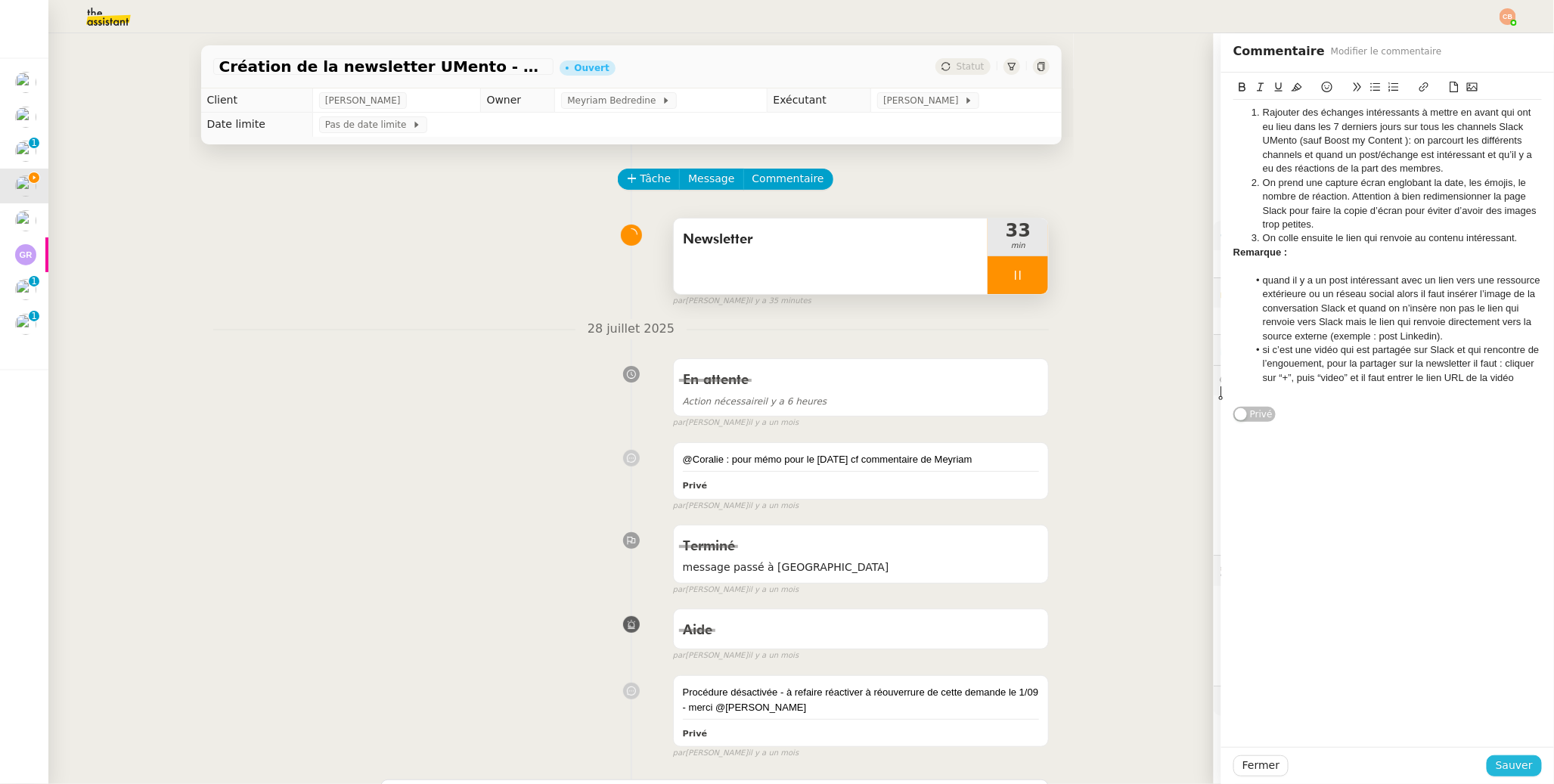
click at [1197, 620] on span "Sauver" at bounding box center [1514, 765] width 37 height 17
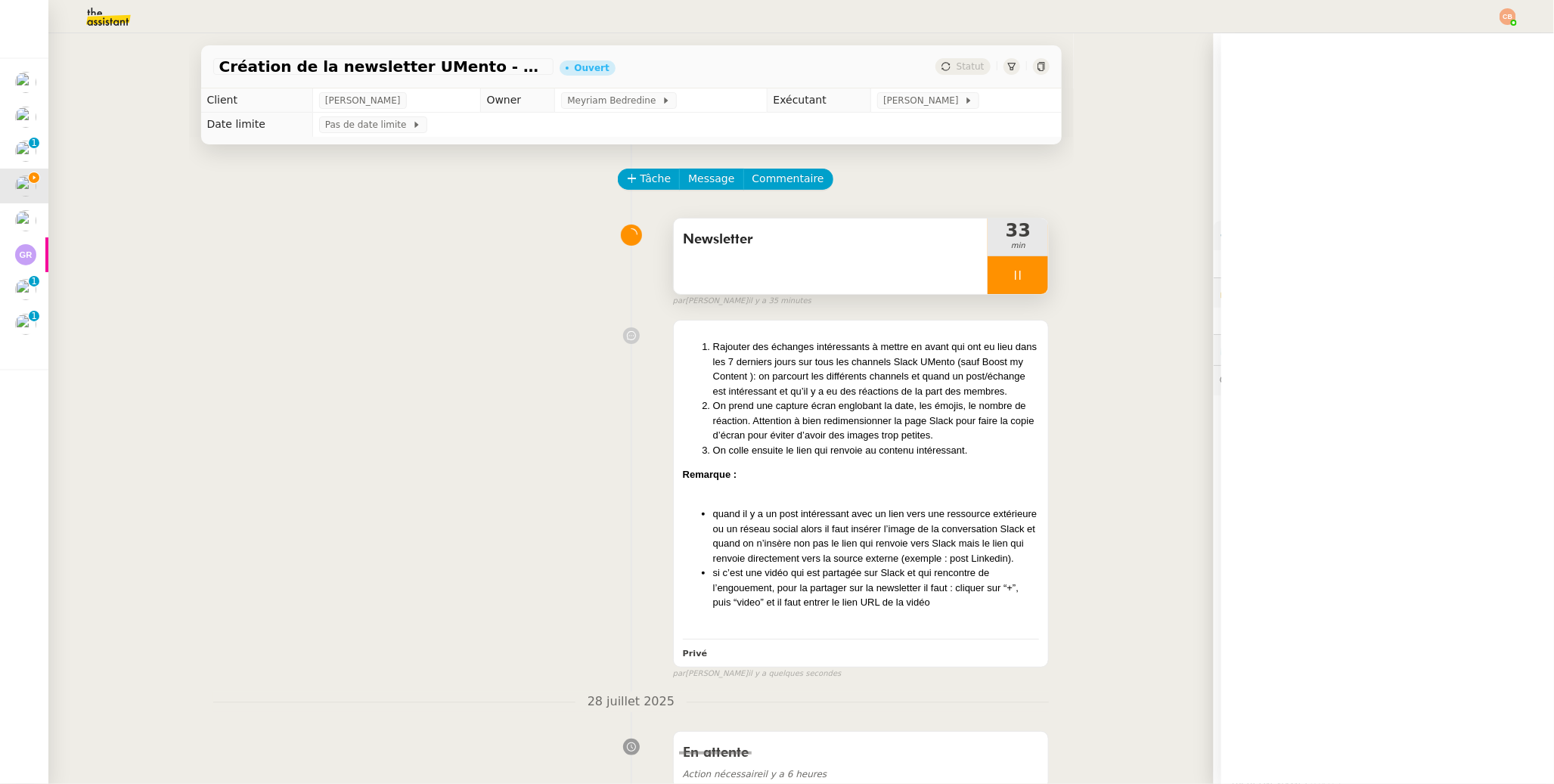
click at [993, 279] on div at bounding box center [1017, 275] width 61 height 38
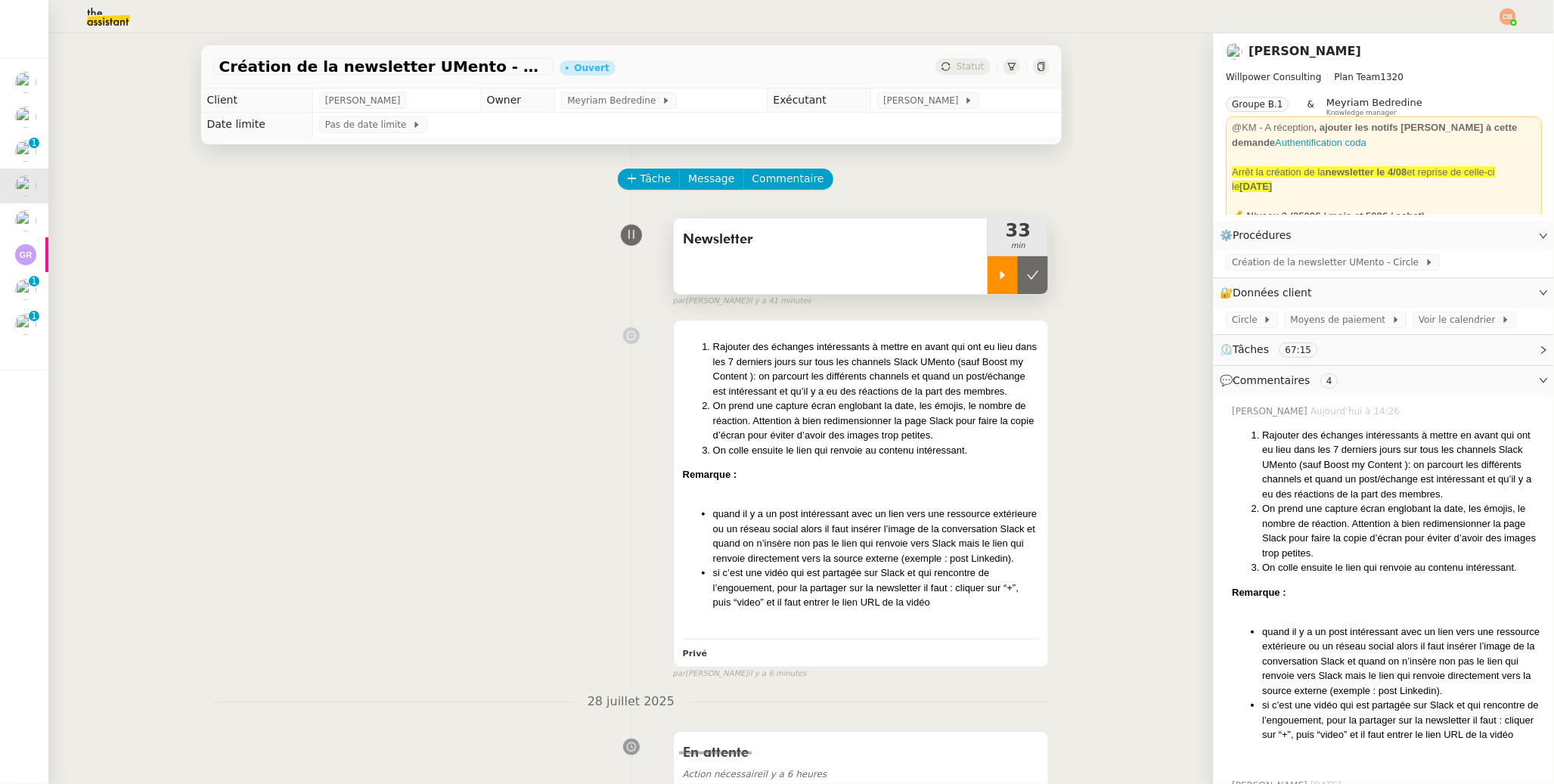
click at [997, 279] on icon at bounding box center [1003, 275] width 12 height 12
click at [753, 179] on span "Commentaire" at bounding box center [789, 178] width 72 height 17
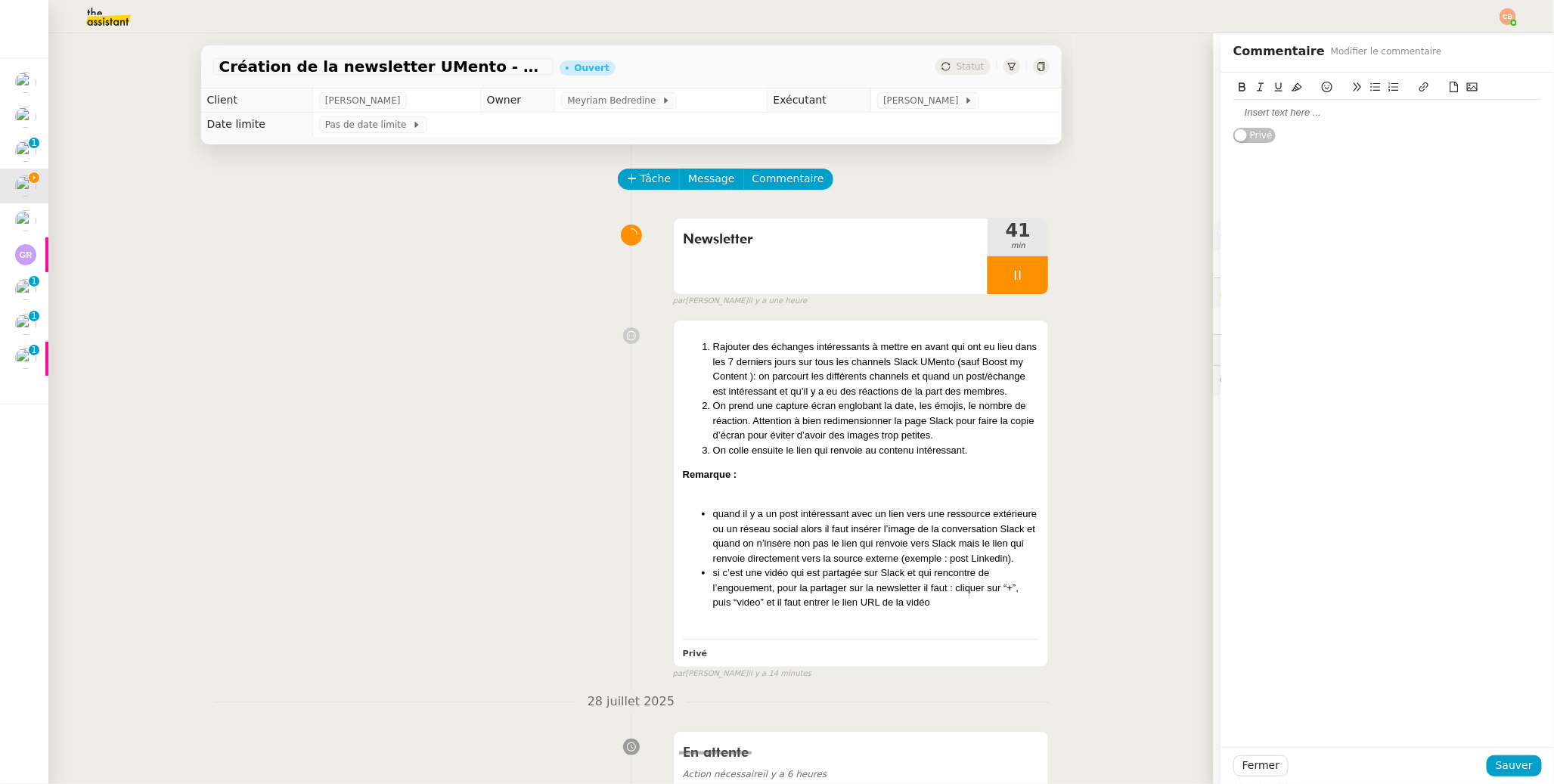
click at [1197, 114] on div at bounding box center [1388, 113] width 308 height 13
click at [1197, 620] on span "Sauver" at bounding box center [1514, 765] width 37 height 17
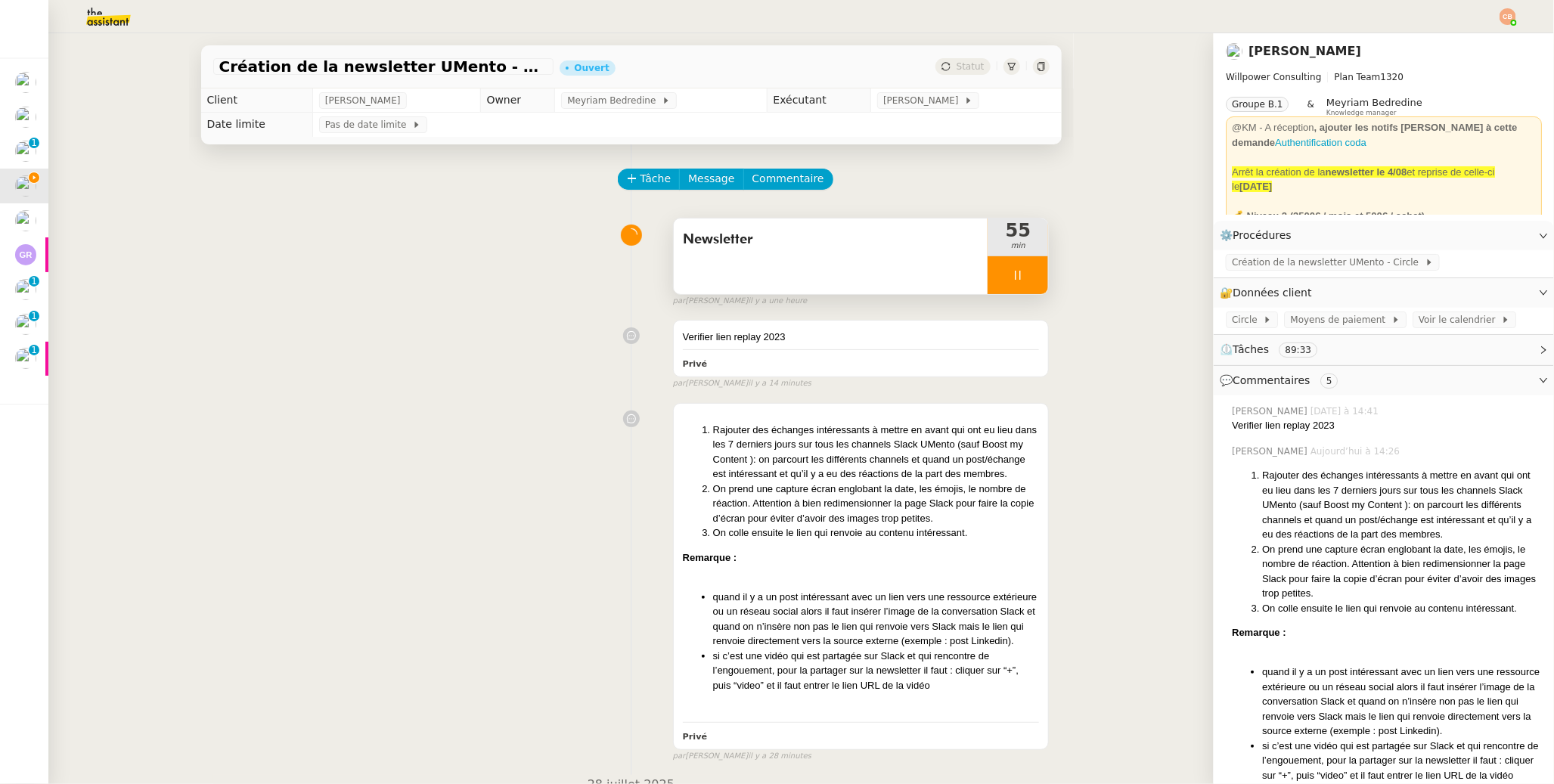
click at [1025, 277] on div at bounding box center [1017, 275] width 61 height 38
click at [784, 180] on span "Commentaire" at bounding box center [789, 178] width 72 height 17
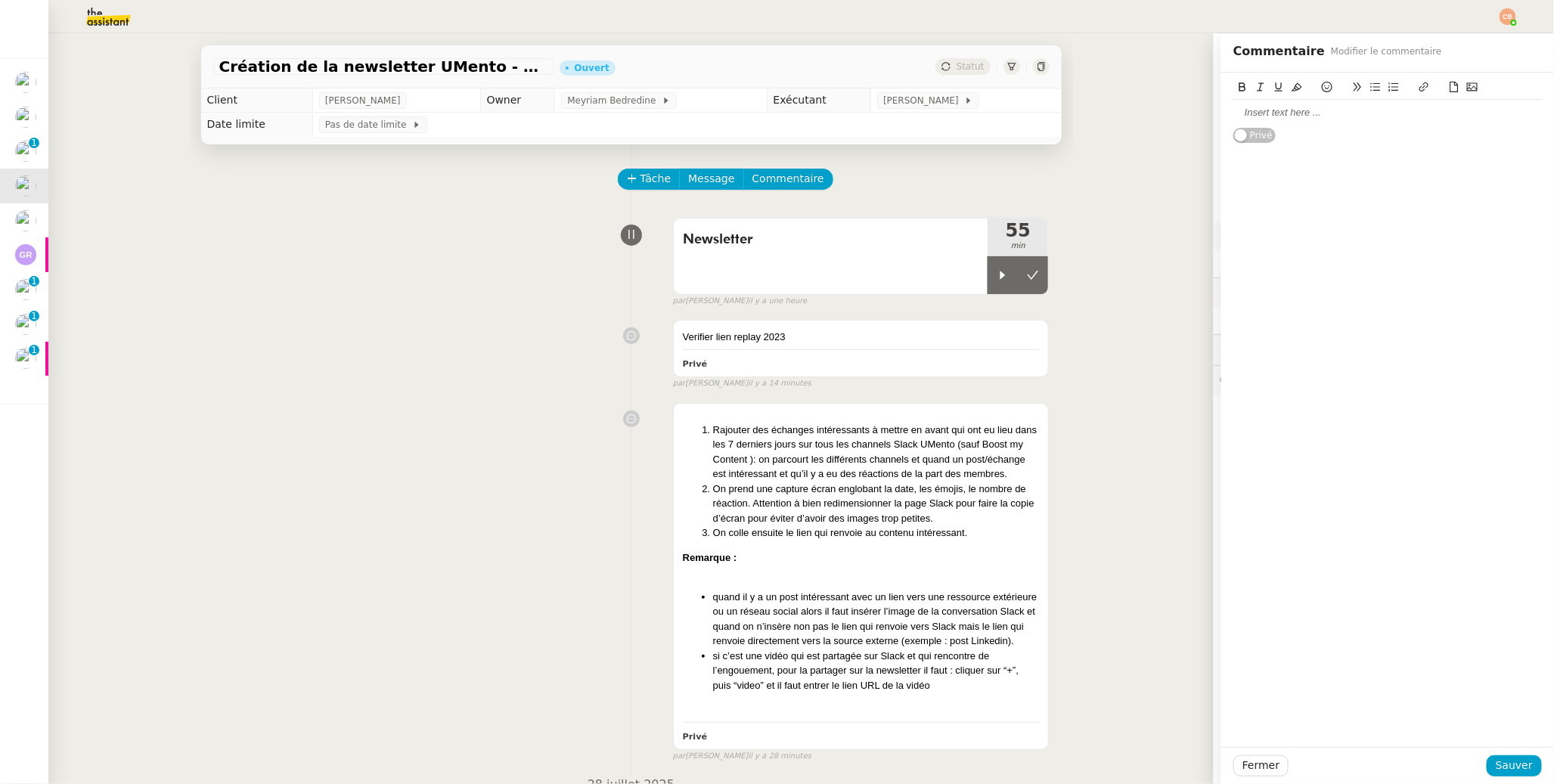
click at [1197, 108] on div at bounding box center [1388, 113] width 308 height 13
click at [1197, 620] on span "Sauver" at bounding box center [1514, 765] width 37 height 17
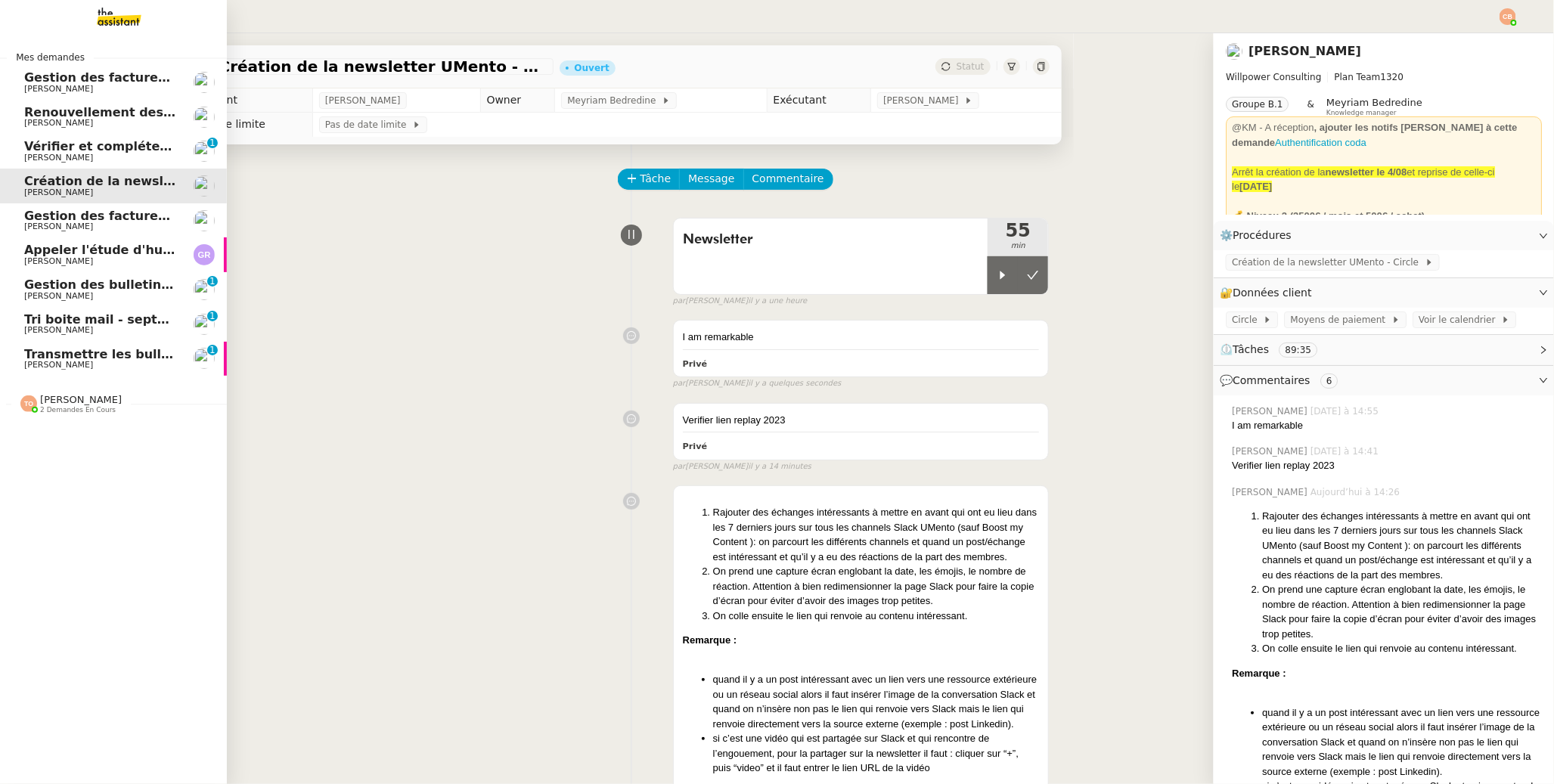
click at [70, 267] on link "Appeler l'étude d'huissier [PERSON_NAME]" at bounding box center [114, 254] width 227 height 35
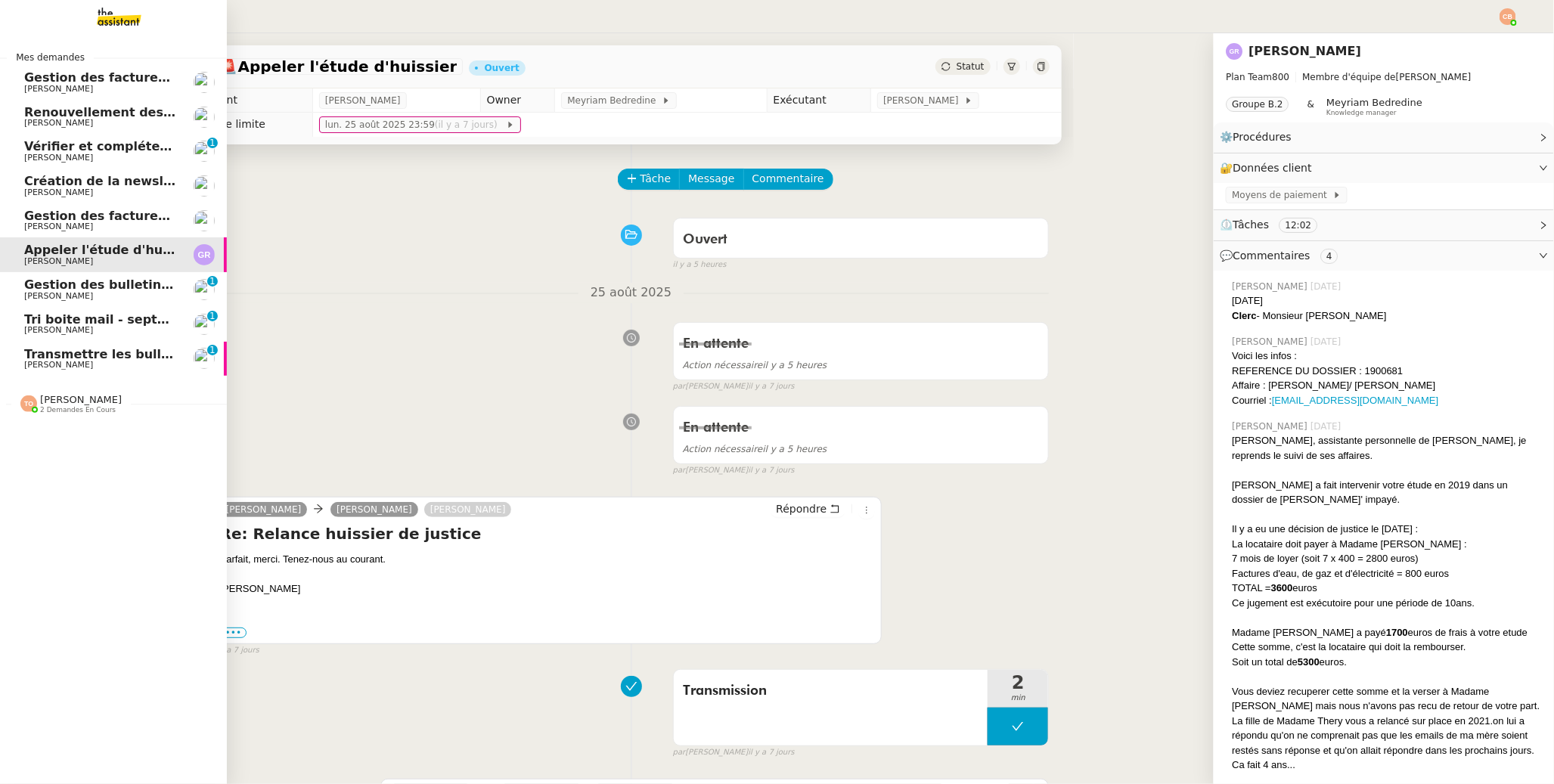
click at [63, 293] on span "[PERSON_NAME]" at bounding box center [58, 296] width 69 height 10
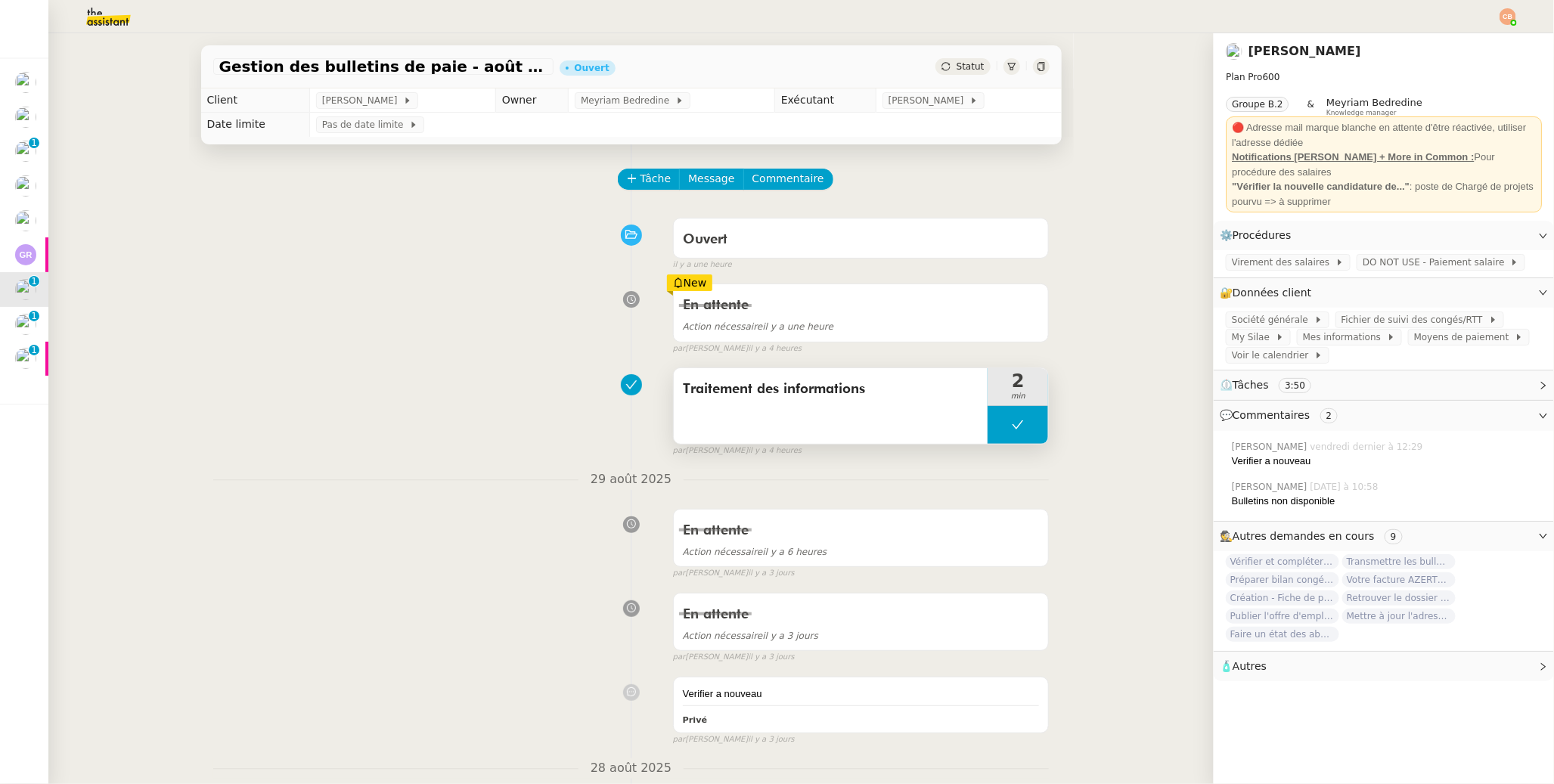
click at [988, 422] on button at bounding box center [1017, 425] width 61 height 38
drag, startPoint x: 984, startPoint y: 423, endPoint x: 1051, endPoint y: 406, distance: 69.1
click at [997, 423] on icon at bounding box center [1003, 424] width 12 height 12
click at [1197, 341] on span "My Silae" at bounding box center [1254, 337] width 44 height 15
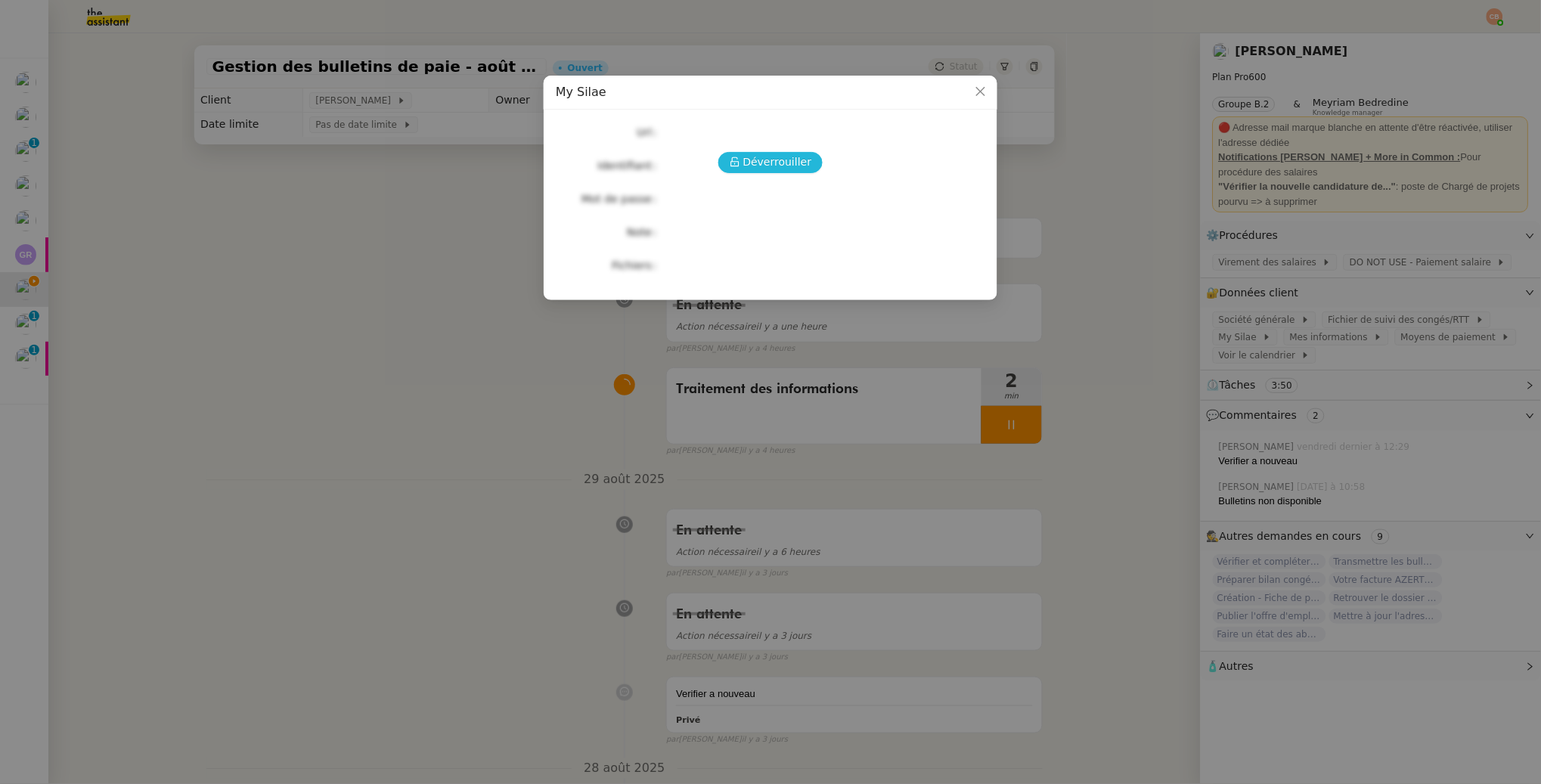
click at [795, 165] on span "Déverrouiller" at bounding box center [778, 162] width 69 height 17
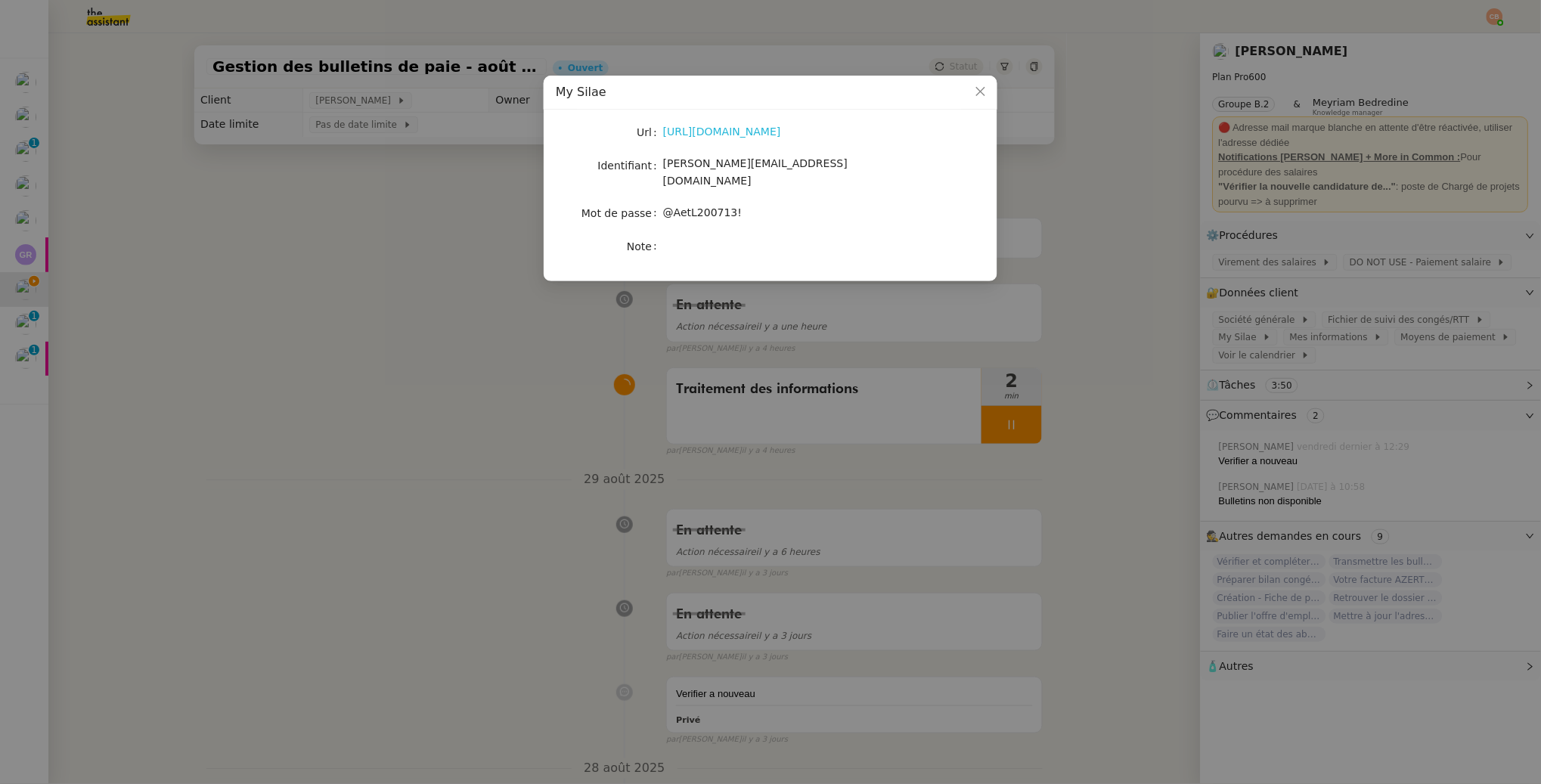
click at [699, 130] on link "https://my.silae.fr/" at bounding box center [722, 131] width 118 height 12
drag, startPoint x: 662, startPoint y: 167, endPoint x: 813, endPoint y: 178, distance: 151.4
click at [813, 178] on div "Url https://my.silae.fr/ Identifiant Laurence@destincommun.fr Mot de passe @Aet…" at bounding box center [770, 189] width 429 height 135
drag, startPoint x: 796, startPoint y: 162, endPoint x: 664, endPoint y: 161, distance: 132.0
click at [664, 161] on div "Laurence@destincommun.fr" at bounding box center [788, 172] width 250 height 36
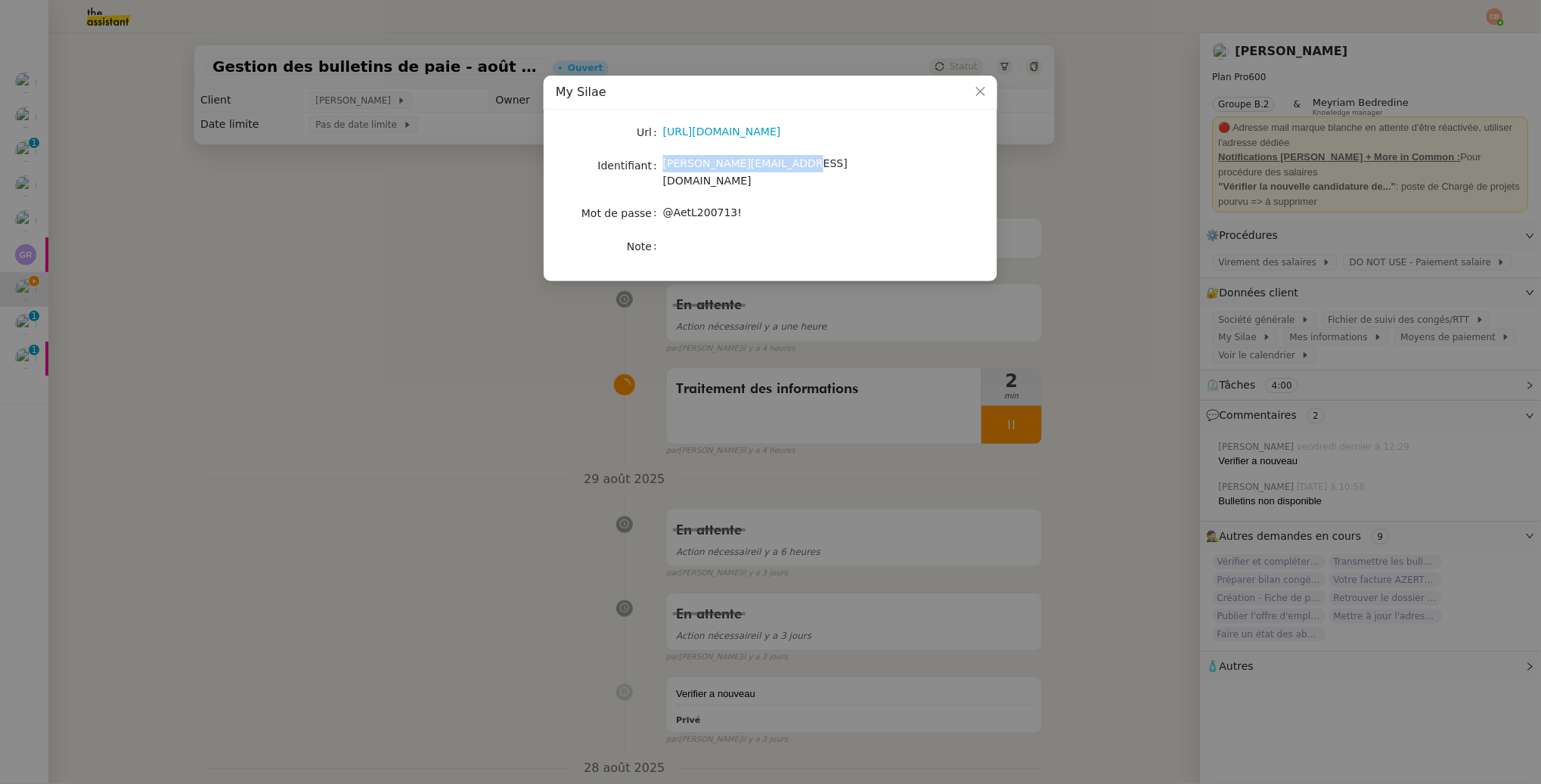
copy span "Laurence@destincommun.fr"
drag, startPoint x: 666, startPoint y: 202, endPoint x: 782, endPoint y: 202, distance: 116.0
click at [782, 204] on div "@AetL200713!" at bounding box center [788, 212] width 250 height 17
copy span "@AetL200713!"
click at [342, 261] on nz-modal-container "My Silae Url https://my.silae.fr/ Identifiant Laurence@destincommun.fr Mot de p…" at bounding box center [770, 392] width 1541 height 784
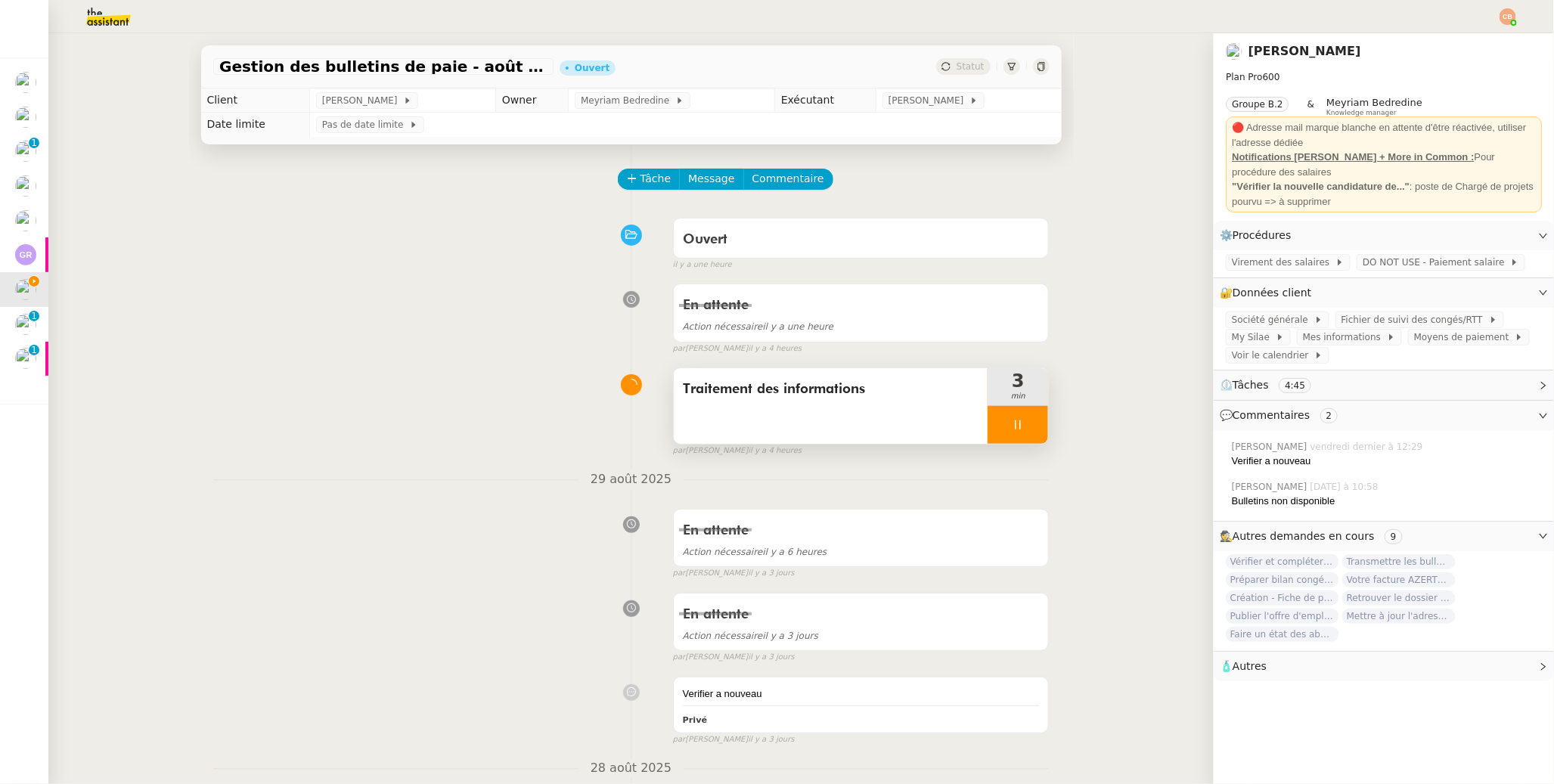
click at [993, 426] on div at bounding box center [1017, 425] width 61 height 38
click at [1027, 427] on icon at bounding box center [1033, 424] width 12 height 12
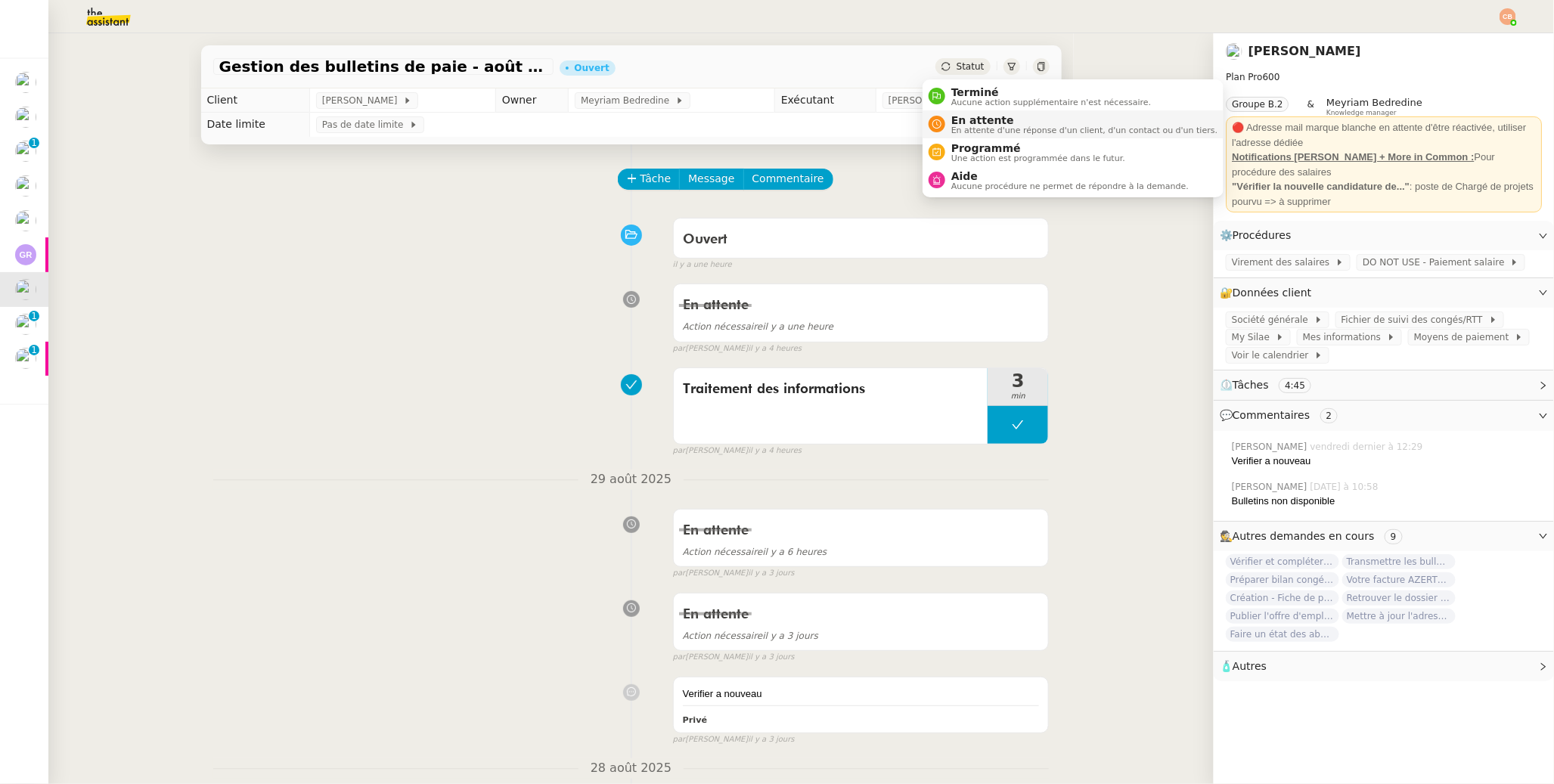
click at [948, 122] on div "En attente En attente d'une réponse d'un client, d'un contact ou d'un tiers." at bounding box center [1081, 124] width 272 height 21
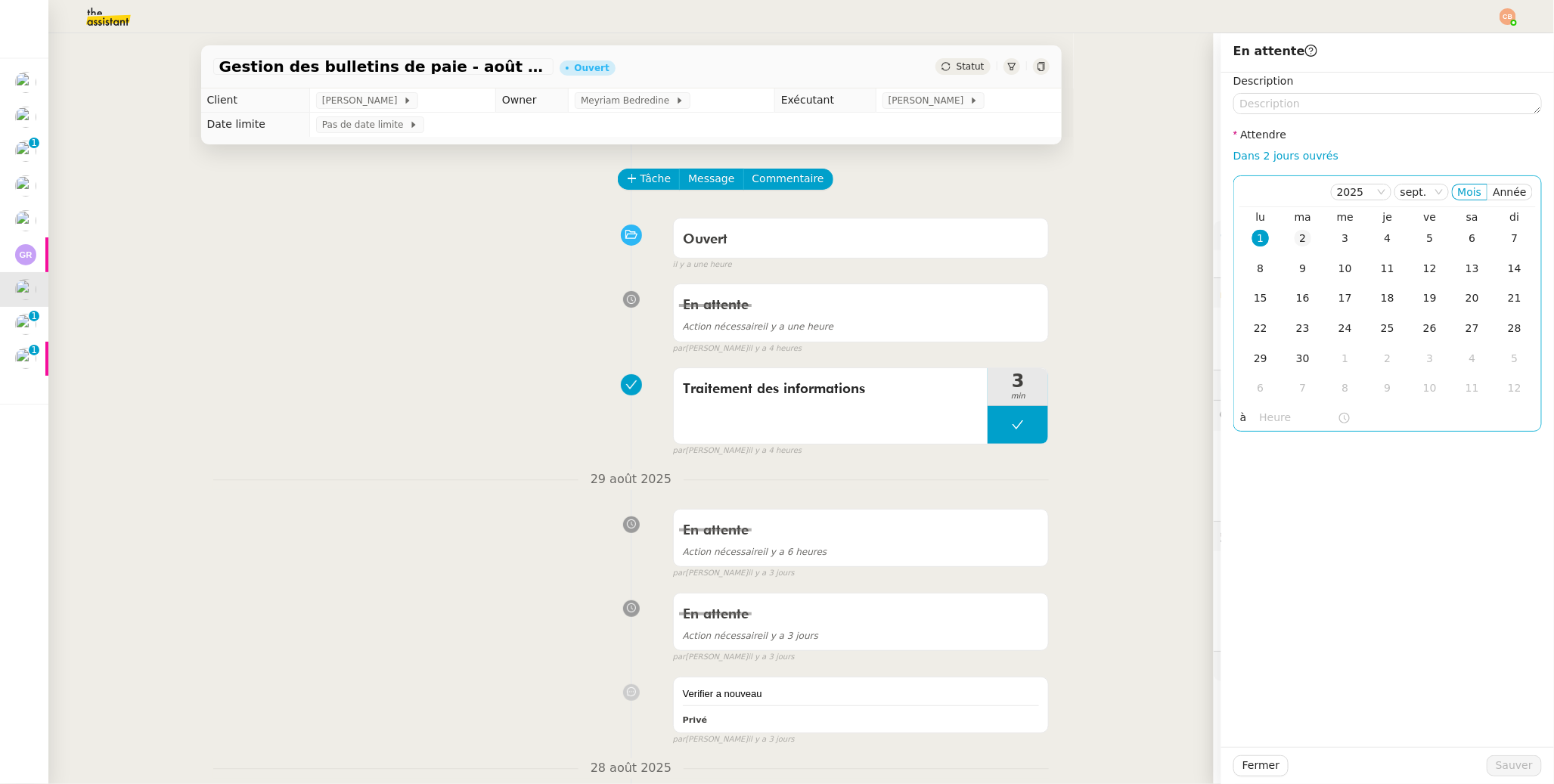
click at [1197, 239] on div "2" at bounding box center [1304, 238] width 17 height 17
click at [1197, 422] on input "text" at bounding box center [1299, 417] width 78 height 17
click at [1197, 482] on div "09" at bounding box center [1260, 482] width 42 height 18
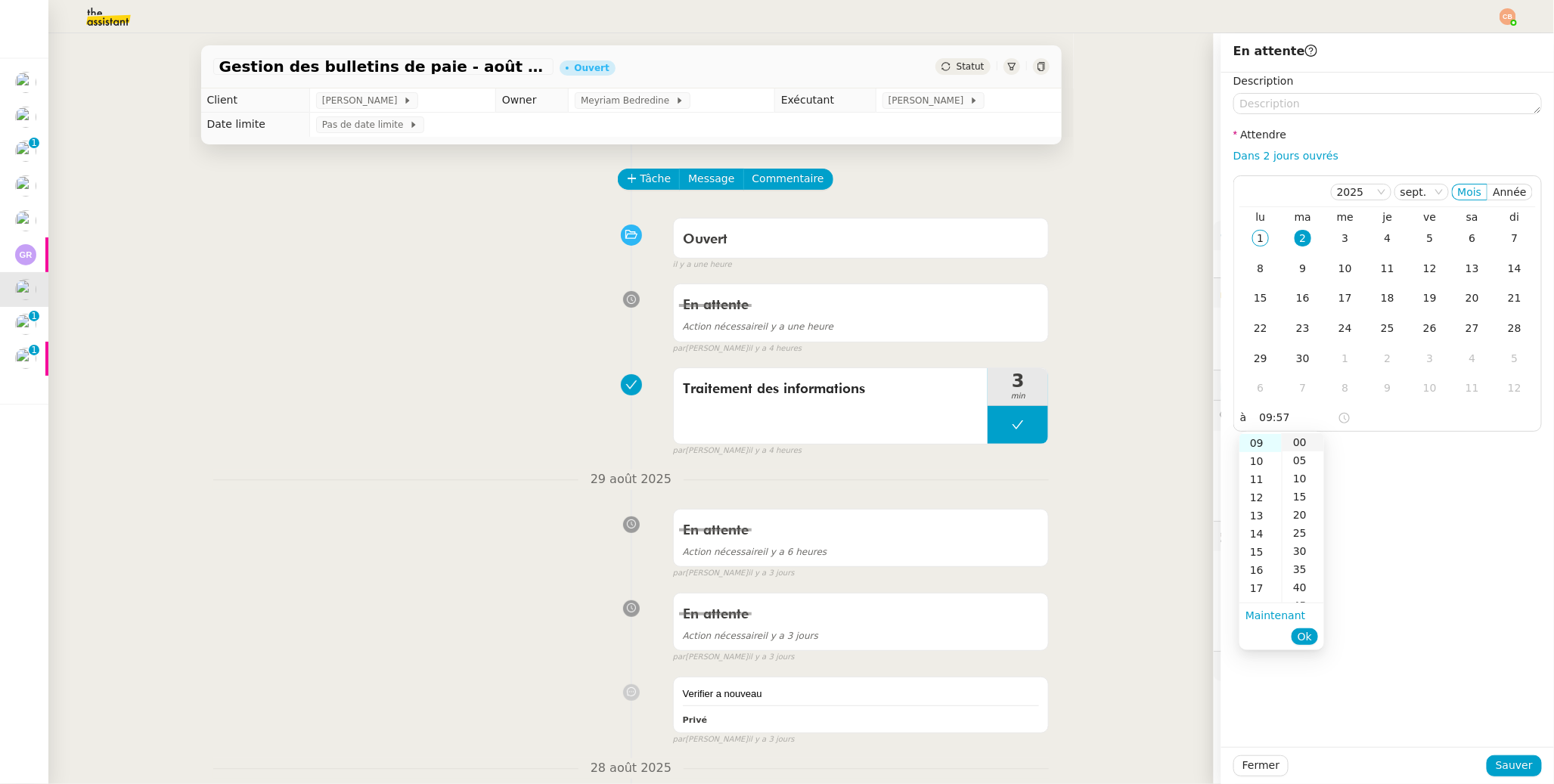
click at [1197, 441] on div "00" at bounding box center [1304, 443] width 41 height 18
type input "09:00"
click at [1197, 496] on div "Description Attendre Dans 2 jours ouvrés [DATE] Mois Année lu ma me je ve sa di…" at bounding box center [1387, 410] width 333 height 675
click at [1197, 620] on span "Sauver" at bounding box center [1514, 765] width 37 height 17
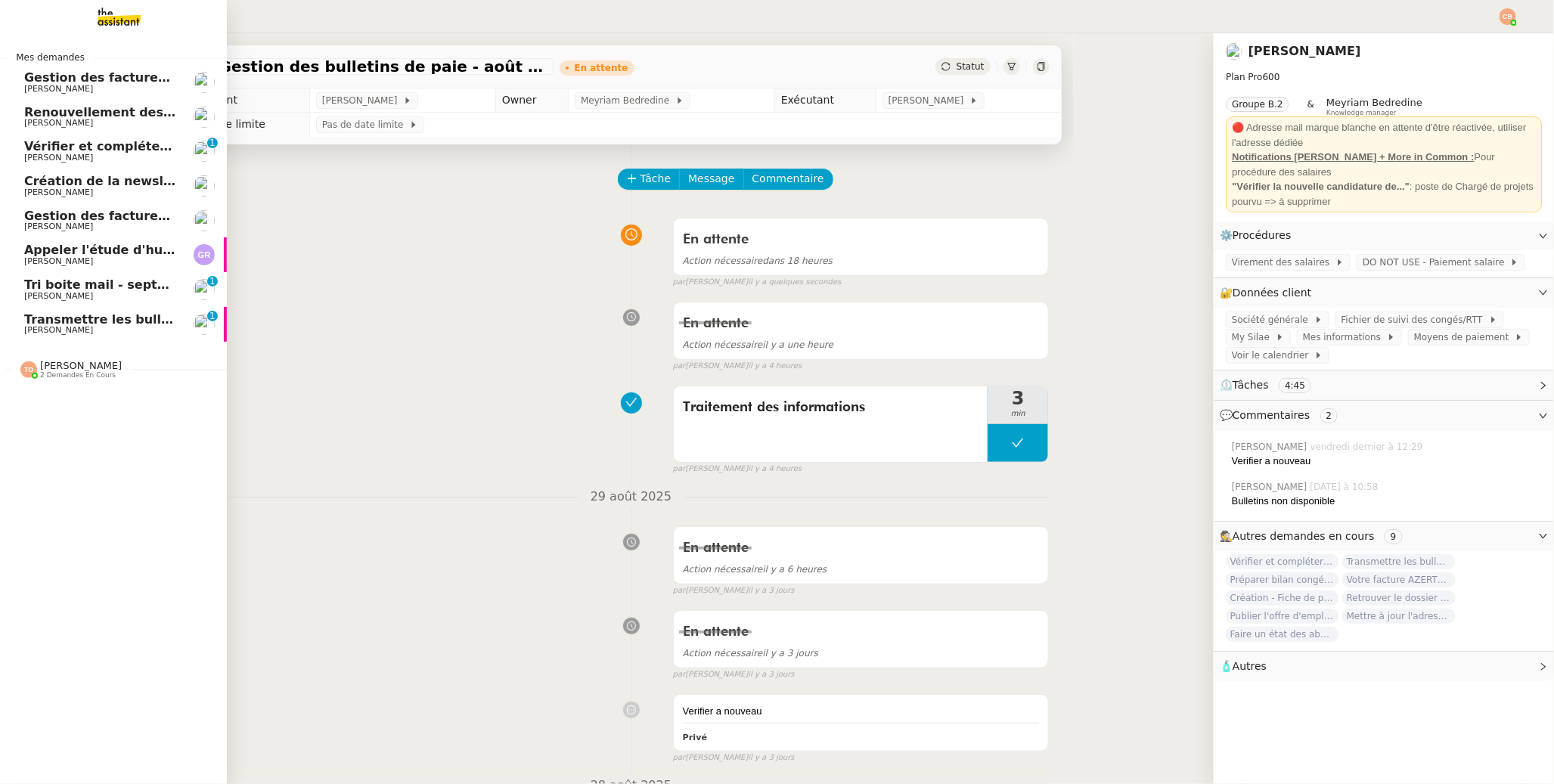
click at [93, 291] on span "[PERSON_NAME]" at bounding box center [58, 296] width 69 height 10
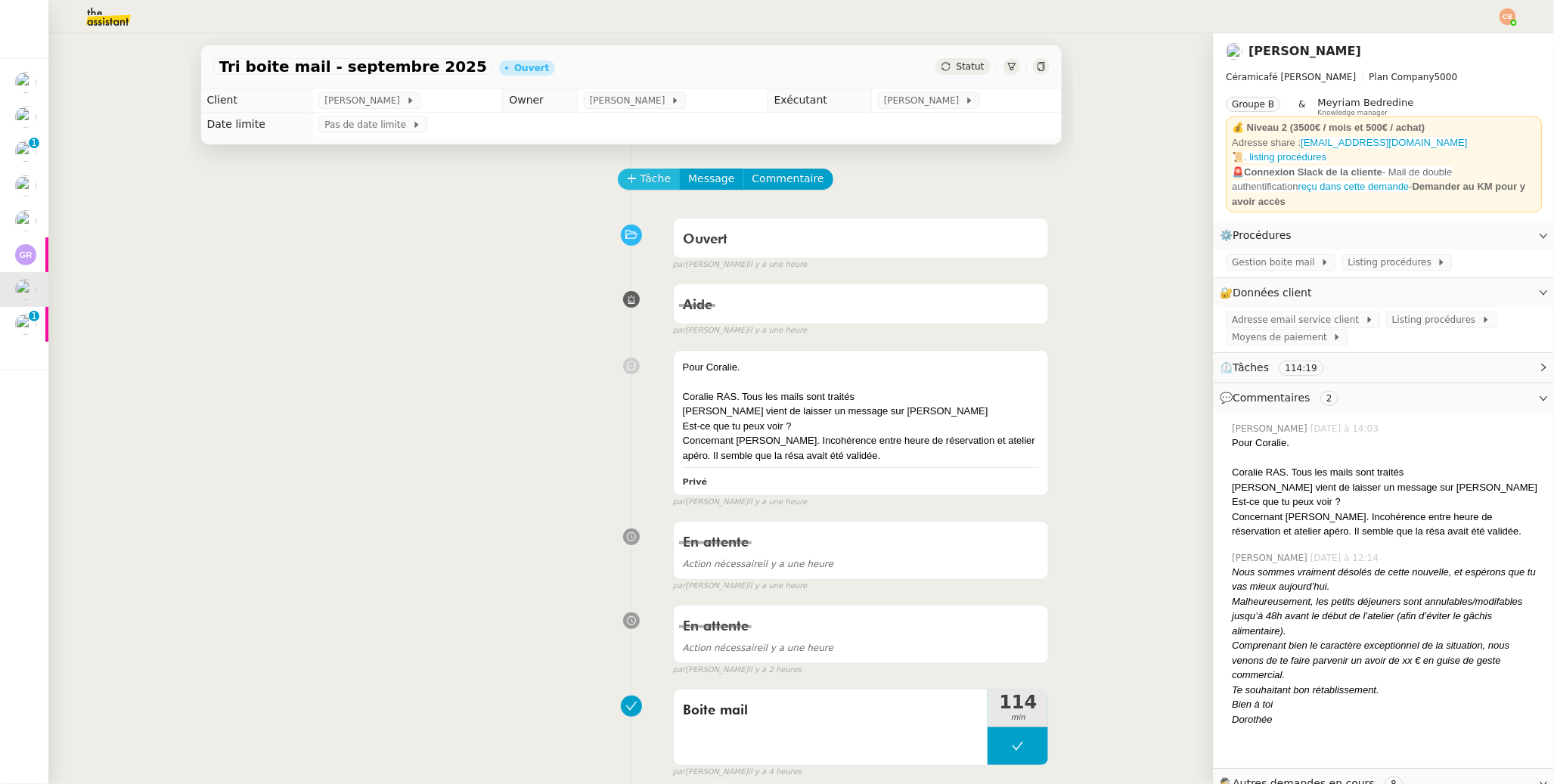
click at [641, 173] on span "Tâche" at bounding box center [656, 178] width 31 height 17
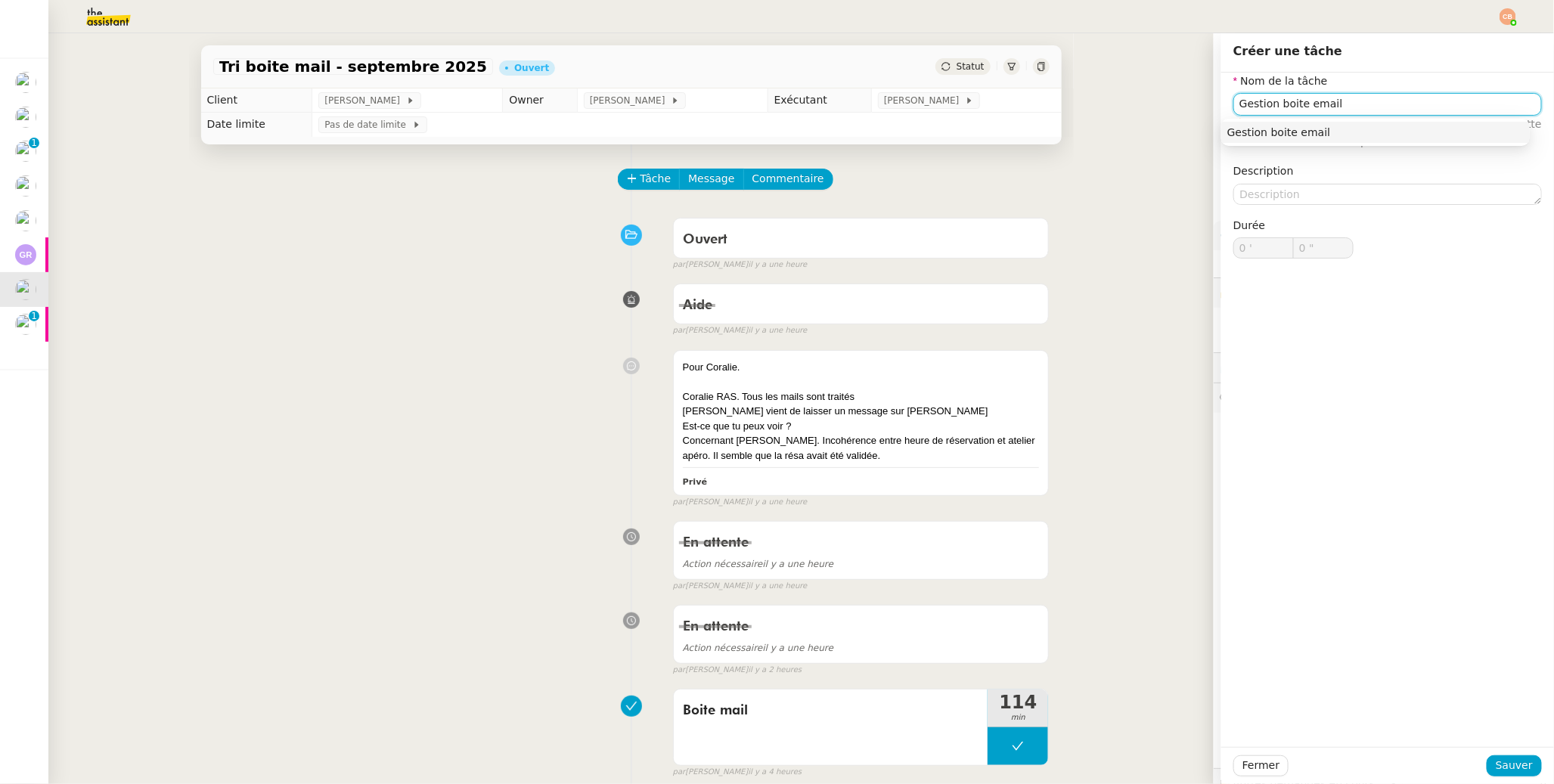
click at [1197, 138] on div "Gestion boite email" at bounding box center [1376, 132] width 297 height 13
type input "Gestion boite email"
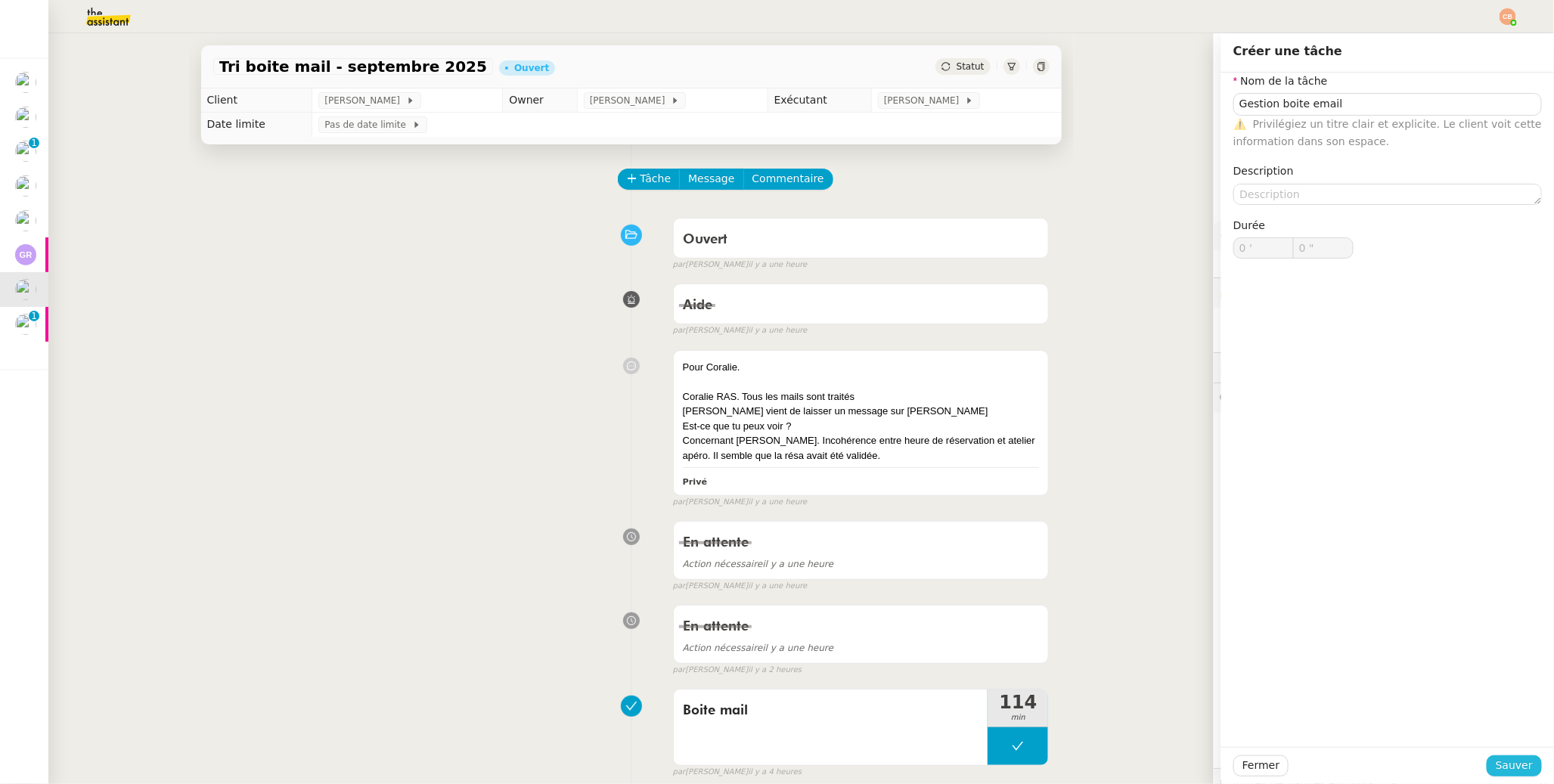
drag, startPoint x: 1514, startPoint y: 770, endPoint x: 1453, endPoint y: 719, distance: 79.5
click at [1197, 620] on span "Sauver" at bounding box center [1514, 765] width 37 height 17
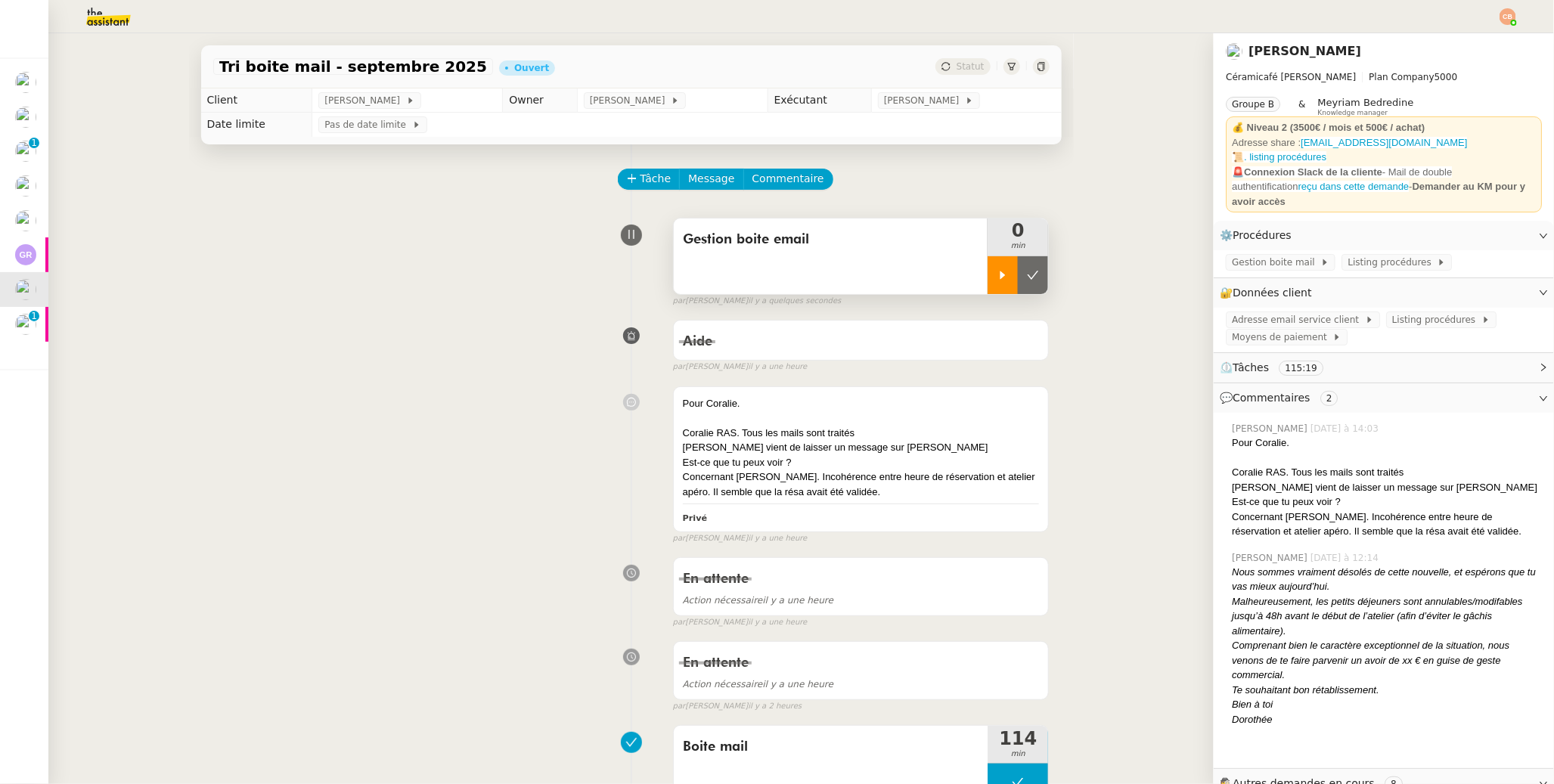
click at [988, 279] on div at bounding box center [1003, 275] width 30 height 38
click at [1009, 273] on div at bounding box center [1017, 275] width 61 height 38
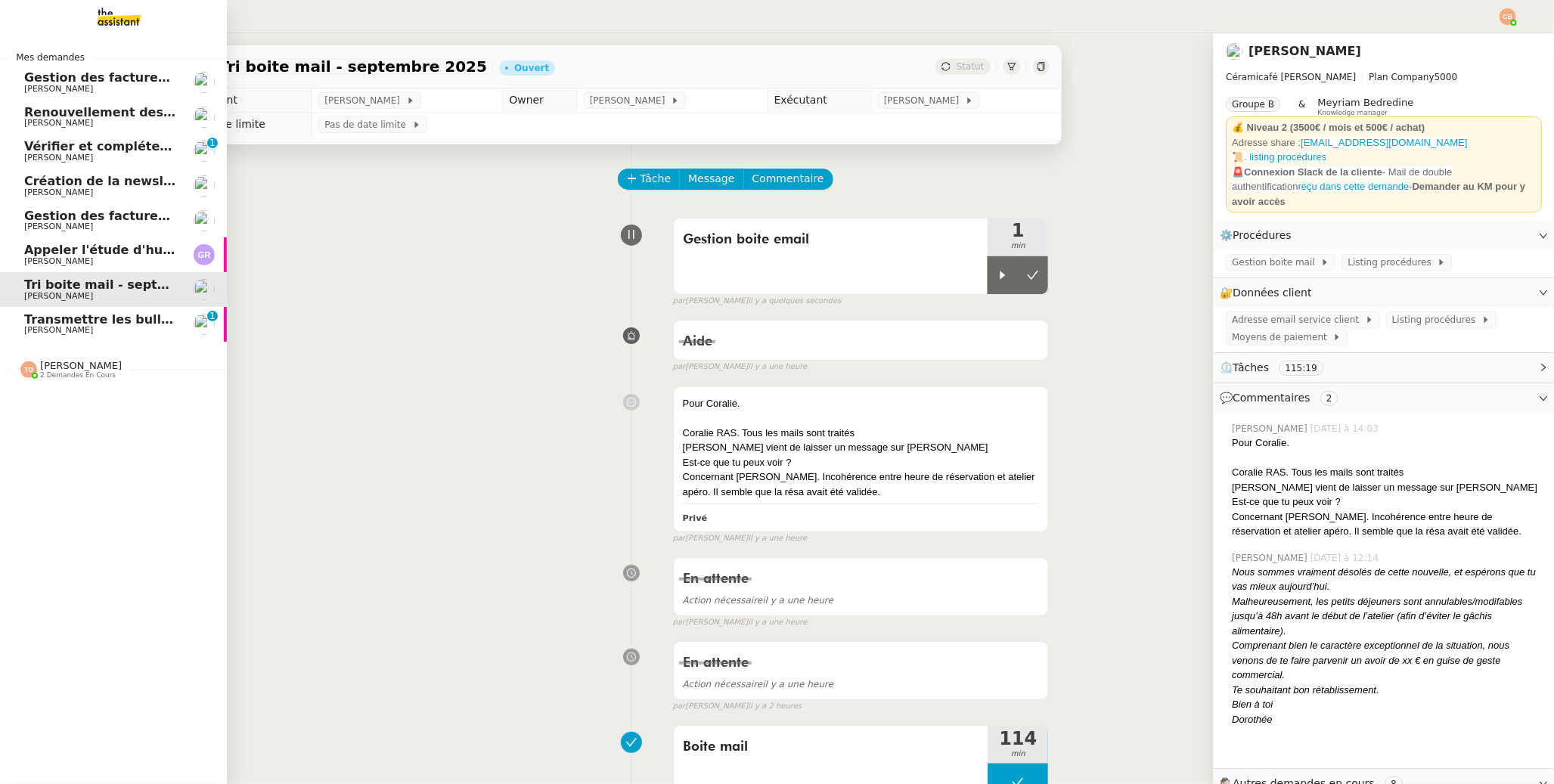
click at [46, 322] on span "Transmettre les bulletins de congés d'août" at bounding box center [170, 319] width 292 height 14
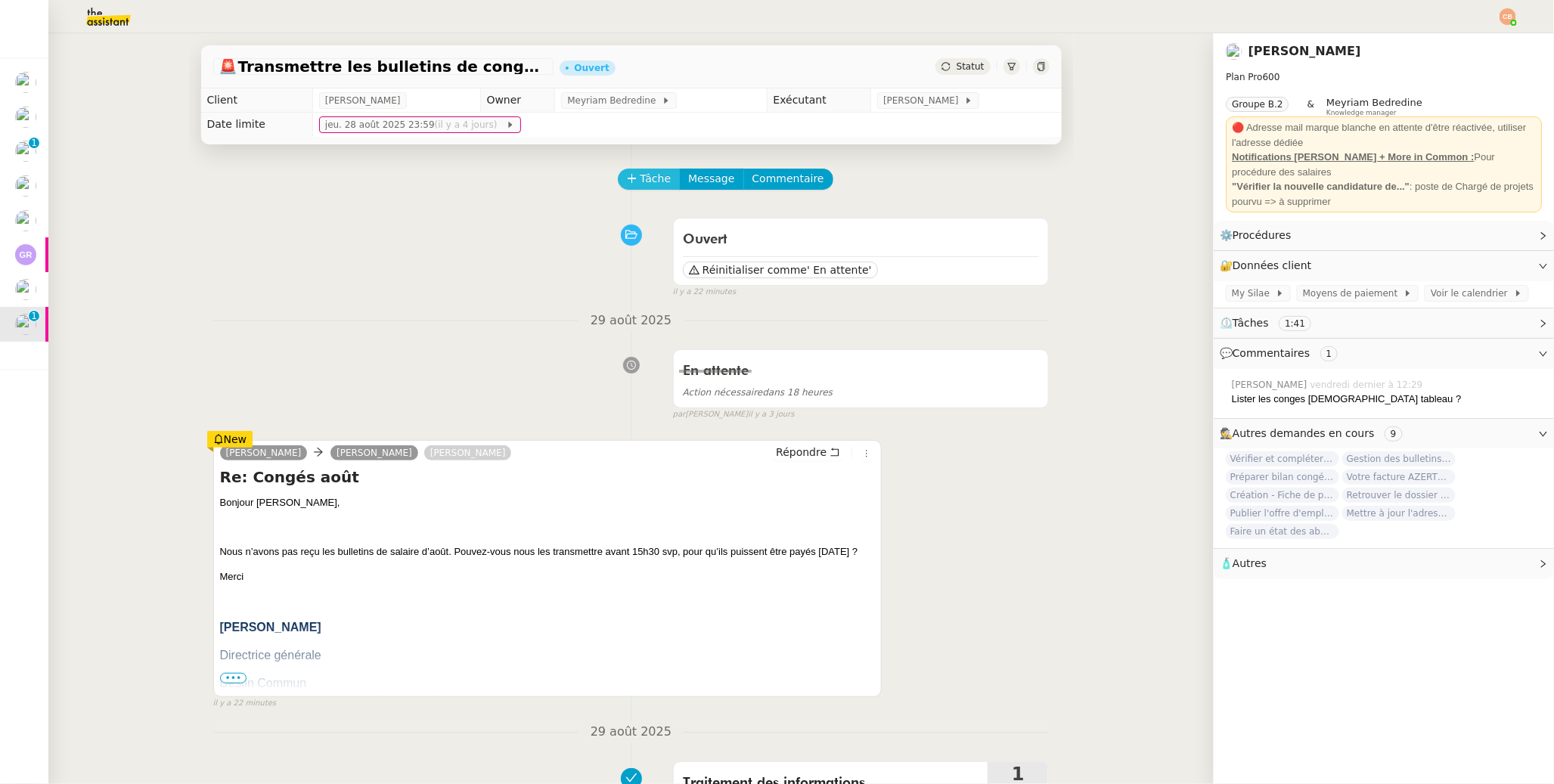
click at [649, 177] on span "Tâche" at bounding box center [656, 178] width 31 height 17
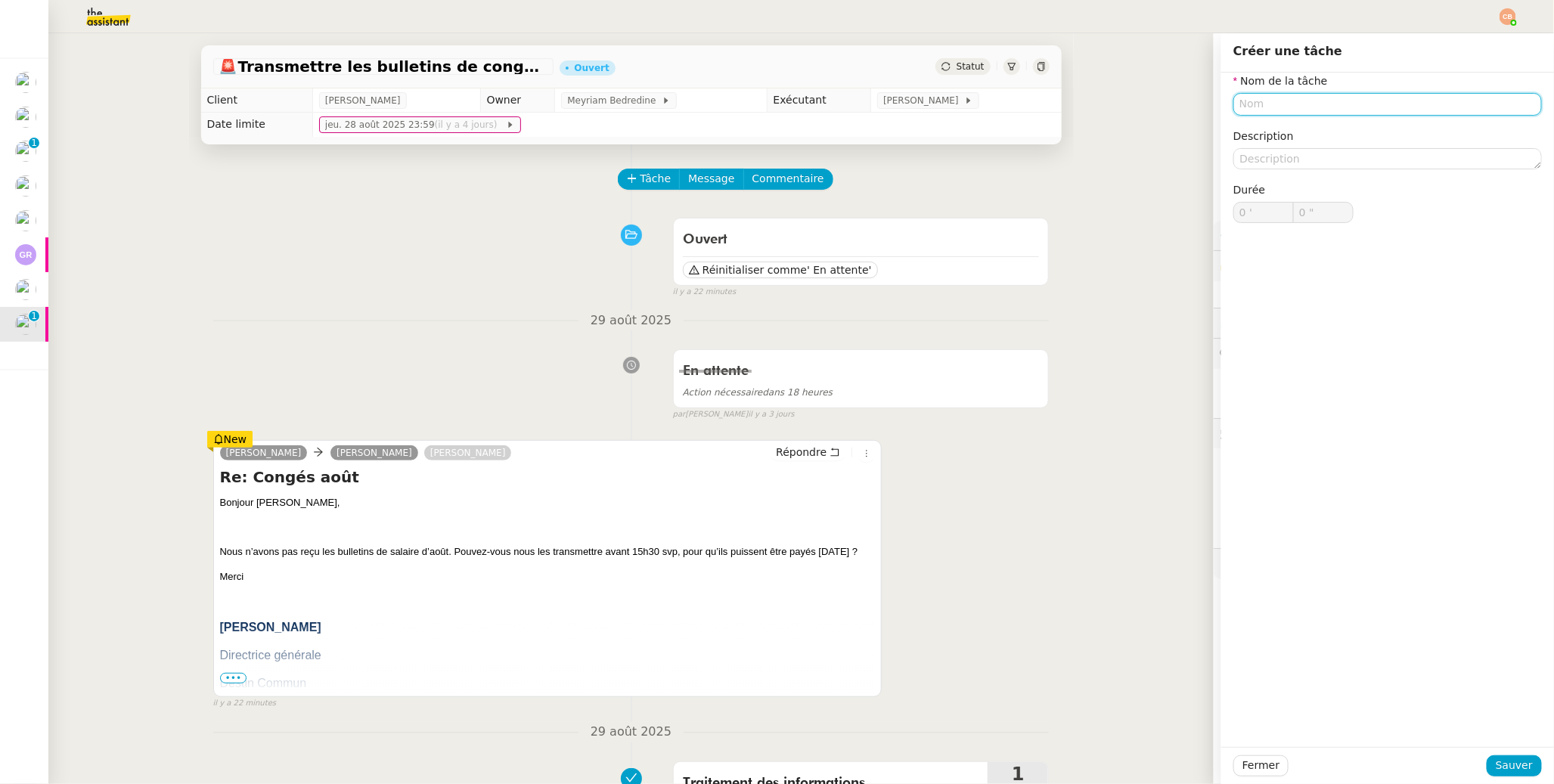
click at [1197, 99] on input "text" at bounding box center [1388, 104] width 308 height 22
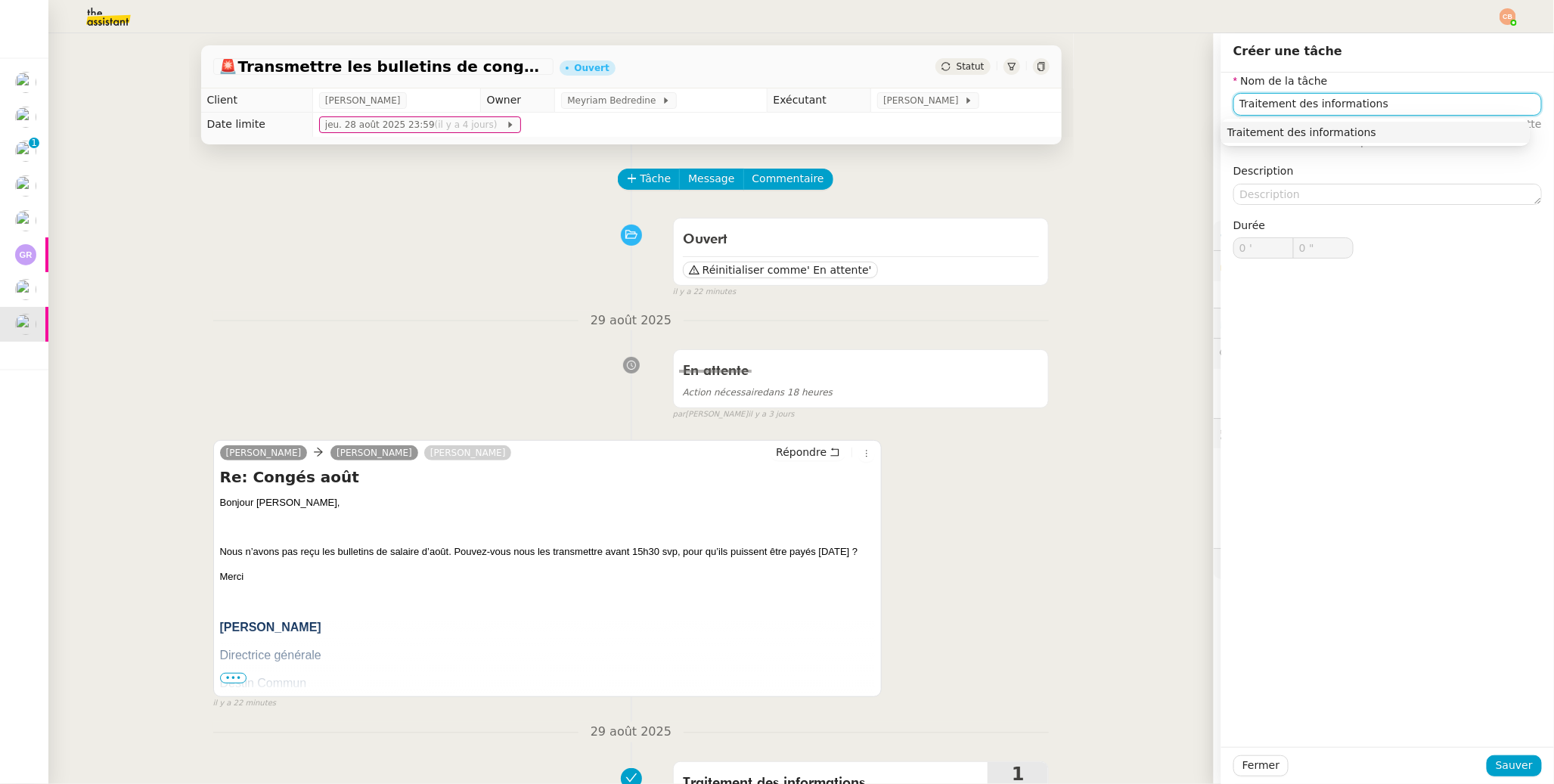
click at [1197, 131] on div "Traitement des informations" at bounding box center [1376, 132] width 297 height 13
type input "Traitement des informations"
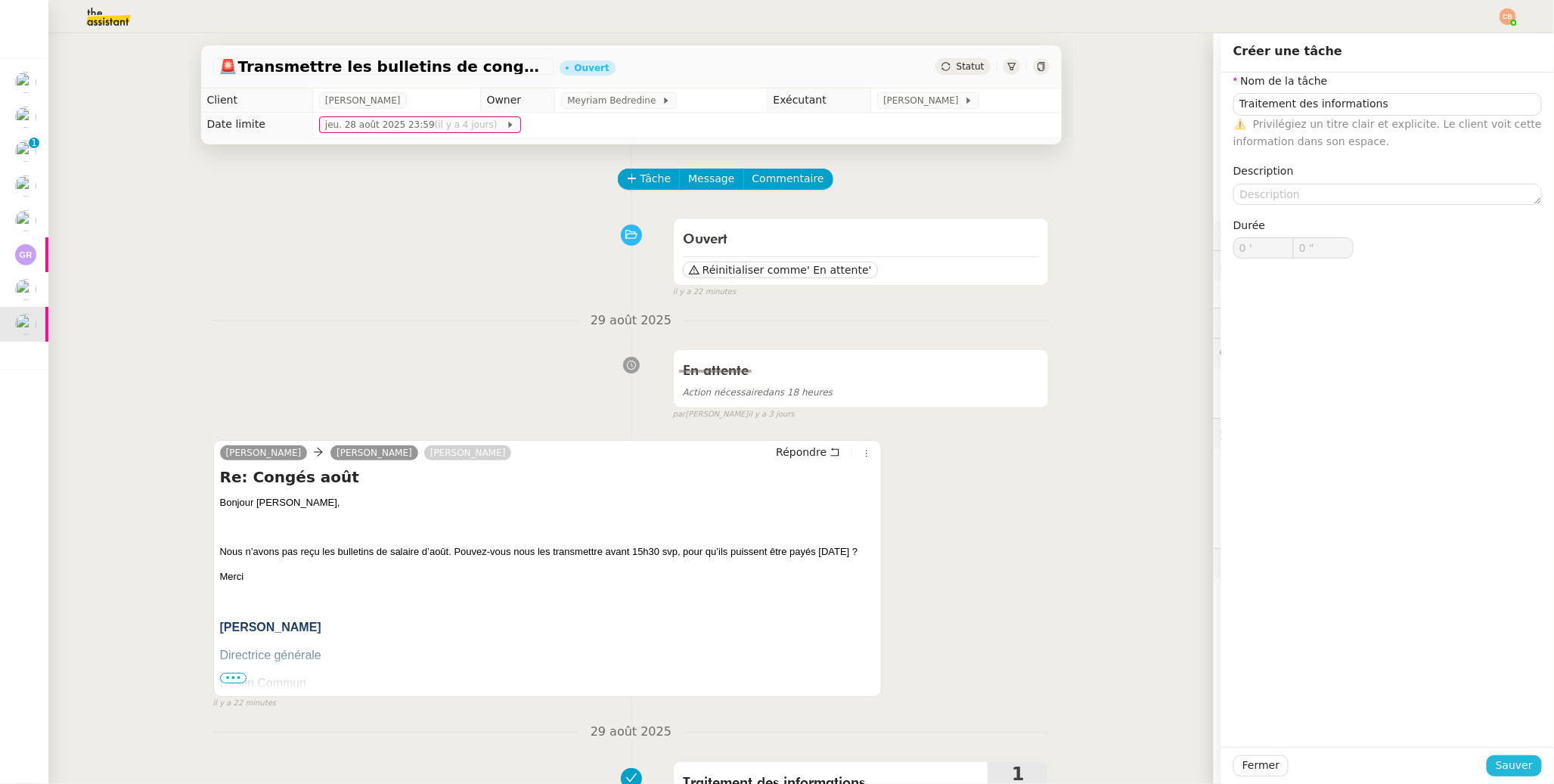
click at [1197, 620] on span "Sauver" at bounding box center [1514, 765] width 37 height 17
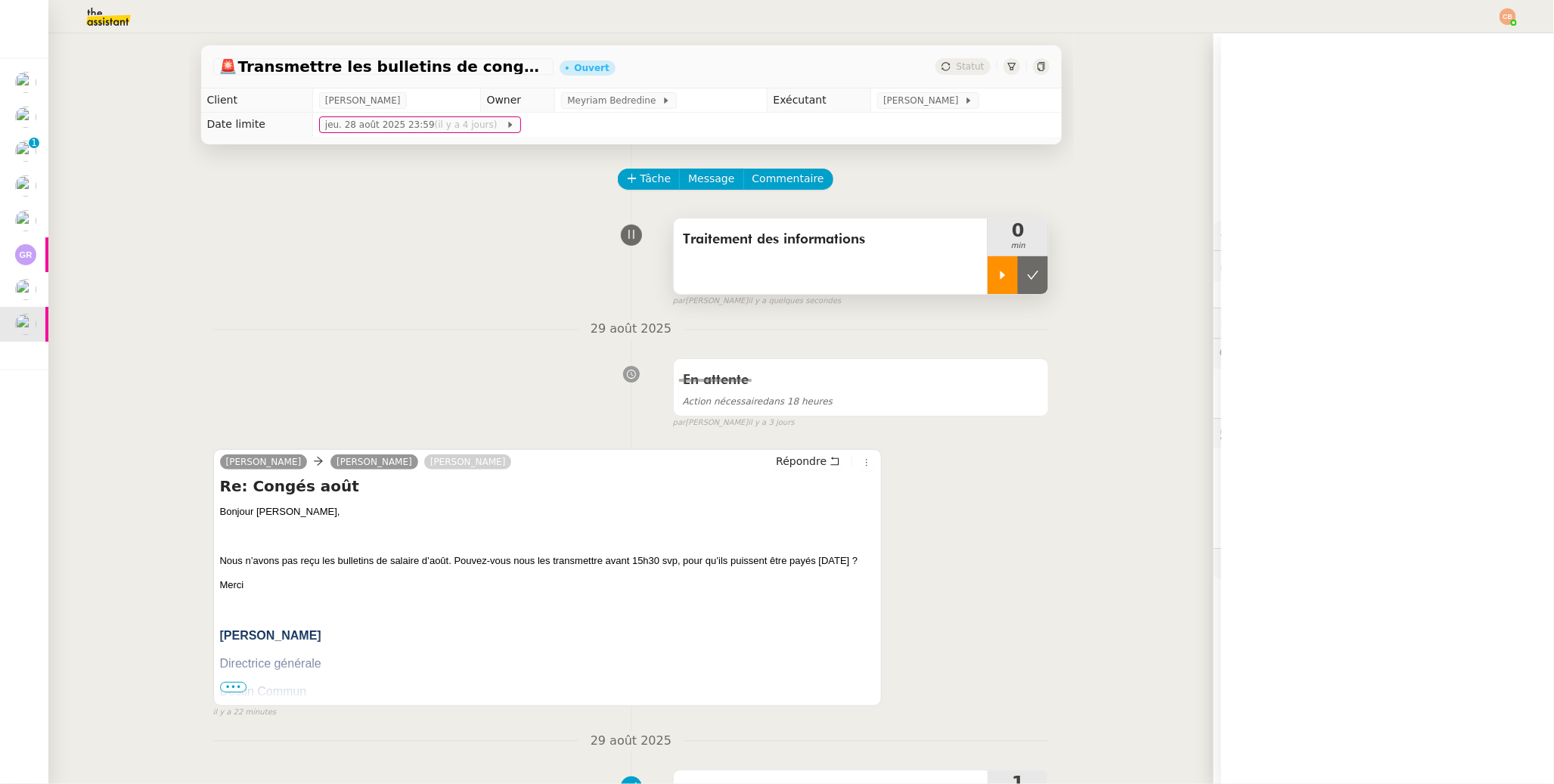
click at [988, 288] on div at bounding box center [1003, 275] width 30 height 38
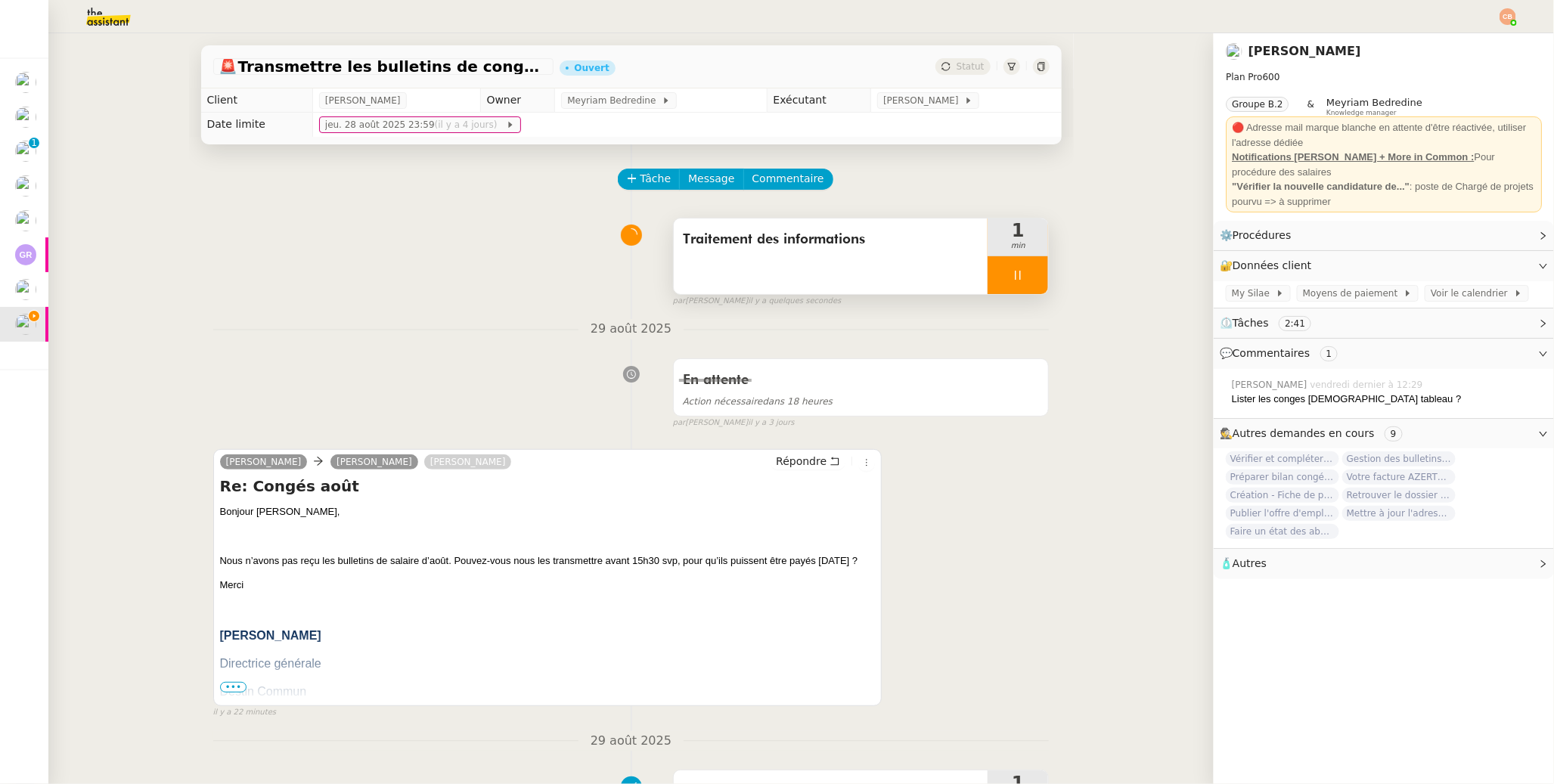
drag, startPoint x: 994, startPoint y: 279, endPoint x: 1016, endPoint y: 277, distance: 22.1
click at [994, 279] on div at bounding box center [1017, 275] width 61 height 38
click at [1028, 276] on icon at bounding box center [1034, 275] width 12 height 8
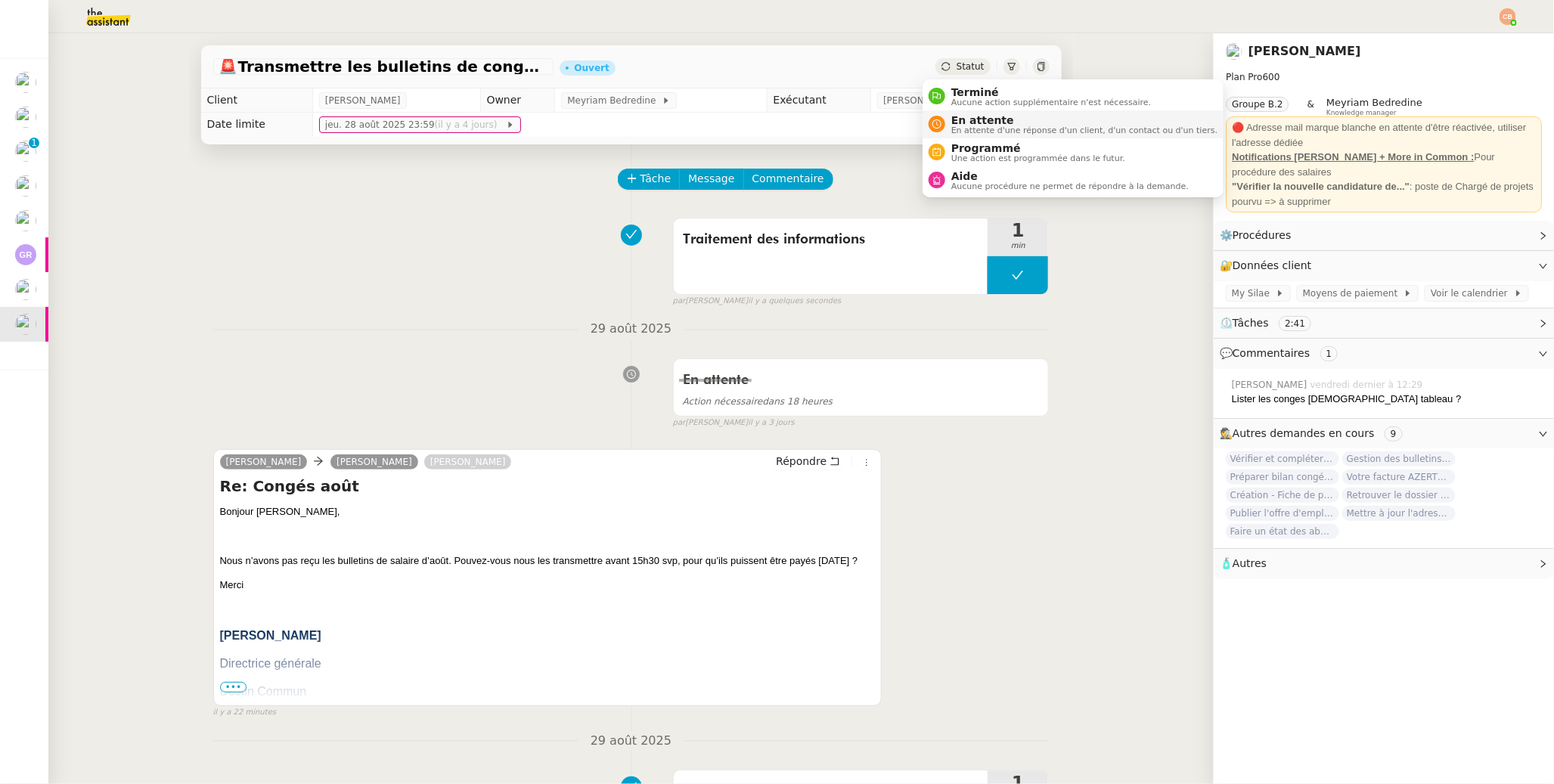
click at [954, 120] on span "En attente" at bounding box center [1084, 120] width 266 height 12
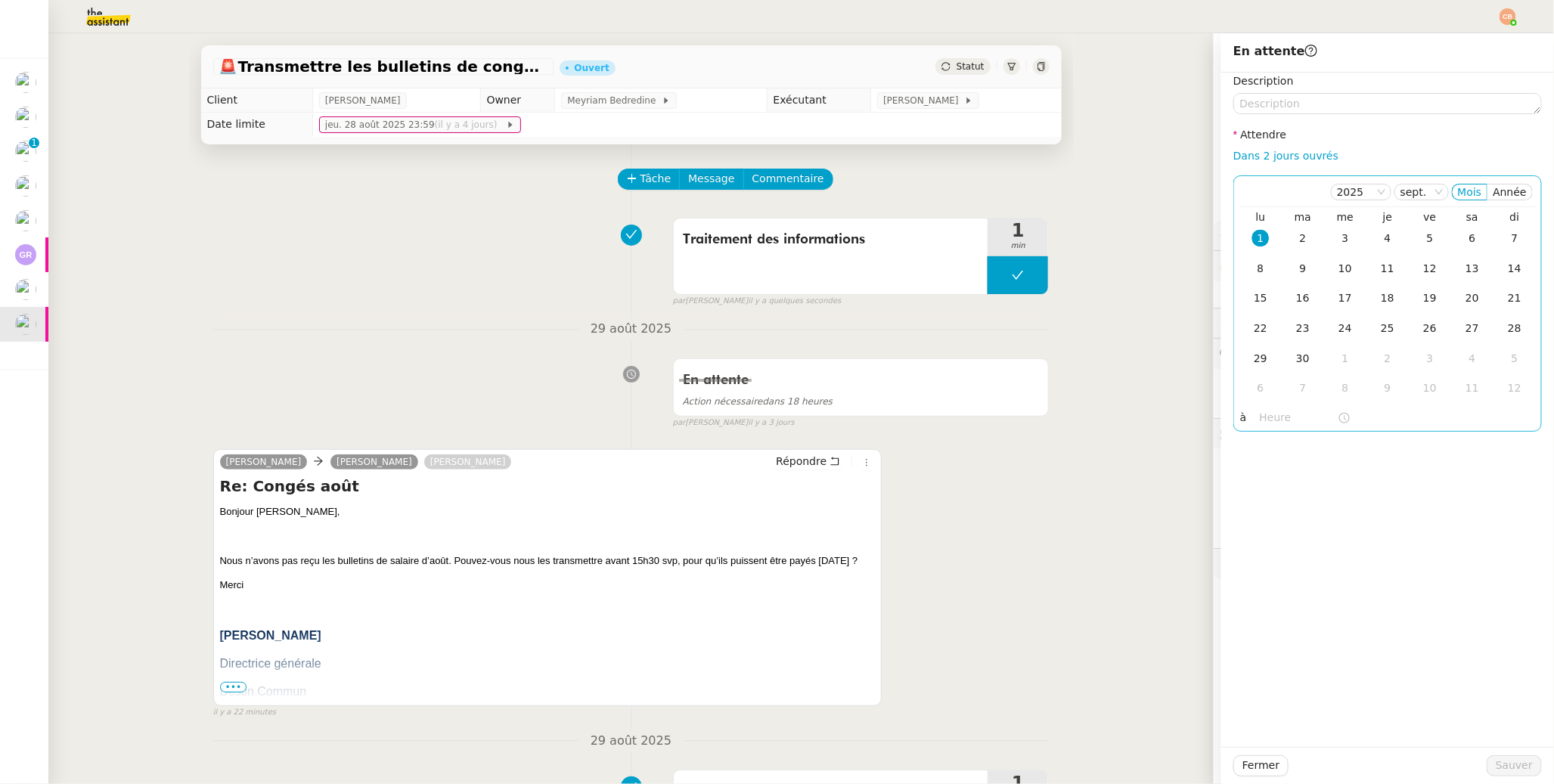
click at [1197, 237] on div "1" at bounding box center [1260, 238] width 17 height 17
click at [1197, 422] on input "text" at bounding box center [1299, 417] width 78 height 17
click at [1197, 554] on div "15" at bounding box center [1260, 564] width 42 height 18
click at [1197, 544] on div "30" at bounding box center [1304, 551] width 41 height 18
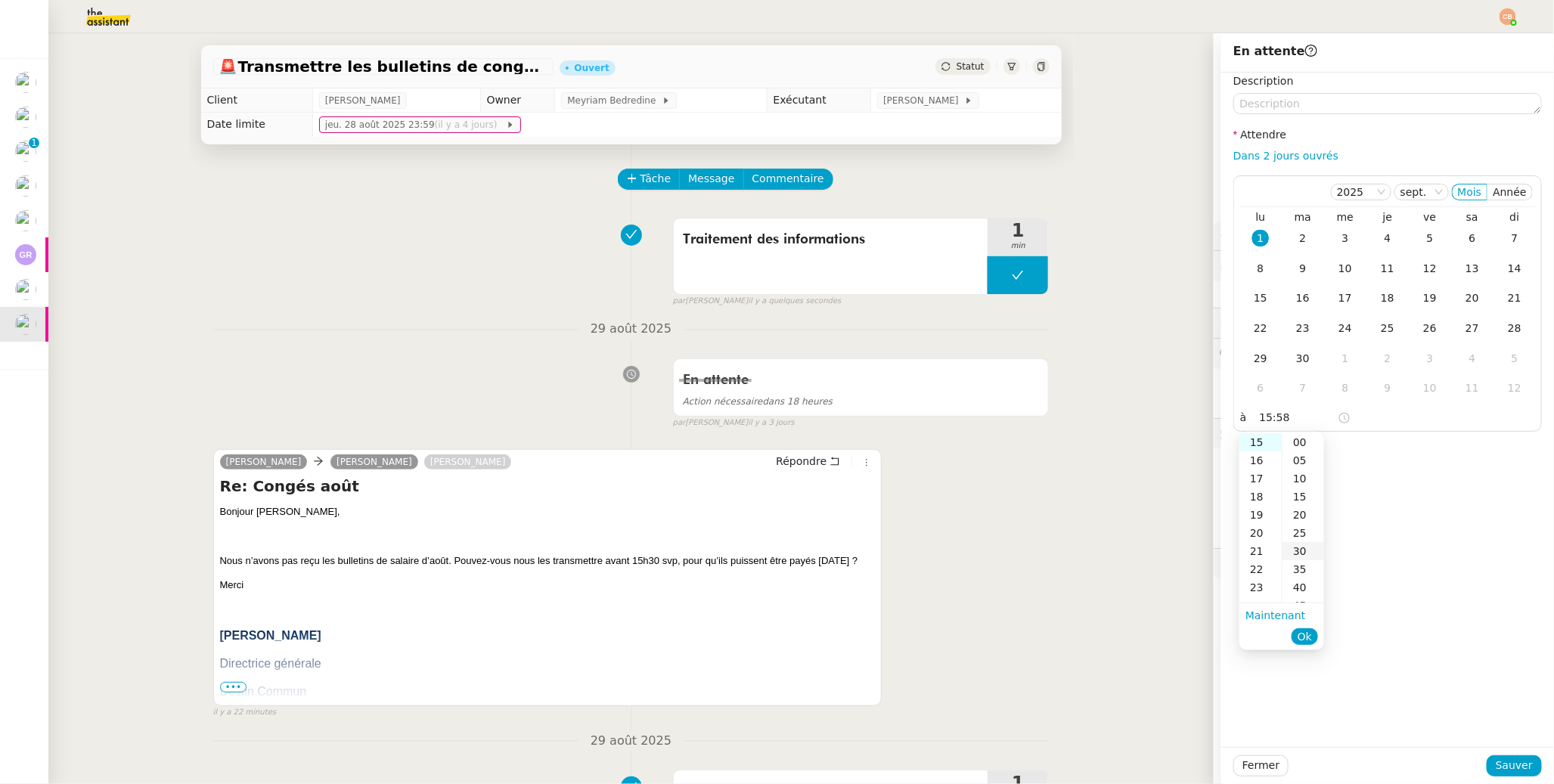
type input "15:30"
click at [1197, 474] on div "Description Attendre Dans 2 jours ouvrés 2025 sept. Mois Année lu ma me je ve s…" at bounding box center [1387, 410] width 333 height 675
drag, startPoint x: 1493, startPoint y: 770, endPoint x: 1450, endPoint y: 741, distance: 51.9
click at [1197, 620] on span "Sauver" at bounding box center [1514, 765] width 37 height 17
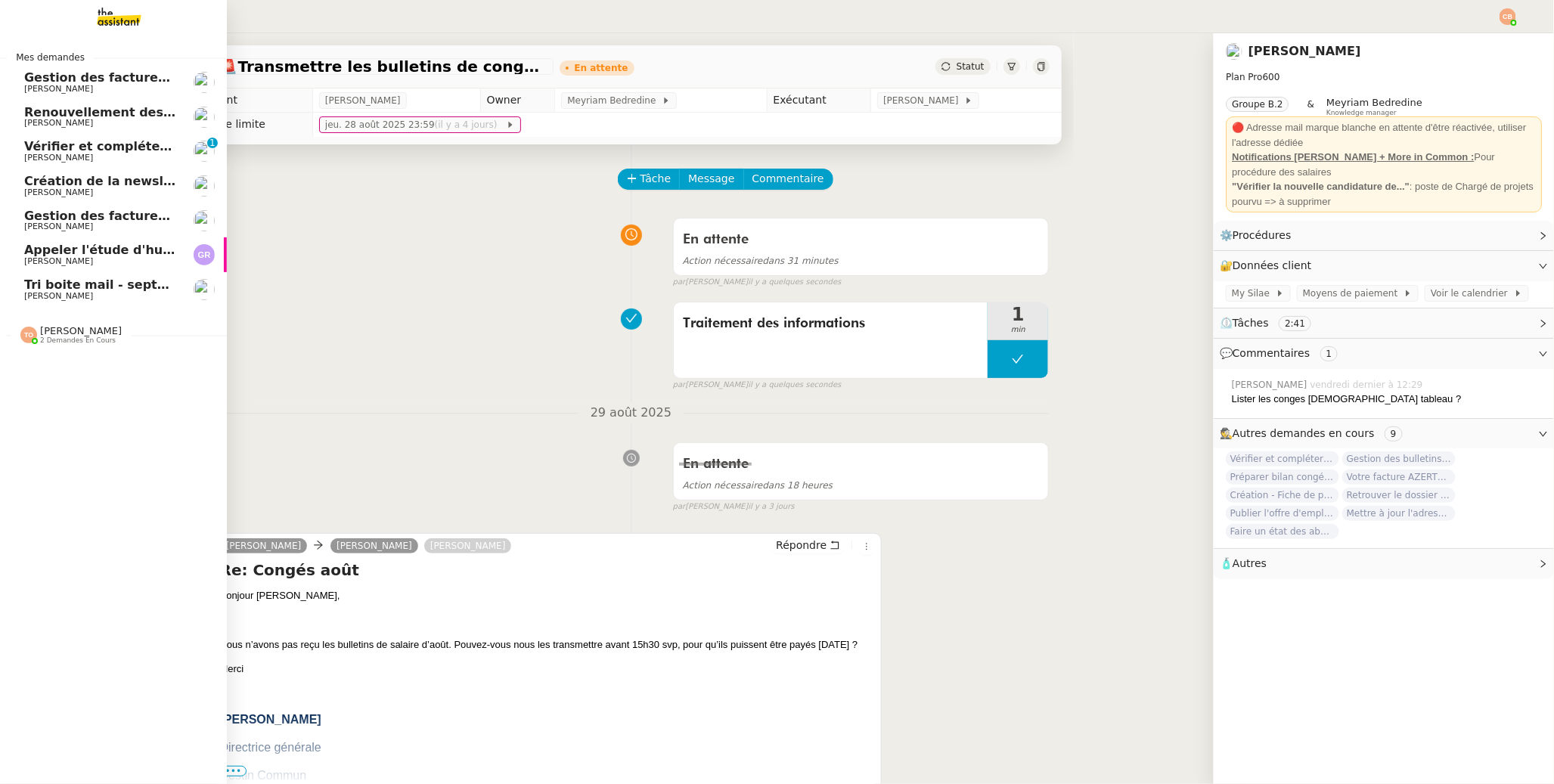
click at [38, 285] on span "Tri boite mail - septembre 2025" at bounding box center [131, 284] width 215 height 14
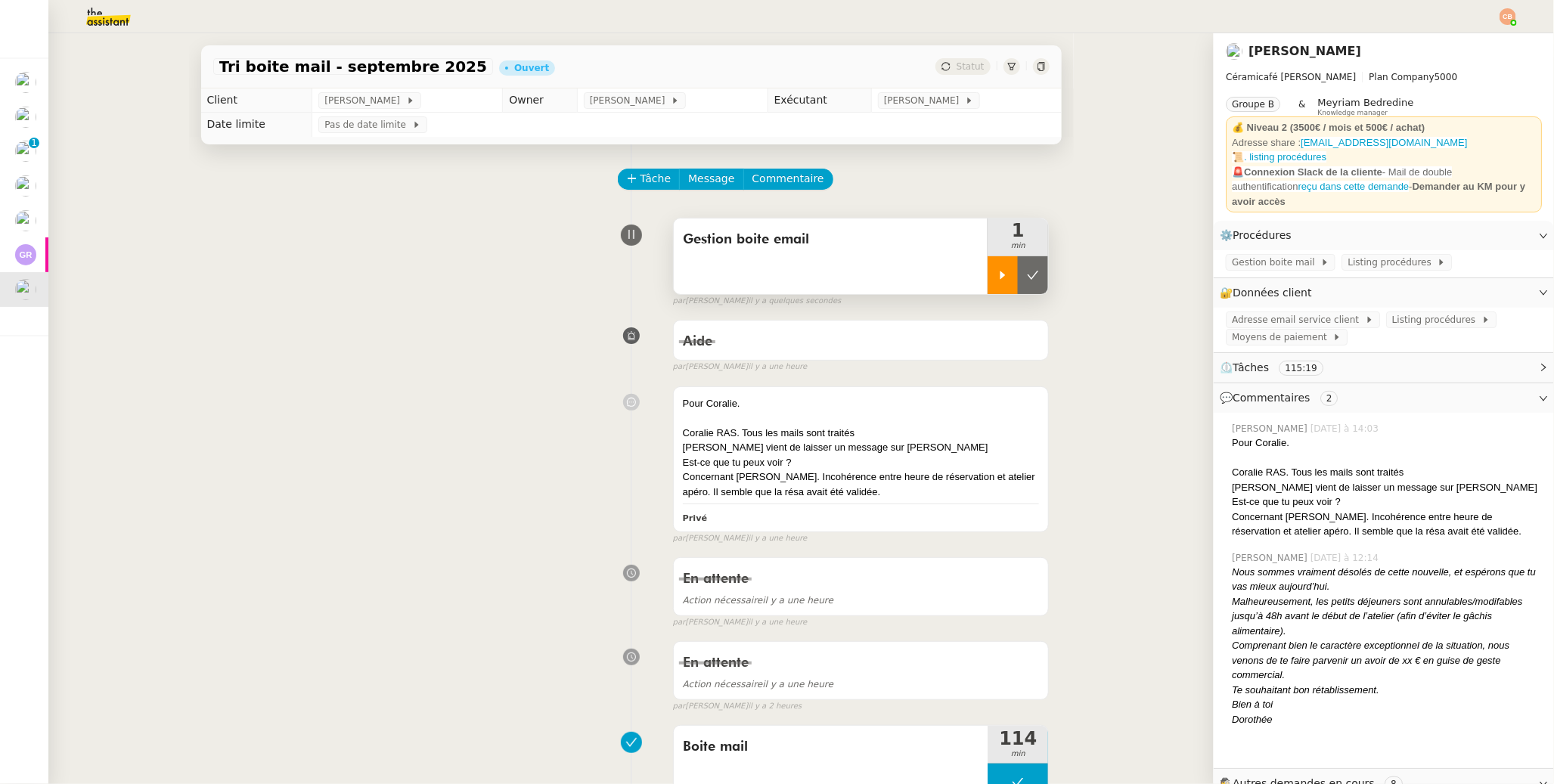
click at [1001, 277] on icon at bounding box center [1003, 275] width 5 height 8
click at [1197, 312] on span "Adresse email service client" at bounding box center [1299, 320] width 134 height 15
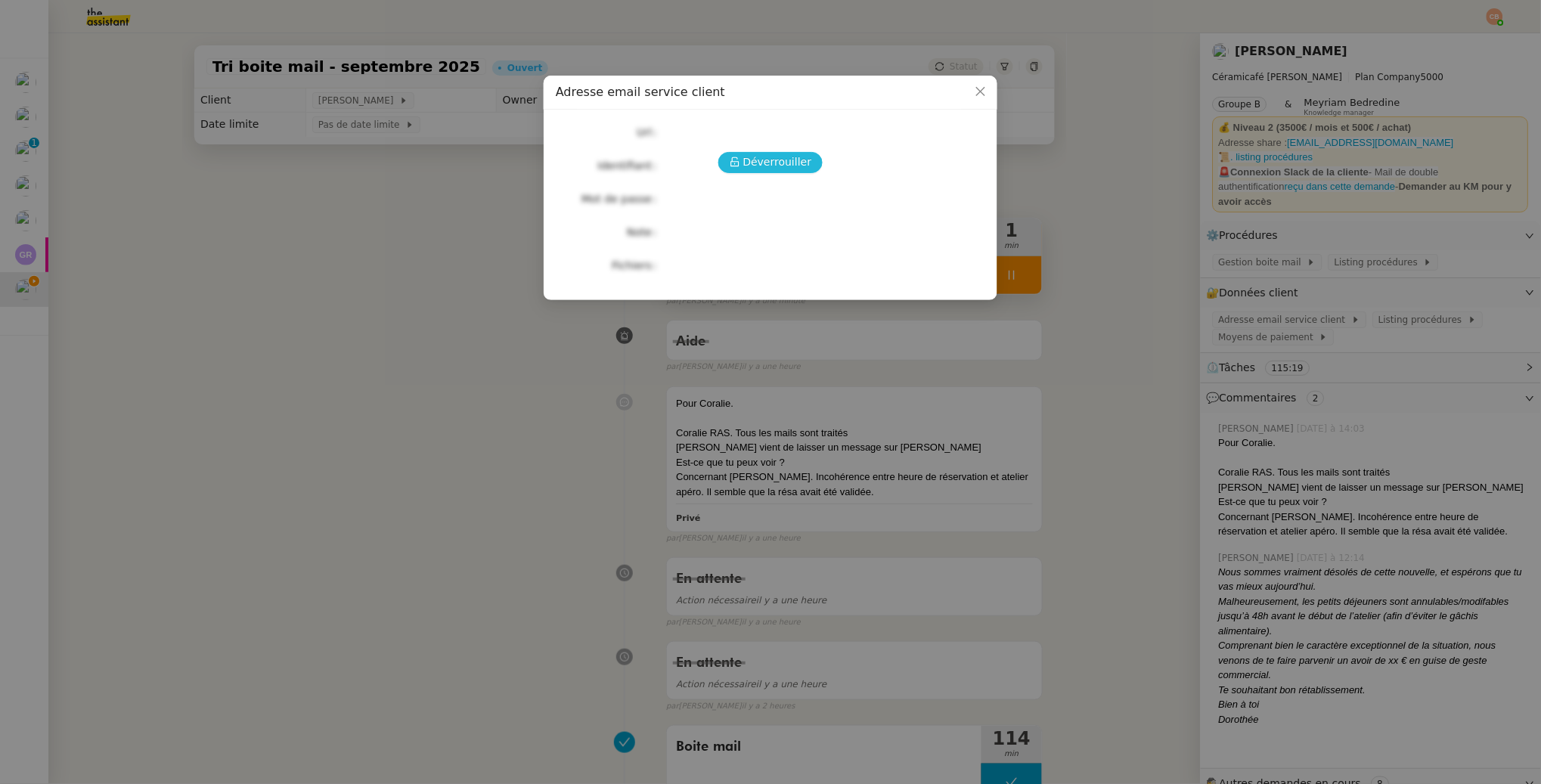
click at [776, 164] on span "Déverrouiller" at bounding box center [778, 162] width 69 height 17
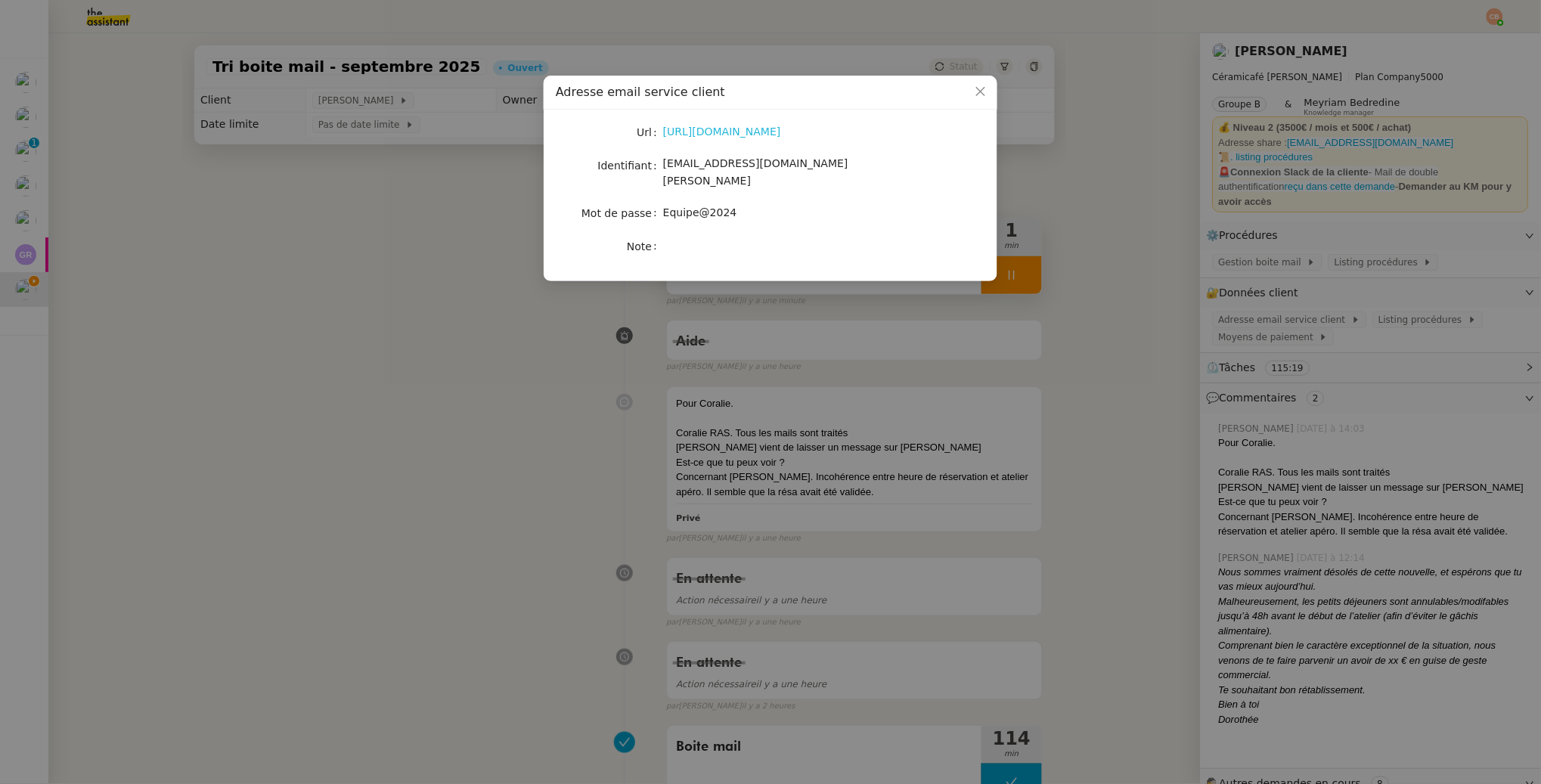
click at [759, 133] on link "https://ex4.mail.ovh.net/owa/#path=/mail" at bounding box center [722, 131] width 118 height 12
click at [486, 203] on nz-modal-container "Adresse email service client Url https://ex4.mail.ovh.net/owa/#path=/mail Ident…" at bounding box center [770, 392] width 1541 height 784
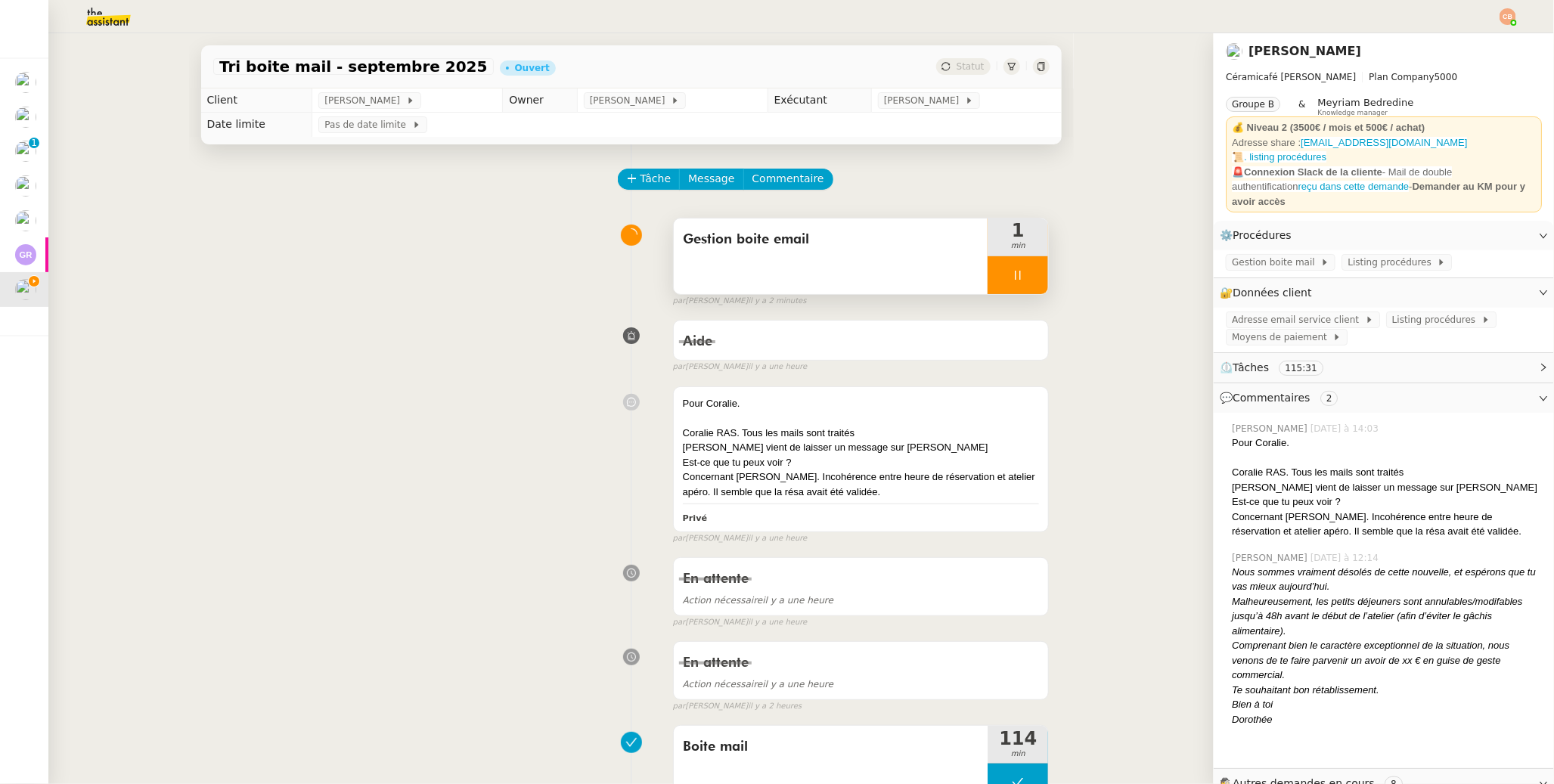
click at [1017, 278] on div at bounding box center [1017, 275] width 61 height 38
click at [989, 265] on div at bounding box center [1003, 275] width 30 height 38
click at [1197, 286] on link "Modifier" at bounding box center [1503, 293] width 43 height 17
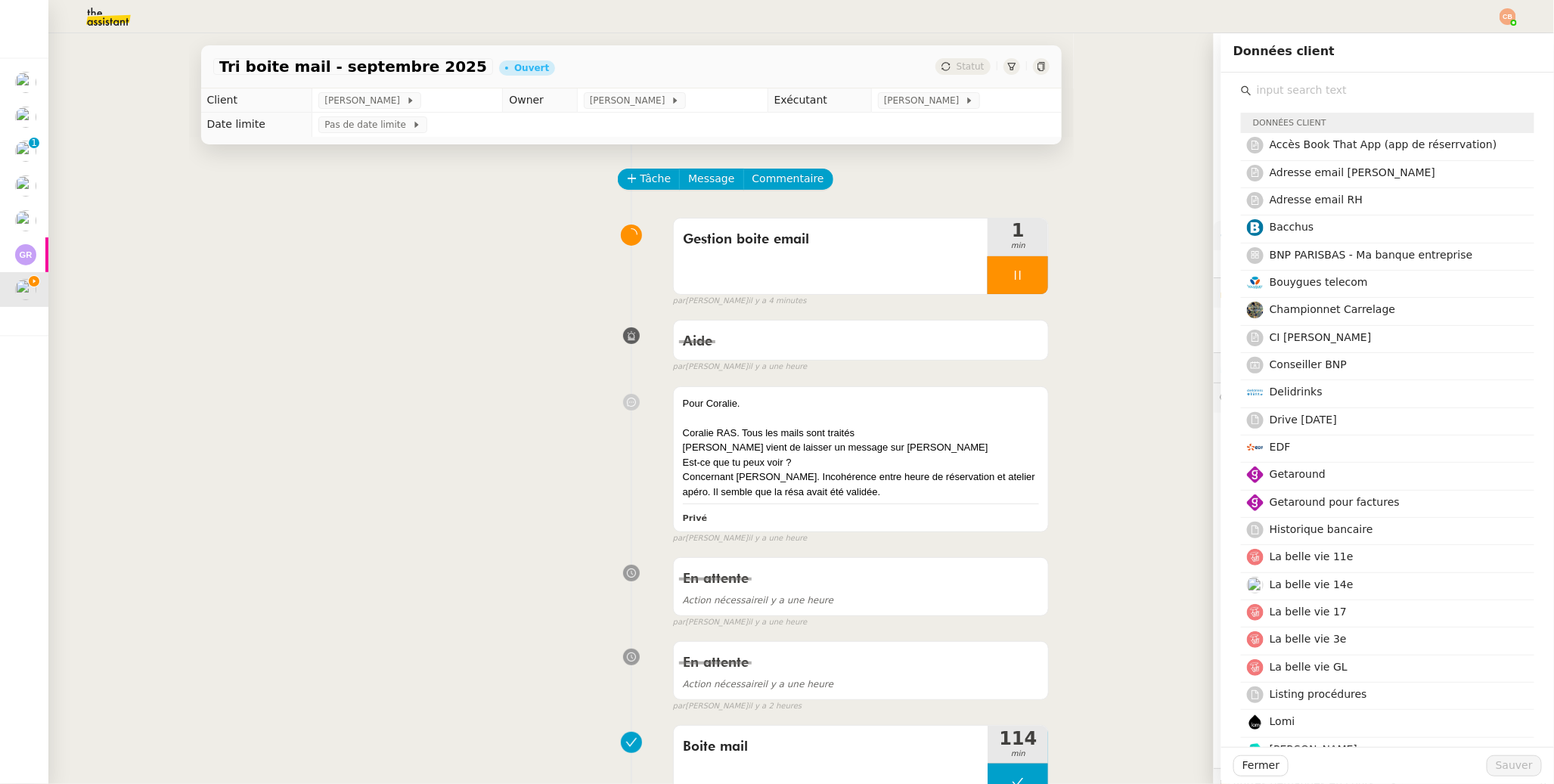
click at [1197, 87] on input "text" at bounding box center [1393, 90] width 283 height 21
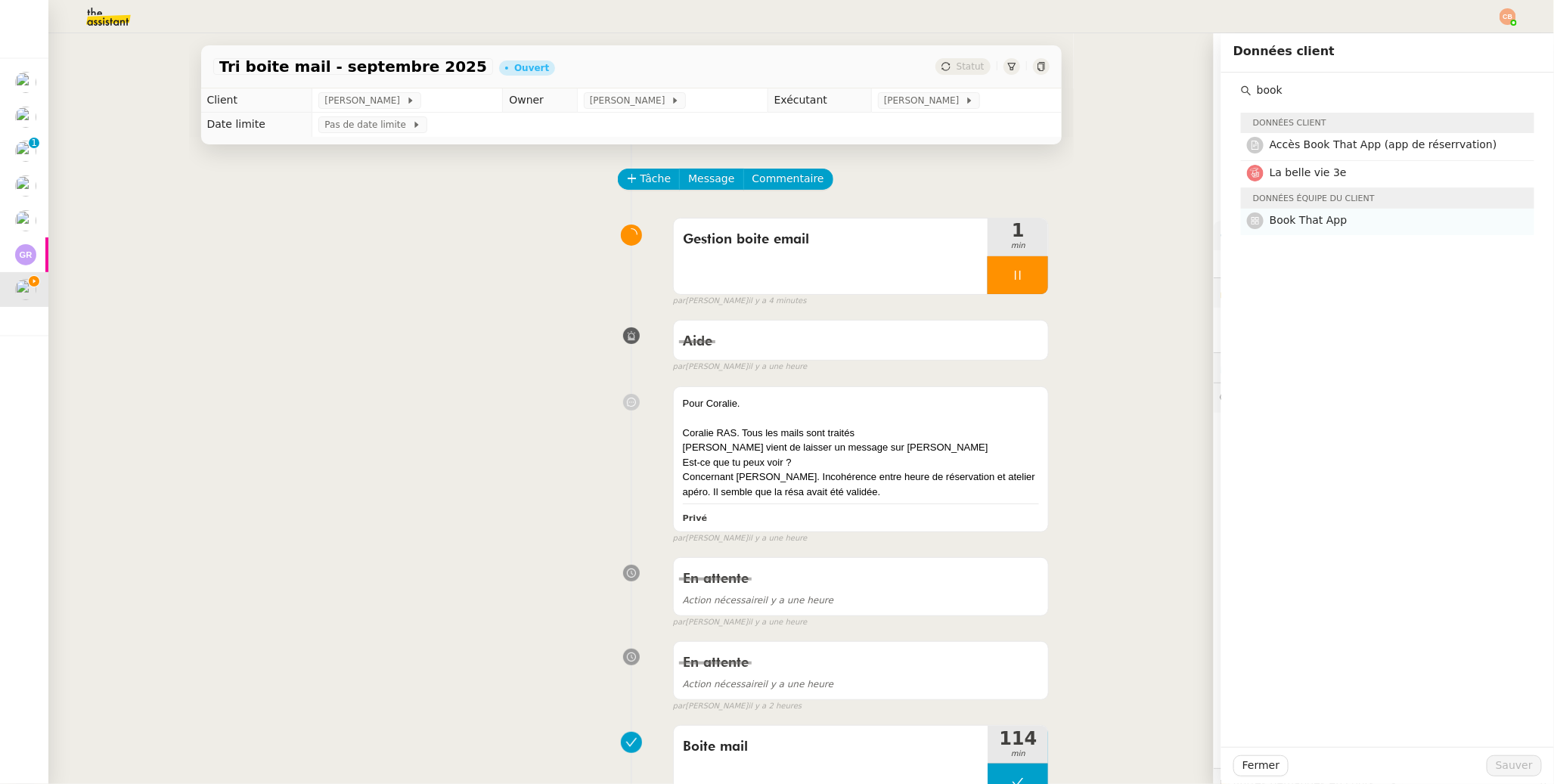
type input "book"
click at [1197, 214] on span "Book That App" at bounding box center [1309, 220] width 78 height 12
click at [1197, 620] on span "Sauver" at bounding box center [1514, 765] width 37 height 17
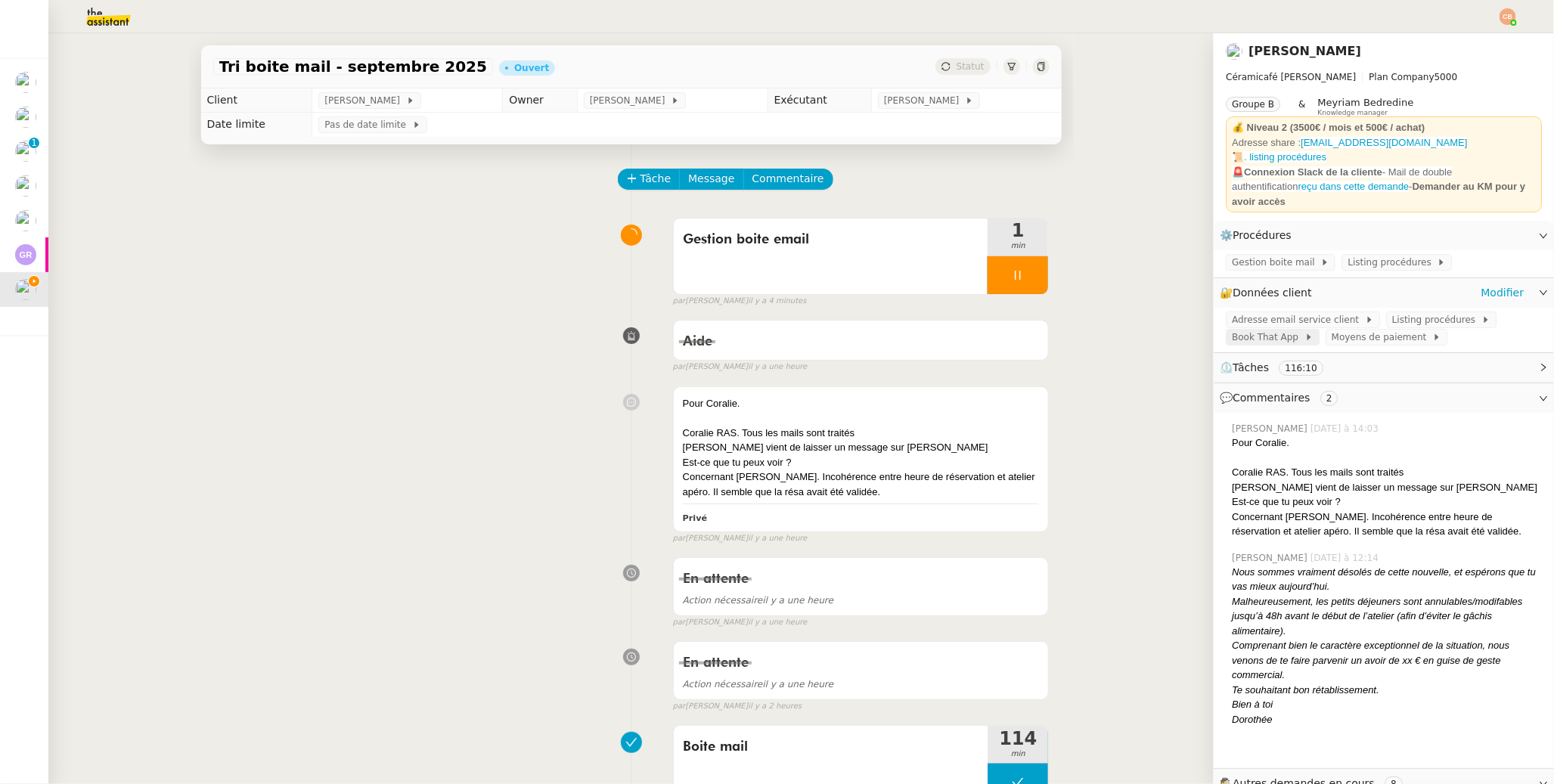
click at [1197, 330] on span "Book That App" at bounding box center [1269, 337] width 73 height 15
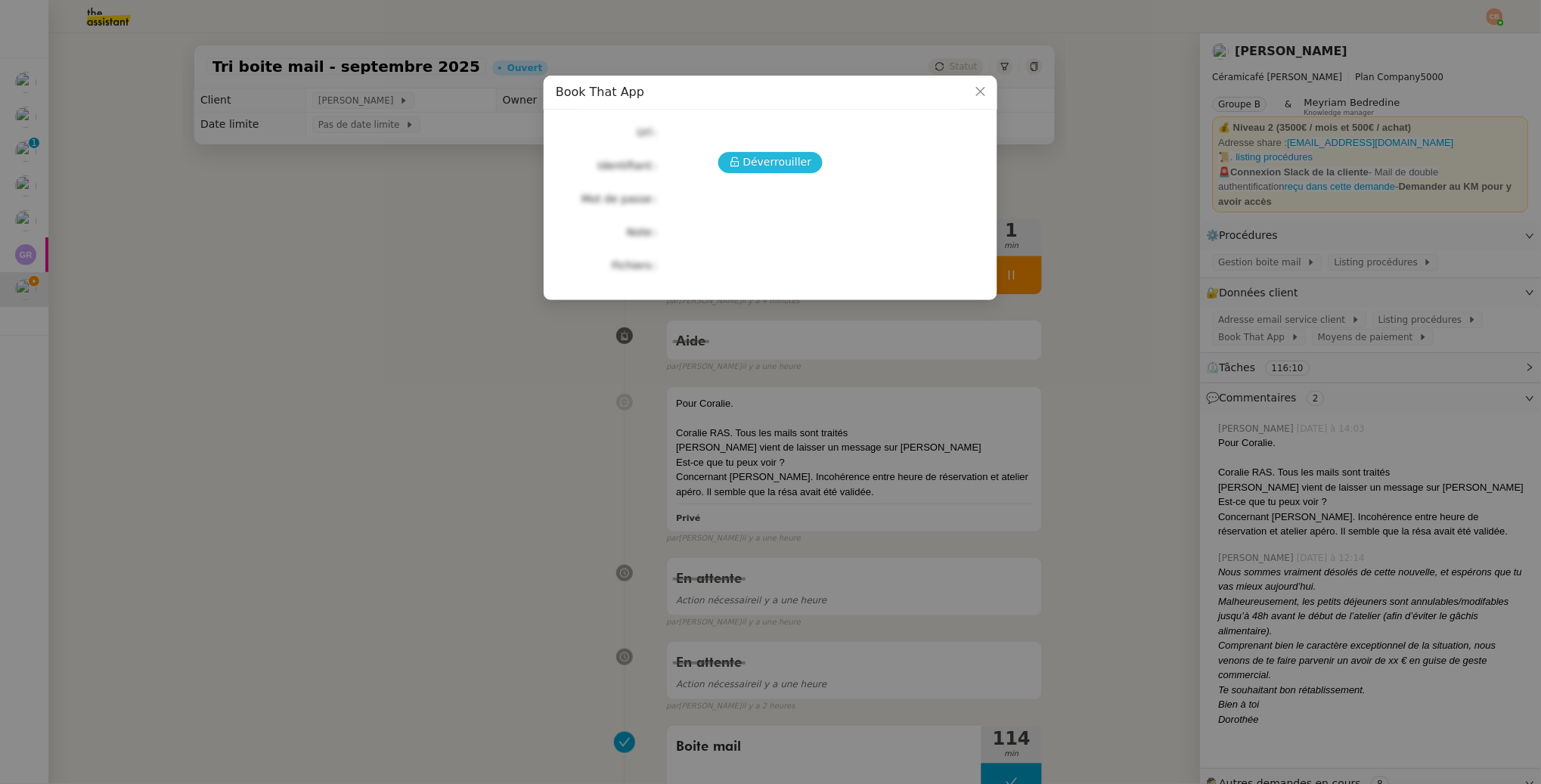
click at [761, 165] on span "Déverrouiller" at bounding box center [778, 162] width 69 height 17
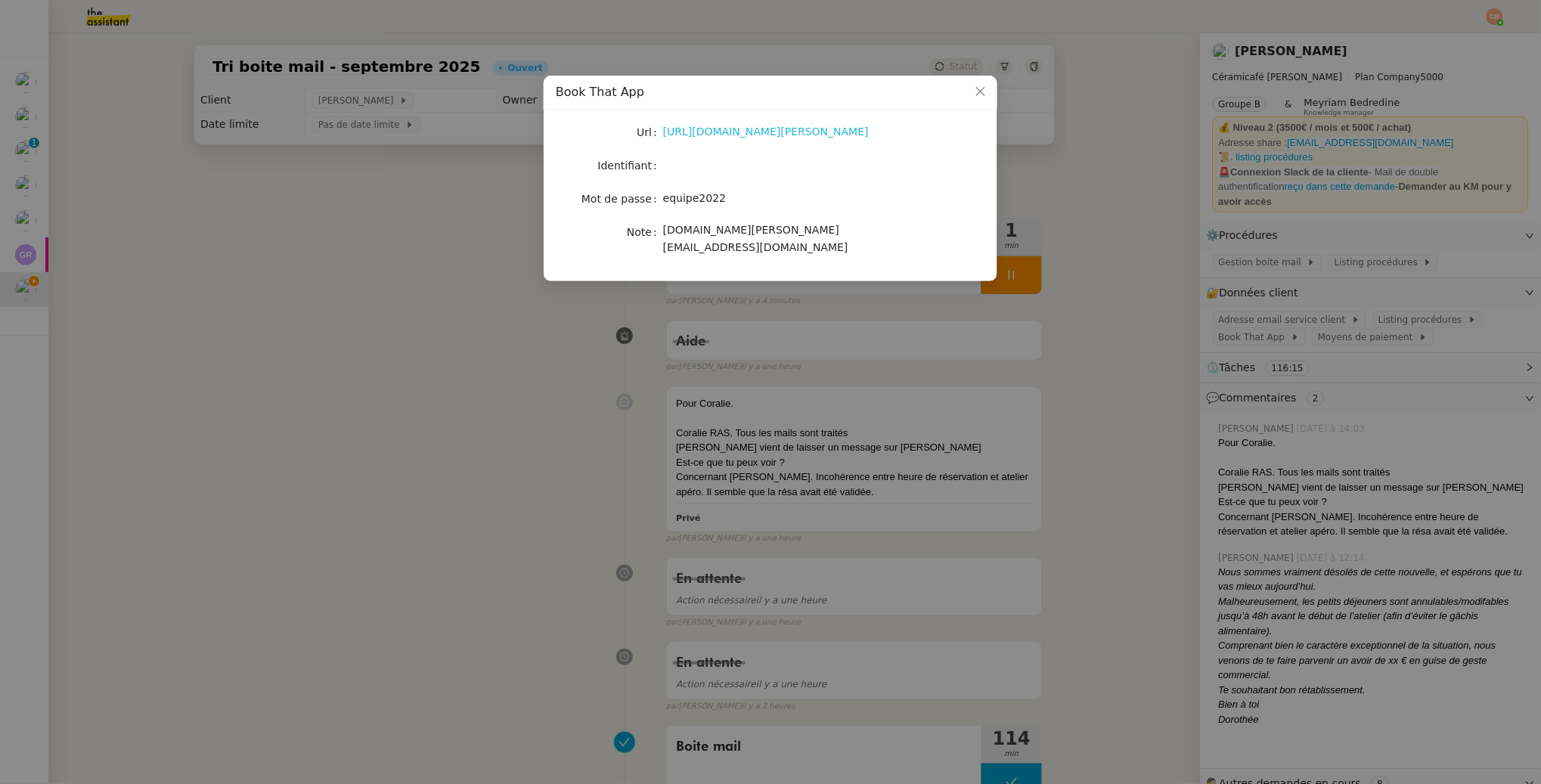
click at [800, 134] on link "https://latelier-genevieve.bookthatapp.com/users/login" at bounding box center [766, 131] width 206 height 12
click at [358, 270] on nz-modal-container "Book That App Url https://latelier-genevieve.bookthatapp.com/users/login Identi…" at bounding box center [770, 392] width 1541 height 784
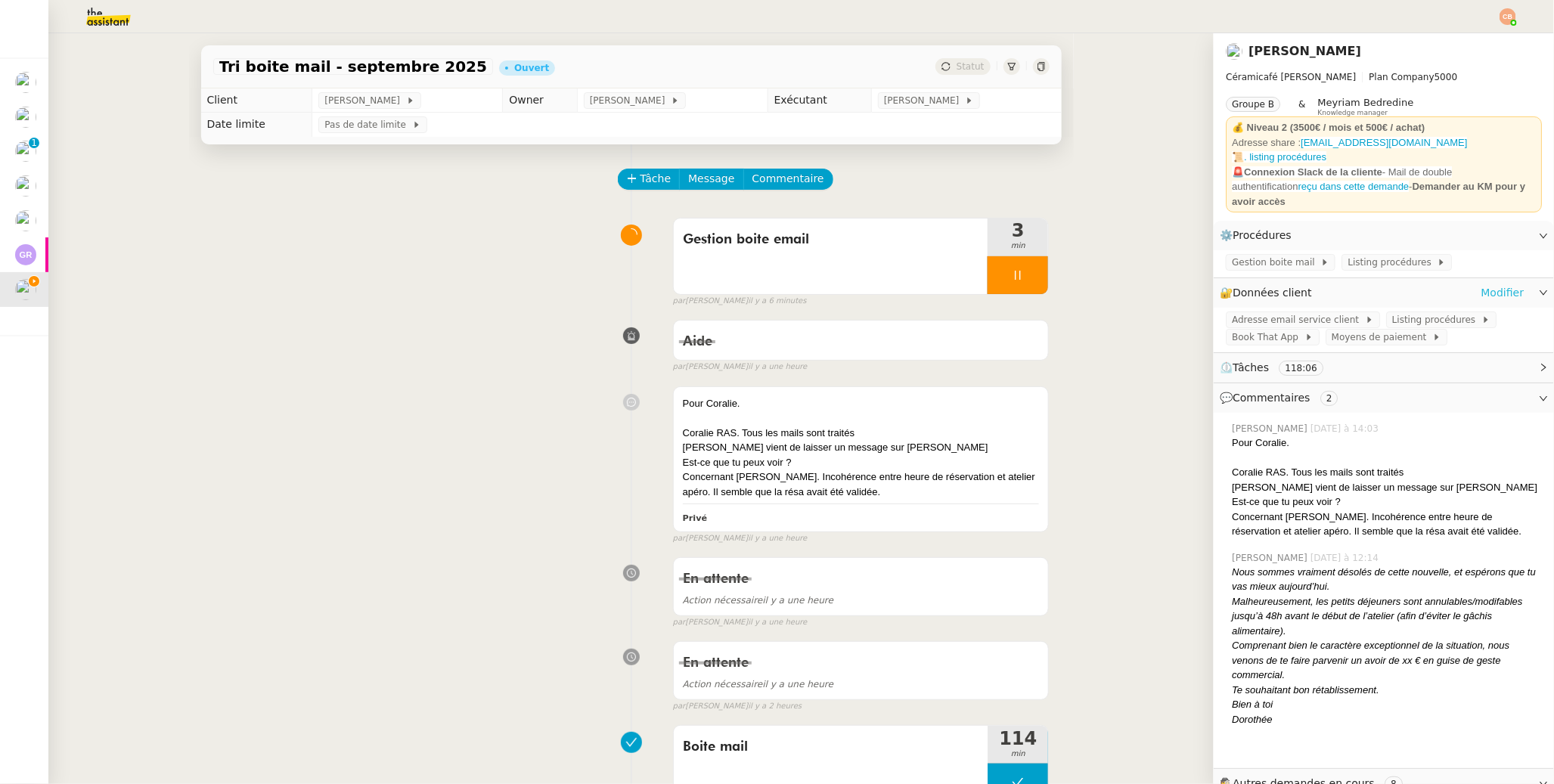
click at [1197, 290] on link "Modifier" at bounding box center [1503, 293] width 43 height 17
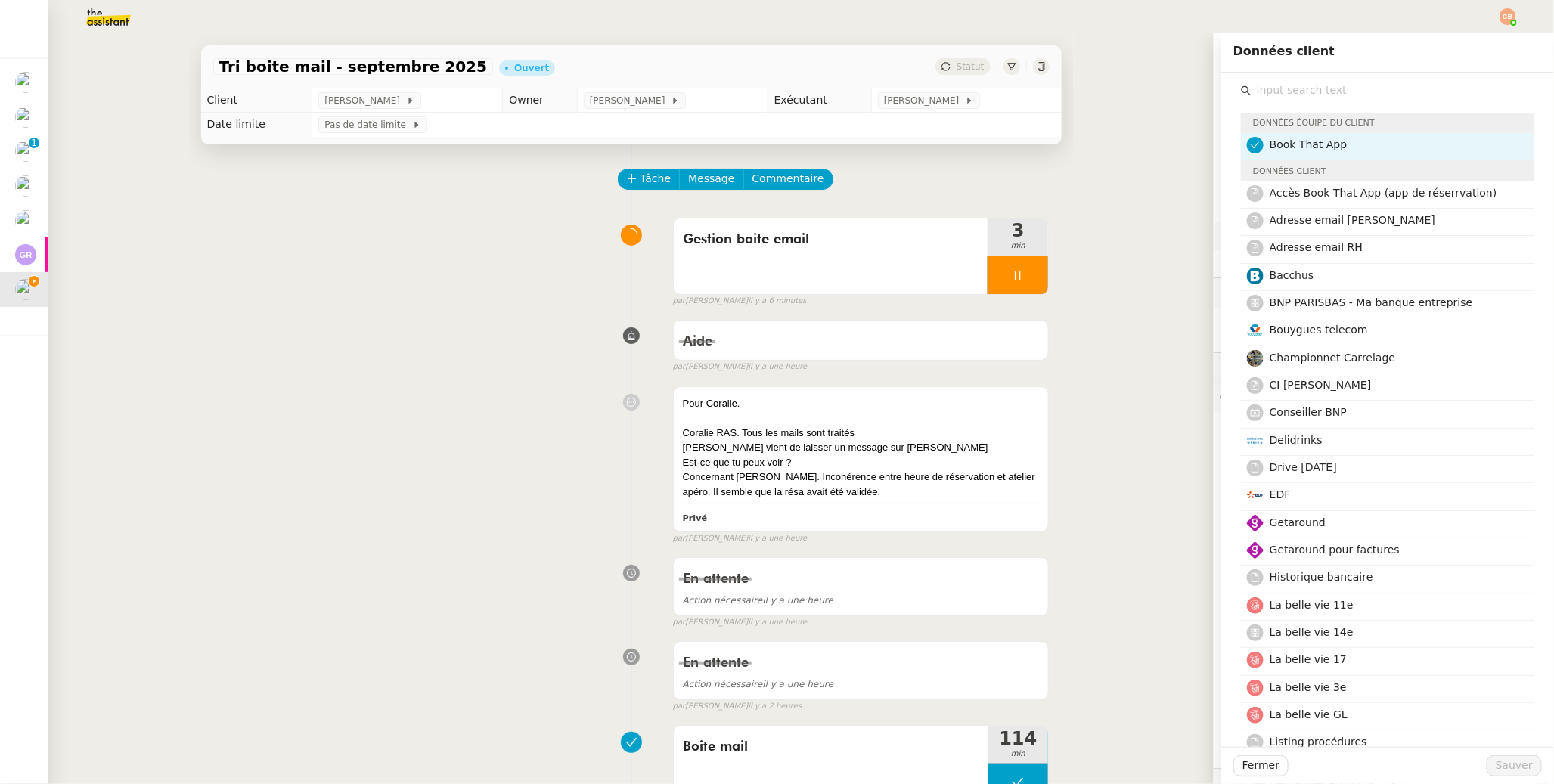
click at [1197, 83] on input "text" at bounding box center [1393, 90] width 283 height 21
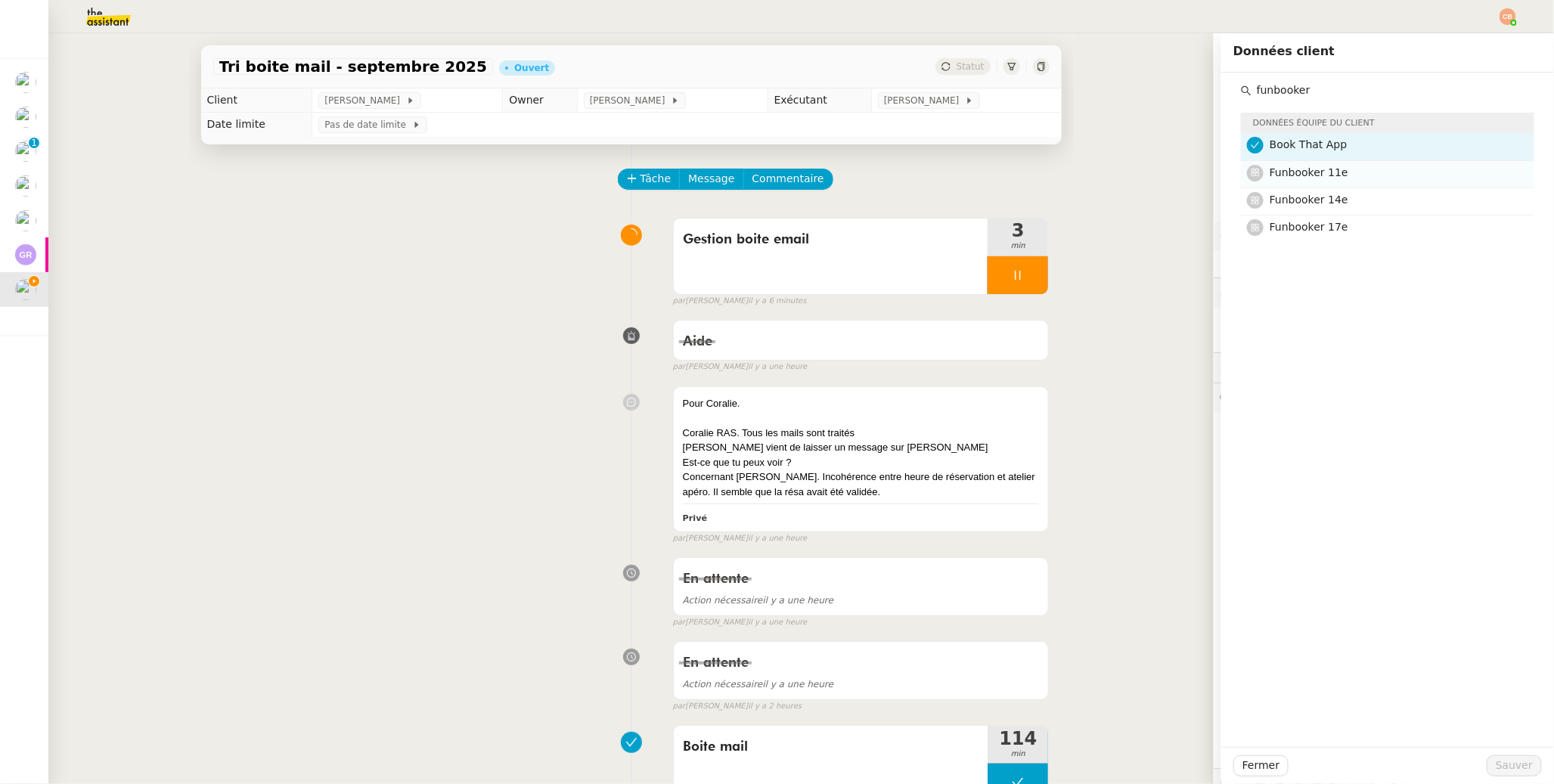
type input "funbooker"
click at [1197, 171] on span "Funbooker 11e" at bounding box center [1309, 172] width 79 height 12
click at [1197, 620] on span "Sauver" at bounding box center [1514, 765] width 37 height 17
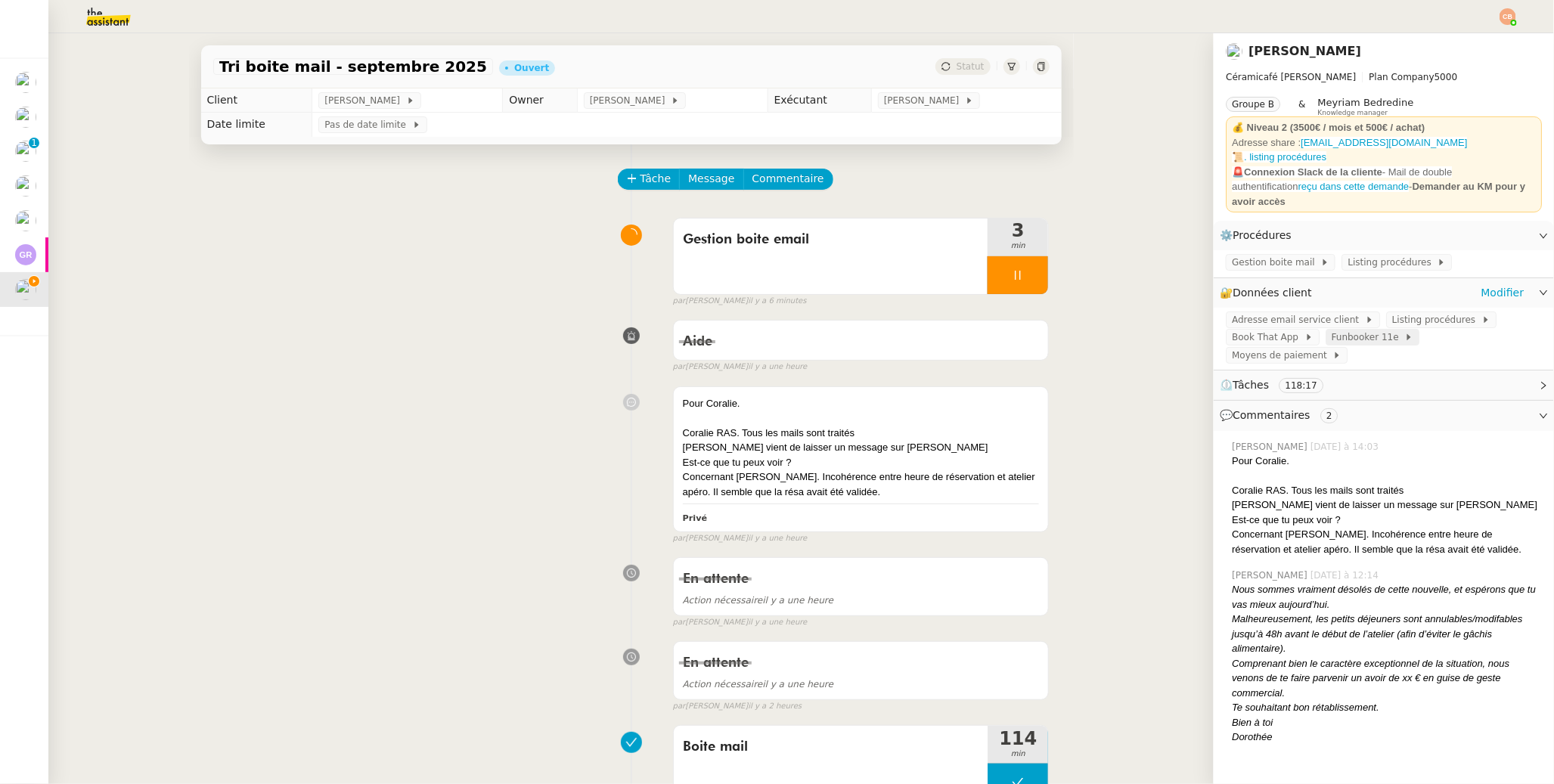
click at [1197, 332] on span "Funbooker 11e" at bounding box center [1368, 337] width 73 height 15
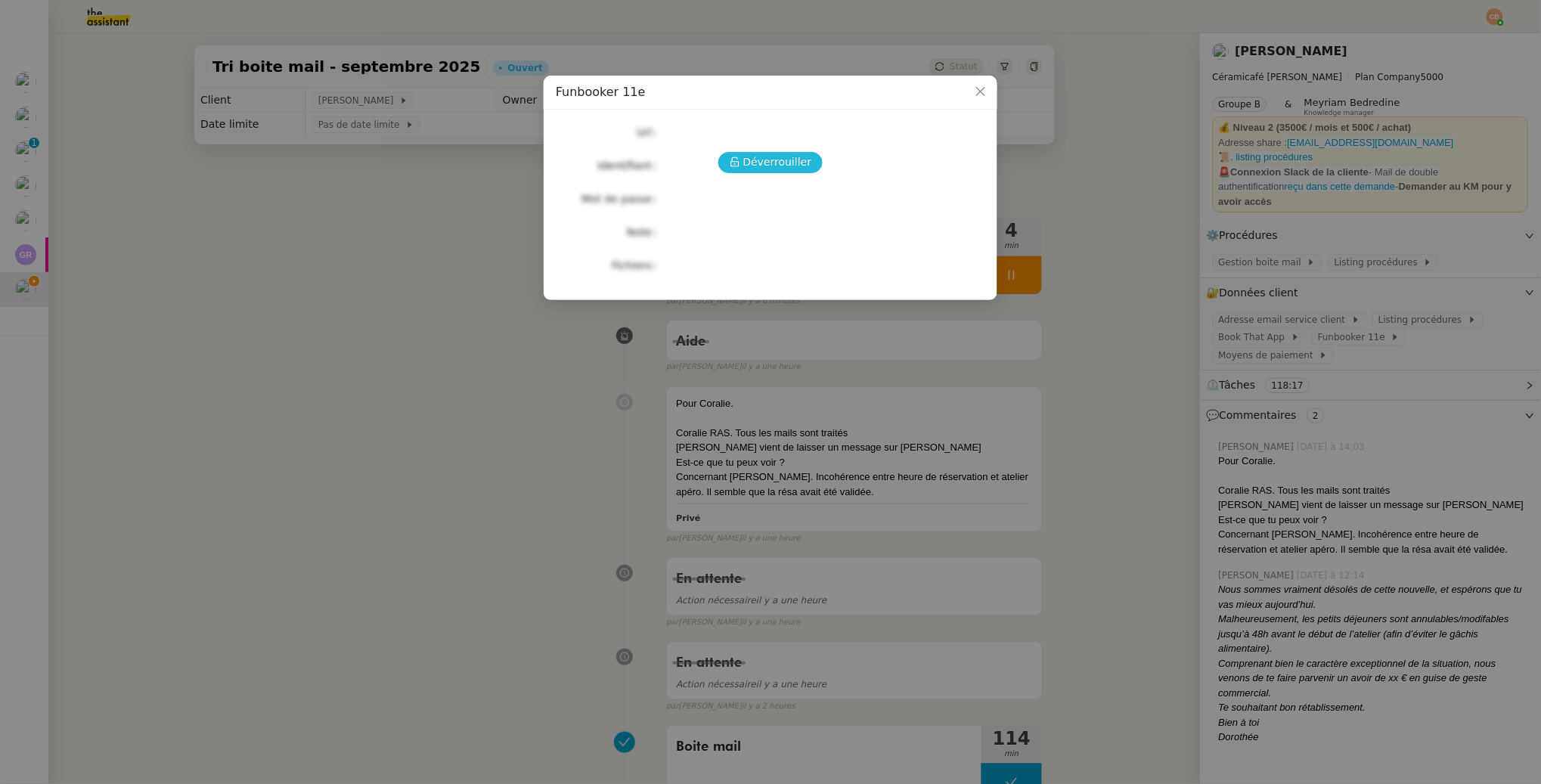
click at [760, 162] on span "Déverrouiller" at bounding box center [778, 162] width 69 height 17
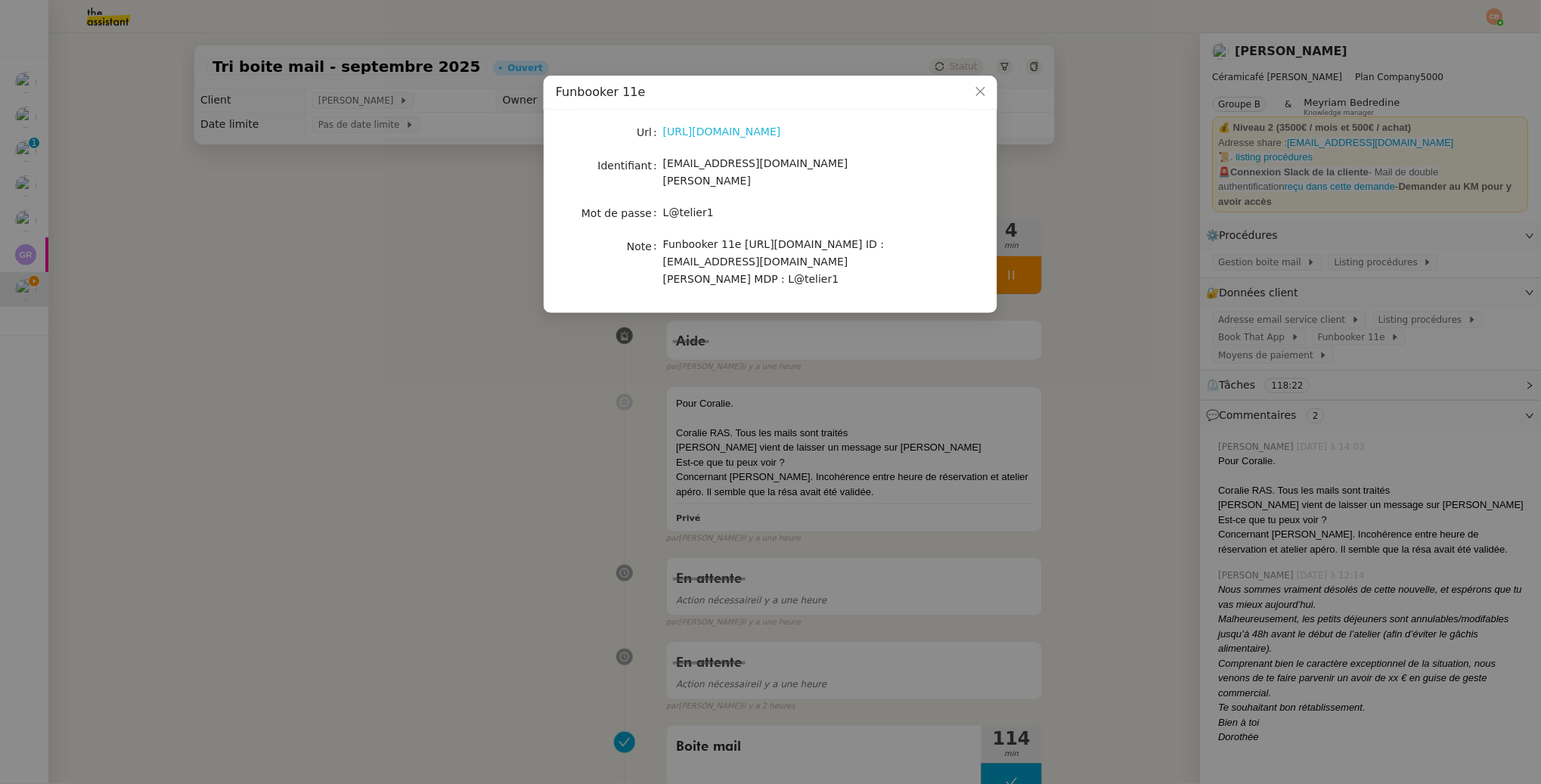
click at [753, 136] on link "https://www.funbooker.com/fr/funpro/reservations" at bounding box center [722, 131] width 118 height 12
drag, startPoint x: 664, startPoint y: 167, endPoint x: 850, endPoint y: 162, distance: 186.1
click at [850, 162] on div "paris11@ceramicafe-genevieve.fr" at bounding box center [788, 172] width 250 height 36
copy span "paris11@ceramicafe-genevieve.fr"
drag, startPoint x: 665, startPoint y: 197, endPoint x: 718, endPoint y: 197, distance: 53.0
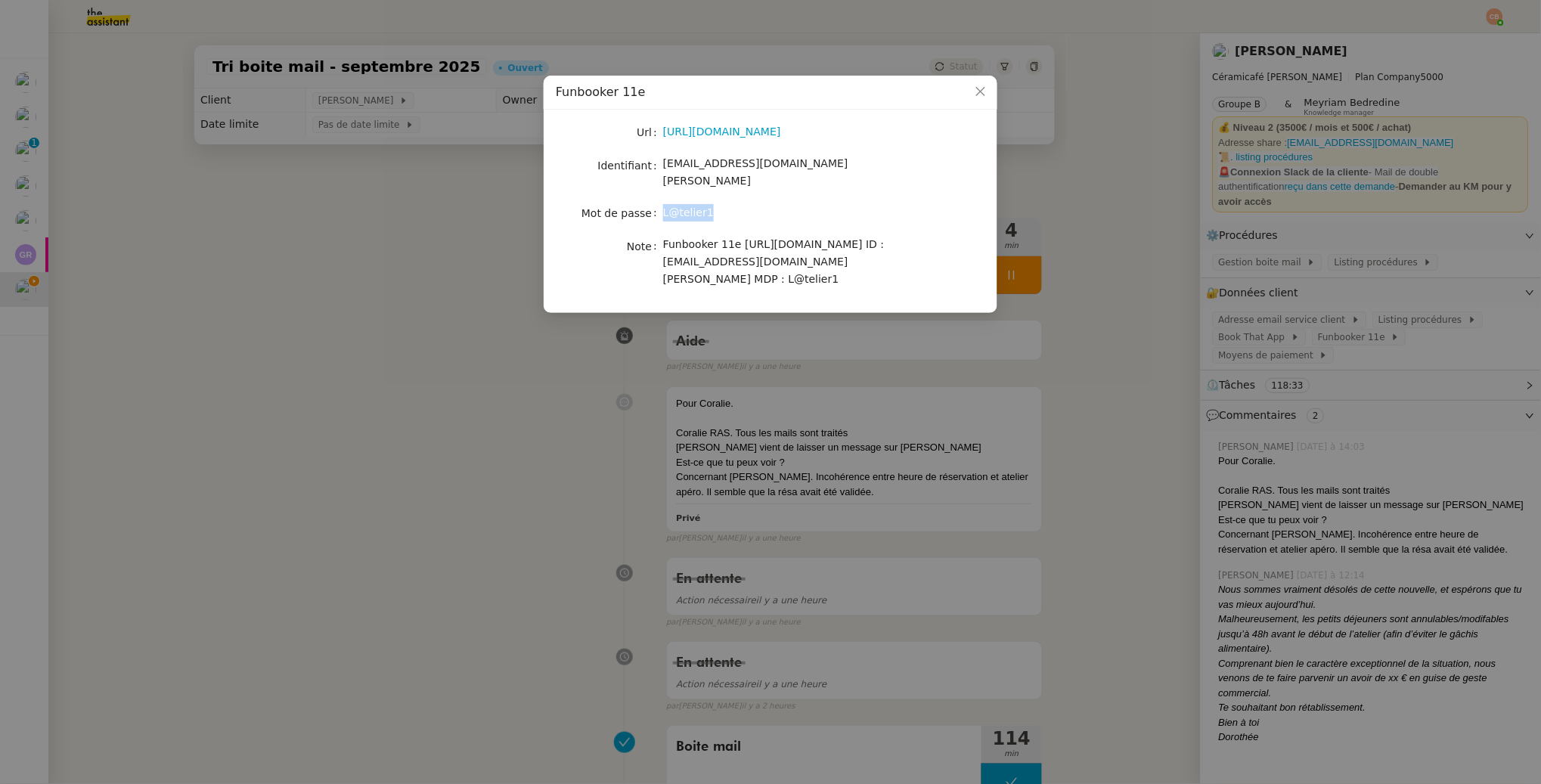
click at [718, 204] on div "L@telier1" at bounding box center [788, 212] width 250 height 17
copy span "L@telier1"
click at [305, 210] on nz-modal-container "Funbooker 11e Url https://www.funbooker.com/fr/funpro/reservations Identifiant …" at bounding box center [770, 392] width 1541 height 784
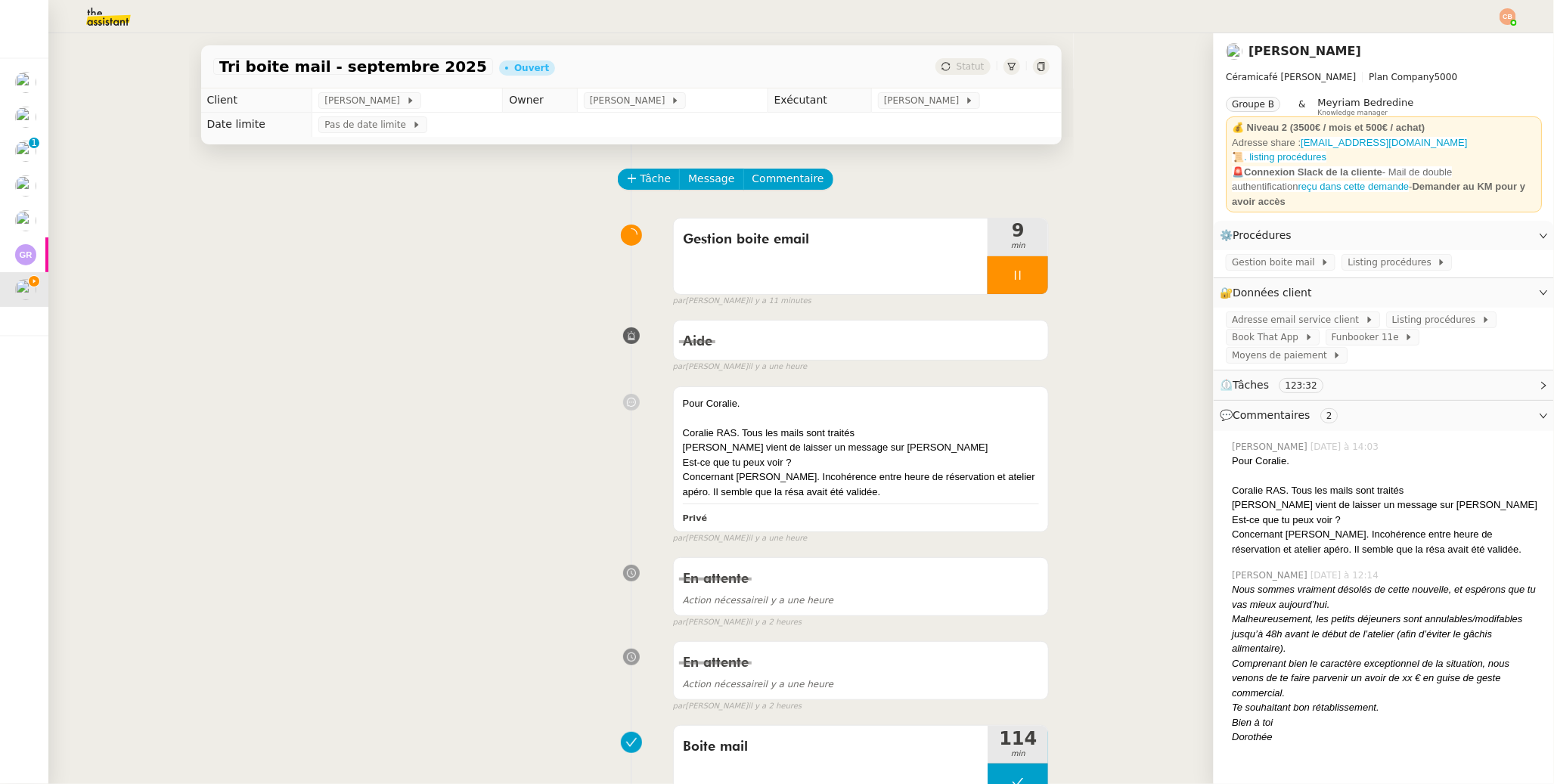
click at [1197, 19] on nz-header at bounding box center [777, 17] width 1554 height 33
click at [1197, 19] on img at bounding box center [1508, 17] width 17 height 17
click at [1197, 41] on li "Suivi" at bounding box center [1467, 43] width 99 height 22
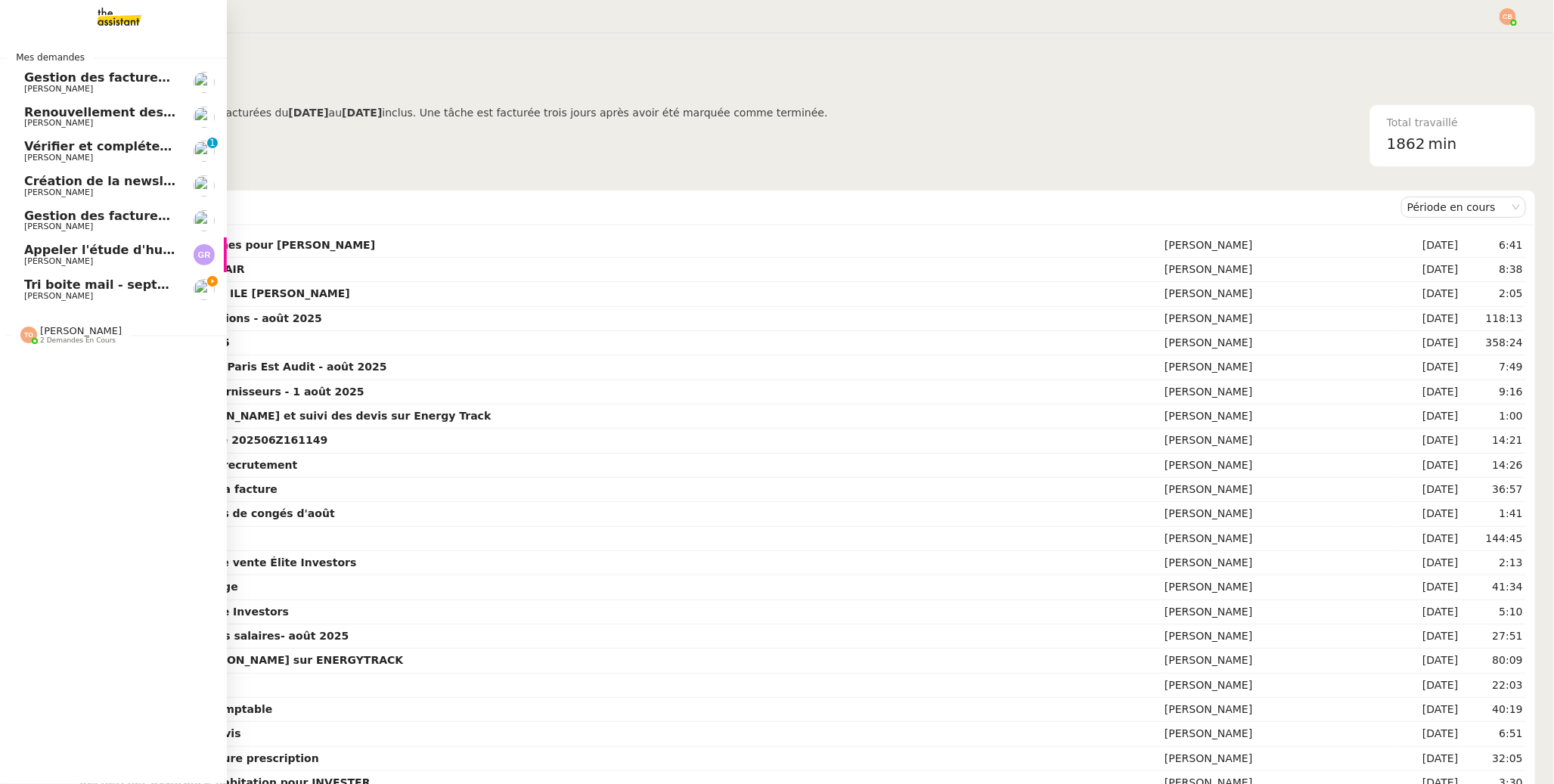
click at [29, 298] on span "[PERSON_NAME]" at bounding box center [58, 296] width 69 height 10
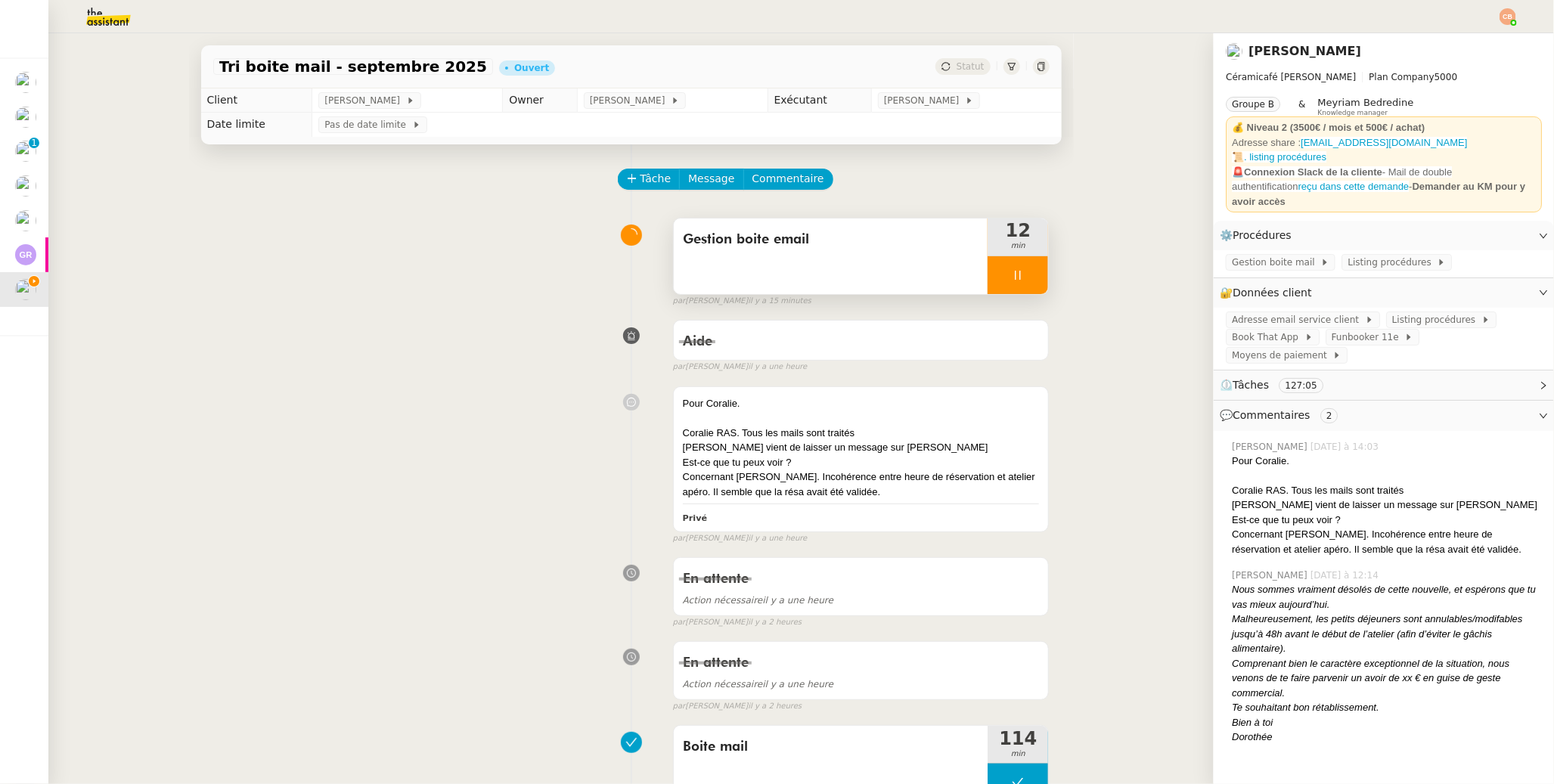
click at [1004, 267] on div at bounding box center [1017, 275] width 61 height 38
click at [997, 270] on icon at bounding box center [1003, 275] width 12 height 12
click at [756, 172] on span "Commentaire" at bounding box center [789, 178] width 72 height 17
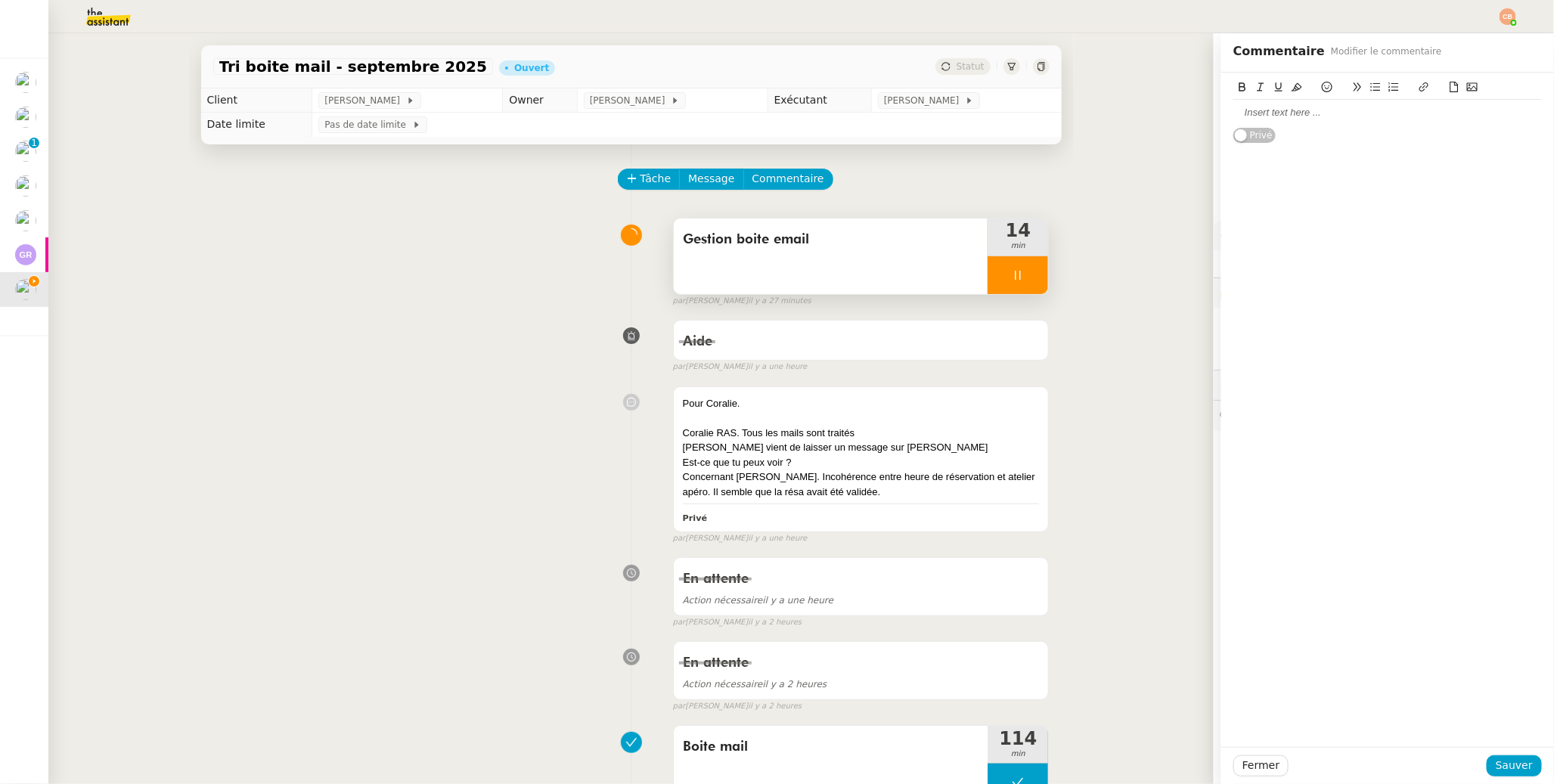
click at [1197, 116] on div at bounding box center [1388, 113] width 308 height 13
click at [1197, 90] on button at bounding box center [1376, 87] width 18 height 17
click at [1197, 620] on span "Sauver" at bounding box center [1514, 765] width 37 height 17
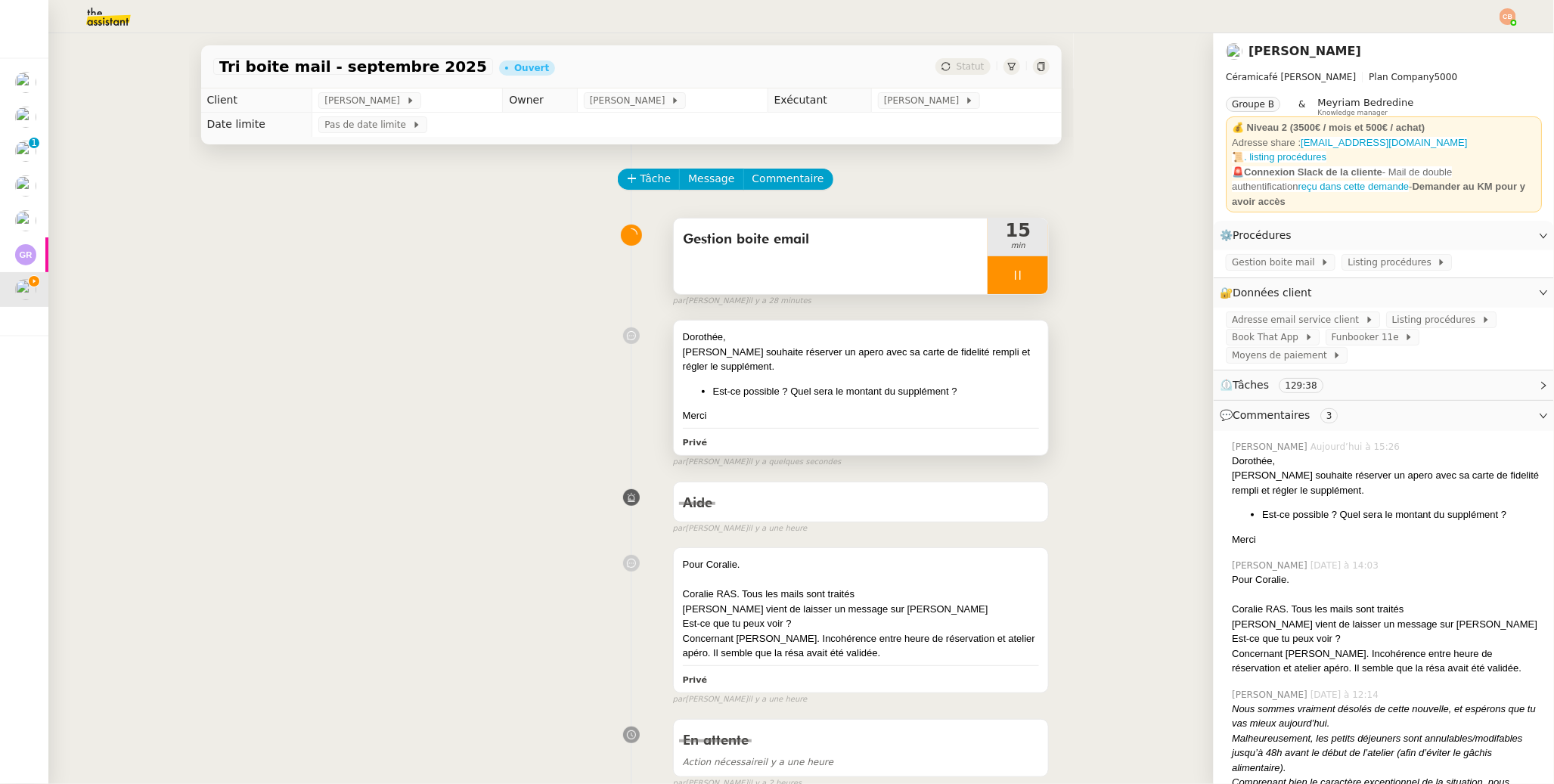
click at [904, 364] on div "[PERSON_NAME] souhaite réserver un apero avec sa carte de fidelité rempli et ré…" at bounding box center [862, 360] width 357 height 30
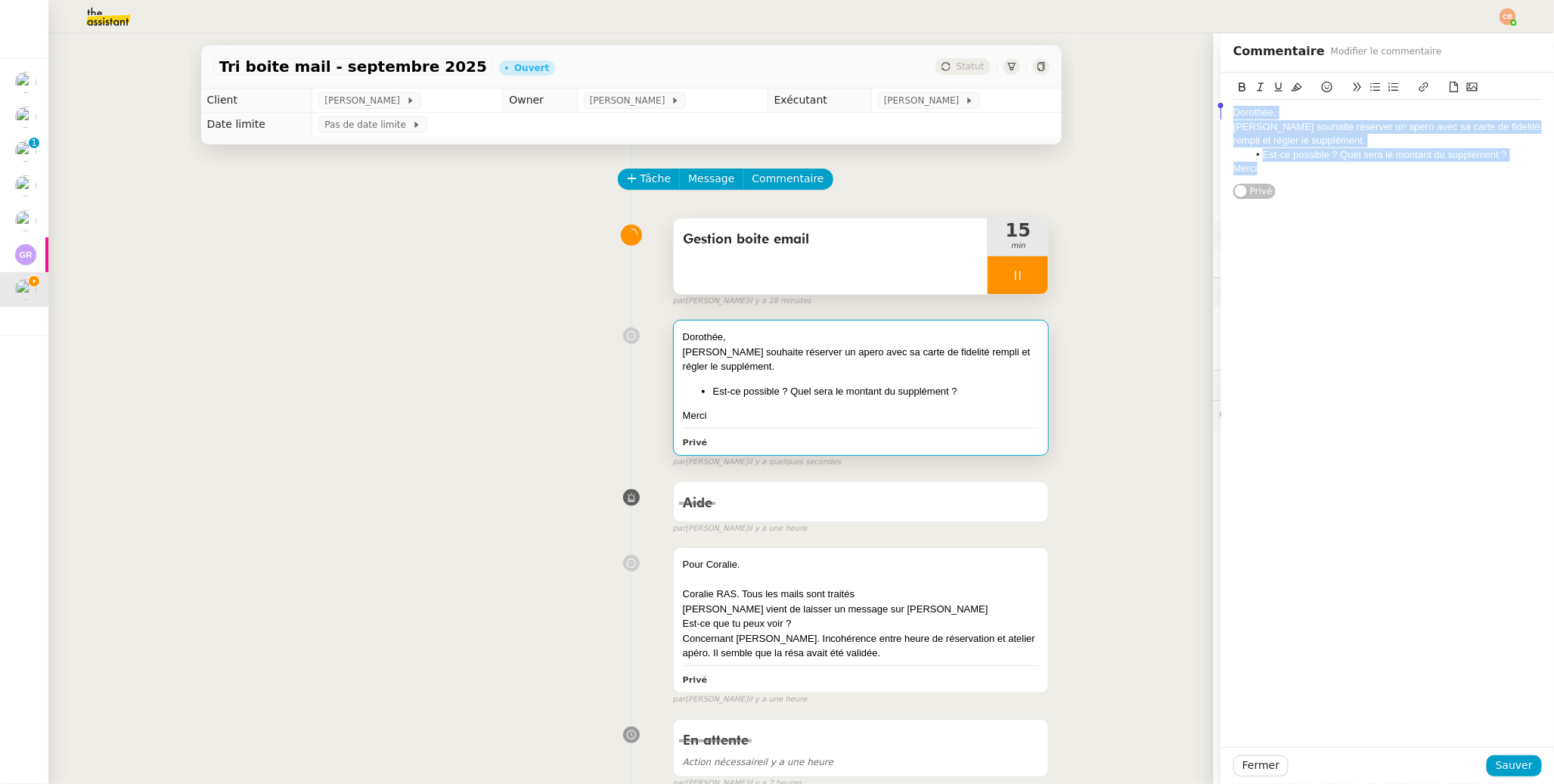
drag, startPoint x: 1248, startPoint y: 167, endPoint x: 1192, endPoint y: 110, distance: 79.9
click at [1192, 110] on app-ticket "Tri boite mail - septembre 2025 Ouvert Statut Client Genevieve Landsmann Owner …" at bounding box center [801, 409] width 1506 height 751
copy div "Dorothée, Domitille Gheerbrant souhaite réserver un apero avec sa carte de fide…"
click at [488, 347] on div "Dorothée, Domitille Gheerbrant souhaite réserver un apero avec sa carte de fide…" at bounding box center [631, 390] width 837 height 155
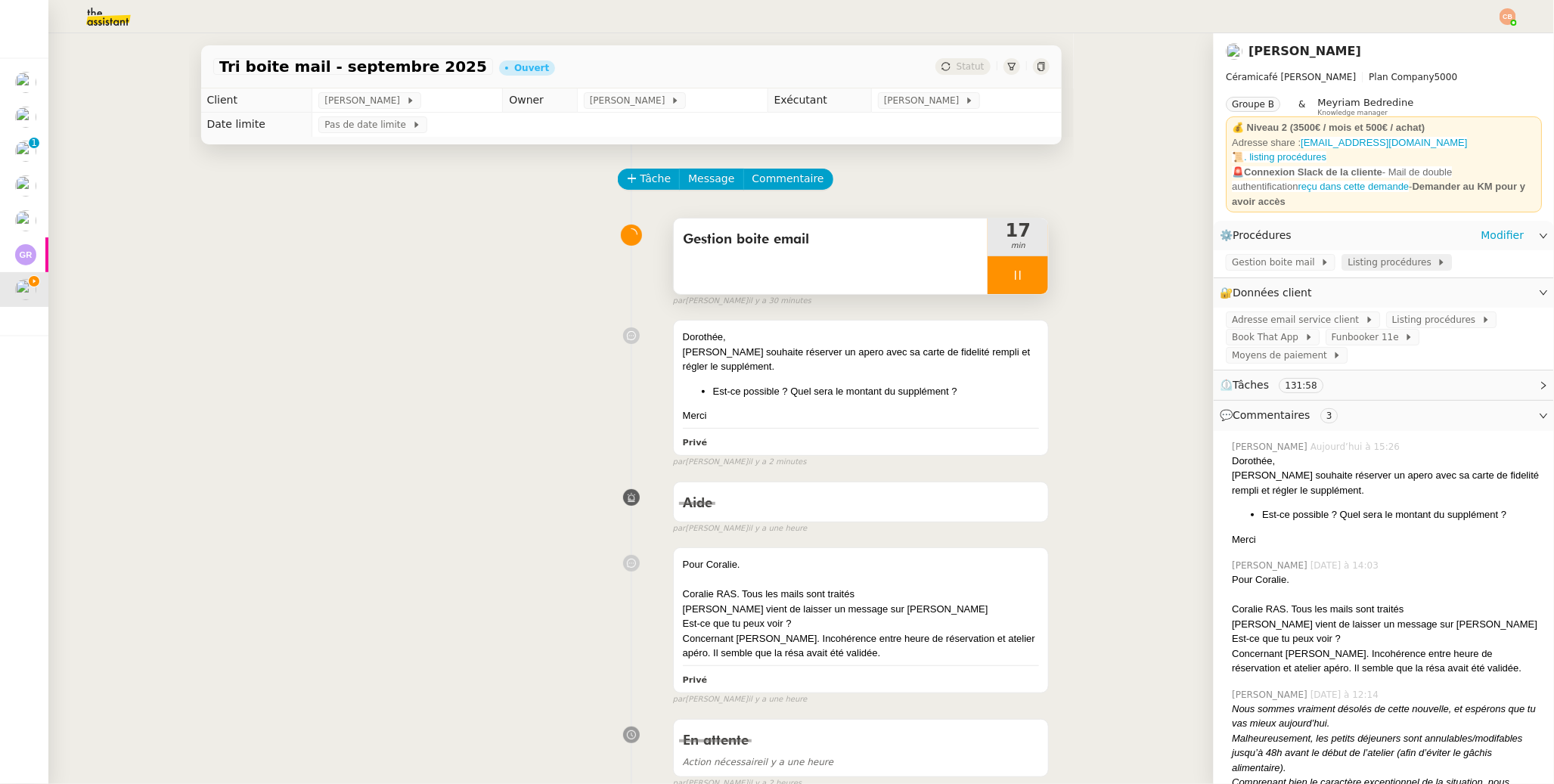
click at [1197, 254] on span "Listing procédures" at bounding box center [1392, 262] width 90 height 15
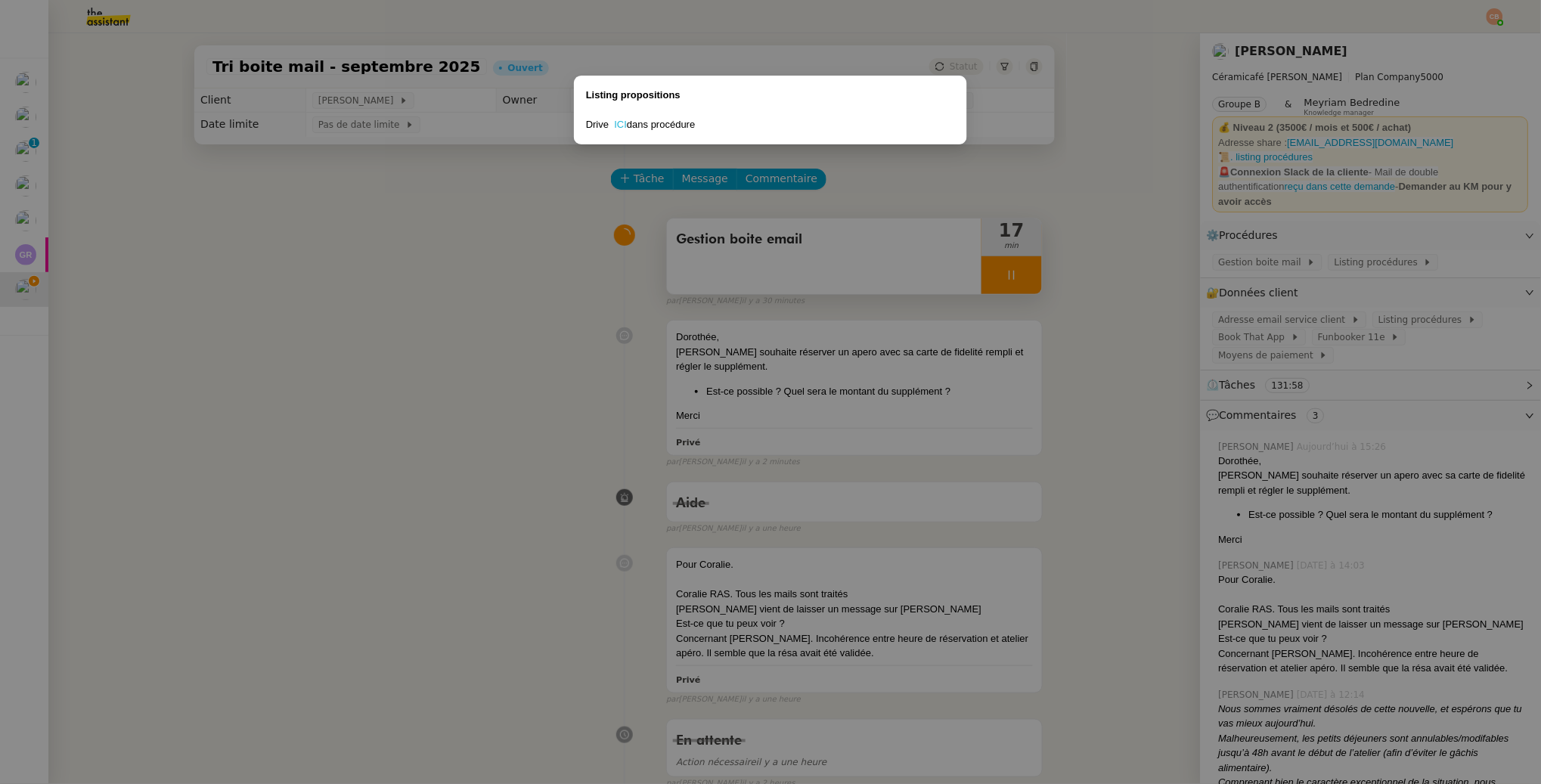
click at [621, 120] on link "ICI" at bounding box center [622, 124] width 13 height 12
click at [567, 223] on nz-modal-container "Listing propositions Drive ICI dans procédure" at bounding box center [770, 392] width 1541 height 784
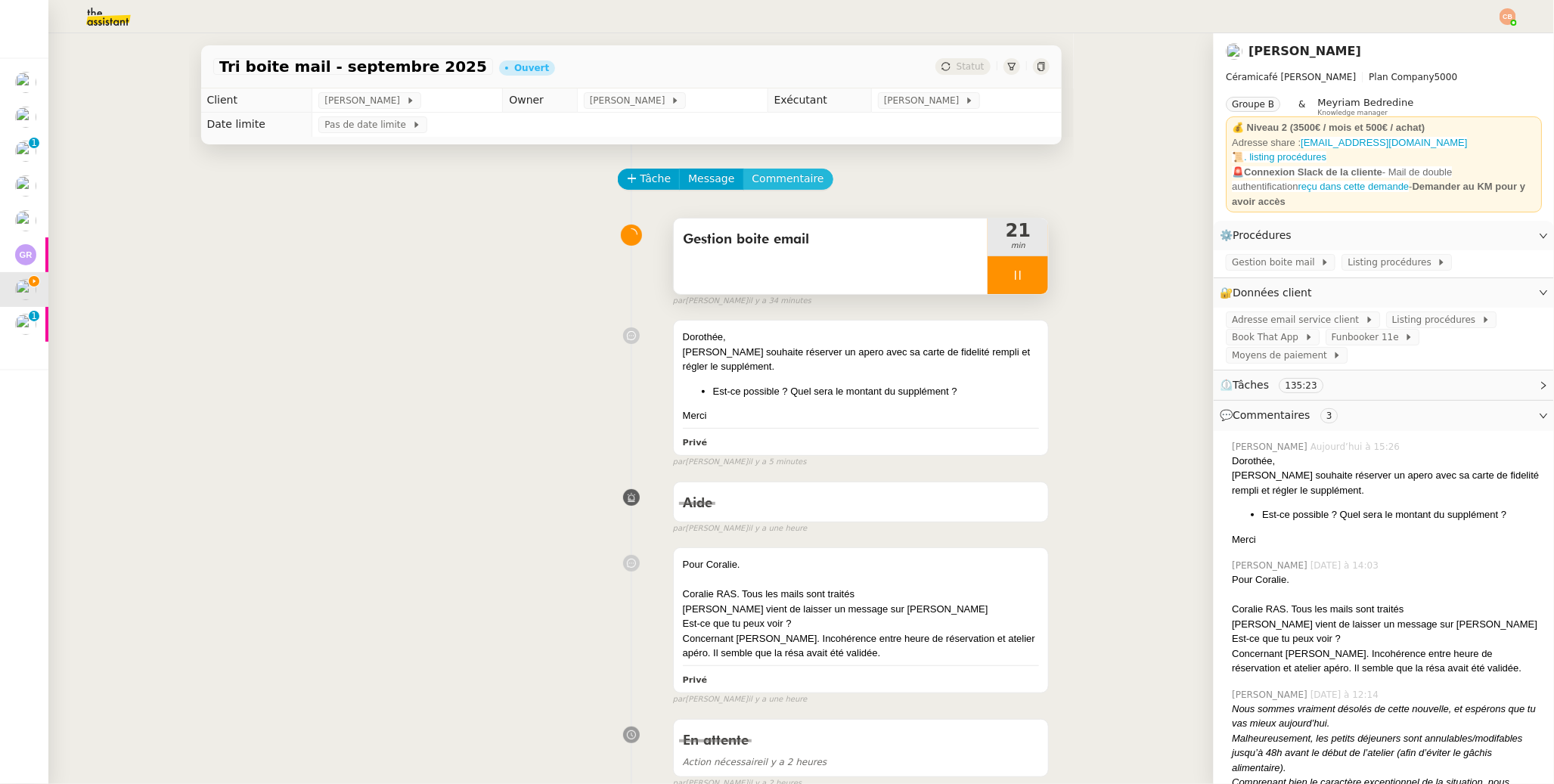
click at [787, 171] on span "Commentaire" at bounding box center [789, 178] width 72 height 17
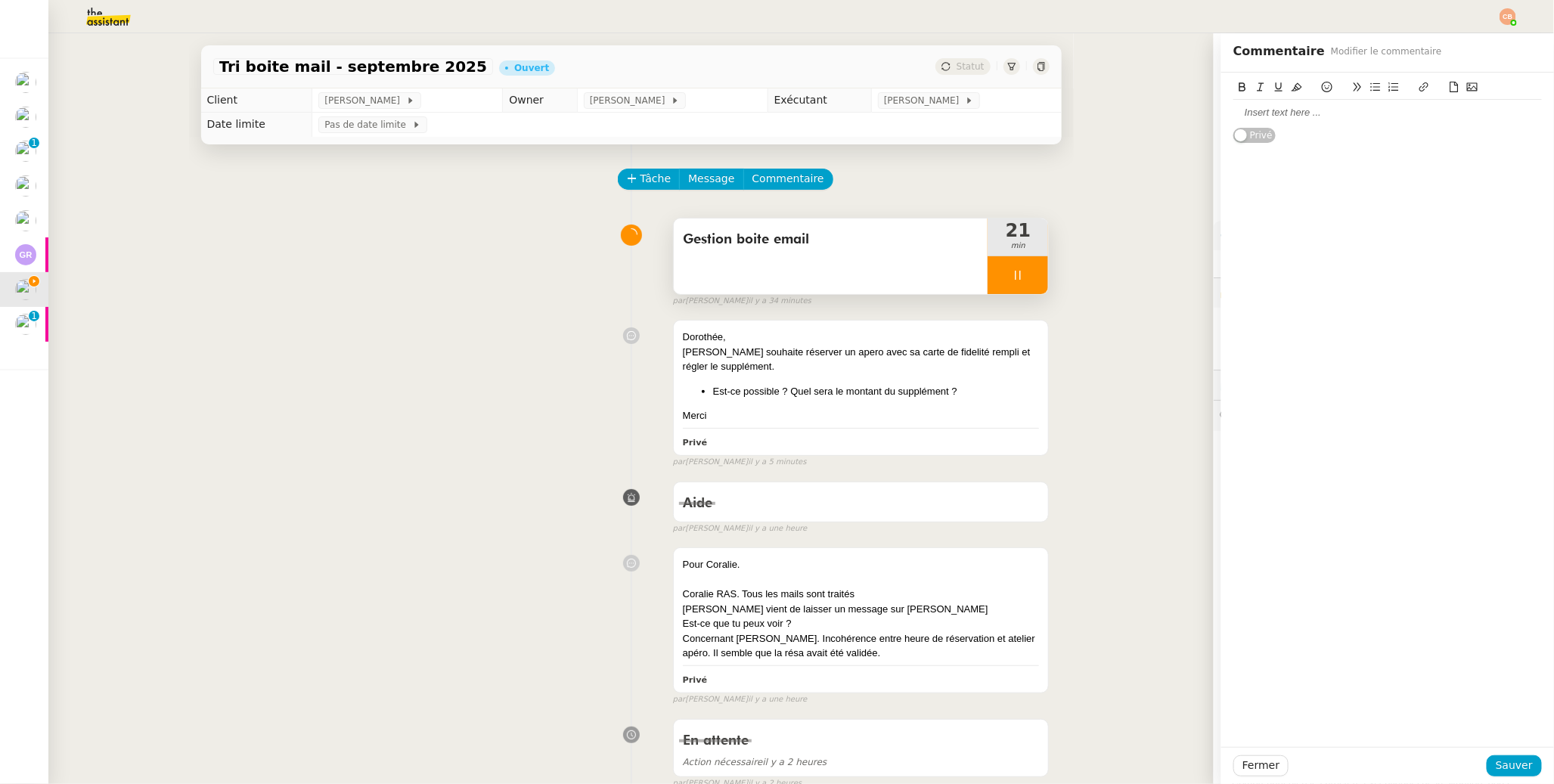
click at [1197, 115] on div at bounding box center [1388, 113] width 308 height 13
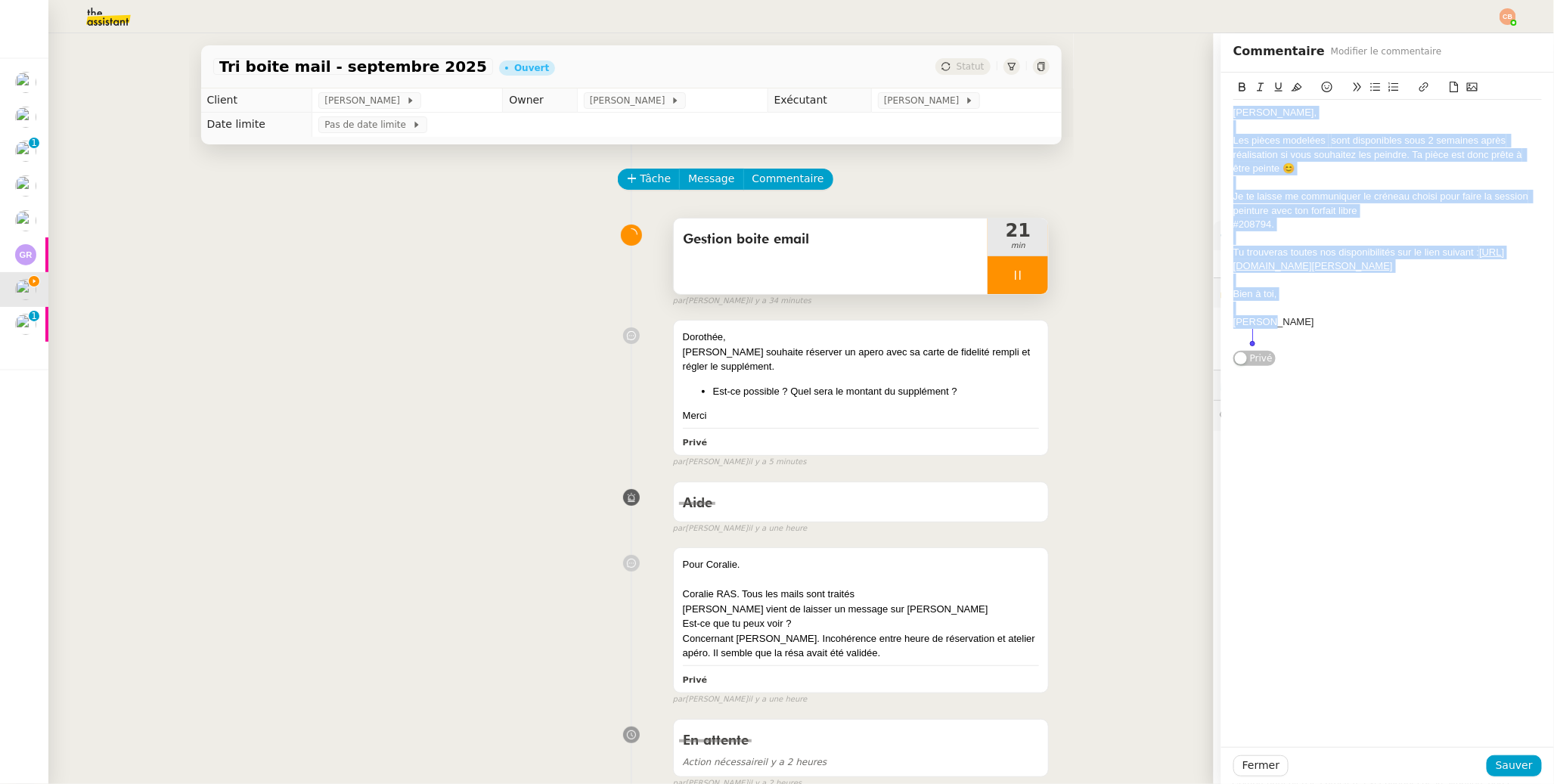
drag, startPoint x: 1222, startPoint y: 115, endPoint x: 1278, endPoint y: 337, distance: 229.0
click at [1197, 337] on div "Alicia, Les pièces modelées sont disponibles sous 2 semaines après réalisation …" at bounding box center [1388, 224] width 308 height 249
copy div "Alicia, Les pièces modelées sont disponibles sous 2 semaines après réalisation …"
drag, startPoint x: 1506, startPoint y: 763, endPoint x: 1299, endPoint y: 615, distance: 254.5
click at [1197, 620] on span "Sauver" at bounding box center [1514, 765] width 37 height 17
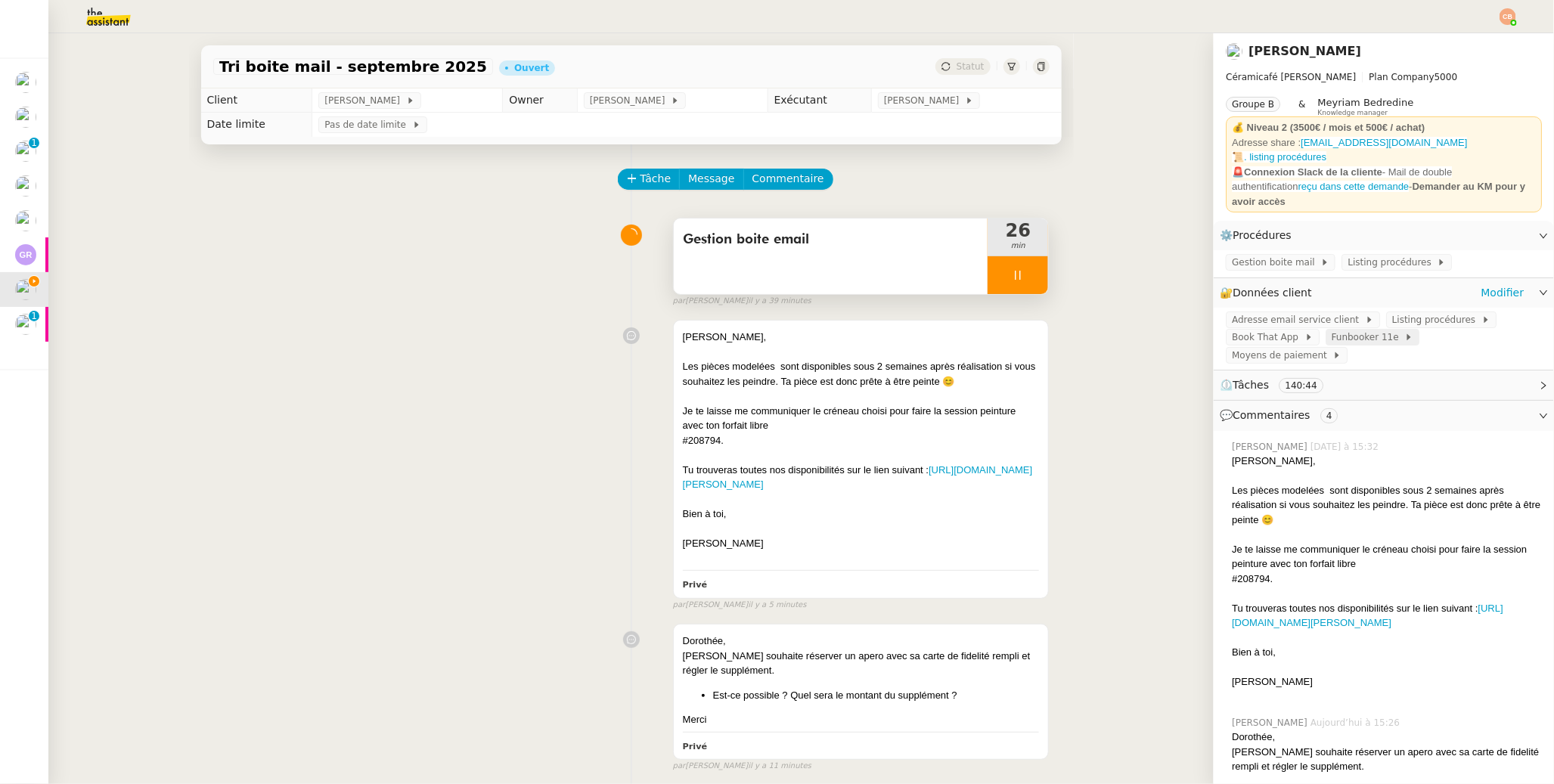
click at [1197, 332] on span "Funbooker 11e" at bounding box center [1368, 337] width 73 height 15
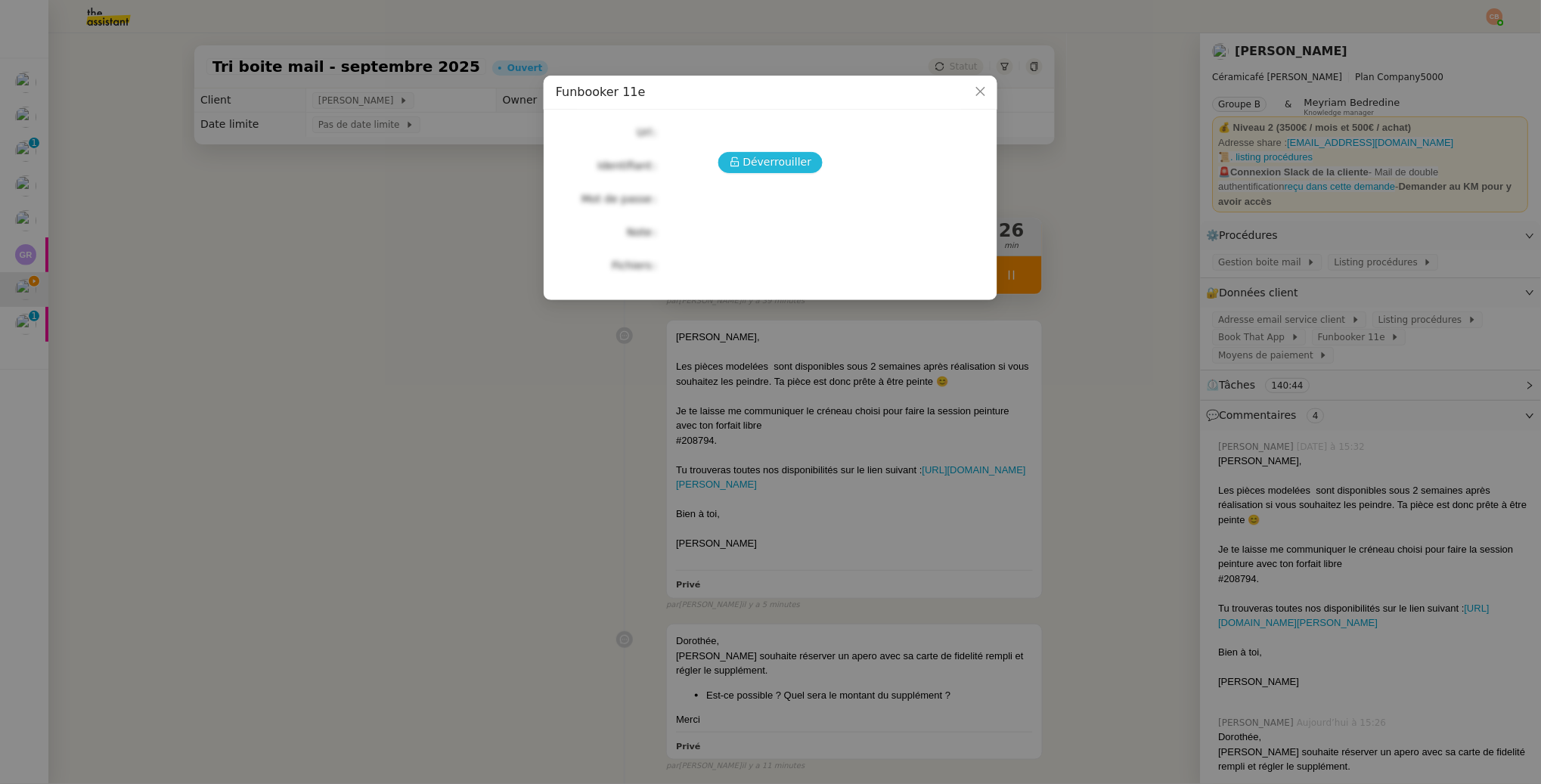
click at [778, 160] on span "Déverrouiller" at bounding box center [778, 162] width 69 height 17
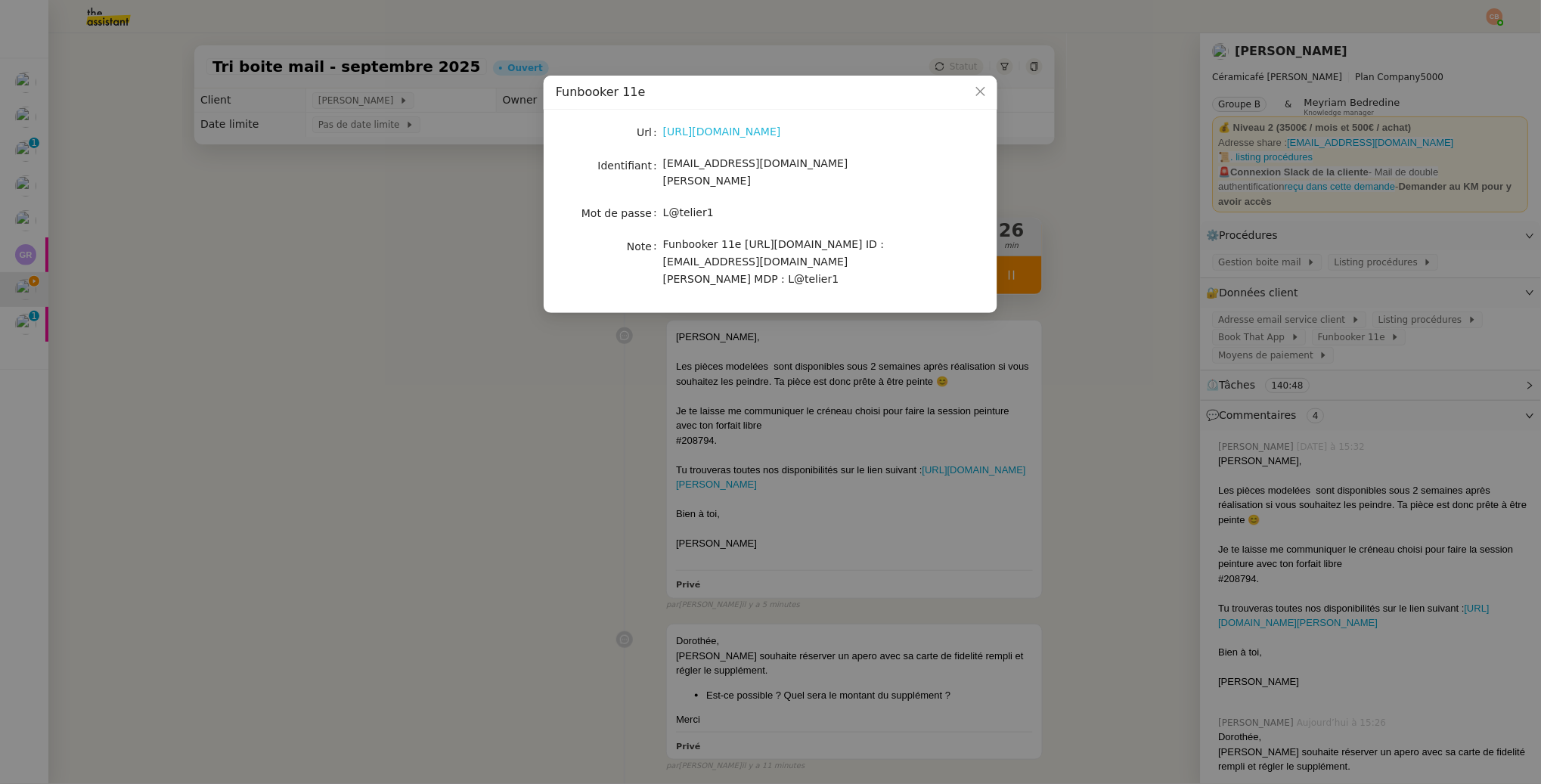
click at [755, 135] on link "https://www.funbooker.com/fr/funpro/reservations" at bounding box center [722, 131] width 118 height 12
click at [397, 186] on nz-modal-container "Funbooker 11e Url https://www.funbooker.com/fr/funpro/reservations Identifiant …" at bounding box center [770, 392] width 1541 height 784
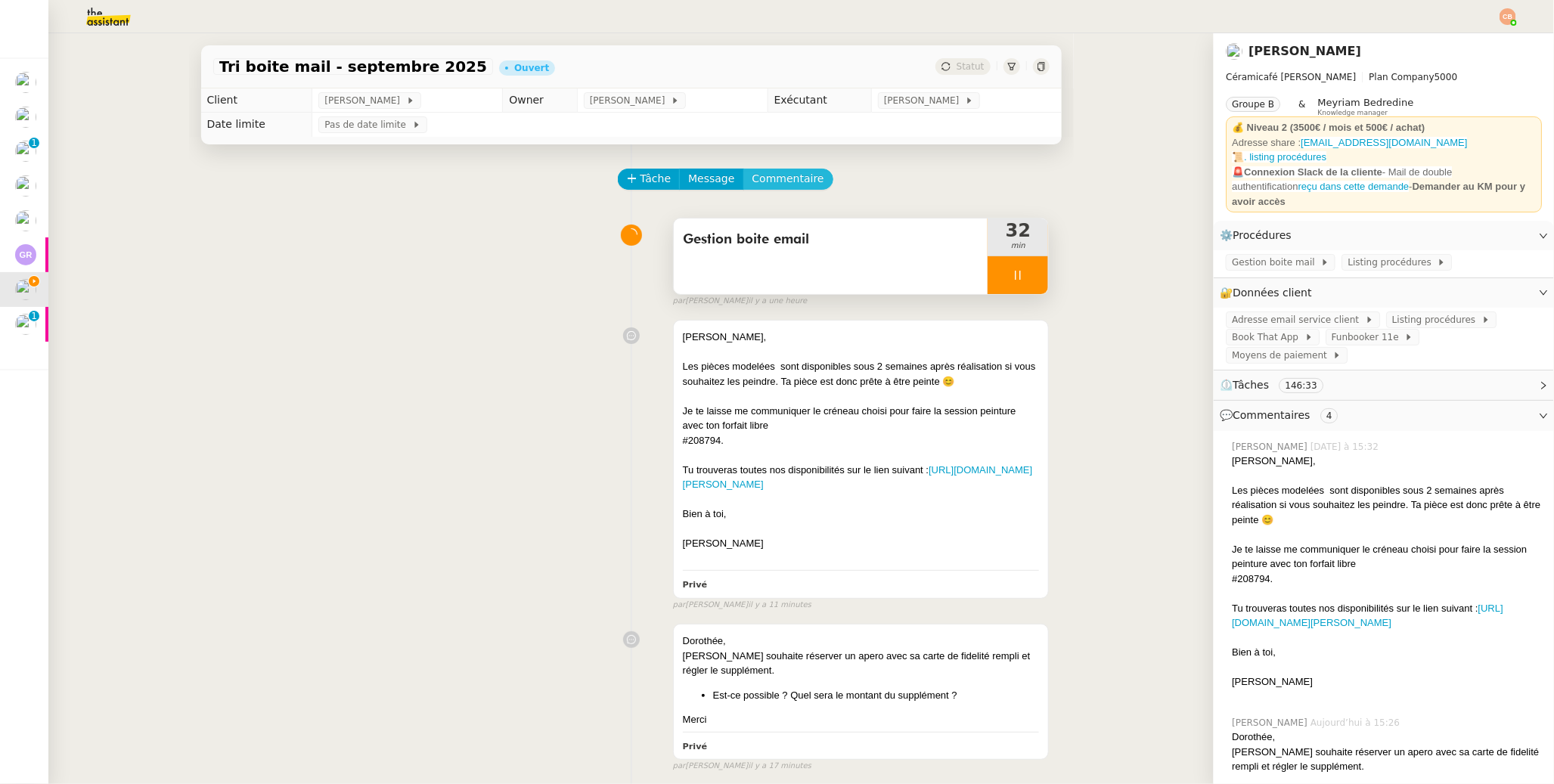
click at [762, 172] on span "Commentaire" at bounding box center [789, 178] width 72 height 17
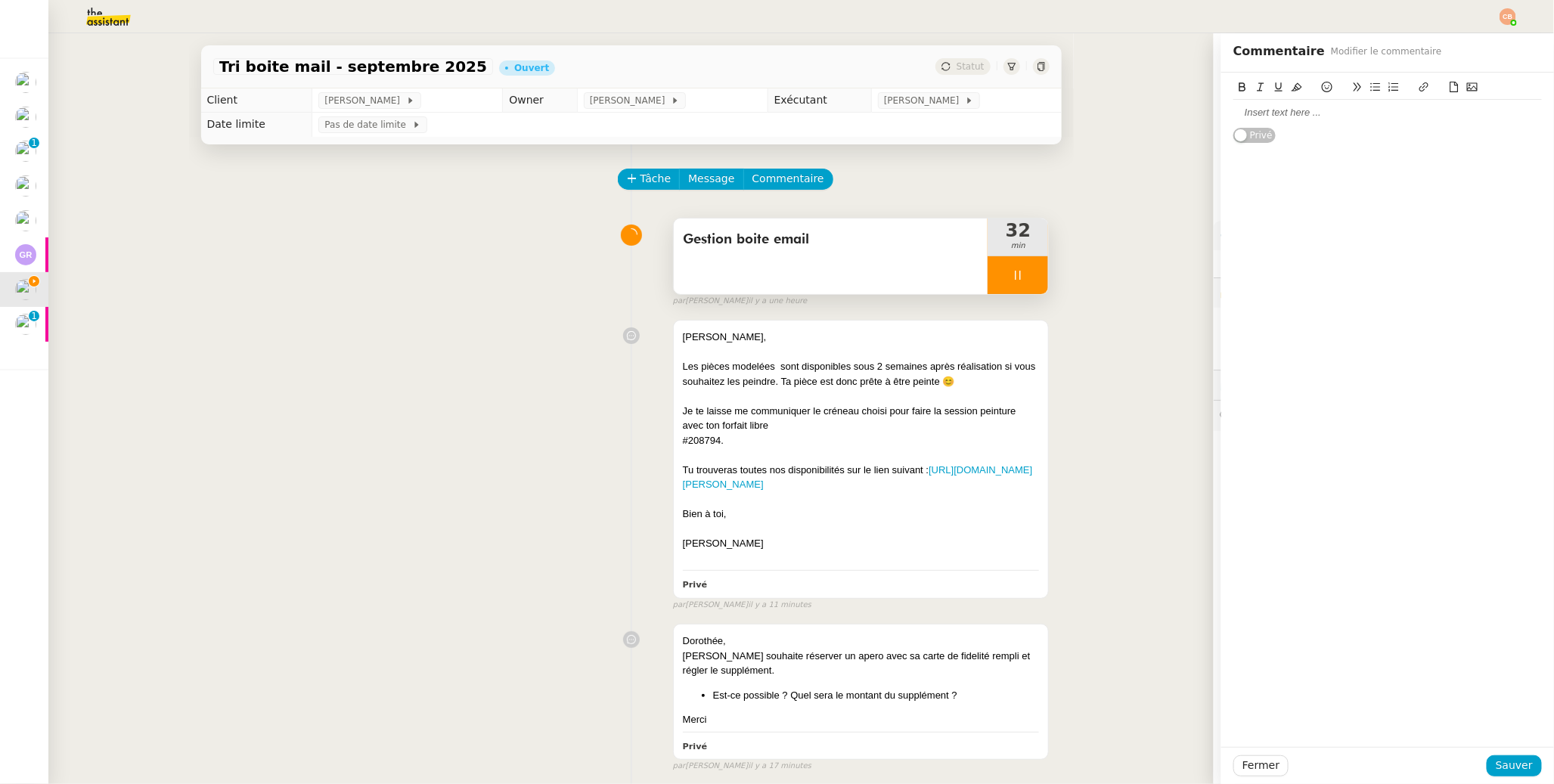
click at [1197, 116] on div at bounding box center [1388, 113] width 308 height 13
click at [1197, 620] on span "Sauver" at bounding box center [1514, 765] width 37 height 17
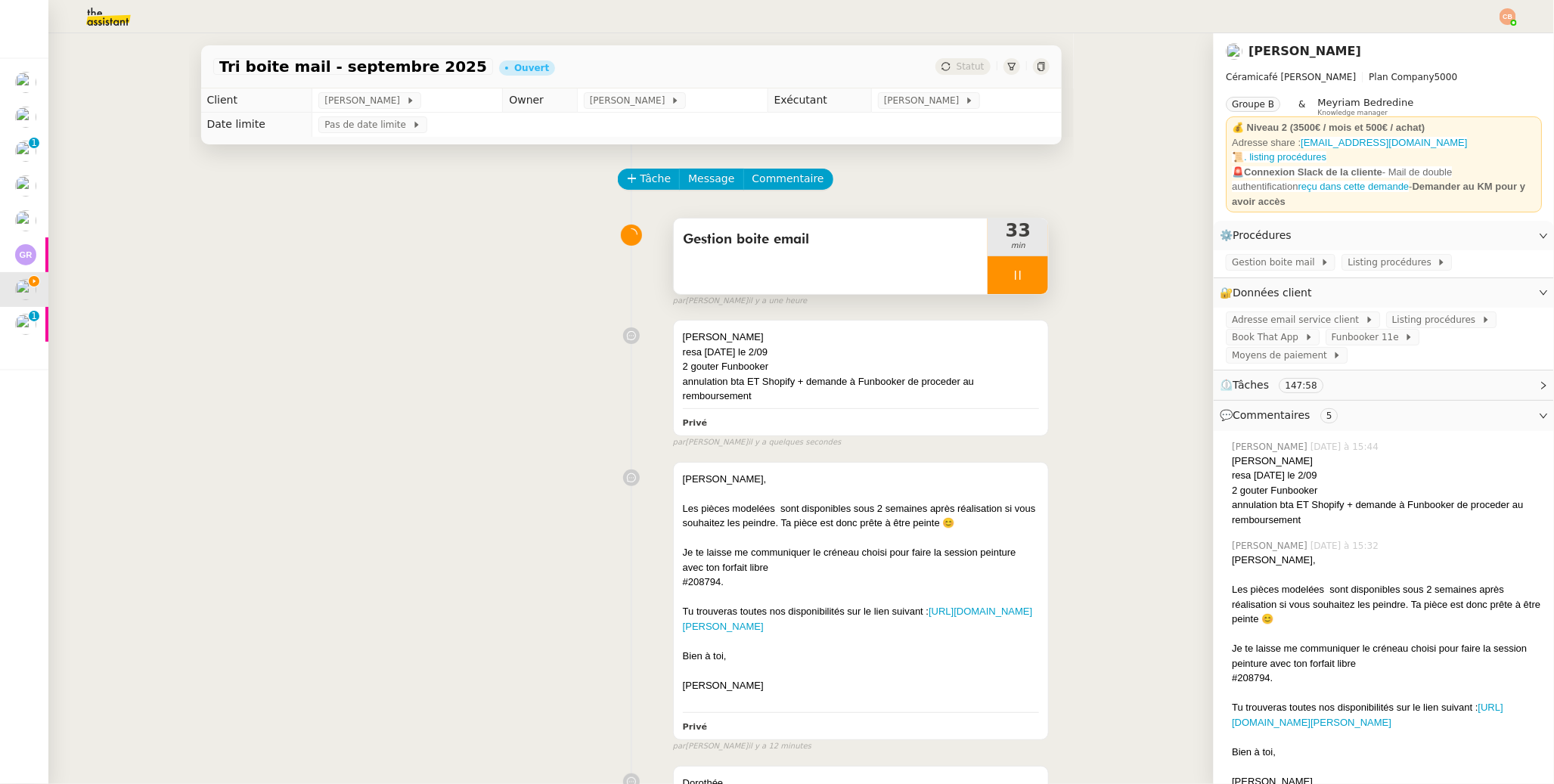
click at [1012, 269] on icon at bounding box center [1017, 275] width 12 height 12
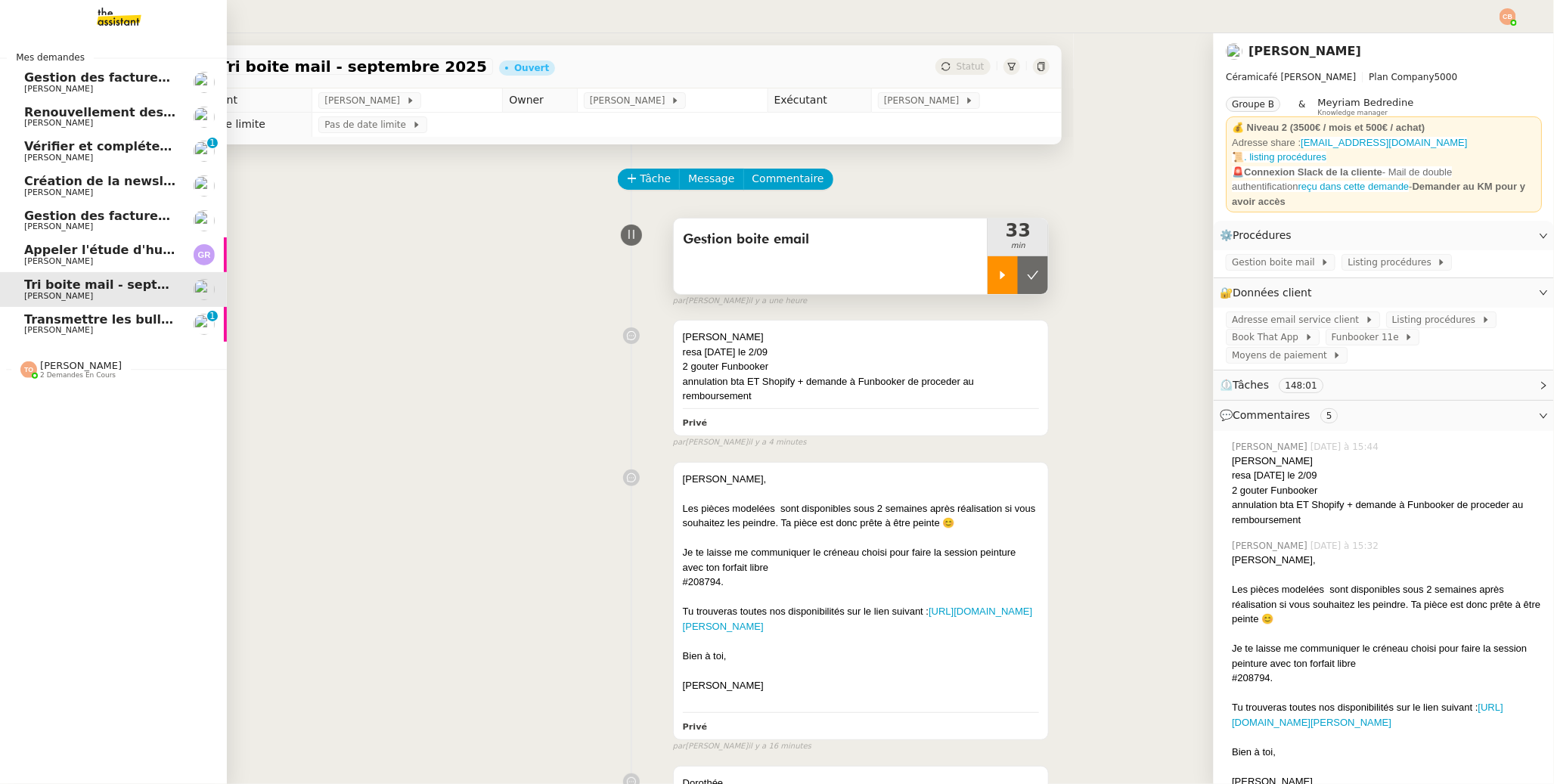
click at [66, 92] on span "[PERSON_NAME]" at bounding box center [58, 89] width 69 height 10
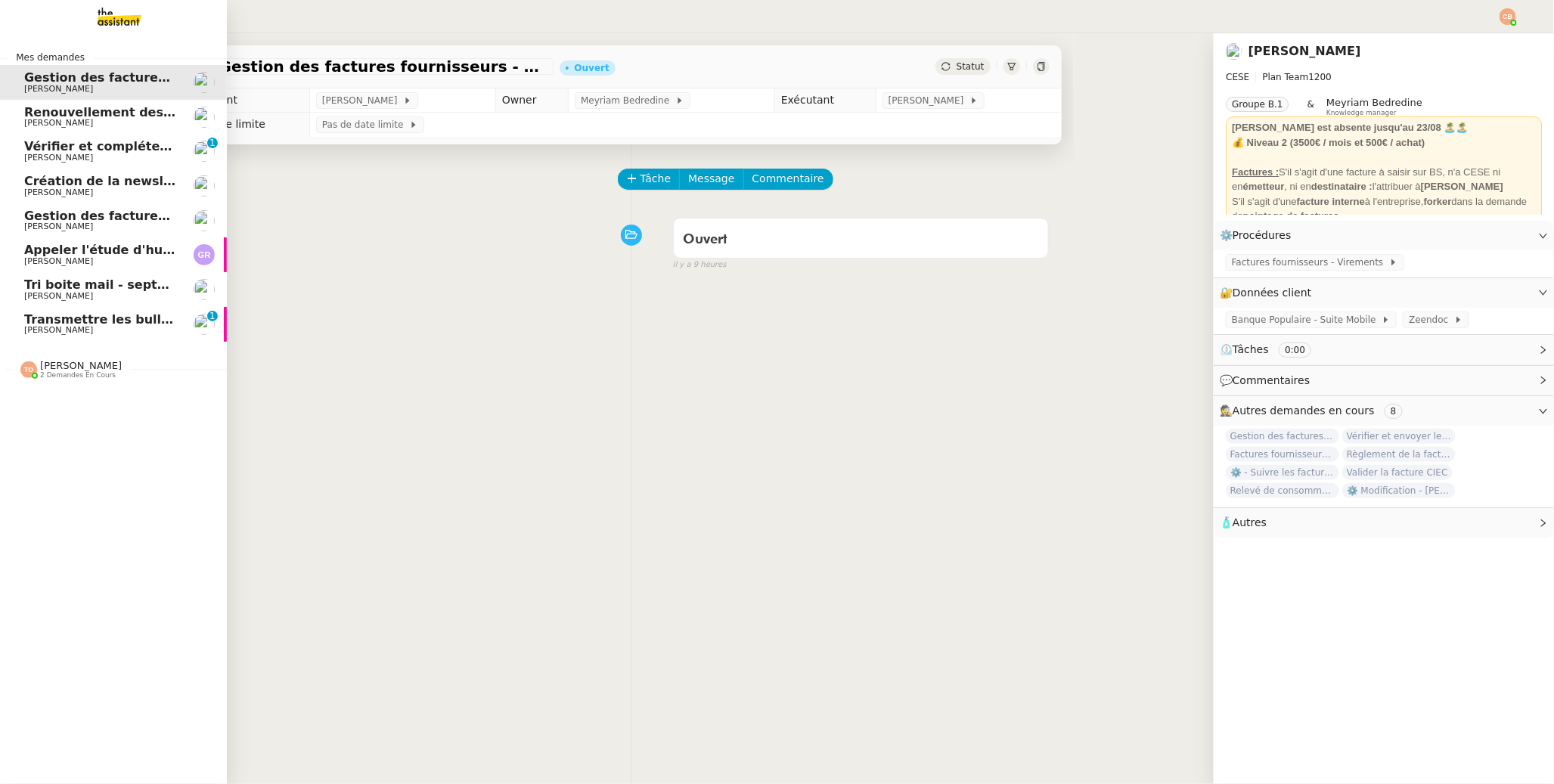
click at [61, 118] on span "[PERSON_NAME]" at bounding box center [58, 123] width 69 height 10
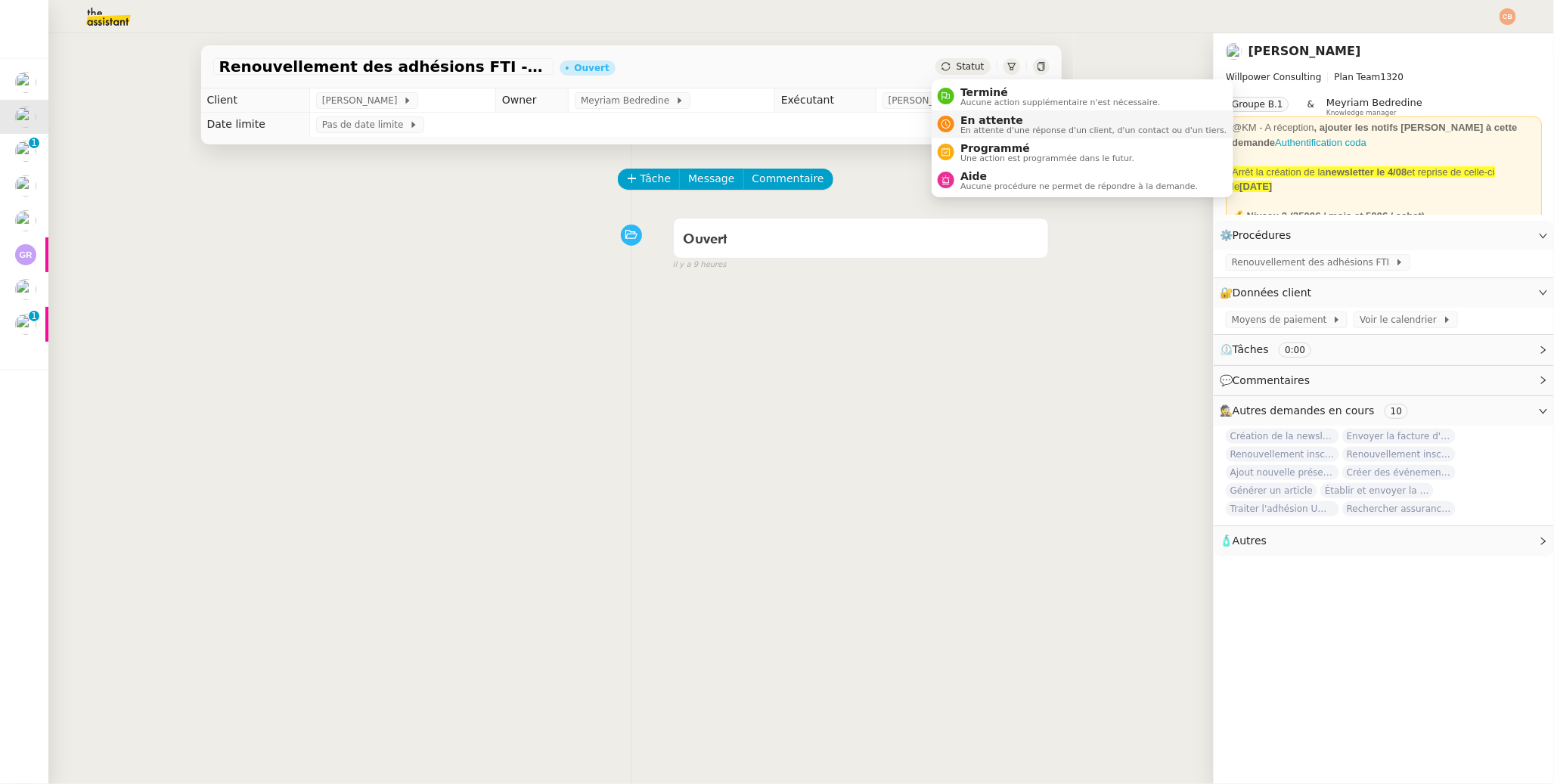
click at [971, 115] on span "En attente" at bounding box center [1093, 120] width 266 height 12
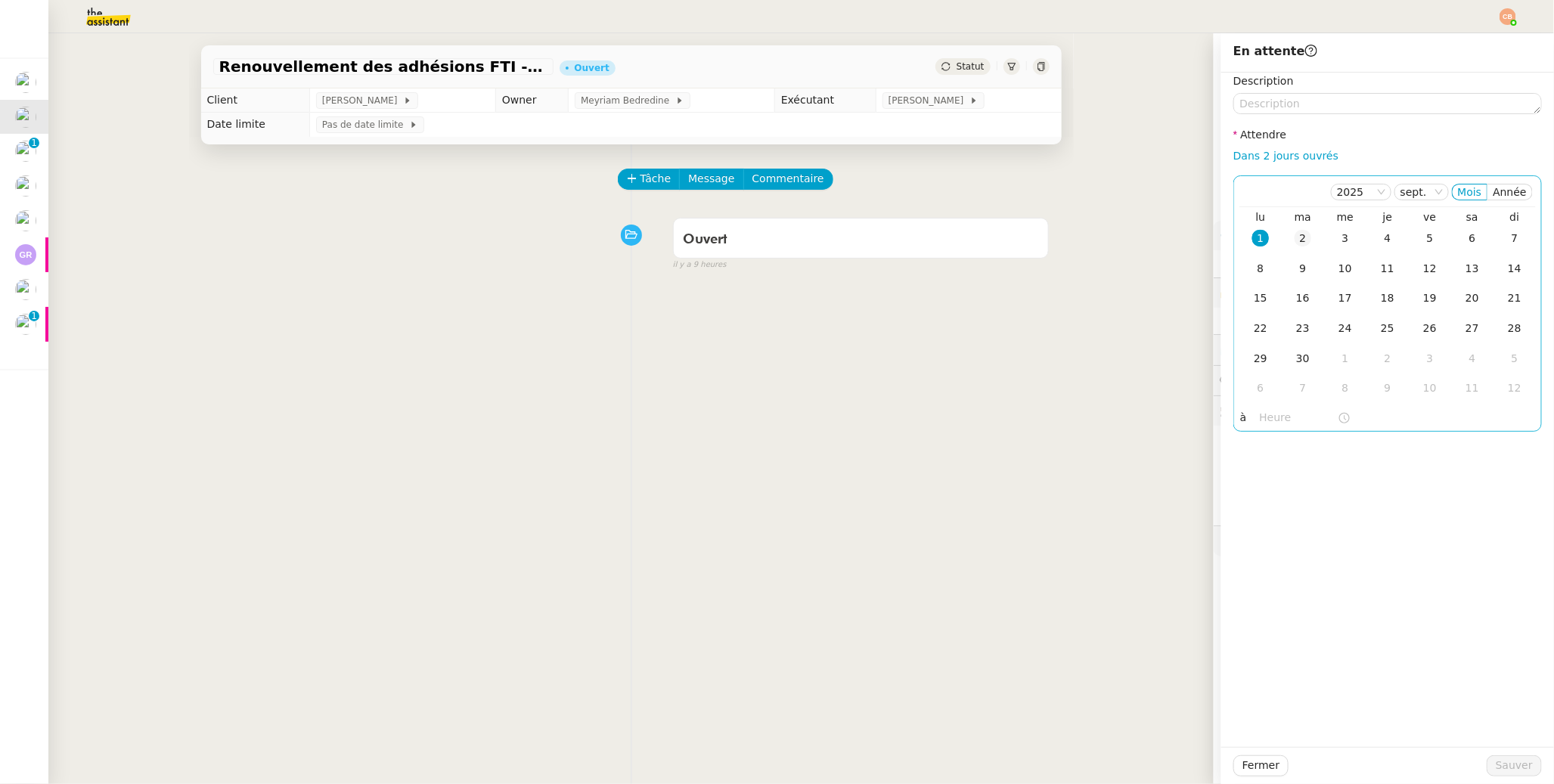
click at [1197, 233] on div "2" at bounding box center [1304, 238] width 17 height 17
click at [1197, 415] on input "text" at bounding box center [1299, 417] width 78 height 17
click at [1197, 587] on div "09" at bounding box center [1260, 590] width 42 height 18
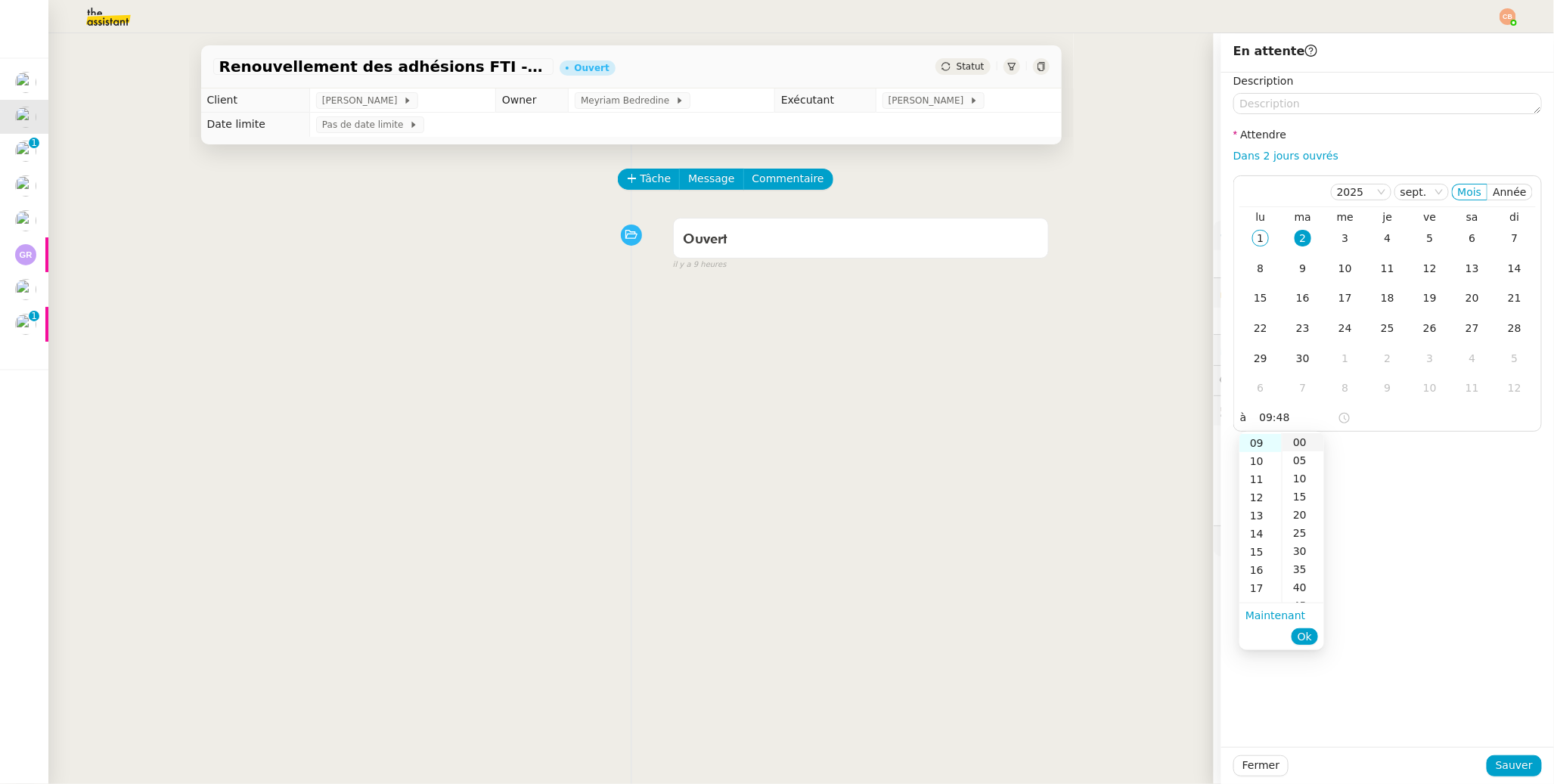
click at [1197, 443] on div "00" at bounding box center [1304, 443] width 41 height 18
type input "09:00"
click at [1197, 455] on div "Description Attendre Dans 2 jours ouvrés [DATE] Mois Année lu ma me je ve sa di…" at bounding box center [1387, 410] width 333 height 675
click at [1197, 620] on span "Sauver" at bounding box center [1514, 765] width 37 height 17
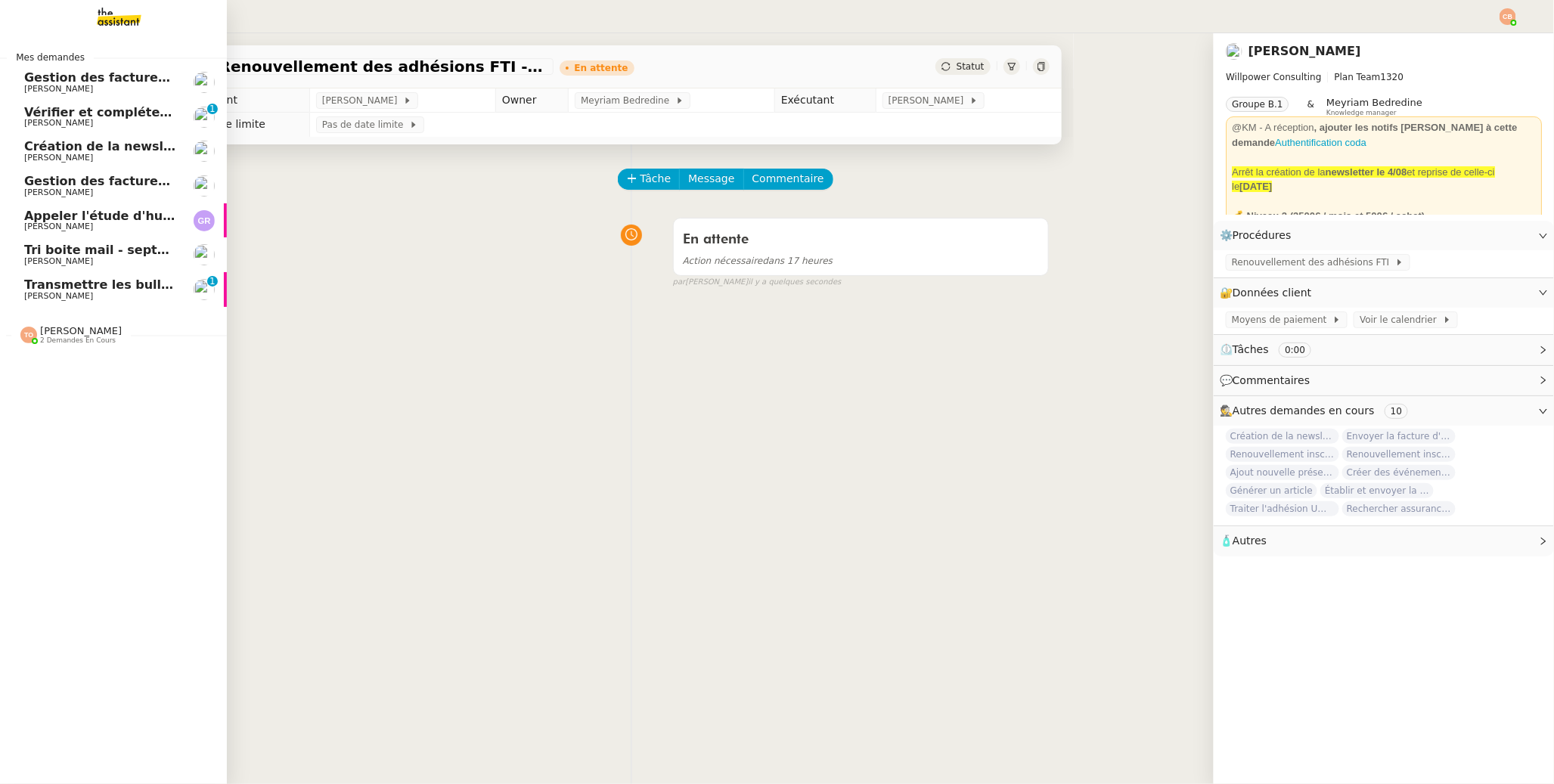
click at [51, 191] on span "[PERSON_NAME]" at bounding box center [58, 192] width 69 height 10
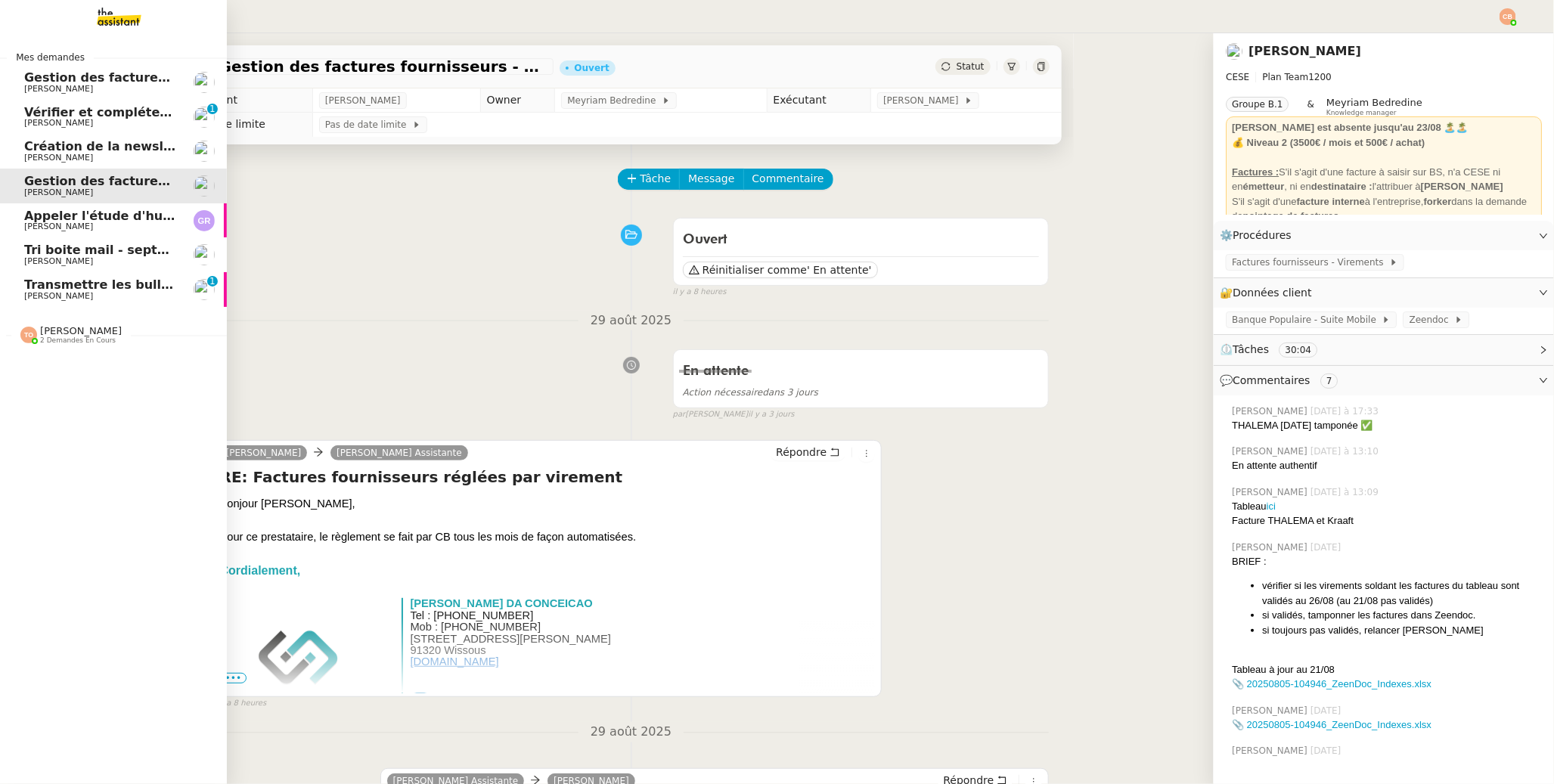
click at [55, 227] on span "[PERSON_NAME]" at bounding box center [58, 226] width 69 height 10
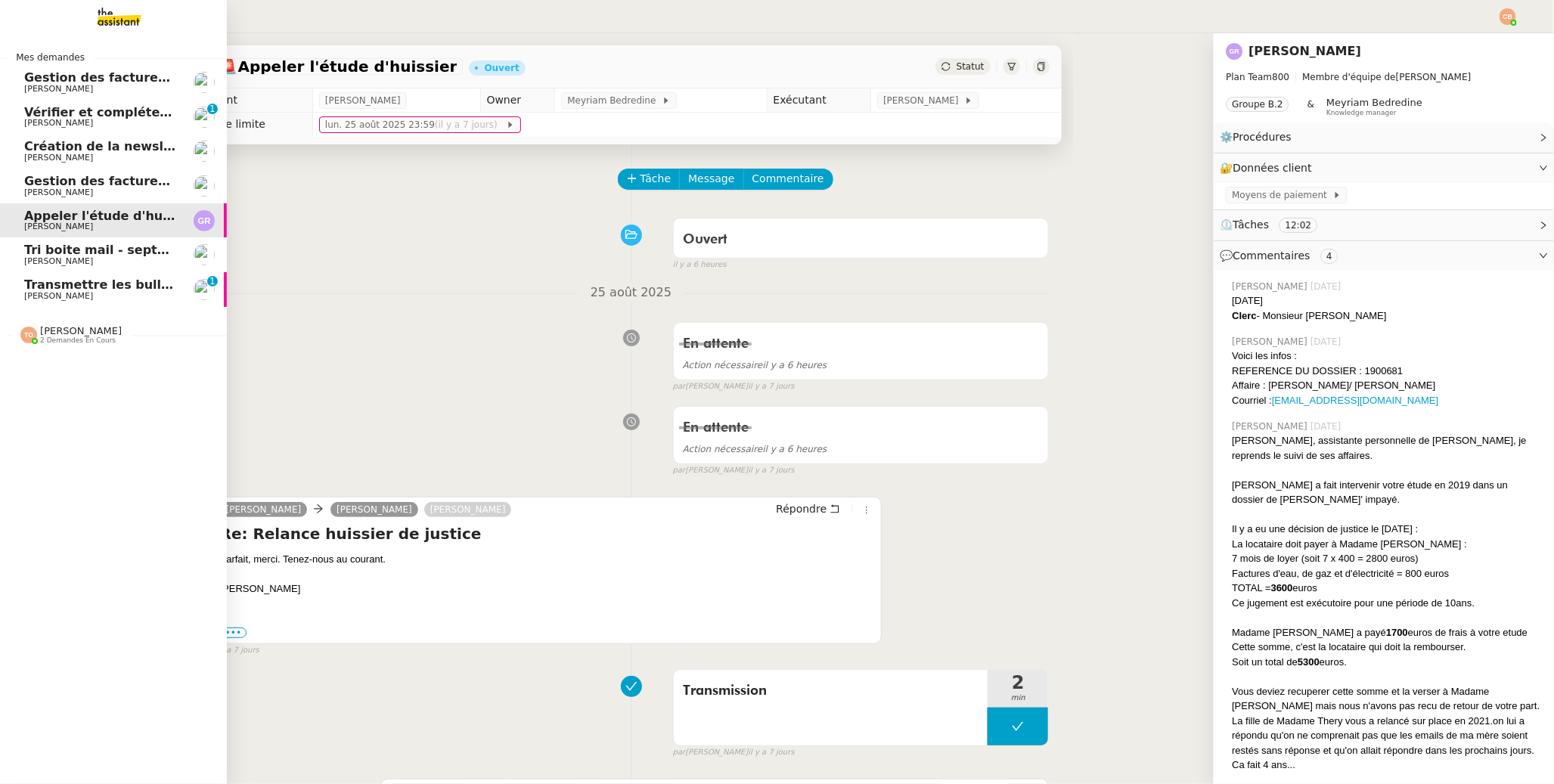
click at [59, 304] on link "Transmettre les bulletins de congés d'août Laurence de Nervaux 0 1 2 3 4 5 6 7 …" at bounding box center [114, 289] width 227 height 35
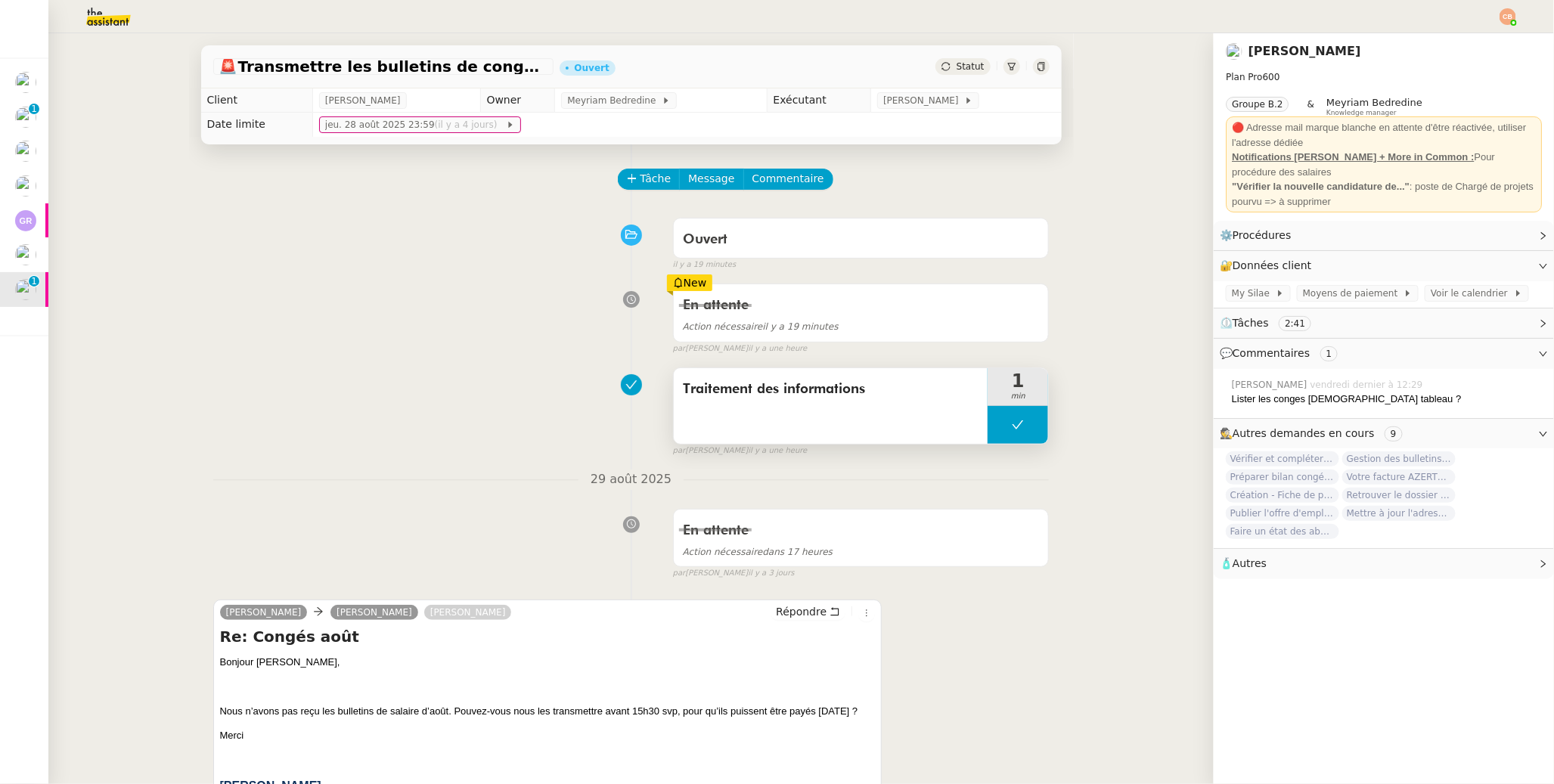
click at [1012, 428] on icon at bounding box center [1017, 424] width 12 height 12
drag, startPoint x: 1000, startPoint y: 431, endPoint x: 967, endPoint y: 224, distance: 209.6
click at [1000, 430] on icon at bounding box center [1003, 424] width 12 height 12
click at [1014, 431] on icon at bounding box center [1017, 424] width 12 height 12
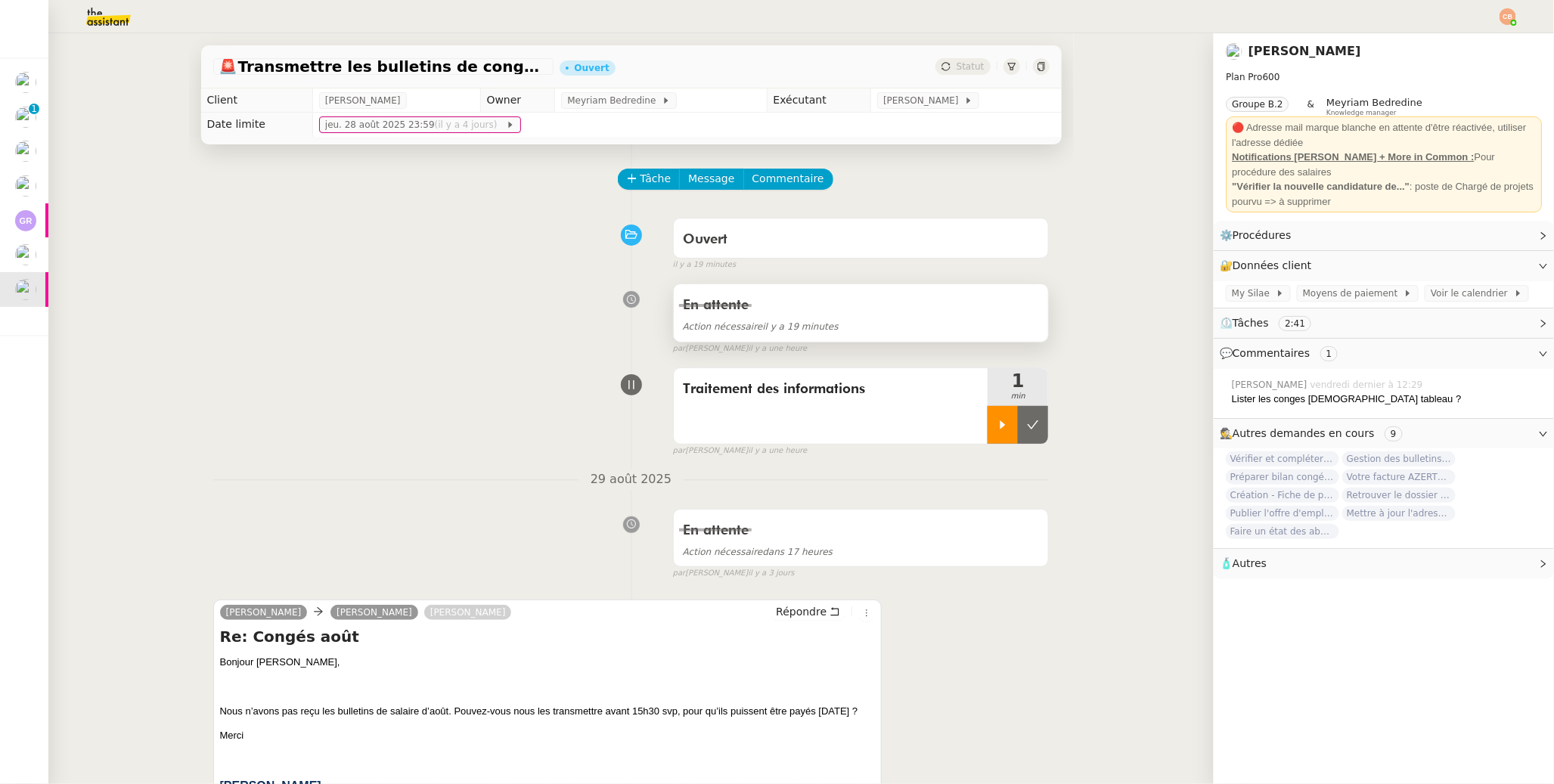
drag, startPoint x: 1025, startPoint y: 428, endPoint x: 1024, endPoint y: 309, distance: 119.0
click at [1028, 428] on icon at bounding box center [1034, 425] width 12 height 8
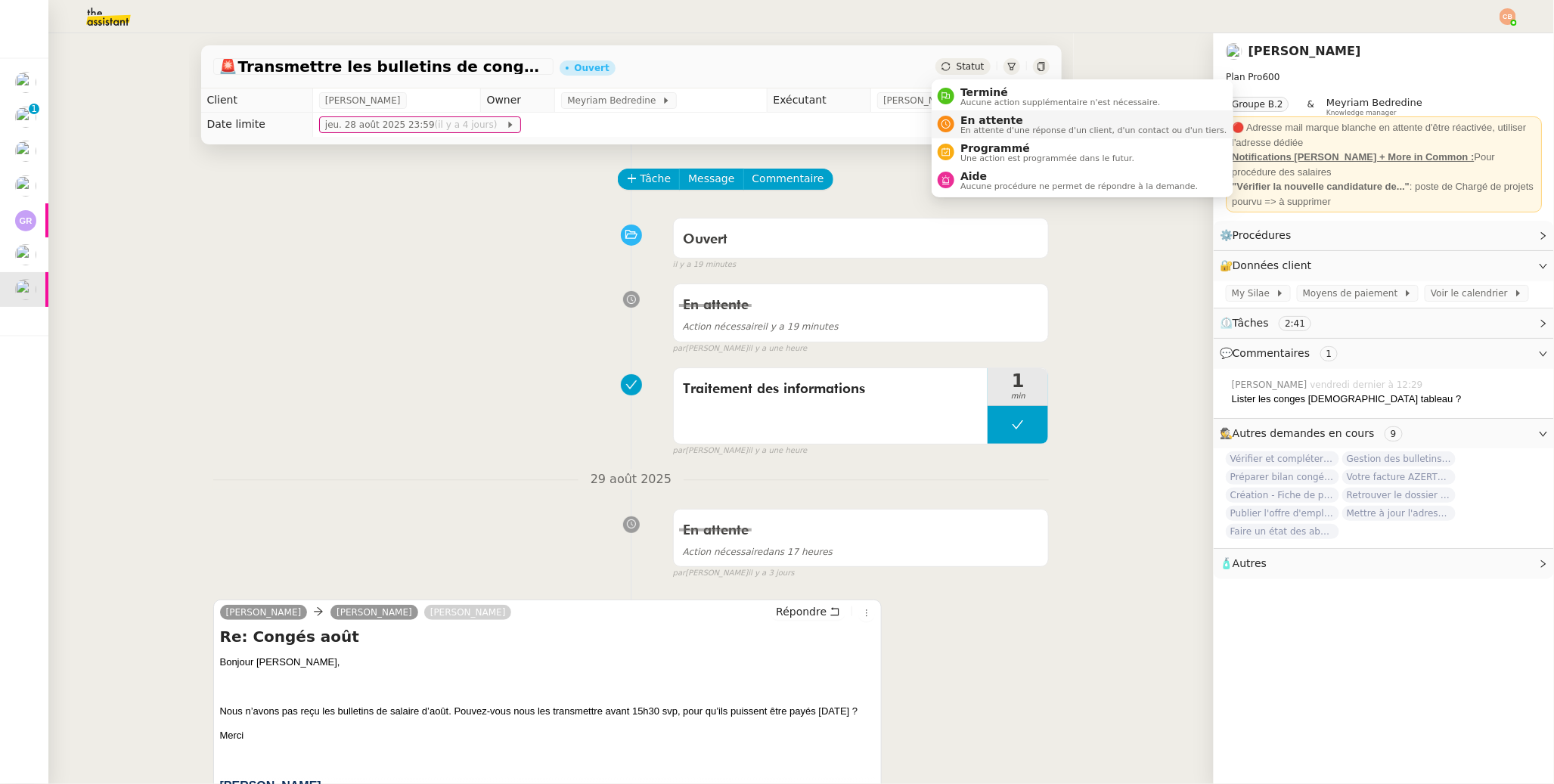
click at [959, 115] on div "En attente En attente d'une réponse d'un client, d'un contact ou d'un tiers." at bounding box center [1090, 124] width 272 height 21
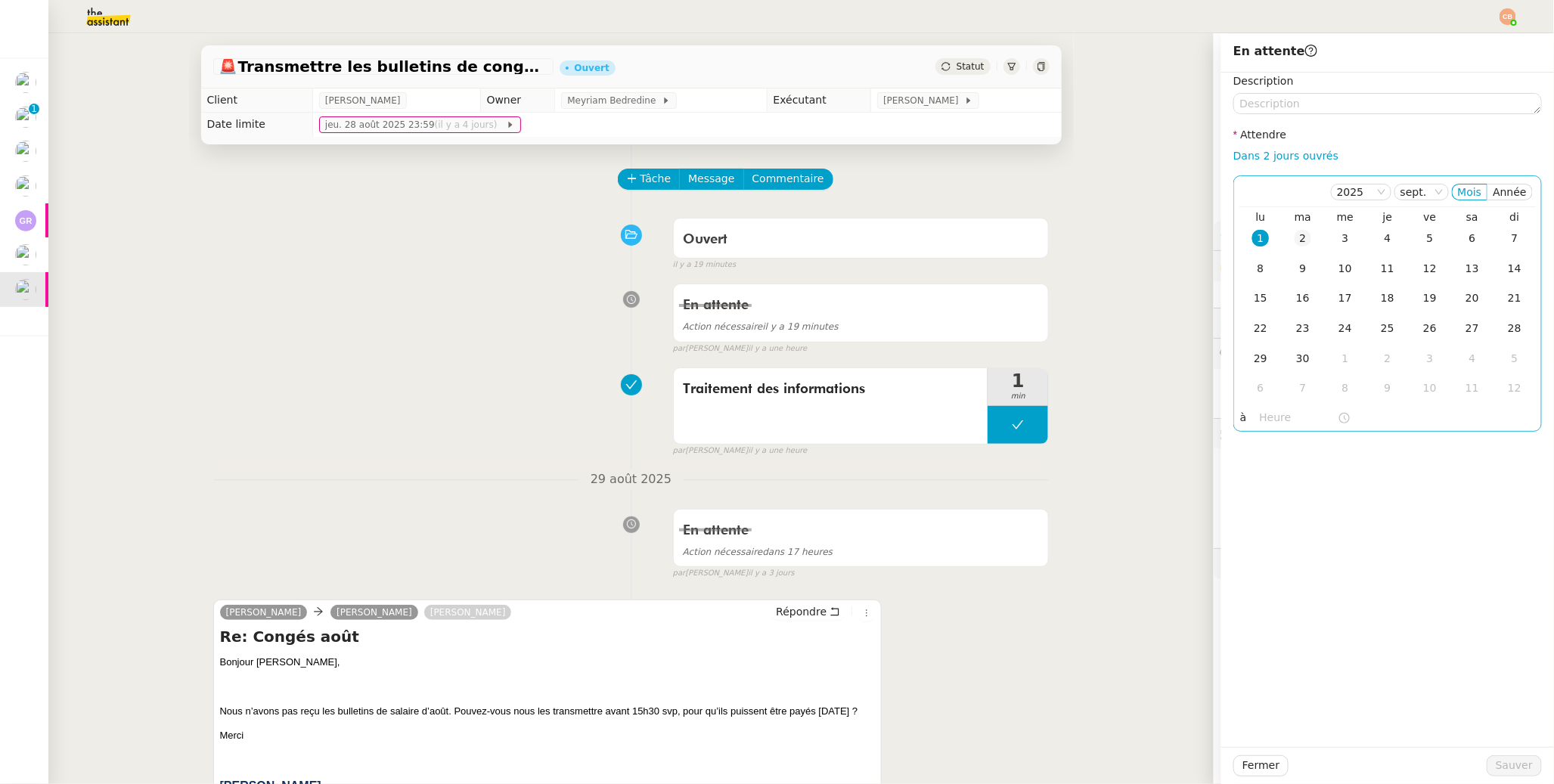
click at [1197, 238] on td "2" at bounding box center [1303, 239] width 42 height 30
click at [1197, 414] on input "text" at bounding box center [1299, 417] width 78 height 17
drag, startPoint x: 1264, startPoint y: 576, endPoint x: 1267, endPoint y: 563, distance: 13.3
click at [1197, 577] on div "09" at bounding box center [1260, 579] width 42 height 18
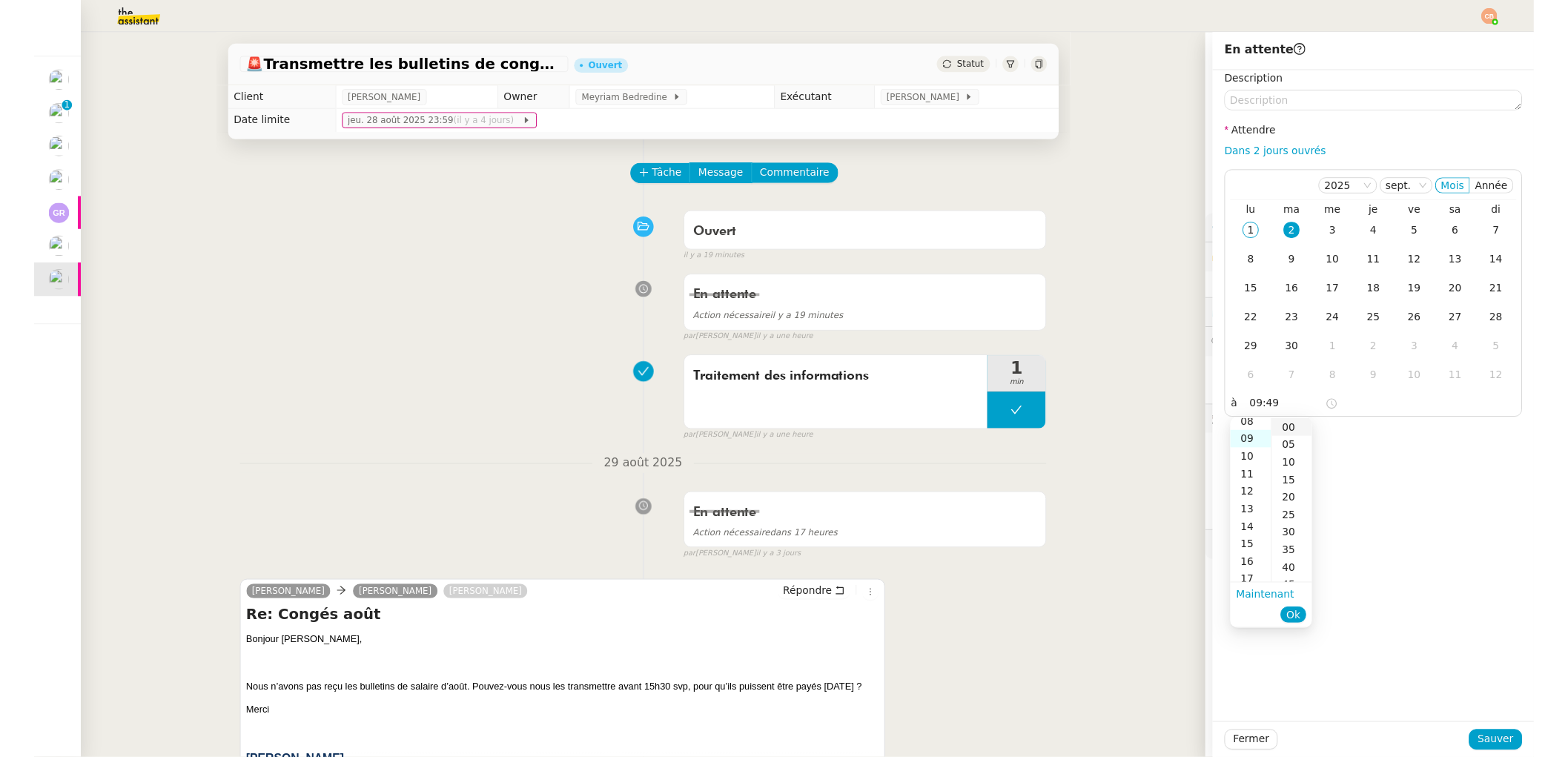
scroll to position [159, 0]
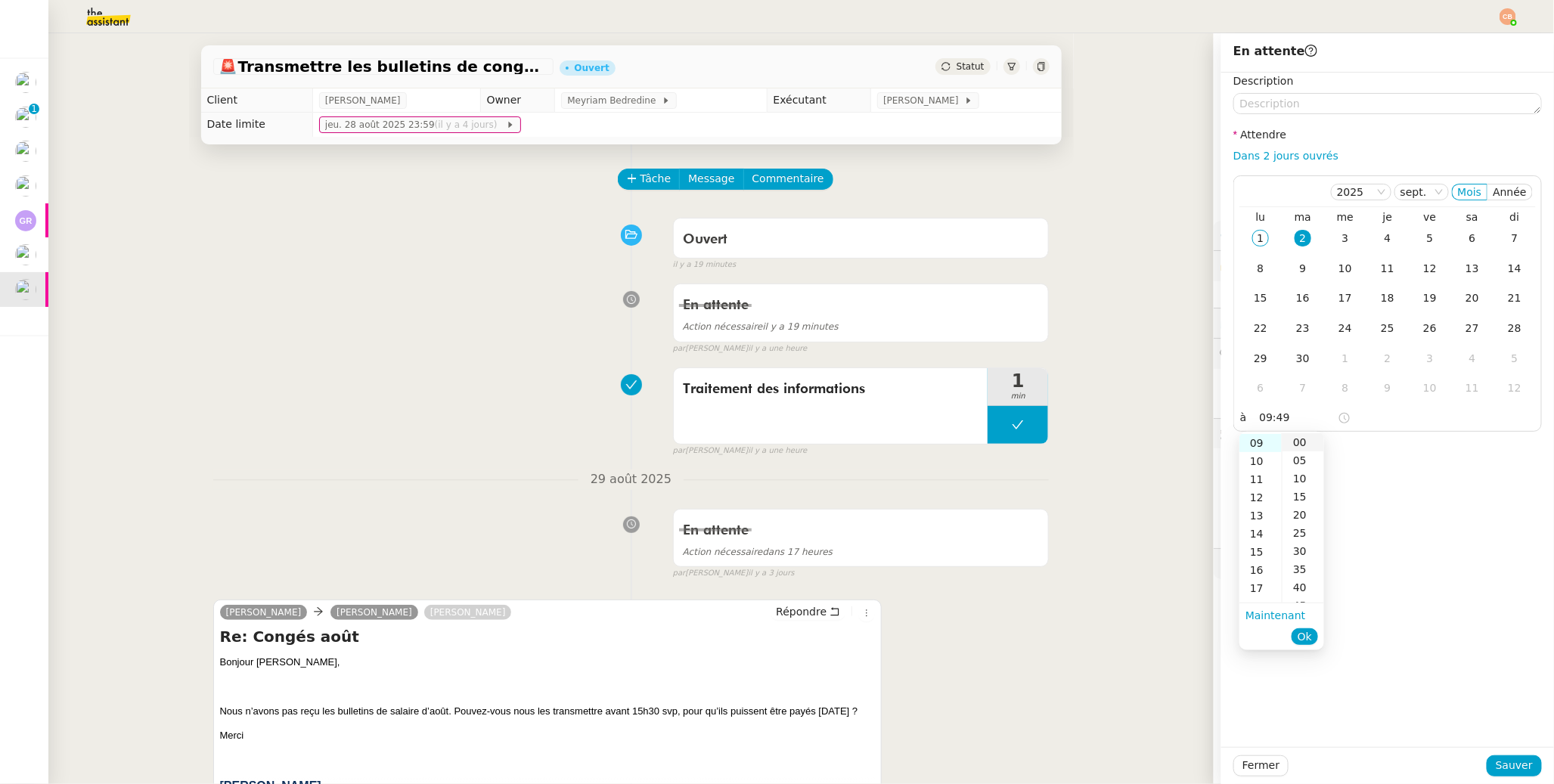
click at [1197, 439] on div "00" at bounding box center [1304, 443] width 41 height 18
type input "09:00"
click at [1197, 450] on div "Description Attendre Dans 2 jours ouvrés [DATE] Mois Année lu ma me je ve sa di…" at bounding box center [1387, 410] width 333 height 675
click at [1197, 620] on span "Sauver" at bounding box center [1514, 765] width 37 height 17
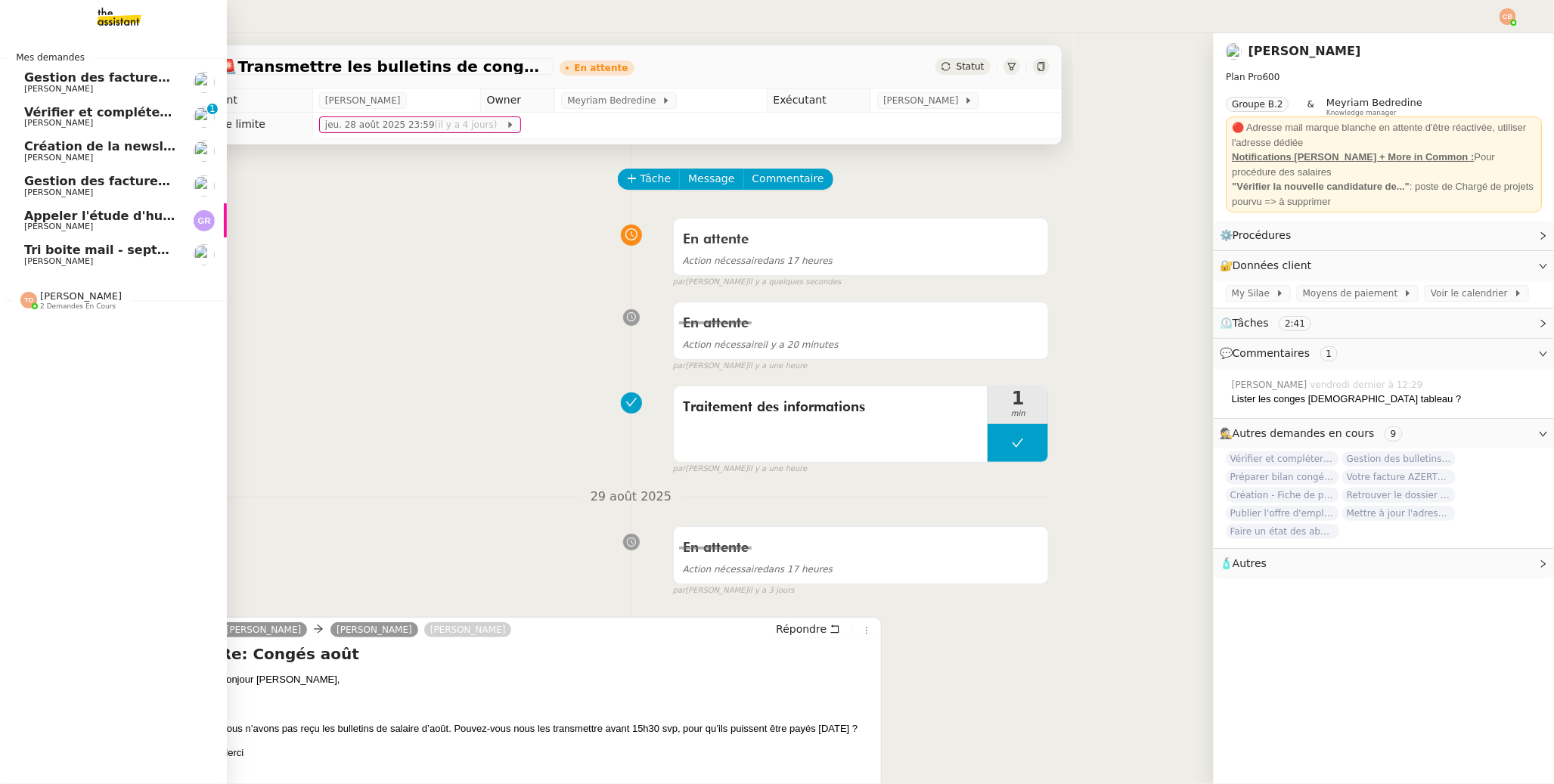
click at [61, 246] on span "Tri boite mail - septembre 2025" at bounding box center [131, 249] width 215 height 14
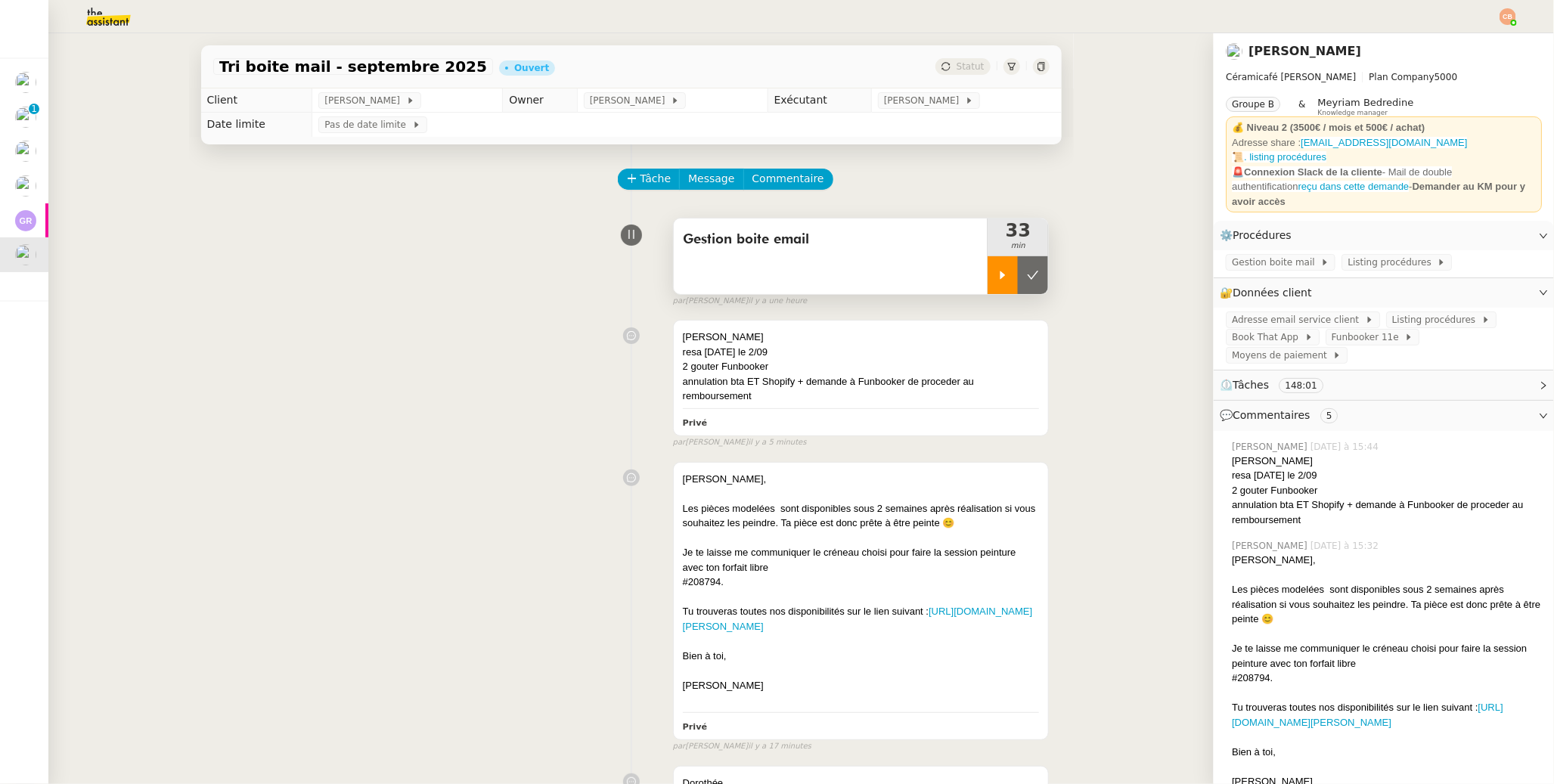
click at [988, 275] on div at bounding box center [1003, 275] width 30 height 38
click at [1197, 254] on span "Listing procédures" at bounding box center [1392, 262] width 90 height 15
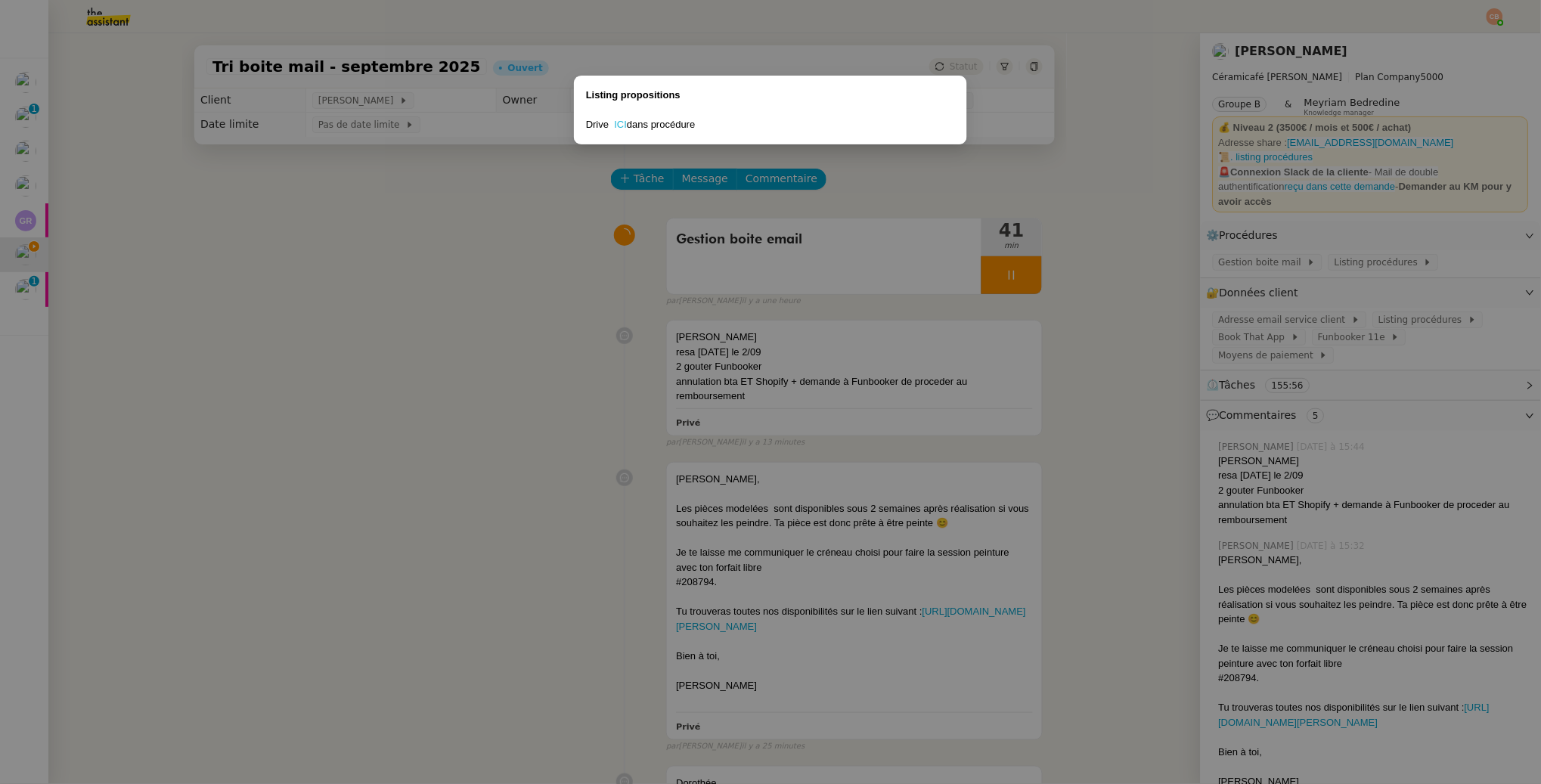
click at [621, 122] on link "ICI" at bounding box center [622, 124] width 13 height 12
click at [607, 382] on nz-modal-container "Listing propositions Drive ICI dans procédure" at bounding box center [770, 392] width 1541 height 784
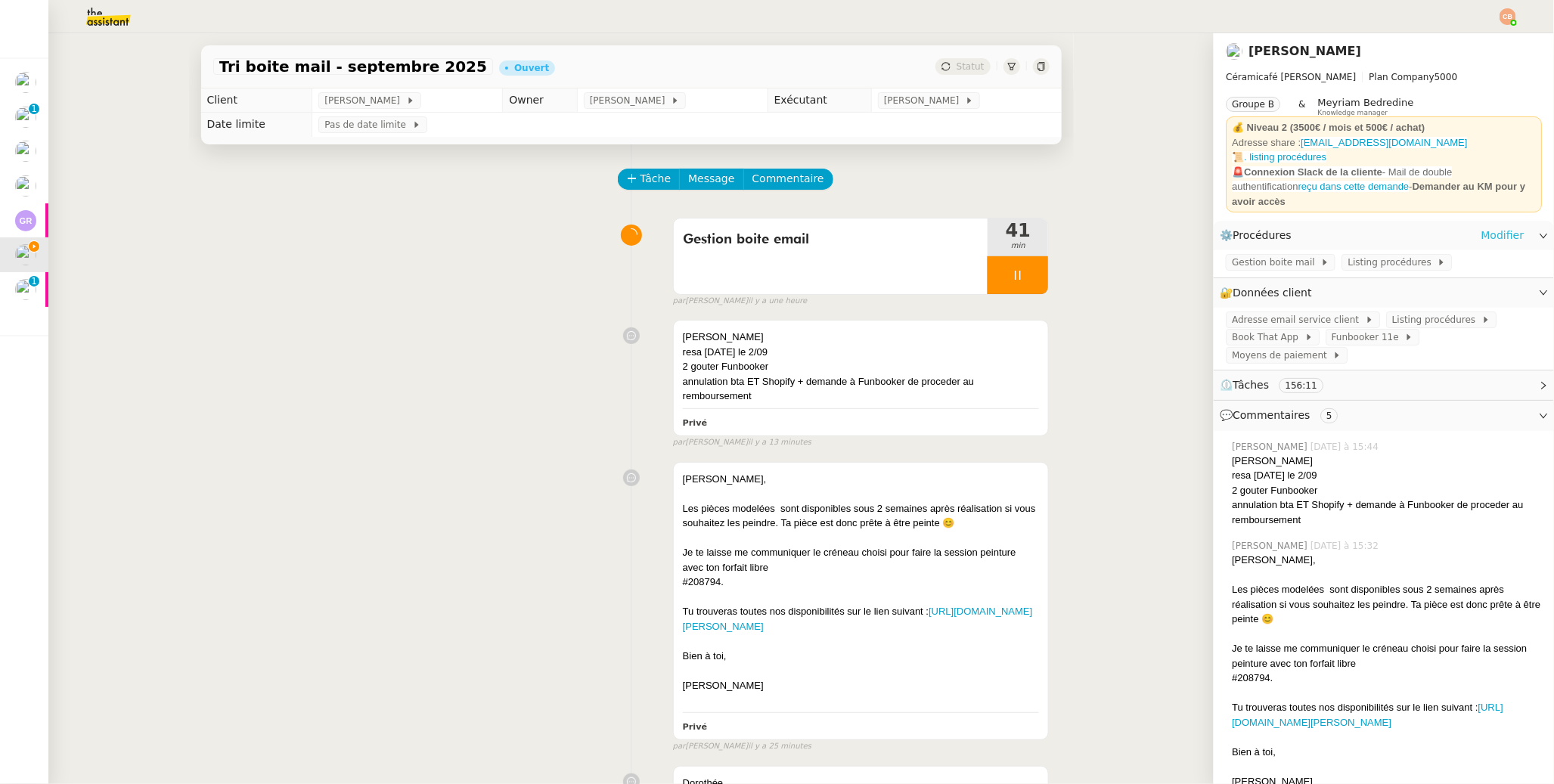
click at [1197, 227] on link "Modifier" at bounding box center [1503, 235] width 43 height 17
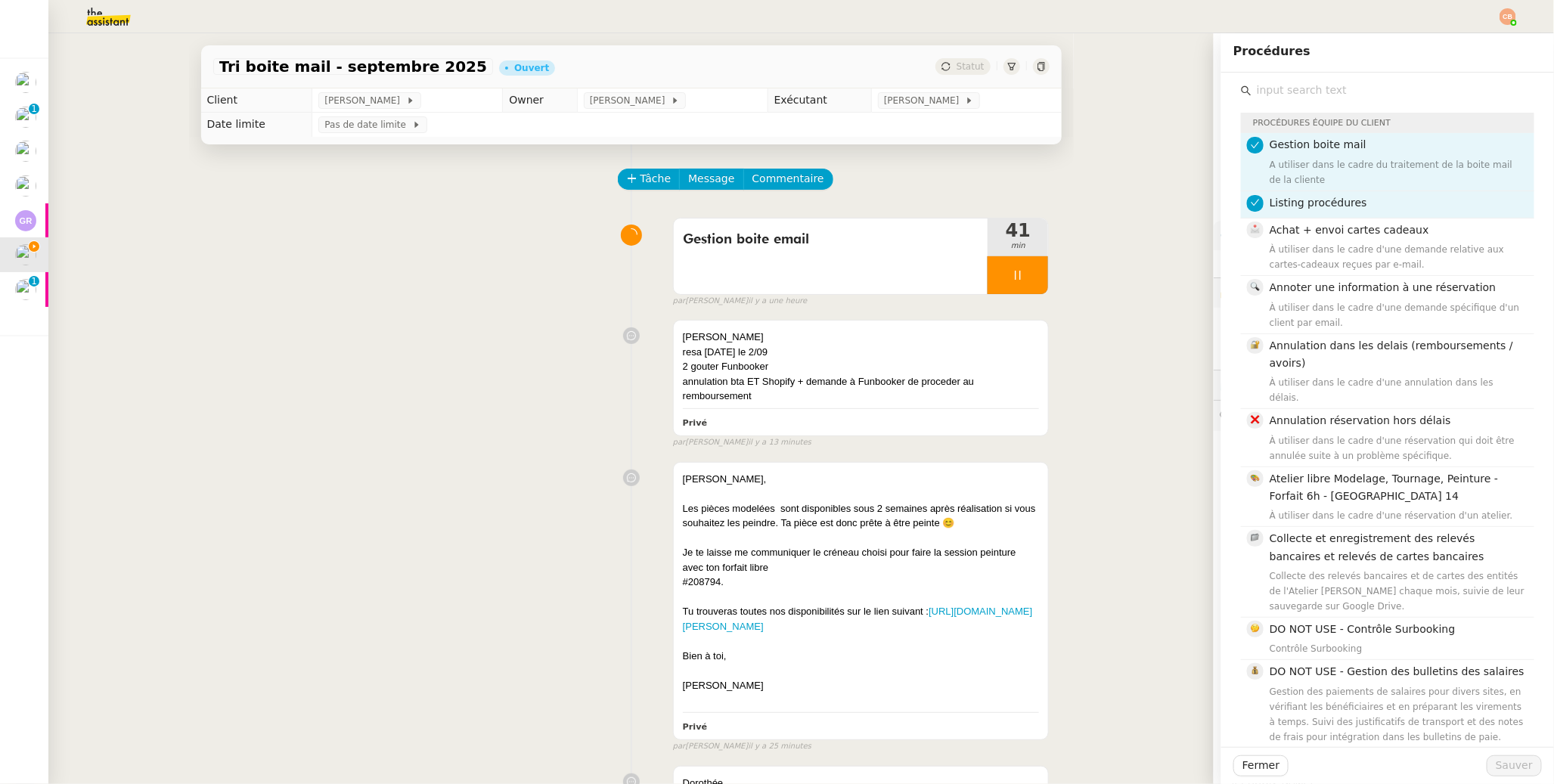
click at [1197, 90] on input "text" at bounding box center [1393, 90] width 283 height 21
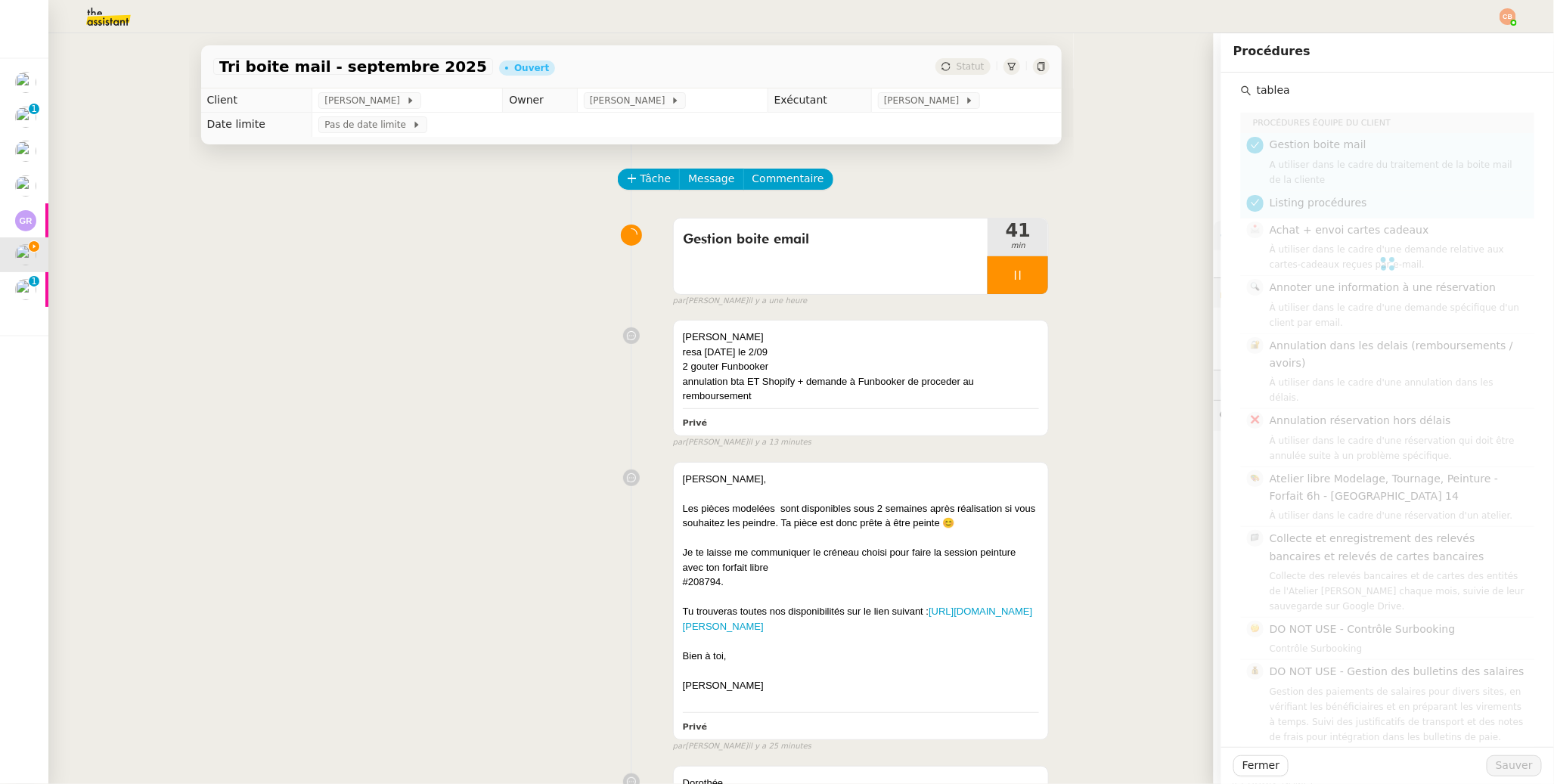
type input "tableau"
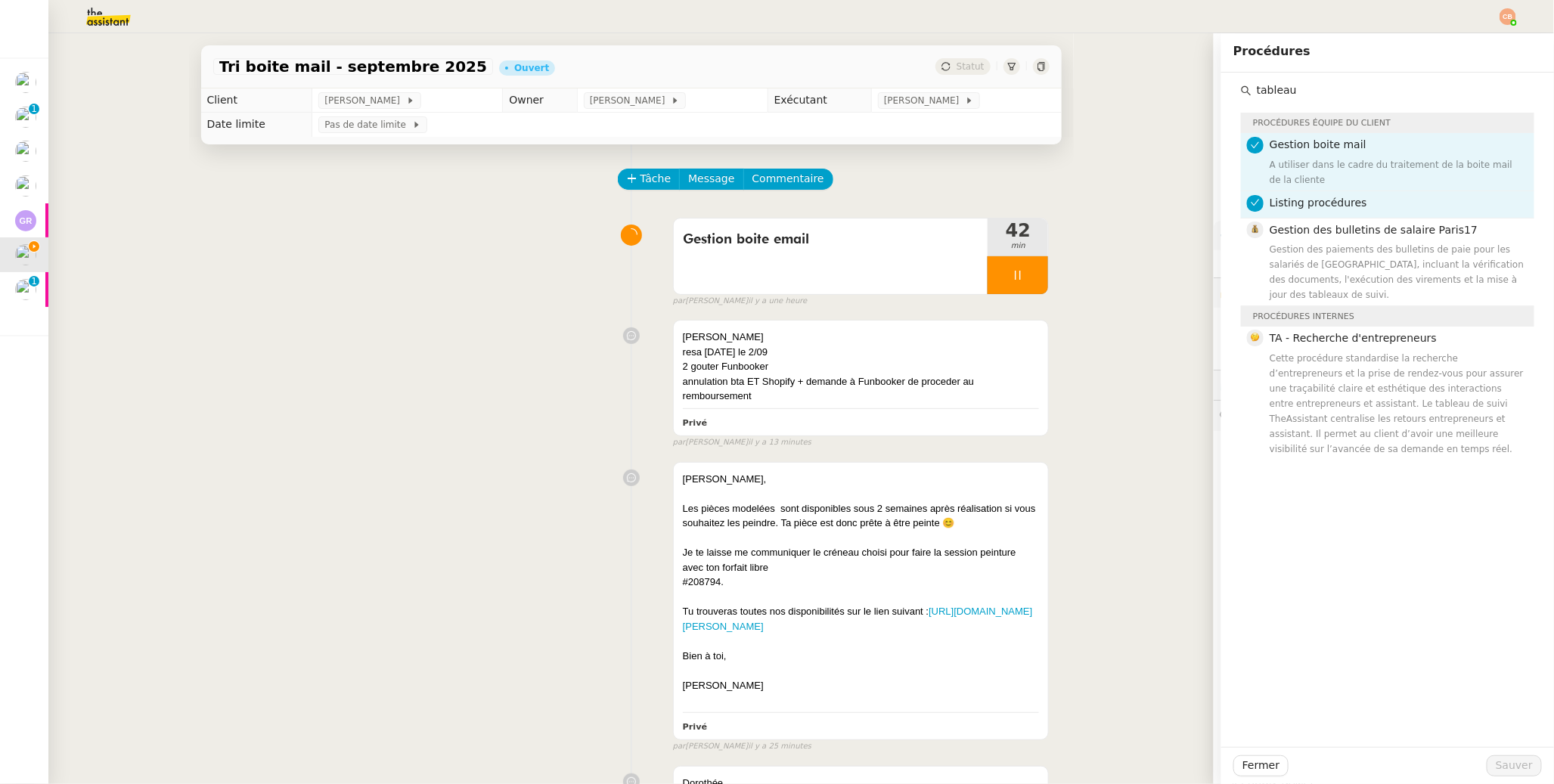
drag, startPoint x: 1294, startPoint y: 94, endPoint x: 1227, endPoint y: 93, distance: 67.0
click at [1197, 93] on div "tableau Procédures équipe du client Gestion boite mail A utiliser dans le cadre…" at bounding box center [1388, 266] width 308 height 387
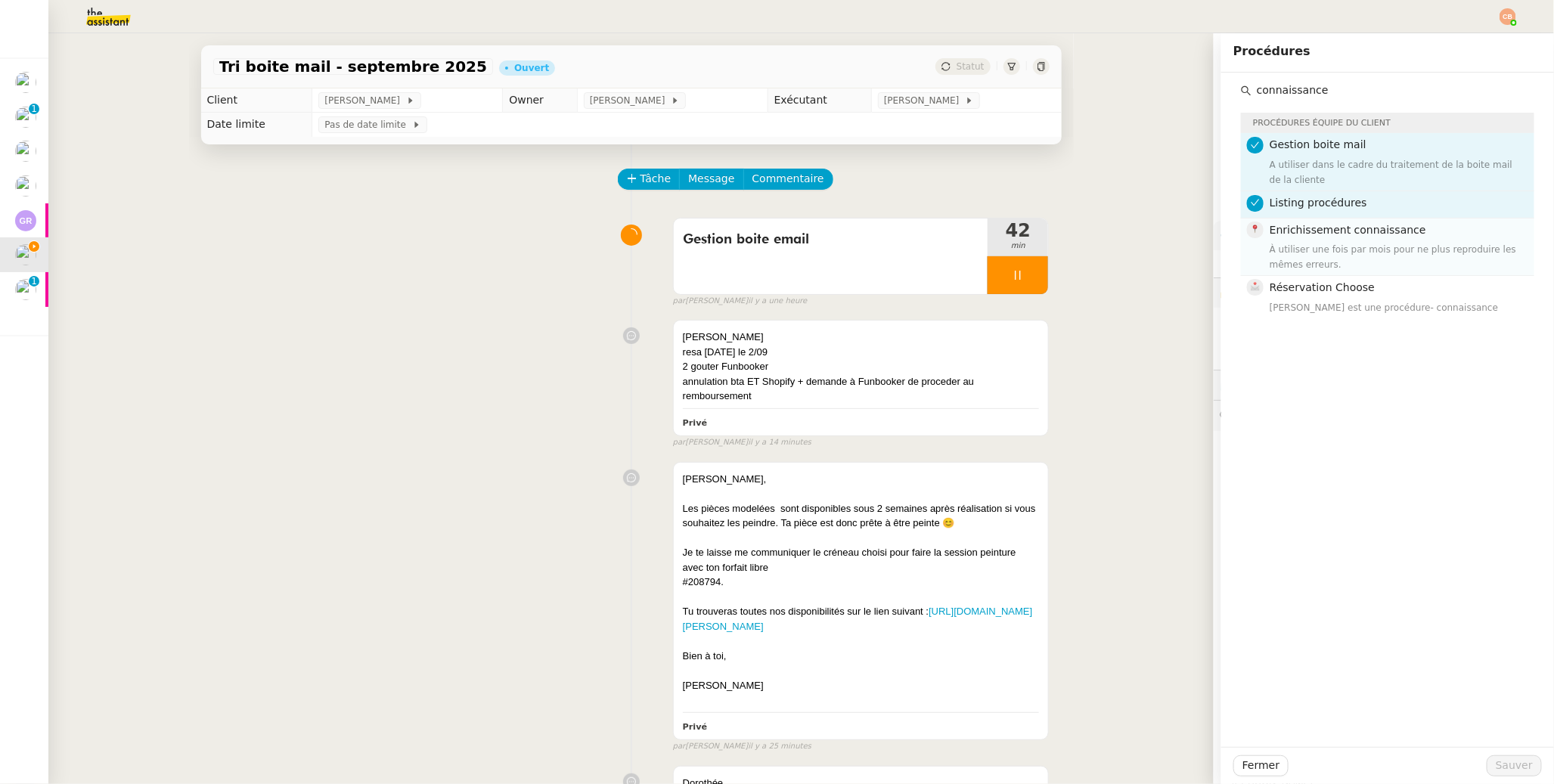
type input "connaissance"
click at [1197, 248] on div "À utiliser une fois par mois pour ne plus reproduire les mêmes erreurs." at bounding box center [1397, 257] width 255 height 30
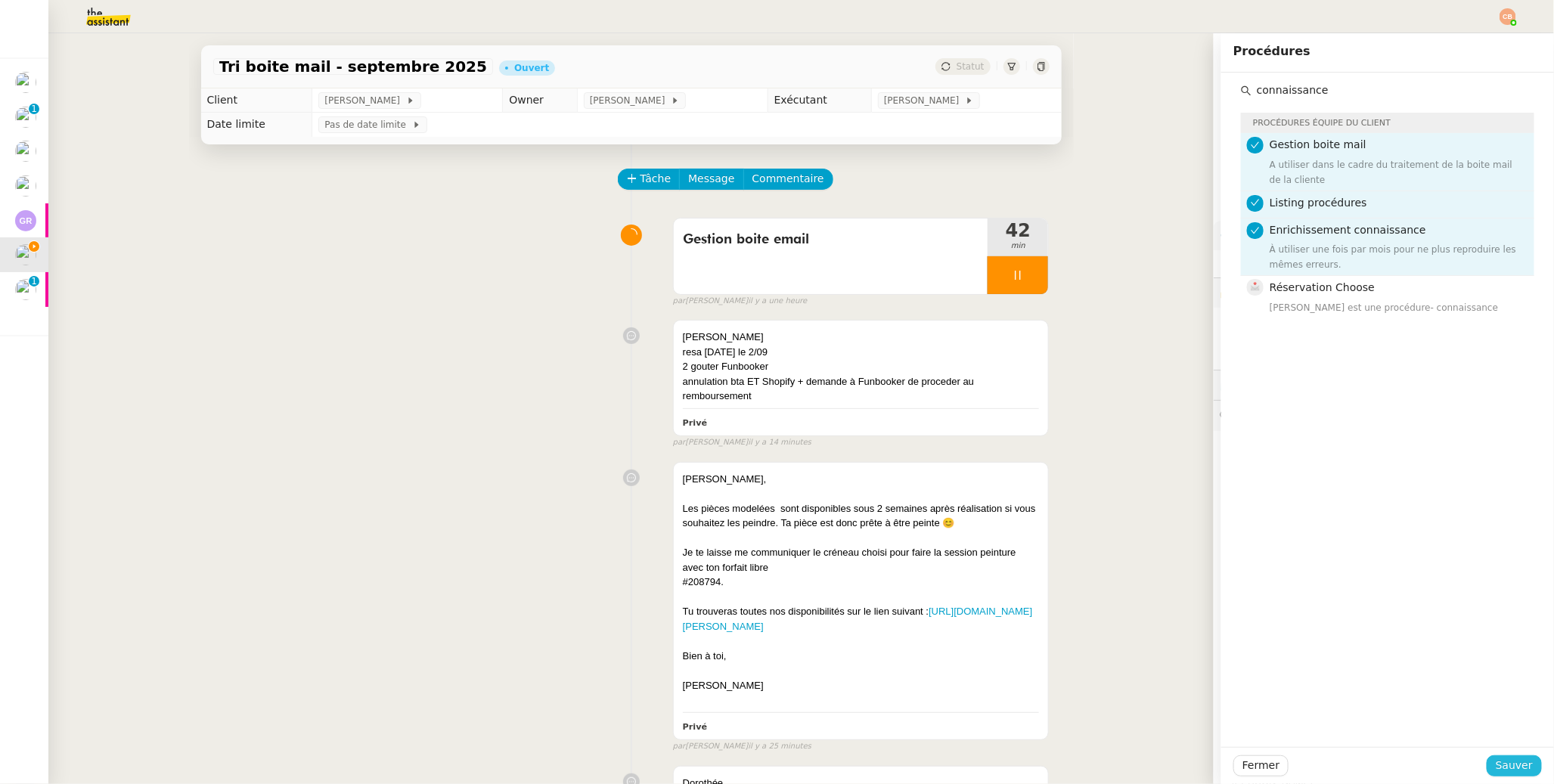
click at [1197, 620] on span "Sauver" at bounding box center [1514, 765] width 37 height 17
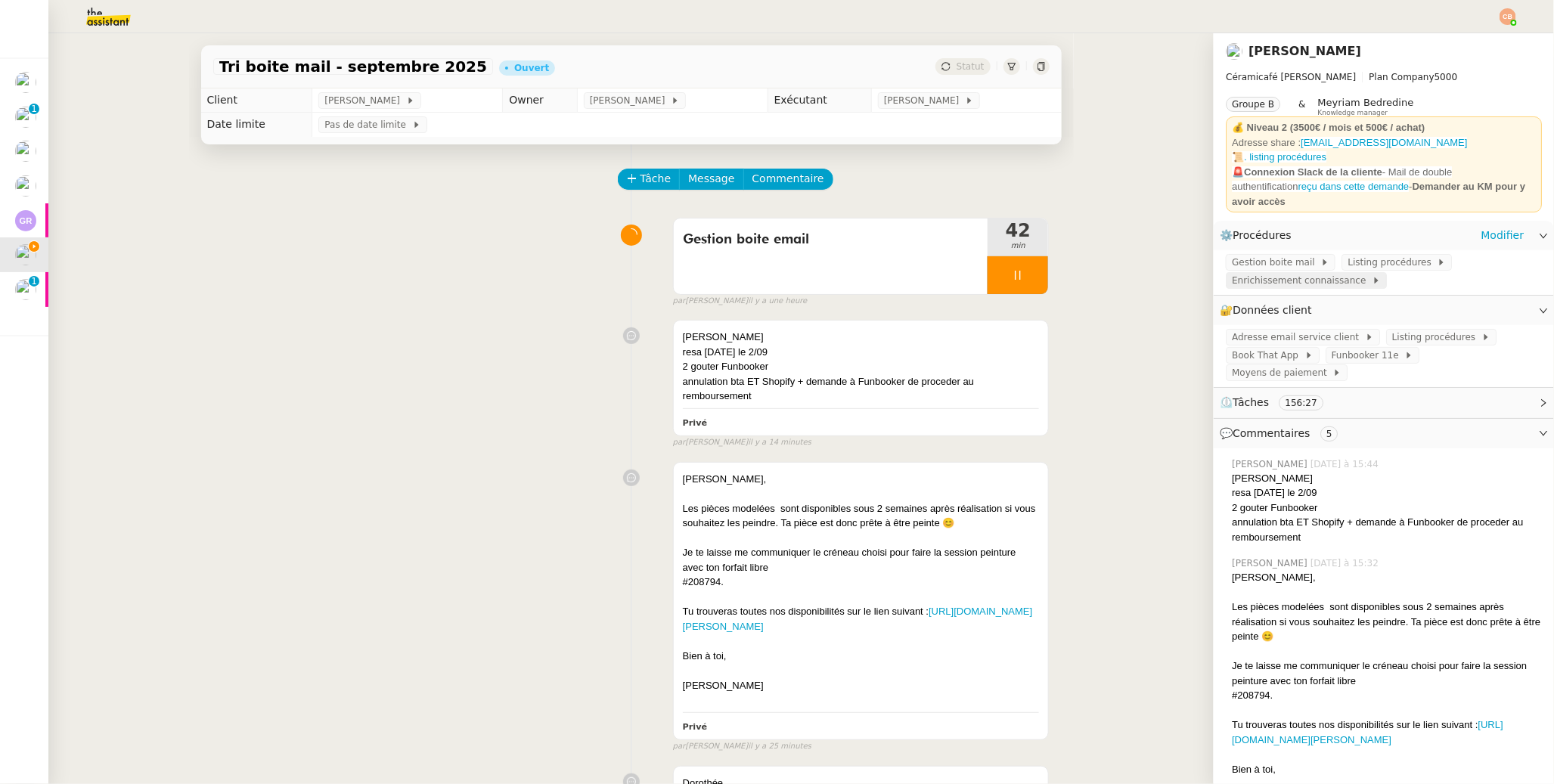
click at [1197, 273] on span "Enrichissement connaissance" at bounding box center [1302, 280] width 140 height 15
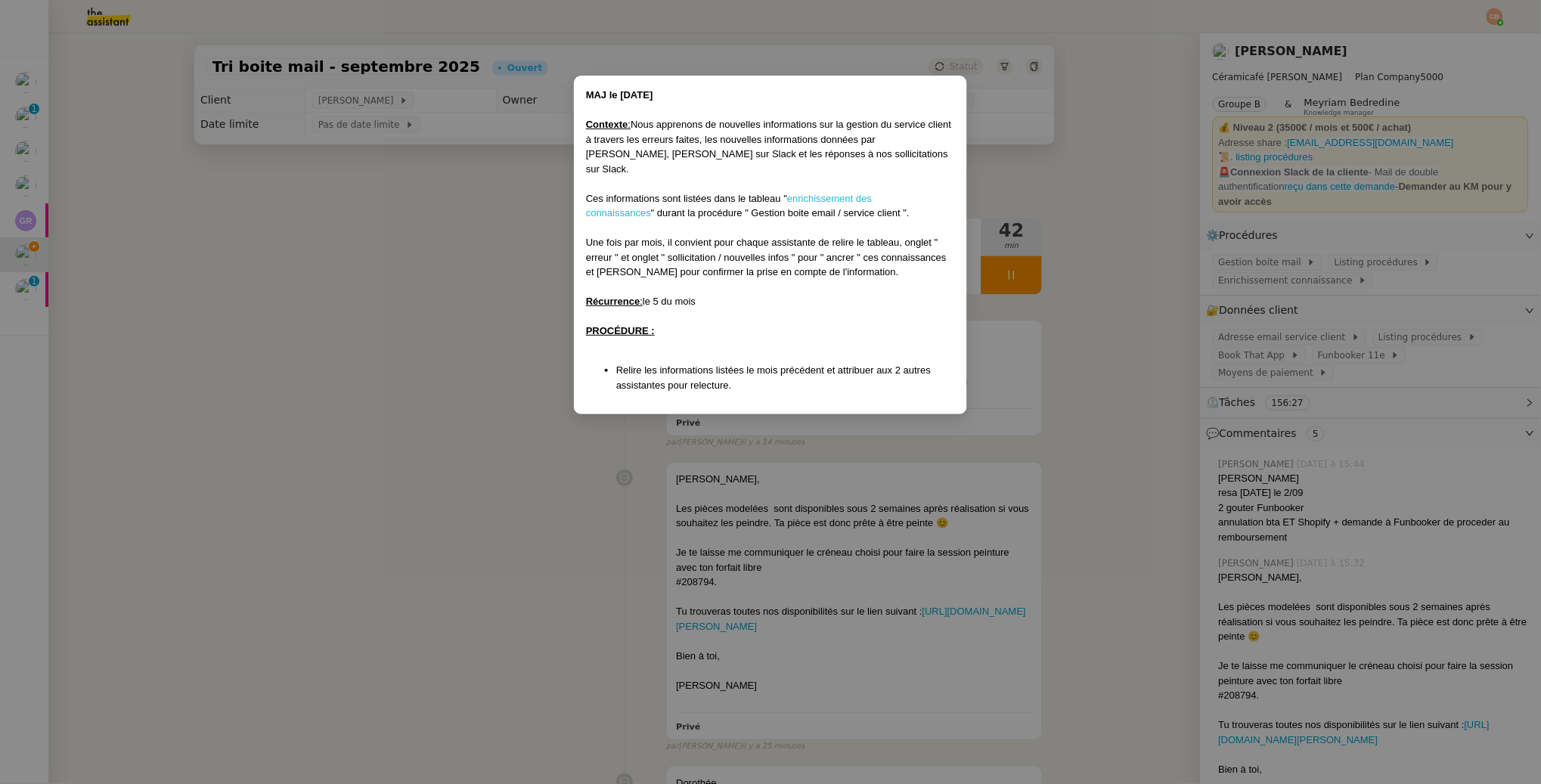
click at [834, 193] on link "enrichissement des connaissances" at bounding box center [729, 206] width 286 height 27
click at [432, 229] on nz-modal-container "MAJ le 26/06/2025 Contexte : Nous apprenons de nouvelles informations sur la ge…" at bounding box center [770, 392] width 1541 height 784
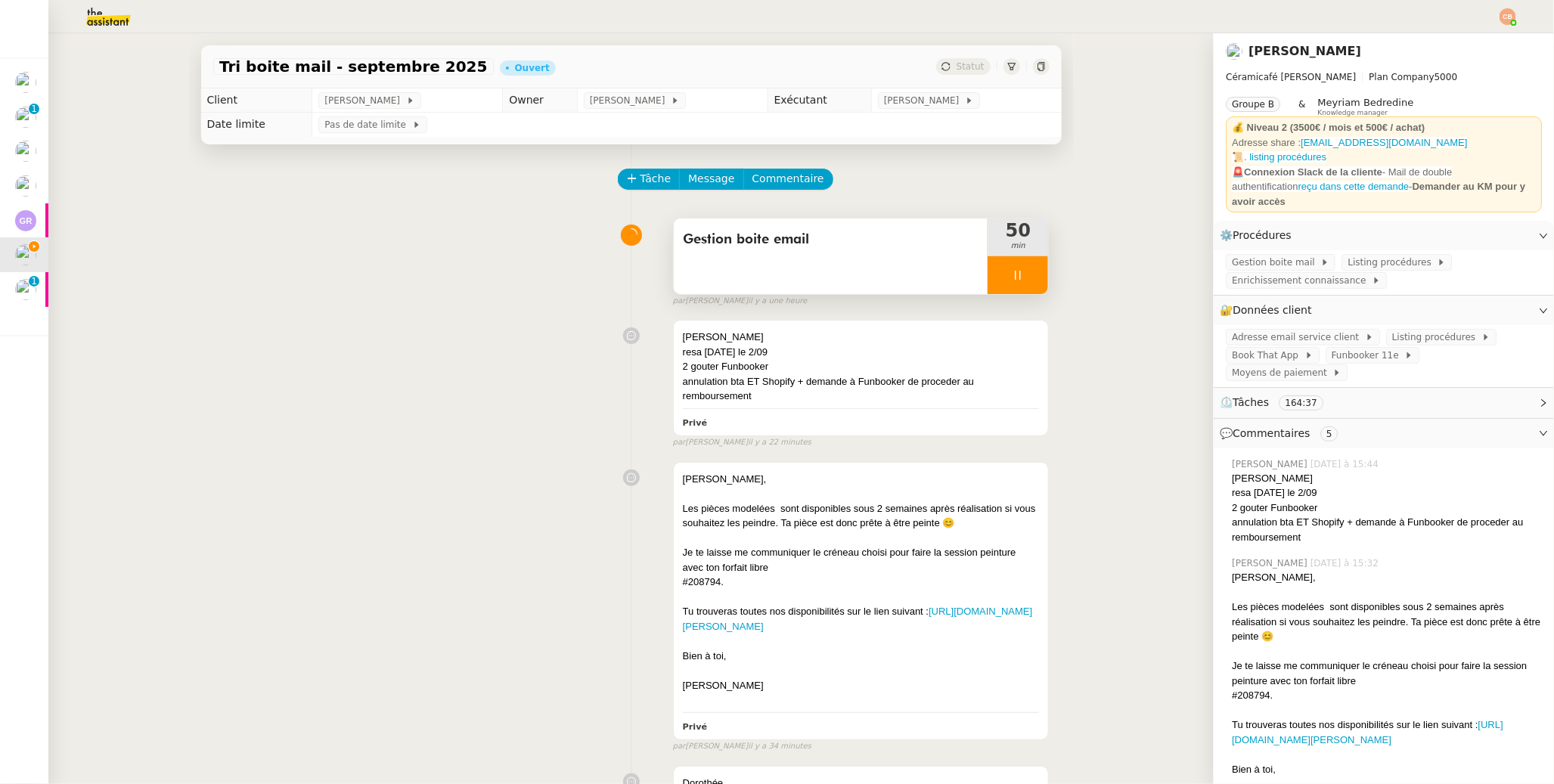
click at [1016, 278] on icon at bounding box center [1017, 275] width 12 height 12
click at [1001, 272] on icon at bounding box center [1003, 275] width 5 height 8
click at [1012, 278] on icon at bounding box center [1017, 275] width 12 height 12
click at [1001, 275] on icon at bounding box center [1003, 275] width 5 height 8
click at [998, 280] on div at bounding box center [1017, 275] width 61 height 38
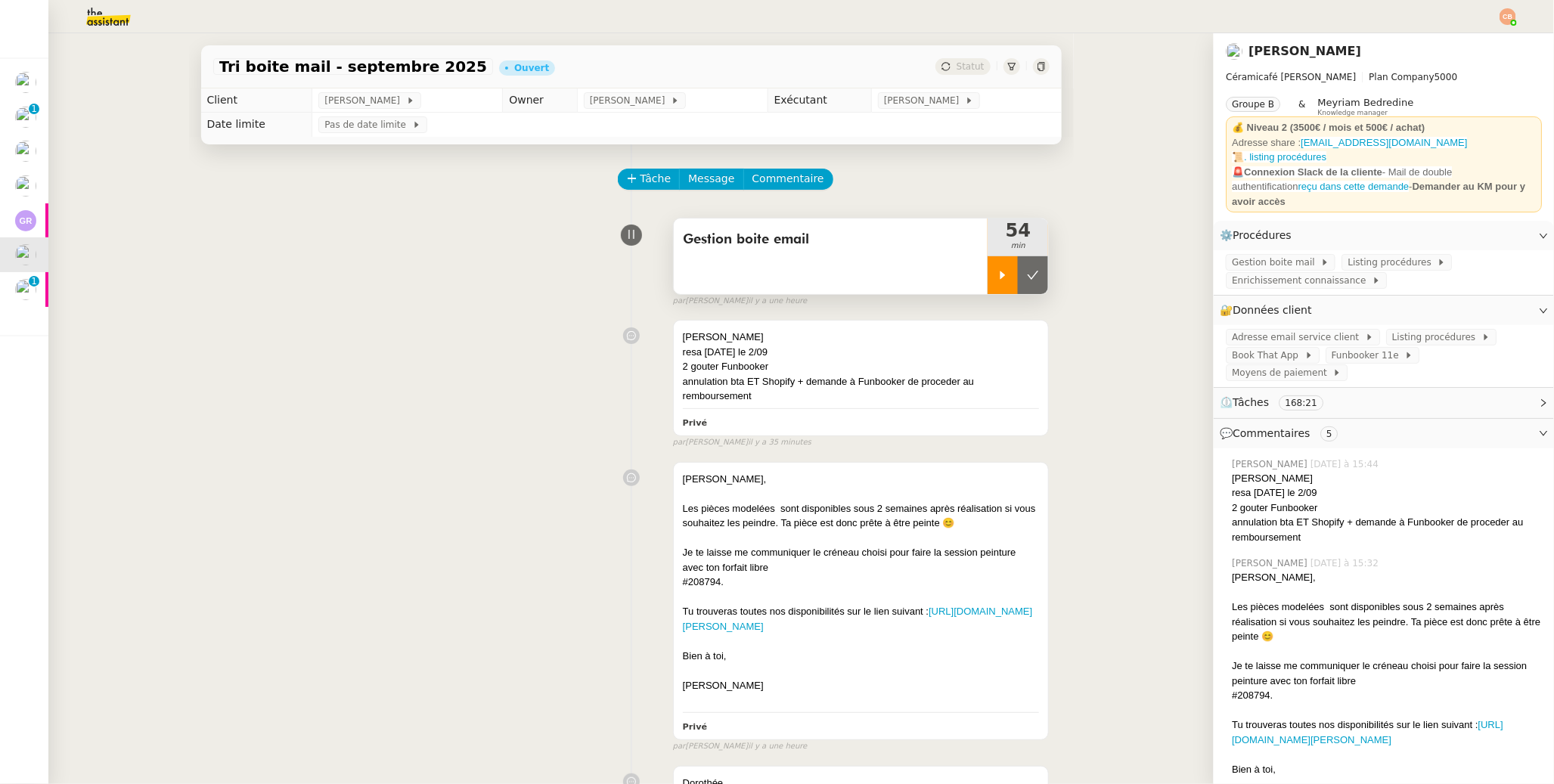
click at [997, 273] on icon at bounding box center [1003, 275] width 12 height 12
click at [1022, 282] on div at bounding box center [1017, 275] width 61 height 38
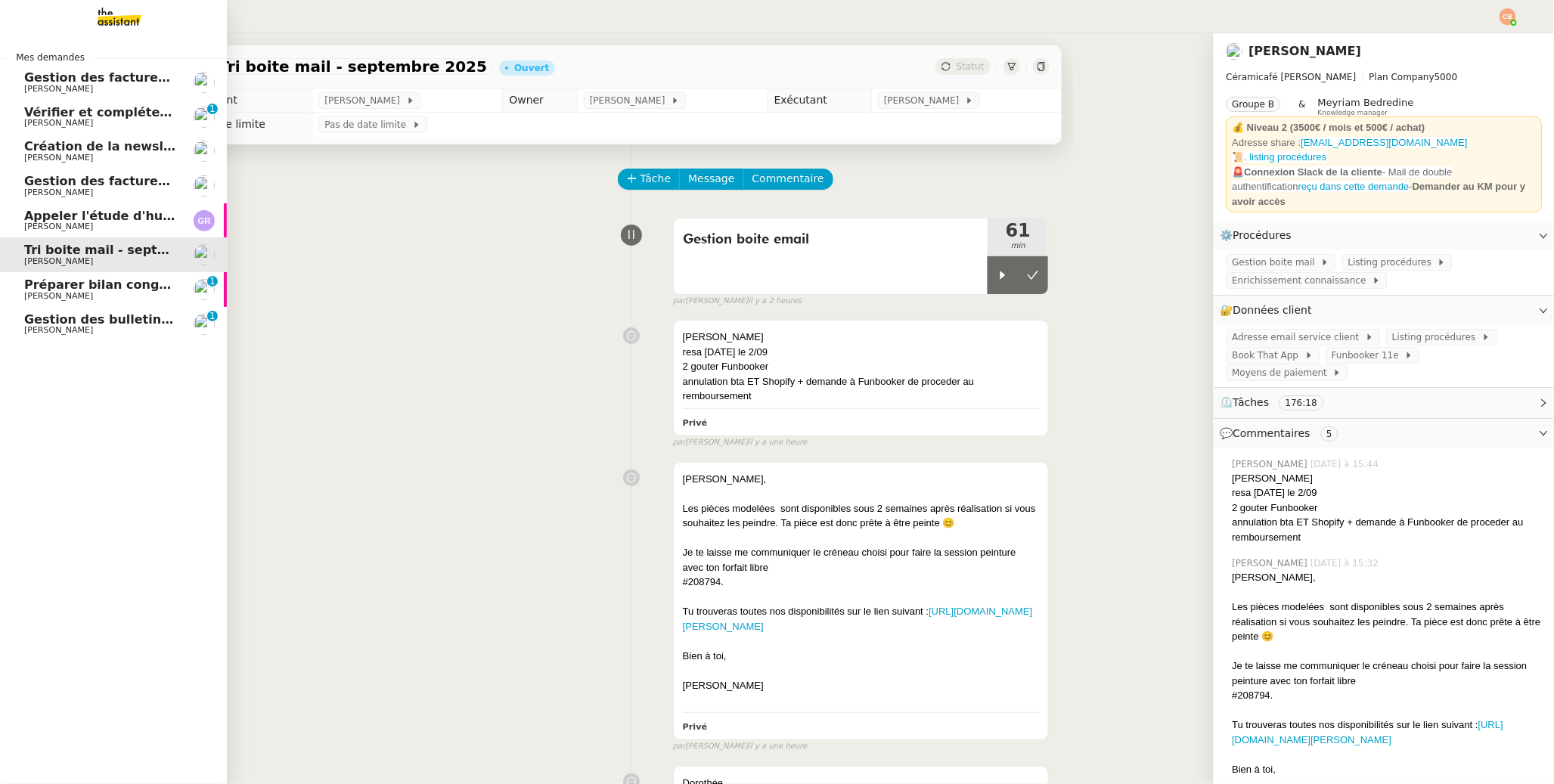
click at [60, 332] on span "[PERSON_NAME]" at bounding box center [58, 330] width 69 height 10
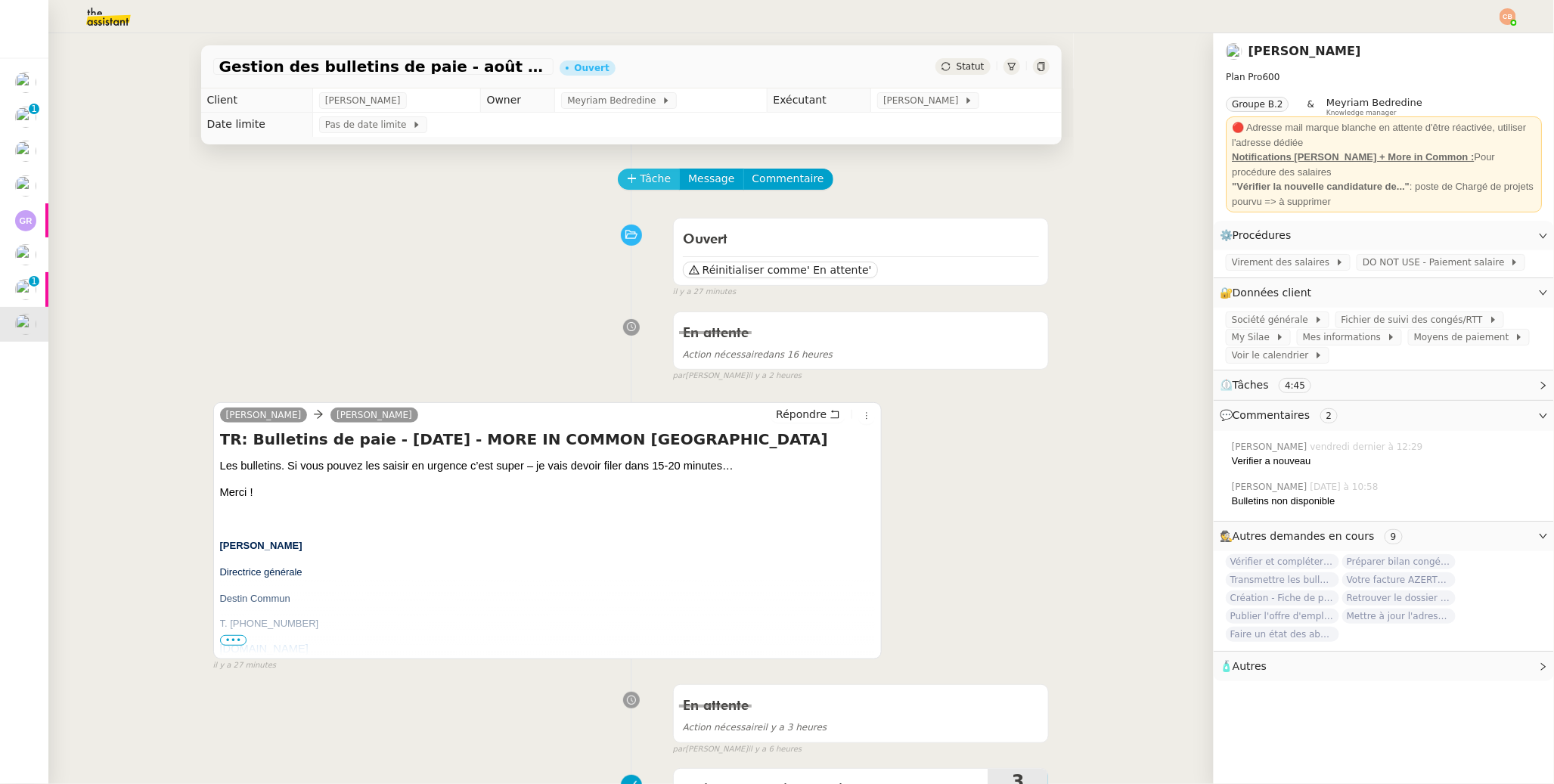
click at [641, 186] on span "Tâche" at bounding box center [656, 178] width 31 height 17
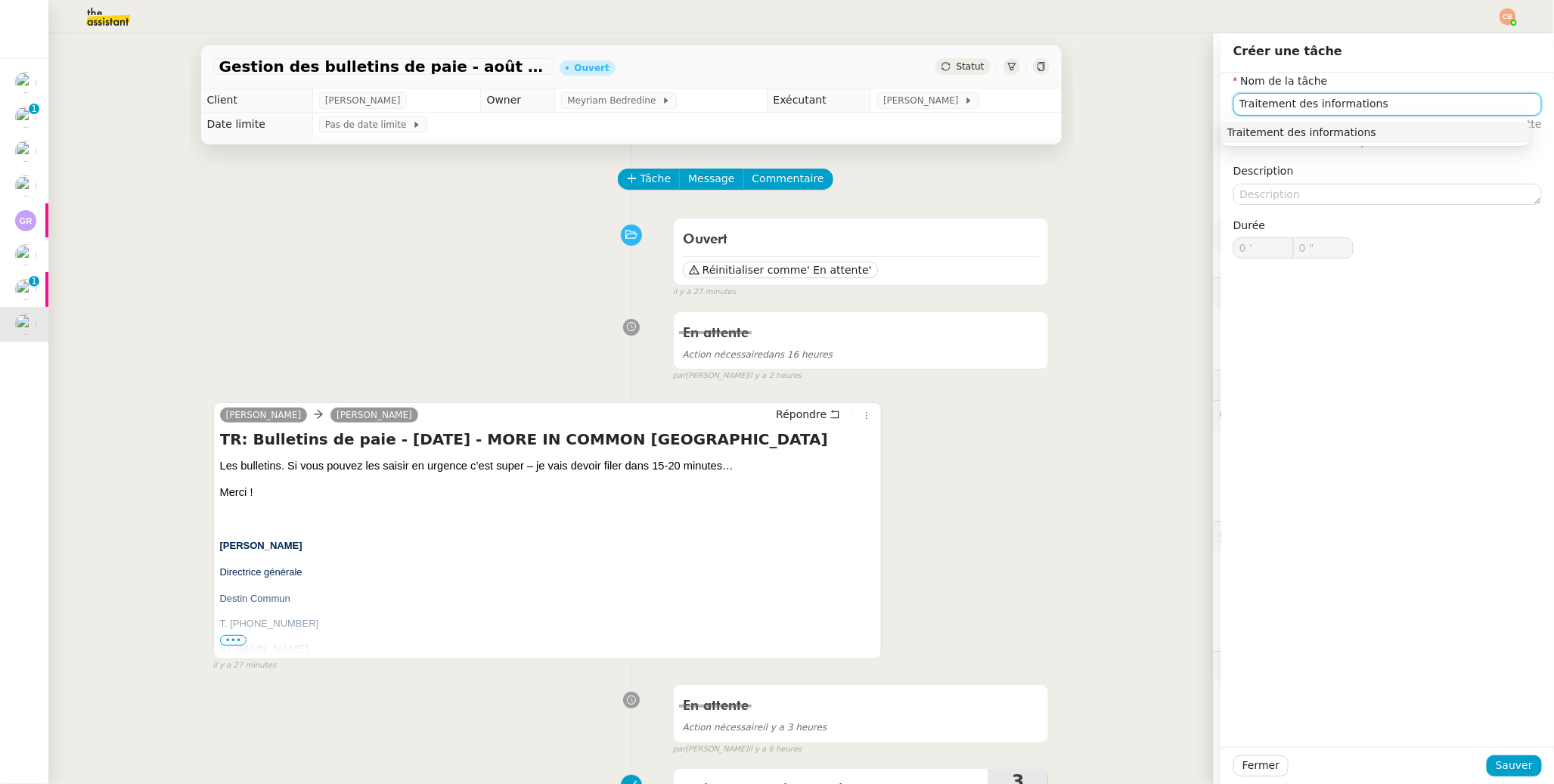
click at [1197, 136] on div "Traitement des informations" at bounding box center [1376, 132] width 297 height 13
type input "Traitement des informations"
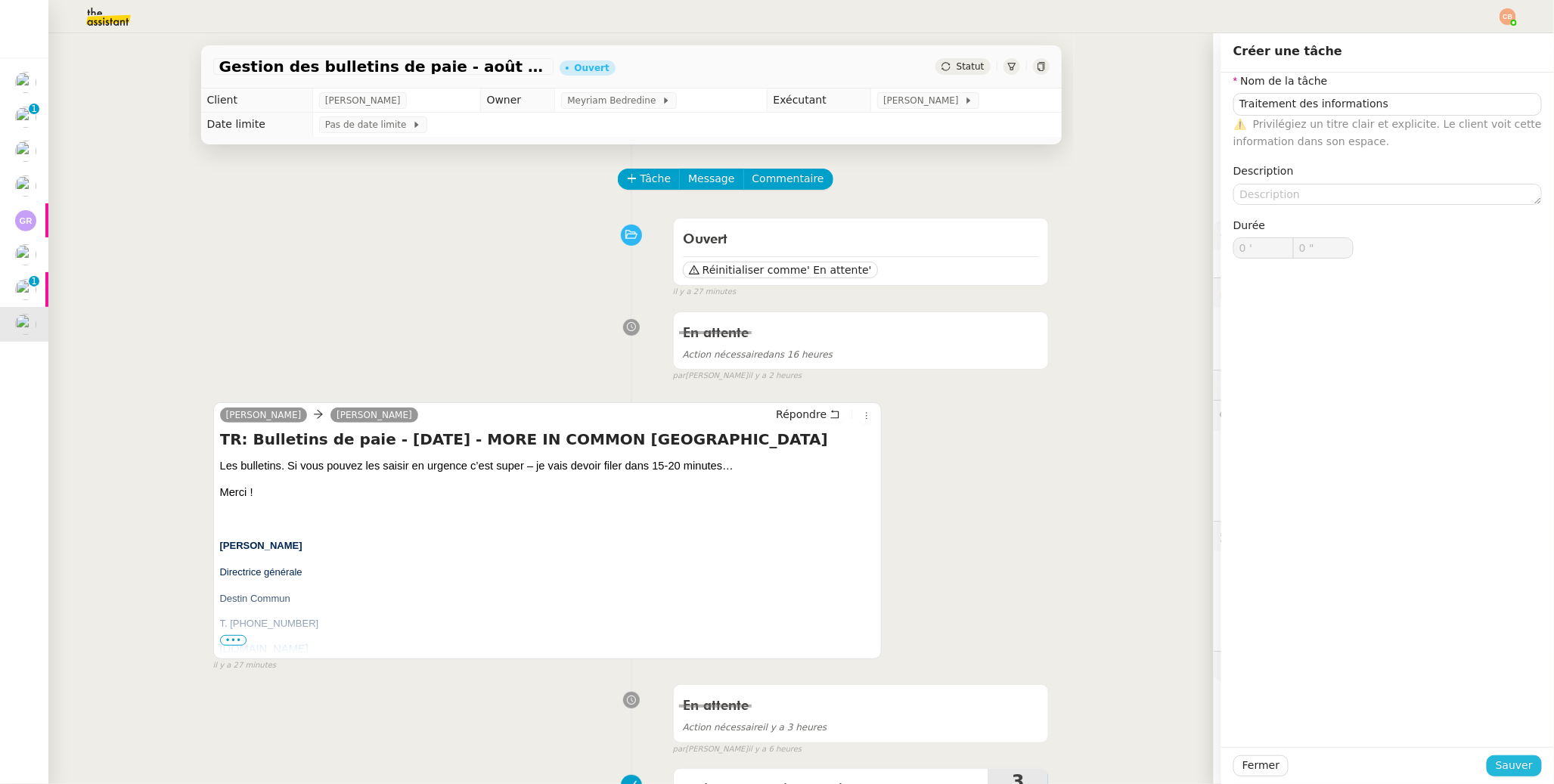
click at [1197, 620] on span "Sauver" at bounding box center [1514, 765] width 37 height 17
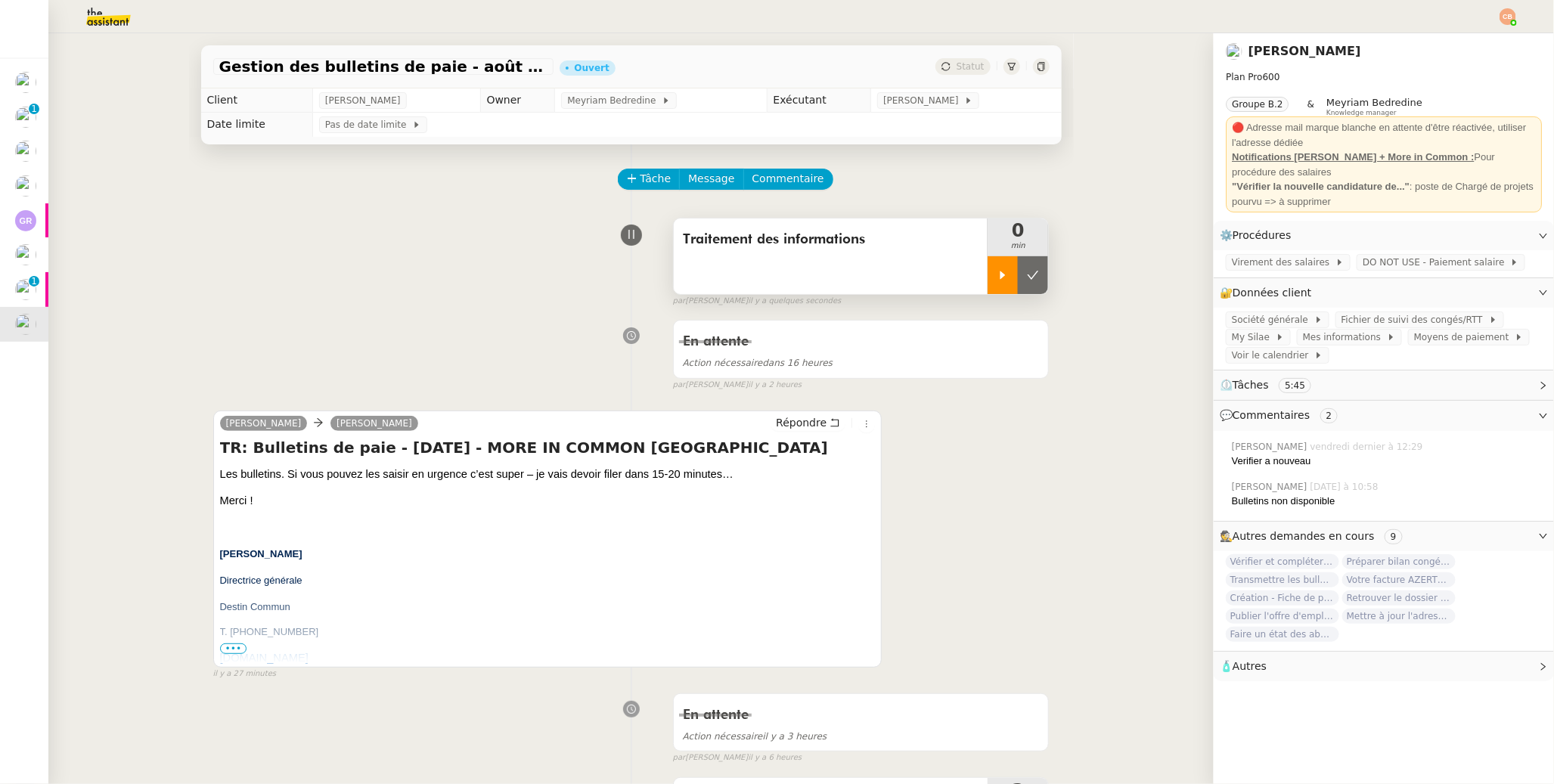
click at [997, 273] on icon at bounding box center [1003, 275] width 12 height 12
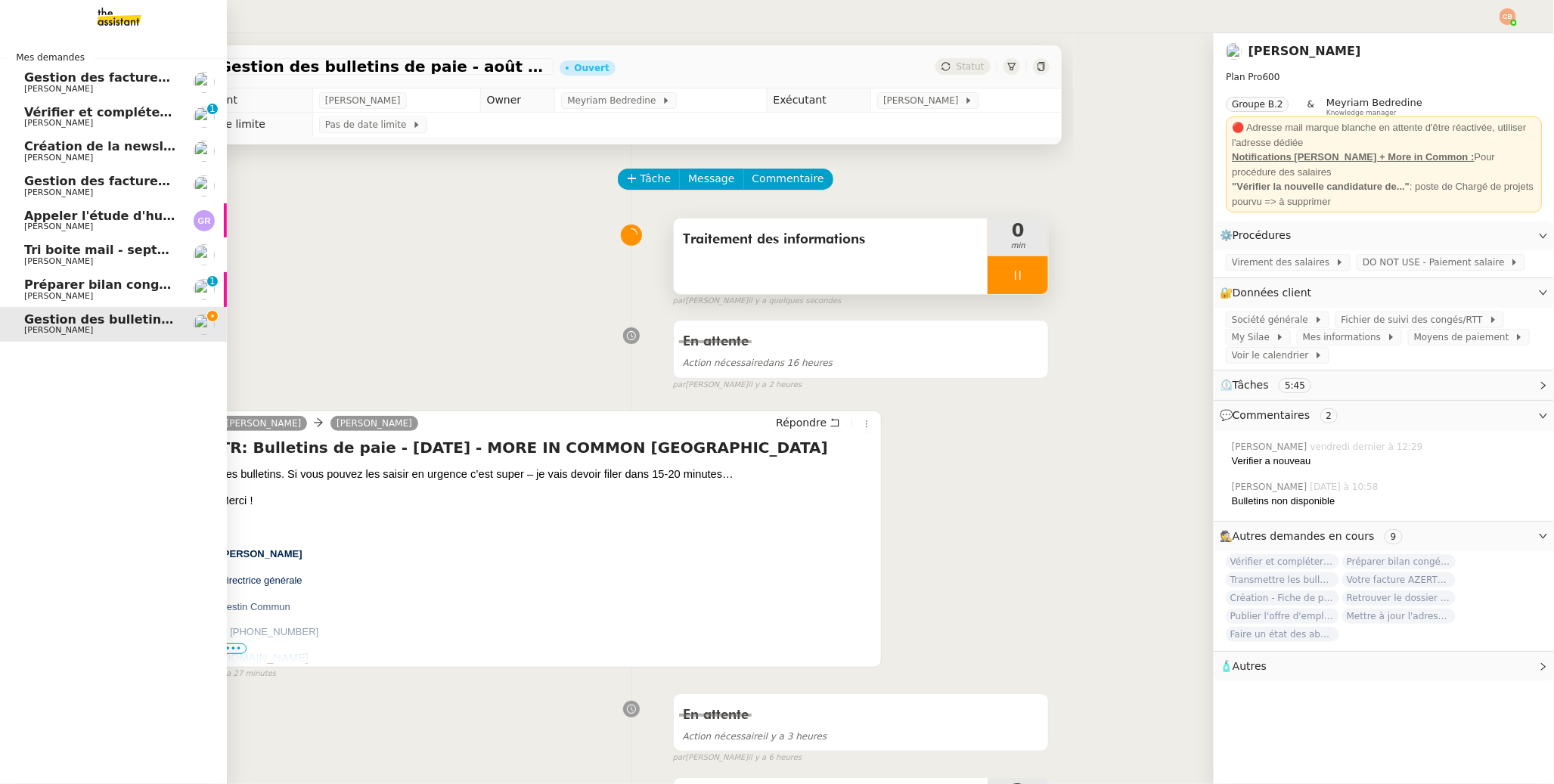
click at [30, 281] on span "Préparer bilan congés équipe" at bounding box center [124, 284] width 202 height 14
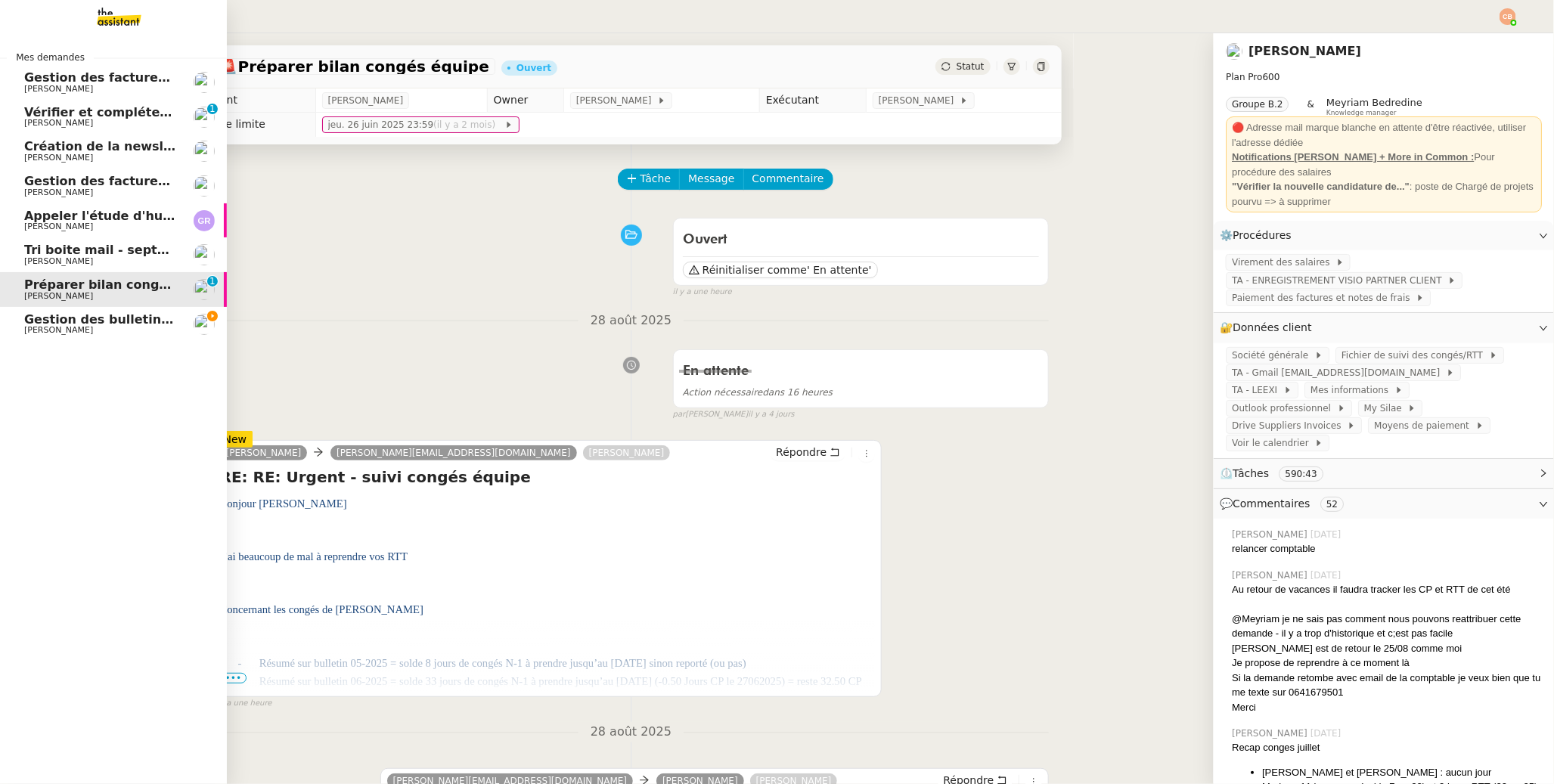
click at [39, 318] on span "Gestion des bulletins de paie - août 2025" at bounding box center [164, 319] width 280 height 14
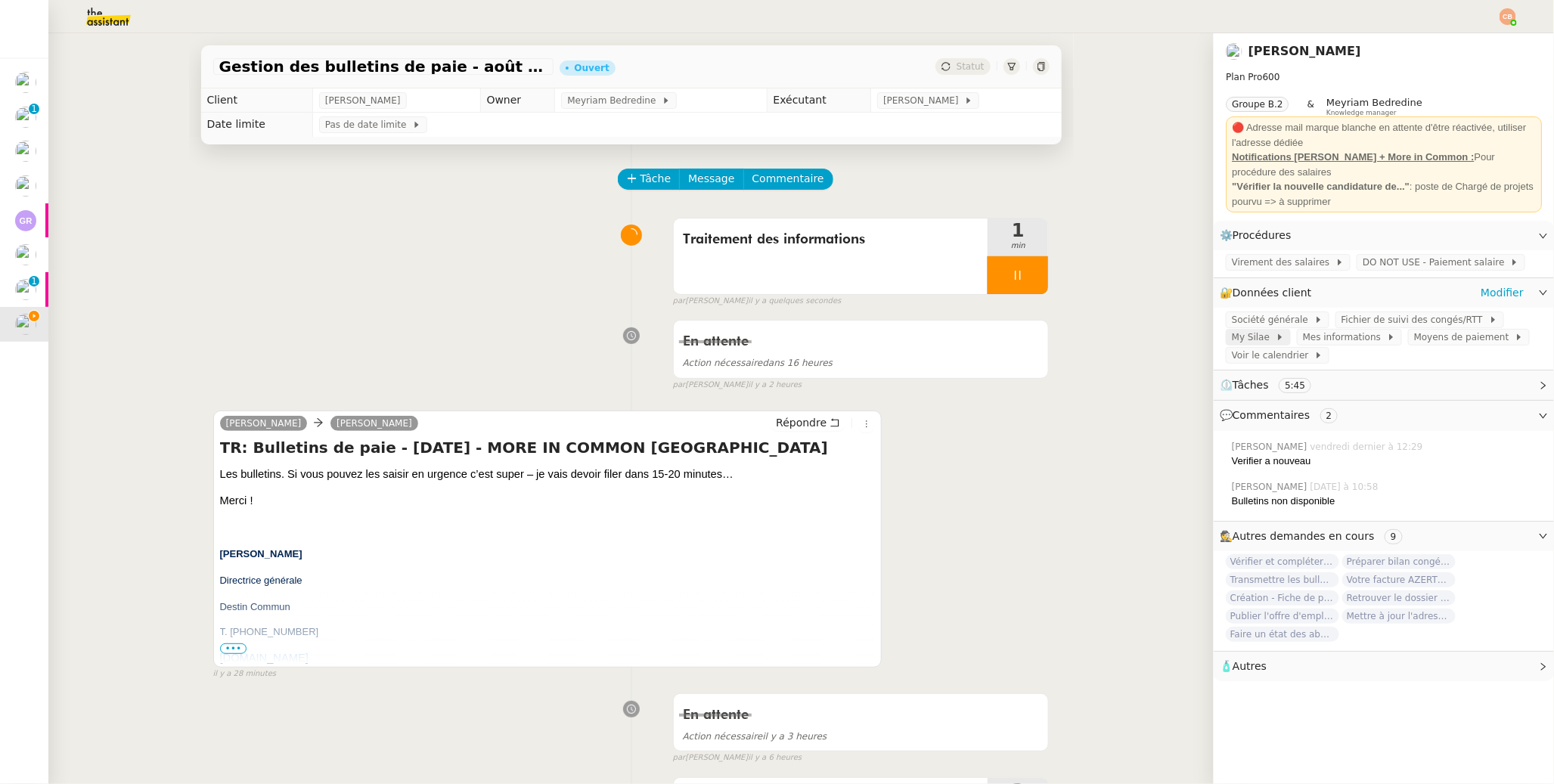
click at [1197, 334] on span "My Silae" at bounding box center [1254, 337] width 44 height 15
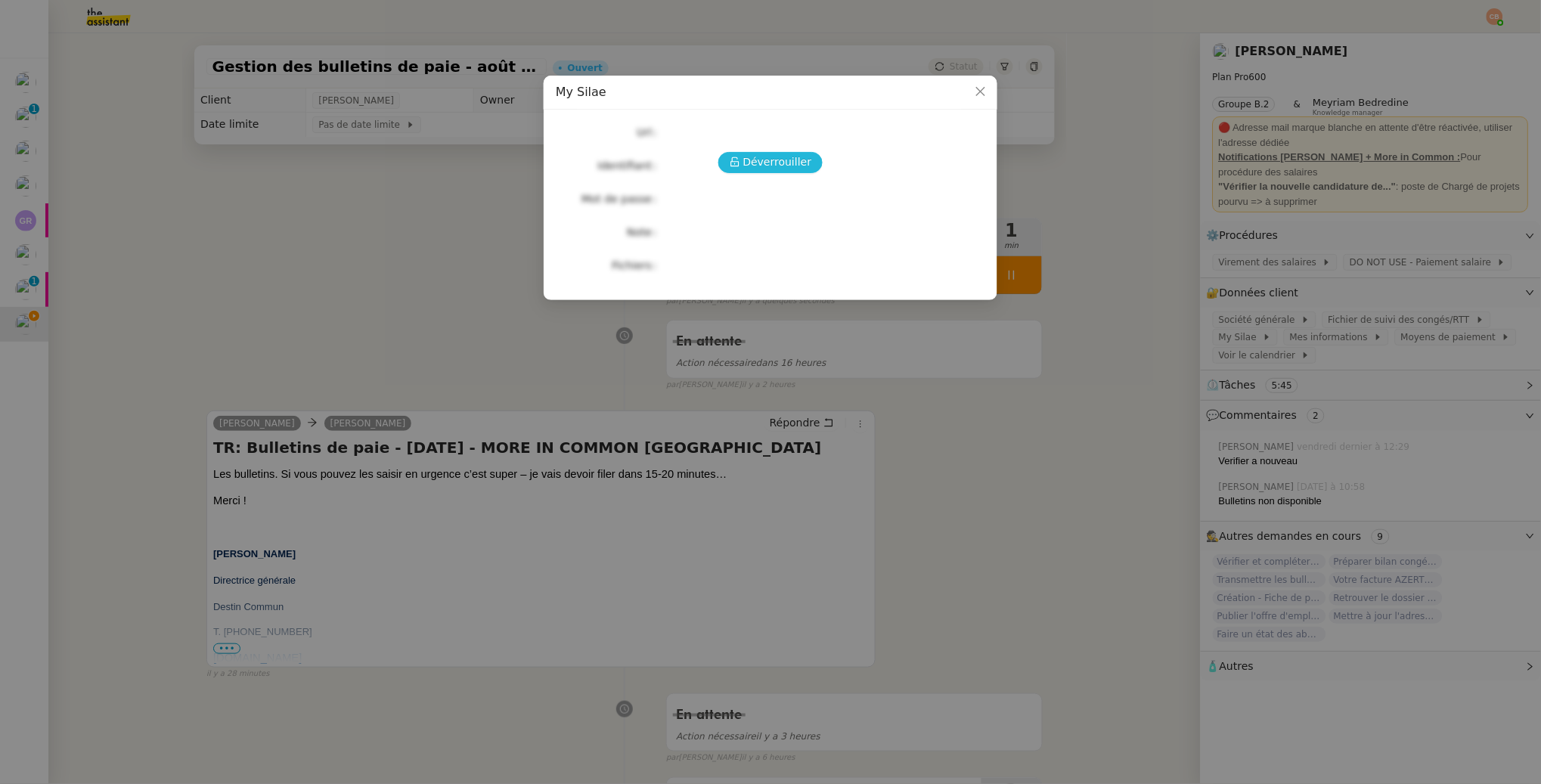
click at [787, 155] on span "Déverrouiller" at bounding box center [778, 162] width 69 height 17
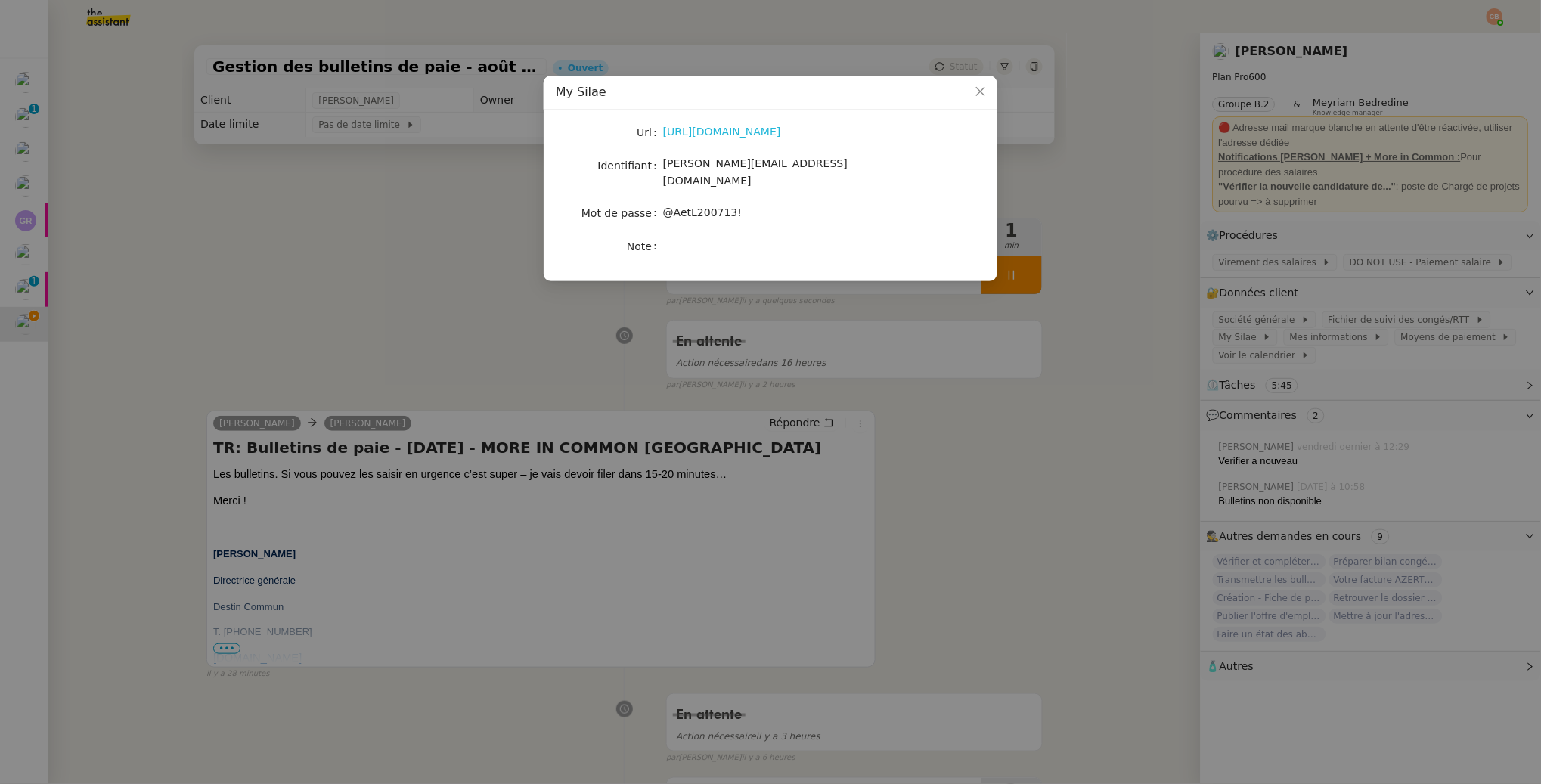
click at [704, 132] on link "https://my.silae.fr/" at bounding box center [722, 131] width 118 height 12
drag, startPoint x: 662, startPoint y: 167, endPoint x: 809, endPoint y: 172, distance: 147.1
click at [809, 172] on nz-form-item "Identifiant Laurence@destincommun.fr" at bounding box center [770, 172] width 429 height 36
copy nz-form-item "Laurence@destincommun.fr"
drag, startPoint x: 667, startPoint y: 197, endPoint x: 775, endPoint y: 202, distance: 108.1
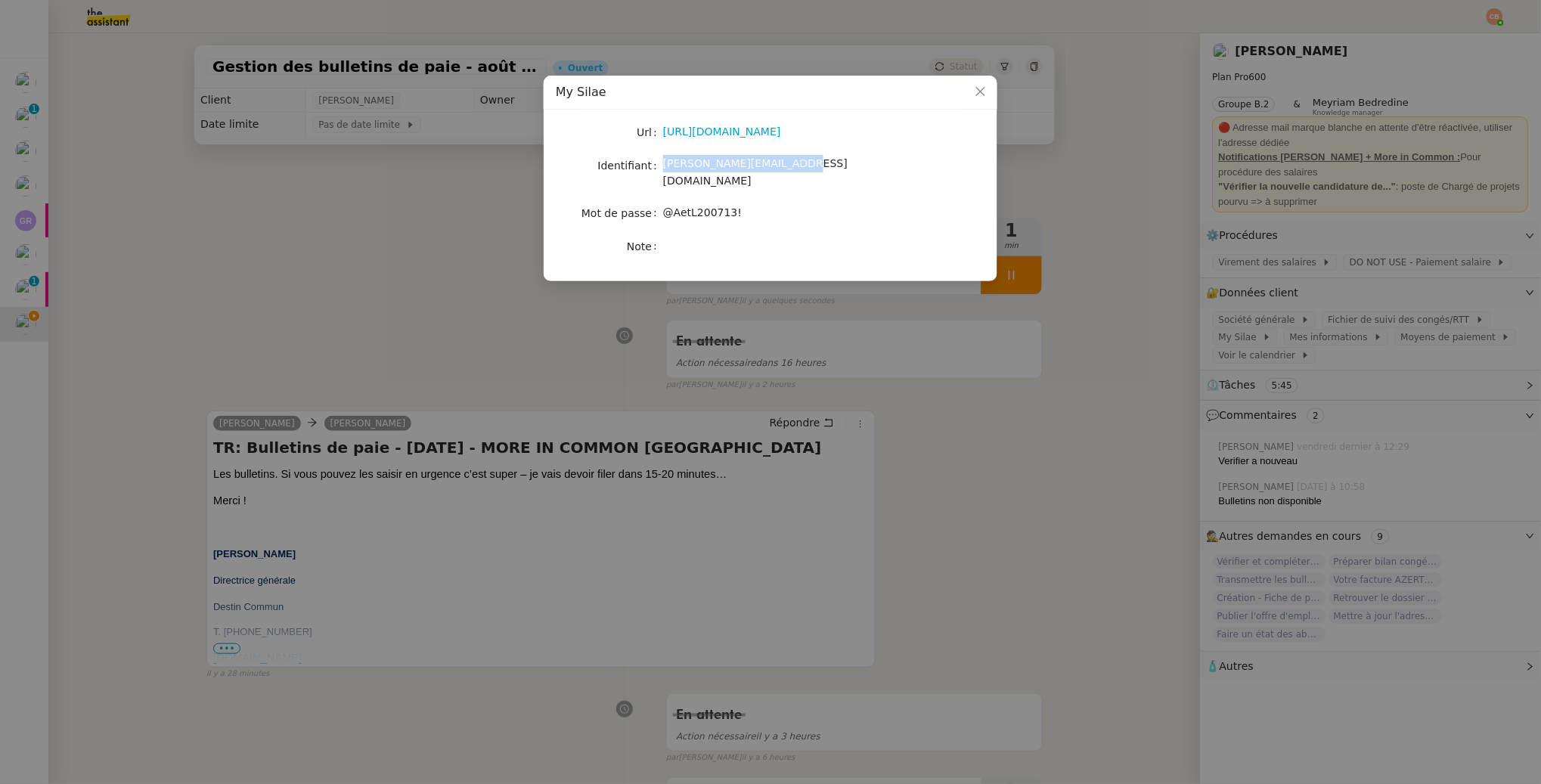
click at [775, 204] on div "@AetL200713!" at bounding box center [788, 212] width 250 height 17
copy span "@AetL200713!"
click at [268, 211] on nz-modal-container "My Silae Url https://my.silae.fr/ Identifiant Laurence@destincommun.fr Mot de p…" at bounding box center [770, 392] width 1541 height 784
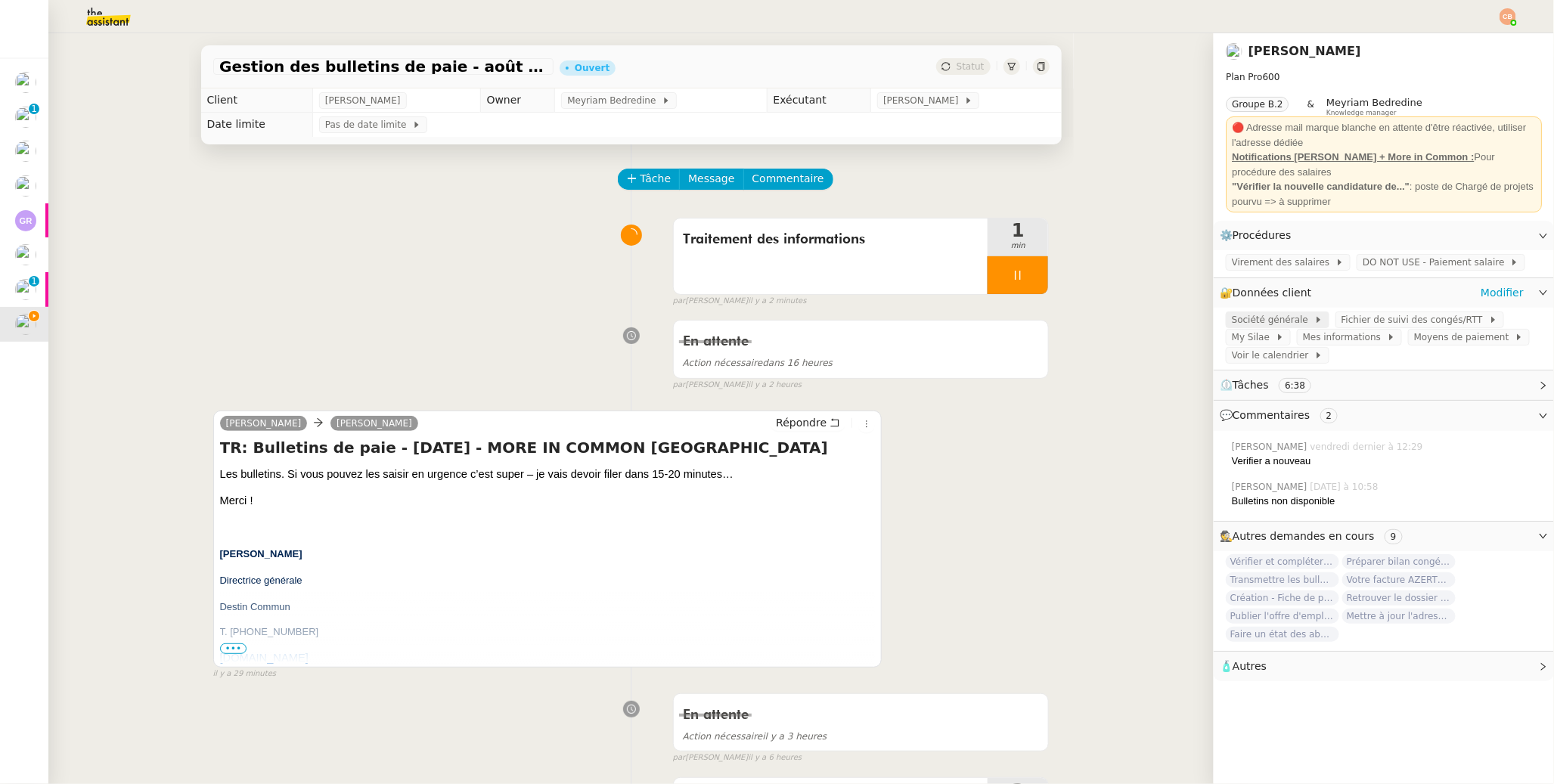
click at [1197, 313] on span "Société générale" at bounding box center [1273, 320] width 82 height 15
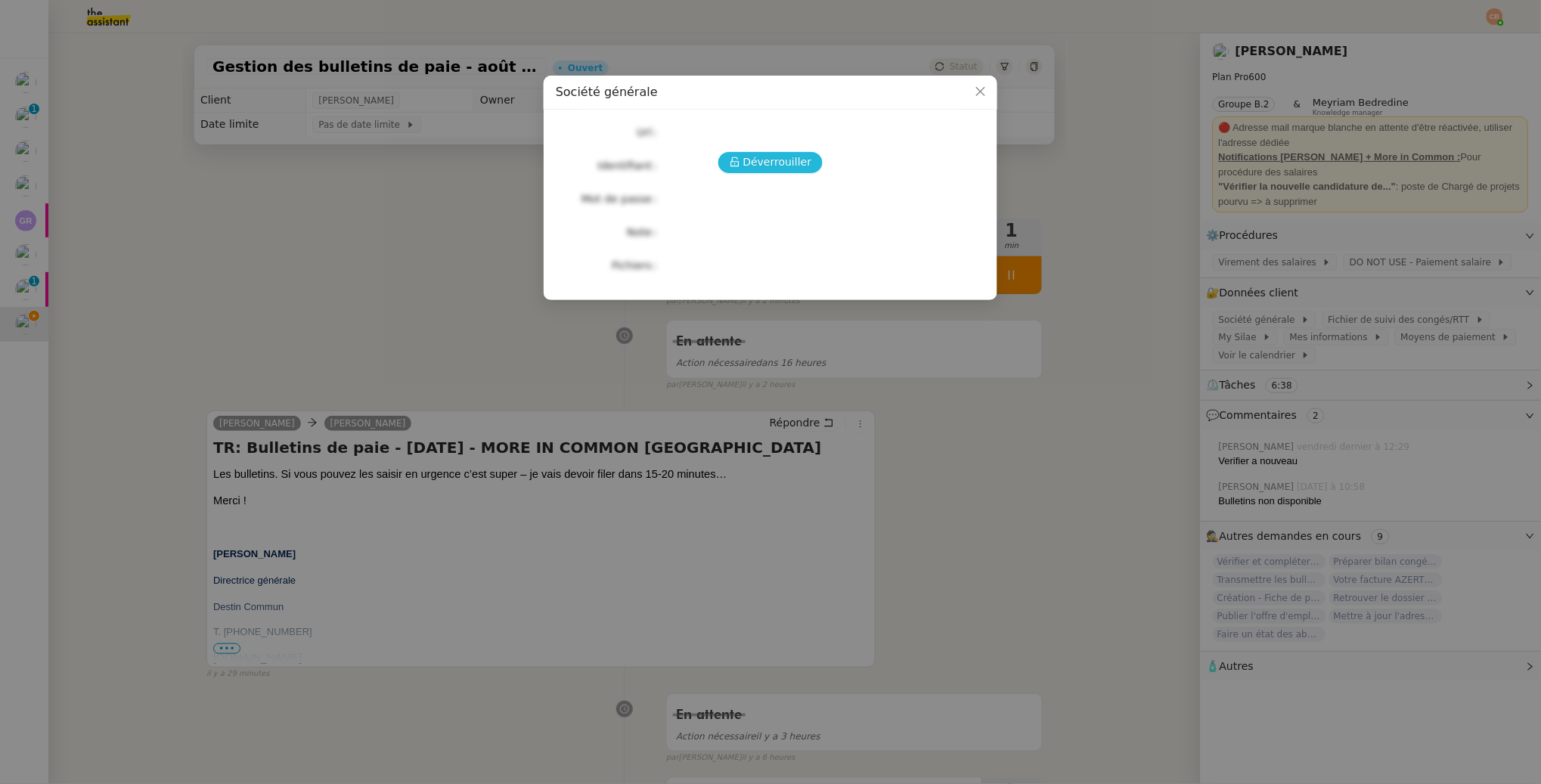
click at [796, 159] on span "Déverrouiller" at bounding box center [778, 162] width 69 height 17
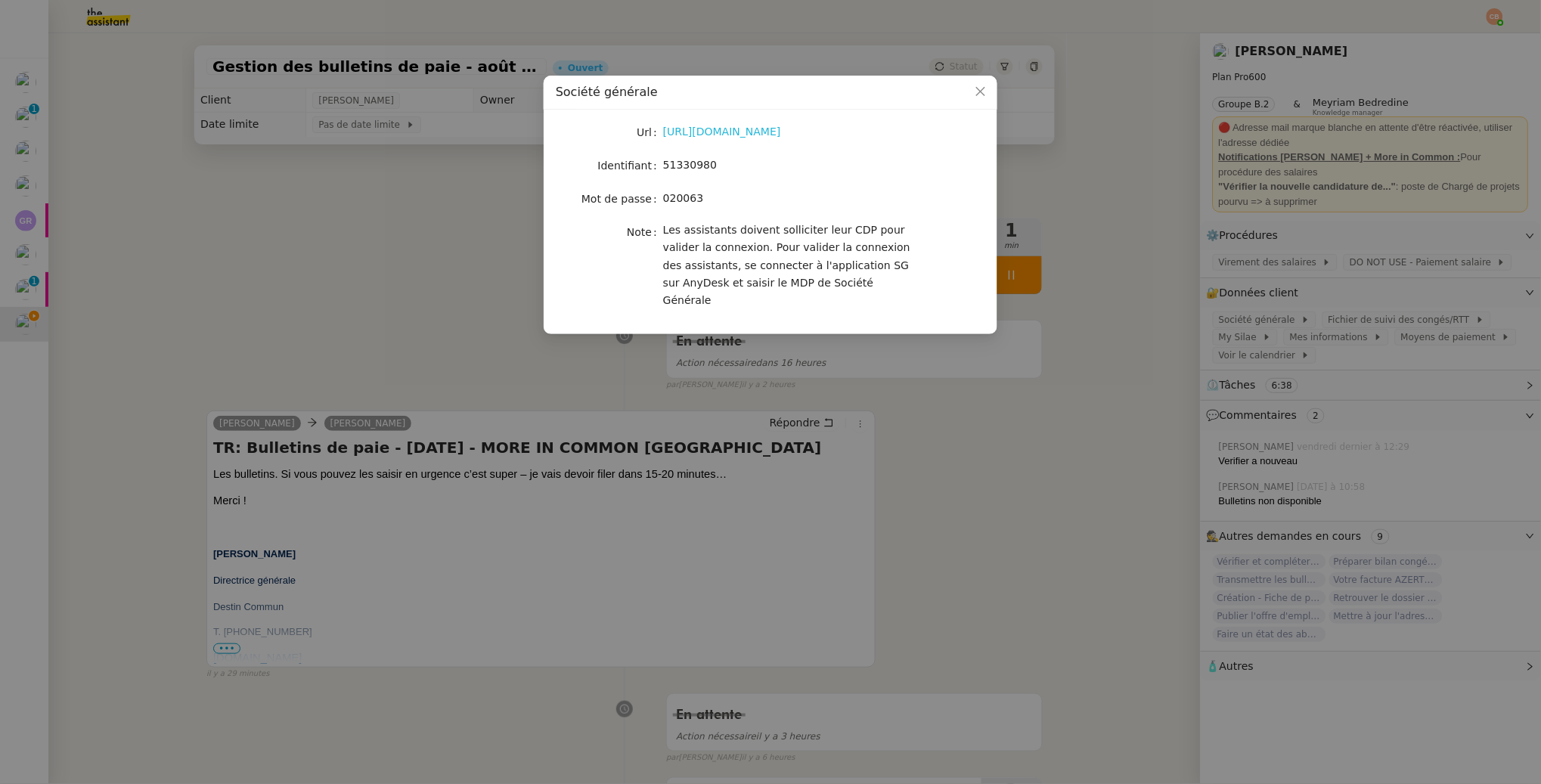
click at [749, 134] on link "https://entreprises.sg.fr/icd-web/syd-front/index-comptes.html#comptes" at bounding box center [722, 131] width 118 height 12
drag, startPoint x: 665, startPoint y: 165, endPoint x: 733, endPoint y: 159, distance: 68.3
click at [733, 159] on div "51330980" at bounding box center [788, 165] width 250 height 17
drag, startPoint x: 300, startPoint y: 267, endPoint x: 665, endPoint y: 211, distance: 369.3
click at [300, 267] on nz-modal-container "Société générale Url https://entreprises.sg.fr/icd-web/syd-front/index-comptes.…" at bounding box center [770, 392] width 1541 height 784
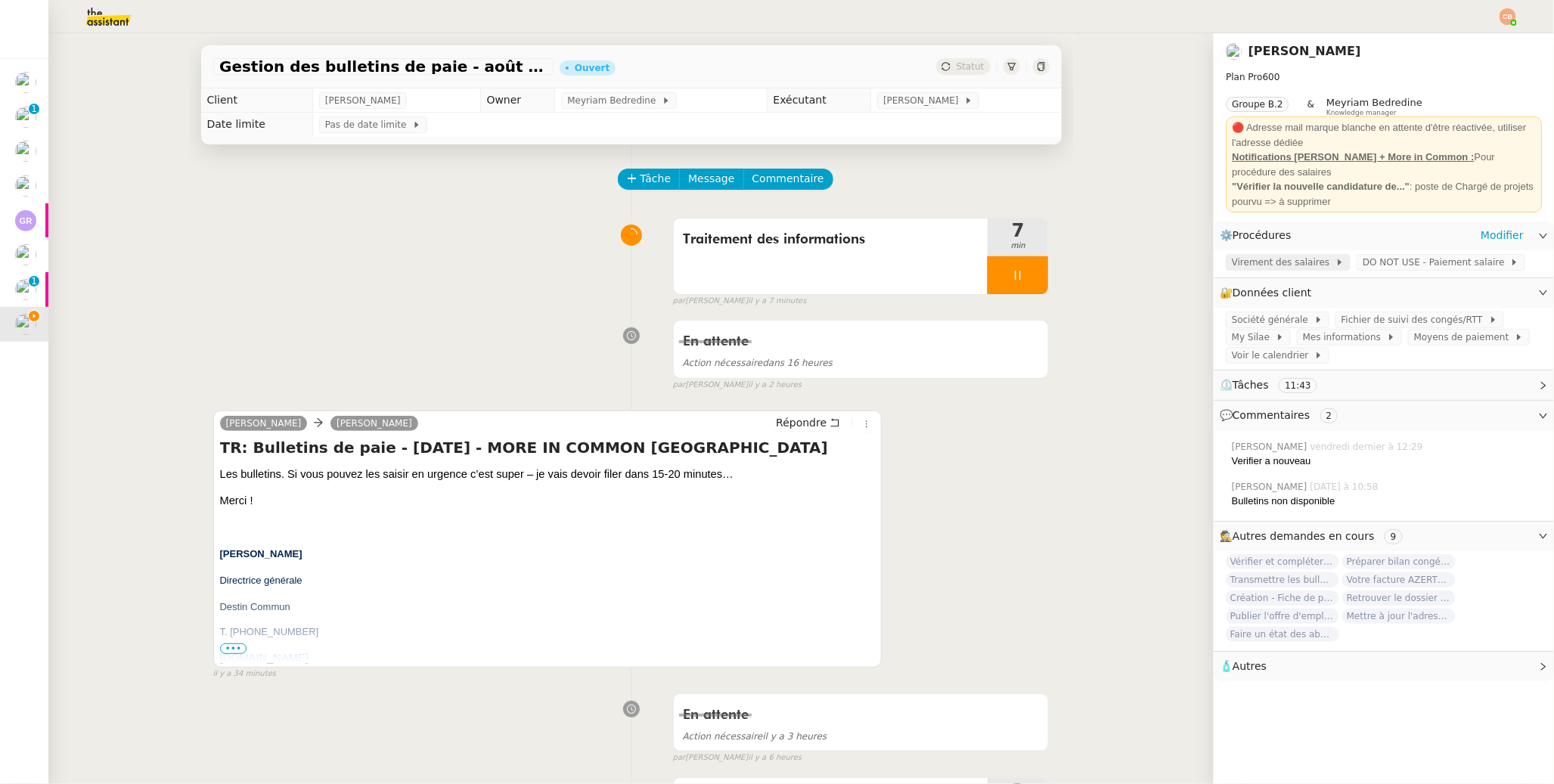
click at [1197, 257] on span "Virement des salaires" at bounding box center [1284, 262] width 104 height 15
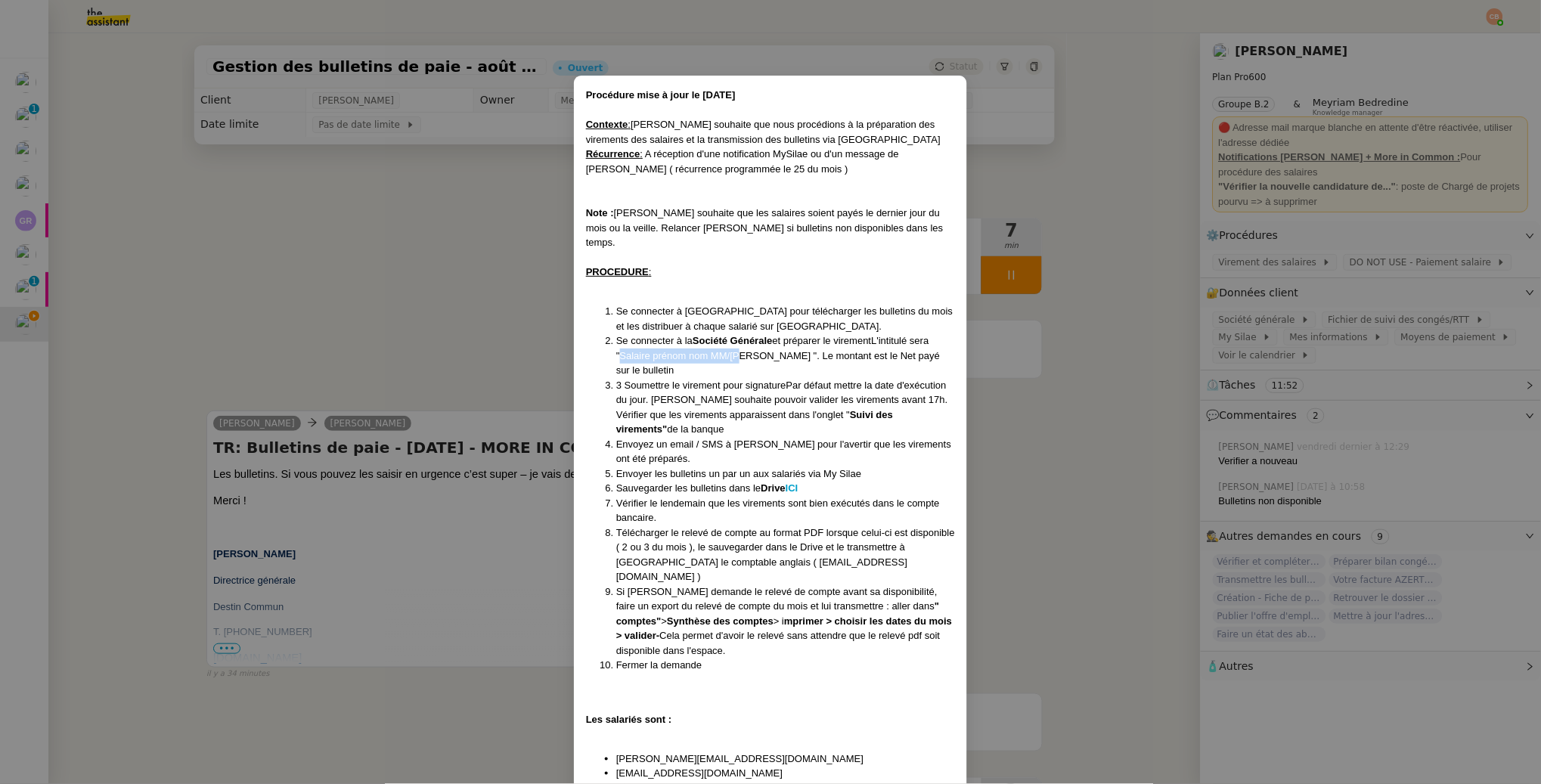
drag, startPoint x: 621, startPoint y: 341, endPoint x: 741, endPoint y: 336, distance: 120.1
click at [741, 336] on li "Se connecter à la Société Générale et préparer le virementL'intitulé sera "Sala…" at bounding box center [785, 356] width 339 height 45
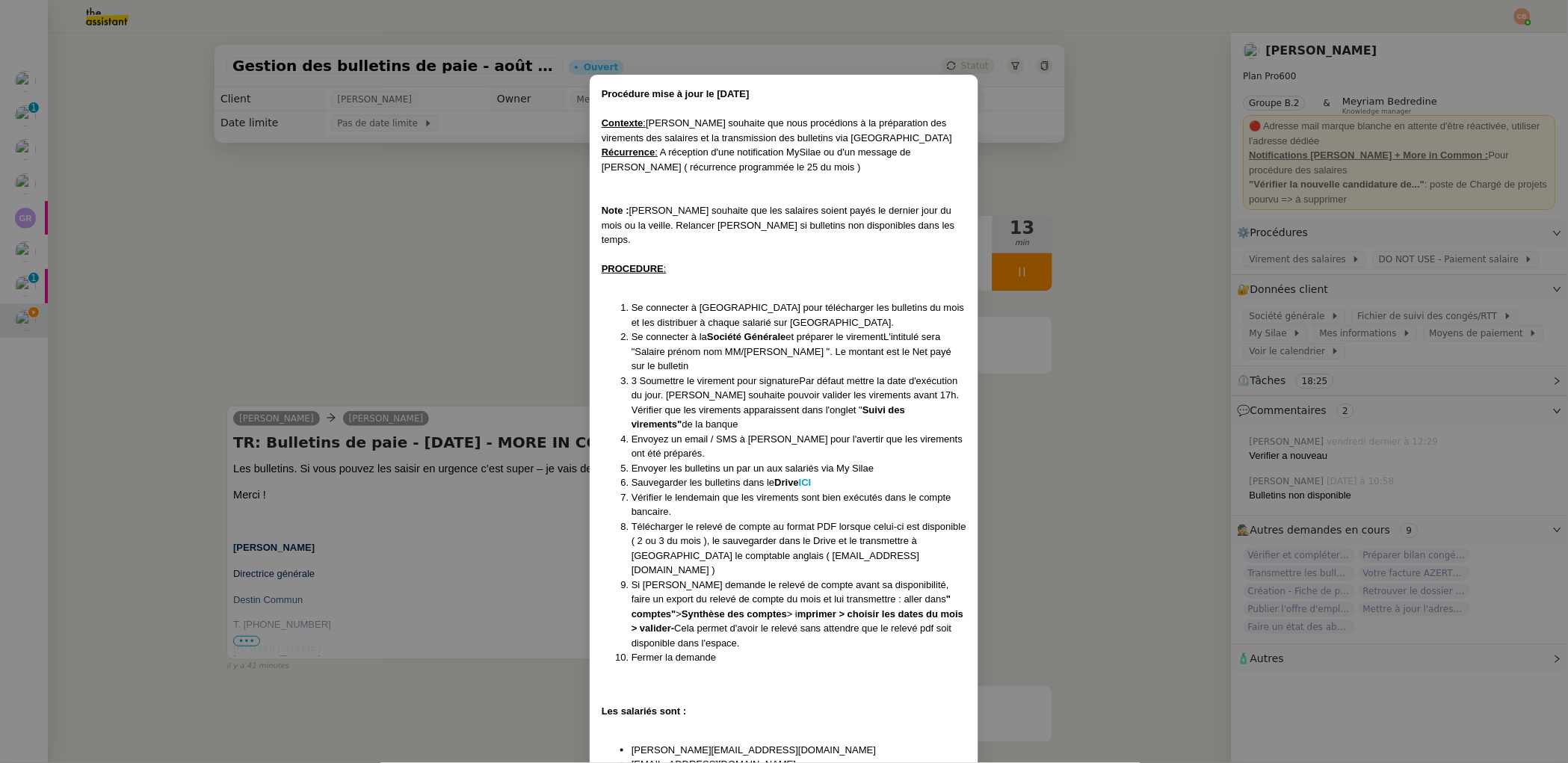
click at [385, 242] on nz-modal-container "Procédure mise à jour le 29/07/25 Contexte : Laurence souhaite que nous procédi…" at bounding box center [784, 381] width 1568 height 763
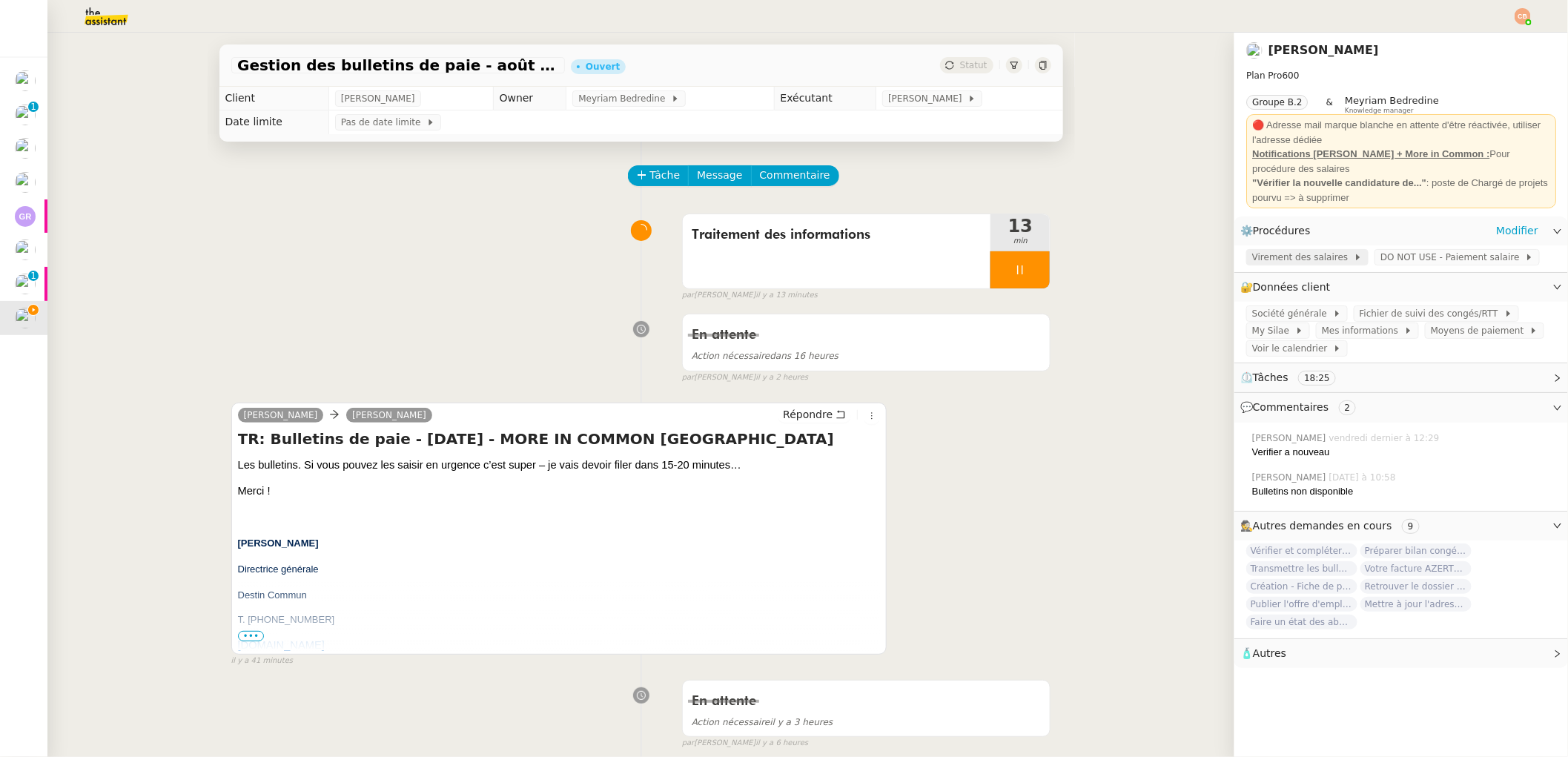
click at [1173, 259] on span "Virement des salaires" at bounding box center [1303, 257] width 102 height 15
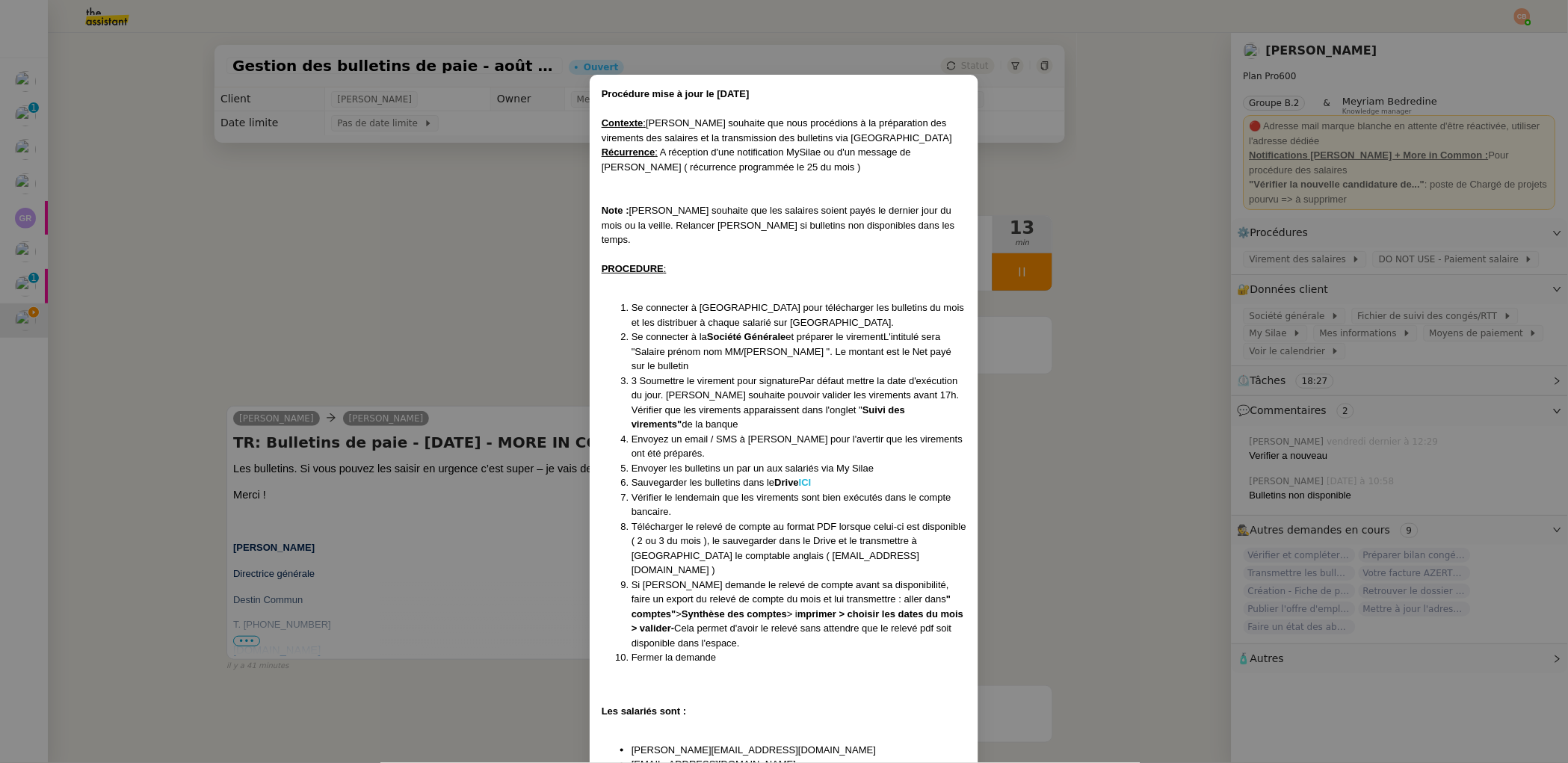
click at [809, 477] on strong "ICI" at bounding box center [805, 483] width 13 height 11
click at [251, 241] on nz-modal-container "Procédure mise à jour le 29/07/25 Contexte : Laurence souhaite que nous procédi…" at bounding box center [784, 381] width 1568 height 763
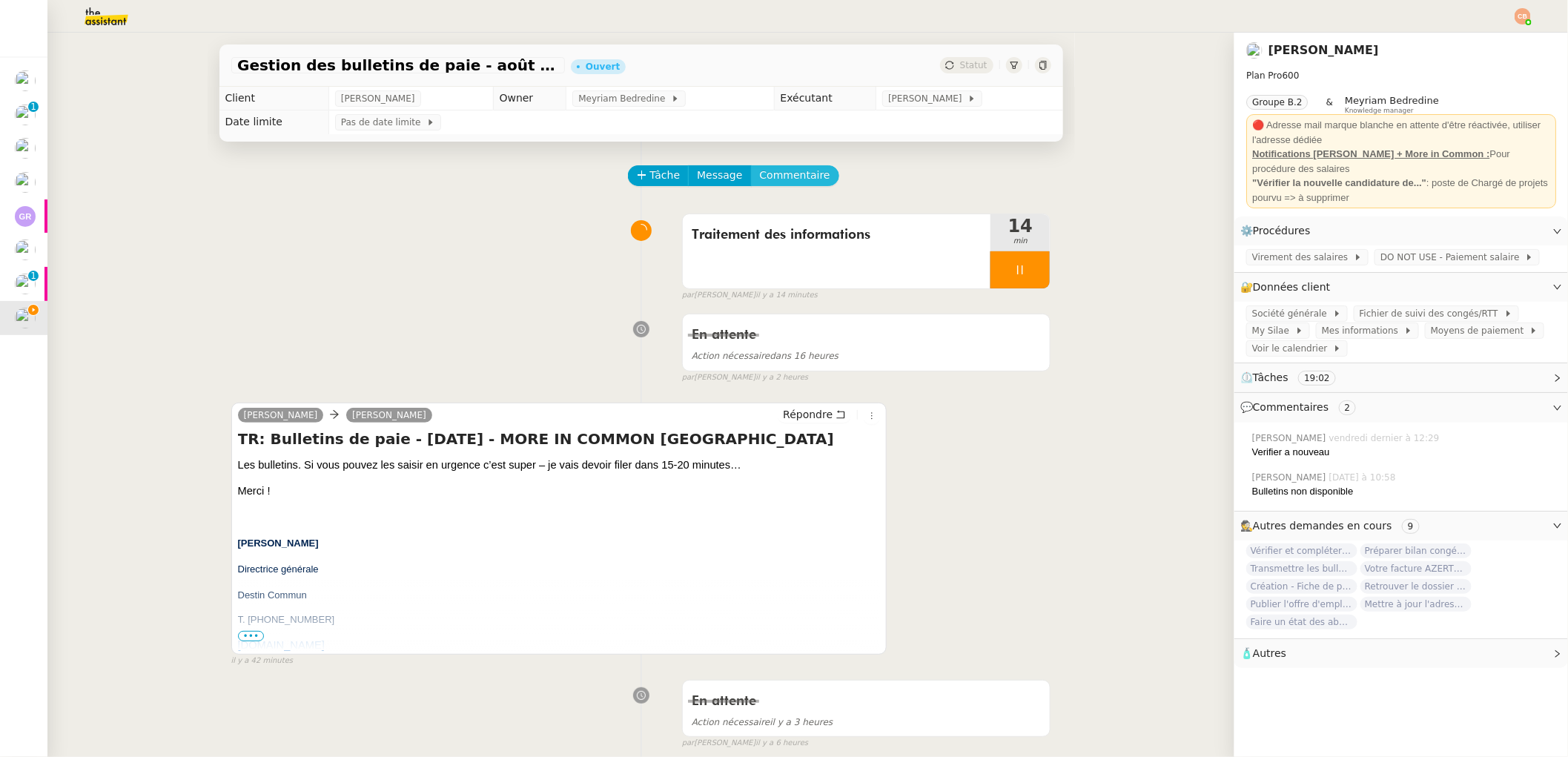
click at [806, 172] on span "Commentaire" at bounding box center [795, 175] width 71 height 17
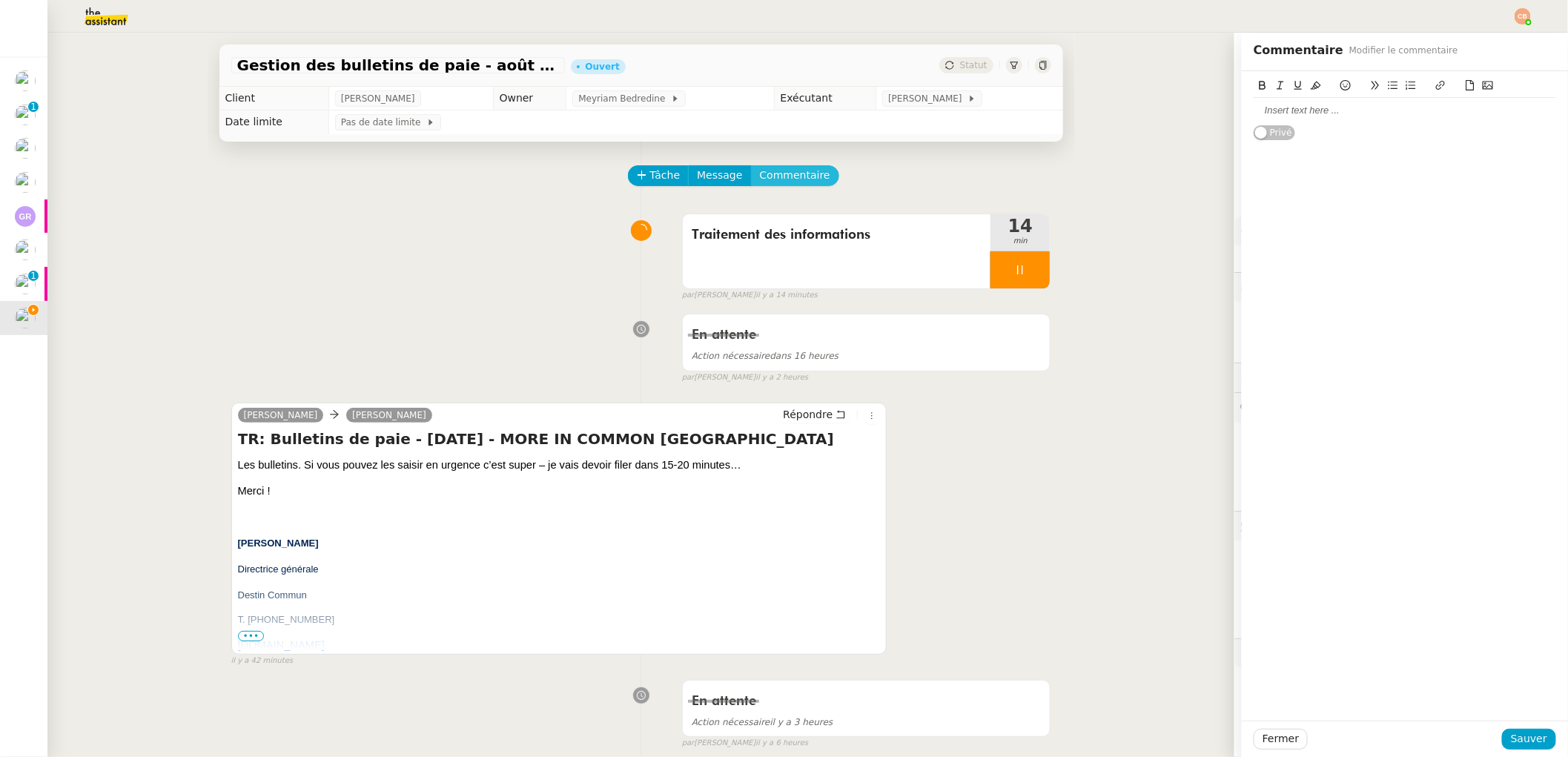
click at [751, 165] on button "Commentaire" at bounding box center [795, 176] width 89 height 21
click at [1173, 109] on div at bounding box center [1405, 111] width 302 height 13
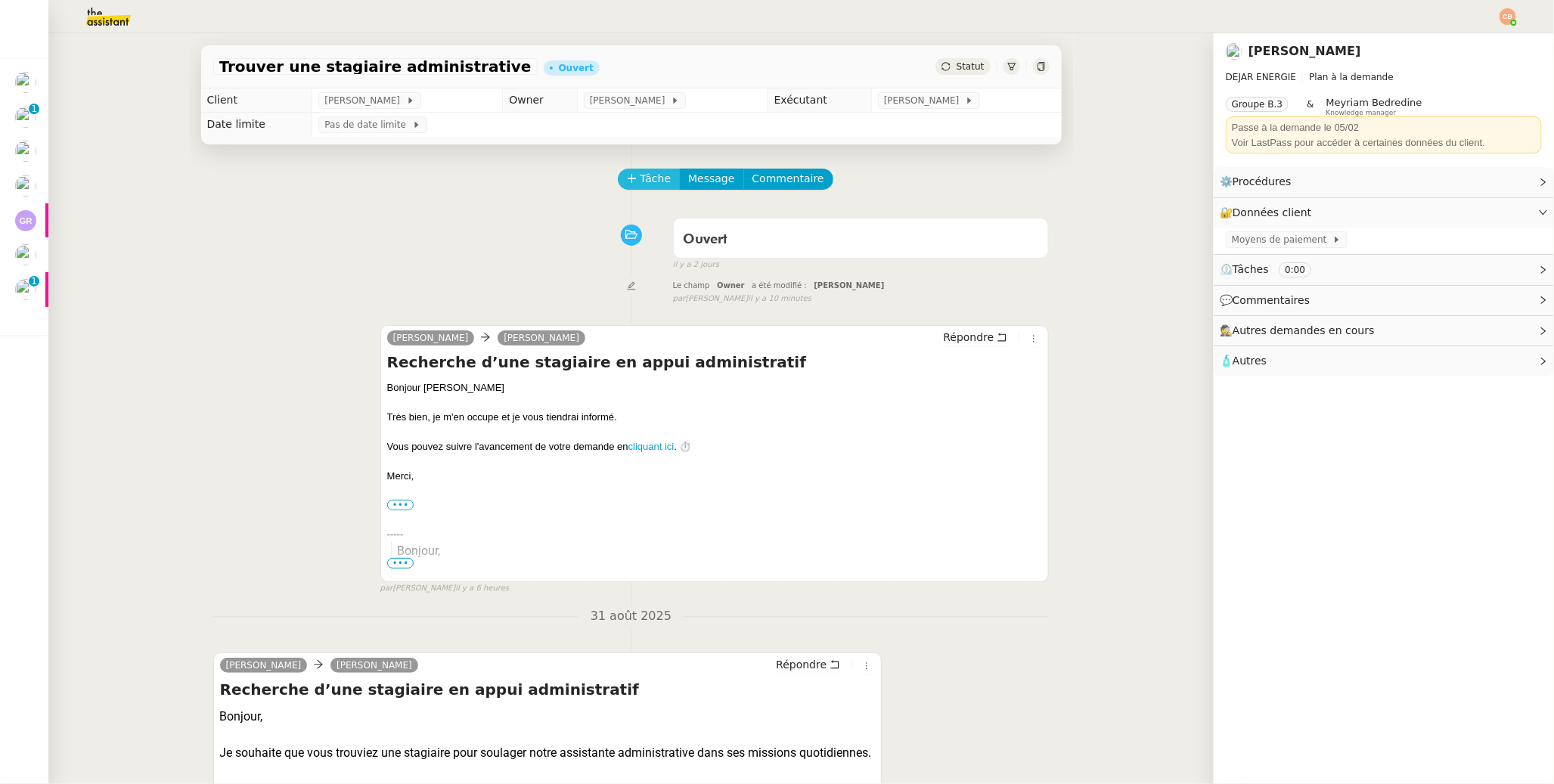
click at [641, 175] on span "Tâche" at bounding box center [656, 178] width 31 height 17
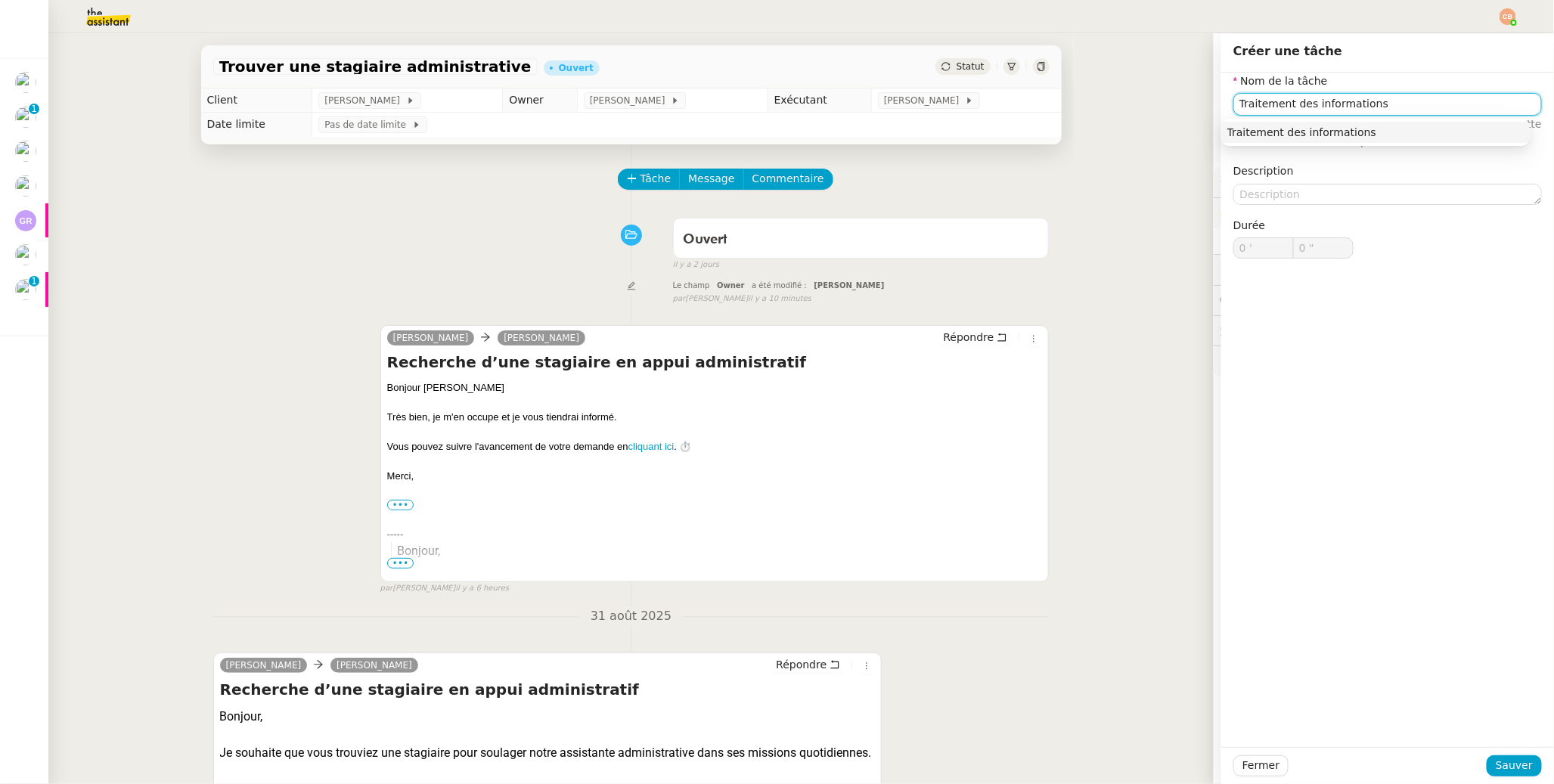
click at [1256, 133] on div "Traitement des informations" at bounding box center [1376, 132] width 297 height 13
type input "Traitement des informations"
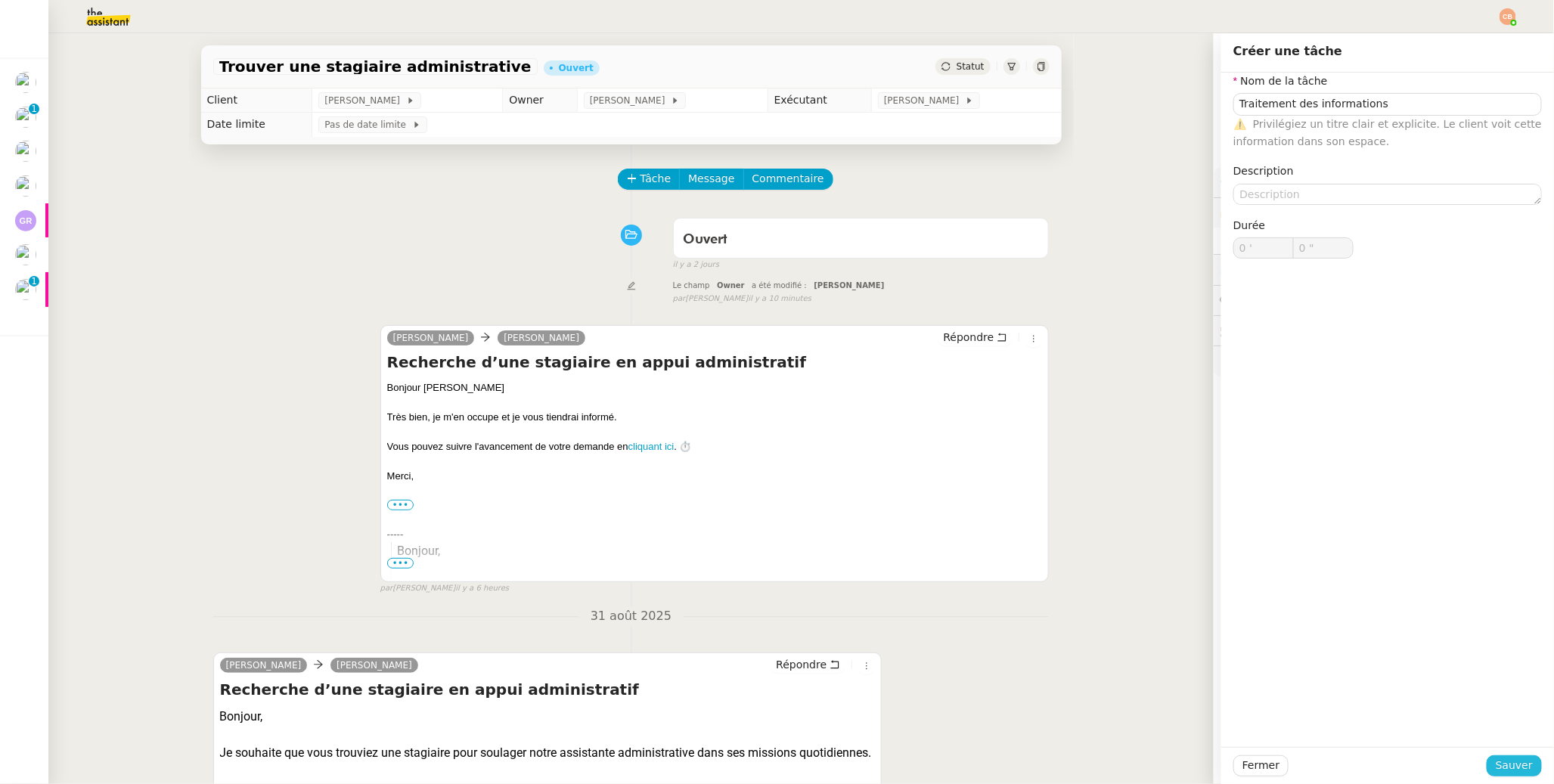
click at [1487, 767] on button "Sauver" at bounding box center [1514, 766] width 56 height 22
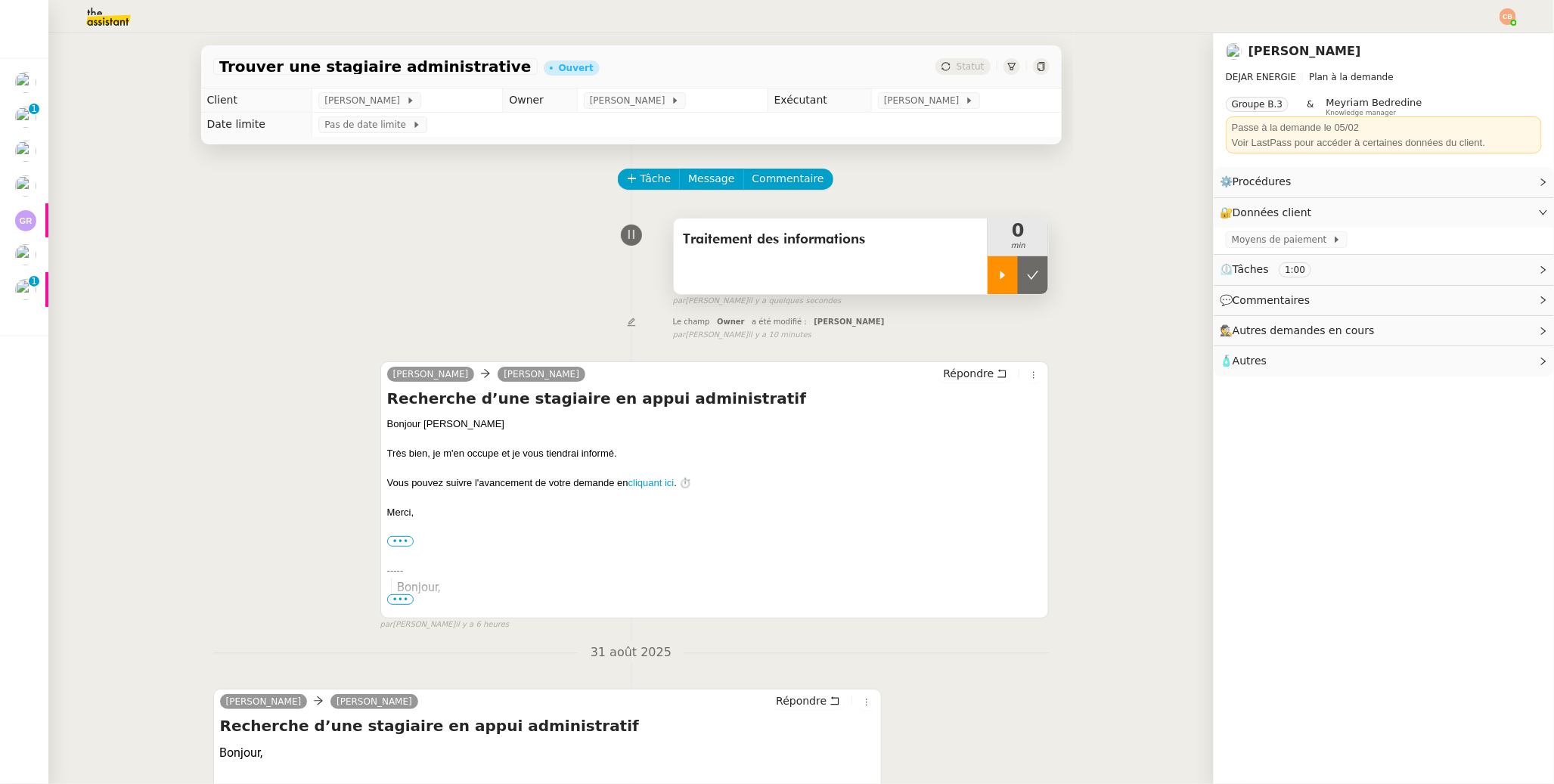
click at [988, 283] on div at bounding box center [1003, 275] width 30 height 38
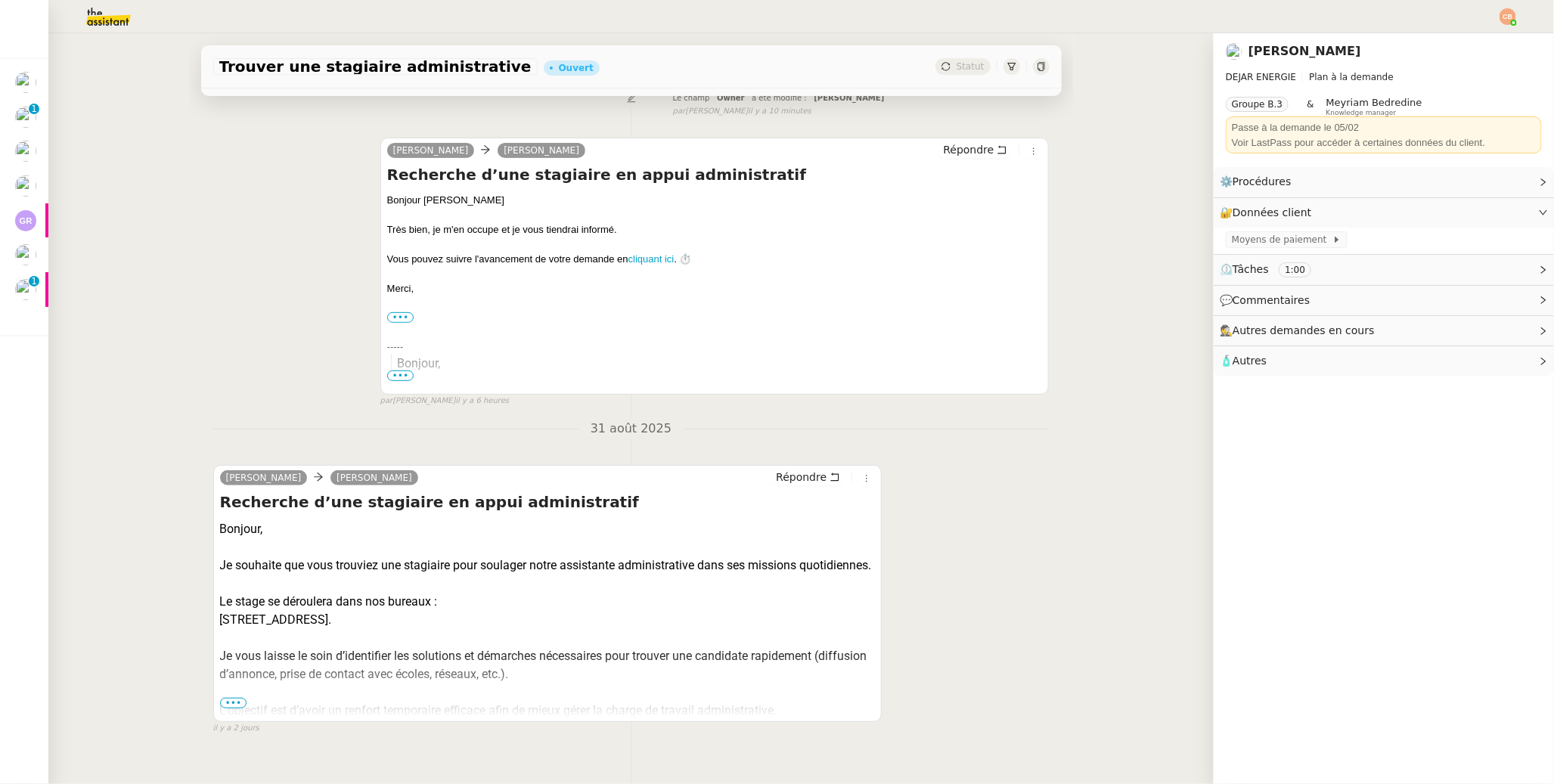
scroll to position [254, 0]
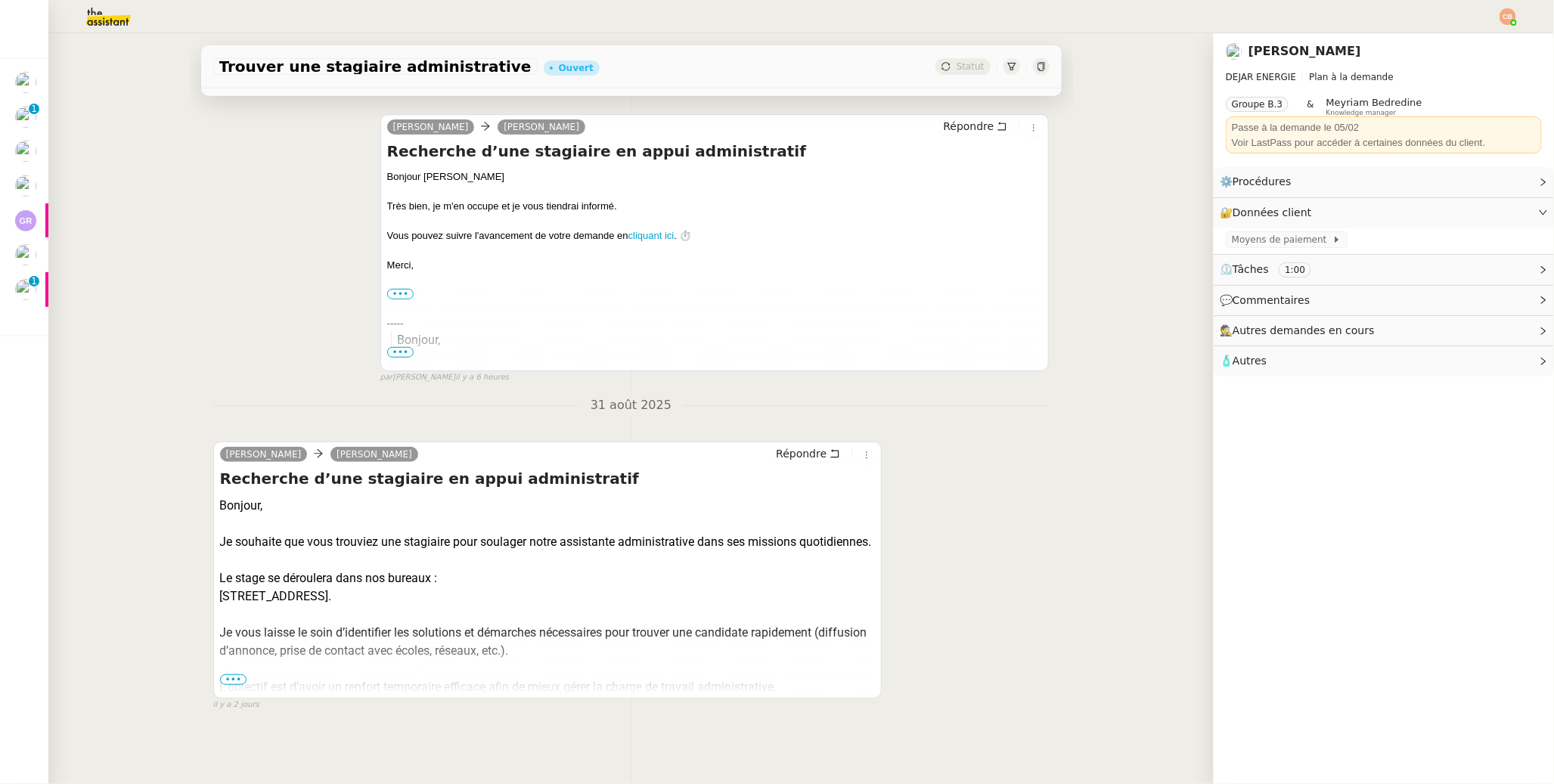
drag, startPoint x: 334, startPoint y: 606, endPoint x: 481, endPoint y: 601, distance: 147.1
click at [481, 601] on div "9 rue du Loing, 77140 Saint-Pierre-lès-Nemours." at bounding box center [547, 597] width 656 height 18
click at [226, 675] on span "•••" at bounding box center [233, 680] width 27 height 11
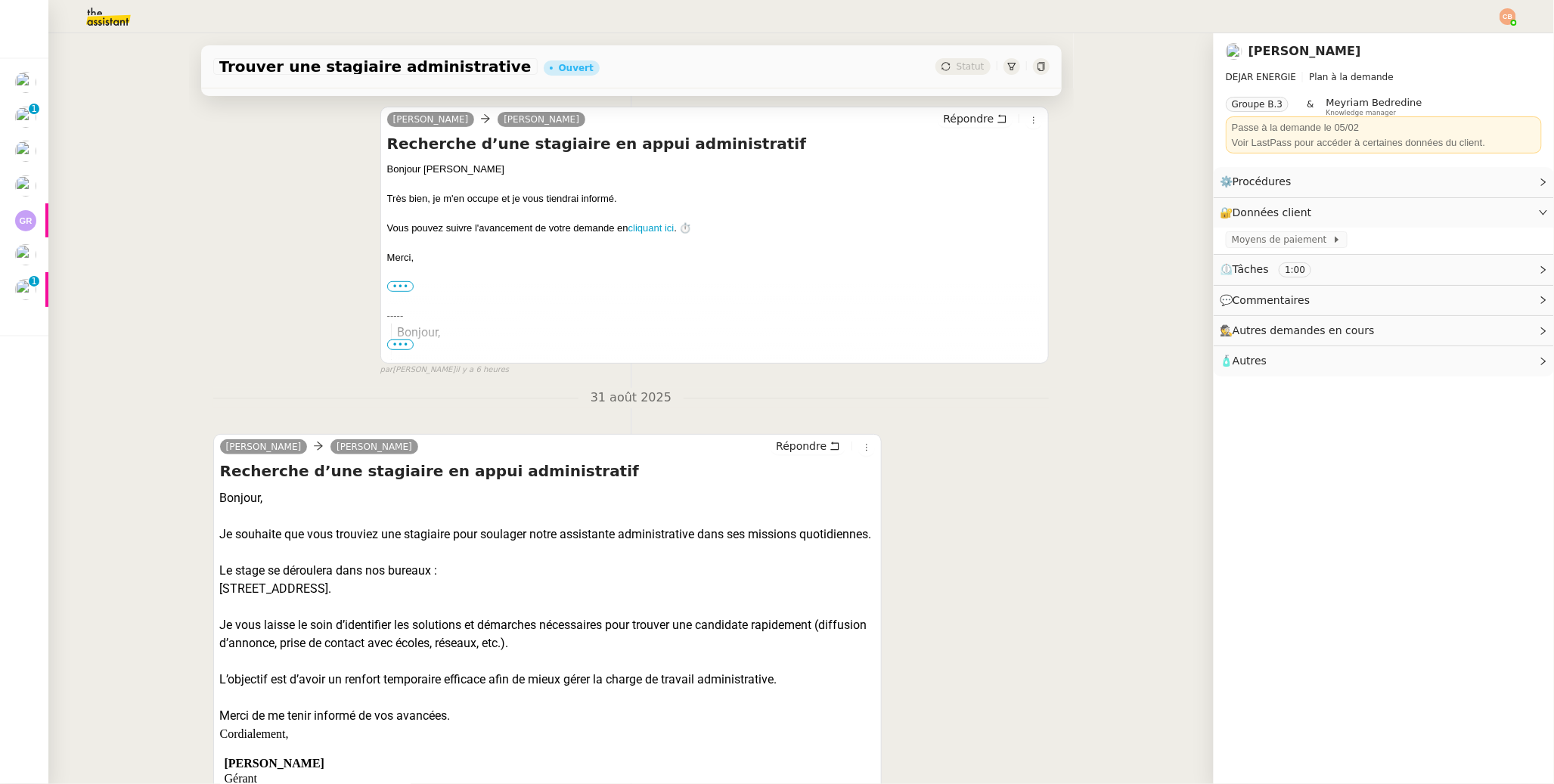
drag, startPoint x: 332, startPoint y: 607, endPoint x: 502, endPoint y: 612, distance: 170.1
click at [502, 598] on div "9 rue du Loing, 77140 Saint-Pierre-lès-Nemours." at bounding box center [547, 589] width 656 height 18
copy div "Saint-Pierre-lès-Nemours."
click at [343, 562] on div at bounding box center [547, 553] width 656 height 18
drag, startPoint x: 333, startPoint y: 603, endPoint x: 488, endPoint y: 605, distance: 155.0
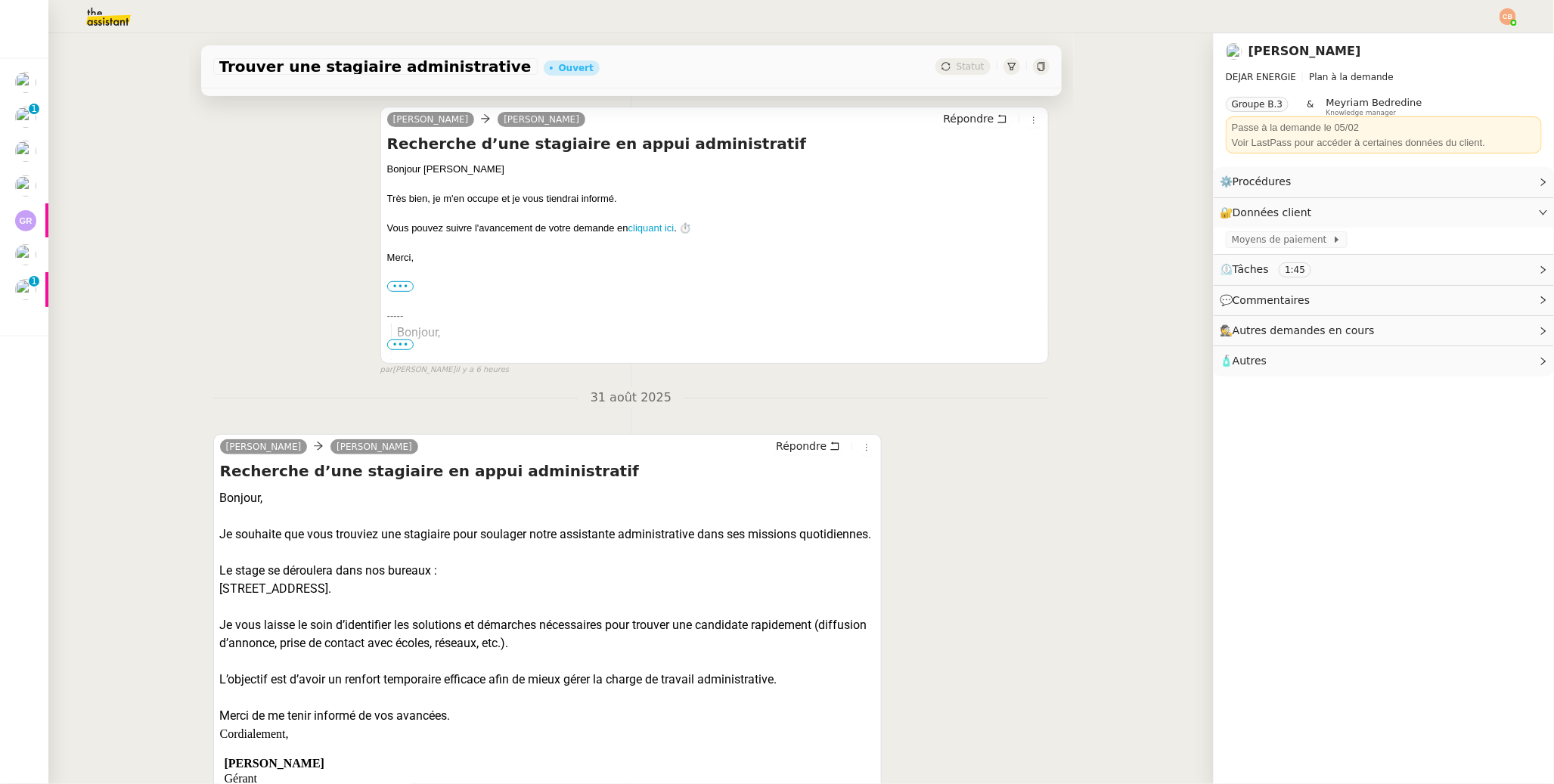
click at [488, 598] on div "9 rue du Loing, 77140 Saint-Pierre-lès-Nemours." at bounding box center [547, 589] width 656 height 18
copy div "Saint-Pierre-lès-Nemours."
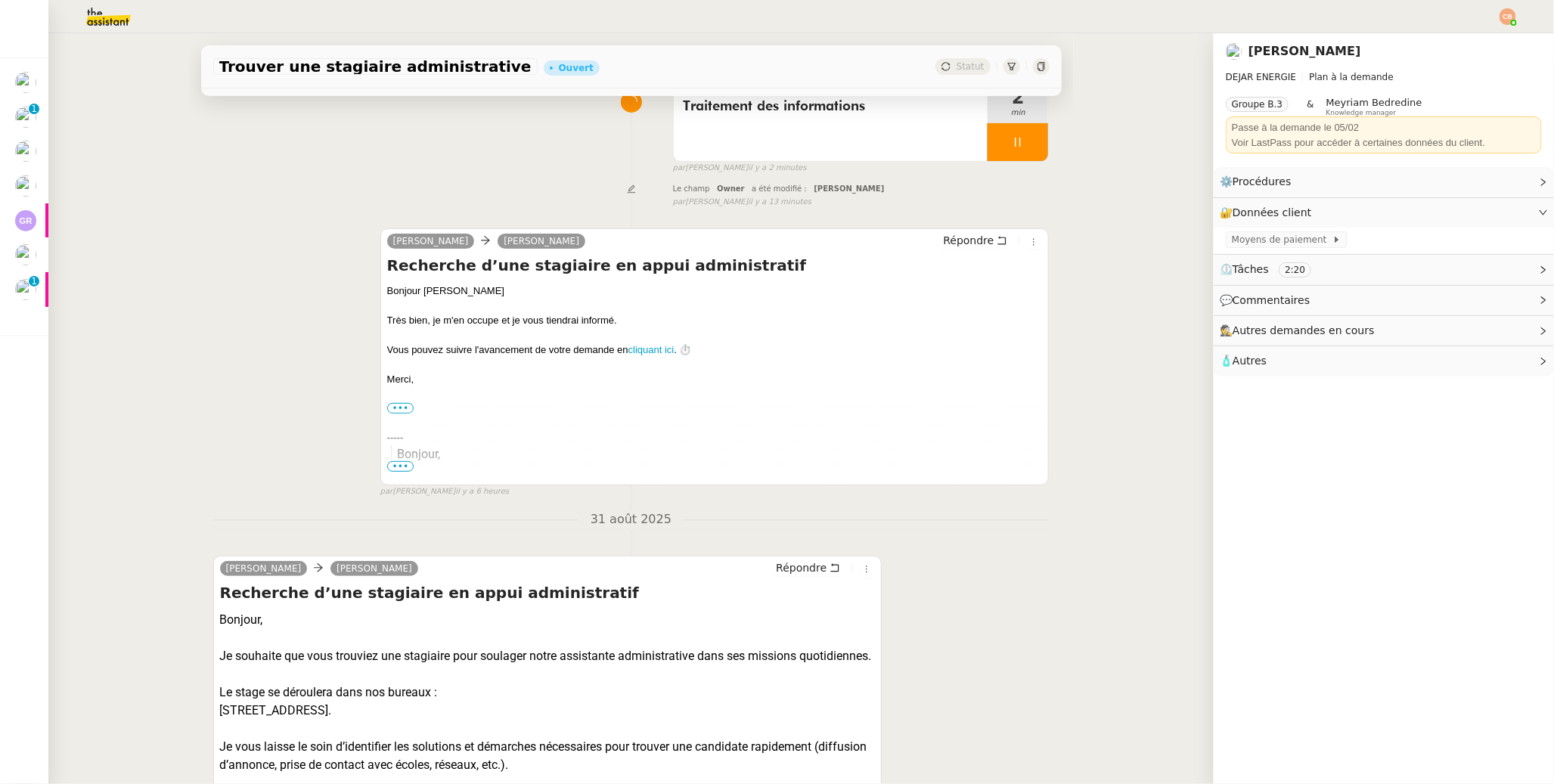
scroll to position [0, 0]
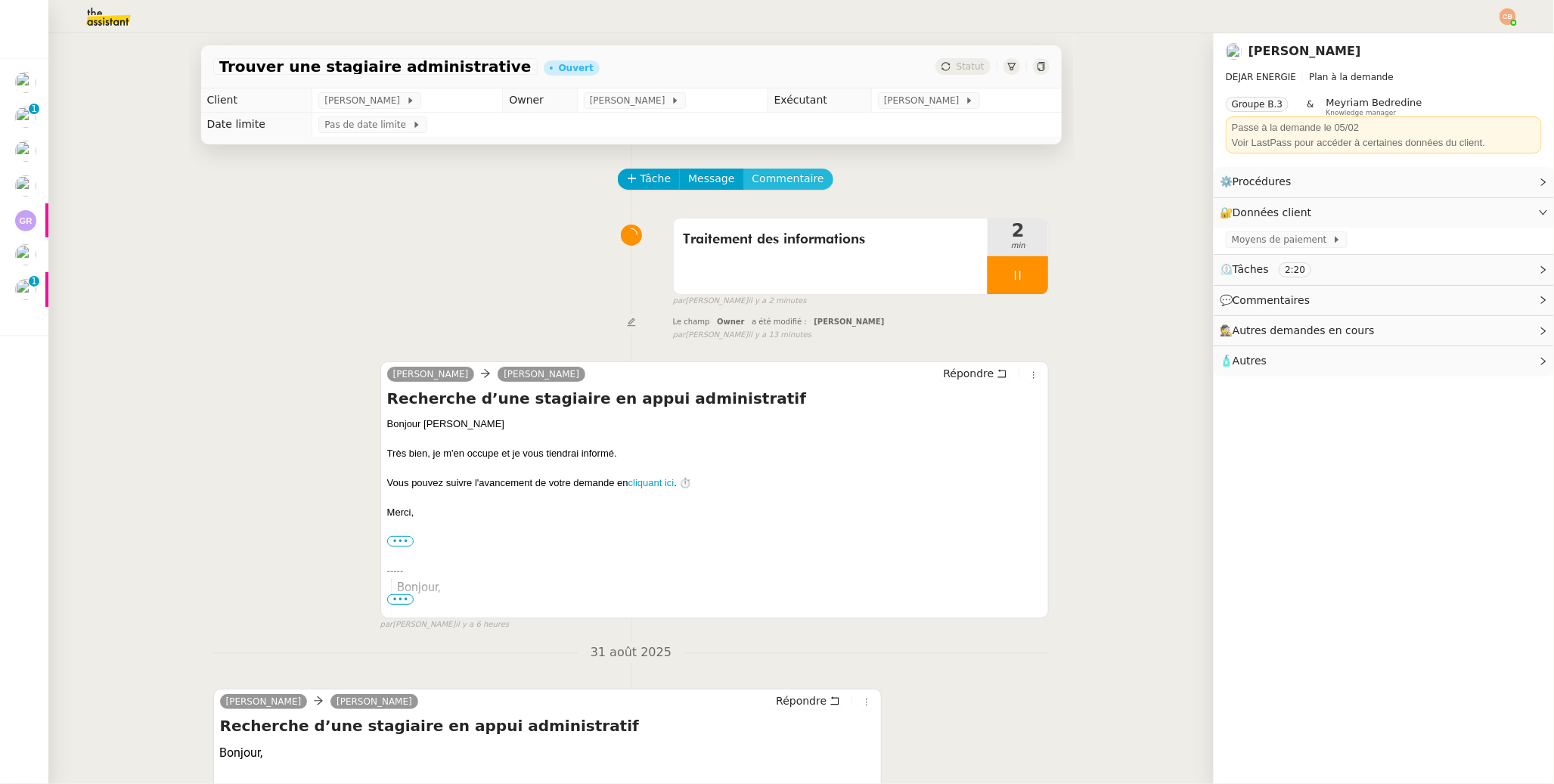
click at [790, 176] on span "Commentaire" at bounding box center [789, 178] width 72 height 17
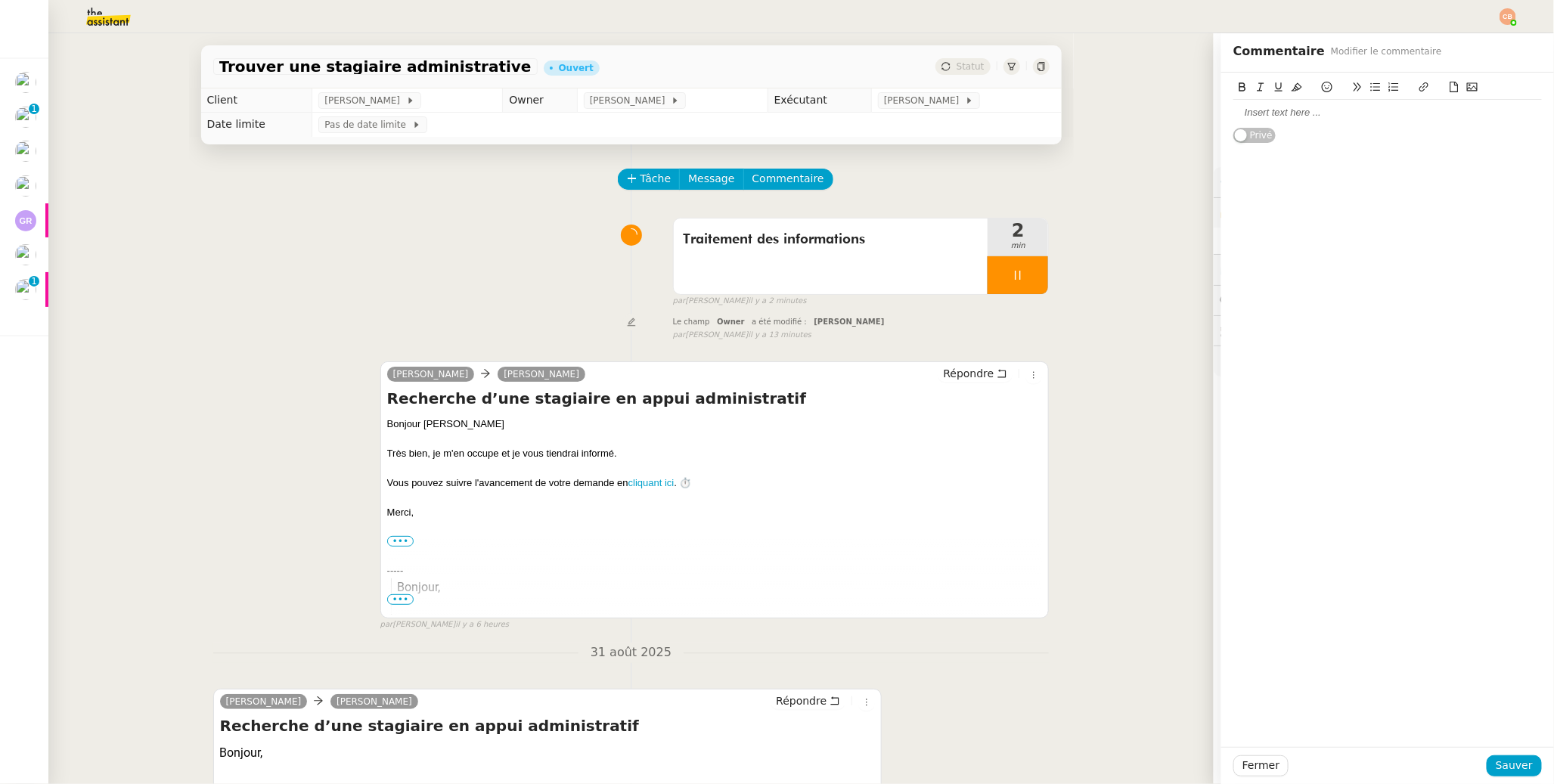
click at [1234, 115] on div at bounding box center [1388, 113] width 308 height 13
click at [1234, 116] on div "[PERSON_NAME]" at bounding box center [1388, 113] width 308 height 13
click at [1378, 115] on div "Pour Laurence de Nervaux" at bounding box center [1388, 113] width 308 height 13
click at [1505, 766] on span "Sauver" at bounding box center [1514, 765] width 37 height 17
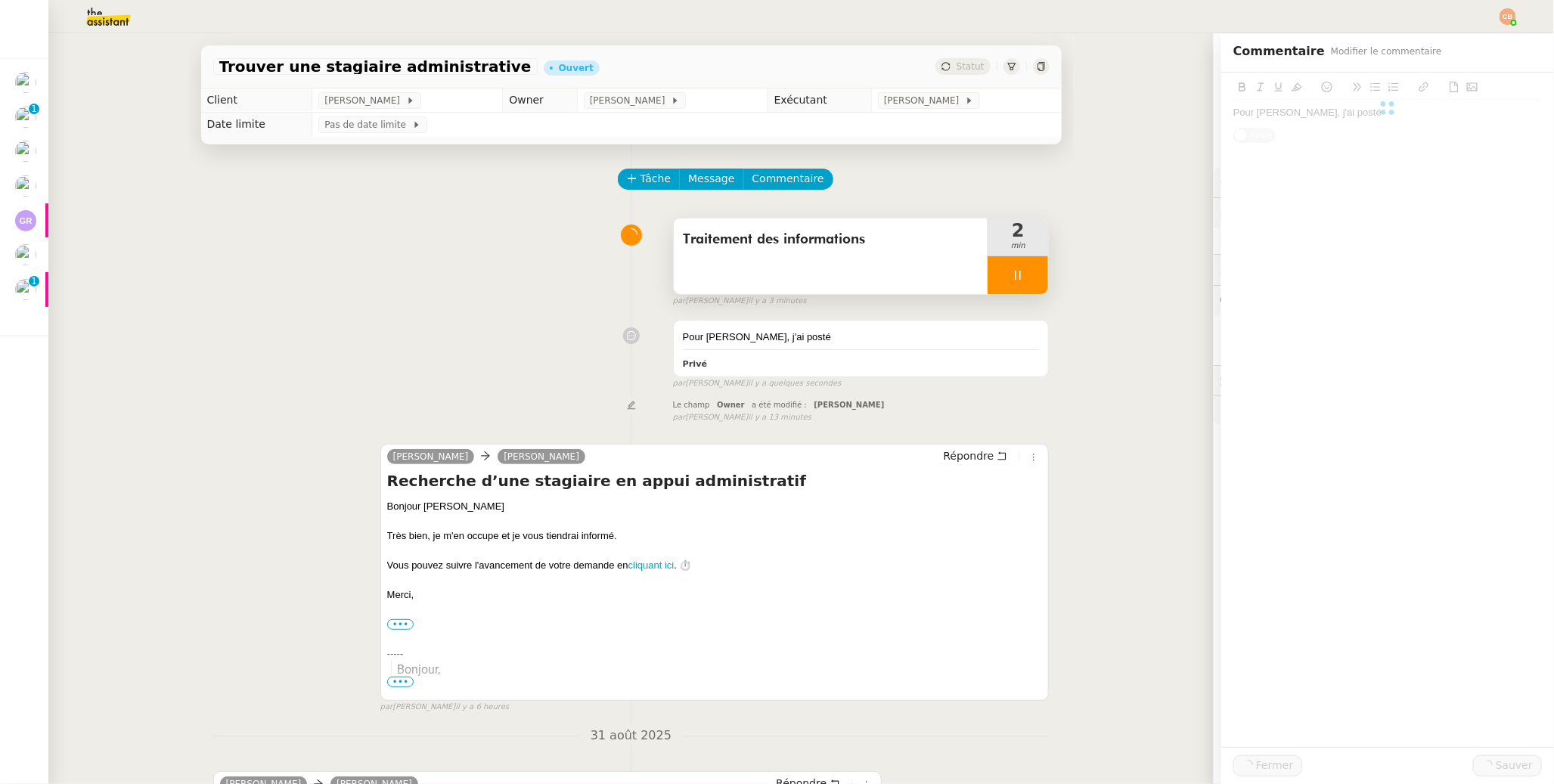
click at [1016, 277] on icon at bounding box center [1018, 275] width 5 height 9
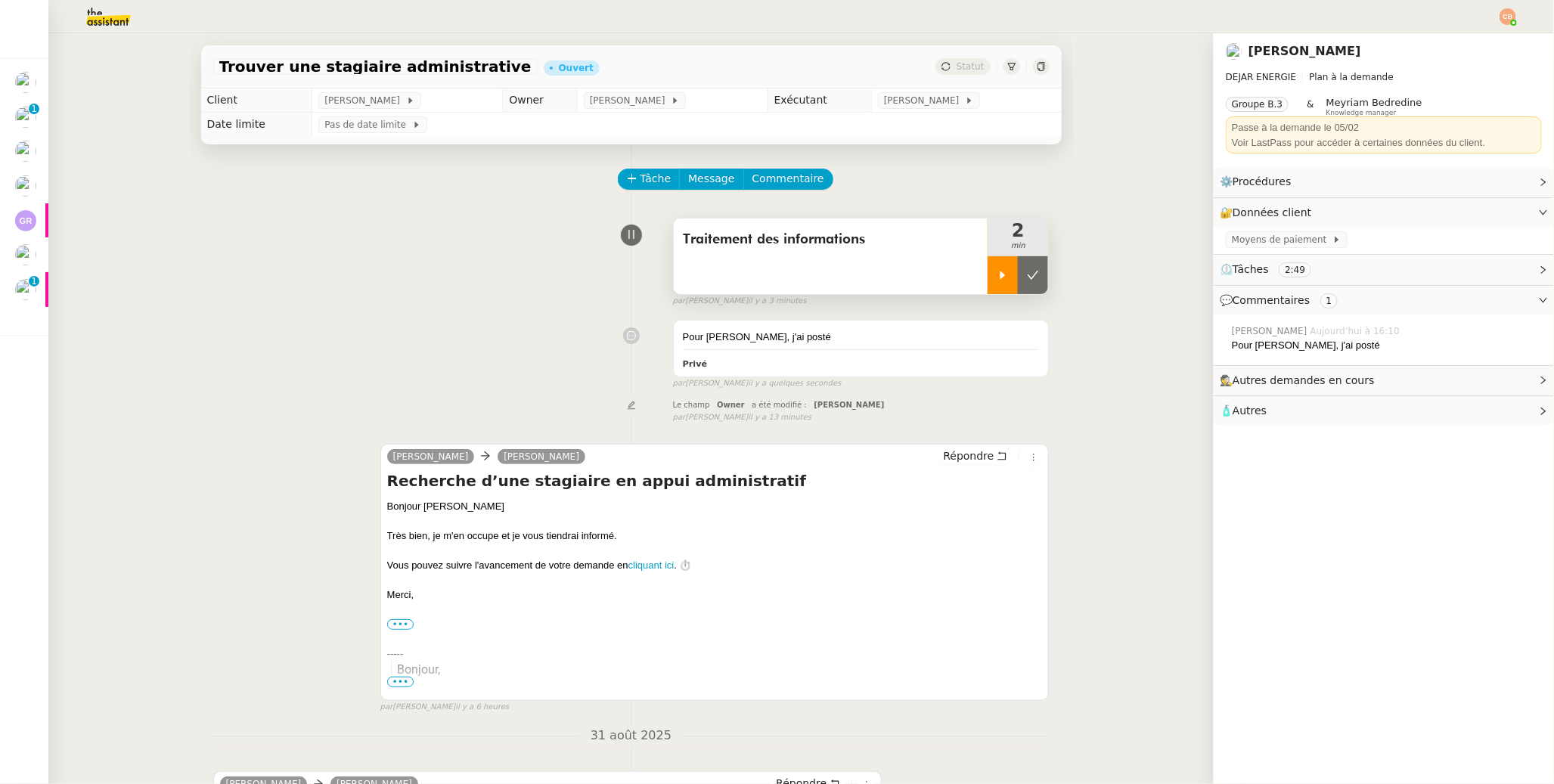
click at [104, 23] on img at bounding box center [96, 17] width 117 height 33
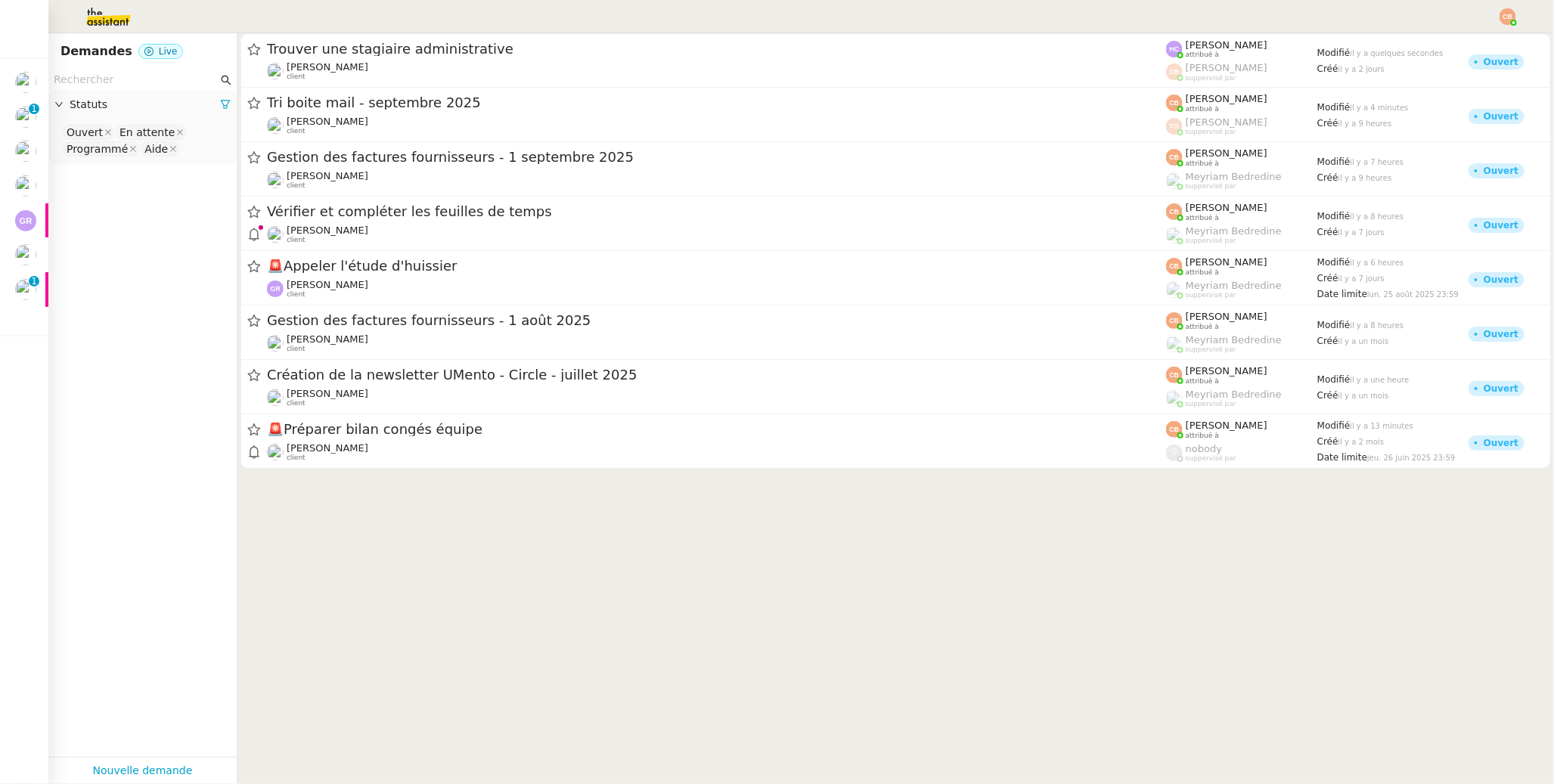
click at [104, 73] on input "text" at bounding box center [136, 80] width 164 height 17
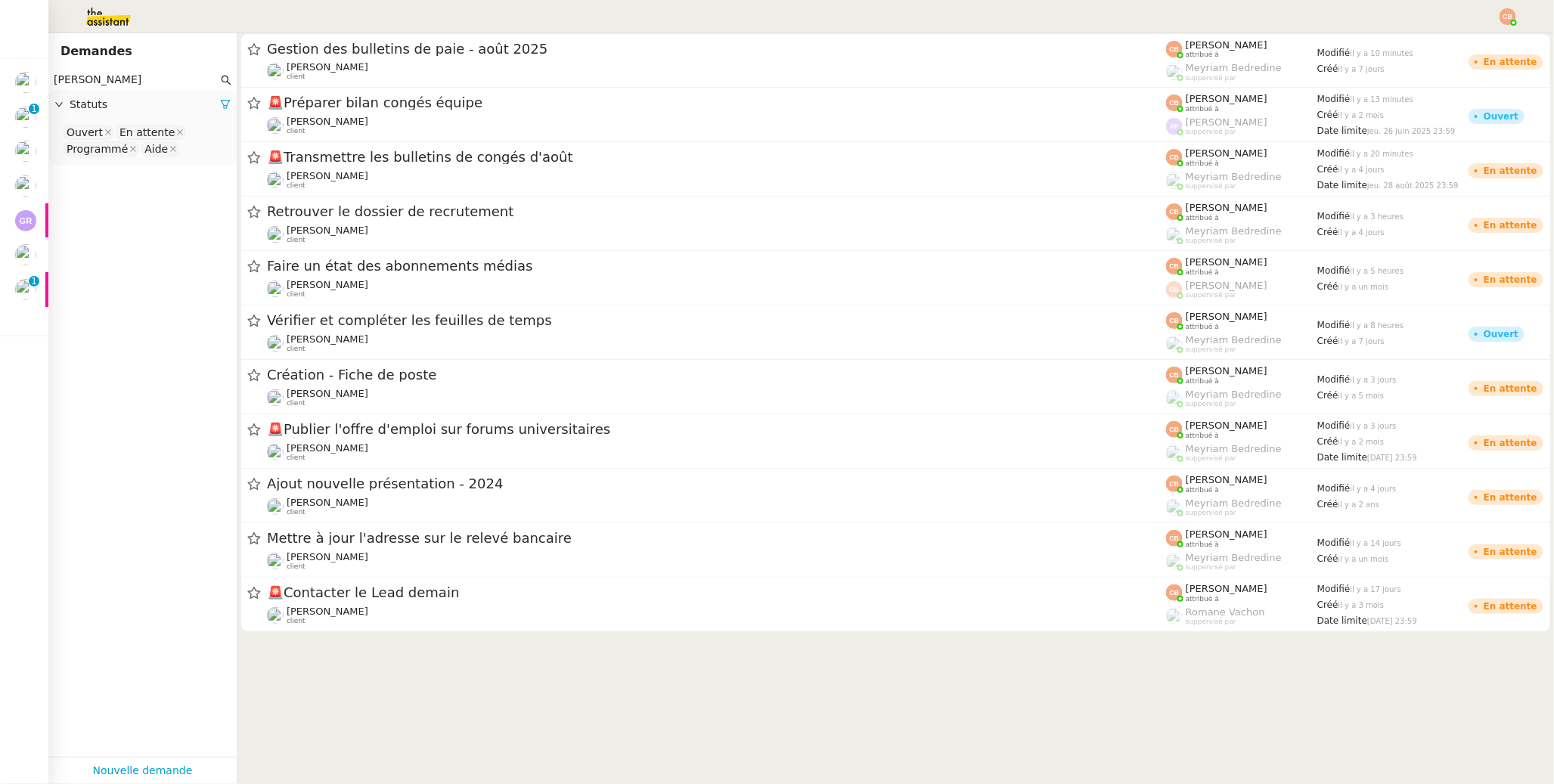
type input "Laurence"
click at [200, 152] on nz-select-top-control "Ouvert En attente Programmé Aide" at bounding box center [143, 141] width 164 height 36
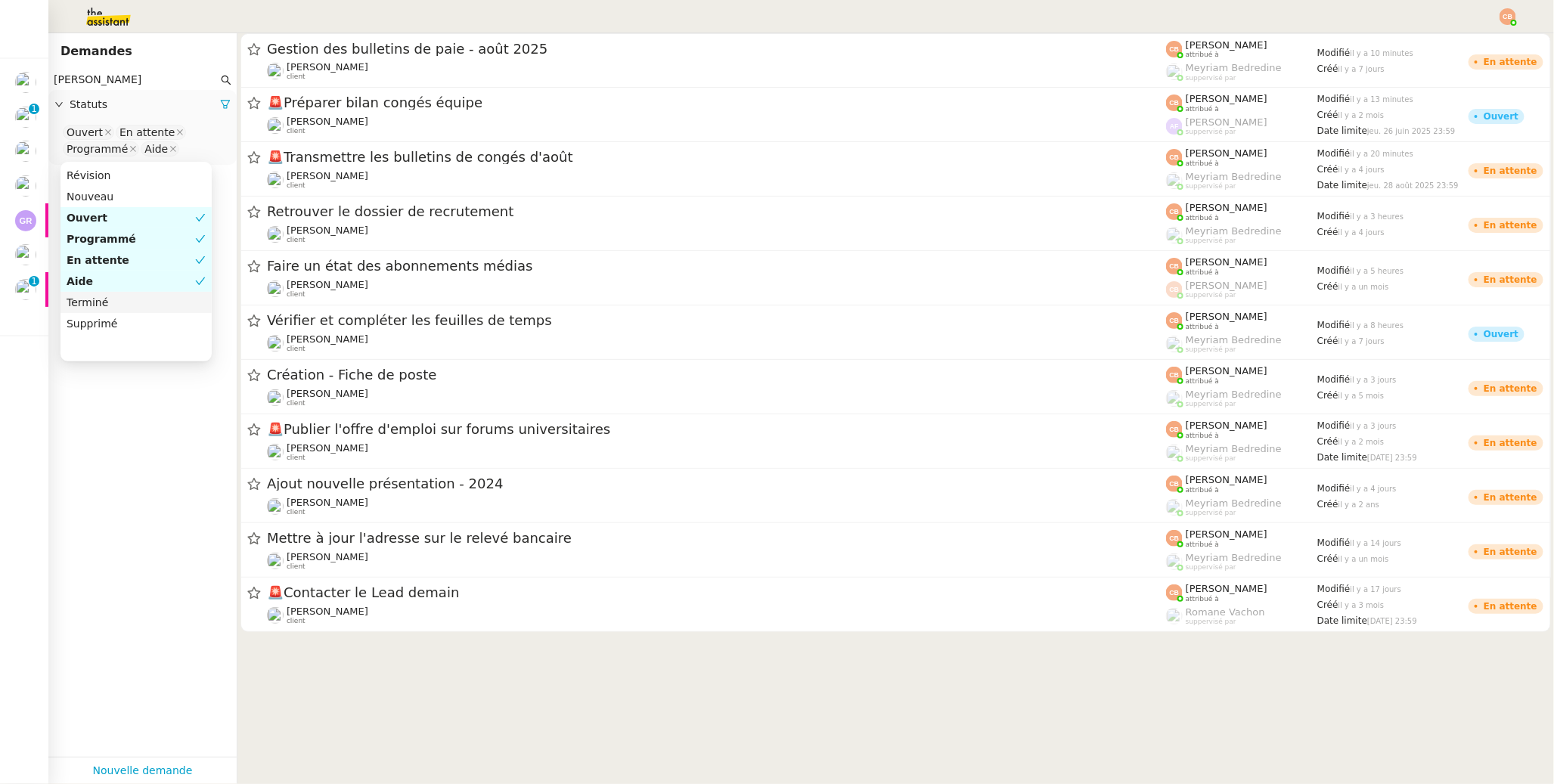
click at [142, 297] on div "Terminé" at bounding box center [136, 302] width 139 height 13
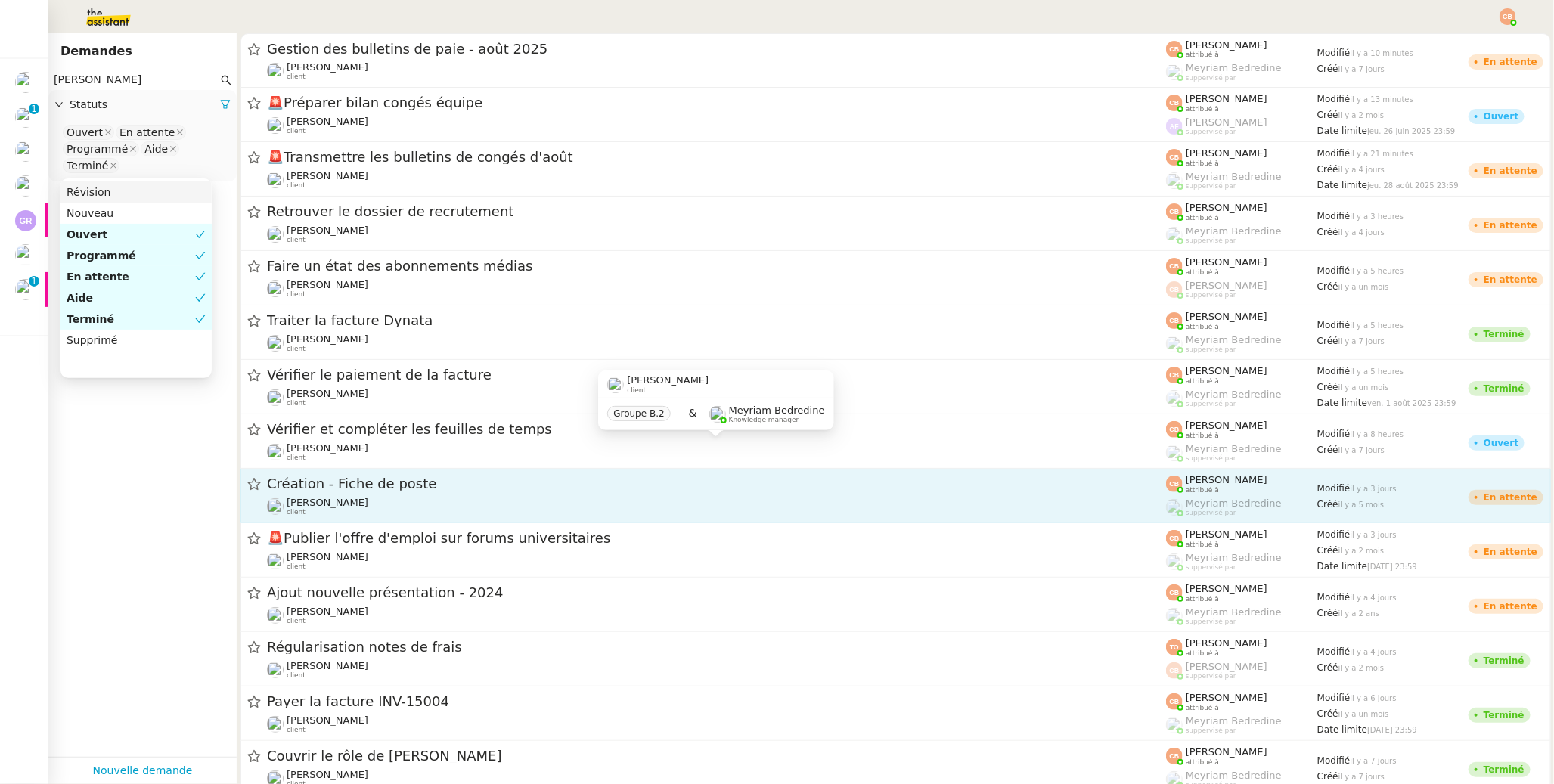
click at [296, 504] on span "[PERSON_NAME]" at bounding box center [328, 502] width 82 height 12
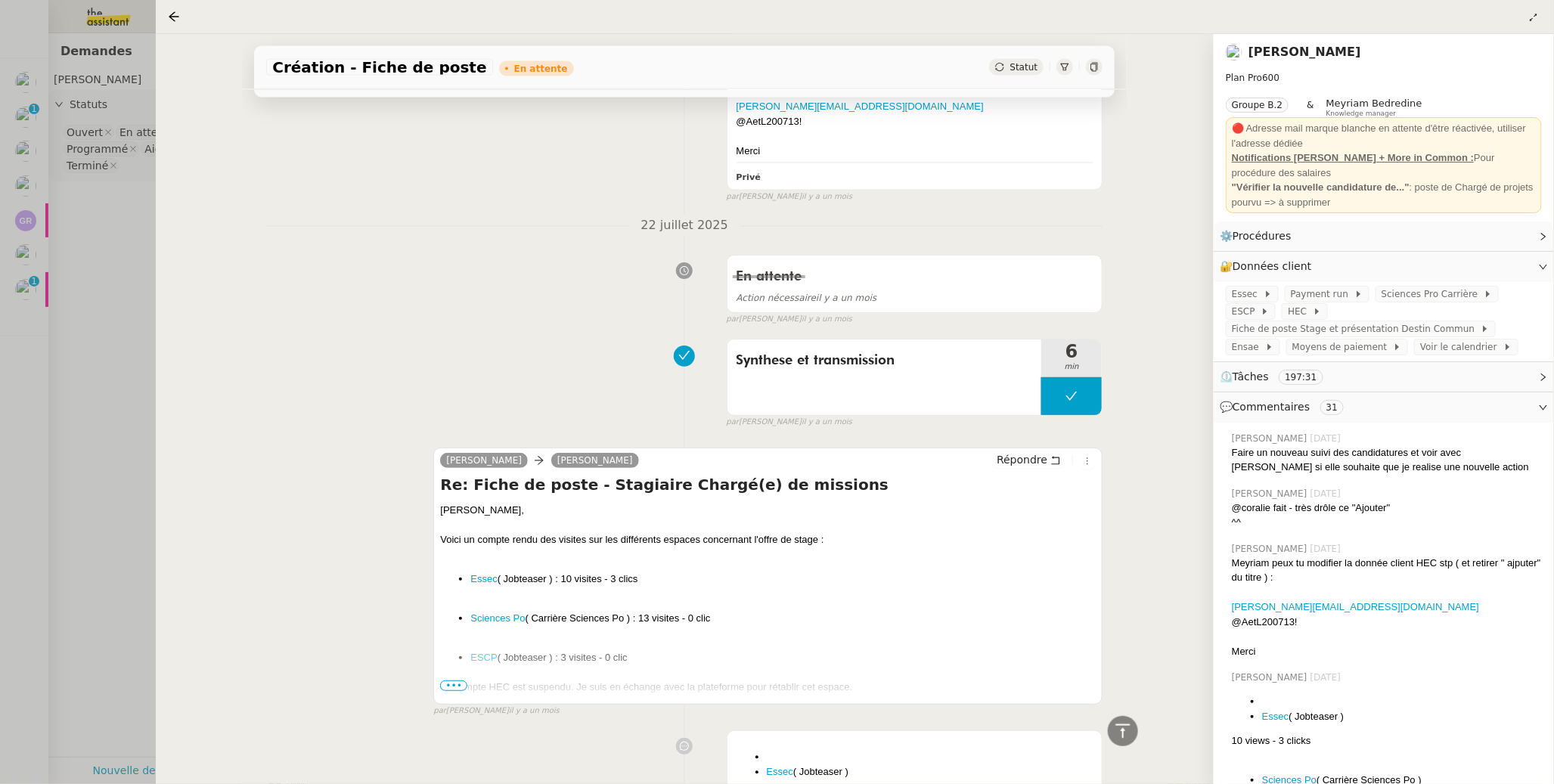
scroll to position [1386, 0]
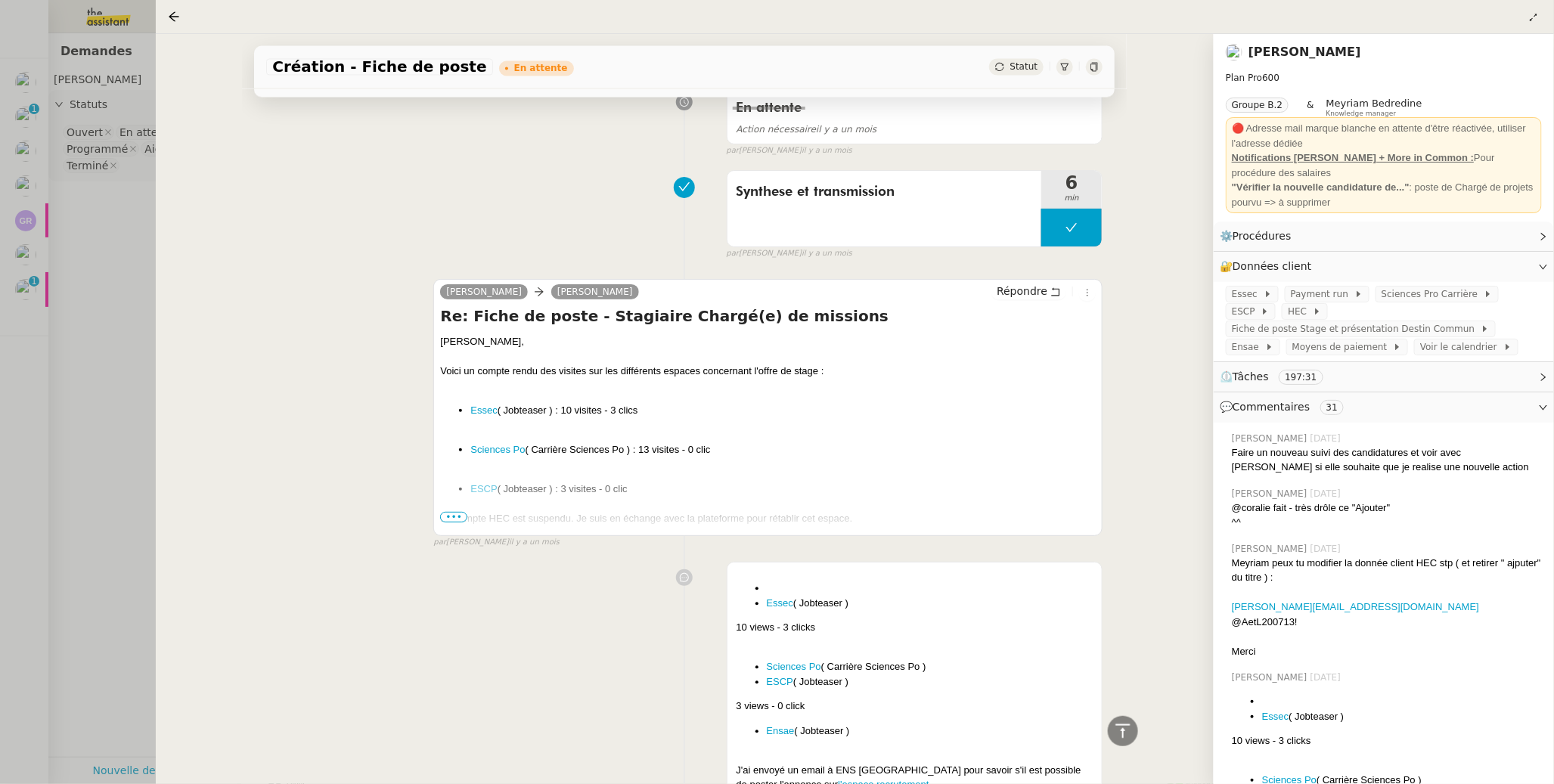
click at [447, 522] on span "•••" at bounding box center [454, 517] width 27 height 11
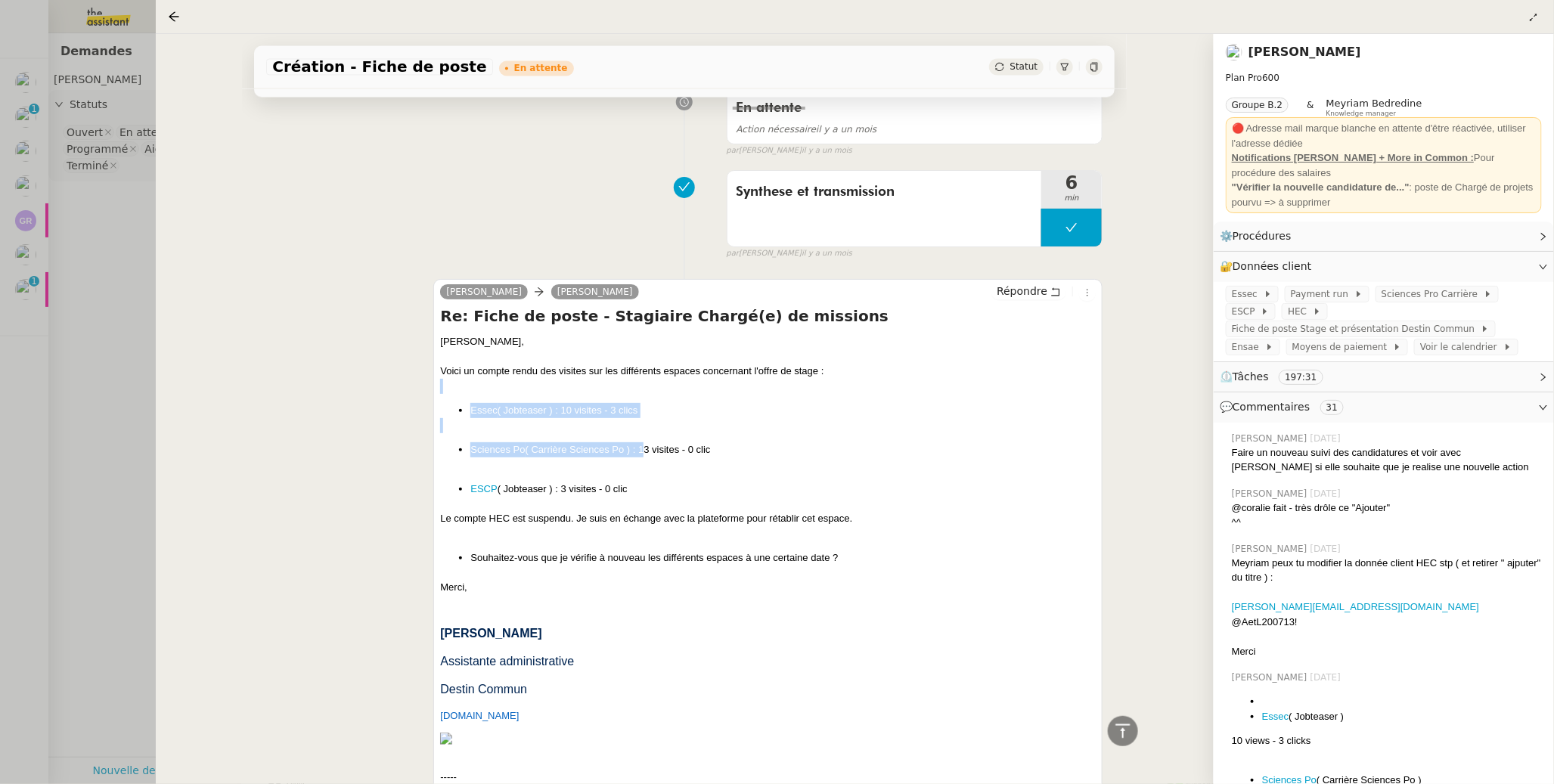
drag, startPoint x: 468, startPoint y: 402, endPoint x: 640, endPoint y: 461, distance: 181.8
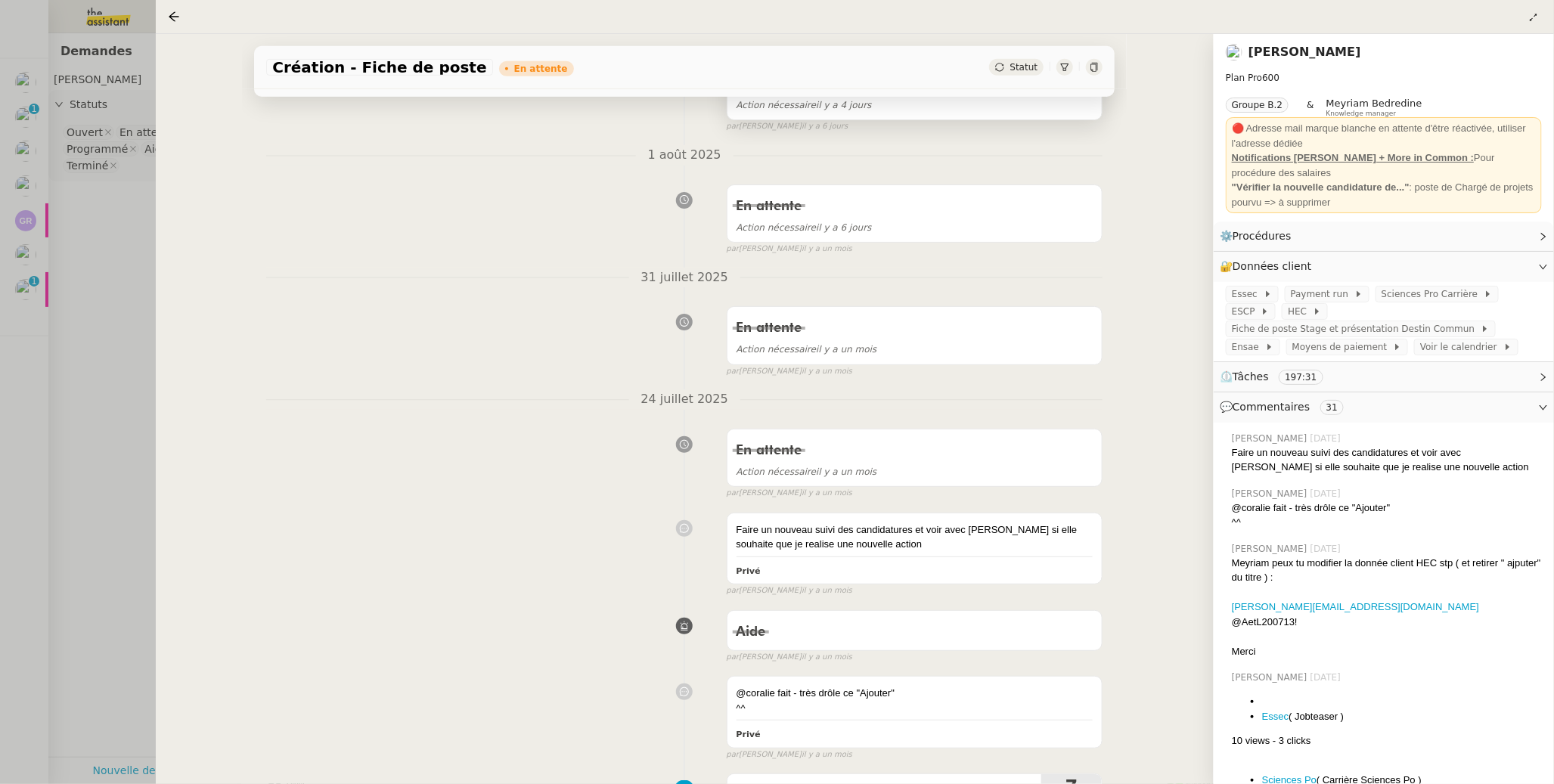
scroll to position [543, 0]
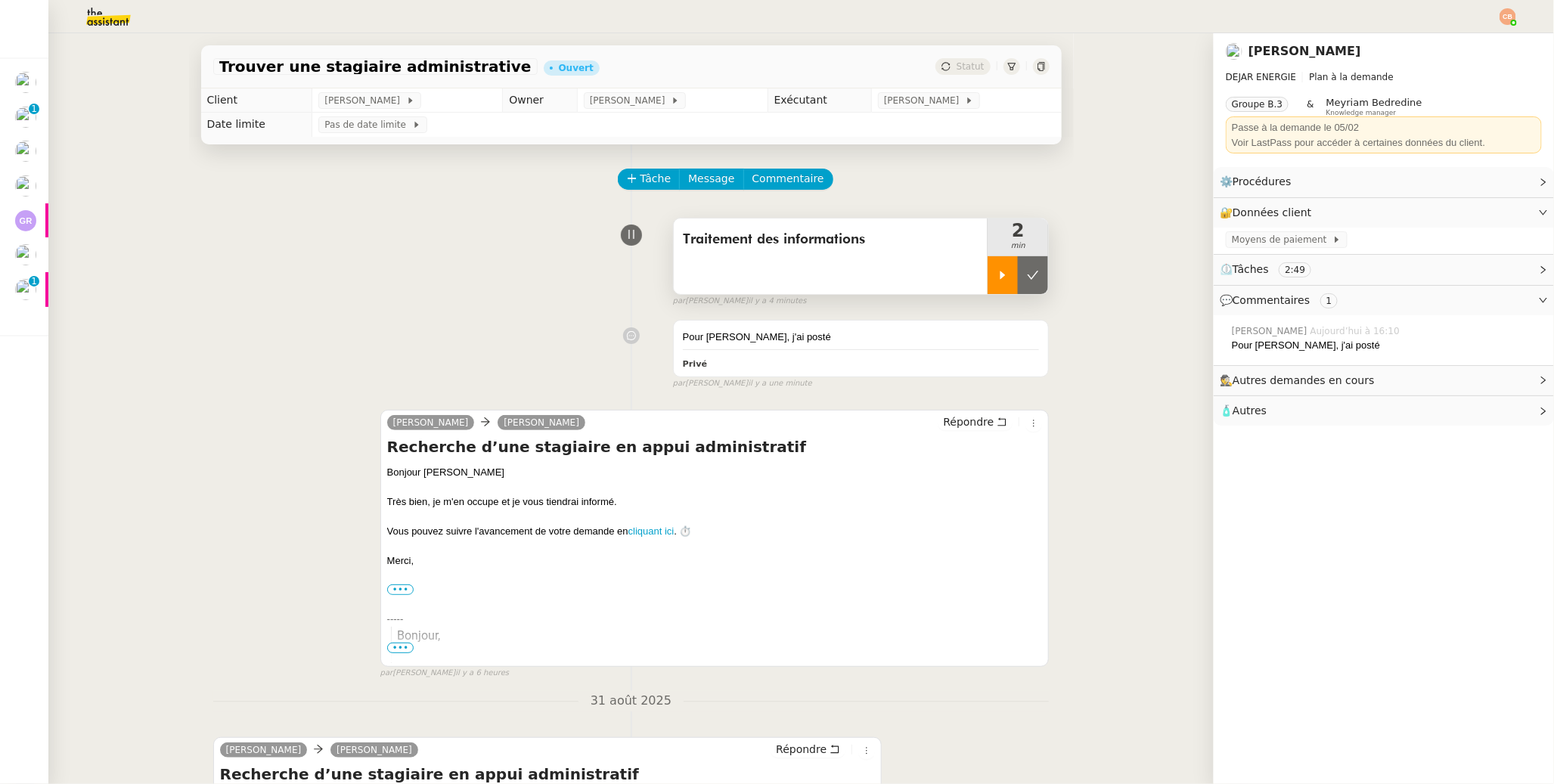
click at [997, 270] on icon at bounding box center [1003, 275] width 12 height 12
click at [879, 336] on div "Pour [PERSON_NAME], j'ai posté" at bounding box center [862, 337] width 357 height 15
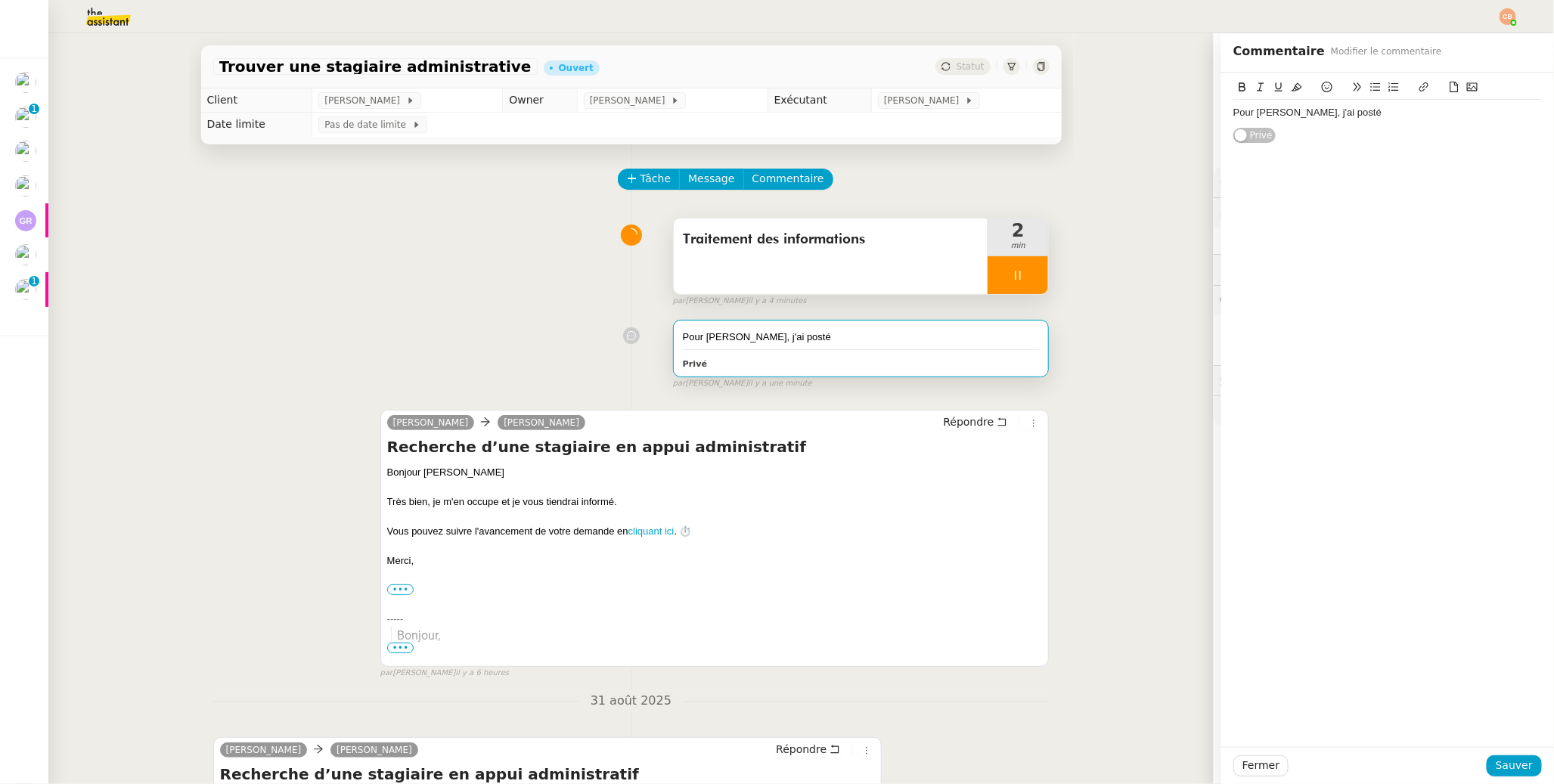
click at [1393, 117] on div "Pour [PERSON_NAME], j'ai posté" at bounding box center [1388, 113] width 308 height 13
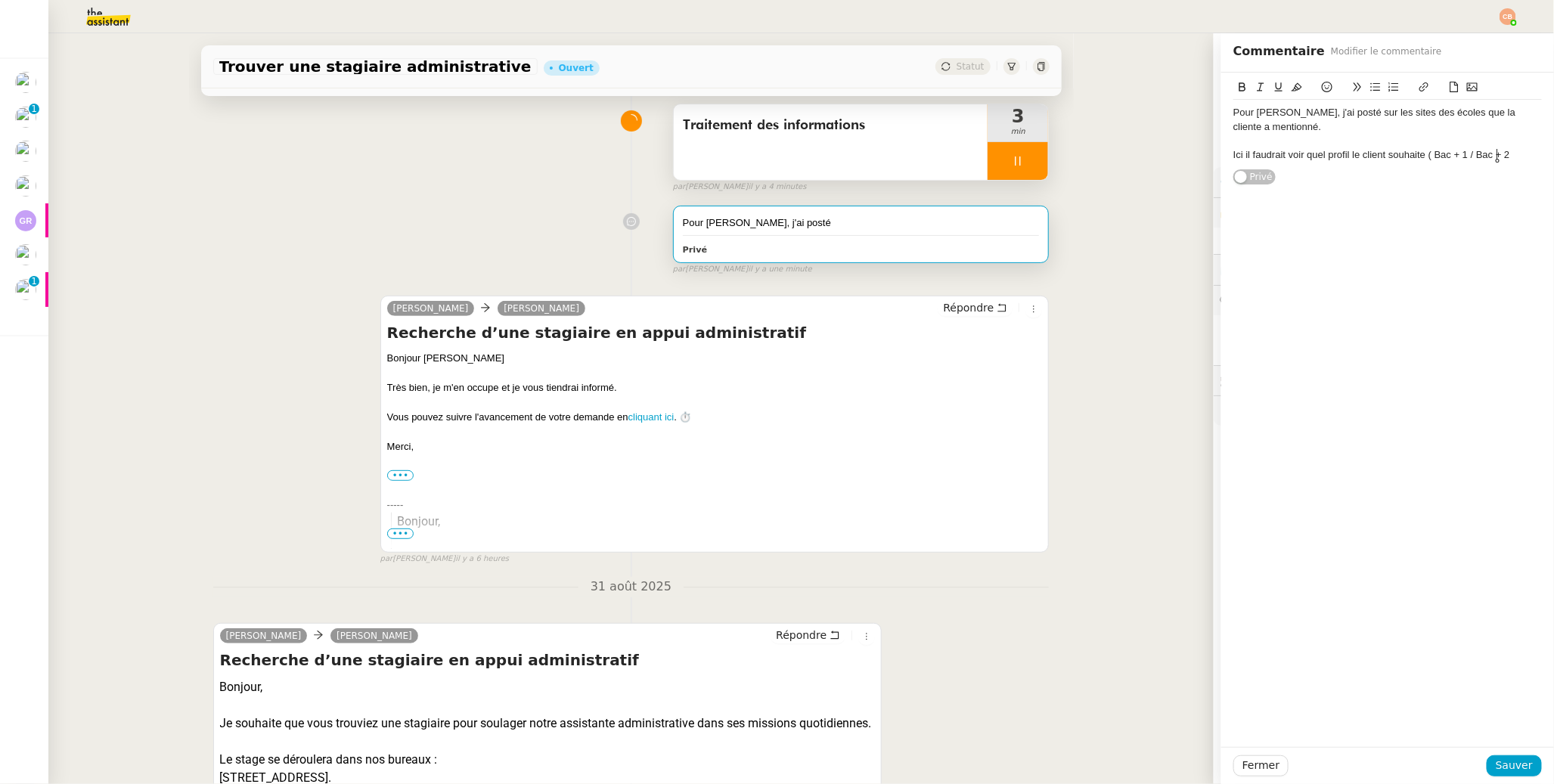
scroll to position [303, 0]
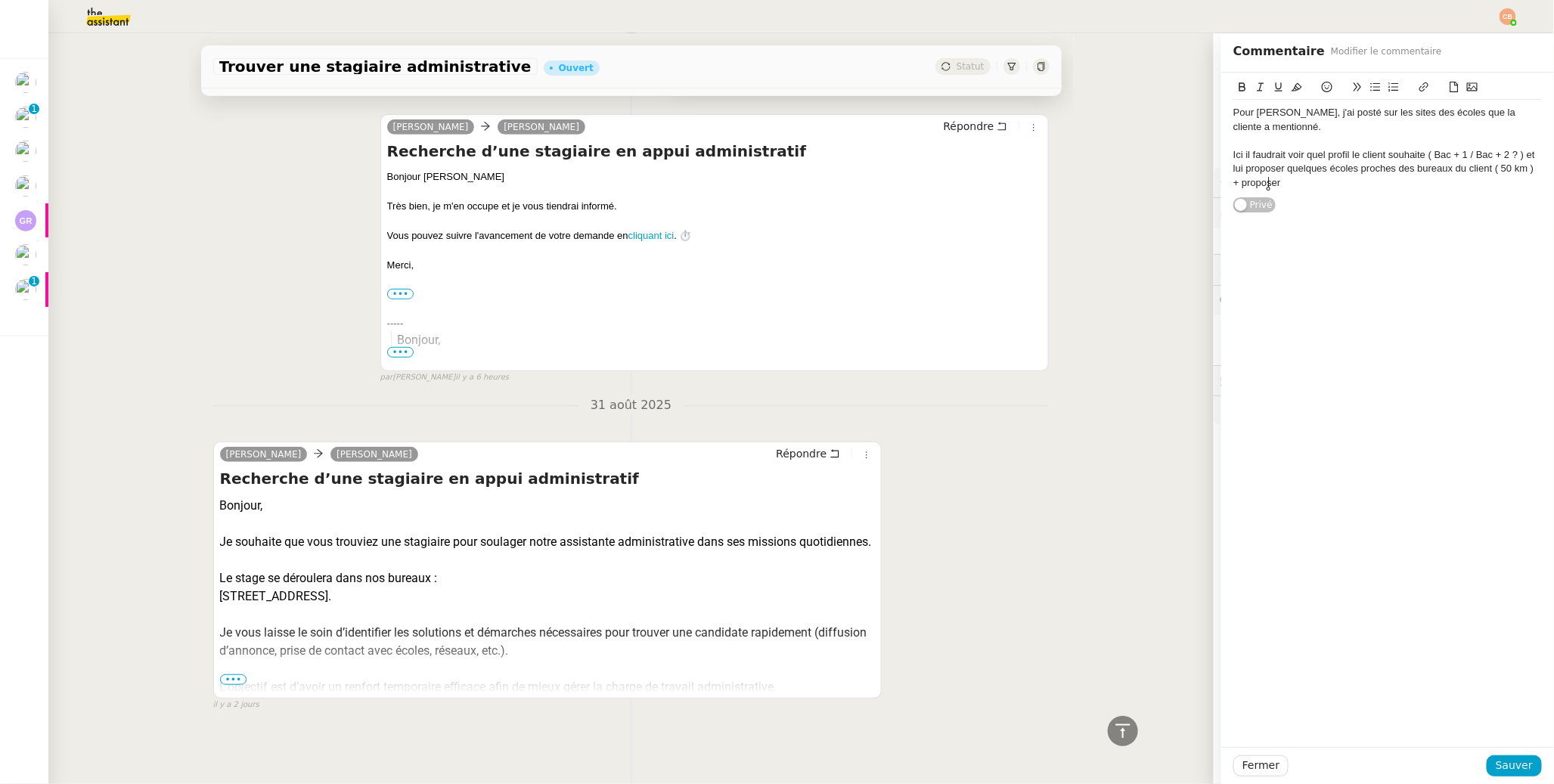
click at [234, 675] on span "•••" at bounding box center [233, 680] width 27 height 11
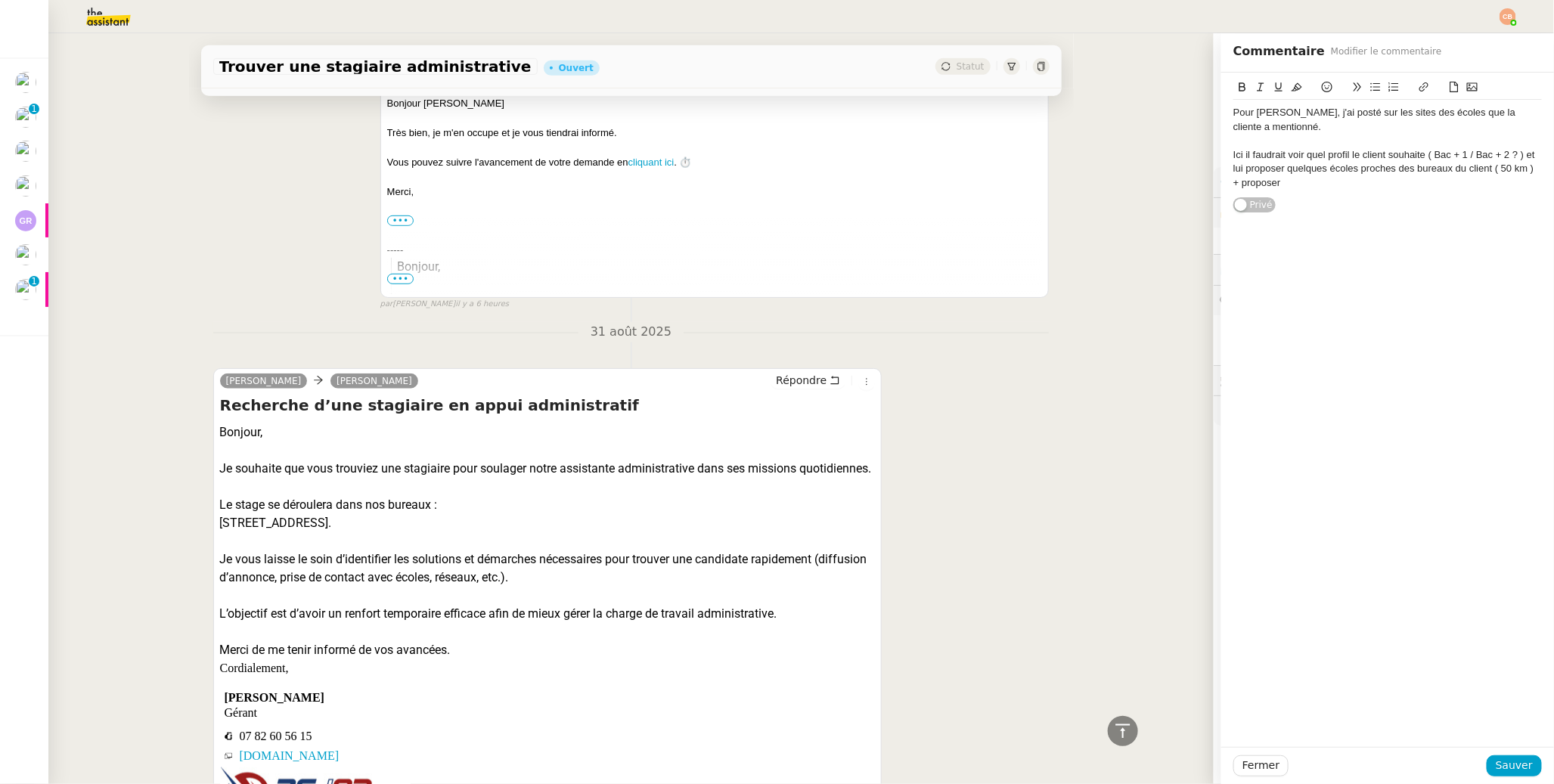
scroll to position [378, 0]
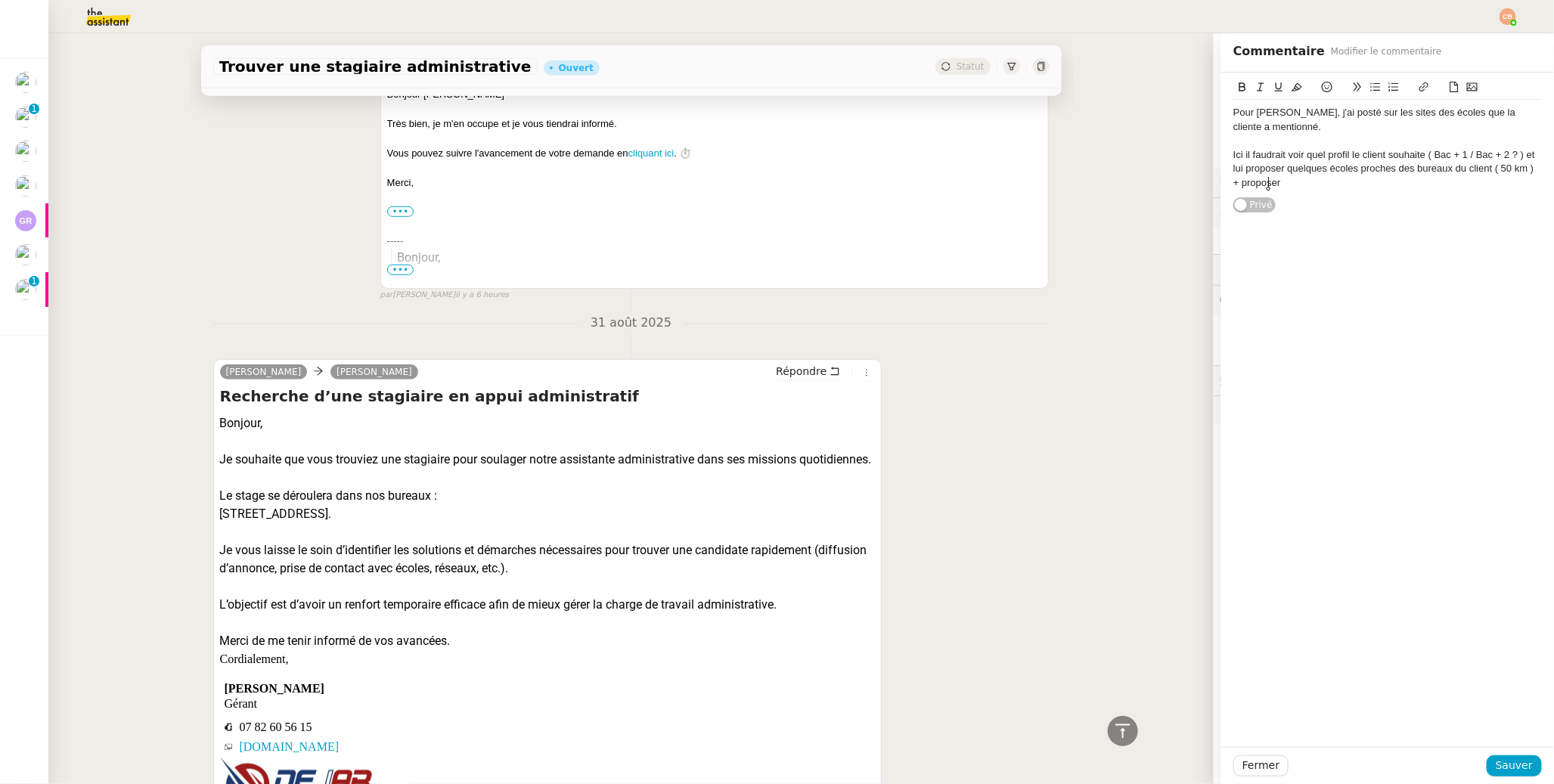
click at [1281, 190] on div "Pour [PERSON_NAME], j'ai posté sur les sites des écoles que la cliente a mentio…" at bounding box center [1388, 148] width 308 height 96
drag, startPoint x: 1281, startPoint y: 184, endPoint x: 1229, endPoint y: 185, distance: 52.0
click at [1234, 185] on div "+ proposer" at bounding box center [1388, 183] width 308 height 13
click at [1487, 758] on button "Sauver" at bounding box center [1514, 766] width 56 height 22
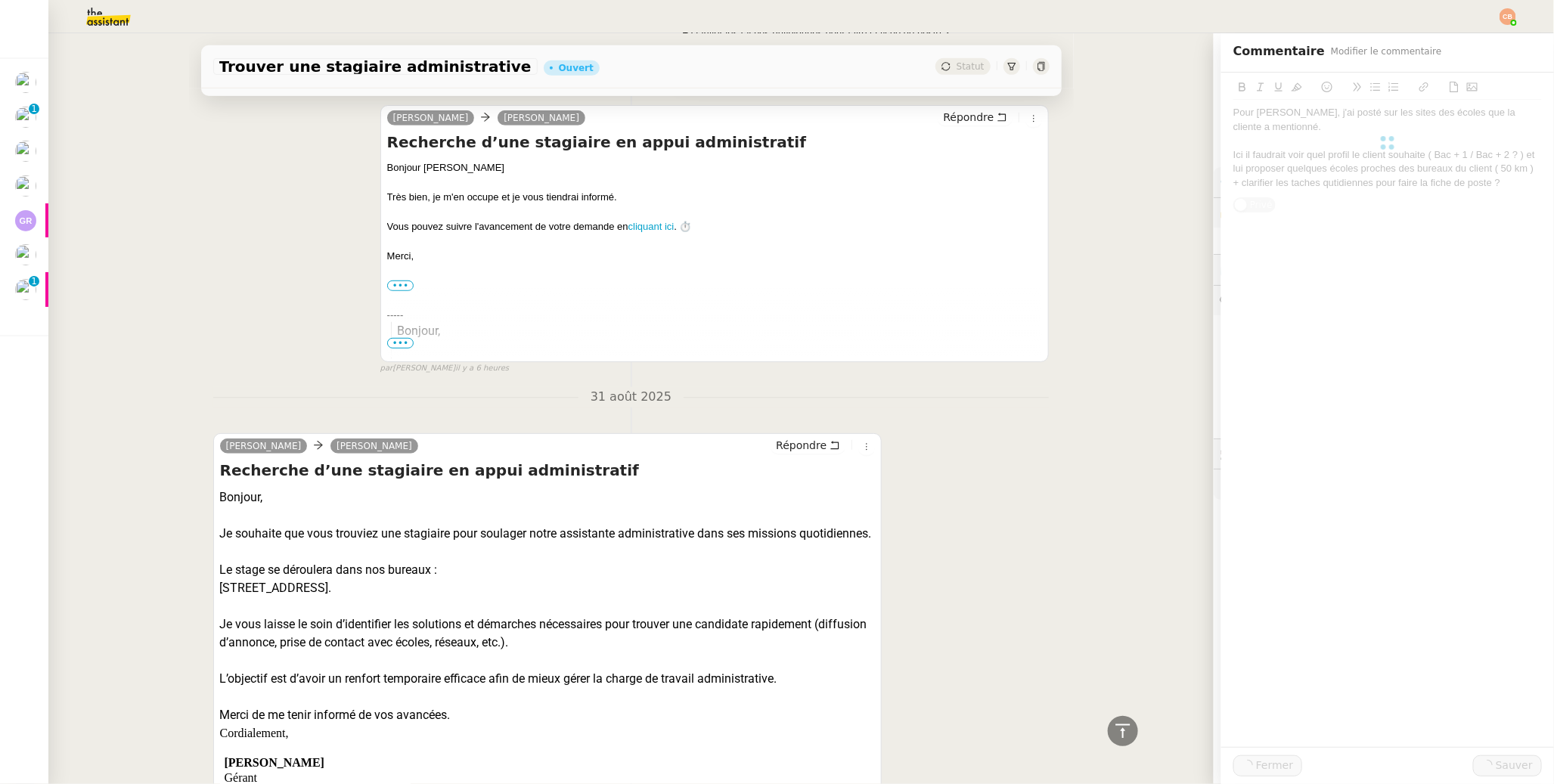
scroll to position [452, 0]
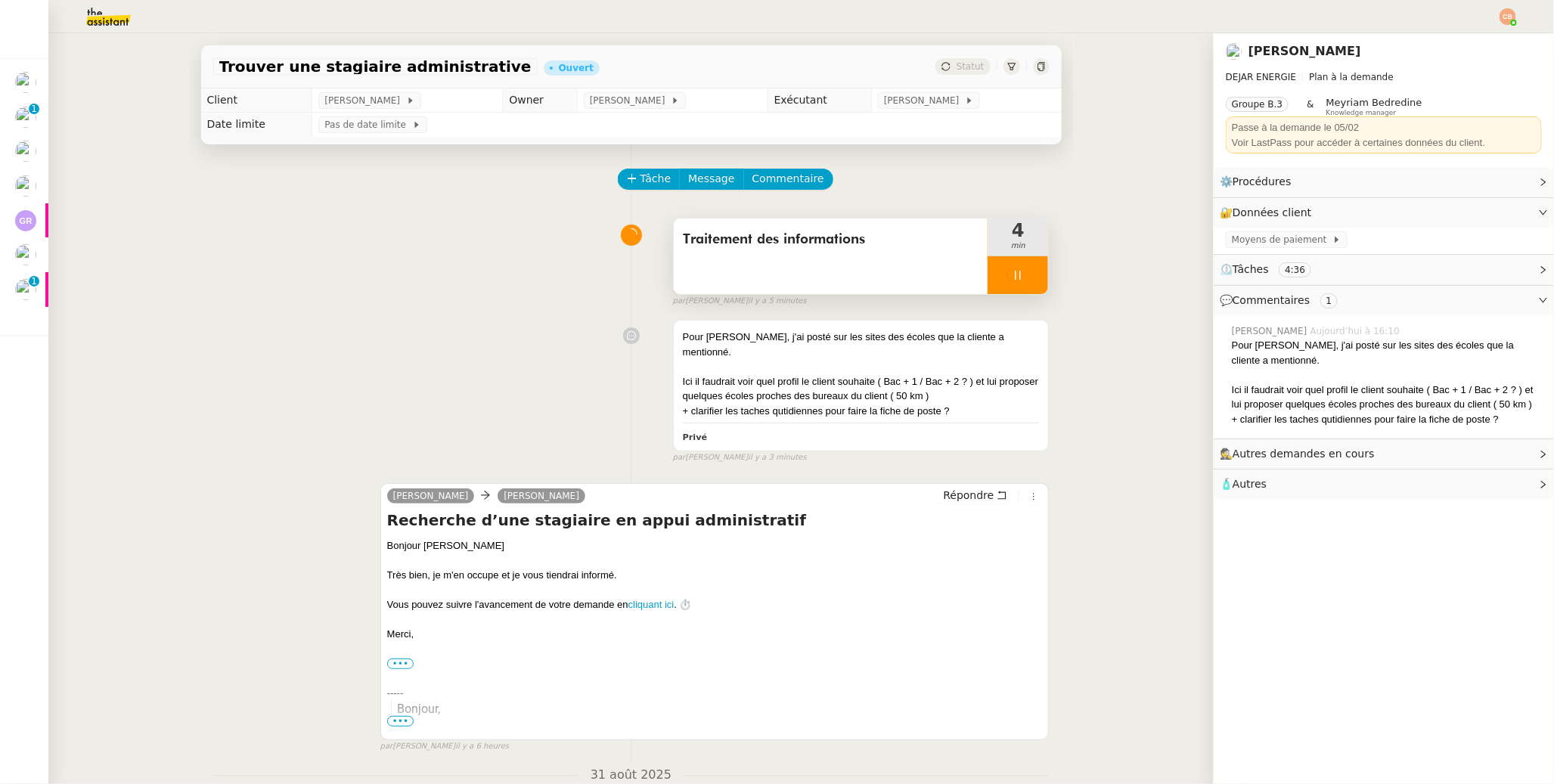
click at [994, 289] on div at bounding box center [1017, 275] width 61 height 38
click at [1027, 278] on icon at bounding box center [1033, 275] width 12 height 12
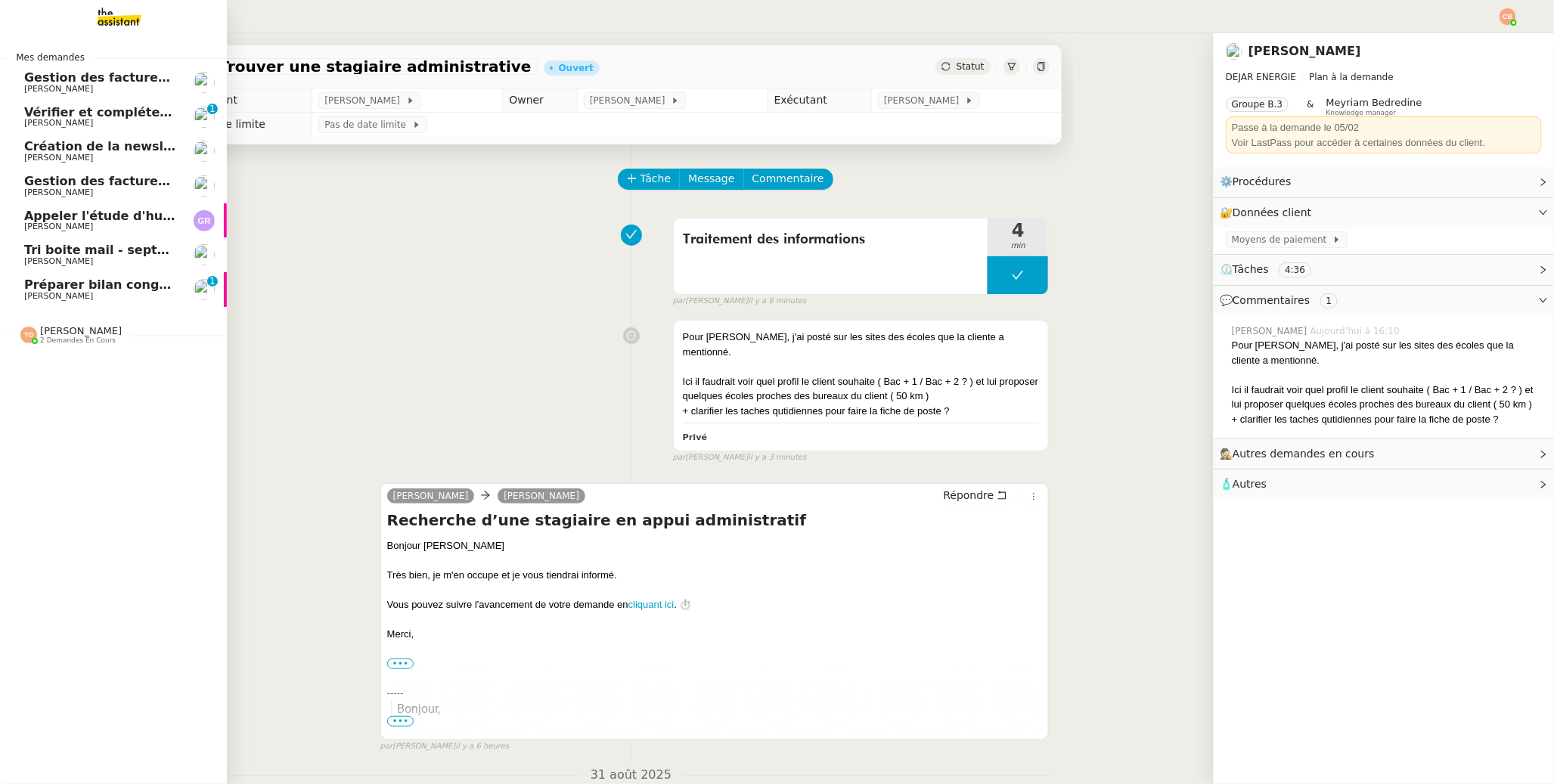
click at [48, 267] on link "Tri boite mail - [DATE] [PERSON_NAME]" at bounding box center [114, 254] width 227 height 35
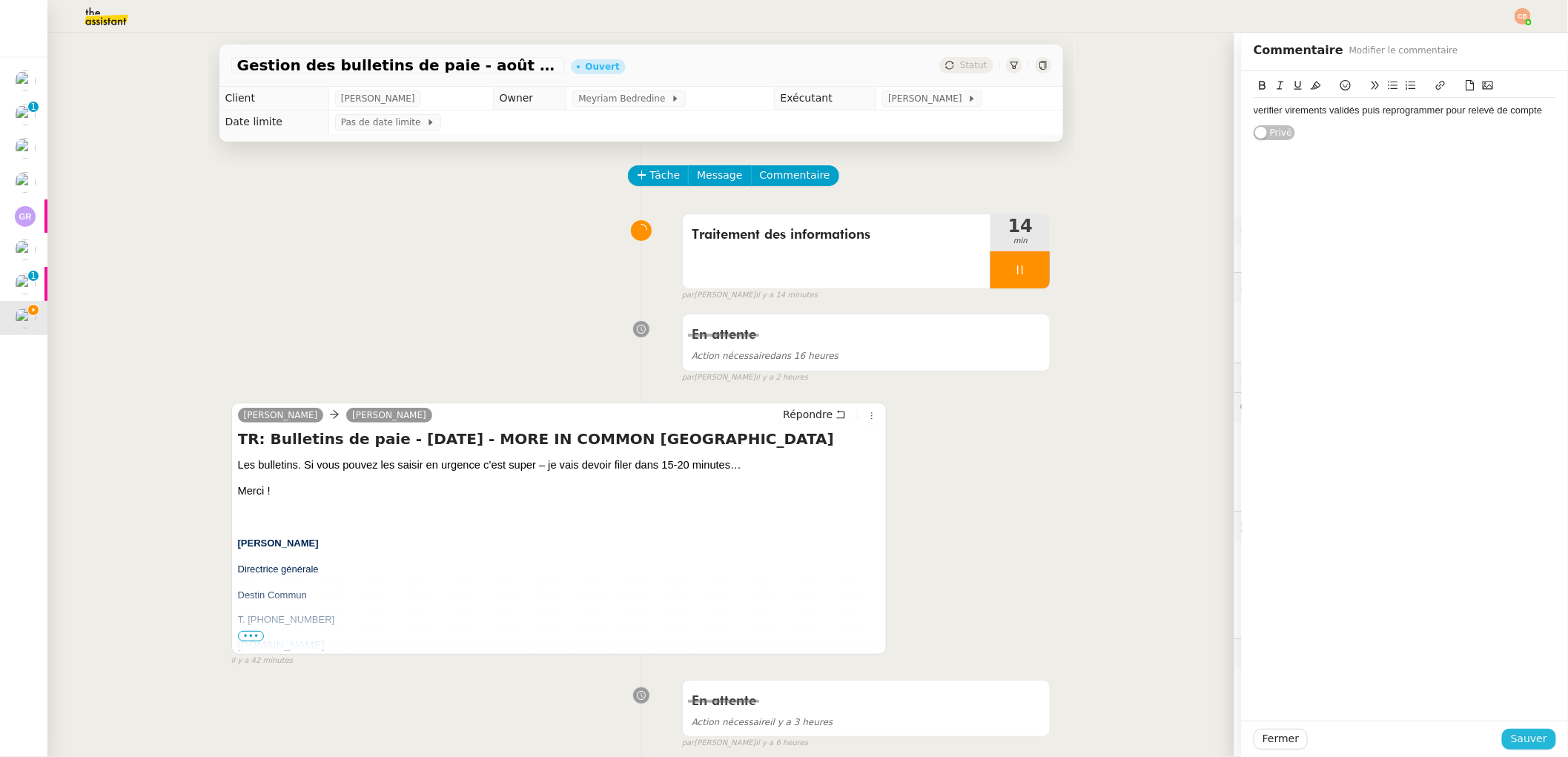
click at [1502, 737] on button "Sauver" at bounding box center [1529, 740] width 54 height 21
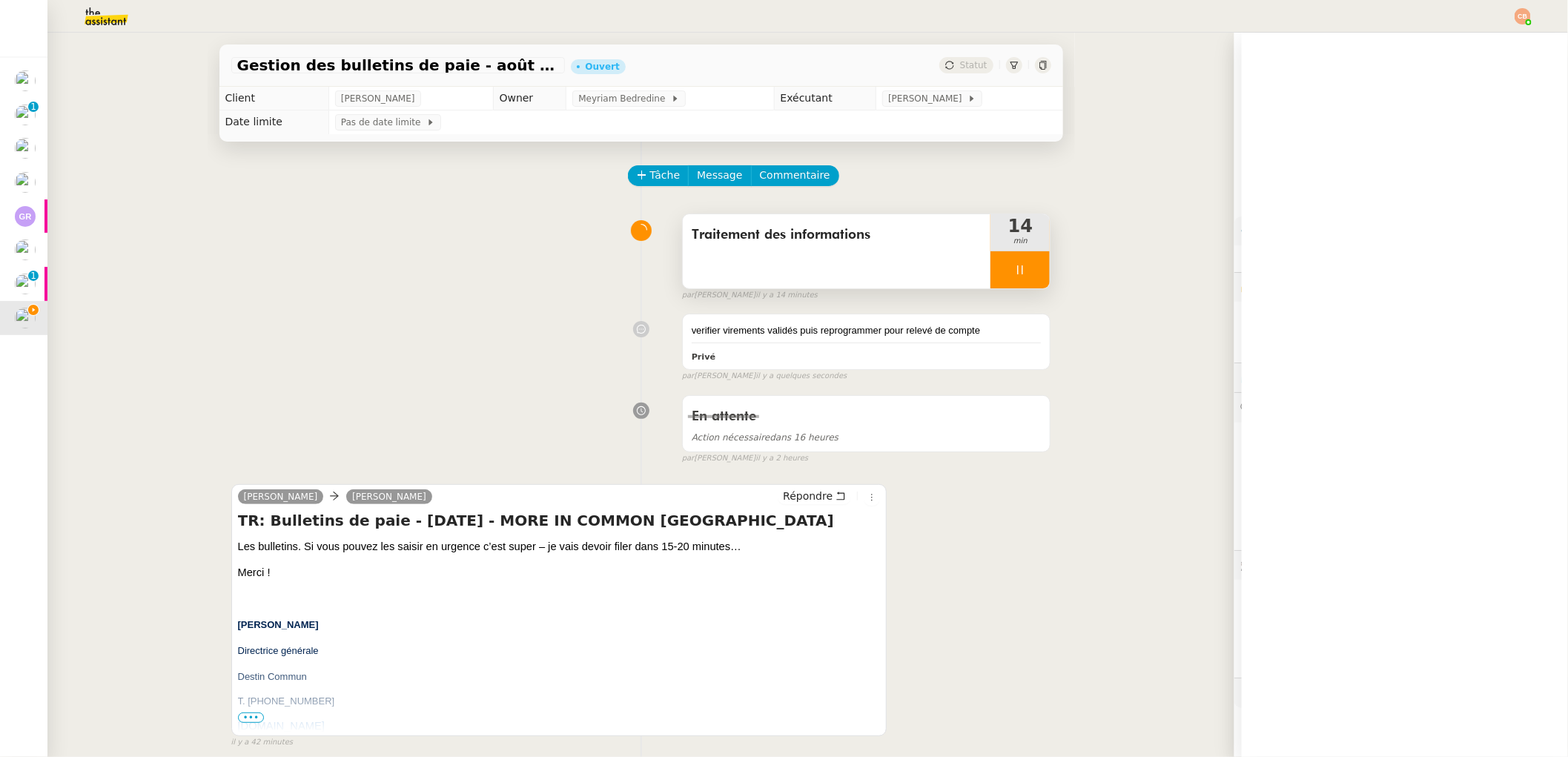
click at [1026, 283] on div at bounding box center [1020, 270] width 59 height 37
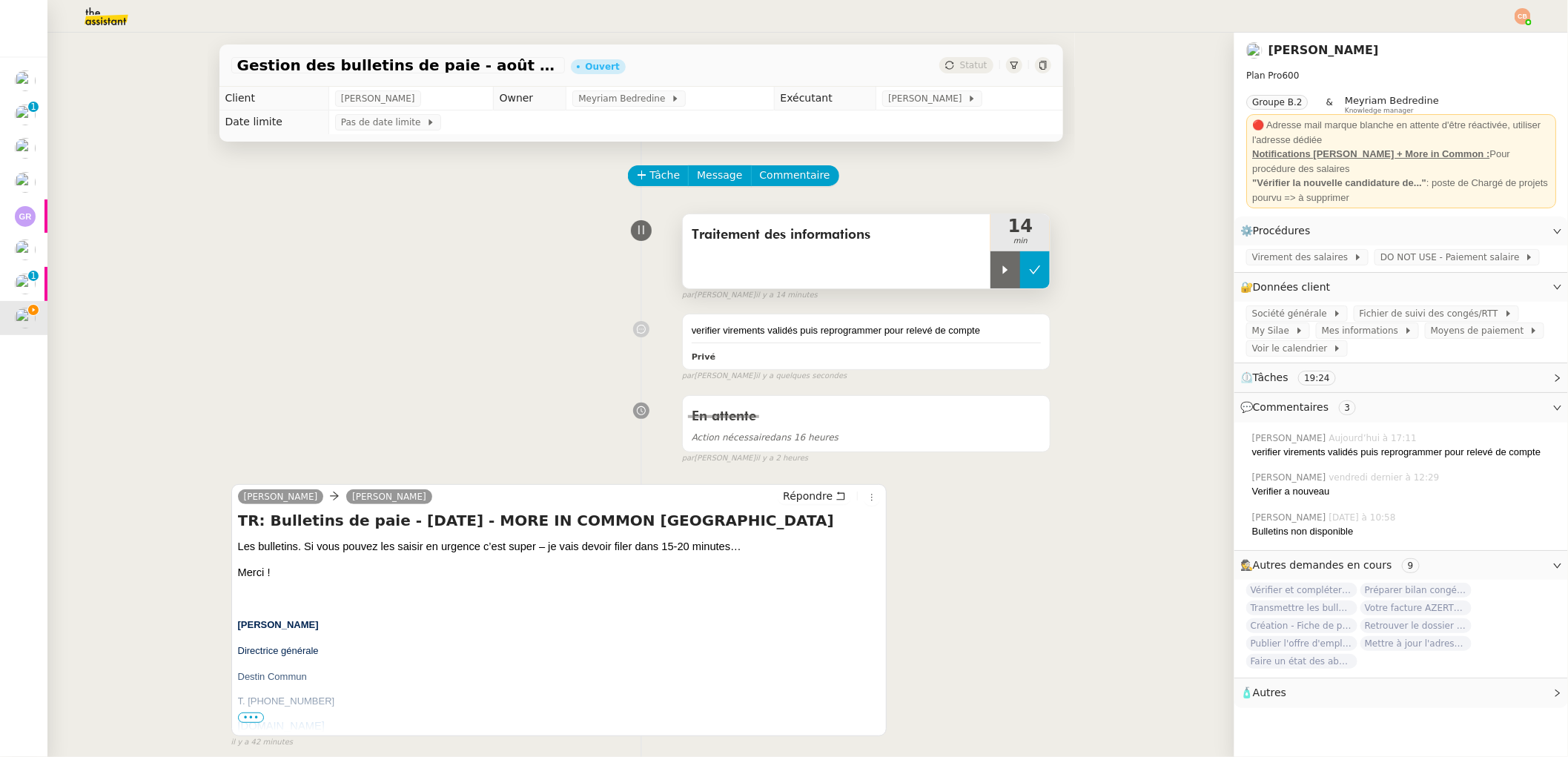
click at [1030, 272] on icon at bounding box center [1035, 270] width 12 height 12
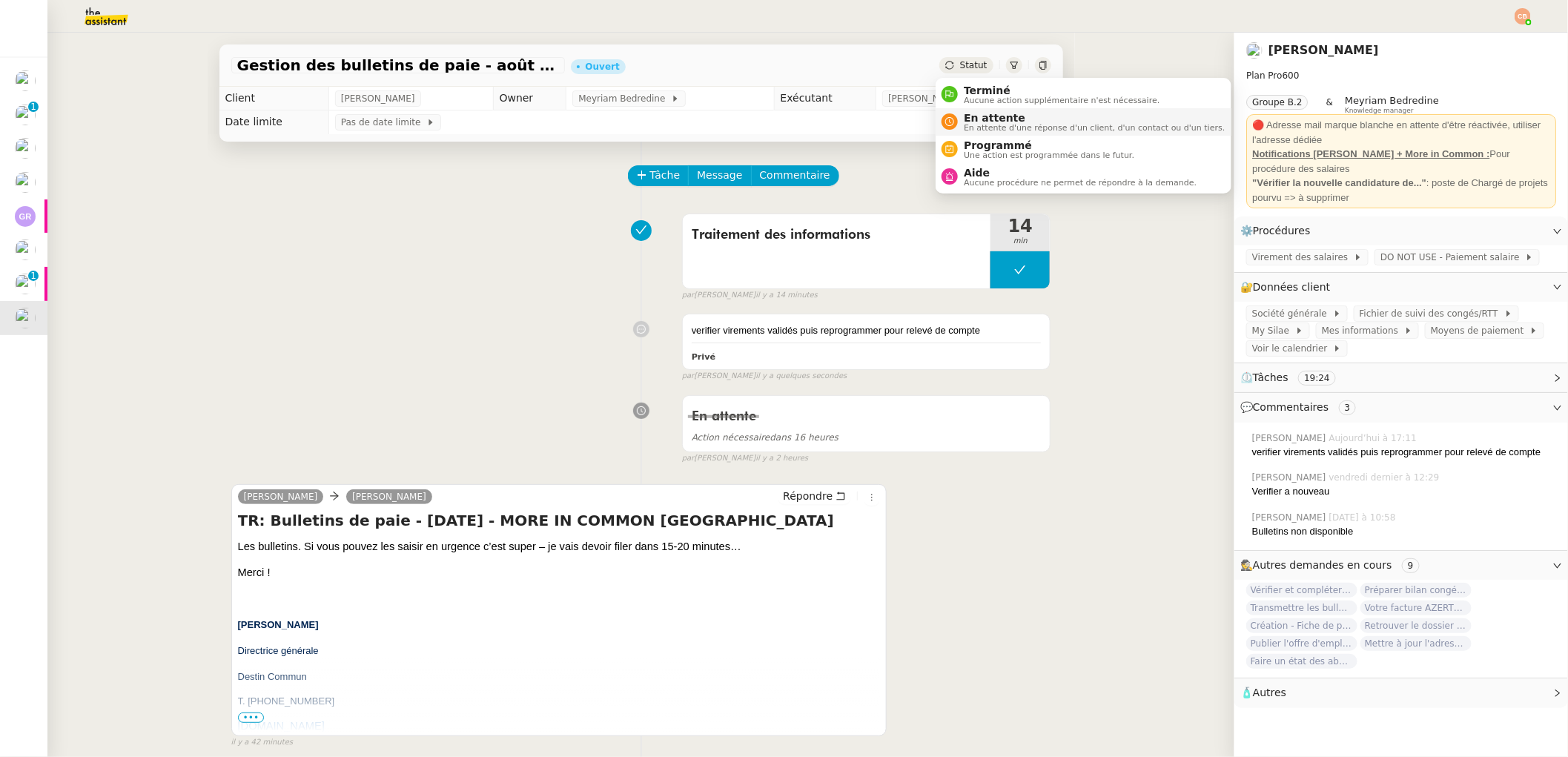
click at [979, 120] on span "En attente" at bounding box center [1094, 118] width 261 height 12
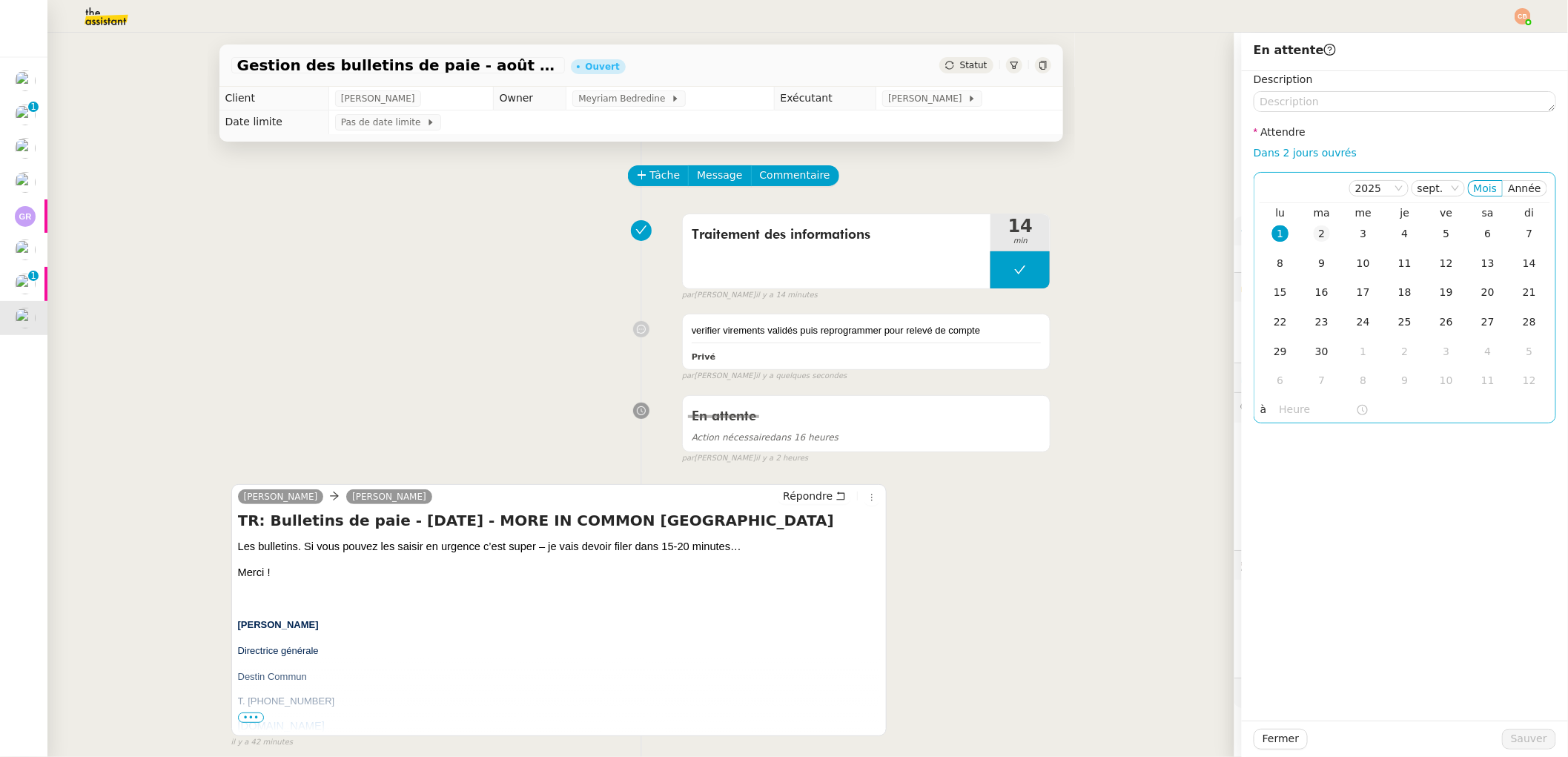
click at [1314, 237] on div "2" at bounding box center [1322, 233] width 16 height 16
click at [1283, 418] on div at bounding box center [1323, 409] width 89 height 17
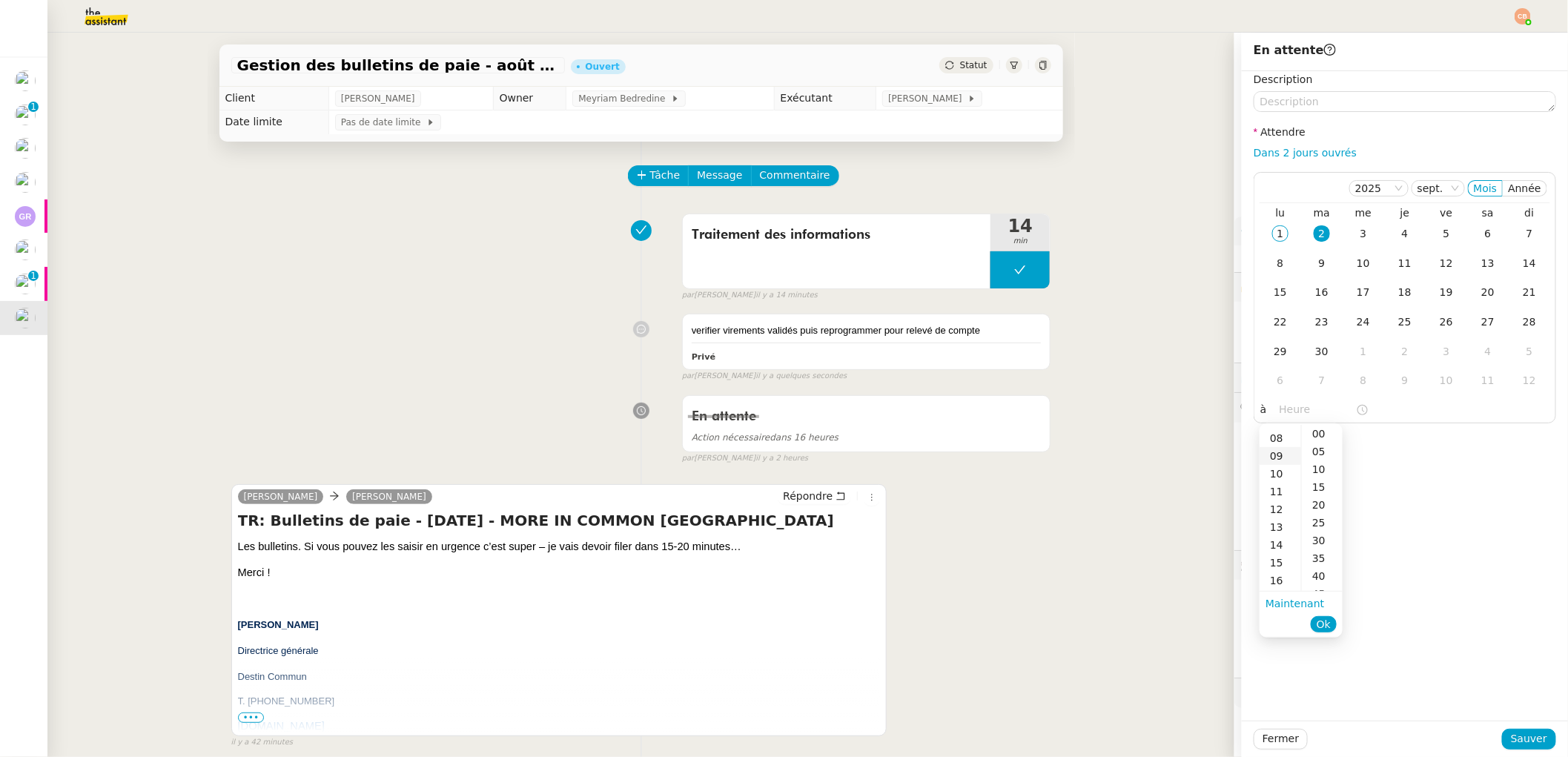
scroll to position [150, 0]
click at [1277, 456] on div "10" at bounding box center [1280, 461] width 41 height 18
click at [1318, 431] on div "00" at bounding box center [1323, 434] width 41 height 18
type input "10:00"
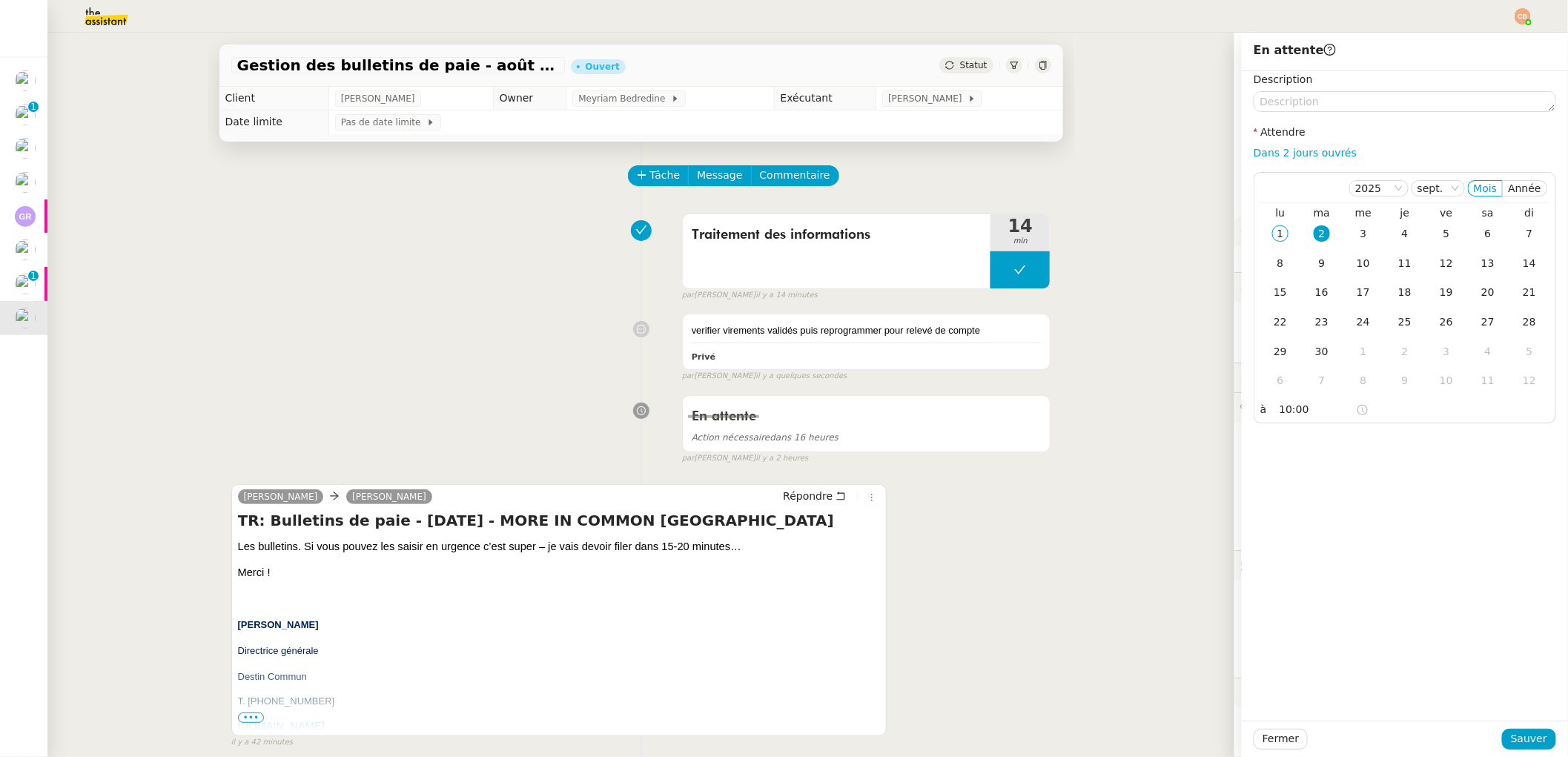
drag, startPoint x: 1424, startPoint y: 451, endPoint x: 1436, endPoint y: 483, distance: 34.2
click at [1424, 452] on div "Description Attendre Dans 2 jours ouvrés [DATE] Mois Année lu ma me je ve sa di…" at bounding box center [1405, 396] width 326 height 650
click at [1502, 738] on button "Sauver" at bounding box center [1529, 740] width 54 height 21
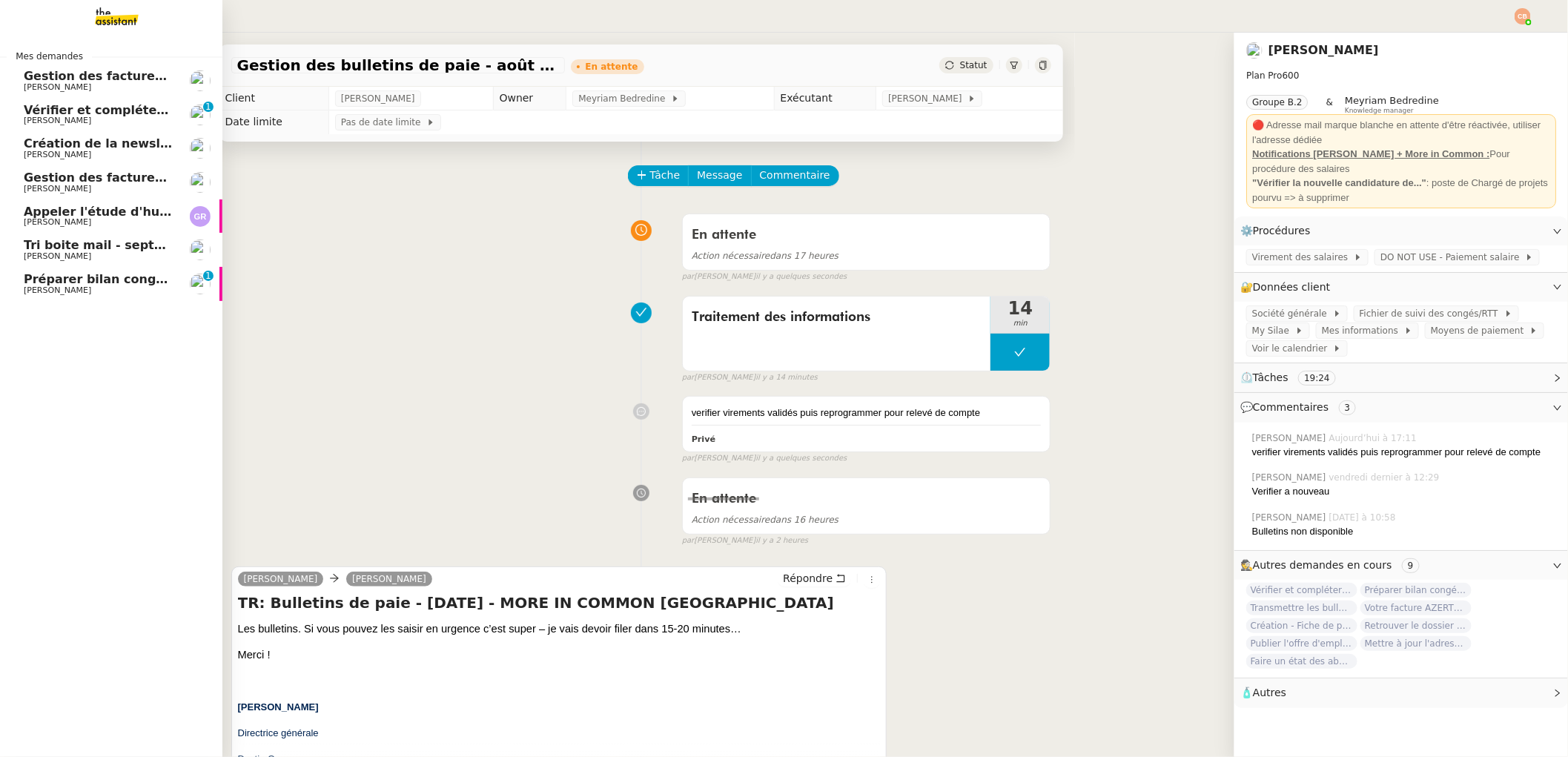
click at [81, 276] on span "Préparer bilan congés équipe" at bounding box center [122, 279] width 198 height 14
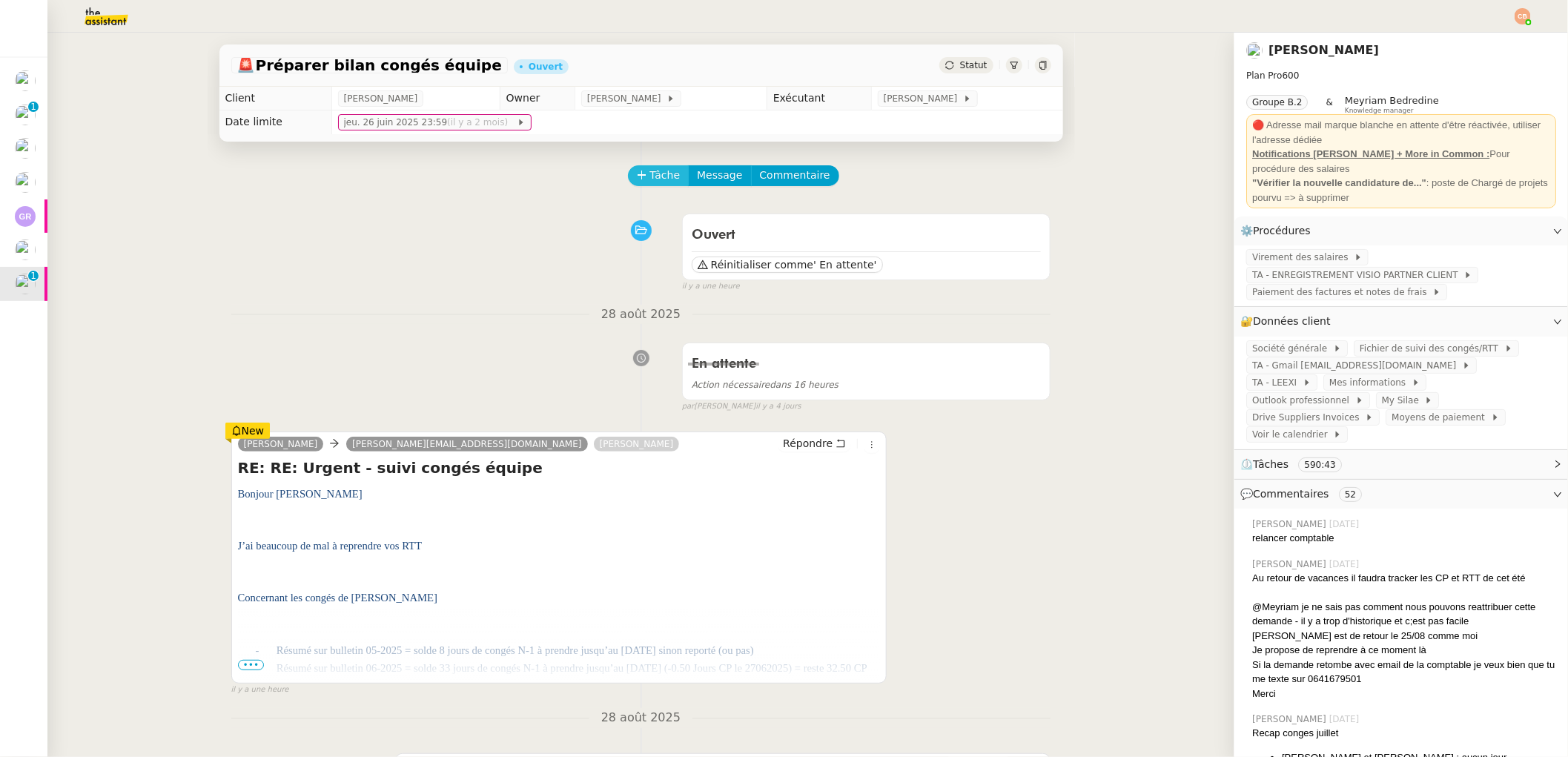
click at [662, 183] on span "Tâche" at bounding box center [665, 175] width 30 height 17
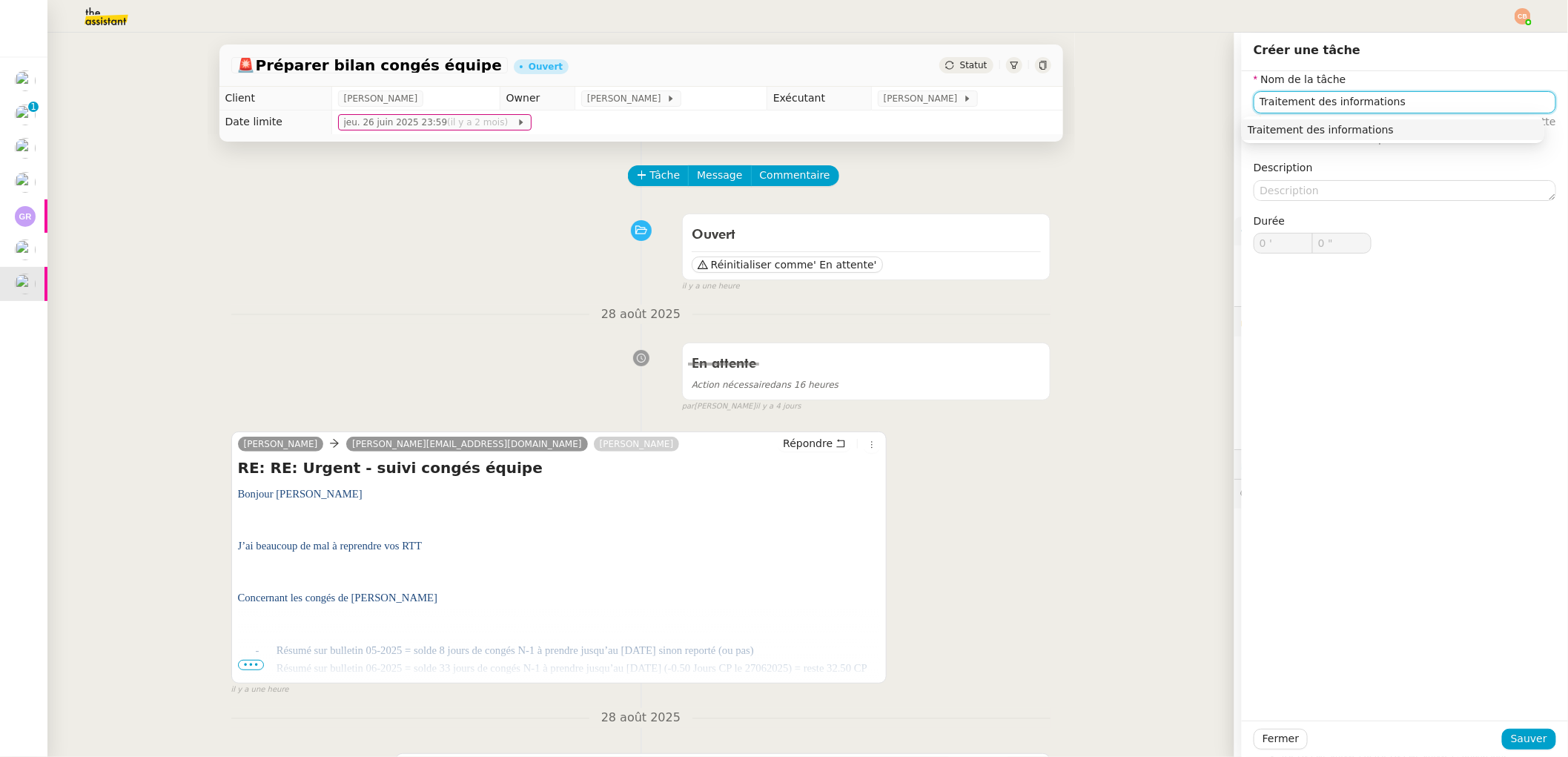
drag, startPoint x: 1319, startPoint y: 129, endPoint x: 1378, endPoint y: 227, distance: 114.4
click at [1320, 129] on div "Traitement des informations" at bounding box center [1393, 129] width 291 height 13
type input "Traitement des informations"
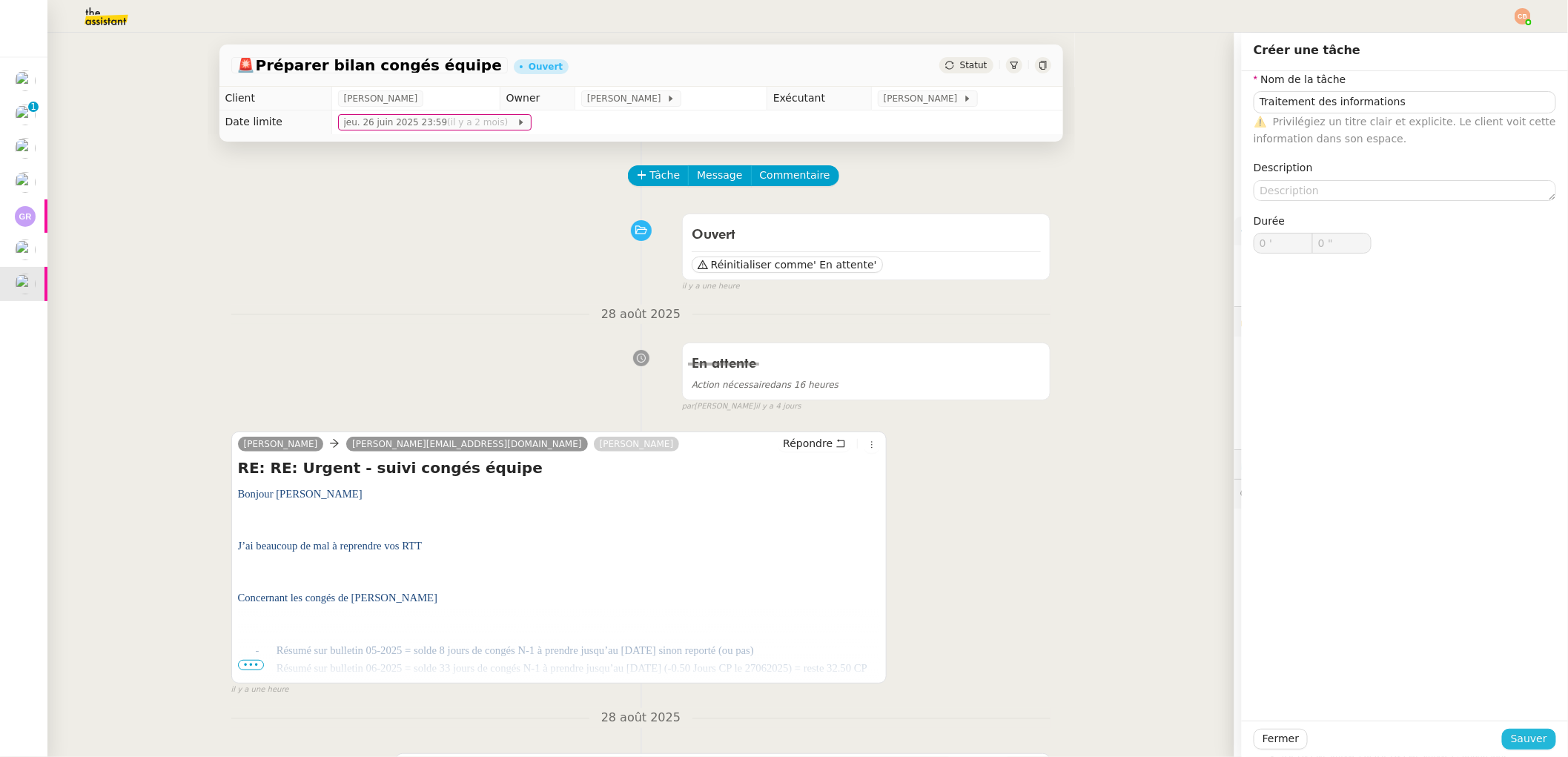
click at [1511, 743] on span "Sauver" at bounding box center [1529, 738] width 37 height 17
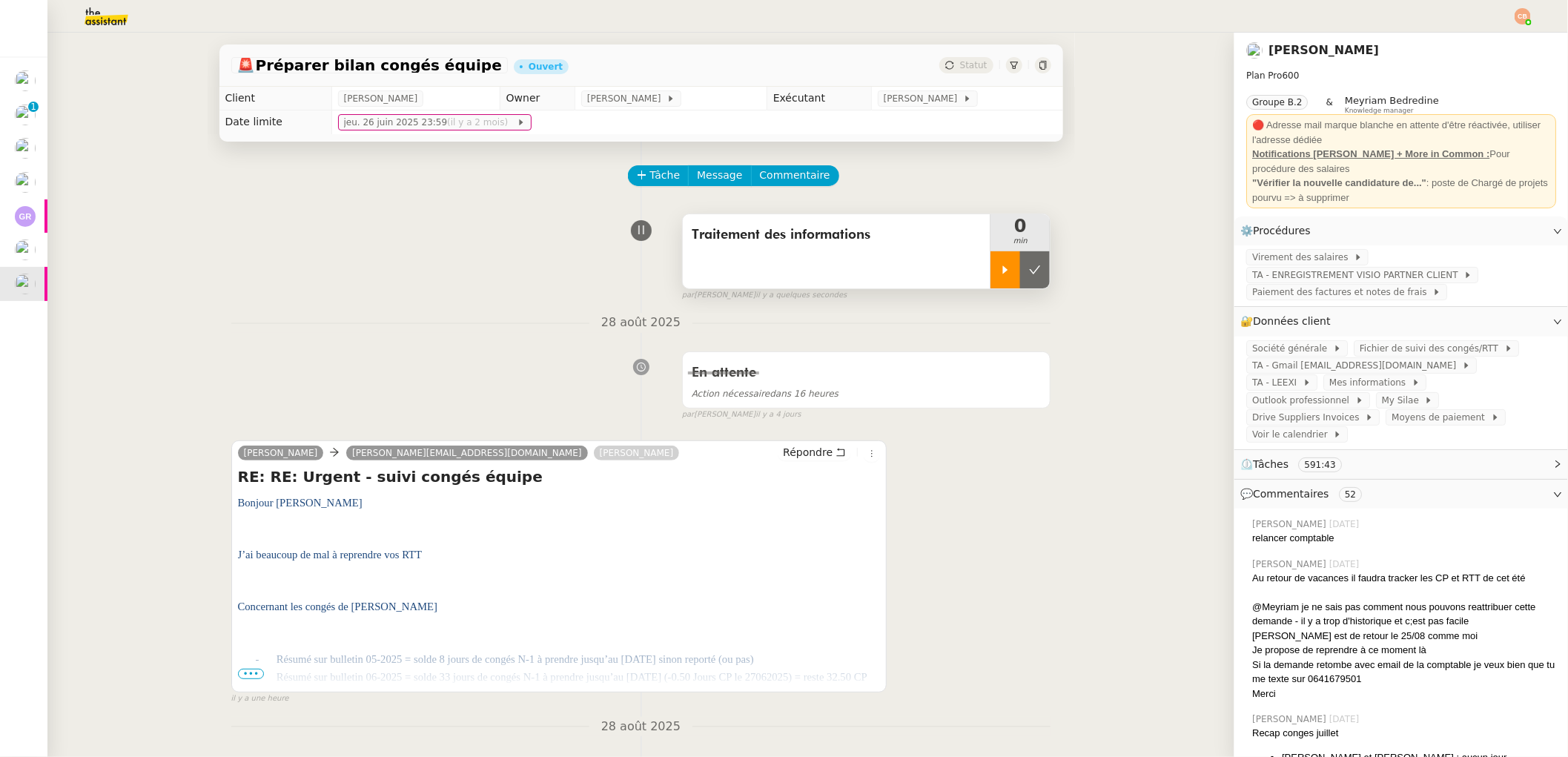
click at [1000, 288] on div at bounding box center [1006, 270] width 29 height 37
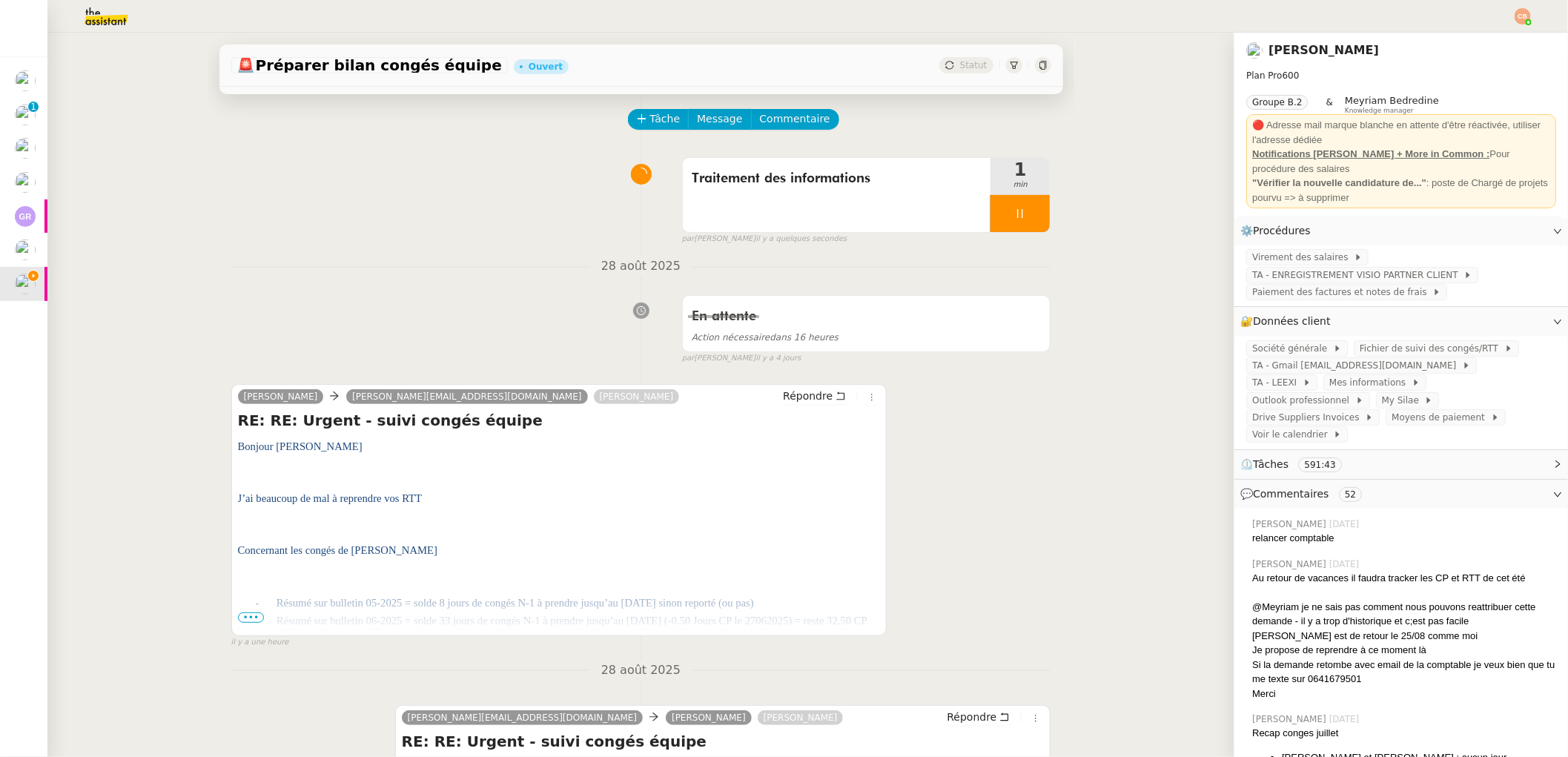
scroll to position [133, 0]
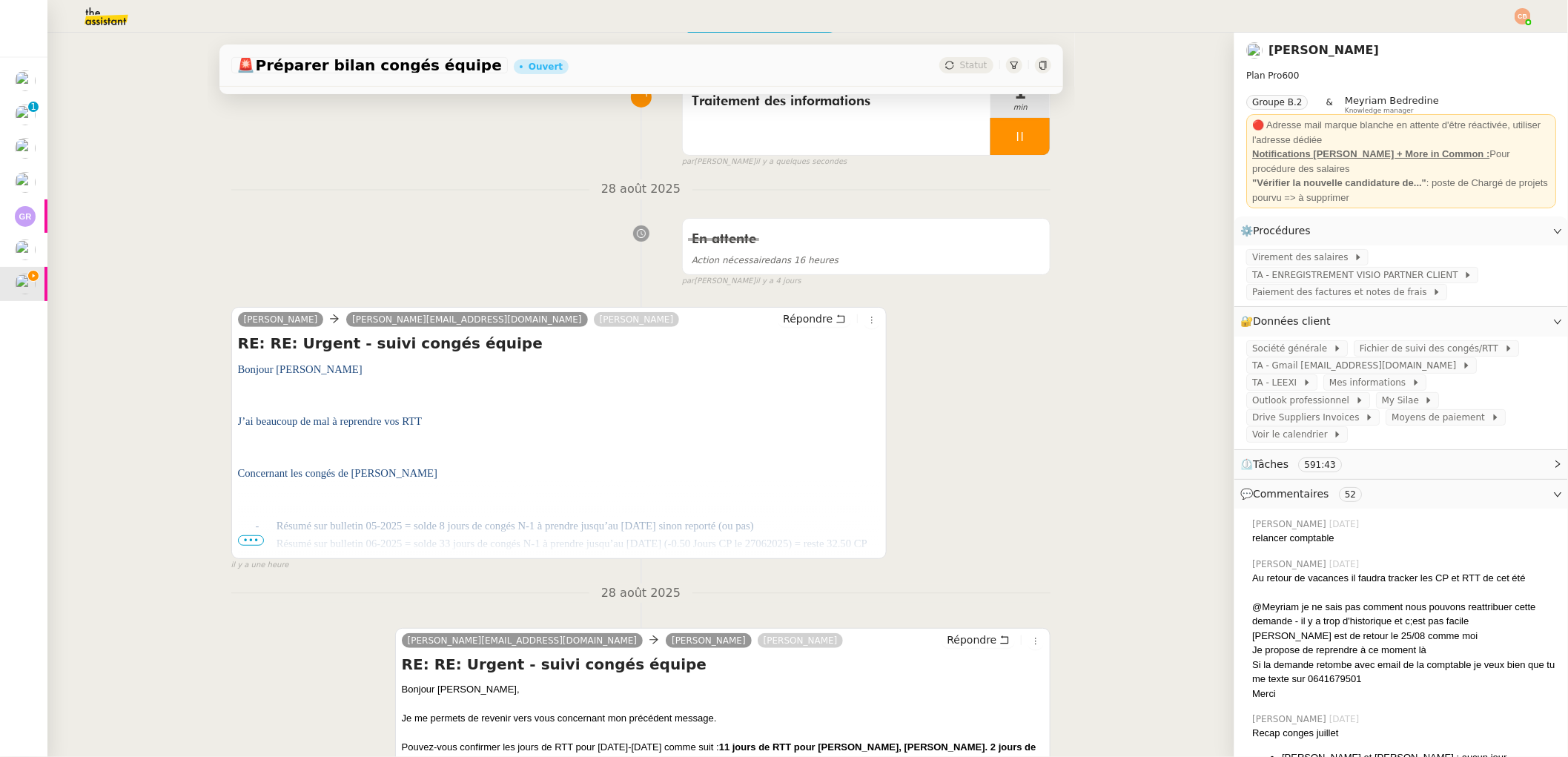
click at [247, 541] on span "•••" at bounding box center [251, 541] width 27 height 11
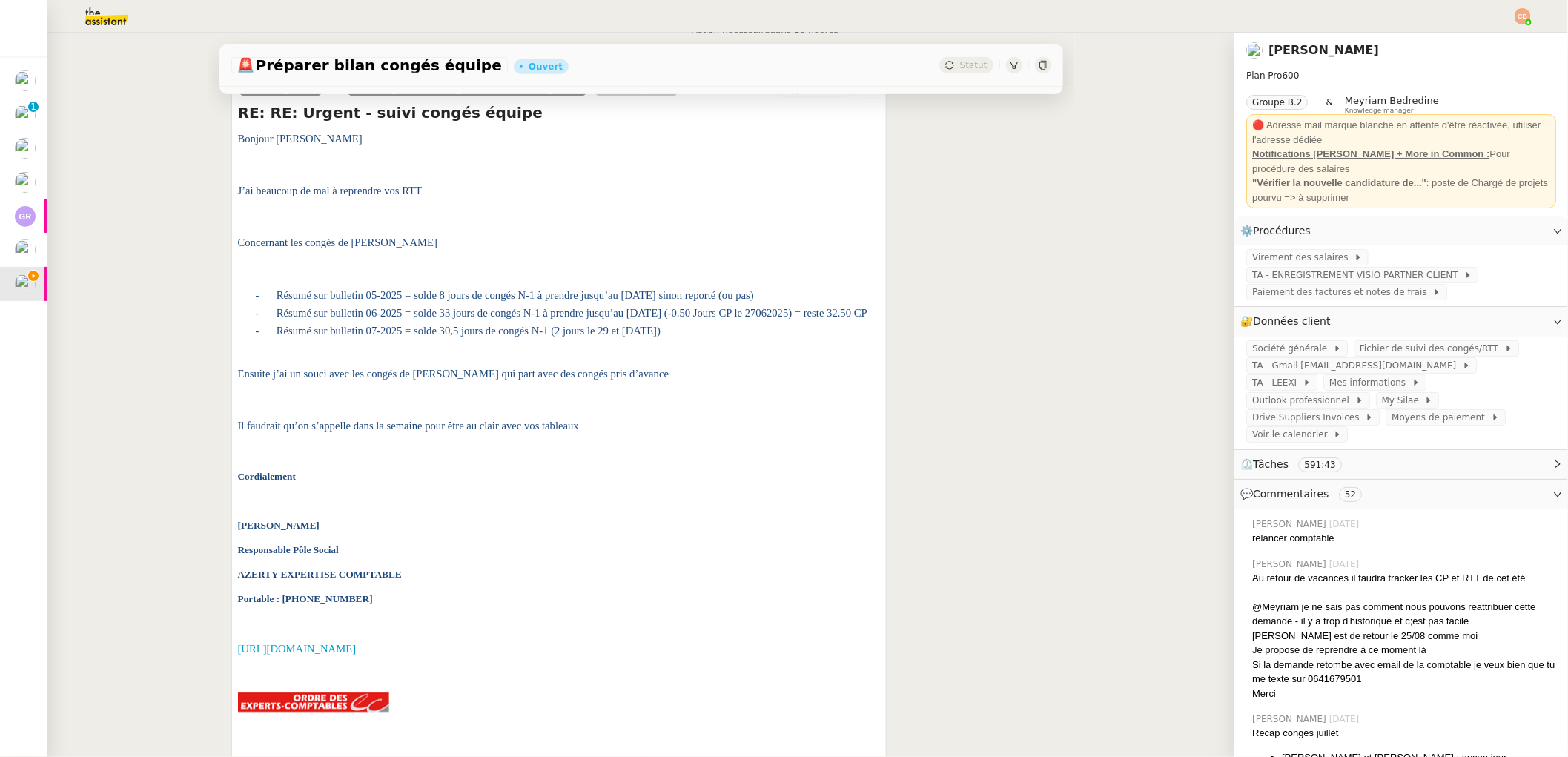
scroll to position [0, 0]
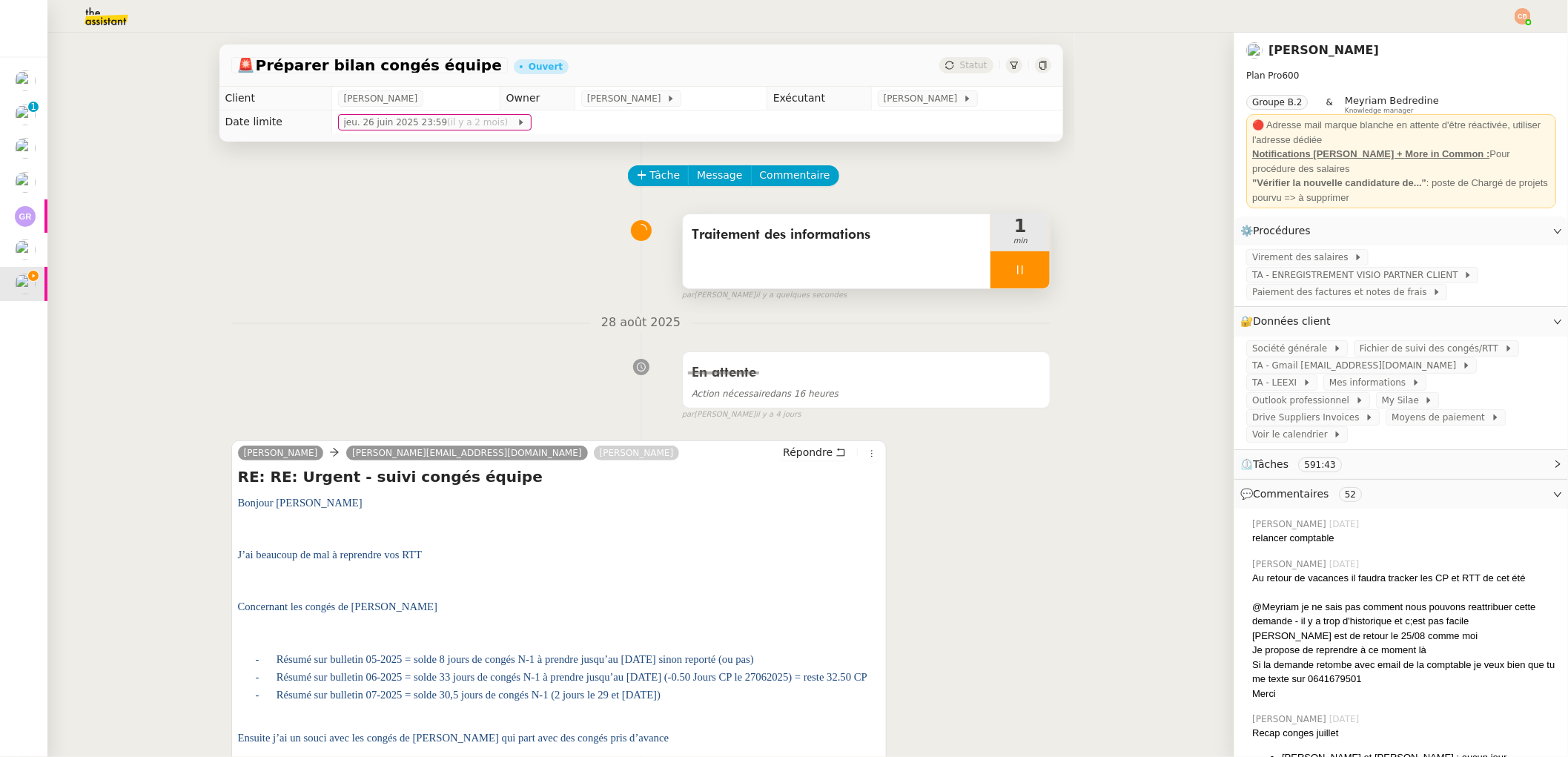
click at [1024, 273] on div at bounding box center [1020, 270] width 59 height 37
click at [1029, 273] on icon at bounding box center [1035, 270] width 12 height 12
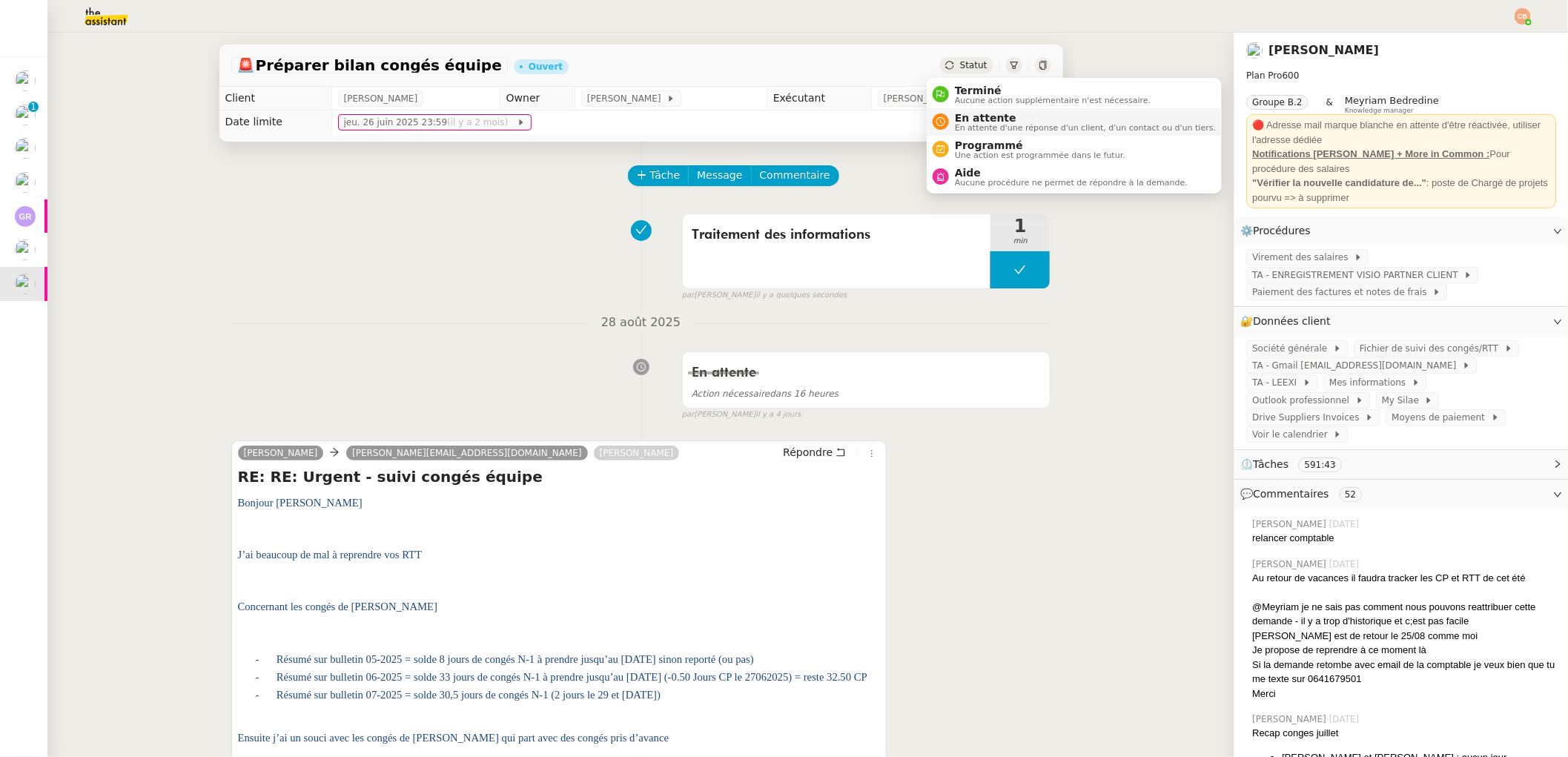
click at [957, 112] on span "En attente" at bounding box center [1085, 118] width 261 height 12
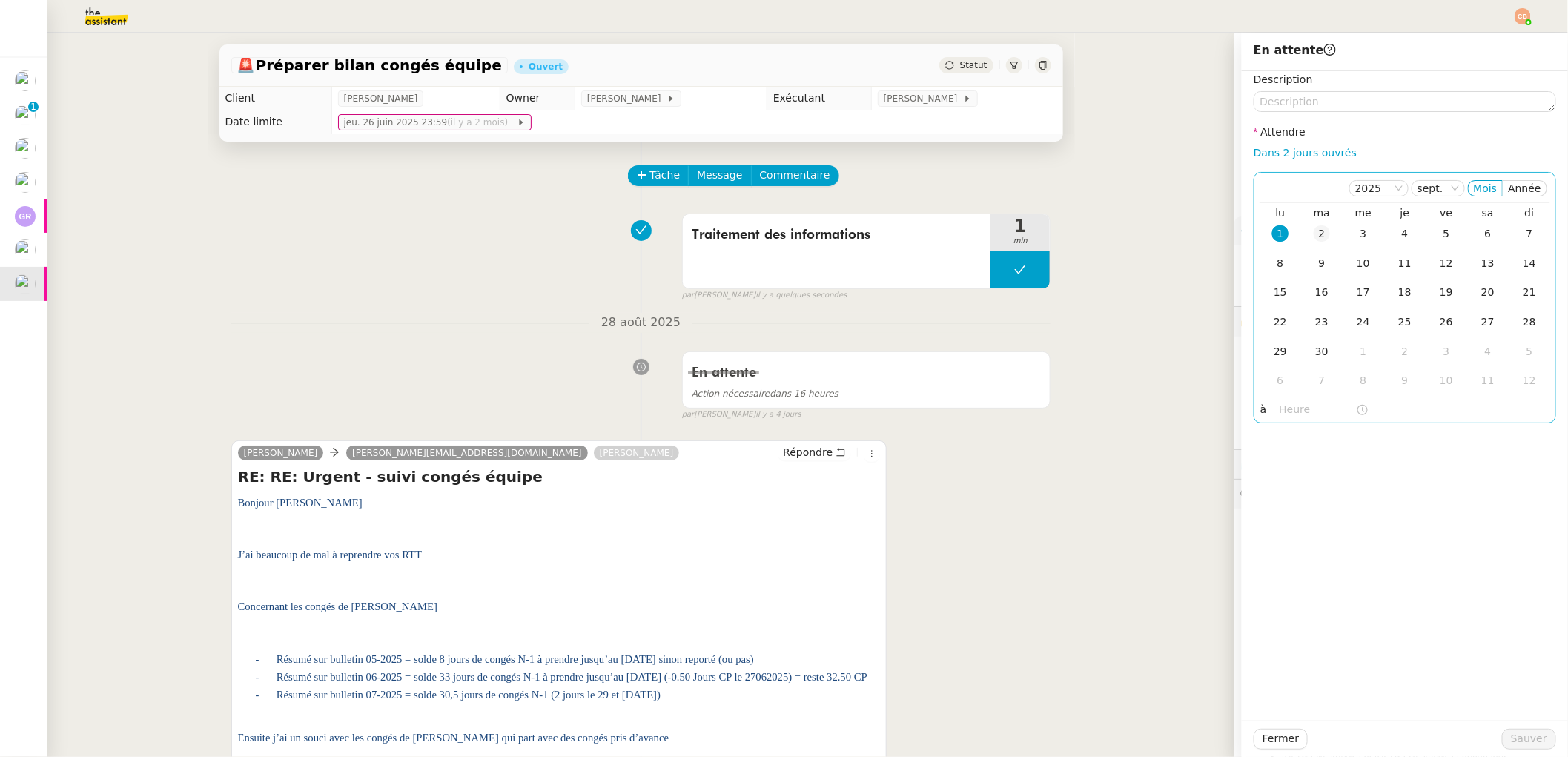
click at [1314, 236] on div "2" at bounding box center [1322, 233] width 16 height 16
click at [1296, 406] on input "text" at bounding box center [1318, 409] width 76 height 17
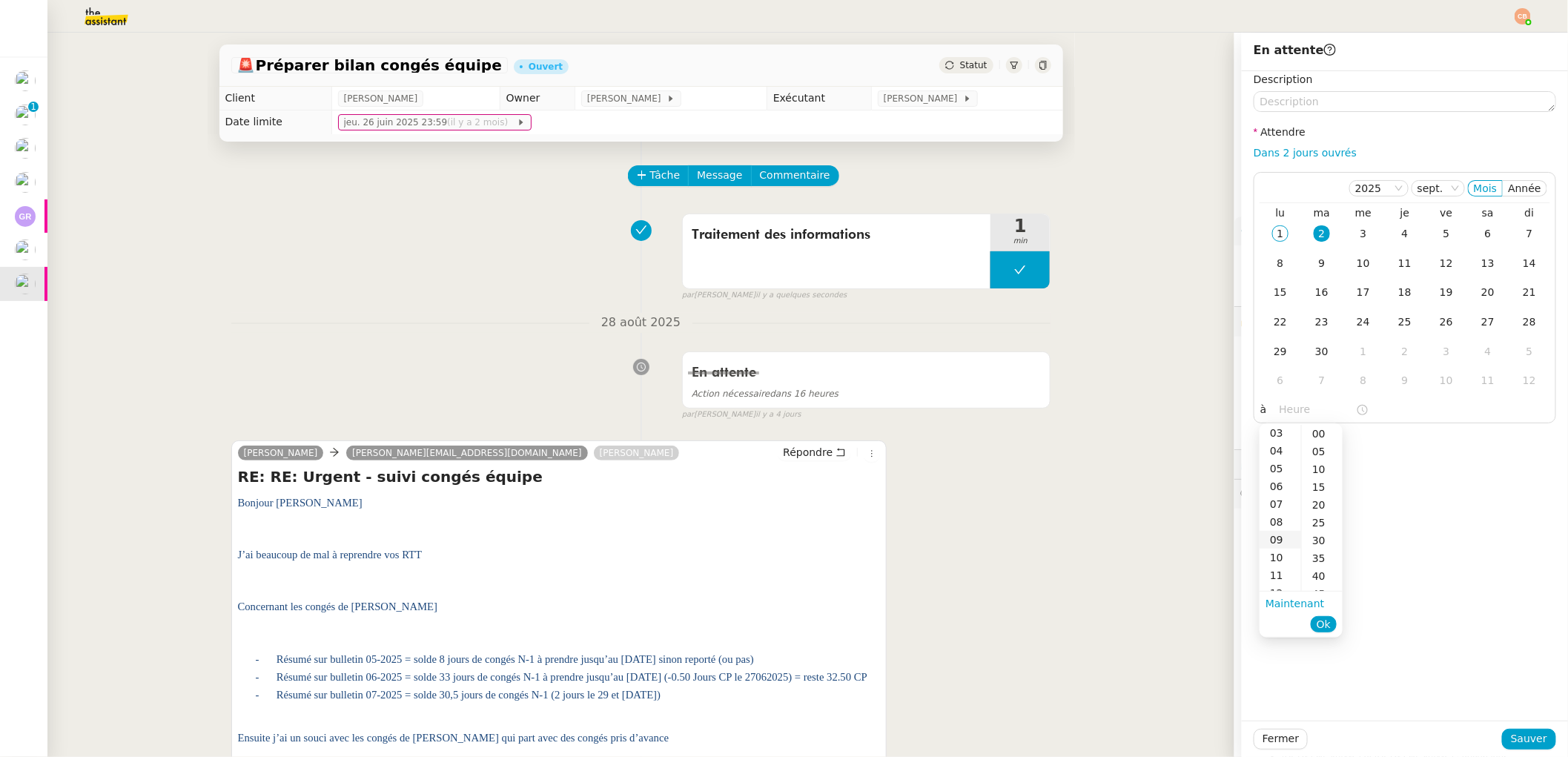
click at [1271, 545] on div "09" at bounding box center [1280, 540] width 41 height 18
click at [1320, 426] on div "00" at bounding box center [1323, 434] width 41 height 18
type input "09:00"
drag, startPoint x: 1492, startPoint y: 482, endPoint x: 1493, endPoint y: 494, distance: 12.0
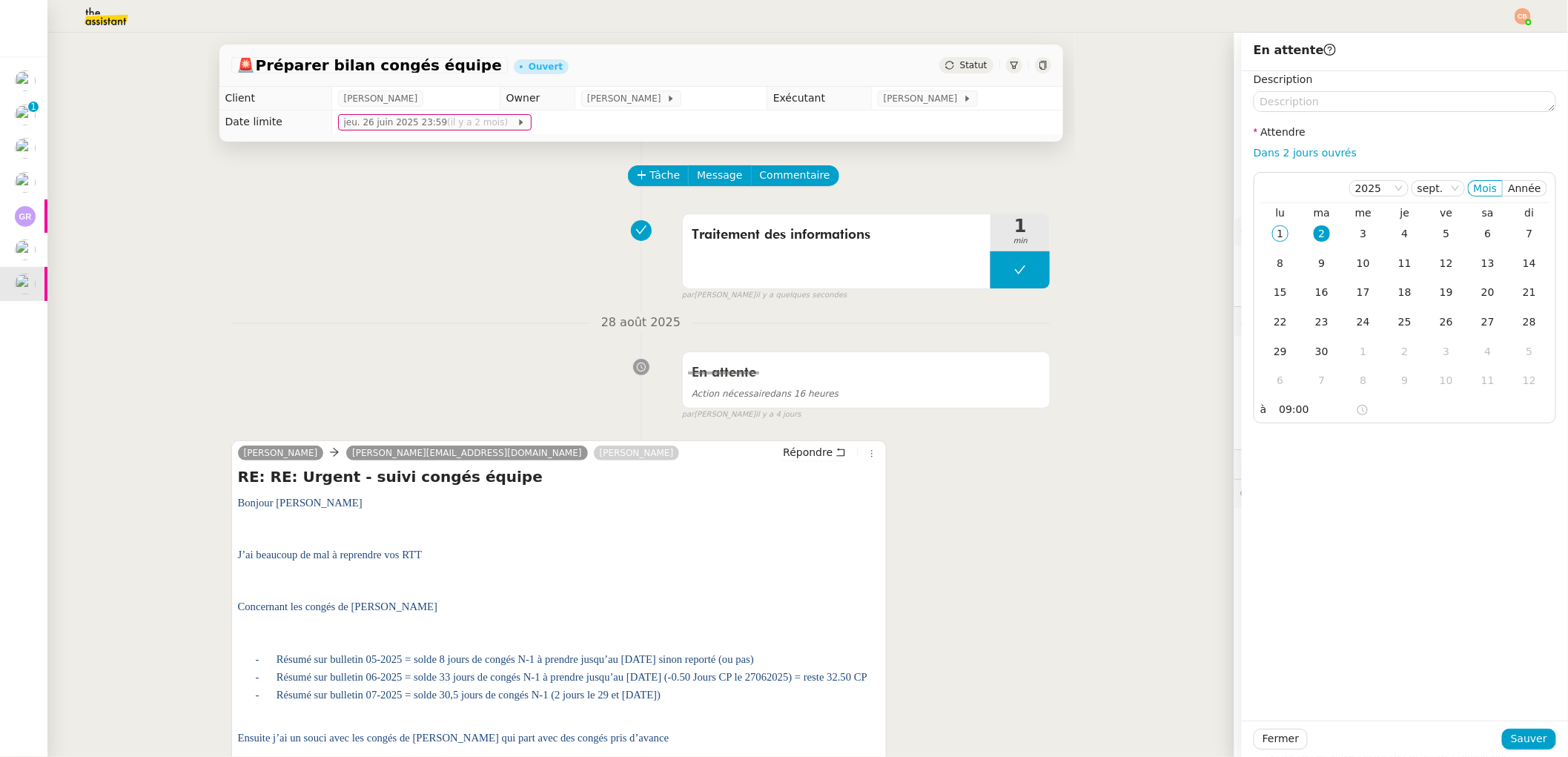
click at [1493, 483] on div "Description Attendre Dans 2 jours ouvrés [DATE] Mois Année lu ma me je ve sa di…" at bounding box center [1405, 396] width 326 height 650
click at [1511, 736] on span "Sauver" at bounding box center [1529, 738] width 37 height 17
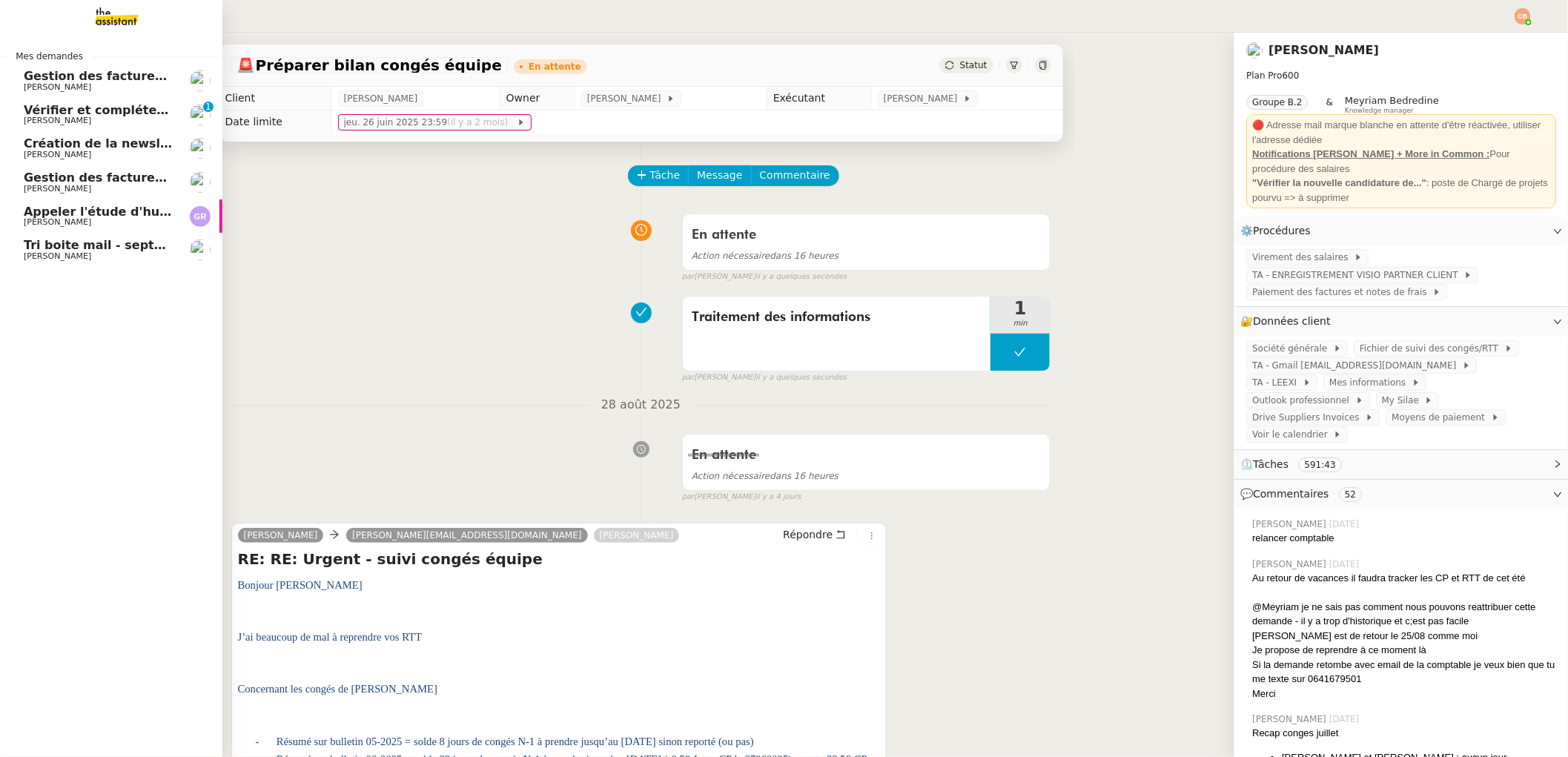
click at [92, 216] on span "Appeler l'étude d'huissier" at bounding box center [110, 211] width 172 height 14
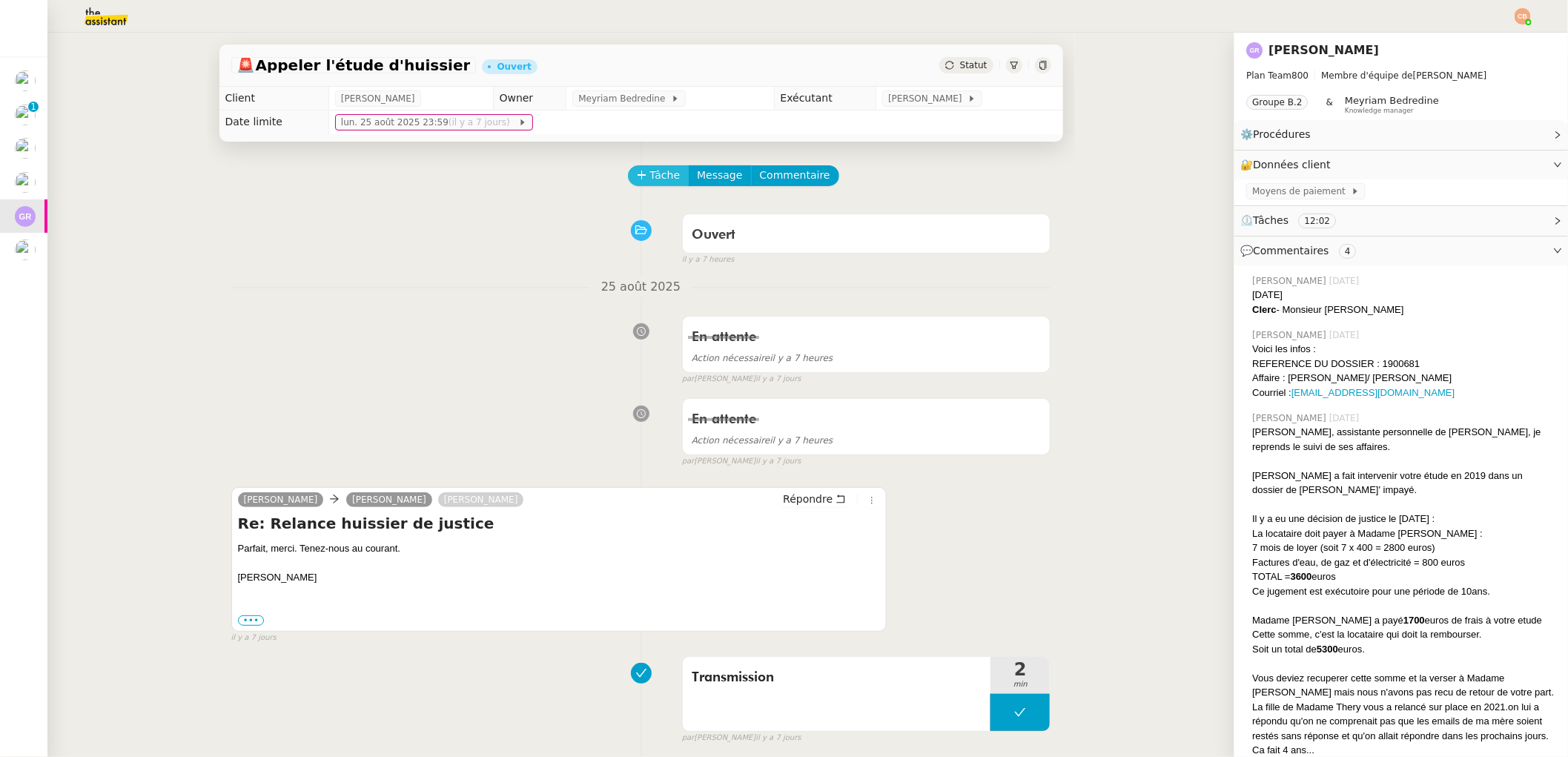
click at [650, 182] on span "Tâche" at bounding box center [665, 175] width 30 height 17
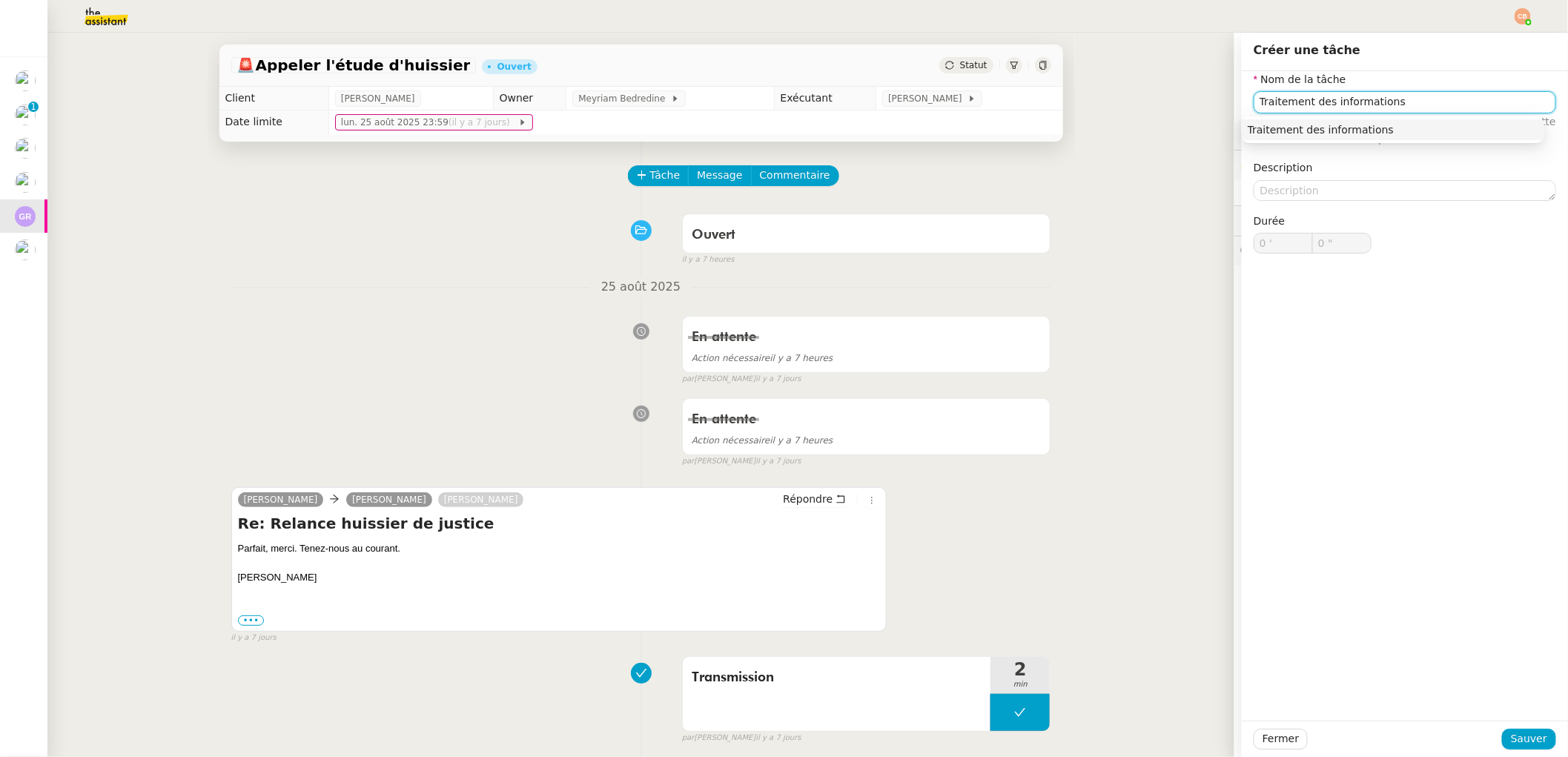
click at [1357, 133] on div "Traitement des informations" at bounding box center [1393, 129] width 291 height 13
type input "Traitement des informations"
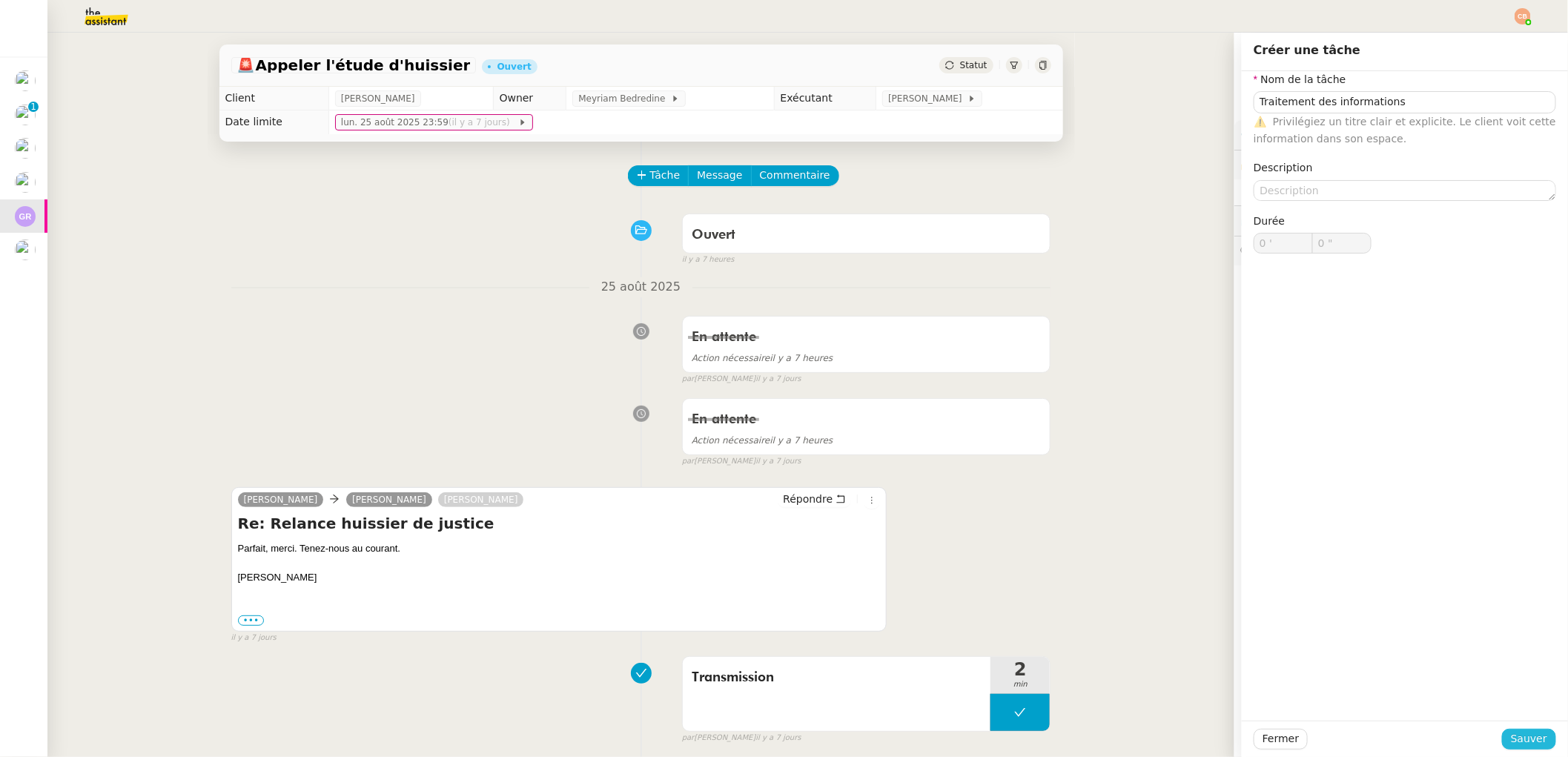
click at [1502, 738] on button "Sauver" at bounding box center [1529, 740] width 54 height 21
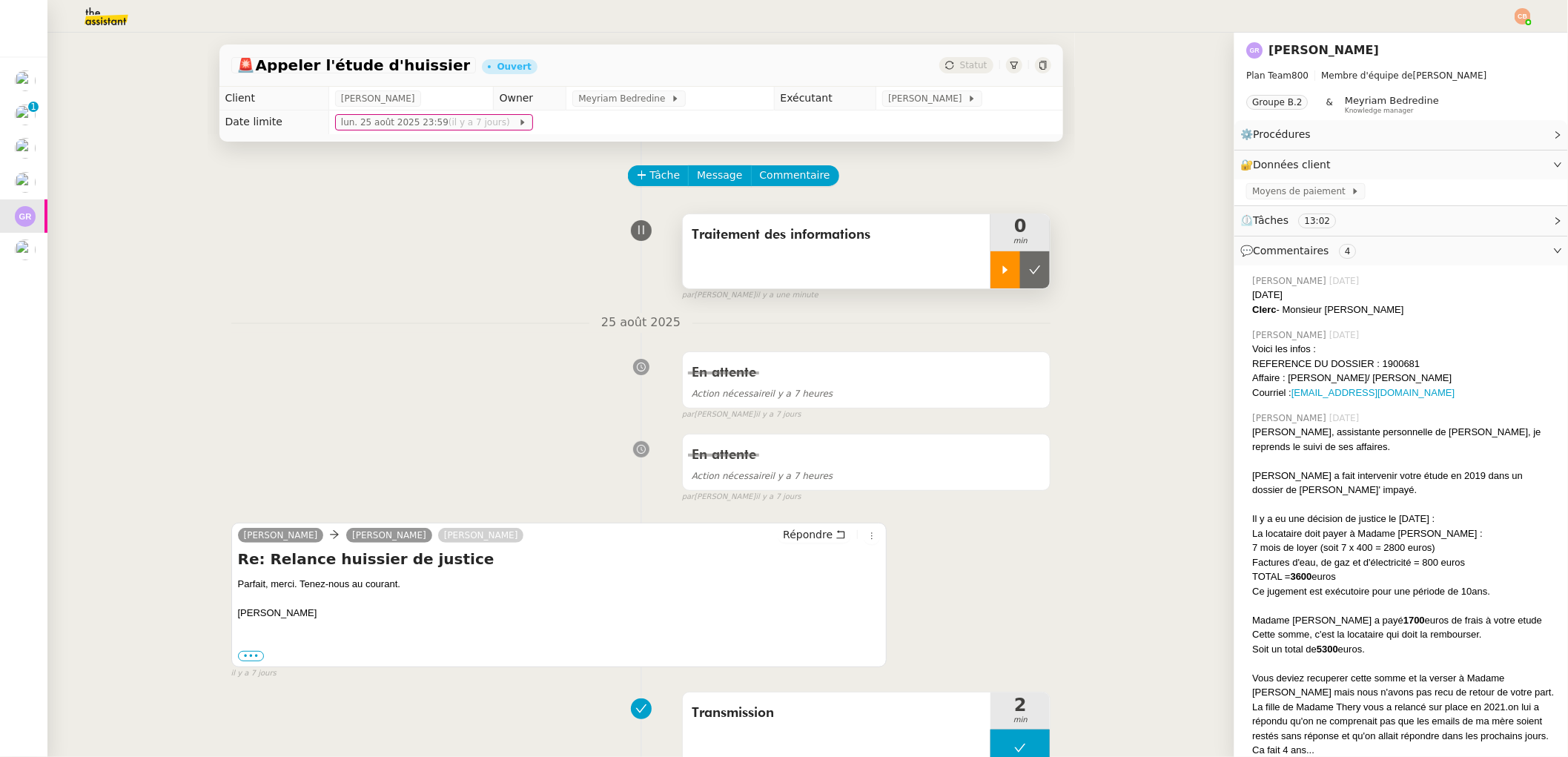
click at [991, 276] on div at bounding box center [1006, 270] width 29 height 37
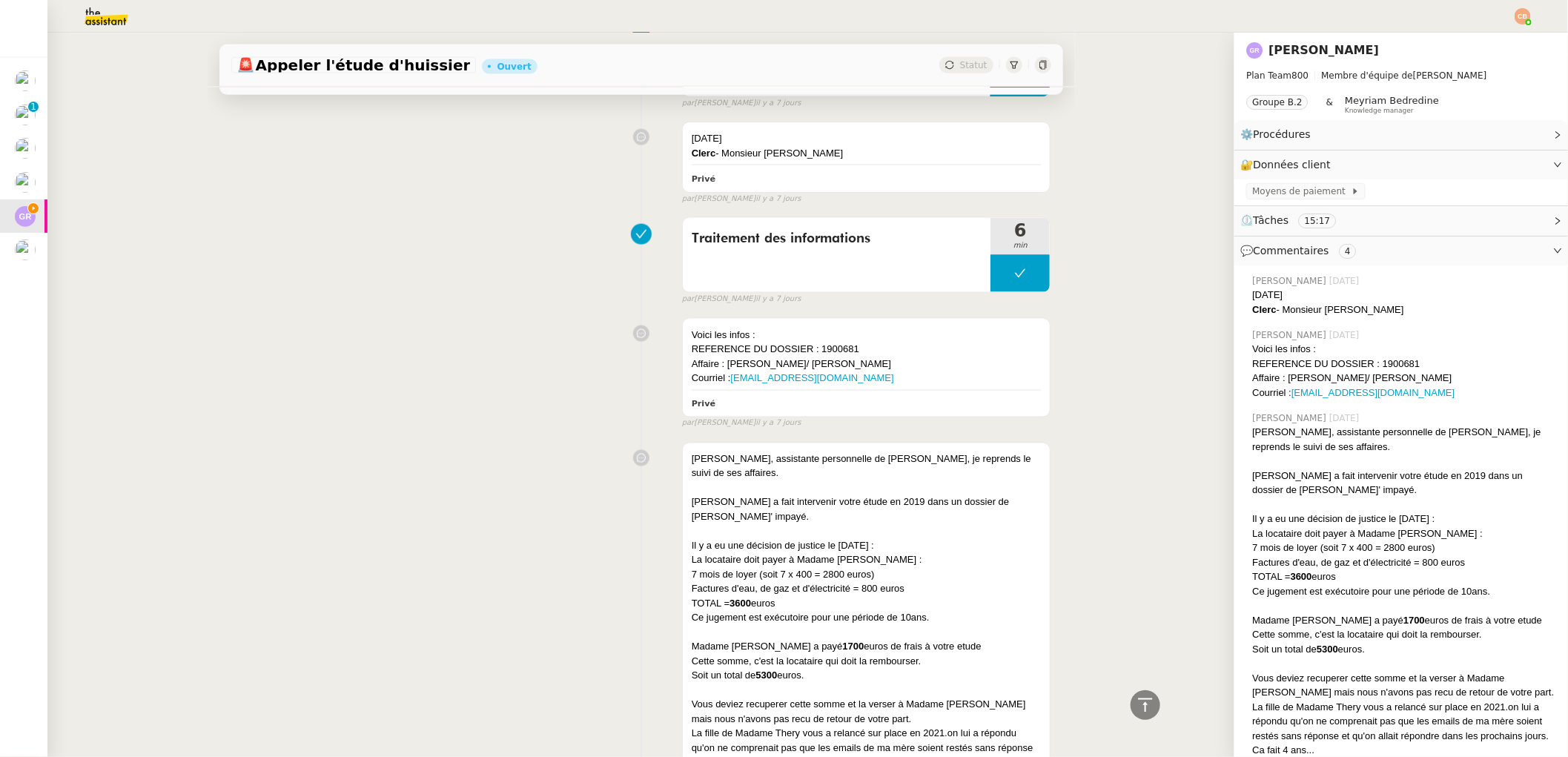
scroll to position [1268, 0]
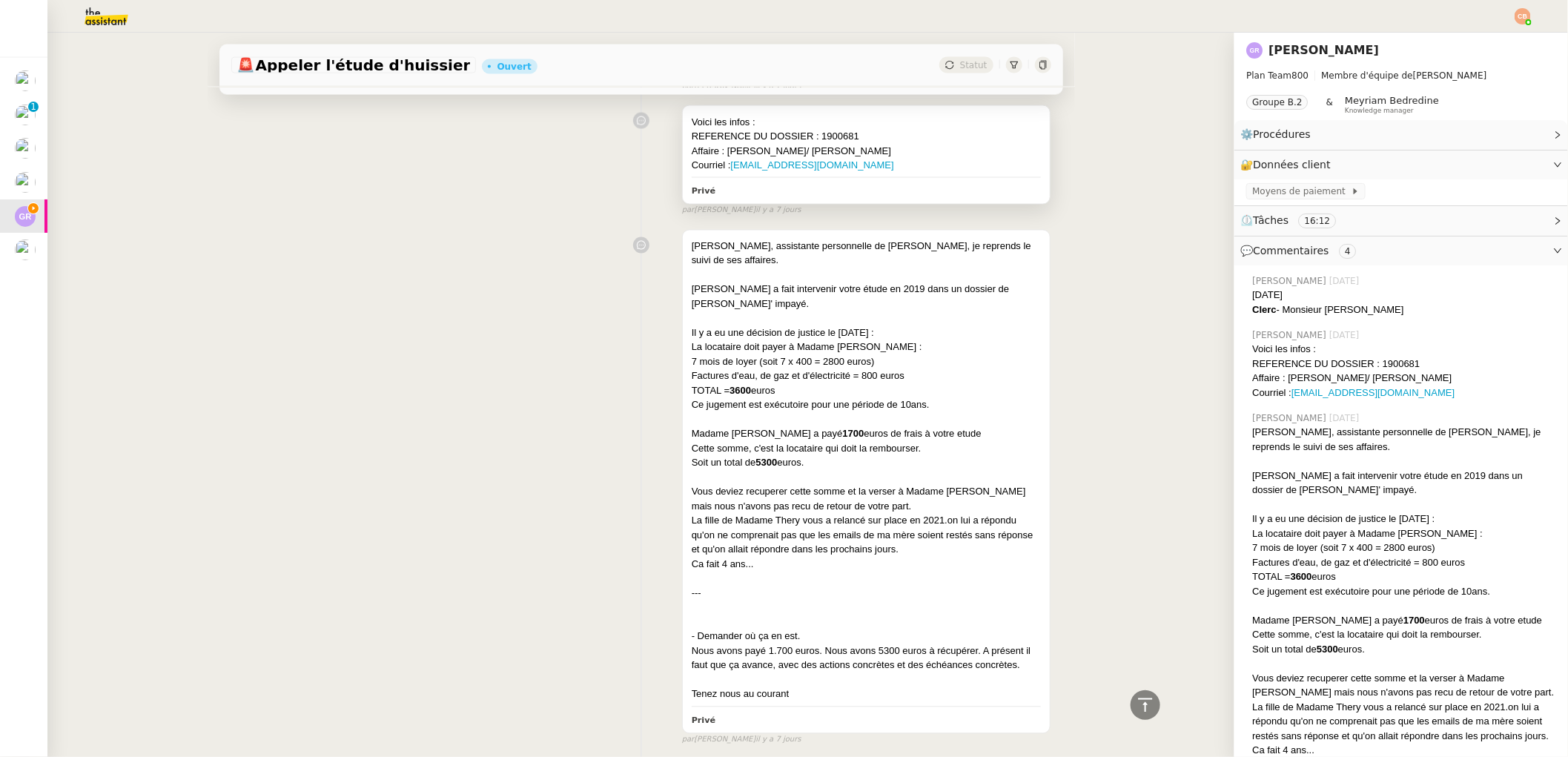
click at [927, 149] on div "Affaire : [PERSON_NAME]/ [PERSON_NAME]" at bounding box center [867, 151] width 350 height 15
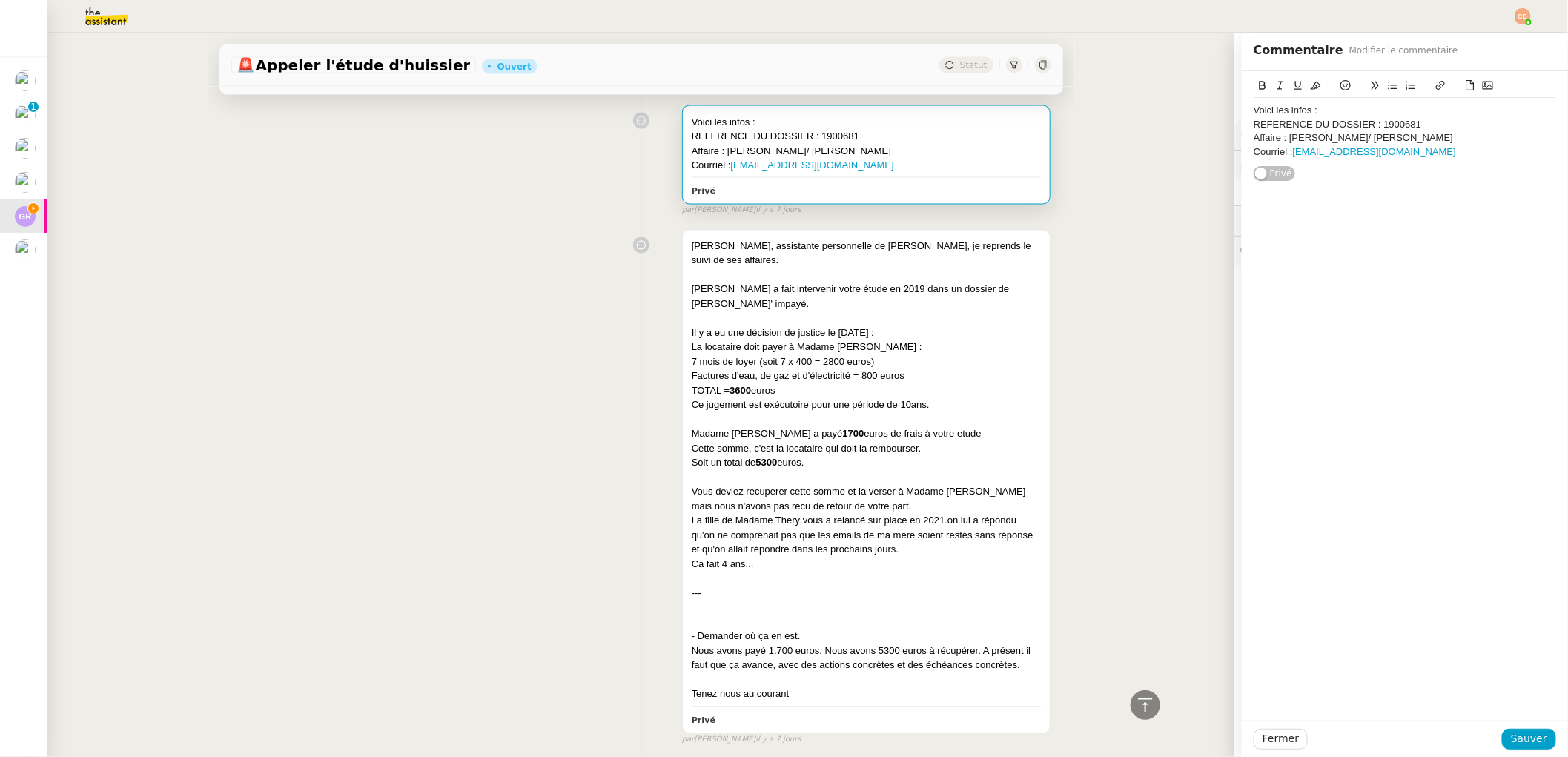
click at [1450, 149] on div "Courriel : [EMAIL_ADDRESS][DOMAIN_NAME]" at bounding box center [1405, 152] width 302 height 13
click at [1323, 181] on div "Voici les infos : REFERENCE DU DOSSIER : 1900681 Affaire : [PERSON_NAME]/ [PERS…" at bounding box center [1405, 127] width 302 height 111
click at [1479, 150] on div "Courriel : [EMAIL_ADDRESS][DOMAIN_NAME]" at bounding box center [1405, 152] width 302 height 13
click at [1470, 154] on div "Courriel : [EMAIL_ADDRESS][DOMAIN_NAME]" at bounding box center [1405, 152] width 302 height 13
click at [1517, 738] on span "Sauver" at bounding box center [1529, 738] width 37 height 17
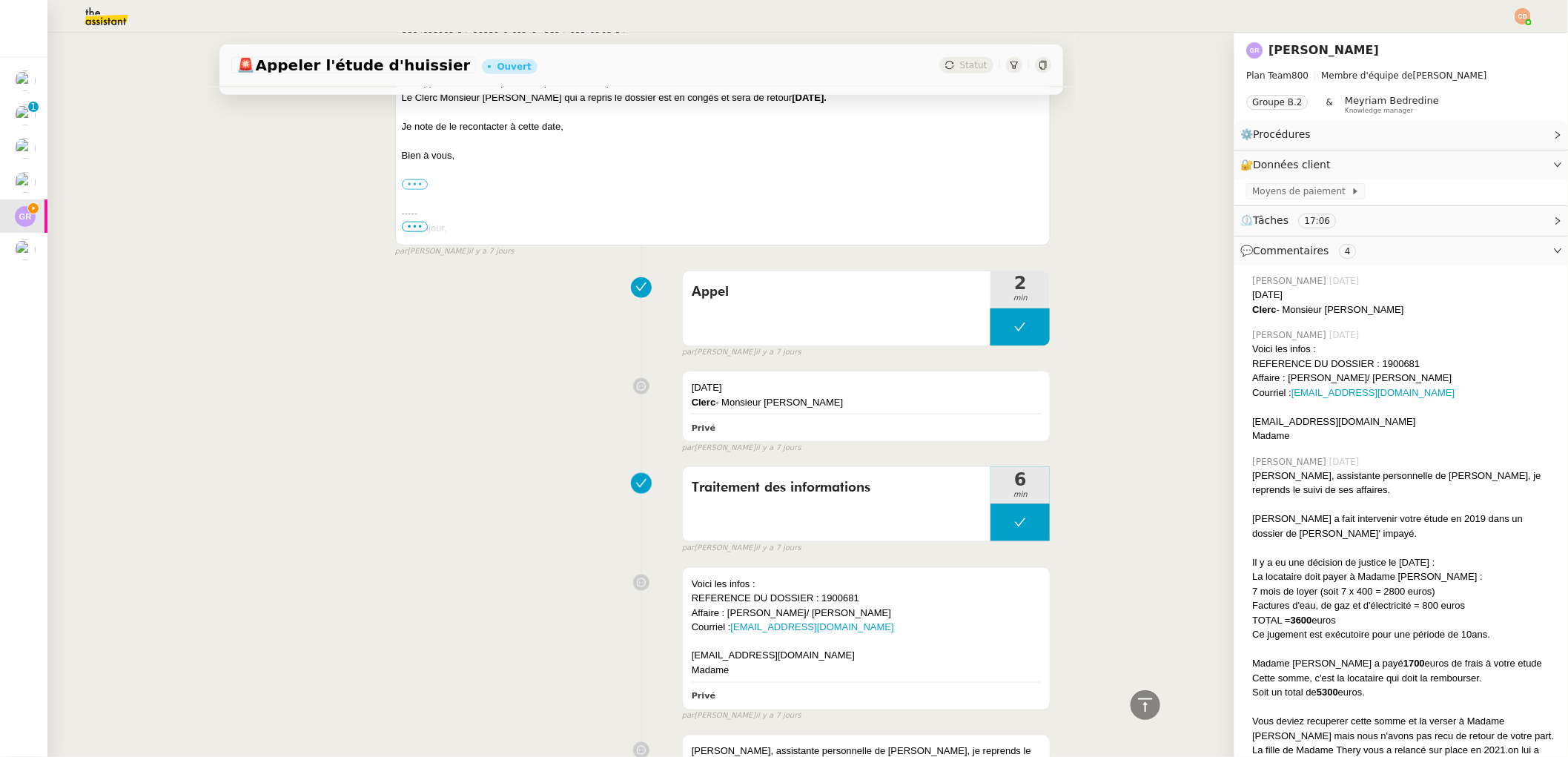
scroll to position [1123, 0]
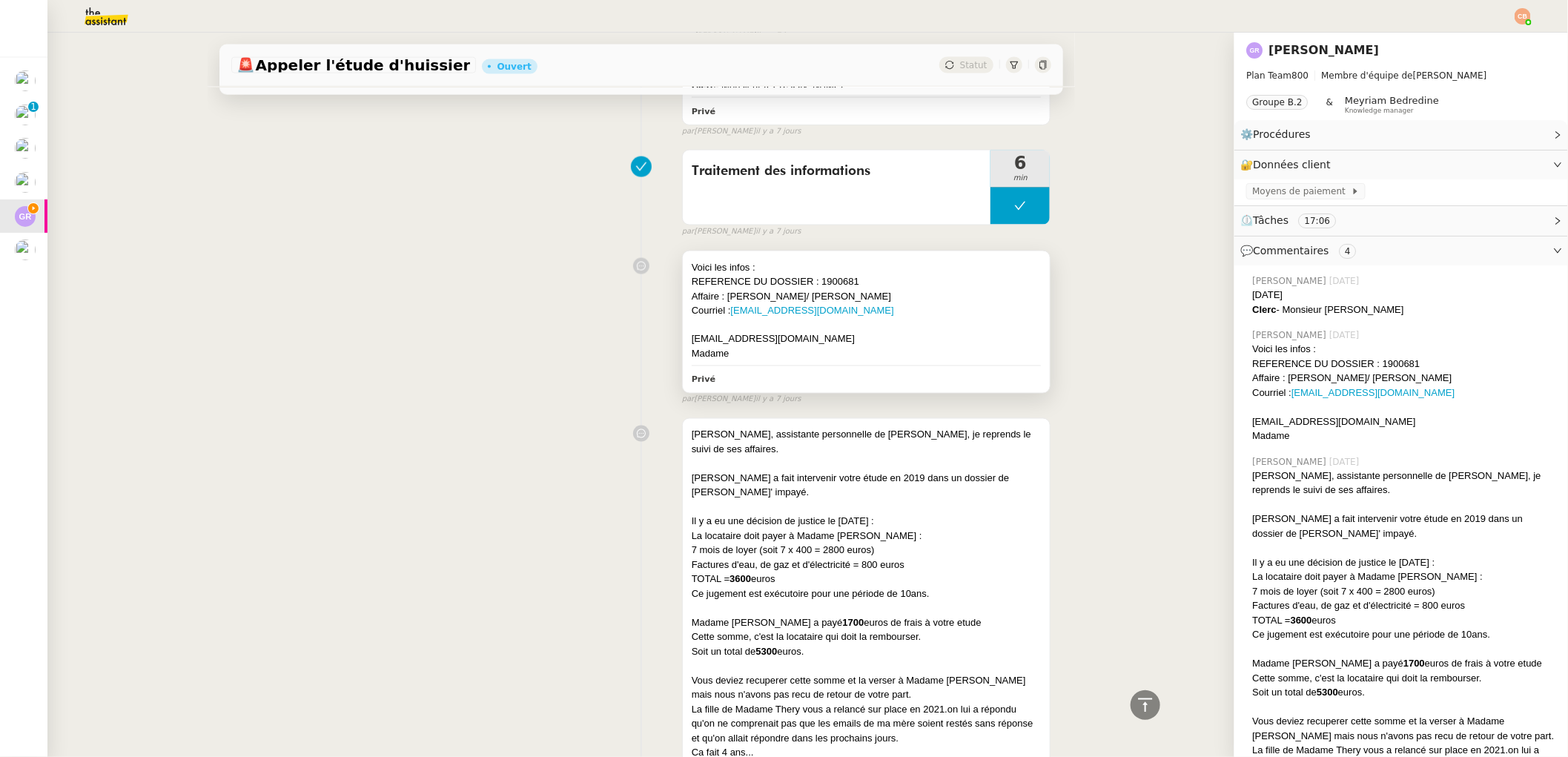
click at [793, 343] on div "[EMAIL_ADDRESS][DOMAIN_NAME]" at bounding box center [867, 340] width 350 height 15
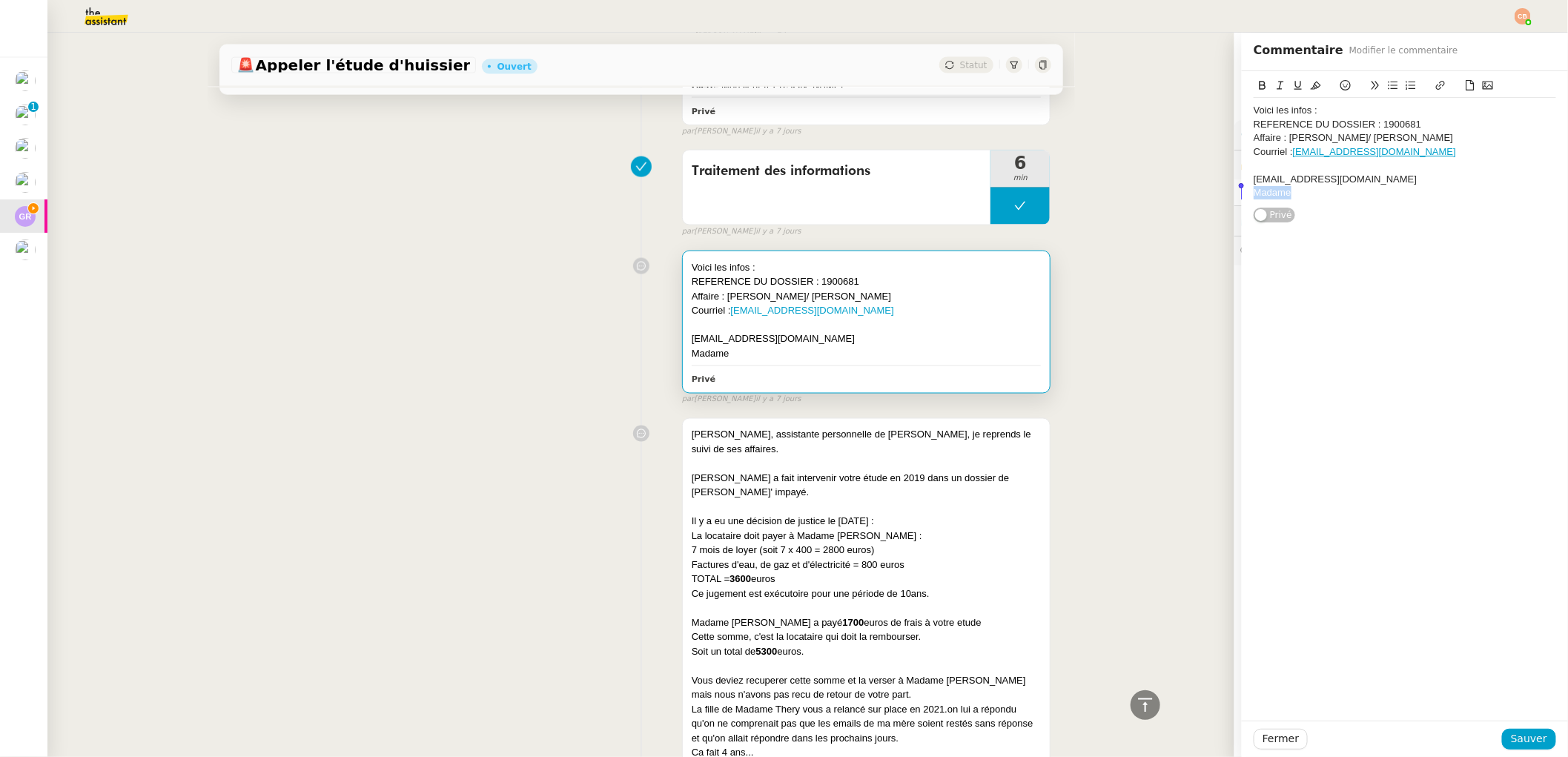
drag, startPoint x: 1292, startPoint y: 196, endPoint x: 1244, endPoint y: 195, distance: 48.0
click at [1253, 195] on div "Madame" at bounding box center [1405, 193] width 302 height 13
click at [1282, 192] on div "Madame" at bounding box center [1405, 193] width 302 height 13
click at [1521, 736] on span "Sauver" at bounding box center [1529, 738] width 37 height 17
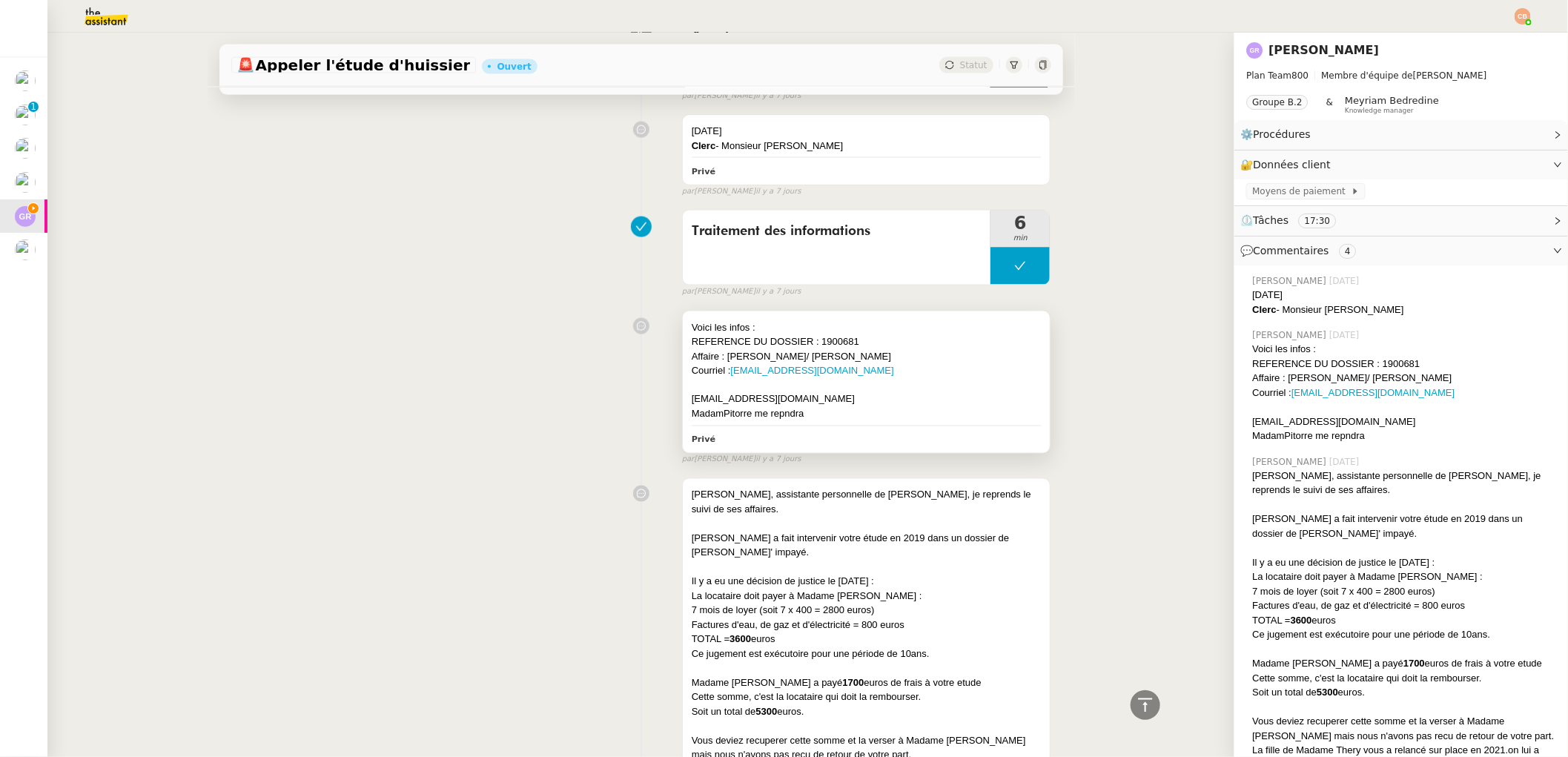
scroll to position [1077, 0]
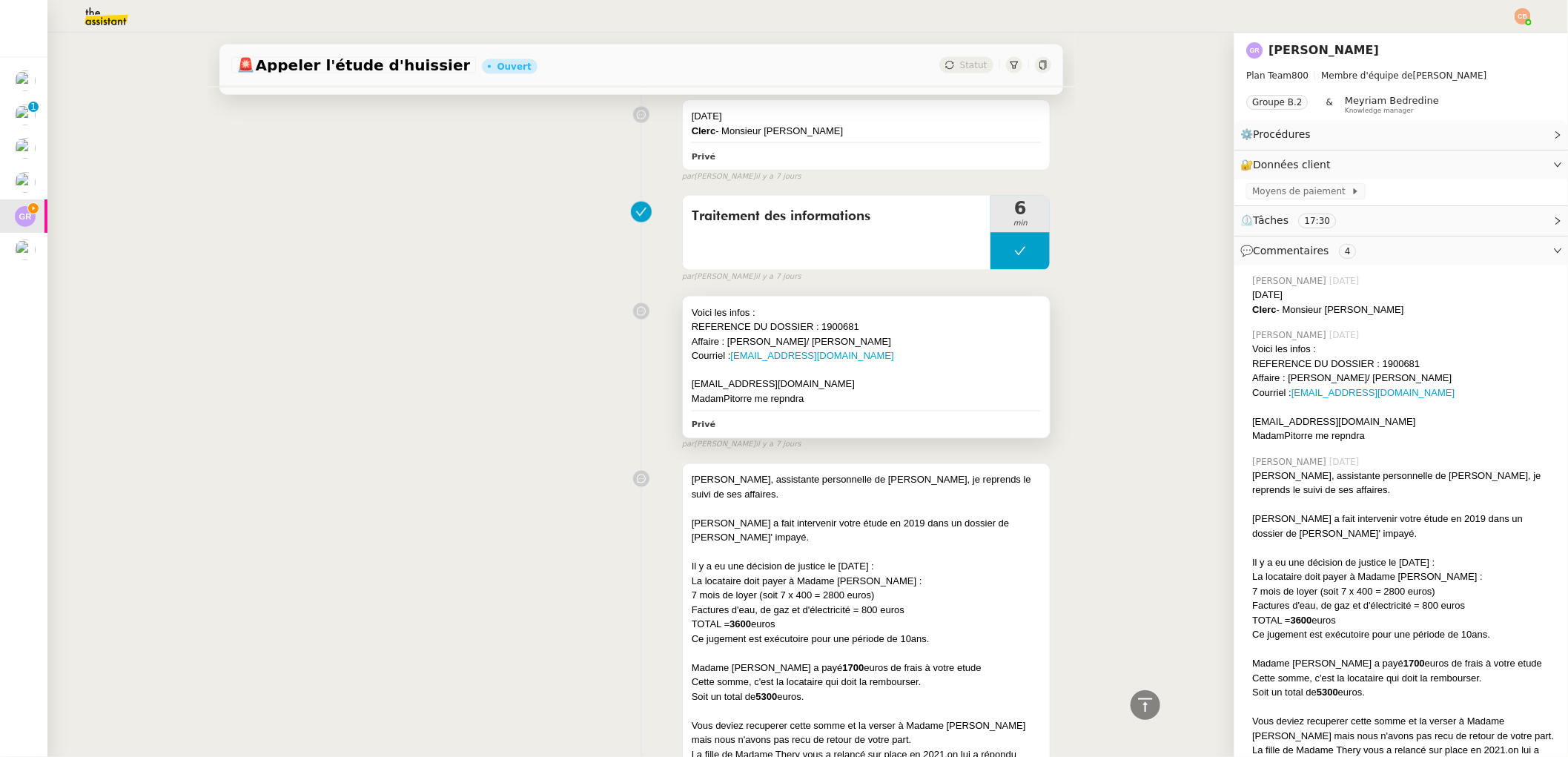
click at [895, 384] on div "[EMAIL_ADDRESS][DOMAIN_NAME]" at bounding box center [867, 385] width 350 height 15
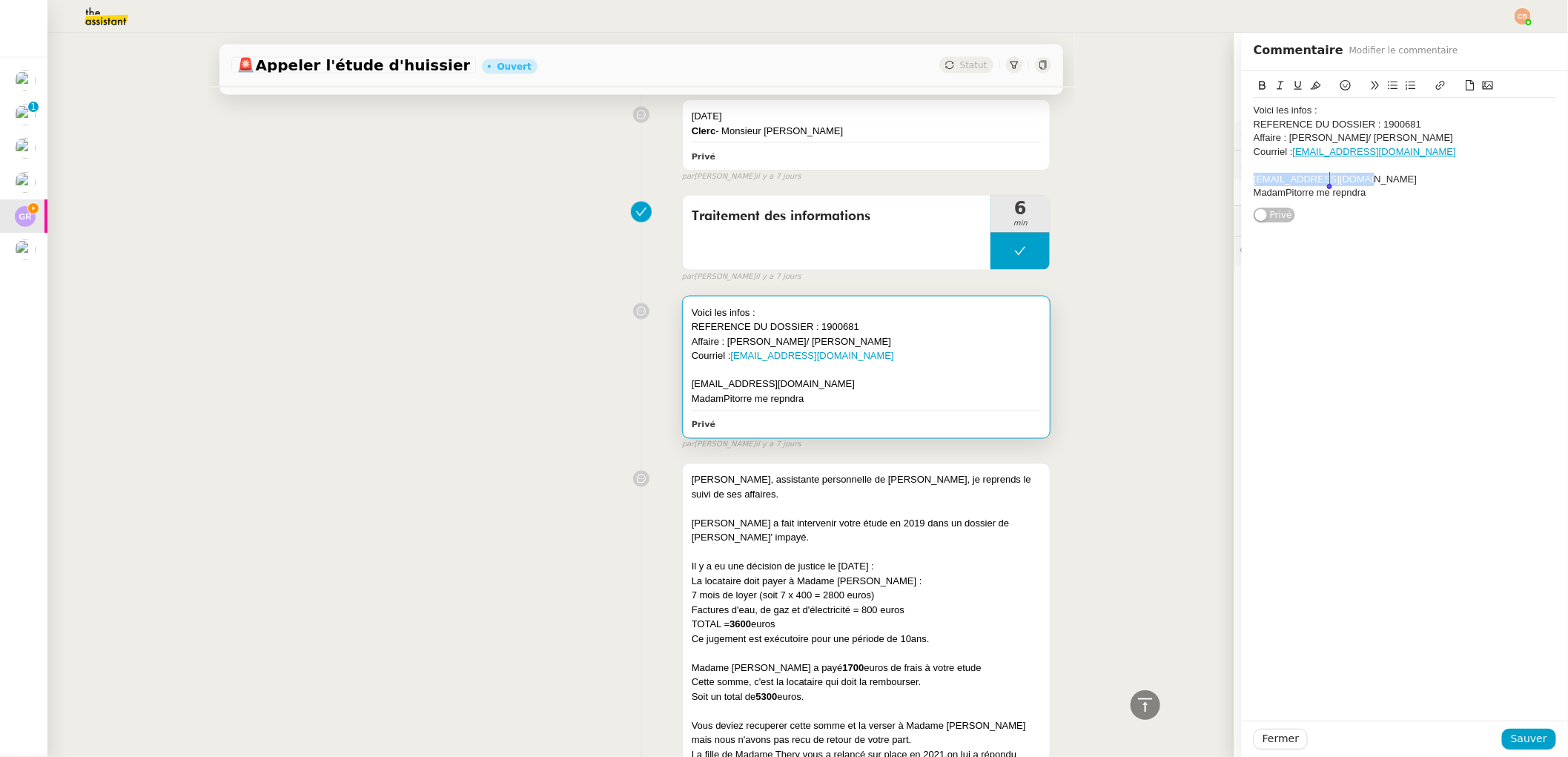
drag, startPoint x: 1242, startPoint y: 180, endPoint x: 1366, endPoint y: 178, distance: 124.0
click at [1366, 178] on div "[EMAIL_ADDRESS][DOMAIN_NAME]" at bounding box center [1405, 180] width 302 height 13
copy div "[EMAIL_ADDRESS][DOMAIN_NAME]"
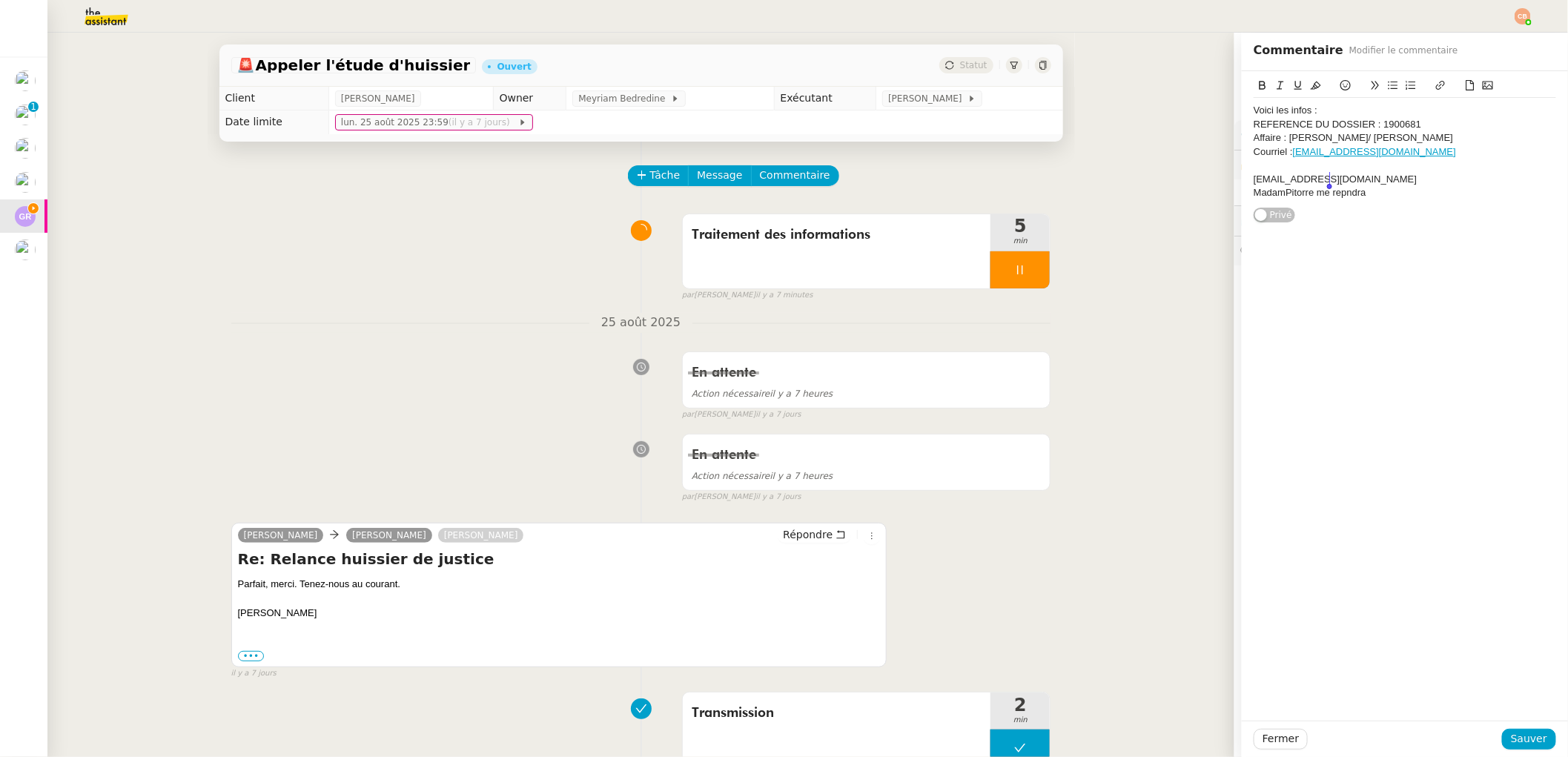
click at [1266, 111] on div "Voici les infos :" at bounding box center [1405, 111] width 302 height 13
drag, startPoint x: 1244, startPoint y: 109, endPoint x: 1453, endPoint y: 203, distance: 229.2
click at [1453, 203] on div "Voici les infos : REFERENCE DU DOSSIER : 1900681 Affaire : [PERSON_NAME]/ [PERS…" at bounding box center [1405, 151] width 302 height 107
drag, startPoint x: 1383, startPoint y: 193, endPoint x: 1227, endPoint y: 102, distance: 180.6
click at [1227, 102] on app-ticket "🚨 Appeler l'étude d'huissier Ouvert Statut Client [PERSON_NAME] Owner Meyriam B…" at bounding box center [807, 394] width 1521 height 724
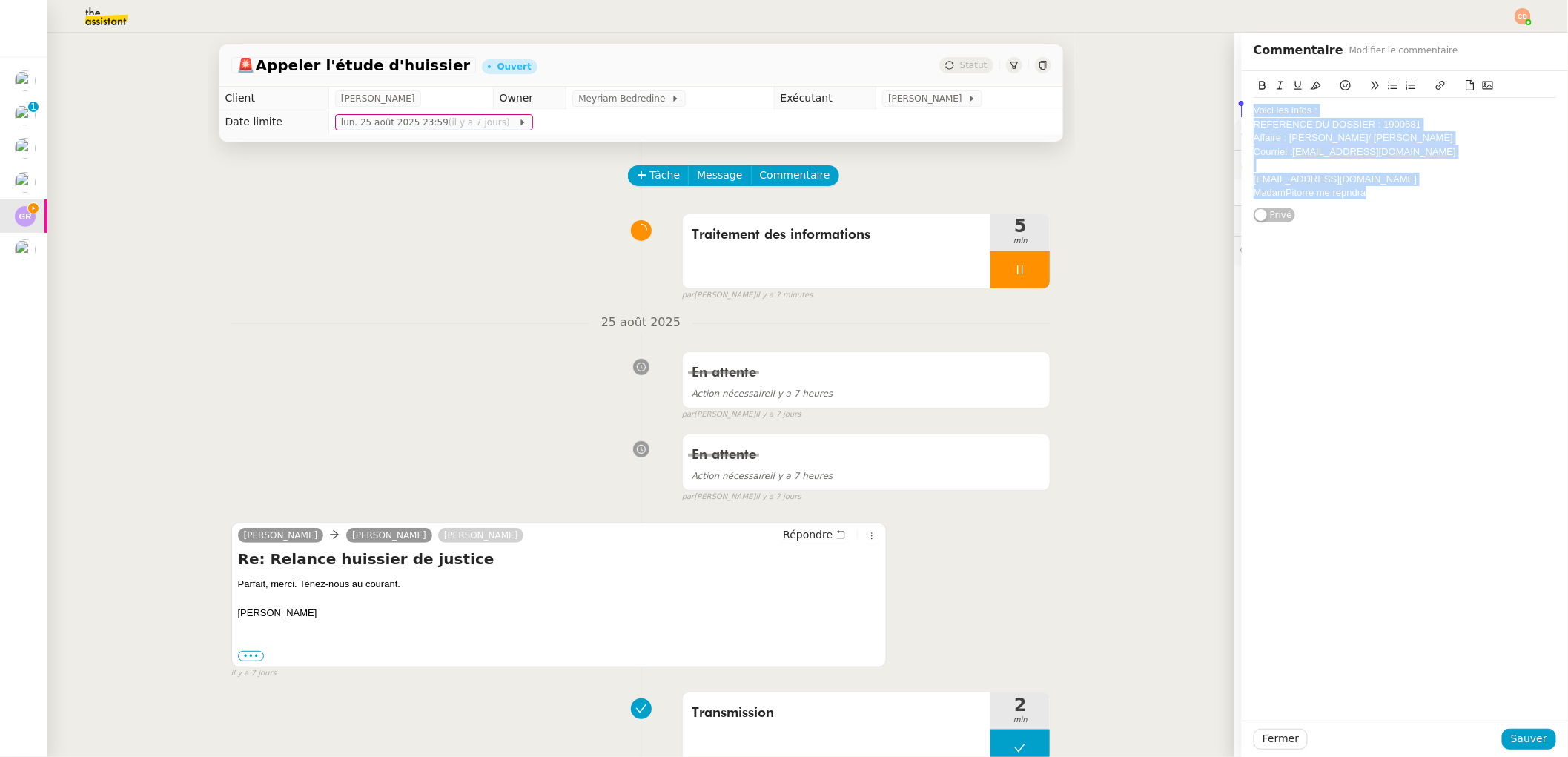
copy div "Voici les infos : REFERENCE DU DOSSIER : 1900681 Affaire : [PERSON_NAME]/ [PERS…"
click at [793, 165] on button "Commentaire" at bounding box center [795, 176] width 89 height 21
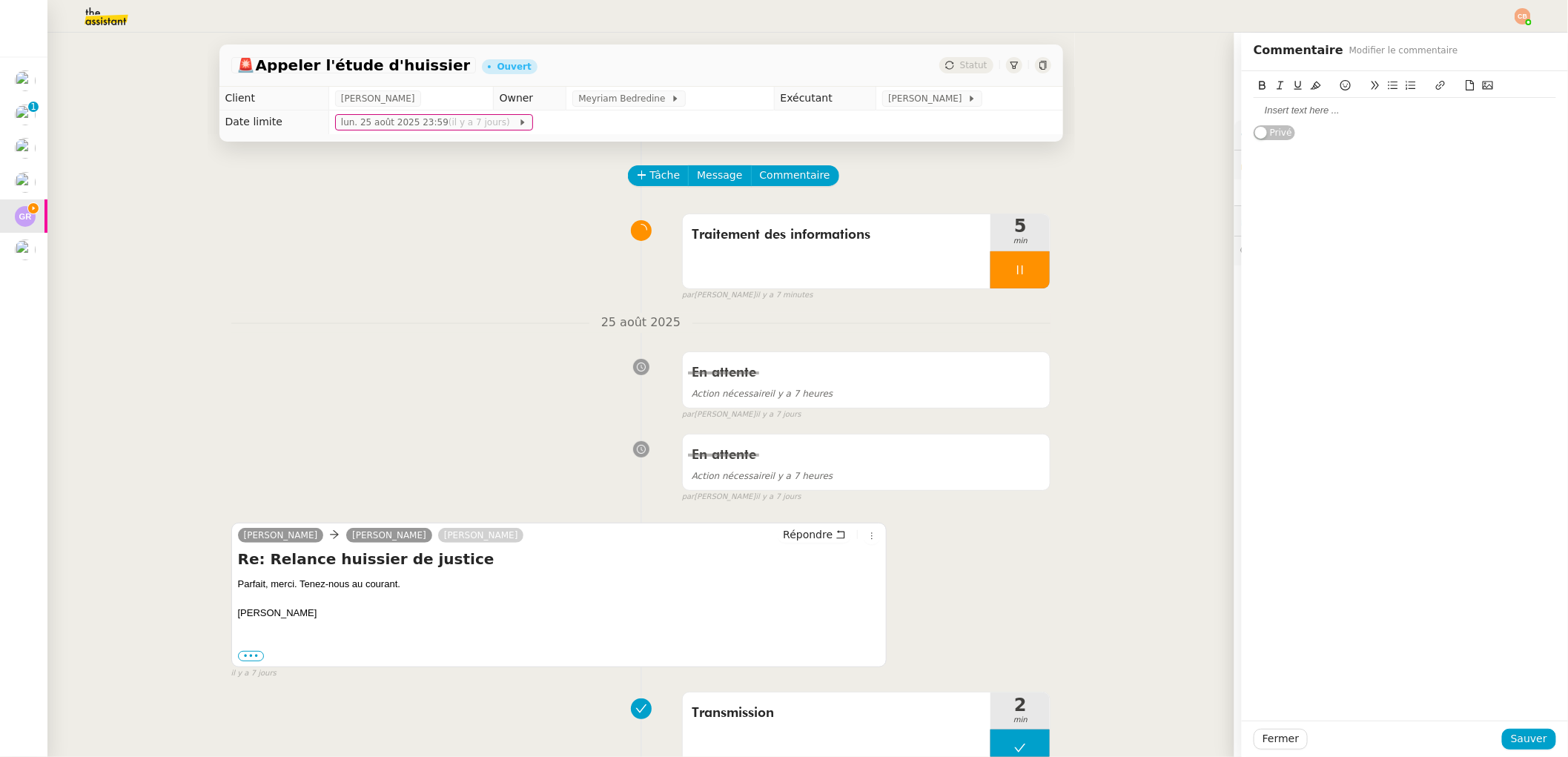
click at [1288, 122] on div at bounding box center [1405, 110] width 302 height 25
click at [1253, 111] on div "Voici les infos :" at bounding box center [1405, 111] width 302 height 13
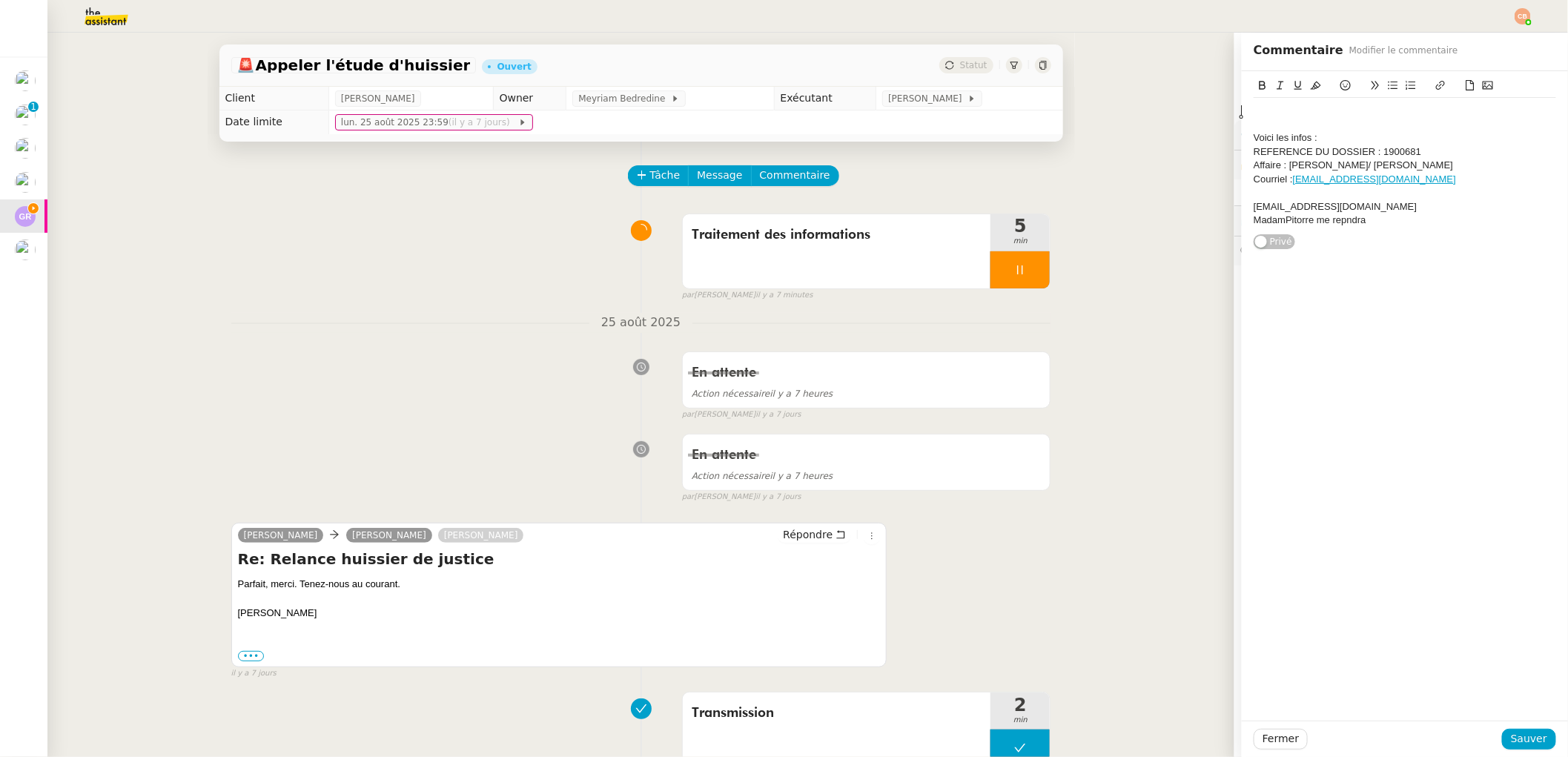
click at [1253, 111] on div at bounding box center [1405, 111] width 302 height 13
click at [1511, 737] on span "Sauver" at bounding box center [1529, 738] width 37 height 17
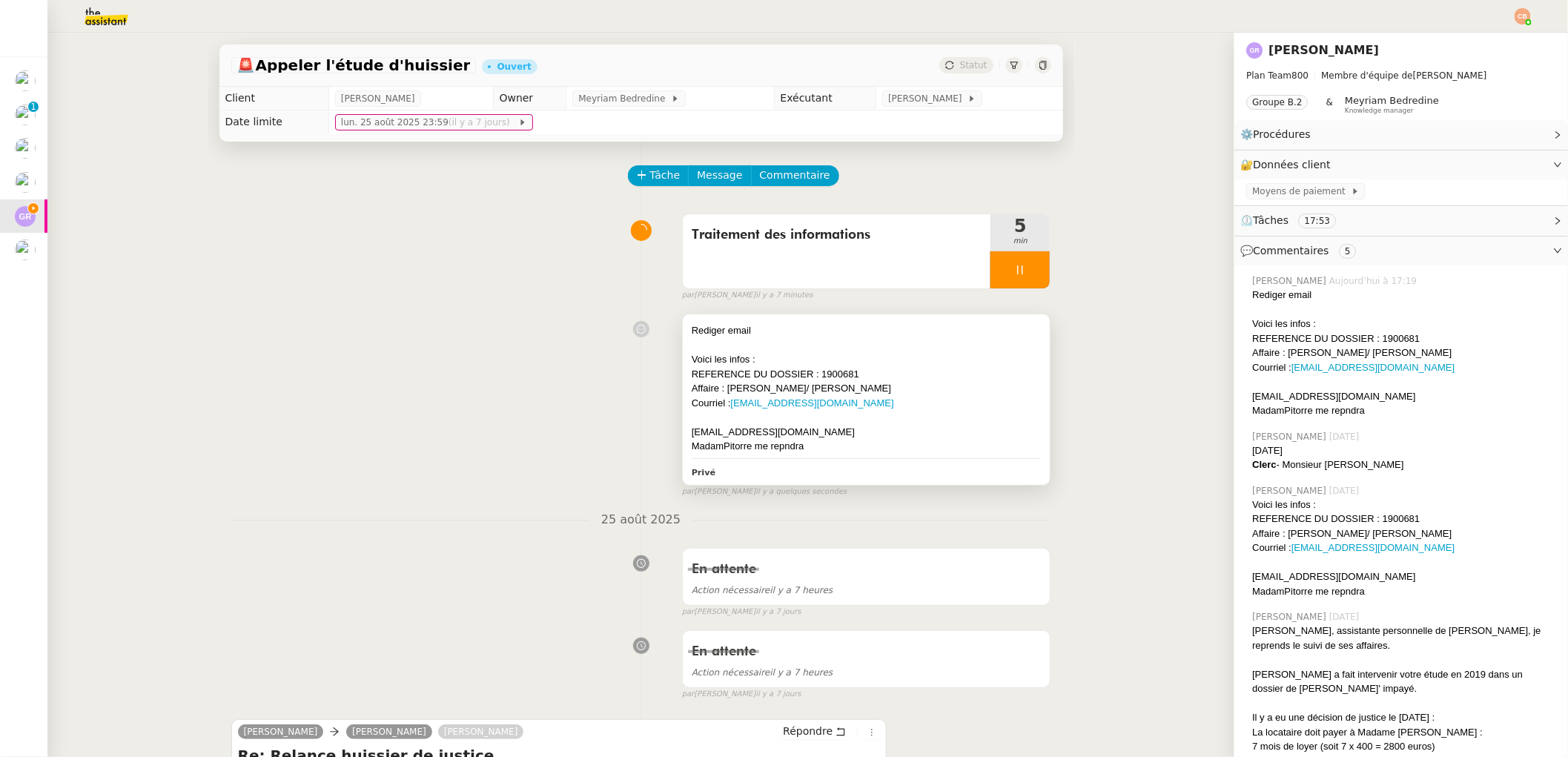
click at [966, 433] on div "[EMAIL_ADDRESS][DOMAIN_NAME]" at bounding box center [867, 433] width 350 height 15
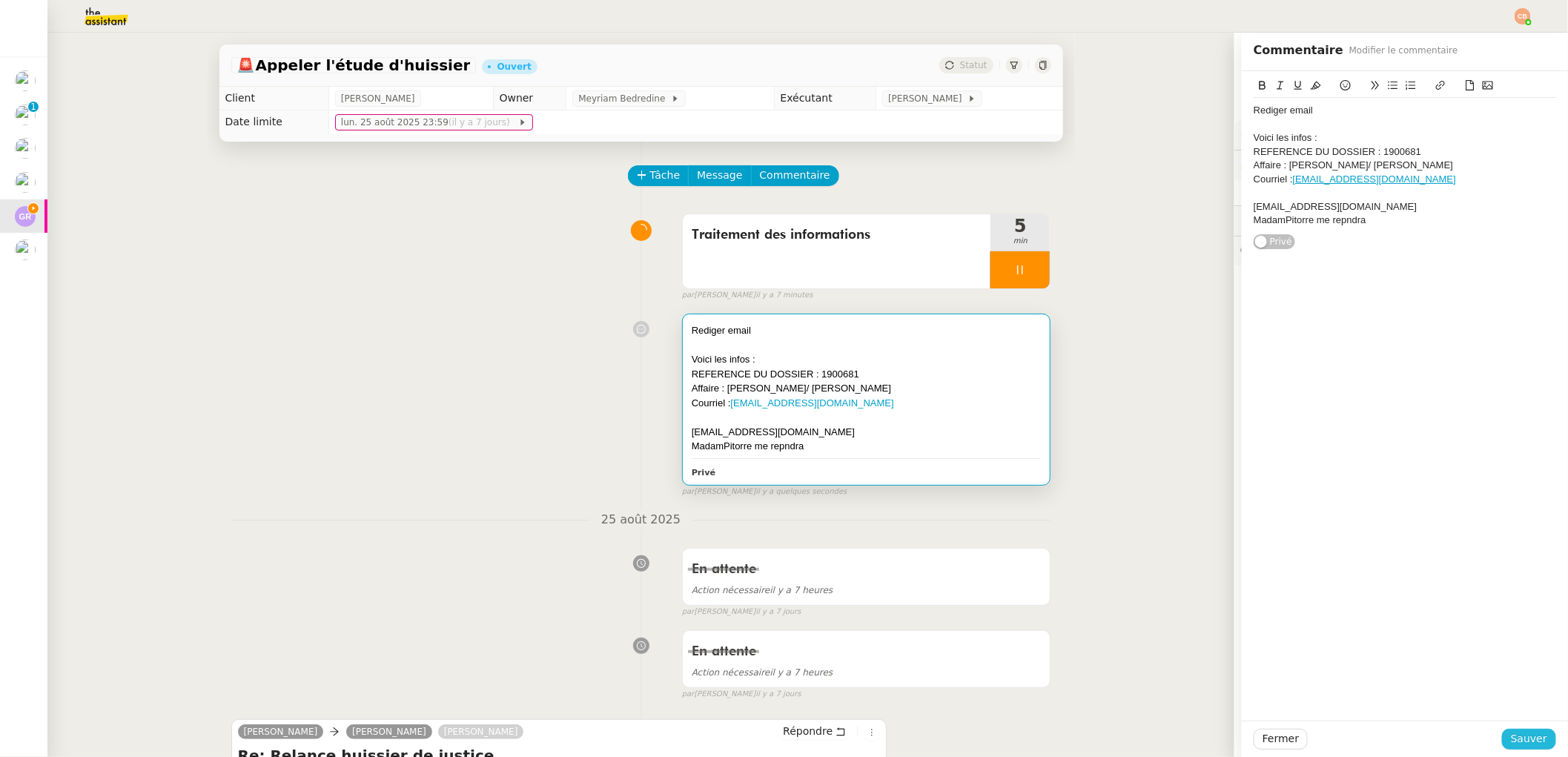
click at [1502, 738] on button "Sauver" at bounding box center [1529, 740] width 54 height 21
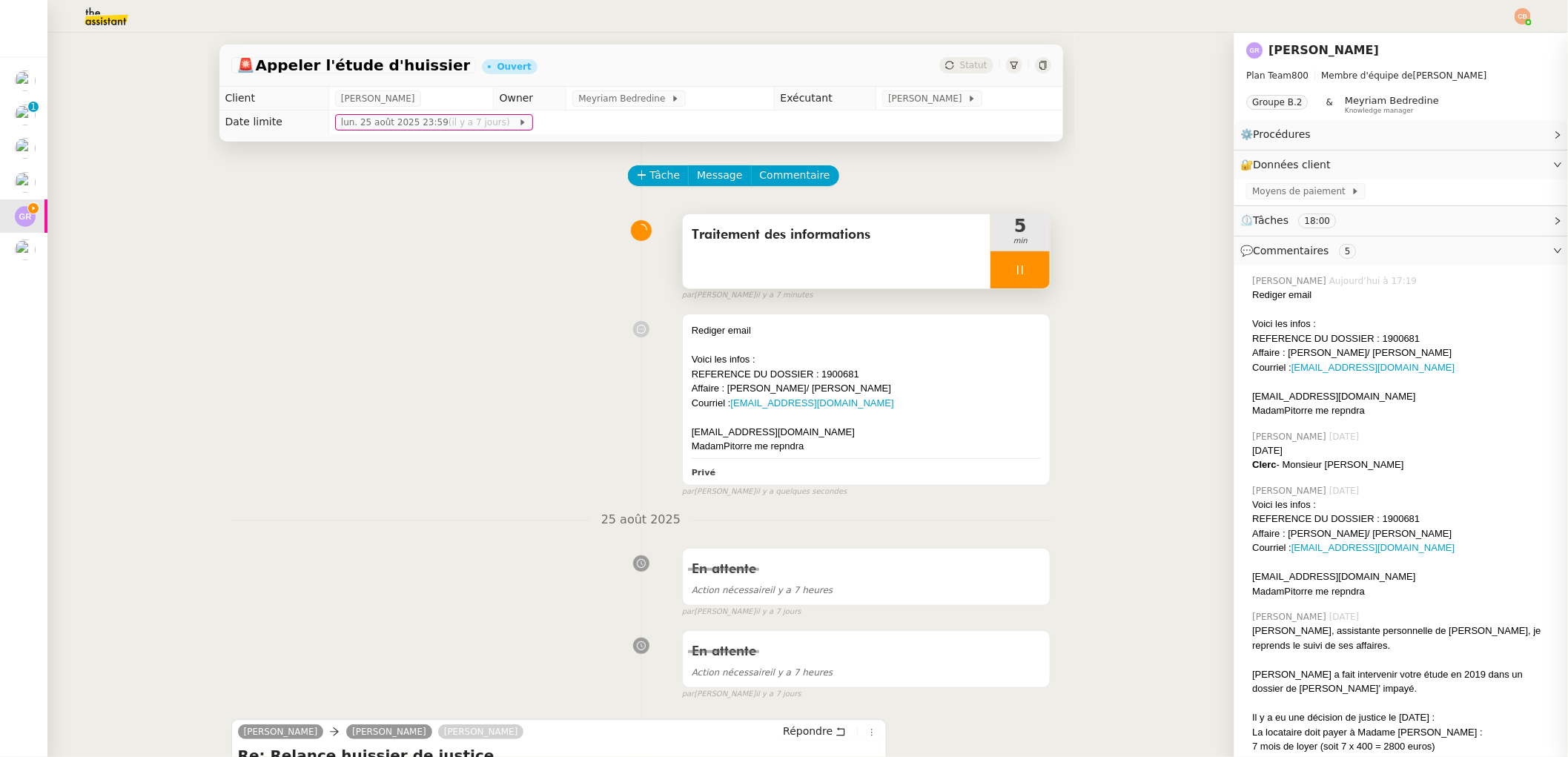
click at [1014, 266] on icon at bounding box center [1020, 270] width 12 height 12
click at [1029, 266] on icon at bounding box center [1035, 270] width 12 height 12
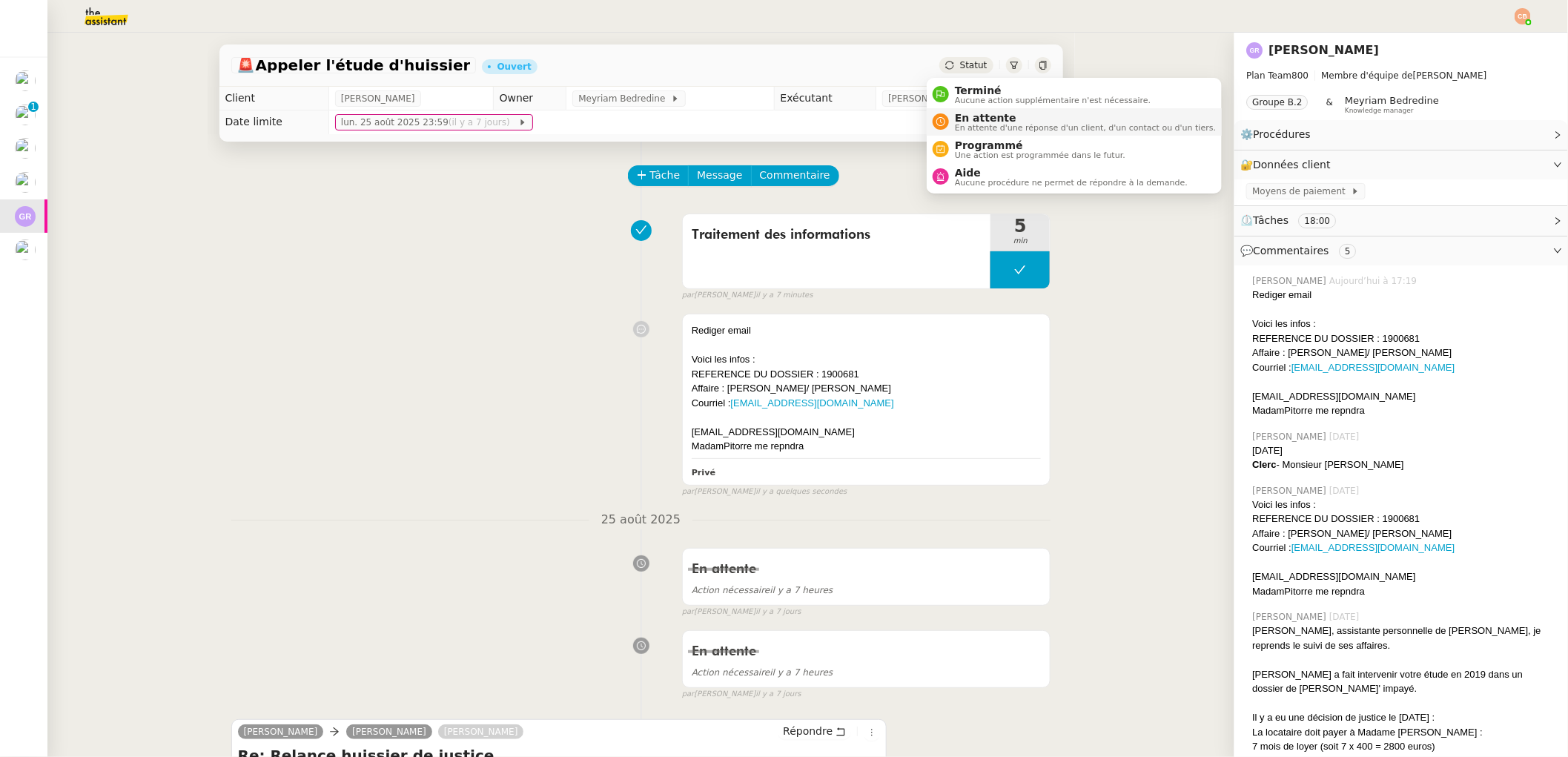
click at [967, 113] on span "En attente" at bounding box center [1085, 118] width 261 height 12
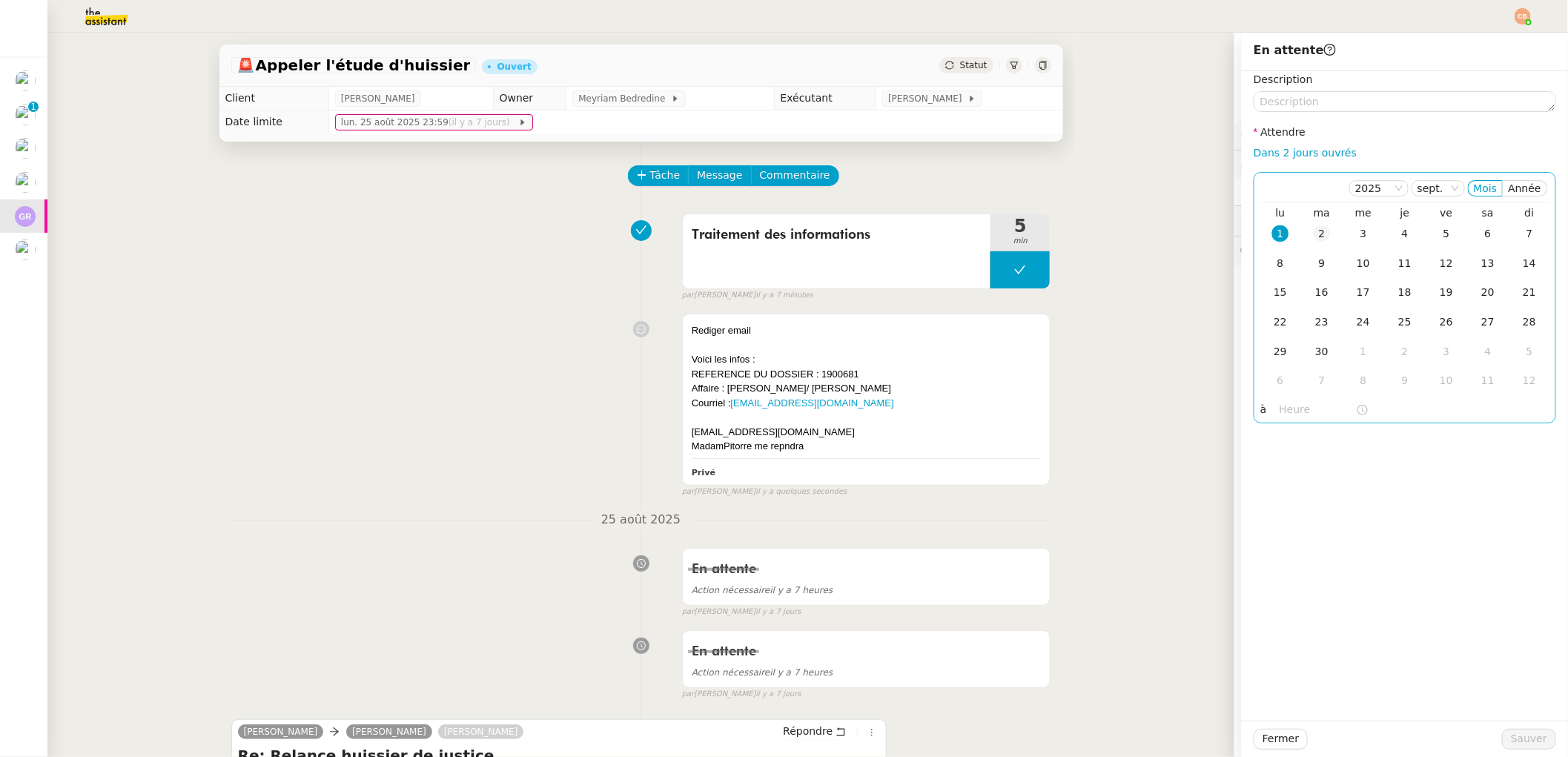
click at [1314, 241] on div "2" at bounding box center [1322, 233] width 16 height 16
click at [1286, 415] on input "text" at bounding box center [1318, 409] width 76 height 17
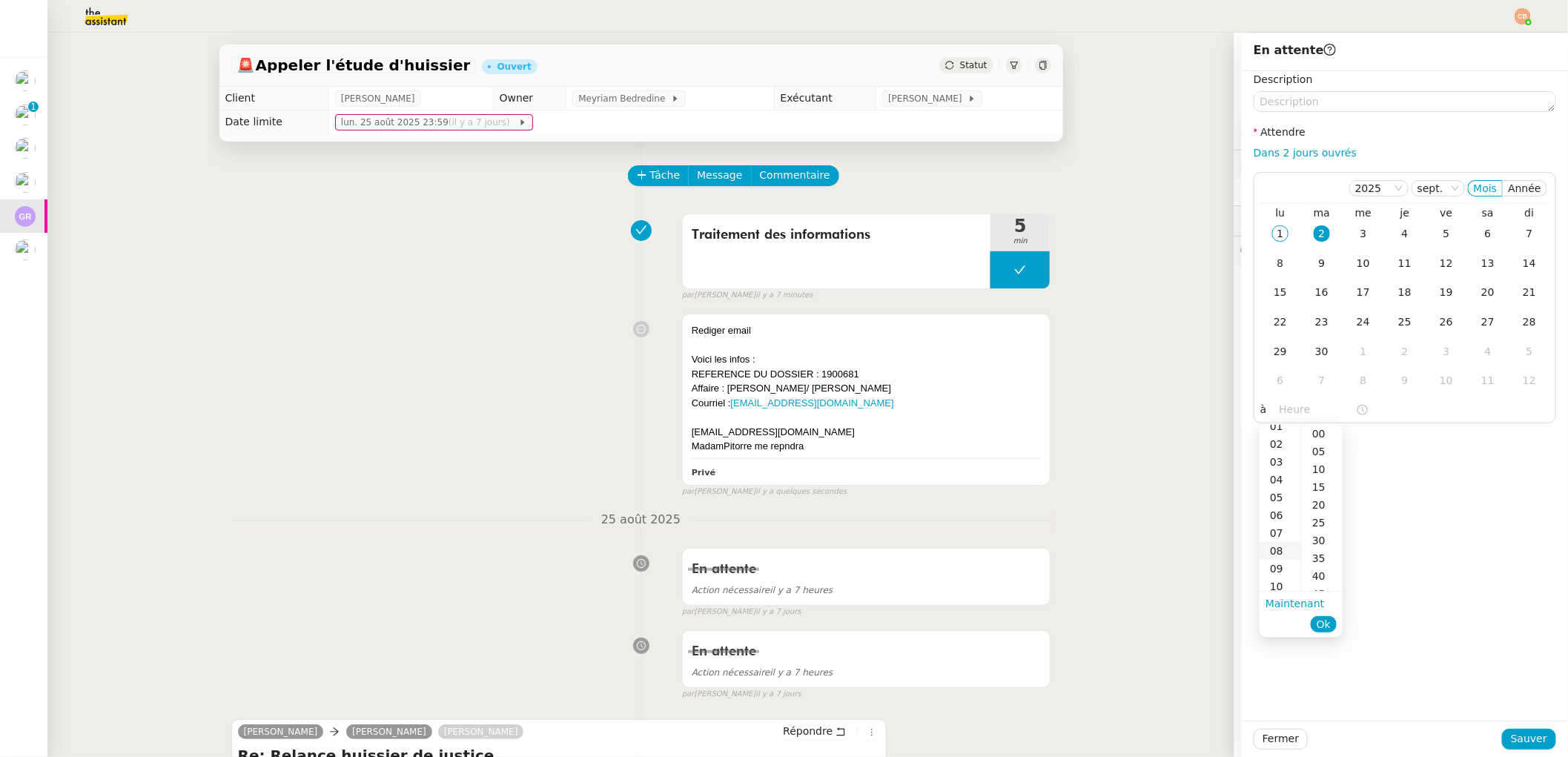
click at [1276, 548] on div "08" at bounding box center [1280, 551] width 41 height 18
click at [1320, 434] on div "00" at bounding box center [1323, 434] width 41 height 18
type input "08:00"
drag, startPoint x: 1423, startPoint y: 450, endPoint x: 1451, endPoint y: 550, distance: 103.8
click at [1423, 450] on div "Description Attendre Dans 2 jours ouvrés [DATE] Mois Année lu ma me je ve sa di…" at bounding box center [1405, 396] width 326 height 650
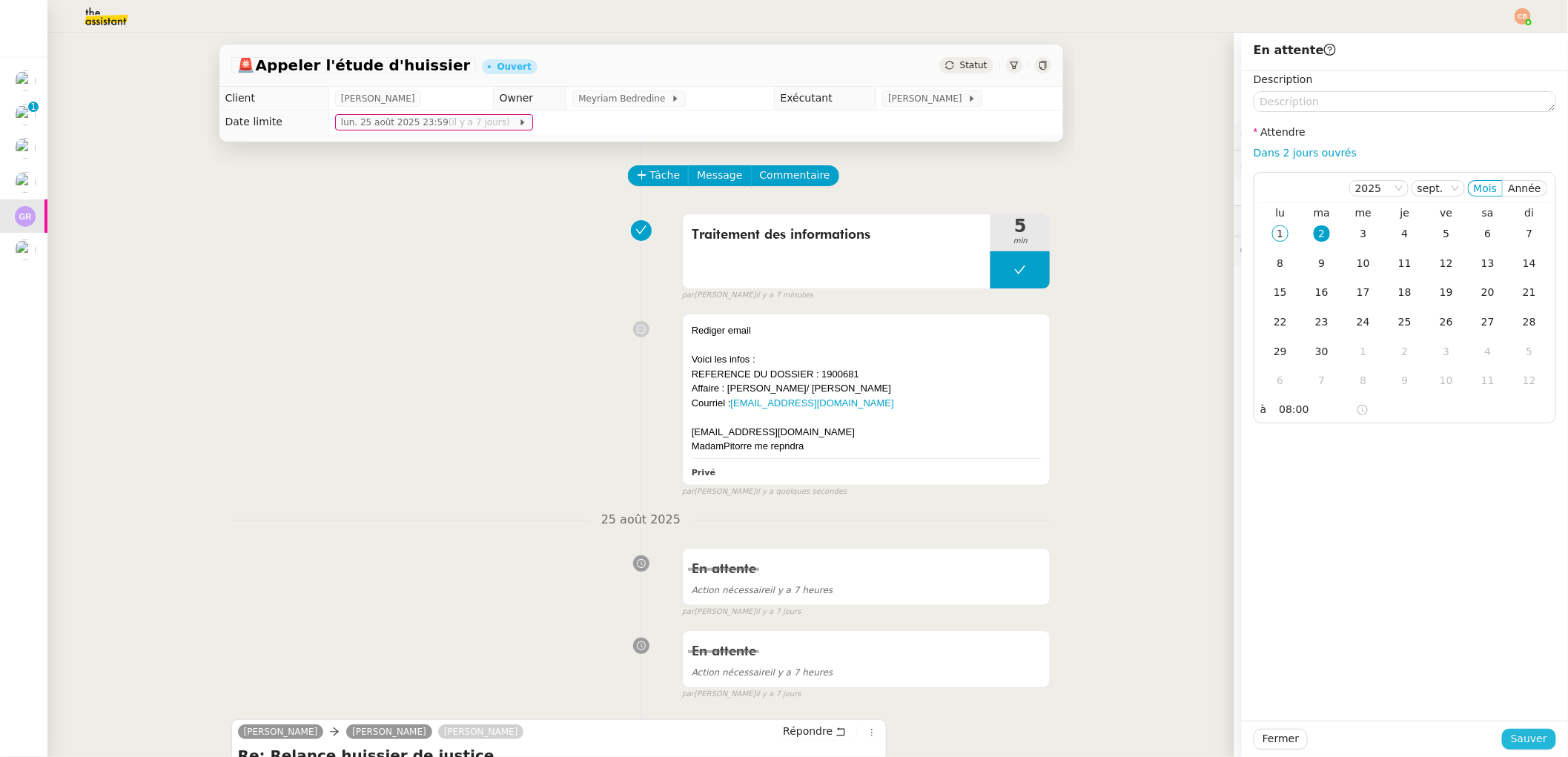
click at [1526, 742] on span "Sauver" at bounding box center [1529, 738] width 37 height 17
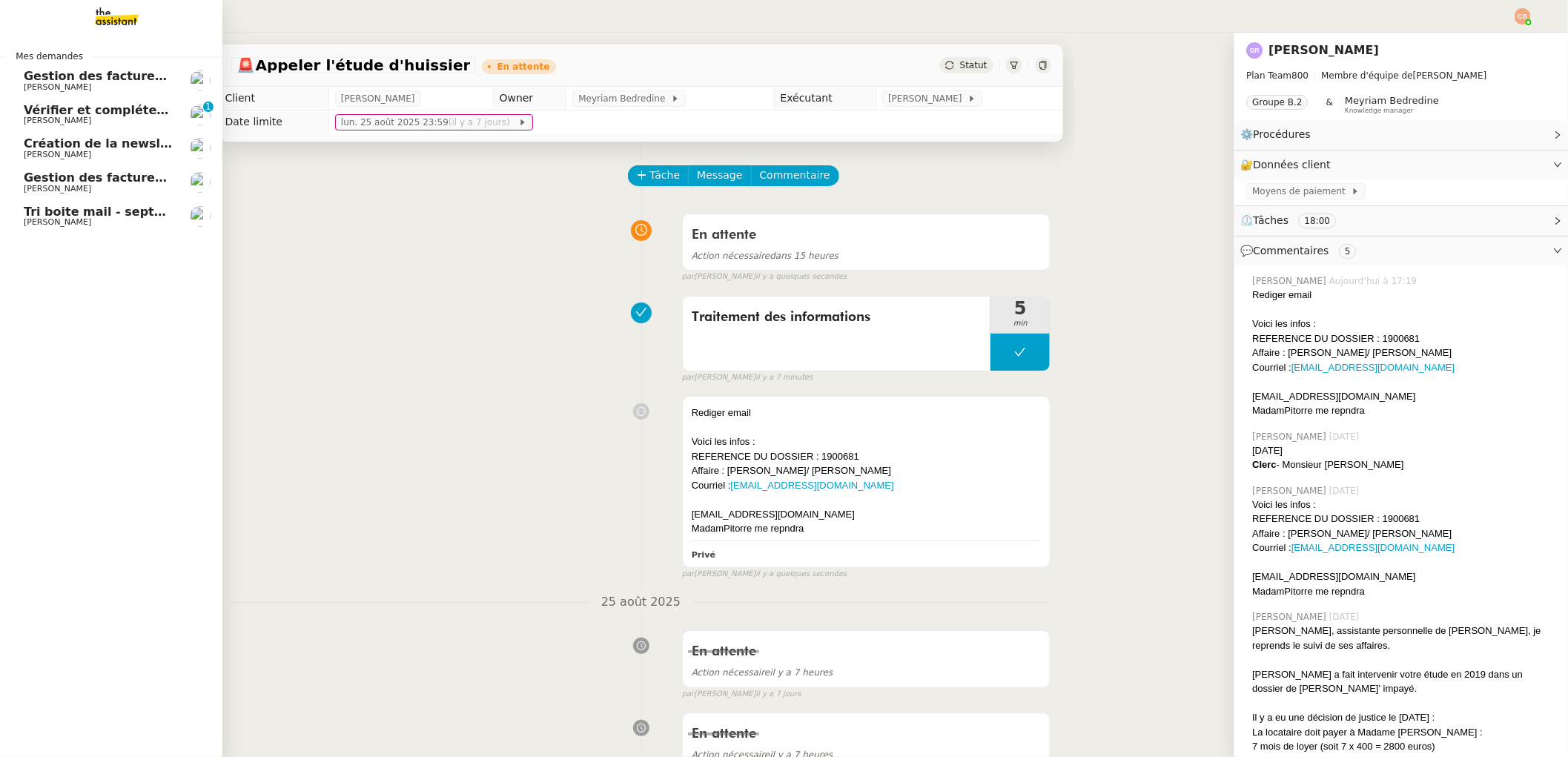
click at [46, 112] on span "Vérifier et compléter les feuilles de temps" at bounding box center [164, 110] width 282 height 14
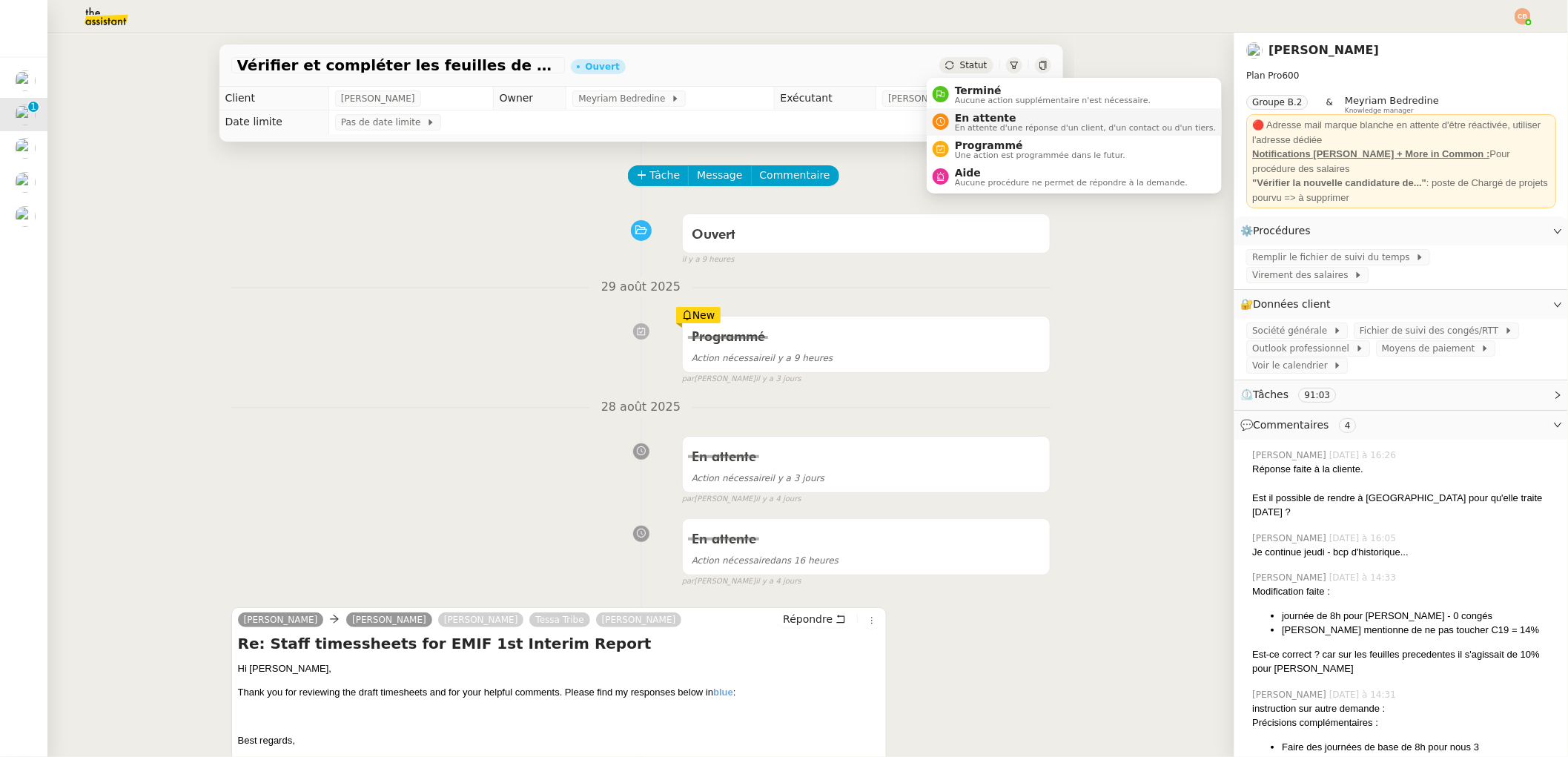
click at [965, 110] on li "En attente En attente d'une réponse d'un client, d'un contact ou d'un tiers." at bounding box center [1074, 122] width 295 height 28
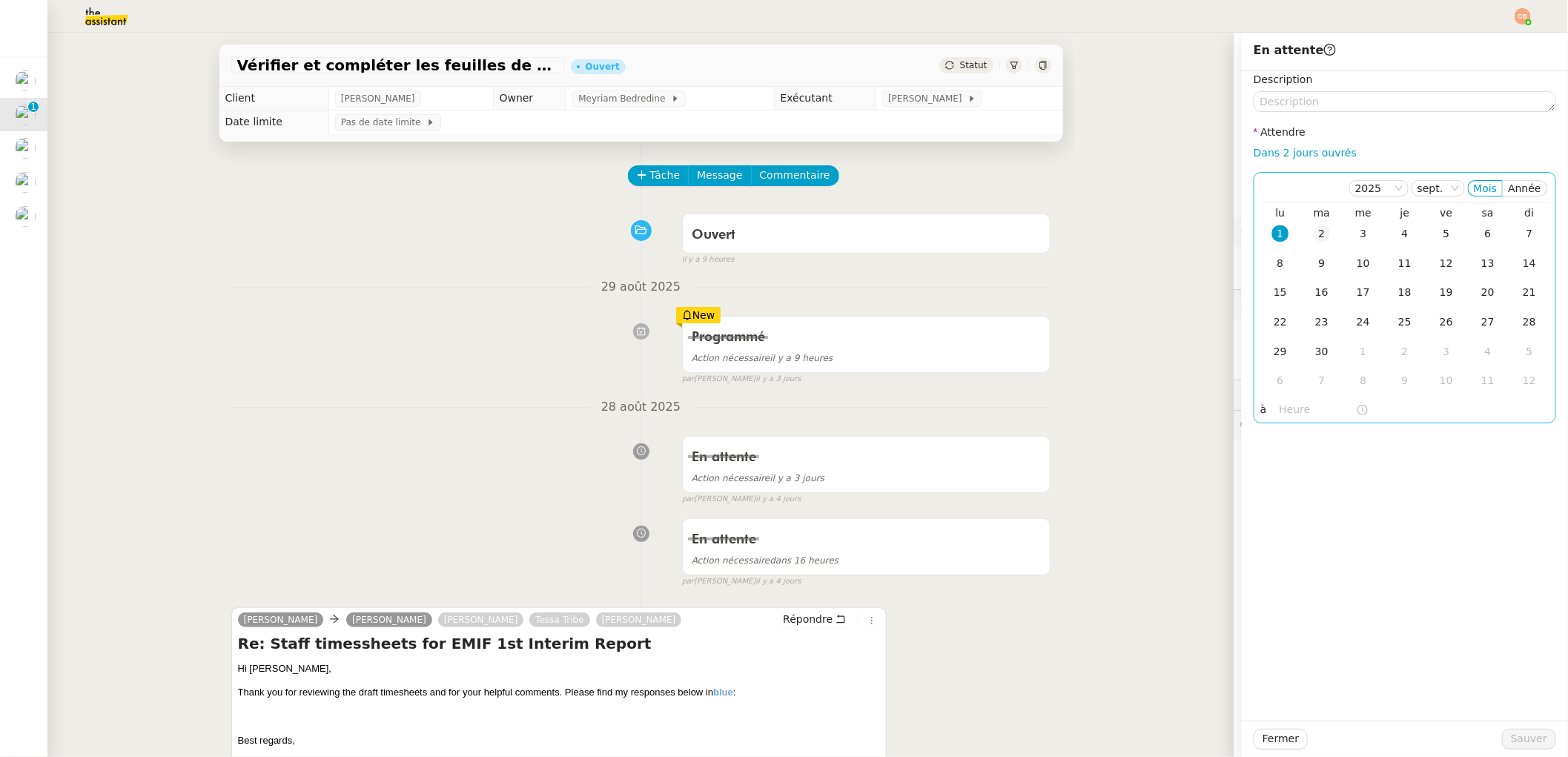
click at [1314, 240] on div "2" at bounding box center [1322, 233] width 16 height 16
click at [1283, 415] on input "text" at bounding box center [1318, 409] width 76 height 17
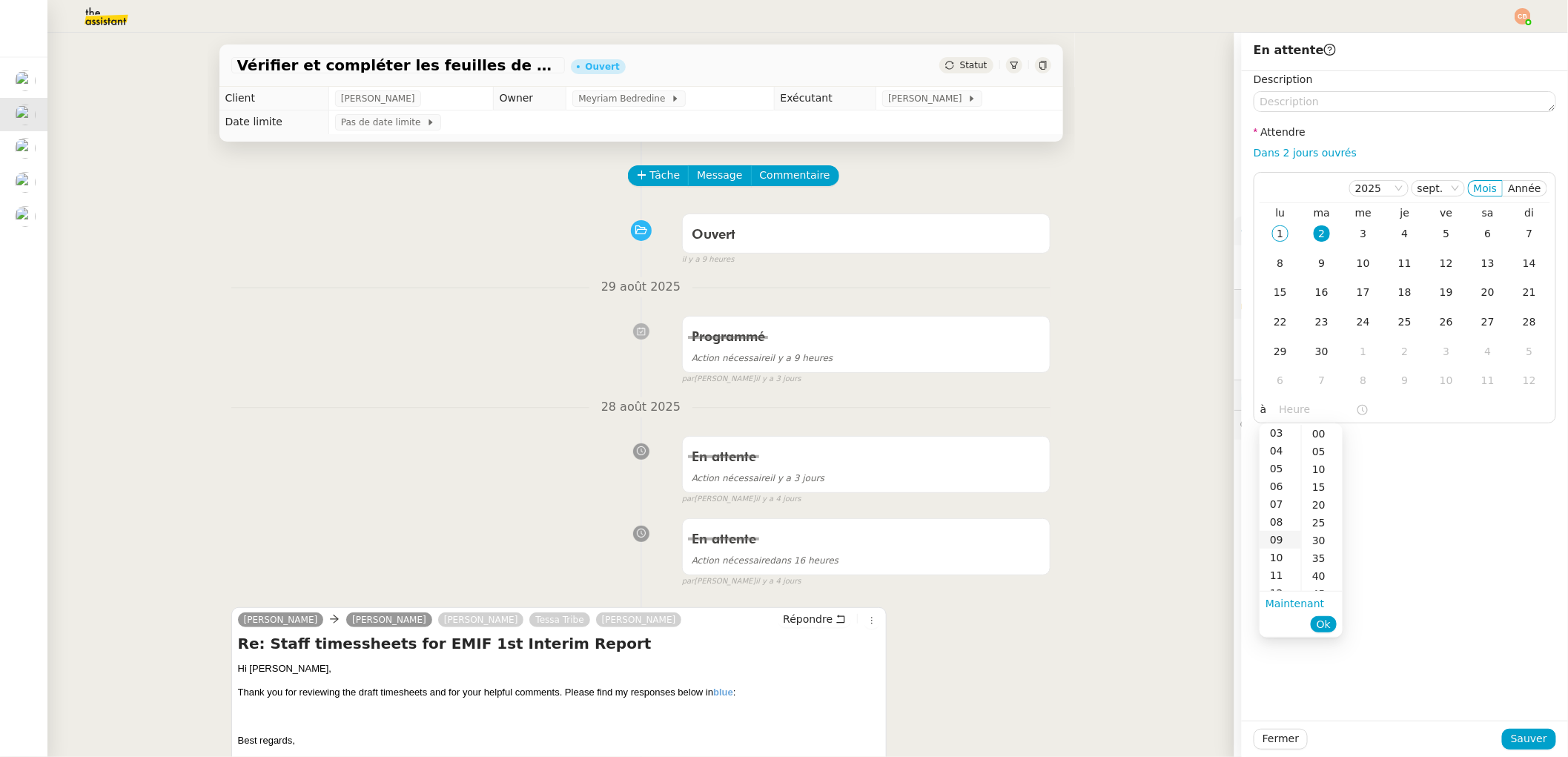
click at [1277, 533] on div "09" at bounding box center [1280, 540] width 41 height 18
click at [1325, 433] on div "00" at bounding box center [1323, 434] width 41 height 18
type input "09:00"
click at [232, 198] on div "Tâche Message Commentaire" at bounding box center [641, 183] width 820 height 36
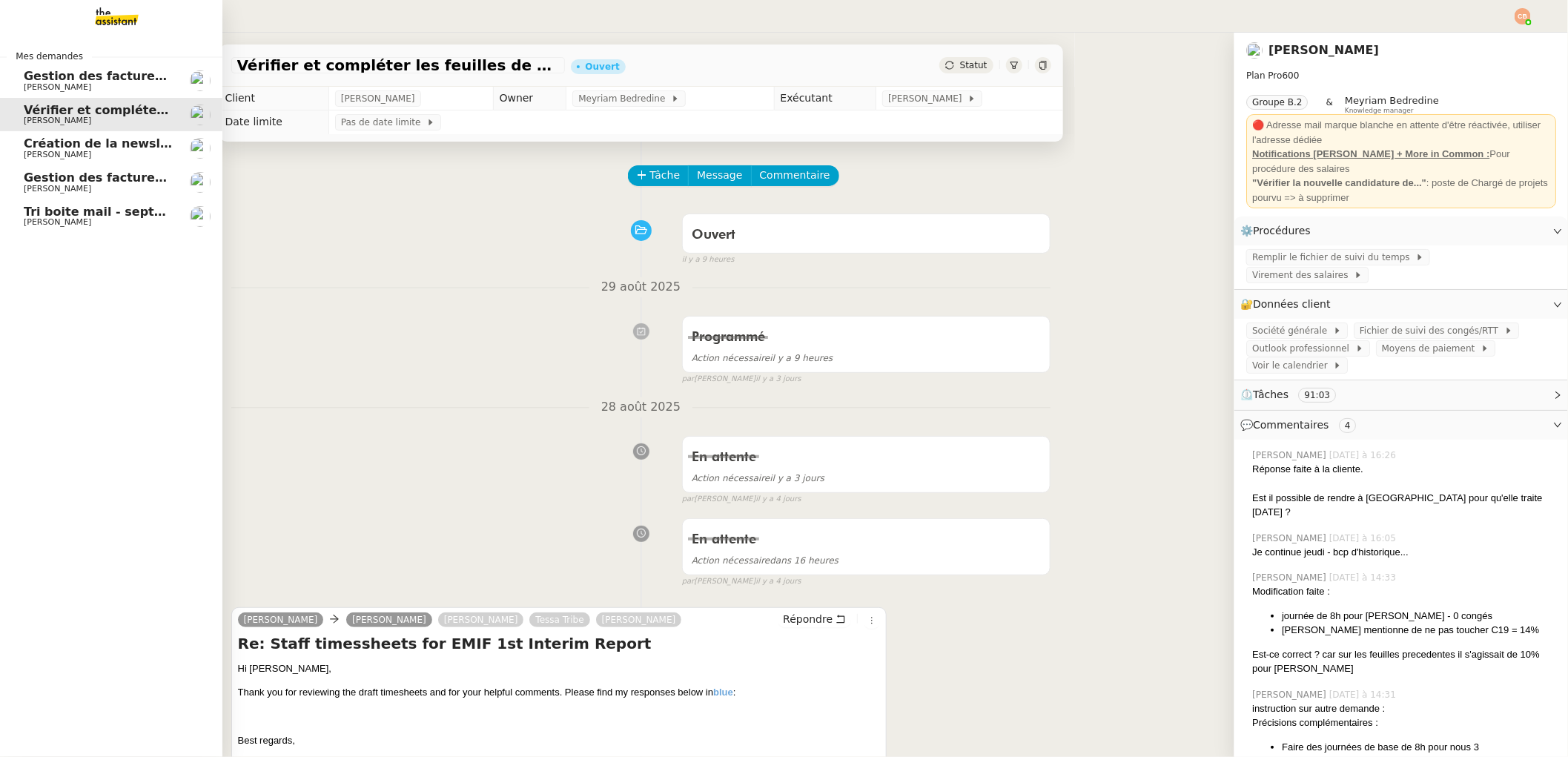
click at [64, 80] on span "Gestion des factures fournisseurs - 1 septembre 2025" at bounding box center [204, 76] width 361 height 14
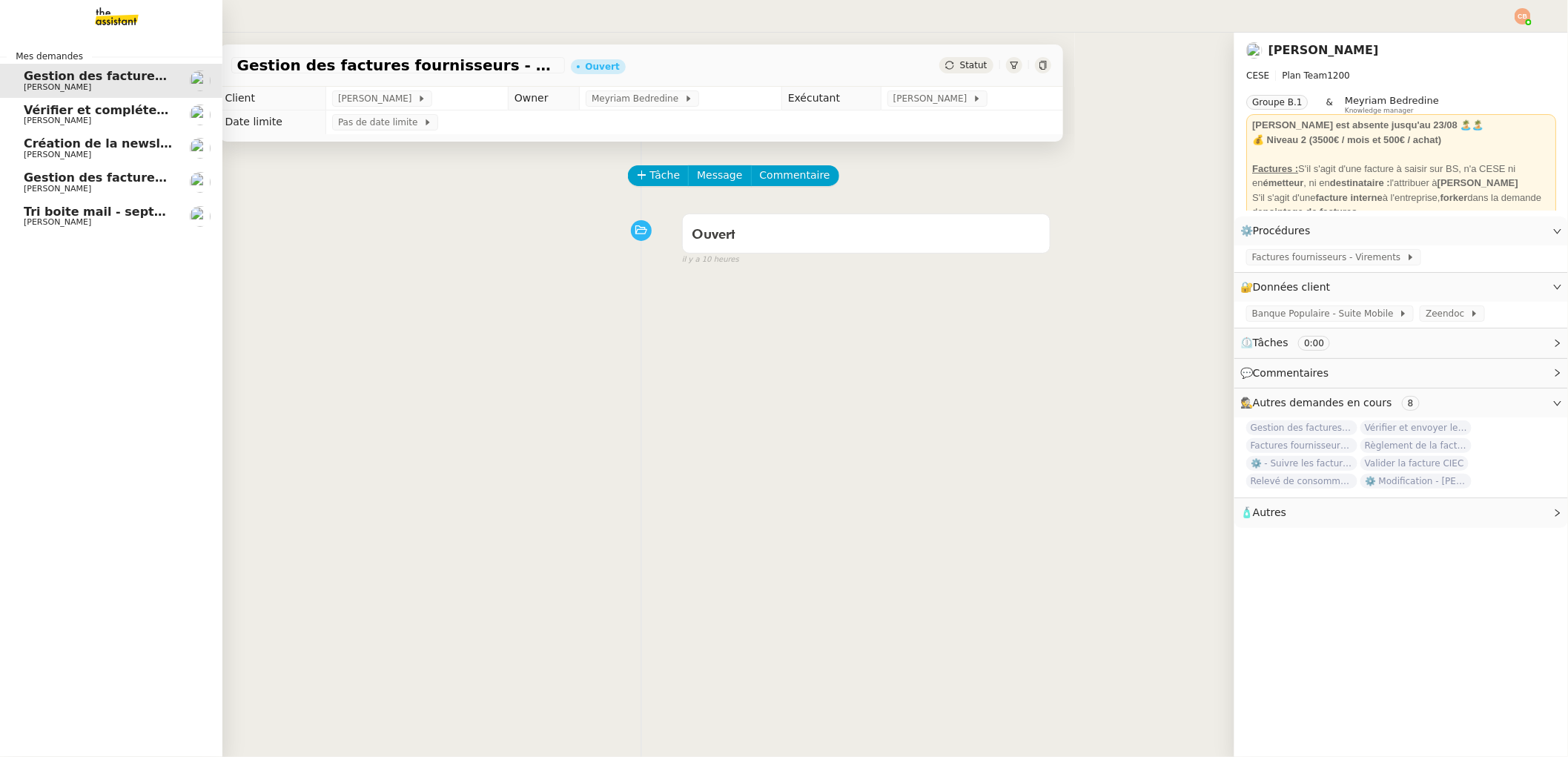
click at [54, 186] on span "[PERSON_NAME]" at bounding box center [57, 189] width 67 height 10
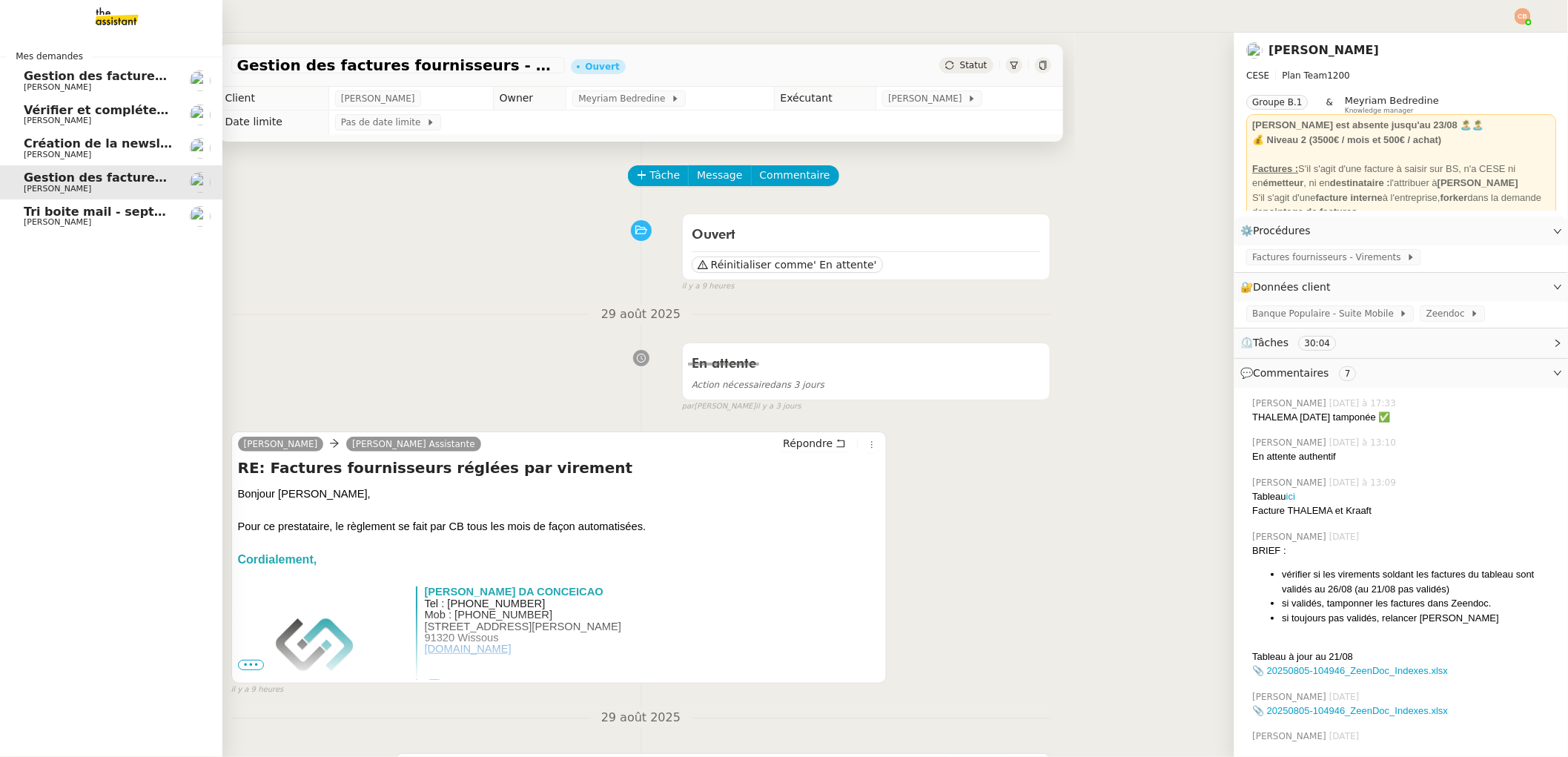
click at [46, 216] on span "Tri boite mail - septembre 2025" at bounding box center [128, 211] width 211 height 14
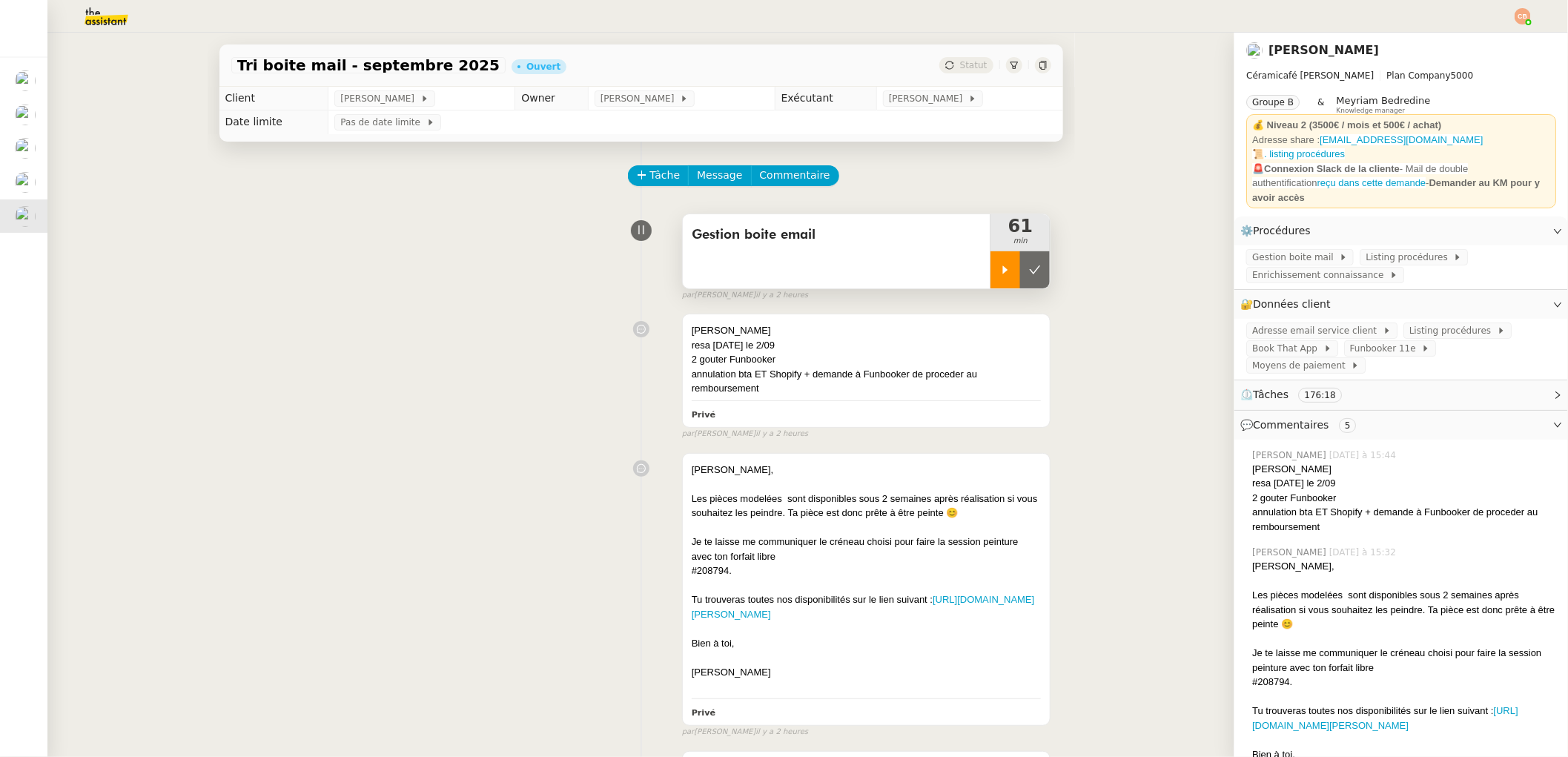
click at [1000, 273] on icon at bounding box center [1006, 270] width 12 height 12
click at [1014, 270] on icon at bounding box center [1020, 270] width 12 height 12
click at [1000, 267] on icon at bounding box center [1006, 270] width 12 height 12
click at [1505, 296] on link "Modifier" at bounding box center [1518, 304] width 42 height 17
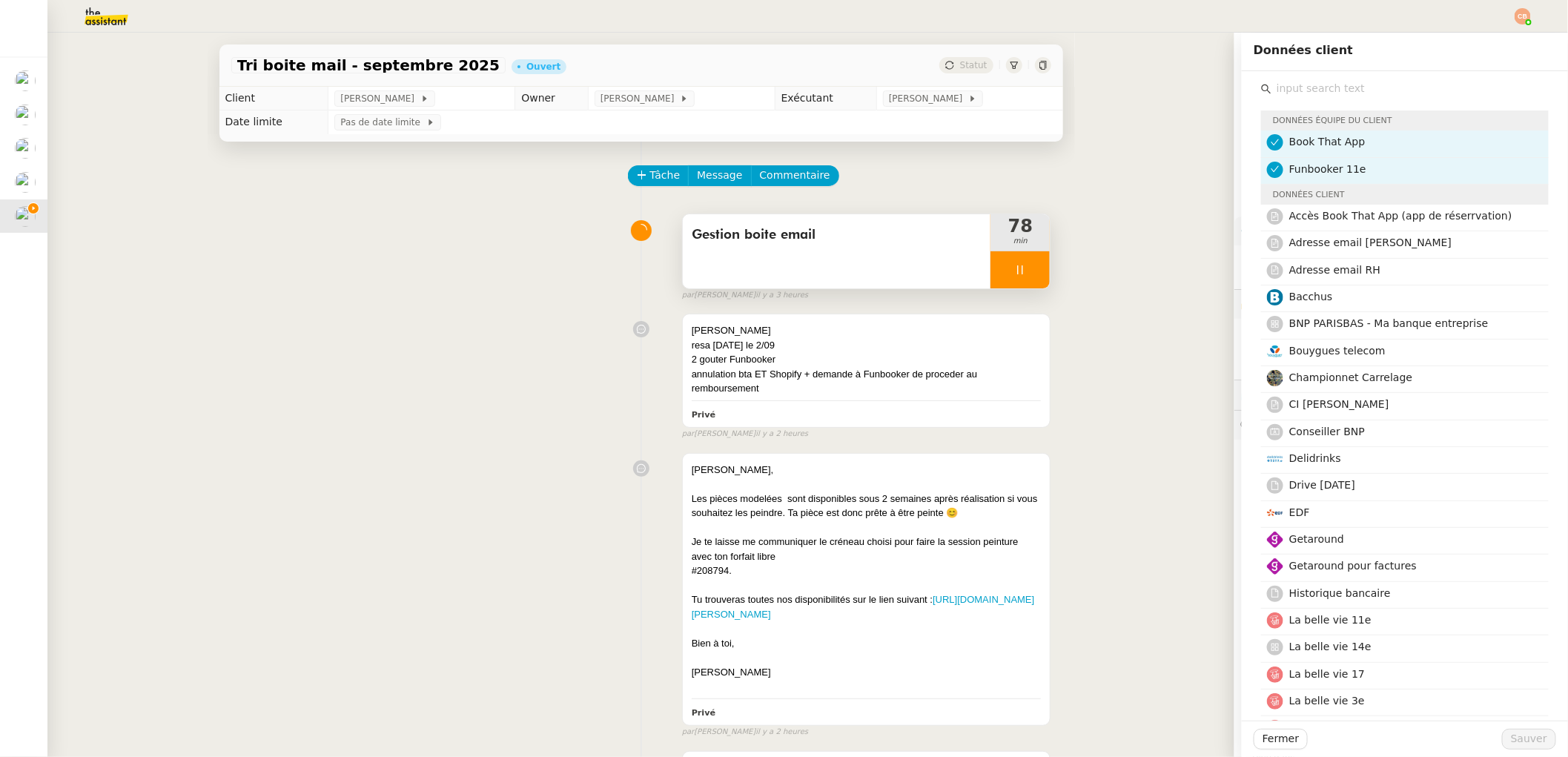
click at [1303, 94] on input "text" at bounding box center [1409, 89] width 277 height 20
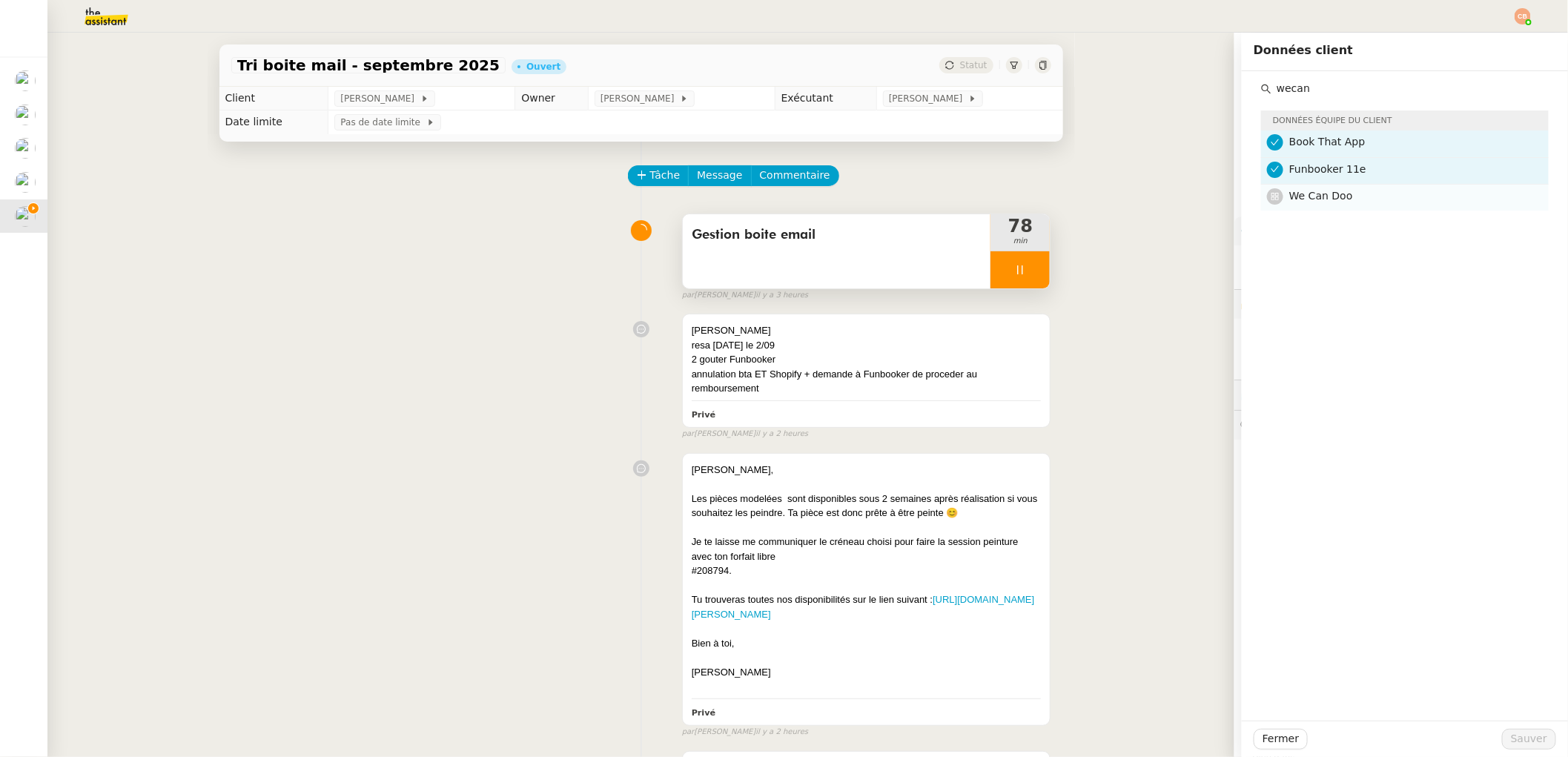
type input "wecan"
click at [1300, 196] on span "We Can Doo" at bounding box center [1321, 196] width 63 height 12
click at [1515, 738] on span "Sauver" at bounding box center [1529, 738] width 37 height 17
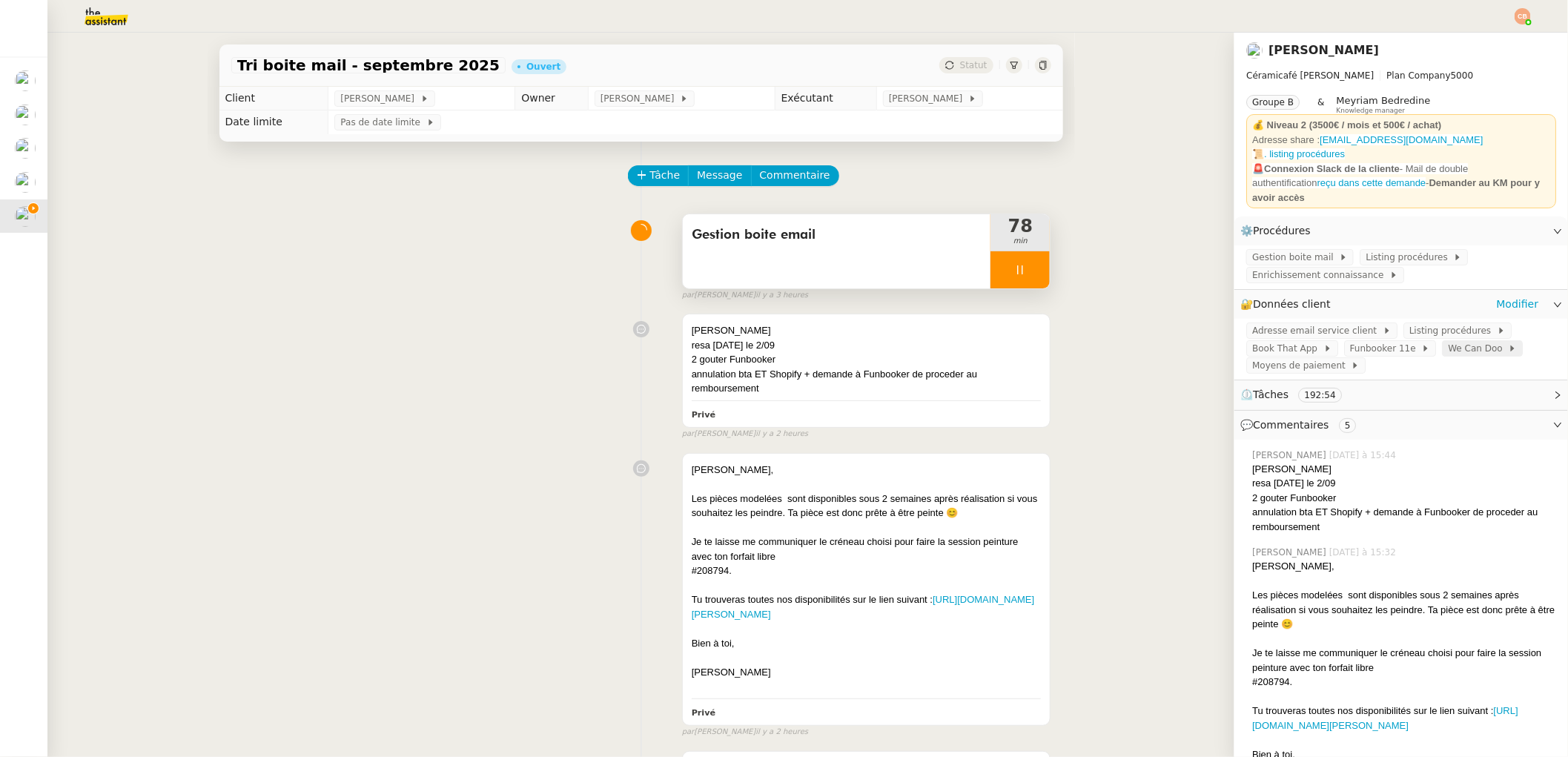
click at [1448, 342] on span "We Can Doo" at bounding box center [1478, 349] width 60 height 15
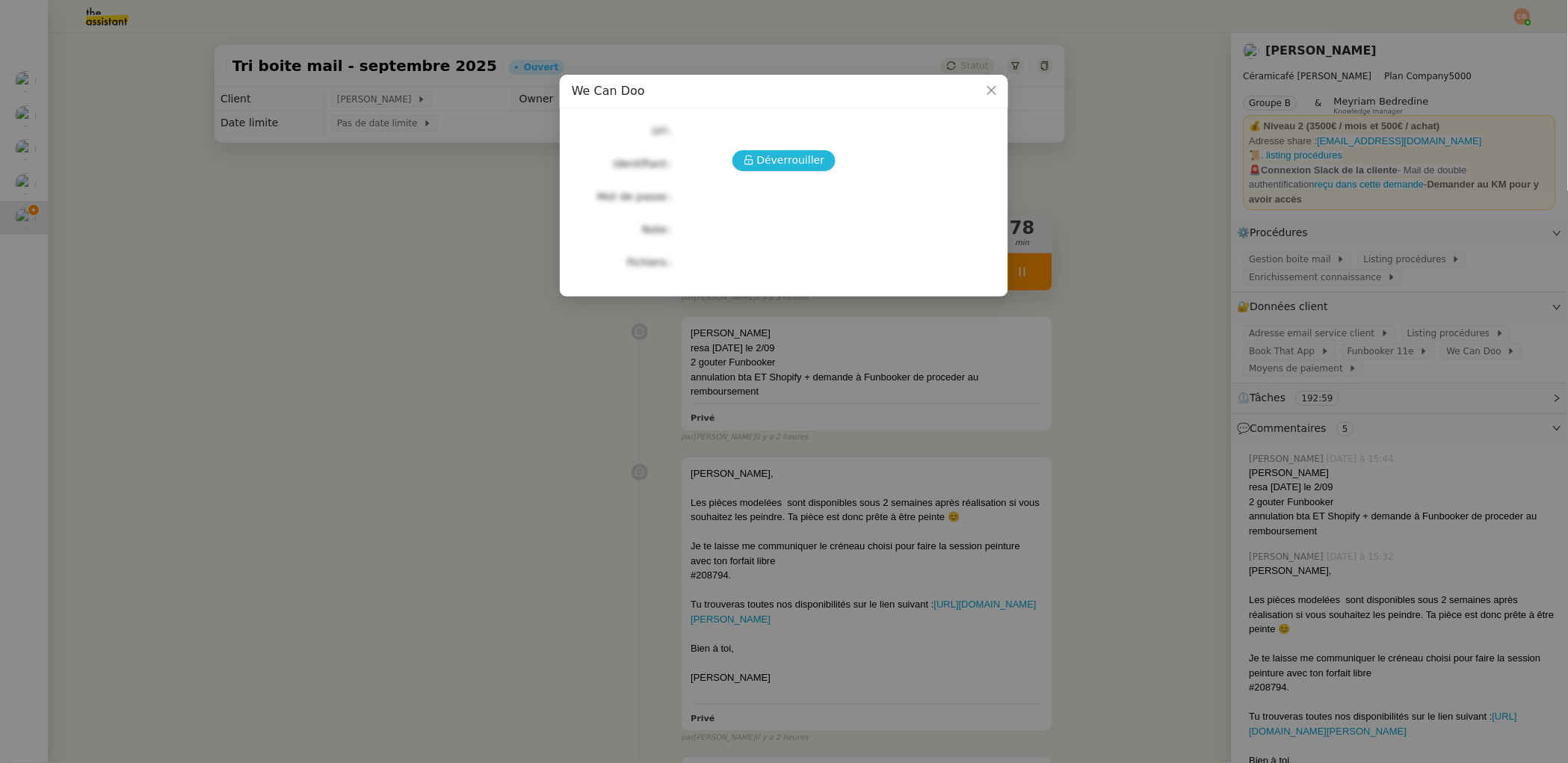
click at [795, 159] on span "Déverrouiller" at bounding box center [791, 160] width 68 height 17
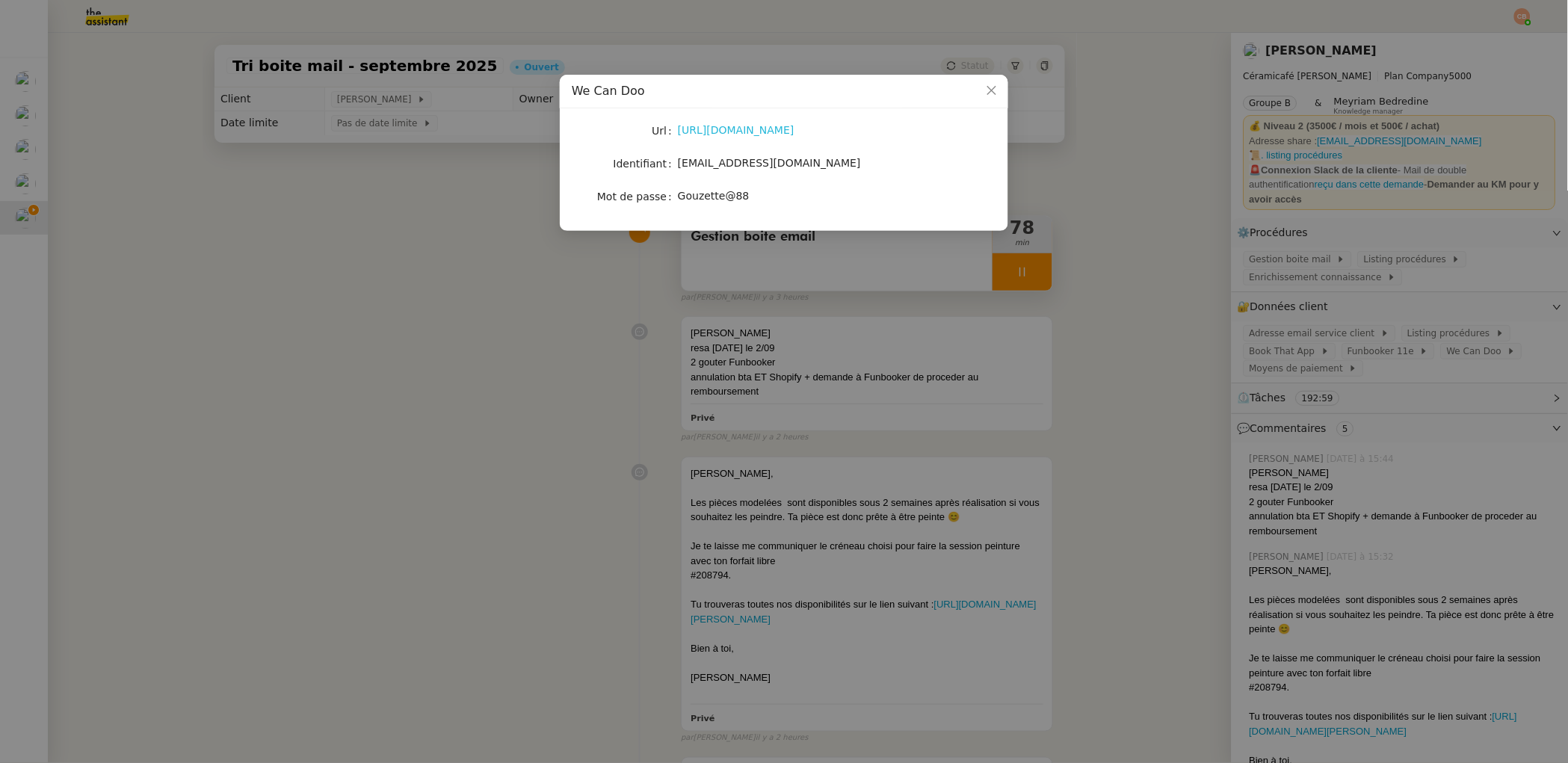
click at [772, 133] on link "[URL][DOMAIN_NAME]" at bounding box center [736, 129] width 116 height 12
drag, startPoint x: 678, startPoint y: 164, endPoint x: 834, endPoint y: 166, distance: 156.0
click at [834, 166] on div "[EMAIL_ADDRESS][DOMAIN_NAME]" at bounding box center [801, 163] width 247 height 17
copy span "[EMAIL_ADDRESS][DOMAIN_NAME]"
drag, startPoint x: 679, startPoint y: 197, endPoint x: 748, endPoint y: 200, distance: 69.1
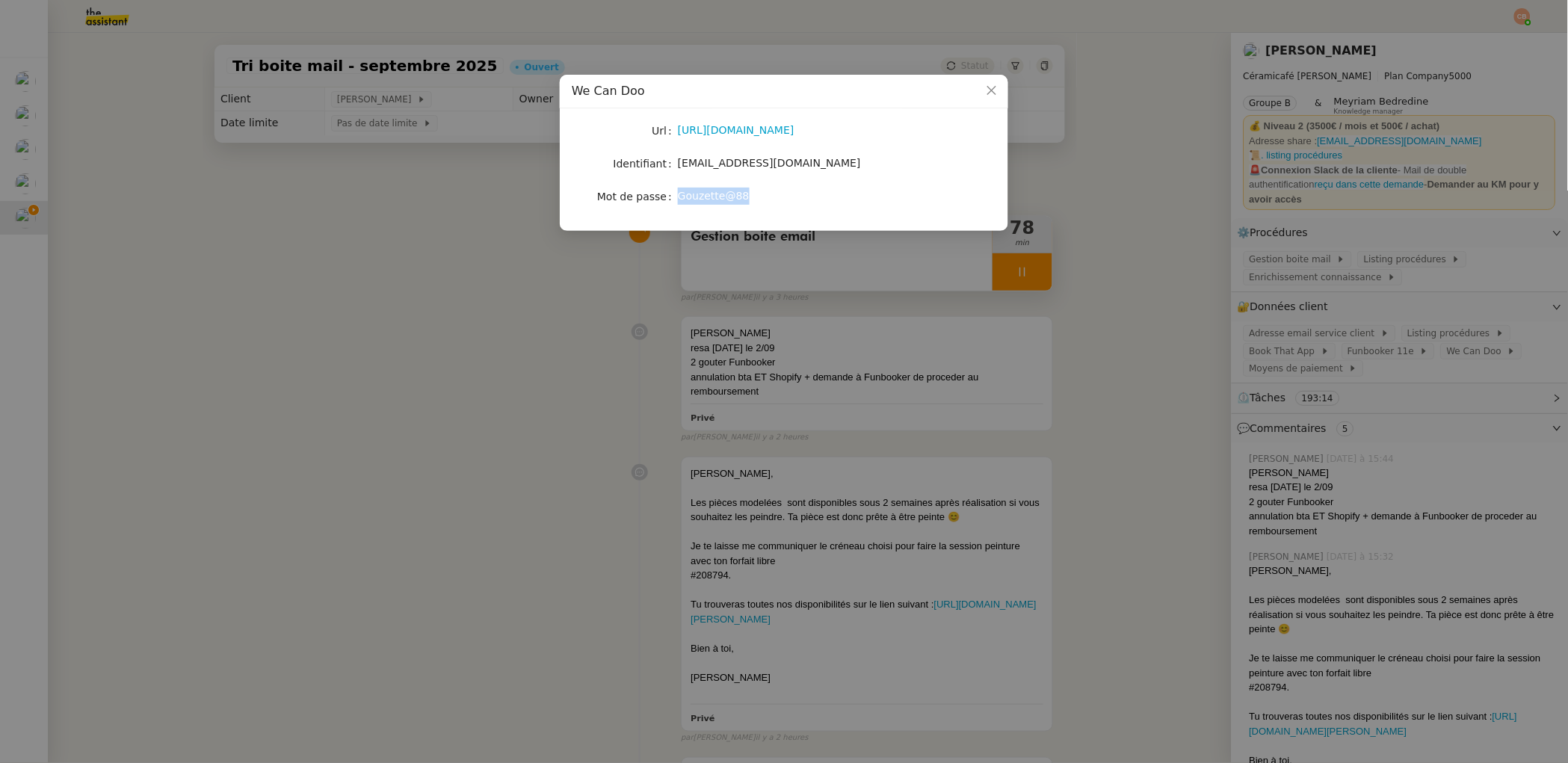
click at [748, 200] on div "Gouzette@88" at bounding box center [801, 196] width 247 height 17
copy span "Gouzette@88"
click at [404, 234] on nz-modal-container "We Can Doo Url [URL][DOMAIN_NAME] Identifiant [EMAIL_ADDRESS][DOMAIN_NAME] Mot …" at bounding box center [784, 381] width 1568 height 763
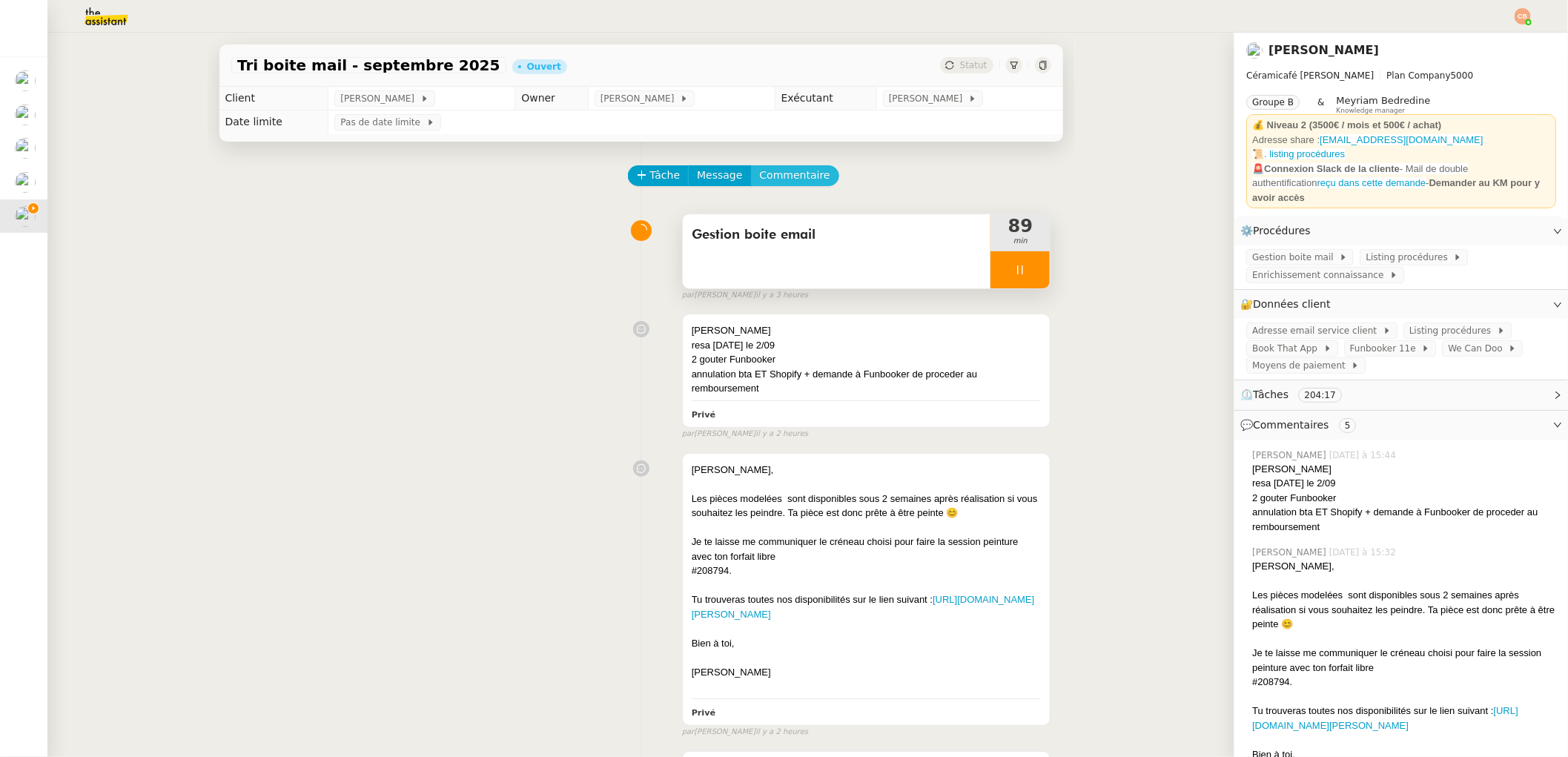
click at [793, 176] on span "Commentaire" at bounding box center [795, 175] width 71 height 17
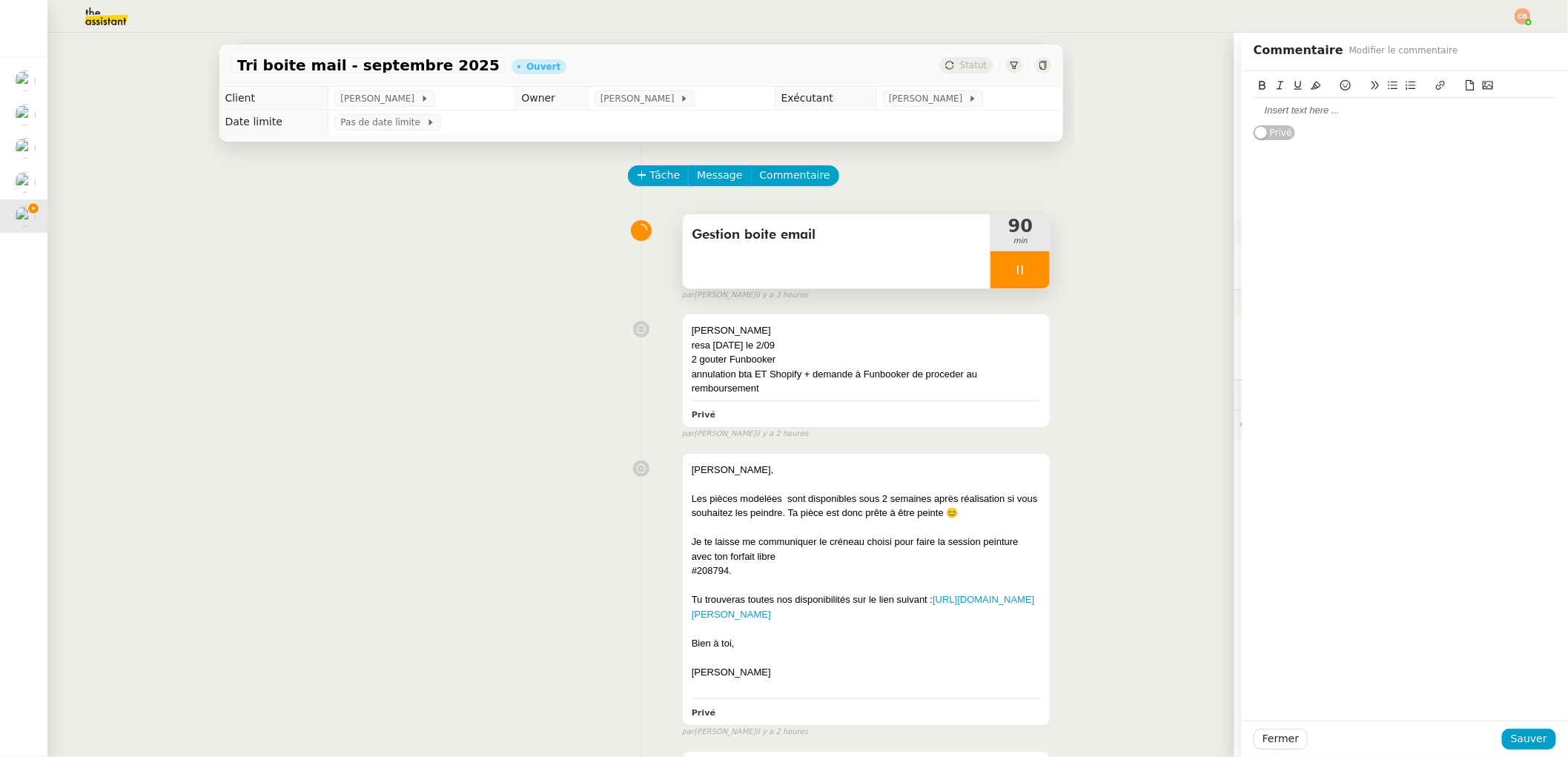
click at [1291, 112] on div at bounding box center [1405, 111] width 302 height 13
drag, startPoint x: 1356, startPoint y: 108, endPoint x: 1209, endPoint y: 107, distance: 147.0
click at [1209, 107] on app-ticket "Tri boite mail - [DATE] Ouvert Statut Client [PERSON_NAME] Owner [PERSON_NAME] …" at bounding box center [807, 394] width 1521 height 724
click at [1340, 80] on icon at bounding box center [1345, 85] width 11 height 11
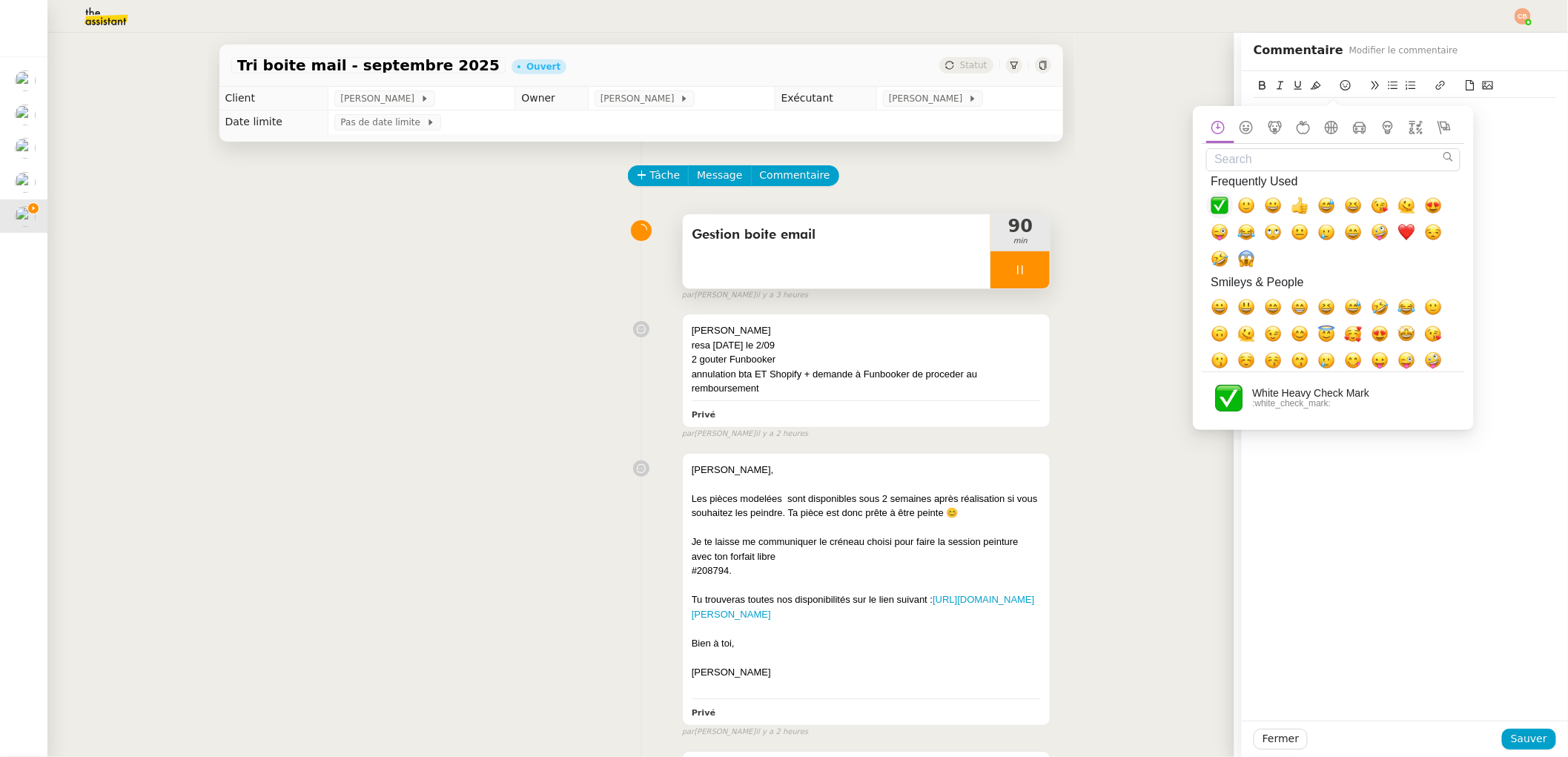
click at [1221, 210] on span "✅, white_check_mark" at bounding box center [1219, 206] width 18 height 18
click at [1505, 160] on div "[PERSON_NAME] lp - avoir traité ✅ Privé" at bounding box center [1405, 396] width 326 height 650
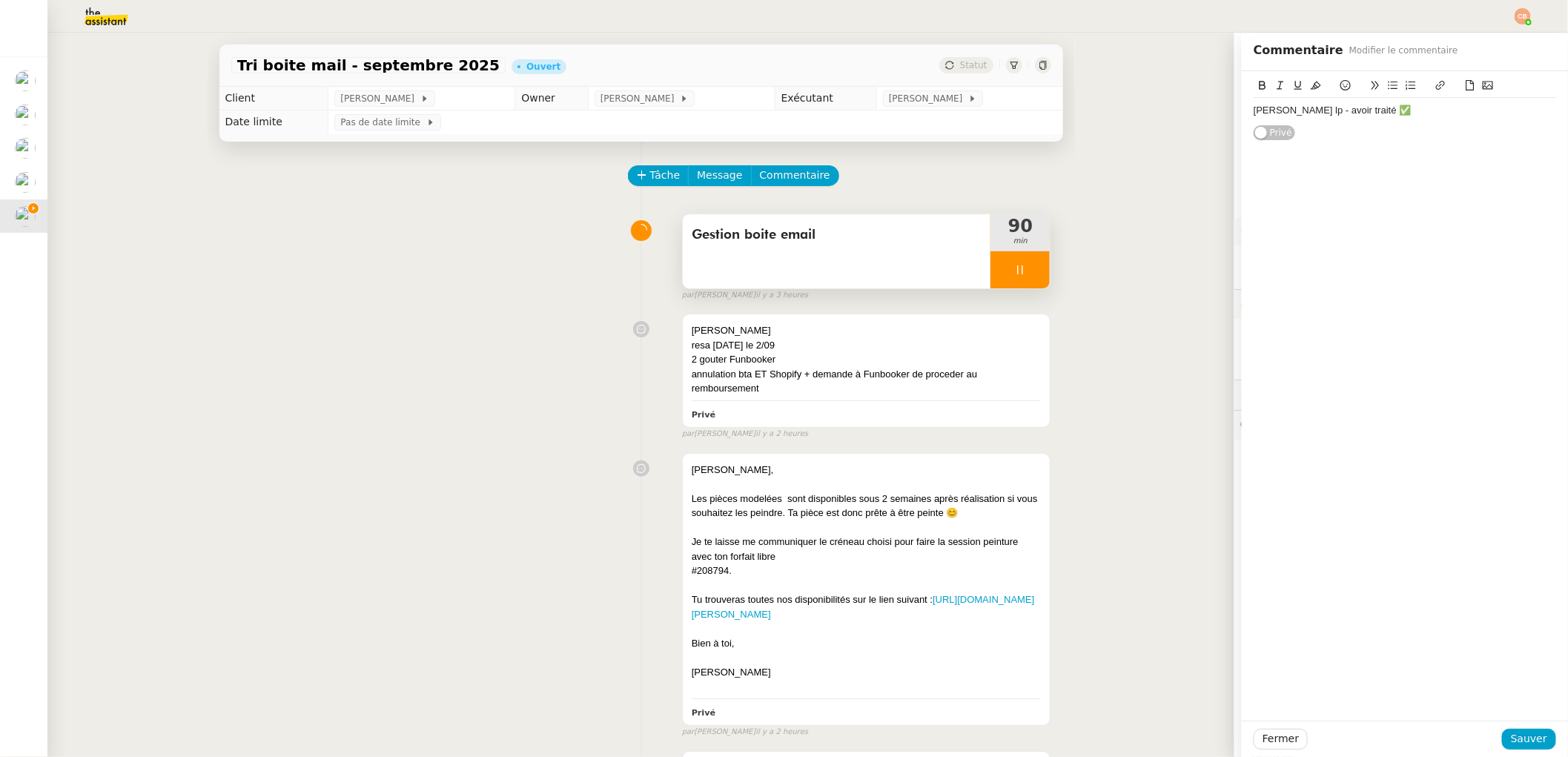
click at [1401, 111] on div "[PERSON_NAME] lp - avoir traité ✅" at bounding box center [1405, 111] width 302 height 13
click at [1502, 735] on button "Sauver" at bounding box center [1529, 740] width 54 height 21
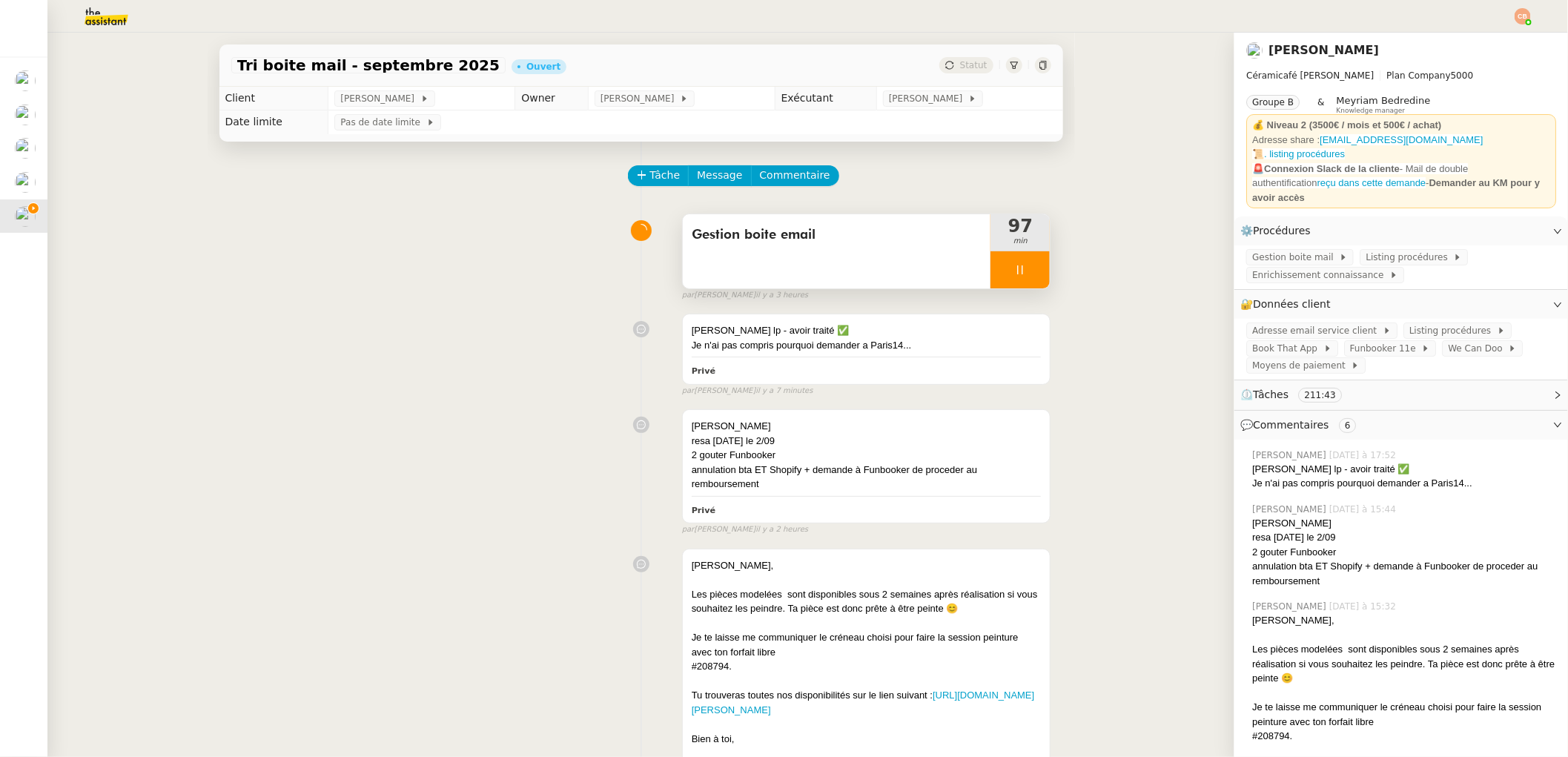
click at [991, 260] on div at bounding box center [1020, 270] width 59 height 37
click at [1029, 264] on icon at bounding box center [1035, 270] width 12 height 12
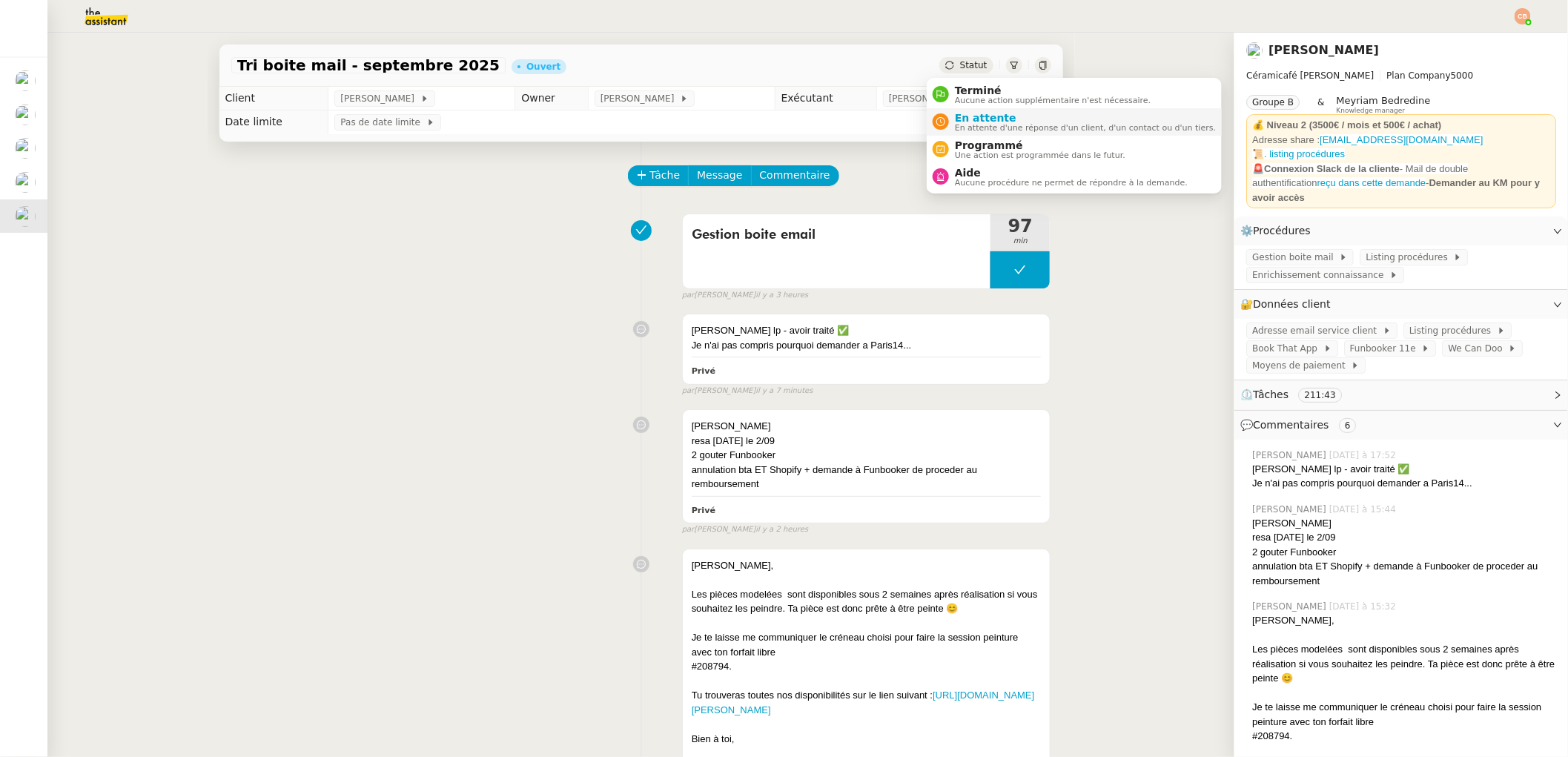
click at [964, 116] on span "En attente" at bounding box center [1085, 118] width 261 height 12
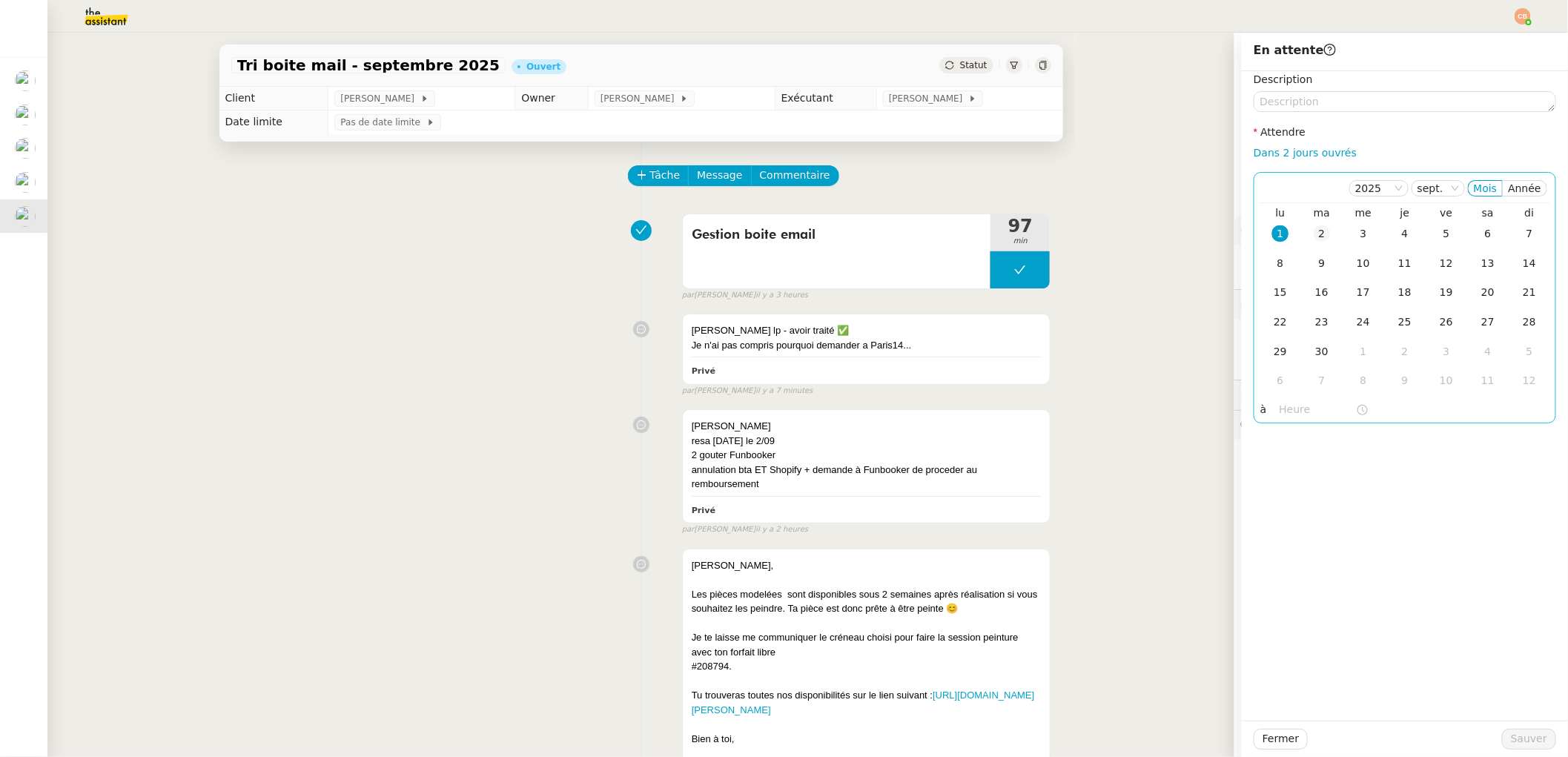
click at [1314, 237] on div "2" at bounding box center [1322, 233] width 16 height 16
click at [1277, 424] on div "Description Attendre Dans 2 jours ouvrés [DATE] Mois Année lu ma me je ve sa di…" at bounding box center [1405, 396] width 326 height 650
click at [1279, 415] on input "text" at bounding box center [1318, 409] width 76 height 17
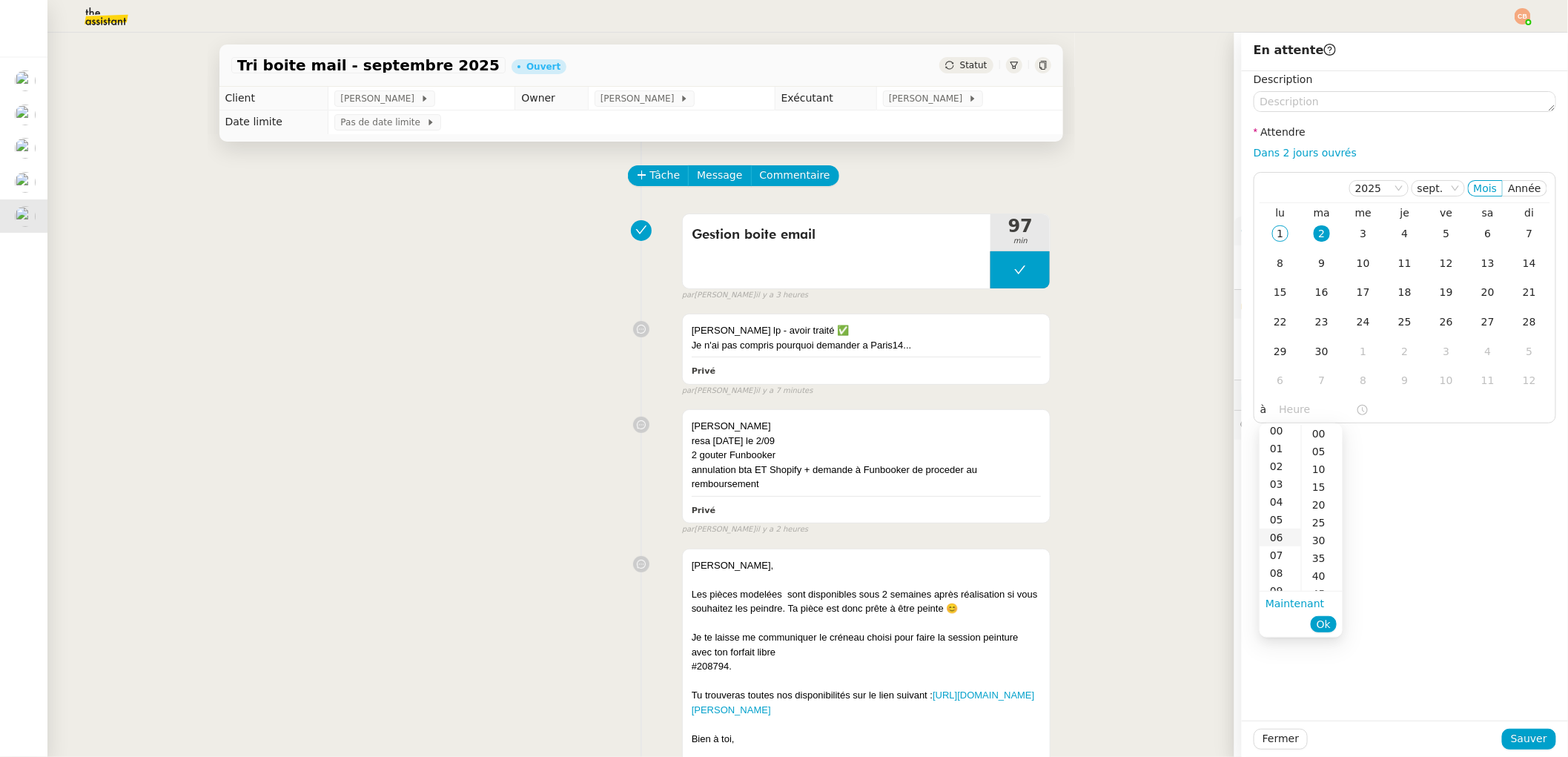
click at [1271, 542] on div "06" at bounding box center [1280, 537] width 41 height 18
click at [1324, 430] on div "00" at bounding box center [1323, 434] width 41 height 18
type input "06:00"
click at [1422, 429] on div "Description Attendre Dans 2 jours ouvrés [DATE] Mois Année lu ma me je ve sa di…" at bounding box center [1405, 396] width 326 height 650
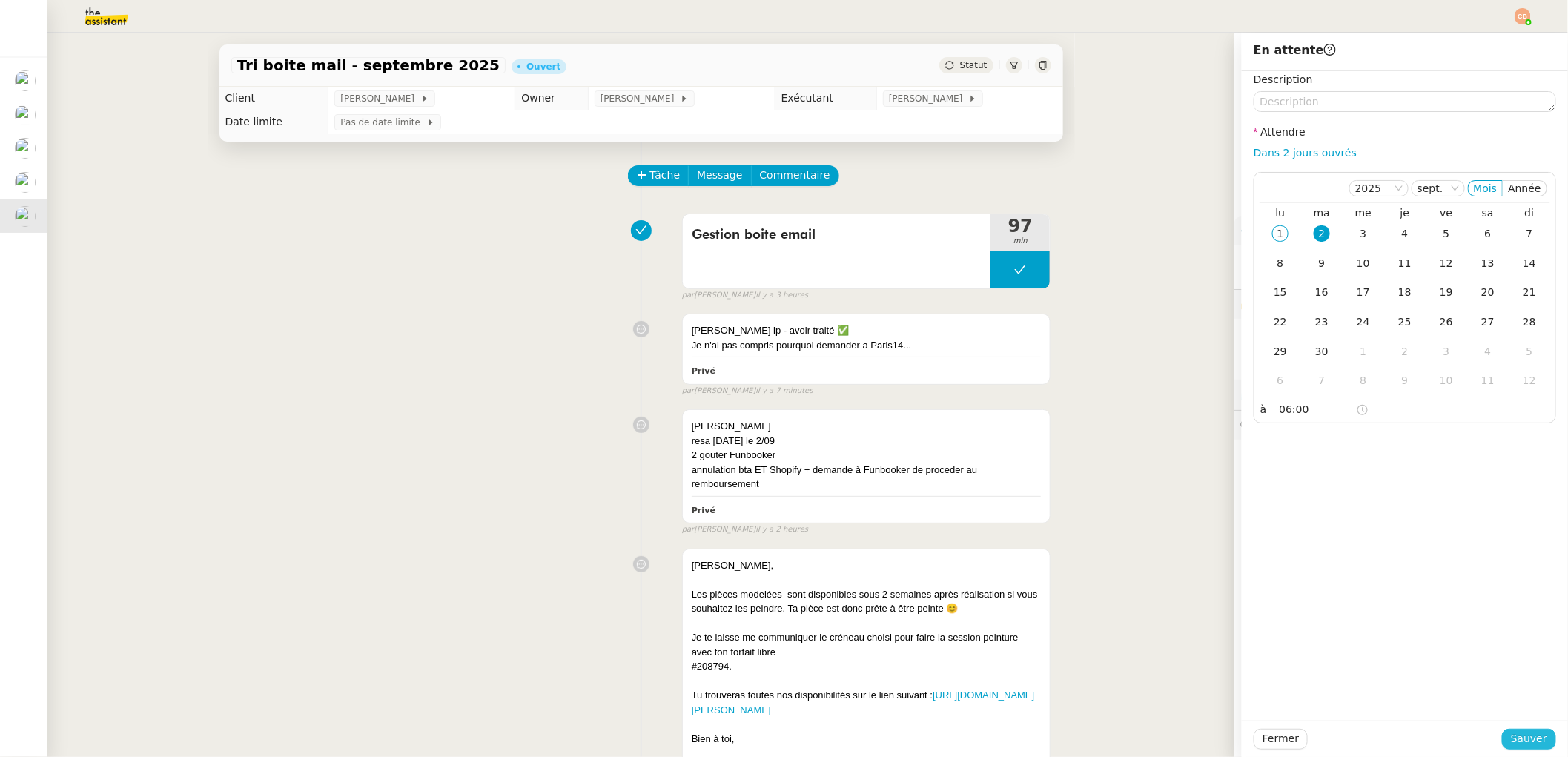
drag, startPoint x: 1501, startPoint y: 733, endPoint x: 1479, endPoint y: 728, distance: 22.6
click at [1502, 733] on button "Sauver" at bounding box center [1529, 740] width 54 height 21
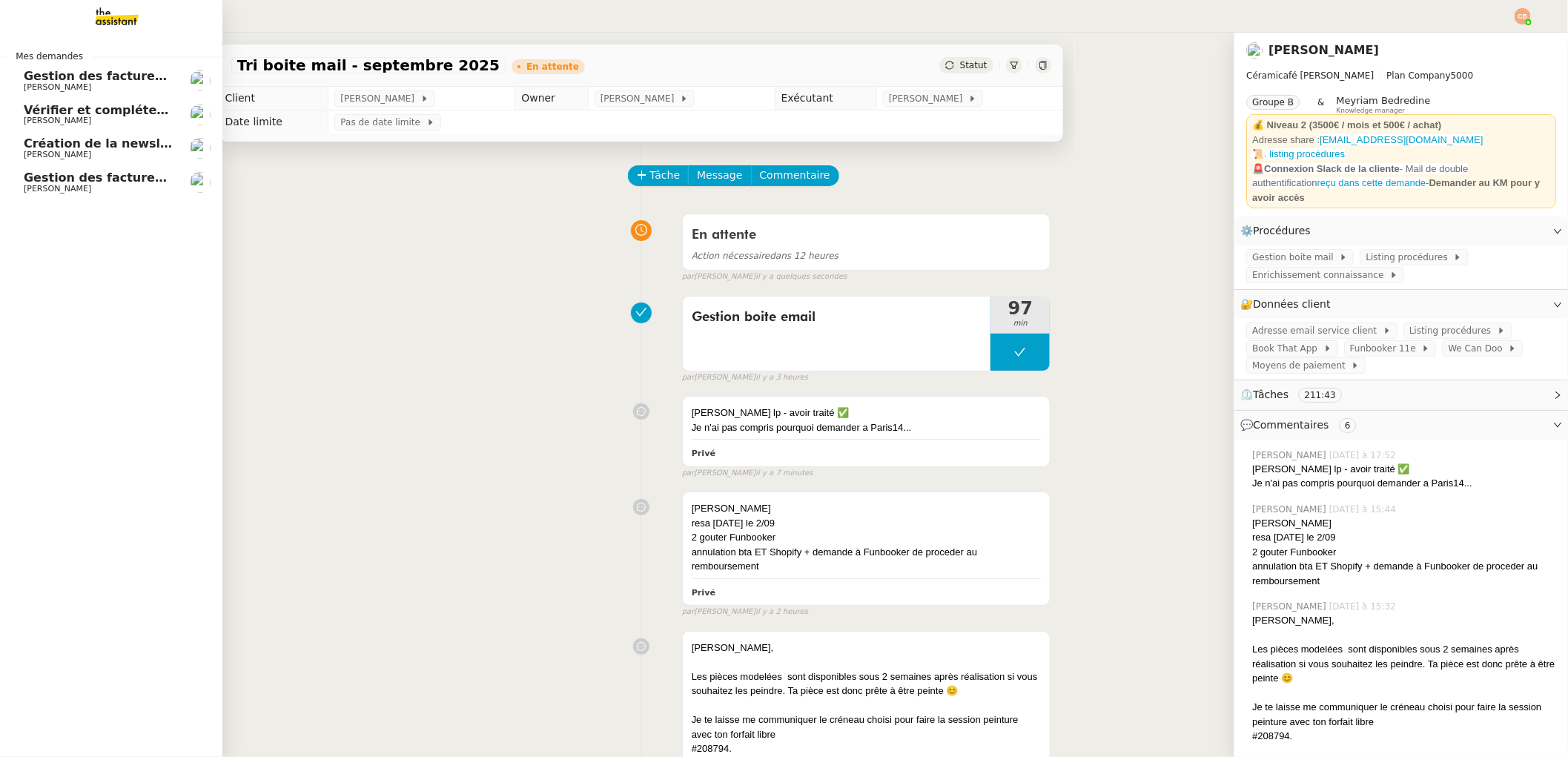
click at [35, 186] on span "[PERSON_NAME]" at bounding box center [57, 189] width 67 height 10
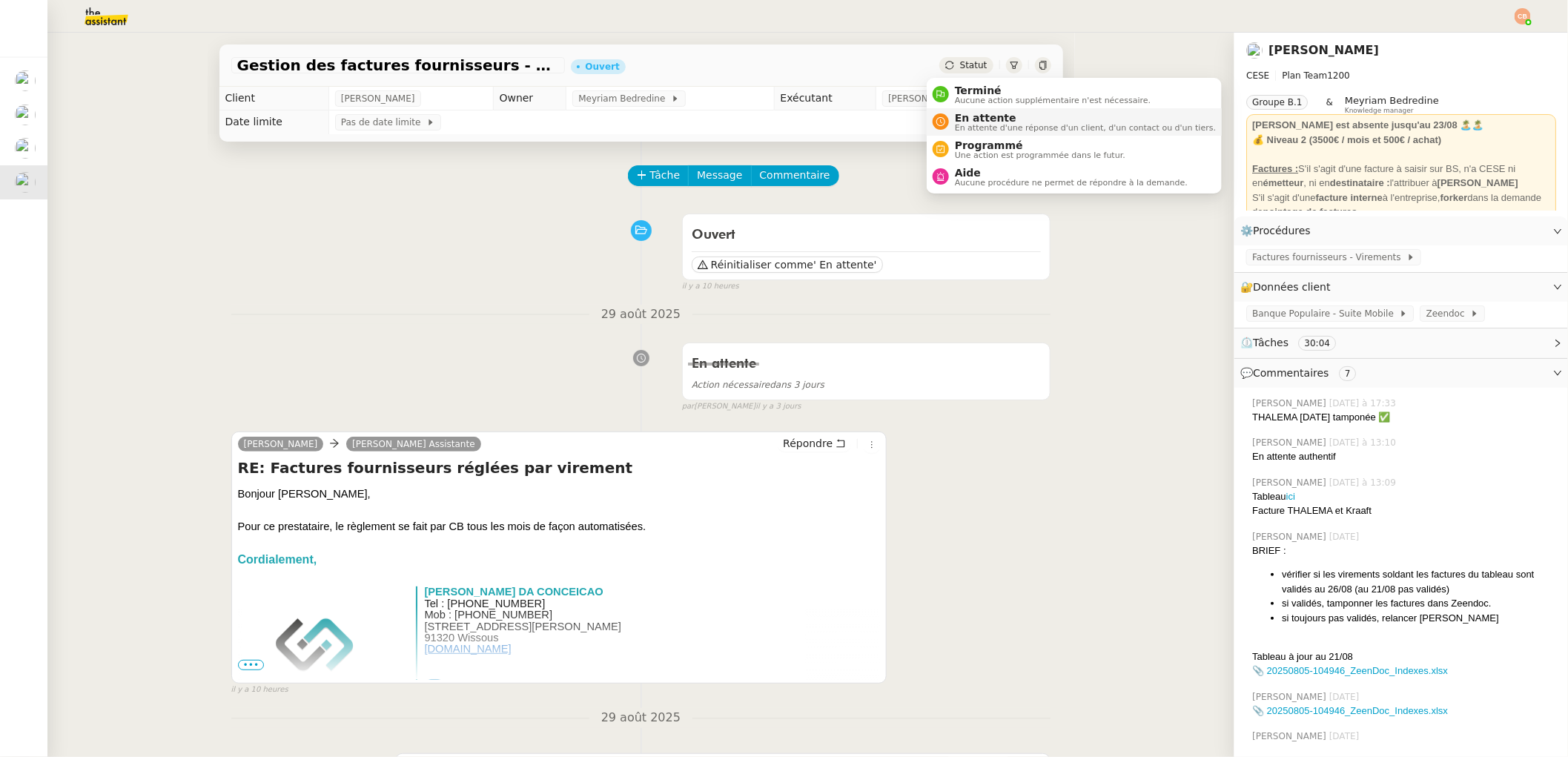
click at [958, 113] on span "En attente" at bounding box center [1085, 118] width 261 height 12
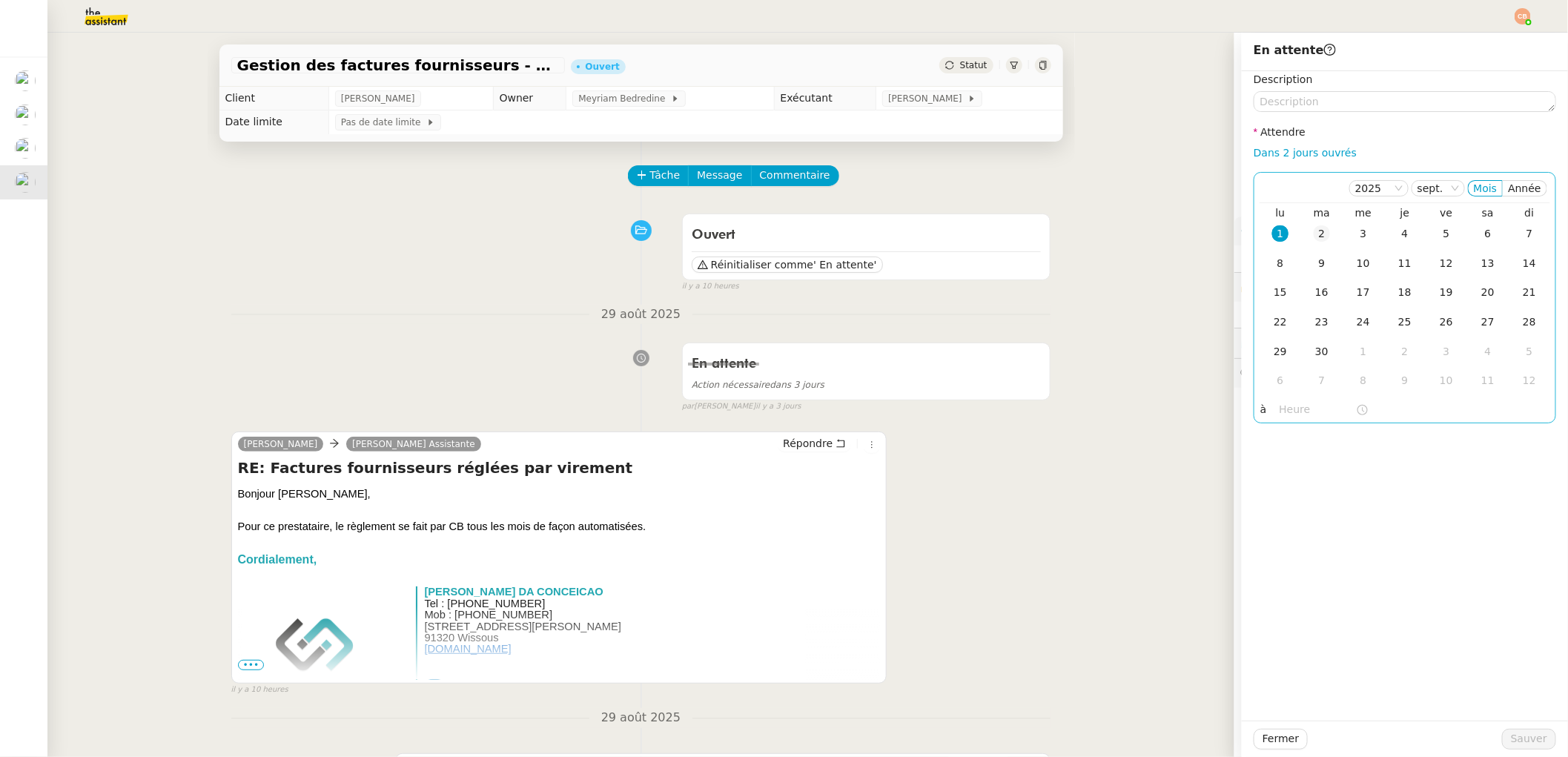
click at [1314, 239] on div "2" at bounding box center [1322, 233] width 16 height 16
click at [1293, 405] on input "text" at bounding box center [1318, 409] width 76 height 17
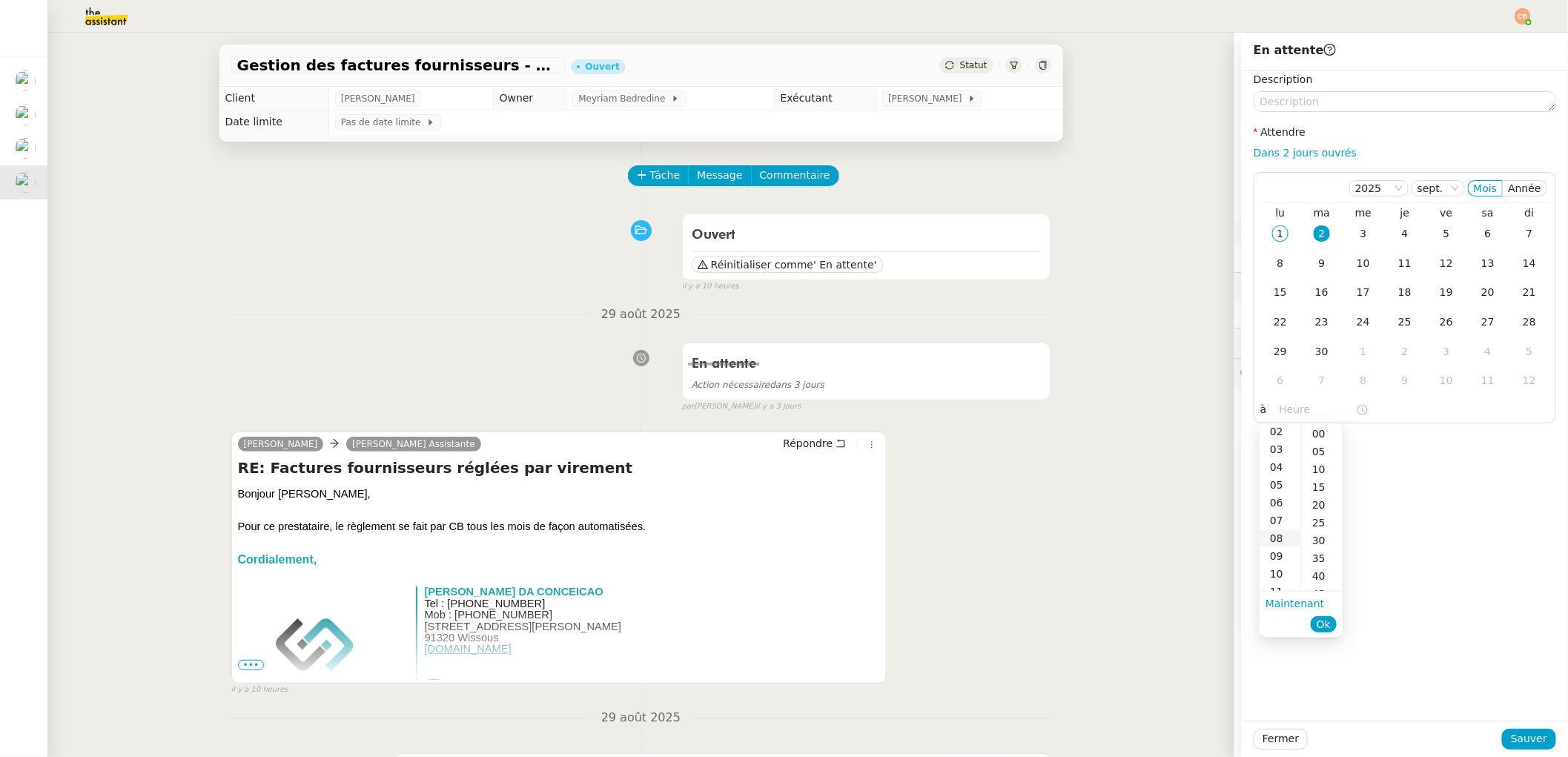
scroll to position [63, 0]
click at [1272, 560] on div "11" at bounding box center [1280, 566] width 41 height 18
click at [1314, 435] on div "00" at bounding box center [1323, 434] width 41 height 18
type input "11:00"
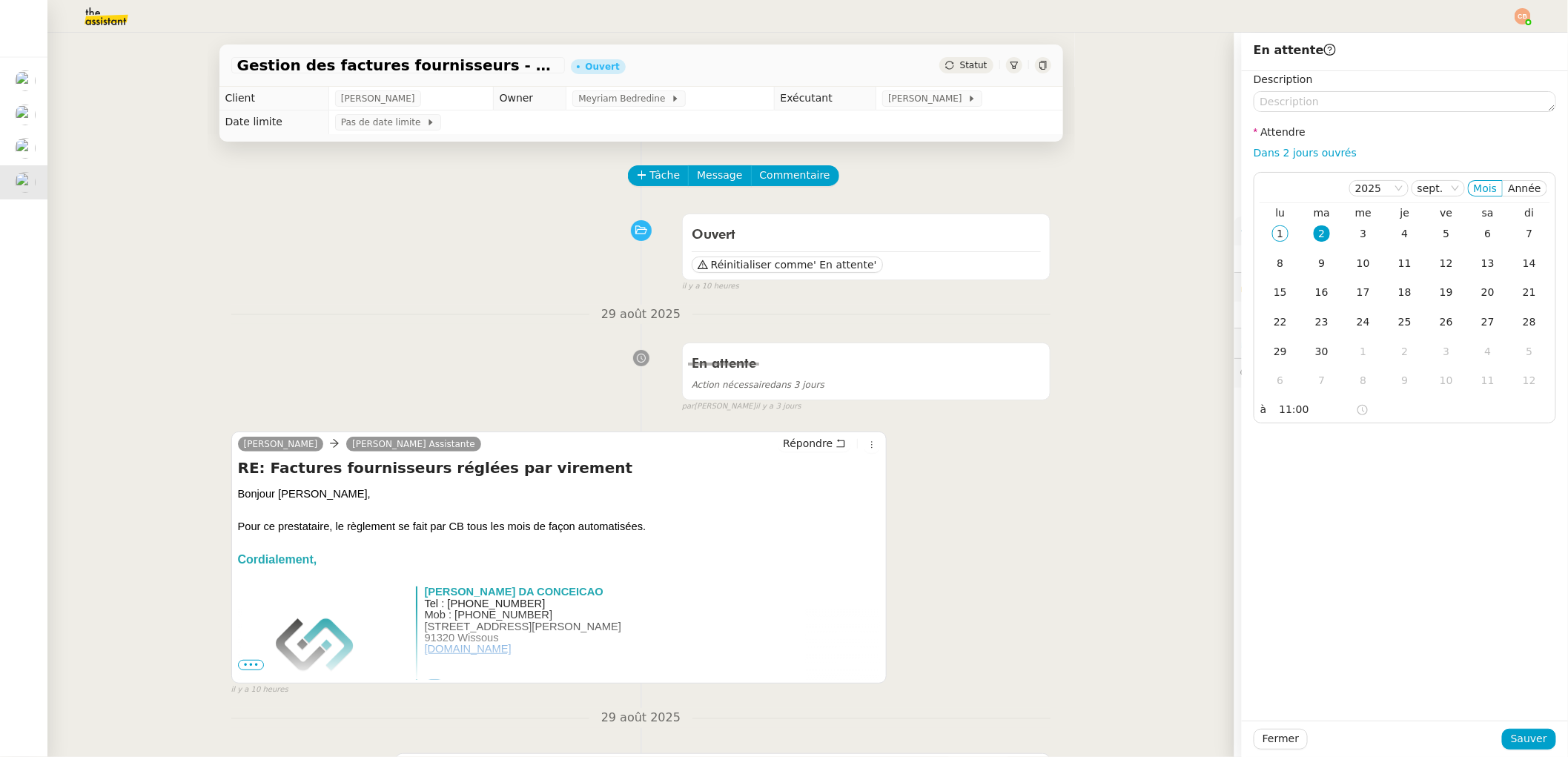
drag, startPoint x: 1470, startPoint y: 449, endPoint x: 1481, endPoint y: 453, distance: 11.7
click at [1472, 449] on div "Description Attendre Dans 2 jours ouvrés [DATE] Mois Année lu ma me je ve sa di…" at bounding box center [1405, 396] width 326 height 650
drag, startPoint x: 1523, startPoint y: 732, endPoint x: 1001, endPoint y: 515, distance: 565.3
click at [1520, 732] on span "Sauver" at bounding box center [1529, 738] width 37 height 17
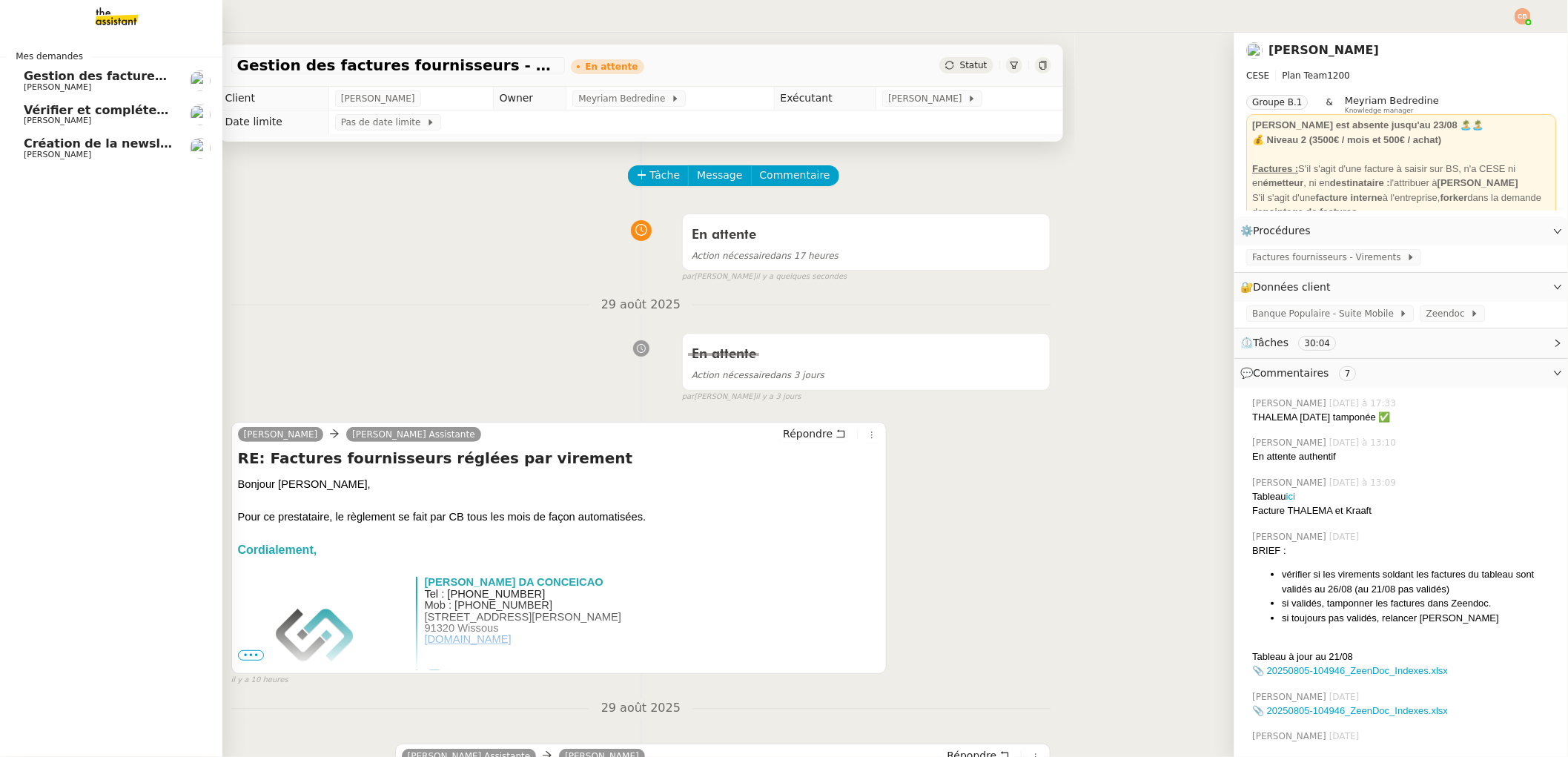
click at [29, 76] on span "Gestion des factures fournisseurs - 1 septembre 2025" at bounding box center [204, 76] width 361 height 14
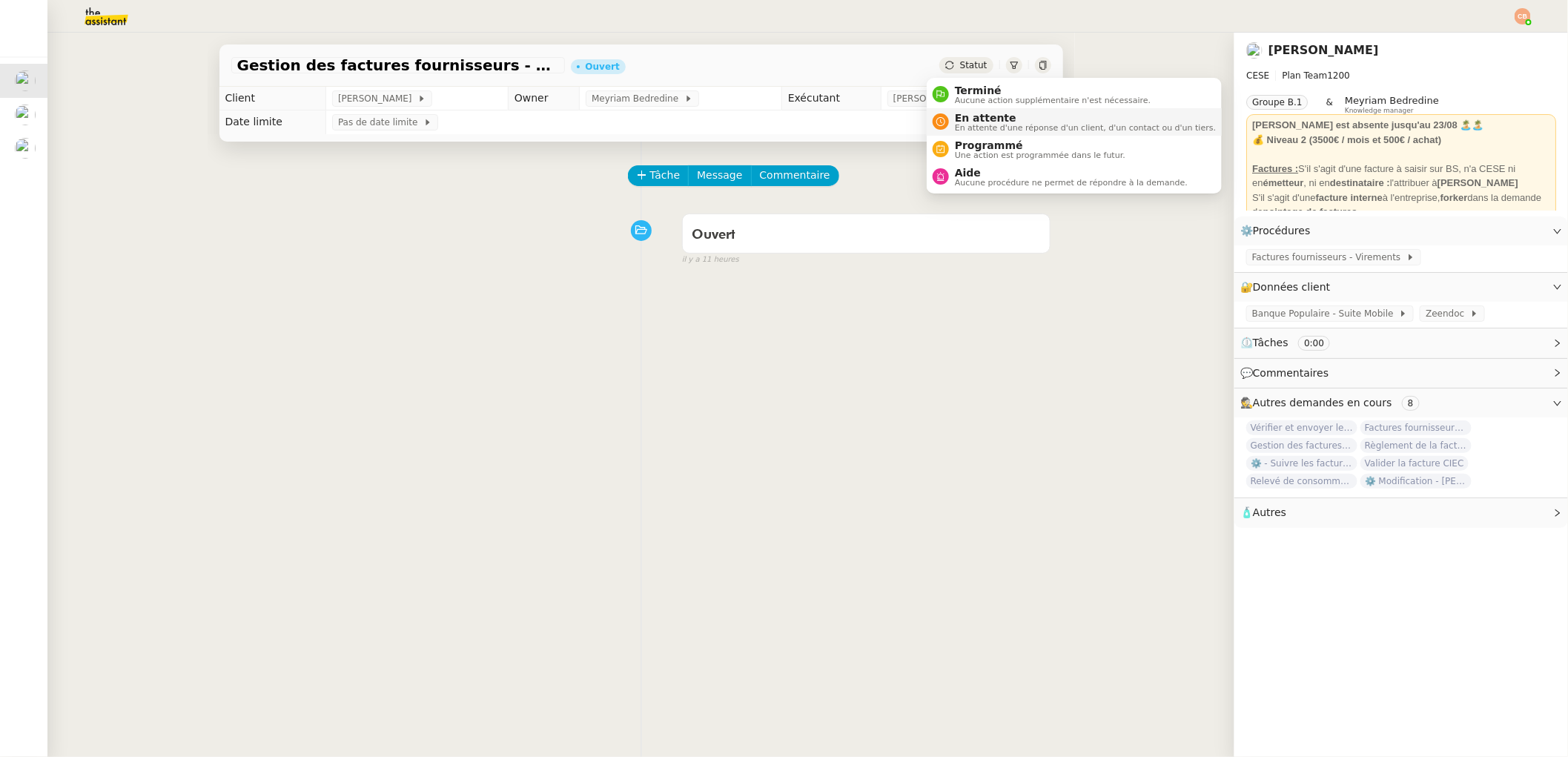
click at [958, 117] on span "En attente" at bounding box center [1085, 118] width 261 height 12
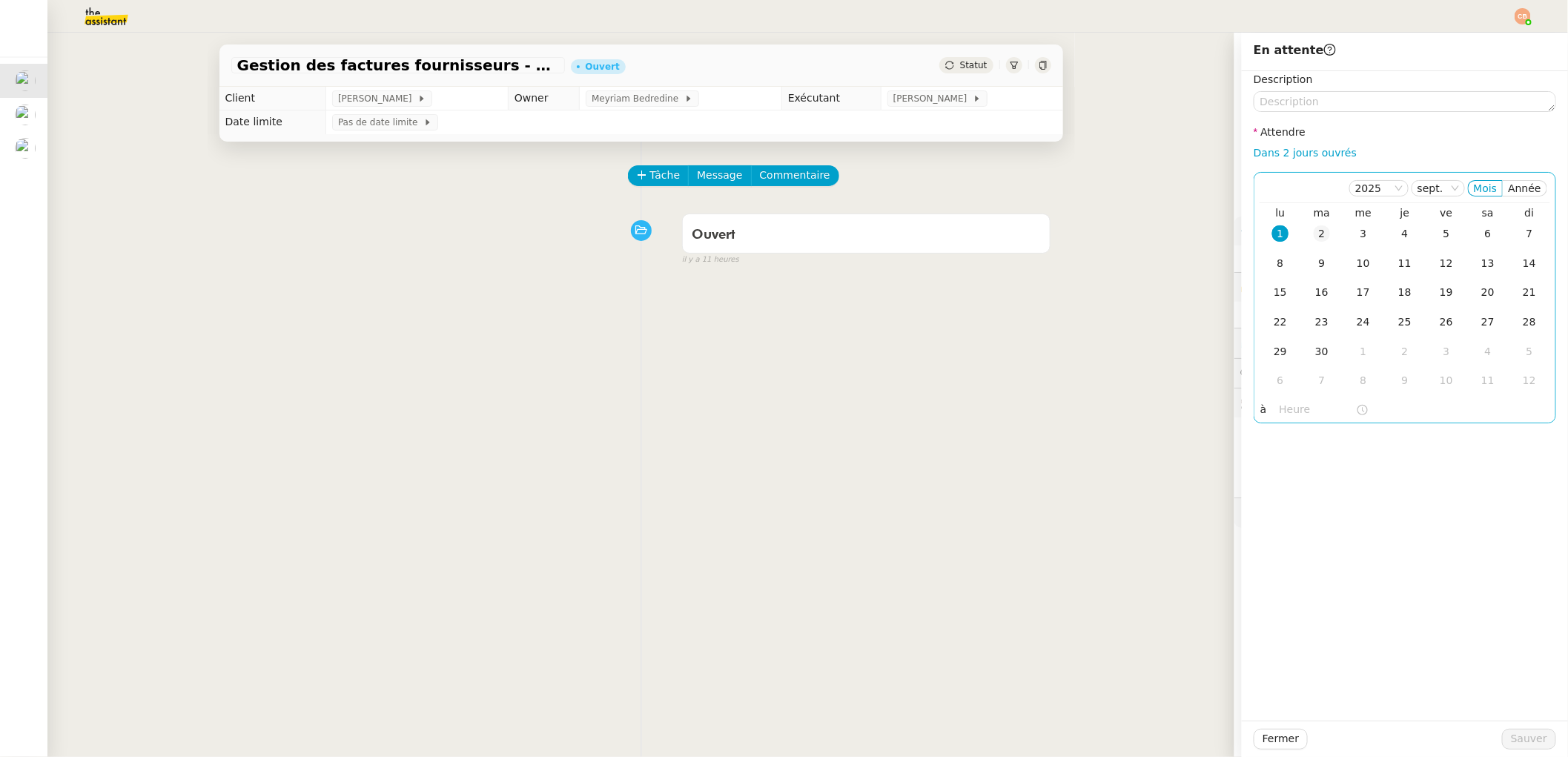
click at [1314, 236] on div "2" at bounding box center [1322, 233] width 16 height 16
click at [1289, 403] on input "text" at bounding box center [1318, 409] width 76 height 17
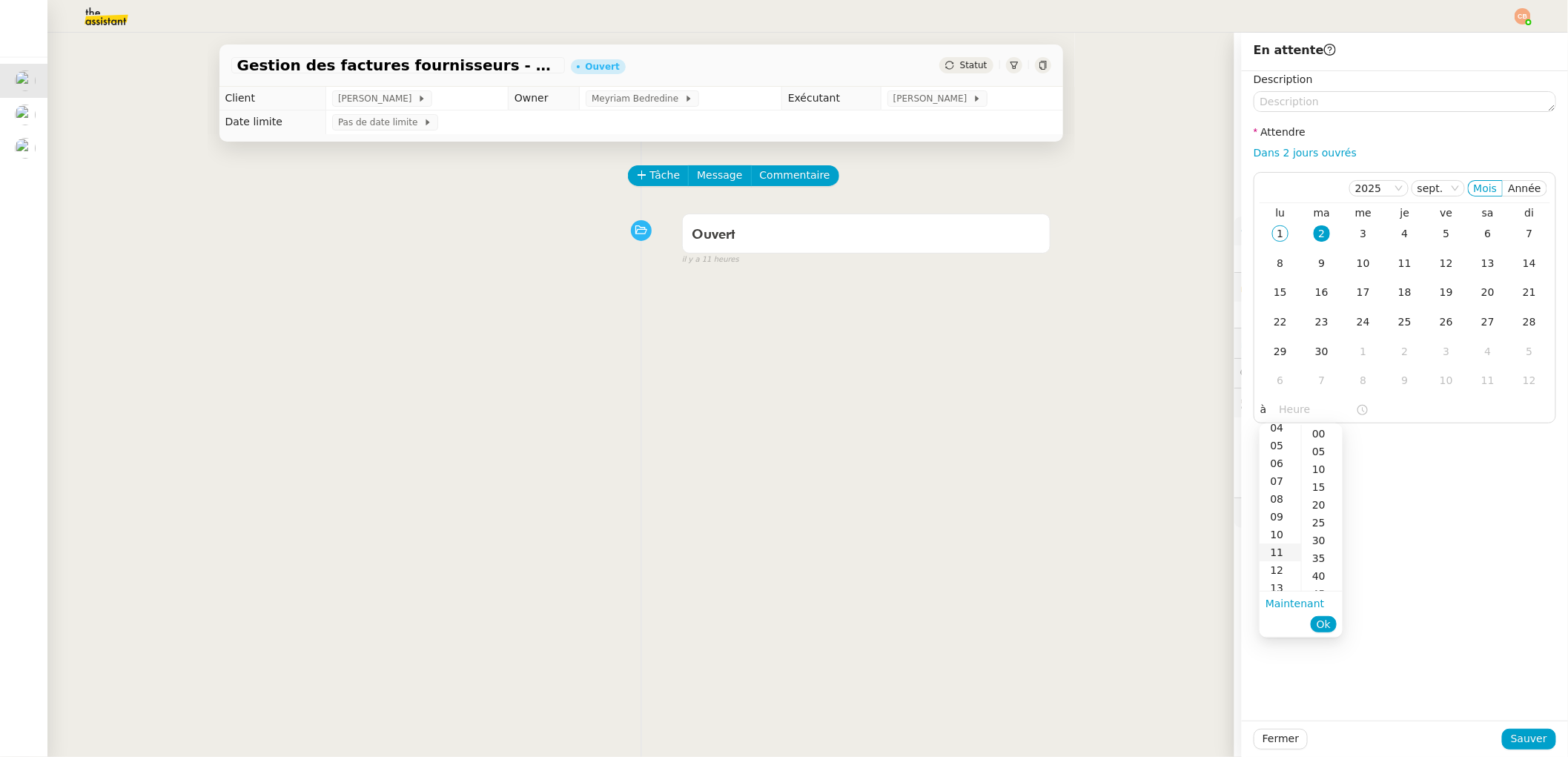
click at [1278, 548] on div "11" at bounding box center [1280, 553] width 41 height 18
type input "11:00"
click at [1321, 437] on div "00" at bounding box center [1323, 434] width 41 height 18
drag, startPoint x: 1405, startPoint y: 443, endPoint x: 1488, endPoint y: 484, distance: 92.6
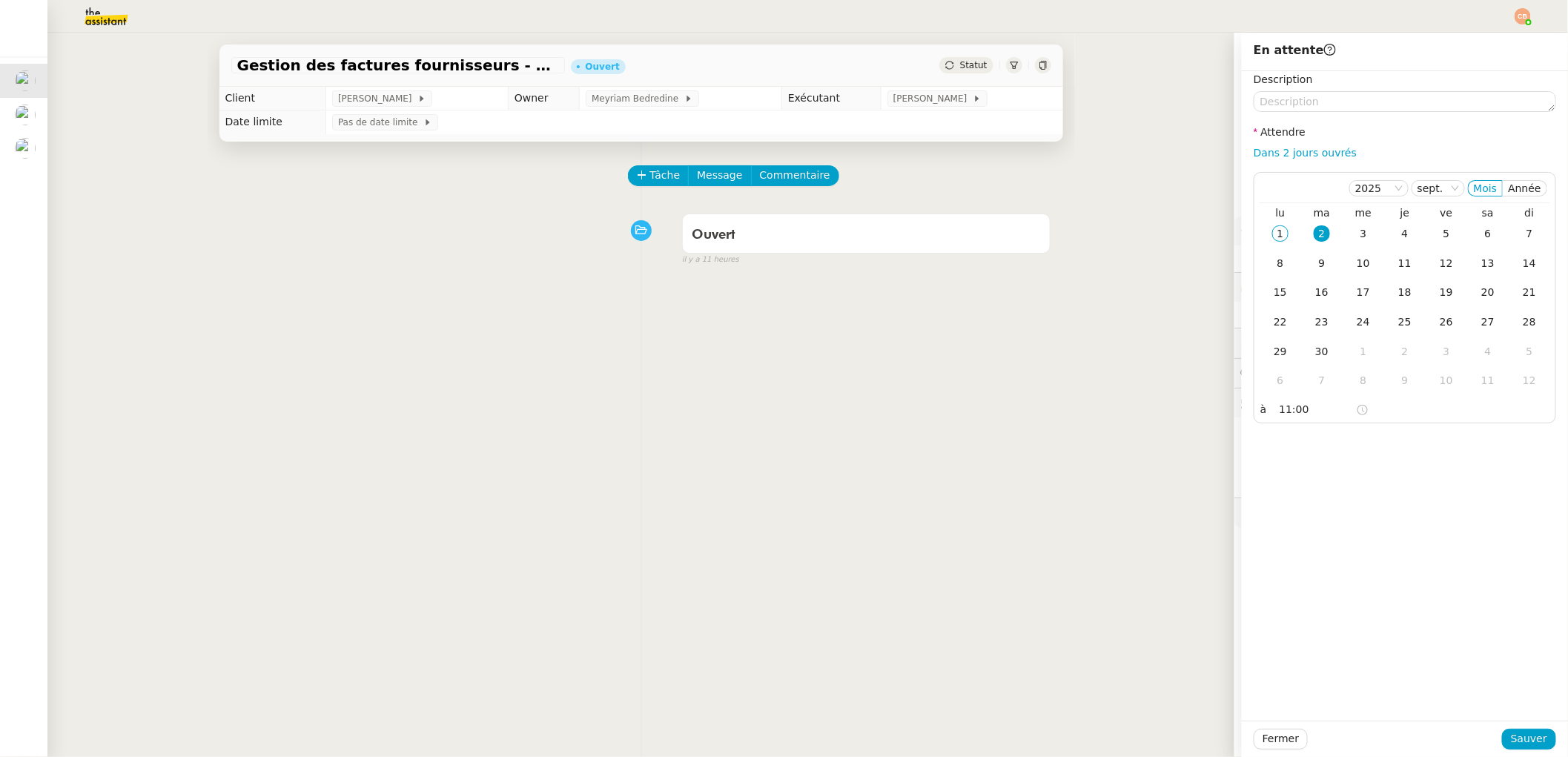
click at [1406, 443] on div "Description Attendre Dans 2 jours ouvrés [DATE] Mois Année lu ma me je ve sa di…" at bounding box center [1405, 396] width 326 height 650
click at [1502, 733] on button "Sauver" at bounding box center [1529, 740] width 54 height 21
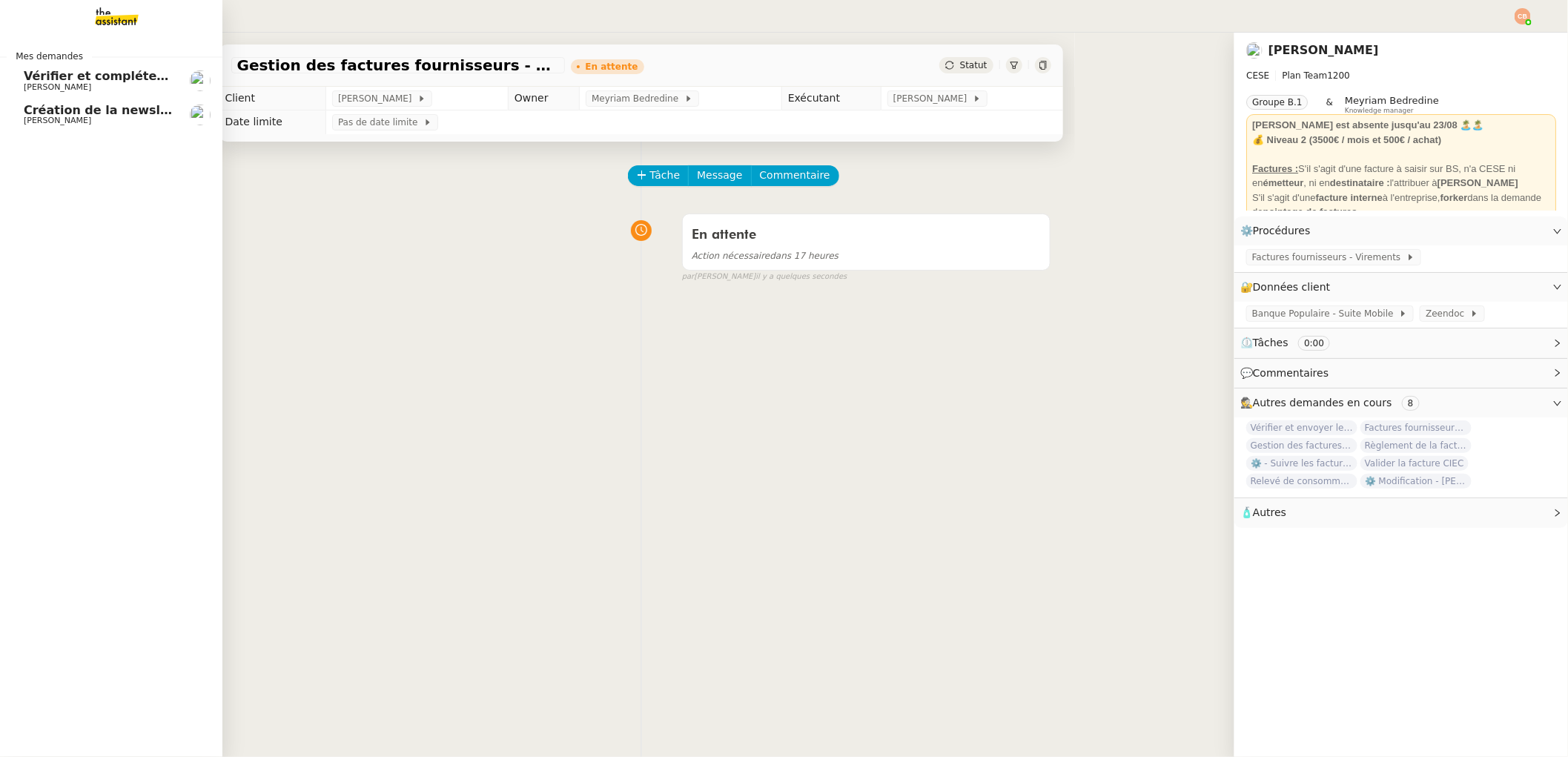
click at [24, 85] on span "[PERSON_NAME]" at bounding box center [57, 87] width 67 height 10
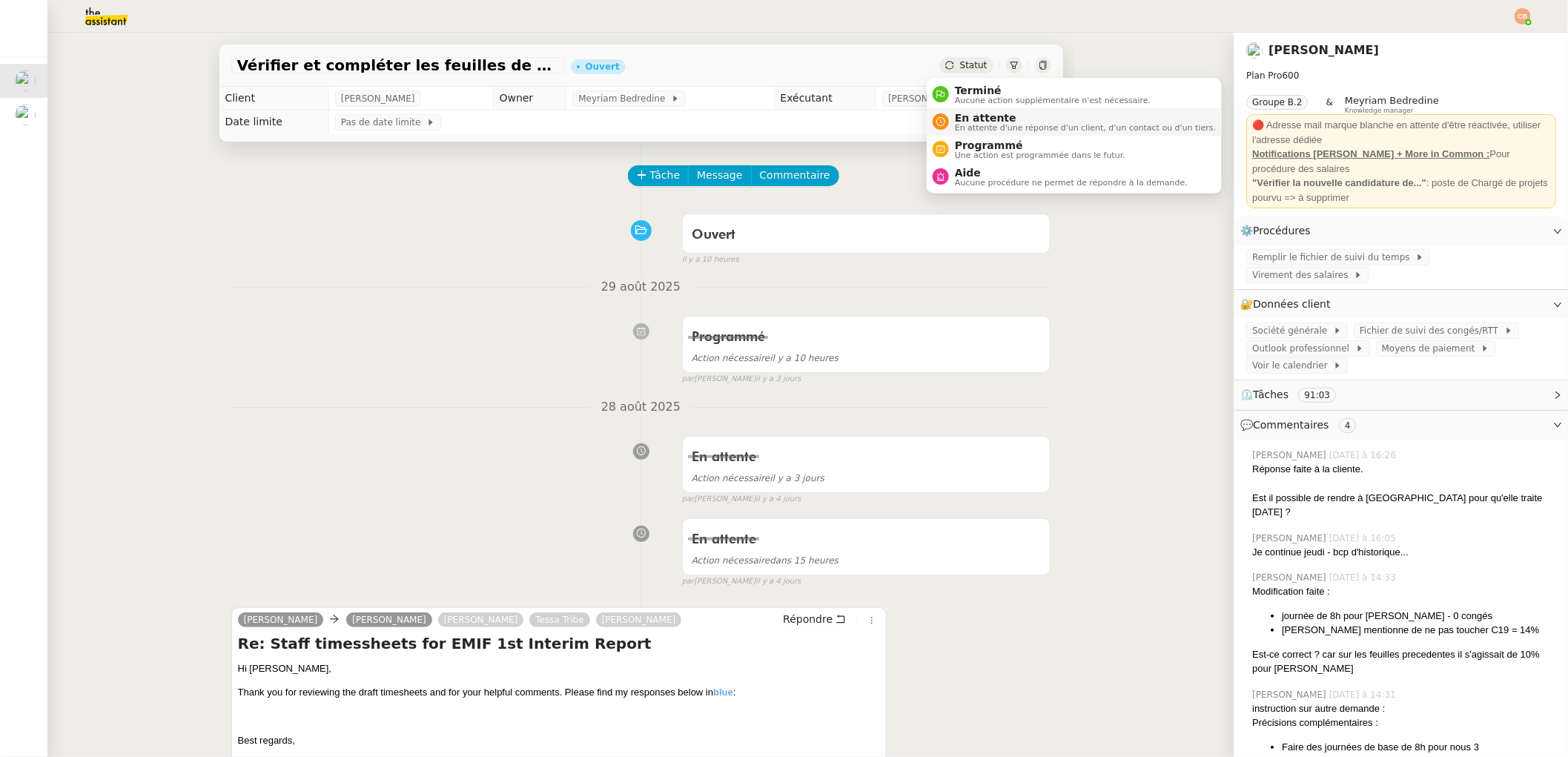
click at [971, 134] on li "En attente En attente d'une réponse d'un client, d'un contact ou d'un tiers." at bounding box center [1074, 122] width 295 height 28
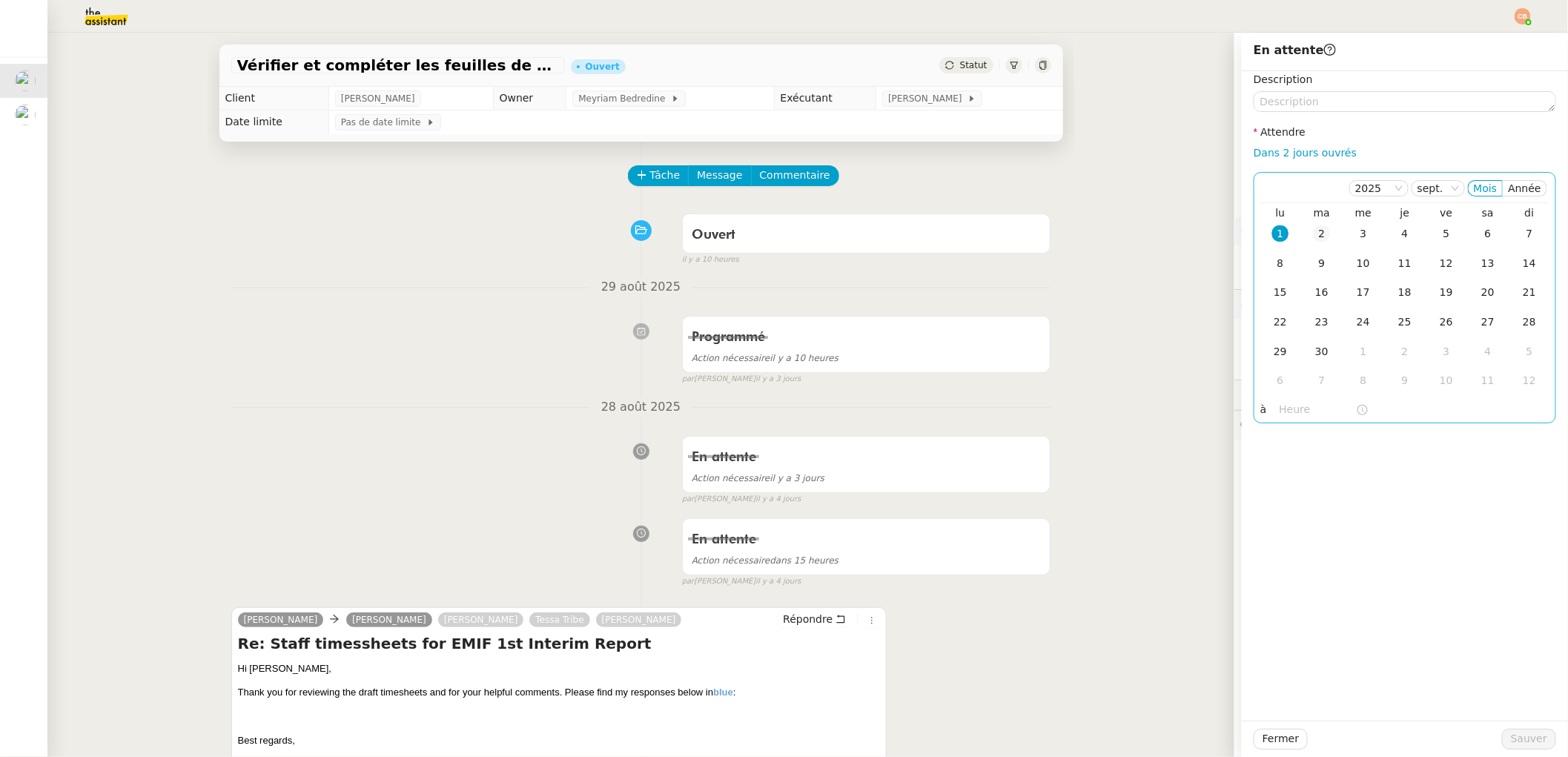
click at [1314, 235] on div "2" at bounding box center [1322, 233] width 16 height 16
click at [1279, 409] on input "text" at bounding box center [1318, 409] width 76 height 17
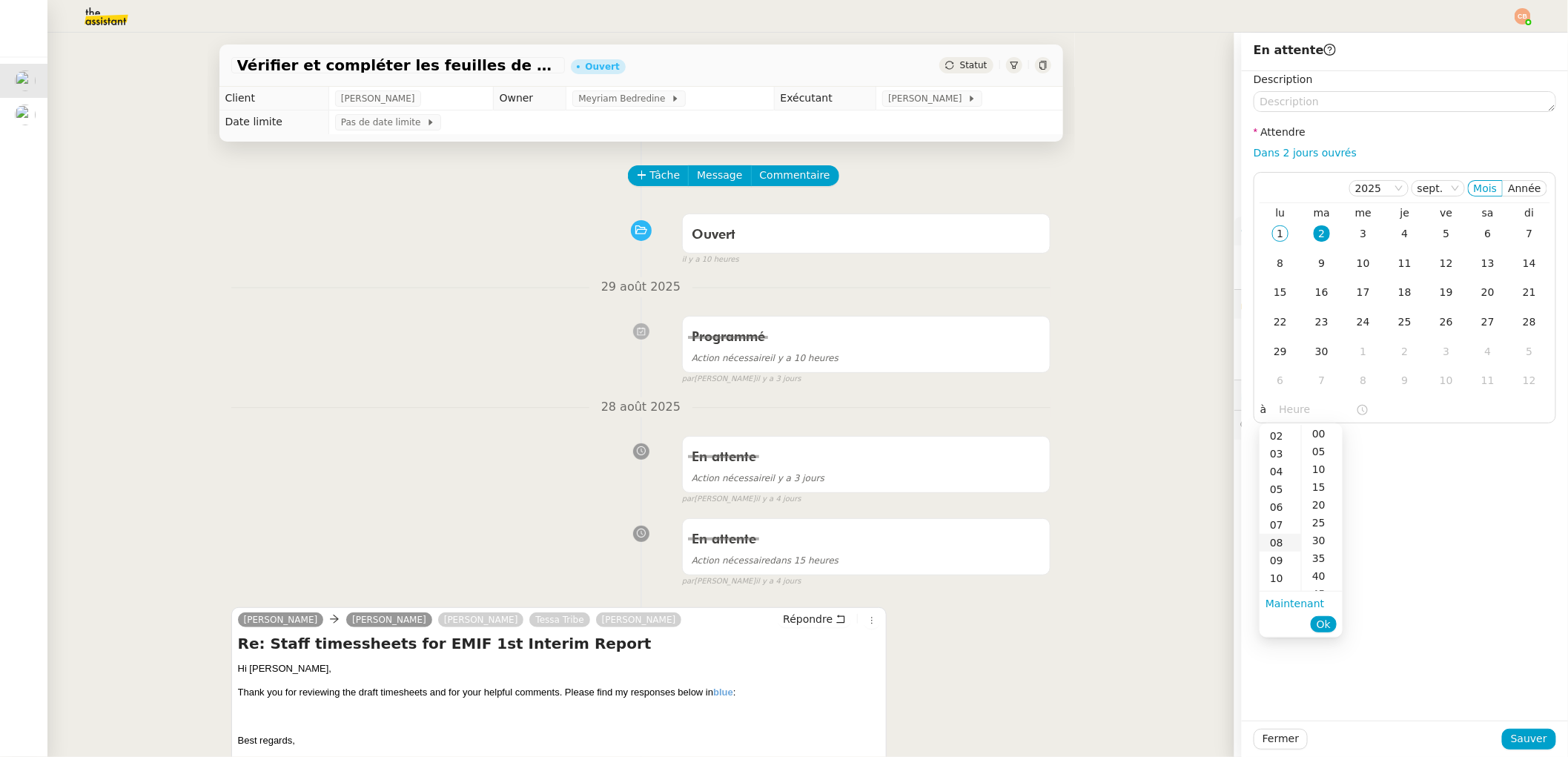
scroll to position [57, 0]
click at [1273, 569] on div "11" at bounding box center [1280, 572] width 41 height 18
type input "11:00"
click at [1316, 434] on div "00" at bounding box center [1323, 434] width 41 height 18
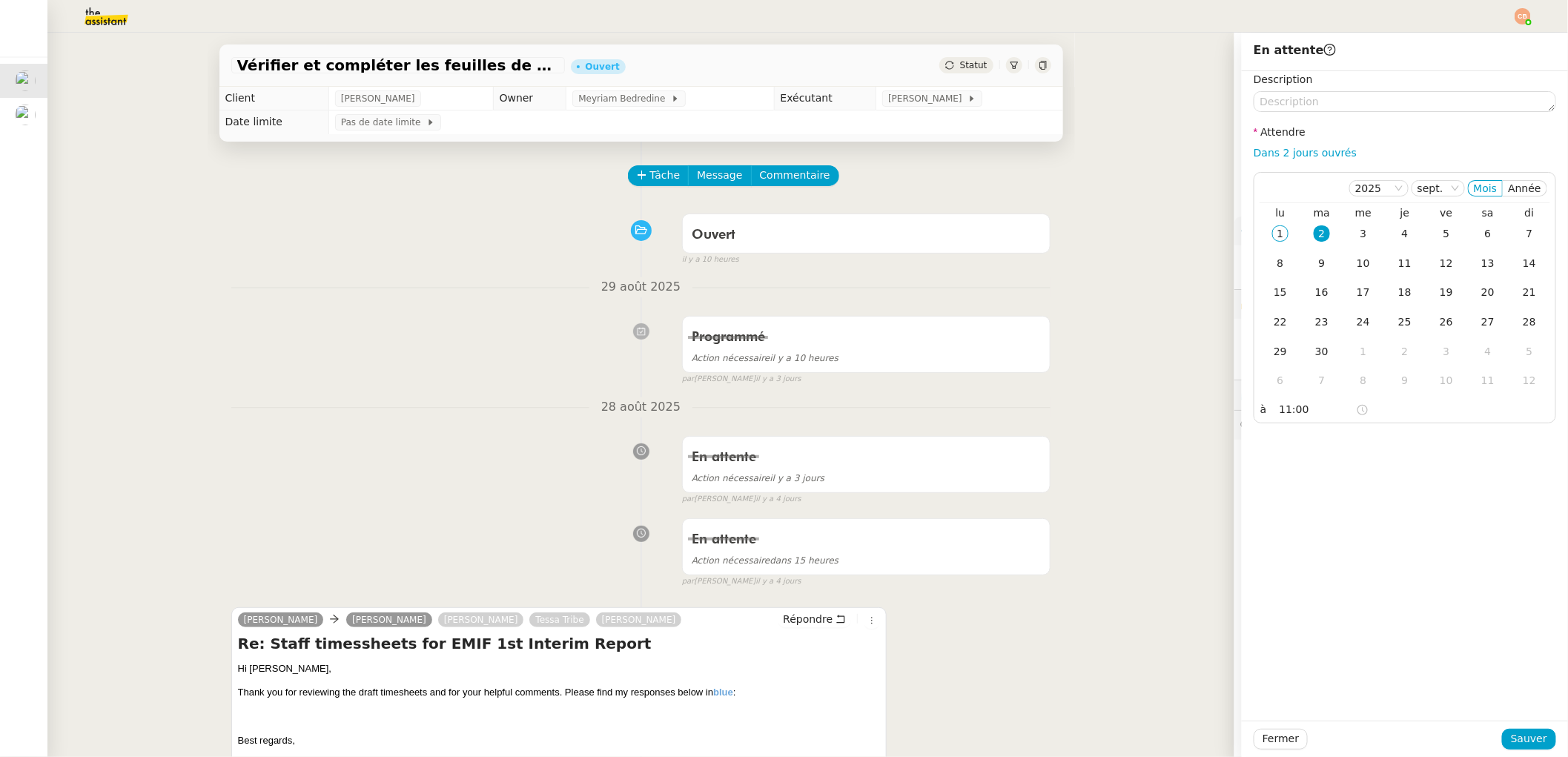
drag, startPoint x: 1417, startPoint y: 445, endPoint x: 1429, endPoint y: 467, distance: 25.1
click at [1418, 446] on div "Description Attendre Dans 2 jours ouvrés [DATE] Mois Année lu ma me je ve sa di…" at bounding box center [1405, 396] width 326 height 650
click at [1518, 746] on span "Sauver" at bounding box center [1529, 738] width 37 height 17
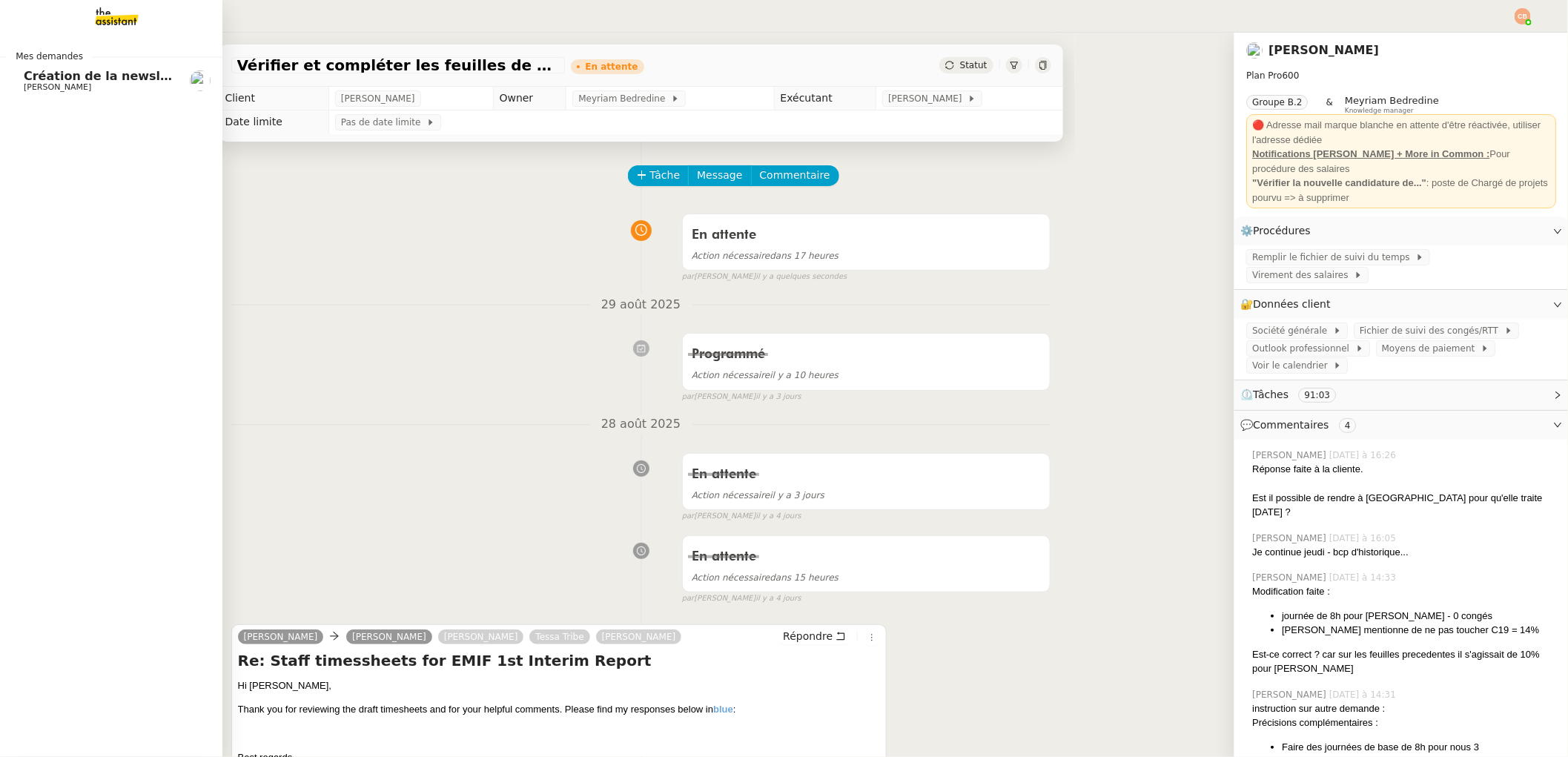
click at [33, 82] on span "[PERSON_NAME]" at bounding box center [57, 87] width 67 height 10
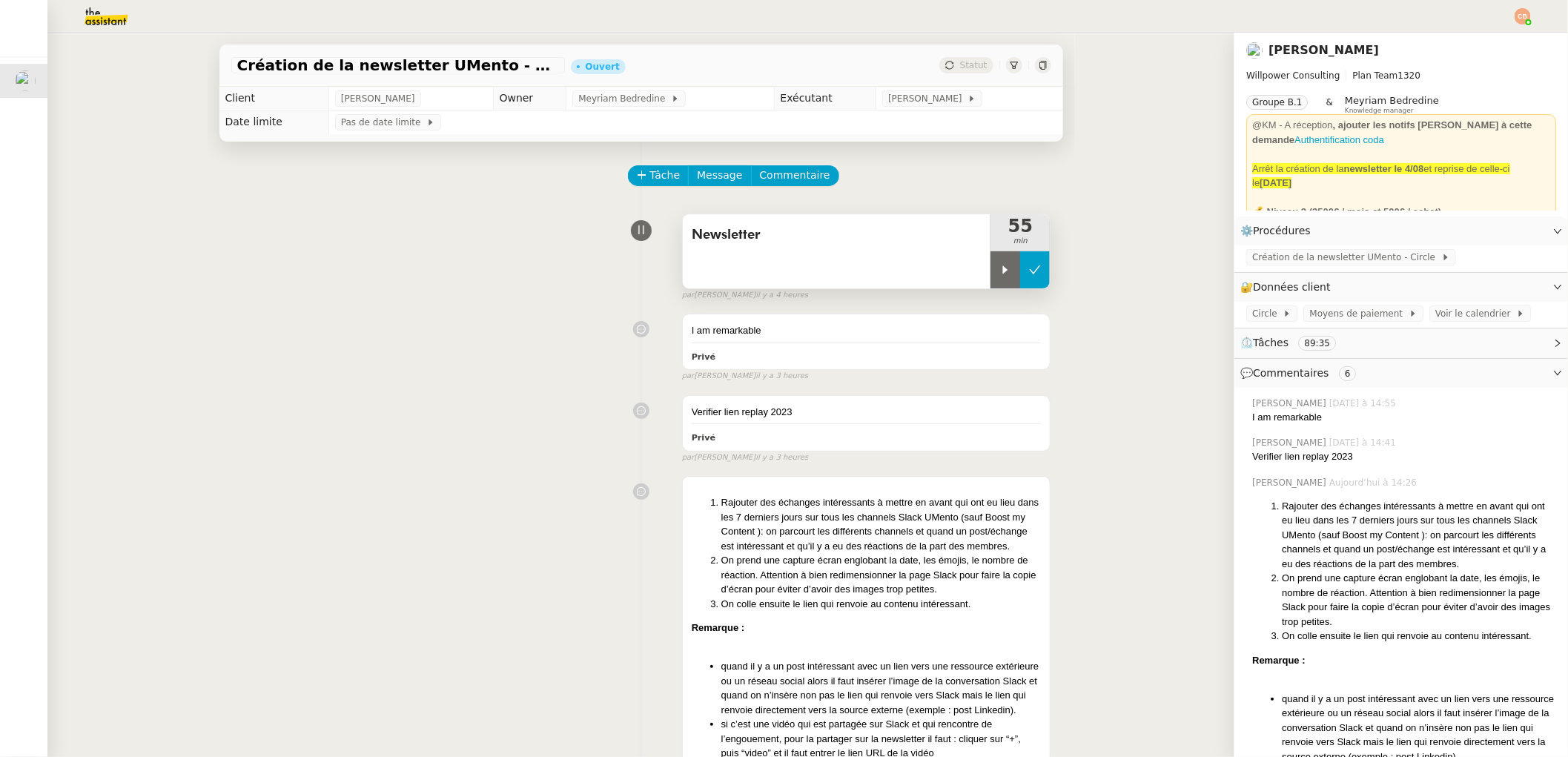
click at [1030, 266] on icon at bounding box center [1036, 270] width 11 height 8
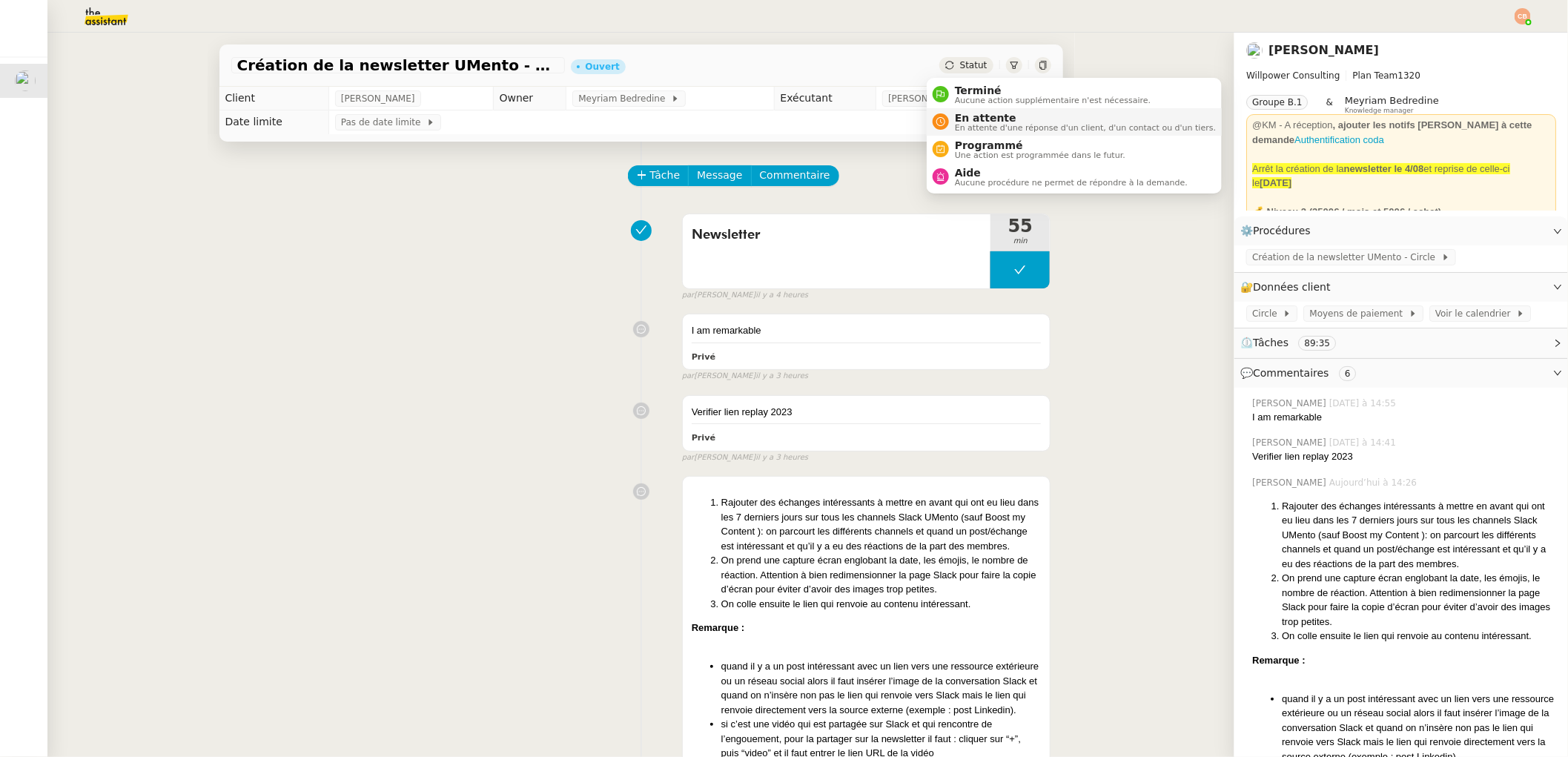
click at [961, 120] on span "En attente" at bounding box center [1085, 118] width 261 height 12
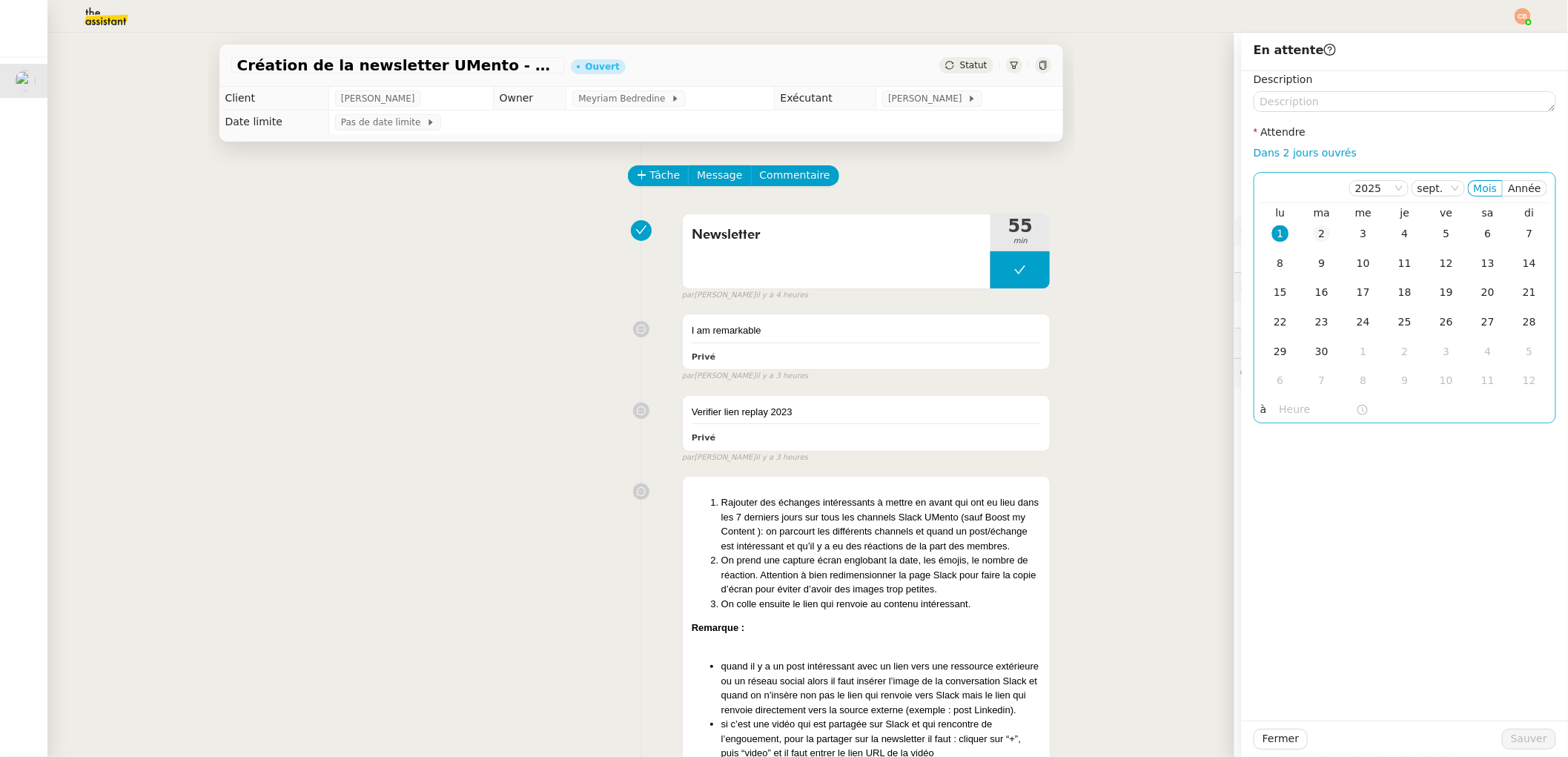
click at [1314, 234] on div "2" at bounding box center [1322, 233] width 16 height 16
click at [1295, 409] on input "text" at bounding box center [1318, 409] width 76 height 17
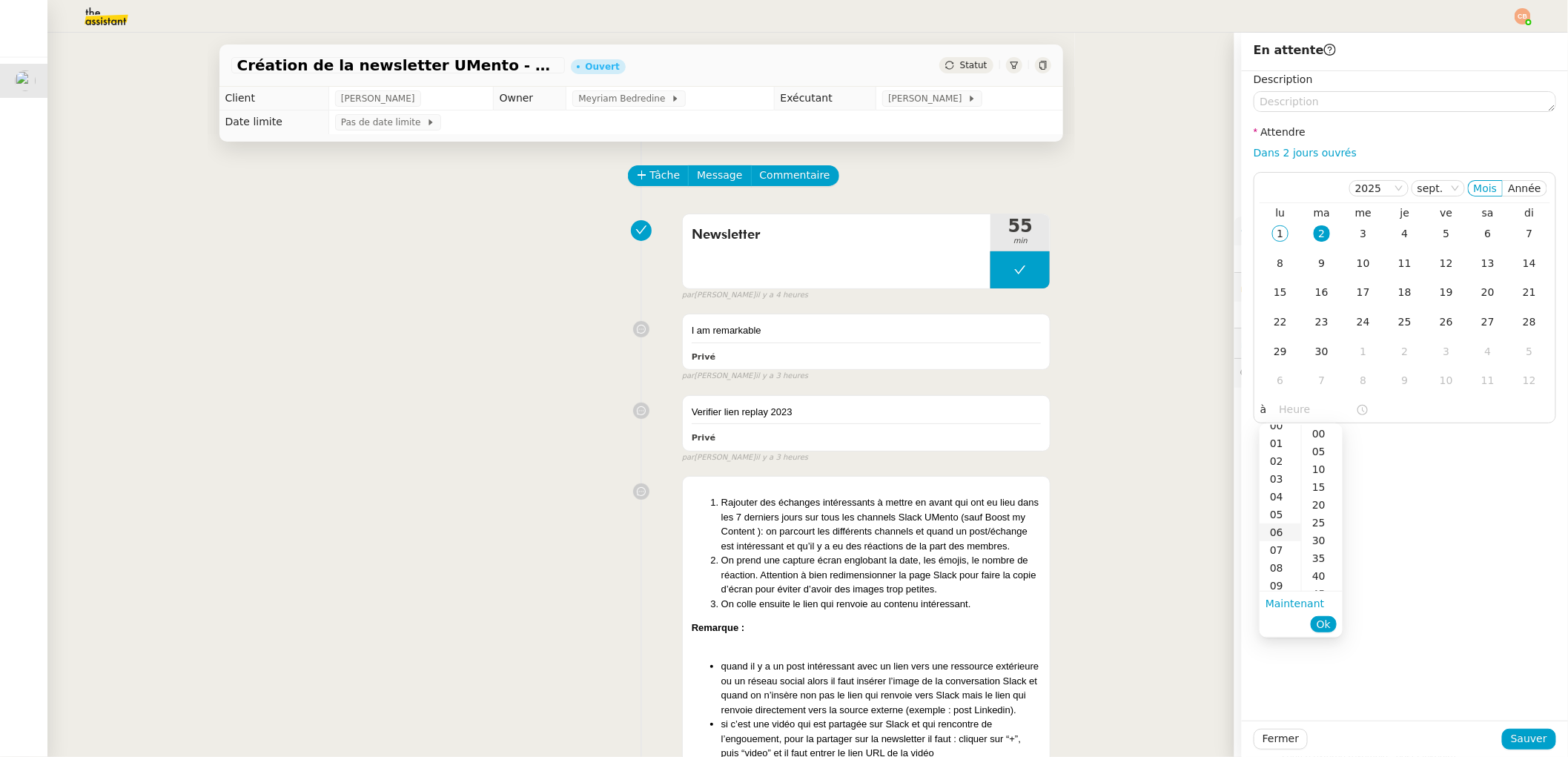
scroll to position [21, 0]
click at [1275, 553] on div "08" at bounding box center [1280, 555] width 41 height 18
type input "08:00"
click at [1317, 426] on div "00" at bounding box center [1323, 434] width 41 height 18
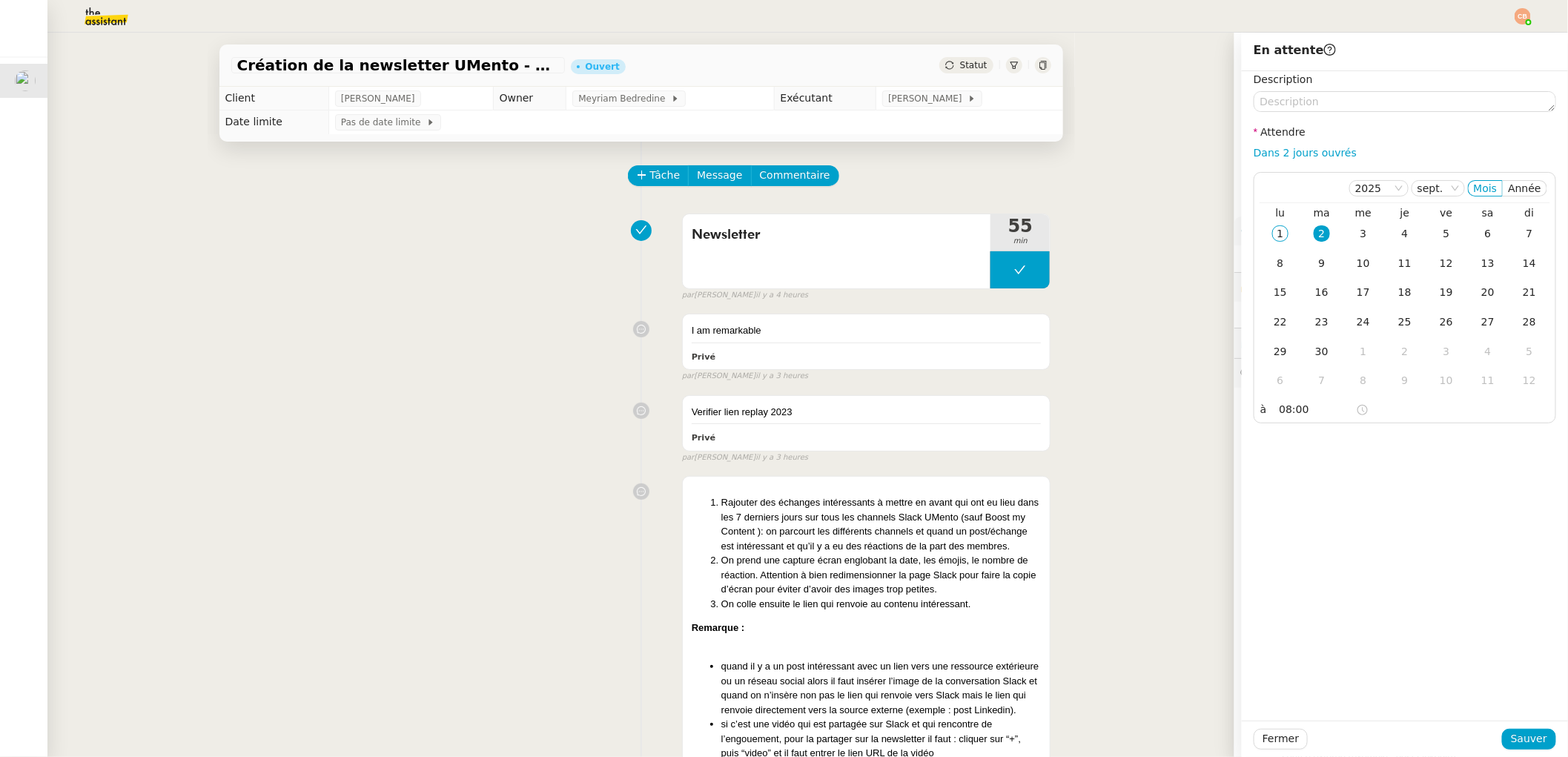
drag, startPoint x: 1432, startPoint y: 455, endPoint x: 1440, endPoint y: 463, distance: 11.3
click at [1432, 455] on div "Description Attendre Dans 2 jours ouvrés [DATE] Mois Année lu ma me je ve sa di…" at bounding box center [1405, 396] width 326 height 650
click at [1511, 735] on span "Sauver" at bounding box center [1529, 738] width 37 height 17
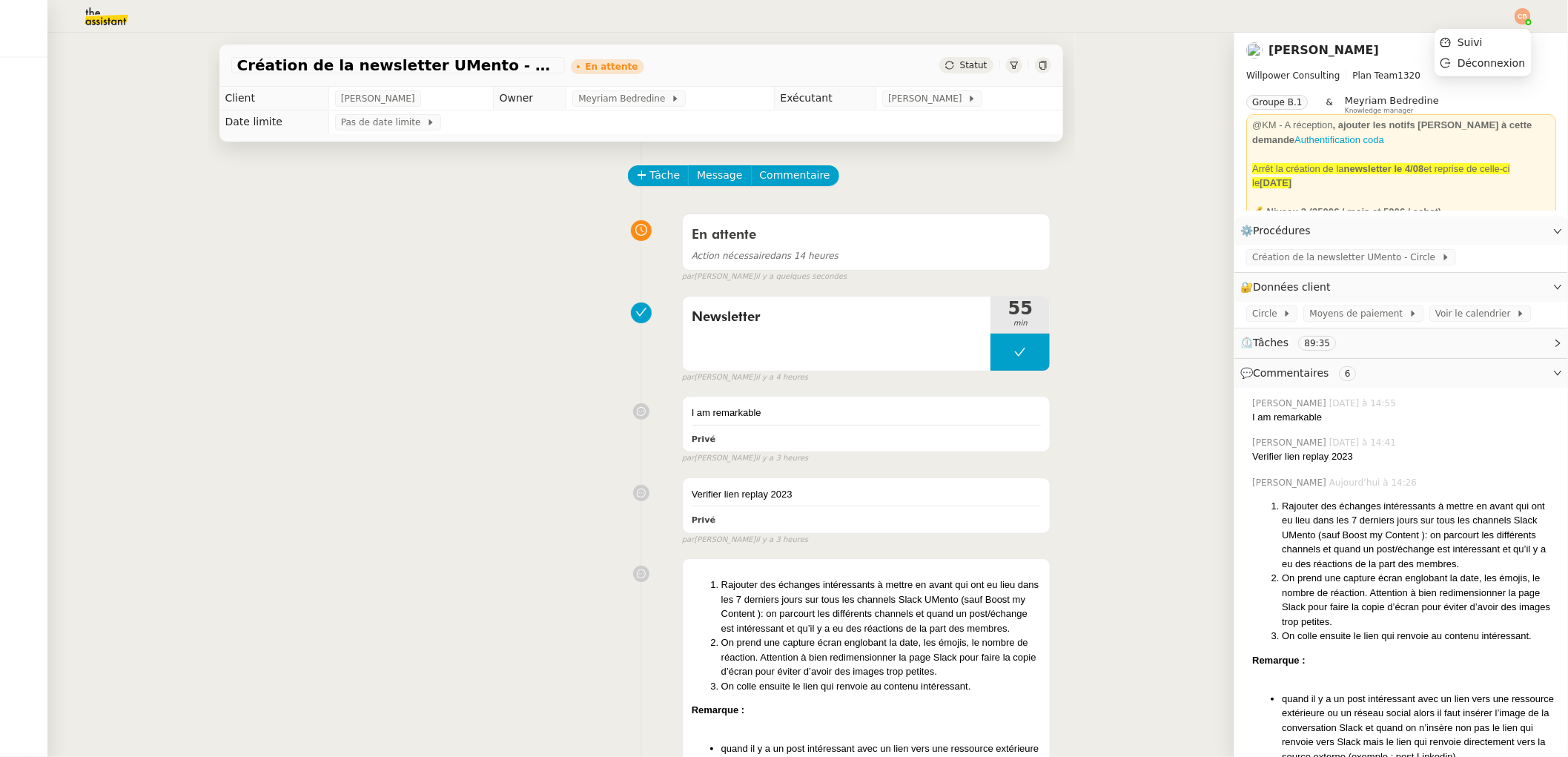
click at [1518, 15] on img at bounding box center [1522, 16] width 16 height 16
click at [1470, 43] on span "Suivi" at bounding box center [1470, 42] width 25 height 12
